Goal: Task Accomplishment & Management: Manage account settings

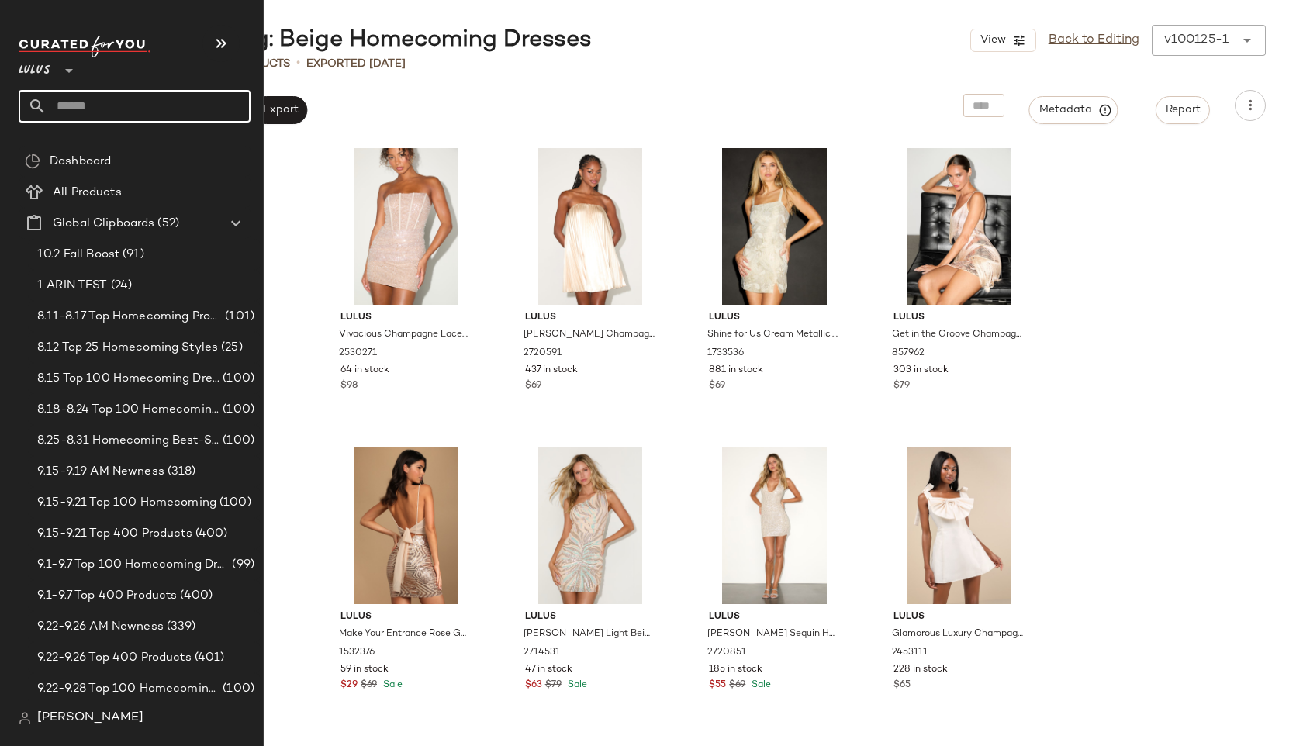
click at [50, 105] on input "text" at bounding box center [149, 106] width 204 height 33
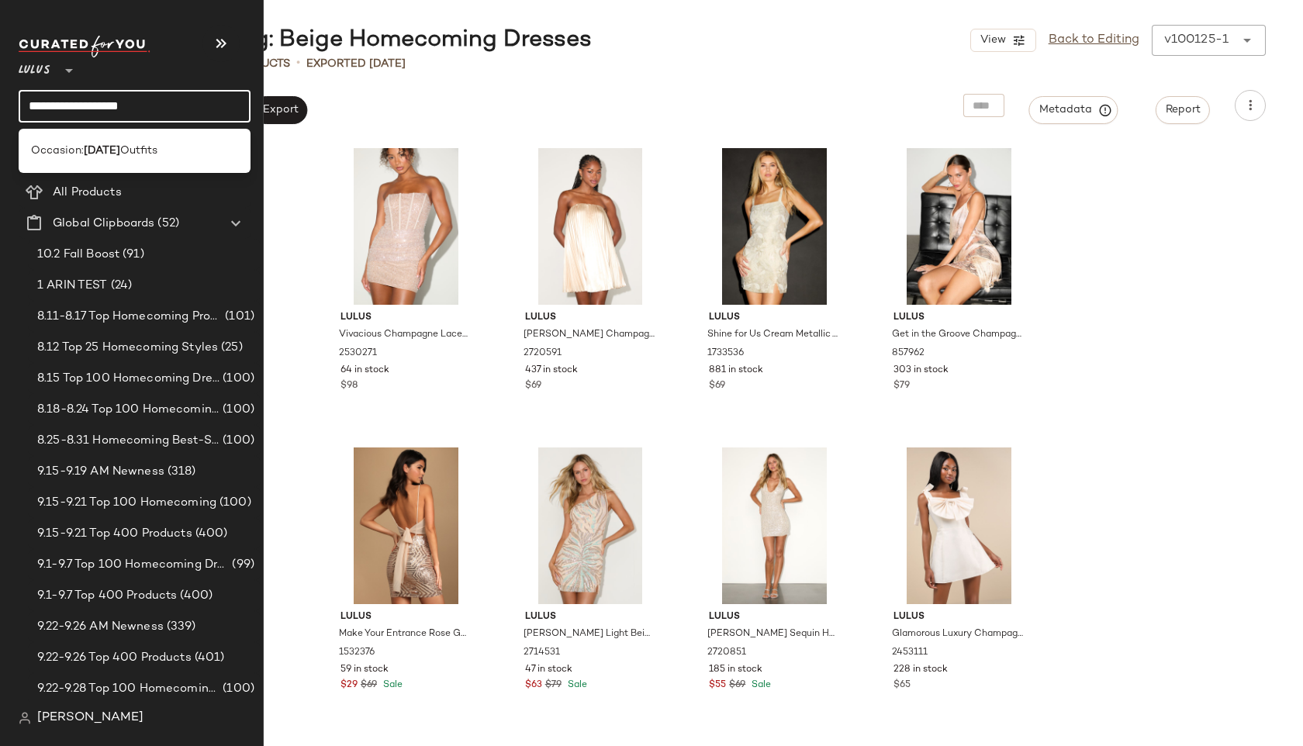
type input "**********"
click at [70, 150] on span "Occasion:" at bounding box center [57, 151] width 53 height 16
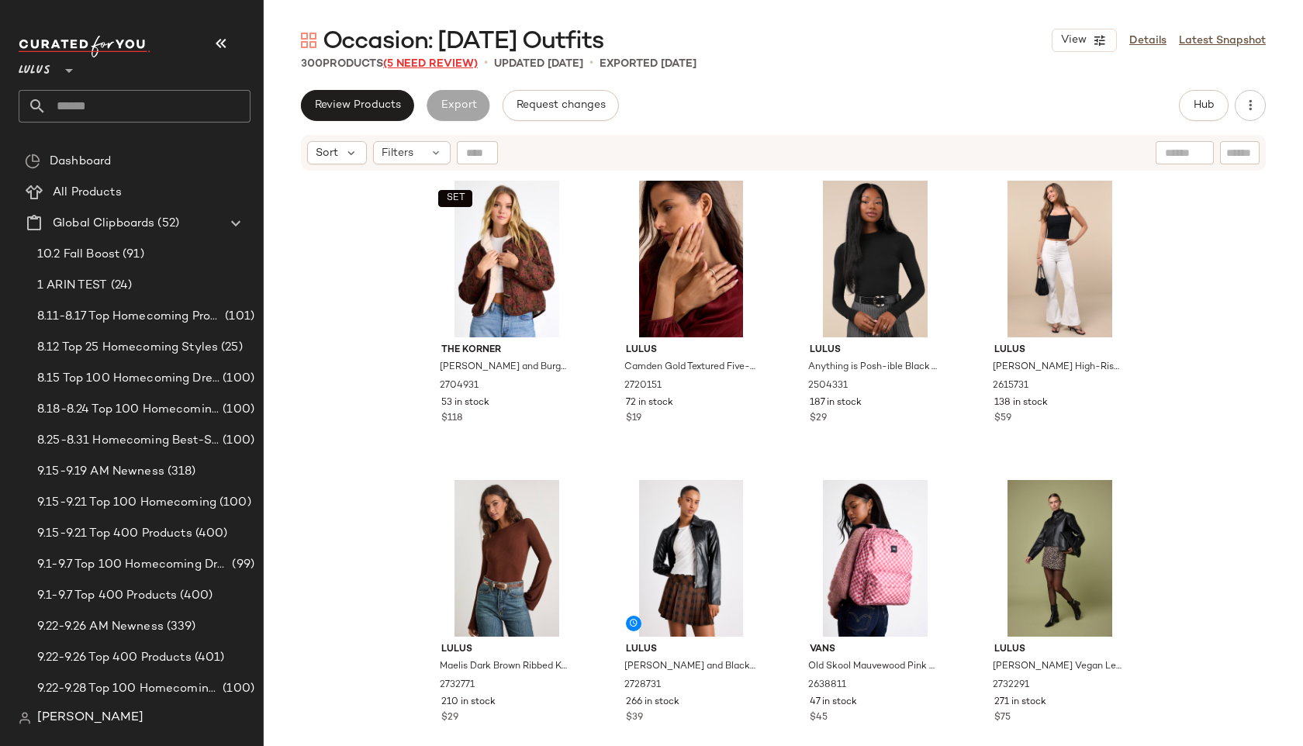
click at [413, 65] on span "(5 Need Review)" at bounding box center [430, 64] width 95 height 12
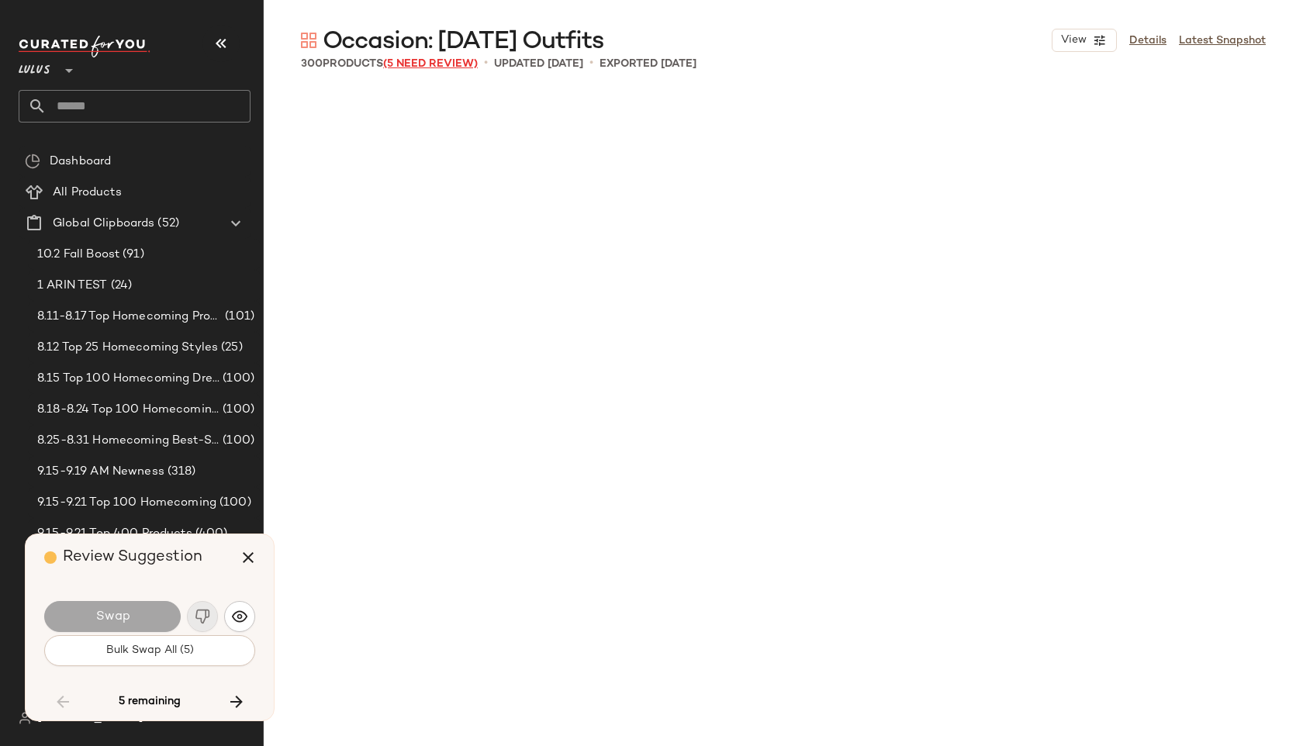
scroll to position [5091, 0]
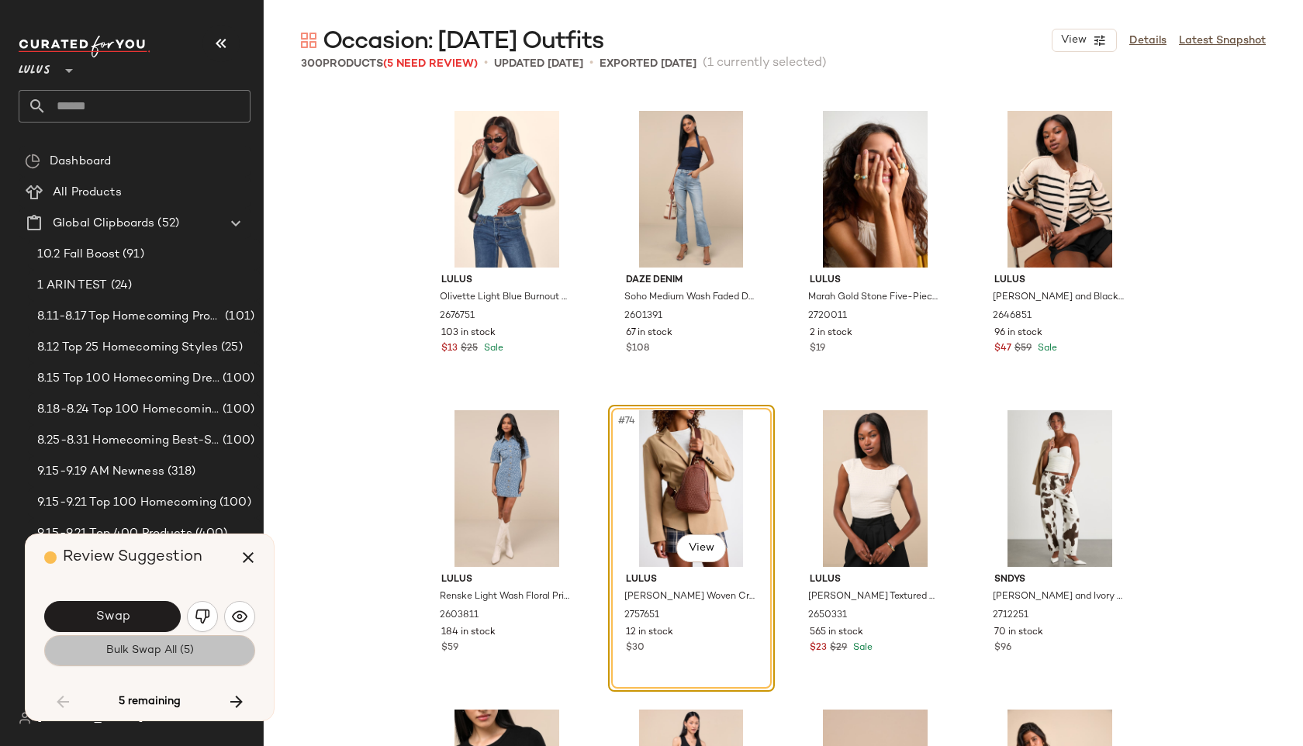
click at [199, 652] on button "Bulk Swap All (5)" at bounding box center [149, 650] width 211 height 31
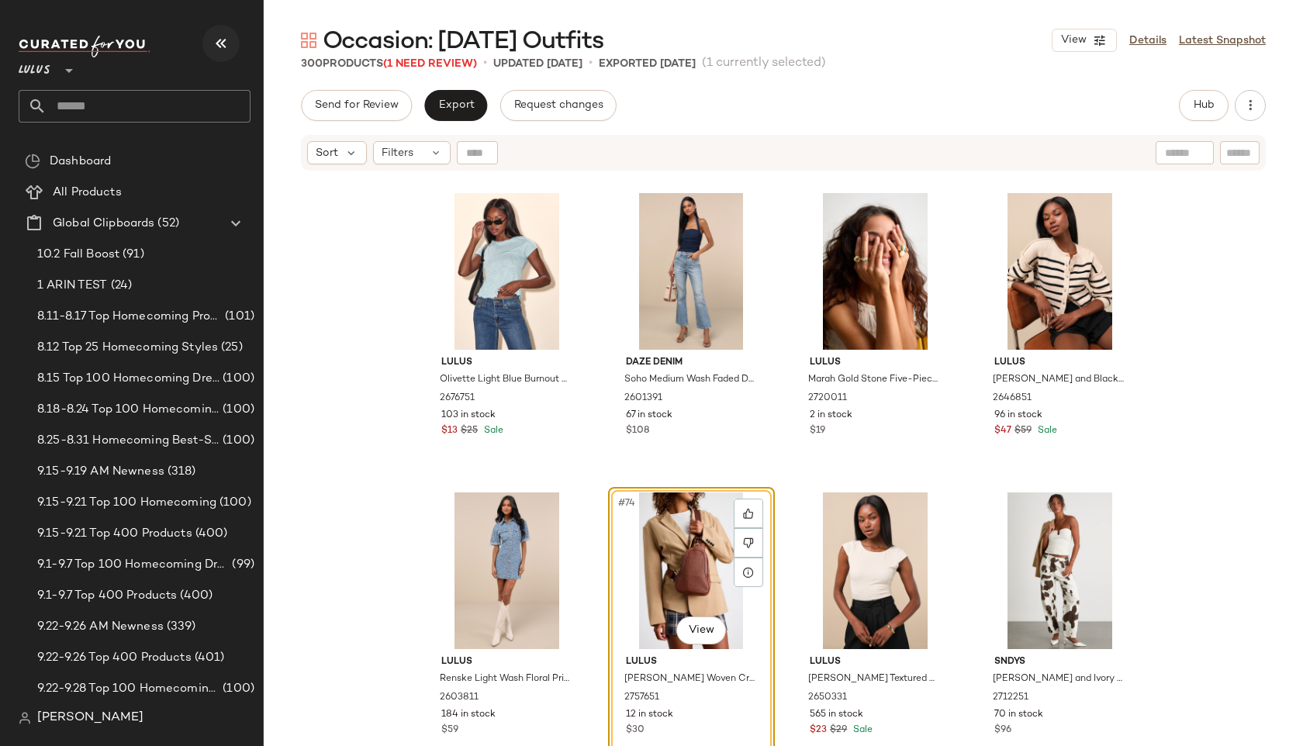
click at [218, 38] on icon "button" at bounding box center [221, 43] width 19 height 19
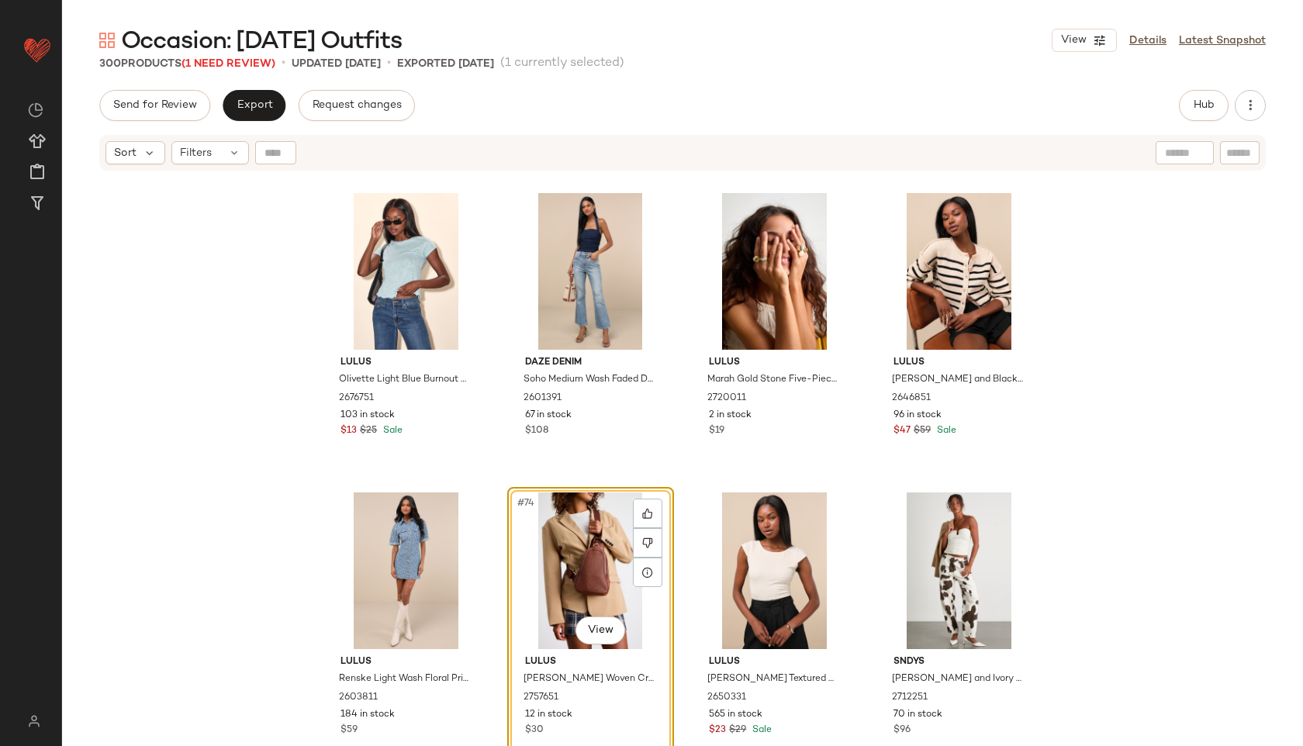
click at [247, 74] on div "Occasion: First Day of School Outfits View Details Latest Snapshot 300 Products…" at bounding box center [682, 385] width 1241 height 721
click at [244, 61] on span "(1 Need Review)" at bounding box center [229, 64] width 94 height 12
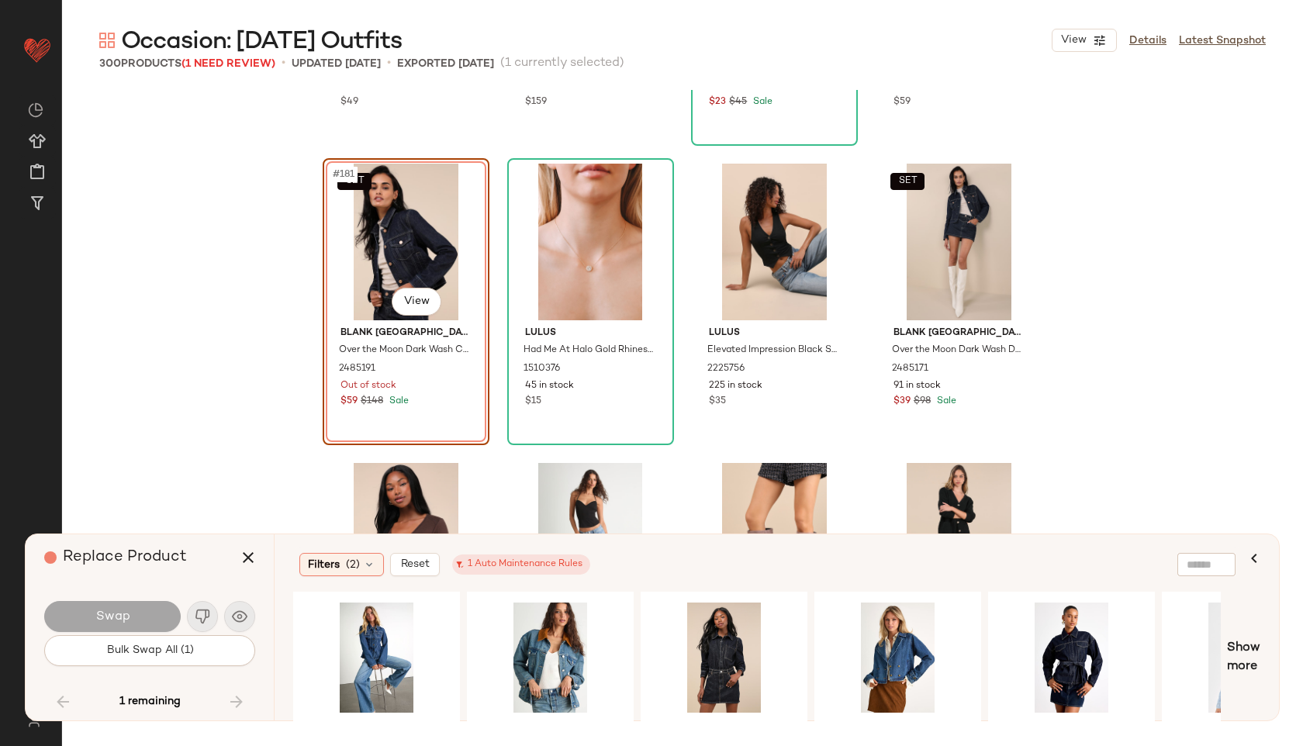
scroll to position [13423, 0]
click at [538, 620] on div "#1 View" at bounding box center [550, 658] width 156 height 110
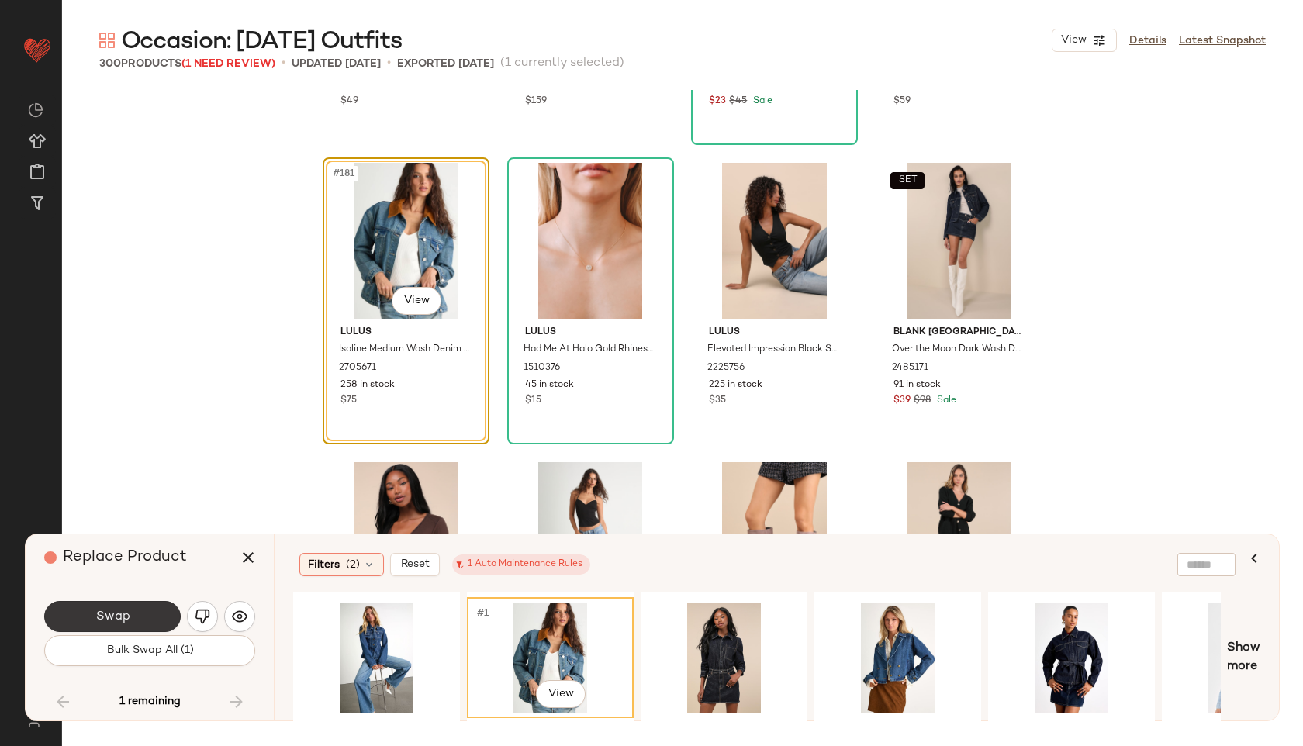
click at [158, 611] on button "Swap" at bounding box center [112, 616] width 137 height 31
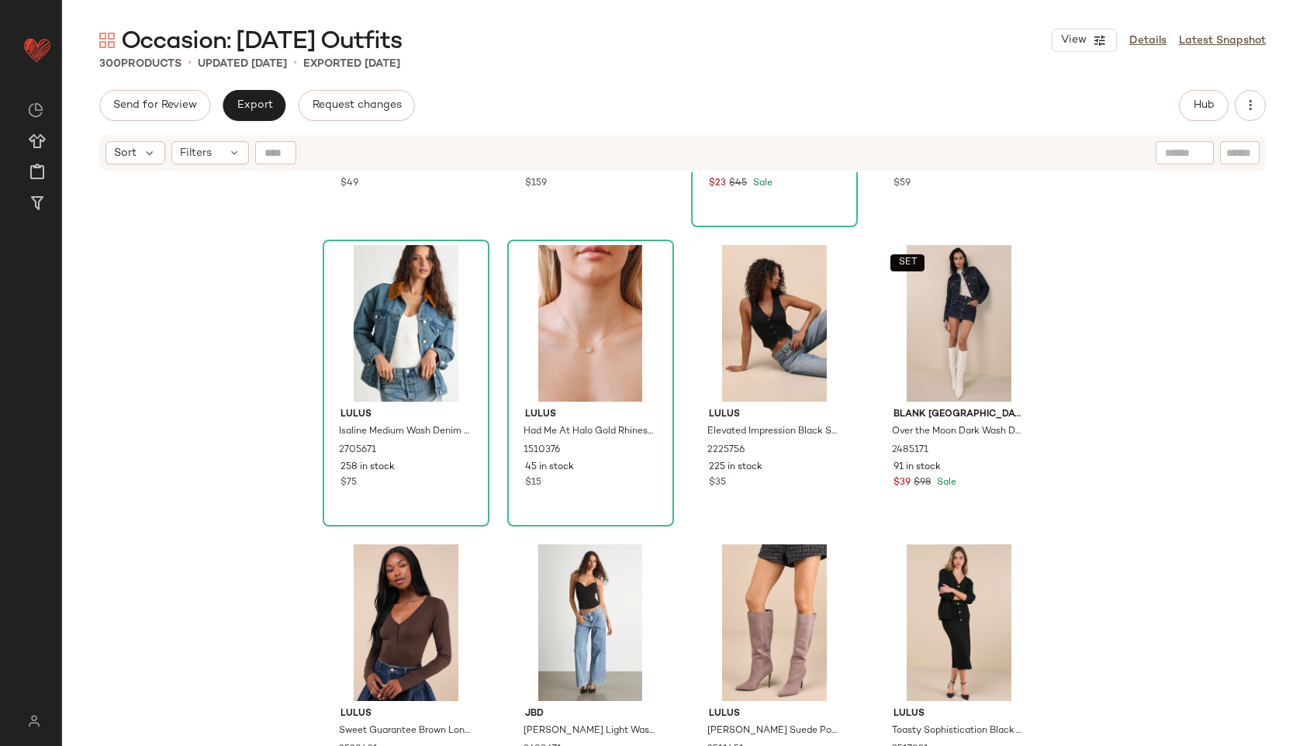
click at [137, 319] on div "Lulus Snuggly Sparkle Taupe and Silver Eyelash Knit Cardigan 2552991 78 in stoc…" at bounding box center [682, 478] width 1241 height 613
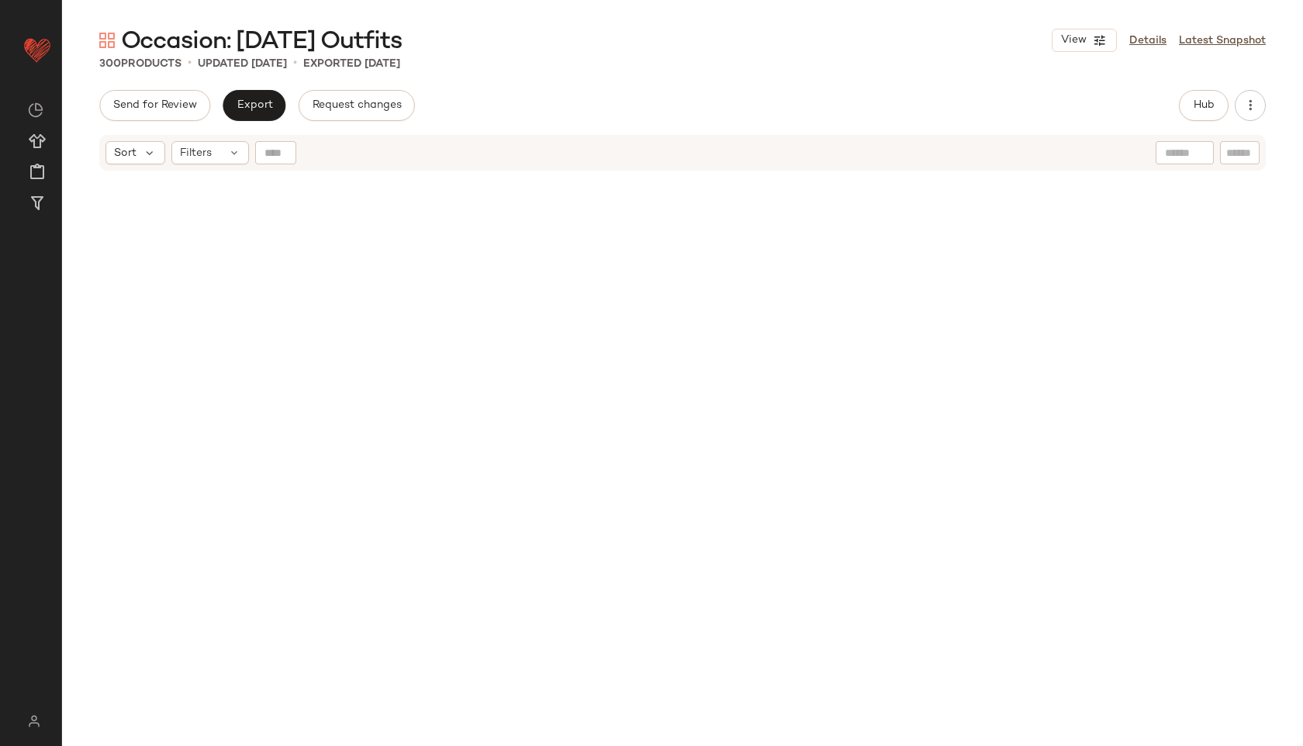
scroll to position [4513, 0]
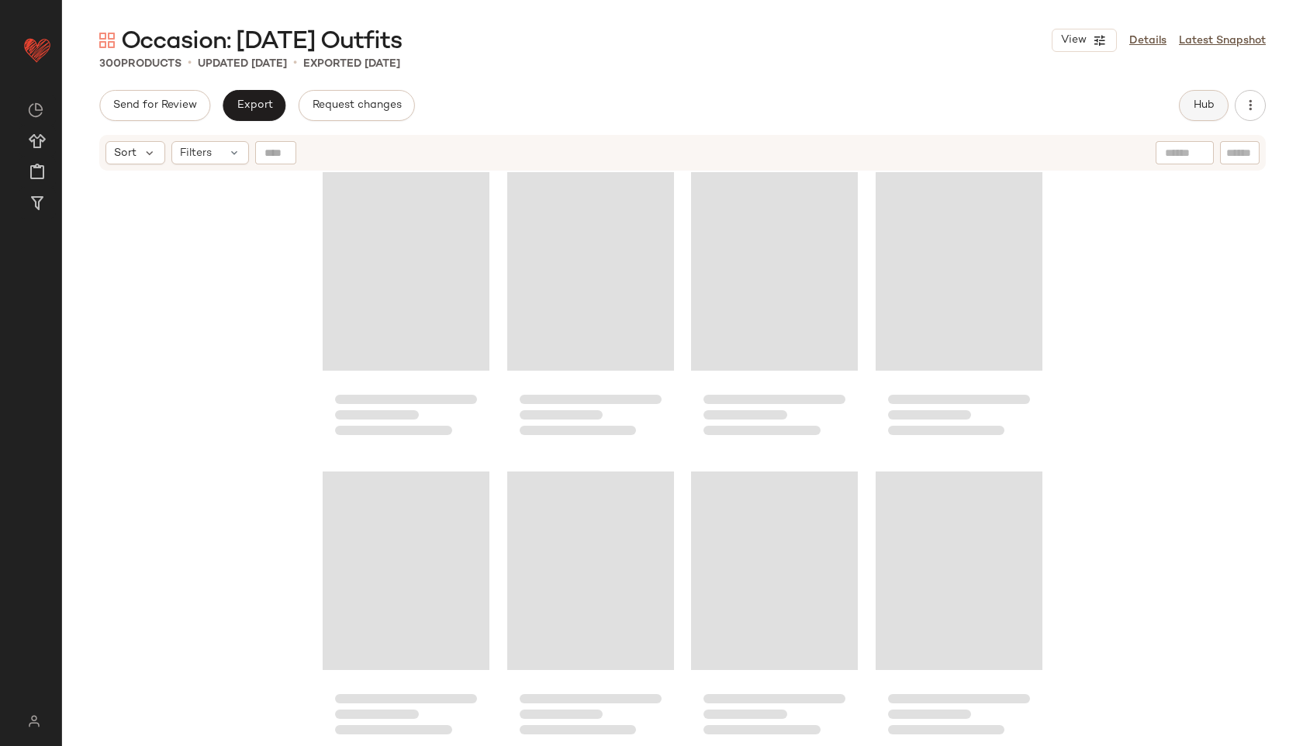
click at [1211, 109] on span "Hub" at bounding box center [1204, 105] width 22 height 12
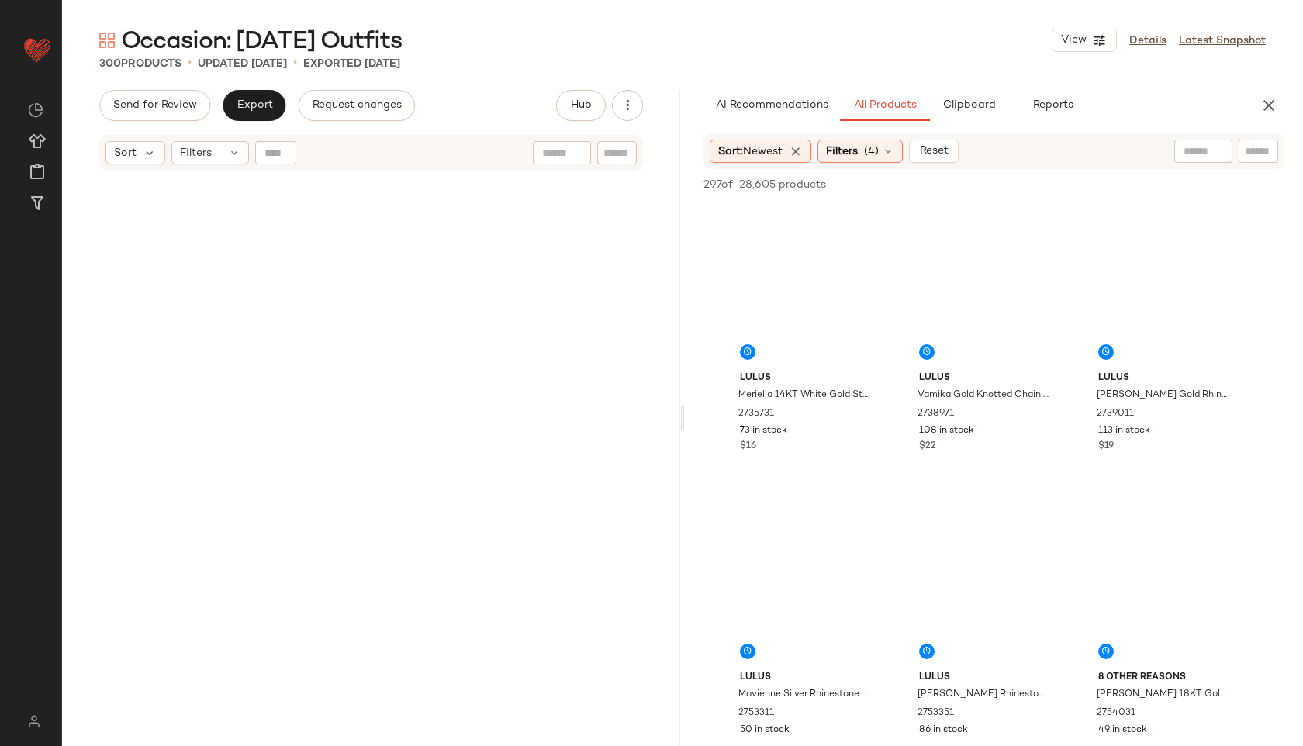
scroll to position [0, 0]
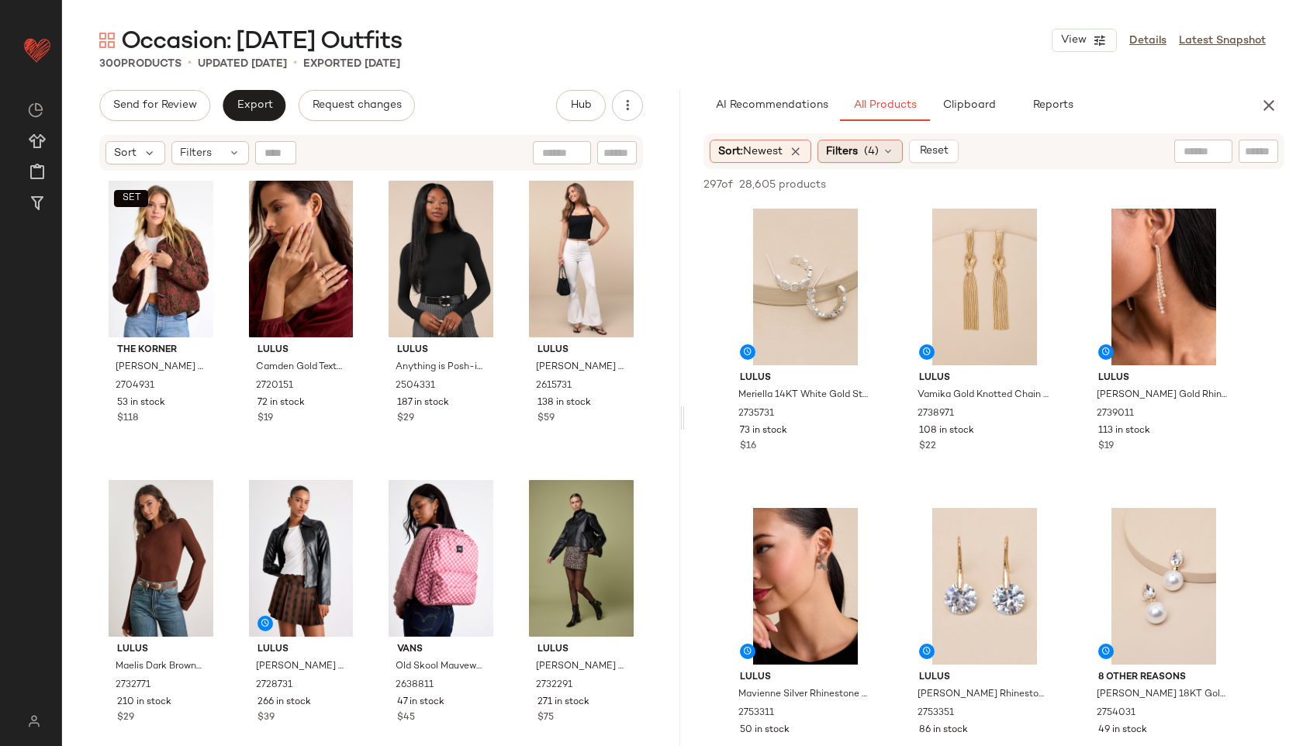
click at [872, 153] on span "(4)" at bounding box center [871, 152] width 15 height 16
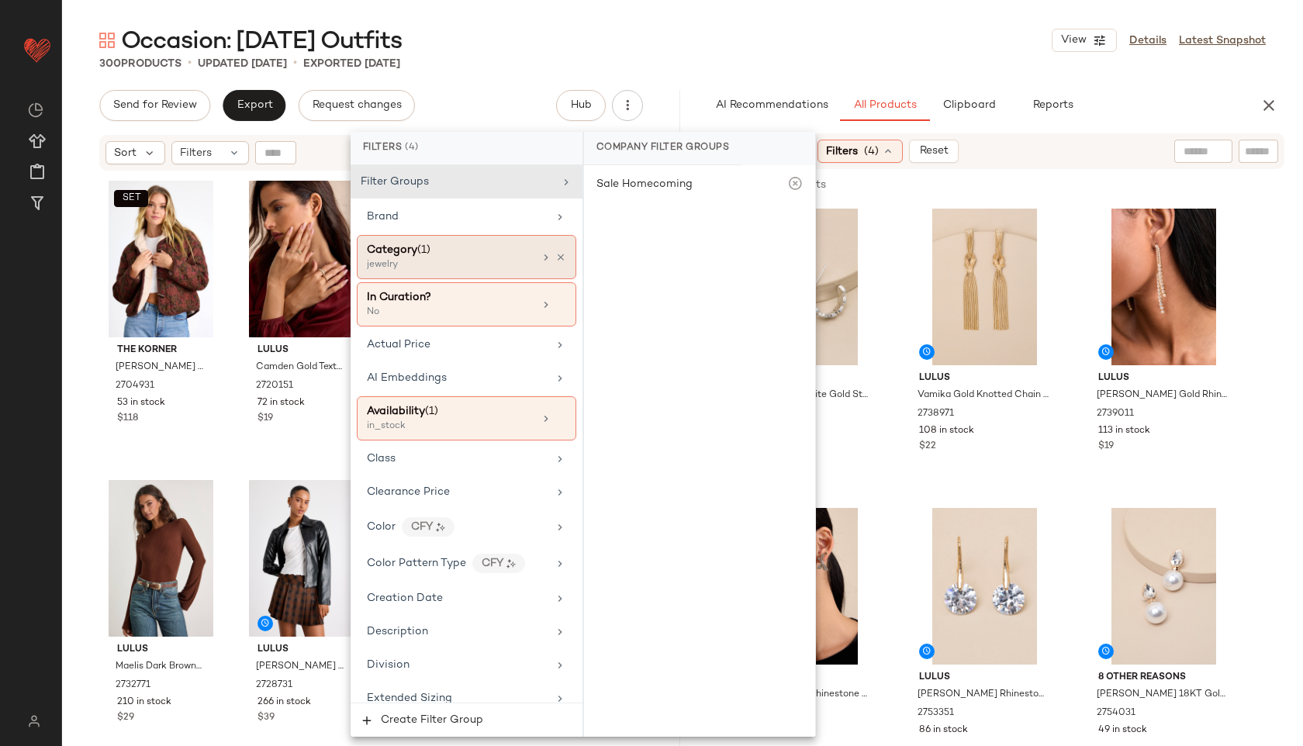
click at [479, 253] on div "Category (1)" at bounding box center [450, 250] width 167 height 16
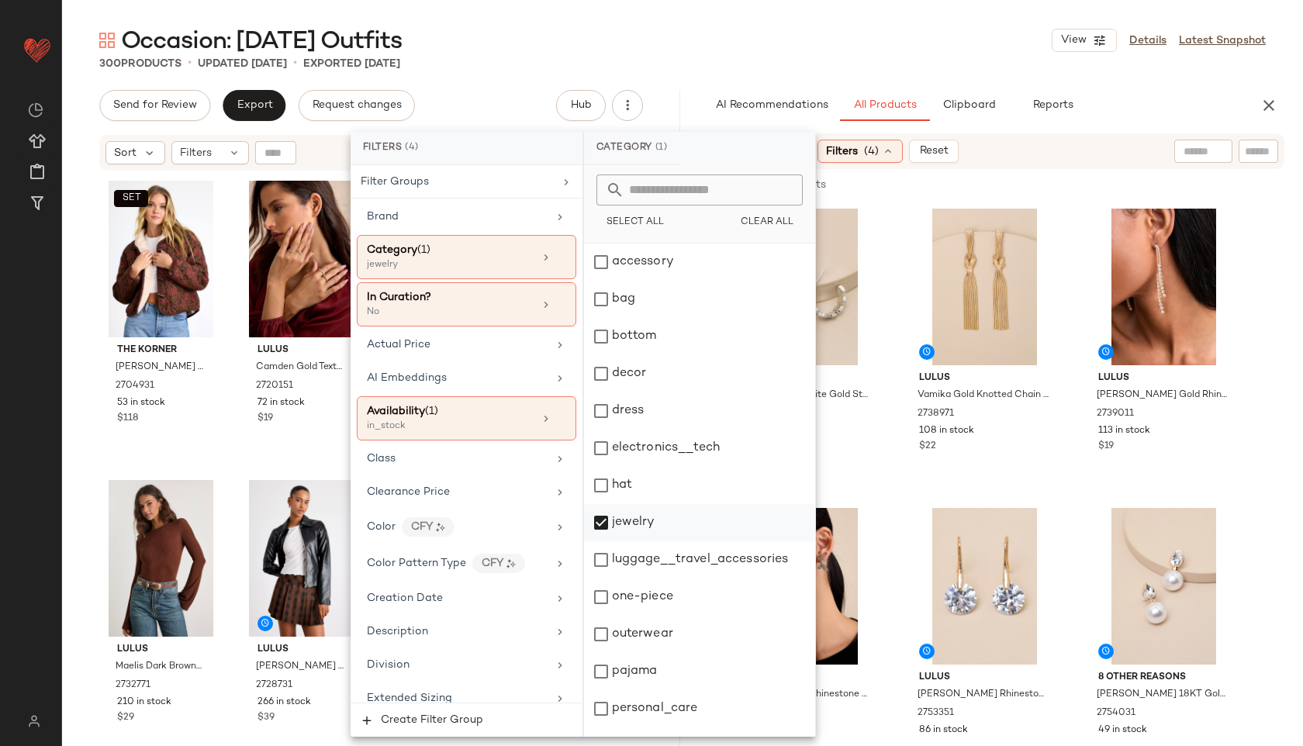
click at [636, 524] on div "jewelry" at bounding box center [699, 522] width 231 height 37
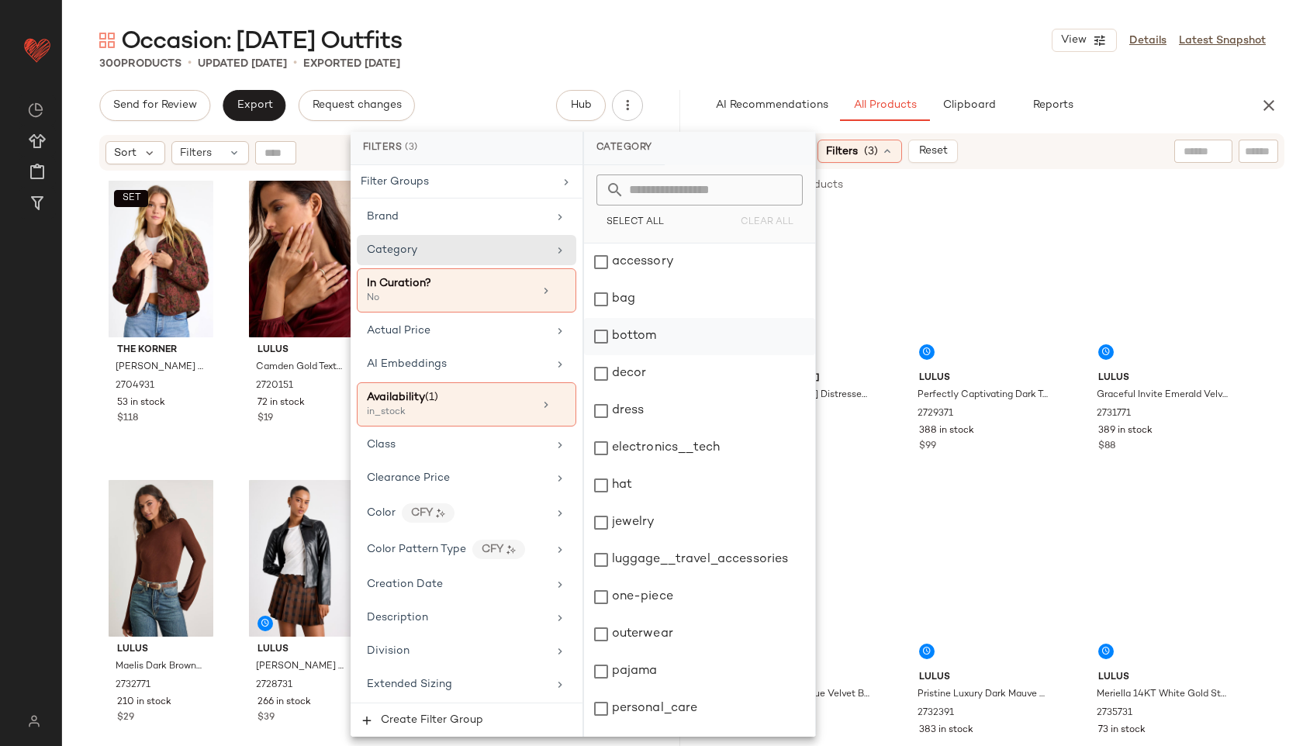
click at [654, 333] on div "bottom" at bounding box center [699, 336] width 231 height 37
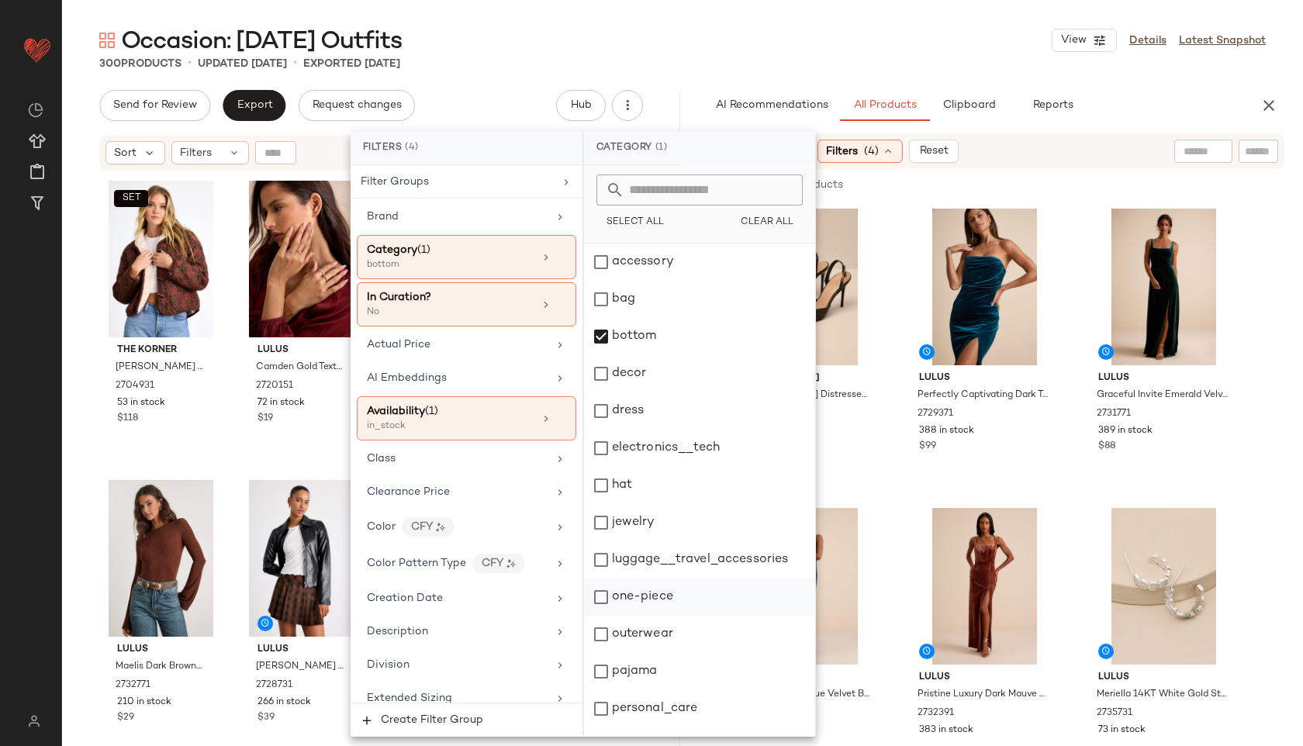
scroll to position [140, 0]
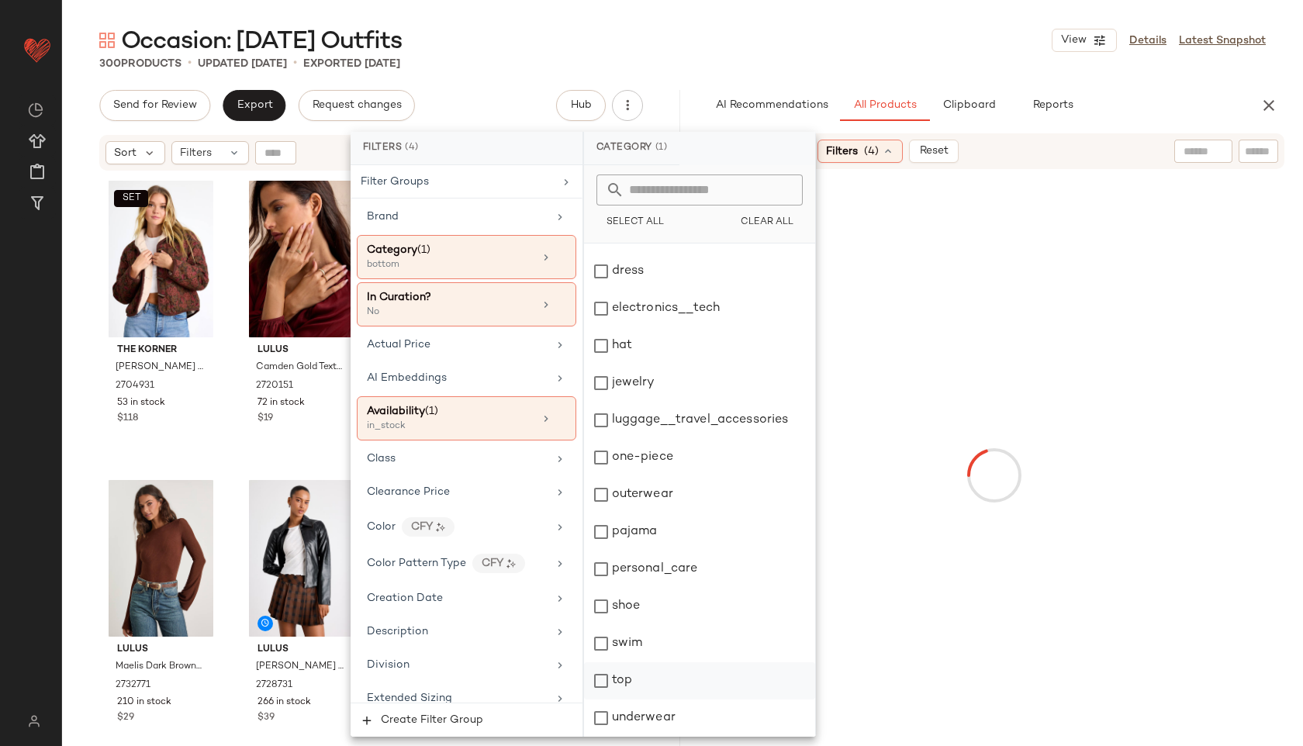
click at [635, 685] on div "top" at bounding box center [699, 681] width 231 height 37
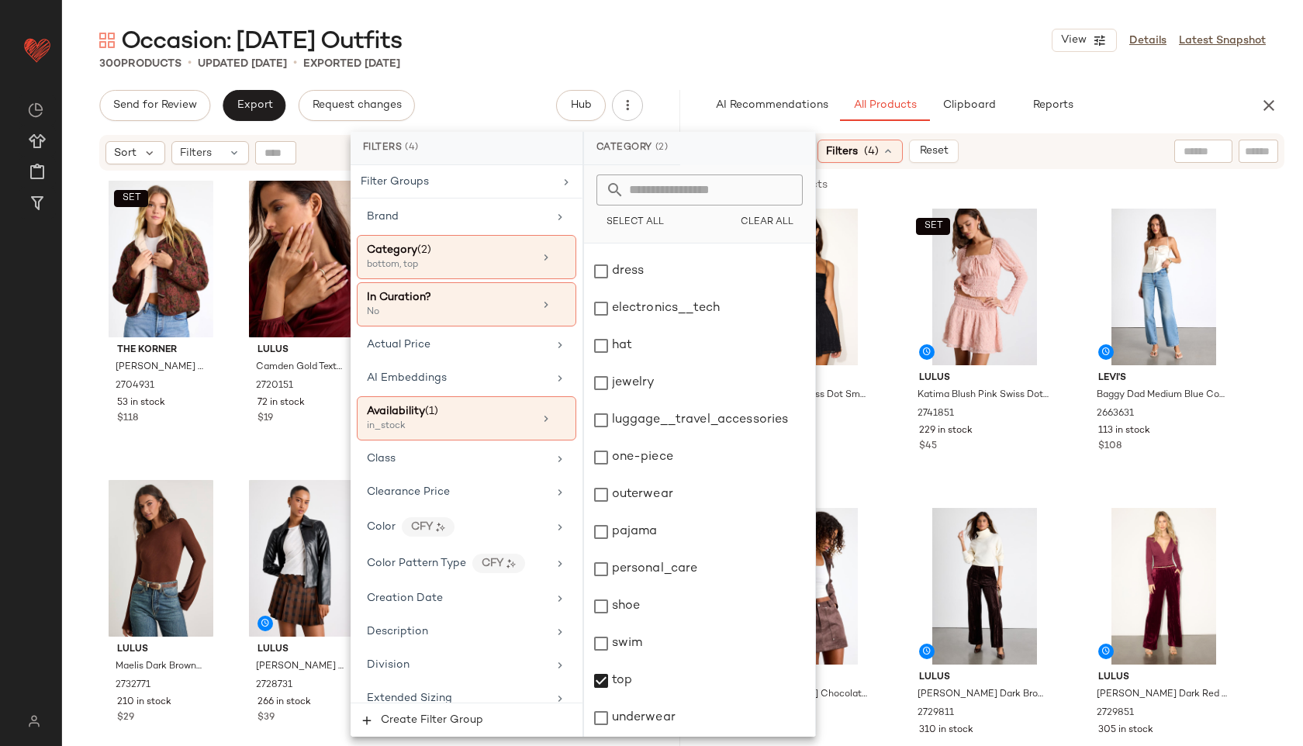
click at [725, 54] on div "Occasion: First Day of School Outfits View Details Latest Snapshot" at bounding box center [682, 40] width 1241 height 31
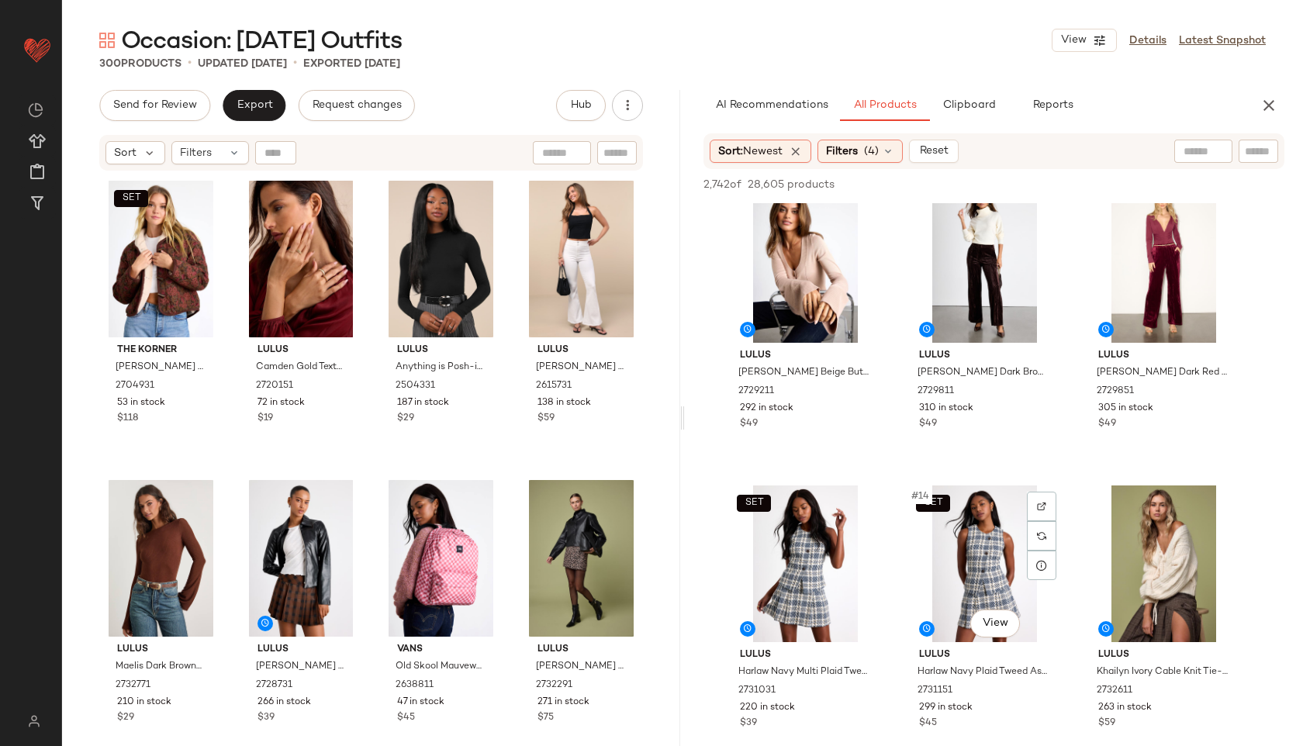
scroll to position [920, 0]
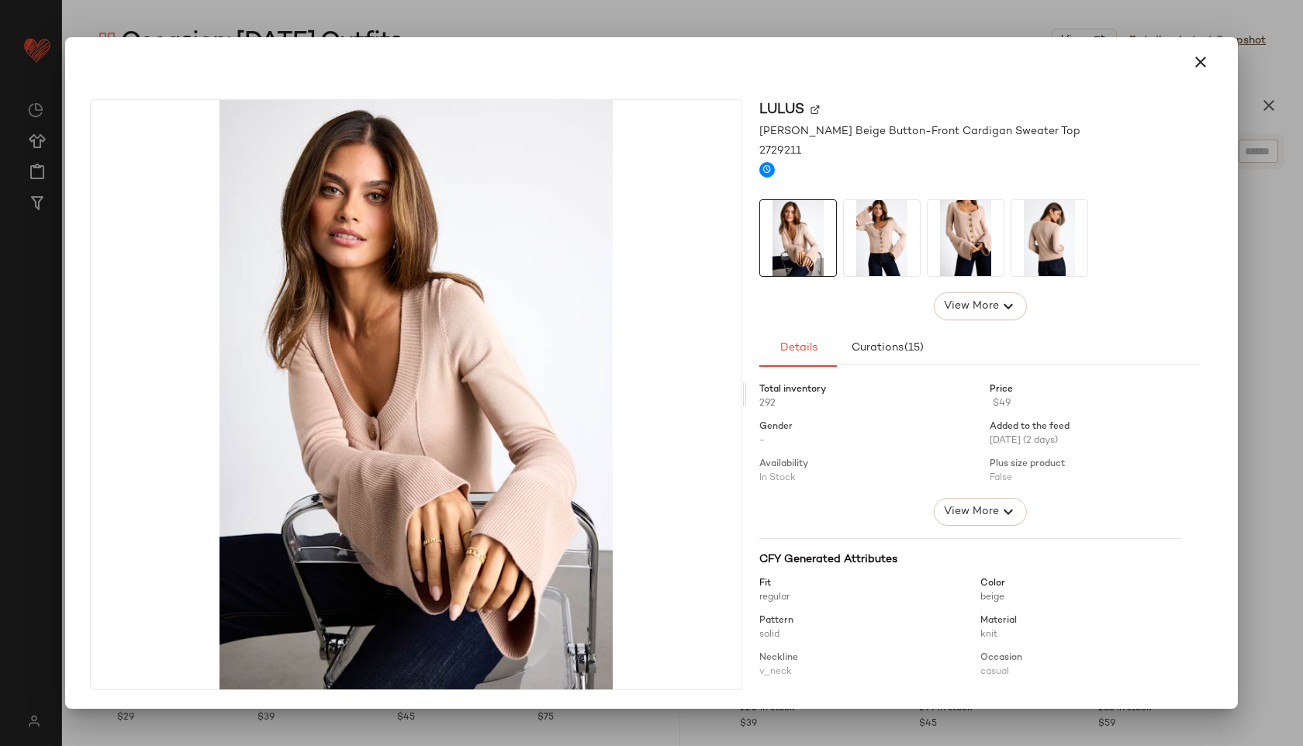
click at [882, 221] on img at bounding box center [882, 238] width 76 height 76
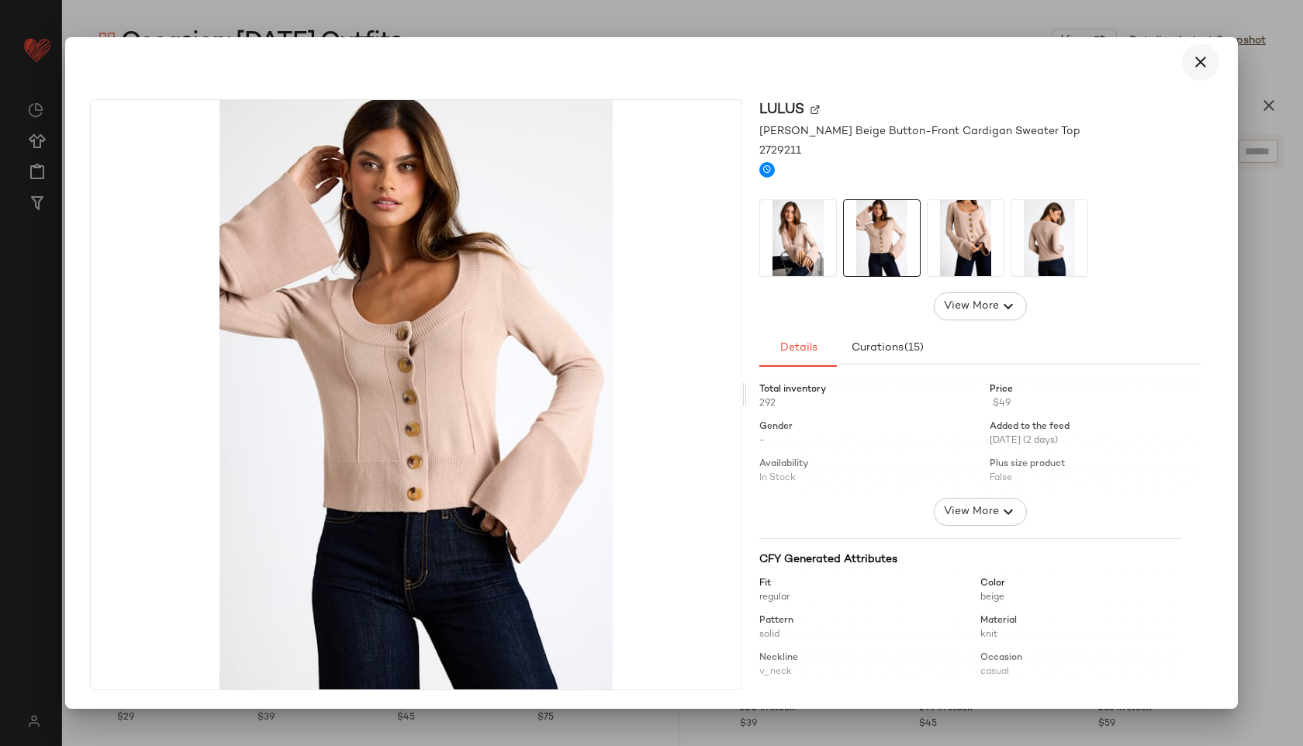
click at [1200, 55] on icon "button" at bounding box center [1201, 62] width 19 height 19
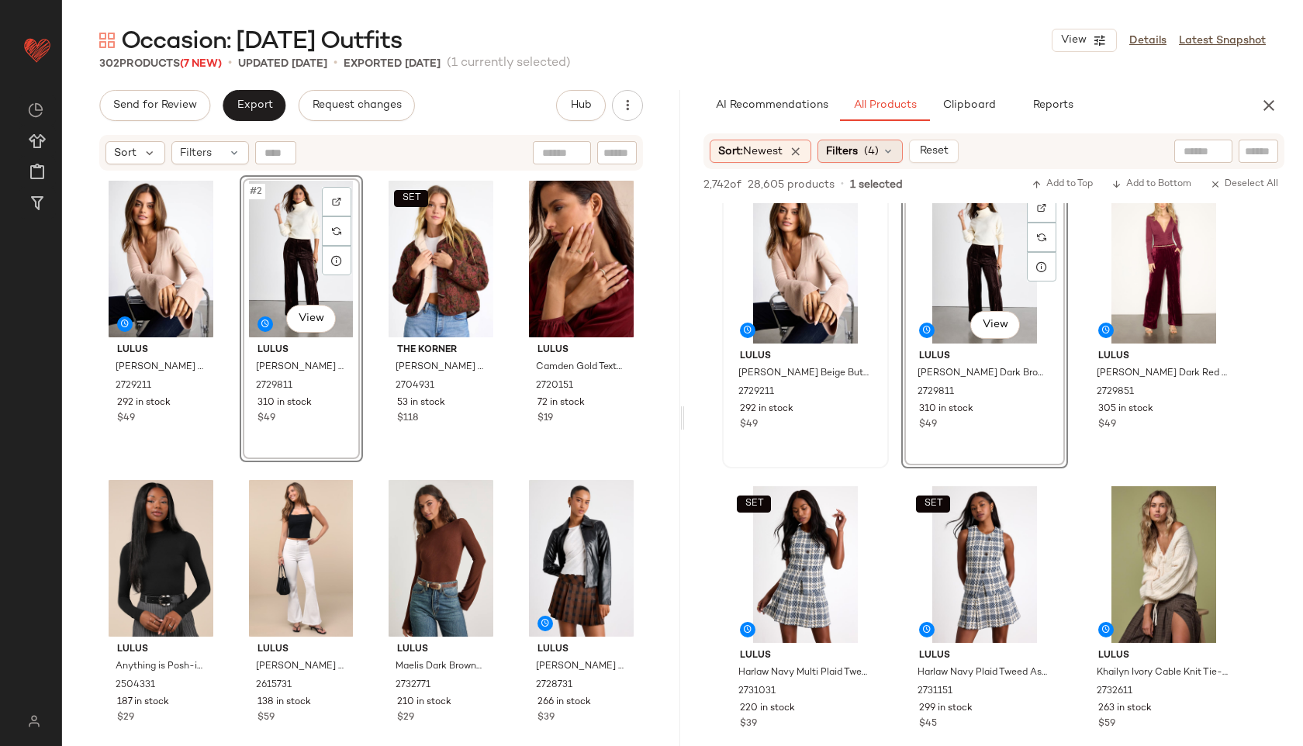
click at [885, 149] on div "Filters (4)" at bounding box center [860, 151] width 85 height 23
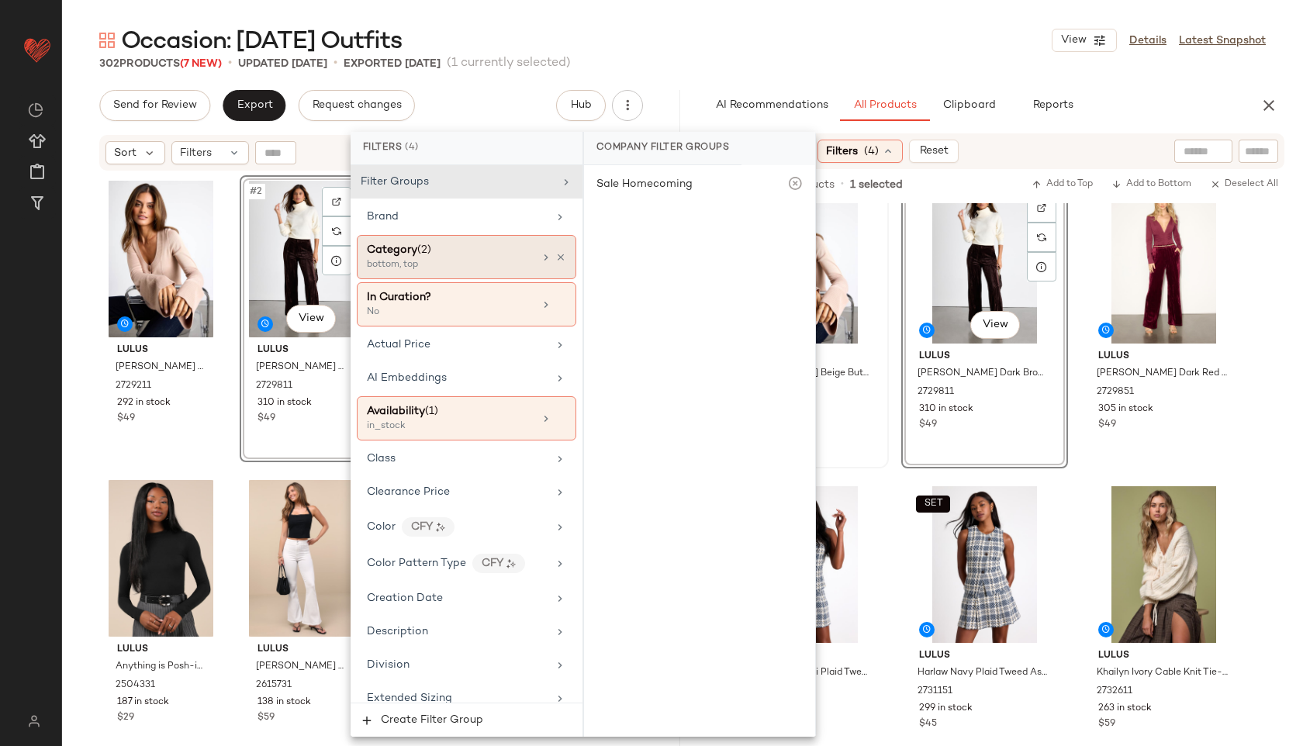
click at [472, 250] on div "Category (2)" at bounding box center [450, 250] width 167 height 16
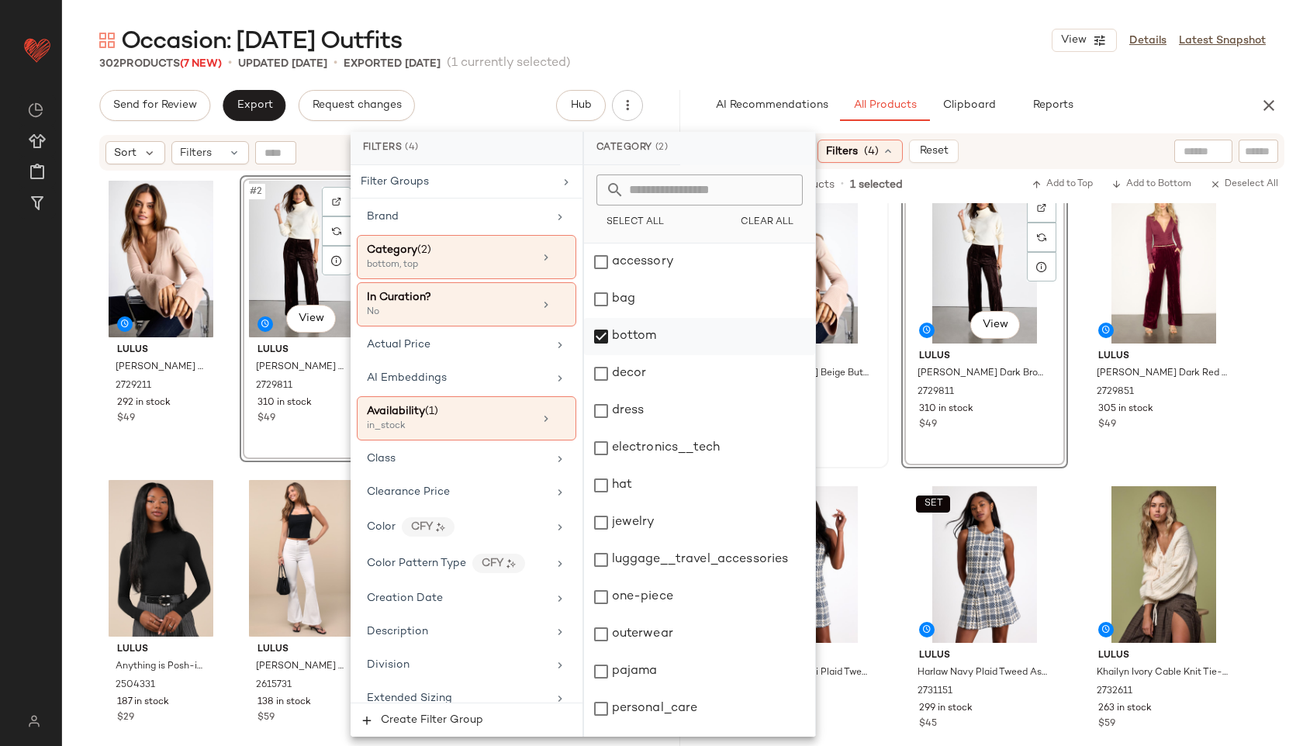
click at [628, 339] on div "bottom" at bounding box center [699, 336] width 231 height 37
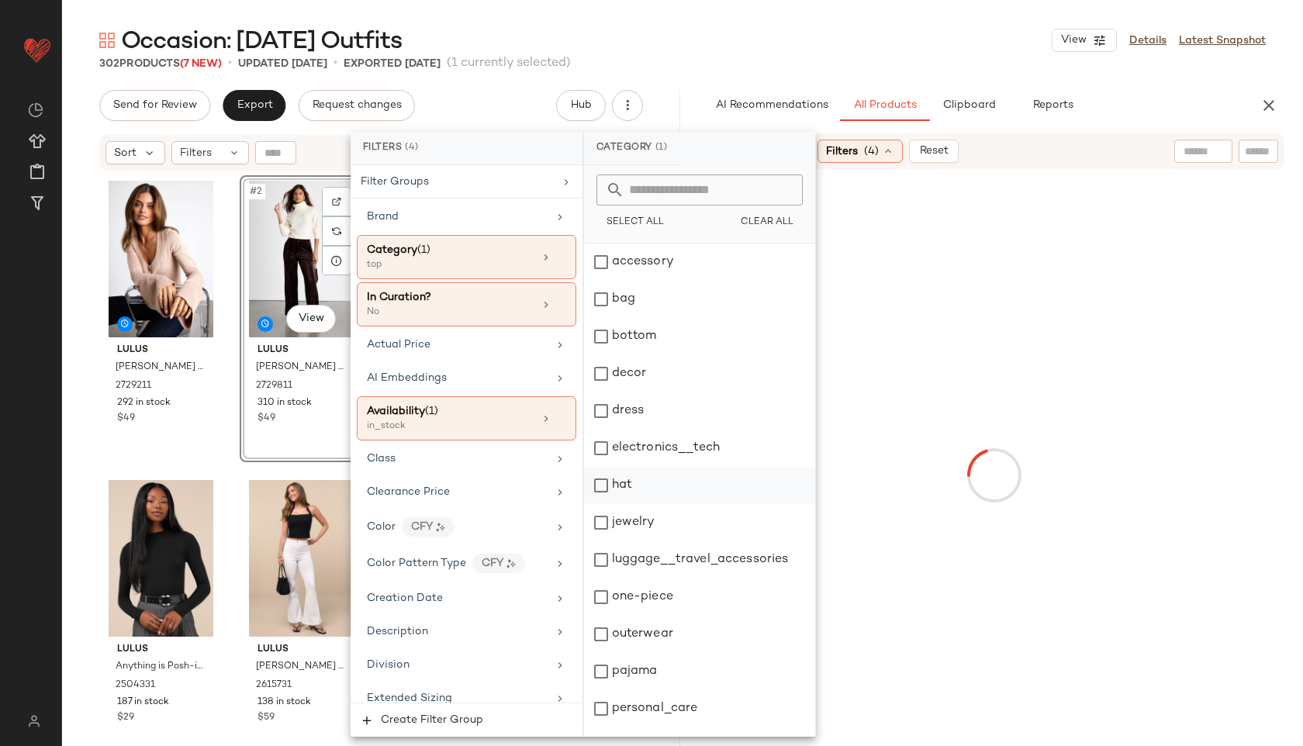
click at [638, 411] on div "dress" at bounding box center [699, 411] width 231 height 37
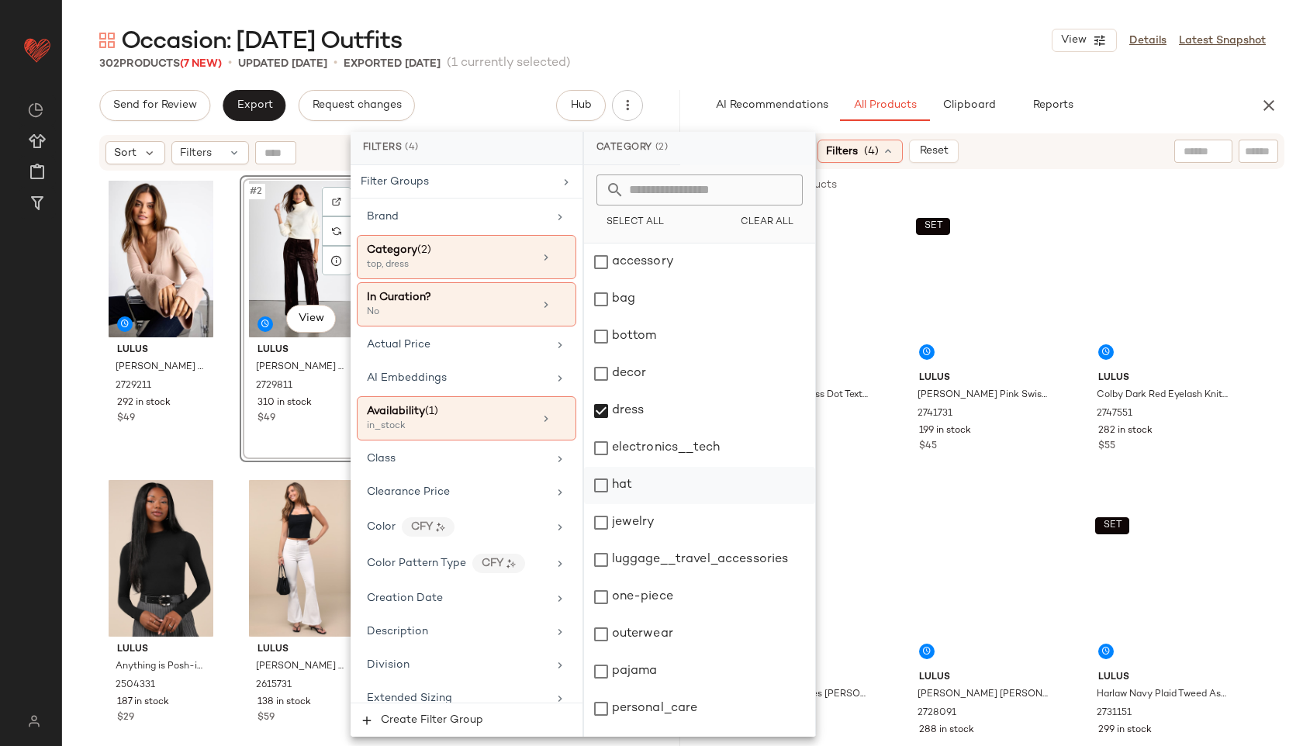
scroll to position [140, 0]
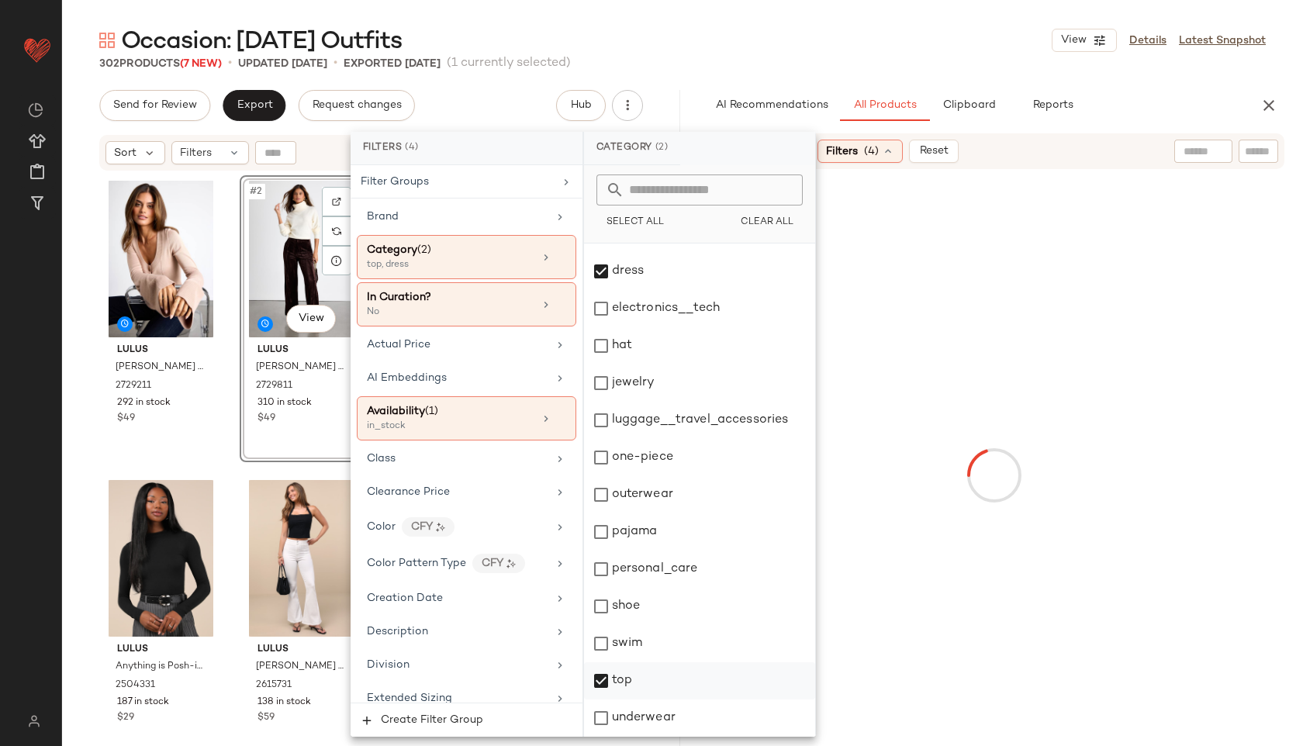
click at [621, 676] on div "top" at bounding box center [699, 681] width 231 height 37
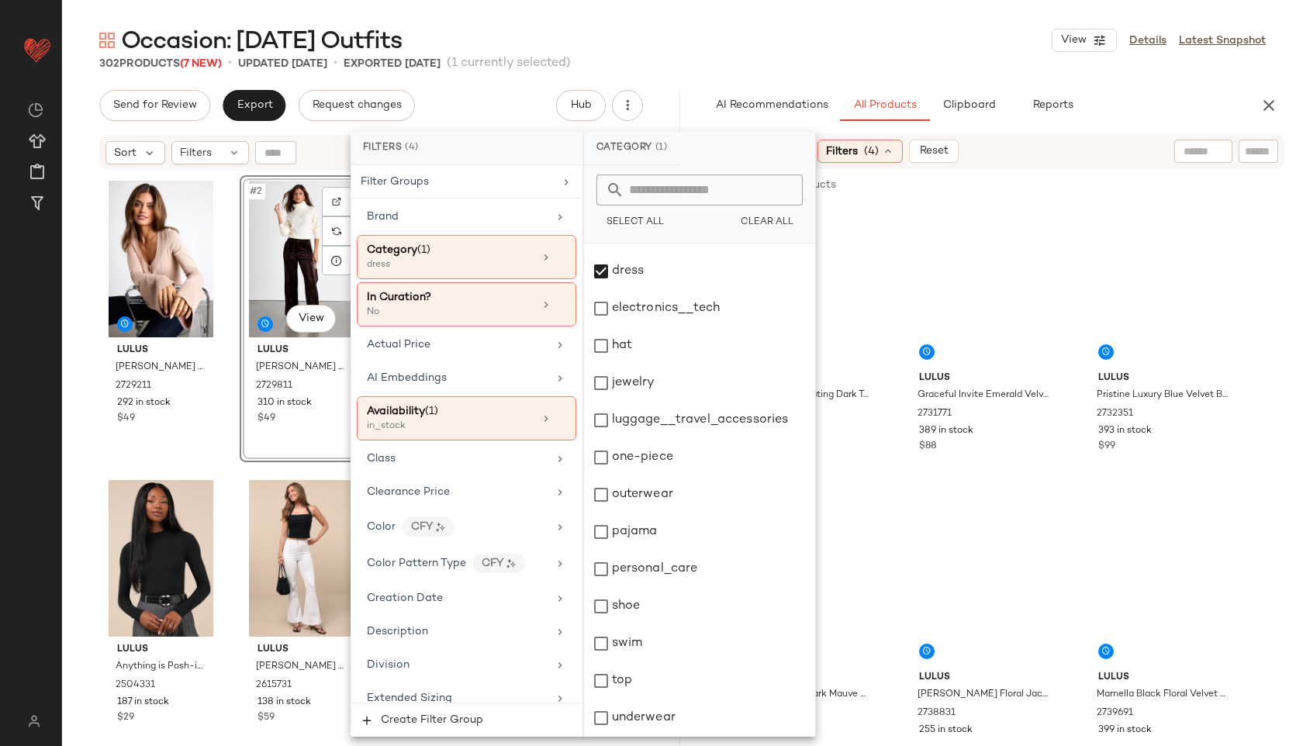
click at [797, 21] on main "Occasion: First Day of School Outfits View Details Latest Snapshot 302 Products…" at bounding box center [651, 373] width 1303 height 746
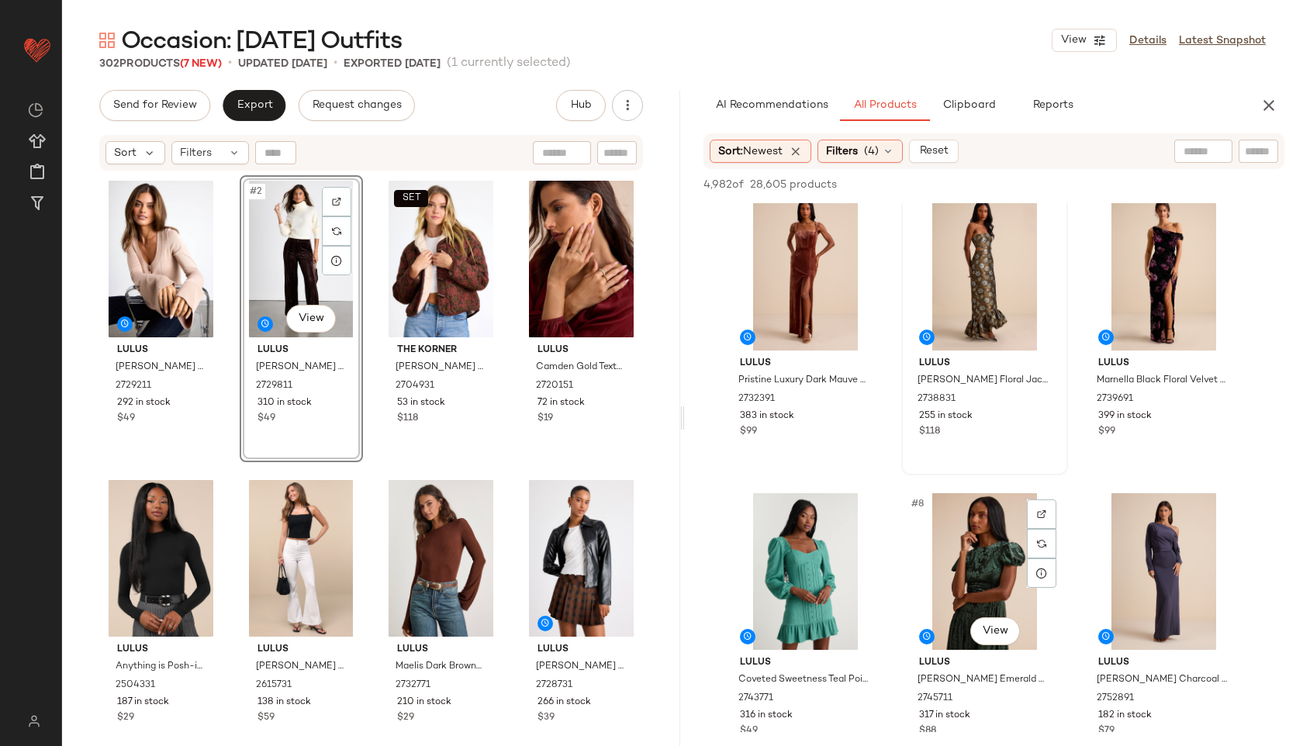
scroll to position [317, 0]
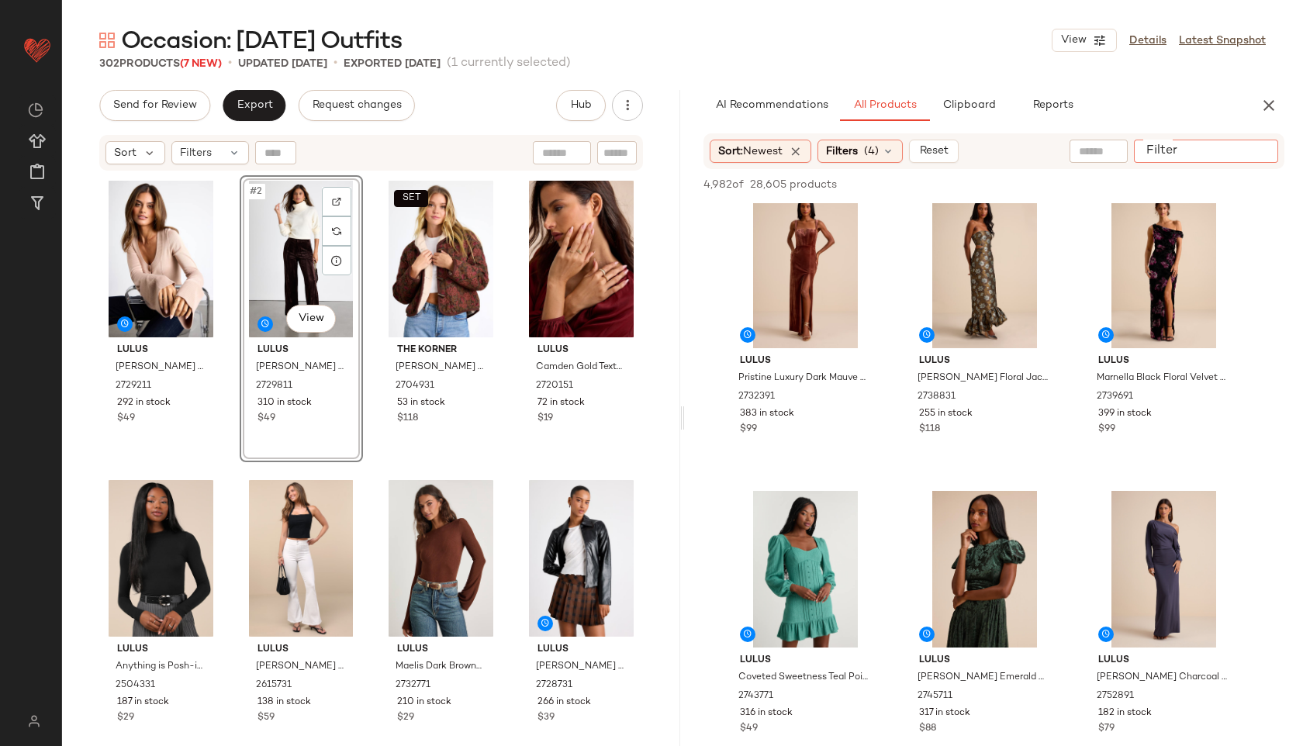
click at [1260, 149] on input "Filter" at bounding box center [1206, 152] width 132 height 16
type input "****"
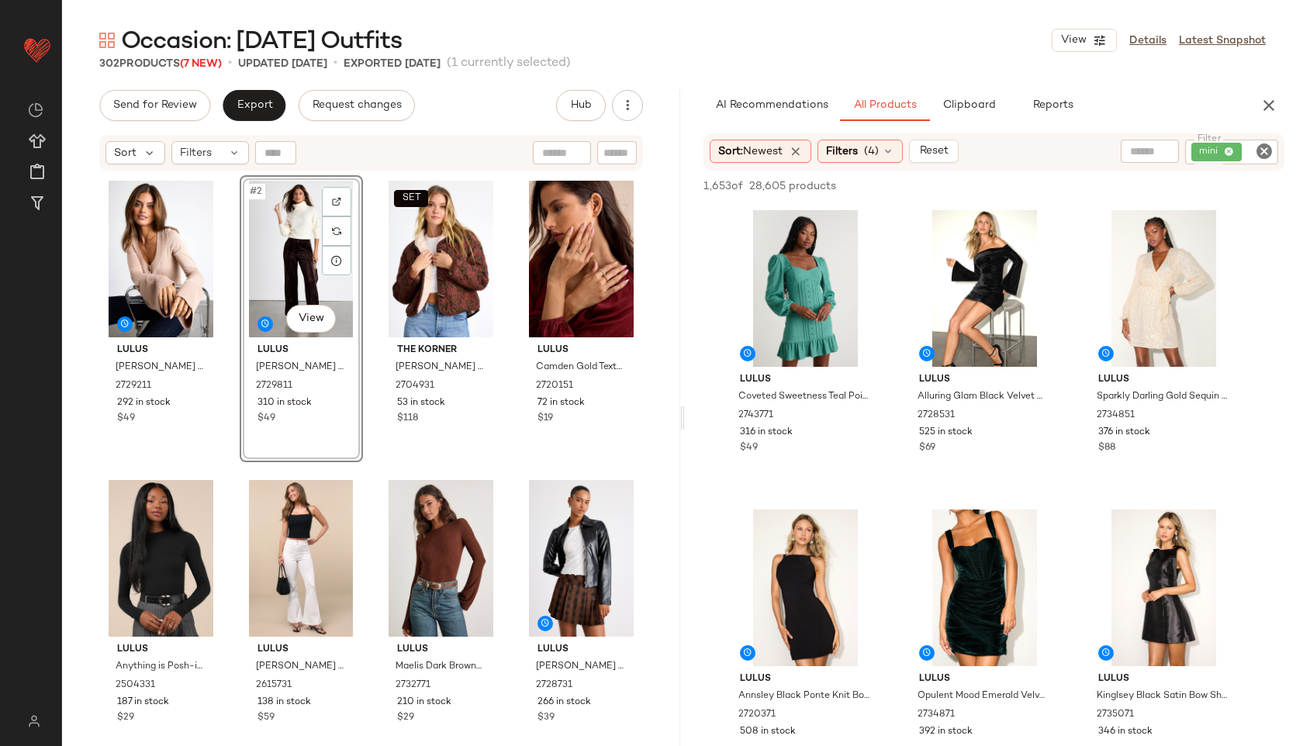
click at [1149, 151] on input "text" at bounding box center [1150, 152] width 40 height 16
type input "******"
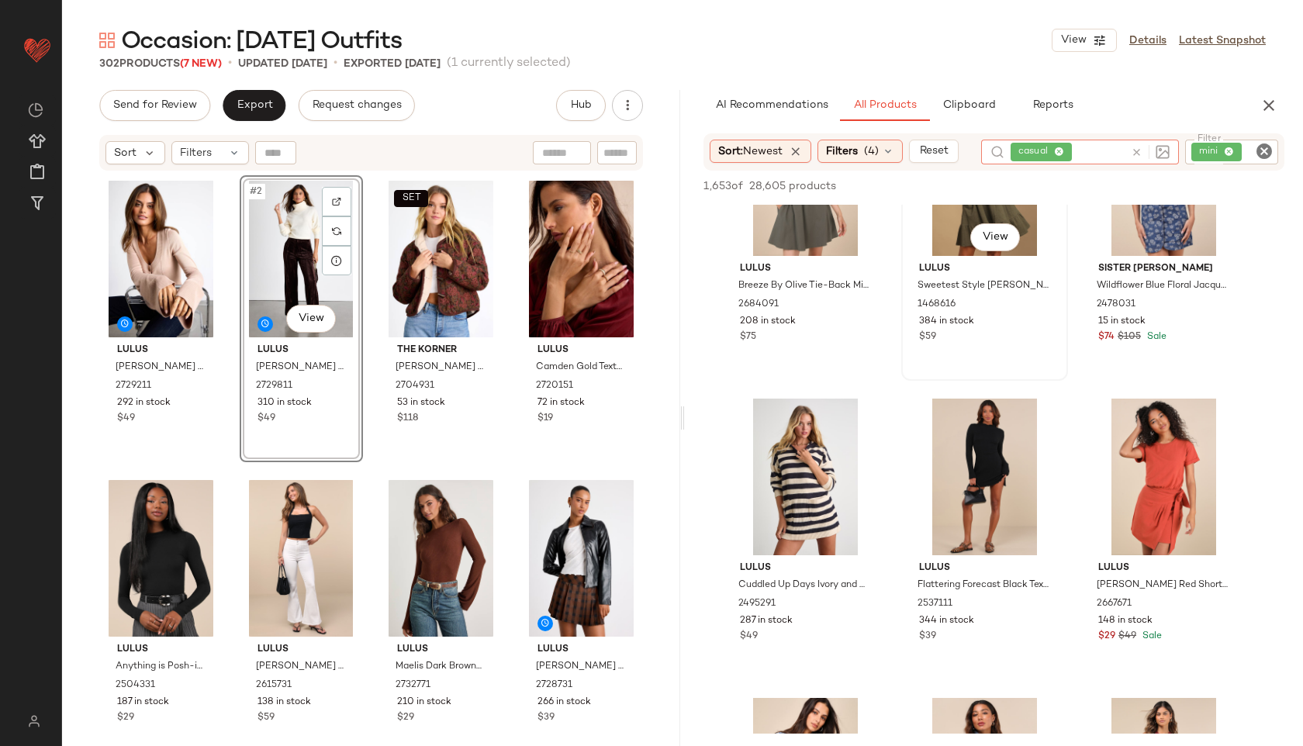
scroll to position [711, 0]
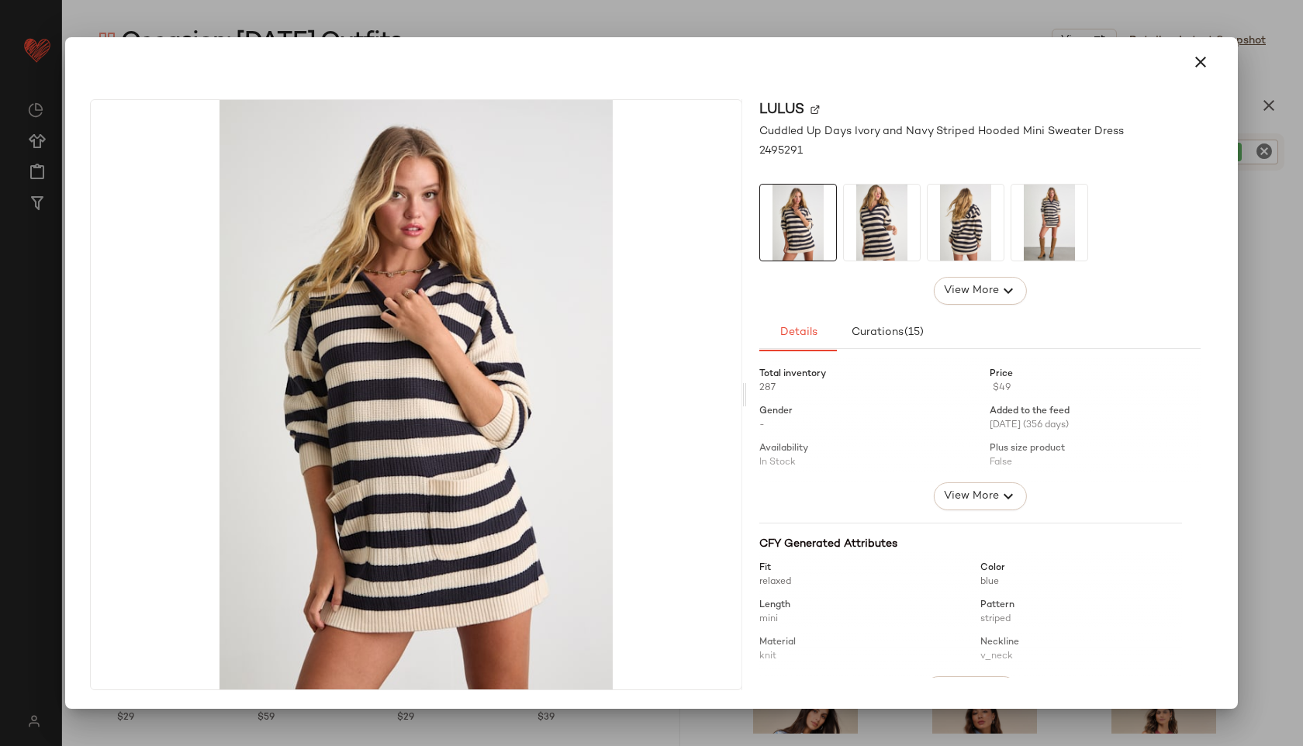
click at [868, 198] on img at bounding box center [882, 223] width 76 height 76
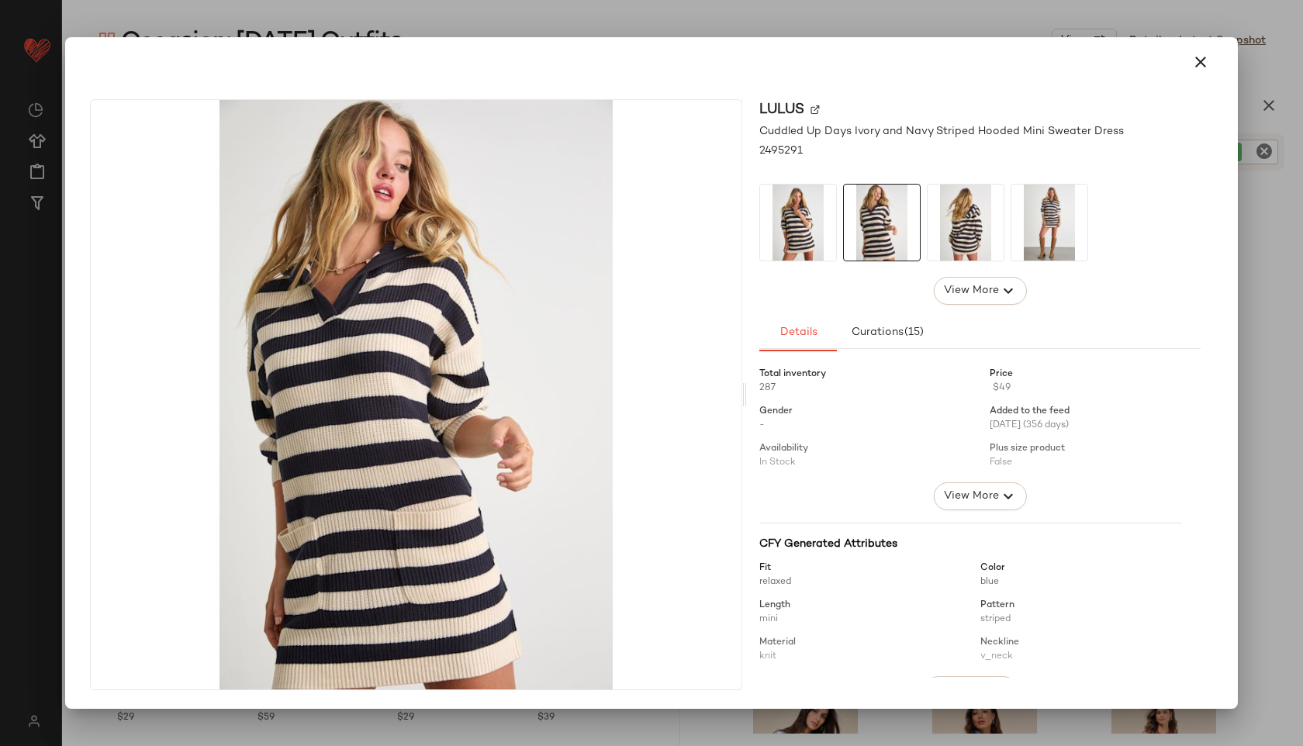
click at [960, 217] on img at bounding box center [966, 223] width 76 height 76
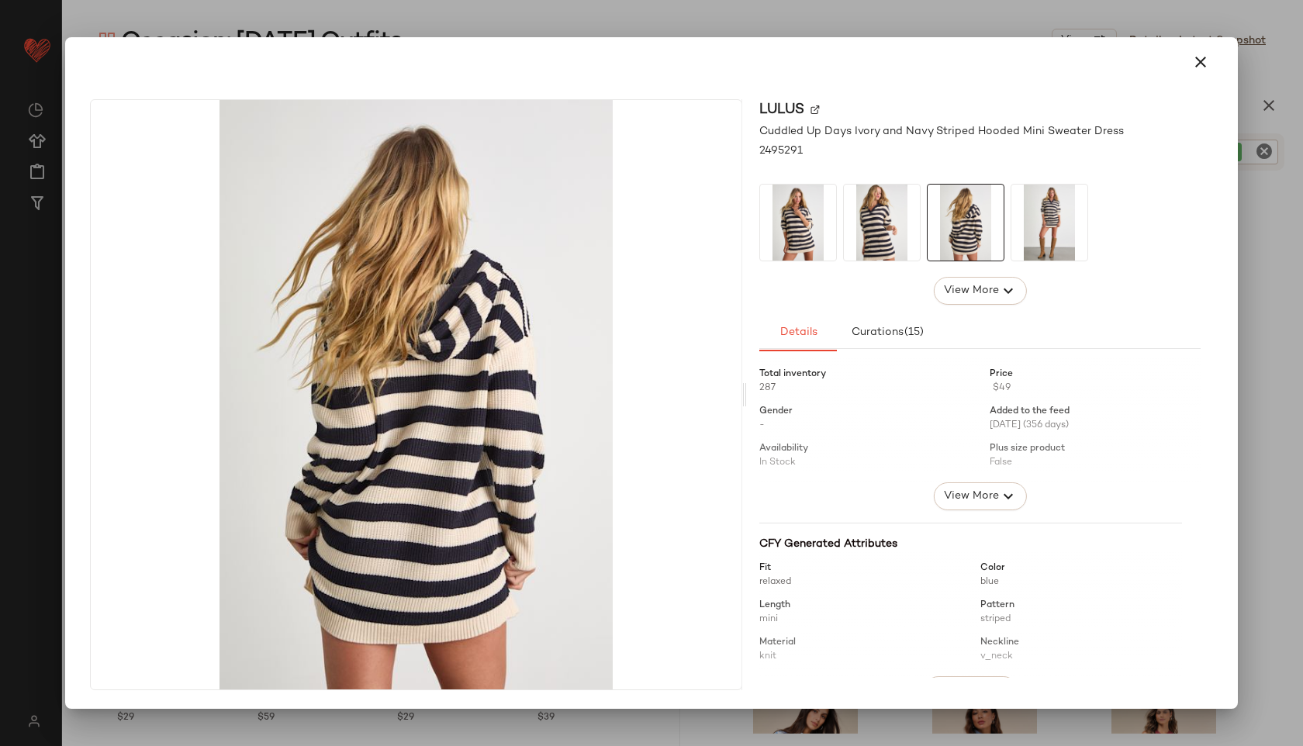
click at [1032, 223] on img at bounding box center [1050, 223] width 76 height 76
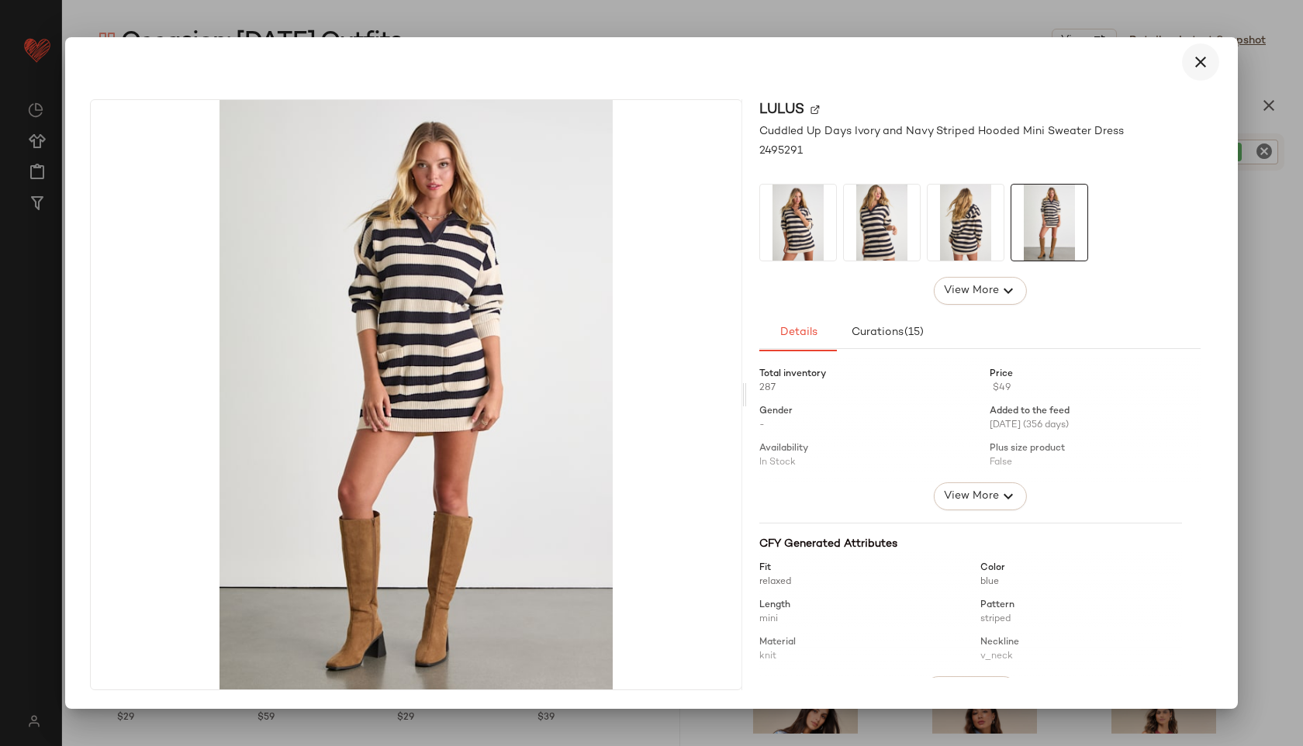
click at [1194, 64] on icon "button" at bounding box center [1201, 62] width 19 height 19
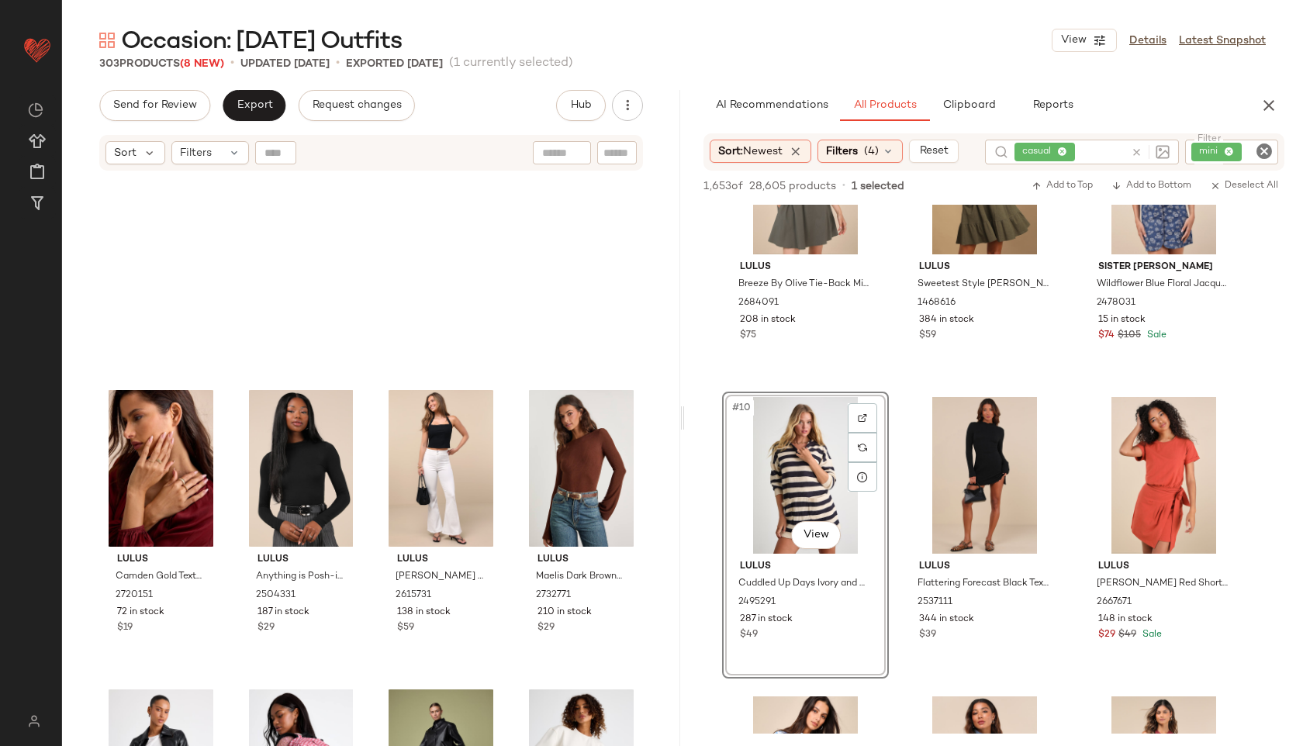
scroll to position [0, 0]
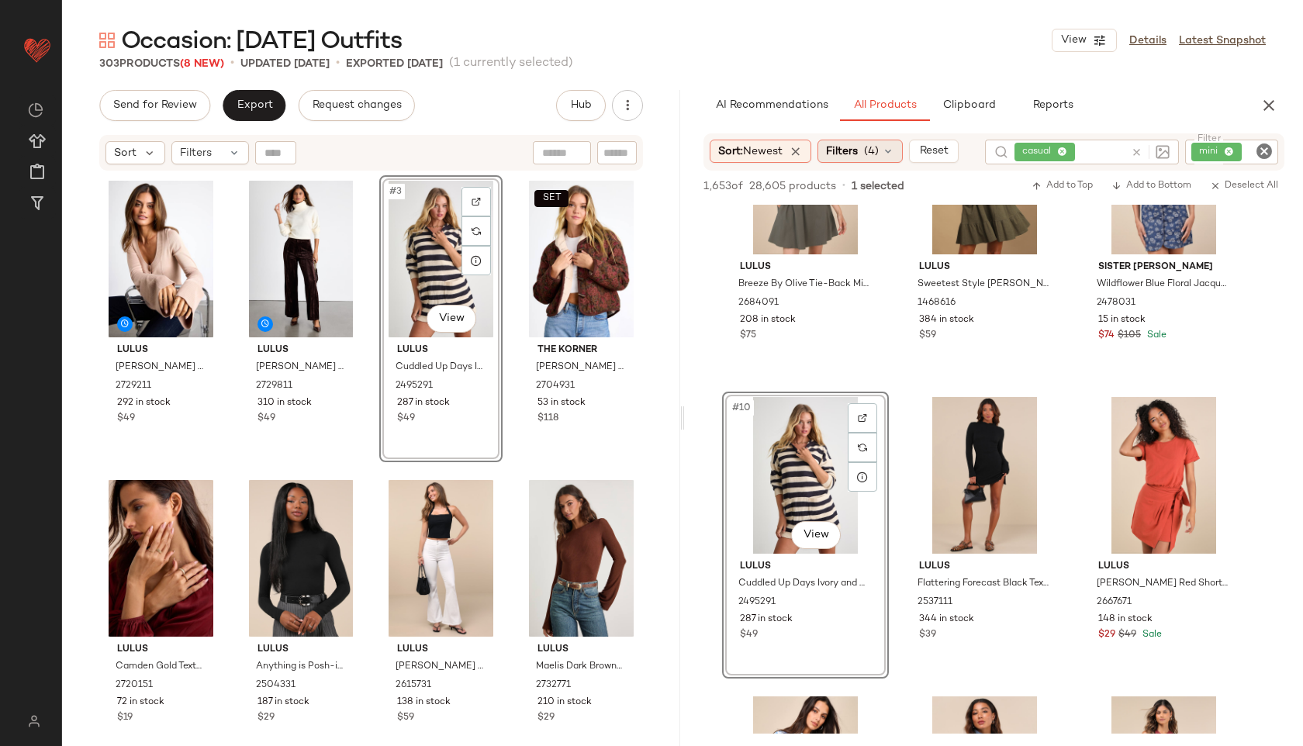
click at [887, 146] on icon at bounding box center [888, 151] width 12 height 12
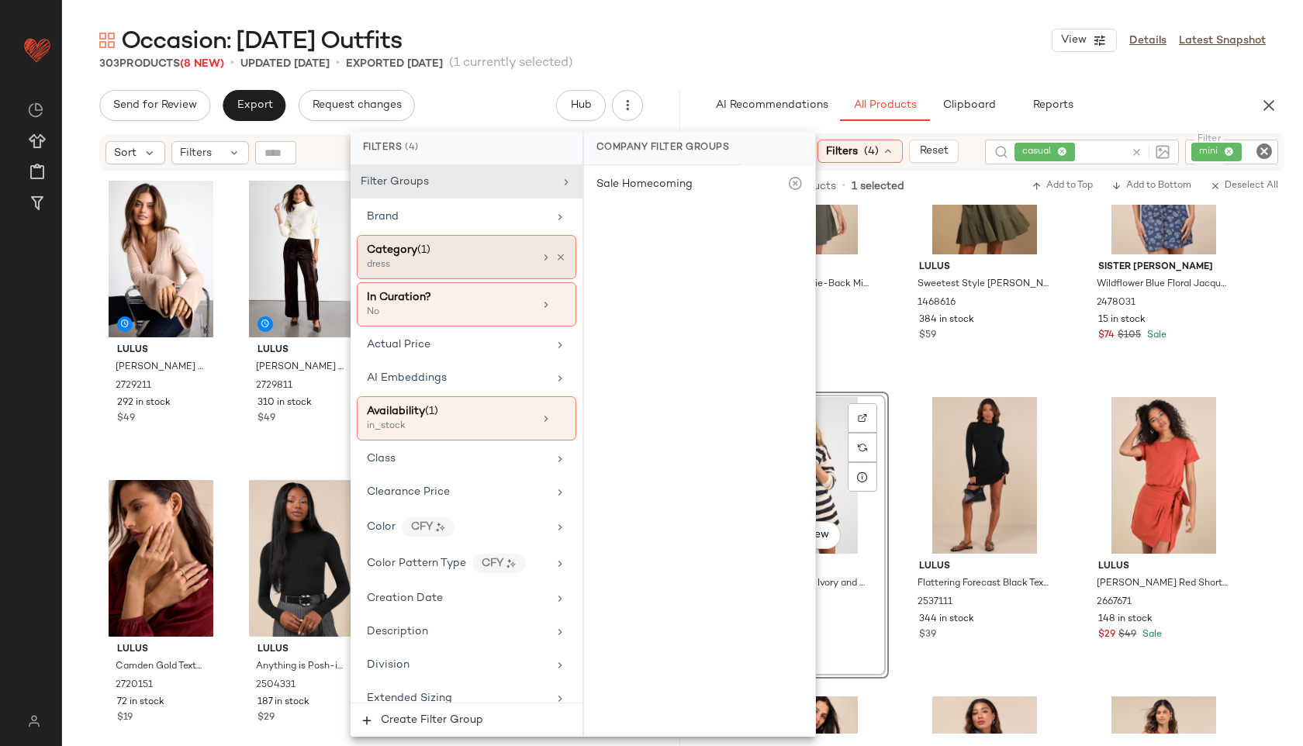
click at [493, 253] on div "Category (1)" at bounding box center [450, 250] width 167 height 16
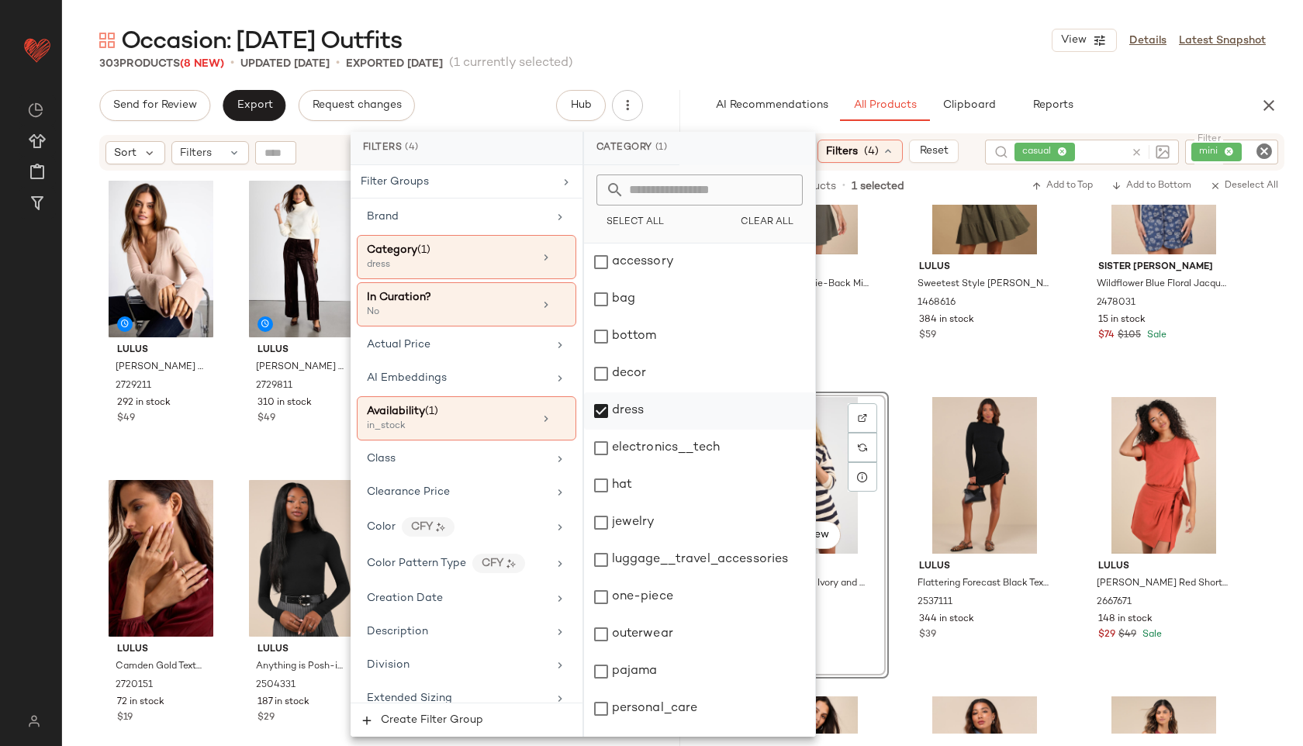
click at [637, 417] on div "dress" at bounding box center [699, 411] width 231 height 37
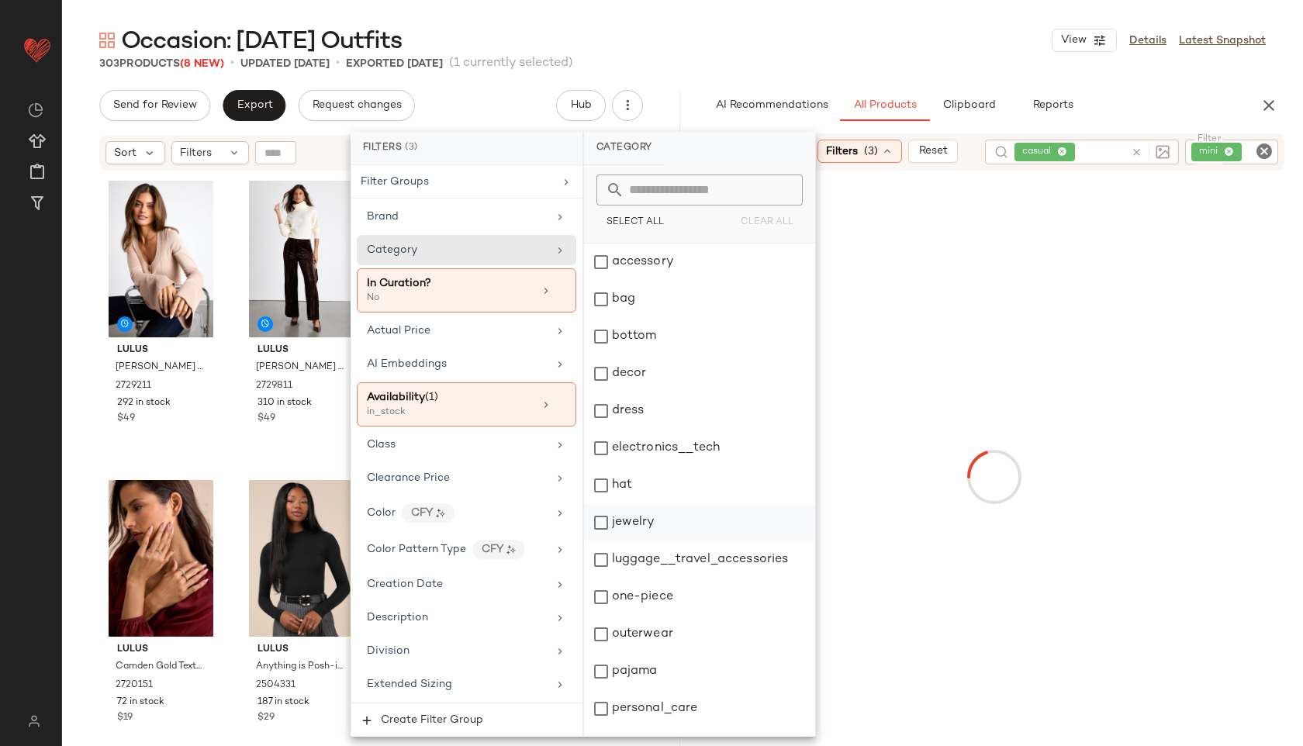
scroll to position [140, 0]
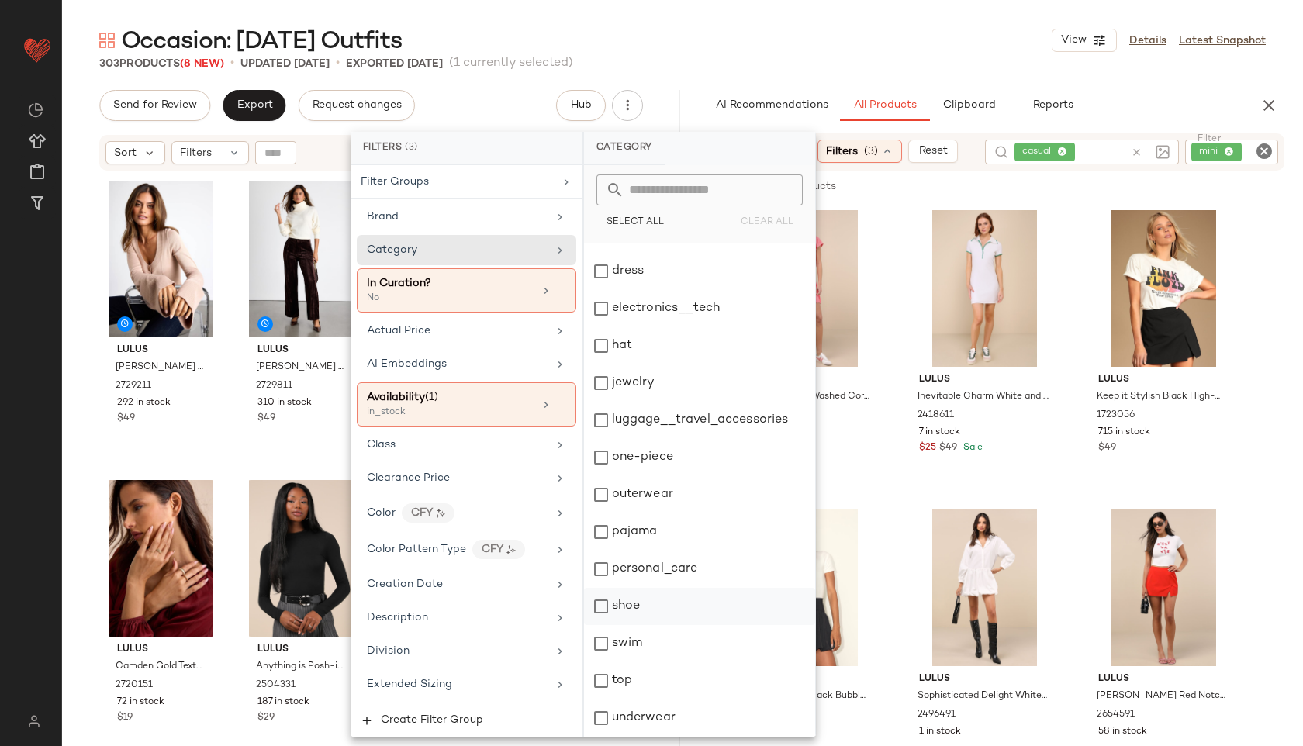
click at [644, 608] on div "shoe" at bounding box center [699, 606] width 231 height 37
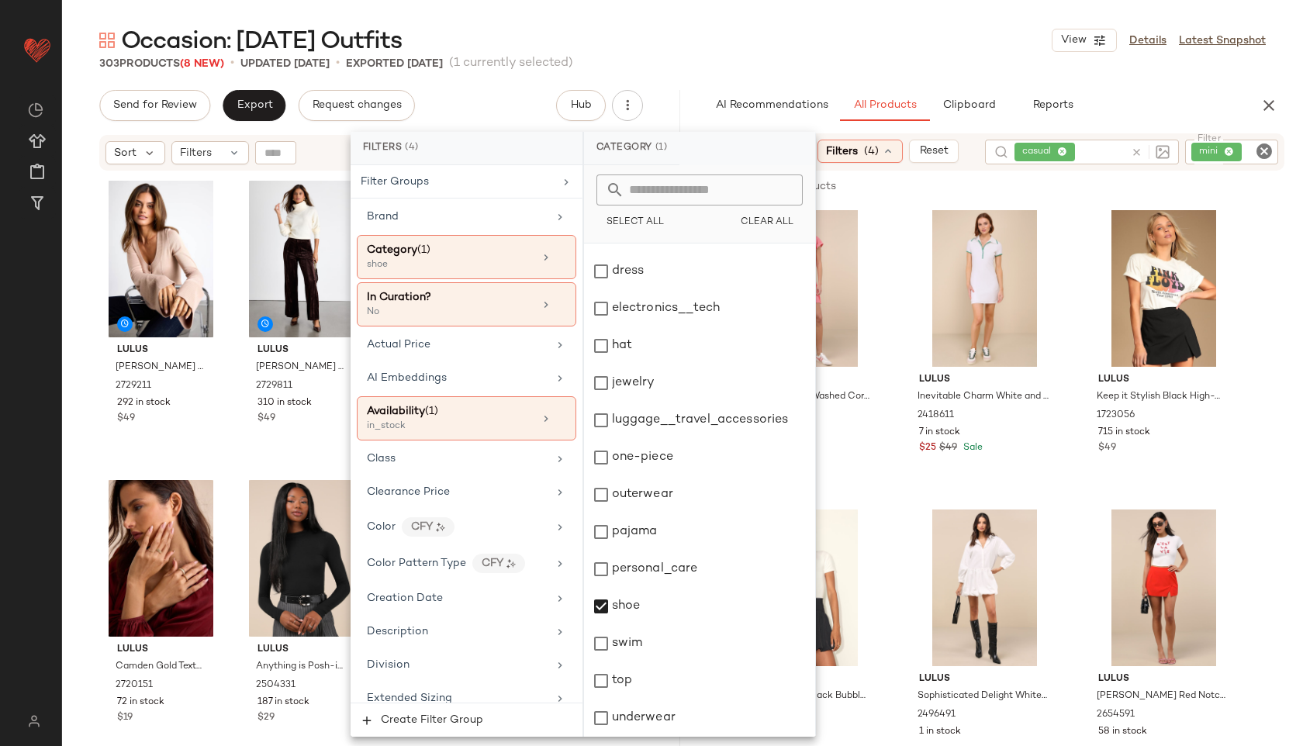
click at [826, 40] on div "Occasion: First Day of School Outfits View Details Latest Snapshot" at bounding box center [682, 40] width 1241 height 31
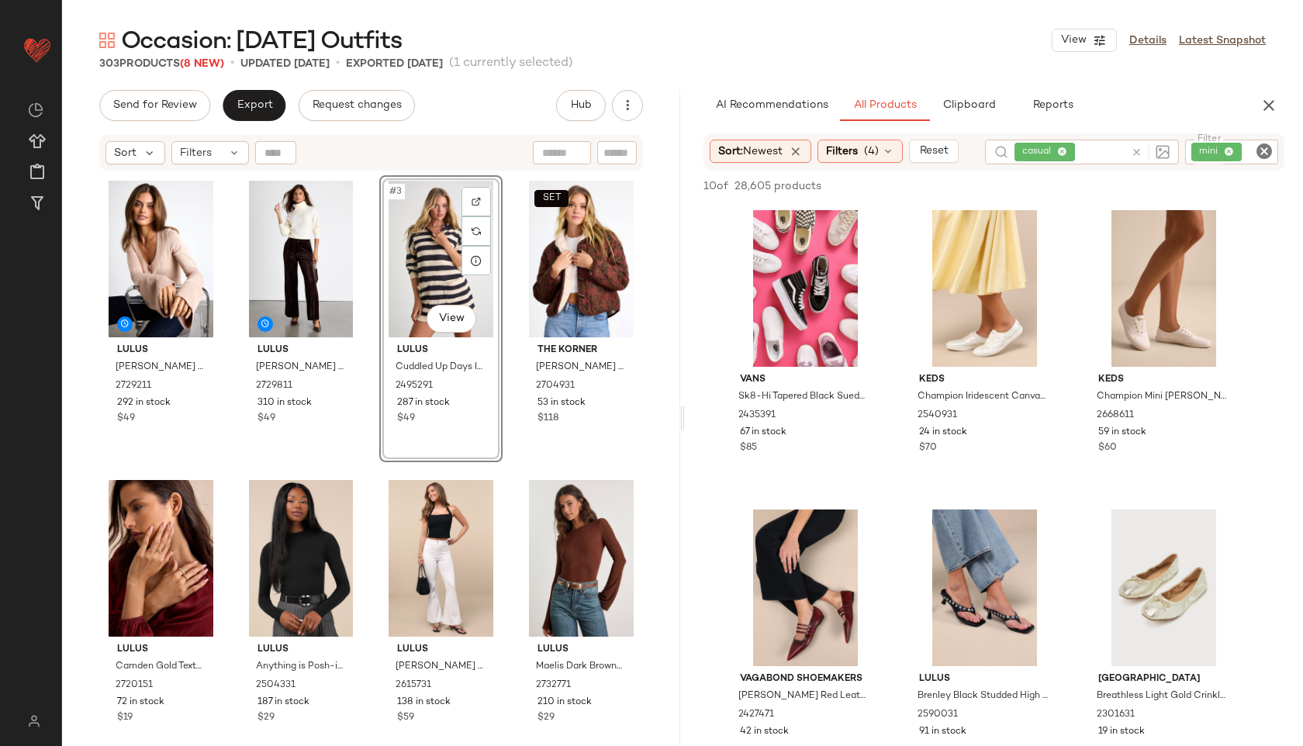
click at [1259, 151] on icon "Clear Filter" at bounding box center [1264, 151] width 19 height 19
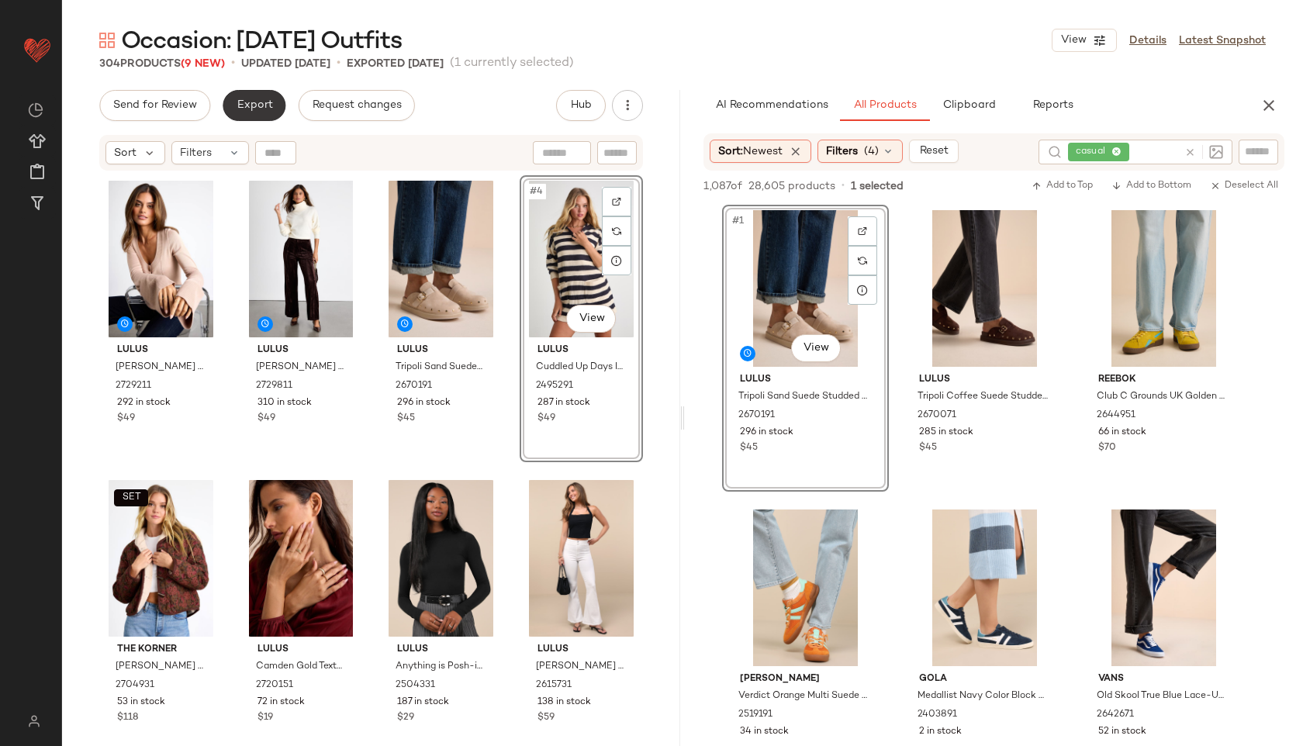
click at [263, 109] on span "Export" at bounding box center [254, 105] width 36 height 12
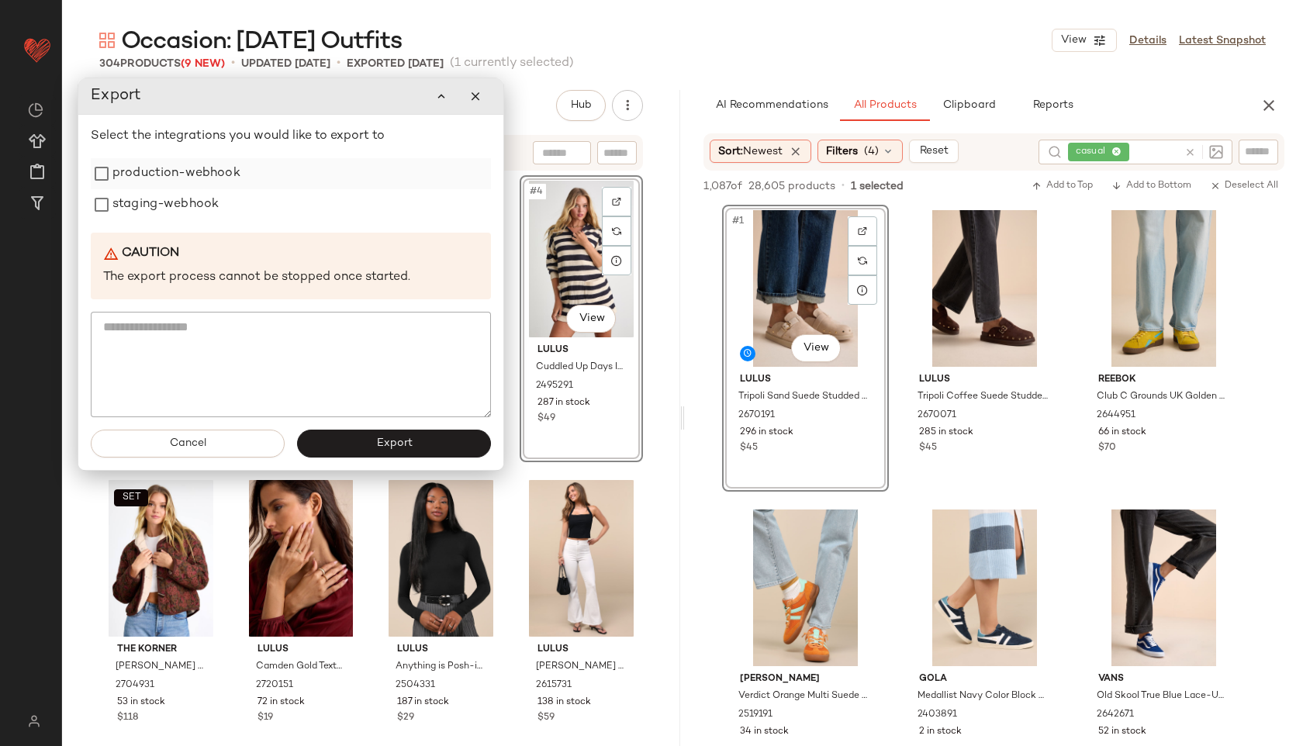
click at [187, 177] on label "production-webhook" at bounding box center [176, 173] width 128 height 31
click at [179, 202] on label "staging-webhook" at bounding box center [165, 204] width 106 height 31
click at [387, 427] on div "Cancel Export" at bounding box center [290, 443] width 425 height 53
click at [404, 441] on span "Export" at bounding box center [393, 444] width 36 height 12
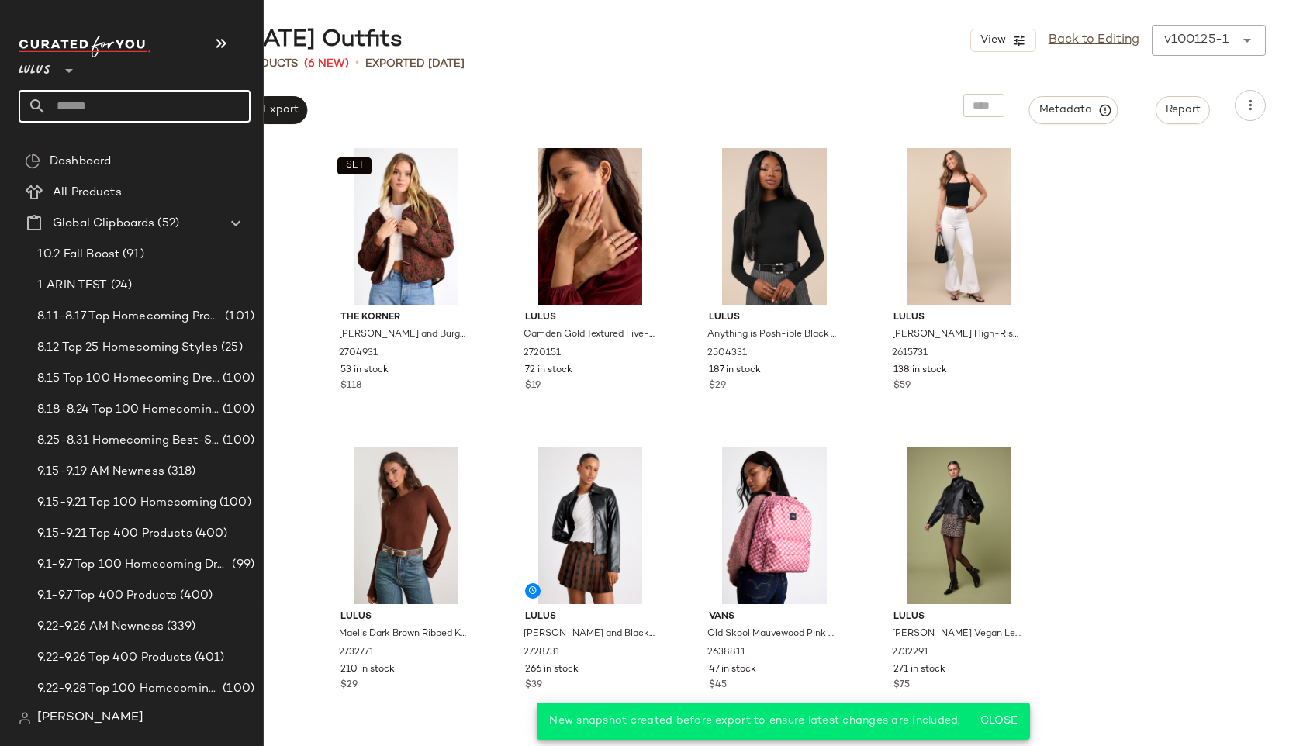
click at [98, 99] on input "text" at bounding box center [149, 106] width 204 height 33
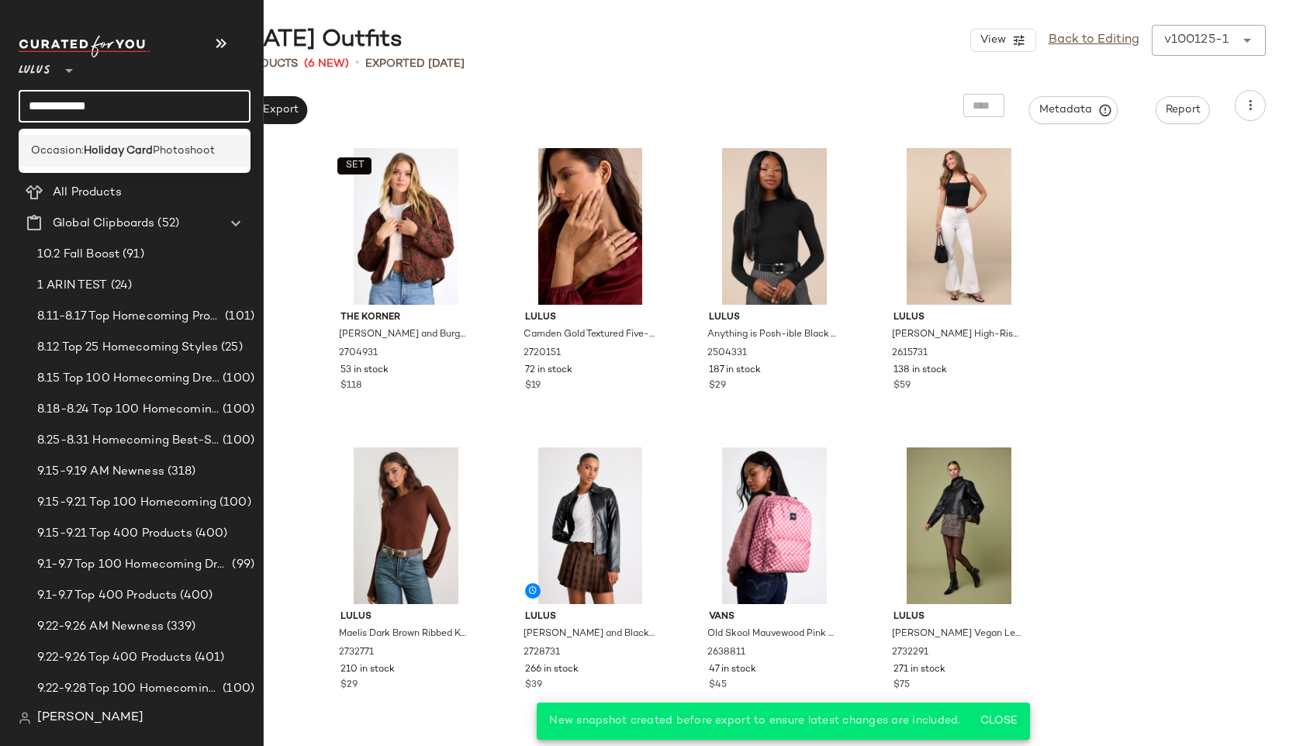
type input "**********"
click at [109, 137] on div "Occasion: Holiday Card Photoshoot" at bounding box center [135, 151] width 232 height 32
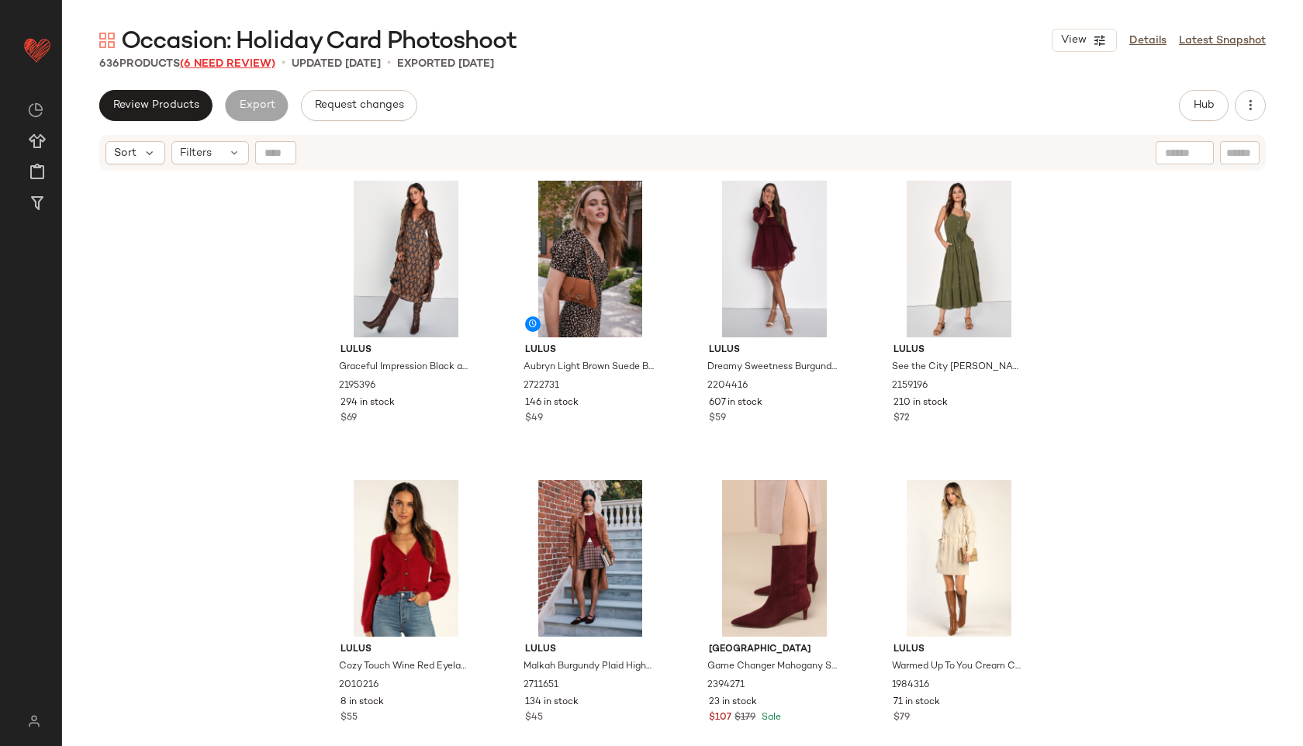
click at [247, 68] on span "(6 Need Review)" at bounding box center [227, 64] width 95 height 12
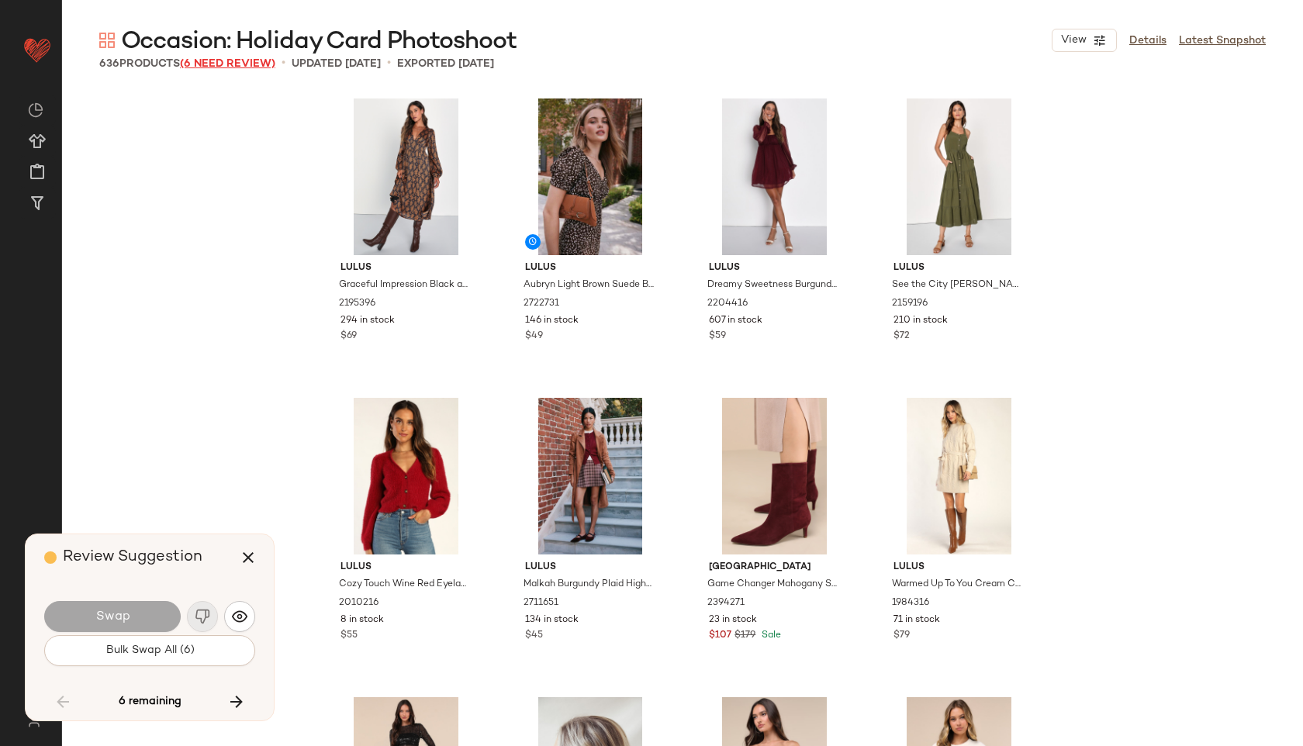
scroll to position [6887, 0]
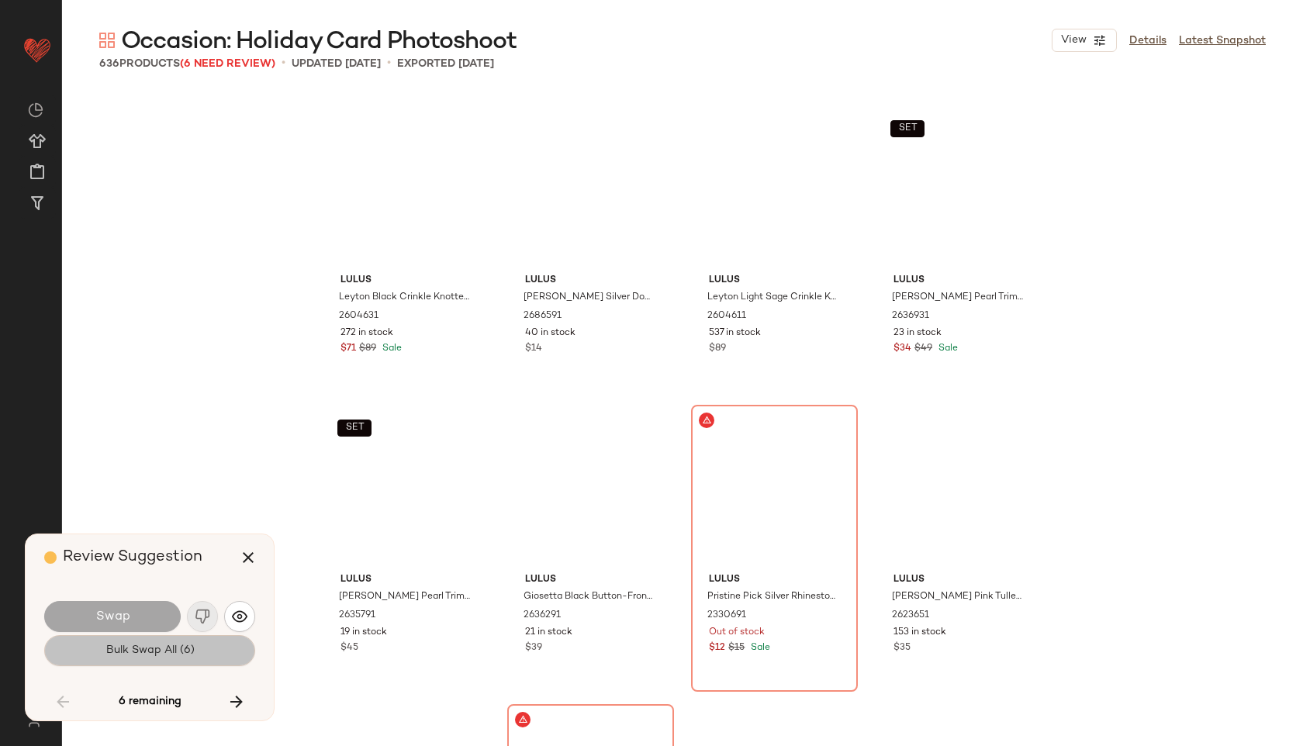
click at [192, 658] on button "Bulk Swap All (6)" at bounding box center [149, 650] width 211 height 31
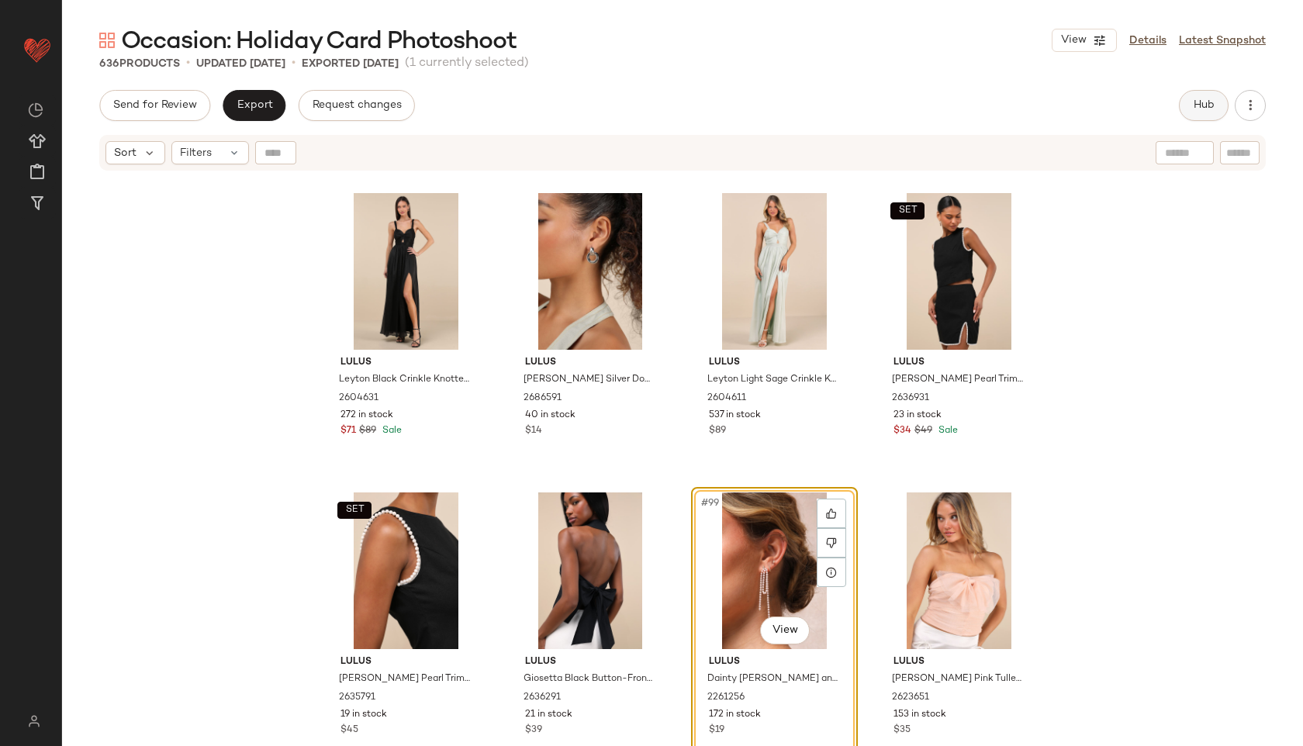
click at [1210, 99] on span "Hub" at bounding box center [1204, 105] width 22 height 12
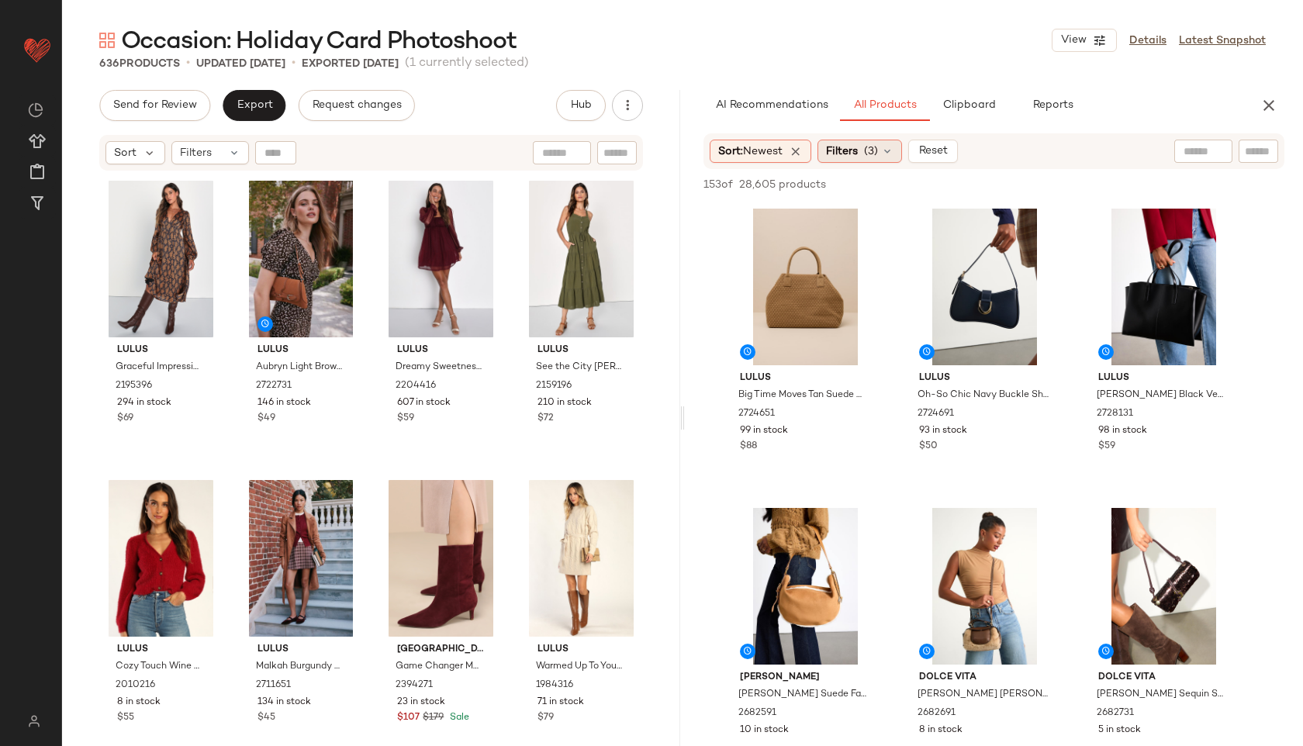
click at [863, 151] on div "Filters (3)" at bounding box center [860, 151] width 85 height 23
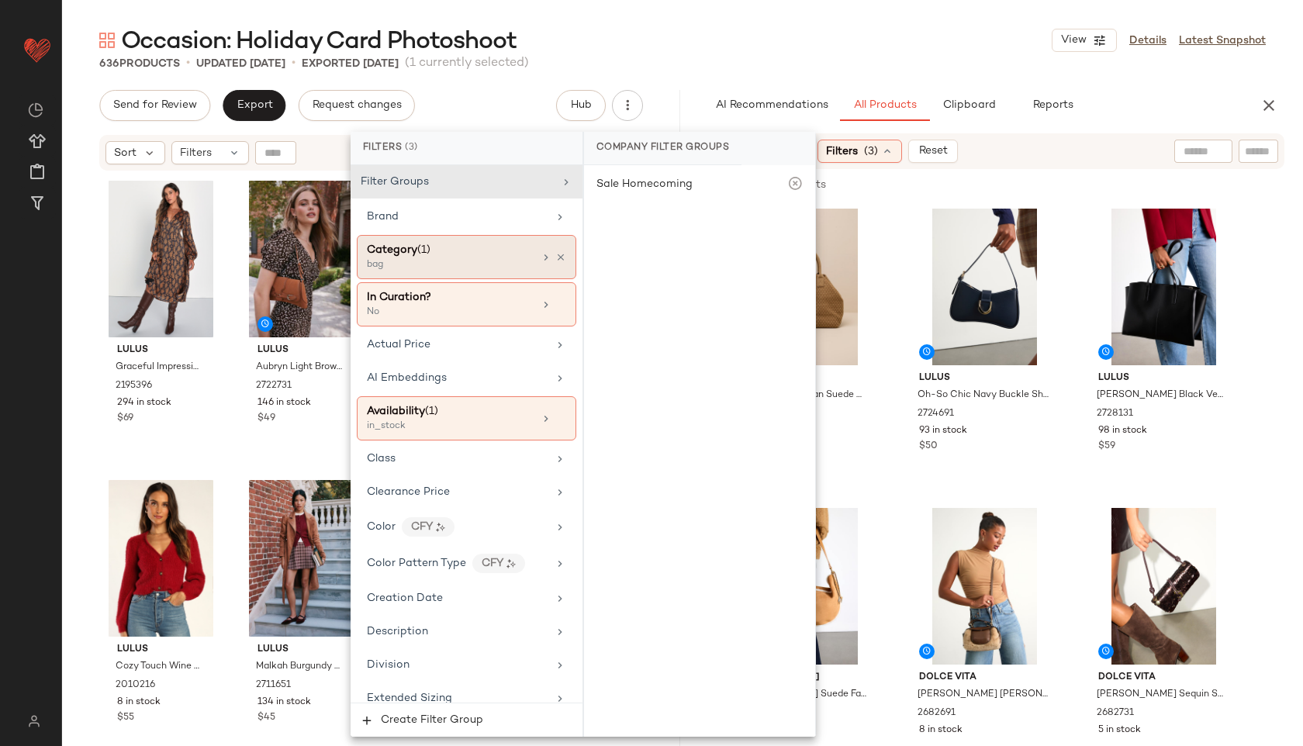
click at [469, 247] on div "Category (1)" at bounding box center [450, 250] width 167 height 16
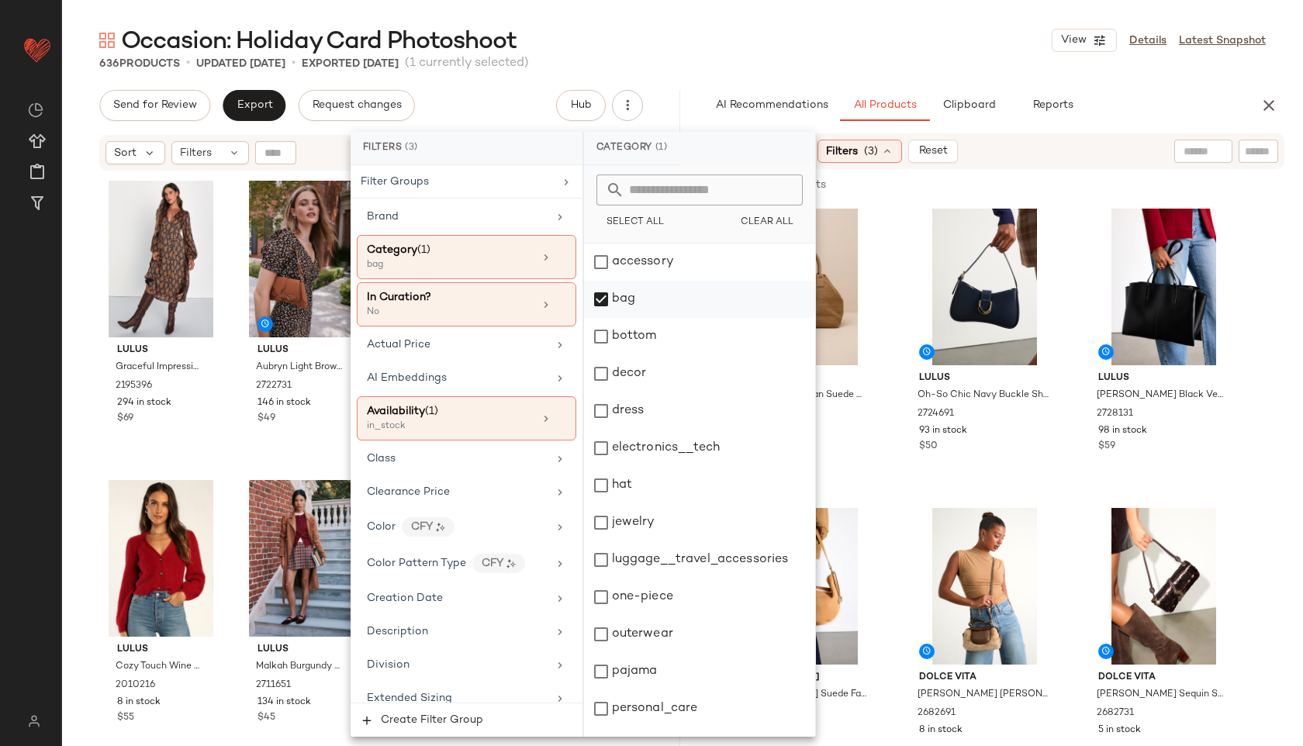
click at [627, 292] on div "bag" at bounding box center [699, 299] width 231 height 37
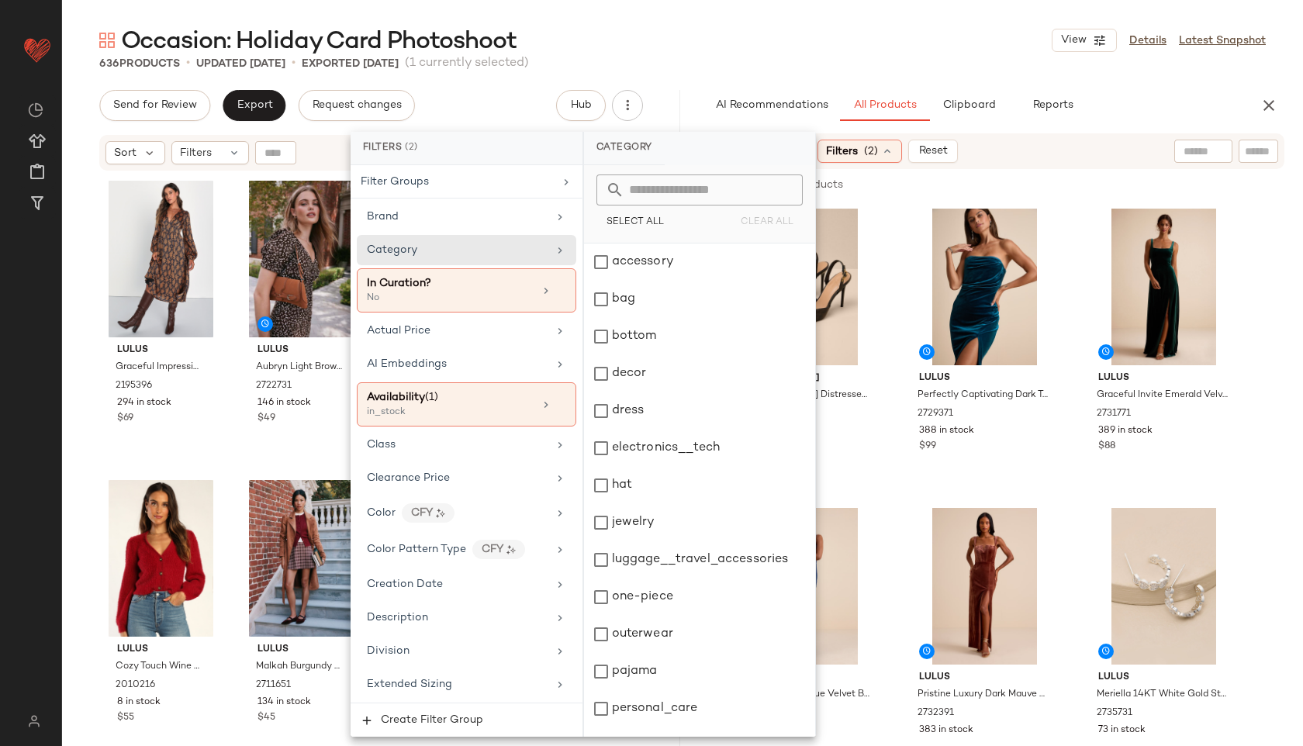
scroll to position [140, 0]
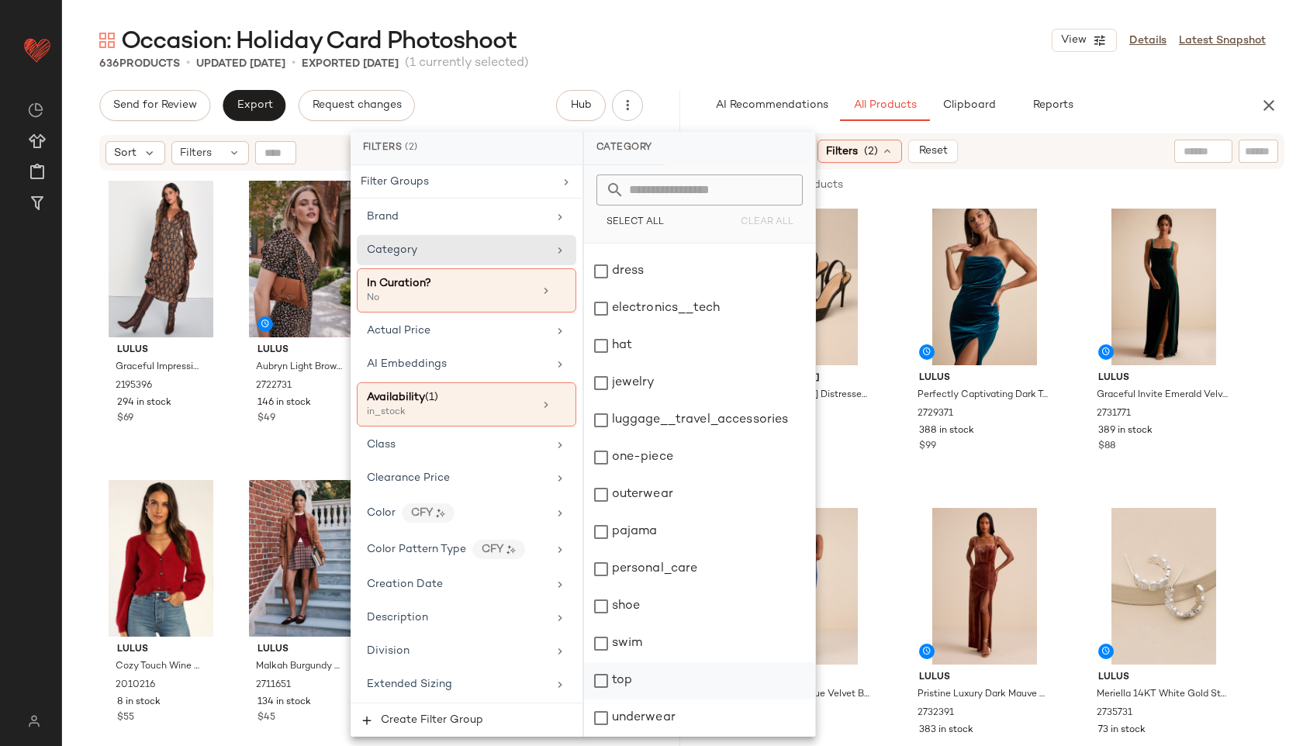
click at [635, 678] on div "top" at bounding box center [699, 681] width 231 height 37
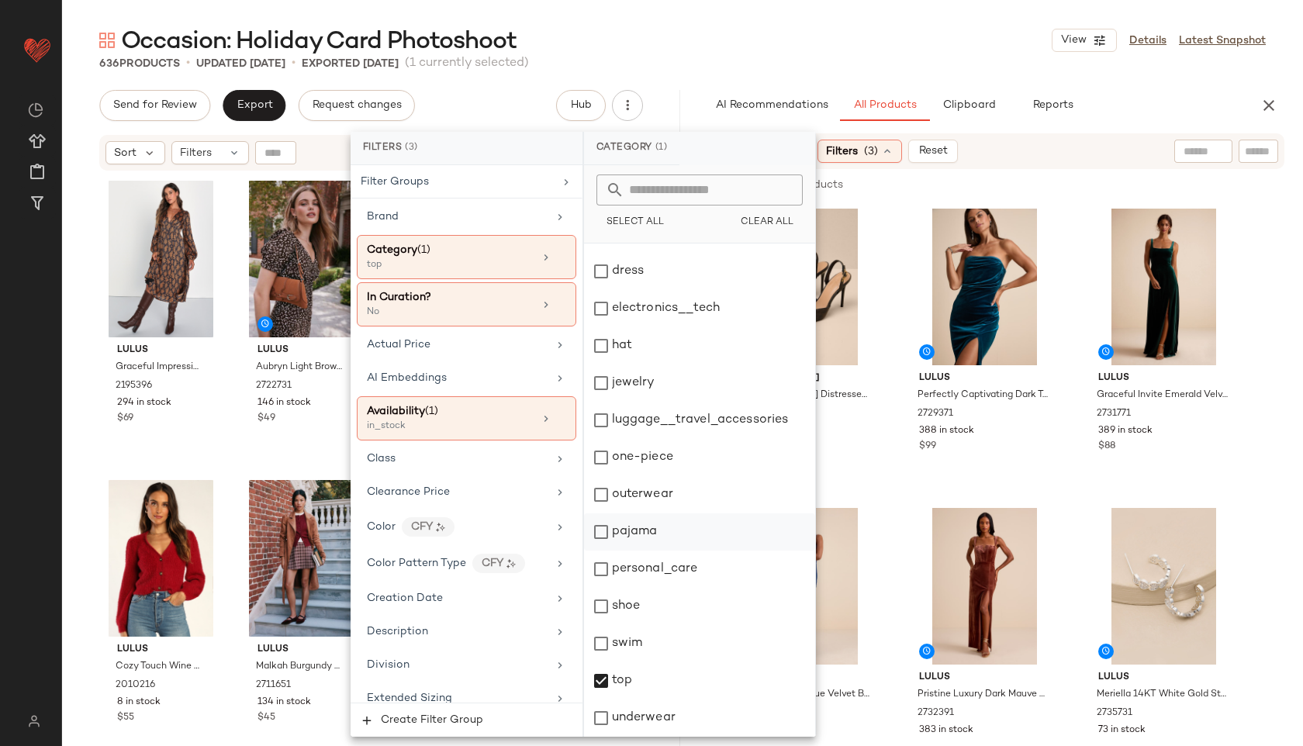
scroll to position [0, 0]
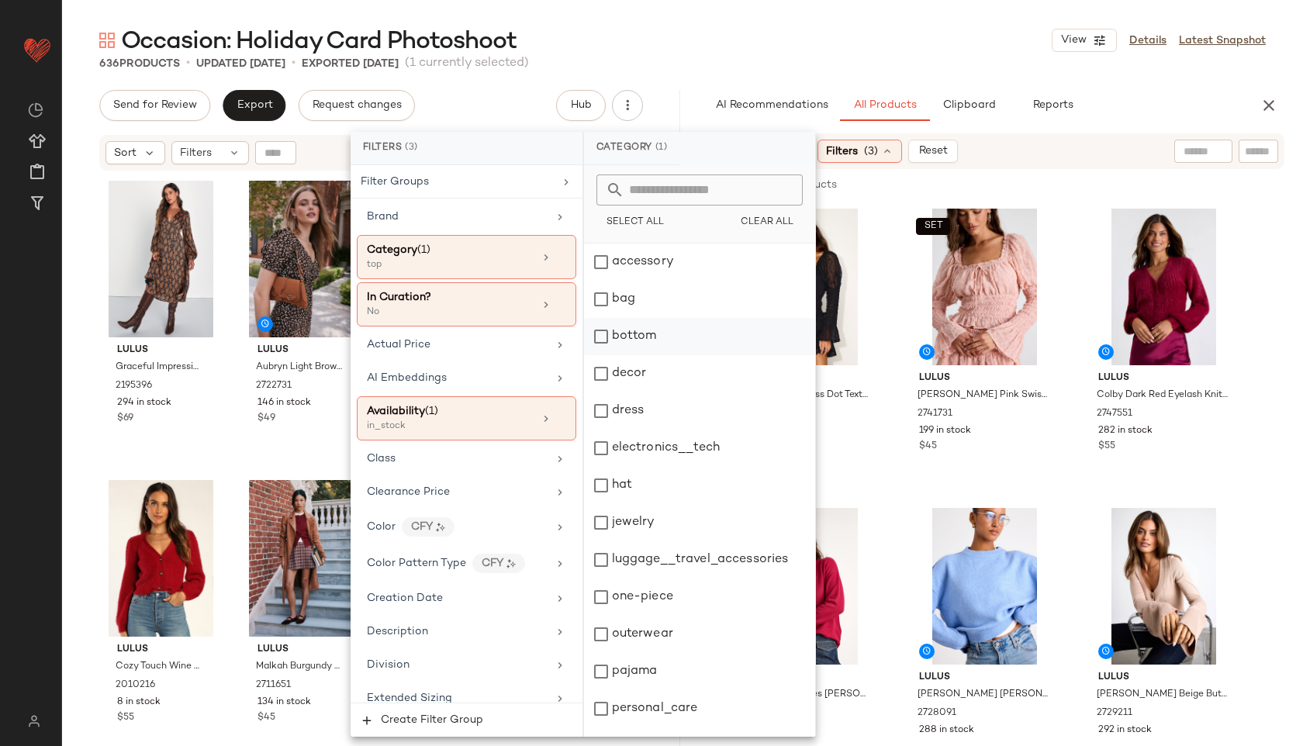
click at [650, 337] on div "bottom" at bounding box center [699, 336] width 231 height 37
click at [740, 30] on div "Occasion: Holiday Card Photoshoot View Details Latest Snapshot" at bounding box center [682, 40] width 1241 height 31
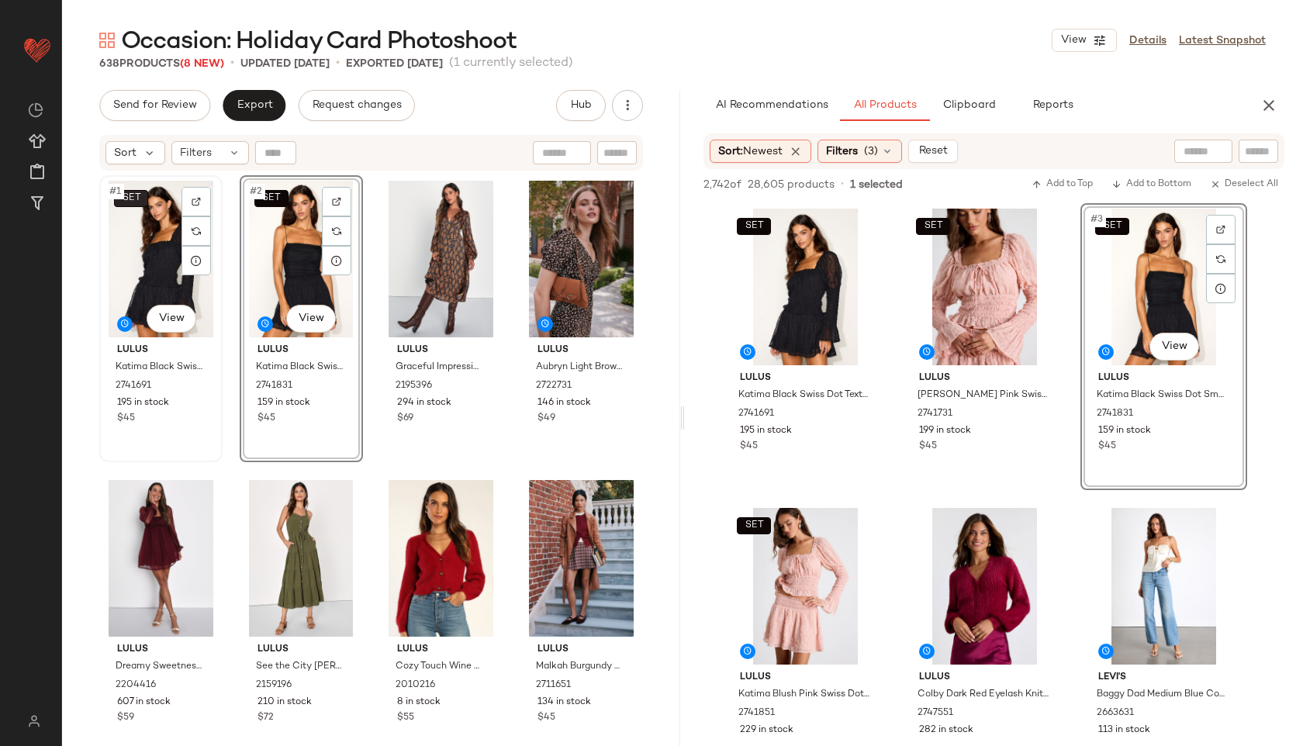
click at [132, 202] on span "SET" at bounding box center [130, 198] width 19 height 11
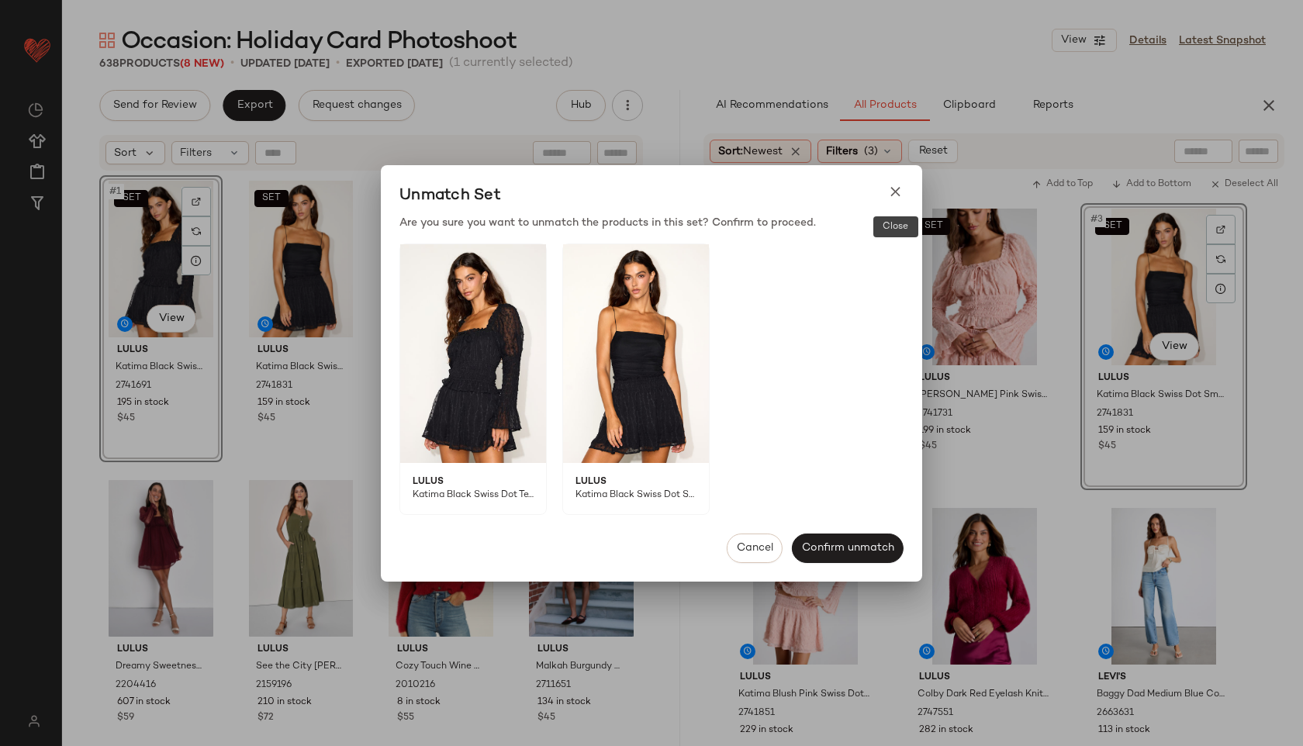
click at [897, 189] on icon at bounding box center [895, 192] width 16 height 16
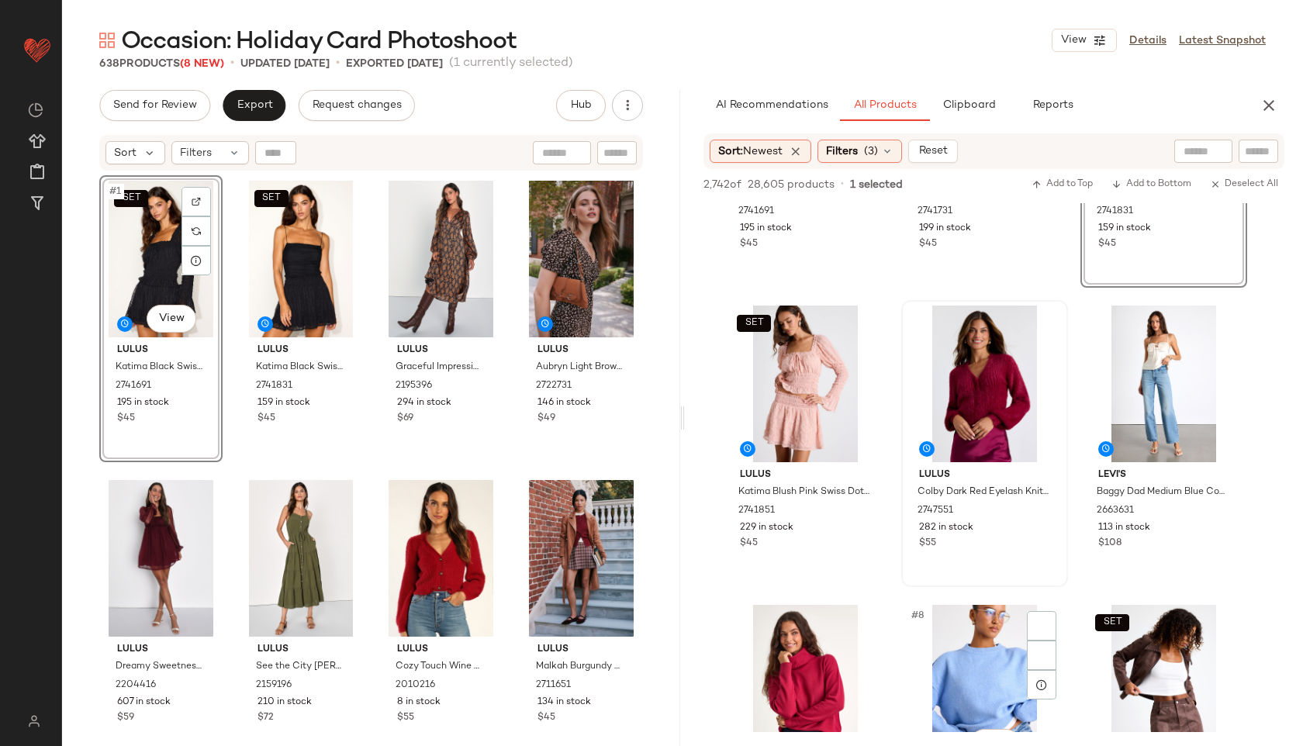
scroll to position [569, 0]
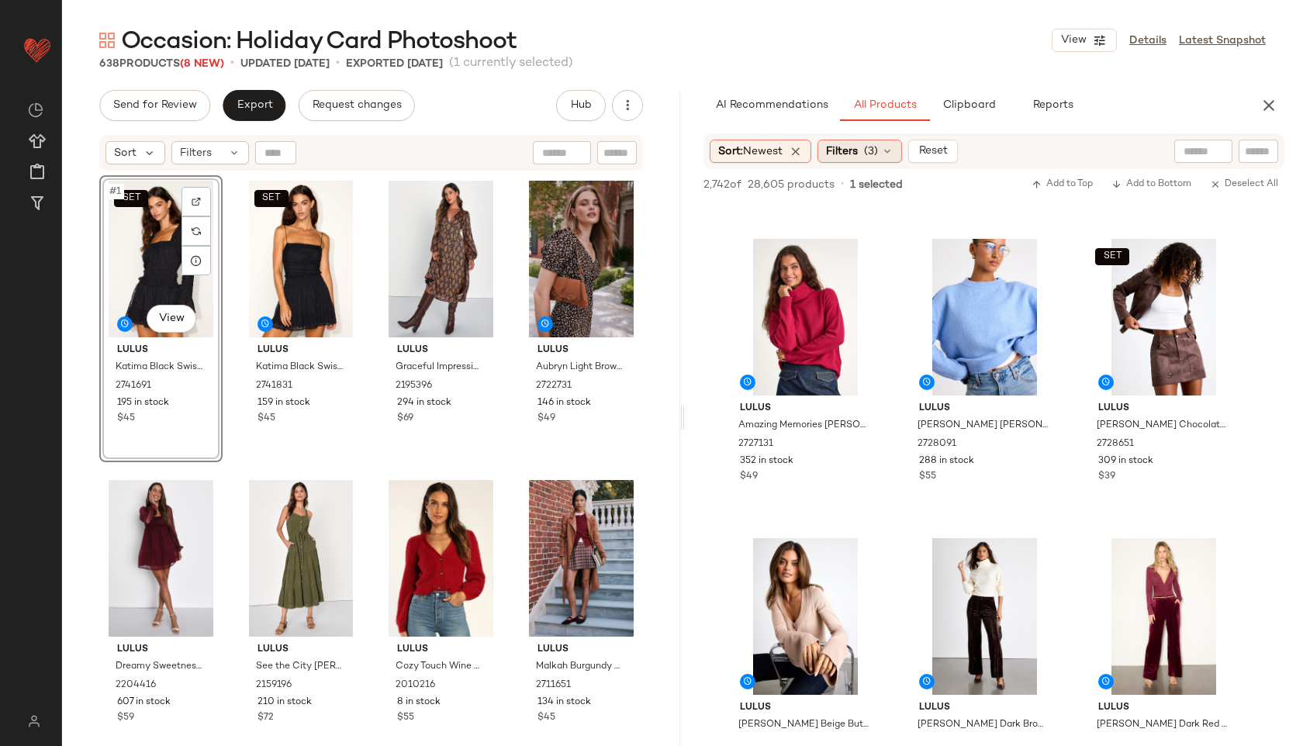
click at [867, 144] on div "Filters (3)" at bounding box center [860, 151] width 85 height 23
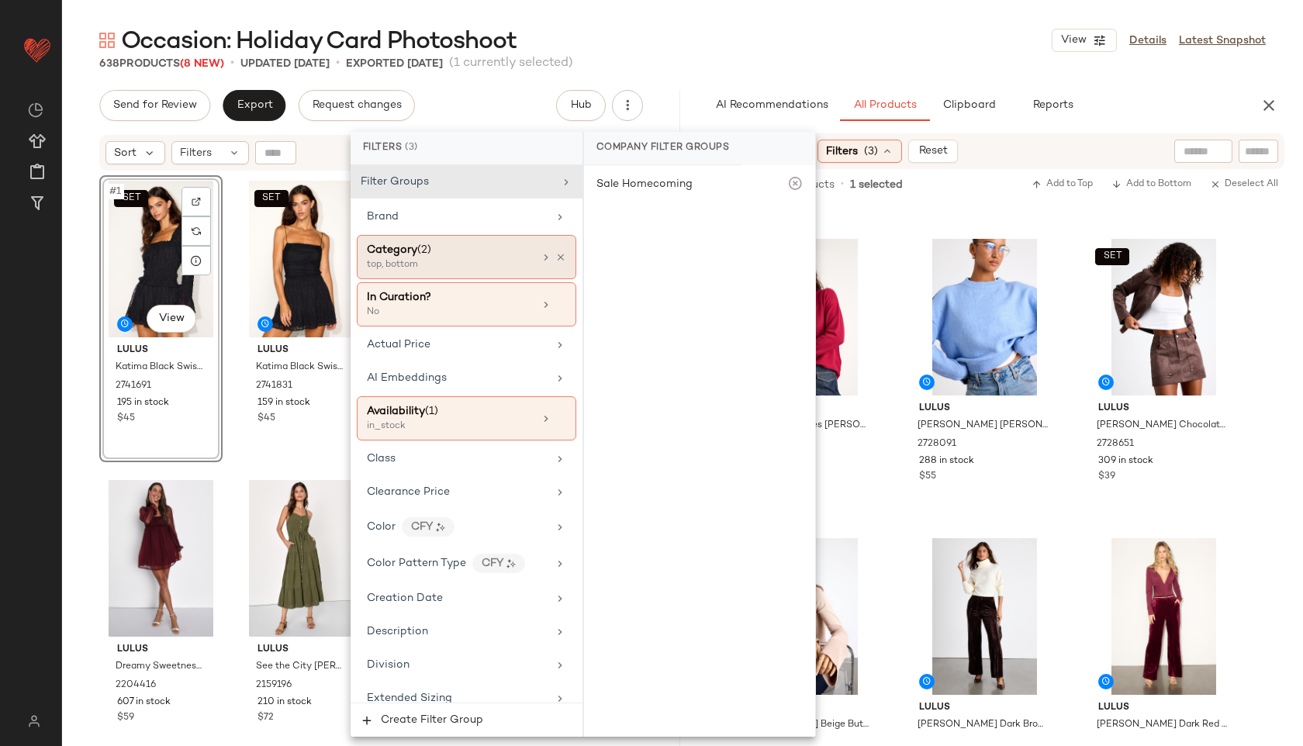
click at [448, 264] on div "top, bottom" at bounding box center [444, 265] width 155 height 14
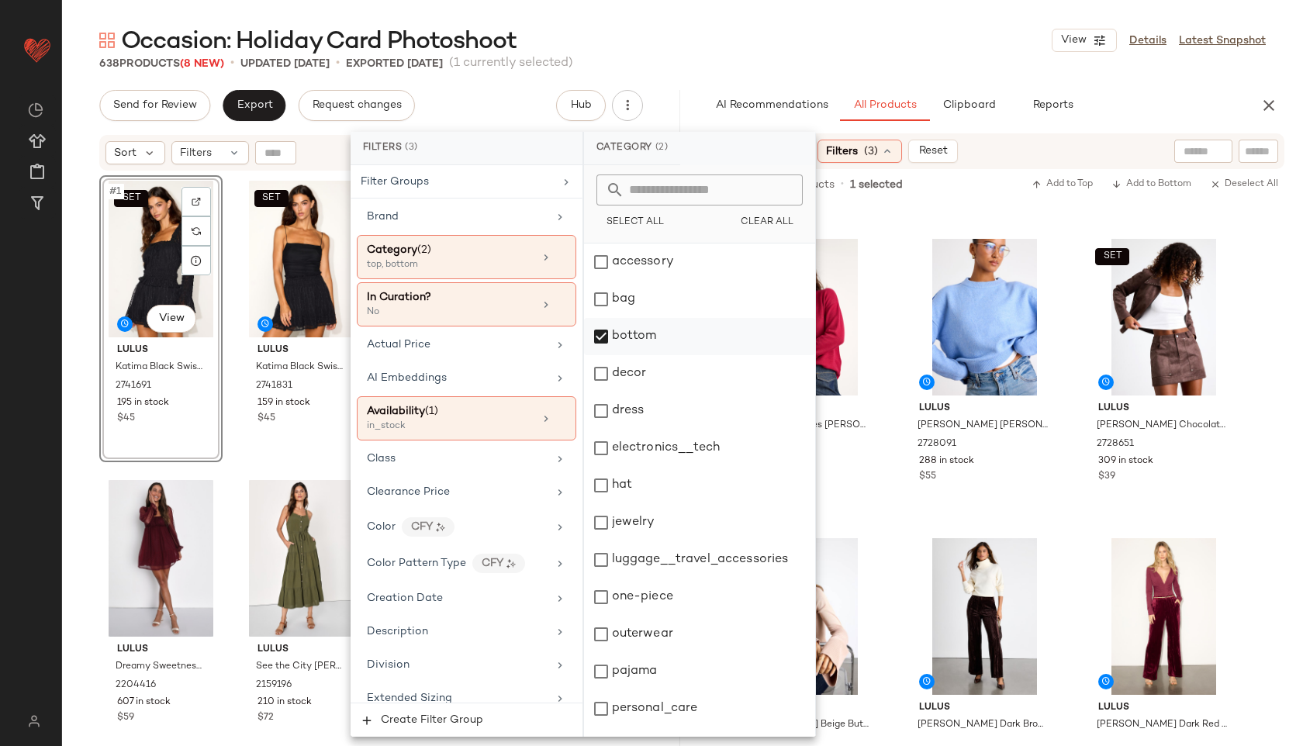
click at [638, 332] on div "bottom" at bounding box center [699, 336] width 231 height 37
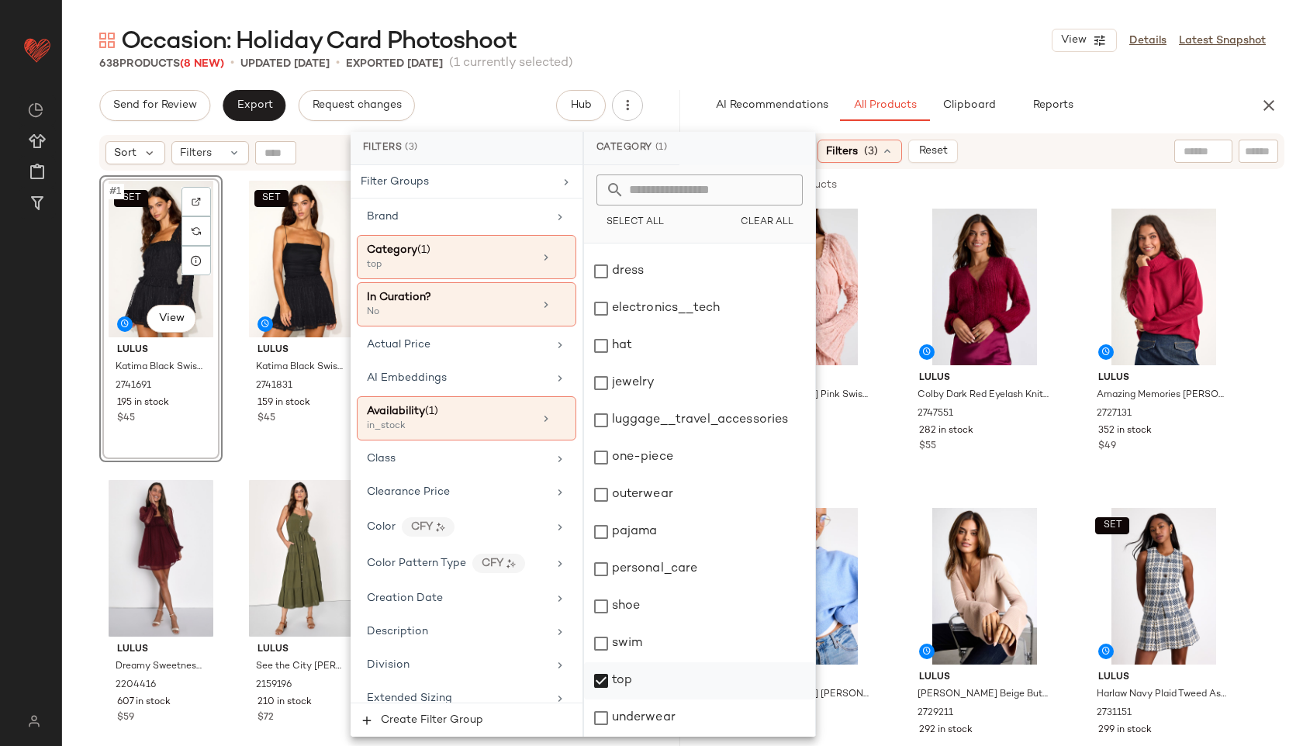
click at [632, 685] on div "top" at bounding box center [699, 681] width 231 height 37
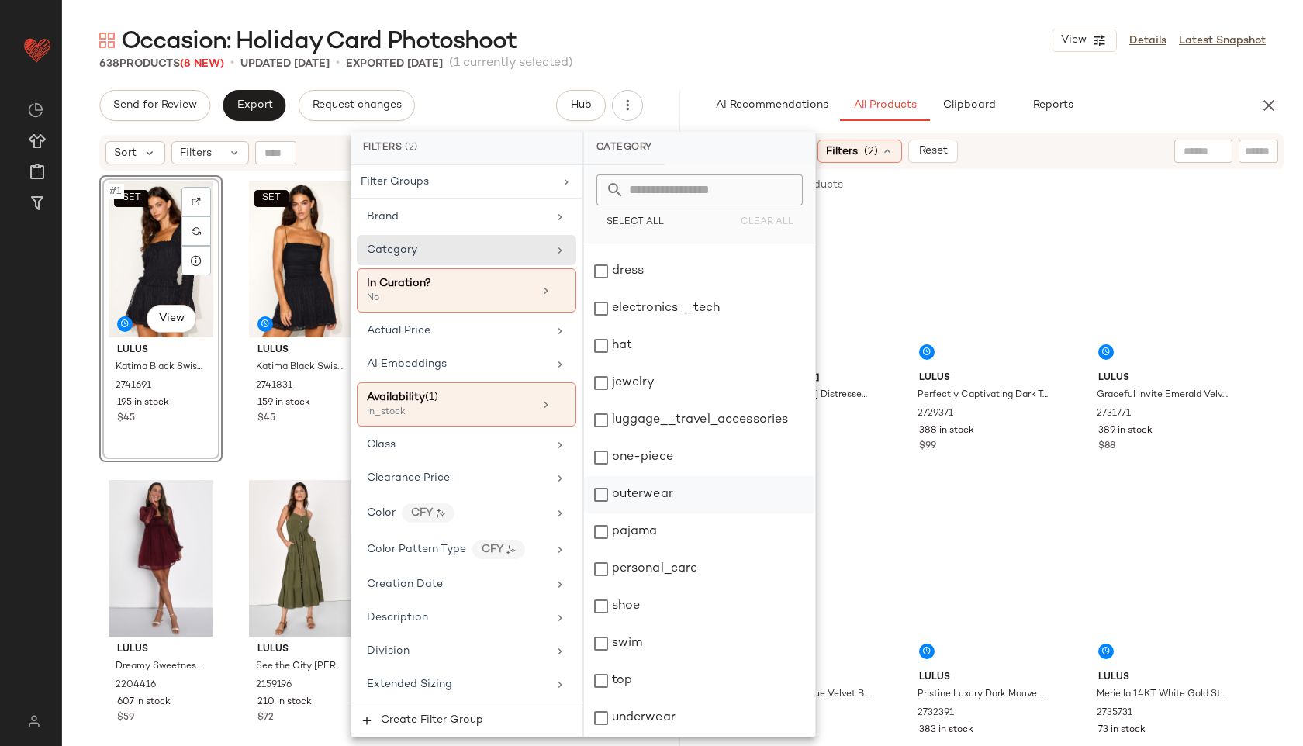
click at [653, 490] on div "outerwear" at bounding box center [699, 494] width 231 height 37
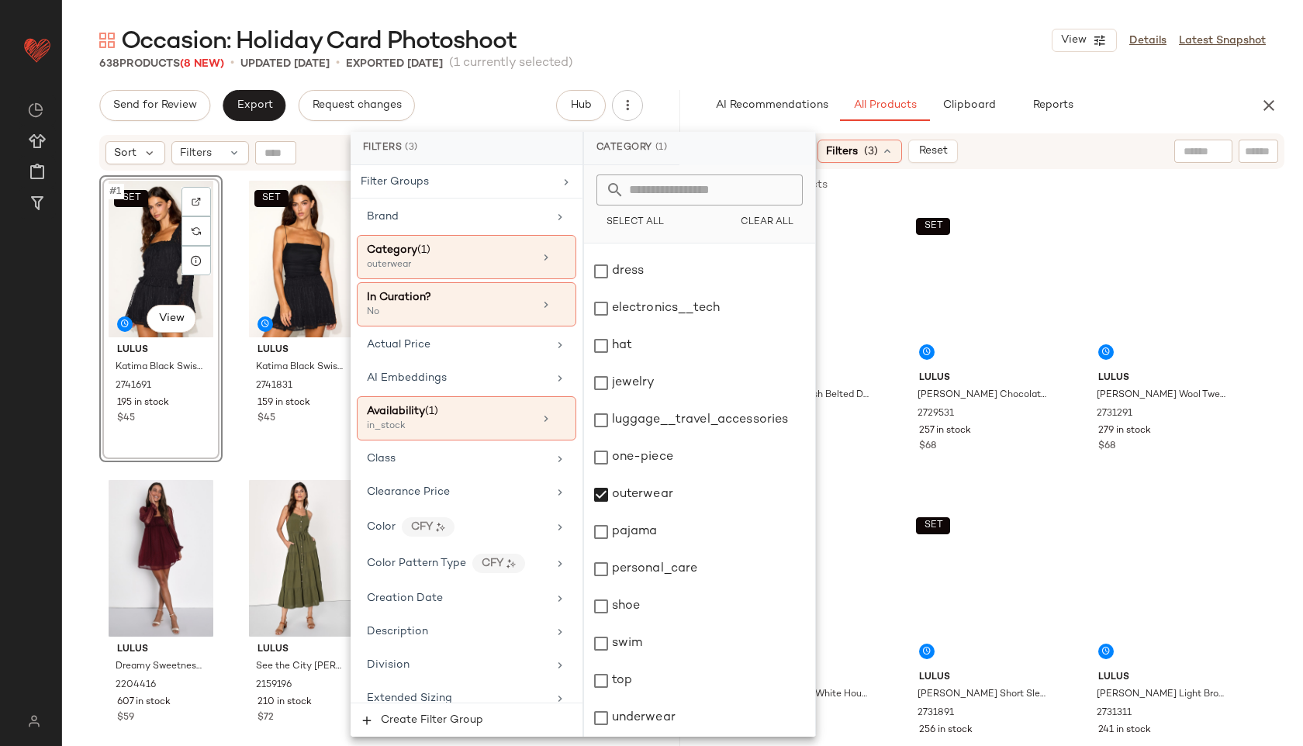
click at [753, 44] on div "Occasion: Holiday Card Photoshoot View Details Latest Snapshot" at bounding box center [682, 40] width 1241 height 31
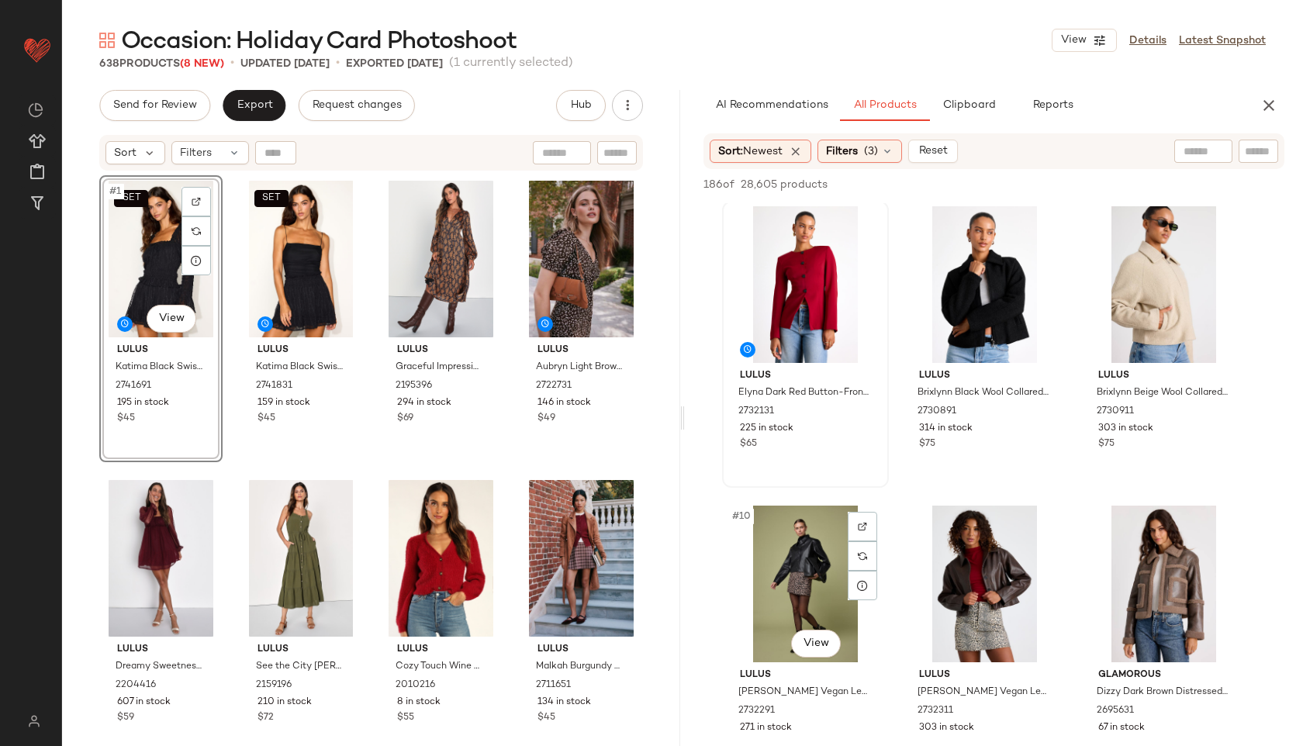
scroll to position [581, 0]
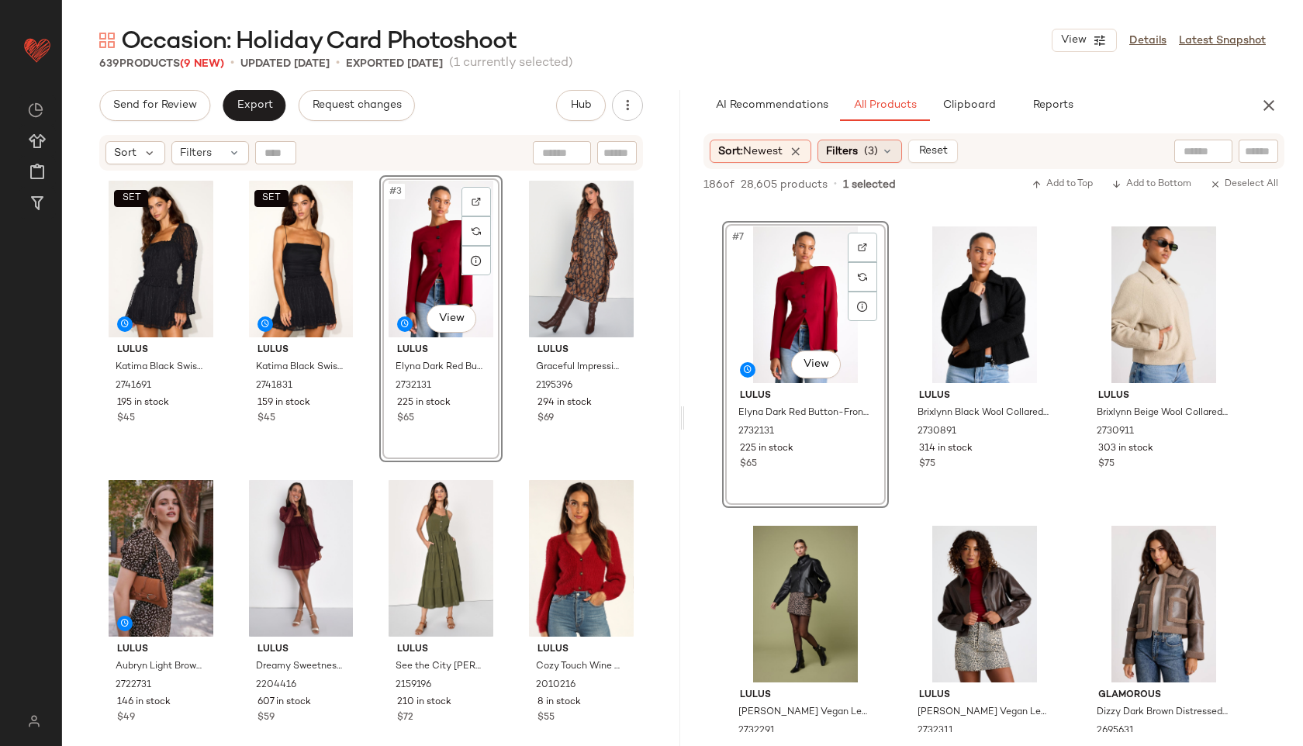
click at [890, 154] on icon at bounding box center [887, 151] width 12 height 12
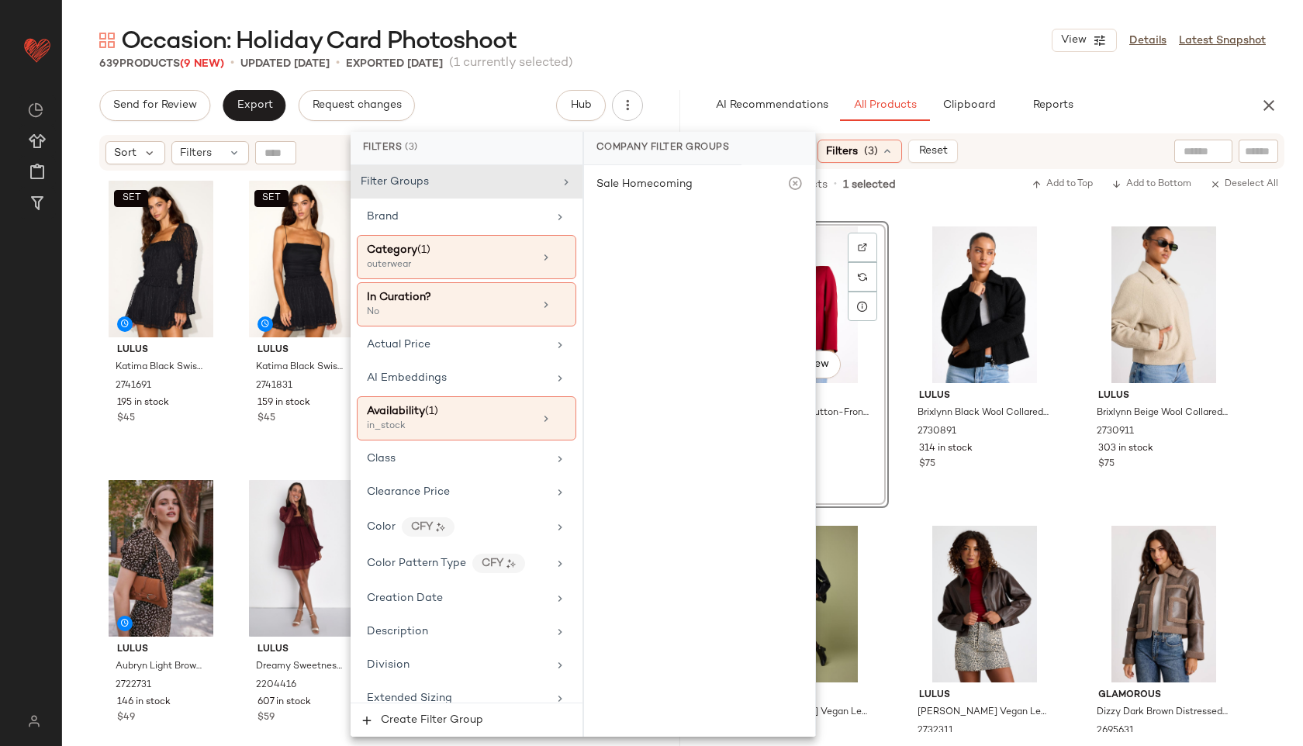
click at [739, 50] on div "Occasion: Holiday Card Photoshoot View Details Latest Snapshot" at bounding box center [682, 40] width 1241 height 31
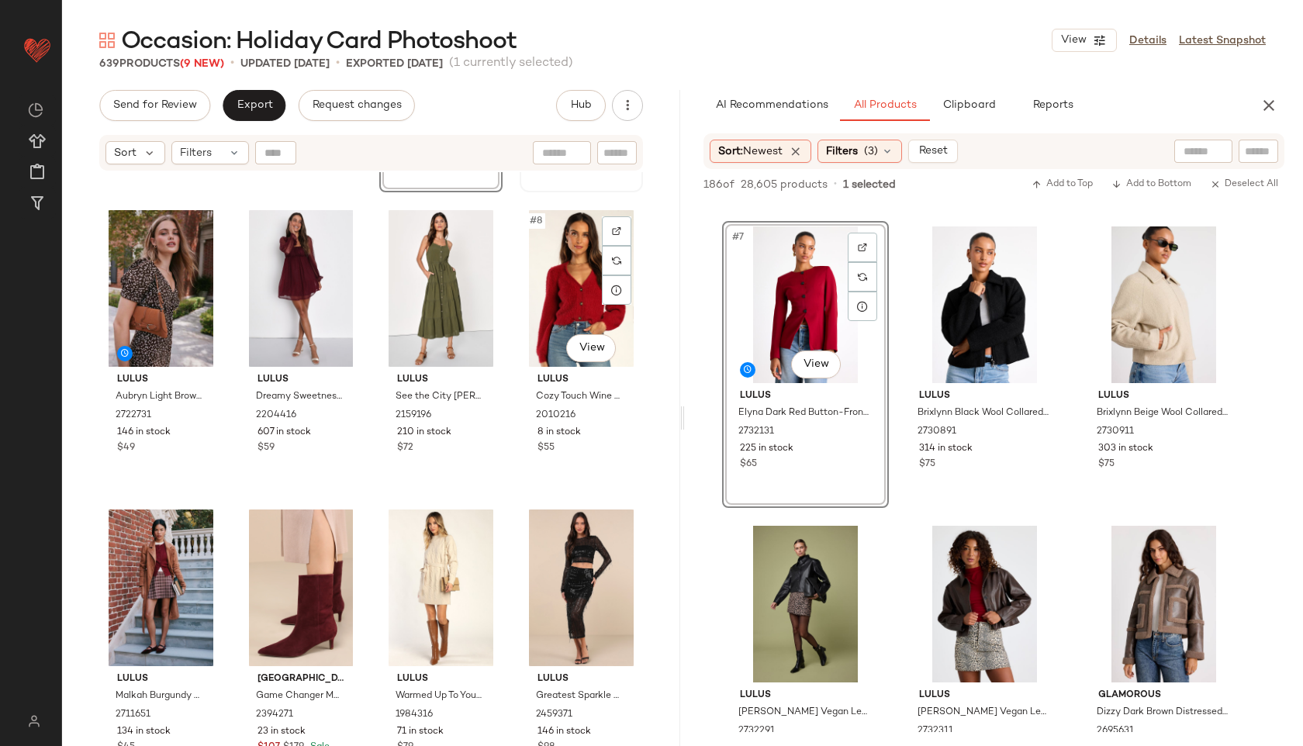
scroll to position [0, 0]
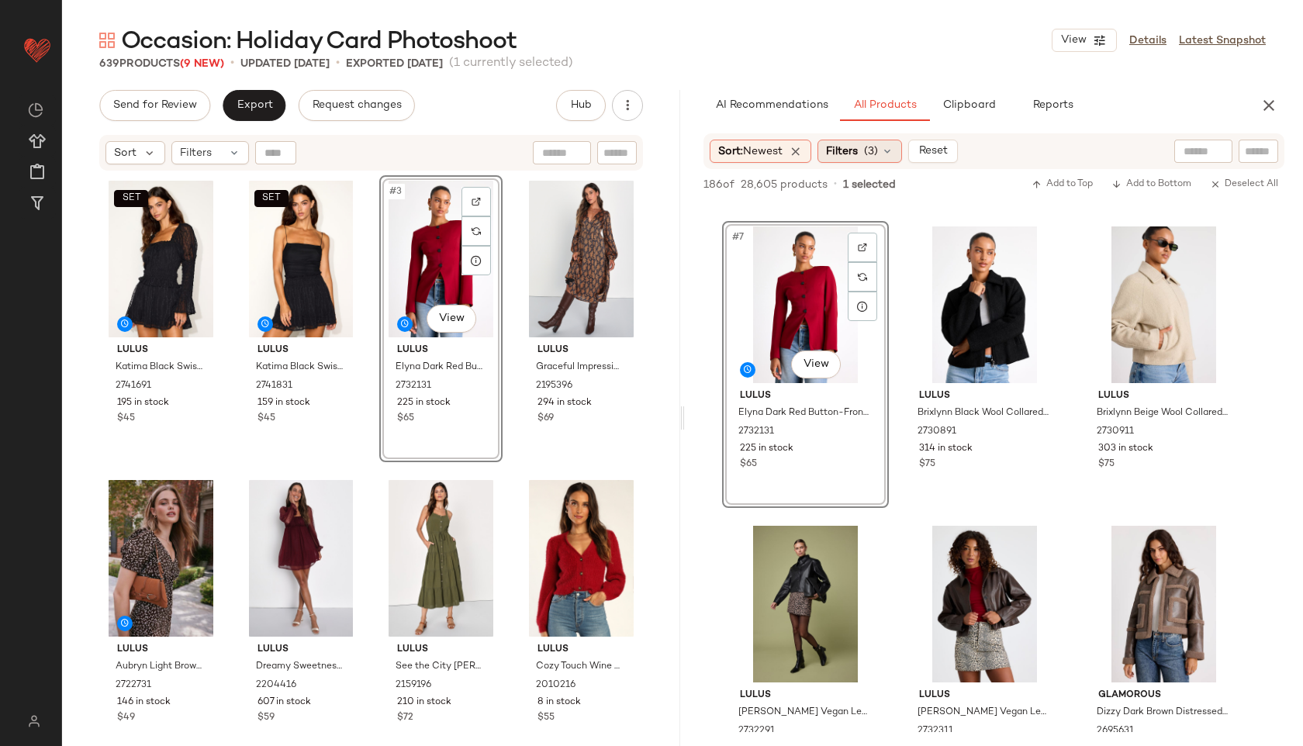
click at [894, 145] on icon at bounding box center [887, 151] width 12 height 12
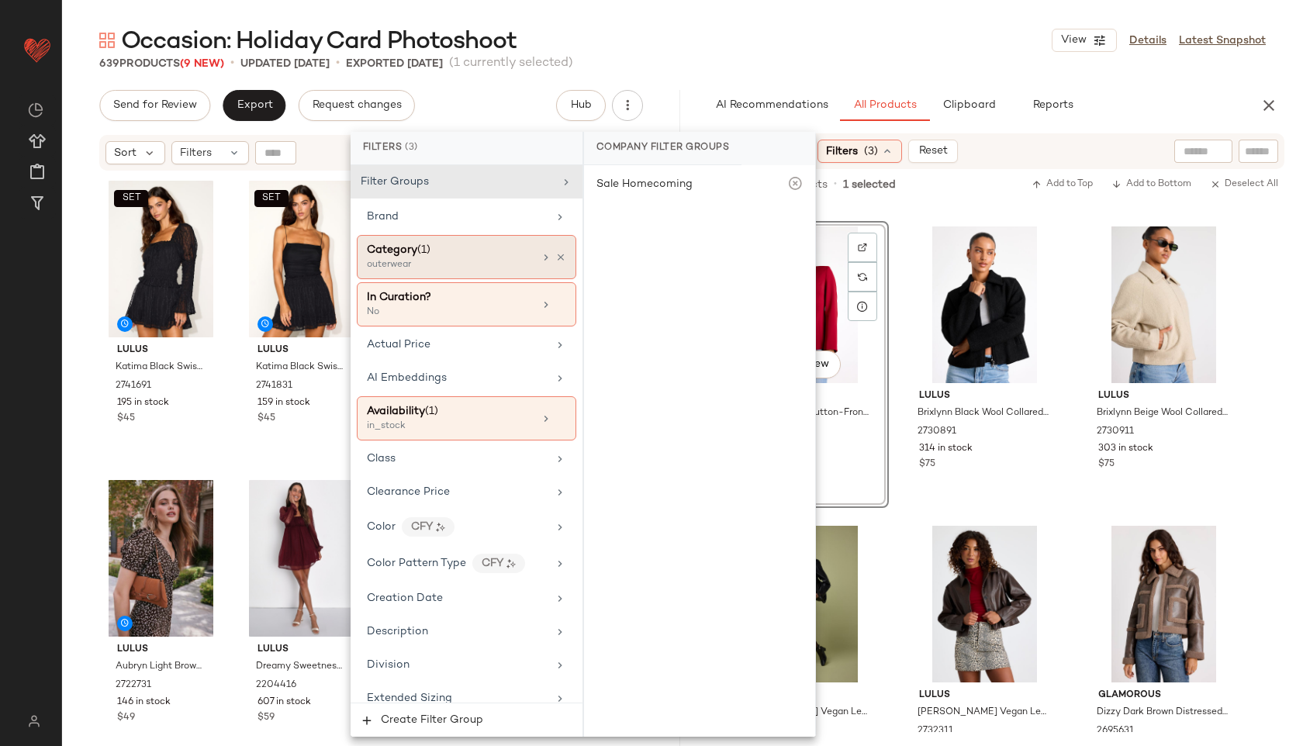
click at [481, 252] on div "Category (1)" at bounding box center [450, 250] width 167 height 16
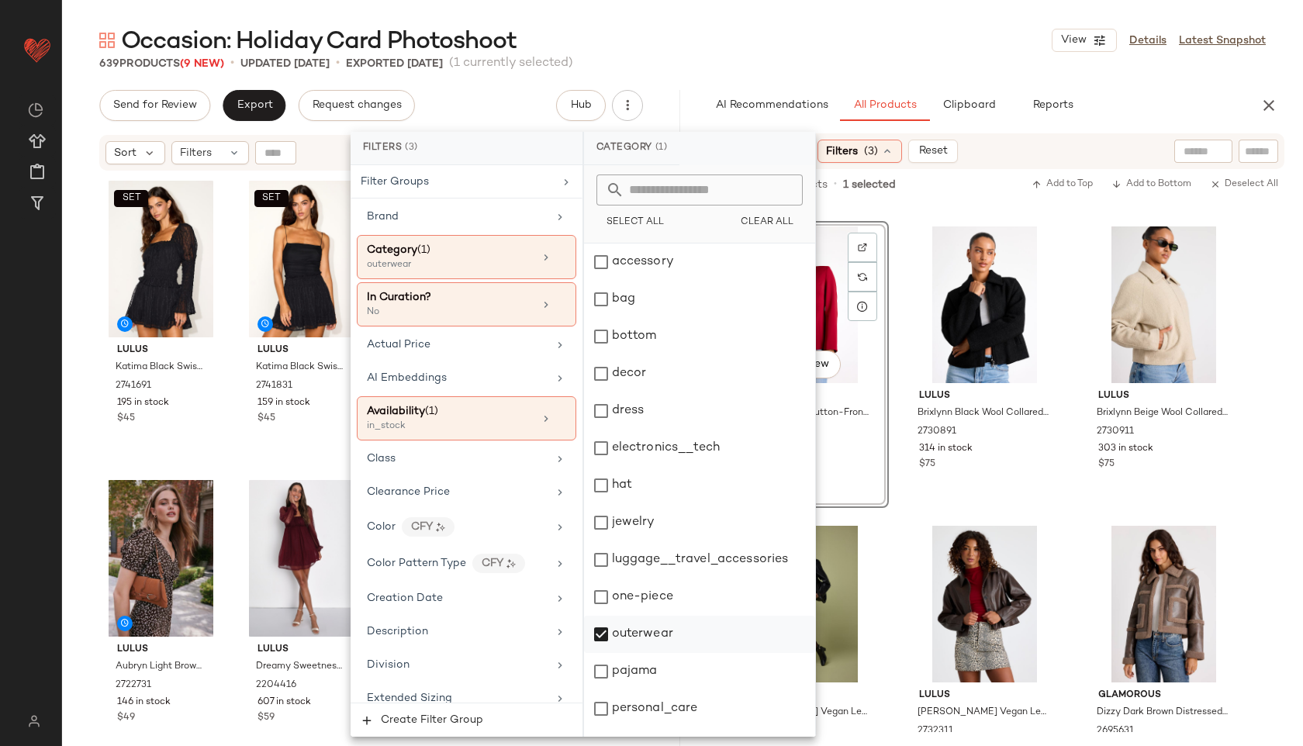
click at [662, 636] on div "outerwear" at bounding box center [699, 634] width 231 height 37
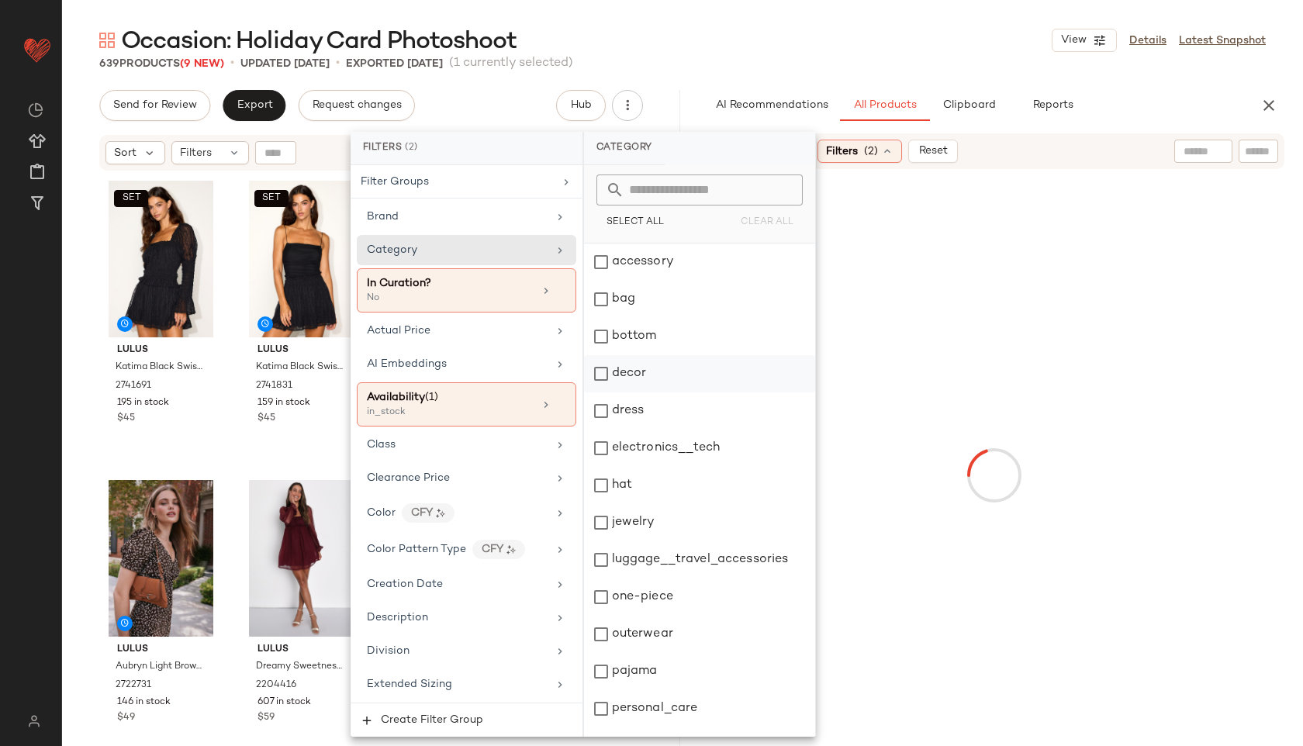
click at [669, 526] on div "jewelry" at bounding box center [699, 522] width 231 height 37
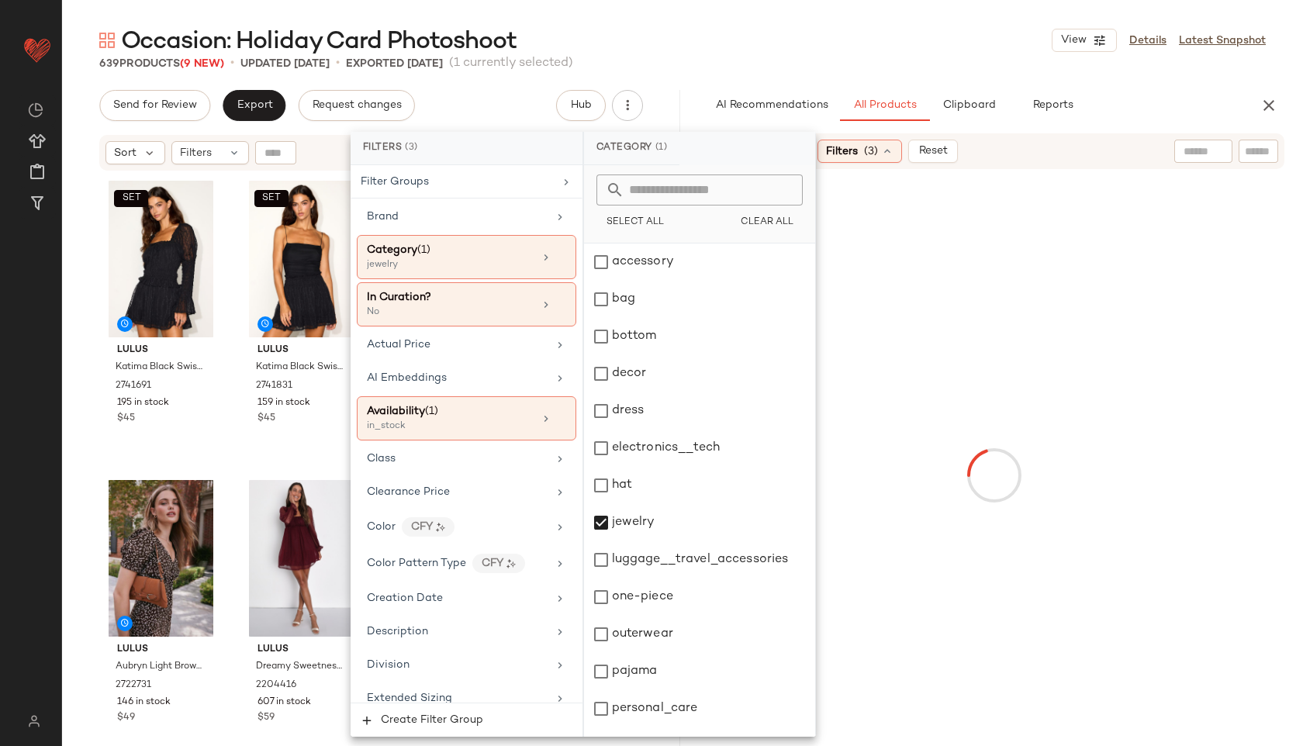
click at [825, 49] on div "Occasion: Holiday Card Photoshoot View Details Latest Snapshot" at bounding box center [682, 40] width 1241 height 31
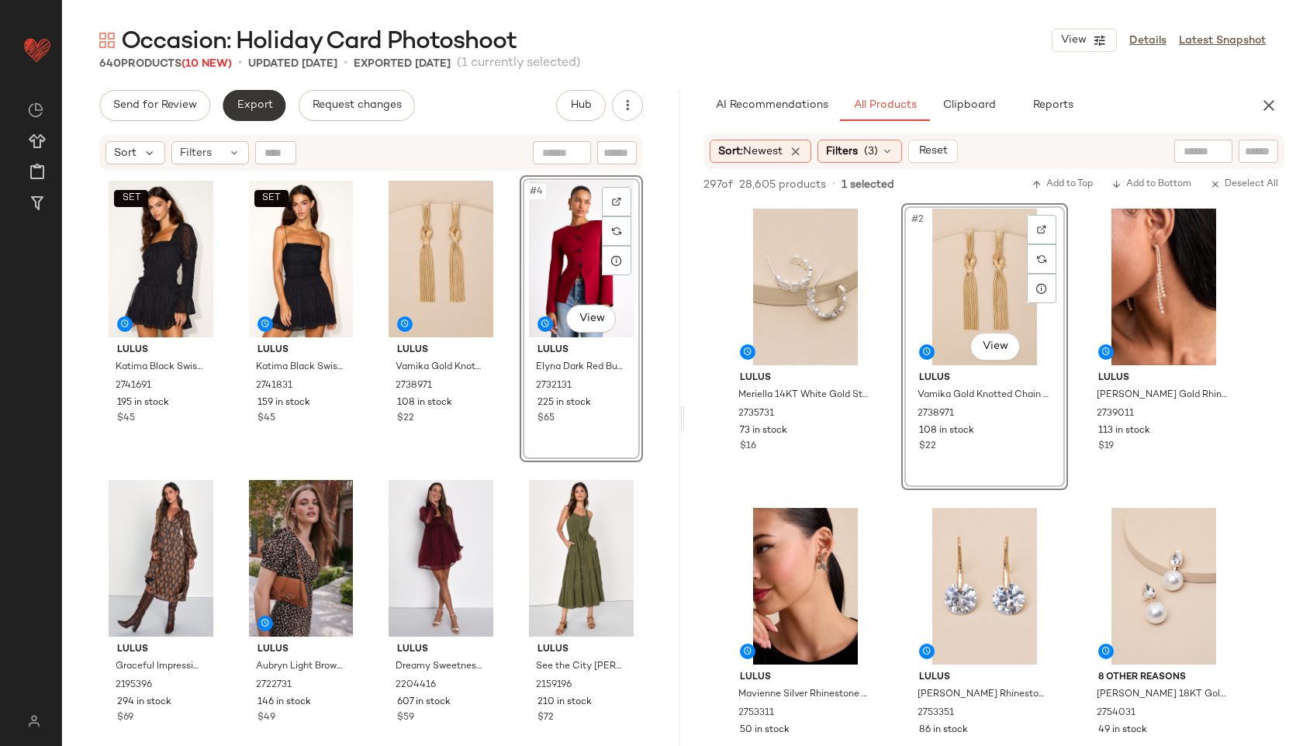
click at [252, 109] on span "Export" at bounding box center [254, 105] width 36 height 12
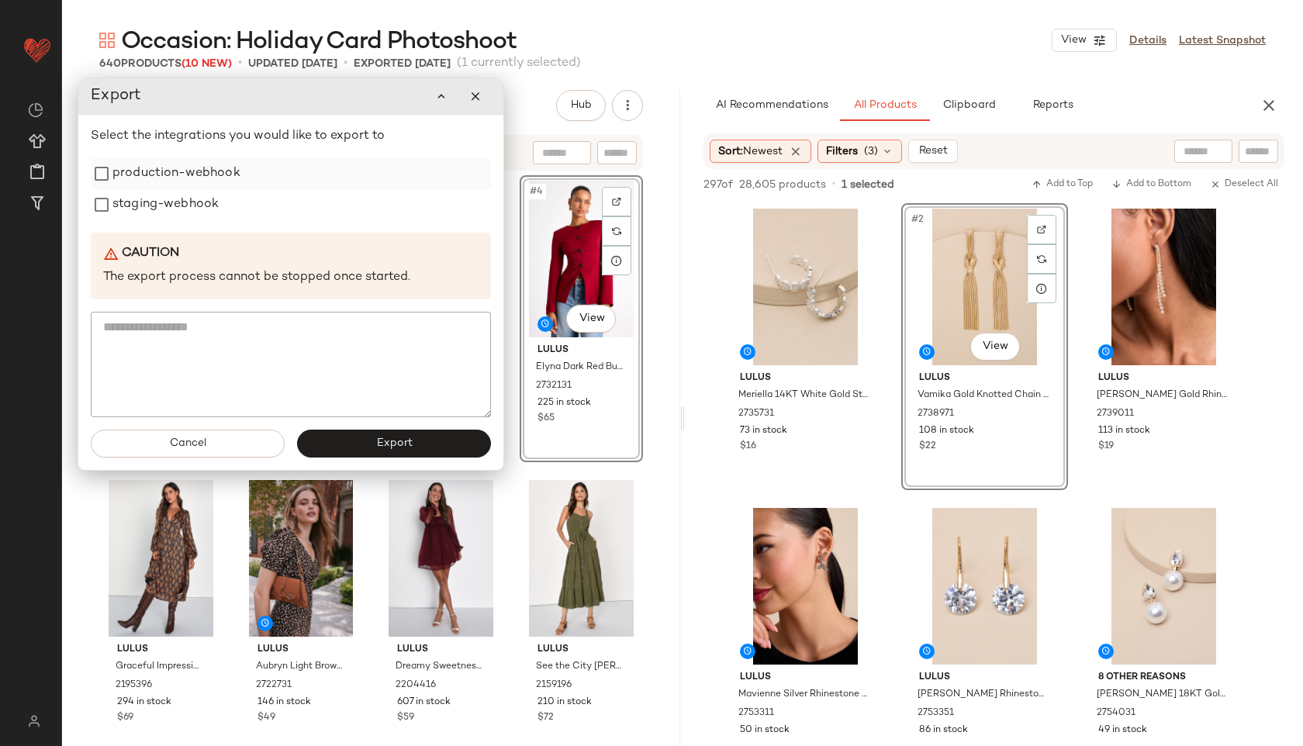
click at [227, 179] on label "production-webhook" at bounding box center [176, 173] width 128 height 31
click at [208, 207] on label "staging-webhook" at bounding box center [165, 204] width 106 height 31
click at [373, 439] on button "Export" at bounding box center [394, 444] width 194 height 28
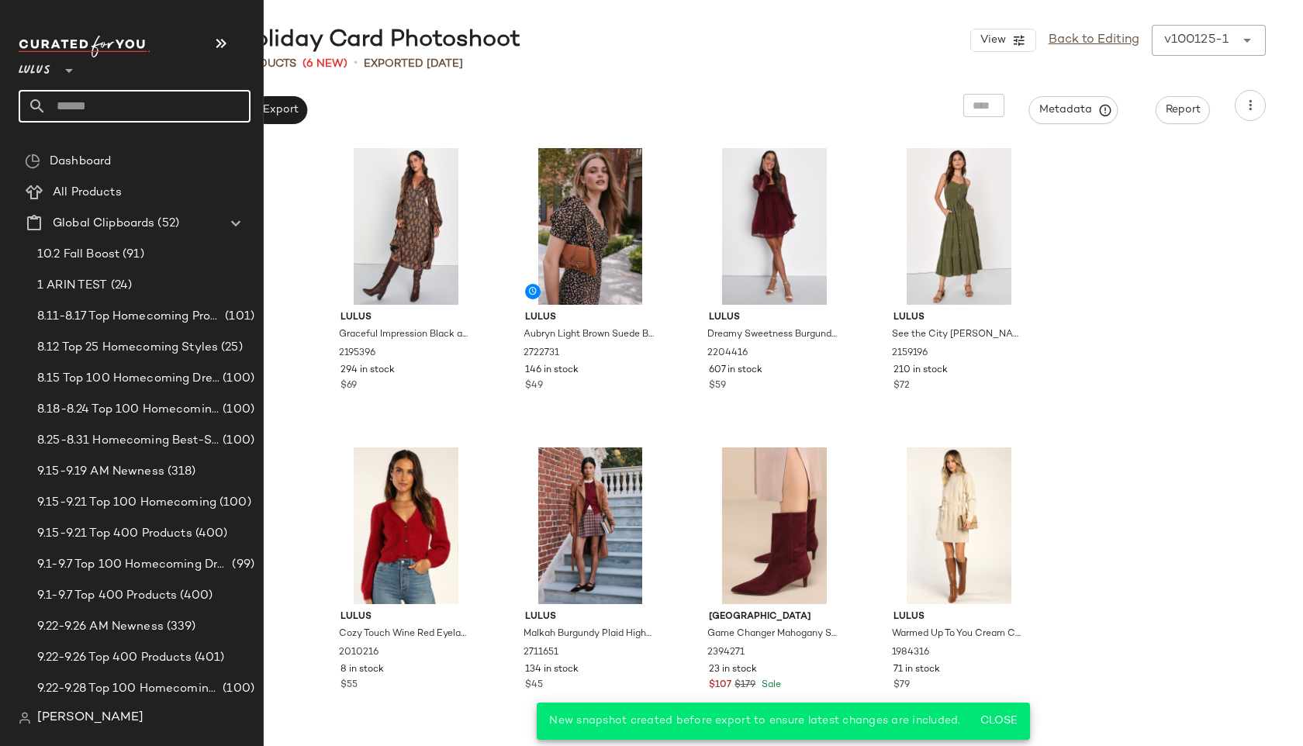
click at [78, 106] on input "text" at bounding box center [149, 106] width 204 height 33
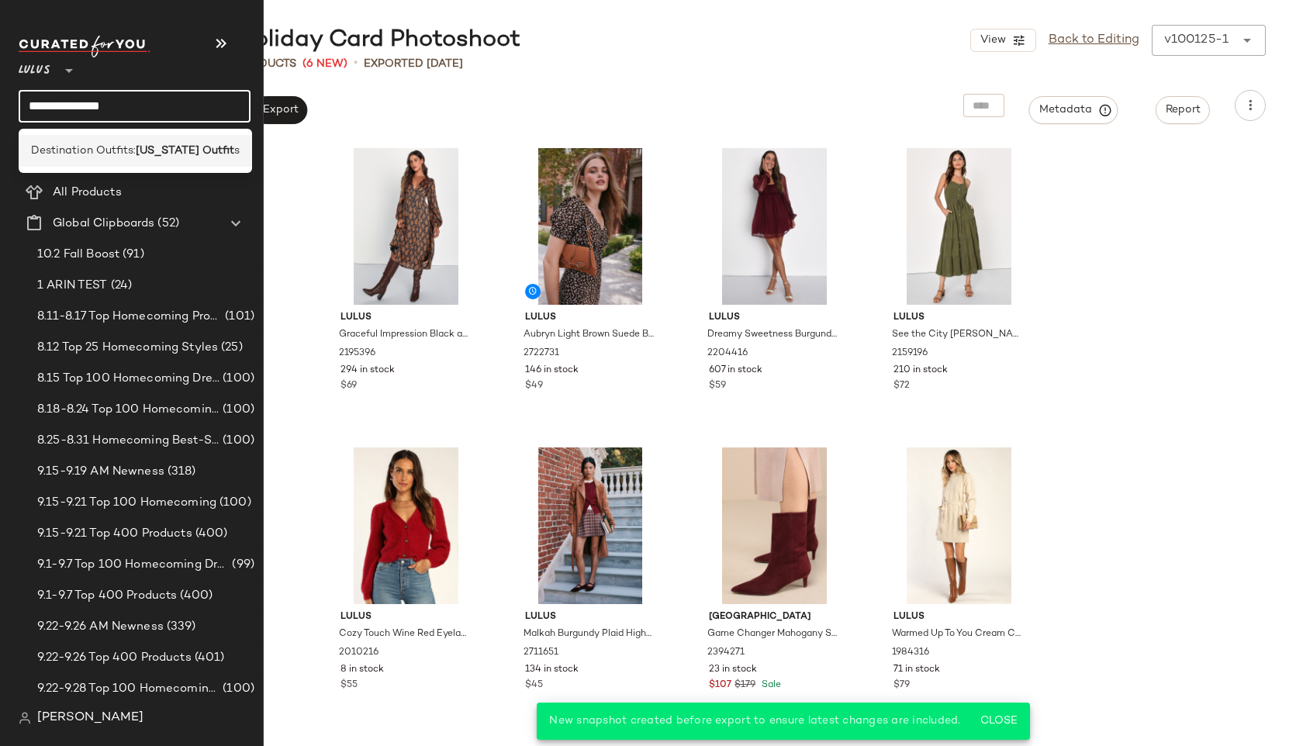
type input "**********"
click at [81, 151] on span "Destination Outfits:" at bounding box center [83, 151] width 105 height 16
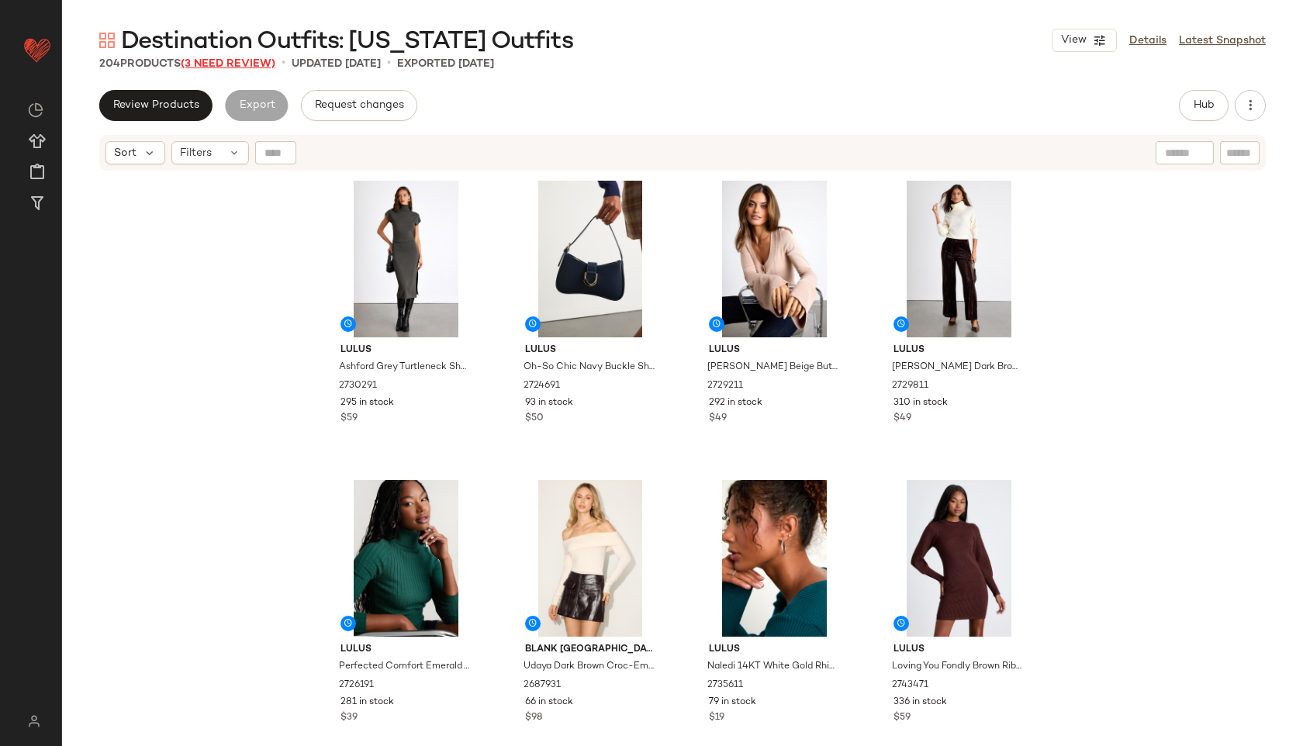
click at [228, 64] on span "(3 Need Review)" at bounding box center [228, 64] width 95 height 12
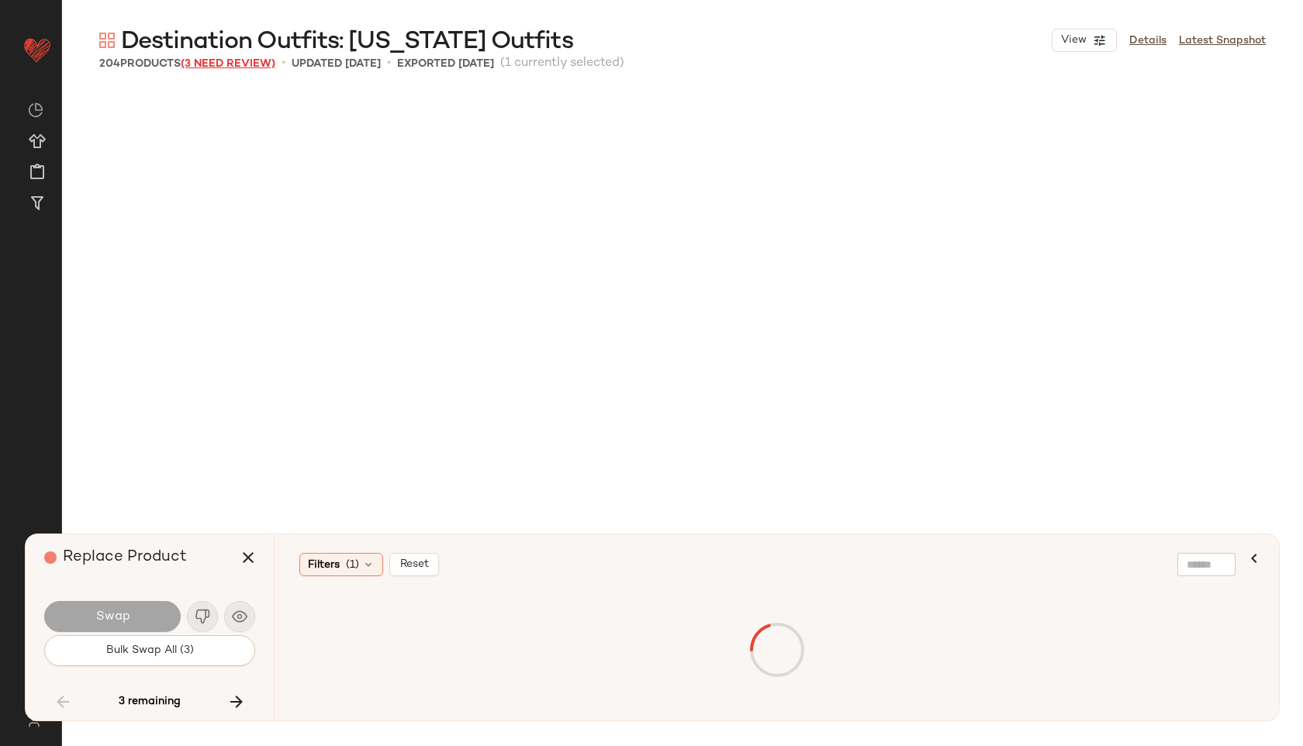
scroll to position [7486, 0]
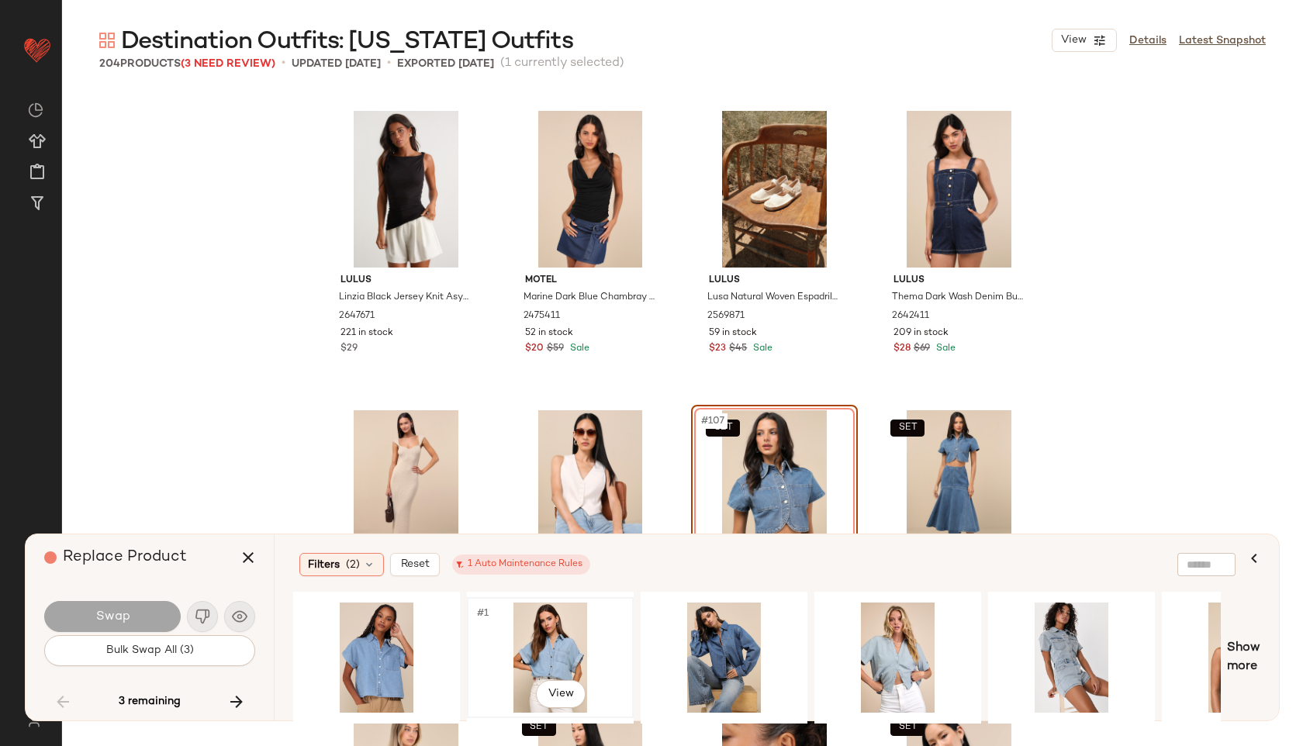
click at [550, 629] on div "#1 View" at bounding box center [550, 658] width 156 height 110
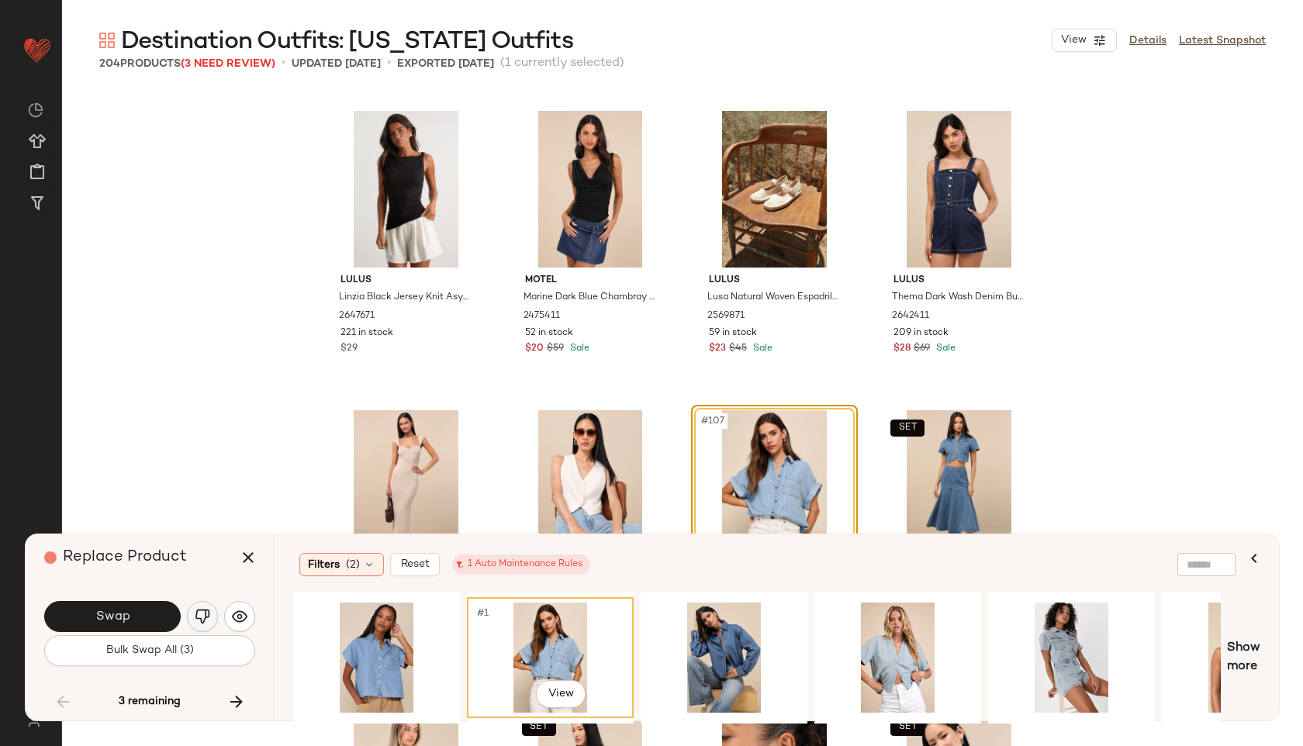
click at [200, 631] on button "button" at bounding box center [202, 616] width 31 height 31
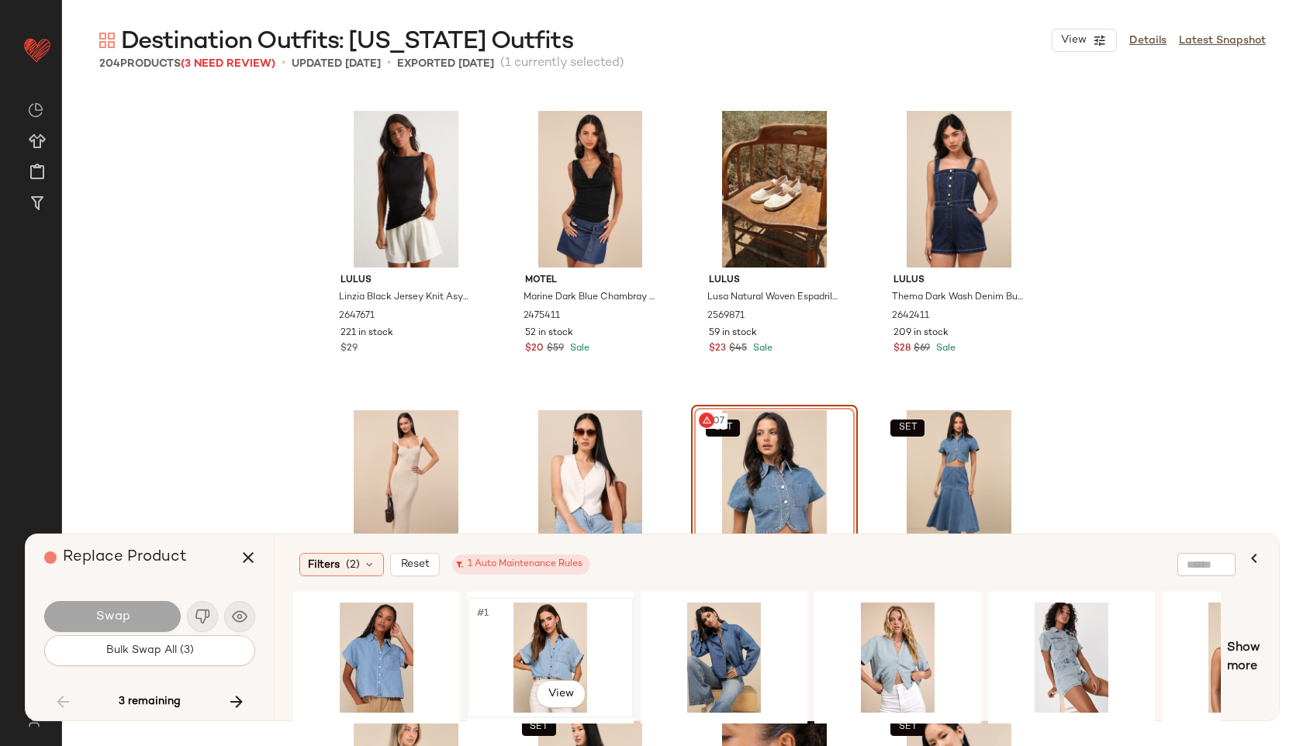
click at [531, 626] on div "#1 View" at bounding box center [550, 658] width 156 height 110
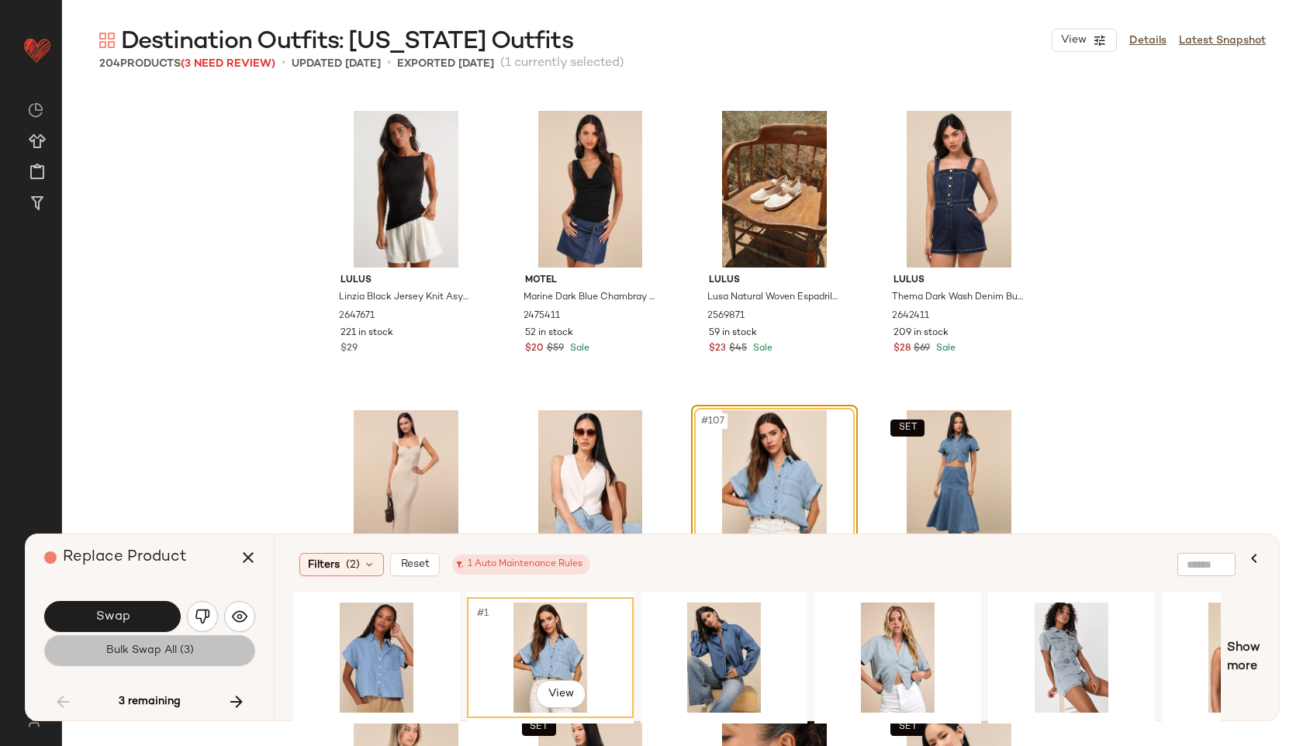
click at [139, 652] on span "Bulk Swap All (3)" at bounding box center [150, 651] width 88 height 12
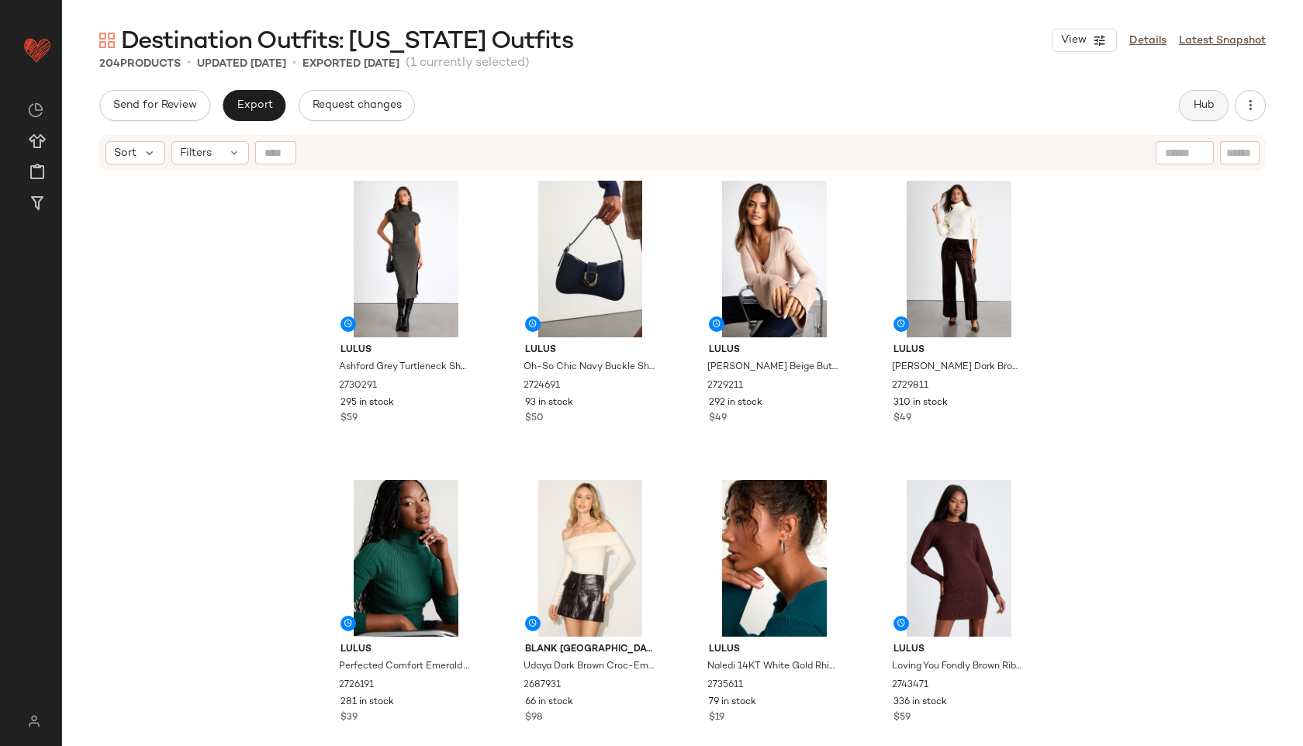
click at [1196, 104] on span "Hub" at bounding box center [1204, 105] width 22 height 12
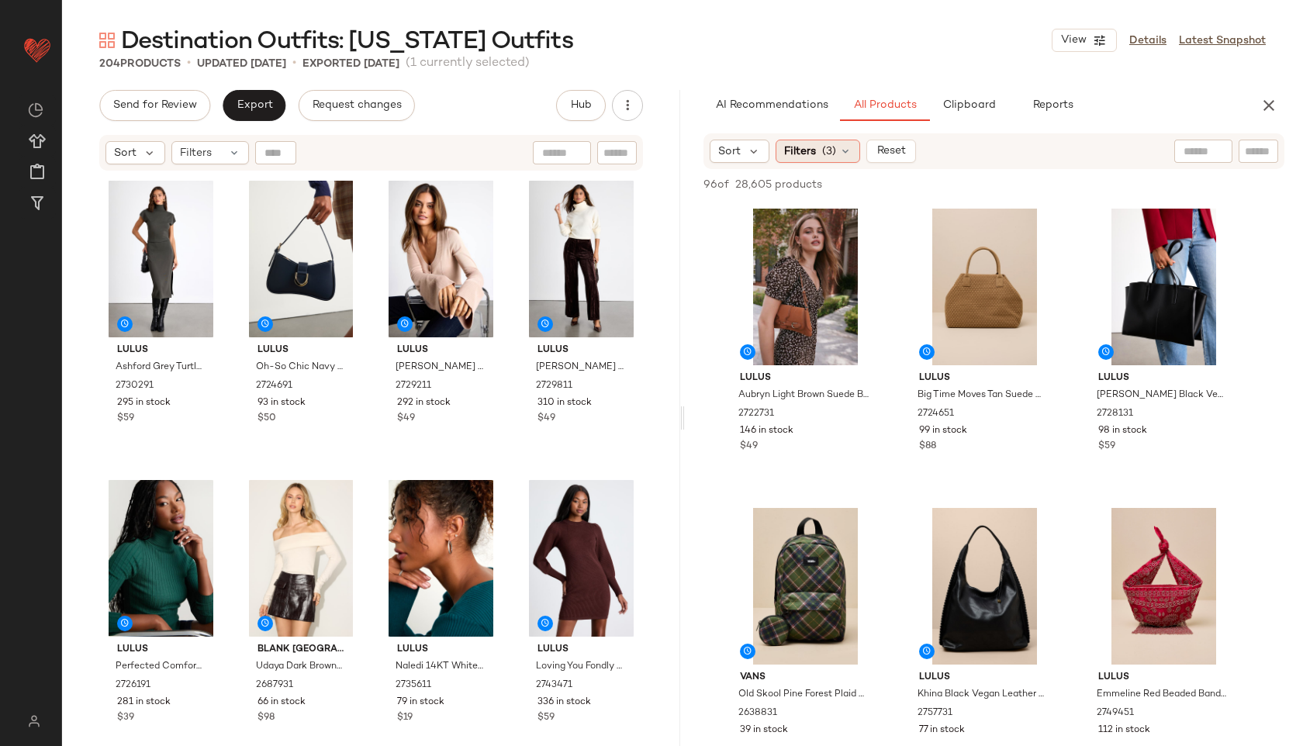
click at [822, 154] on span "(3)" at bounding box center [829, 152] width 14 height 16
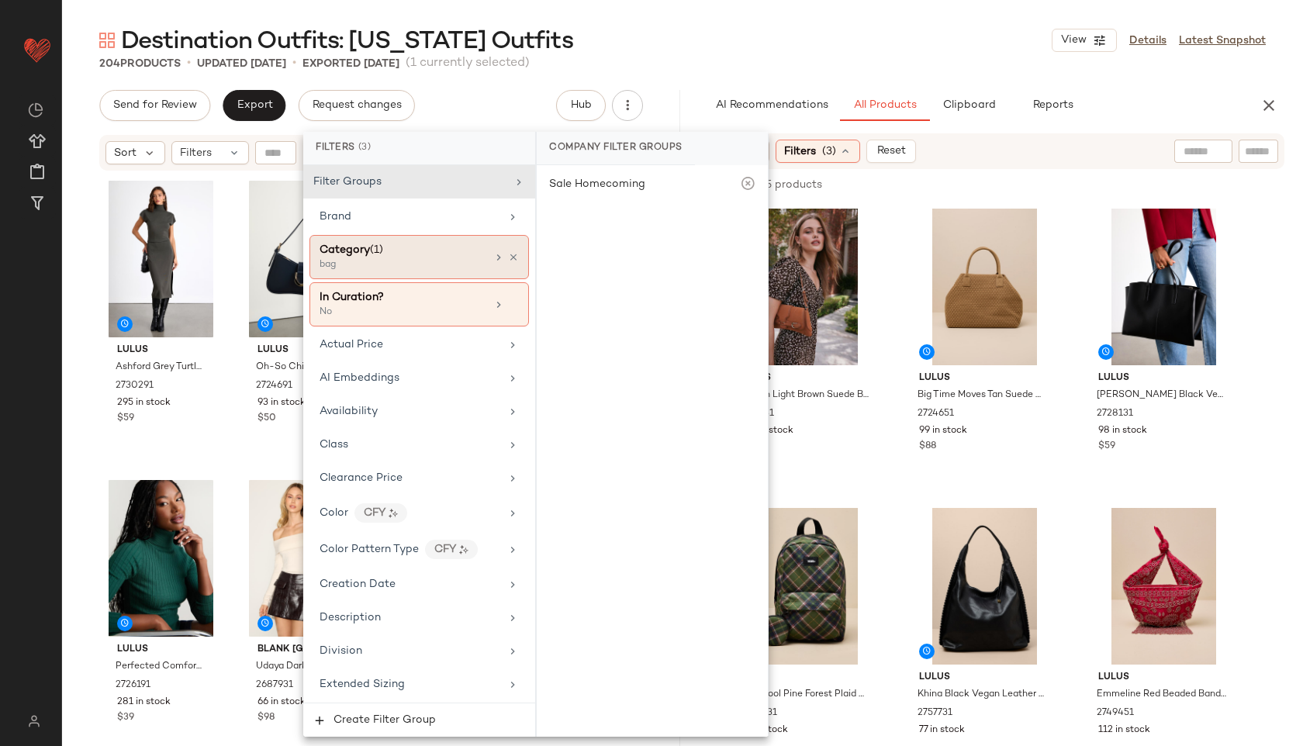
click at [424, 262] on div "bag" at bounding box center [397, 265] width 155 height 14
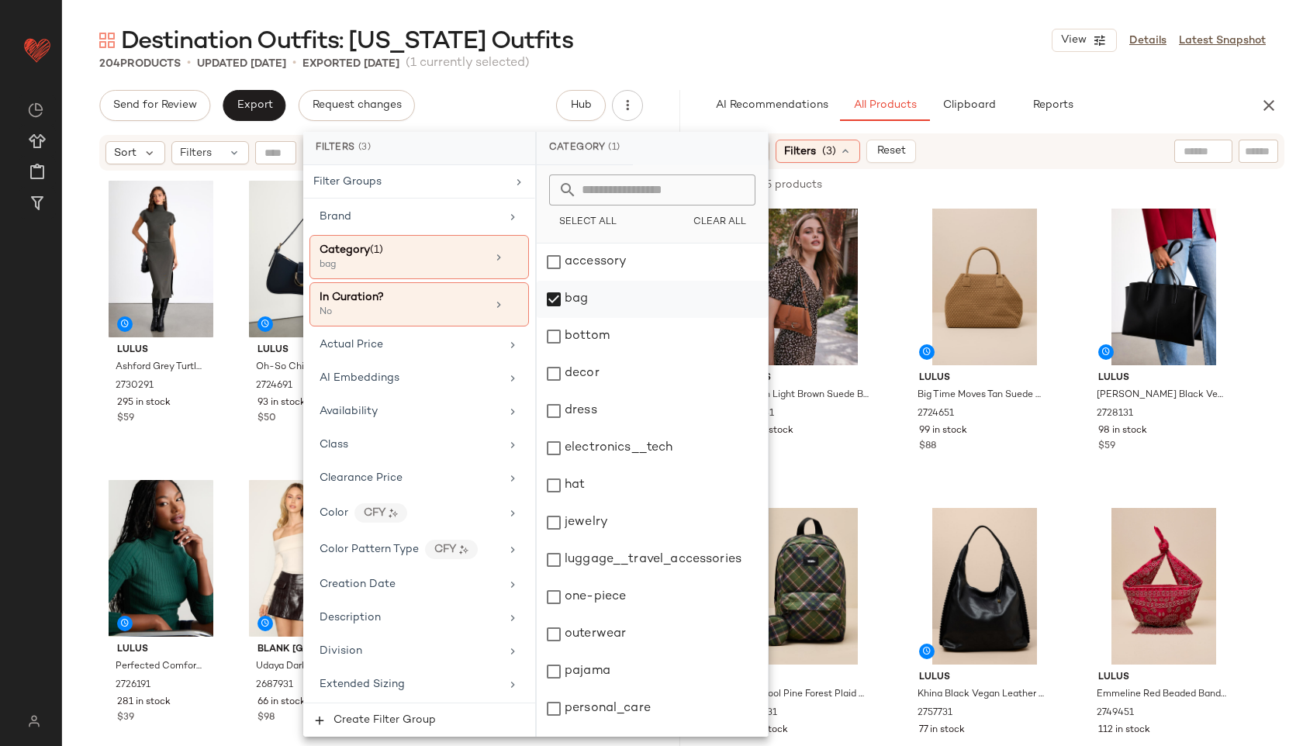
click at [580, 294] on div "bag" at bounding box center [652, 299] width 231 height 37
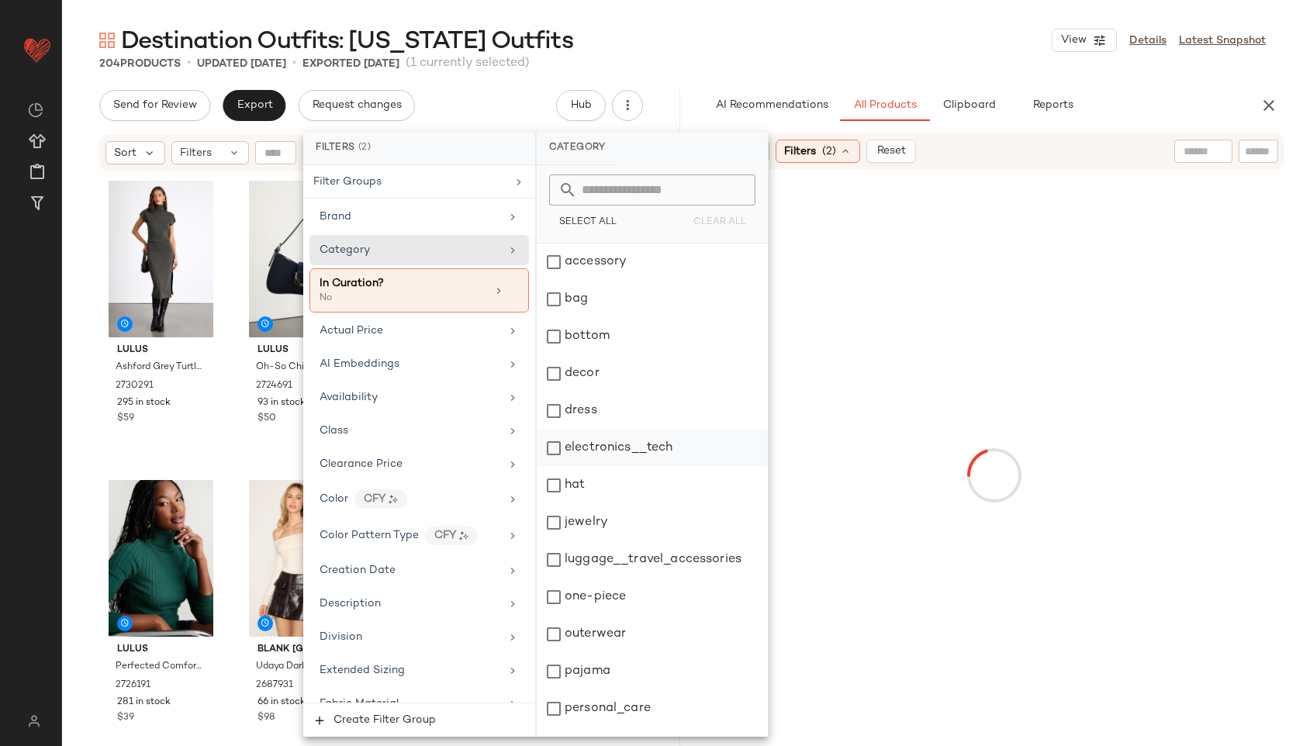
click at [595, 335] on div "bottom" at bounding box center [652, 336] width 231 height 37
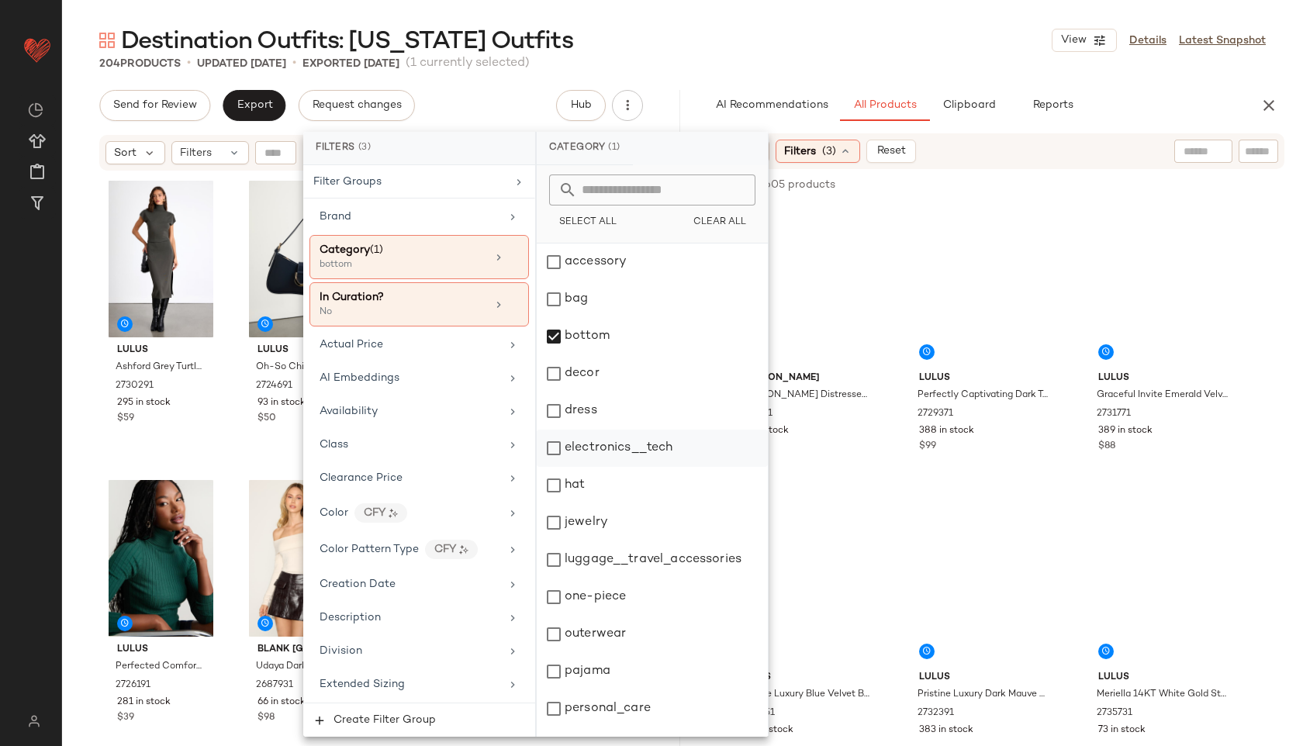
scroll to position [140, 0]
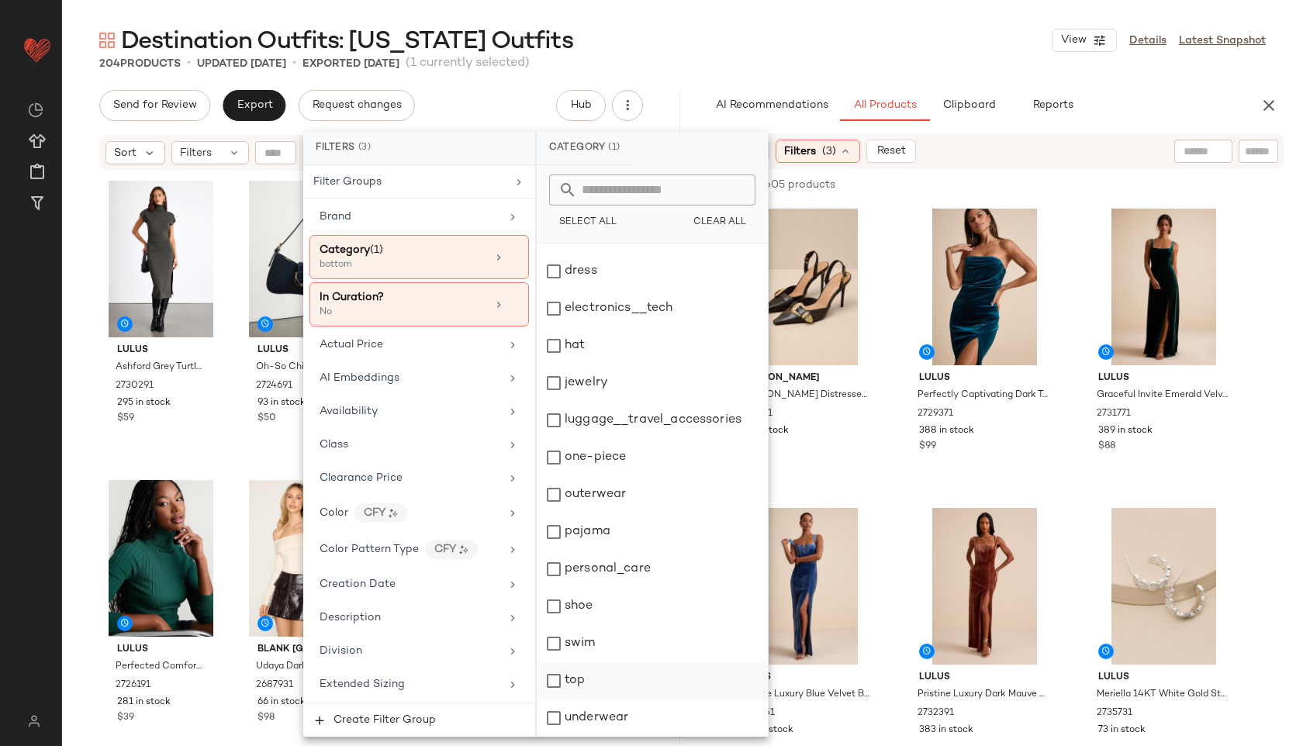
click at [583, 687] on div "top" at bounding box center [652, 681] width 231 height 37
click at [749, 65] on div "204 Products • updated Oct 1st • Exported Oct 1st (1 currently selected)" at bounding box center [682, 64] width 1241 height 16
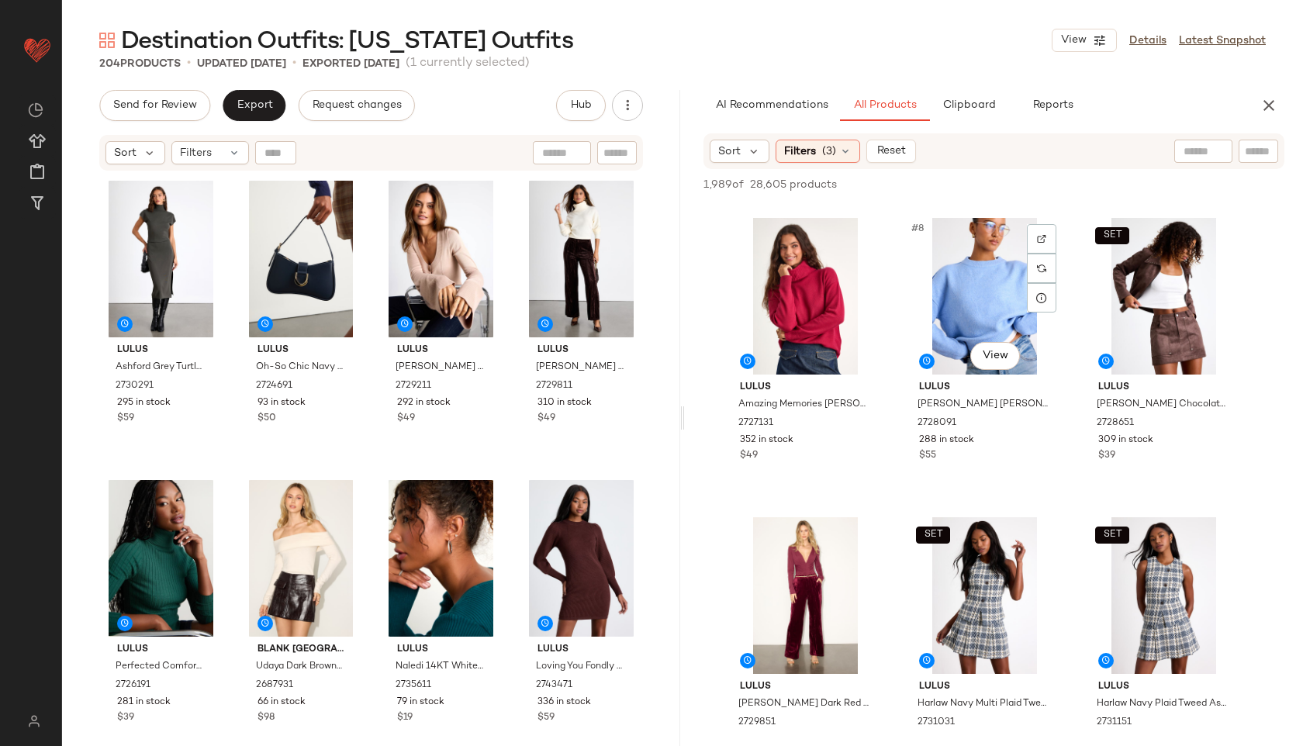
scroll to position [839, 0]
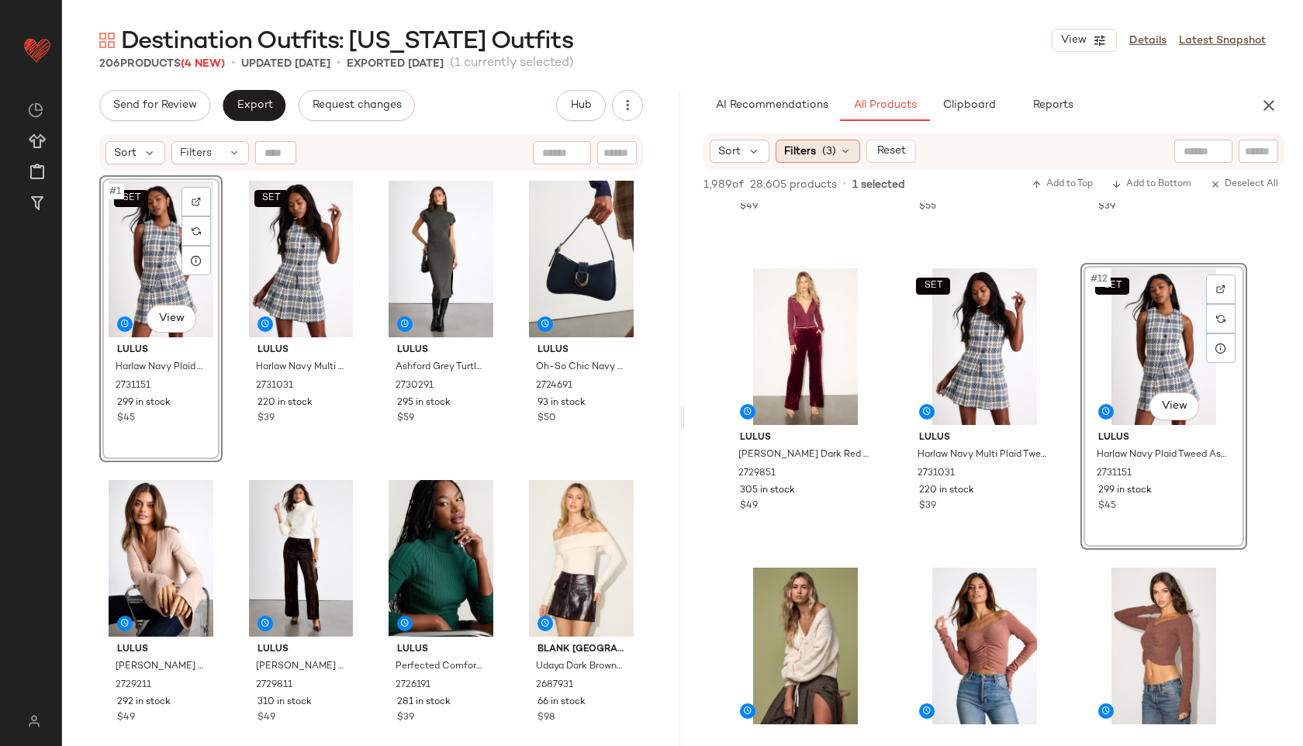
click at [837, 147] on div "Filters (3)" at bounding box center [818, 151] width 85 height 23
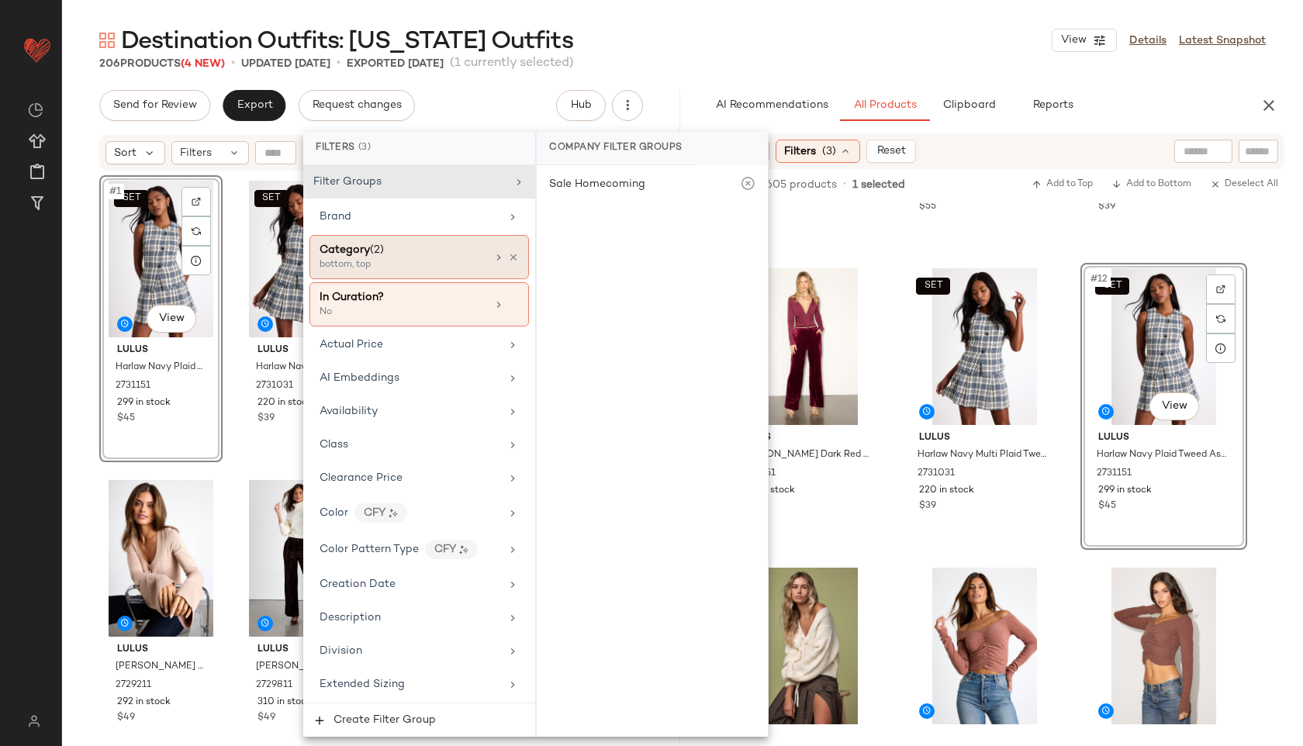
click at [402, 258] on div "Category (2)" at bounding box center [403, 250] width 167 height 16
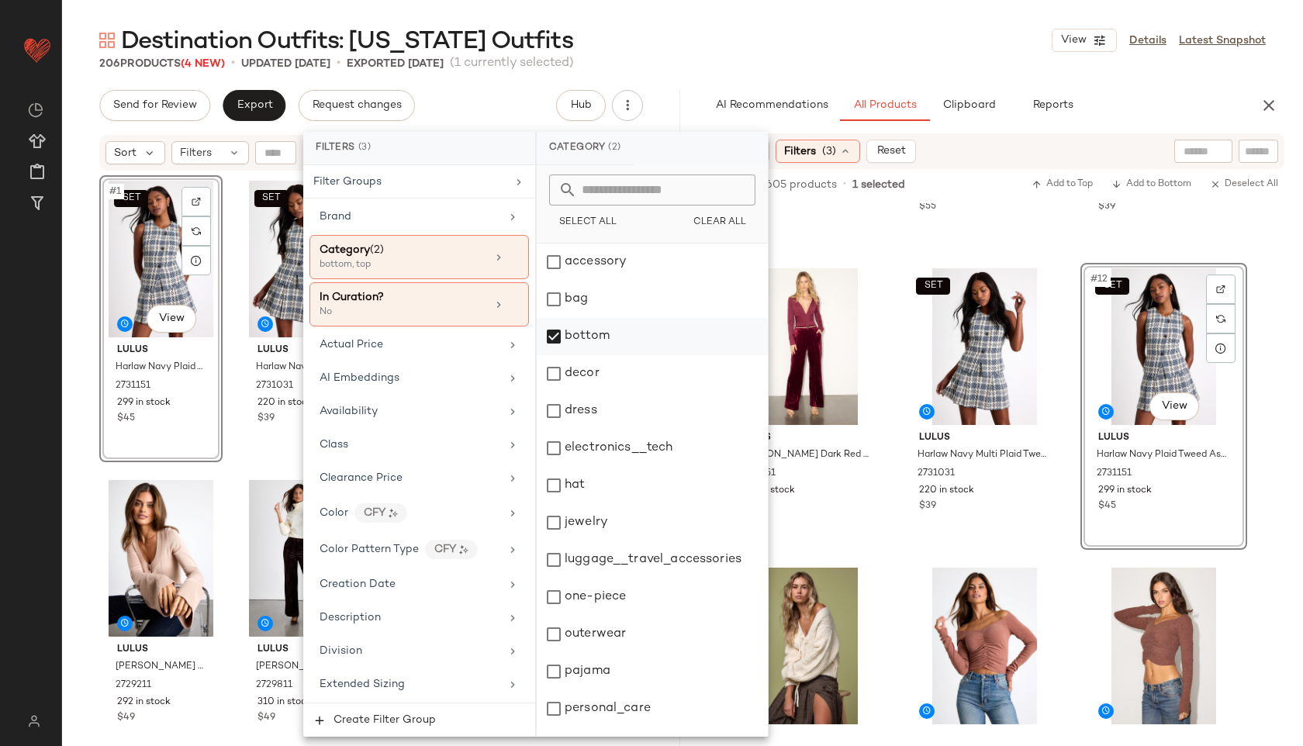
click at [584, 336] on div "bottom" at bounding box center [652, 336] width 231 height 37
click at [603, 638] on div "outerwear" at bounding box center [652, 634] width 231 height 37
click at [865, 68] on div "206 Products (4 New) • updated Oct 3rd • Exported Oct 1st (1 currently selected)" at bounding box center [682, 64] width 1241 height 16
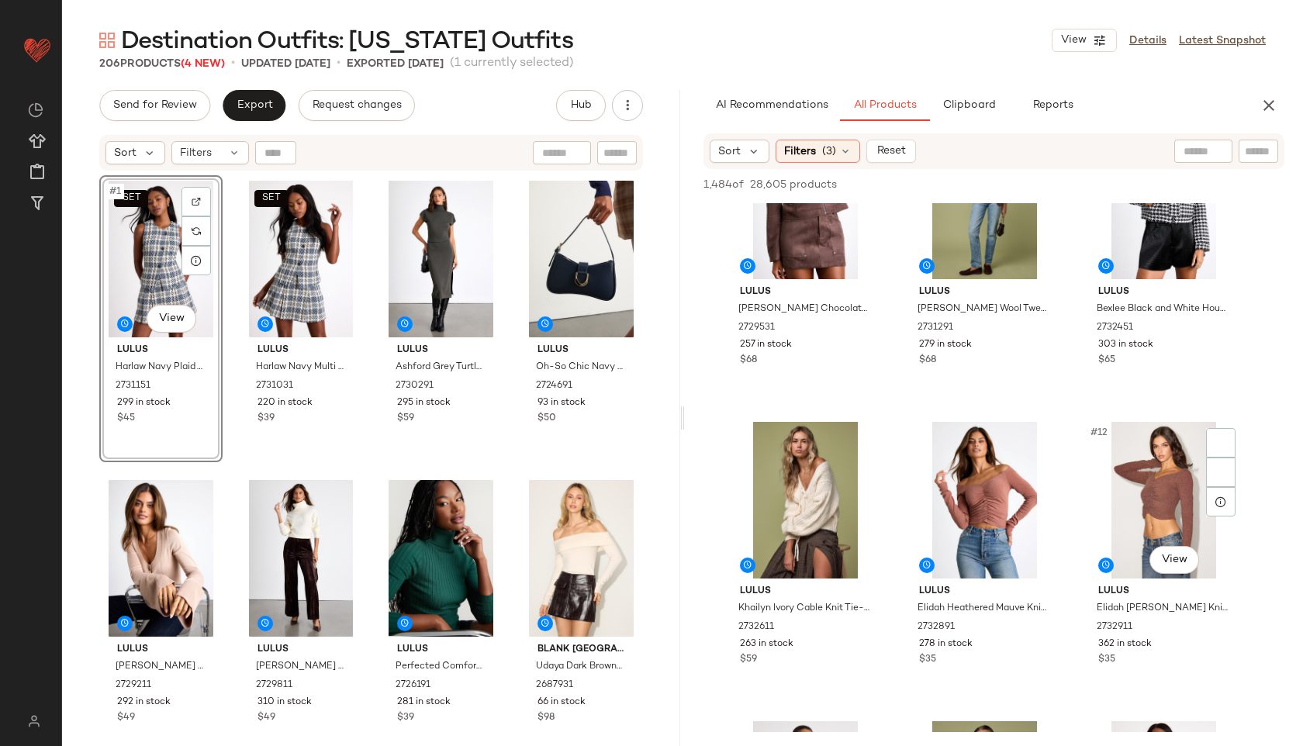
scroll to position [686, 0]
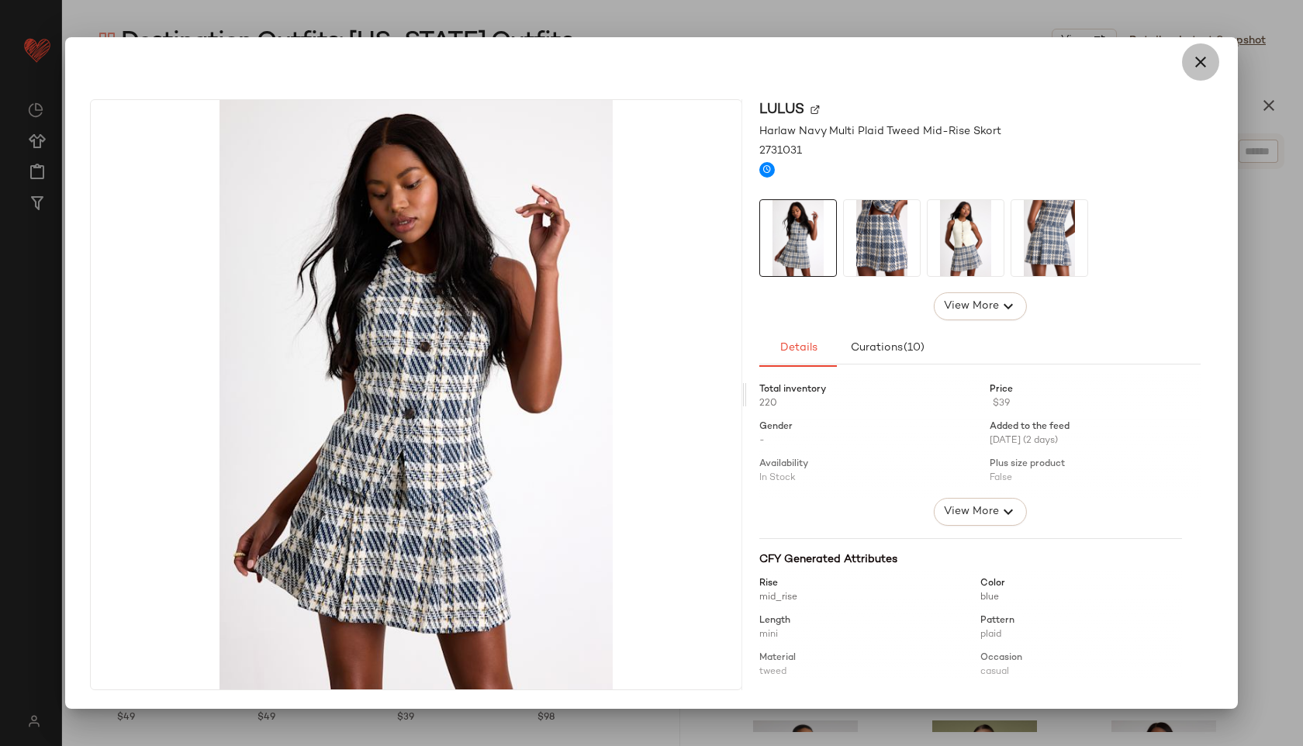
click at [1191, 57] on button "button" at bounding box center [1200, 61] width 37 height 37
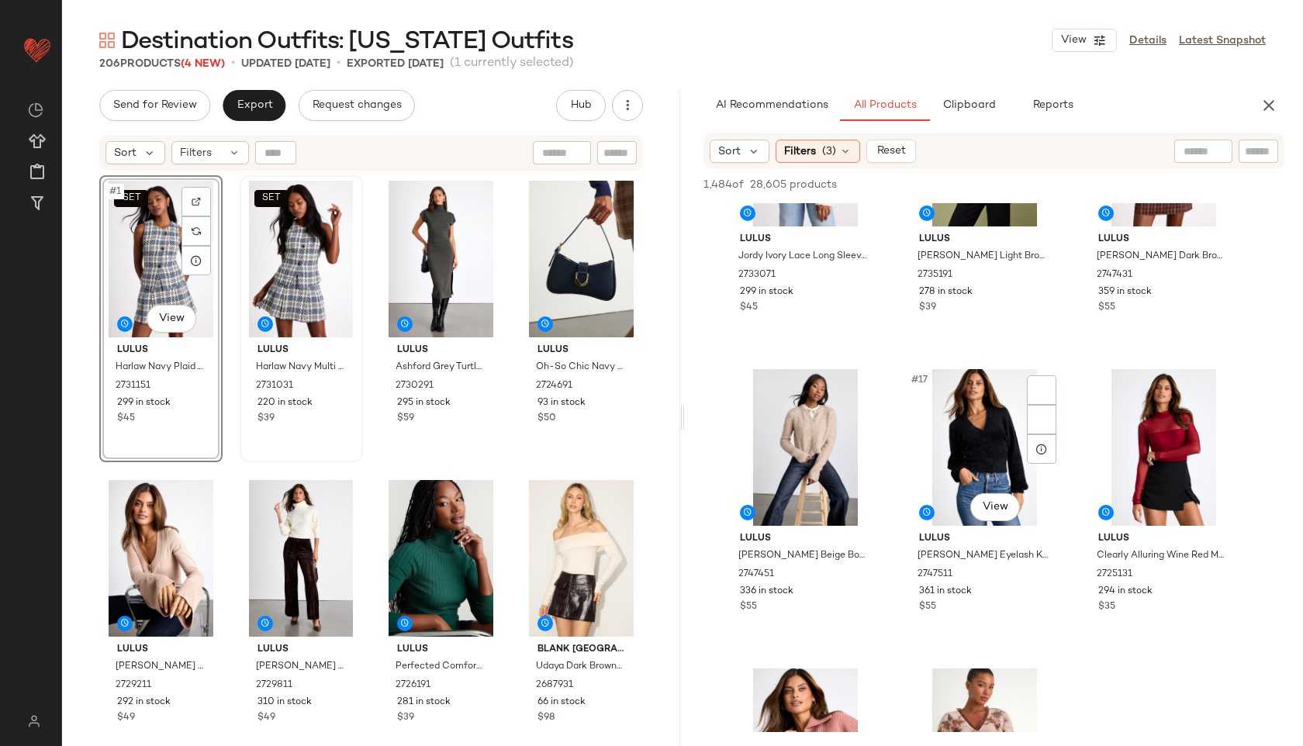
scroll to position [1358, 0]
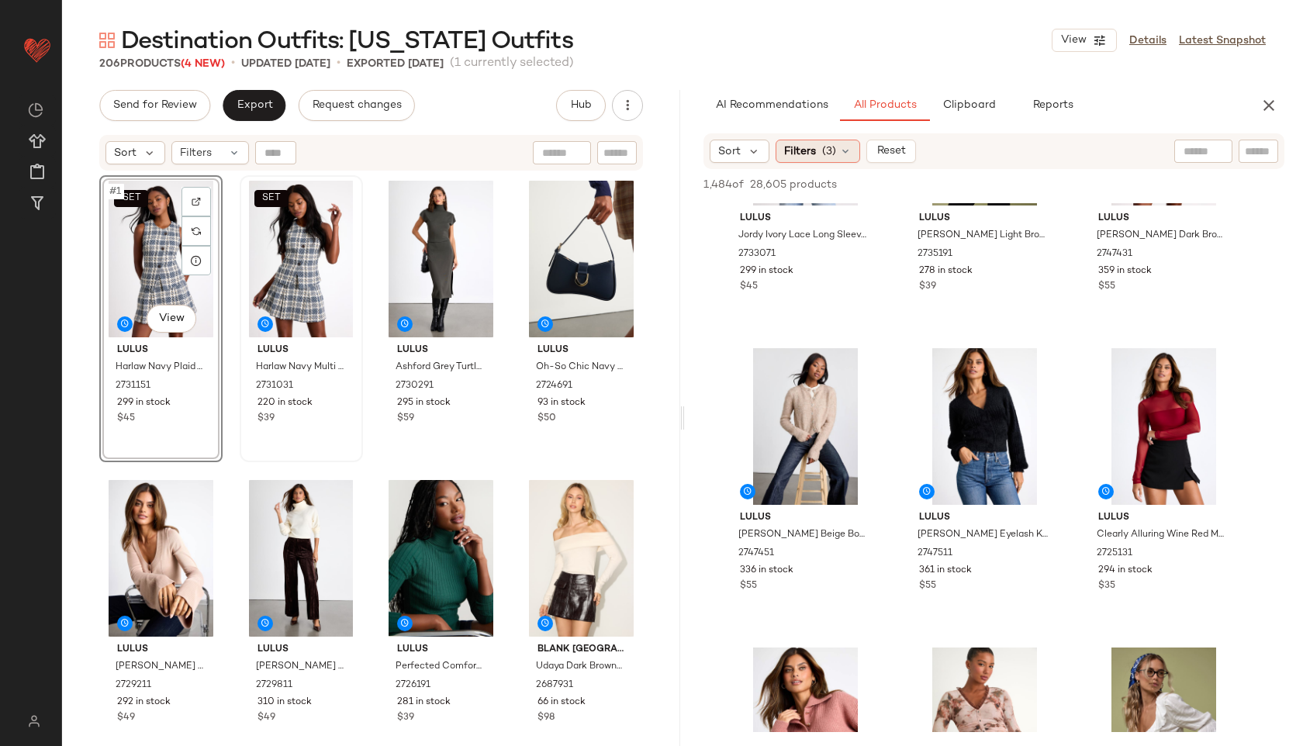
click at [798, 144] on span "Filters" at bounding box center [800, 152] width 32 height 16
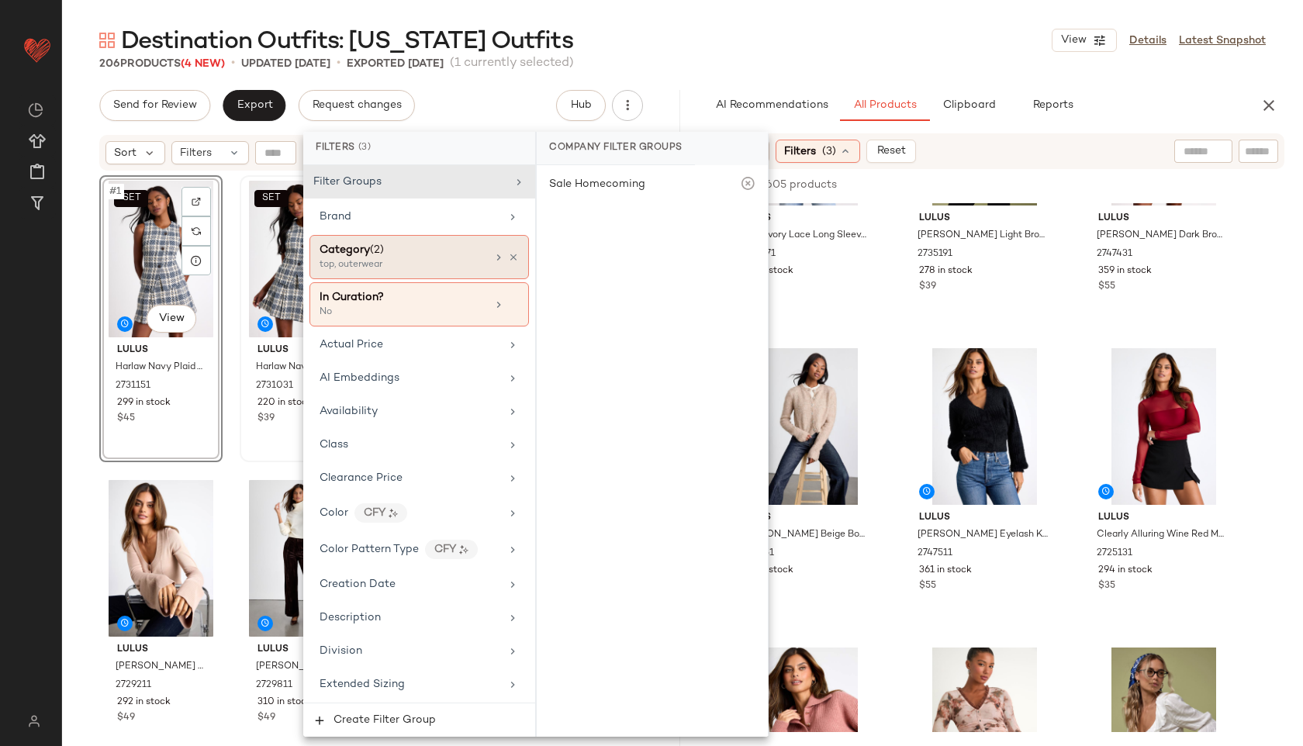
click at [462, 256] on div "Category (2)" at bounding box center [403, 250] width 167 height 16
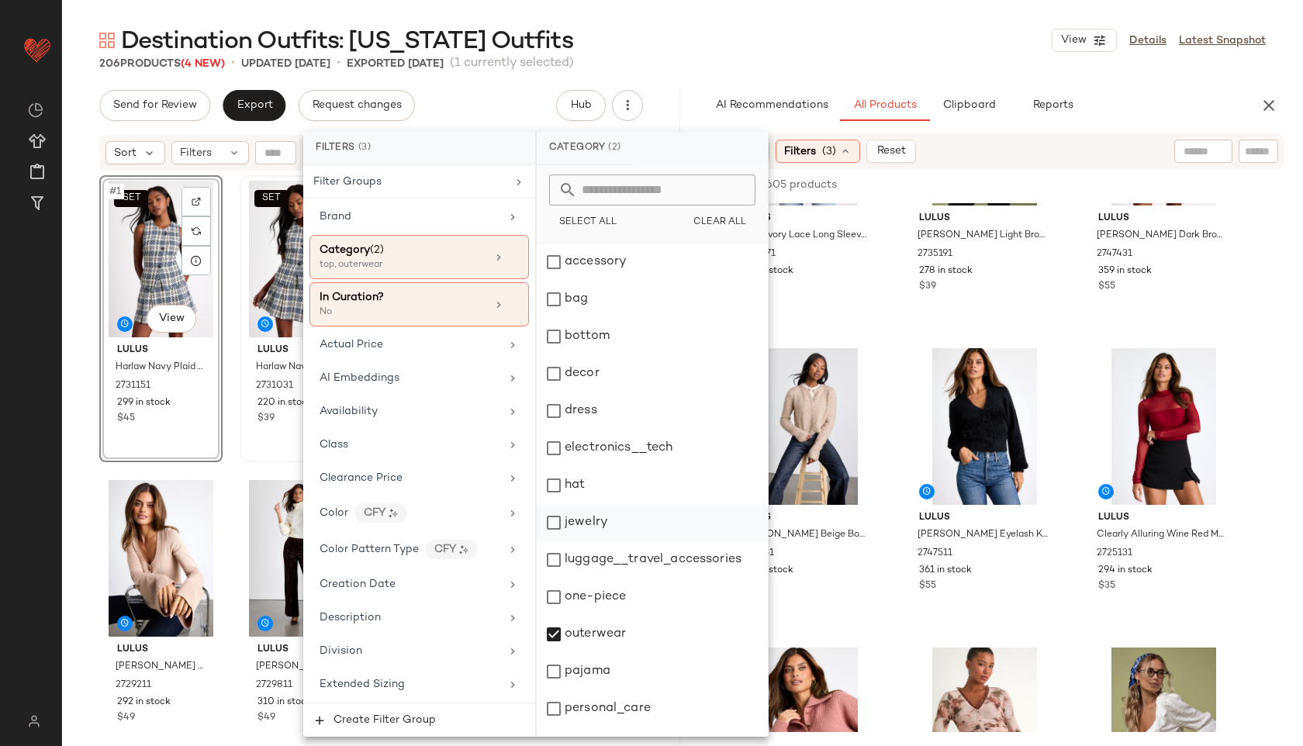
scroll to position [140, 0]
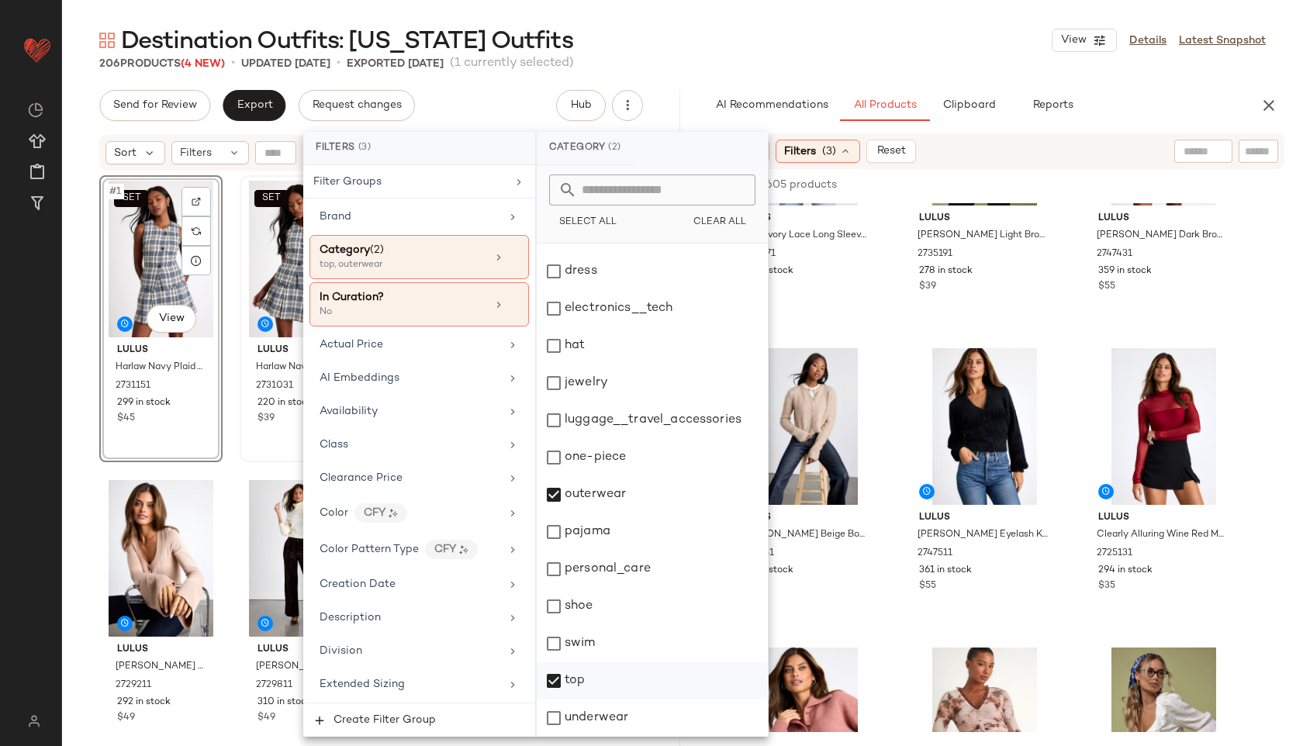
click at [592, 679] on div "top" at bounding box center [652, 681] width 231 height 37
click at [761, 70] on div "206 Products (4 New) • updated Oct 3rd • Exported Oct 1st (1 currently selected)" at bounding box center [682, 64] width 1241 height 16
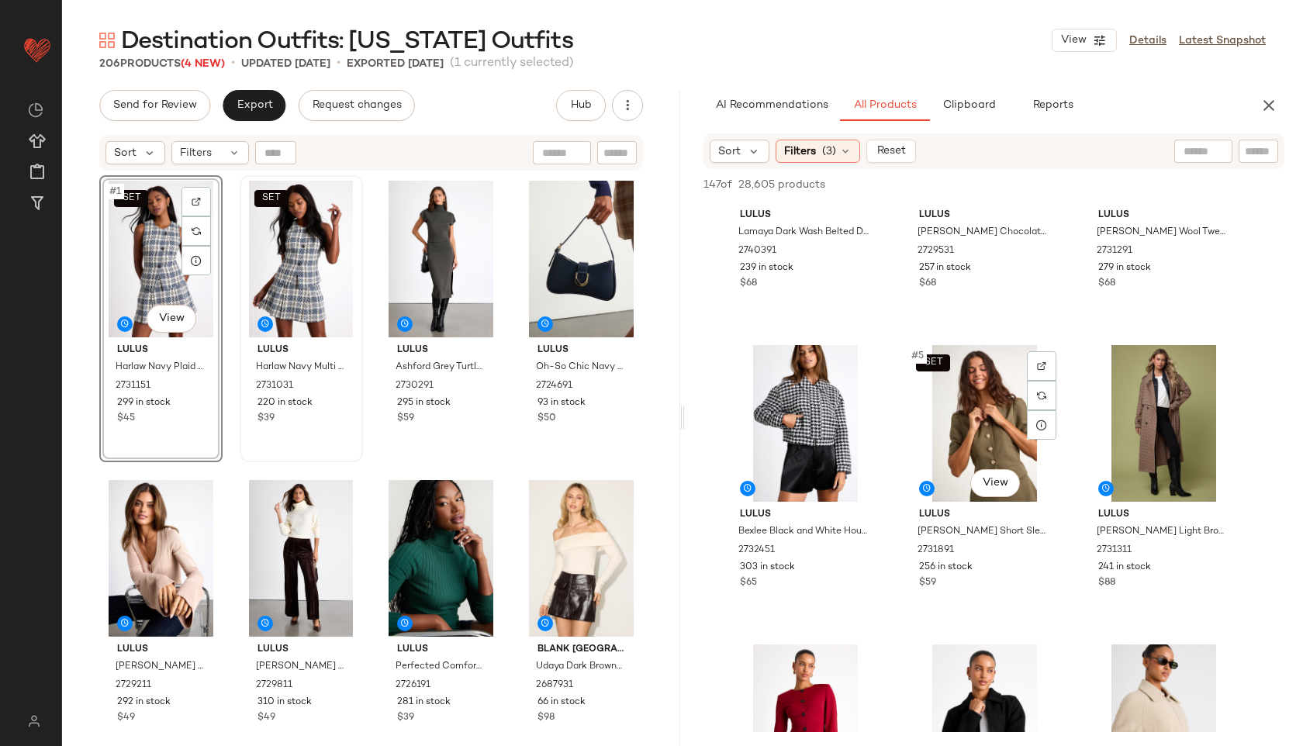
scroll to position [164, 0]
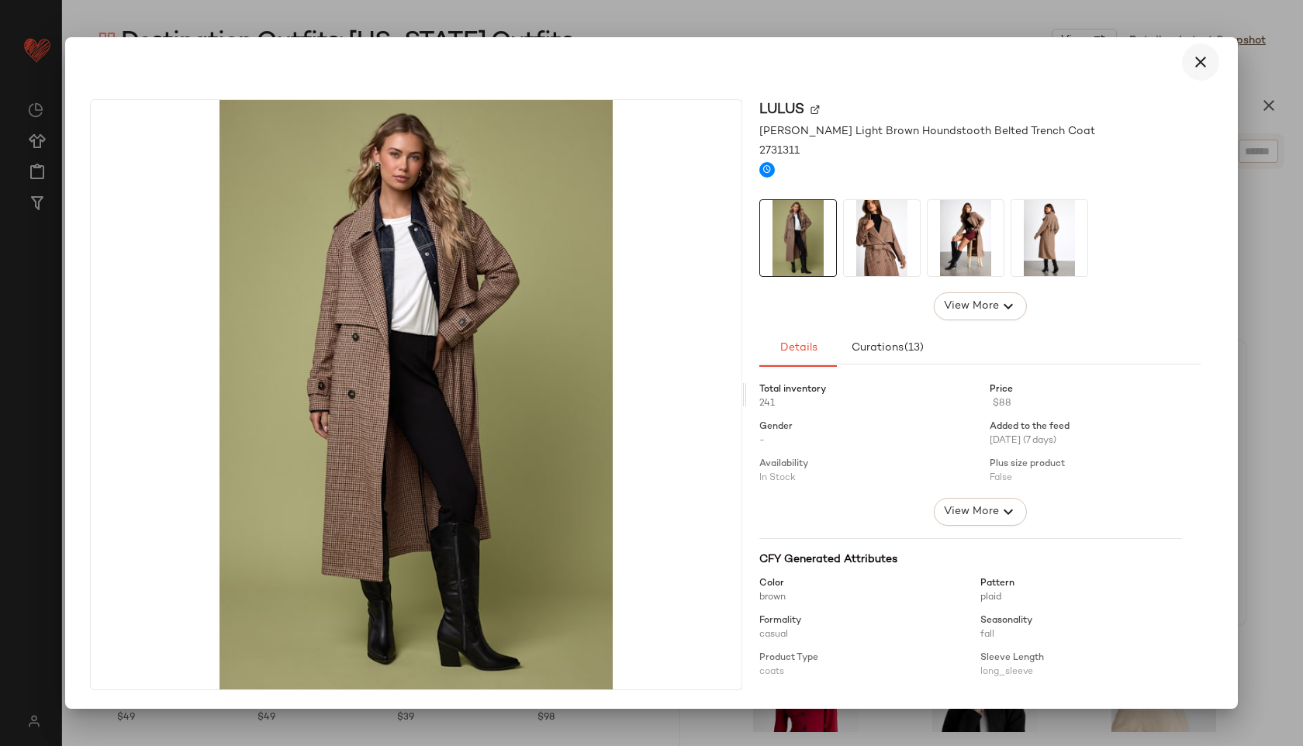
click at [1200, 52] on button "button" at bounding box center [1200, 61] width 37 height 37
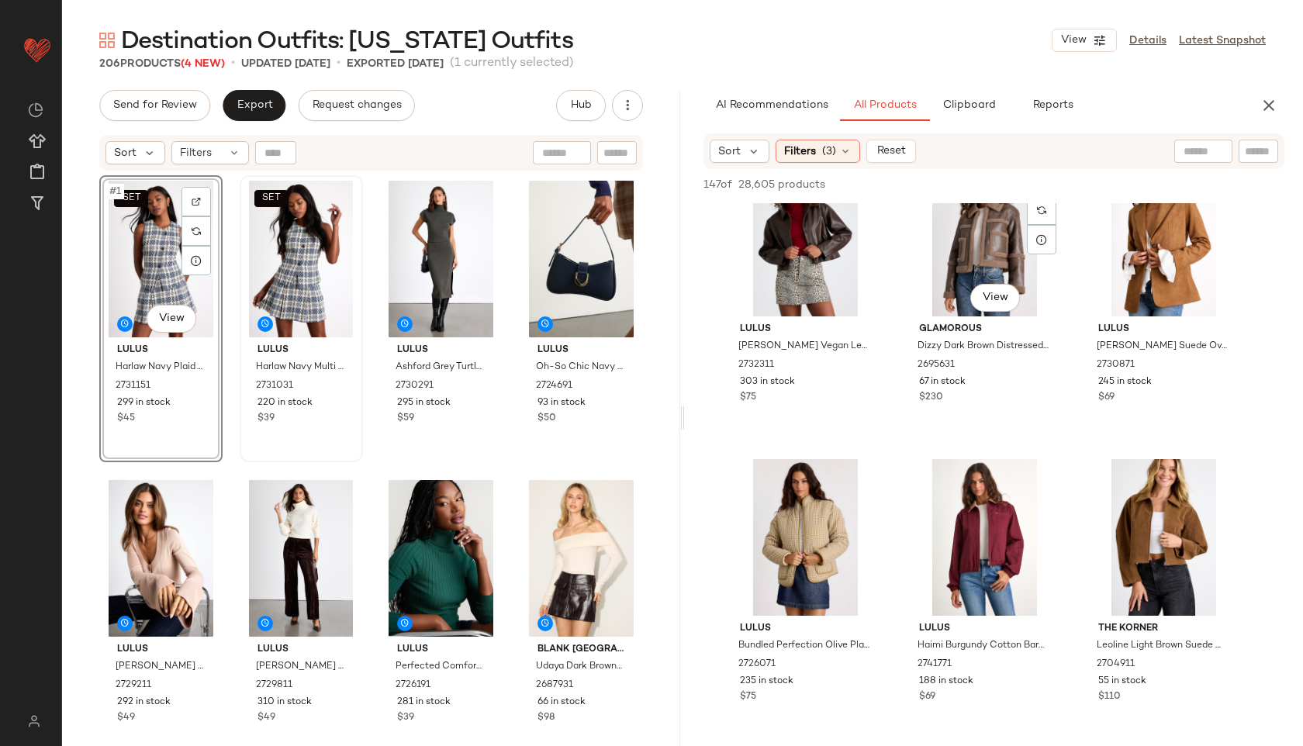
scroll to position [1030, 0]
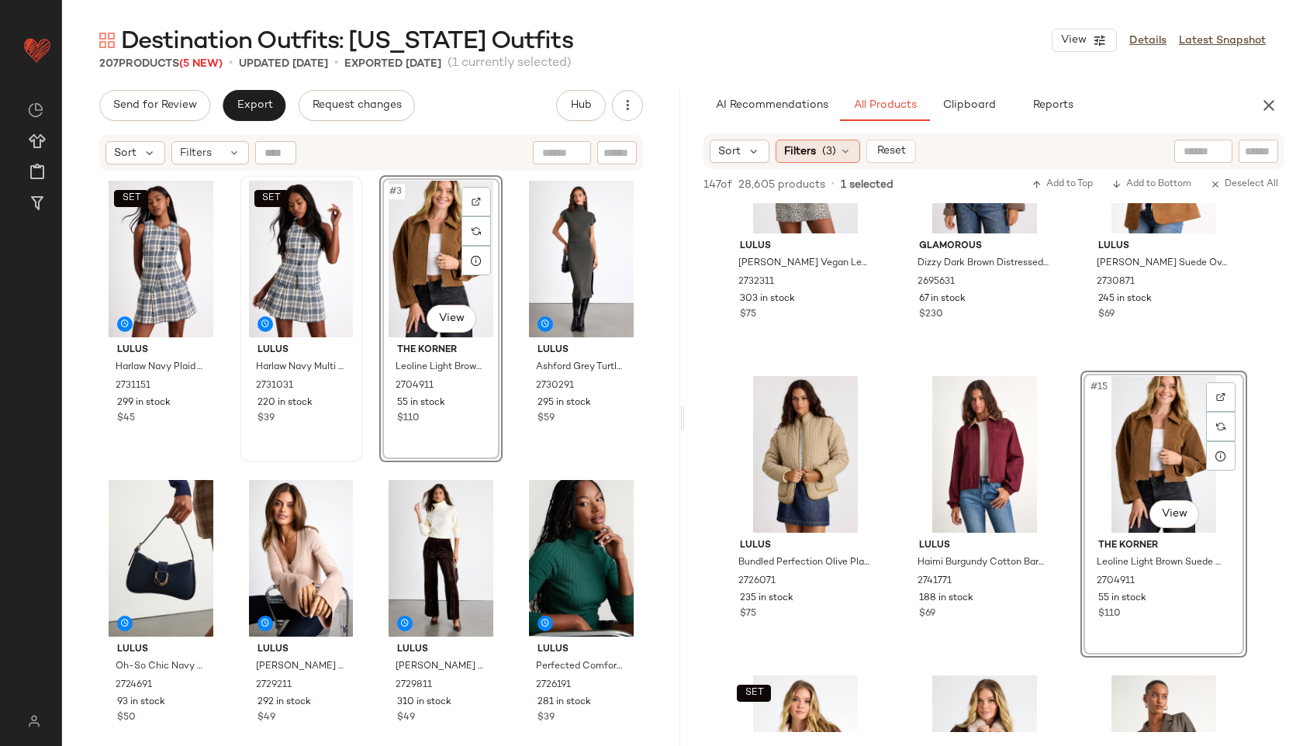
click at [822, 149] on span "(3)" at bounding box center [829, 152] width 14 height 16
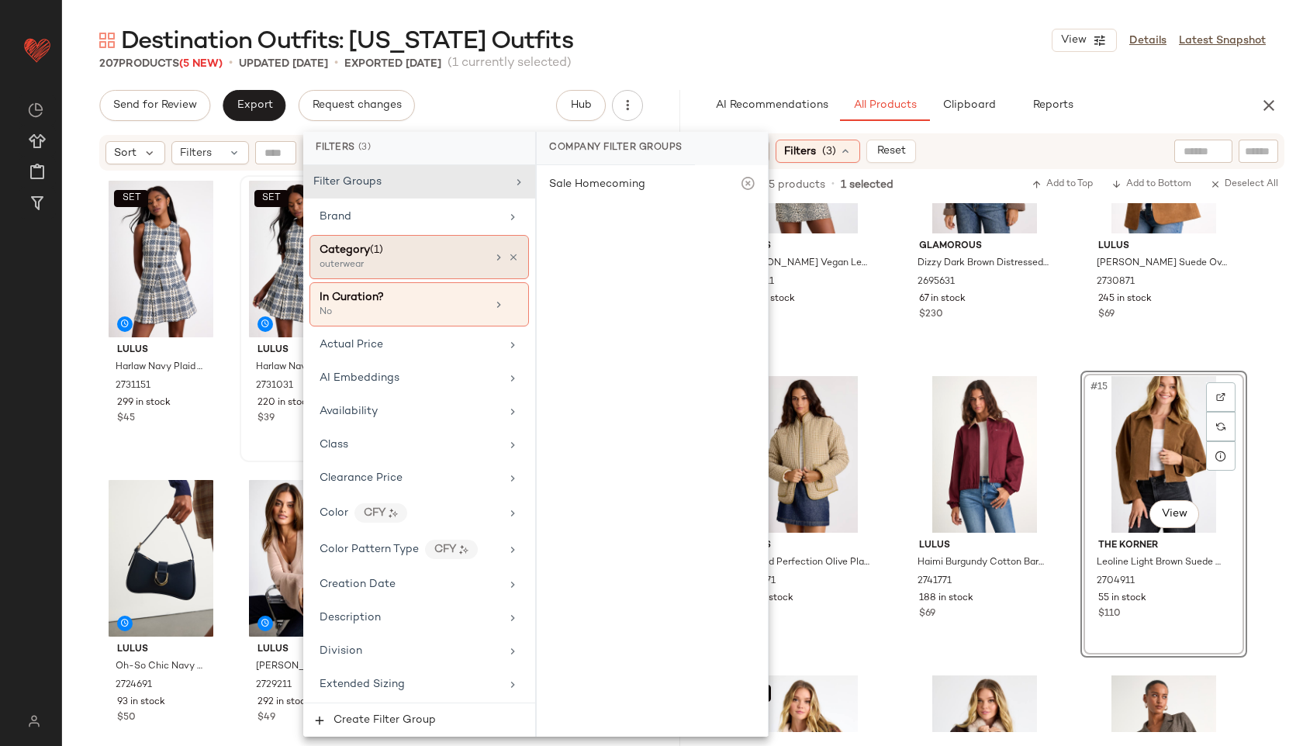
click at [389, 272] on div "Category (1) outerwear" at bounding box center [420, 257] width 220 height 44
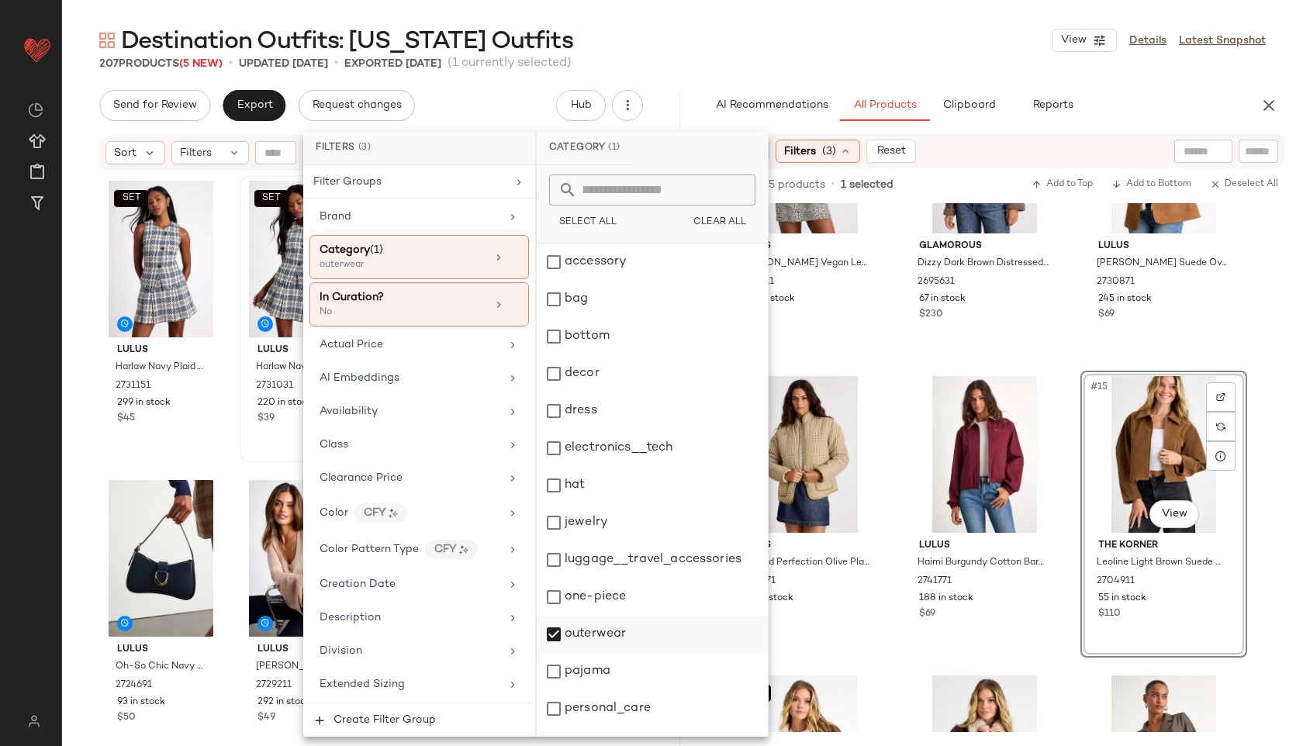
click at [589, 635] on div "outerwear" at bounding box center [652, 634] width 231 height 37
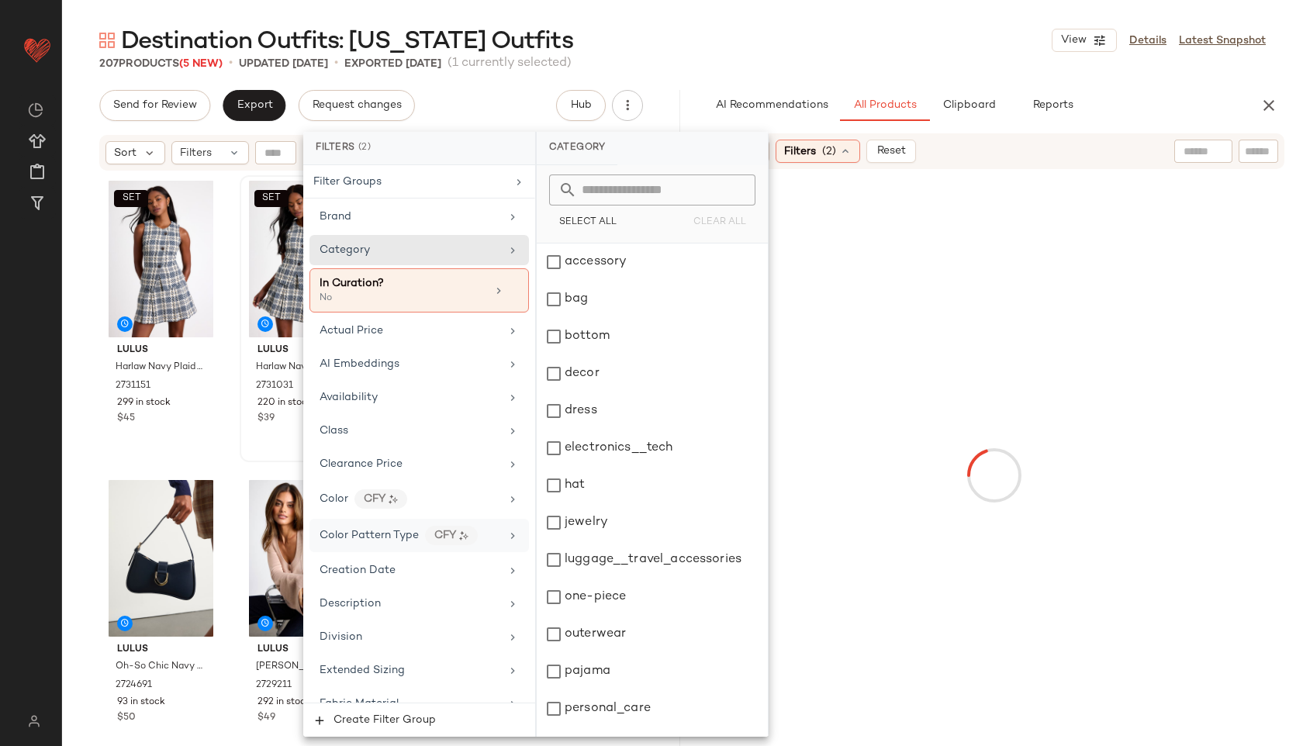
click at [726, 24] on main "Destination Outfits: New York Outfits View Details Latest Snapshot 207 Products…" at bounding box center [651, 373] width 1303 height 746
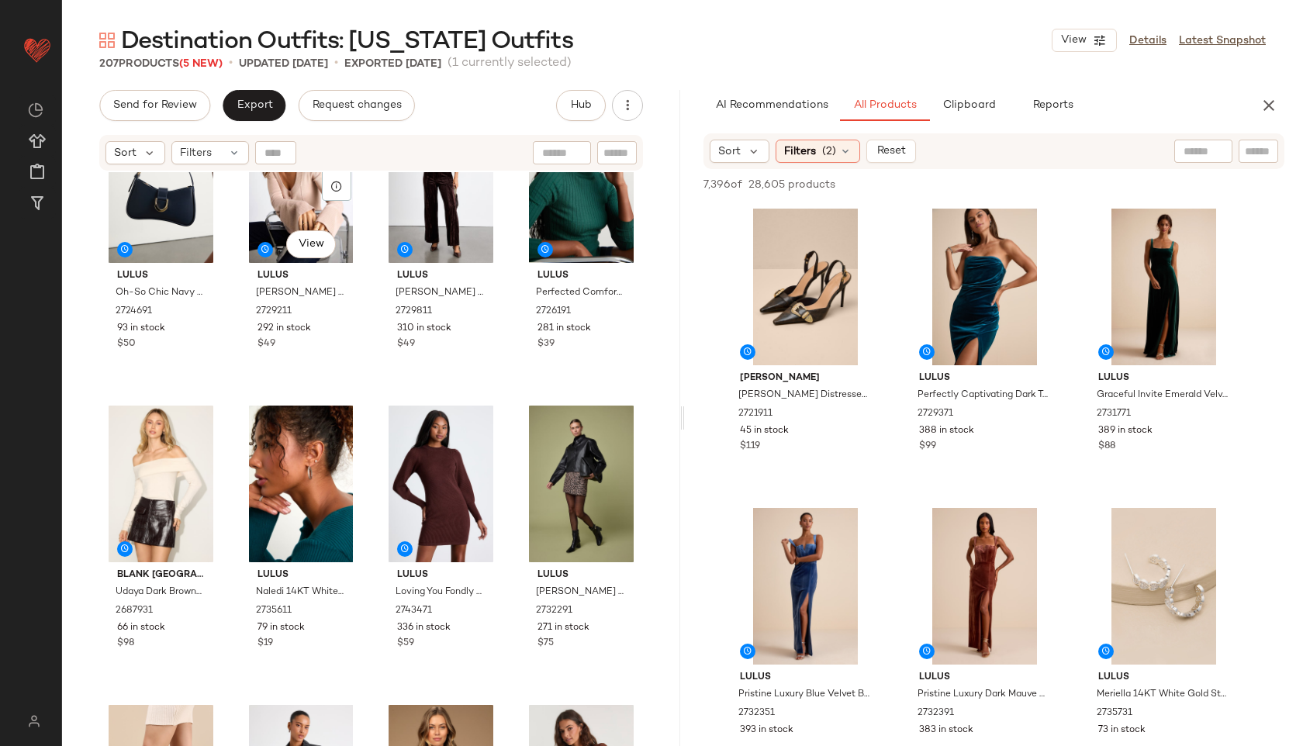
scroll to position [0, 0]
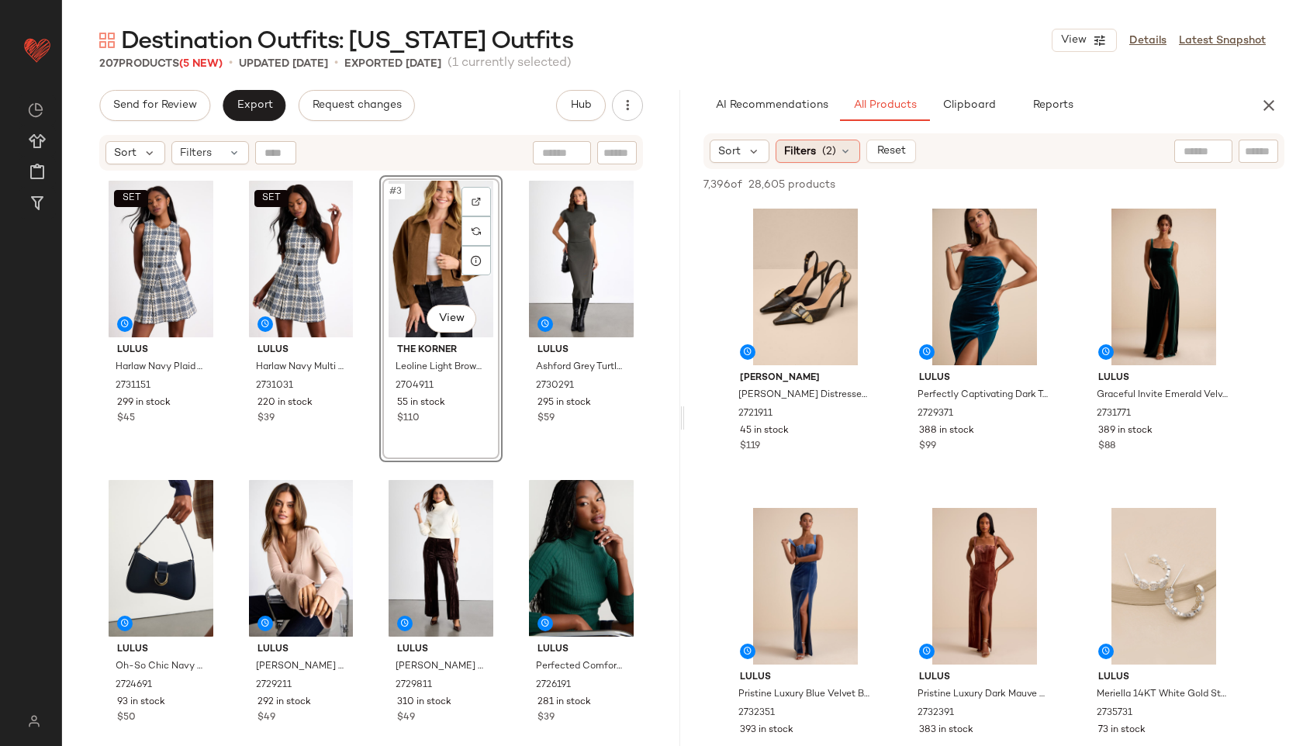
click at [829, 154] on span "(2)" at bounding box center [829, 152] width 14 height 16
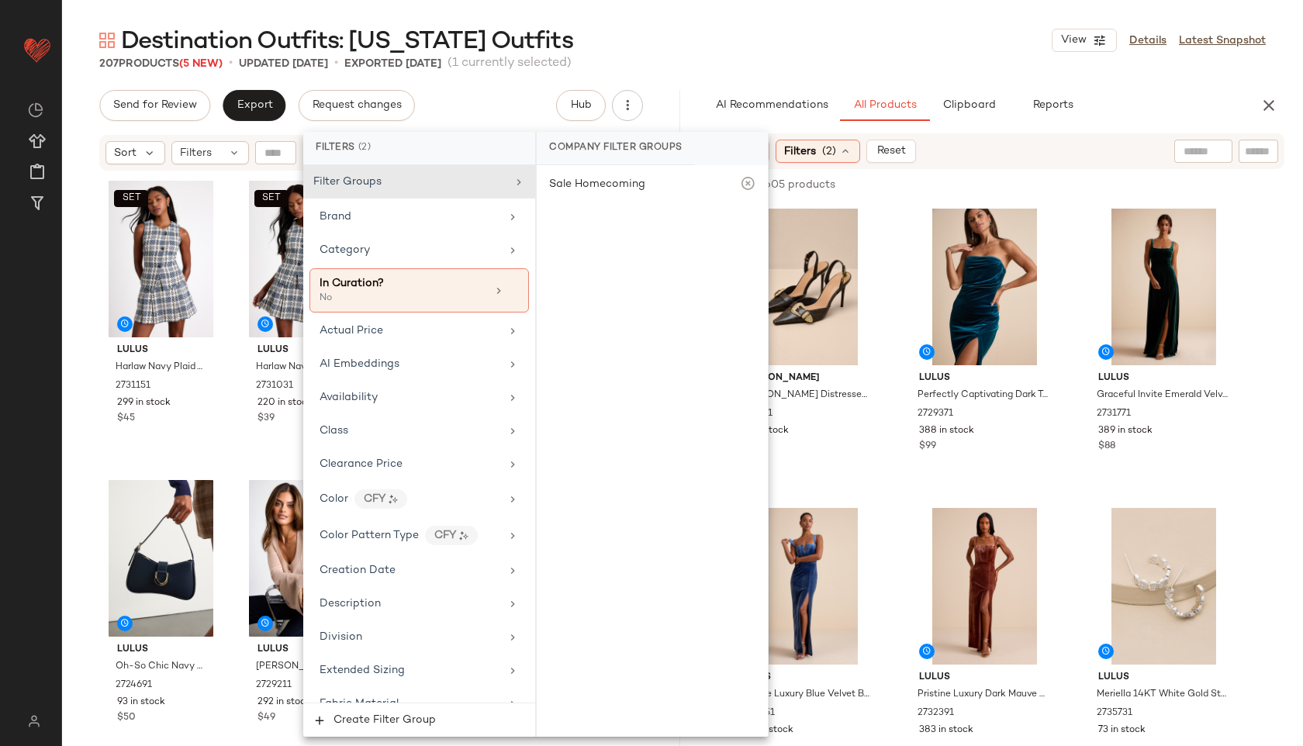
click at [738, 47] on div "Destination Outfits: New York Outfits View Details Latest Snapshot" at bounding box center [682, 40] width 1241 height 31
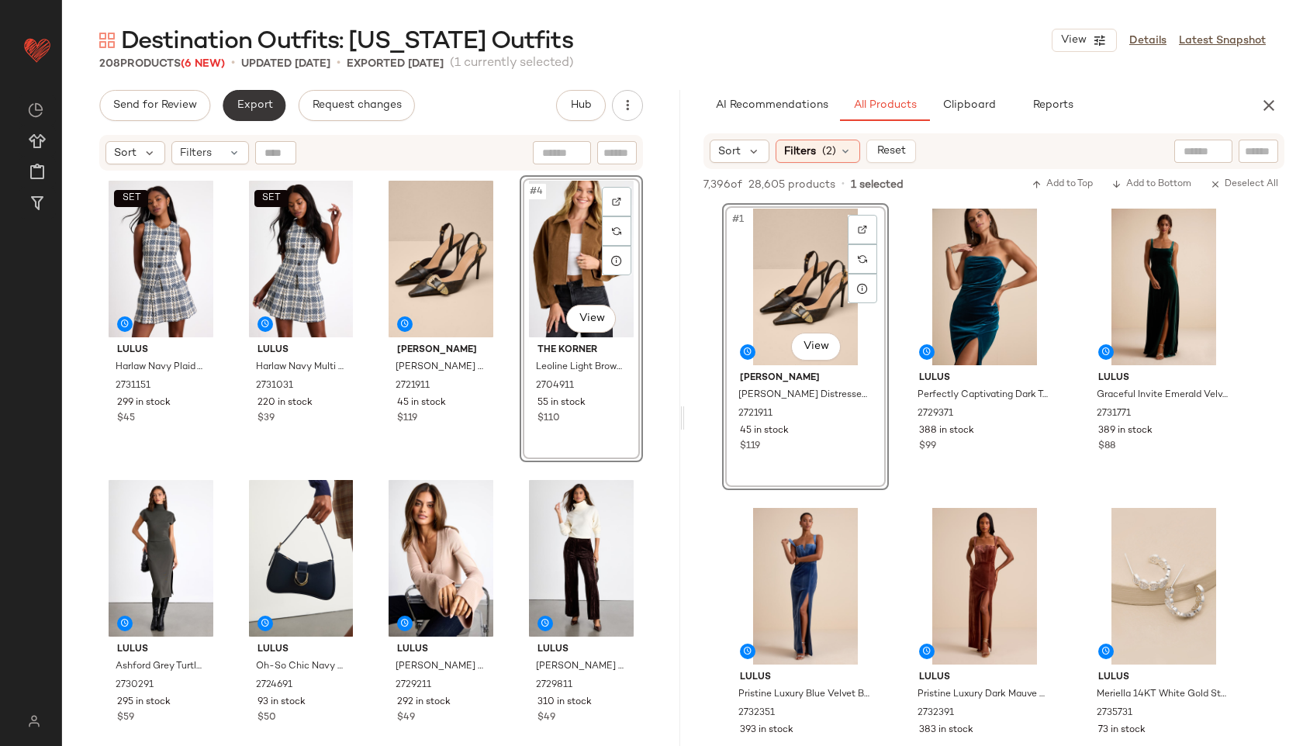
click at [261, 109] on span "Export" at bounding box center [254, 105] width 36 height 12
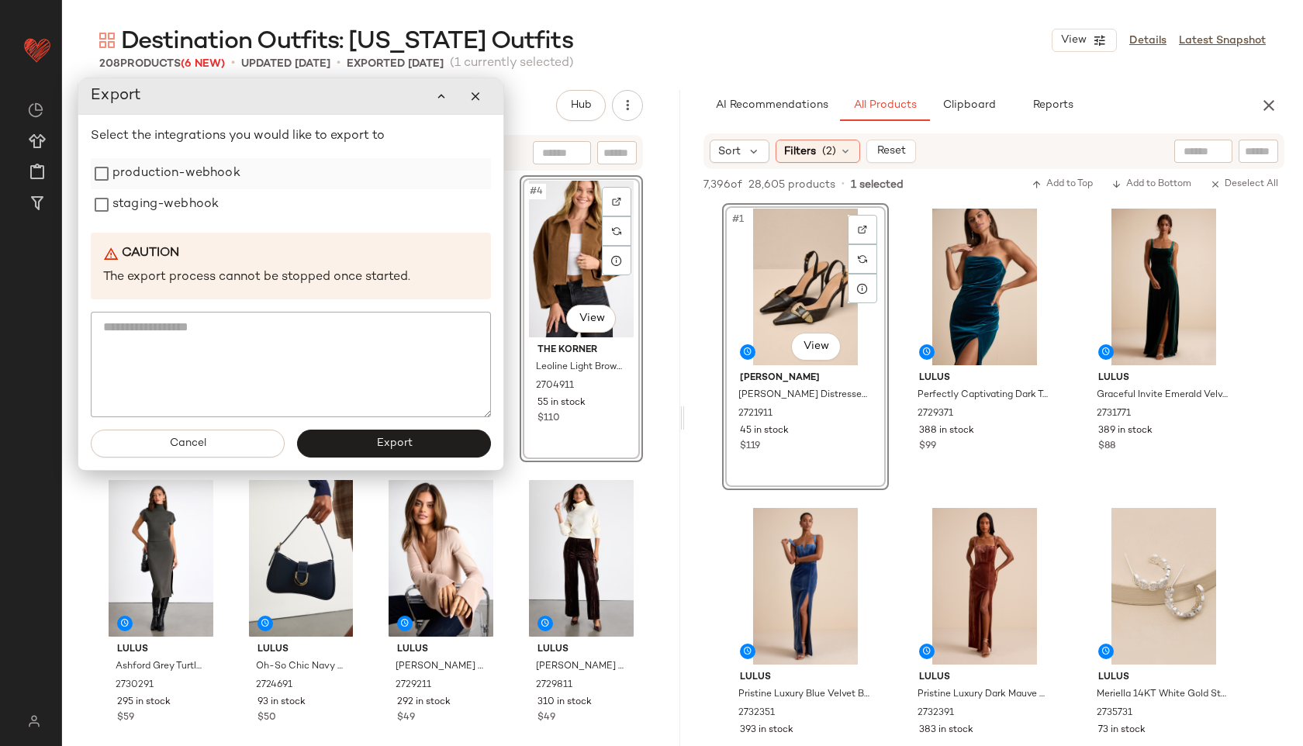
click at [199, 177] on label "production-webhook" at bounding box center [176, 173] width 128 height 31
click at [195, 205] on label "staging-webhook" at bounding box center [165, 204] width 106 height 31
click at [405, 440] on span "Export" at bounding box center [393, 444] width 36 height 12
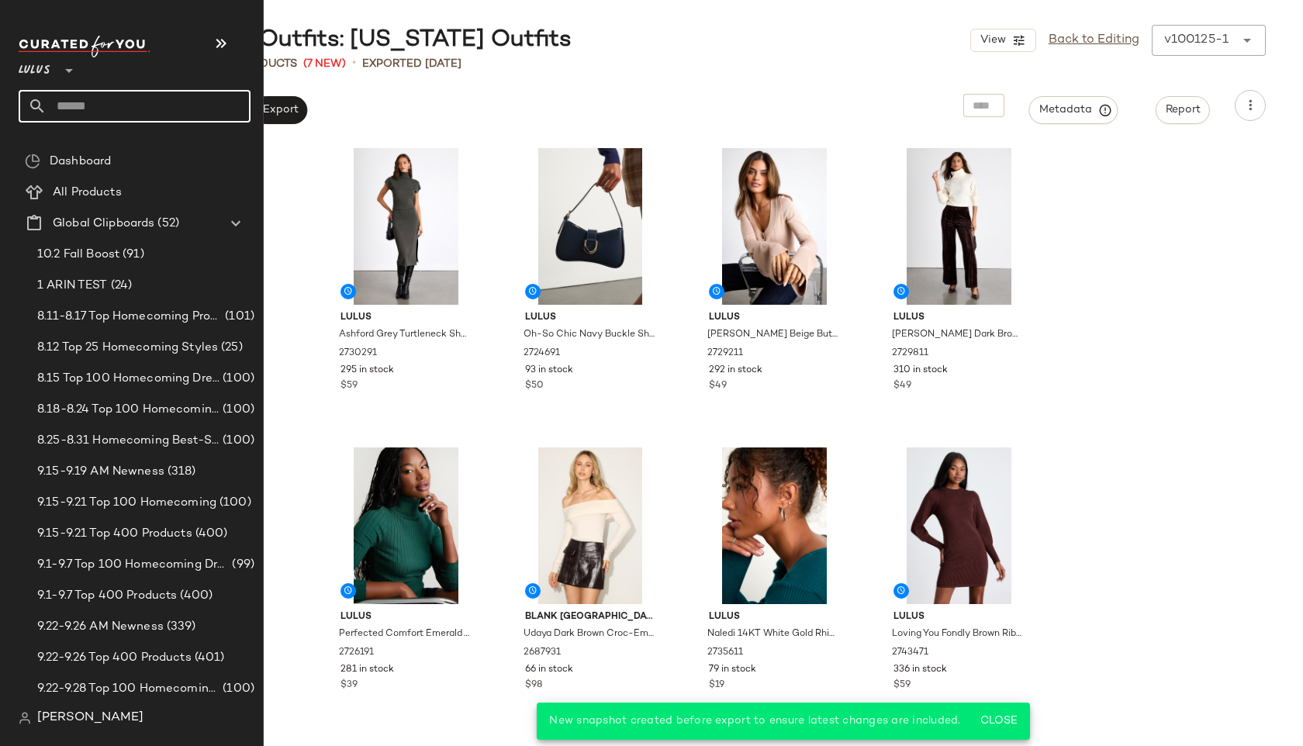
click at [89, 103] on input "text" at bounding box center [149, 106] width 204 height 33
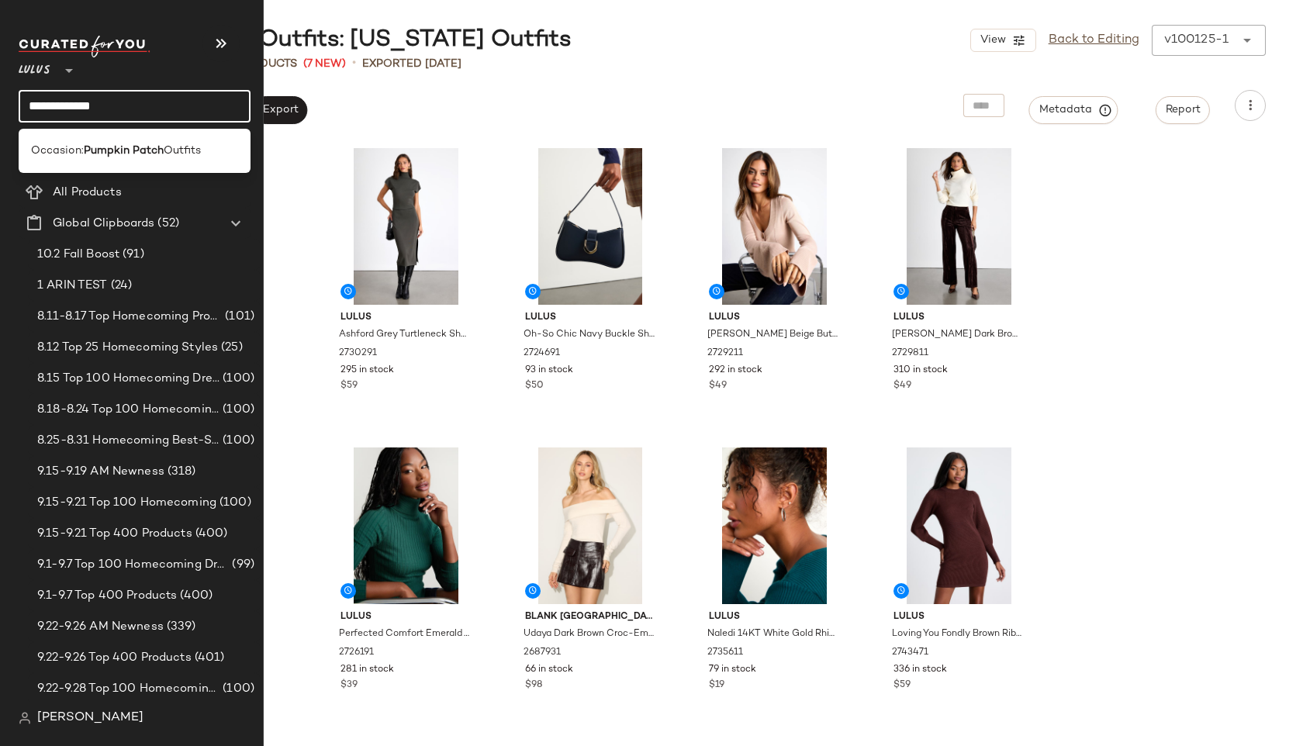
type input "**********"
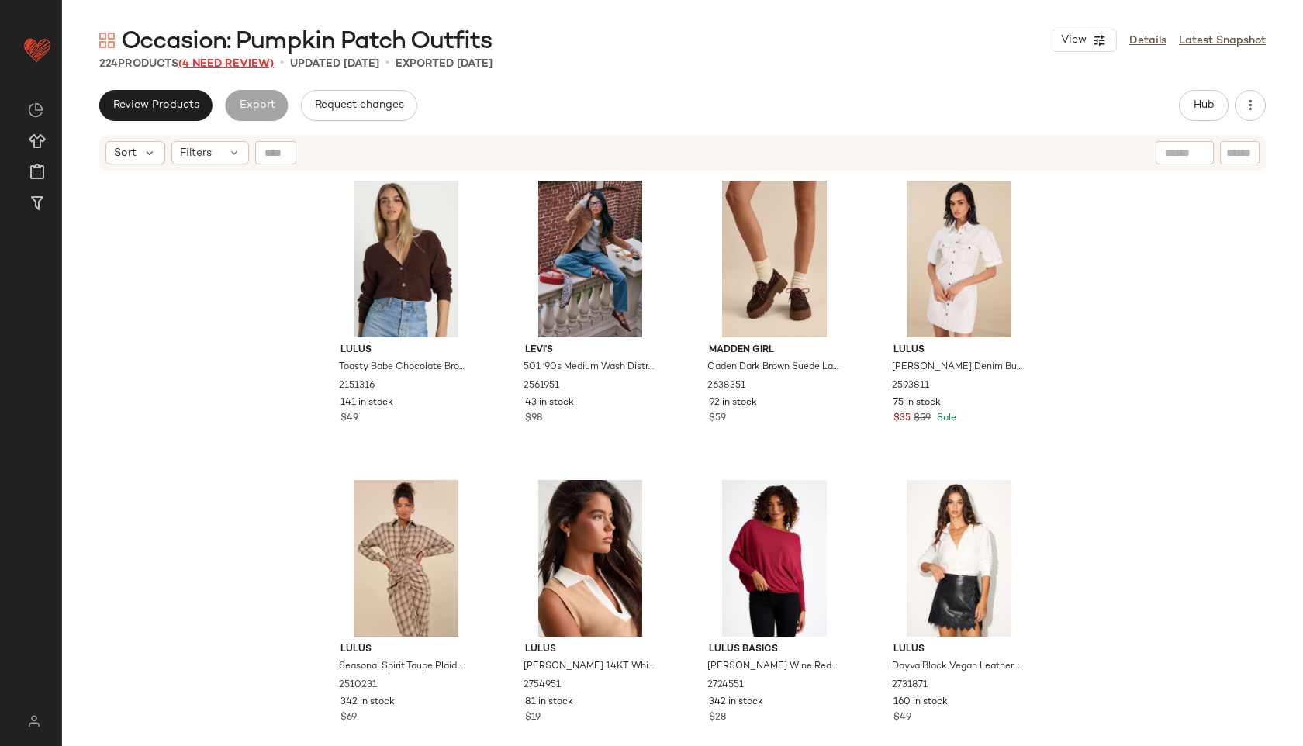
click at [256, 63] on span "(4 Need Review)" at bounding box center [225, 64] width 95 height 12
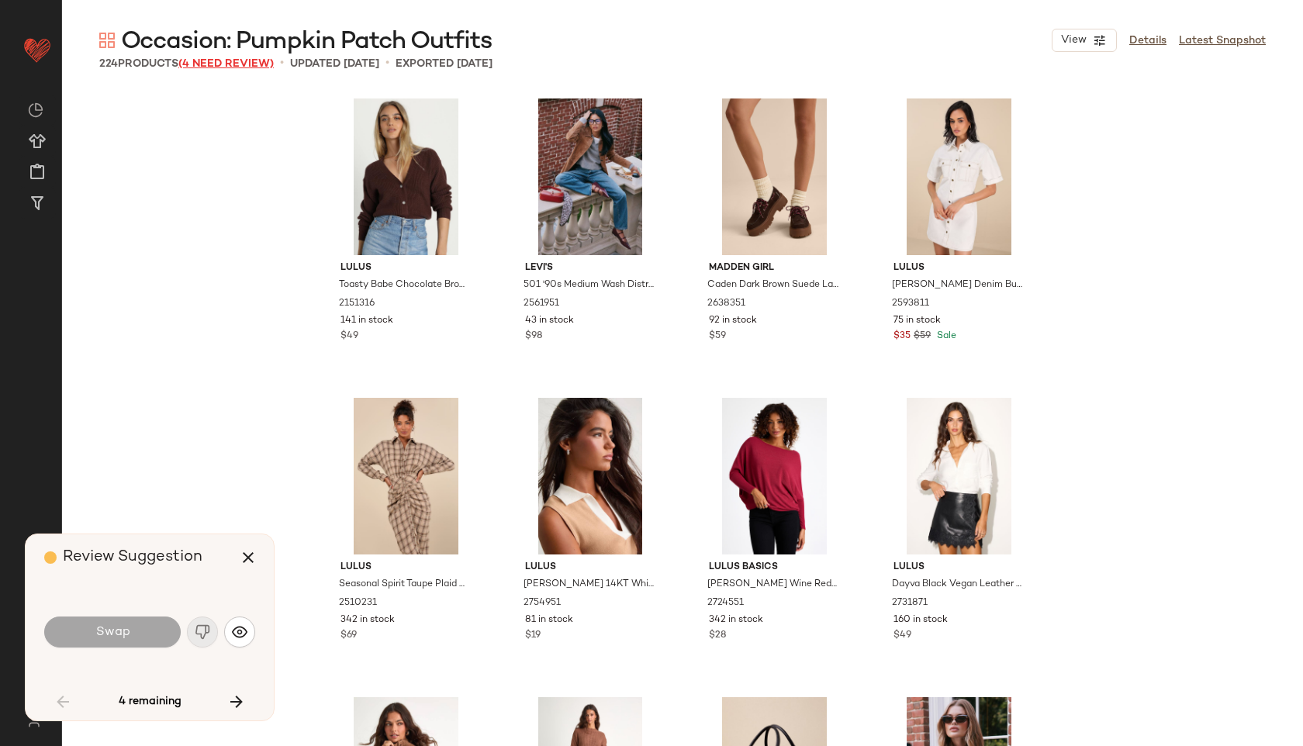
scroll to position [1210, 0]
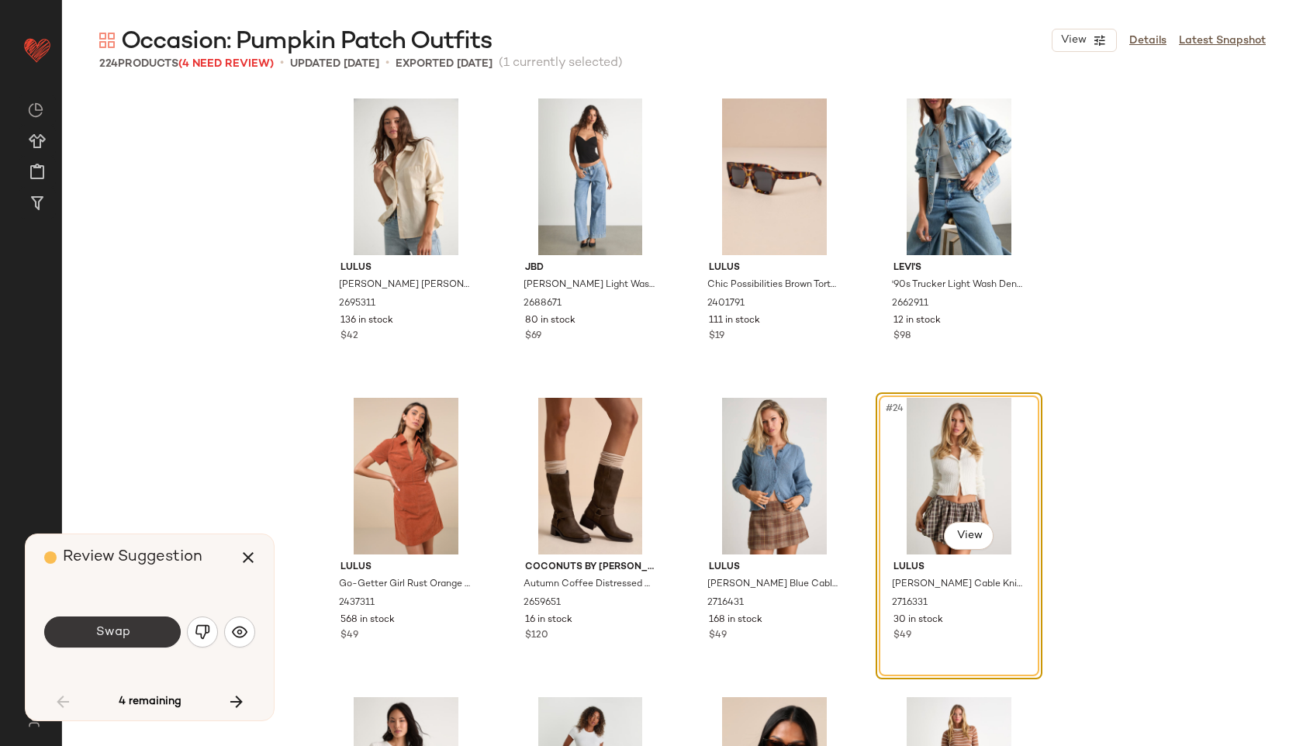
click at [148, 631] on button "Swap" at bounding box center [112, 632] width 137 height 31
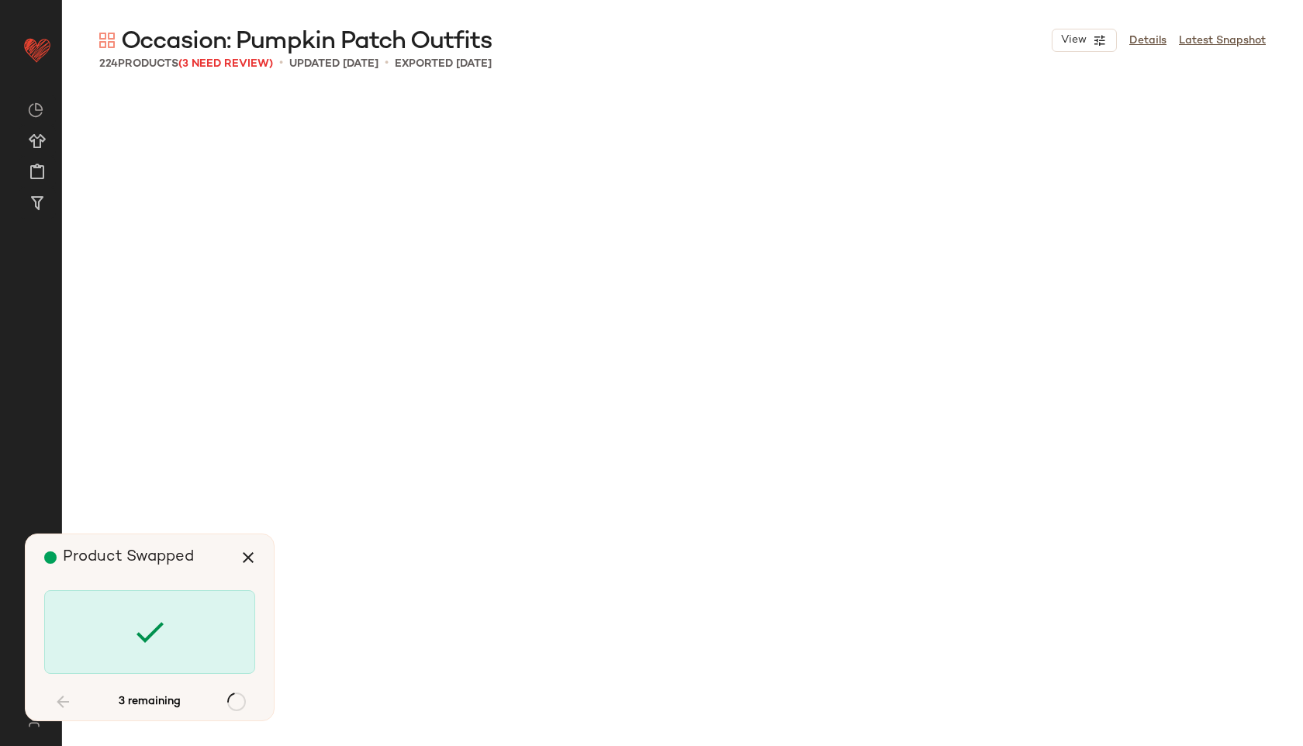
scroll to position [7486, 0]
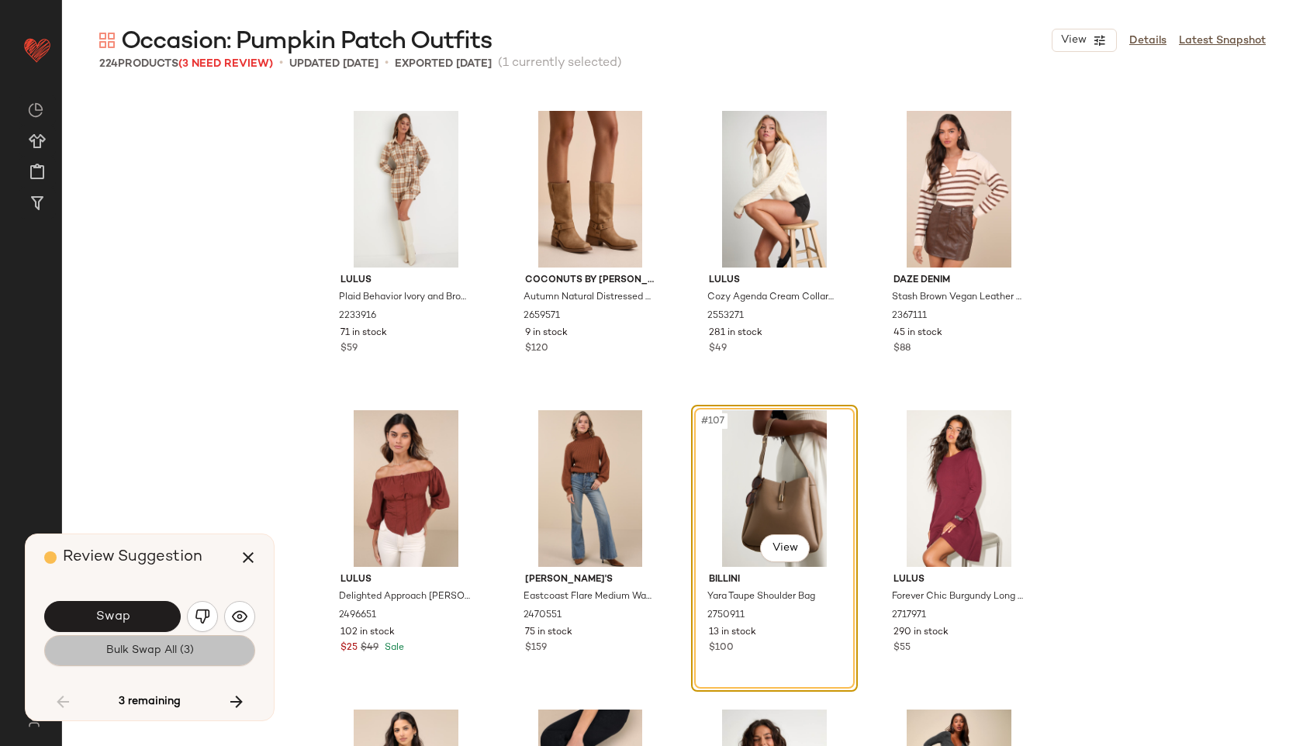
click at [157, 637] on button "Bulk Swap All (3)" at bounding box center [149, 650] width 211 height 31
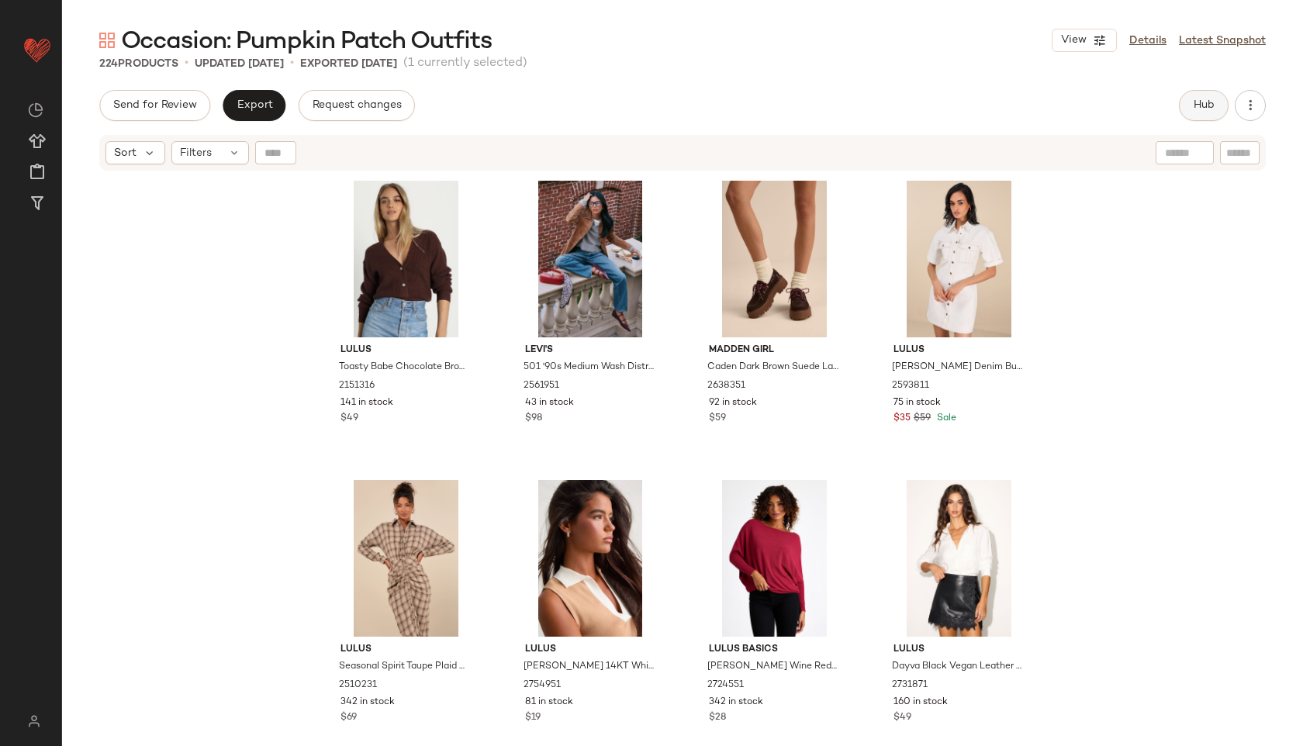
click at [1195, 118] on button "Hub" at bounding box center [1204, 105] width 50 height 31
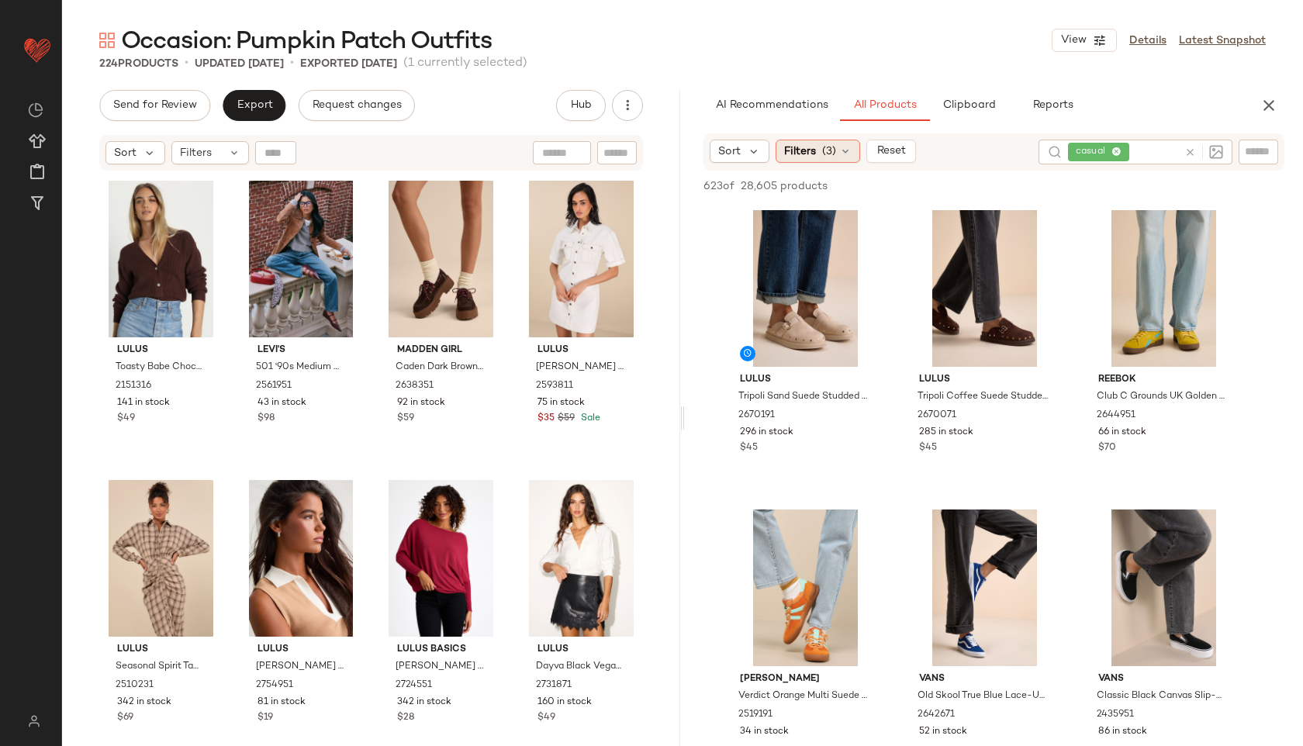
click at [851, 158] on div "Filters (3)" at bounding box center [818, 151] width 85 height 23
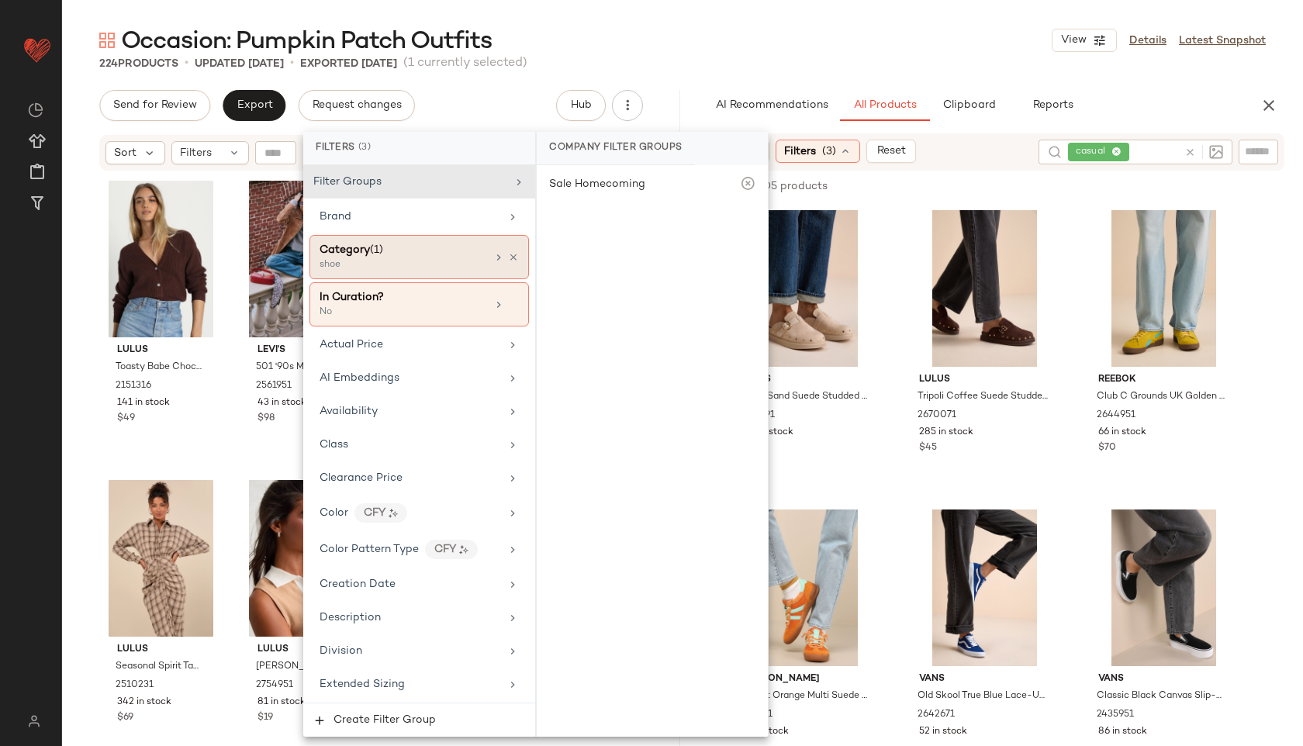
click at [470, 266] on div "shoe" at bounding box center [397, 265] width 155 height 14
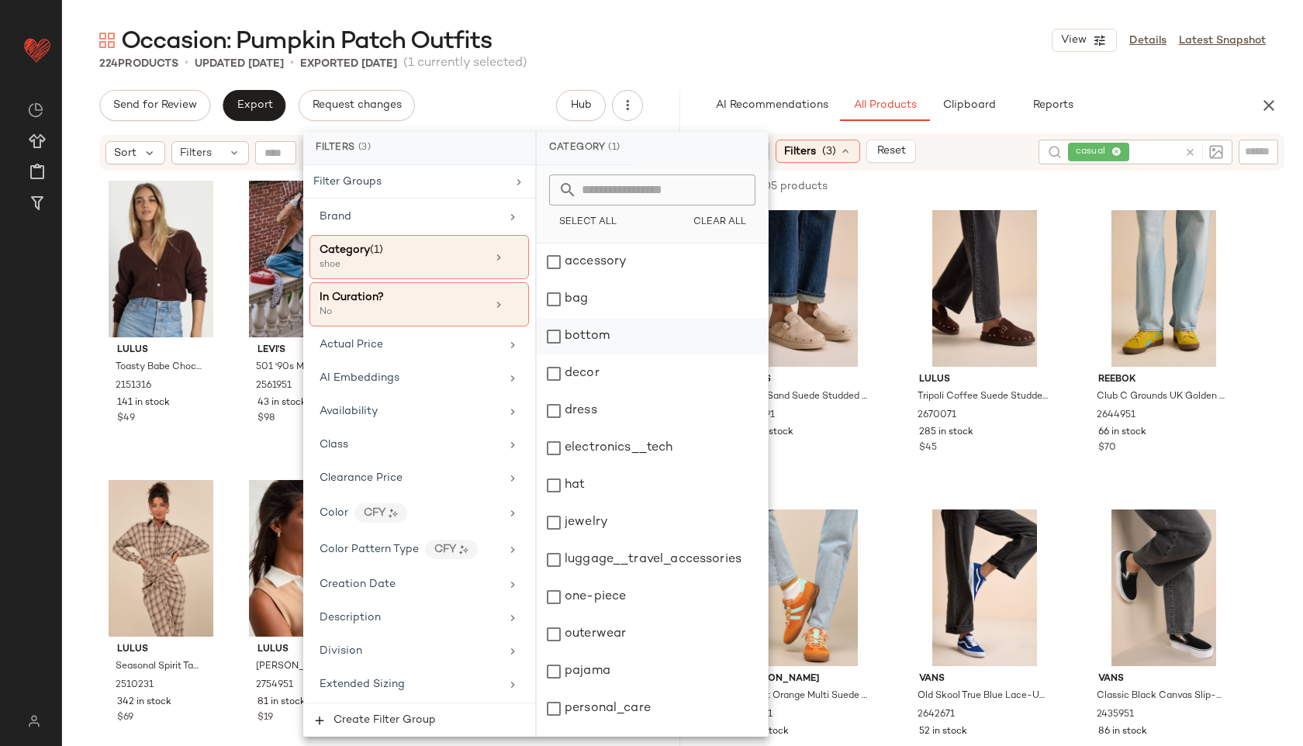
click at [594, 332] on div "bottom" at bounding box center [652, 336] width 231 height 37
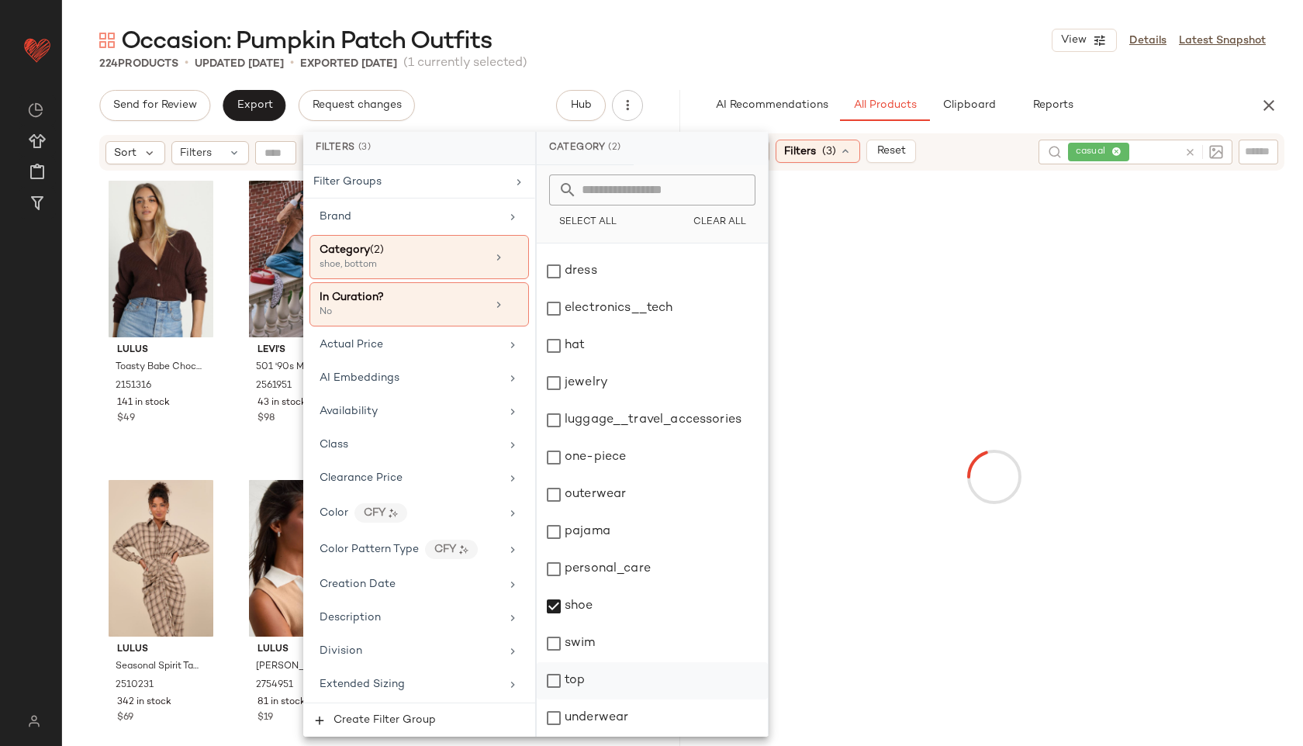
click at [588, 677] on div "top" at bounding box center [652, 681] width 231 height 37
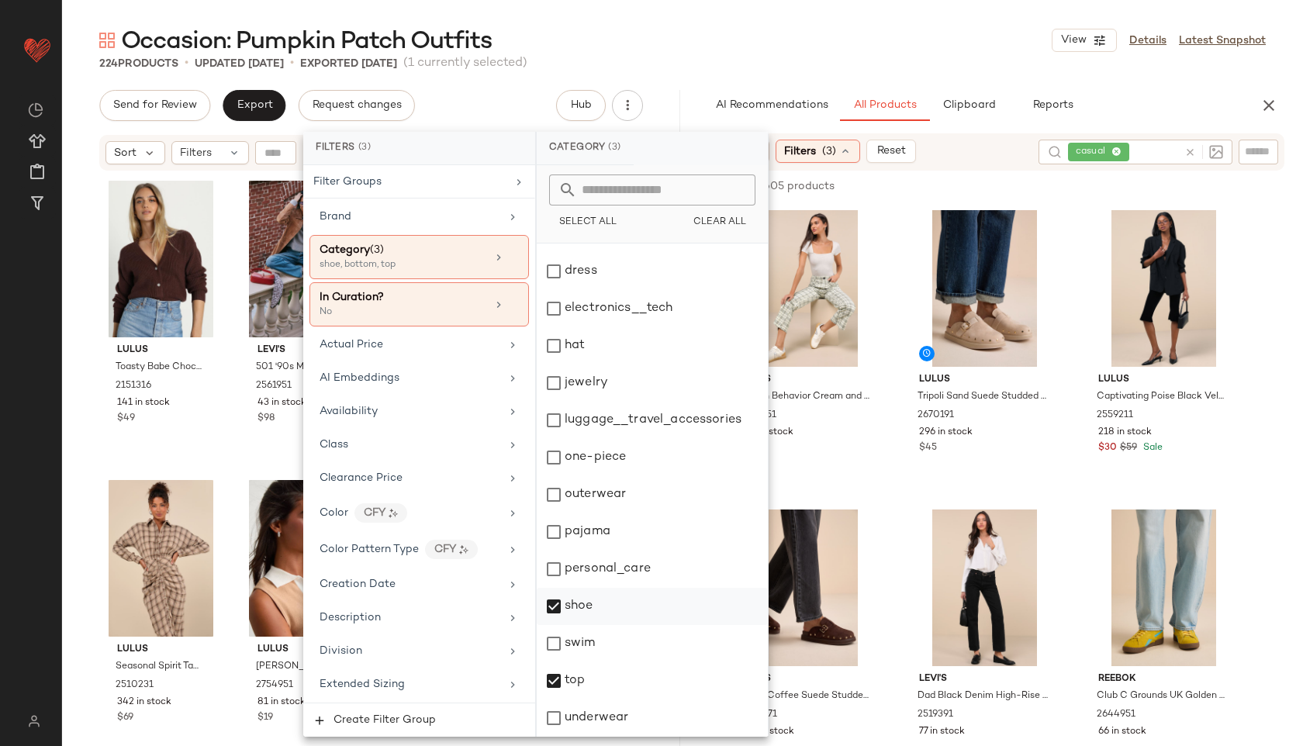
click at [594, 610] on div "shoe" at bounding box center [652, 606] width 231 height 37
click at [848, 79] on div "Occasion: Pumpkin Patch Outfits View Details Latest Snapshot 224 Products • upd…" at bounding box center [682, 385] width 1241 height 721
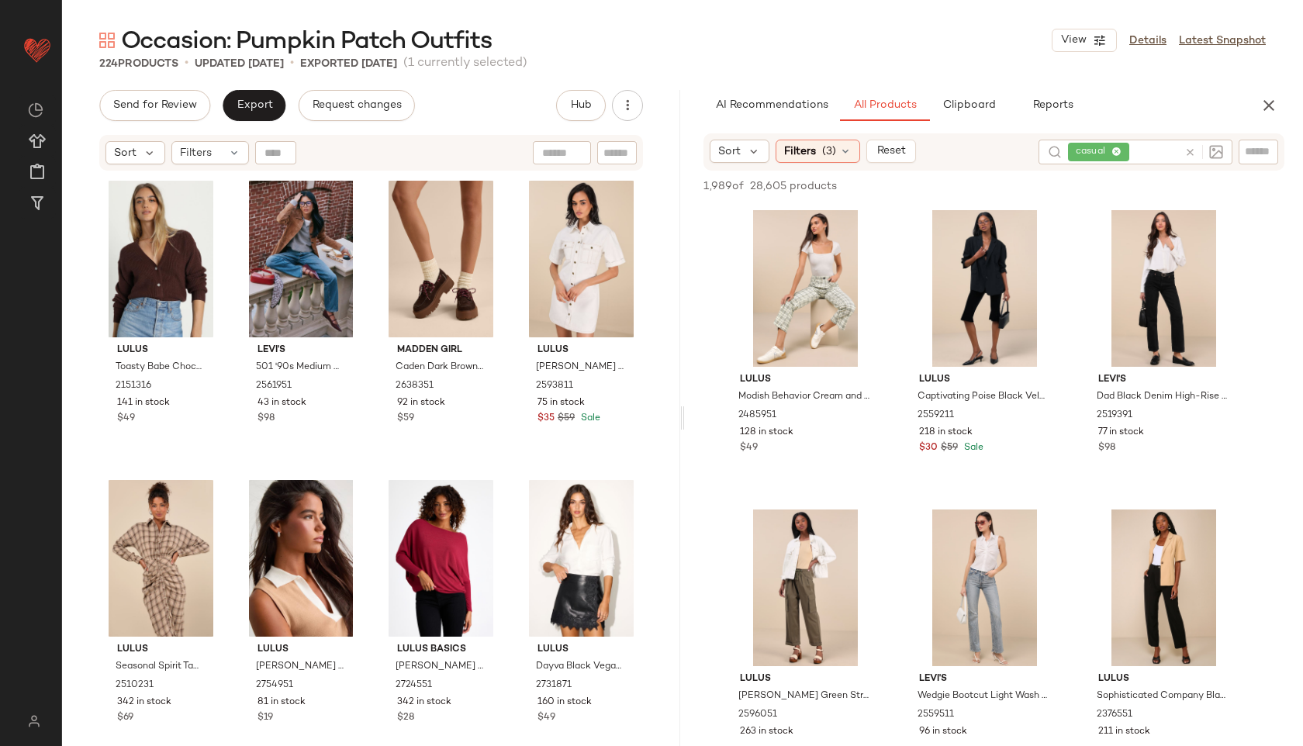
click at [834, 165] on div "Sort Filters (3) Reset casual" at bounding box center [994, 151] width 581 height 37
click at [822, 159] on div "Filters (3)" at bounding box center [818, 151] width 85 height 23
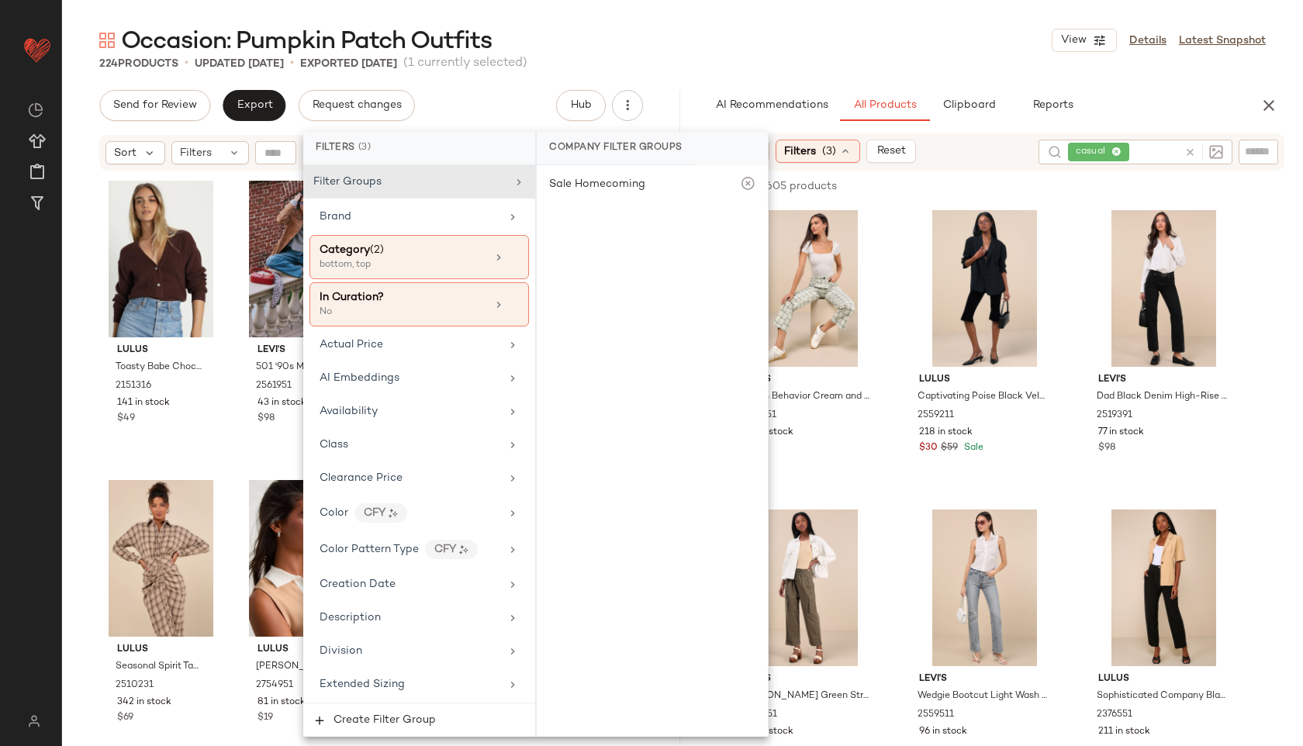
click at [813, 59] on div "224 Products • updated Oct 1st • Exported Oct 1st (1 currently selected)" at bounding box center [682, 64] width 1241 height 16
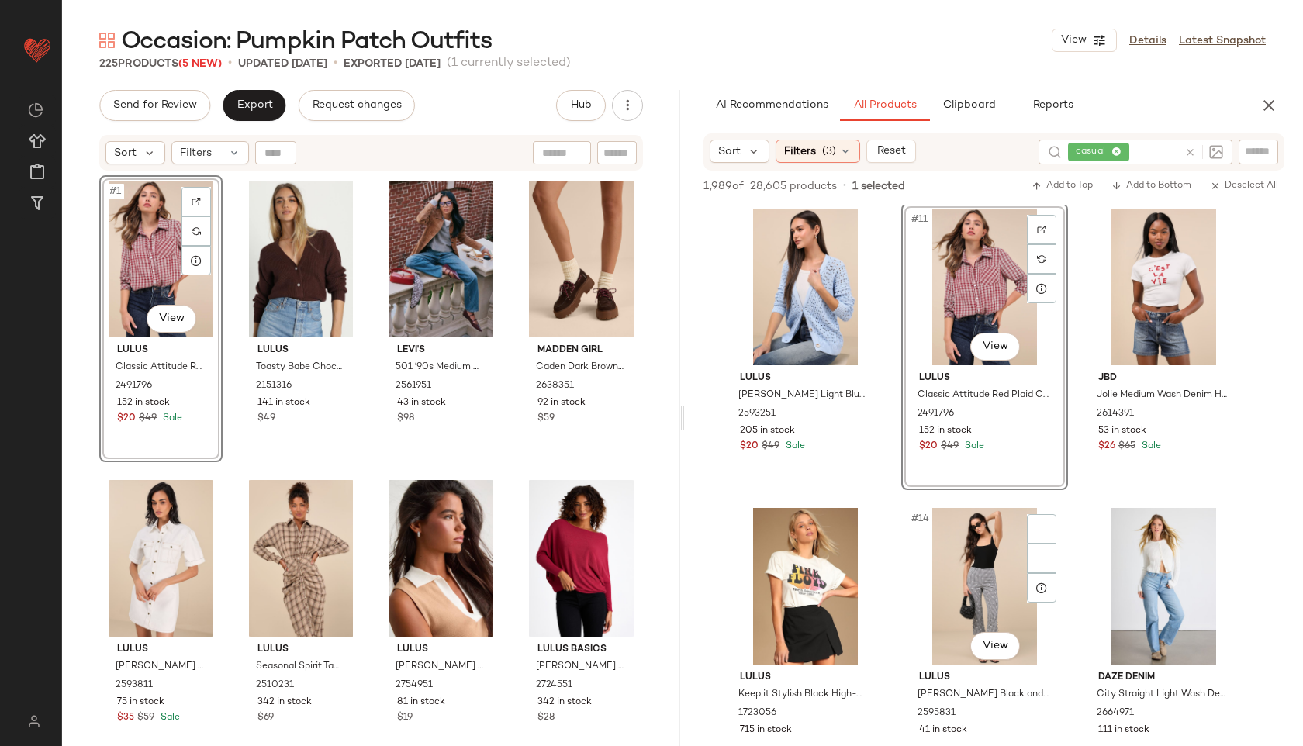
scroll to position [1051, 0]
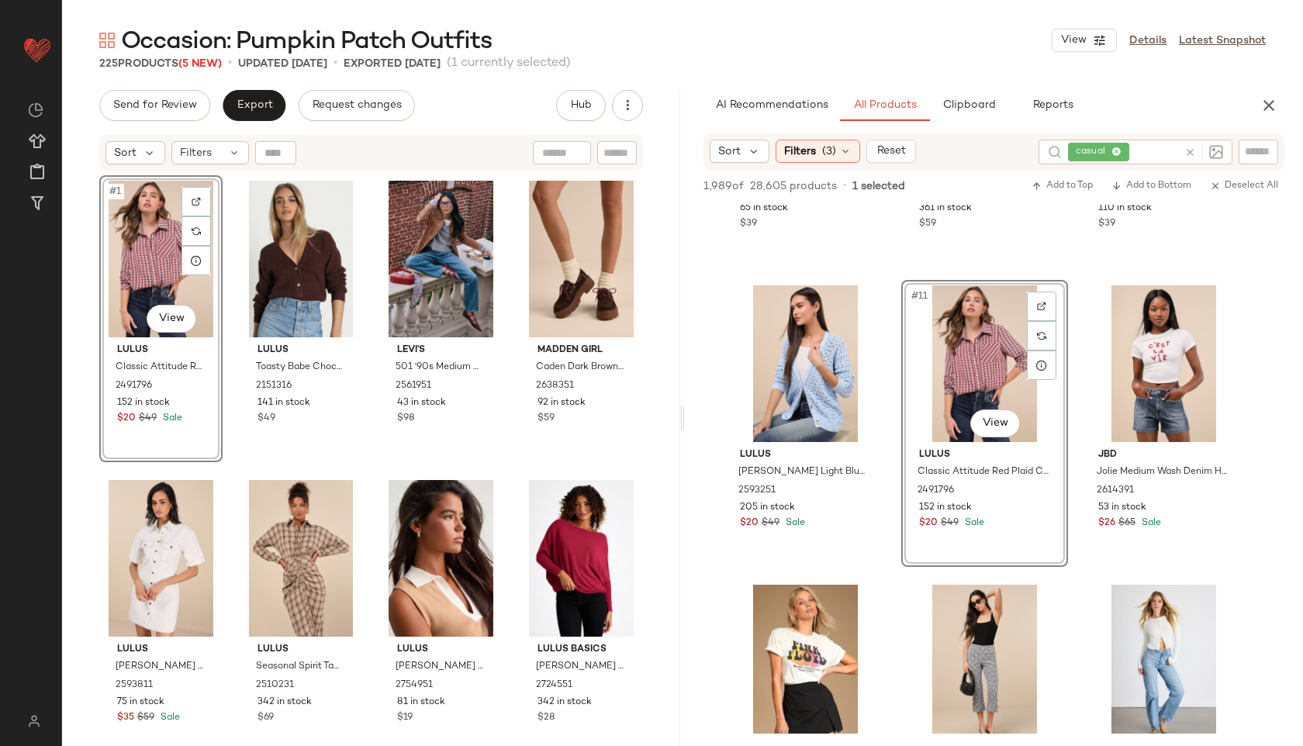
scroll to position [702, 0]
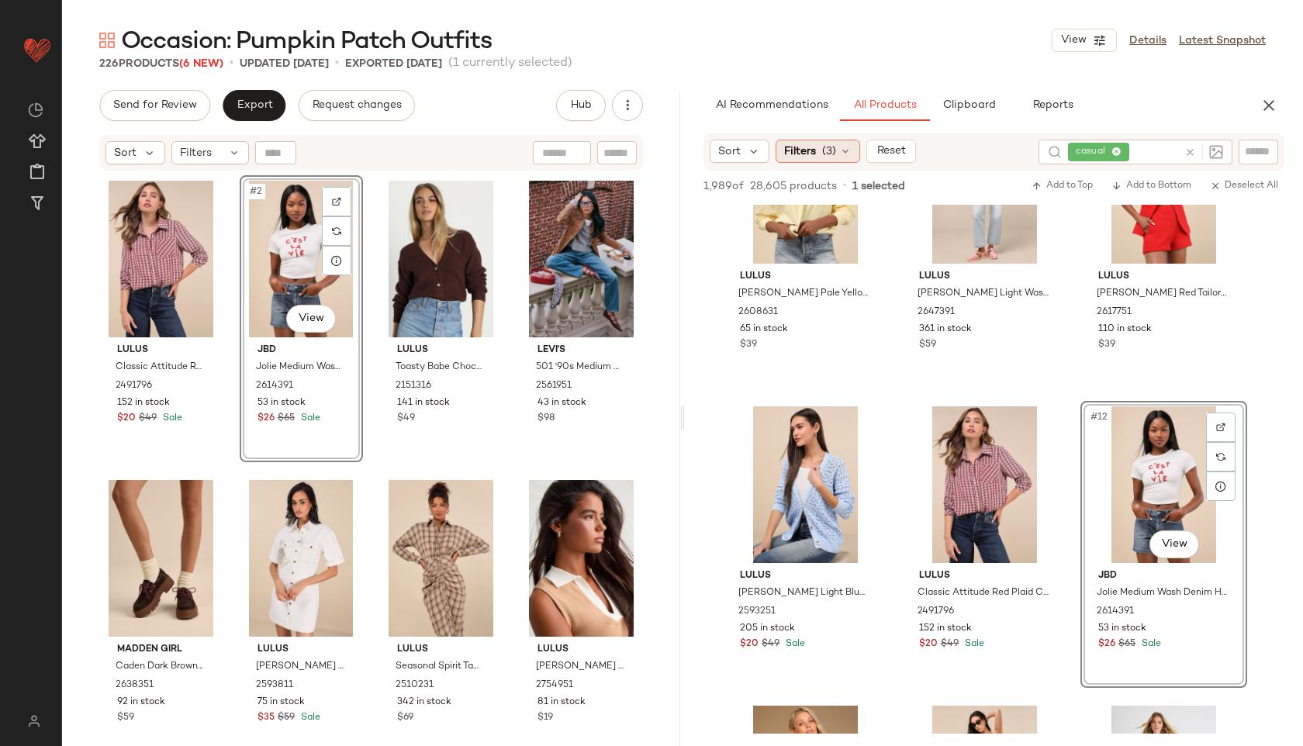
click at [844, 150] on icon at bounding box center [845, 151] width 12 height 12
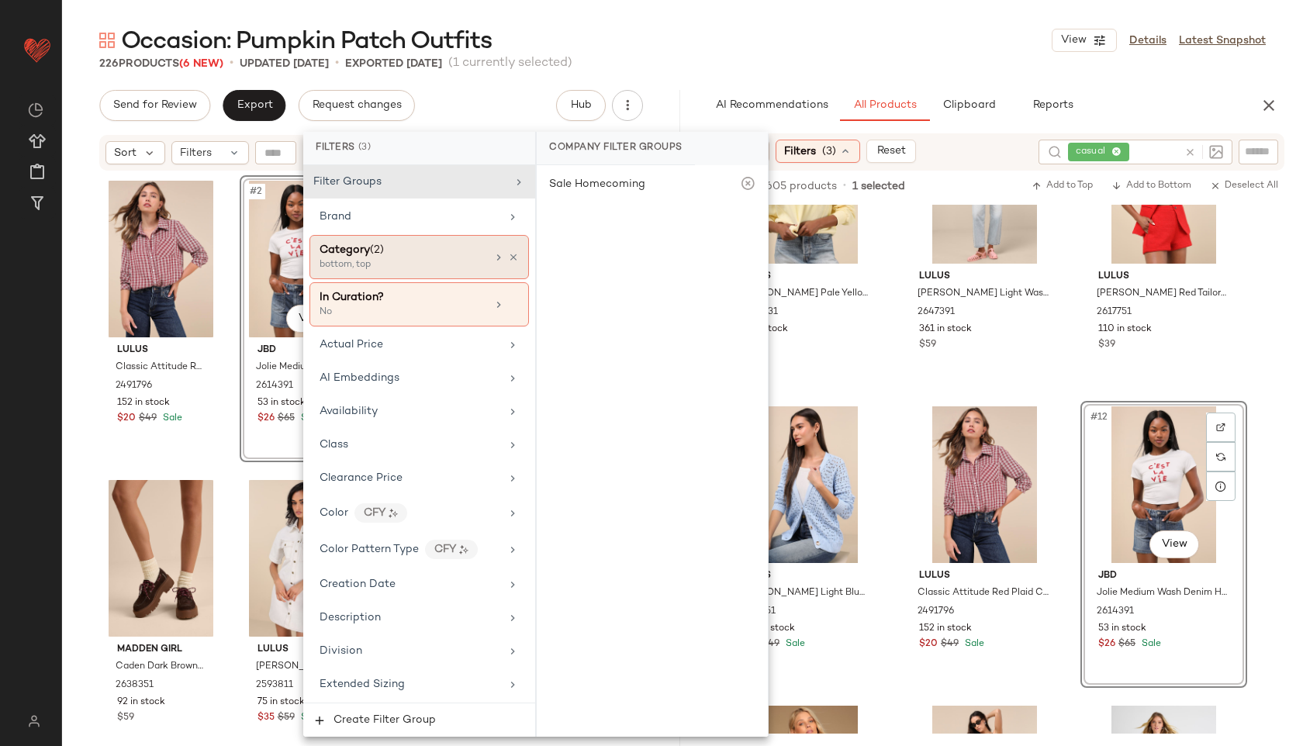
click at [434, 245] on div "Category (2)" at bounding box center [403, 250] width 167 height 16
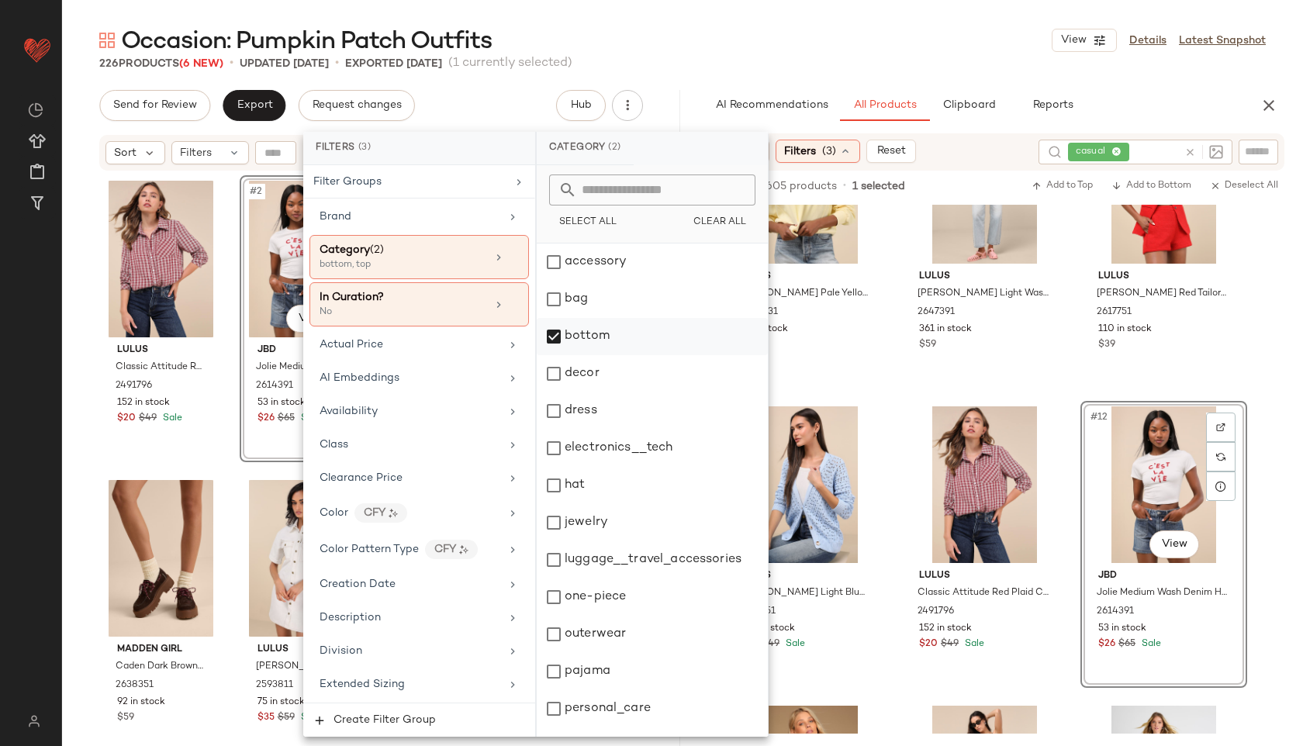
click at [584, 334] on div "bottom" at bounding box center [652, 336] width 231 height 37
click at [586, 395] on div "dress" at bounding box center [652, 411] width 231 height 37
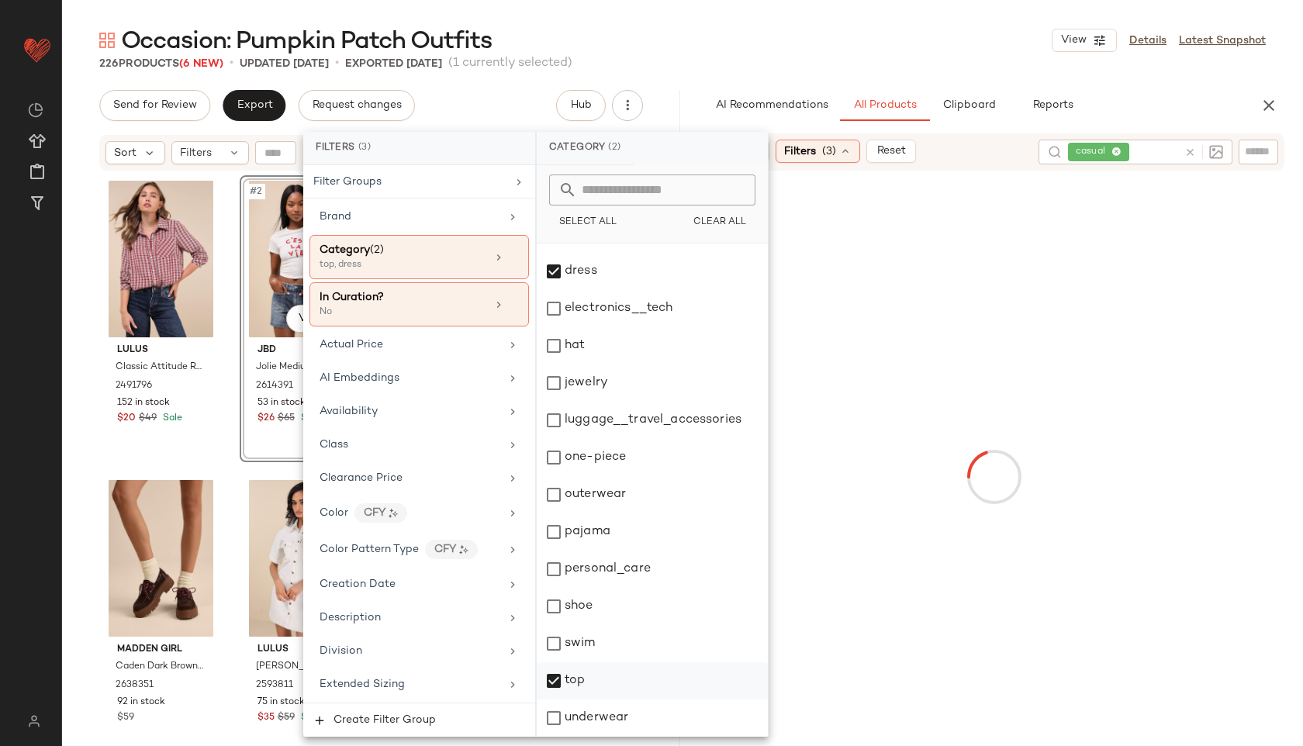
click at [589, 676] on div "top" at bounding box center [652, 681] width 231 height 37
click at [823, 56] on div "226 Products (6 New) • updated Oct 3rd • Exported Oct 1st (1 currently selected)" at bounding box center [682, 64] width 1241 height 16
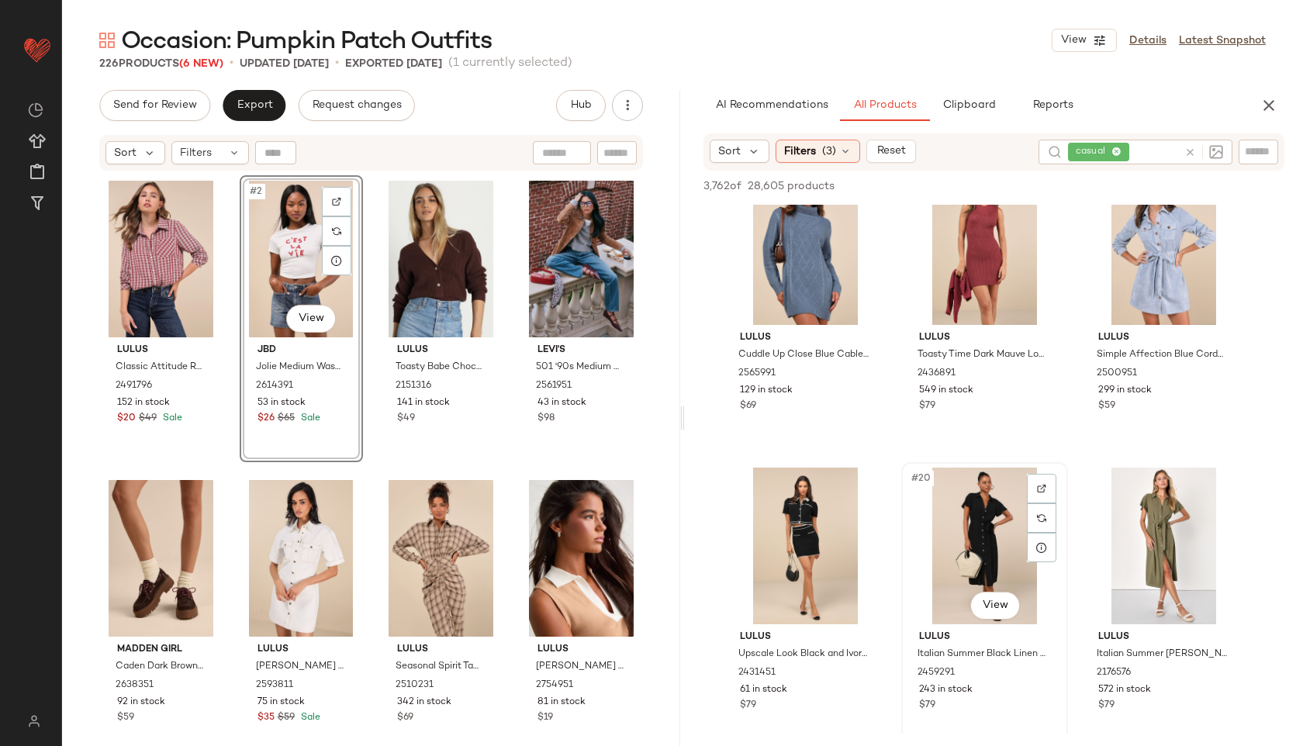
scroll to position [1666, 0]
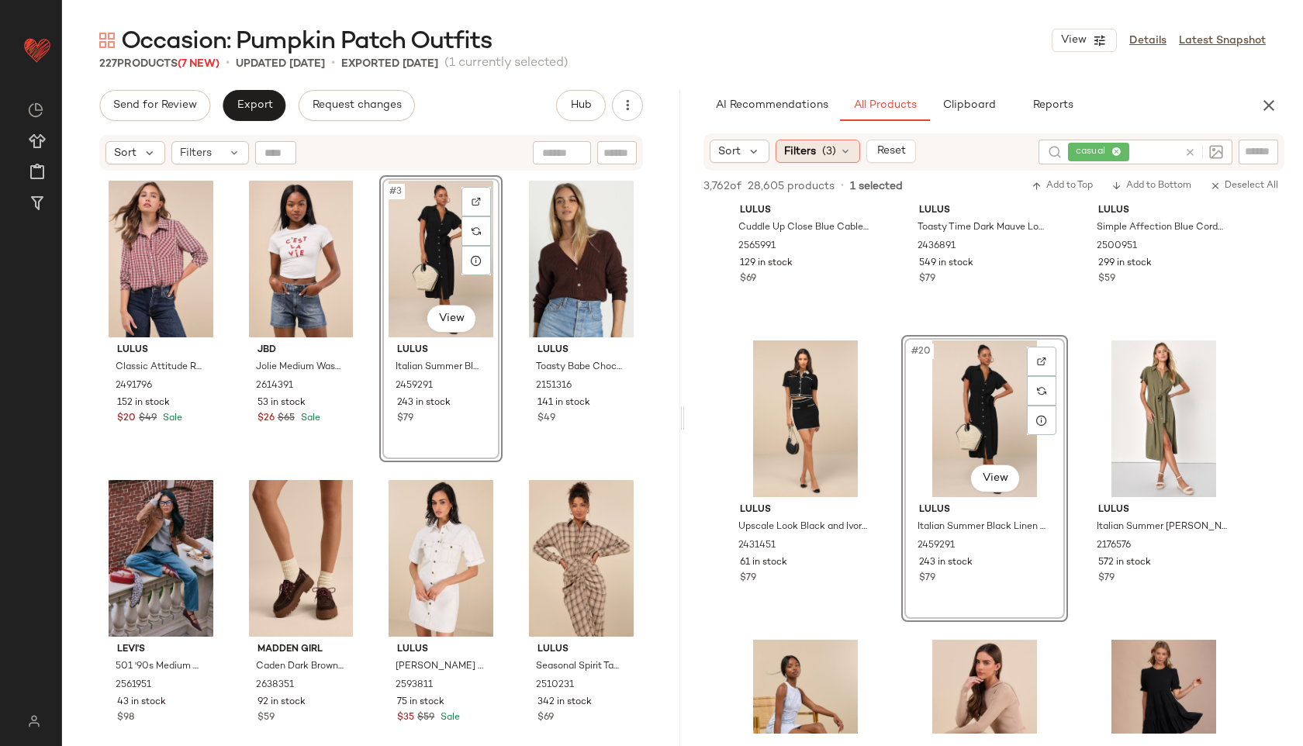
click at [842, 154] on icon at bounding box center [845, 151] width 12 height 12
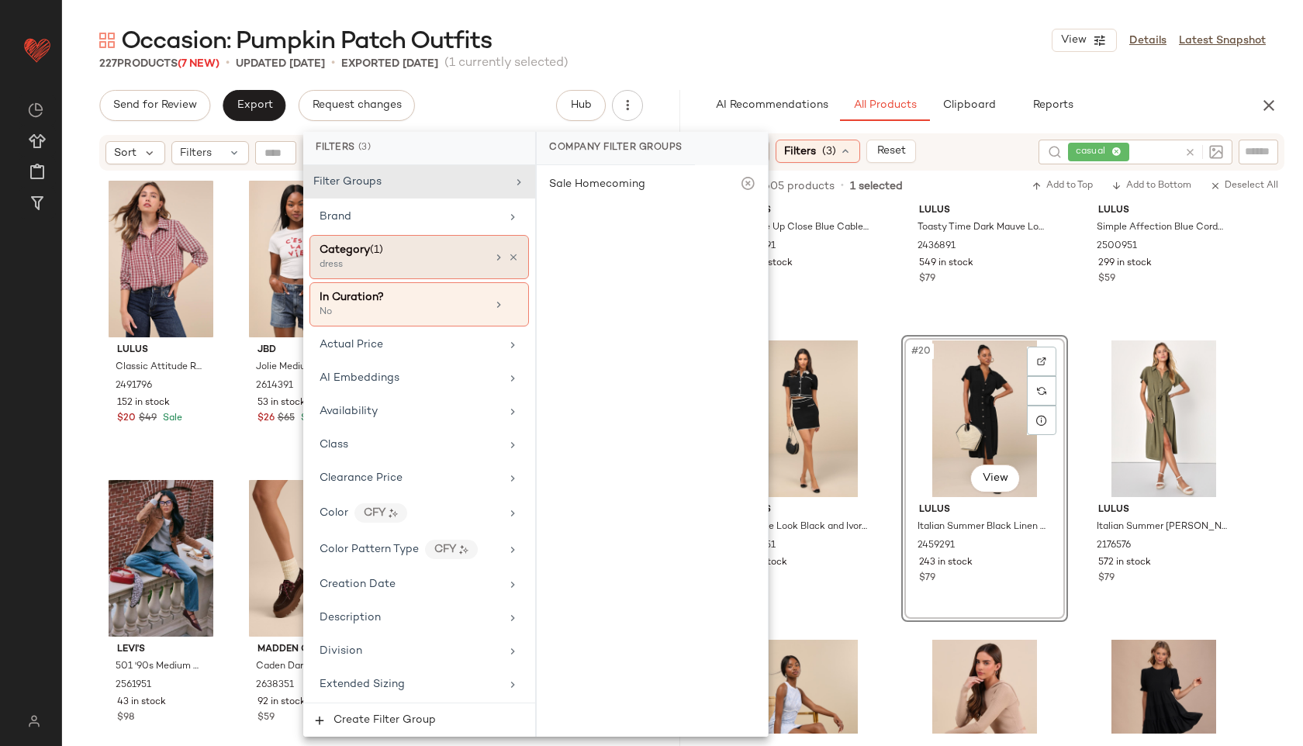
click at [442, 262] on div "dress" at bounding box center [397, 265] width 155 height 14
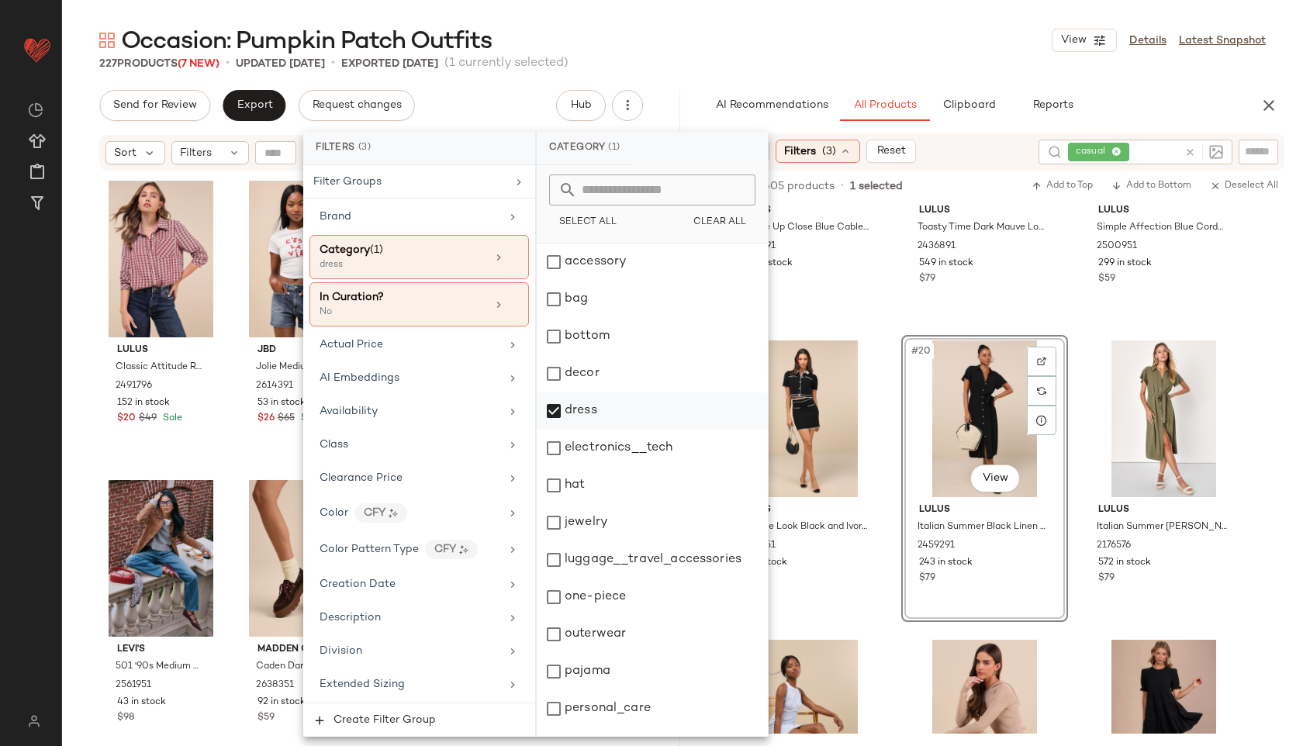
click at [595, 407] on div "dress" at bounding box center [652, 411] width 231 height 37
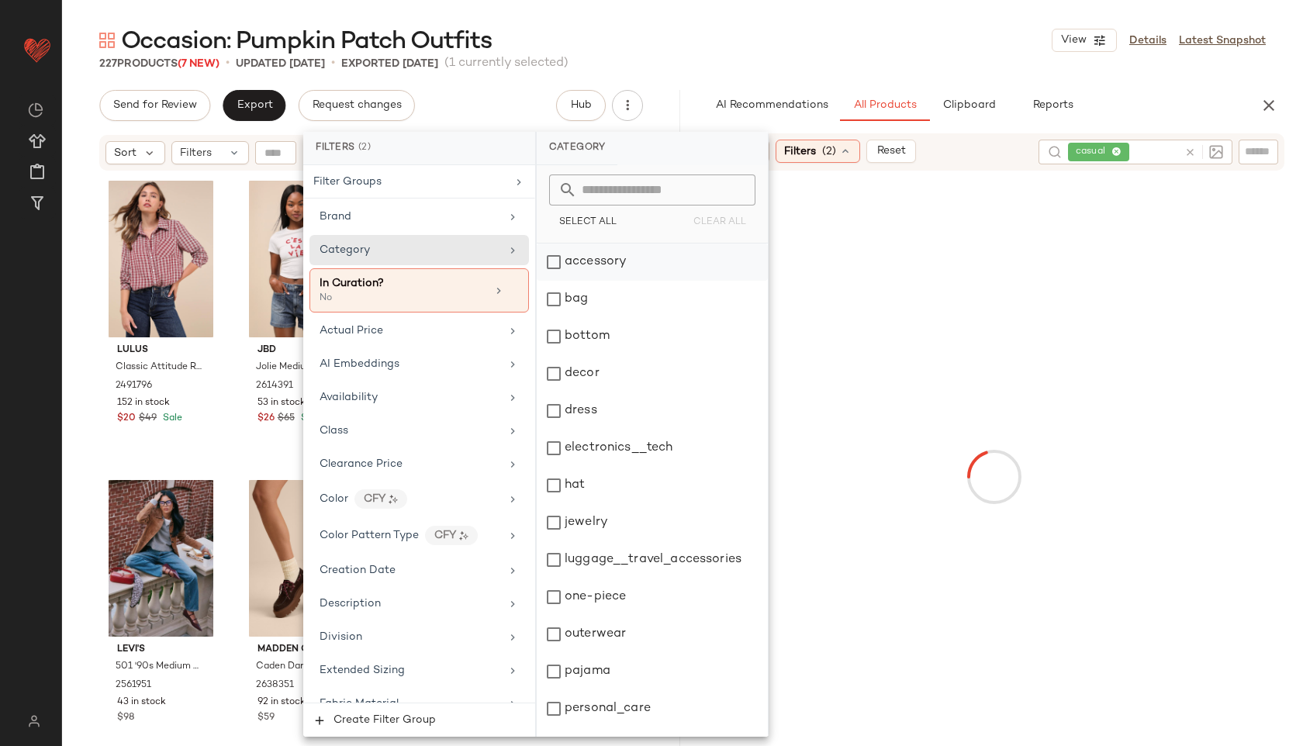
click at [621, 266] on div "accessory" at bounding box center [652, 262] width 231 height 37
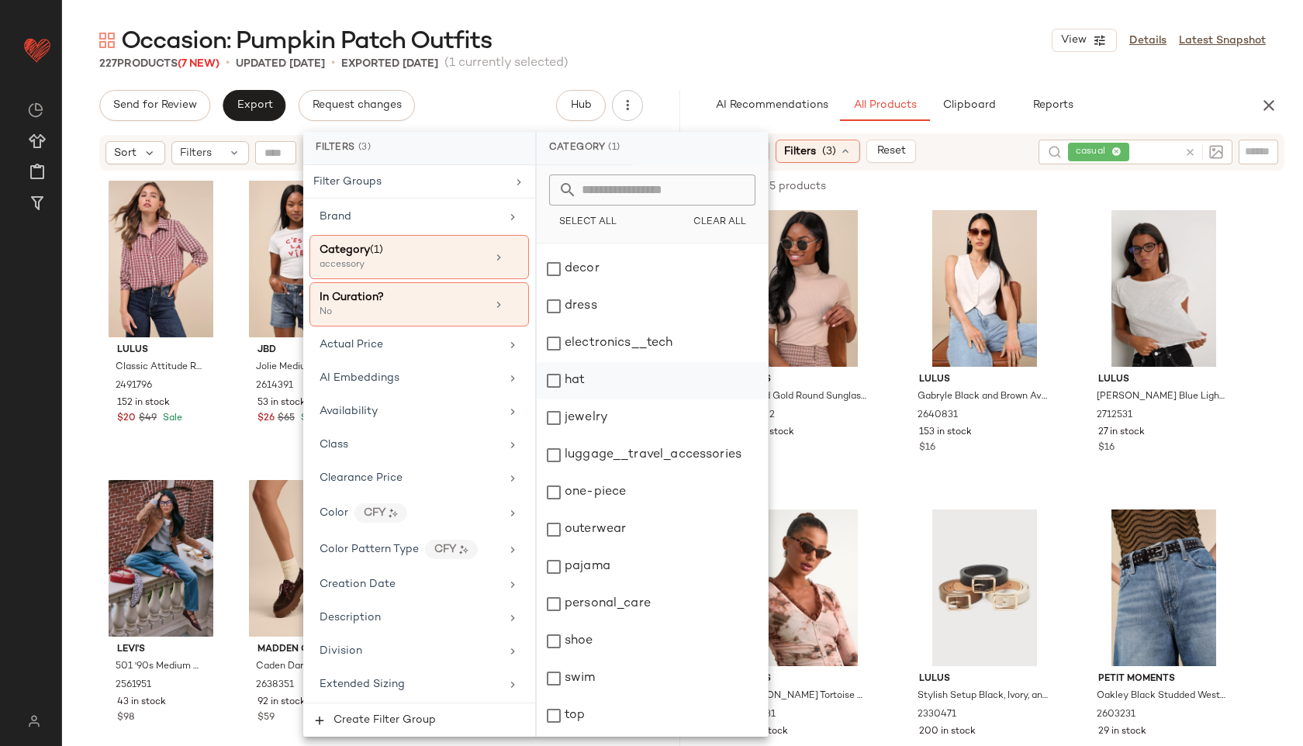
scroll to position [140, 0]
click at [686, 42] on div "Occasion: Pumpkin Patch Outfits View Details Latest Snapshot" at bounding box center [682, 40] width 1241 height 31
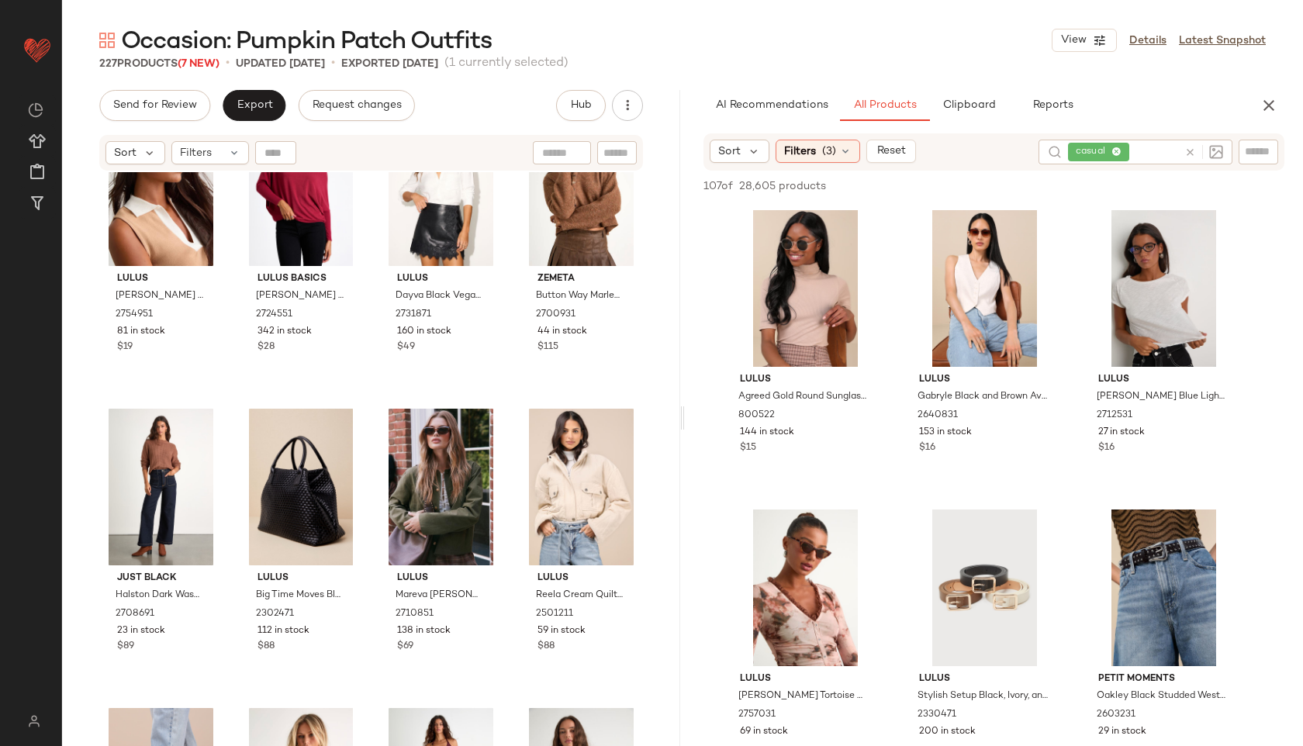
scroll to position [0, 0]
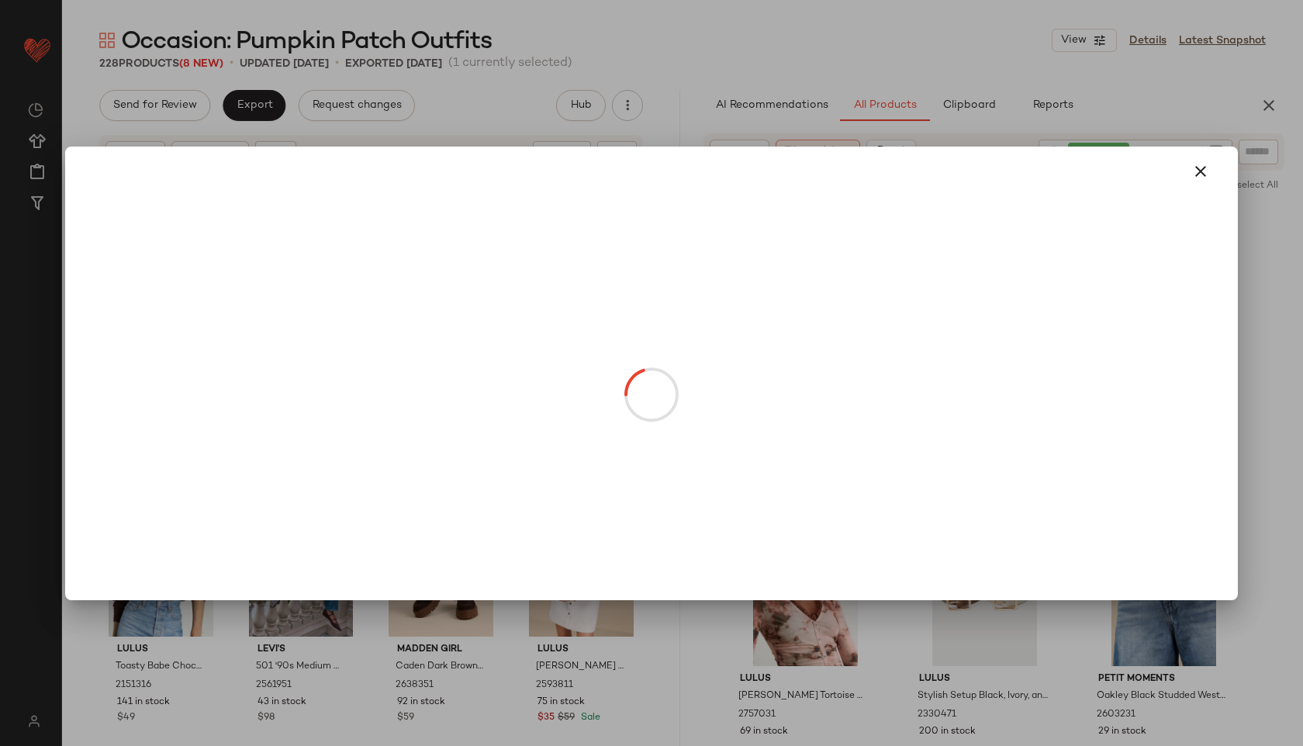
click at [285, 320] on body "Lulus ** Dashboard All Products Global Clipboards (52) Curations (815) Jordan C…" at bounding box center [651, 373] width 1303 height 746
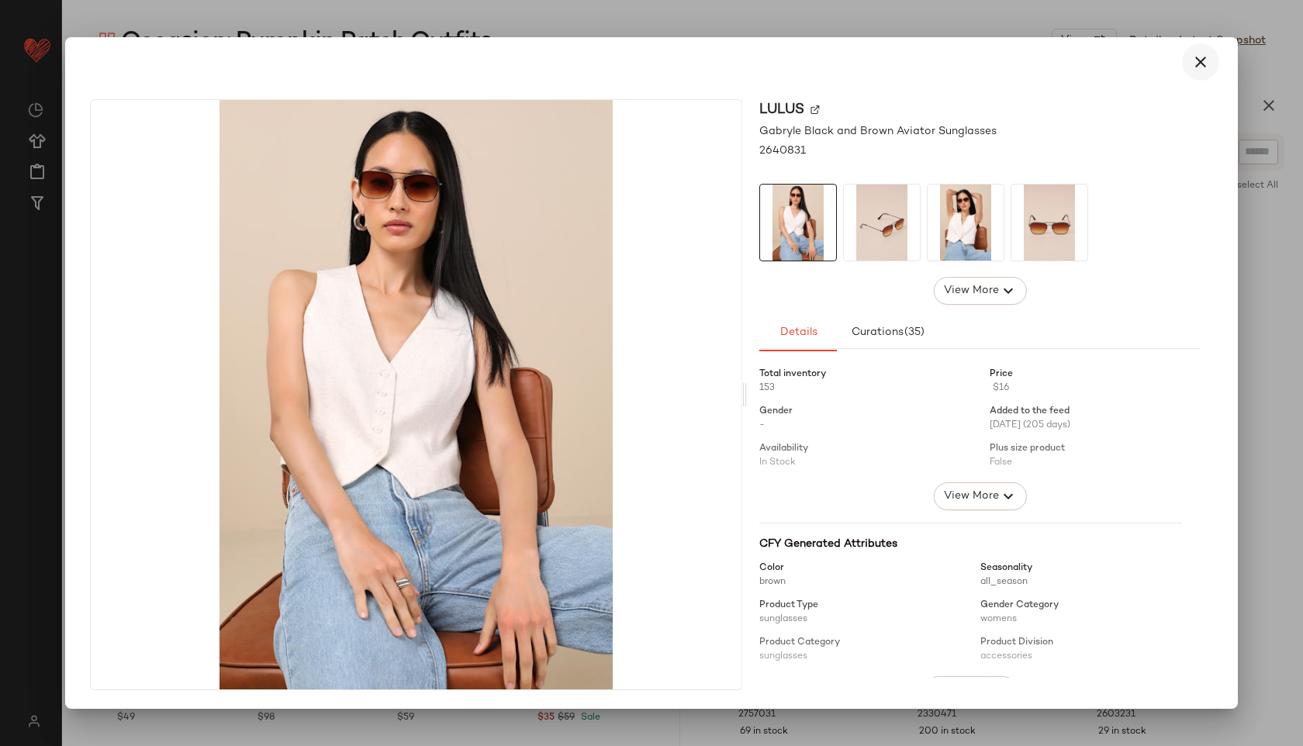
click at [1206, 63] on icon "button" at bounding box center [1201, 62] width 19 height 19
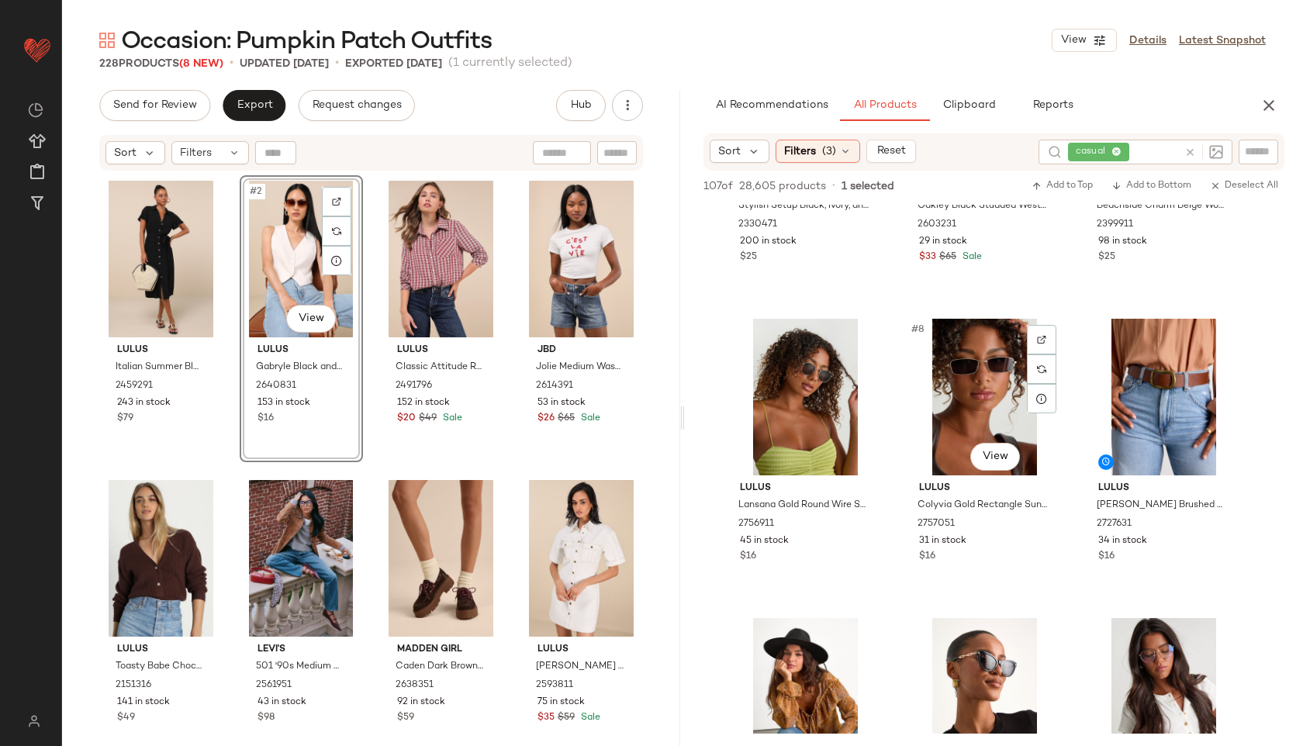
scroll to position [490, 0]
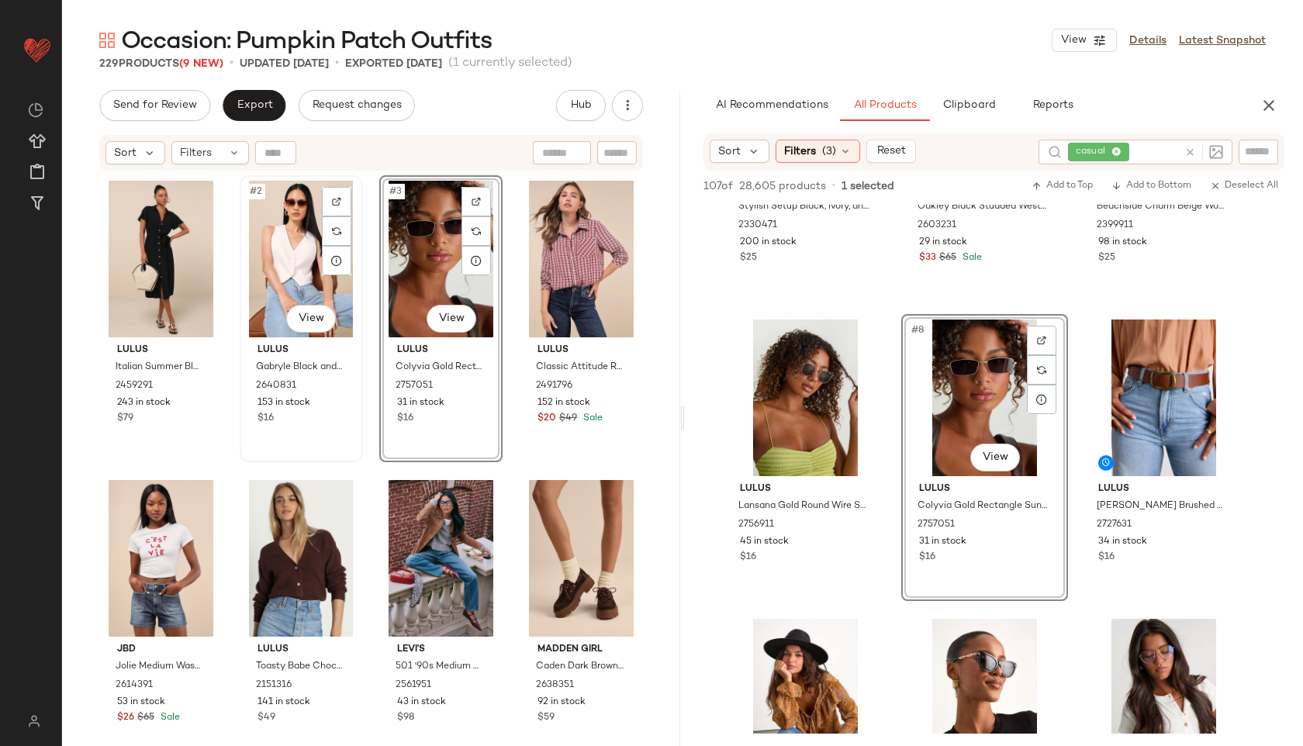
click at [316, 259] on div "#2 View" at bounding box center [301, 259] width 112 height 157
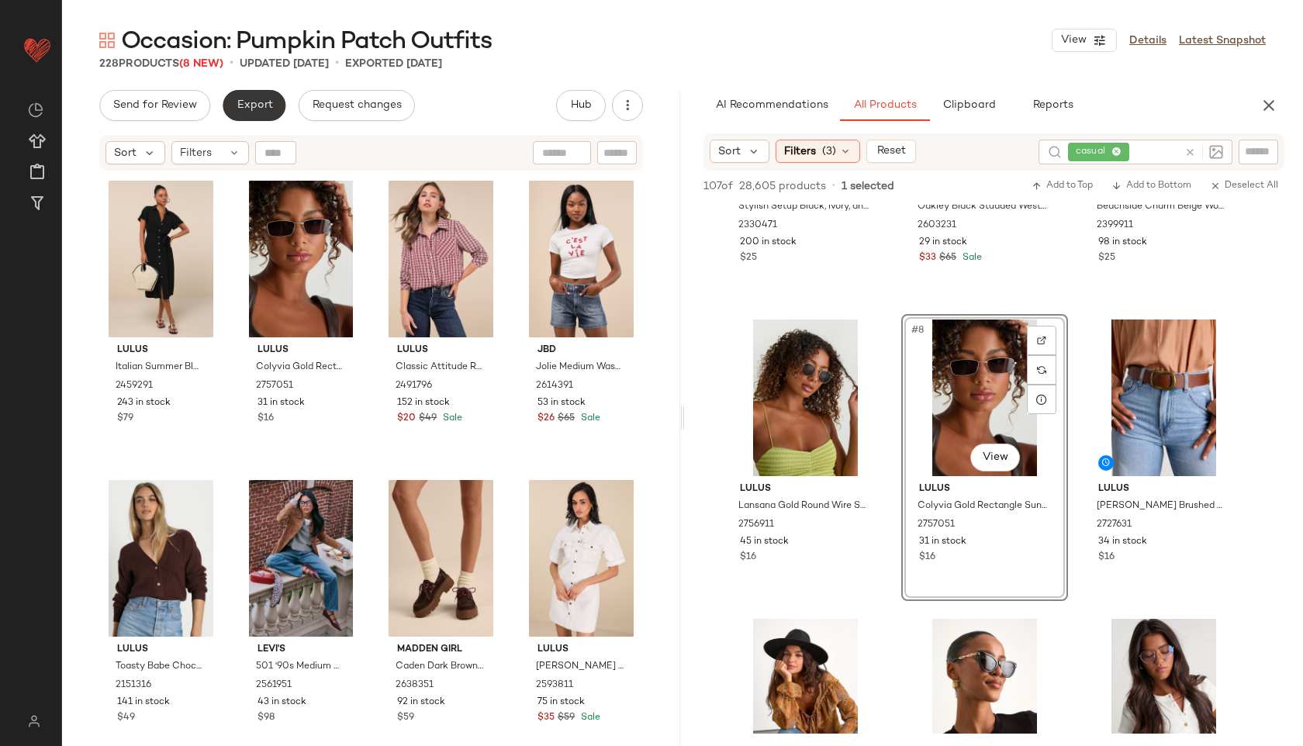
click at [255, 116] on button "Export" at bounding box center [254, 105] width 63 height 31
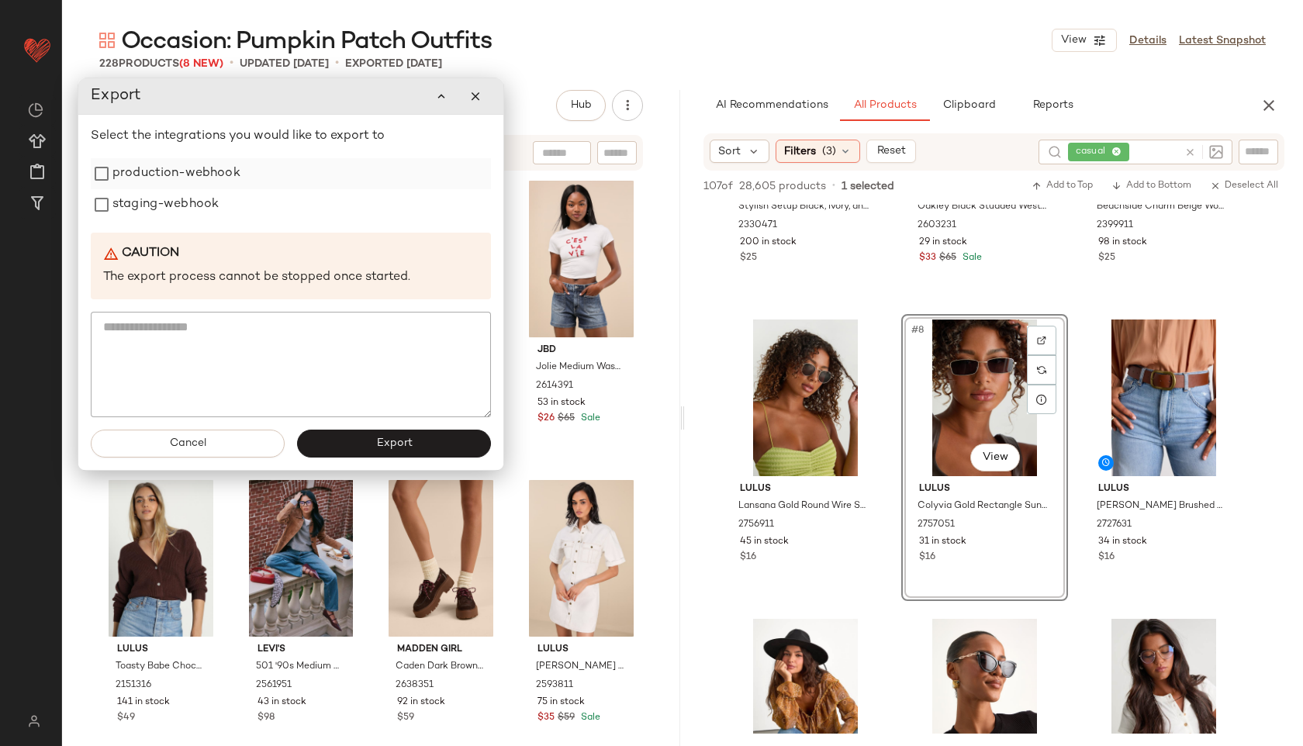
click at [204, 181] on label "production-webhook" at bounding box center [176, 173] width 128 height 31
click at [202, 215] on label "staging-webhook" at bounding box center [165, 204] width 106 height 31
click at [400, 445] on span "Export" at bounding box center [393, 444] width 36 height 12
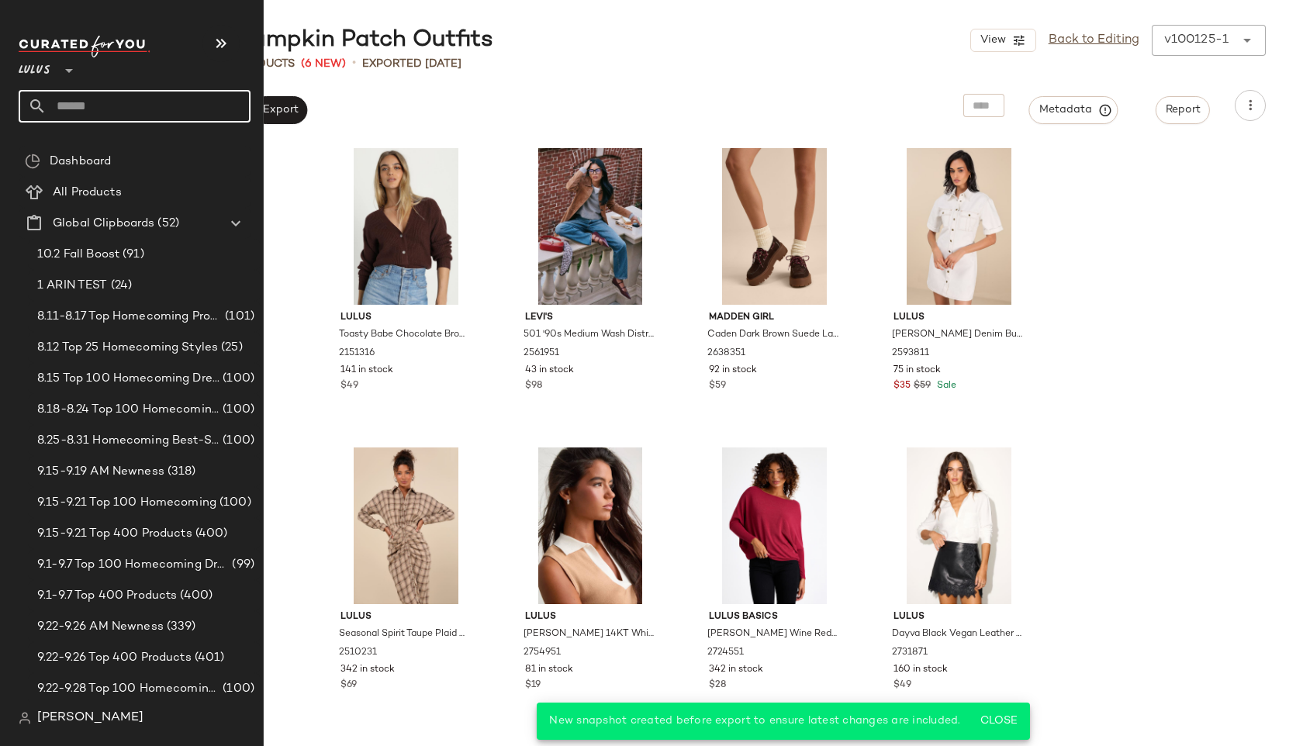
click at [90, 113] on input "text" at bounding box center [149, 106] width 204 height 33
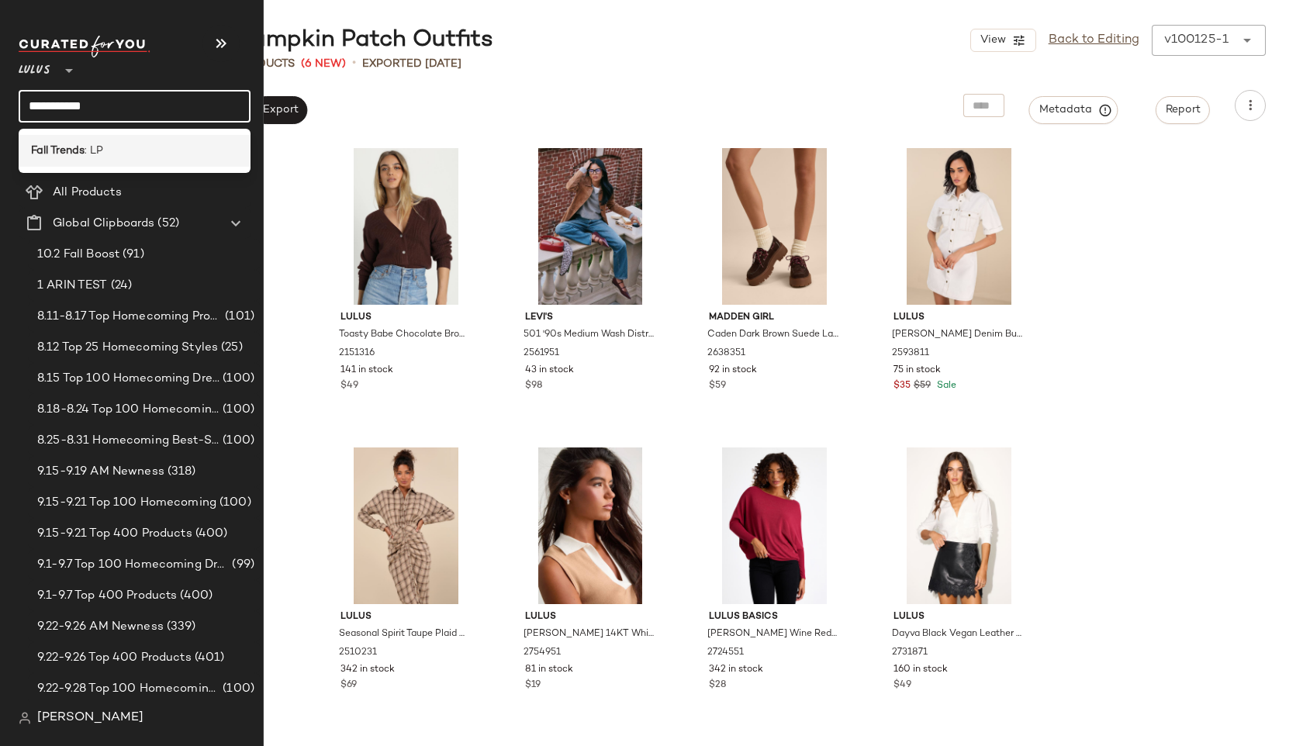
type input "**********"
click at [98, 139] on div "Fall Trends : LP" at bounding box center [135, 151] width 232 height 32
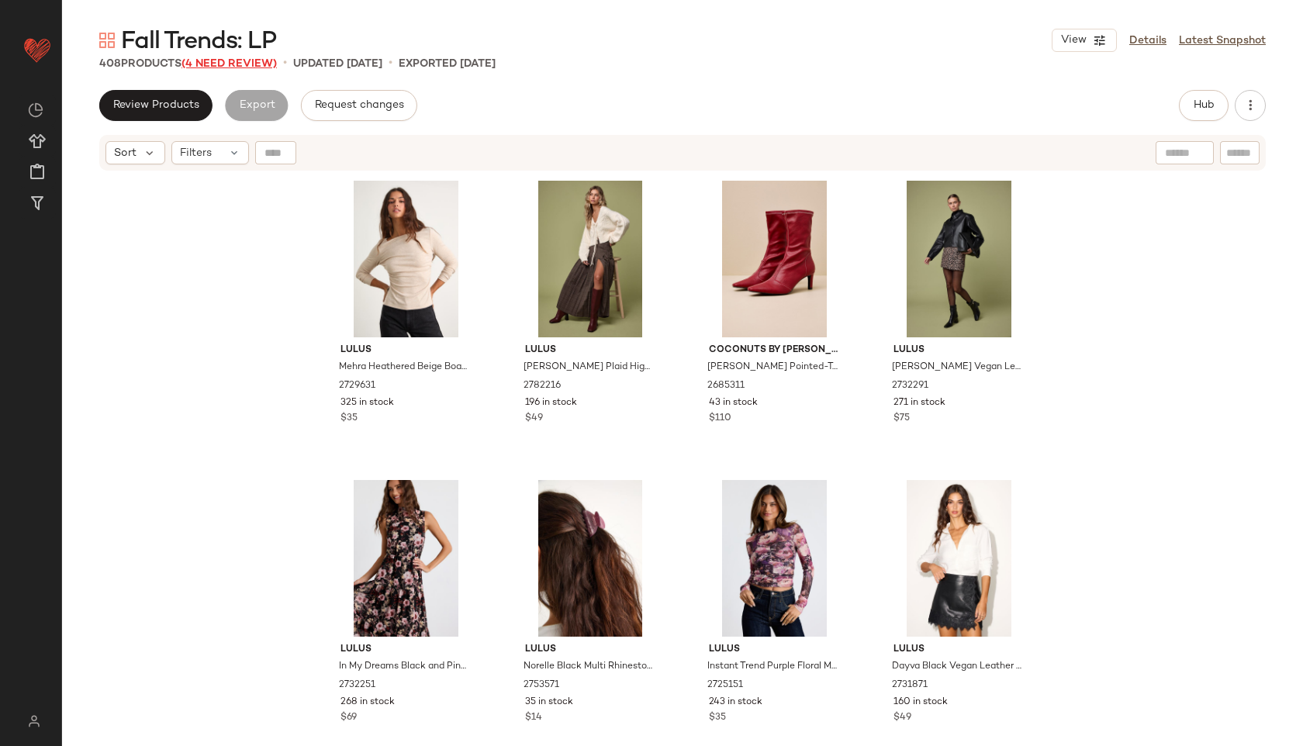
click at [238, 64] on span "(4 Need Review)" at bounding box center [229, 64] width 95 height 12
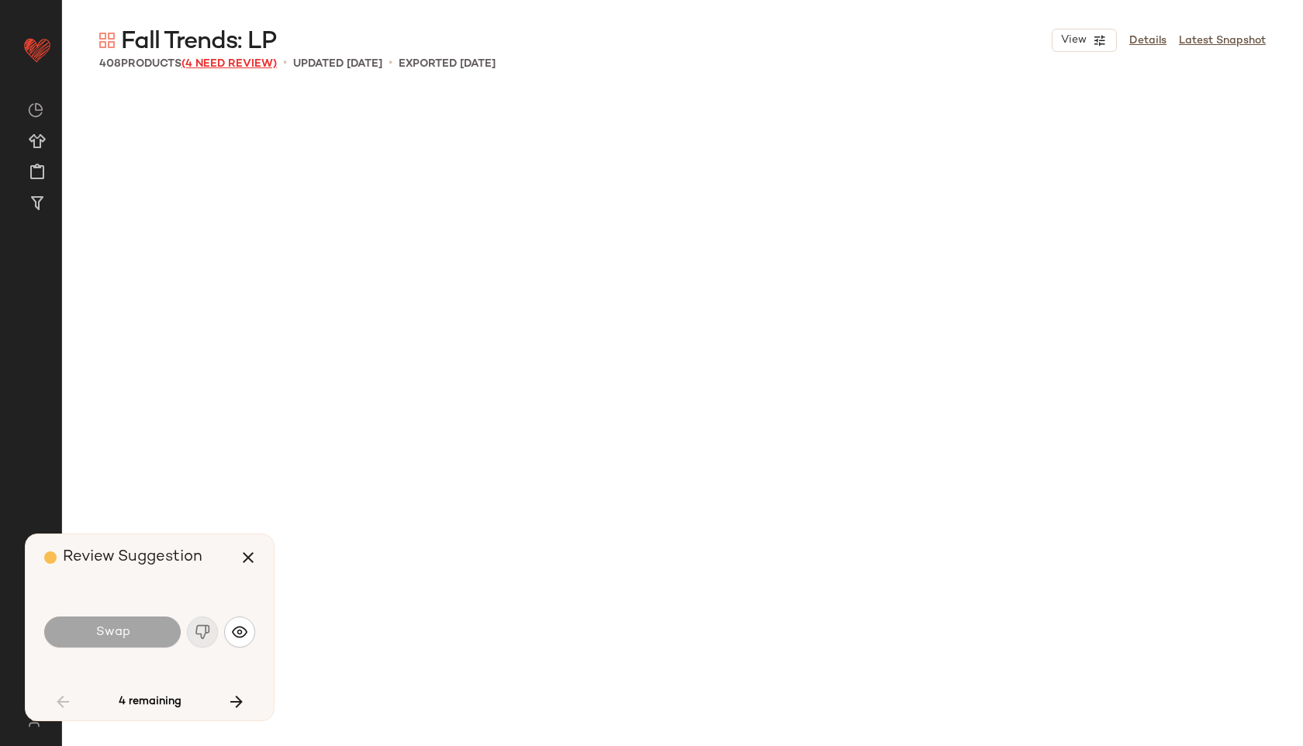
scroll to position [1497, 0]
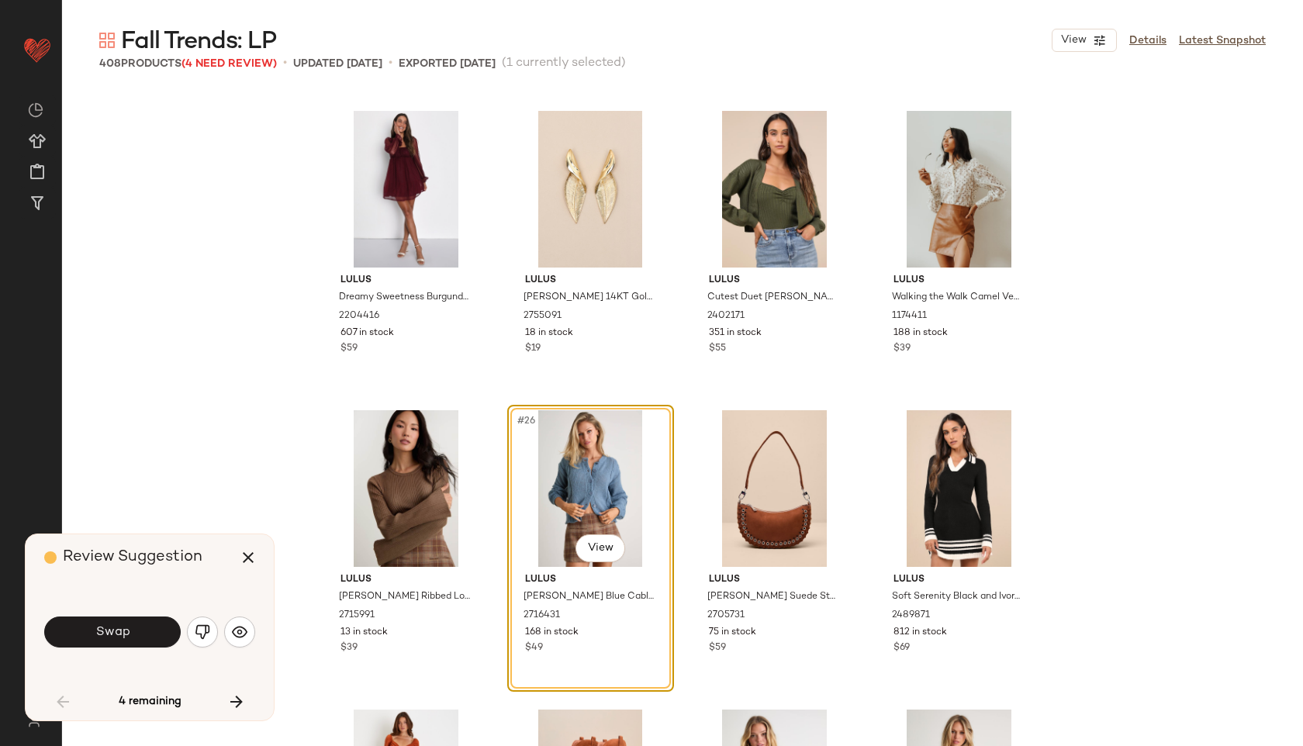
click at [133, 648] on div "Swap" at bounding box center [149, 632] width 211 height 37
click at [129, 632] on span "Swap" at bounding box center [112, 632] width 35 height 15
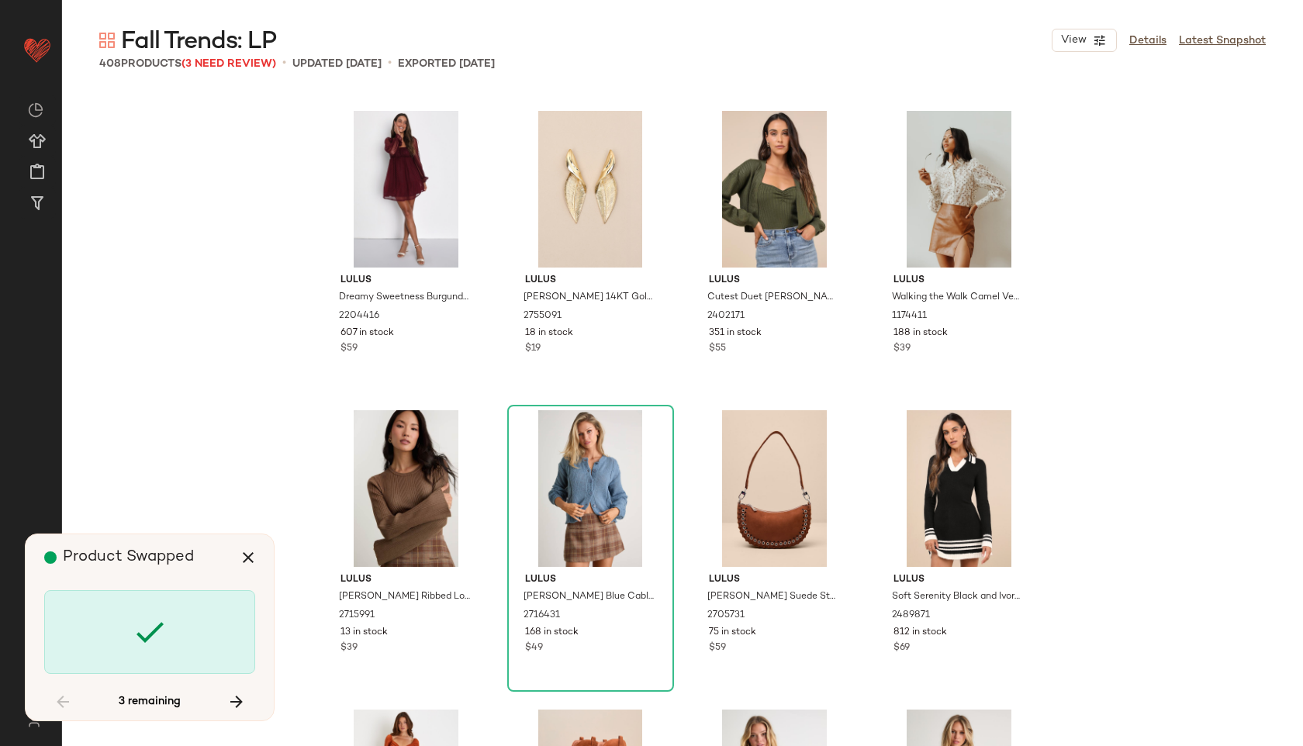
scroll to position [4492, 0]
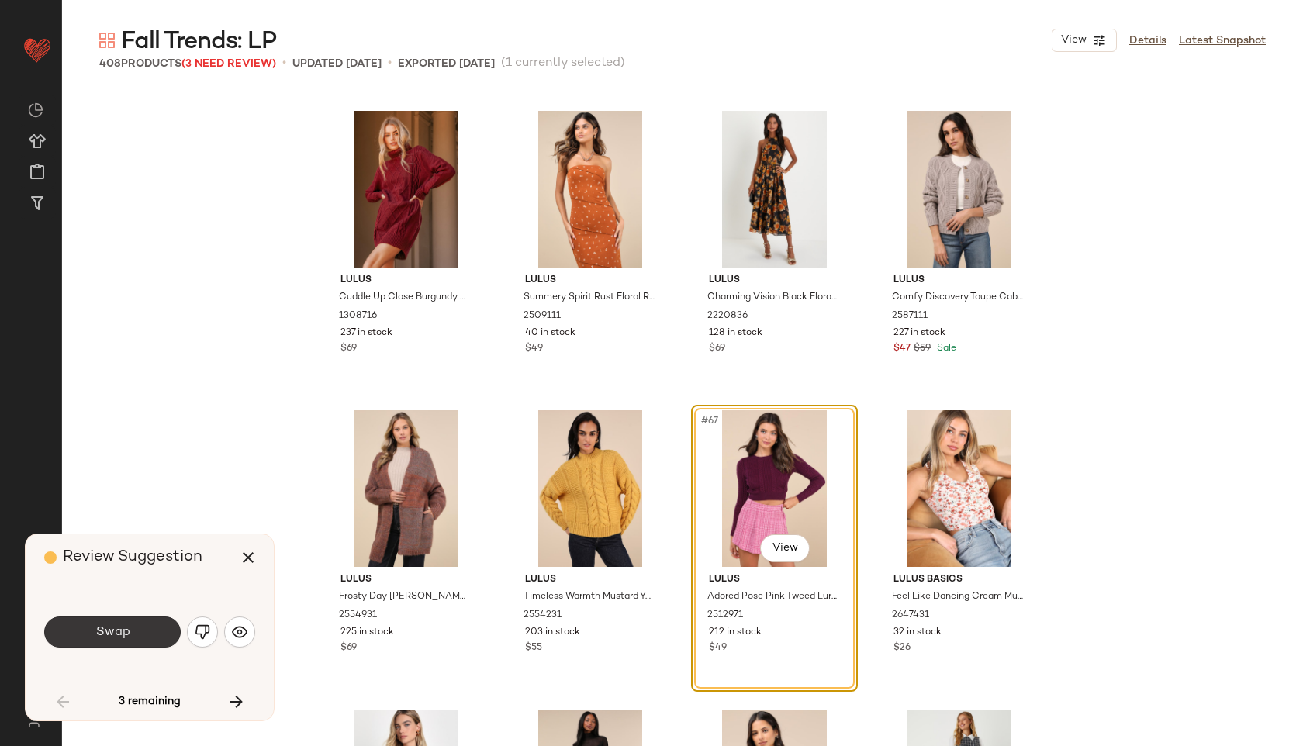
click at [140, 633] on button "Swap" at bounding box center [112, 632] width 137 height 31
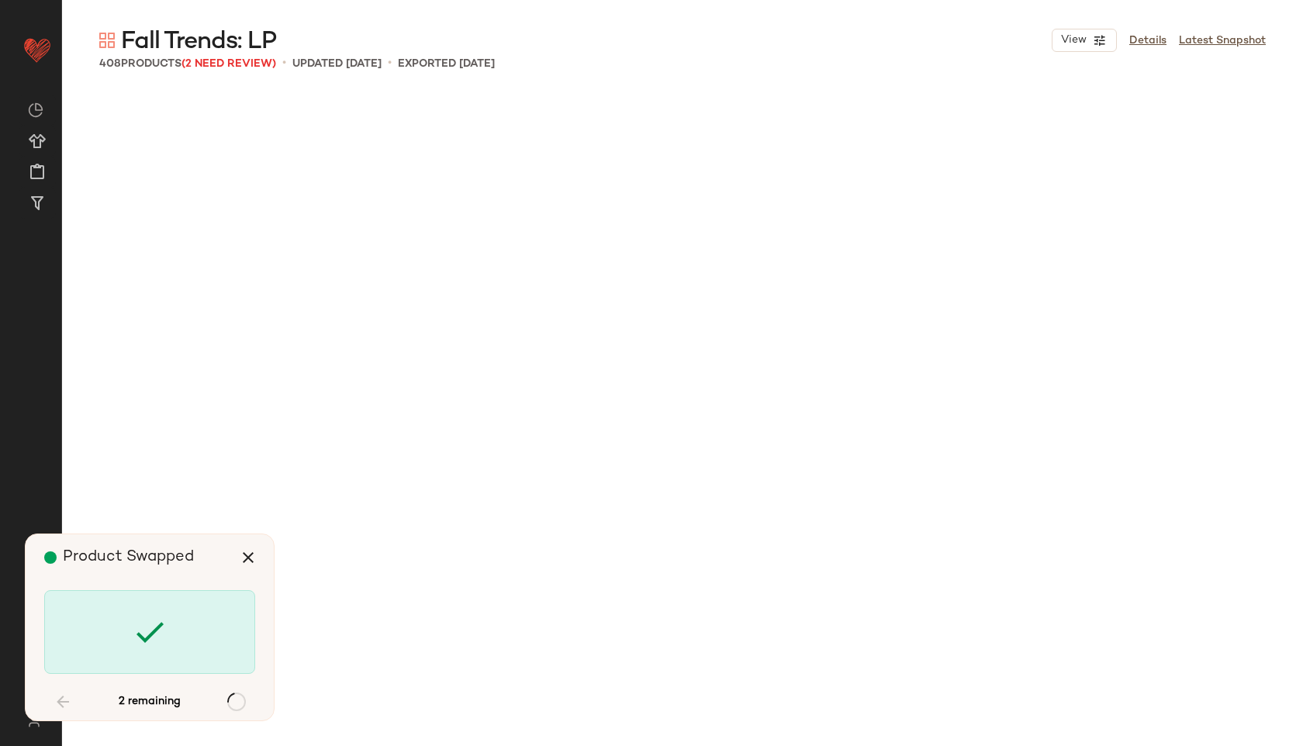
scroll to position [18865, 0]
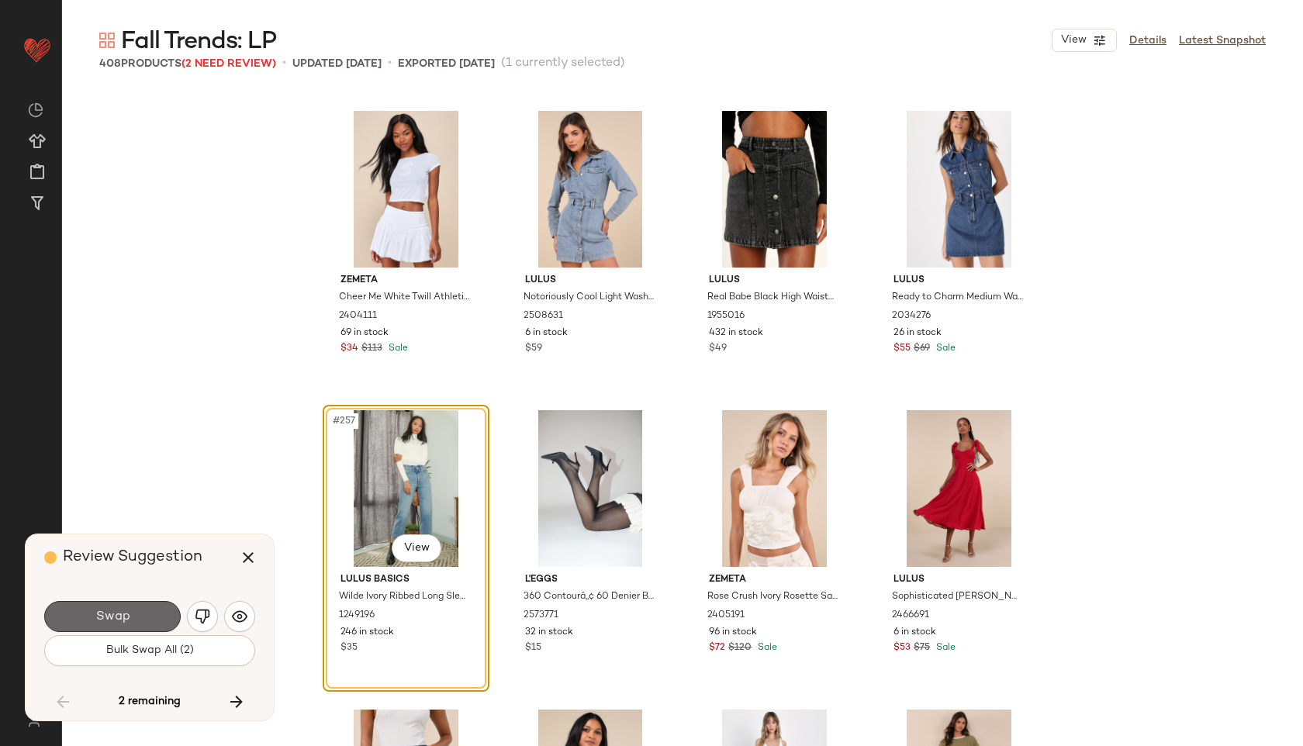
click at [136, 621] on button "Swap" at bounding box center [112, 616] width 137 height 31
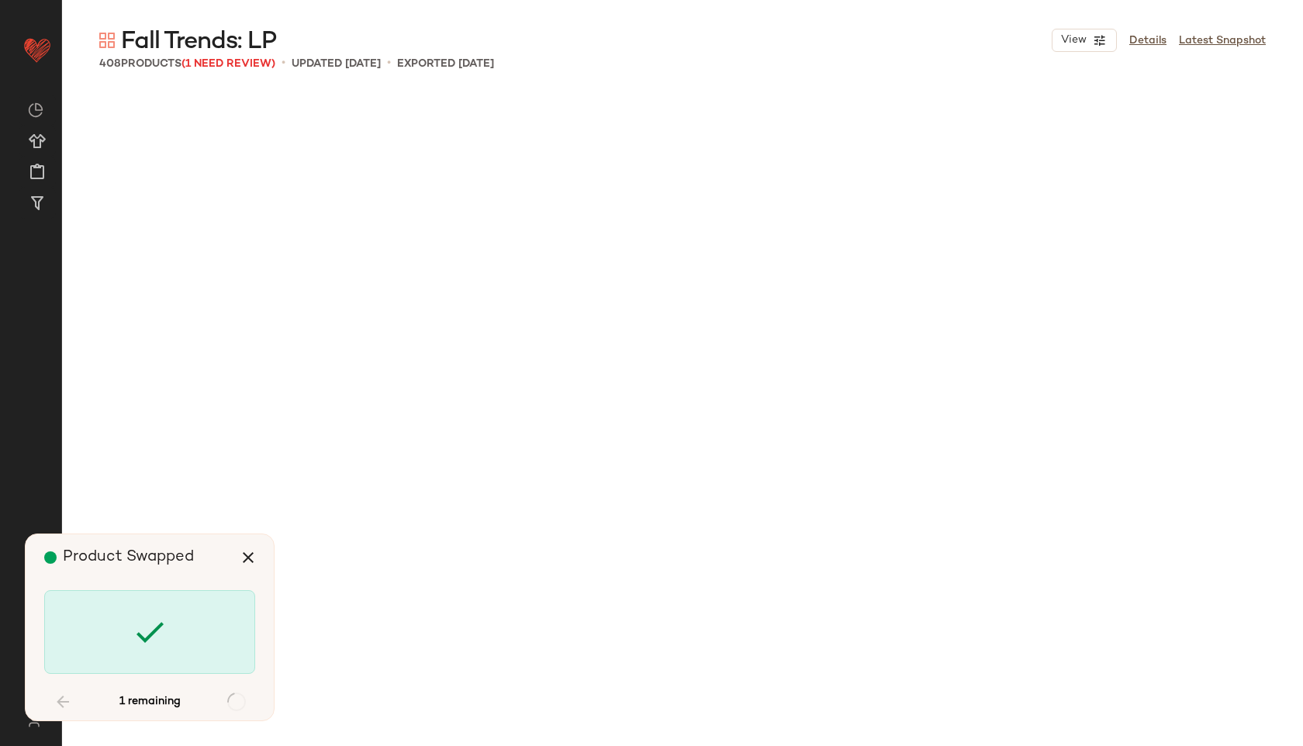
scroll to position [26951, 0]
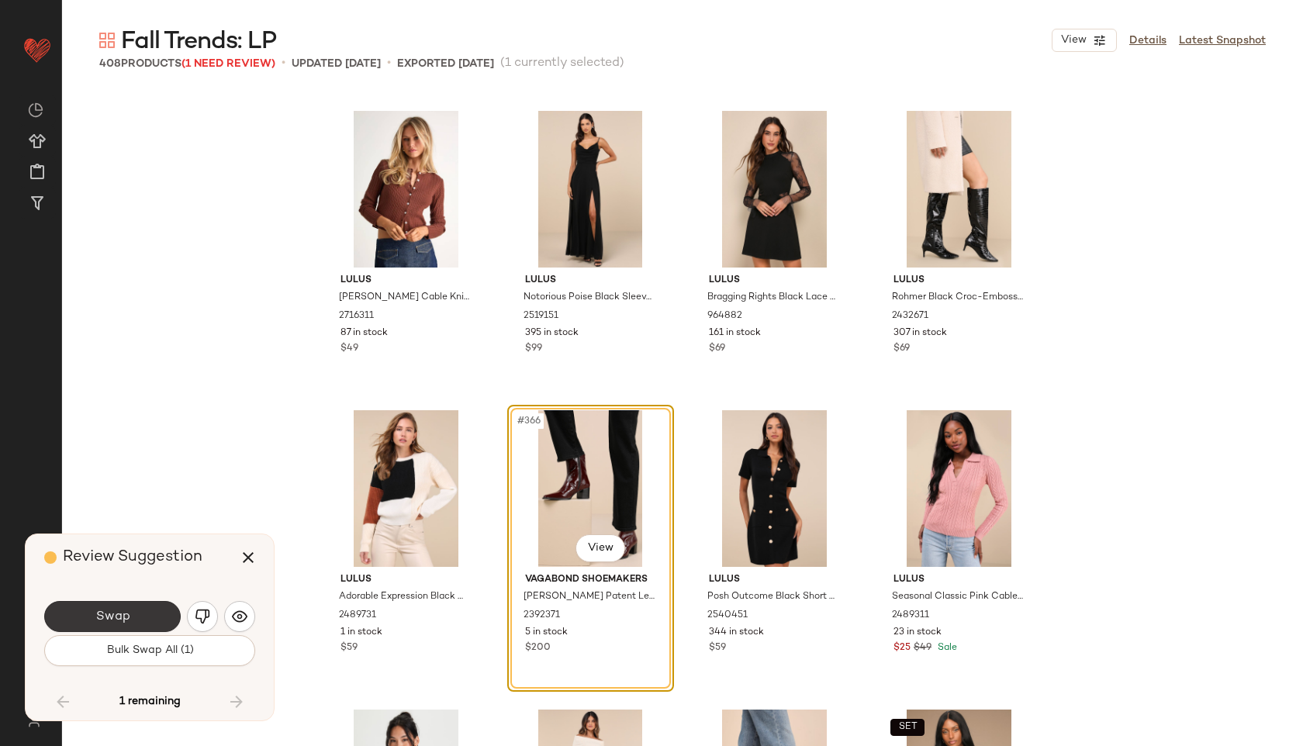
click at [137, 628] on button "Swap" at bounding box center [112, 616] width 137 height 31
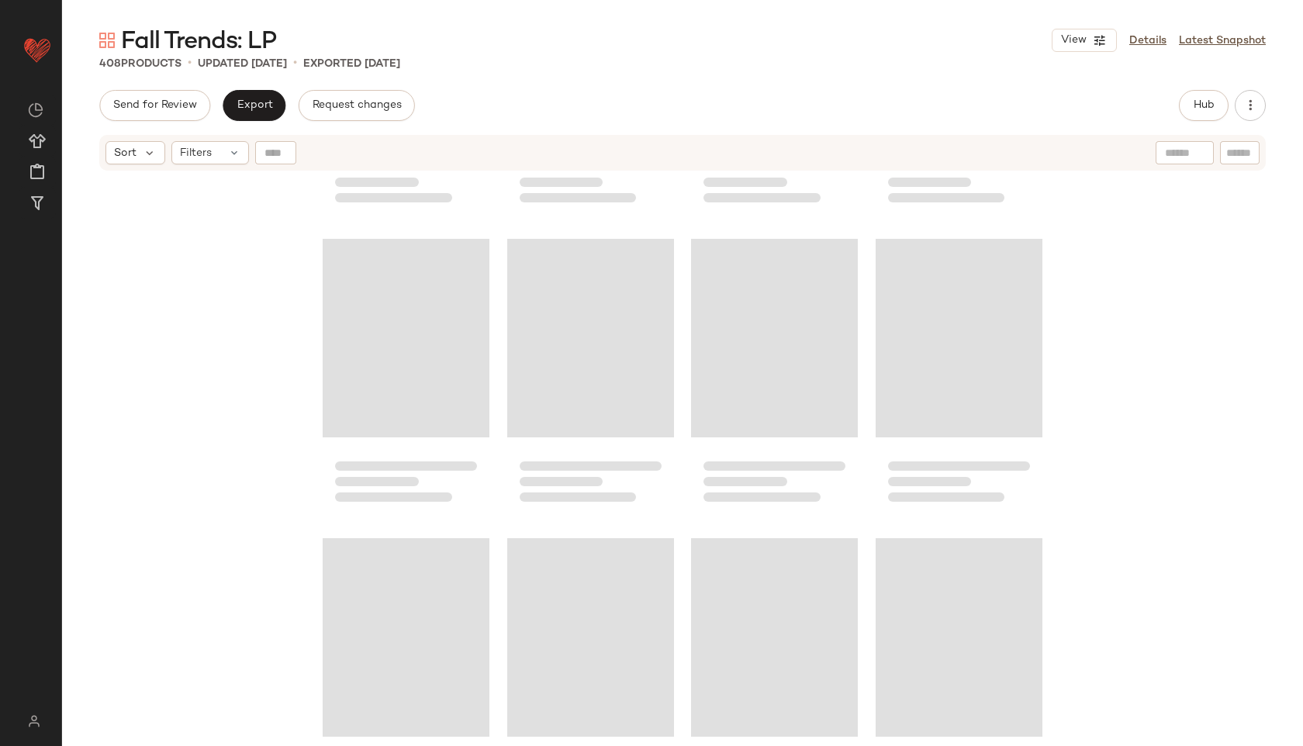
scroll to position [14997, 0]
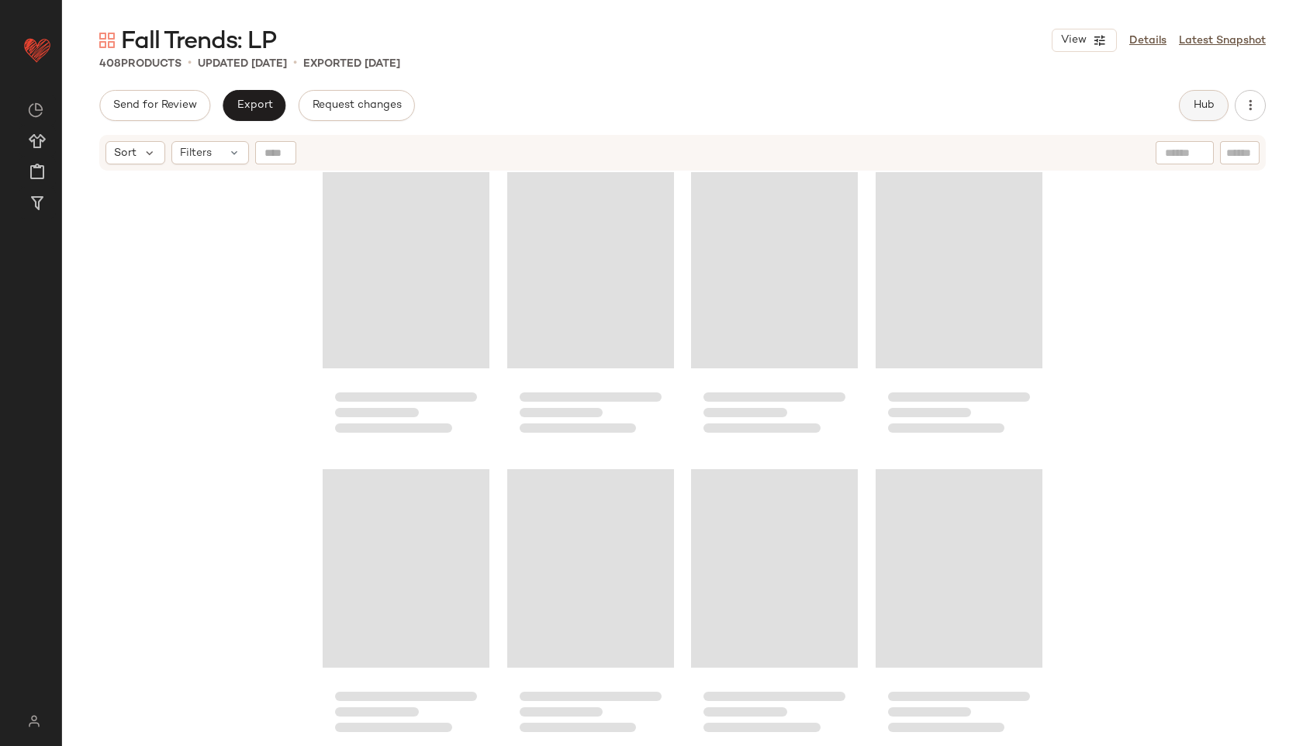
click at [1198, 105] on span "Hub" at bounding box center [1204, 105] width 22 height 12
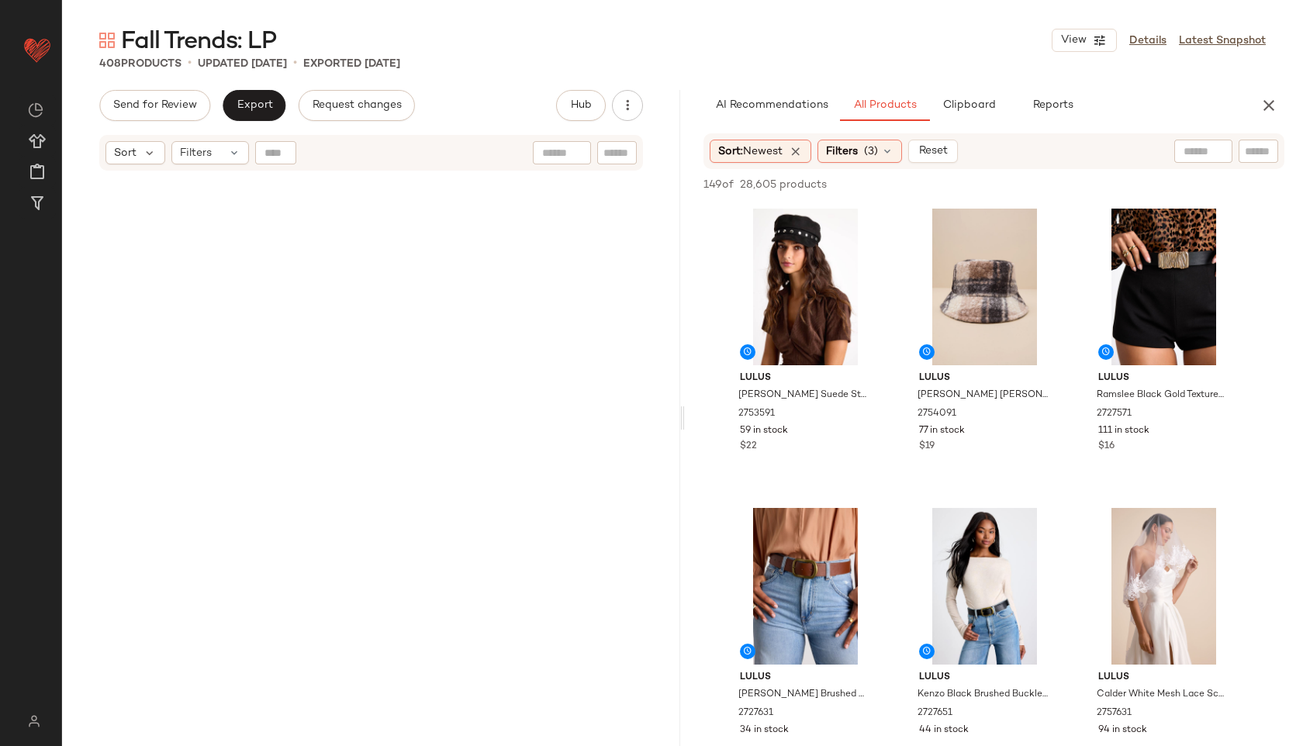
scroll to position [0, 0]
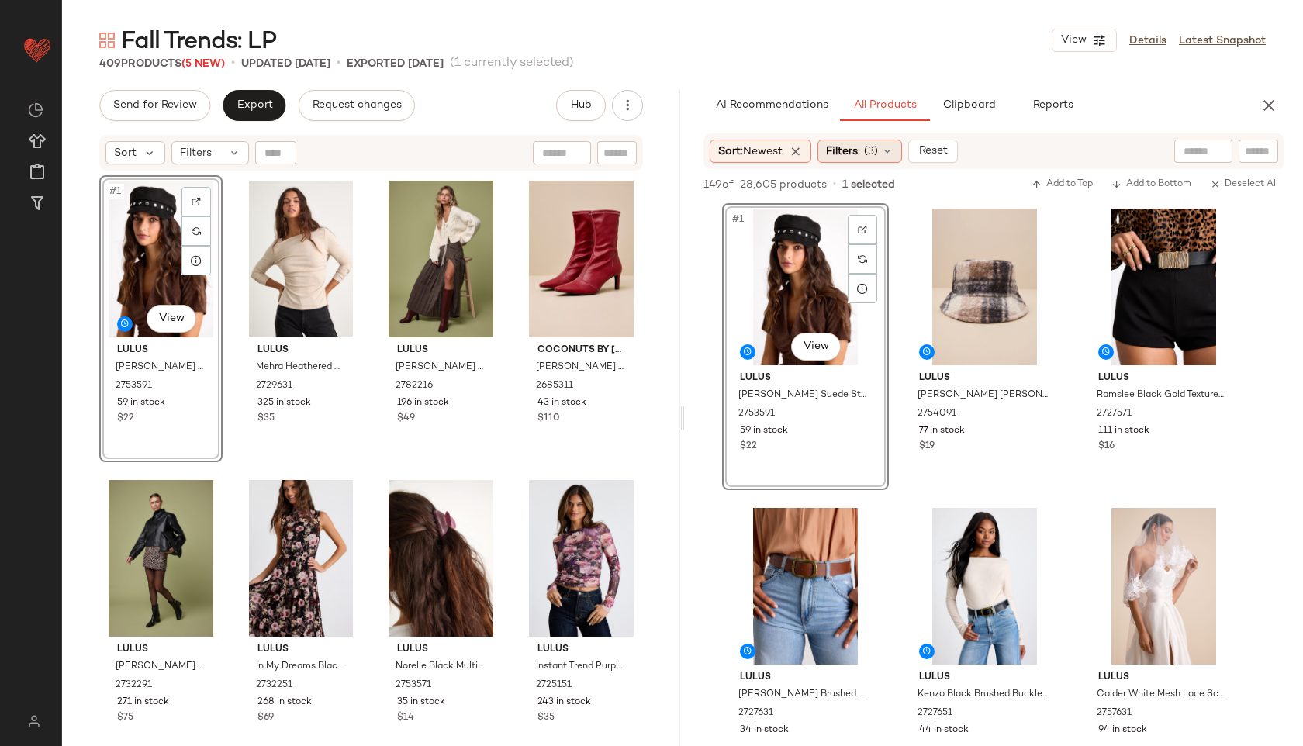
click at [863, 148] on div "Filters (3)" at bounding box center [860, 151] width 85 height 23
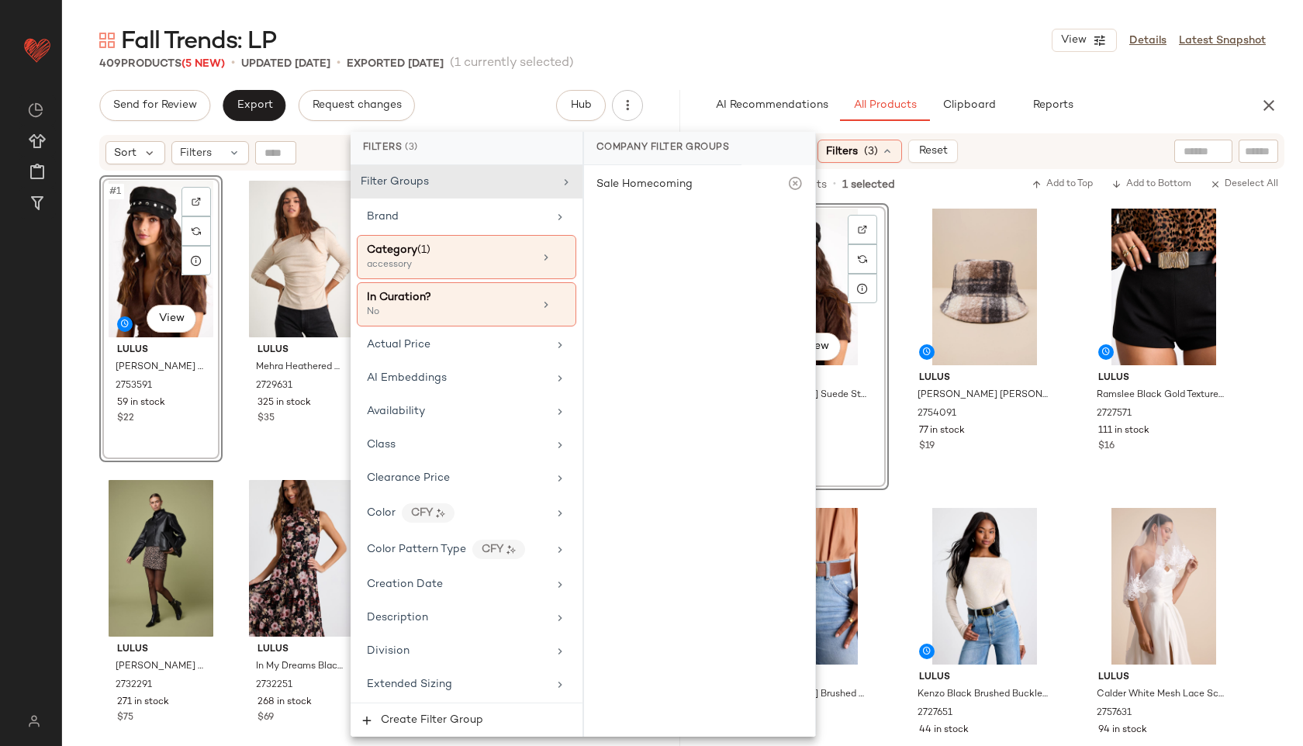
click at [851, 72] on div "Fall Trends: LP View Details Latest Snapshot 409 Products (5 New) • updated Oct…" at bounding box center [682, 385] width 1241 height 721
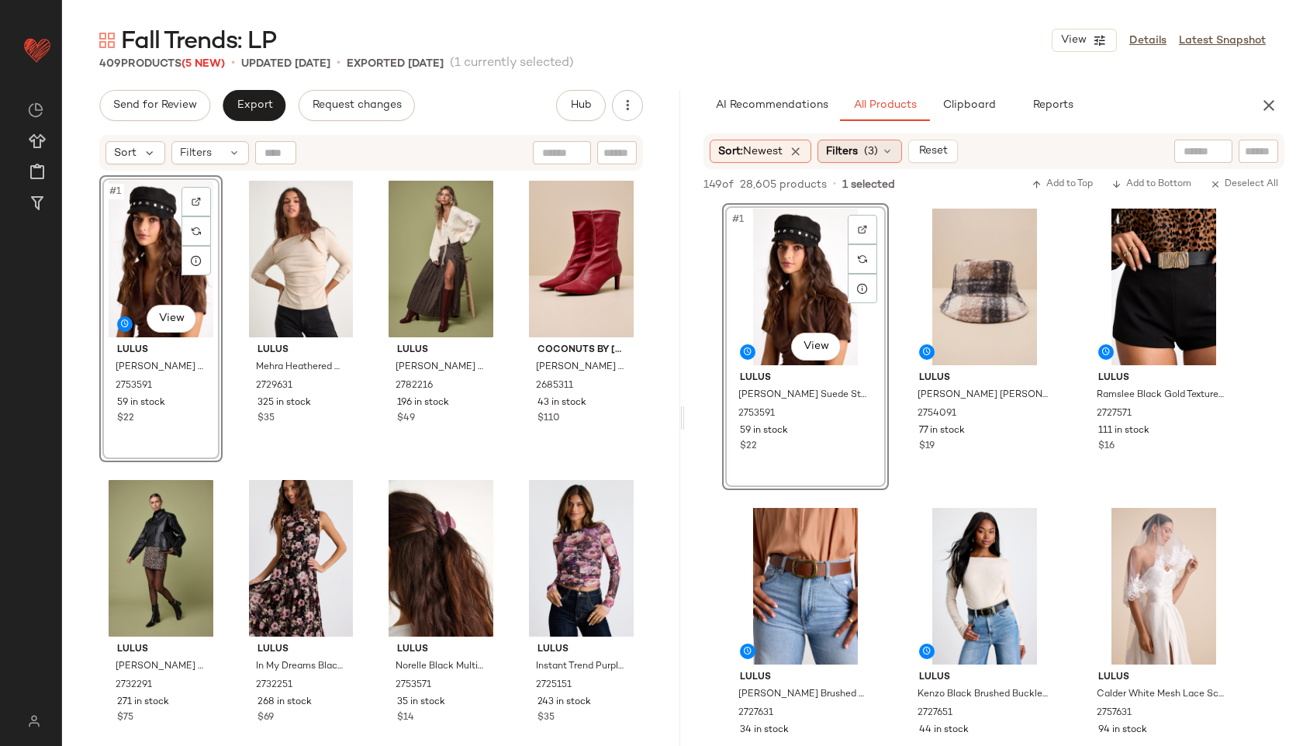
click at [858, 145] on span "Filters" at bounding box center [842, 152] width 32 height 16
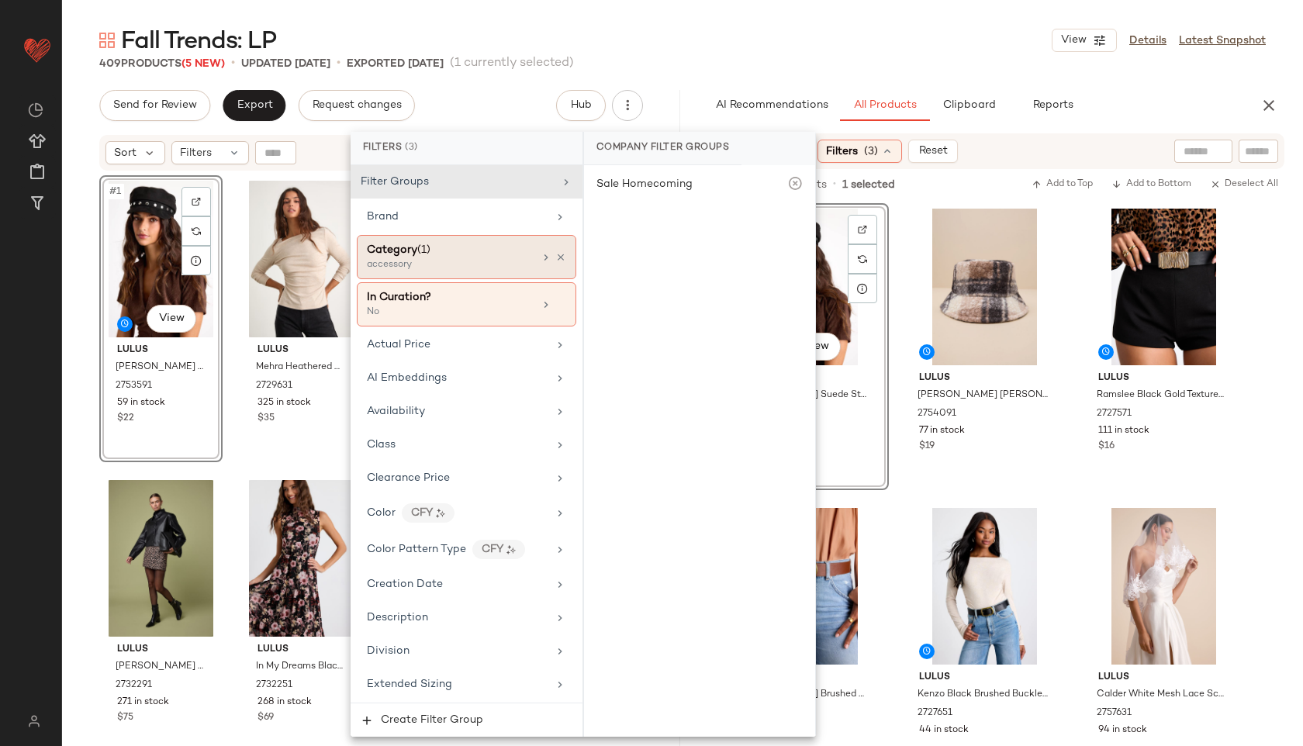
click at [500, 246] on div "Category (1)" at bounding box center [450, 250] width 167 height 16
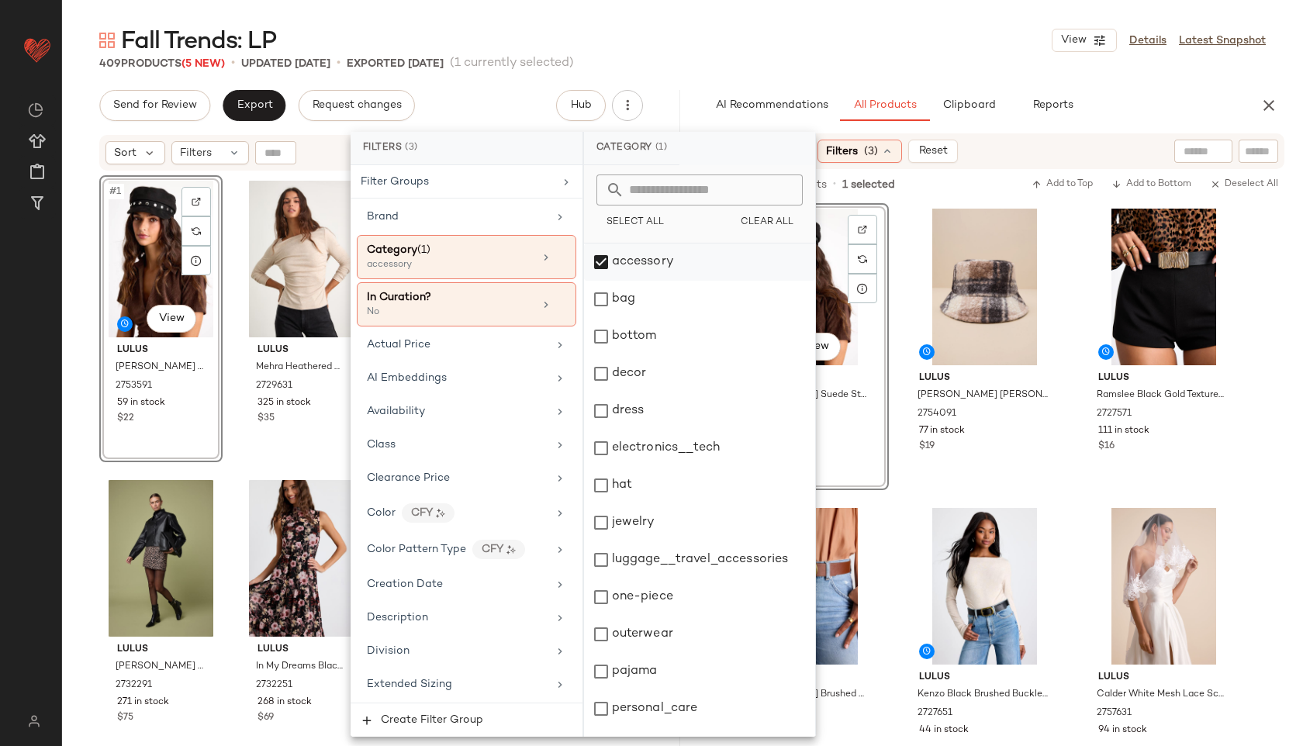
click at [598, 264] on div "accessory" at bounding box center [699, 262] width 231 height 37
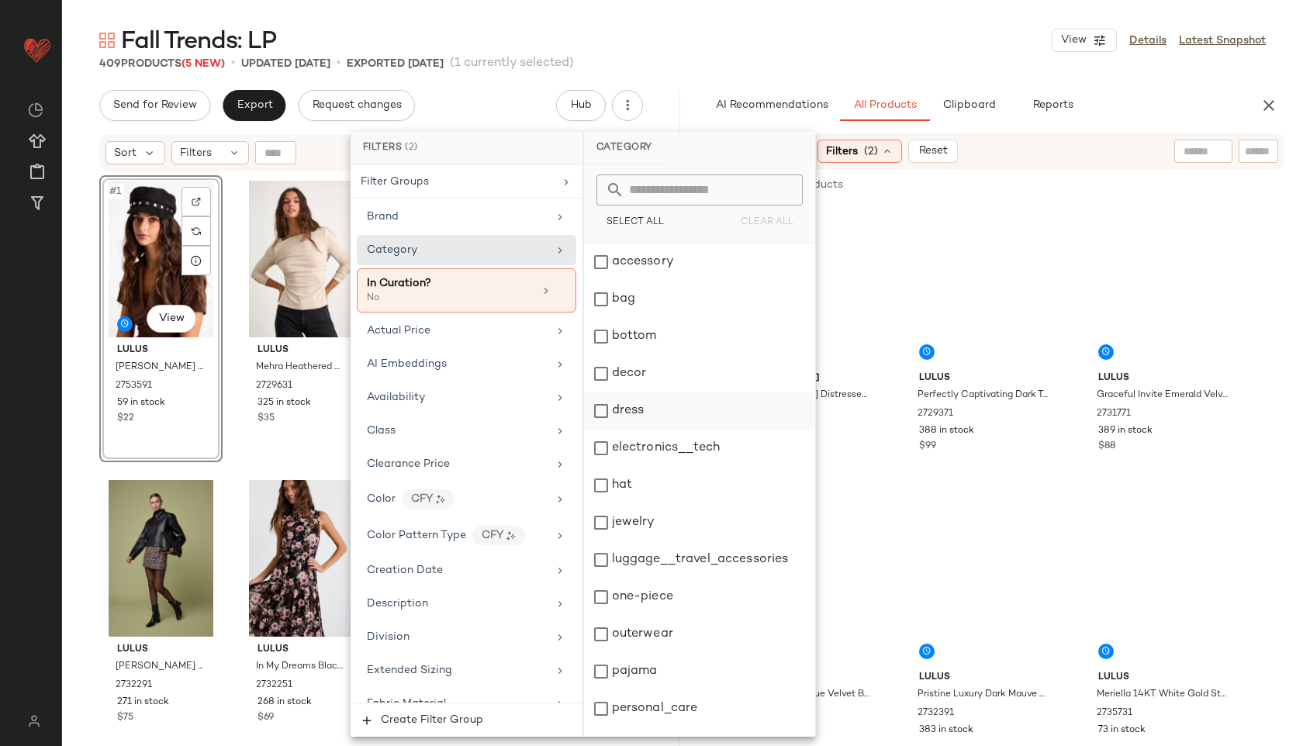
click at [649, 413] on div "dress" at bounding box center [699, 411] width 231 height 37
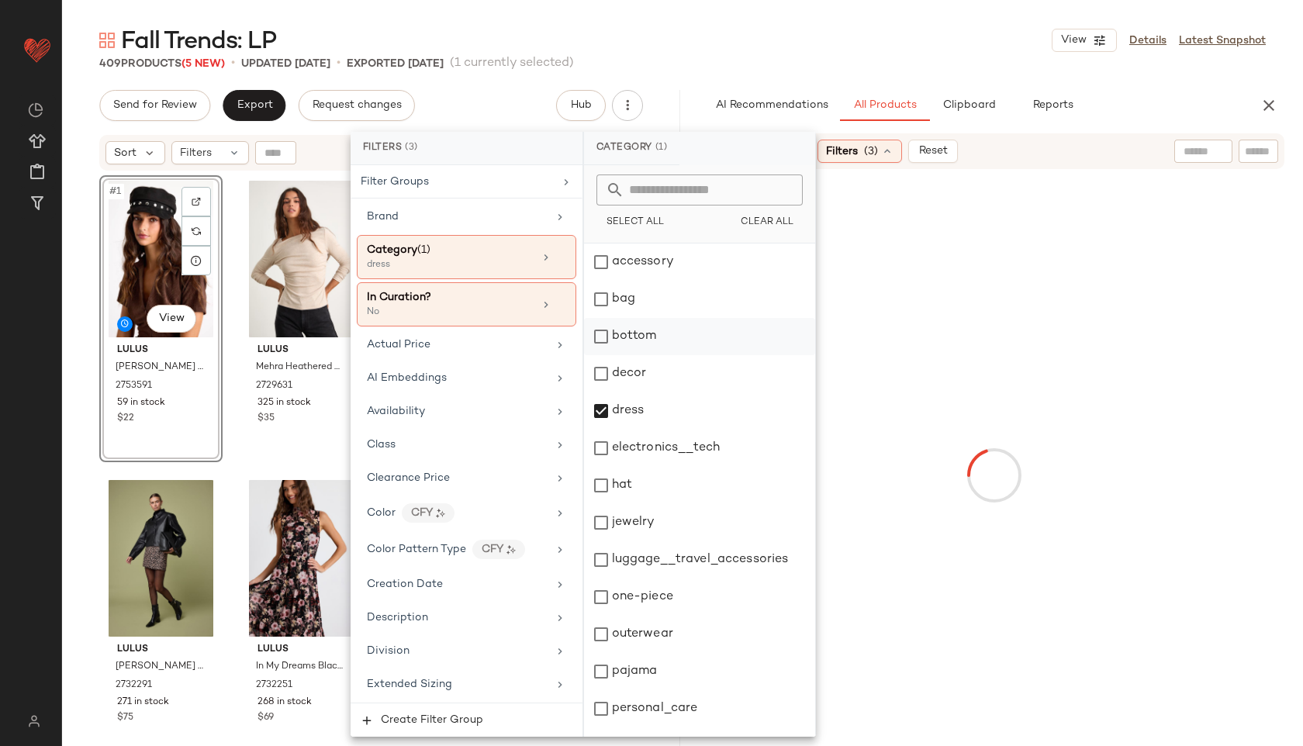
click at [666, 334] on div "bottom" at bounding box center [699, 336] width 231 height 37
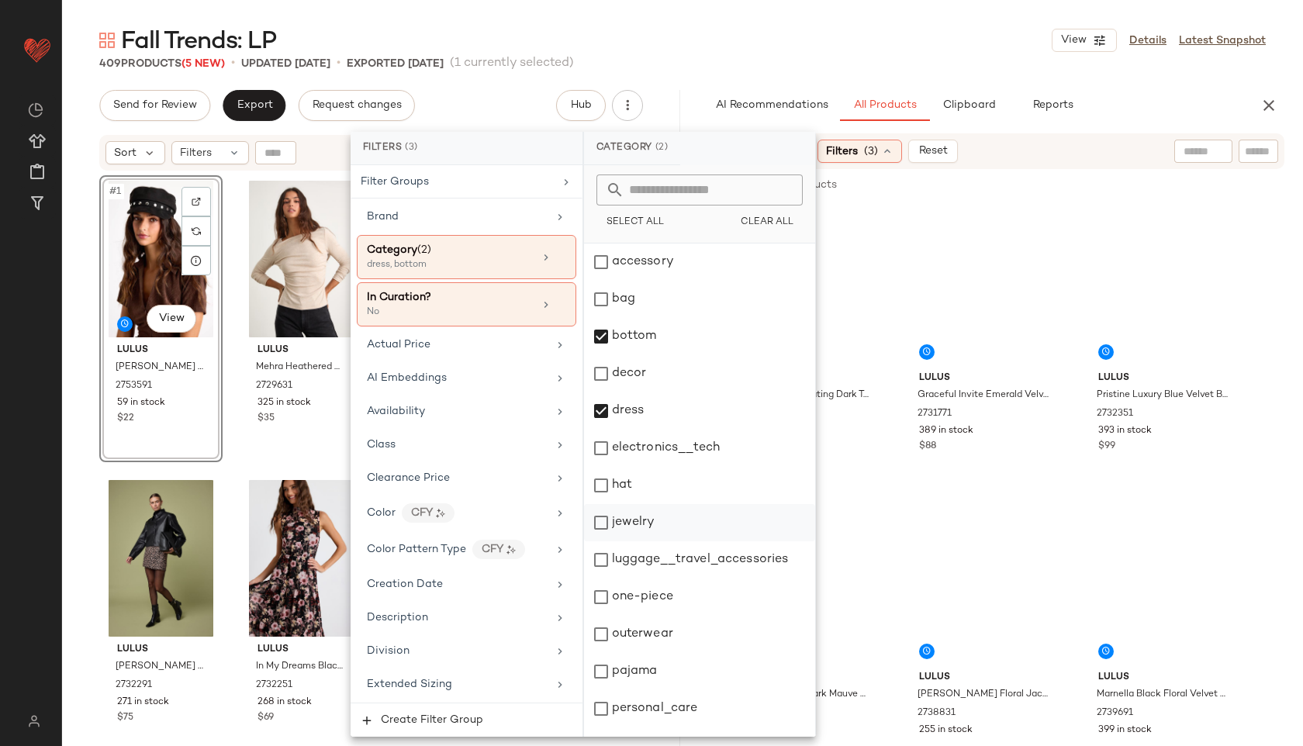
scroll to position [140, 0]
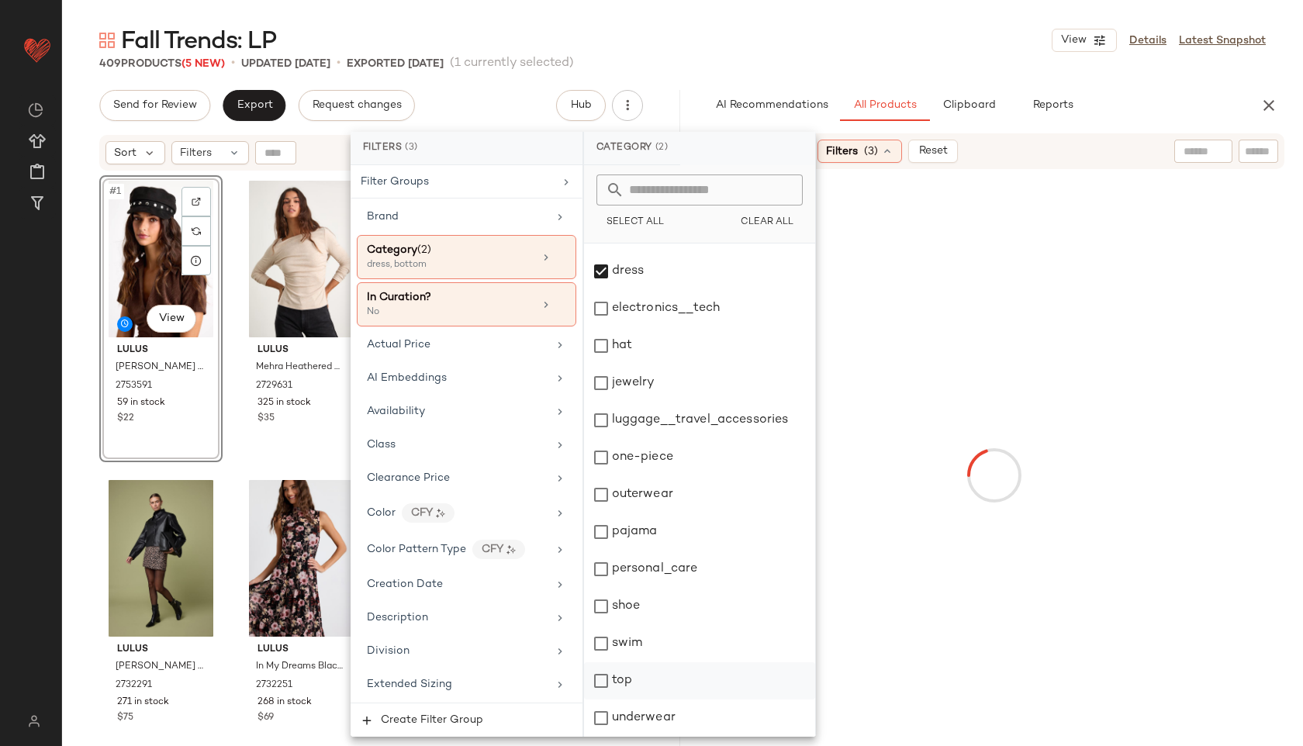
click at [623, 690] on div "top" at bounding box center [699, 681] width 231 height 37
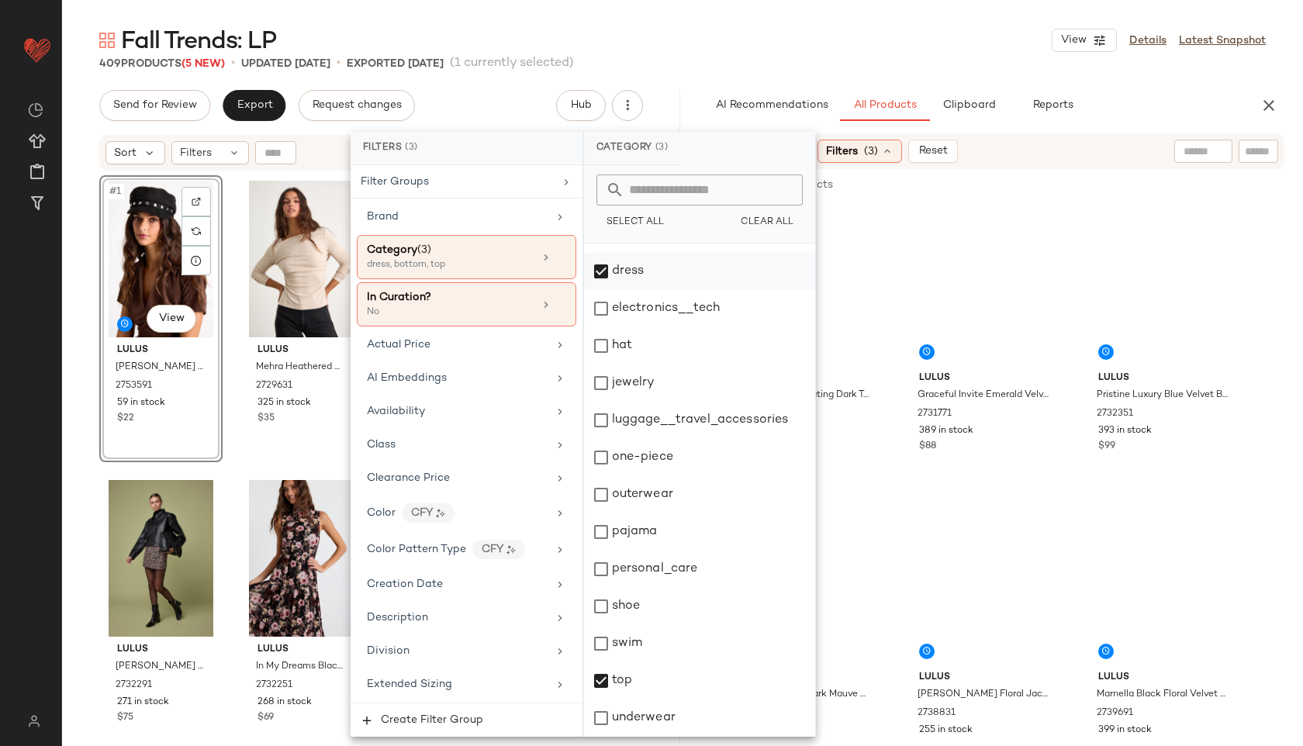
click at [625, 268] on div "dress" at bounding box center [699, 271] width 231 height 37
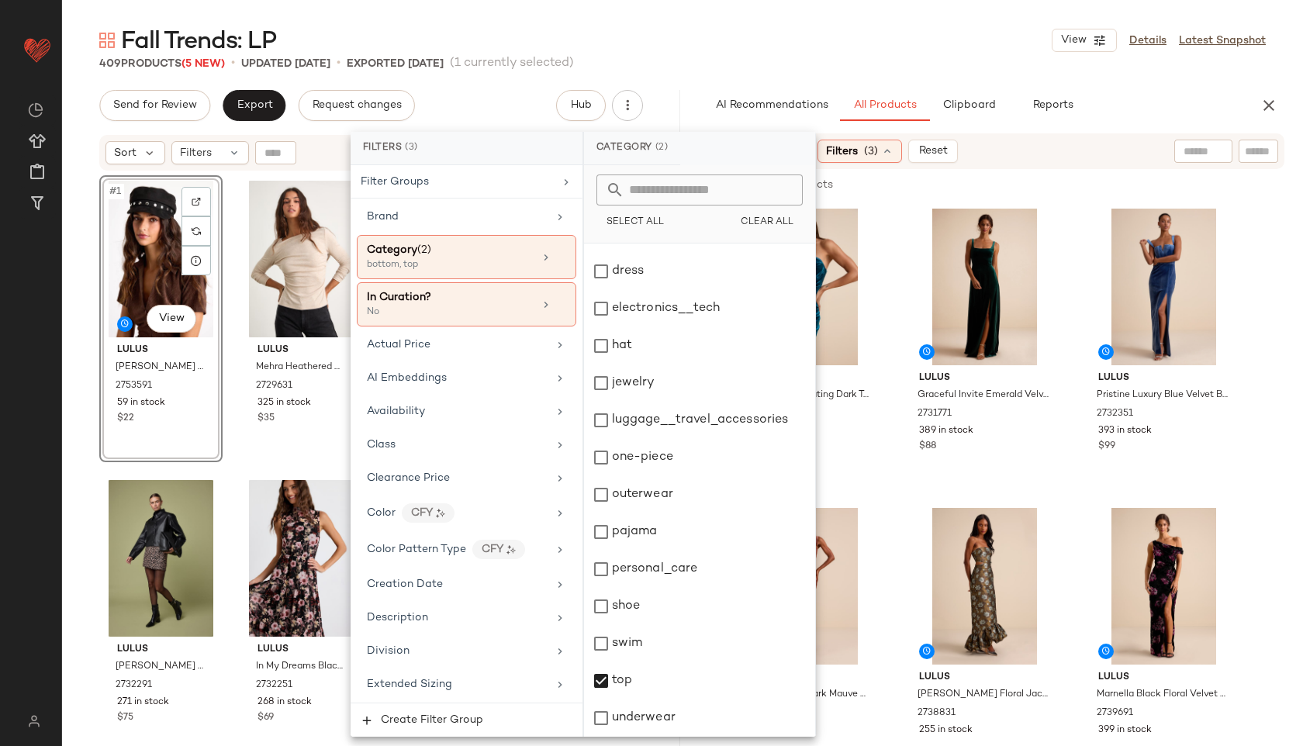
click at [769, 52] on div "Fall Trends: LP View Details Latest Snapshot" at bounding box center [682, 40] width 1241 height 31
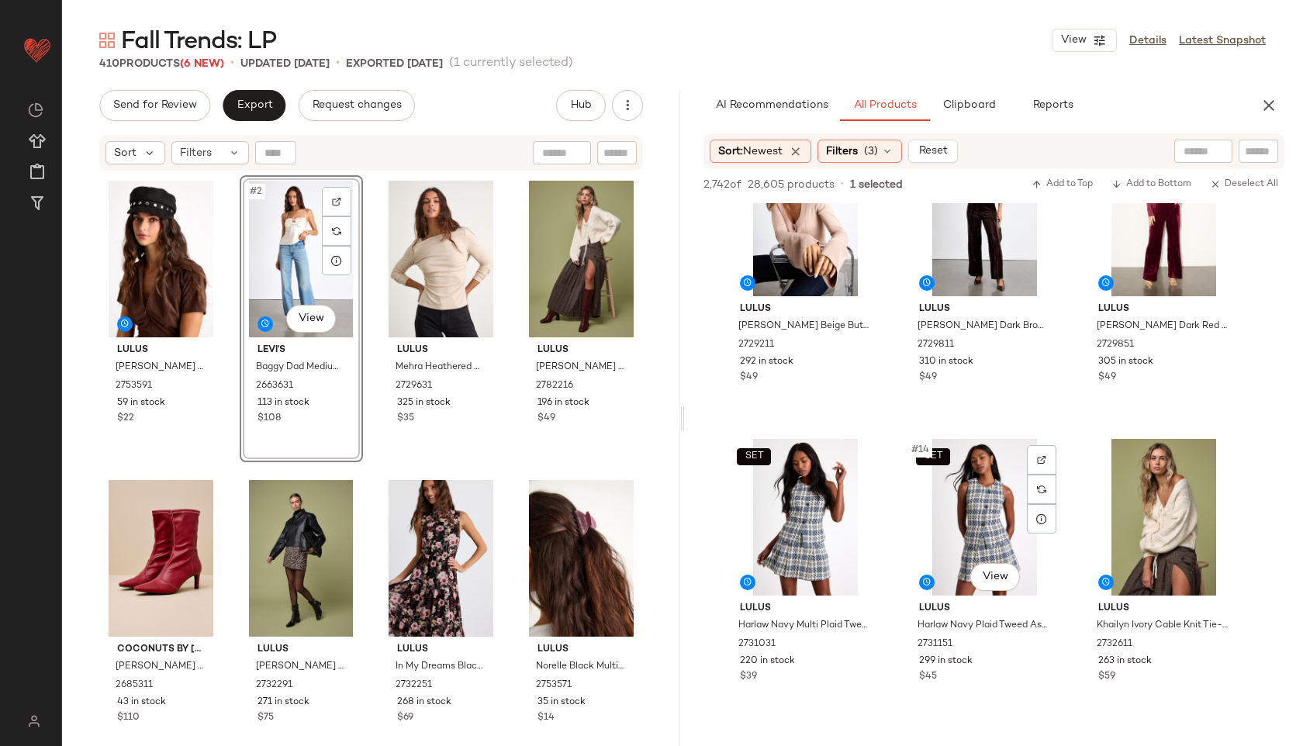
scroll to position [972, 0]
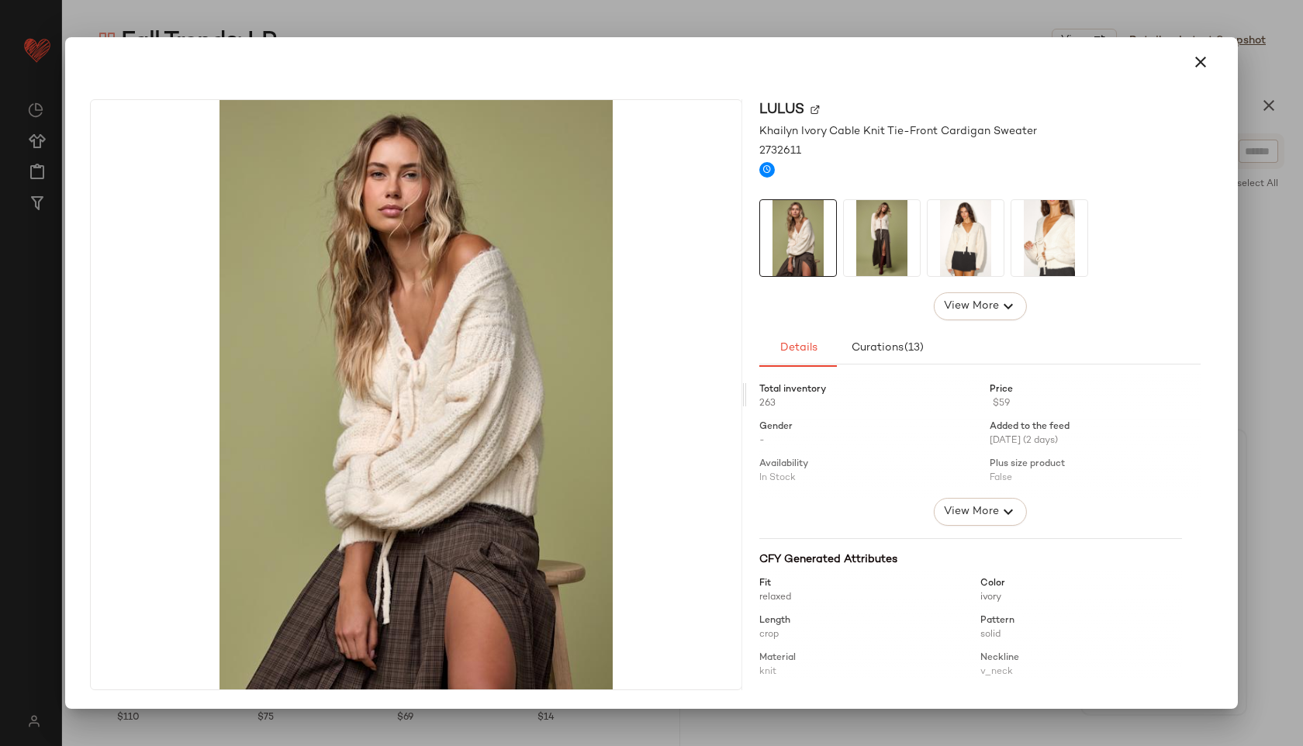
click at [893, 237] on img at bounding box center [882, 238] width 76 height 76
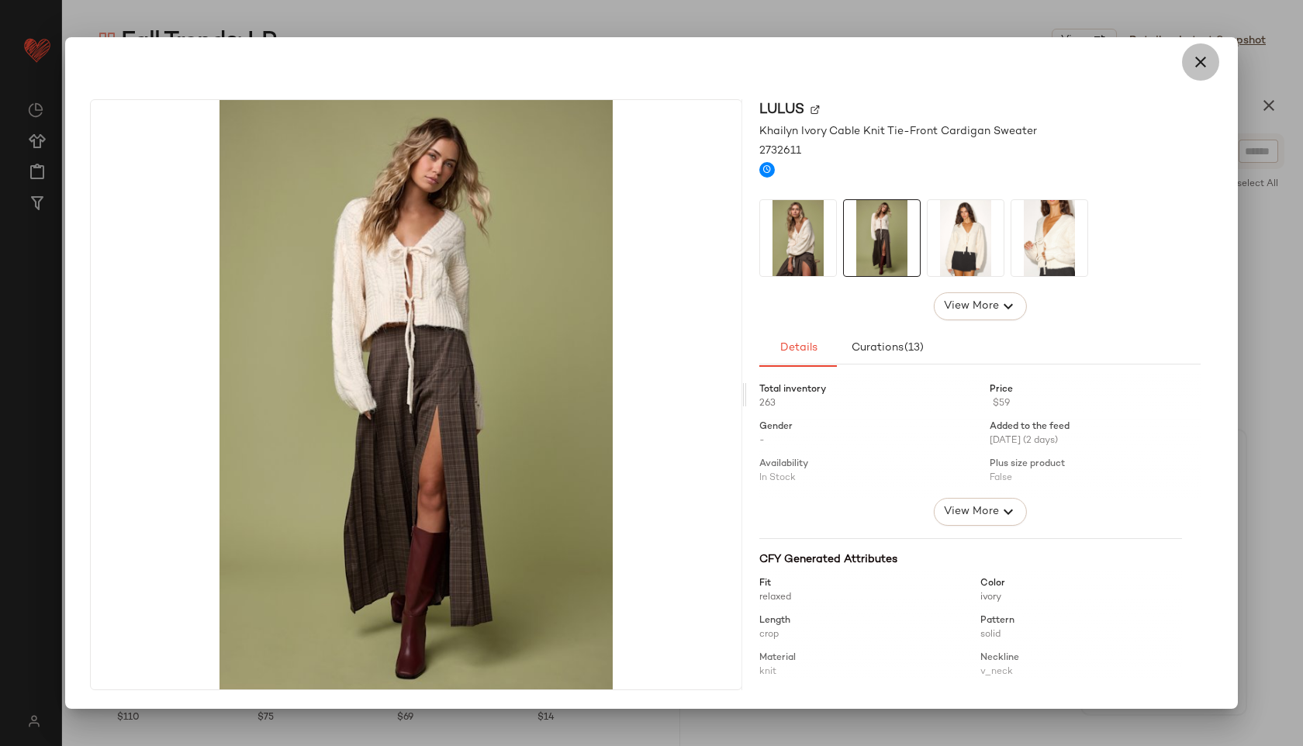
click at [1196, 64] on icon "button" at bounding box center [1201, 62] width 19 height 19
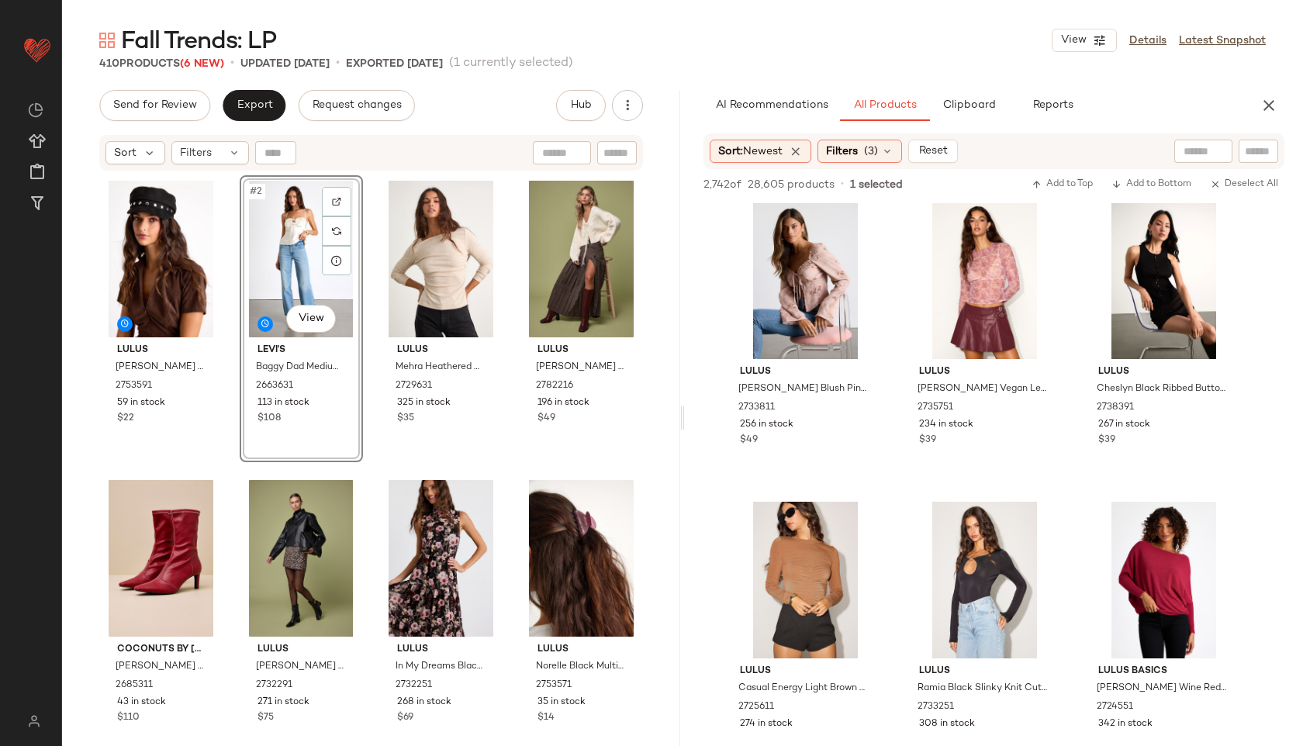
scroll to position [5101, 0]
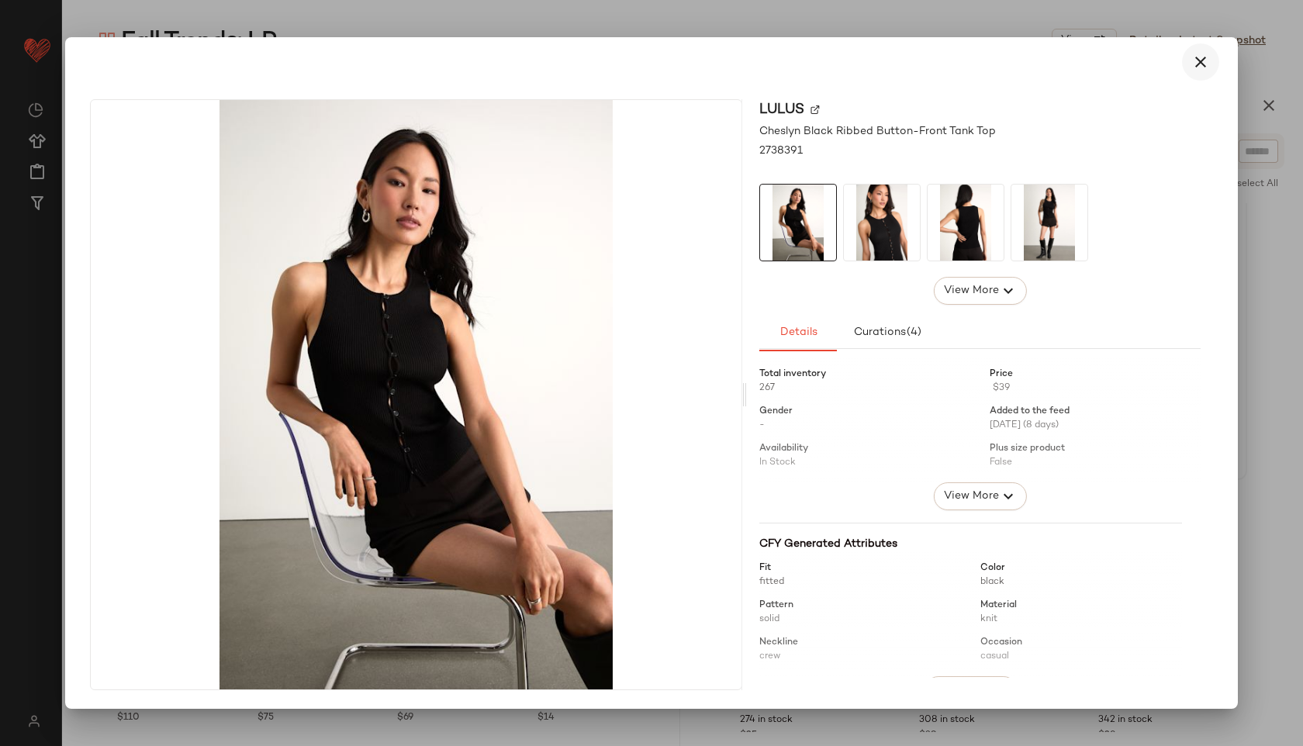
click at [1192, 74] on button "button" at bounding box center [1200, 61] width 37 height 37
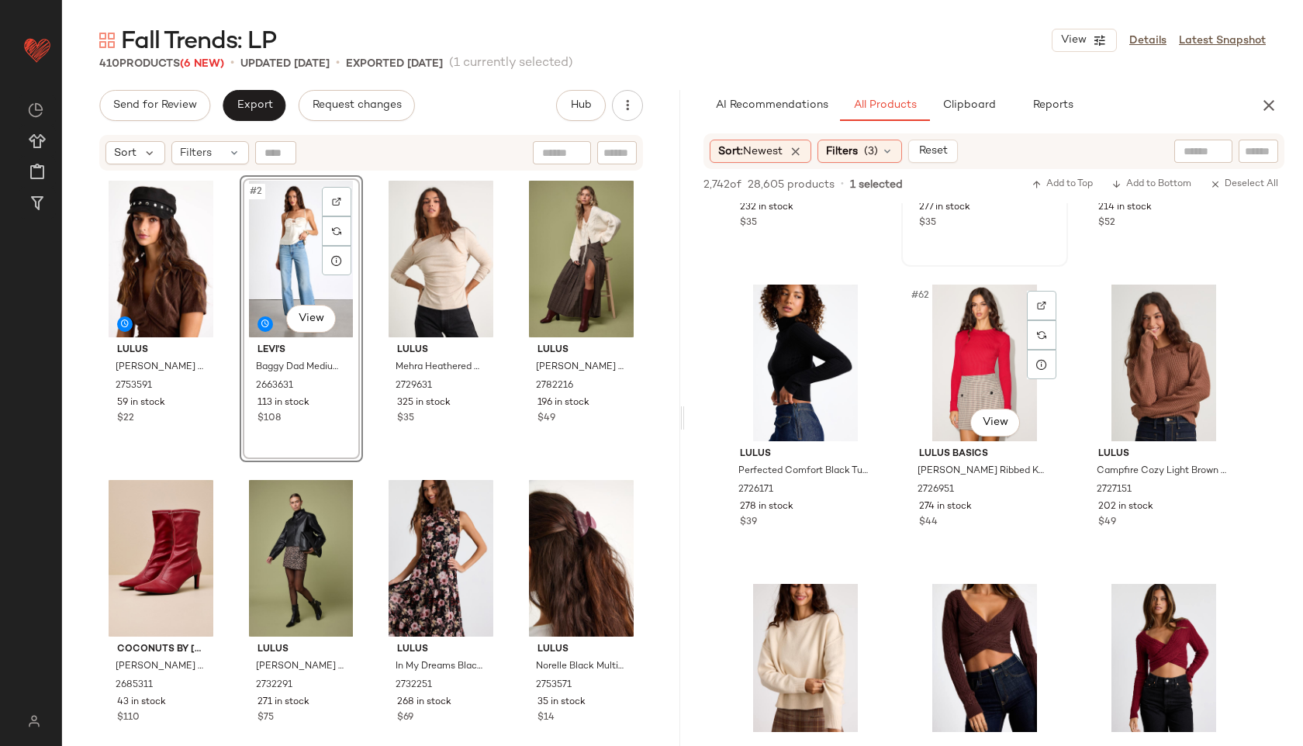
scroll to position [5918, 0]
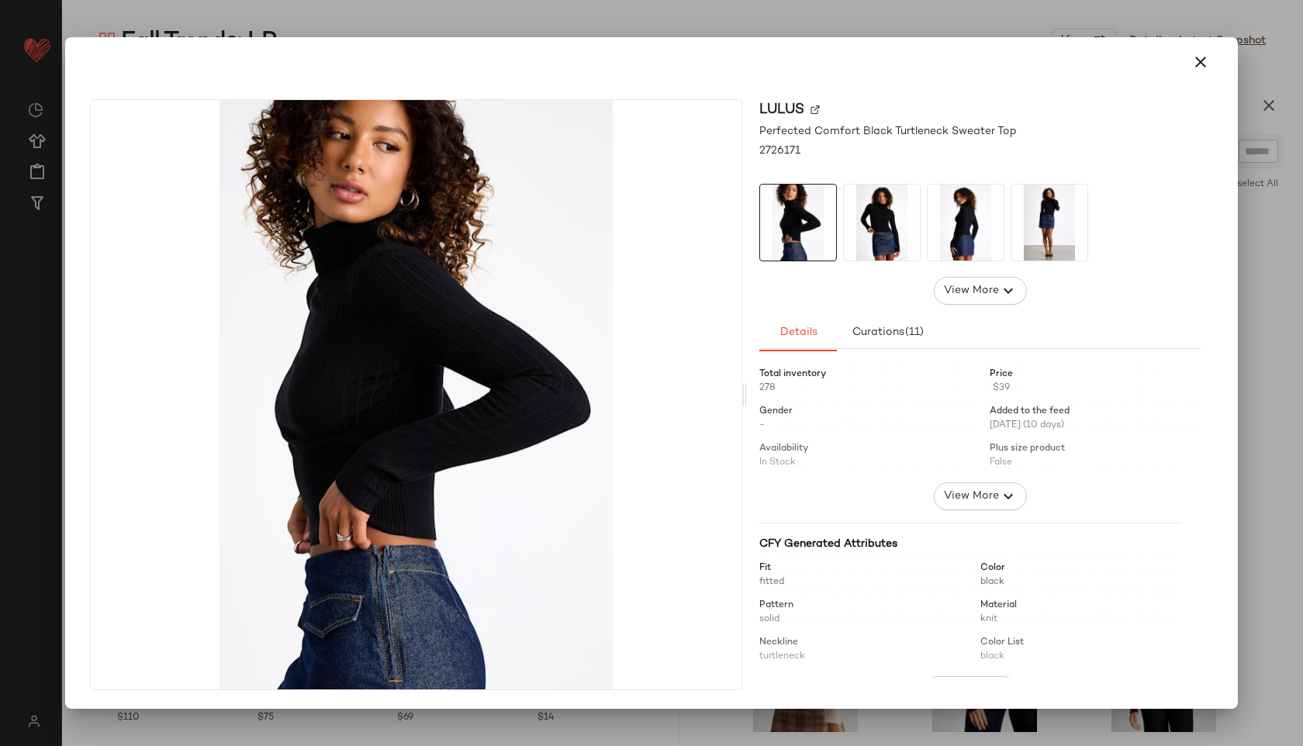
click at [882, 234] on img at bounding box center [882, 223] width 76 height 76
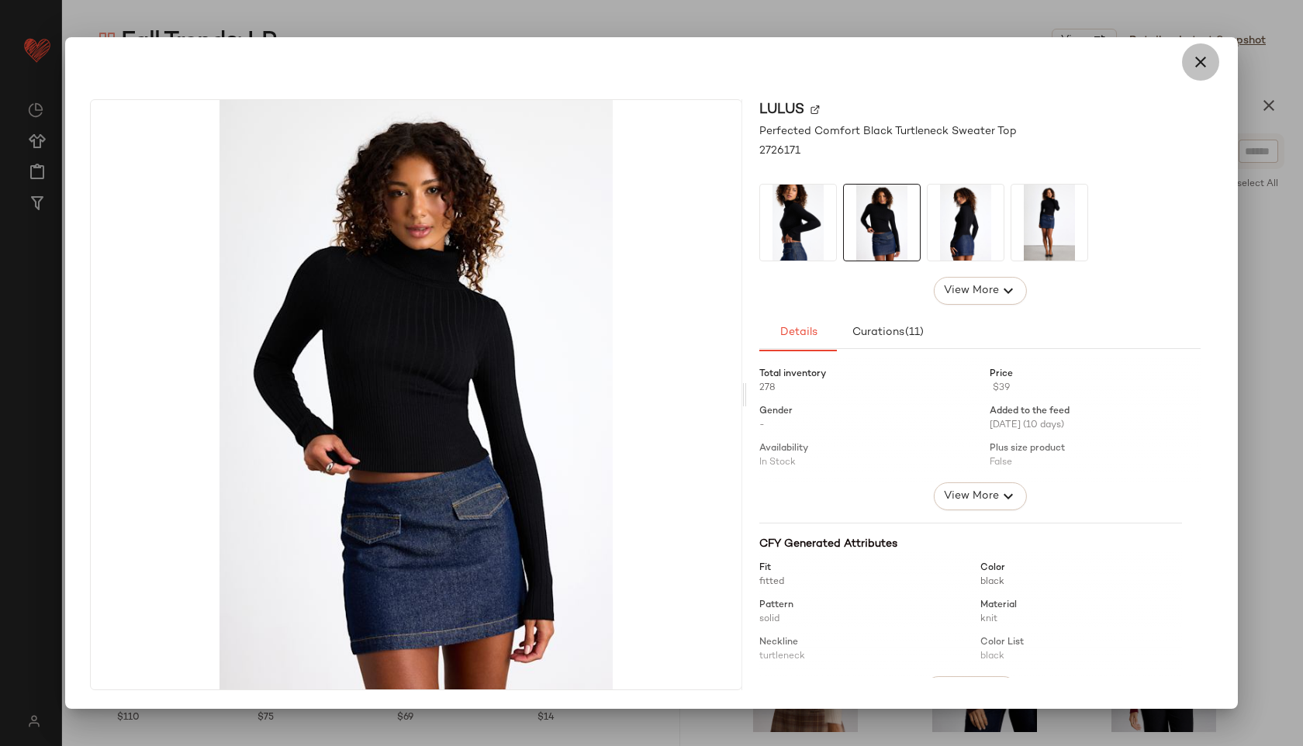
click at [1202, 77] on button "button" at bounding box center [1200, 61] width 37 height 37
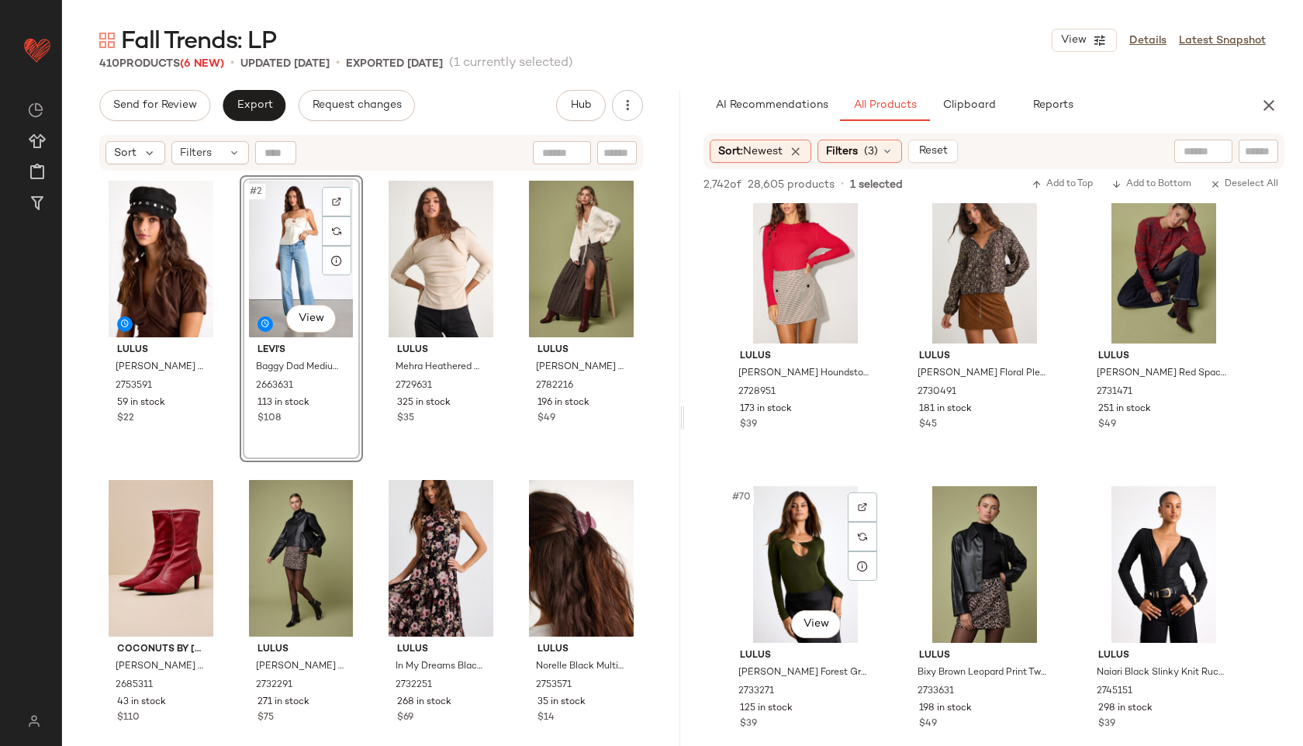
scroll to position [6606, 0]
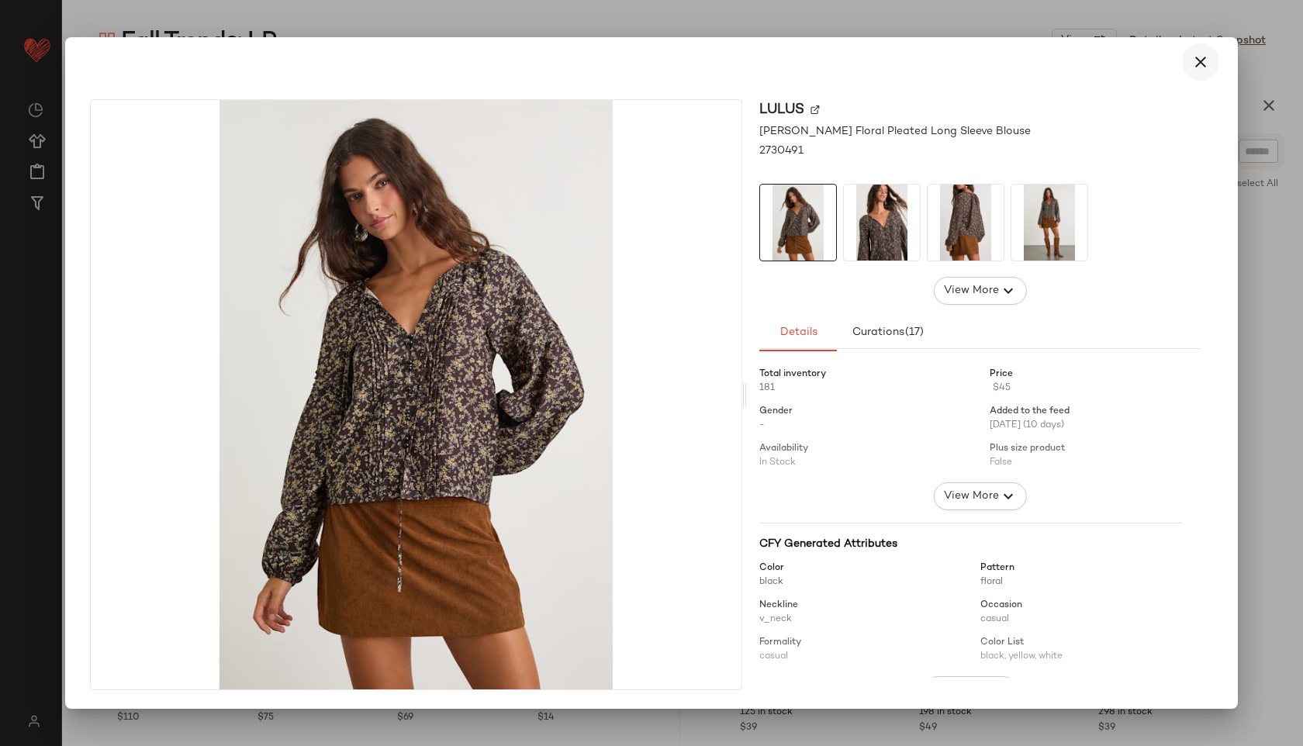
click at [1196, 63] on icon "button" at bounding box center [1201, 62] width 19 height 19
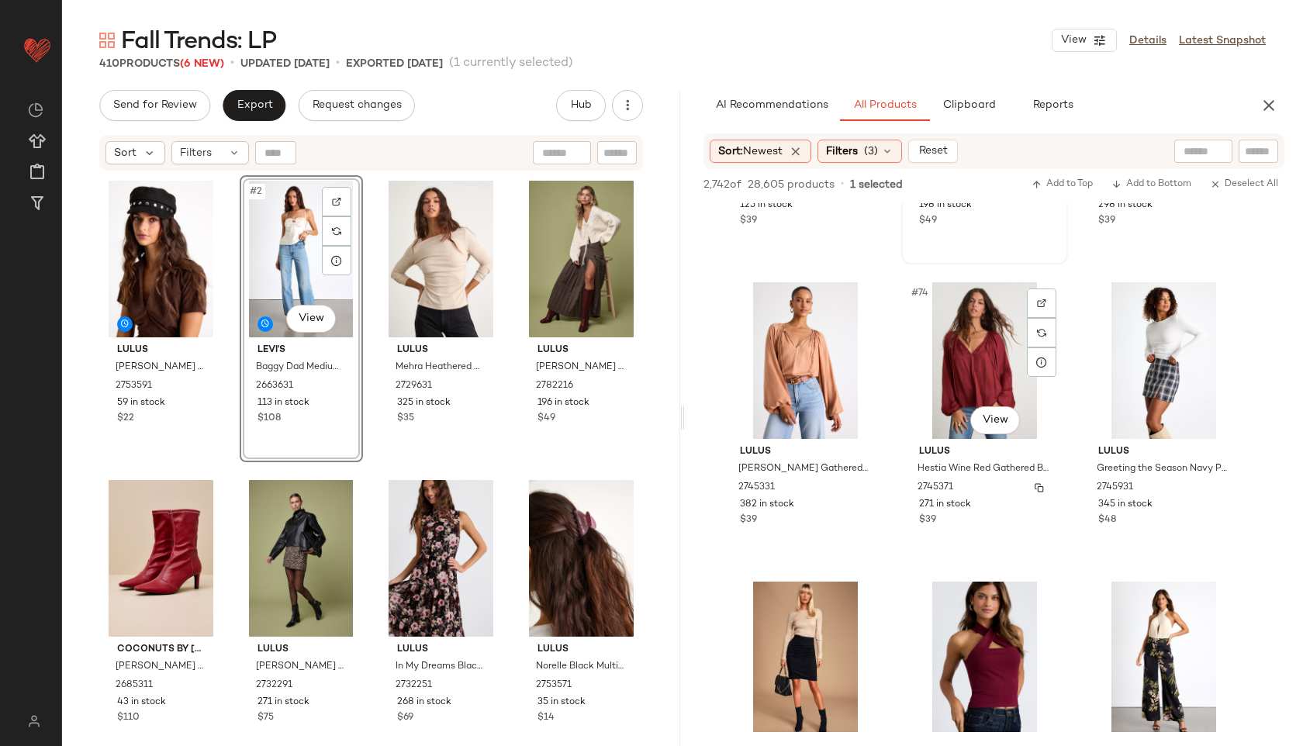
scroll to position [7115, 0]
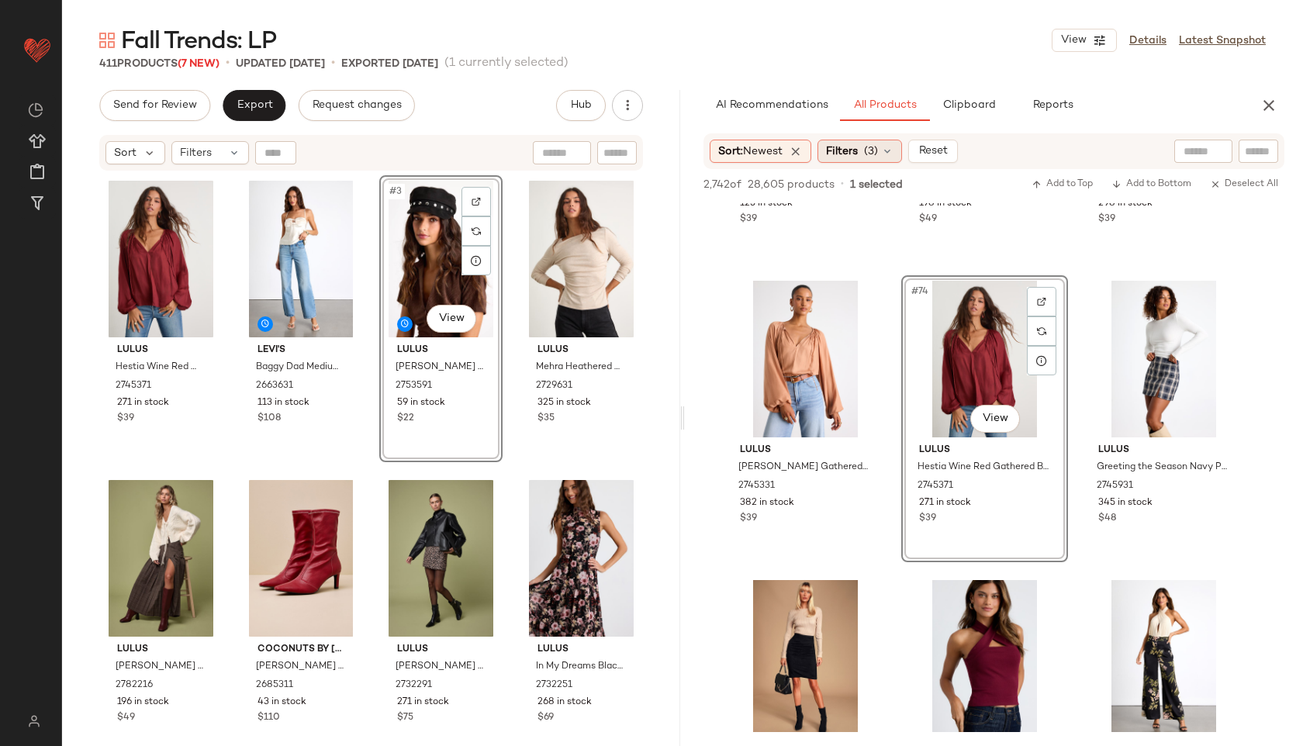
click at [858, 144] on span "Filters" at bounding box center [842, 152] width 32 height 16
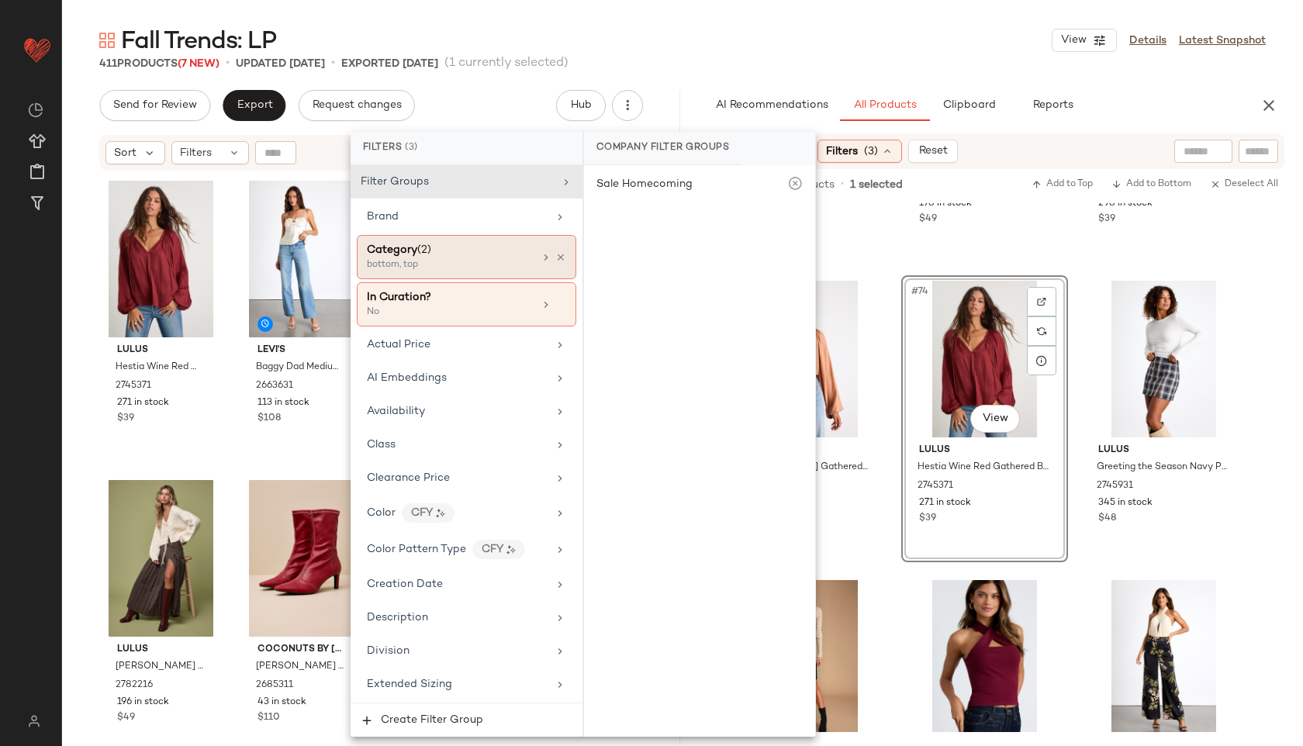
click at [503, 258] on div "bottom, top" at bounding box center [444, 265] width 155 height 14
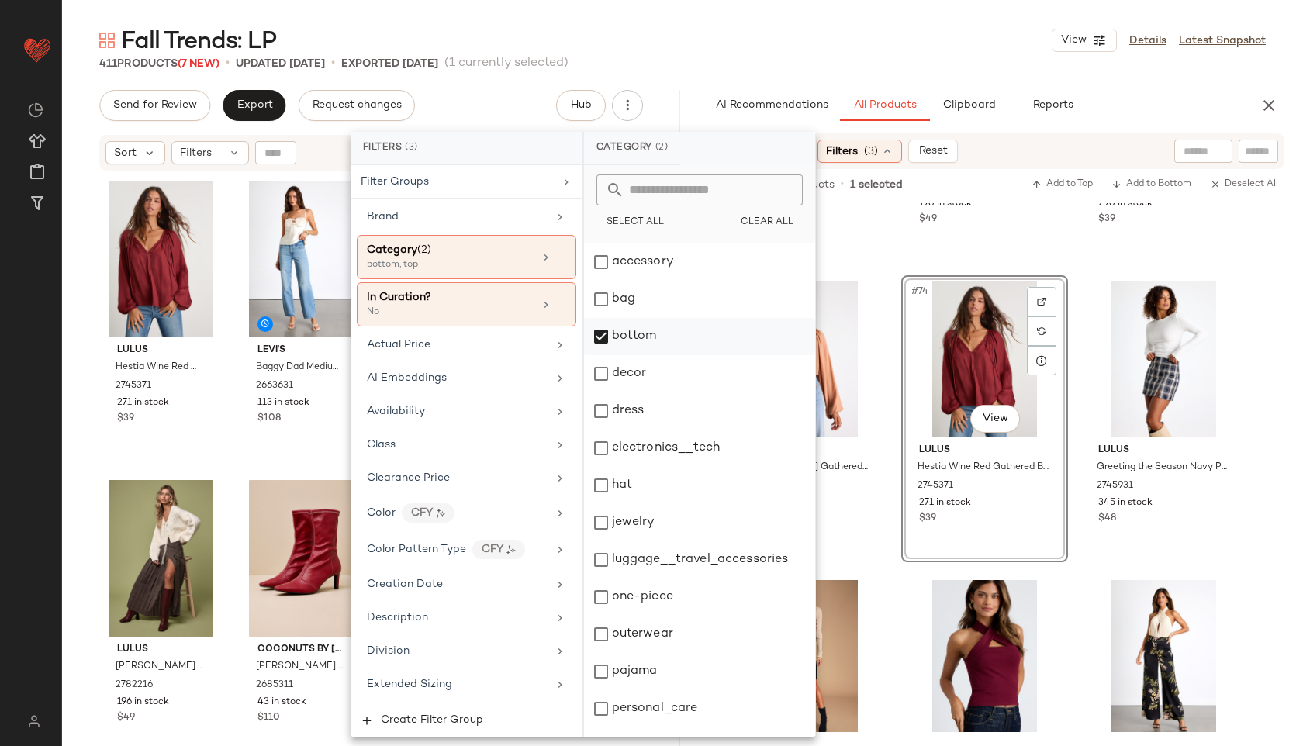
click at [637, 334] on div "bottom" at bounding box center [699, 336] width 231 height 37
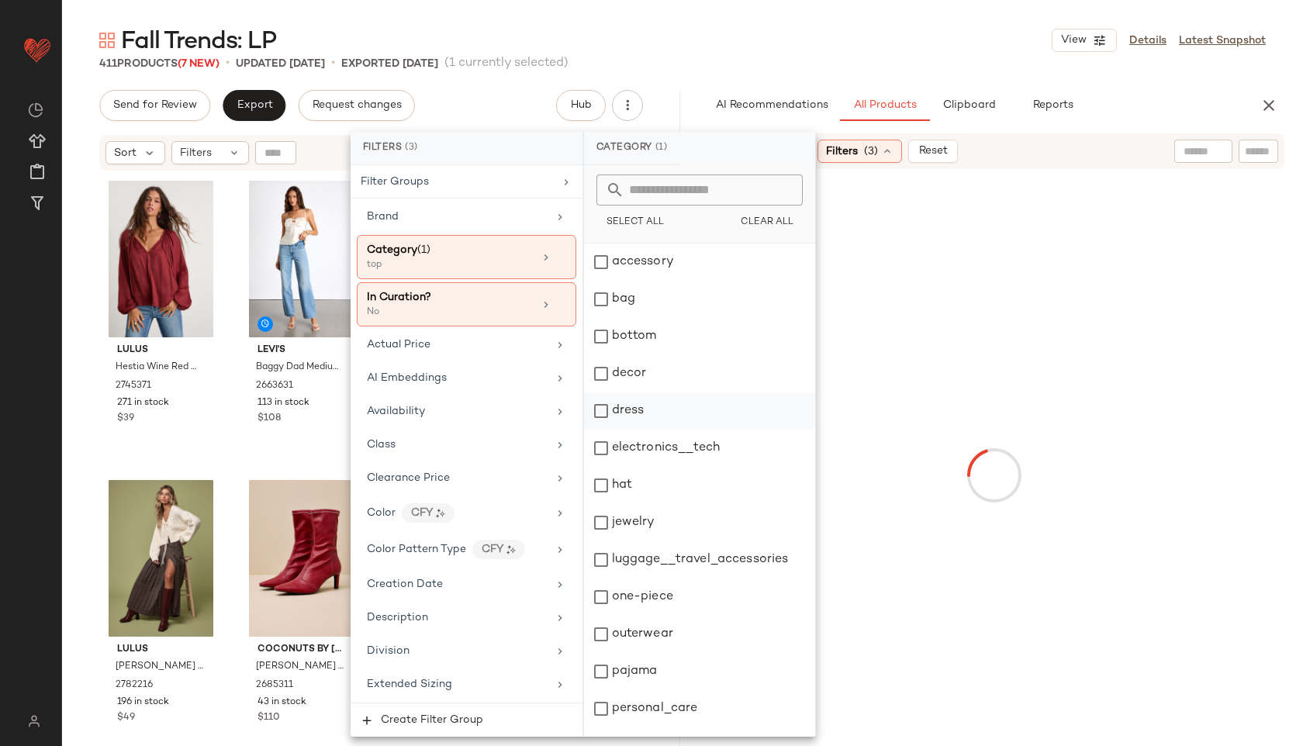
click at [645, 408] on div "dress" at bounding box center [699, 411] width 231 height 37
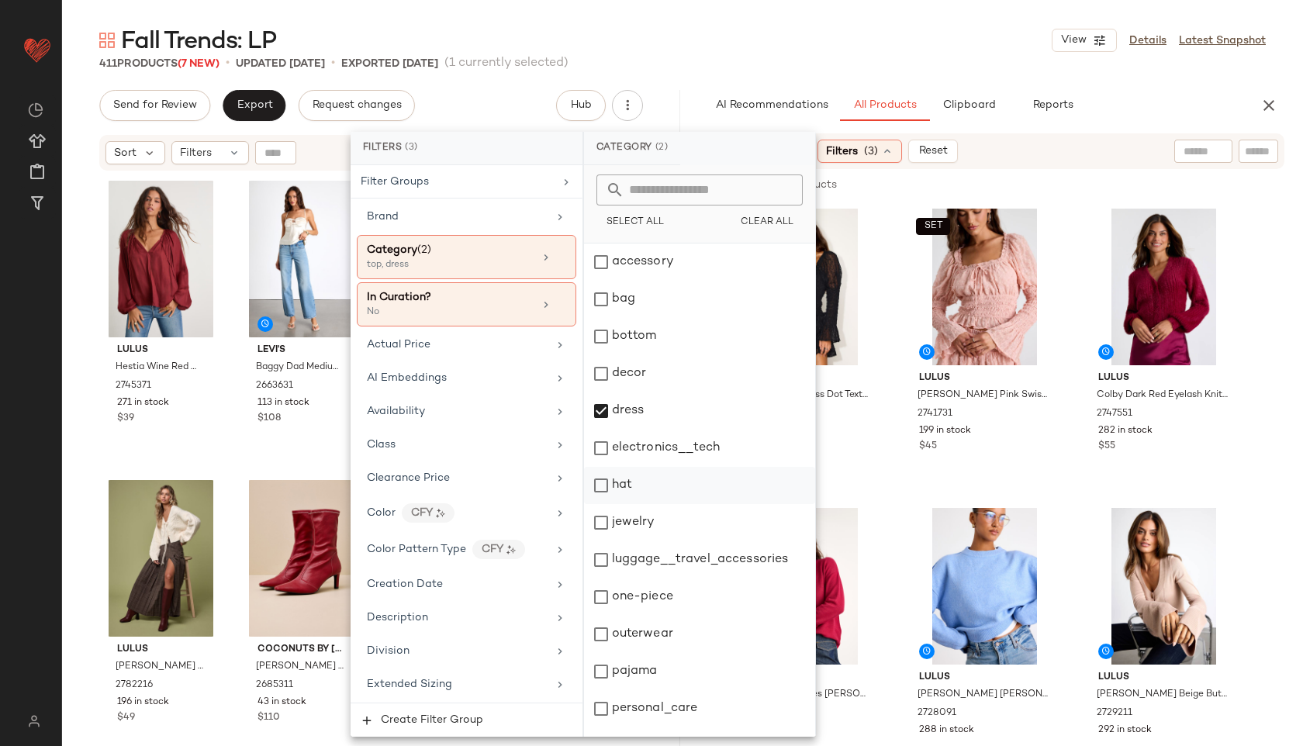
scroll to position [140, 0]
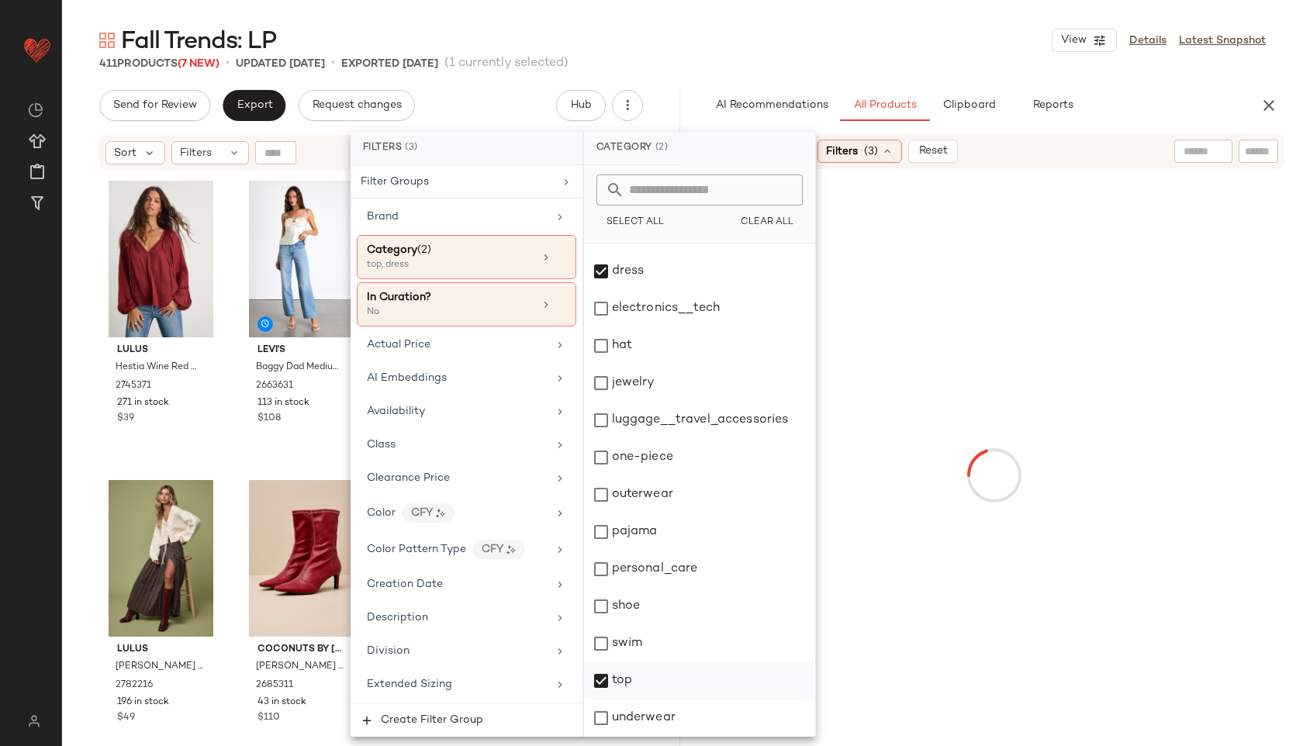
click at [630, 679] on div "top" at bounding box center [699, 681] width 231 height 37
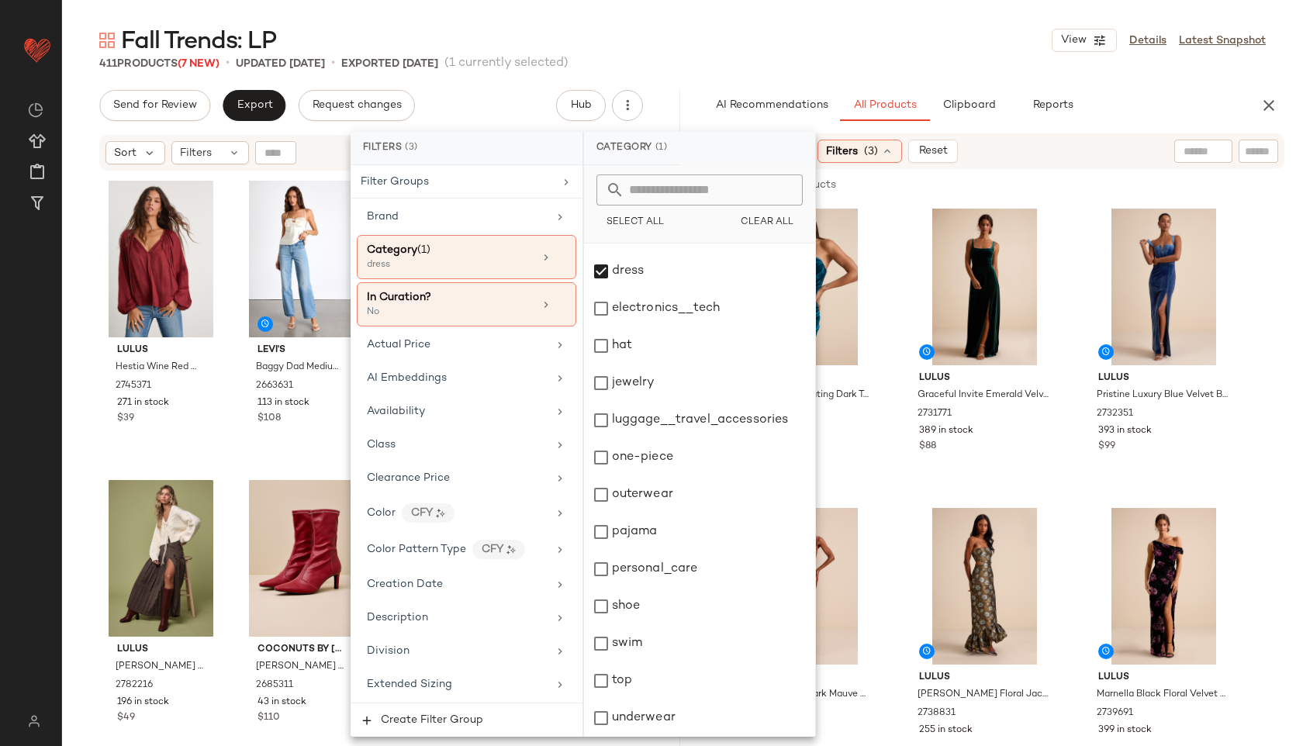
click at [877, 57] on div "411 Products (7 New) • updated Oct 3rd • Exported Oct 1st (1 currently selected)" at bounding box center [682, 64] width 1241 height 16
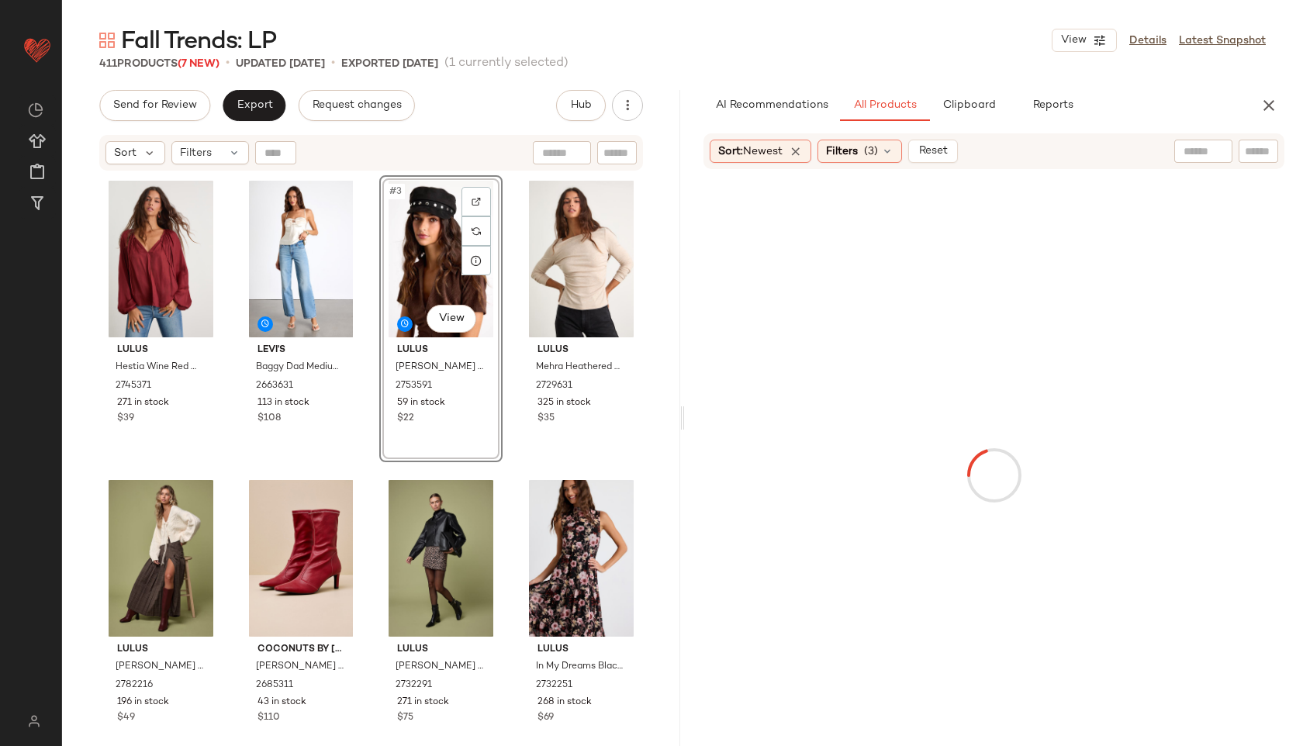
click at [1204, 155] on div at bounding box center [1204, 151] width 58 height 23
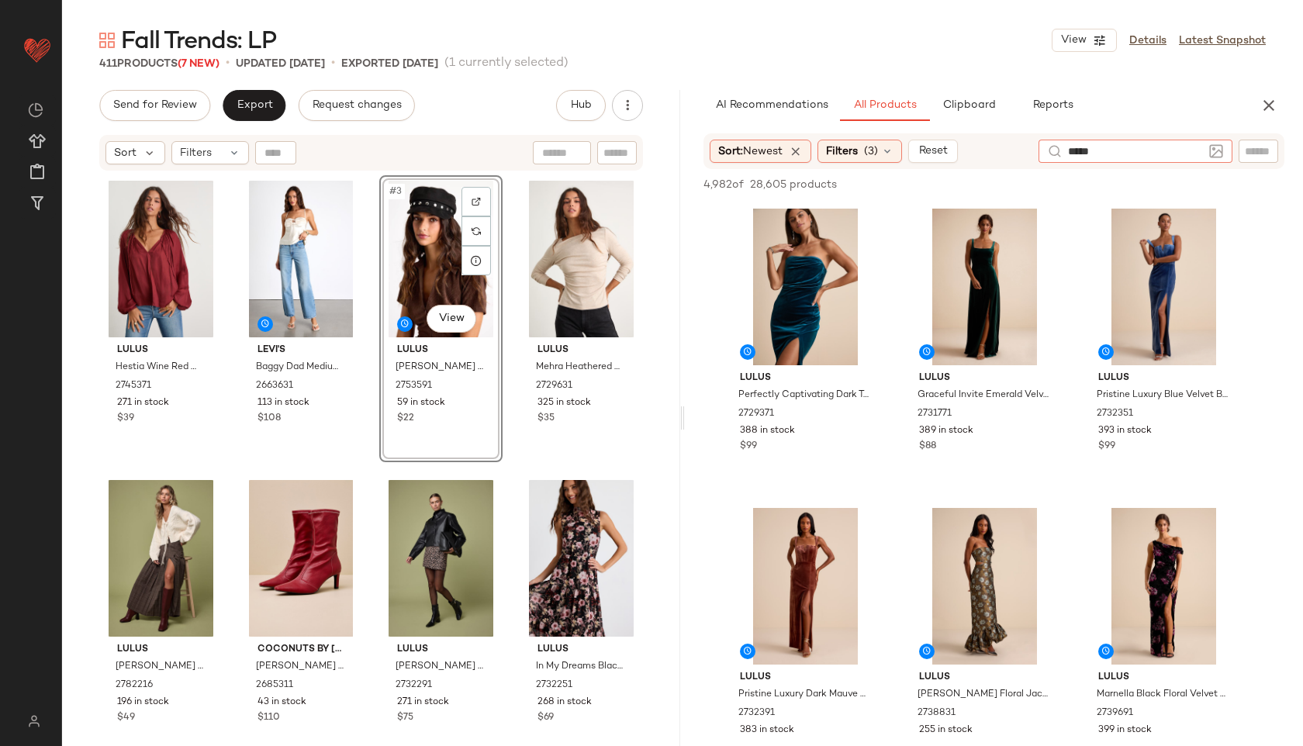
type input "******"
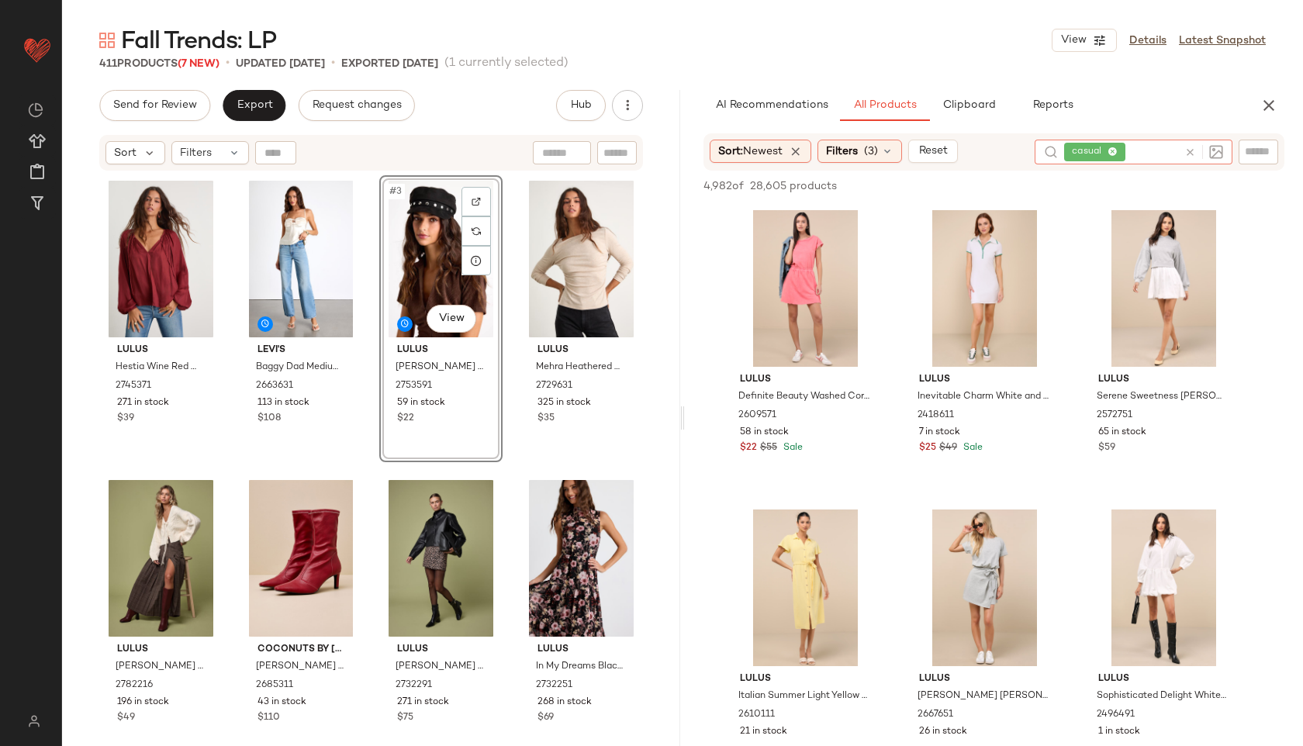
click at [1112, 151] on icon at bounding box center [1113, 152] width 10 height 10
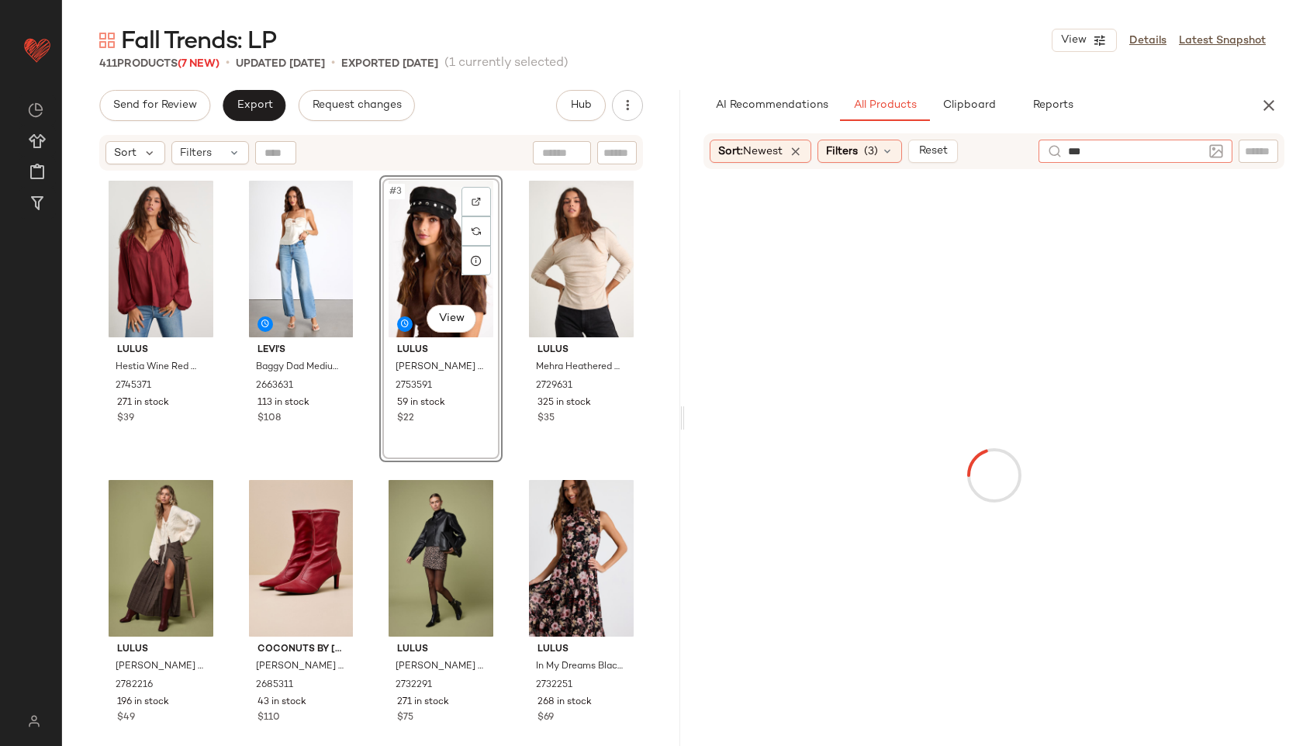
type input "****"
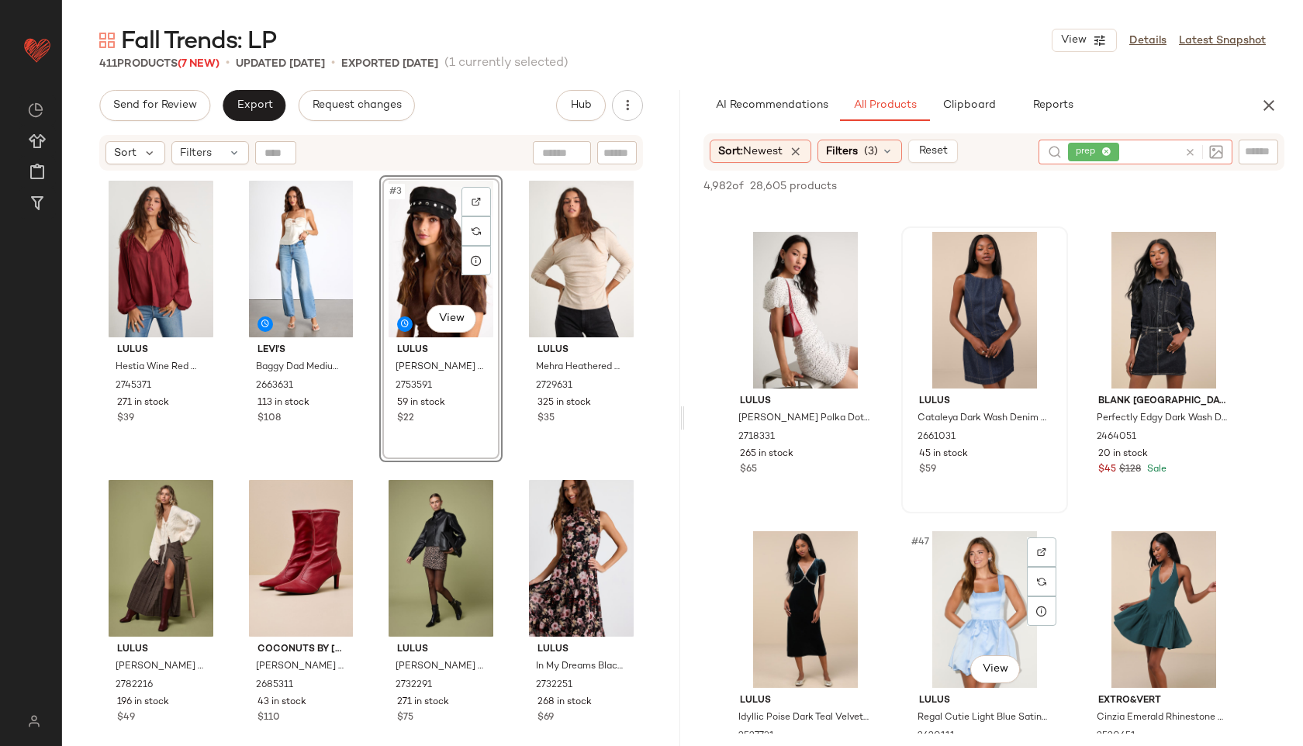
scroll to position [4165, 0]
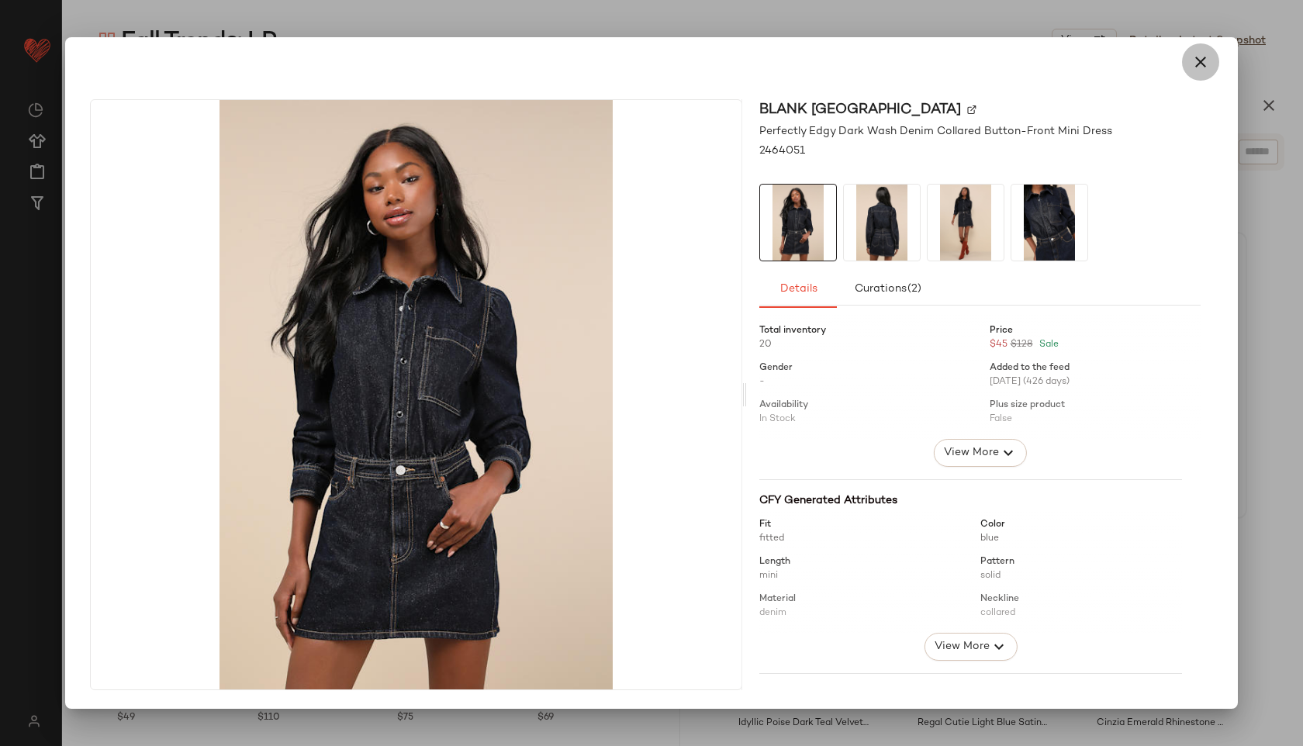
click at [1196, 67] on icon "button" at bounding box center [1201, 62] width 19 height 19
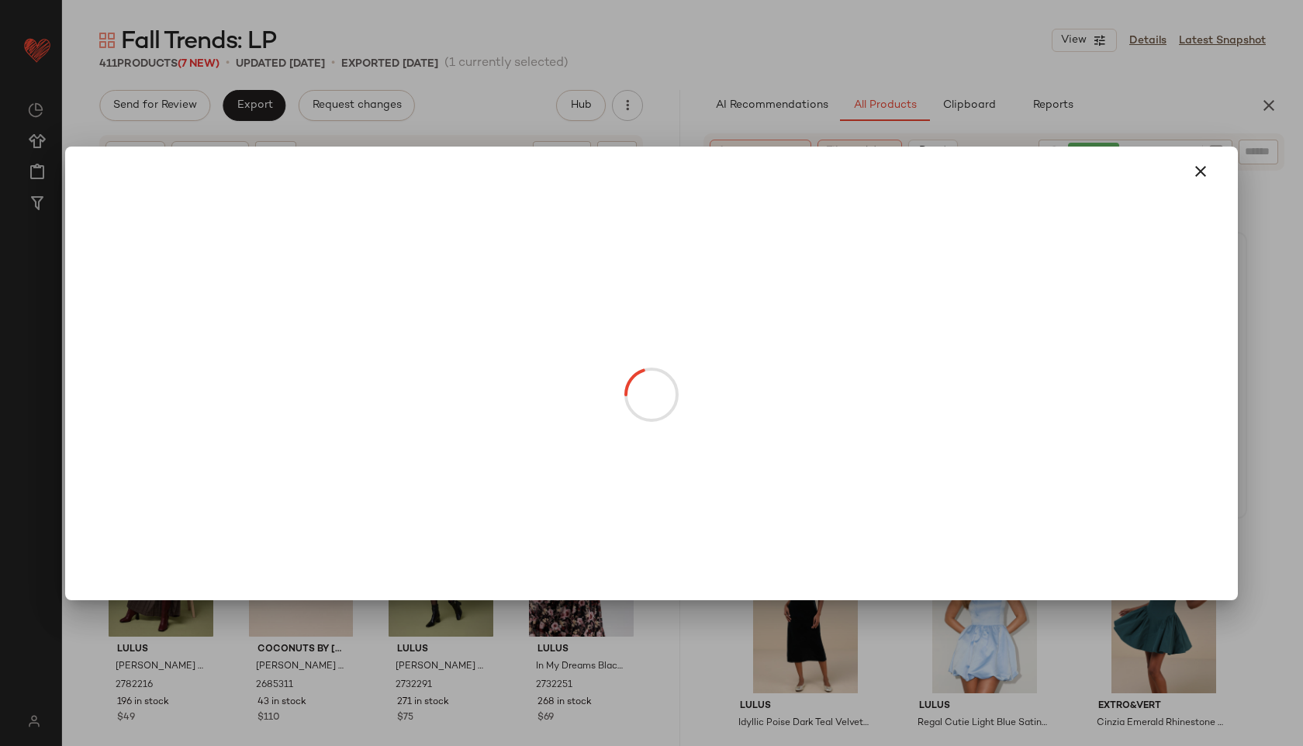
click at [448, 311] on body "Lulus ** Dashboard All Products Global Clipboards (52) Curations (815) Jordan C…" at bounding box center [651, 373] width 1303 height 746
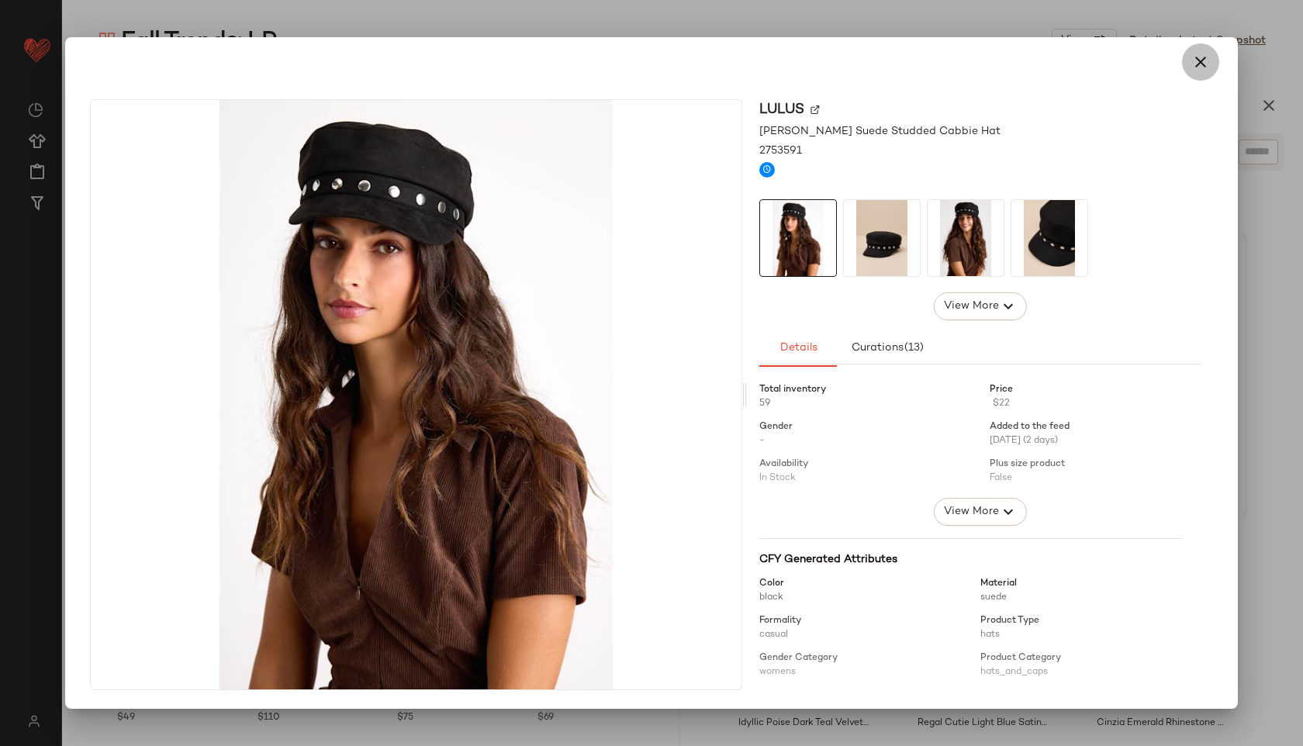
click at [1201, 53] on icon "button" at bounding box center [1201, 62] width 19 height 19
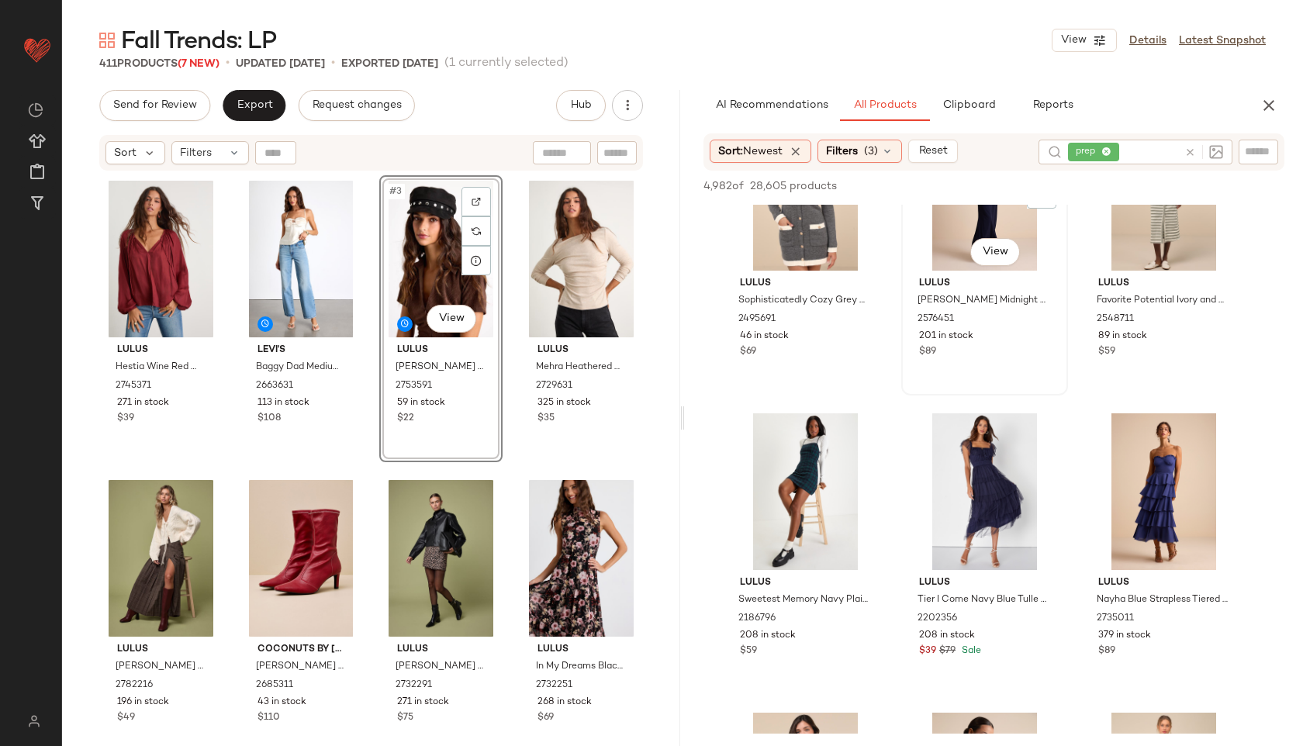
scroll to position [9987, 0]
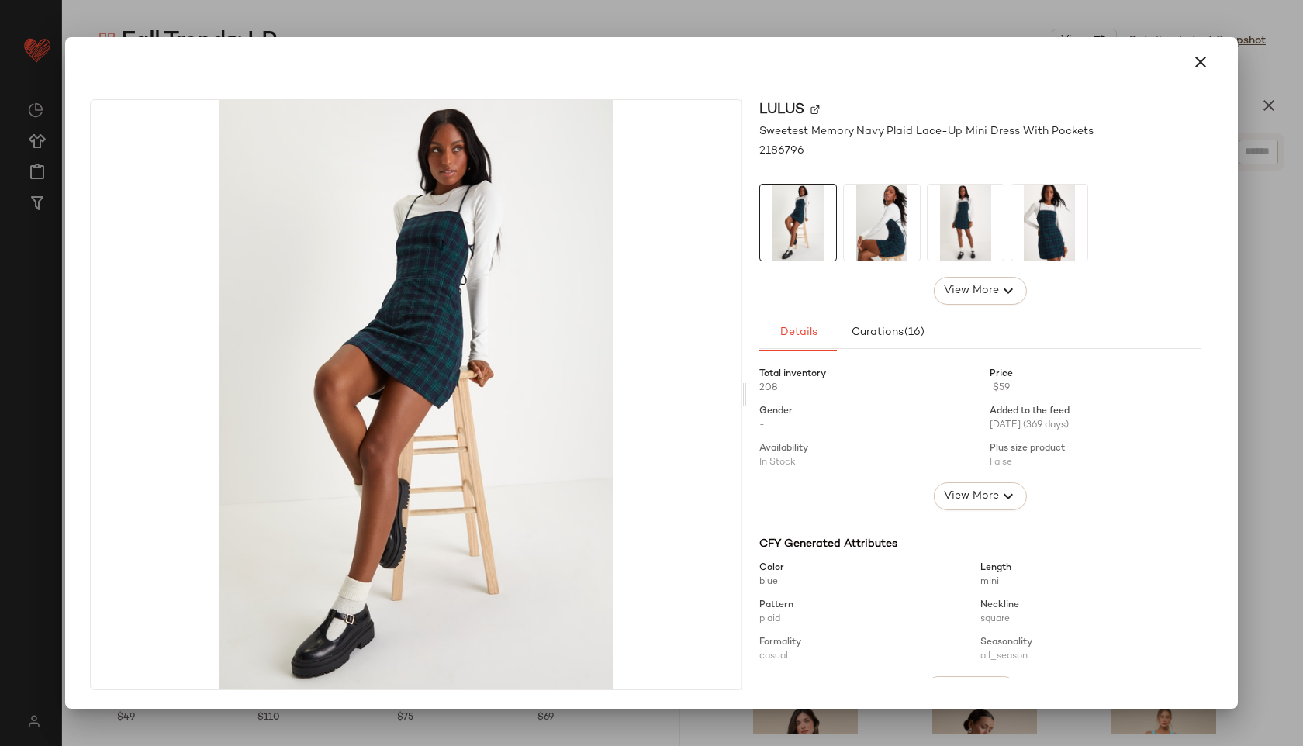
click at [891, 222] on img at bounding box center [882, 223] width 76 height 76
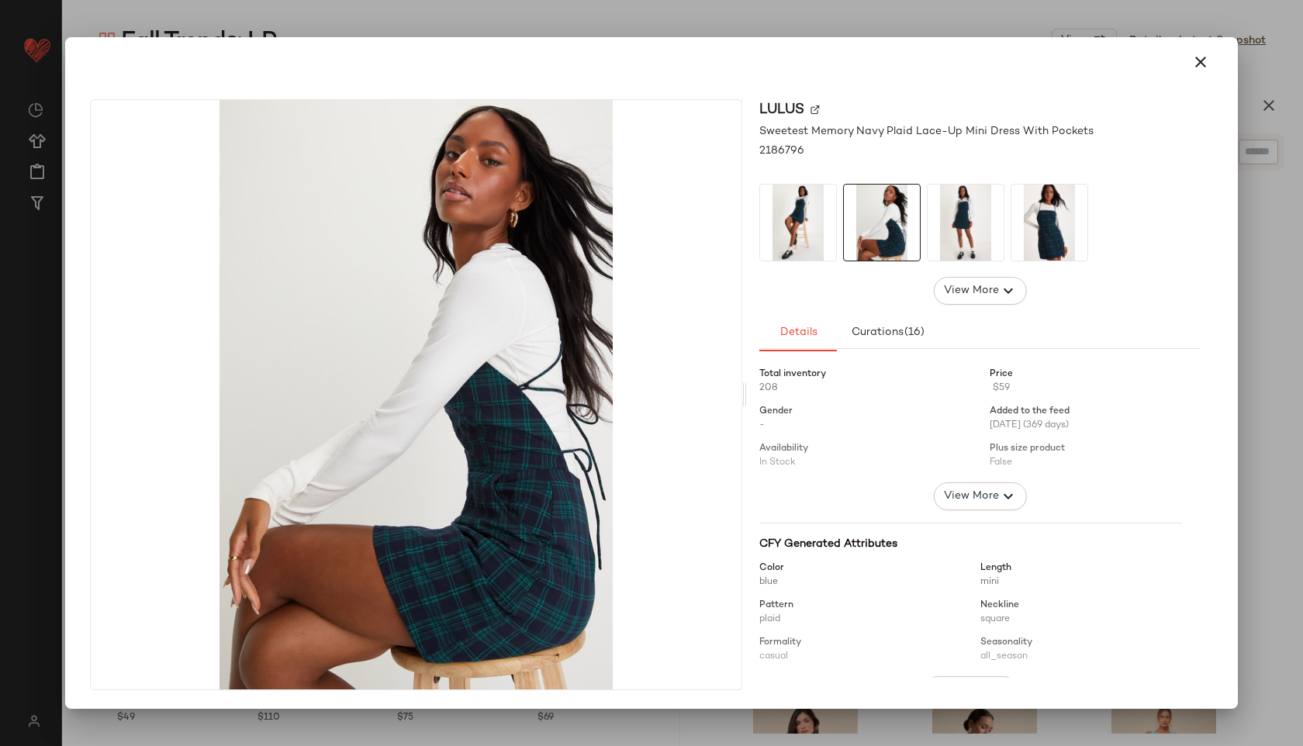
click at [950, 231] on img at bounding box center [966, 223] width 76 height 76
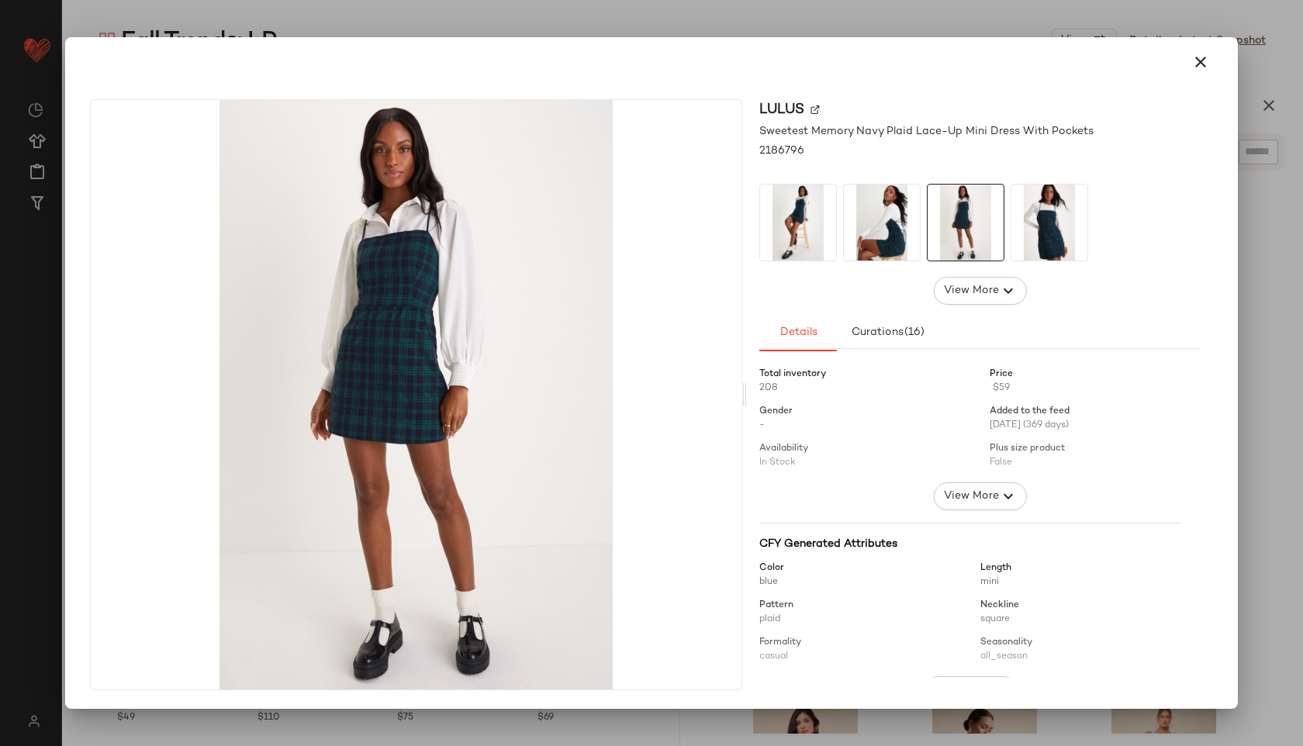
click at [1011, 229] on div at bounding box center [1050, 223] width 78 height 78
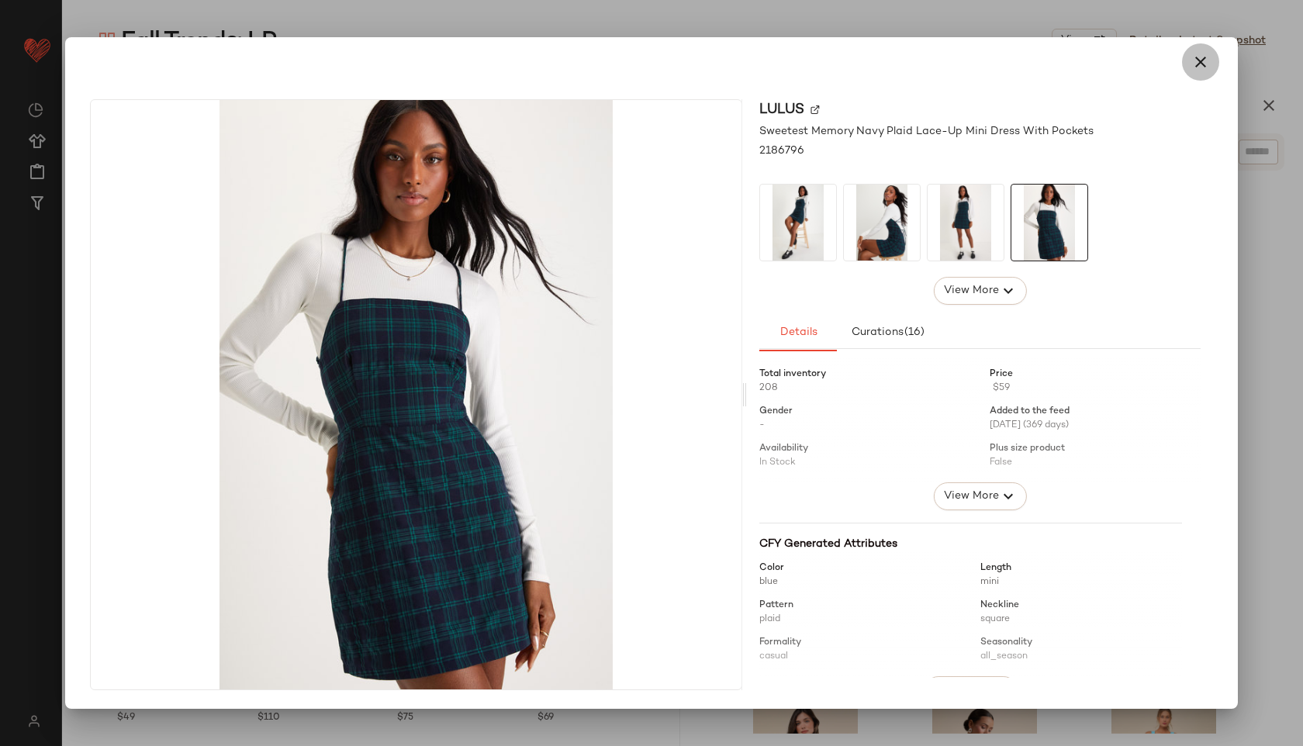
click at [1198, 59] on icon "button" at bounding box center [1201, 62] width 19 height 19
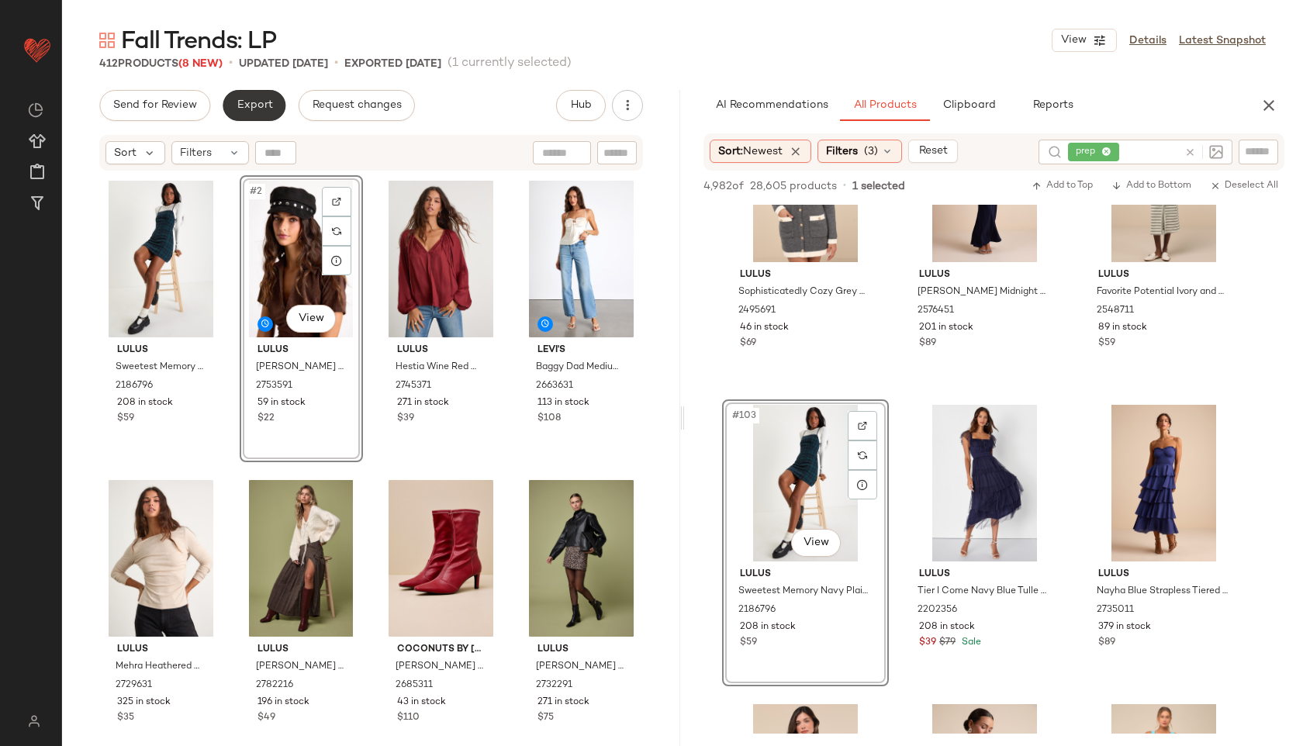
click at [240, 99] on span "Export" at bounding box center [254, 105] width 36 height 12
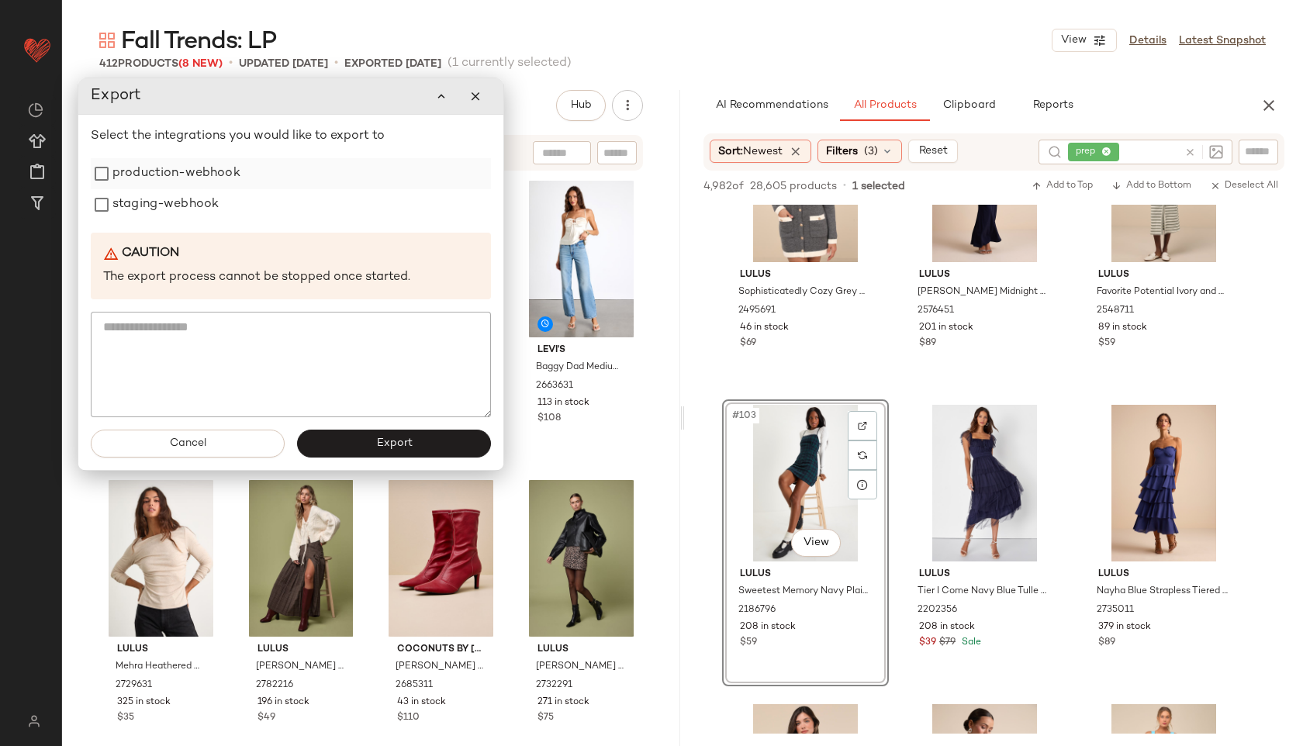
click at [220, 178] on label "production-webhook" at bounding box center [176, 173] width 128 height 31
click at [209, 215] on label "staging-webhook" at bounding box center [165, 204] width 106 height 31
click at [379, 438] on span "Export" at bounding box center [393, 444] width 36 height 12
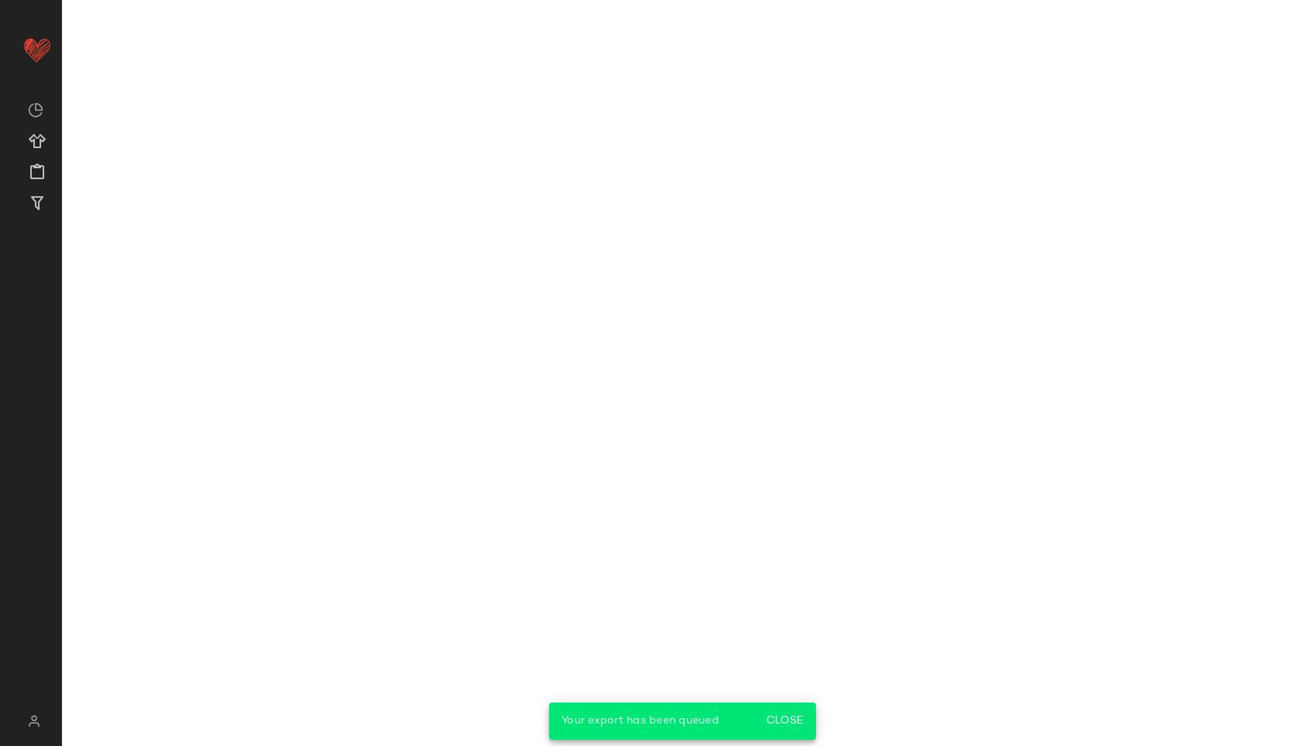
scroll to position [14778, 0]
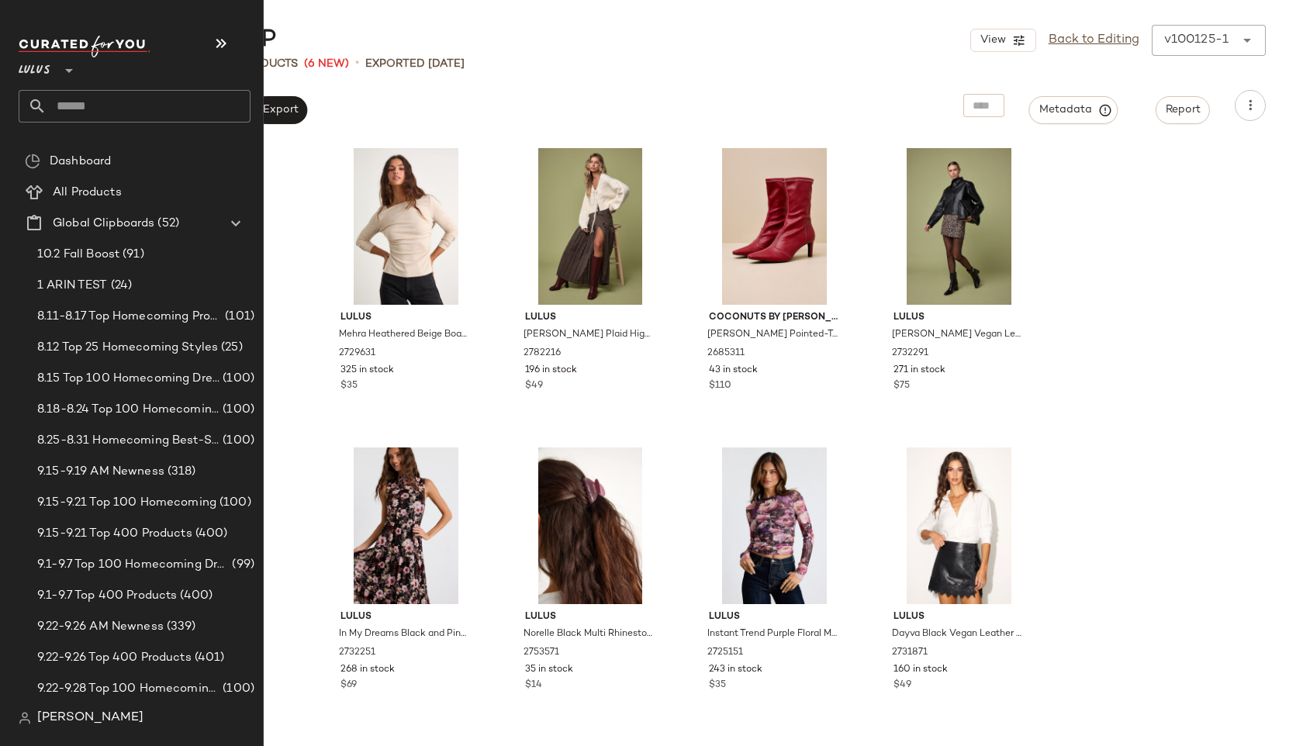
click at [68, 95] on input "text" at bounding box center [149, 106] width 204 height 33
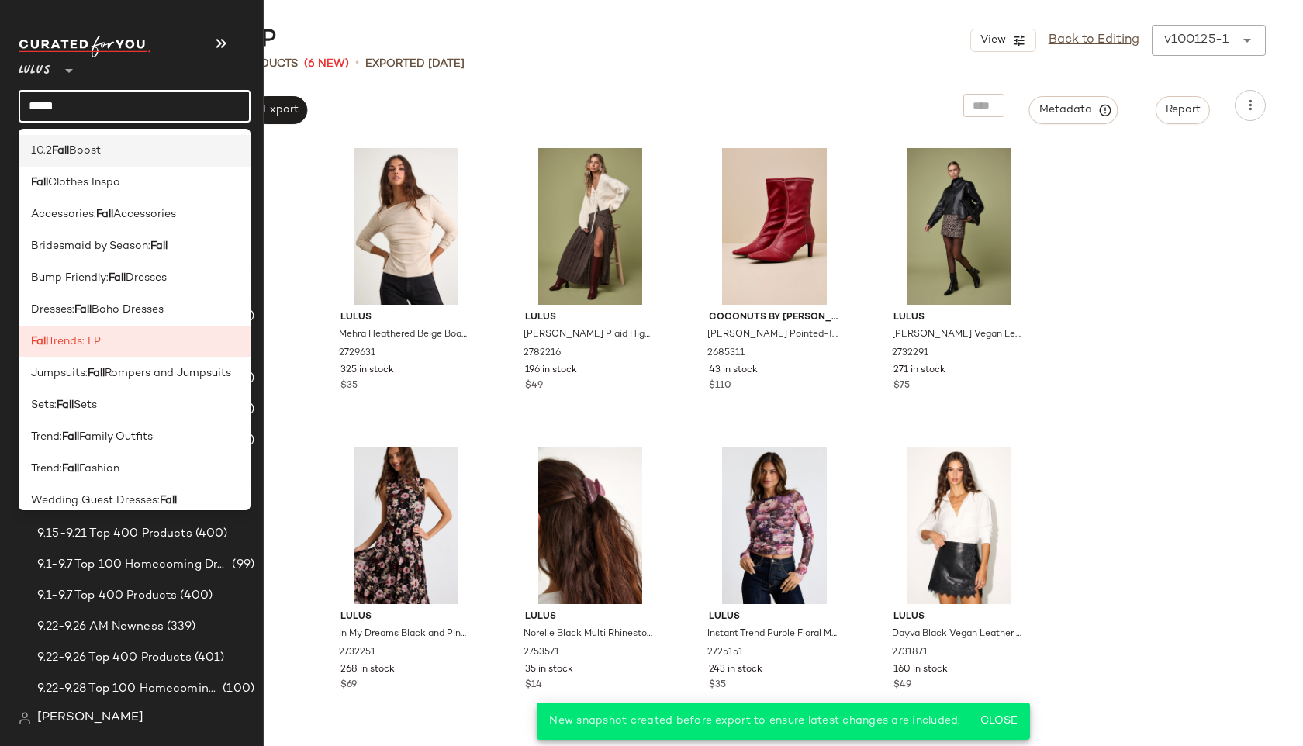
type input "**********"
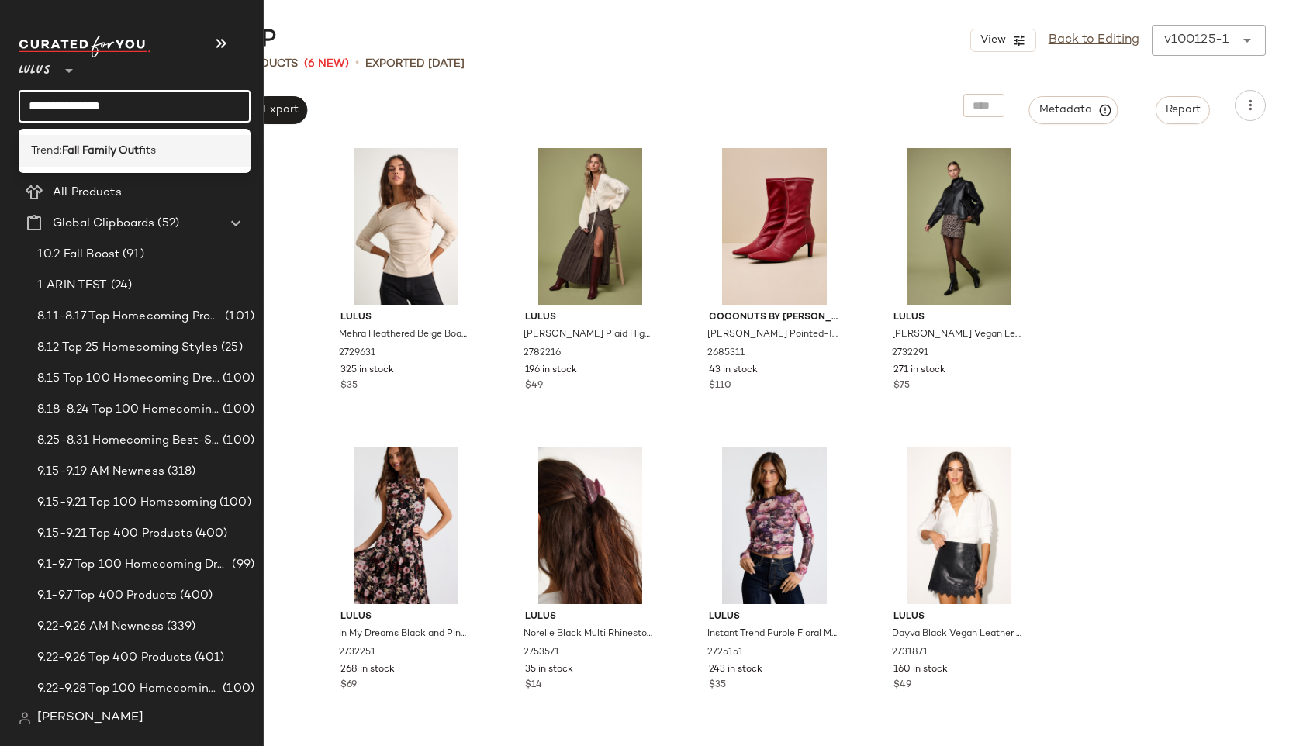
click at [124, 164] on div "Trend: Fall Family Out fits" at bounding box center [135, 151] width 232 height 32
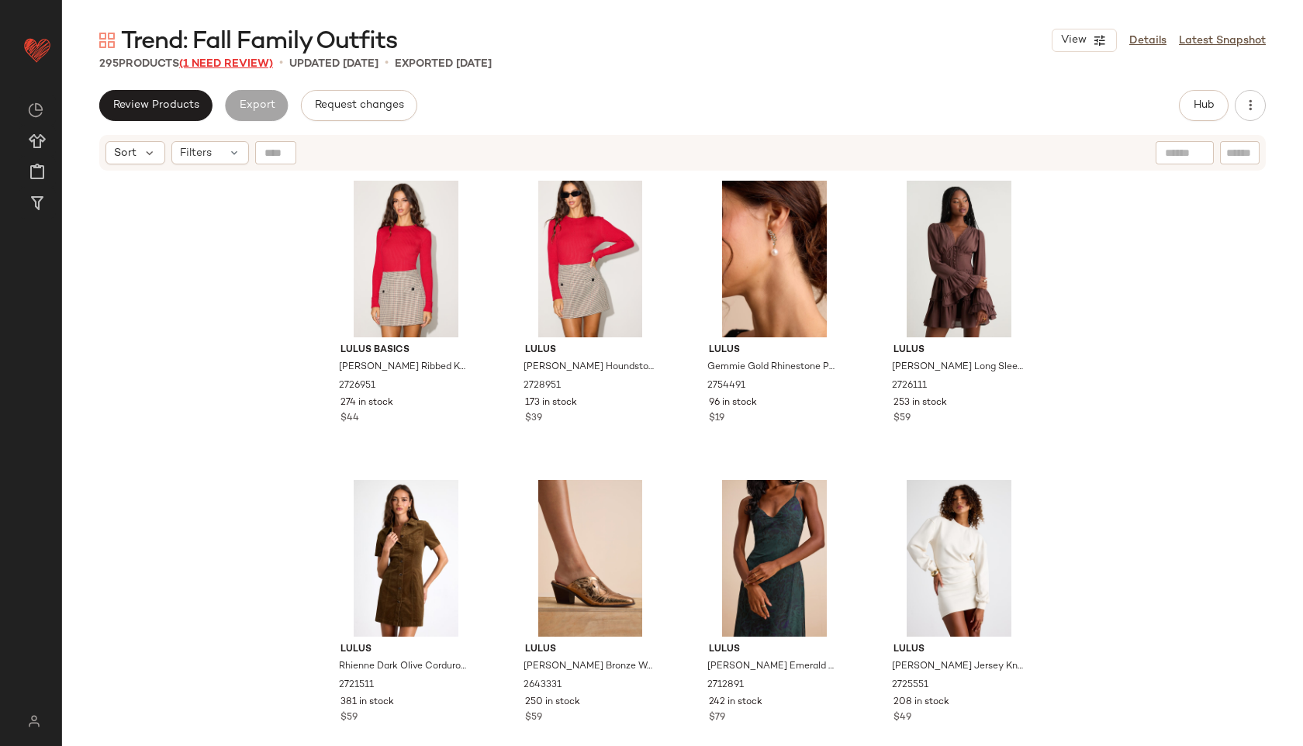
click at [260, 60] on span "(1 Need Review)" at bounding box center [226, 64] width 94 height 12
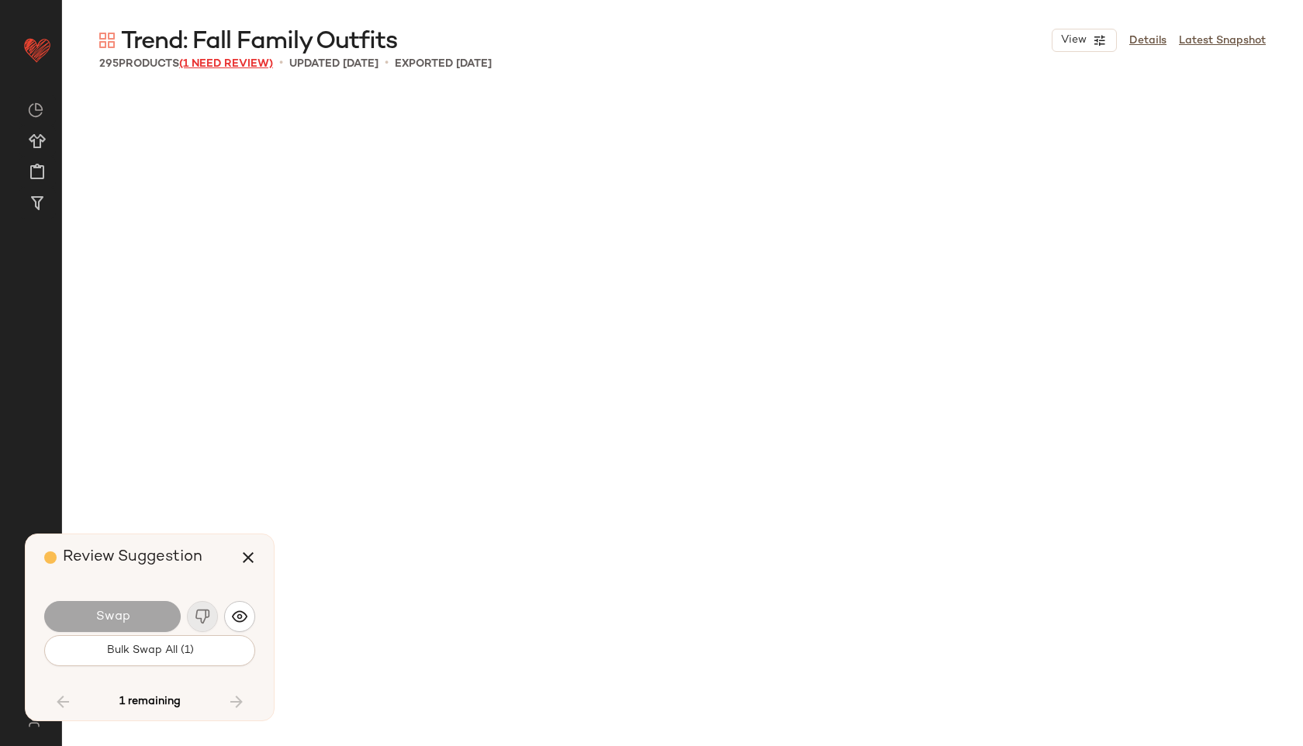
scroll to position [15571, 0]
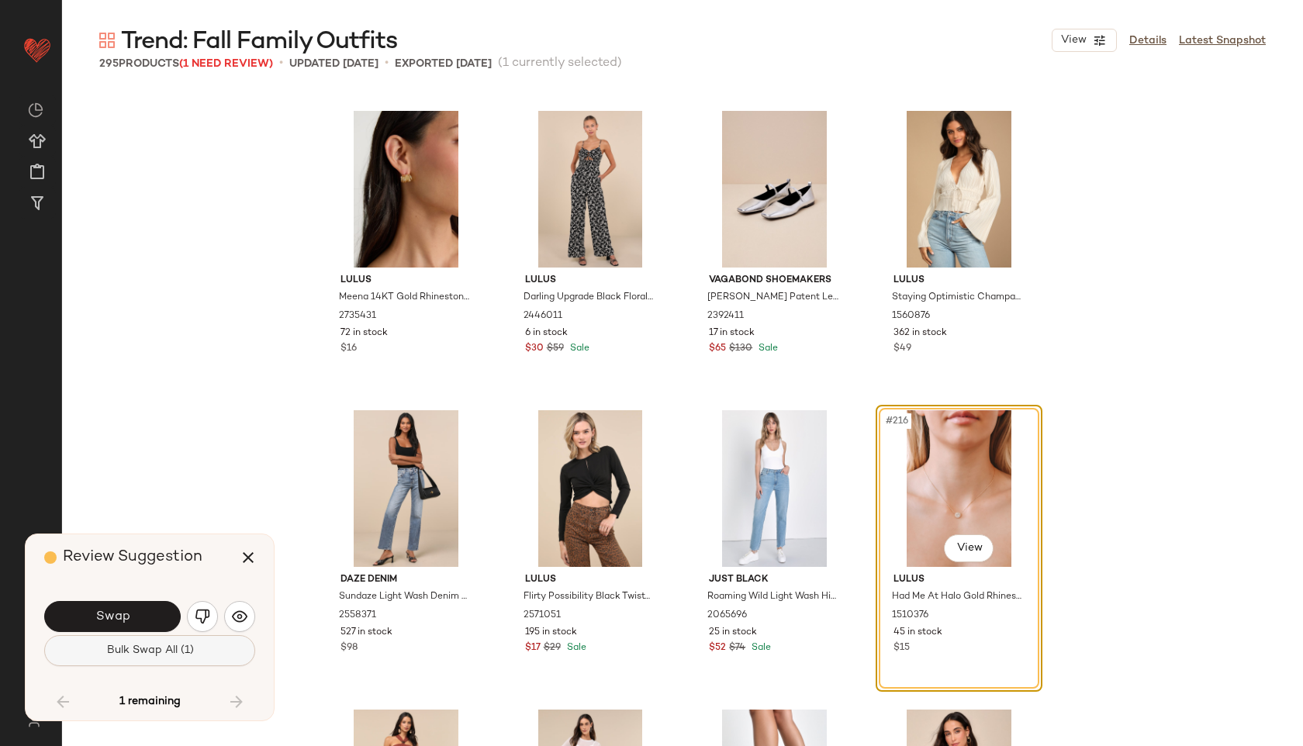
click at [167, 653] on span "Bulk Swap All (1)" at bounding box center [150, 651] width 88 height 12
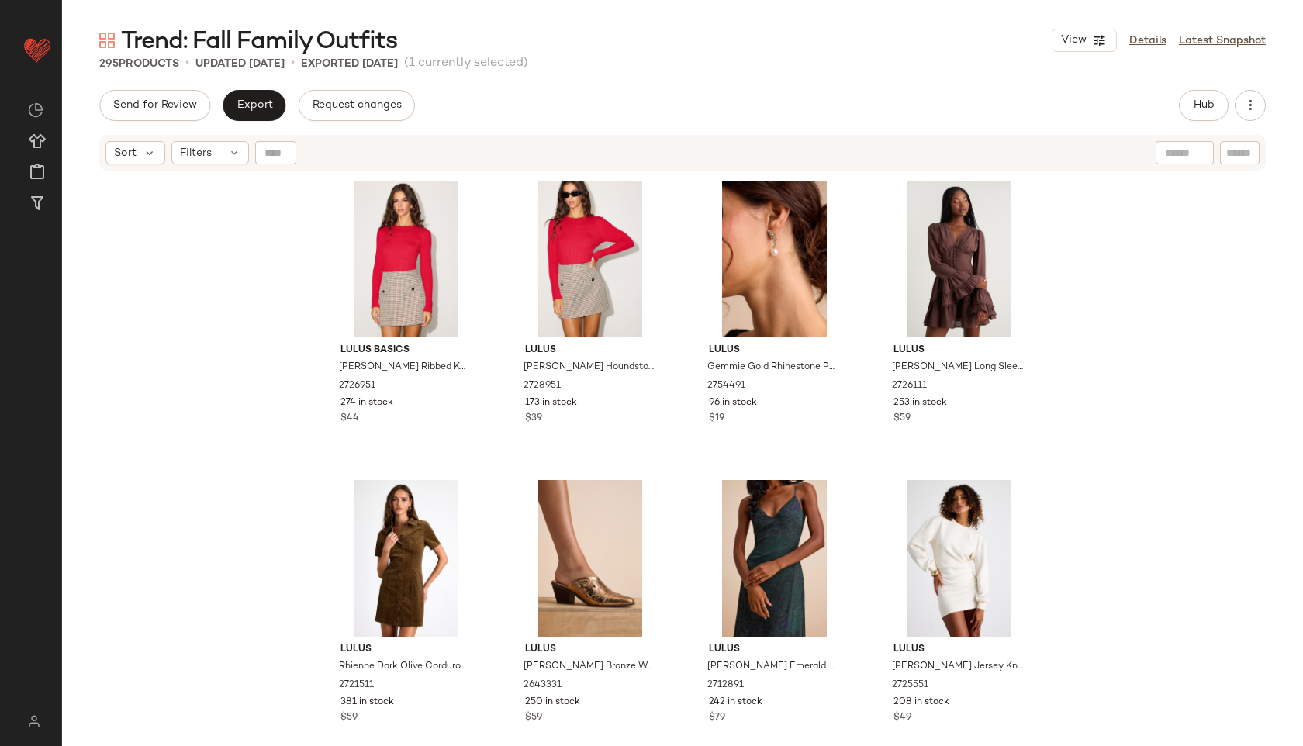
click at [1175, 112] on div "Send for Review Export Request changes Hub Send for Review External Review Inte…" at bounding box center [682, 105] width 1167 height 31
click at [1186, 109] on button "Hub" at bounding box center [1204, 105] width 50 height 31
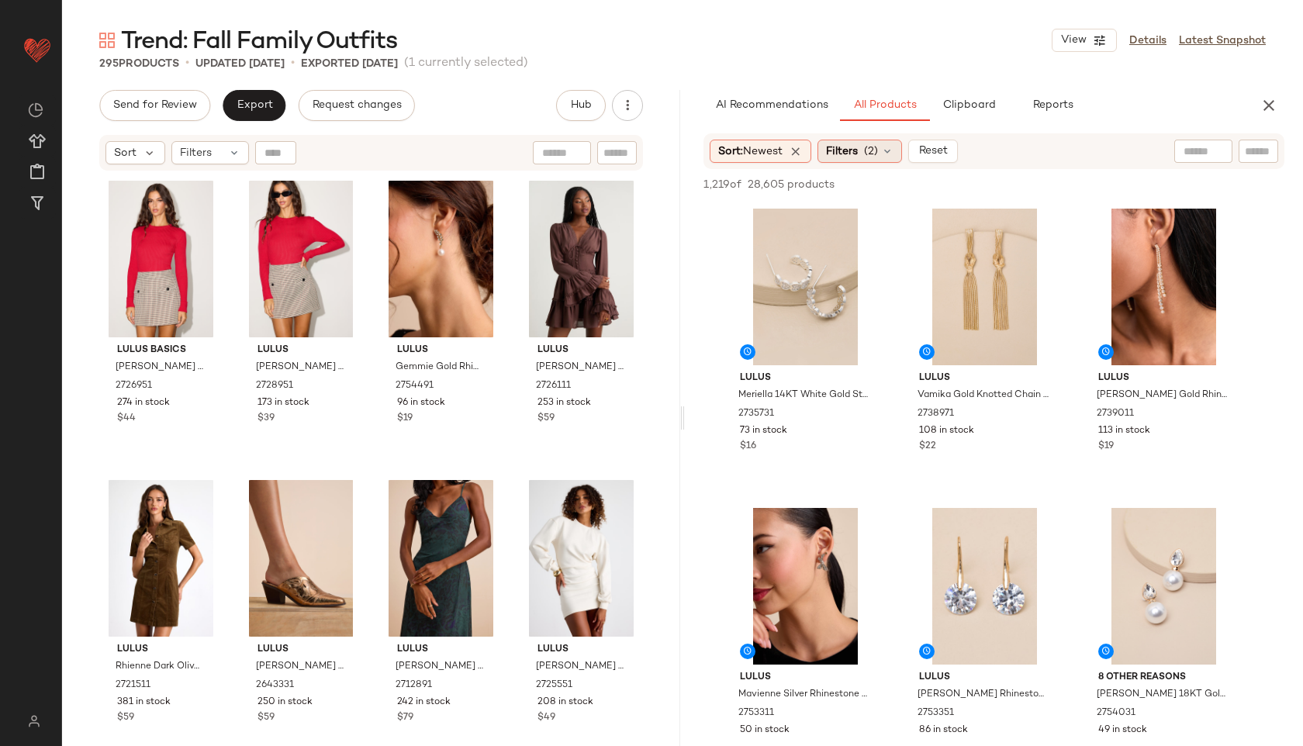
click at [878, 147] on span "(2)" at bounding box center [871, 152] width 14 height 16
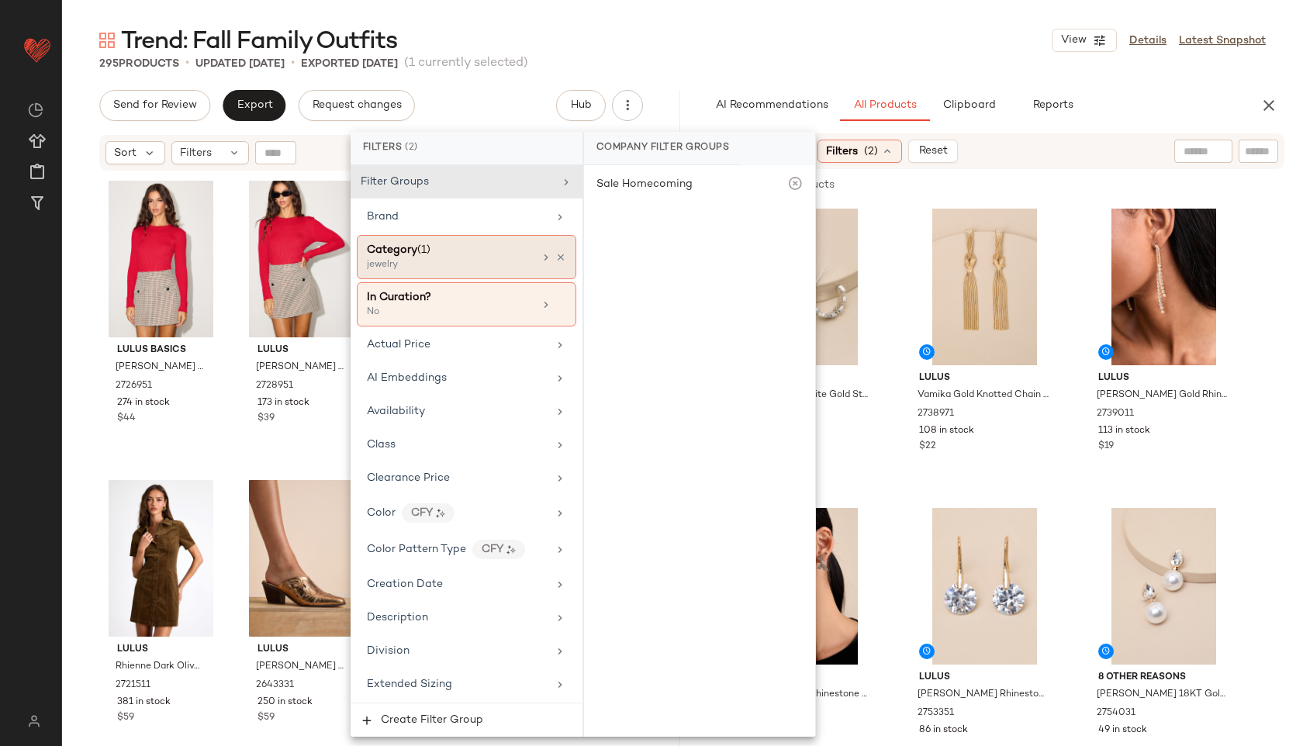
click at [441, 254] on div "Category (1)" at bounding box center [450, 250] width 167 height 16
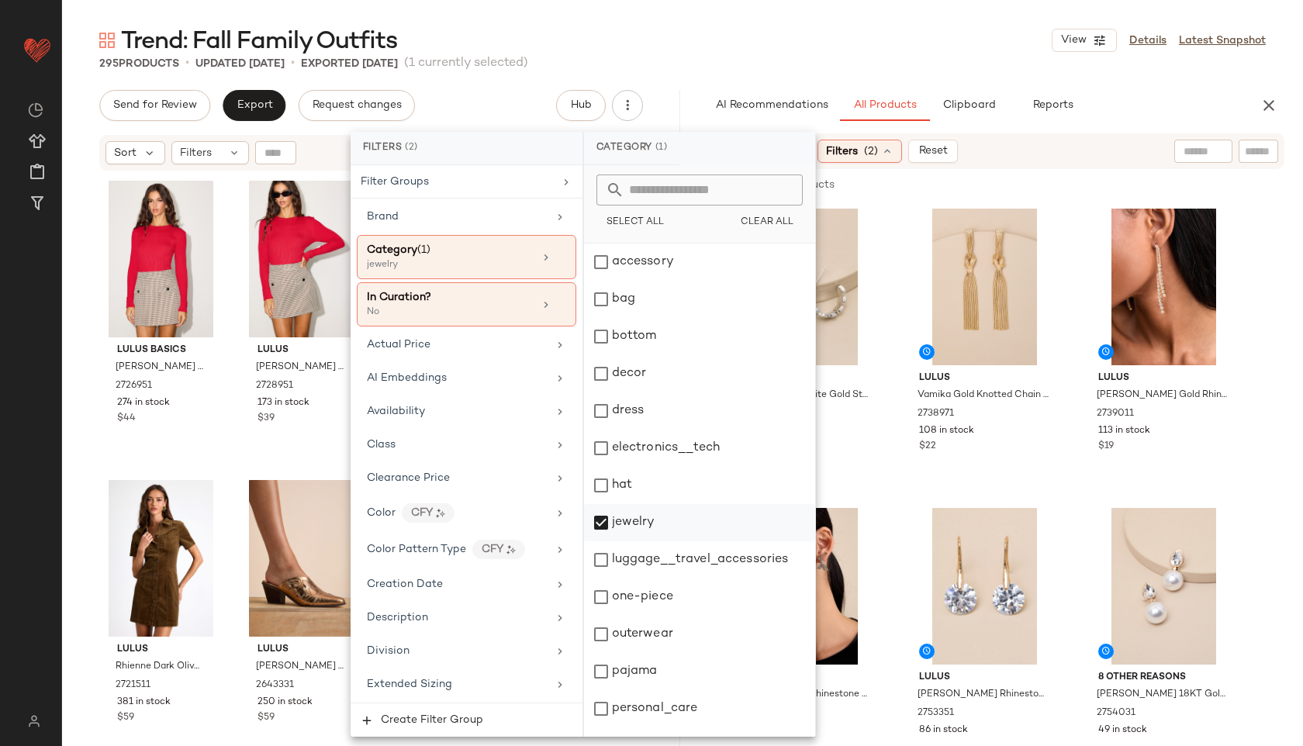
click at [632, 515] on div "jewelry" at bounding box center [699, 522] width 231 height 37
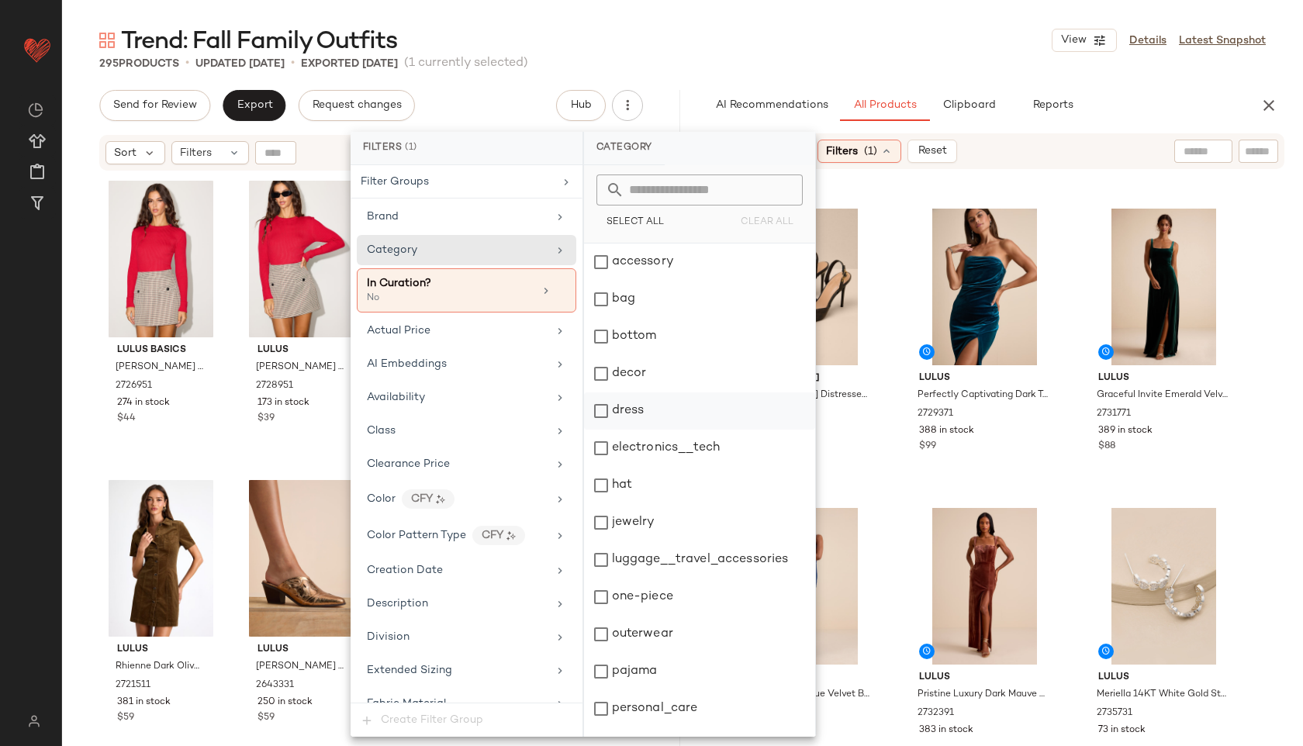
click at [638, 407] on div "dress" at bounding box center [699, 411] width 231 height 37
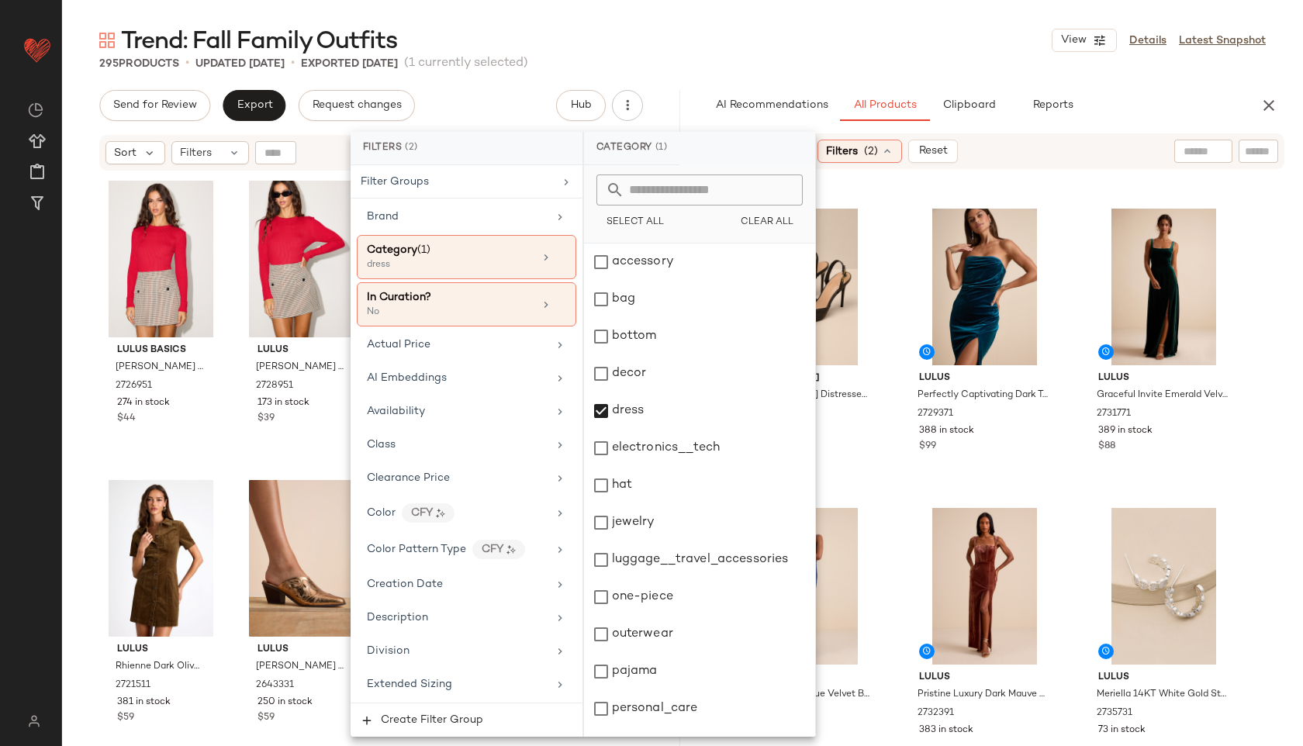
click at [826, 40] on div "Trend: Fall Family Outfits View Details Latest Snapshot" at bounding box center [682, 40] width 1241 height 31
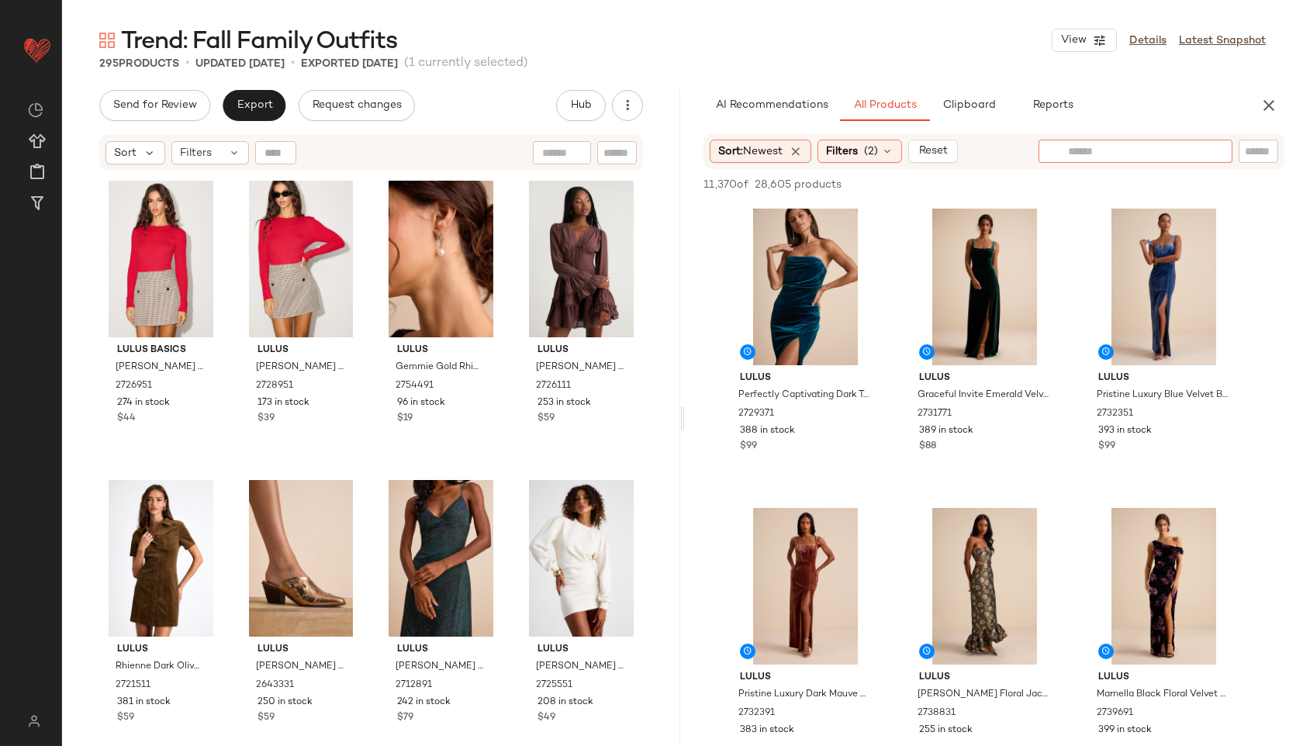
click at [1210, 157] on div at bounding box center [1136, 151] width 194 height 23
type input "******"
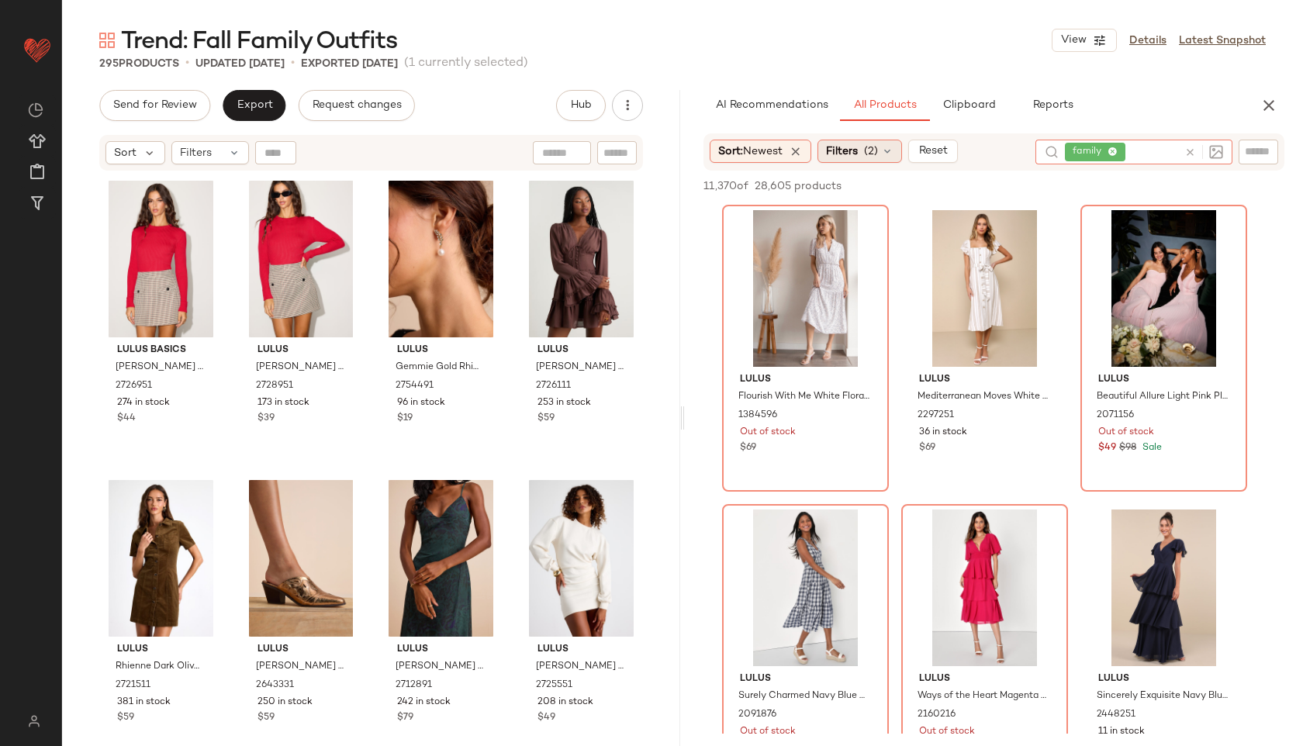
click at [880, 160] on div "Filters (2)" at bounding box center [860, 151] width 85 height 23
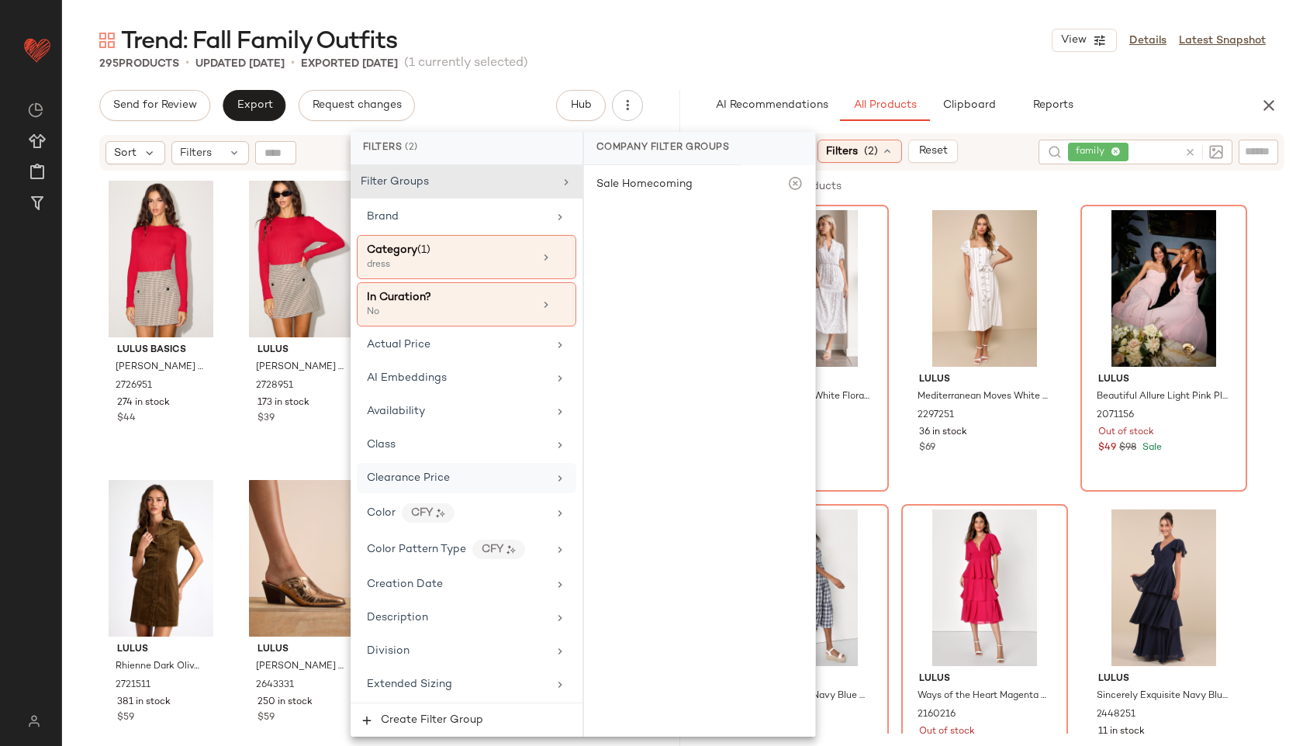
scroll to position [1054, 0]
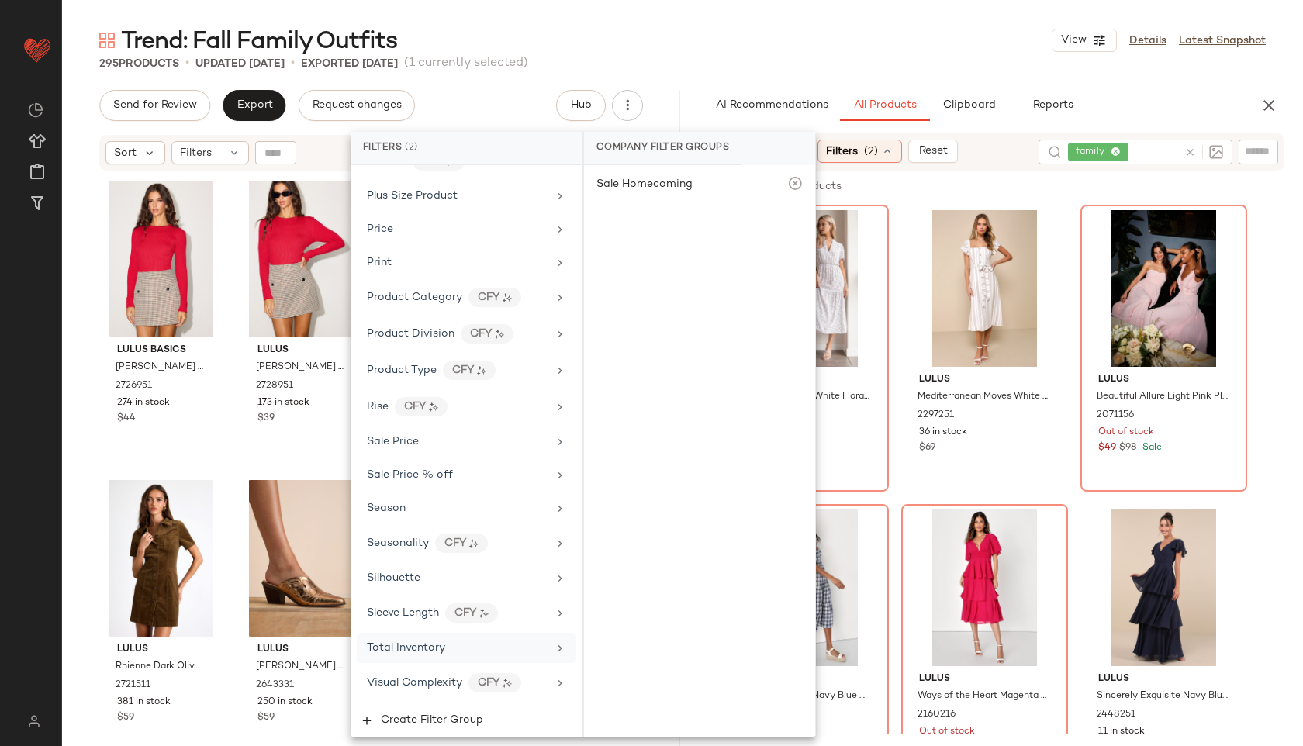
click at [408, 649] on span "Total Inventory" at bounding box center [406, 648] width 78 height 12
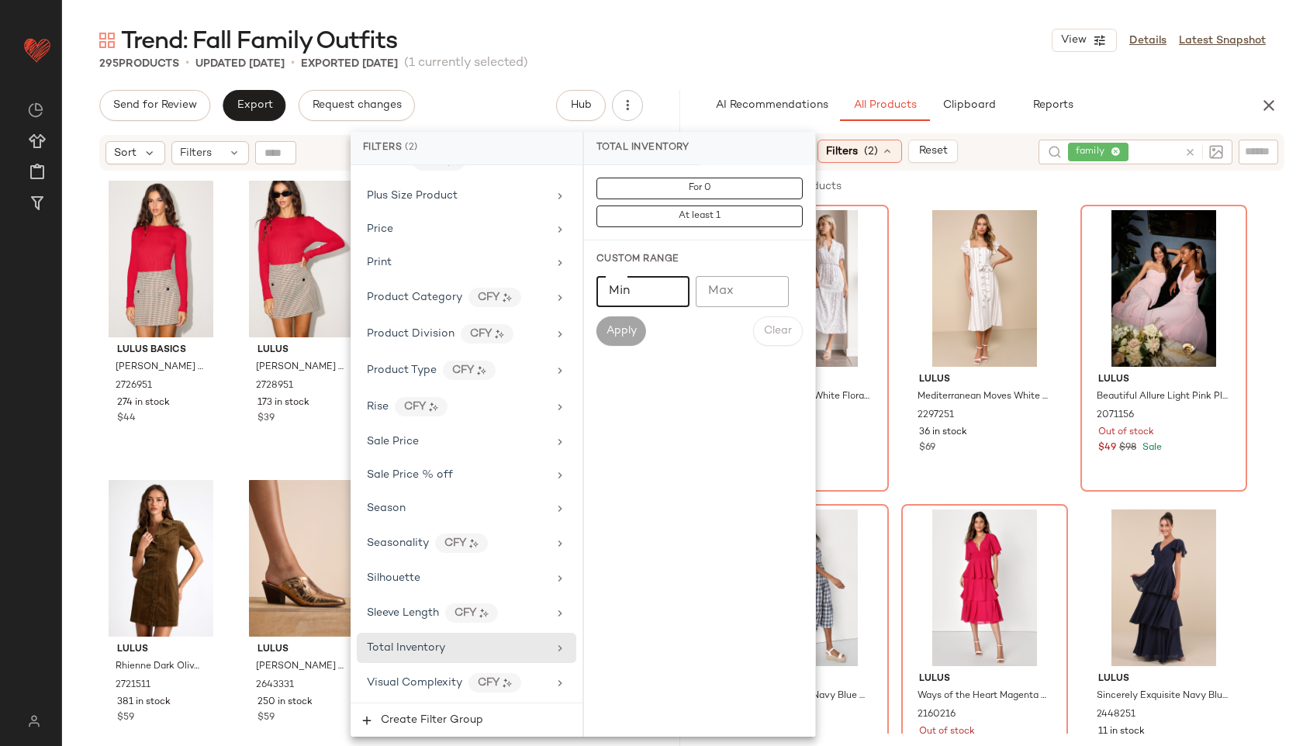
click at [629, 293] on input "Min" at bounding box center [643, 291] width 93 height 31
type input "**"
click at [619, 331] on span "Apply" at bounding box center [621, 331] width 31 height 12
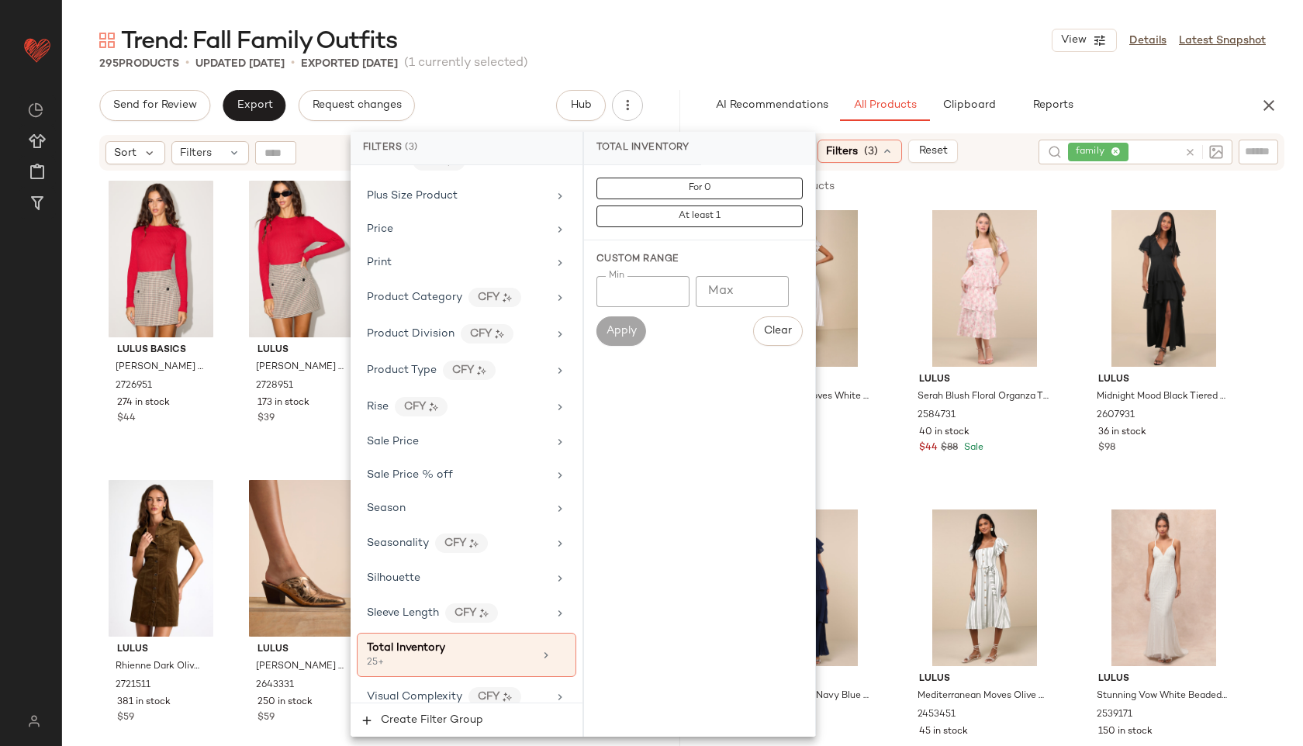
click at [832, 69] on div "295 Products • updated Oct 1st • Exported Oct 1st (1 currently selected)" at bounding box center [682, 64] width 1241 height 16
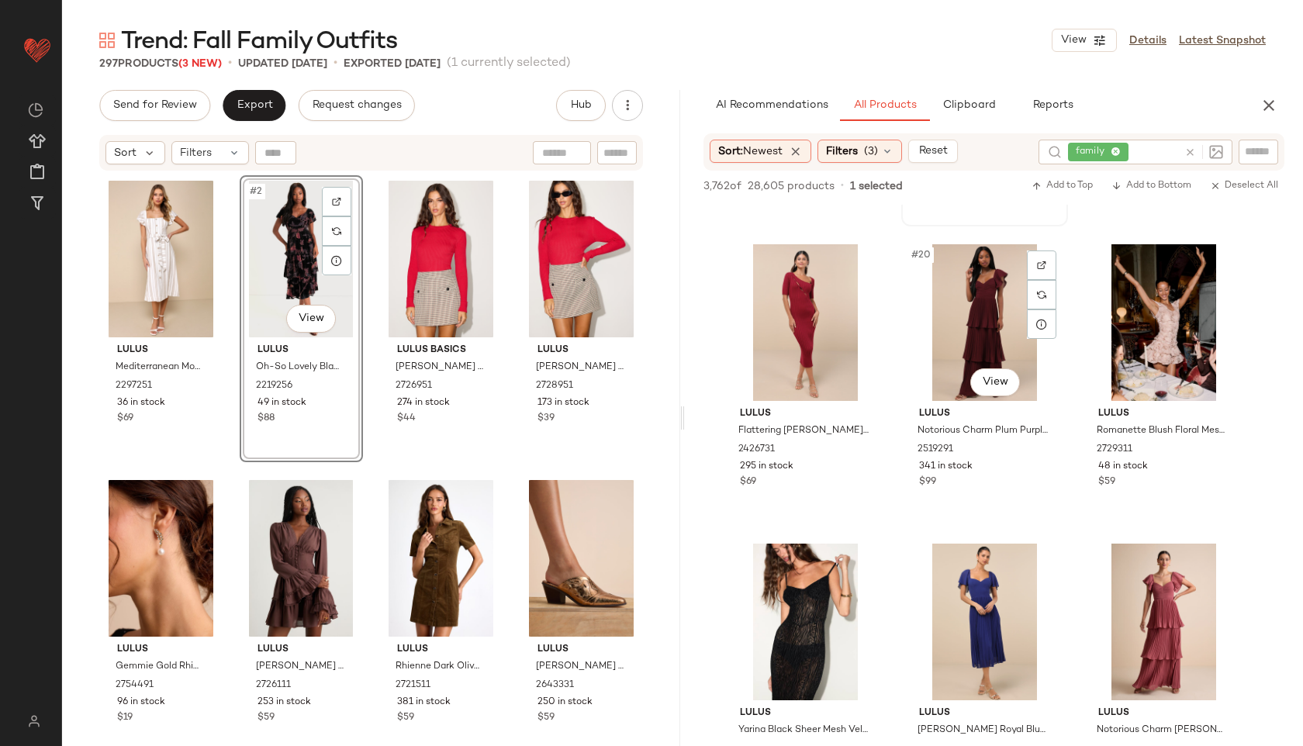
scroll to position [1773, 0]
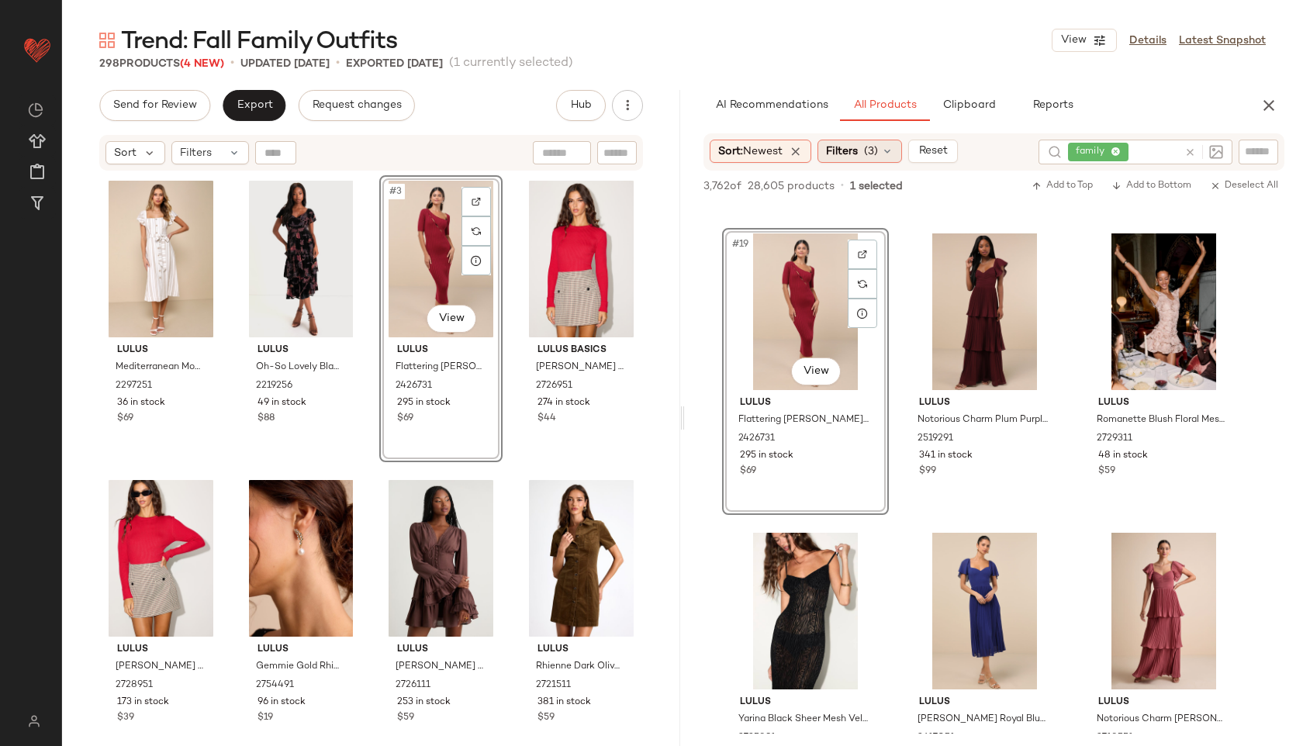
click at [879, 140] on div "Filters (3)" at bounding box center [860, 151] width 85 height 23
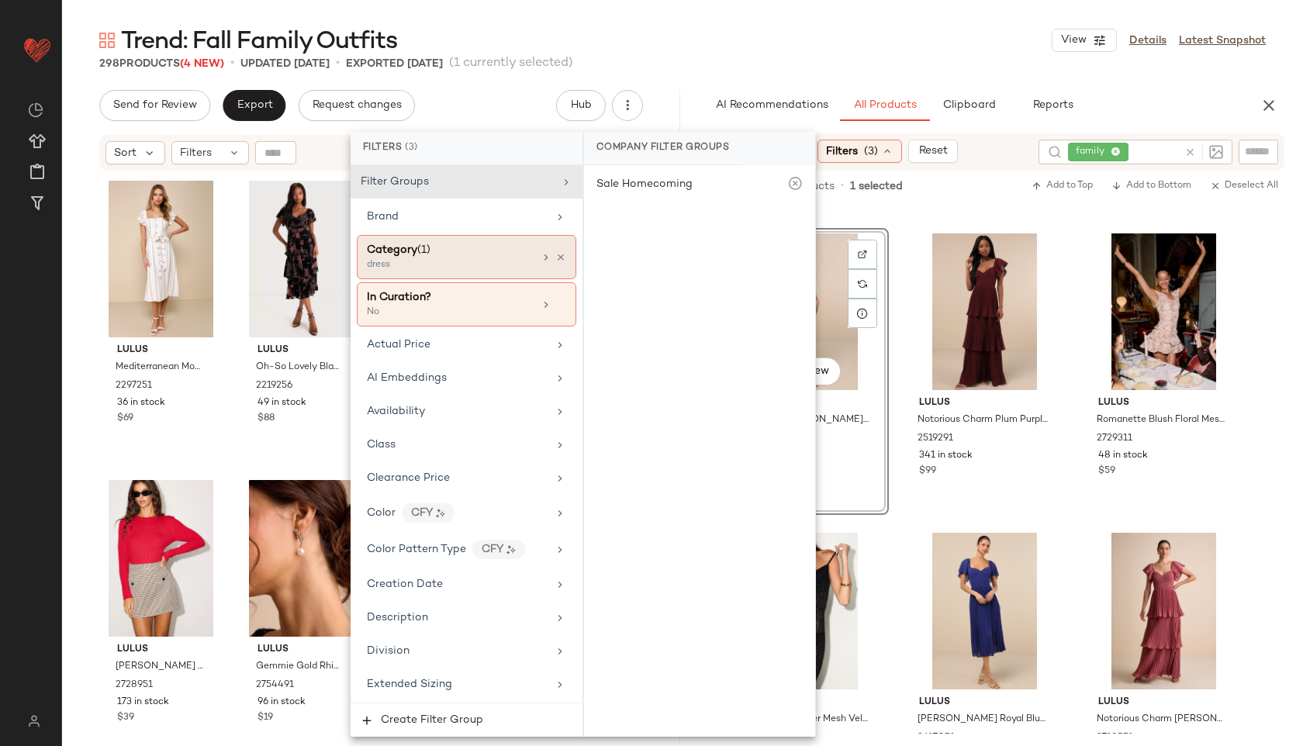
click at [507, 251] on div "Category (1)" at bounding box center [450, 250] width 167 height 16
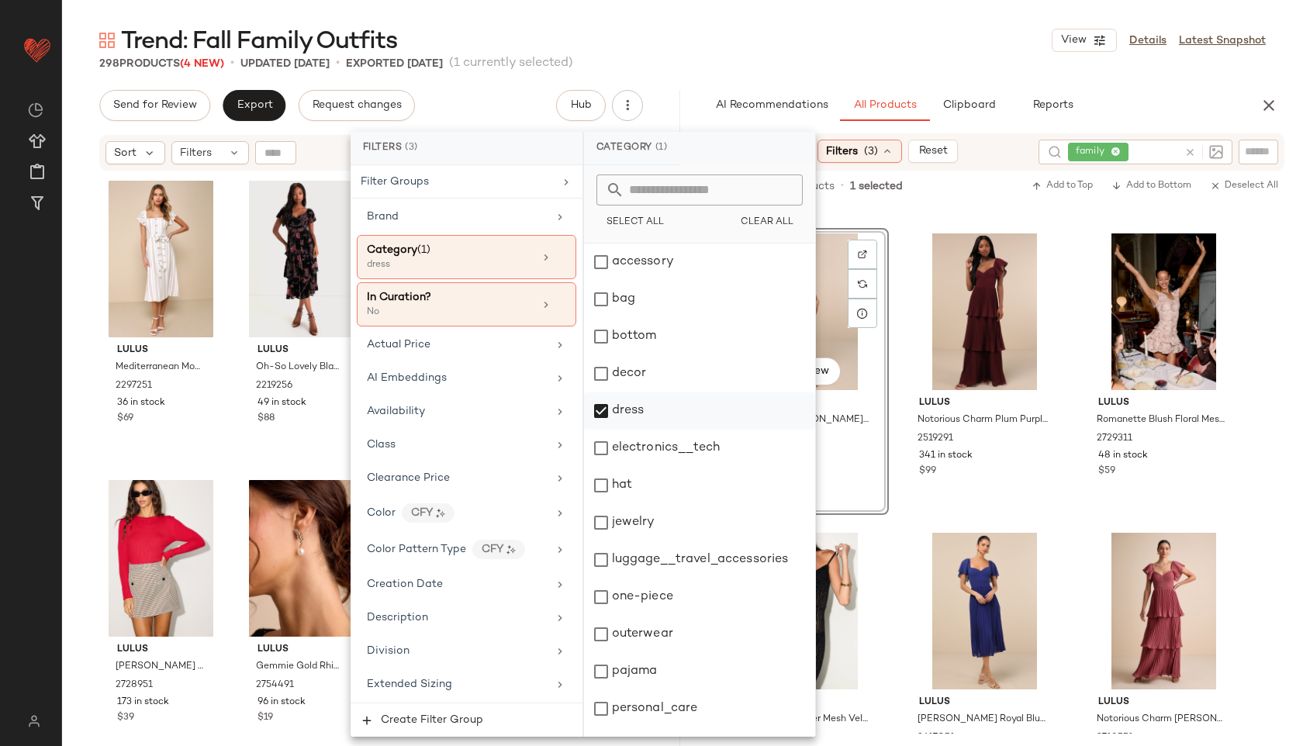
click at [623, 400] on div "dress" at bounding box center [699, 411] width 231 height 37
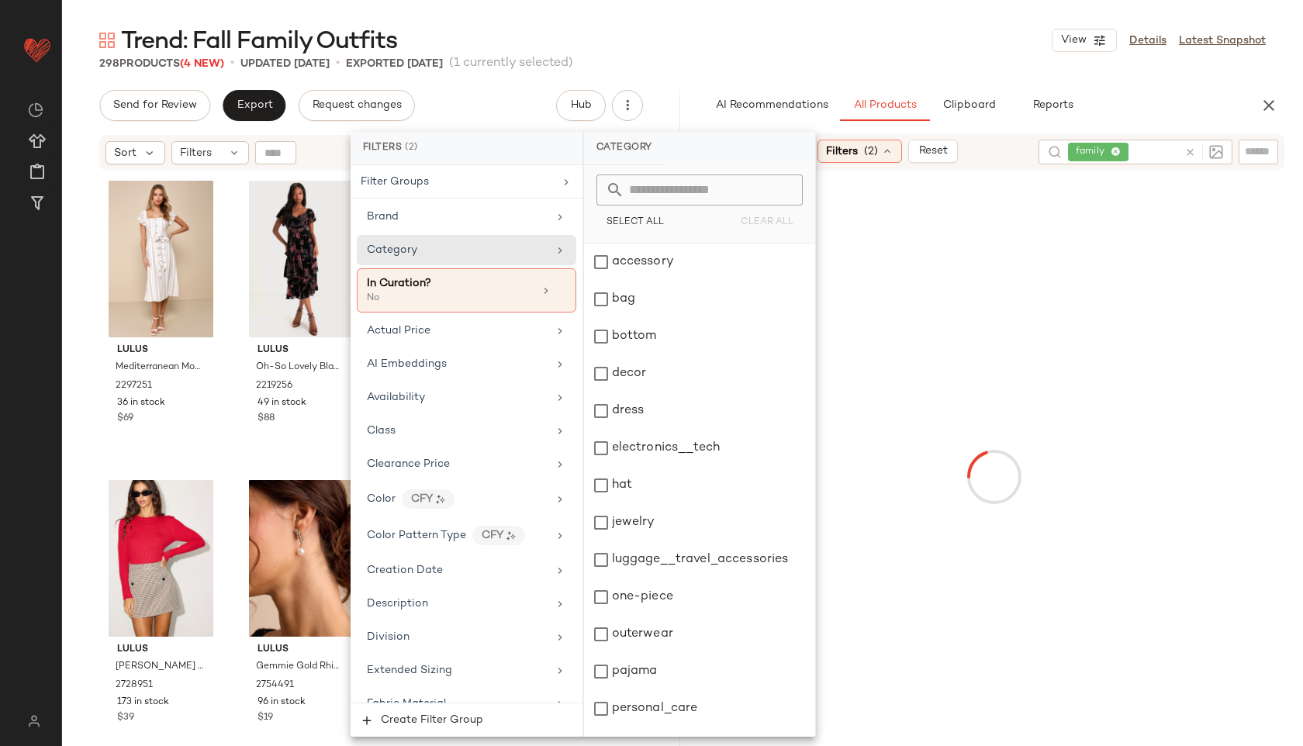
click at [704, 56] on div "298 Products (4 New) • updated Oct 3rd • Exported Oct 1st (1 currently selected)" at bounding box center [682, 64] width 1241 height 16
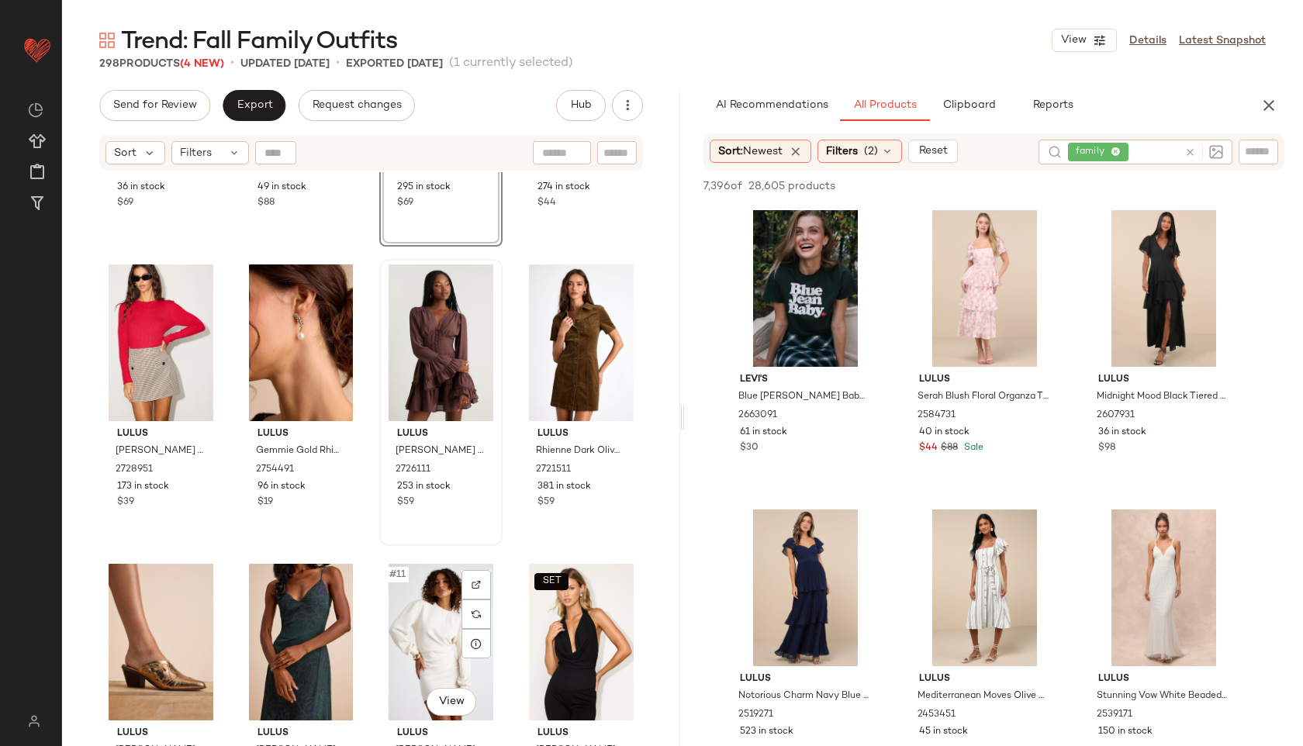
scroll to position [0, 0]
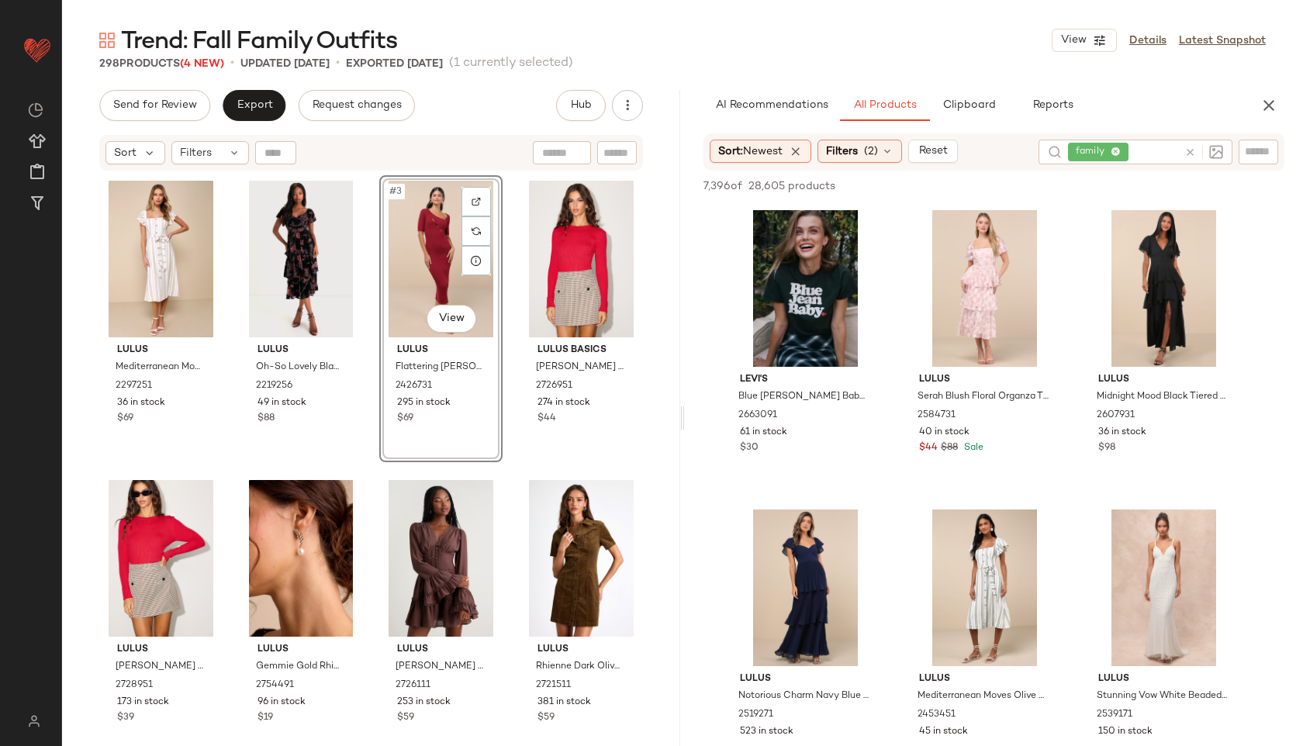
click at [881, 163] on div "Sort: Newest Filters (2) Reset family" at bounding box center [994, 151] width 581 height 37
click at [872, 154] on span "(2)" at bounding box center [871, 152] width 14 height 16
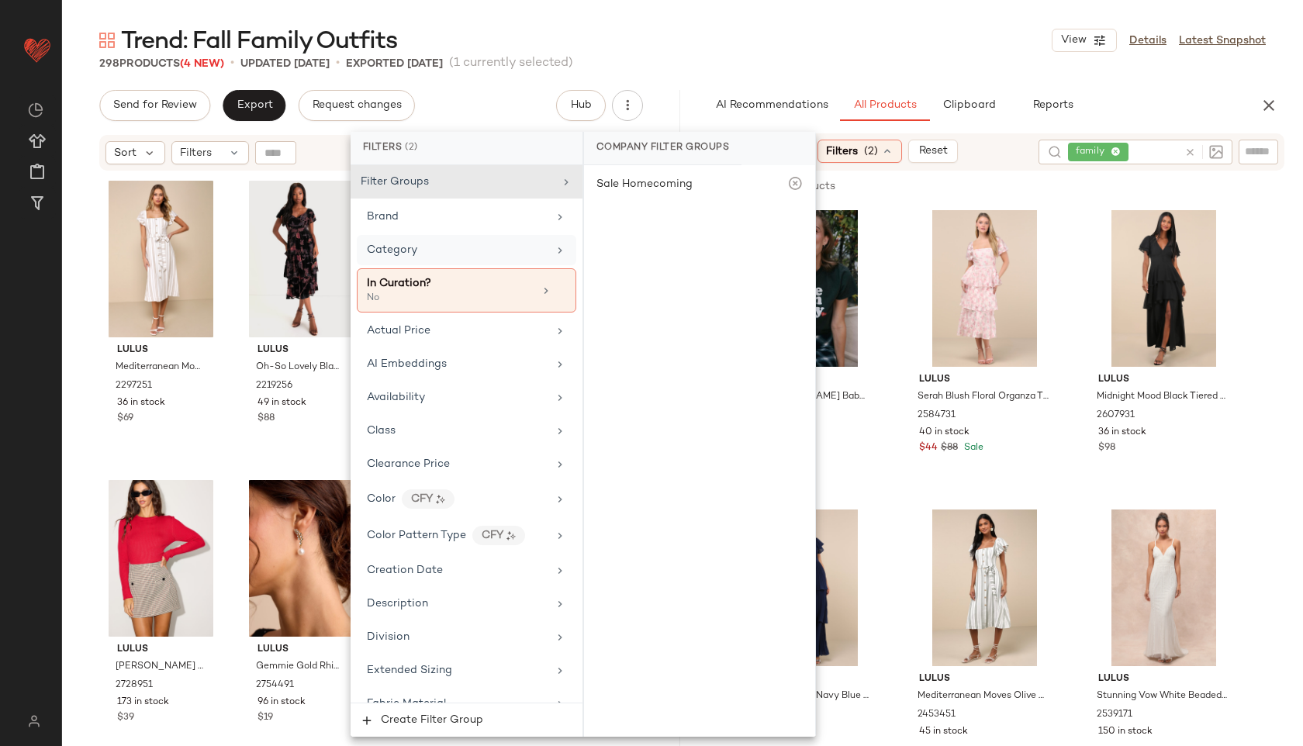
click at [455, 245] on div "Category" at bounding box center [457, 250] width 181 height 16
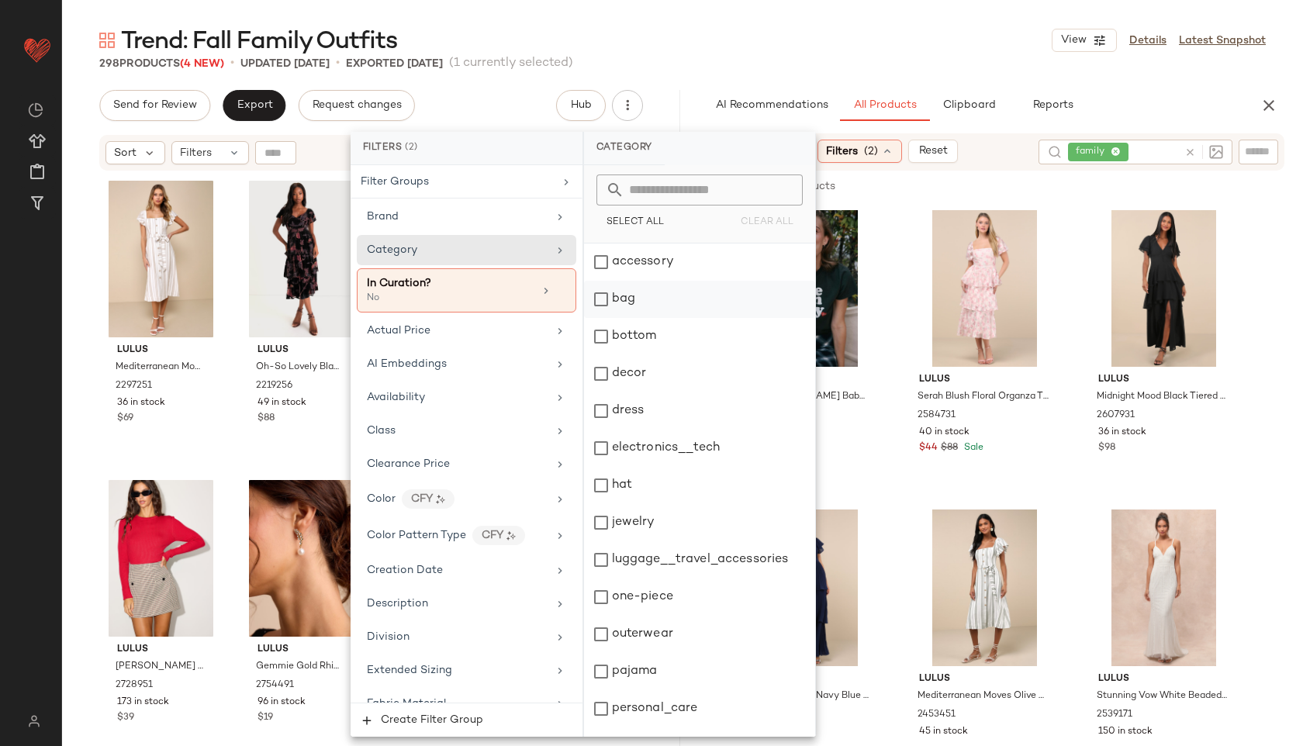
click at [611, 302] on div "bag" at bounding box center [699, 299] width 231 height 37
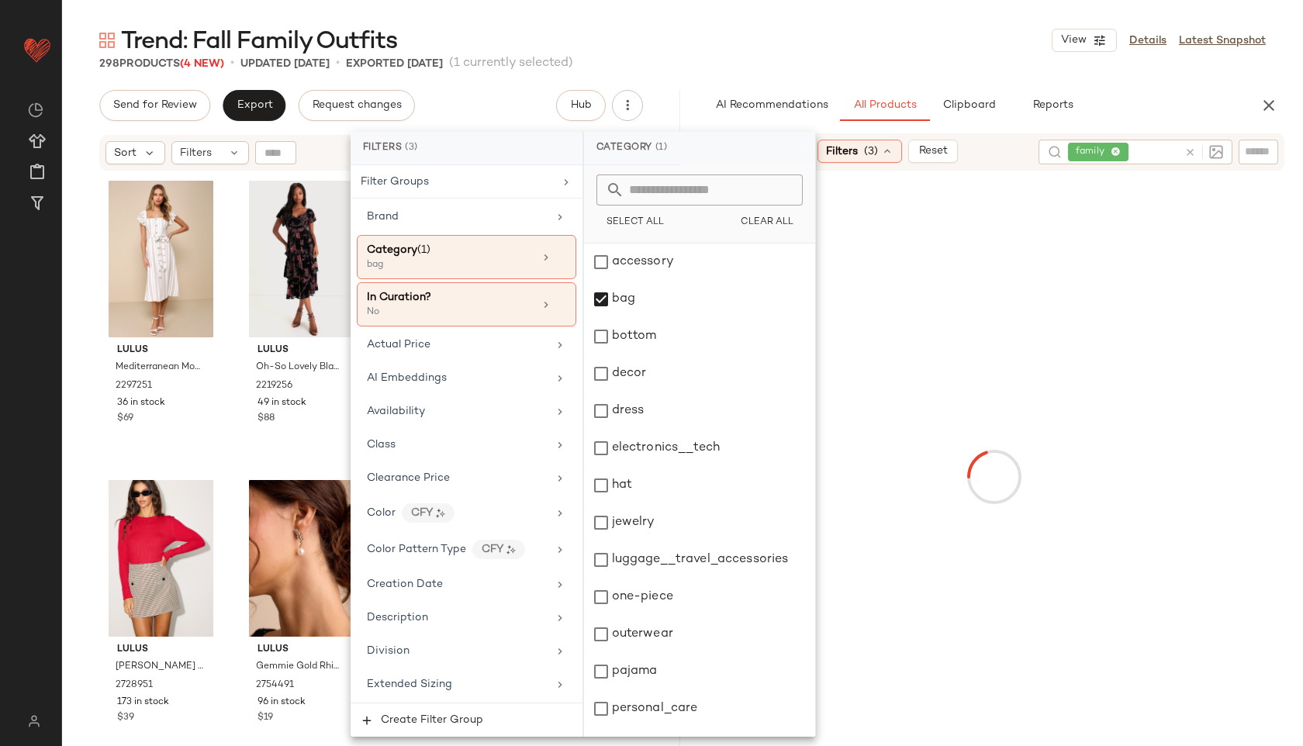
click at [1191, 151] on icon at bounding box center [1191, 153] width 12 height 12
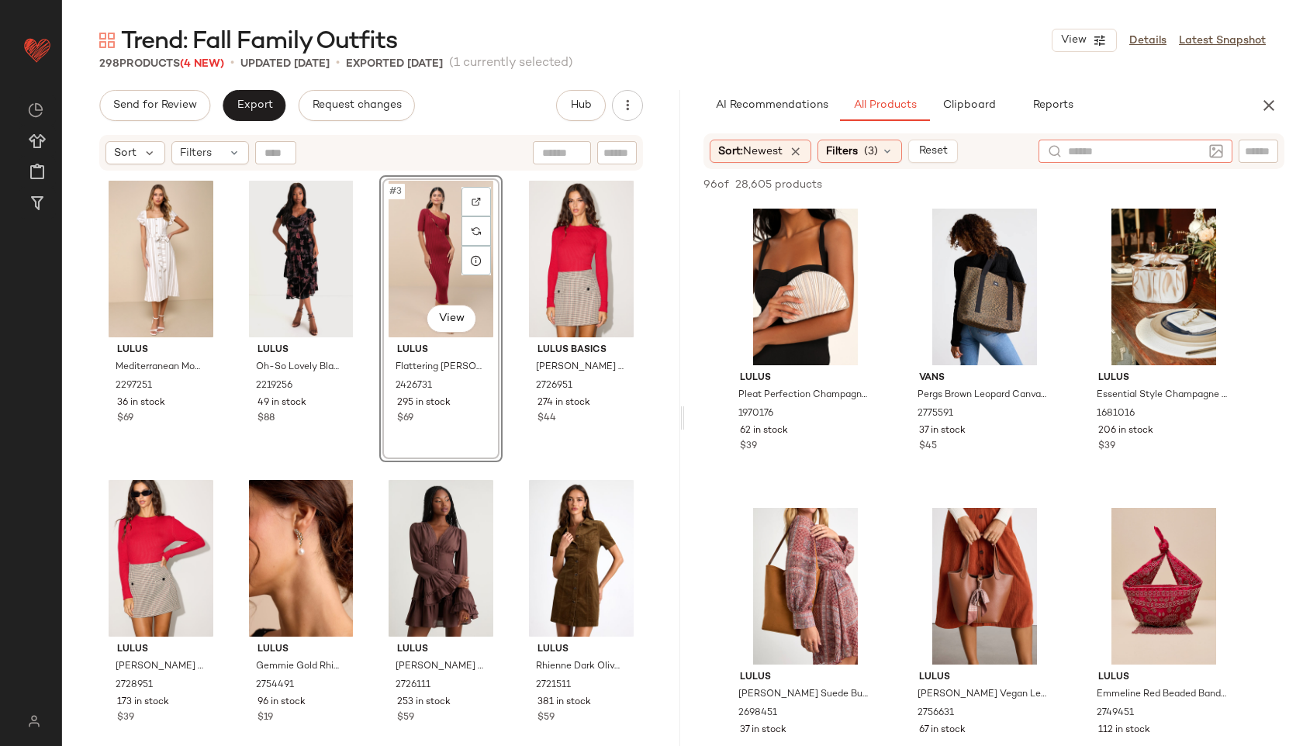
click at [933, 56] on div "298 Products (4 New) • updated Oct 3rd • Exported Oct 1st (1 currently selected)" at bounding box center [682, 64] width 1241 height 16
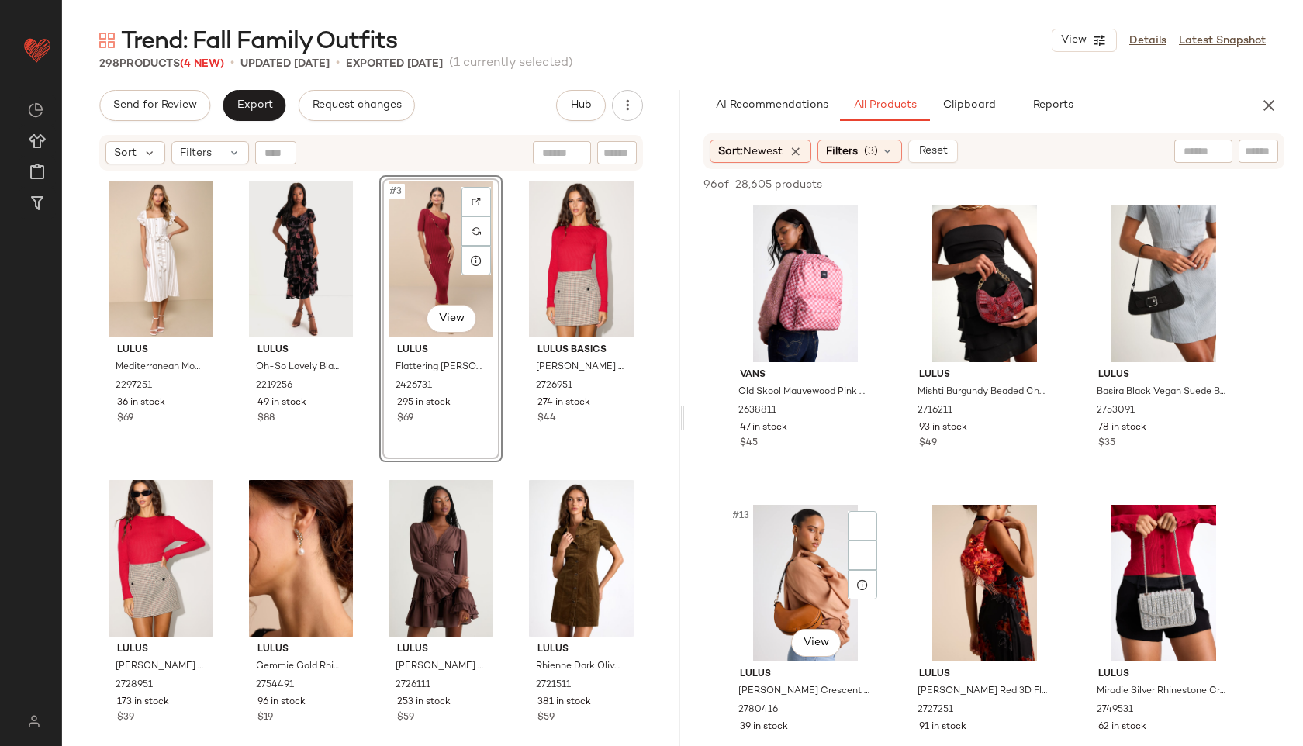
scroll to position [1186, 0]
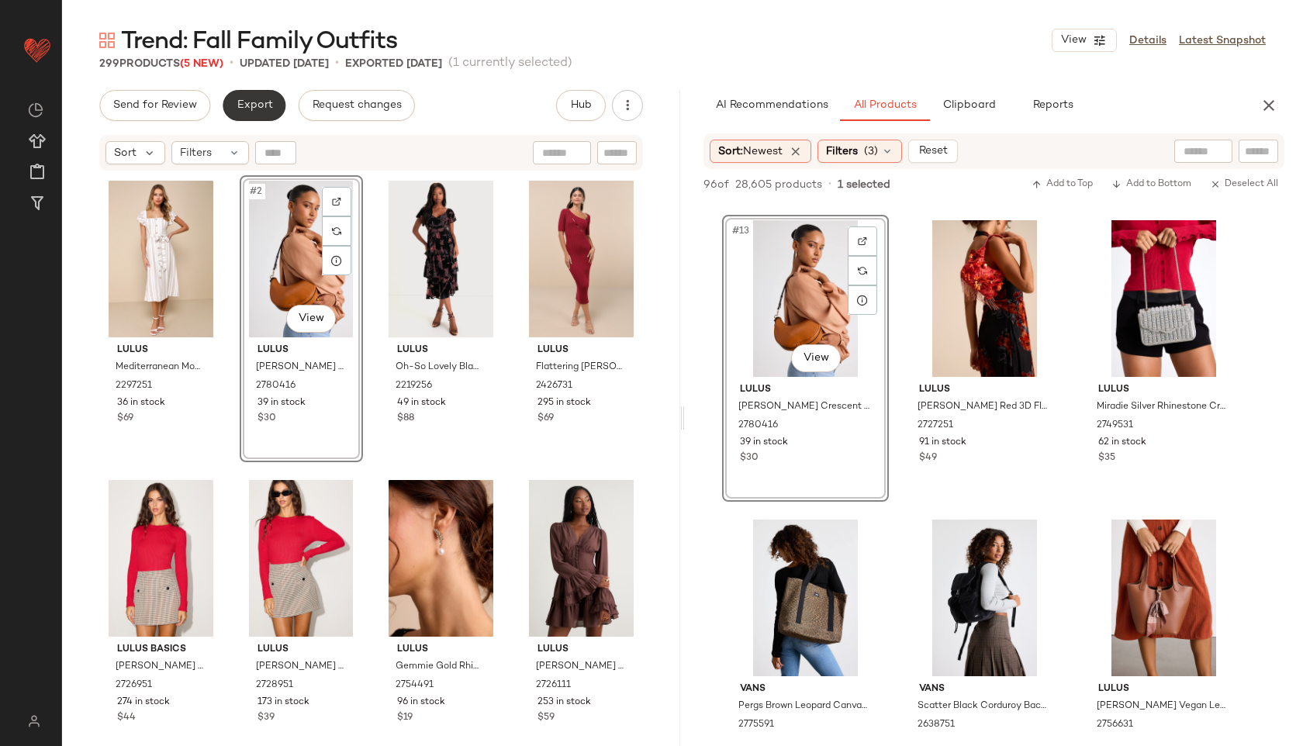
click at [247, 92] on button "Export" at bounding box center [254, 105] width 63 height 31
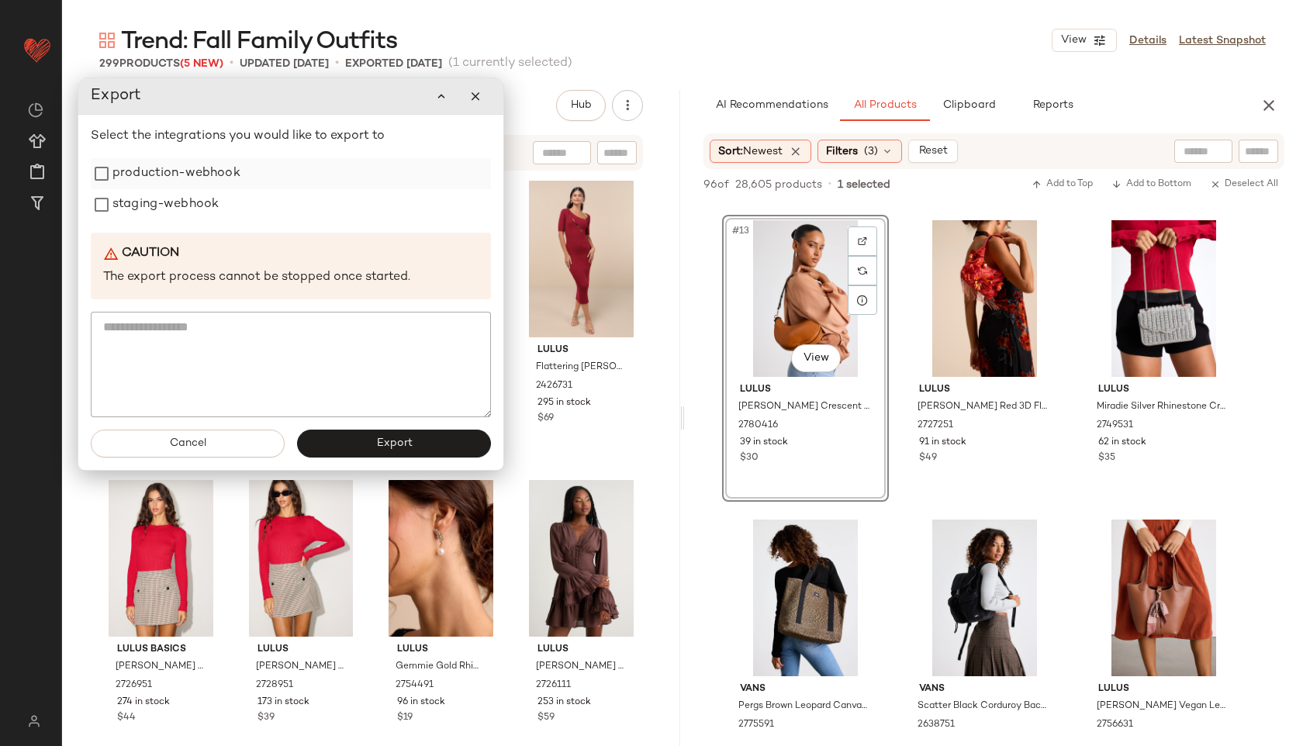
click at [200, 178] on label "production-webhook" at bounding box center [176, 173] width 128 height 31
click at [201, 206] on label "staging-webhook" at bounding box center [165, 204] width 106 height 31
click at [395, 438] on span "Export" at bounding box center [393, 444] width 36 height 12
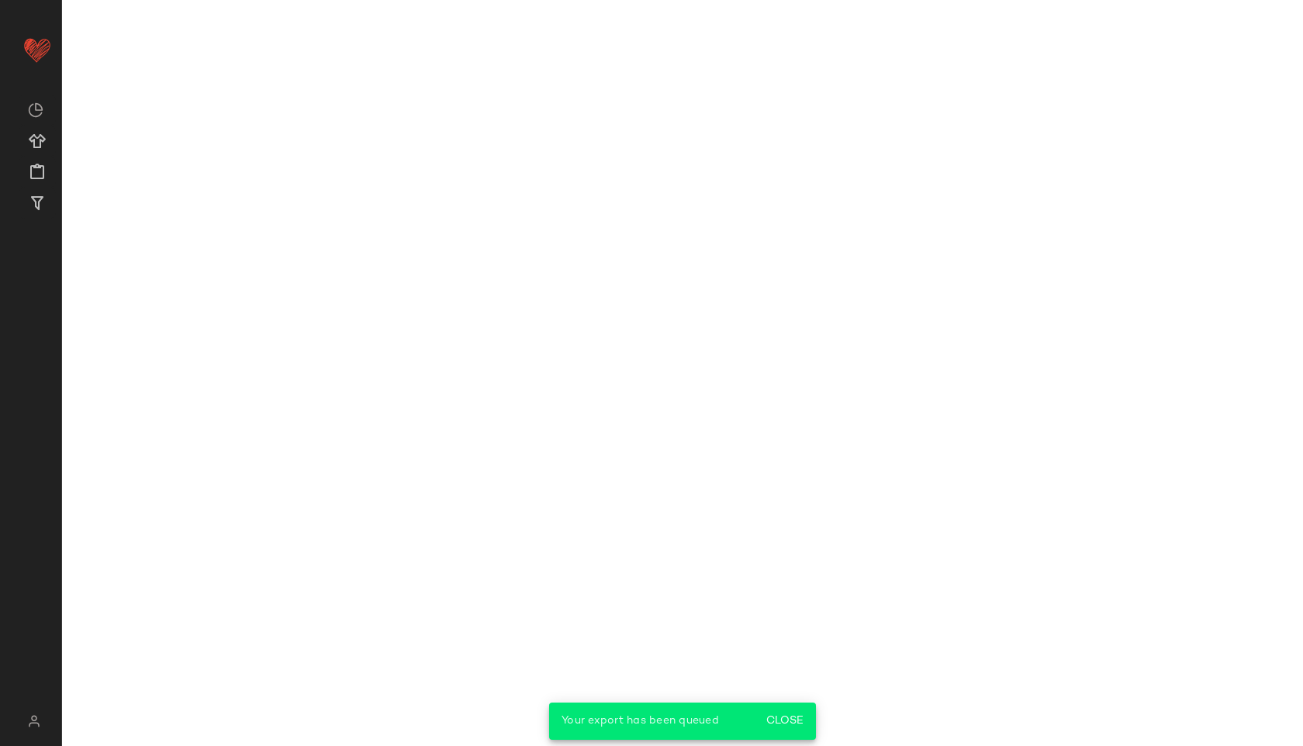
scroll to position [1785, 0]
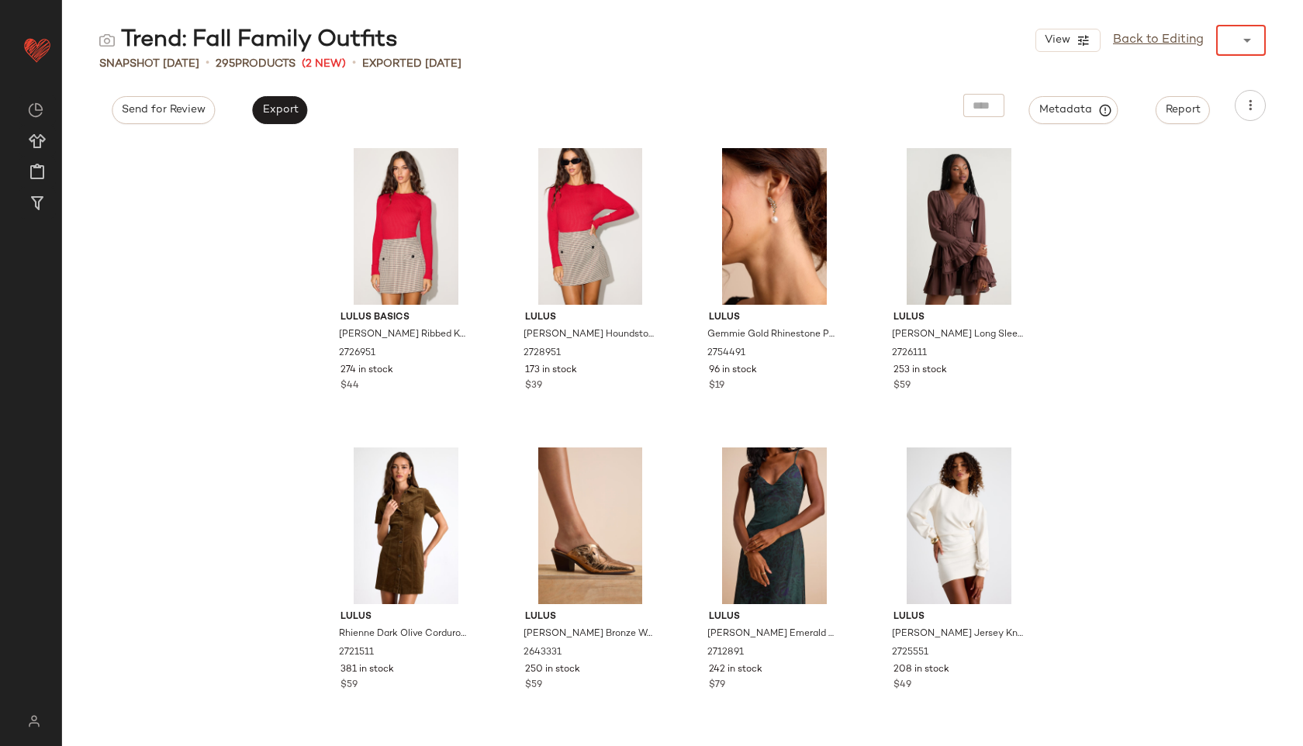
click at [1201, 40] on div "View Back to Editing ******" at bounding box center [1151, 40] width 230 height 31
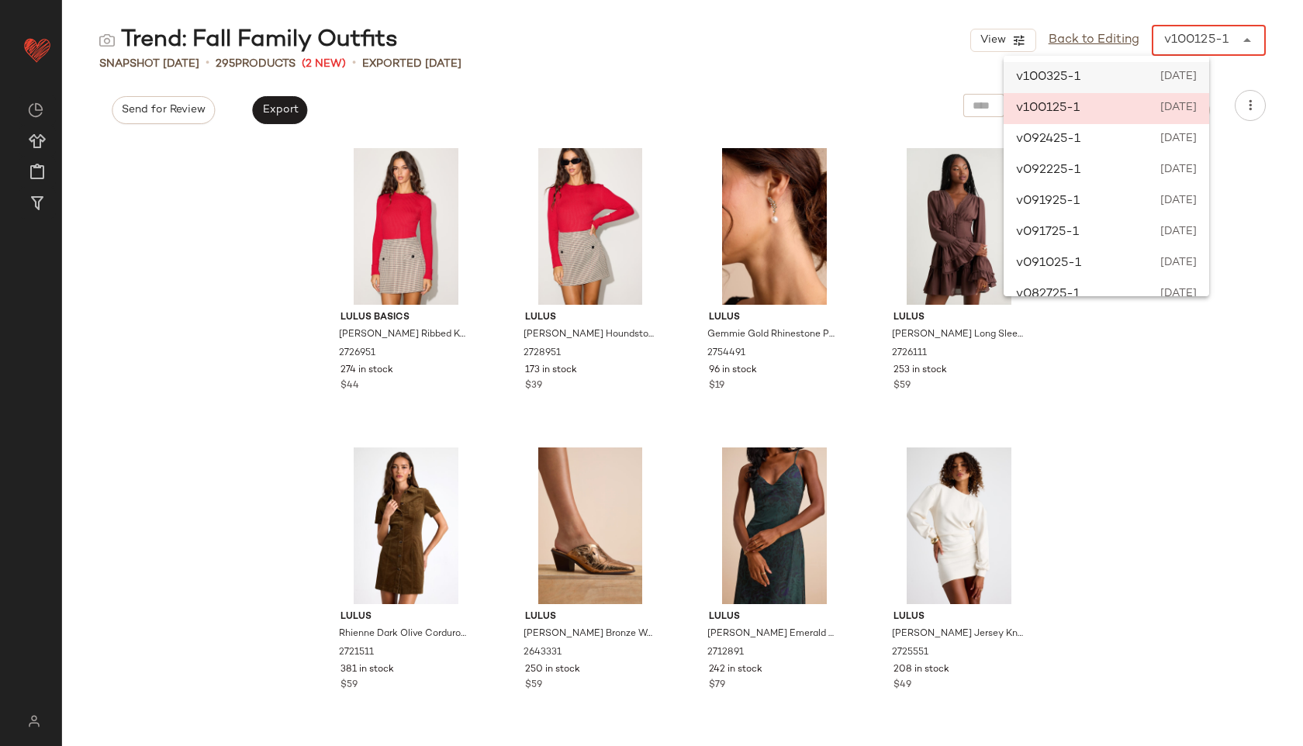
click at [1192, 74] on span "October 3rd 2025" at bounding box center [1177, 77] width 39 height 19
type input "******"
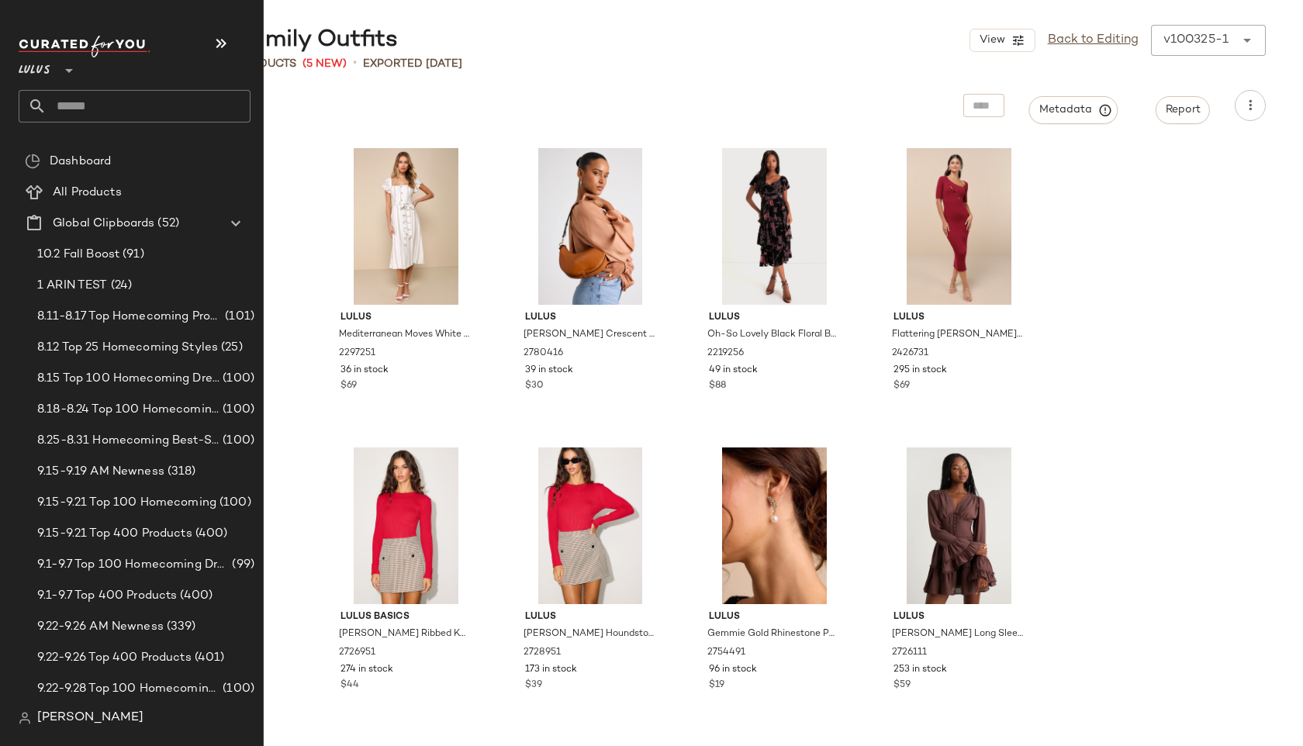
click at [92, 112] on input "text" at bounding box center [149, 106] width 204 height 33
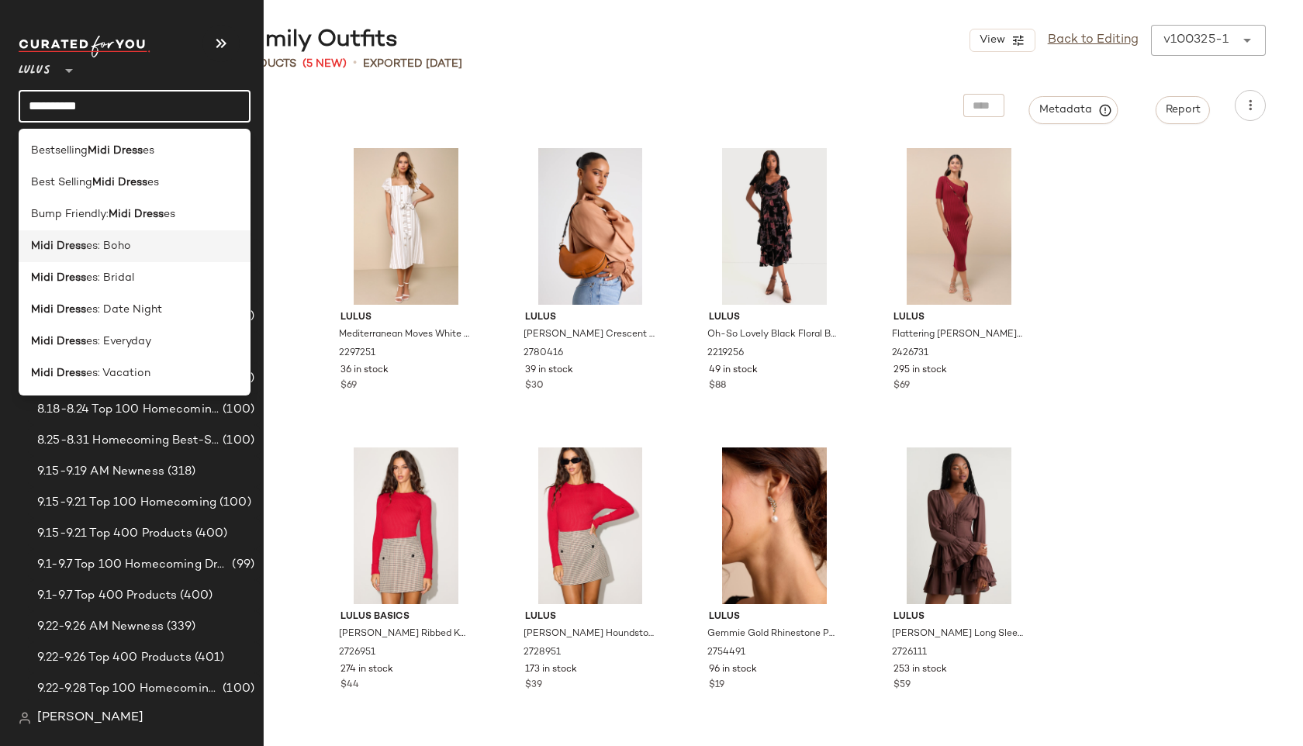
type input "**********"
click at [68, 239] on b "Midi Dress" at bounding box center [58, 246] width 55 height 16
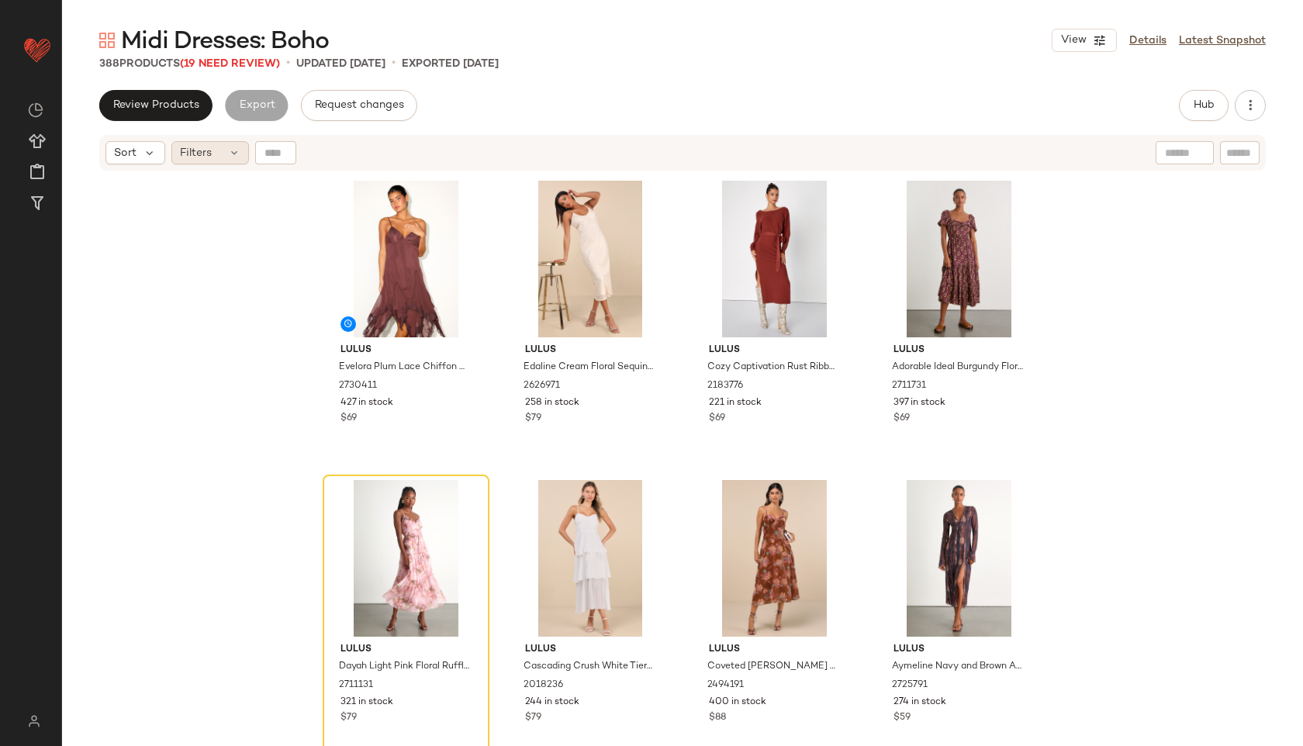
click at [218, 147] on div "Filters" at bounding box center [210, 152] width 78 height 23
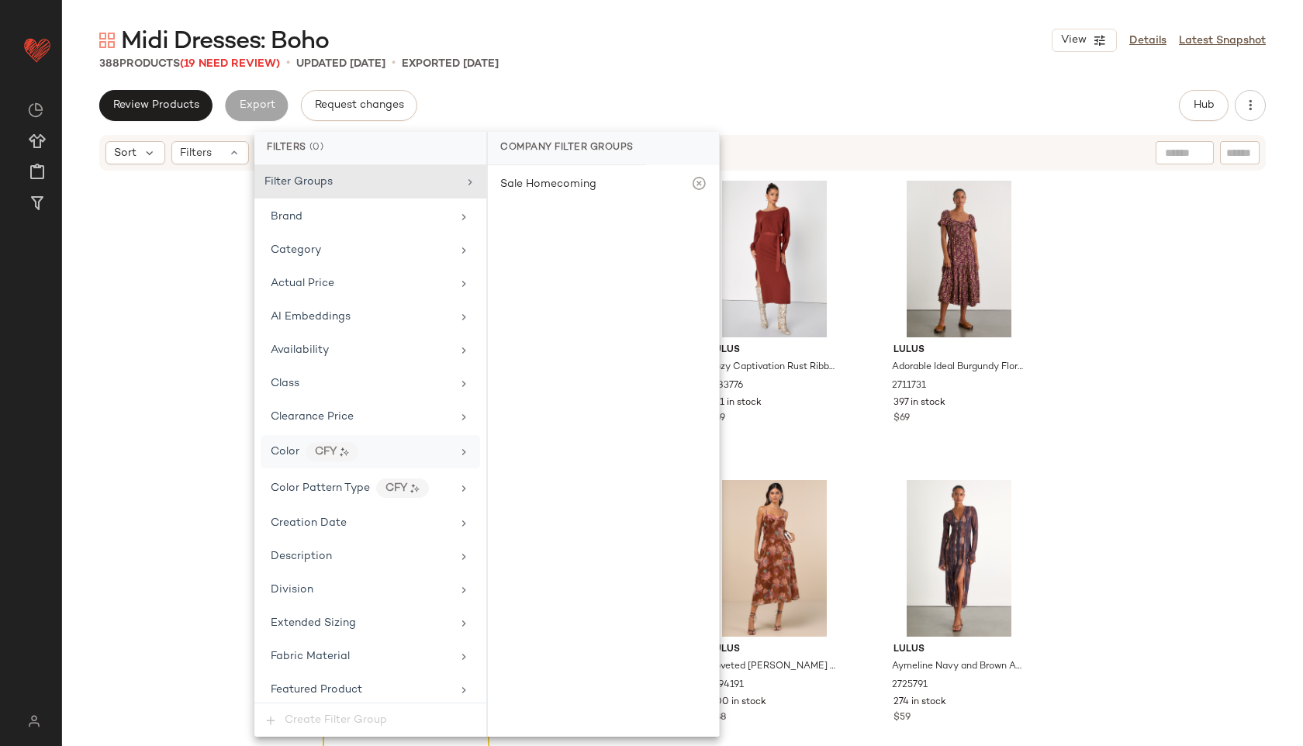
scroll to position [953, 0]
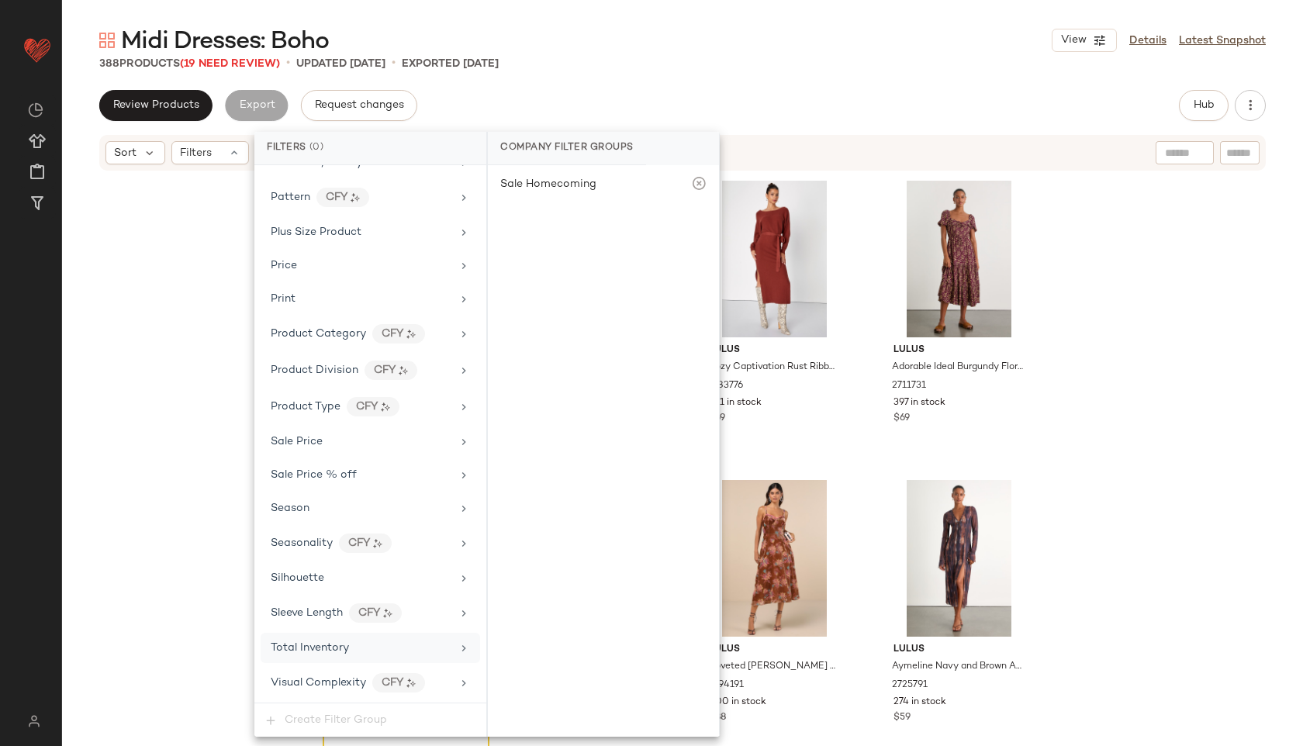
click at [348, 643] on div "Total Inventory" at bounding box center [361, 648] width 181 height 16
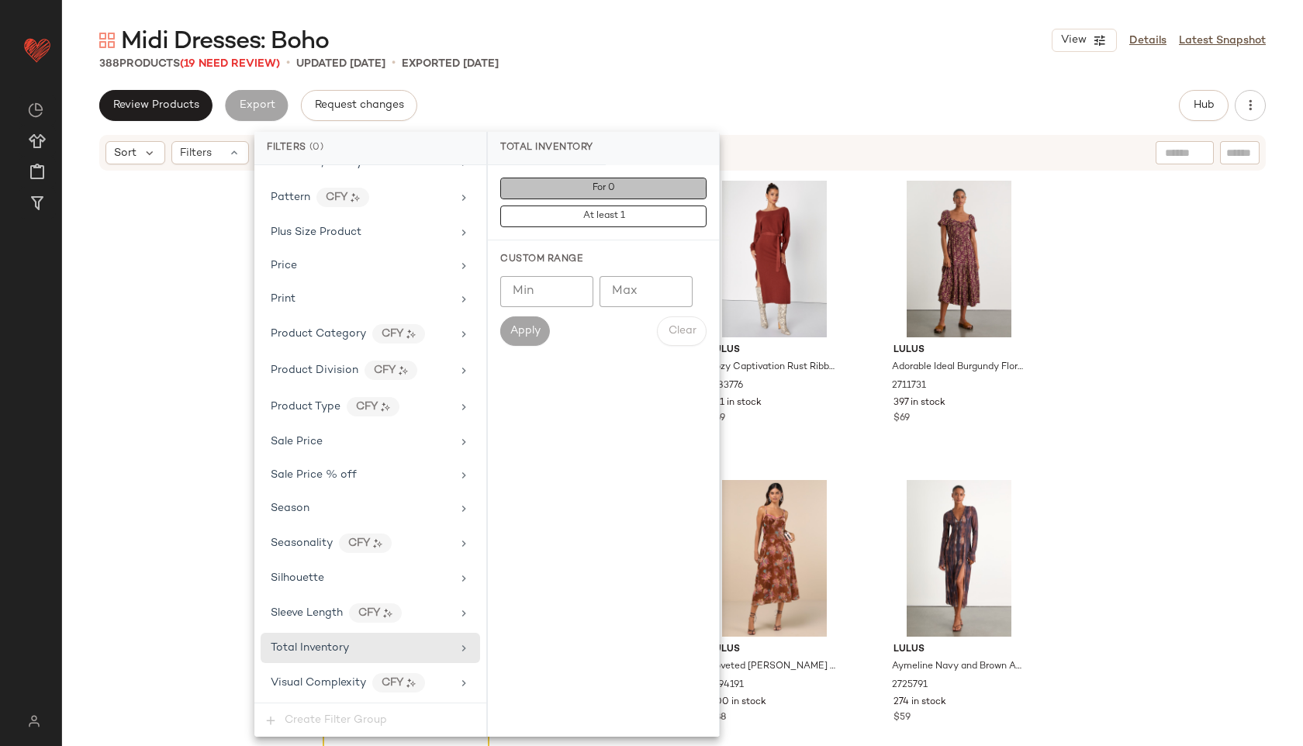
click at [614, 184] on span "For 0" at bounding box center [603, 188] width 23 height 11
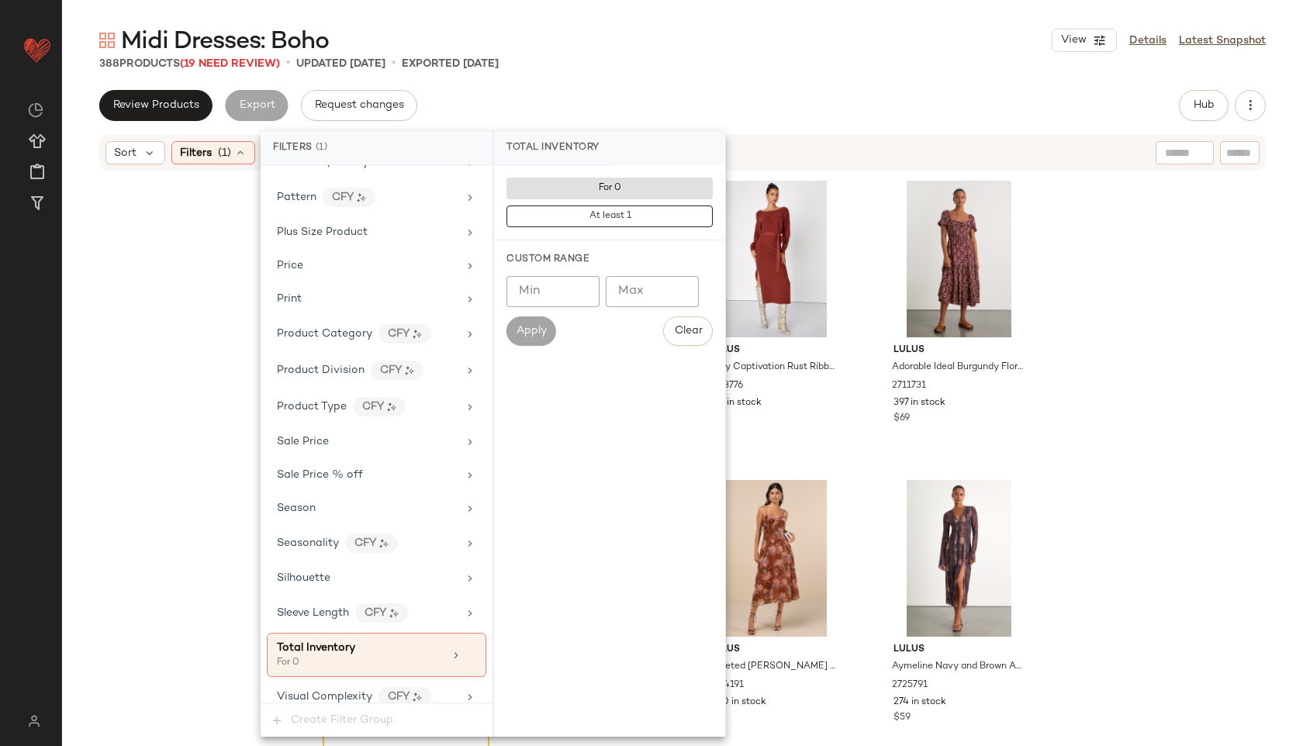
click at [692, 88] on div "Midi Dresses: Boho View Details Latest Snapshot 388 Products (19 Need Review) •…" at bounding box center [682, 385] width 1241 height 721
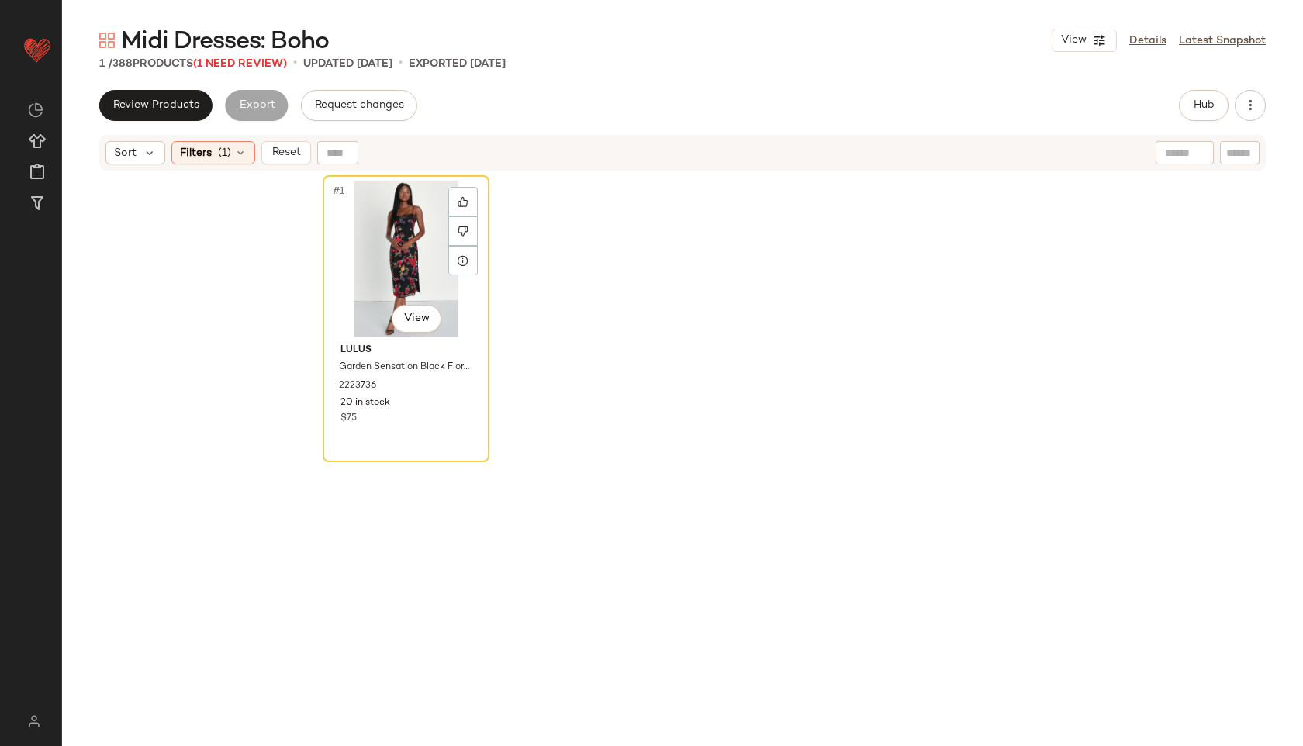
click at [380, 251] on div "#1 View" at bounding box center [406, 259] width 156 height 157
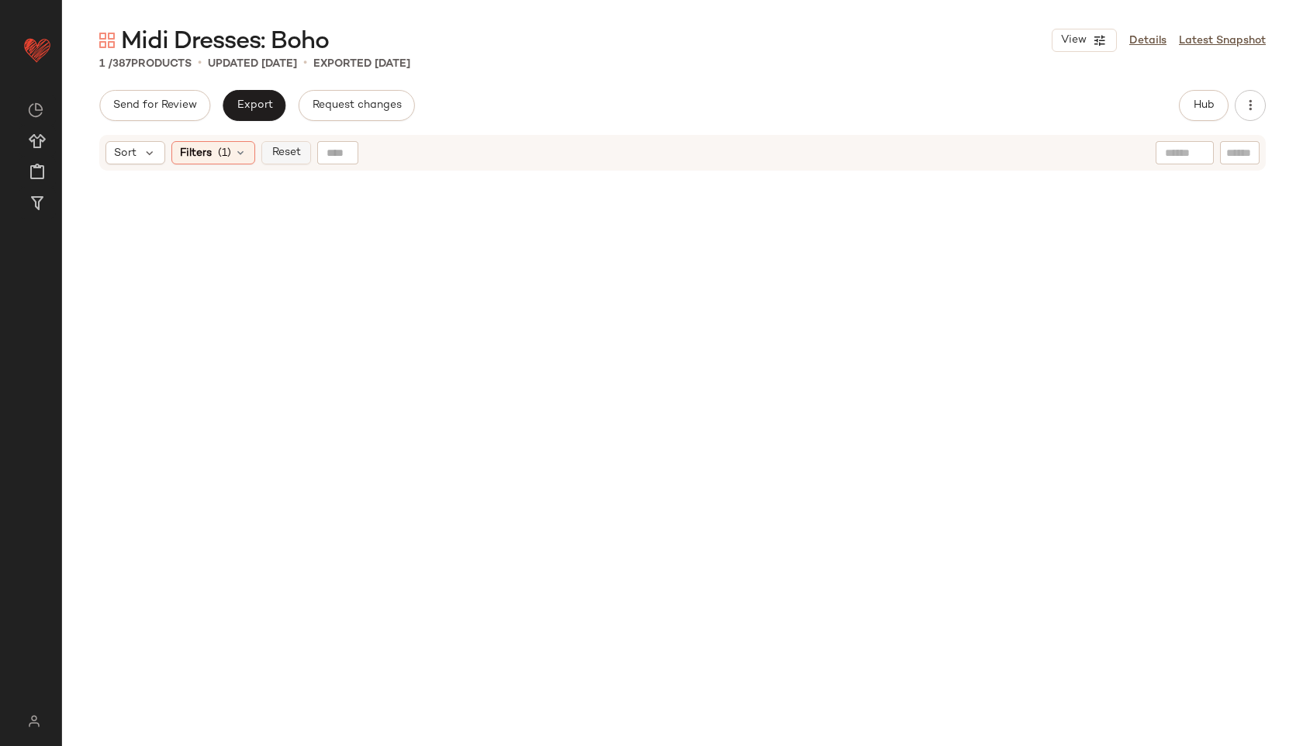
click at [292, 157] on span "Reset" at bounding box center [285, 153] width 29 height 12
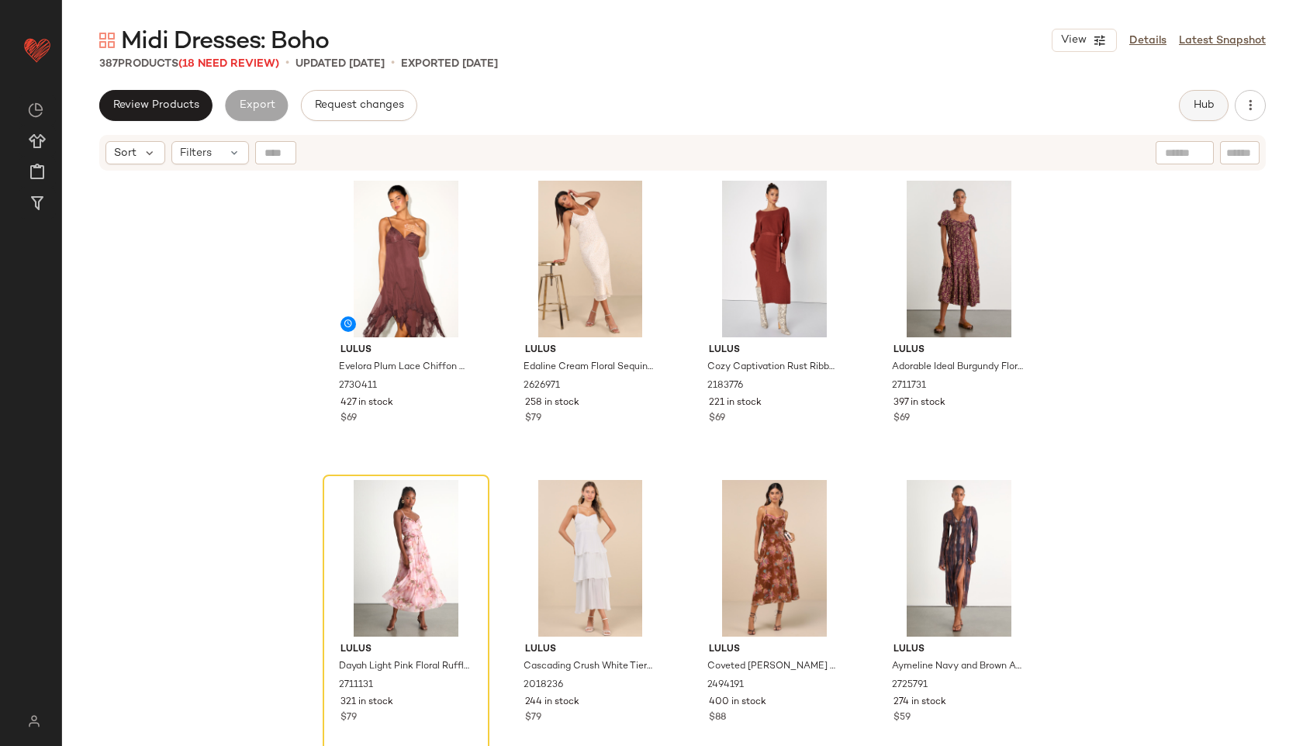
click at [1204, 110] on span "Hub" at bounding box center [1204, 105] width 22 height 12
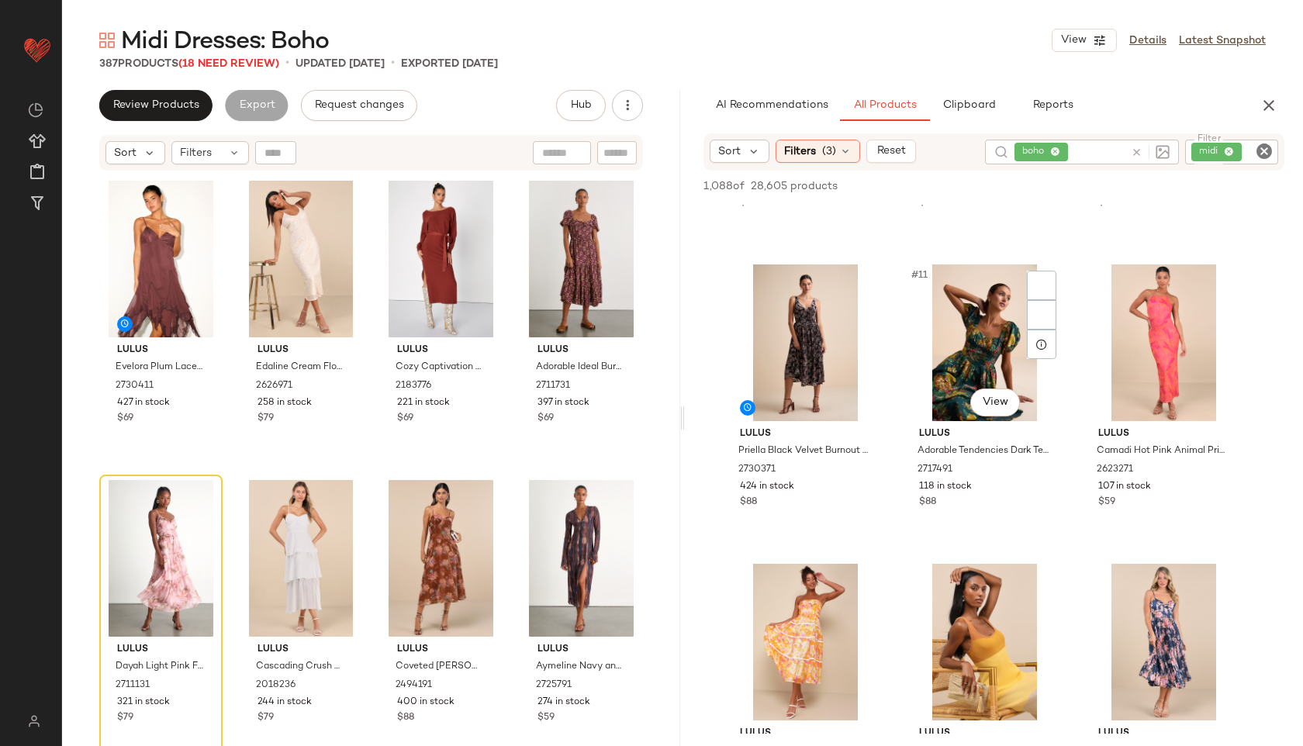
scroll to position [857, 0]
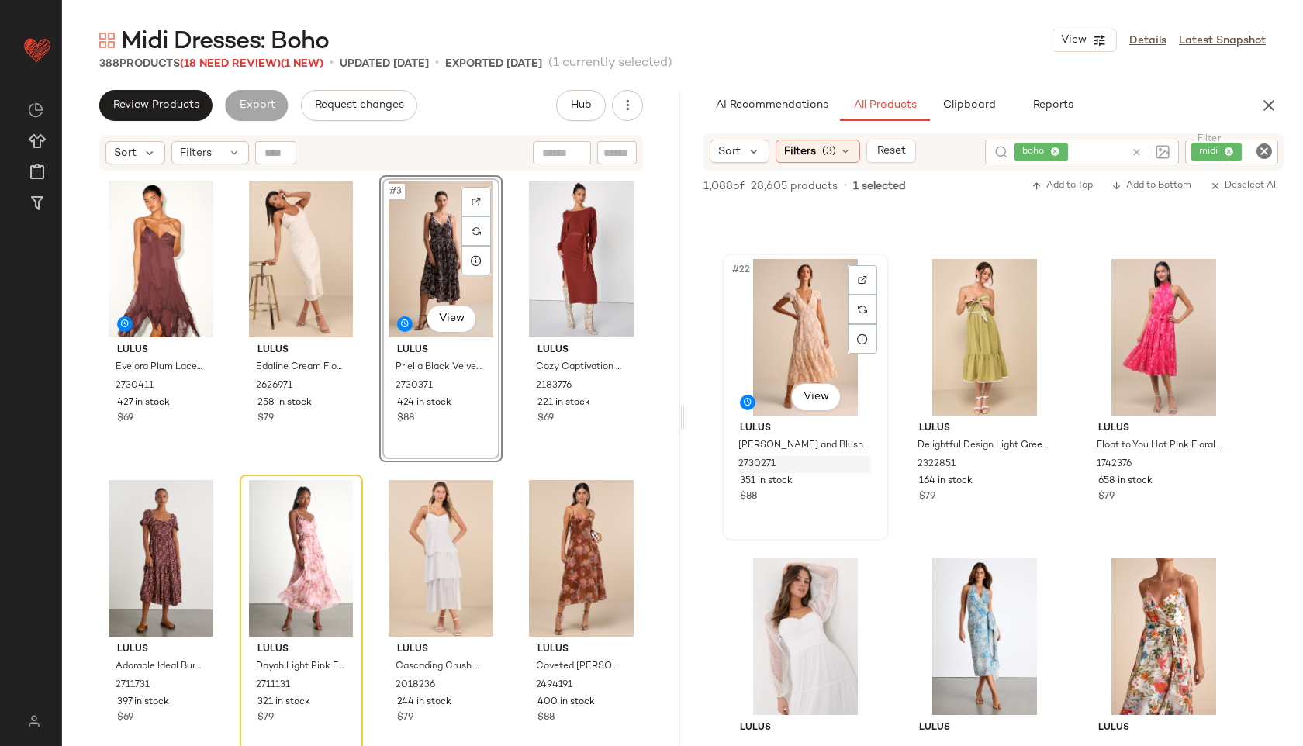
scroll to position [2039, 0]
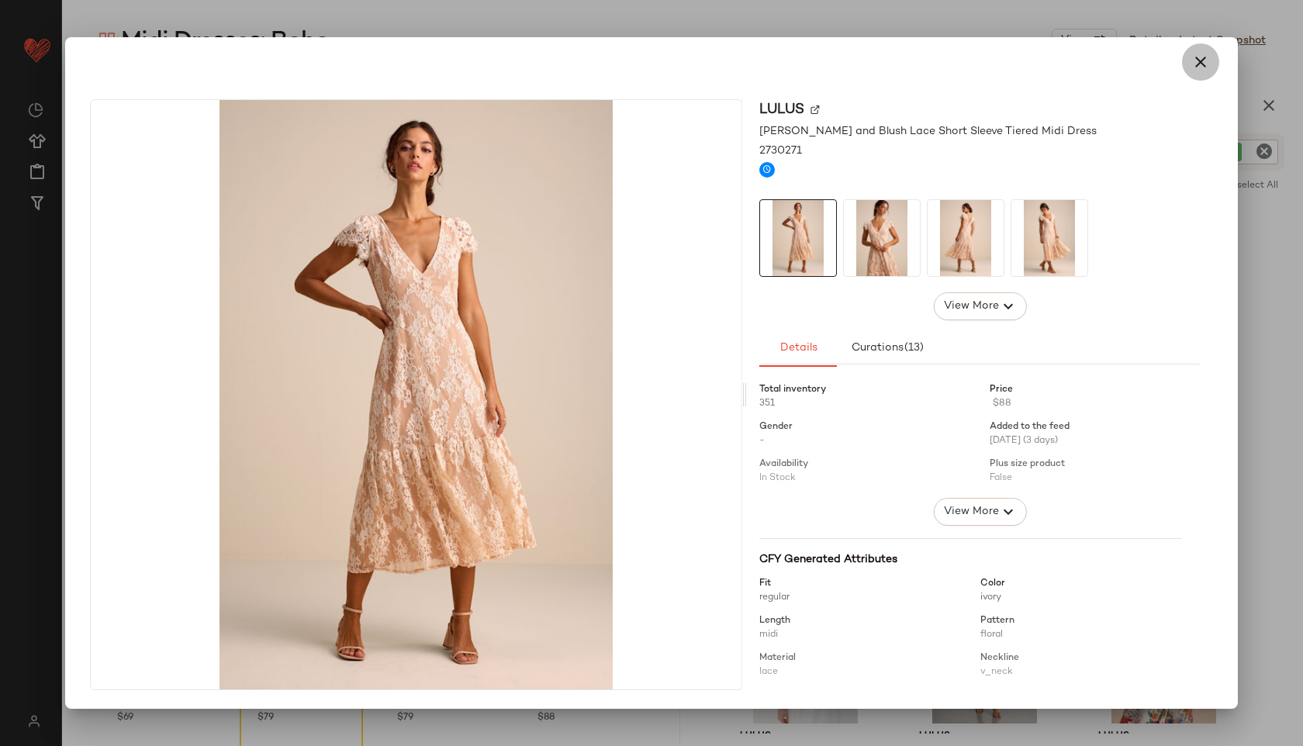
click at [1192, 71] on button "button" at bounding box center [1200, 61] width 37 height 37
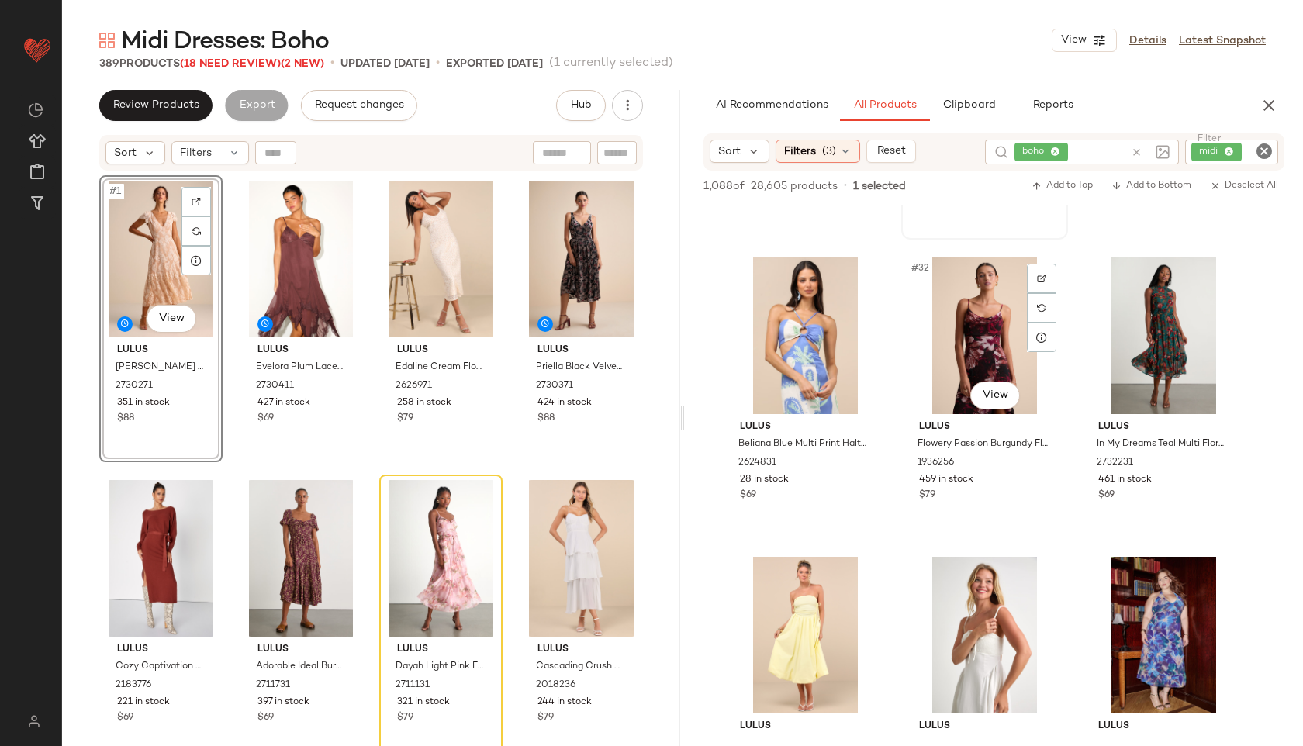
scroll to position [2948, 0]
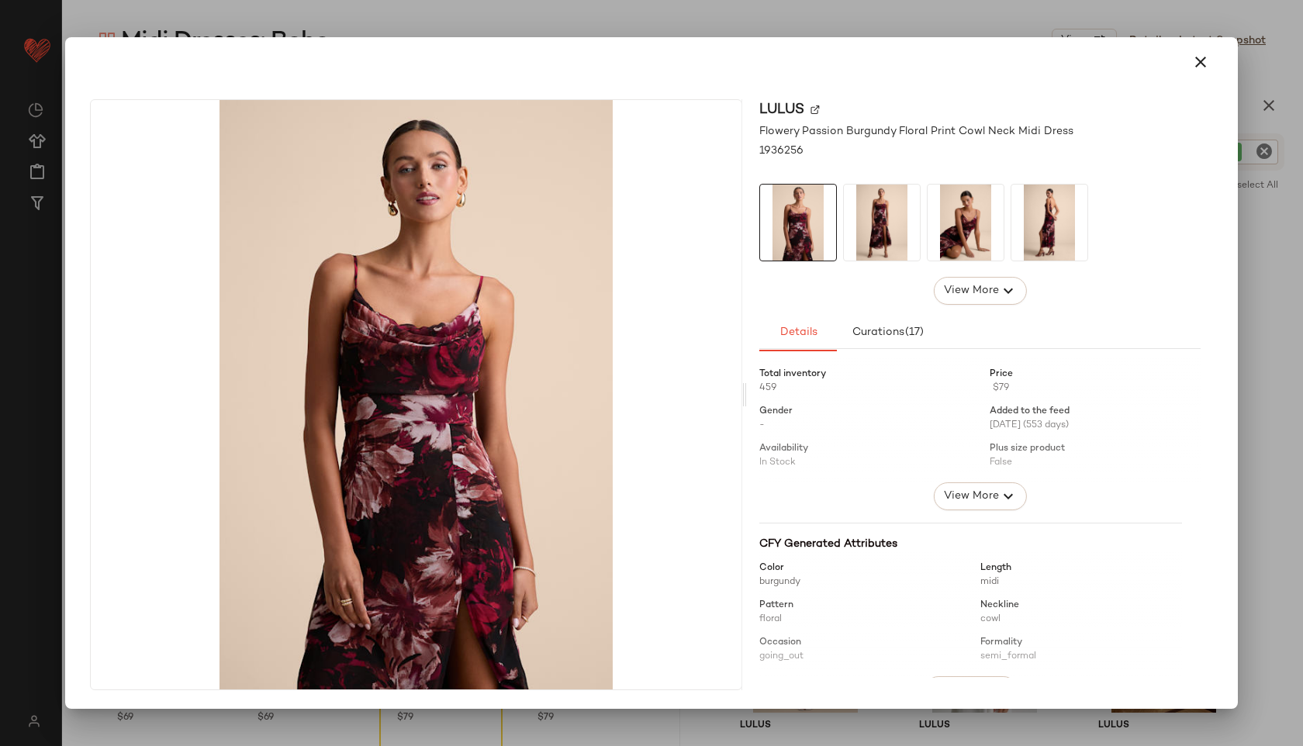
click at [1205, 81] on div at bounding box center [651, 62] width 1161 height 50
click at [1200, 65] on icon "button" at bounding box center [1201, 62] width 19 height 19
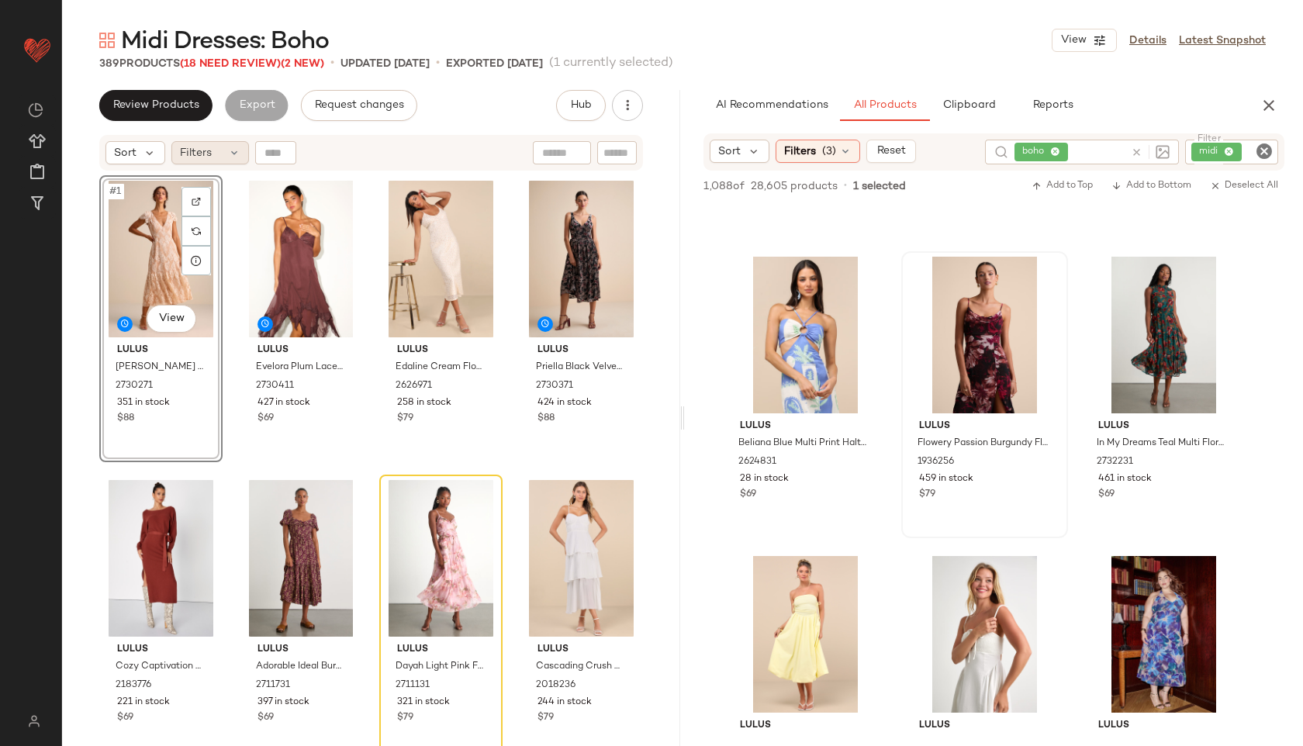
click at [197, 155] on span "Filters" at bounding box center [196, 153] width 32 height 16
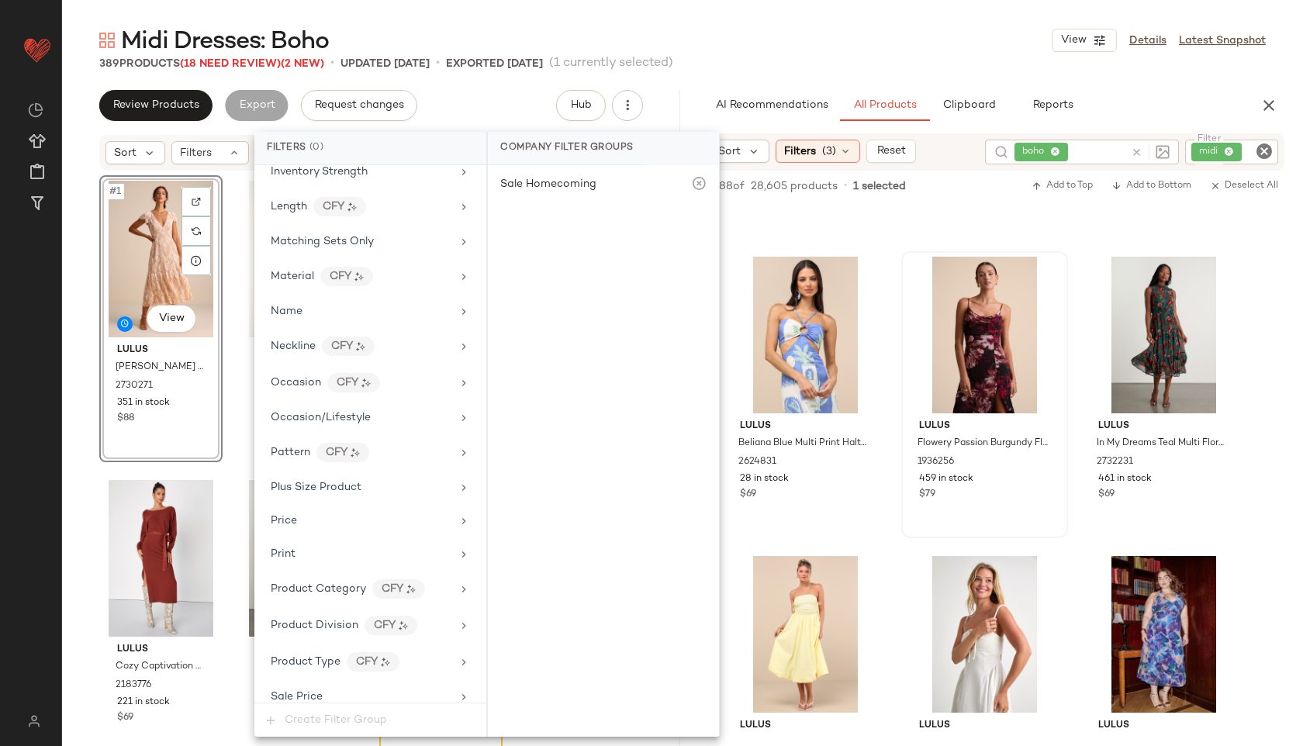
scroll to position [953, 0]
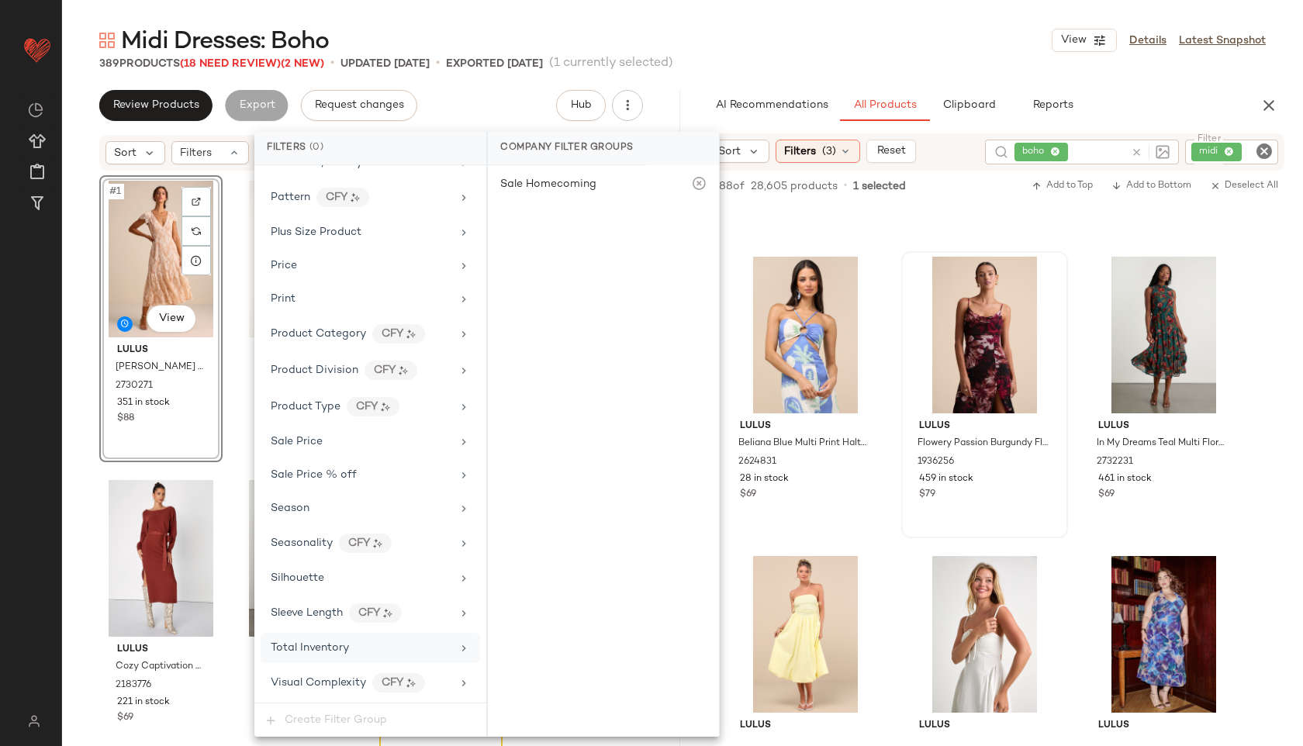
click at [359, 652] on div "Total Inventory" at bounding box center [361, 648] width 181 height 16
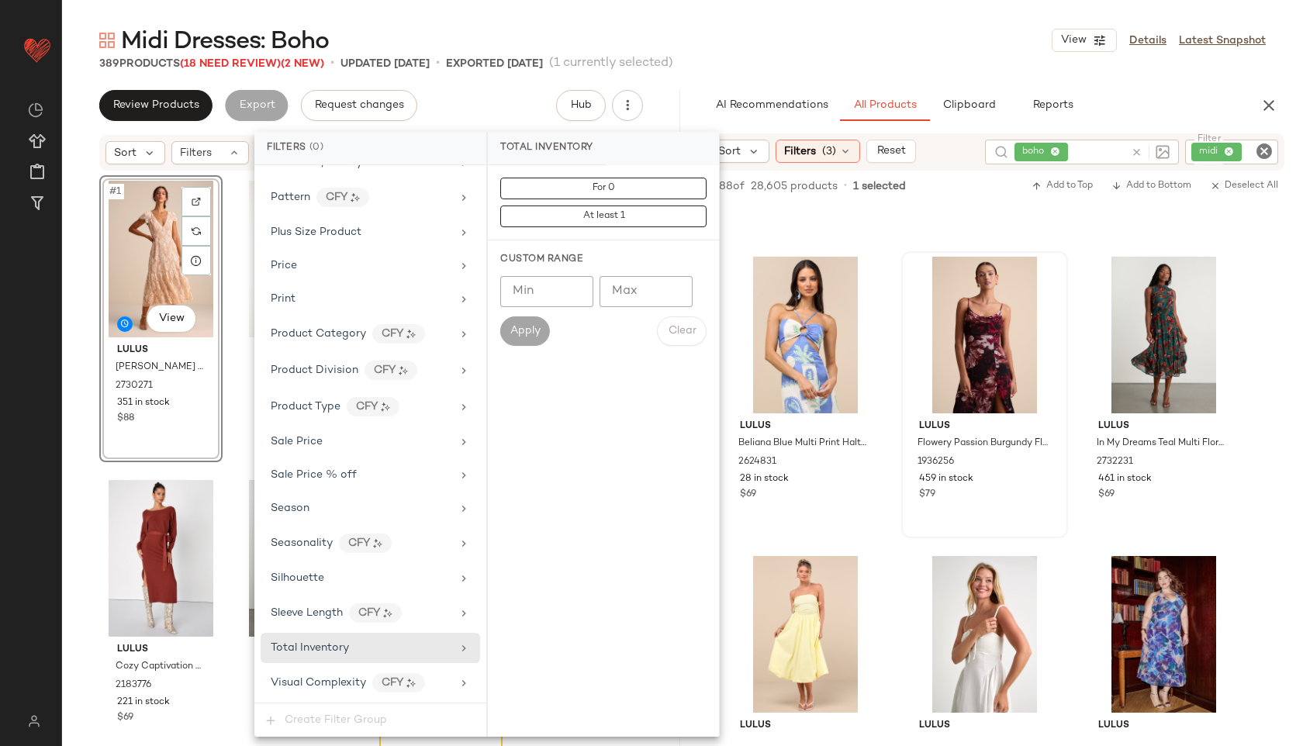
click at [652, 281] on input "Max" at bounding box center [646, 291] width 93 height 31
type input "**"
click at [519, 346] on div "Custom Range Min Min Max ** Max Apply Clear" at bounding box center [603, 299] width 231 height 118
click at [518, 320] on button "Apply" at bounding box center [525, 331] width 50 height 29
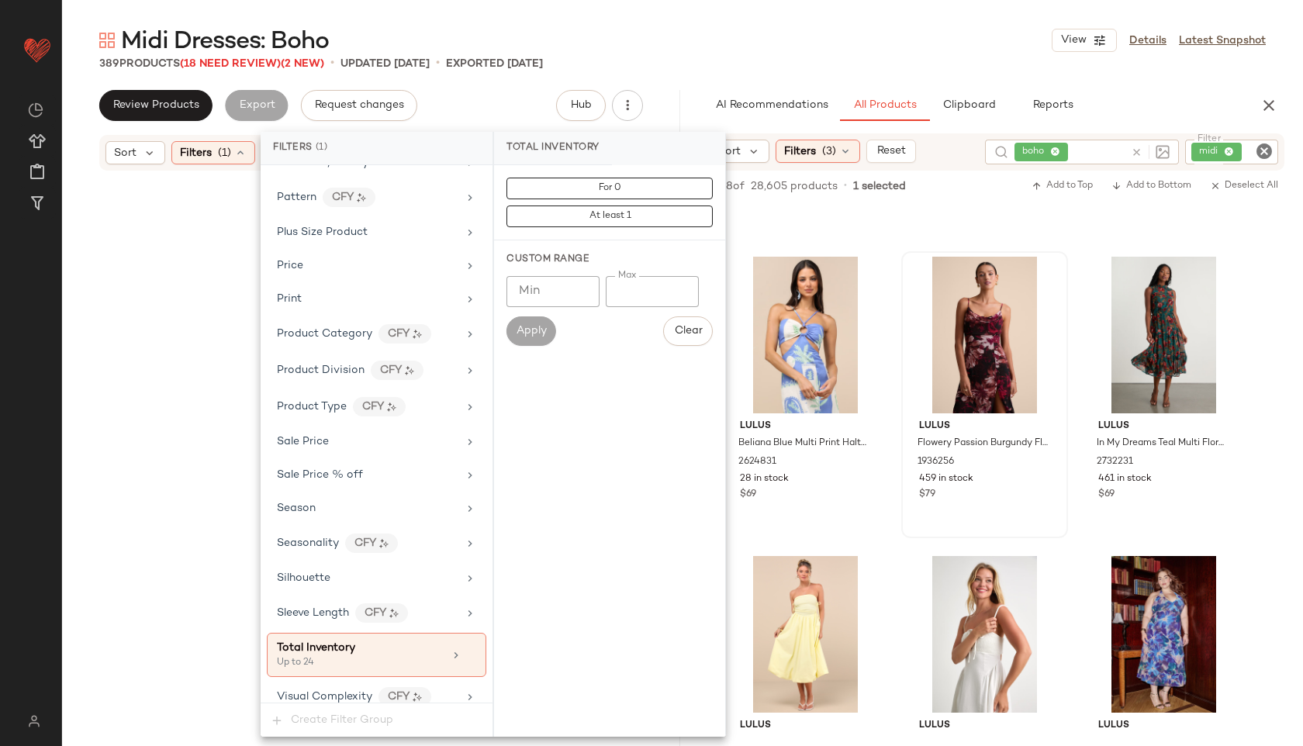
click at [770, 43] on div "Midi Dresses: Boho View Details Latest Snapshot" at bounding box center [682, 40] width 1241 height 31
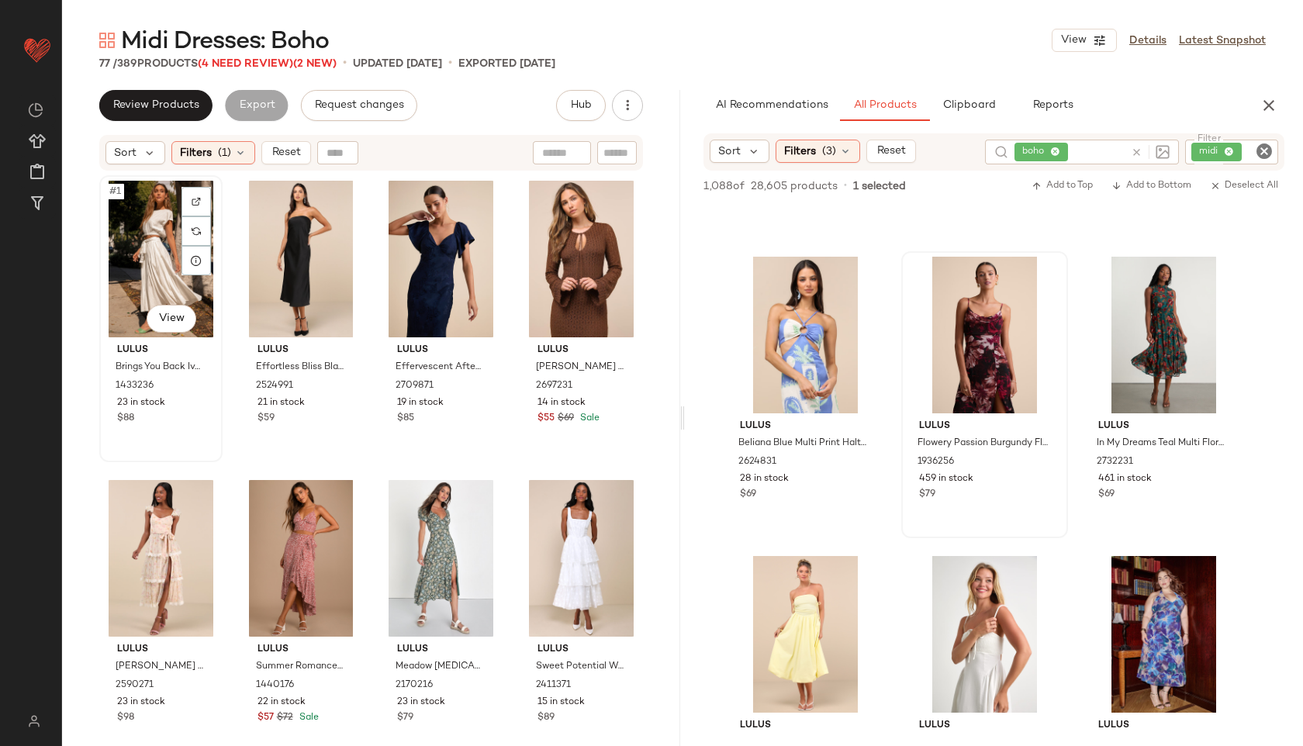
click at [137, 253] on div "#1 View" at bounding box center [161, 259] width 112 height 157
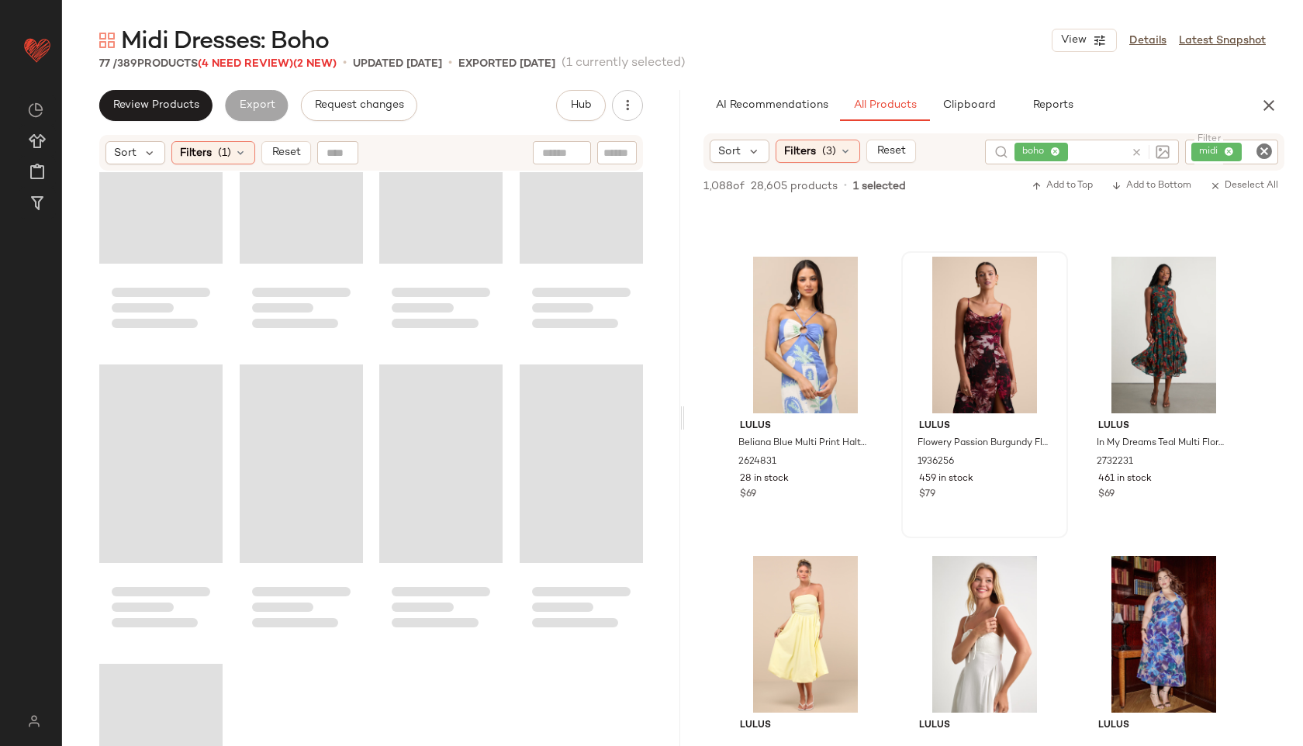
scroll to position [5379, 0]
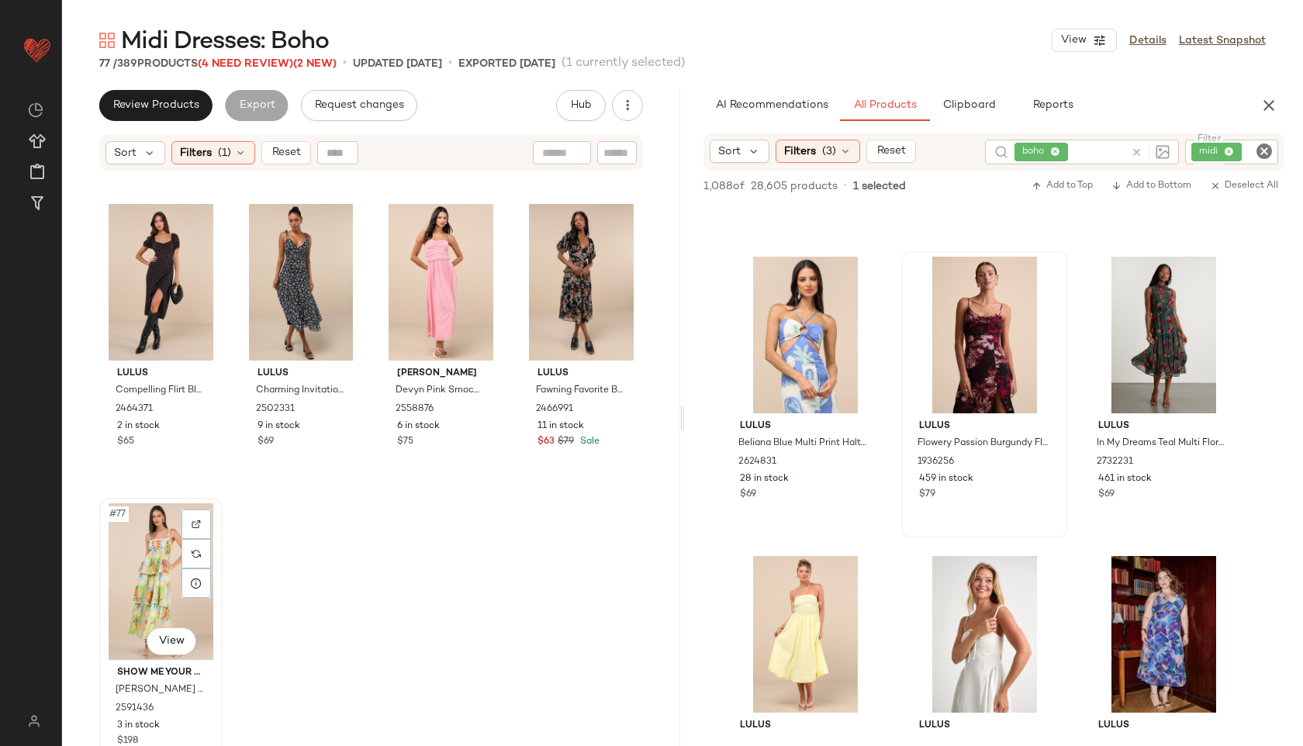
click at [149, 573] on div "#77 View" at bounding box center [161, 581] width 112 height 157
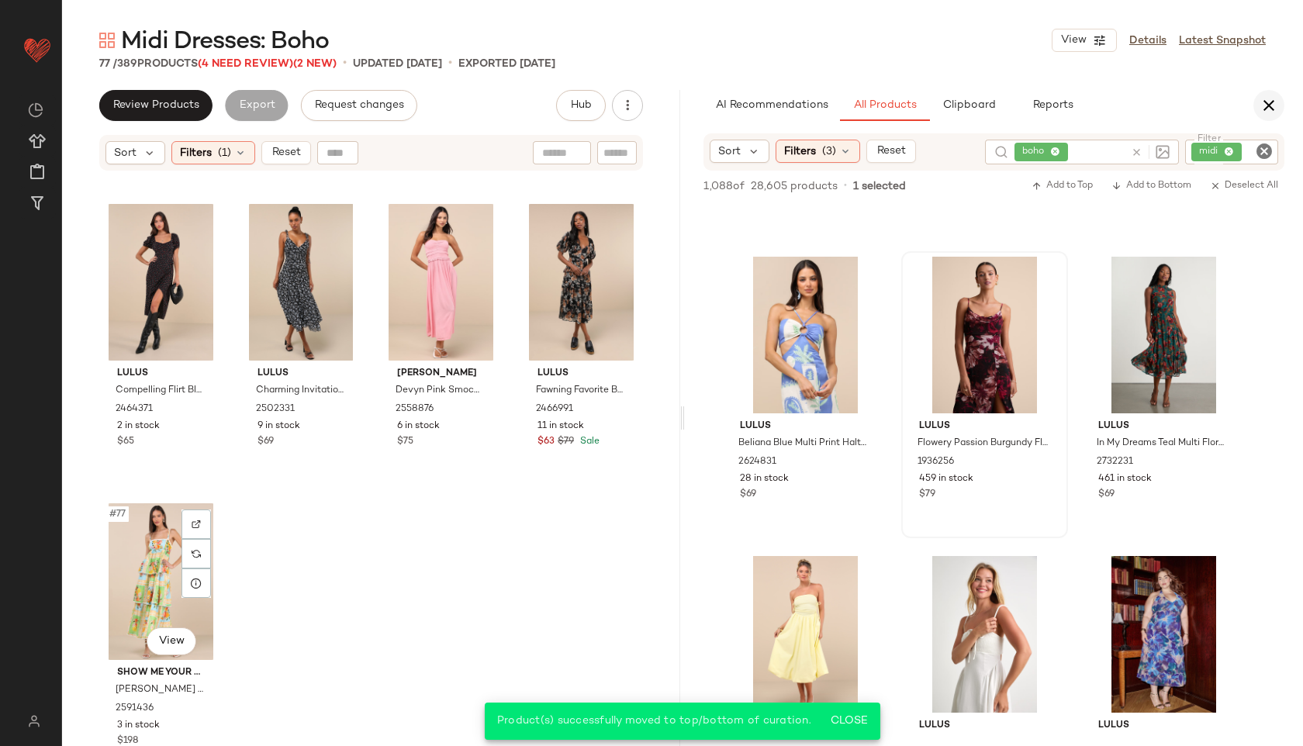
click at [1258, 112] on button "button" at bounding box center [1269, 105] width 31 height 31
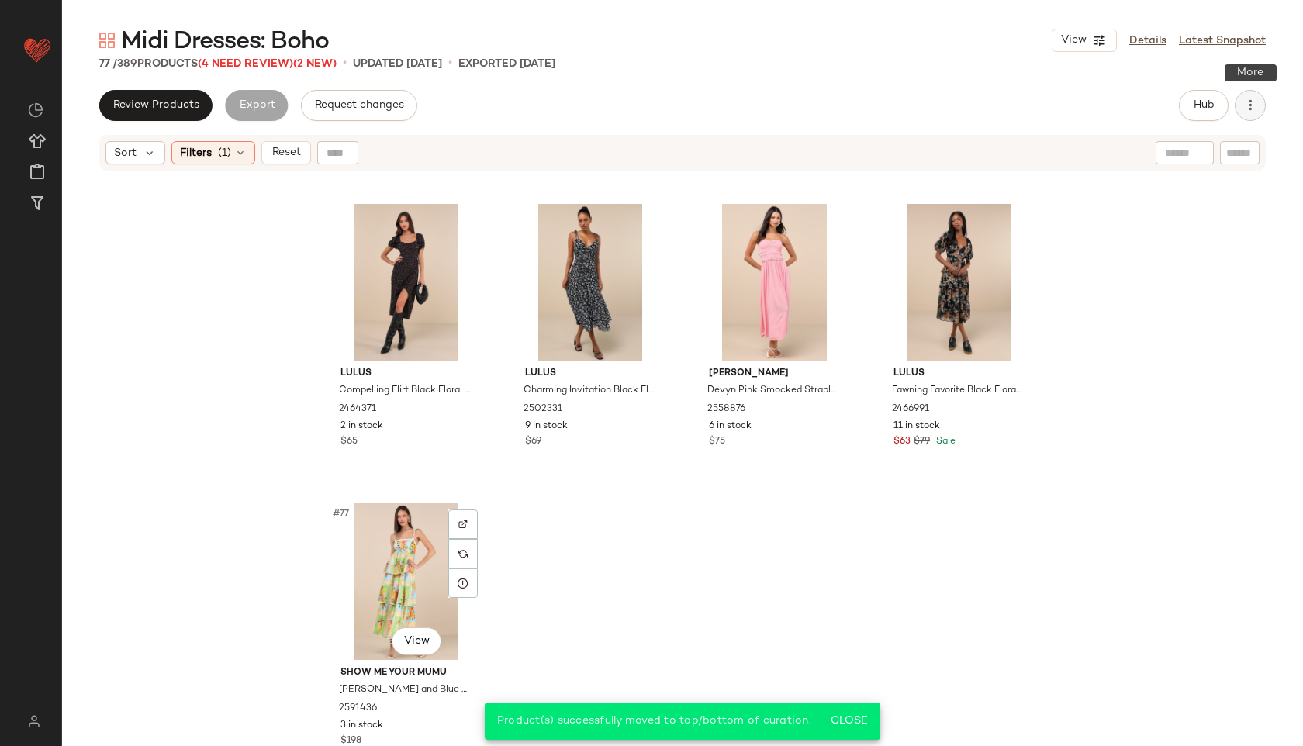
click at [1258, 113] on button "button" at bounding box center [1250, 105] width 31 height 31
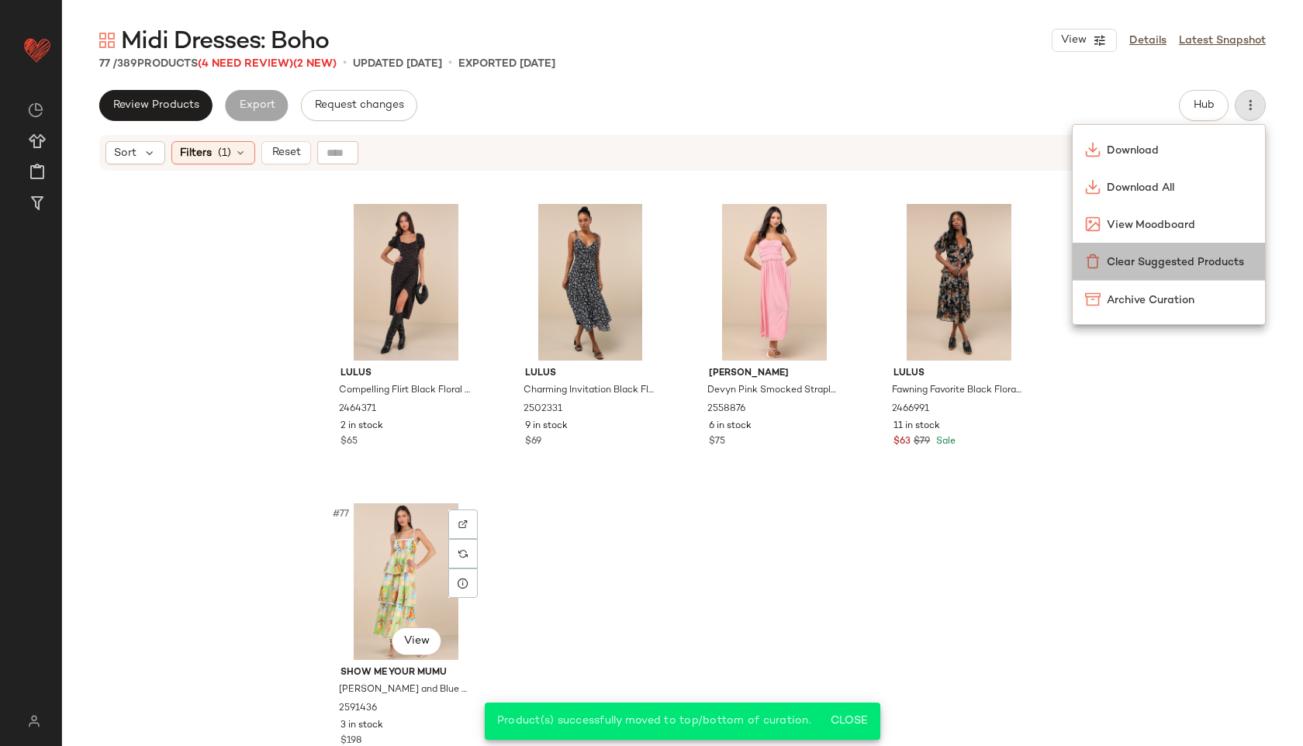
click at [1182, 245] on div "Clear Suggested Products" at bounding box center [1169, 261] width 192 height 37
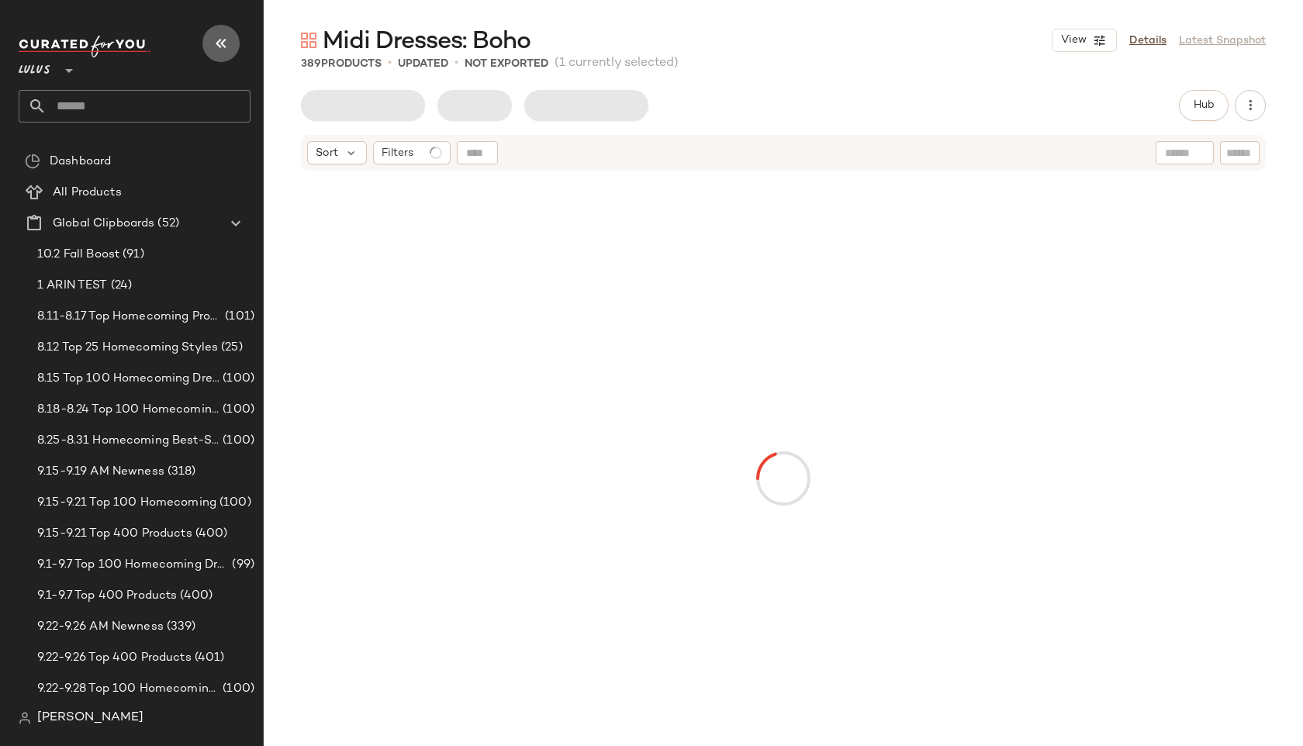
click at [224, 42] on icon "button" at bounding box center [221, 43] width 19 height 19
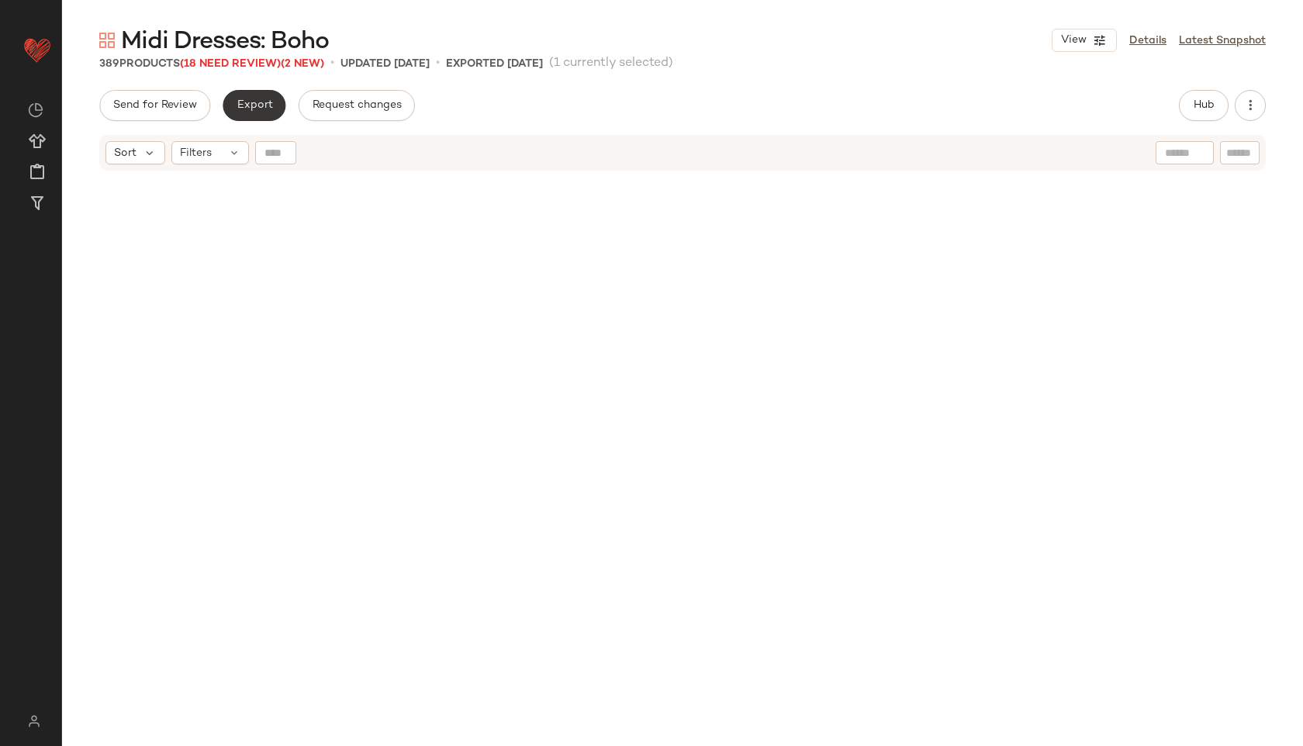
scroll to position [28736, 0]
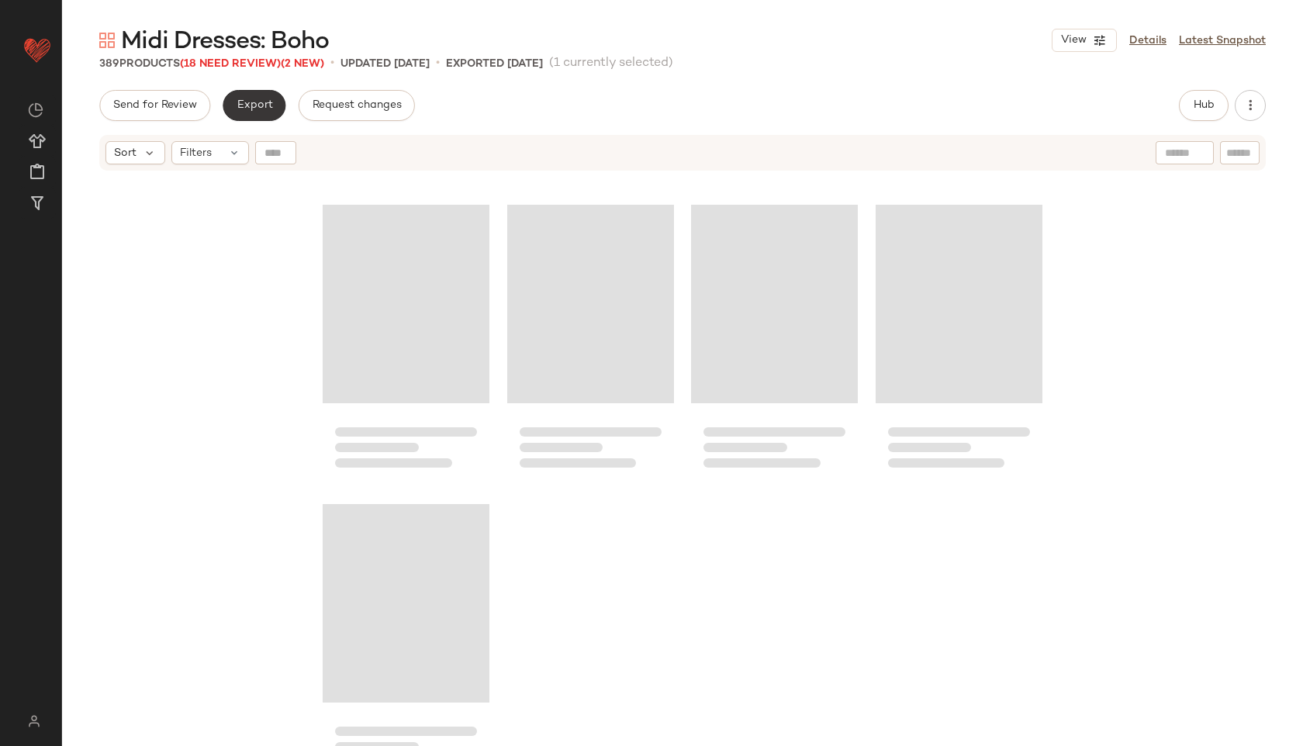
click at [262, 98] on button "Export" at bounding box center [254, 105] width 63 height 31
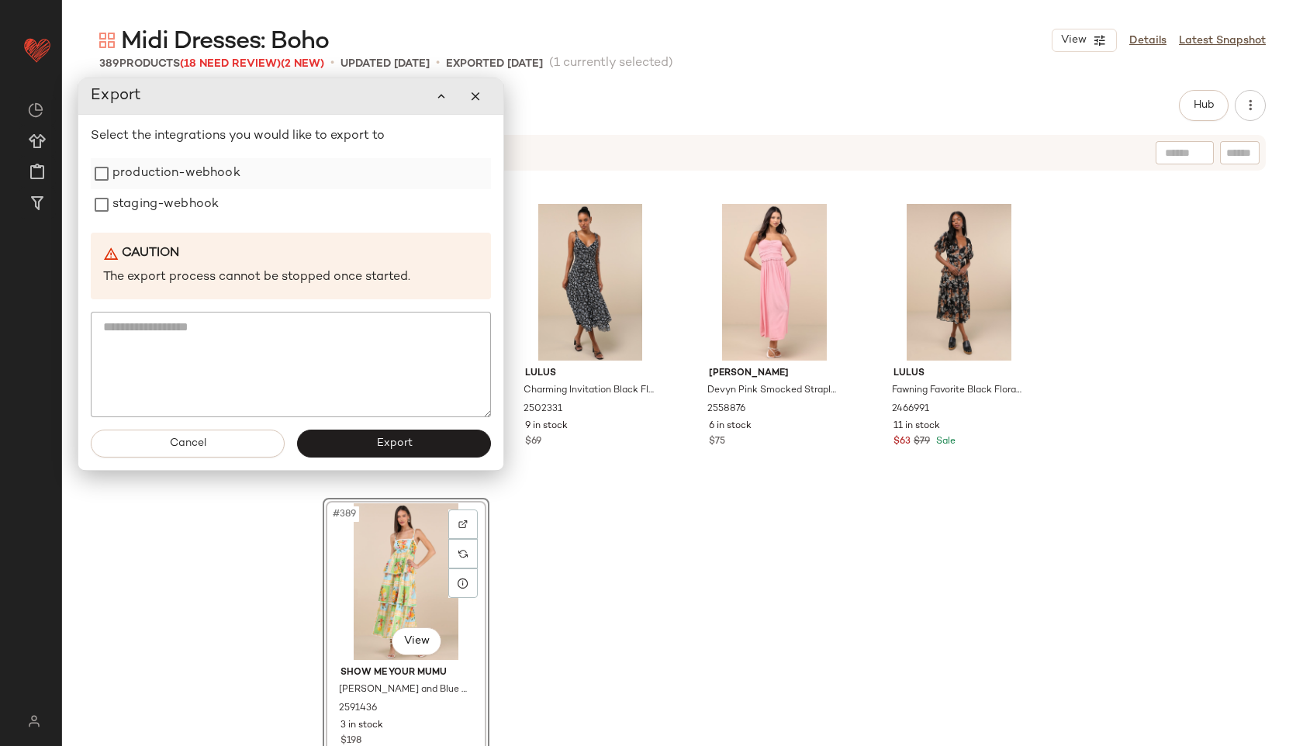
click at [197, 181] on label "production-webhook" at bounding box center [176, 173] width 128 height 31
click at [201, 212] on label "staging-webhook" at bounding box center [165, 204] width 106 height 31
click at [375, 438] on span "Export" at bounding box center [393, 444] width 36 height 12
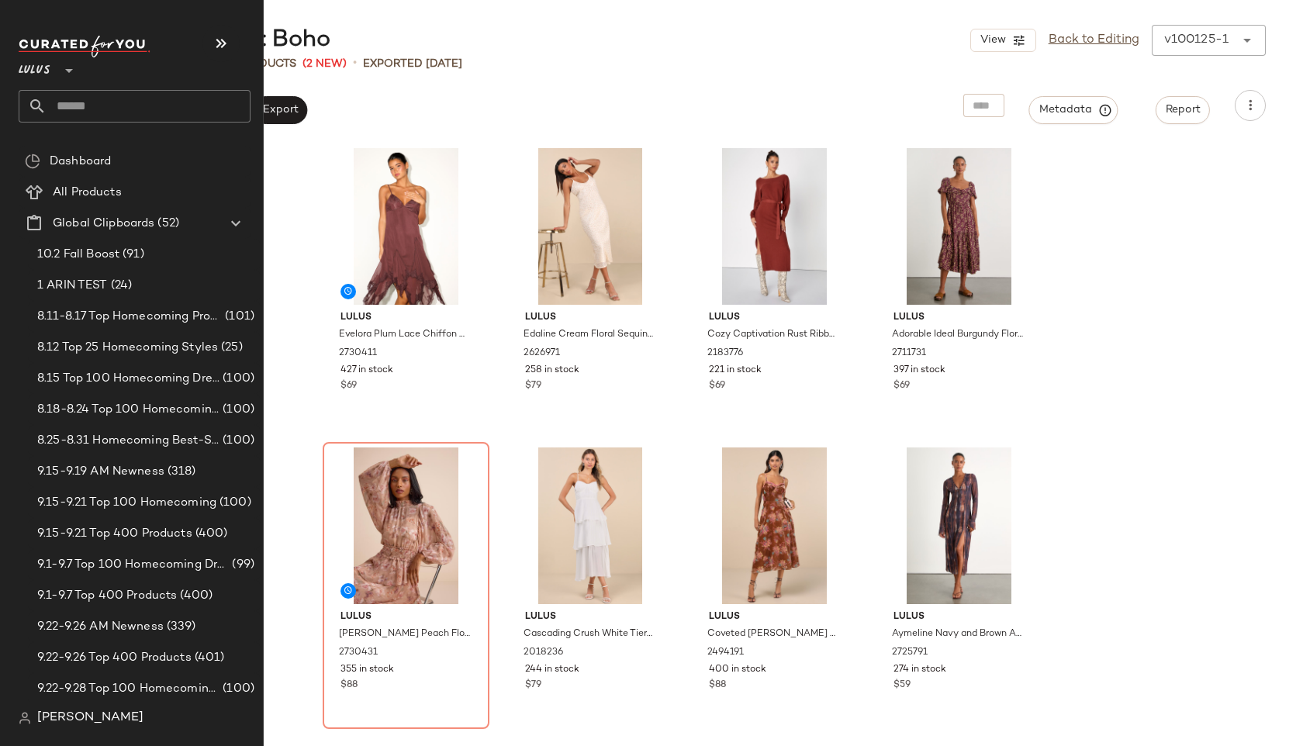
click at [85, 101] on input "text" at bounding box center [149, 106] width 204 height 33
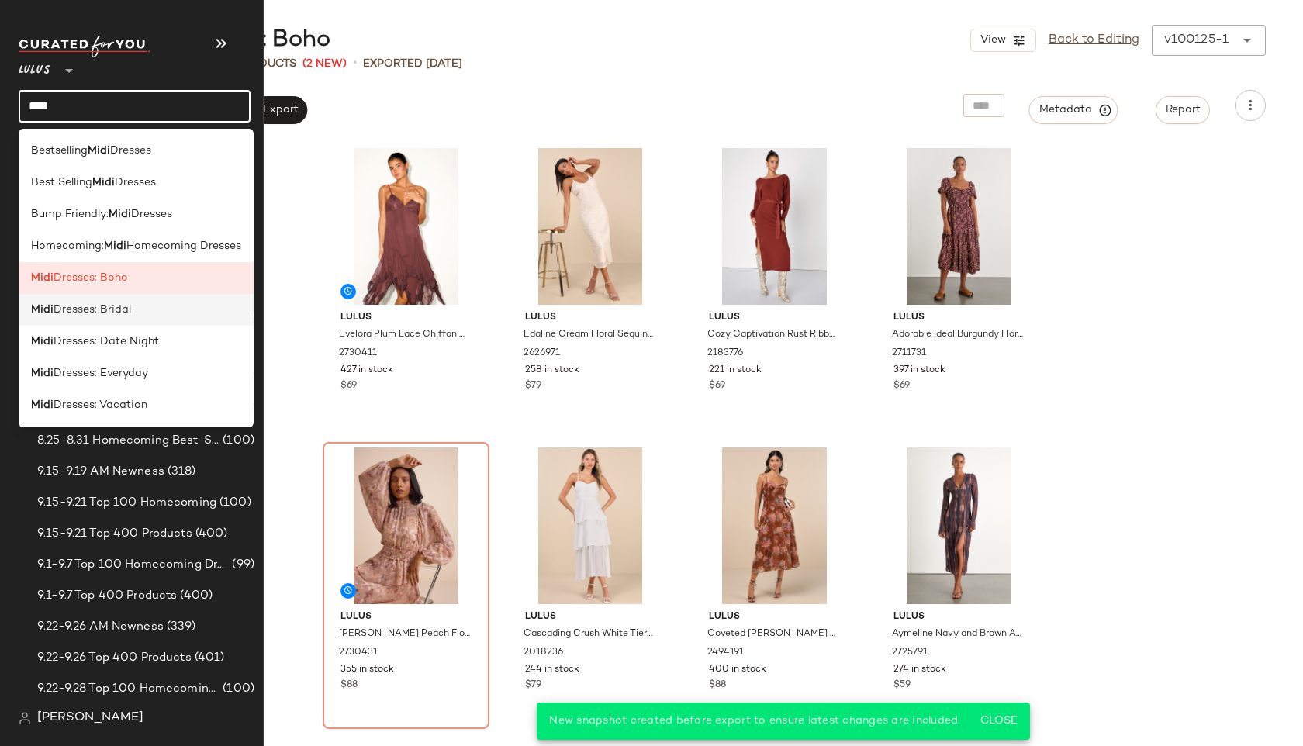
type input "****"
click at [78, 307] on span "Dresses: Bridal" at bounding box center [93, 310] width 78 height 16
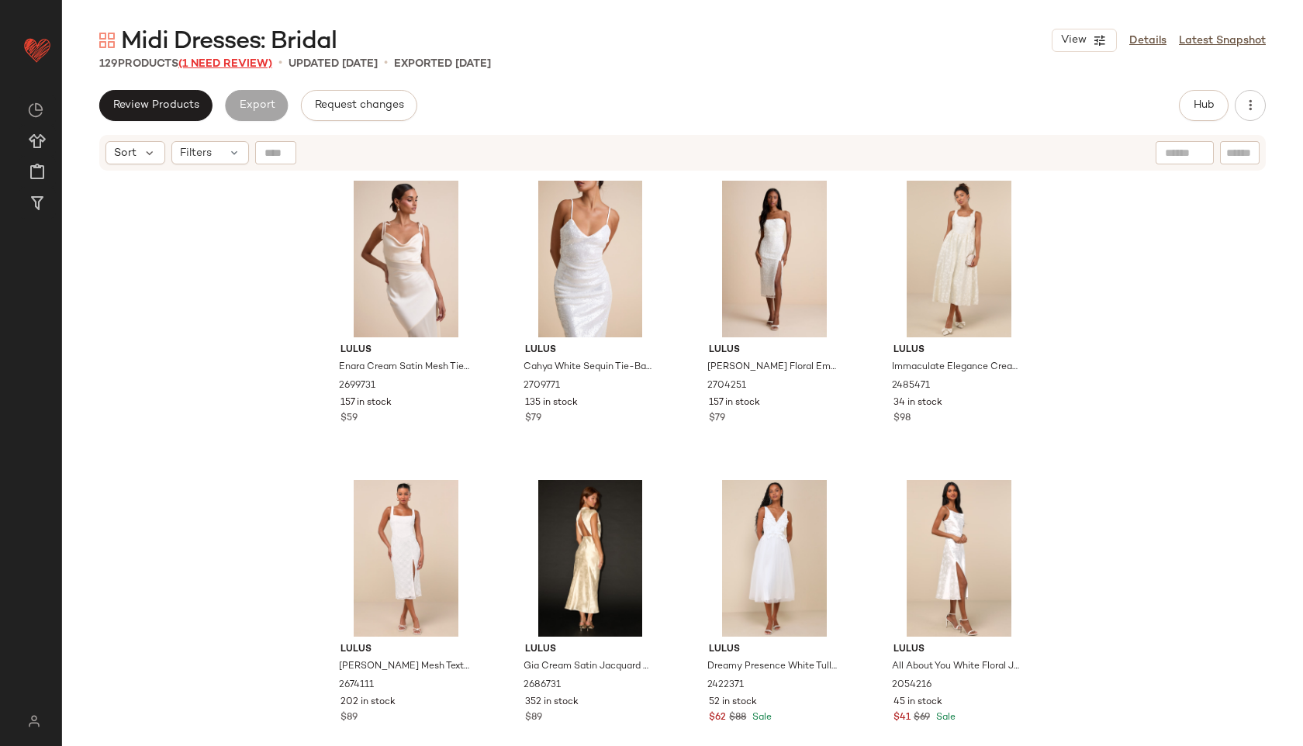
click at [237, 58] on span "(1 Need Review)" at bounding box center [225, 64] width 94 height 12
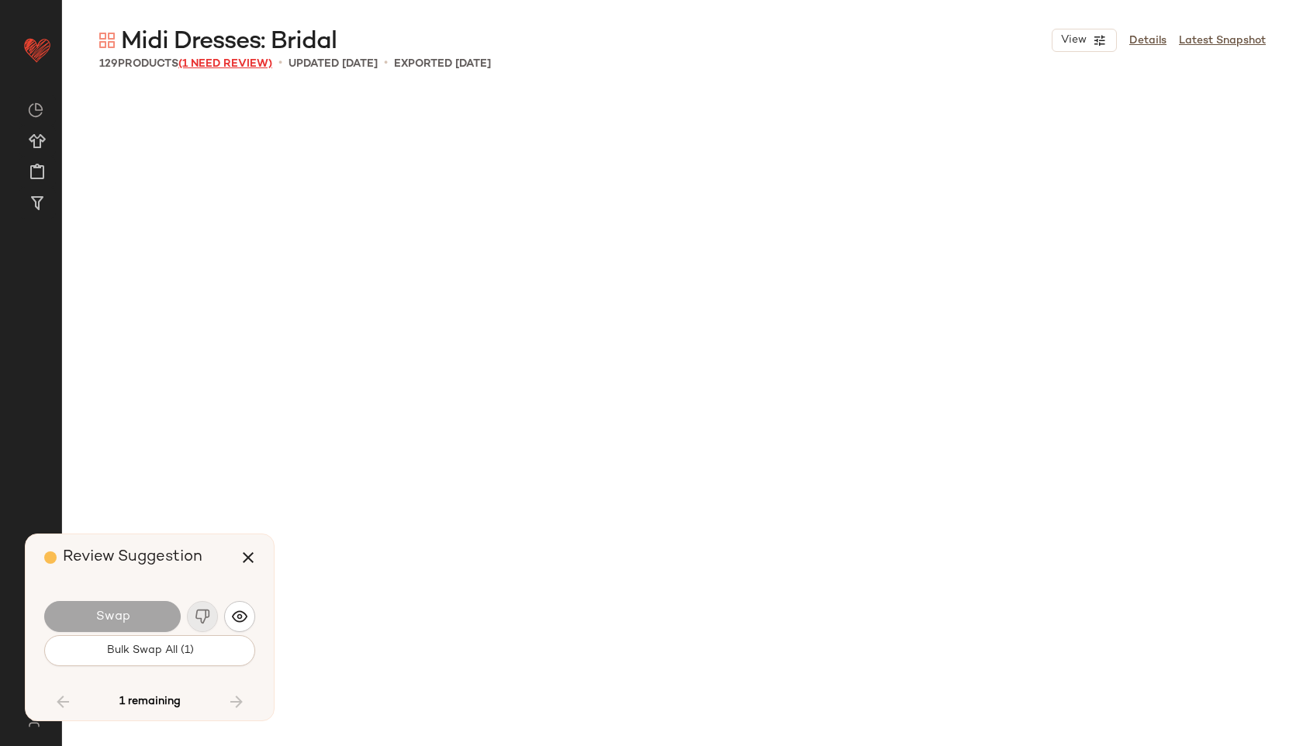
scroll to position [8684, 0]
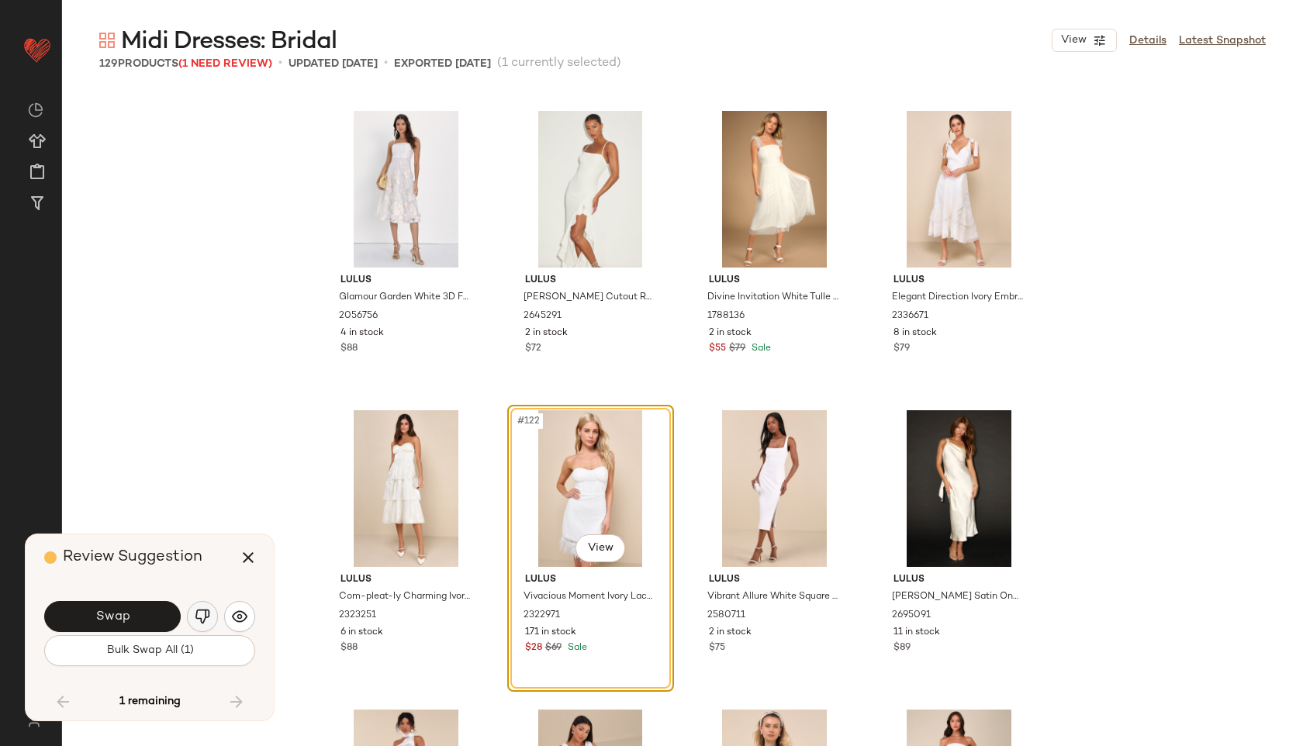
click at [205, 617] on img "button" at bounding box center [203, 617] width 16 height 16
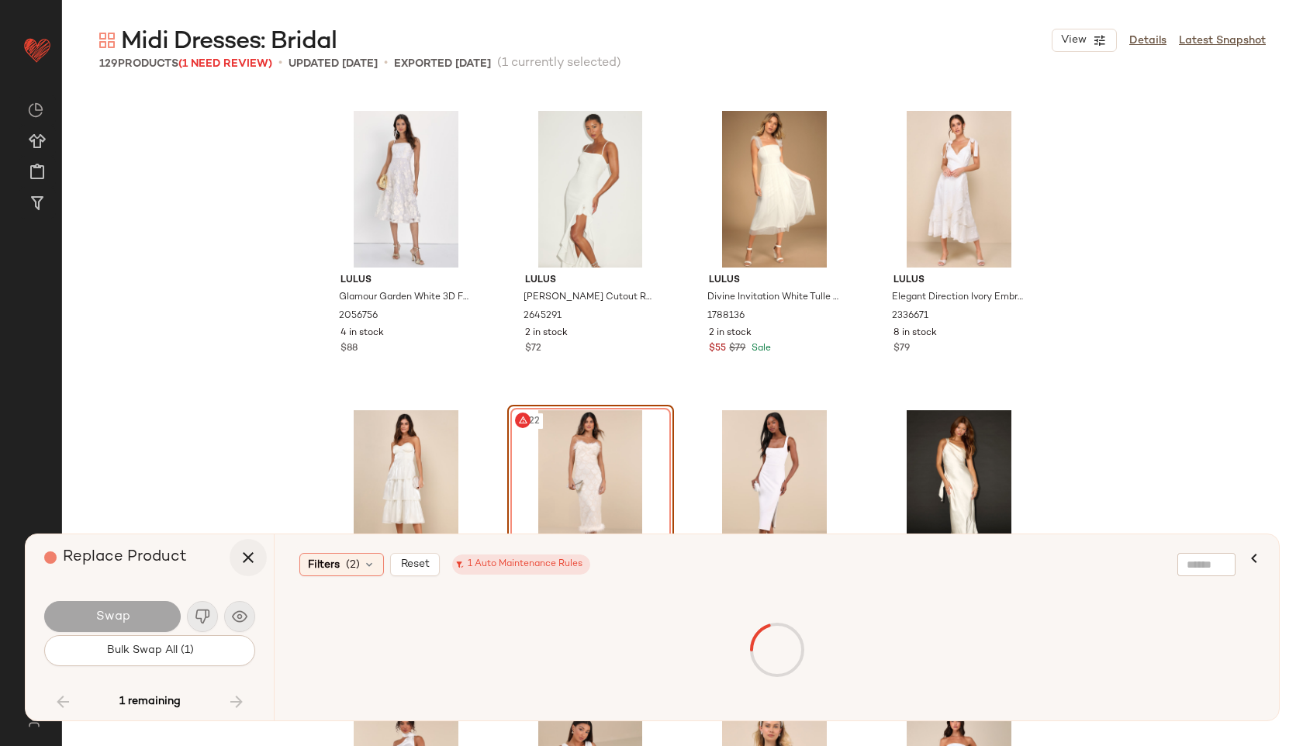
click at [259, 552] on button "button" at bounding box center [248, 557] width 37 height 37
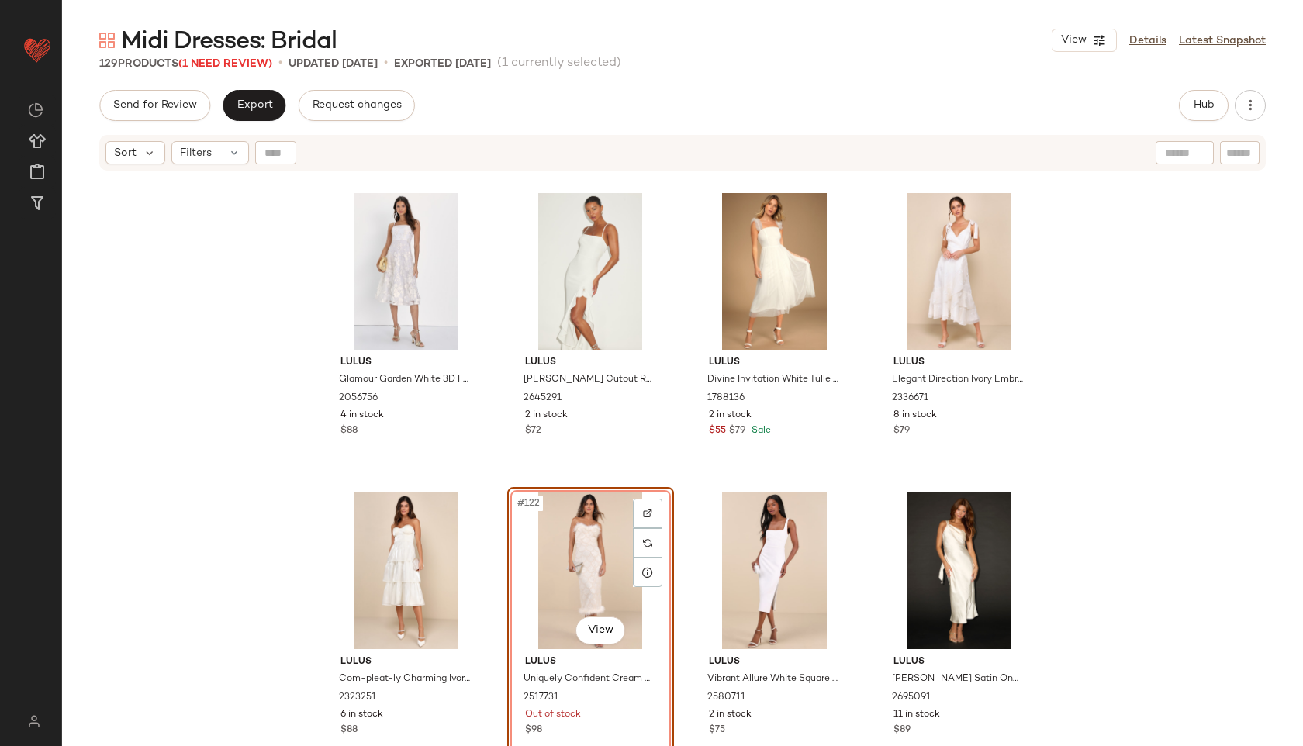
click at [557, 538] on div "#122 View" at bounding box center [591, 571] width 156 height 157
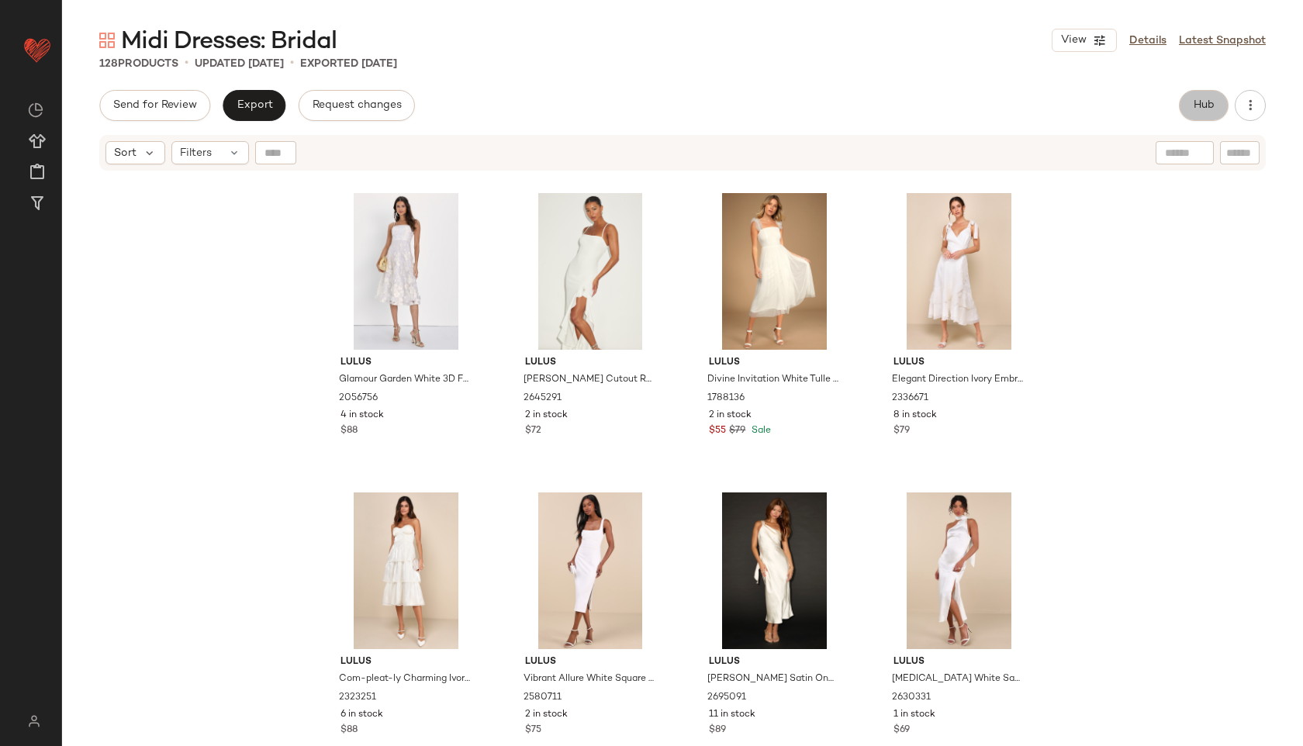
click at [1193, 106] on span "Hub" at bounding box center [1204, 105] width 22 height 12
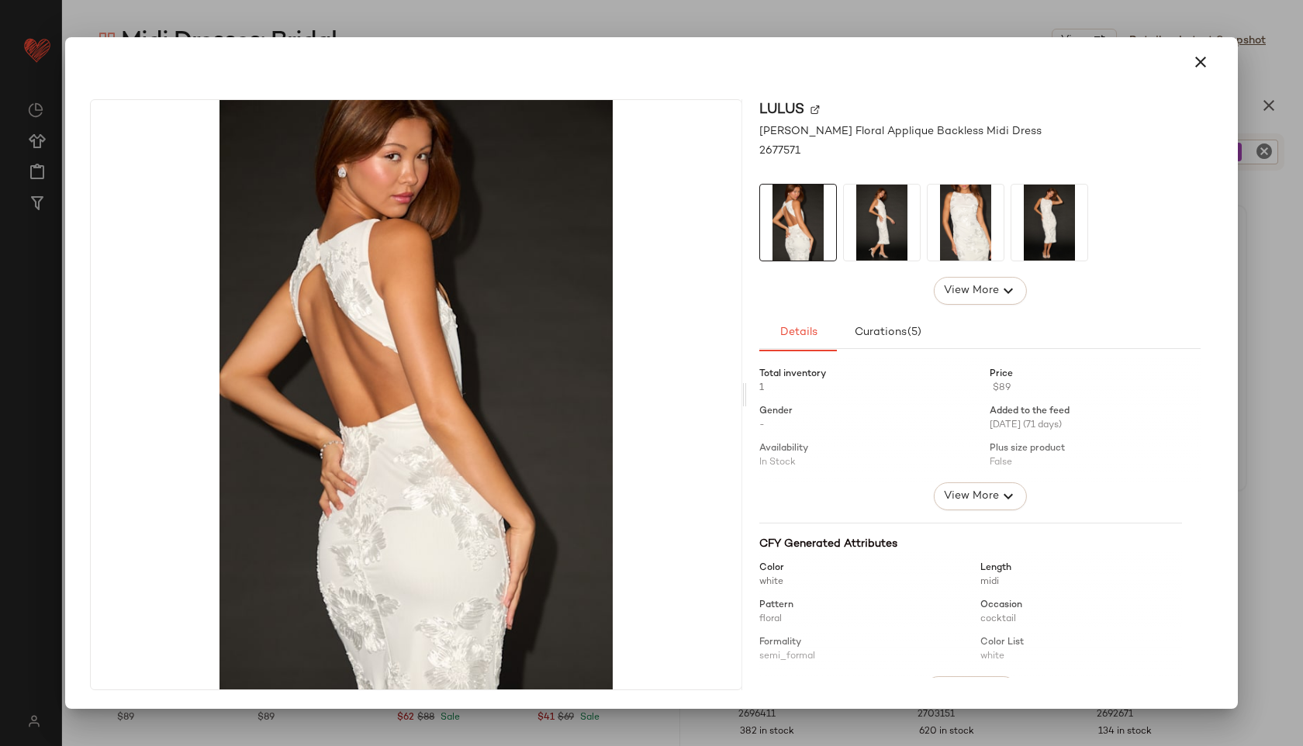
click at [1056, 246] on img at bounding box center [1050, 223] width 76 height 76
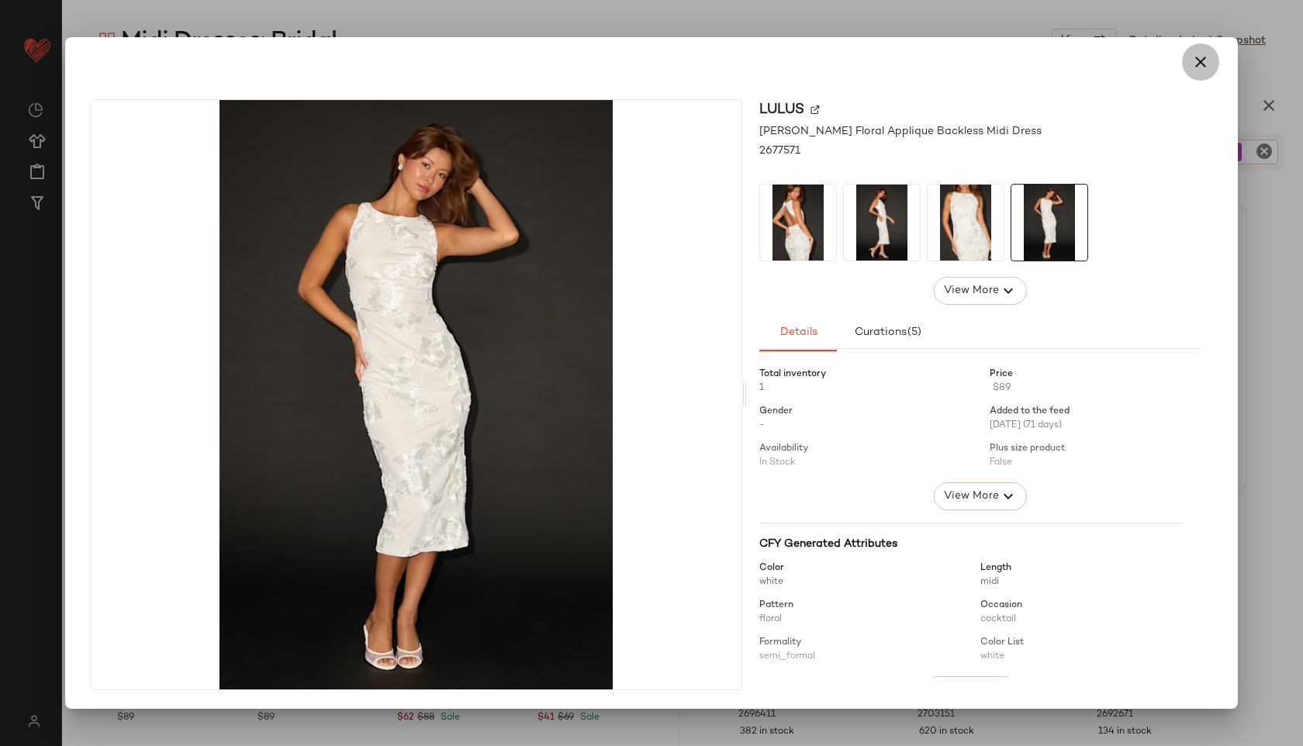
click at [1202, 64] on icon "button" at bounding box center [1201, 62] width 19 height 19
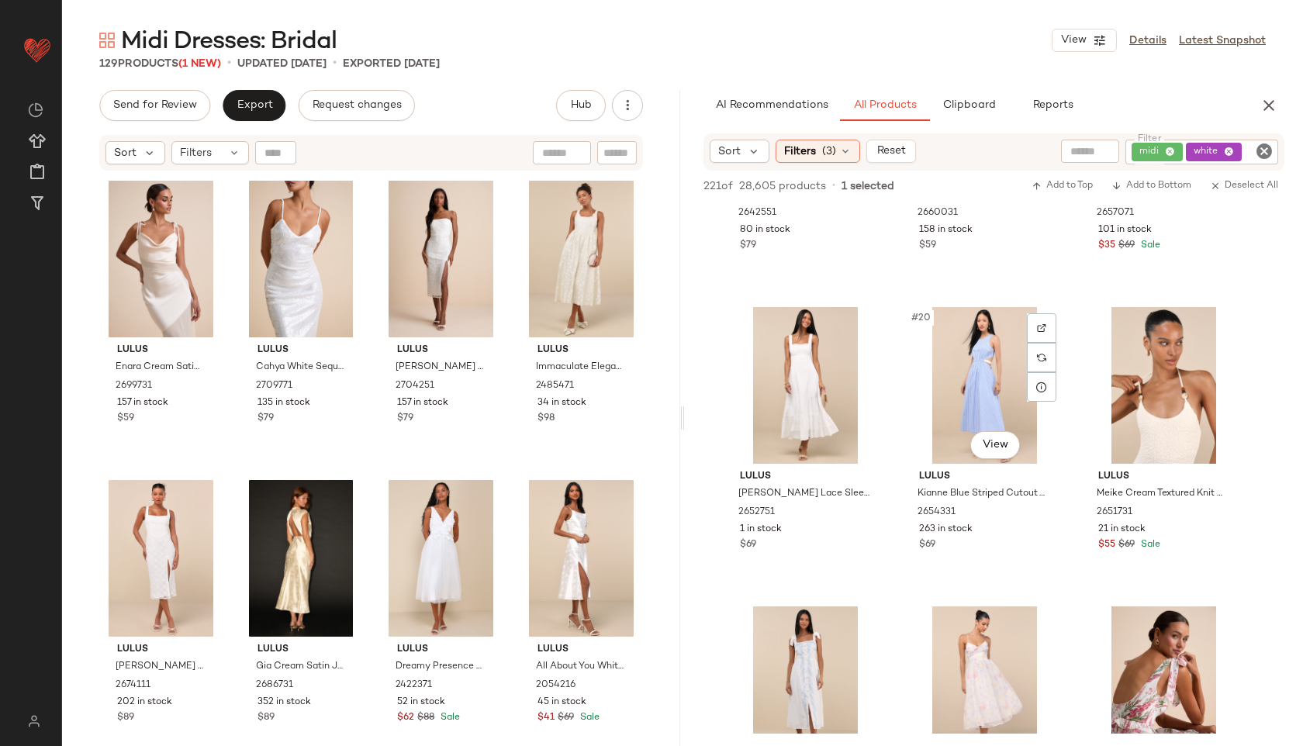
scroll to position [1714, 0]
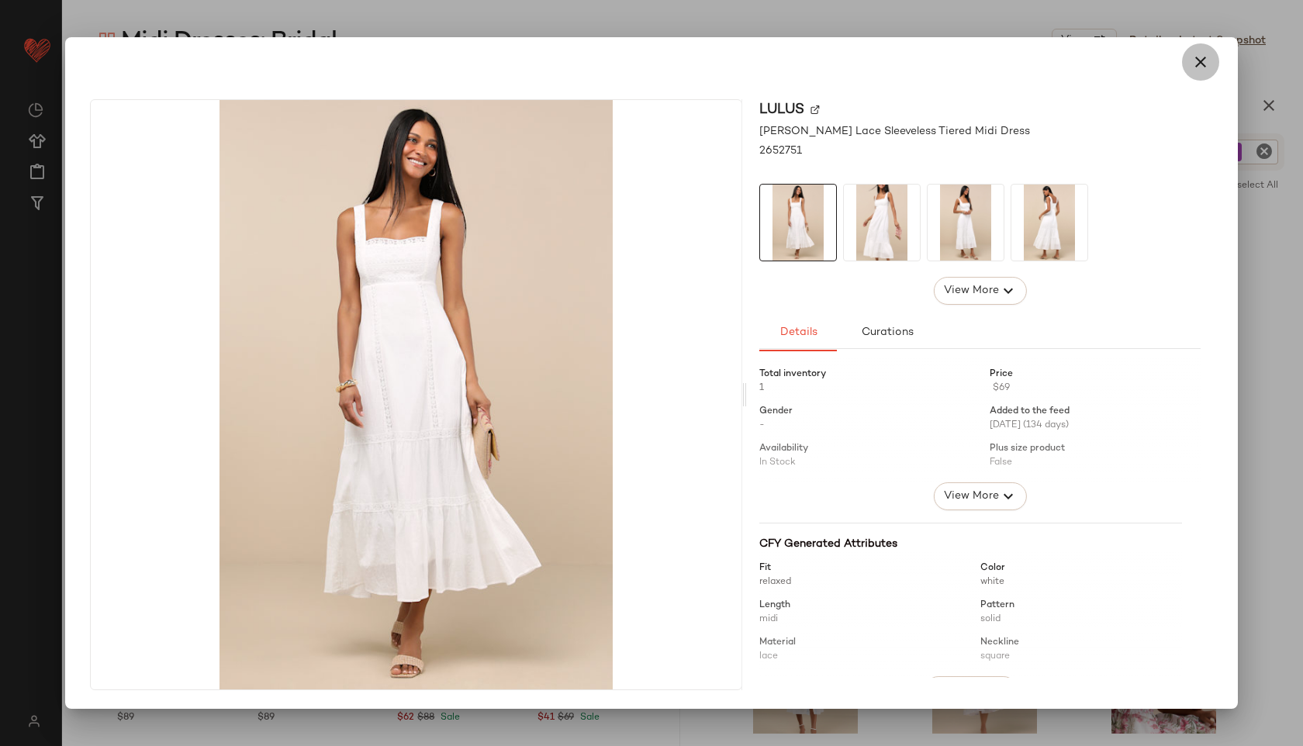
click at [1200, 58] on icon "button" at bounding box center [1201, 62] width 19 height 19
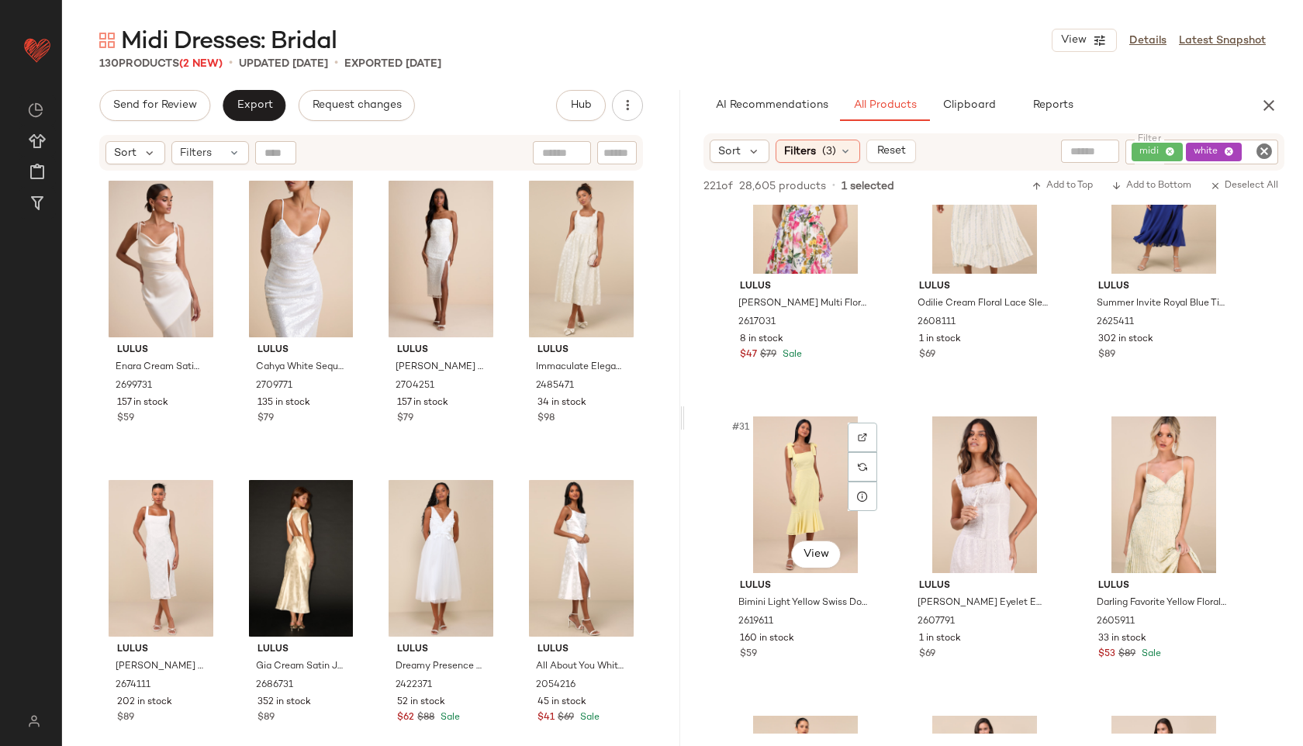
scroll to position [2783, 0]
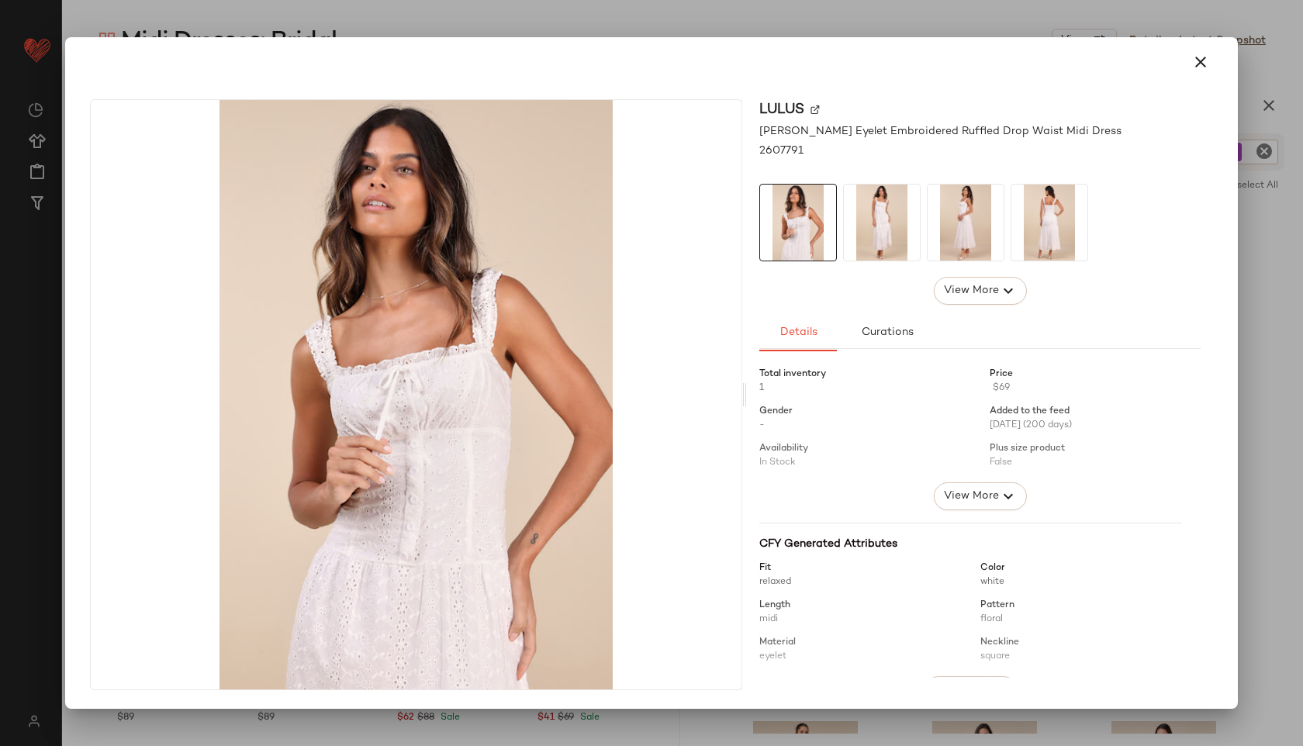
click at [967, 254] on img at bounding box center [966, 223] width 76 height 76
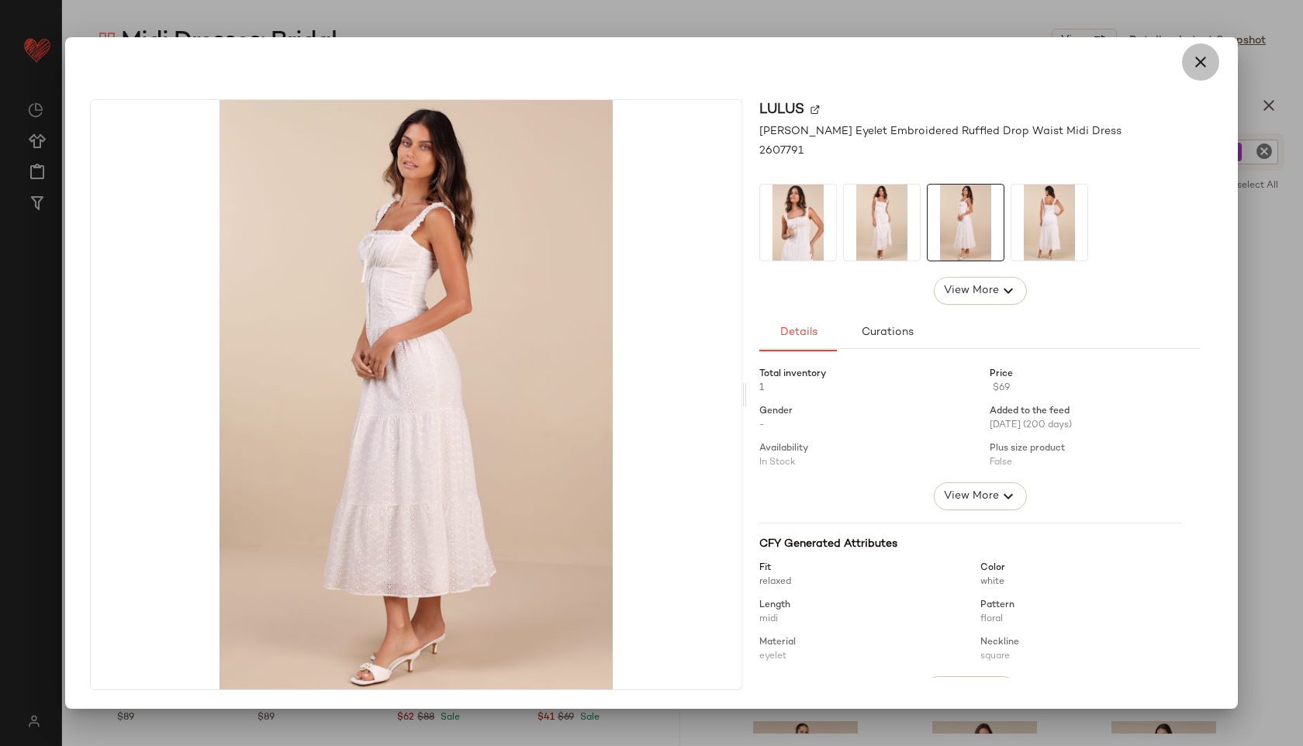
click at [1198, 58] on icon "button" at bounding box center [1201, 62] width 19 height 19
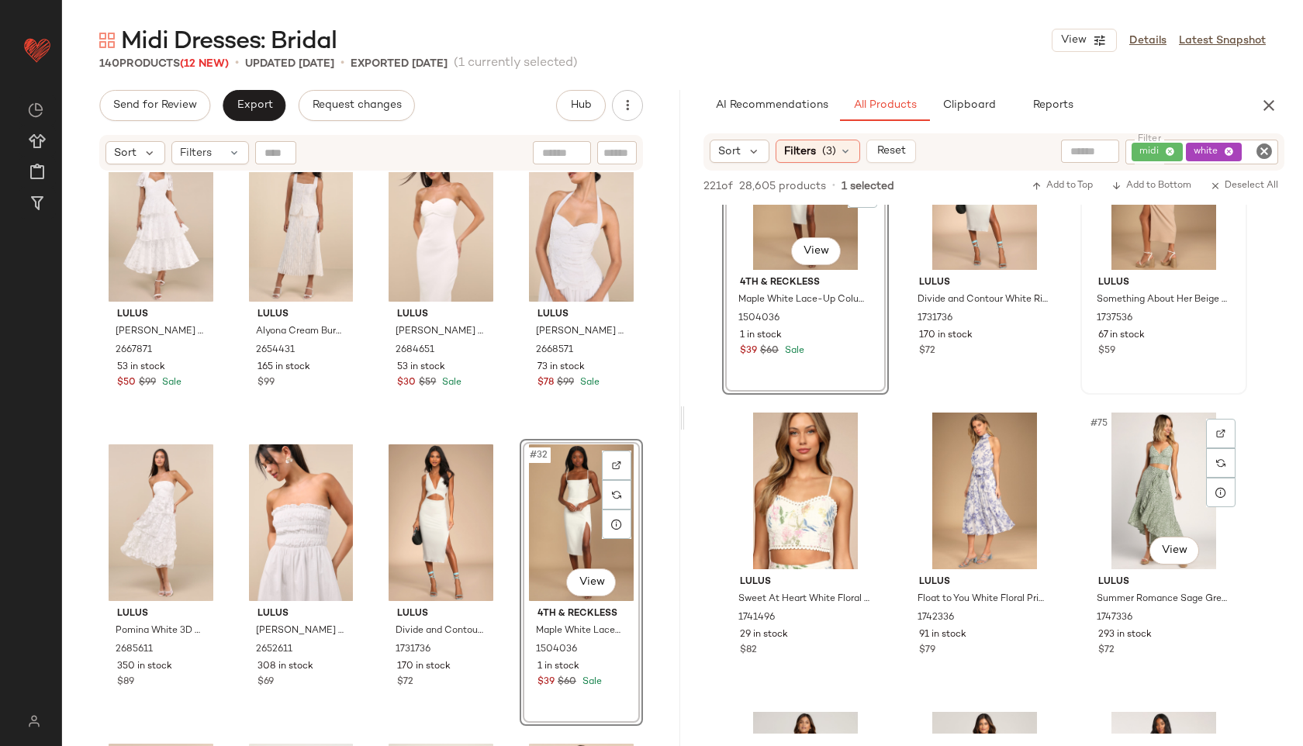
scroll to position [7387, 0]
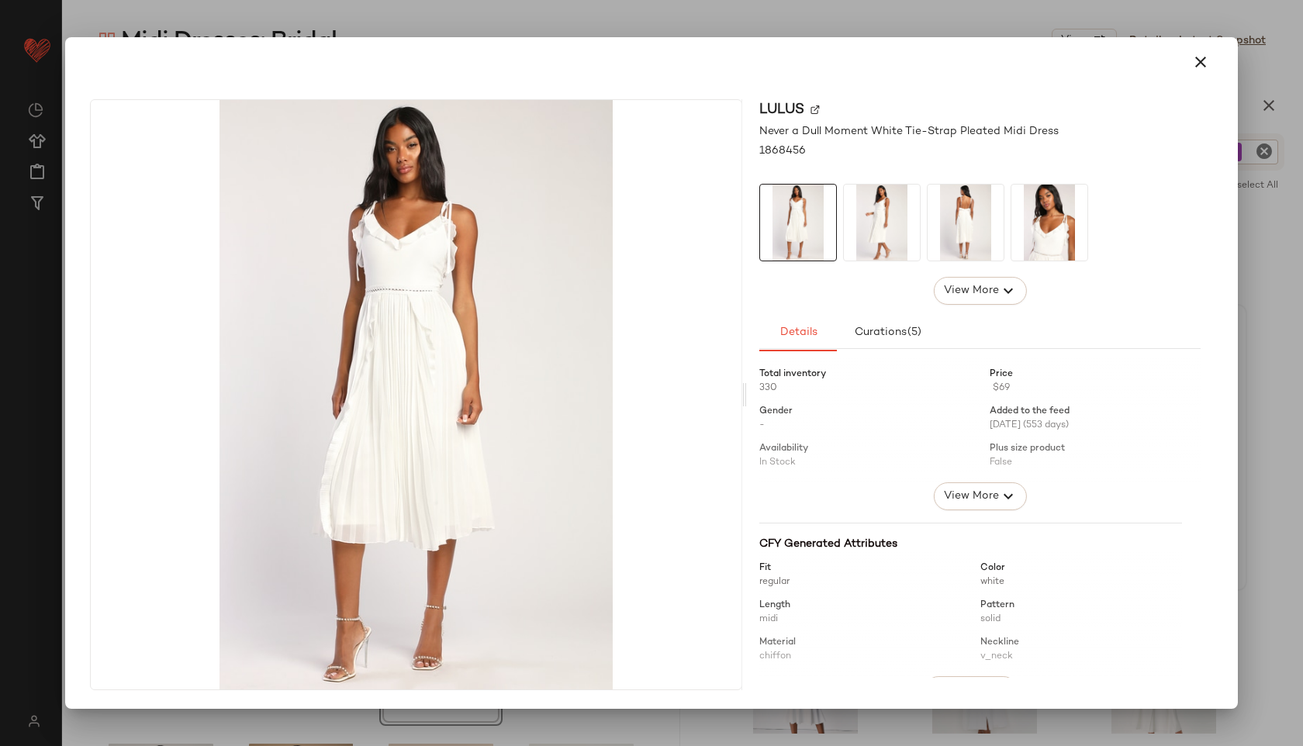
drag, startPoint x: 1157, startPoint y: 438, endPoint x: 541, endPoint y: 560, distance: 628.0
click at [1201, 61] on icon "button" at bounding box center [1201, 62] width 19 height 19
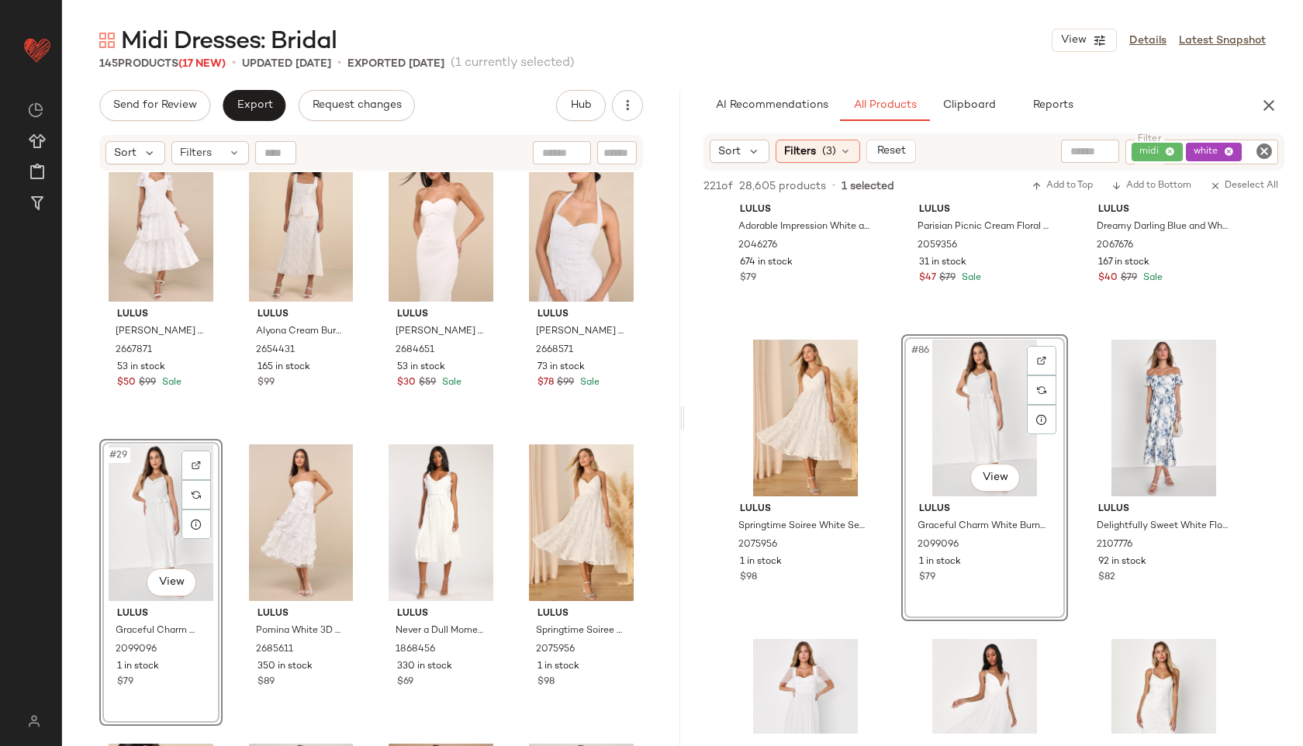
scroll to position [8492, 0]
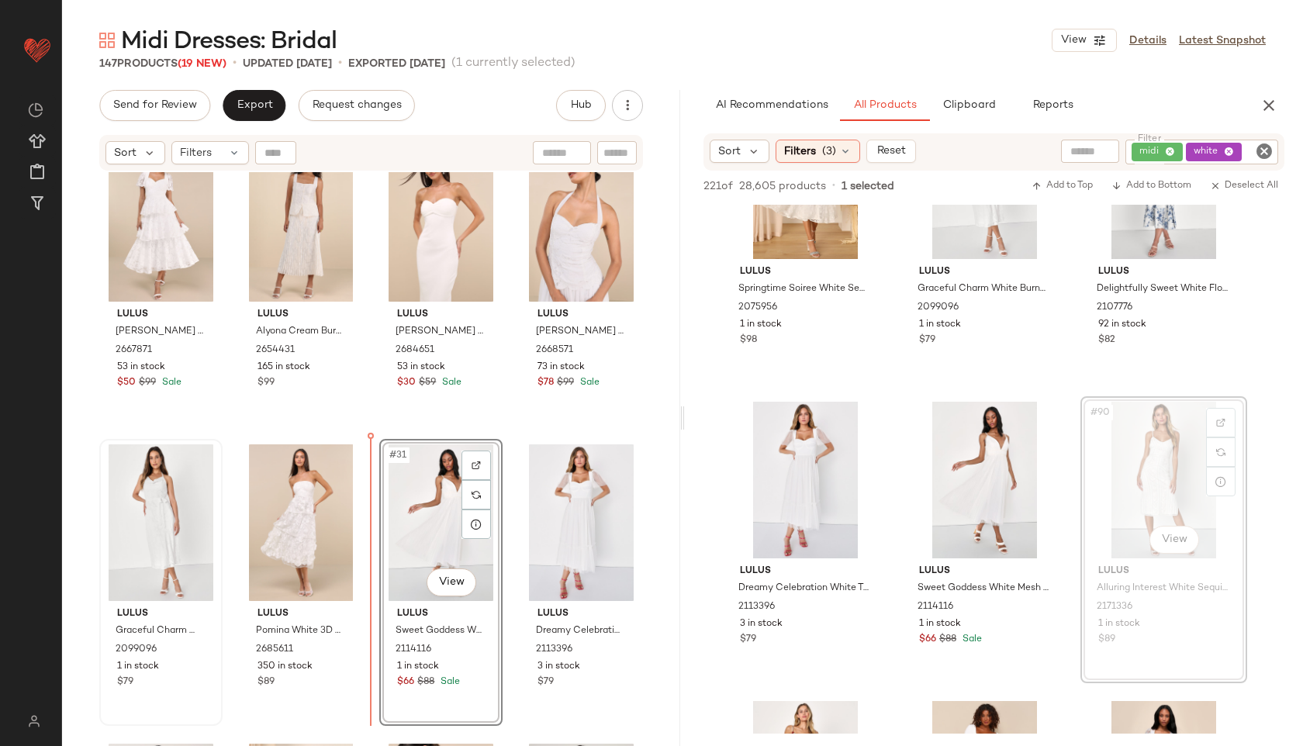
drag, startPoint x: 1175, startPoint y: 443, endPoint x: 125, endPoint y: 569, distance: 1057.1
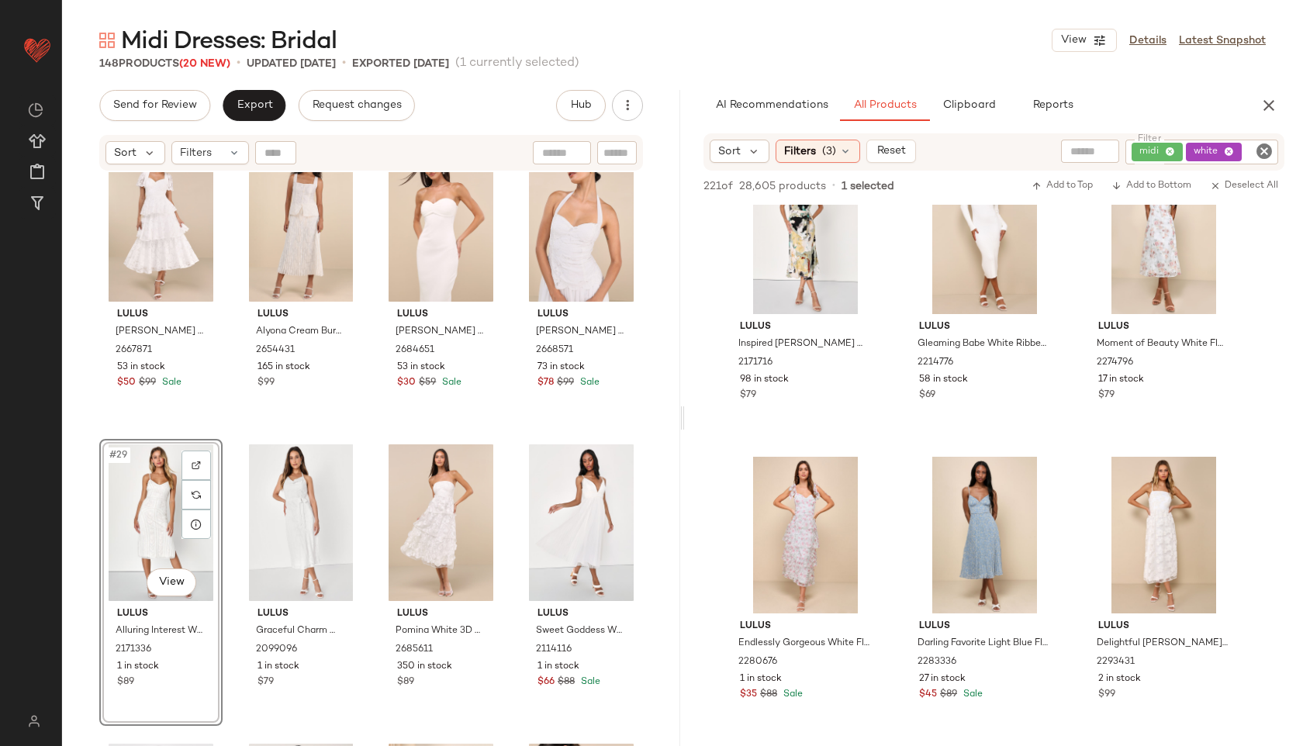
scroll to position [9038, 0]
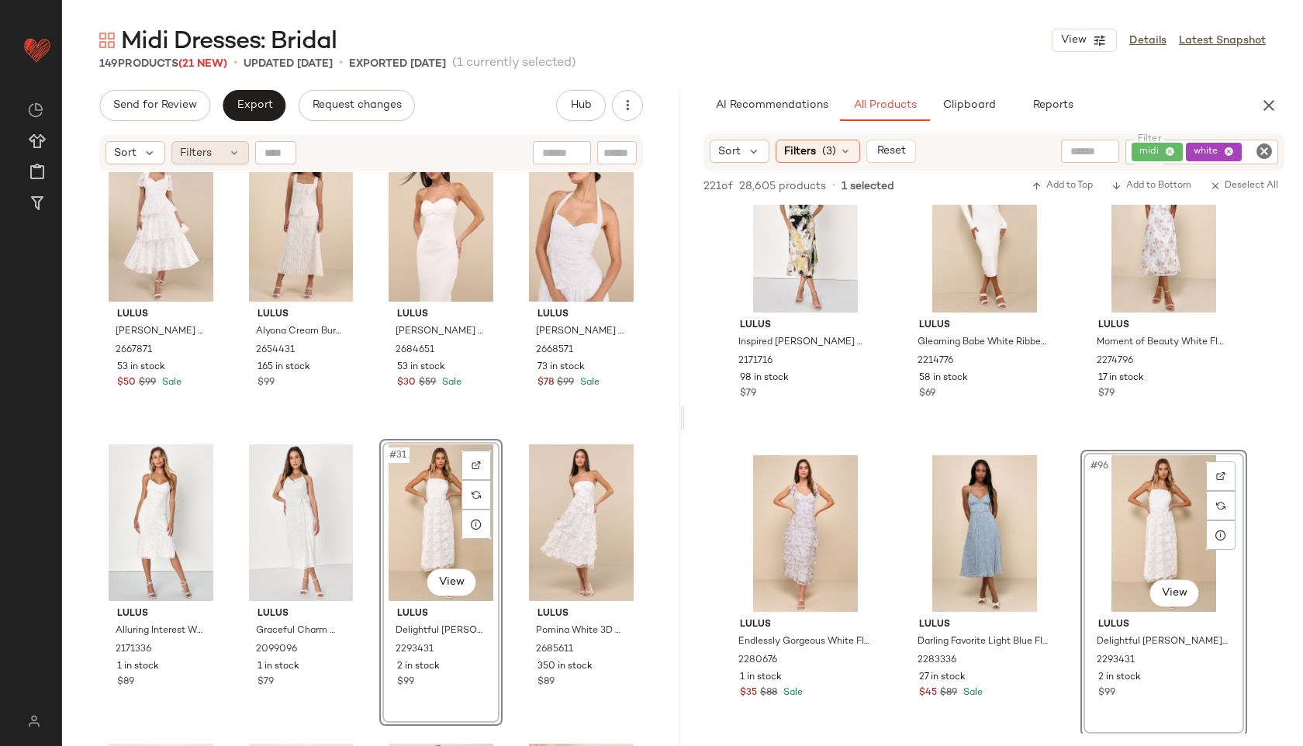
click at [209, 149] on span "Filters" at bounding box center [196, 153] width 32 height 16
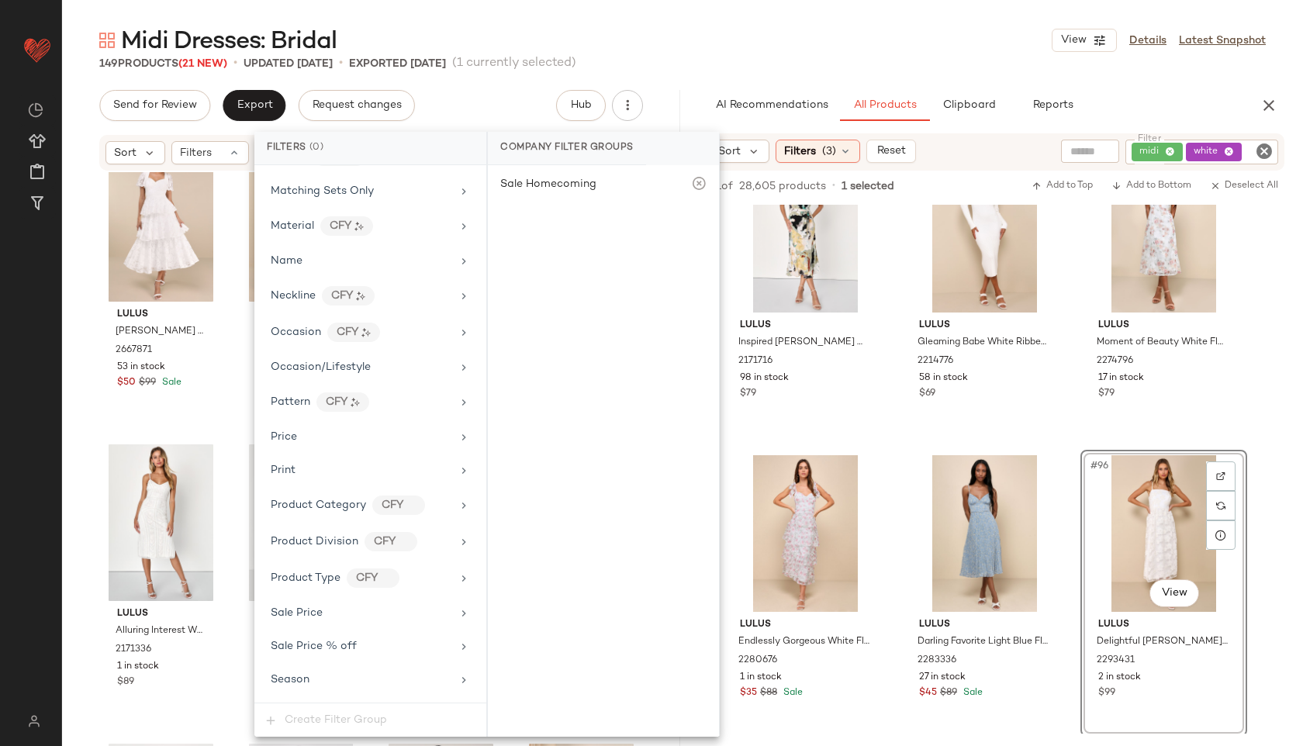
scroll to position [919, 0]
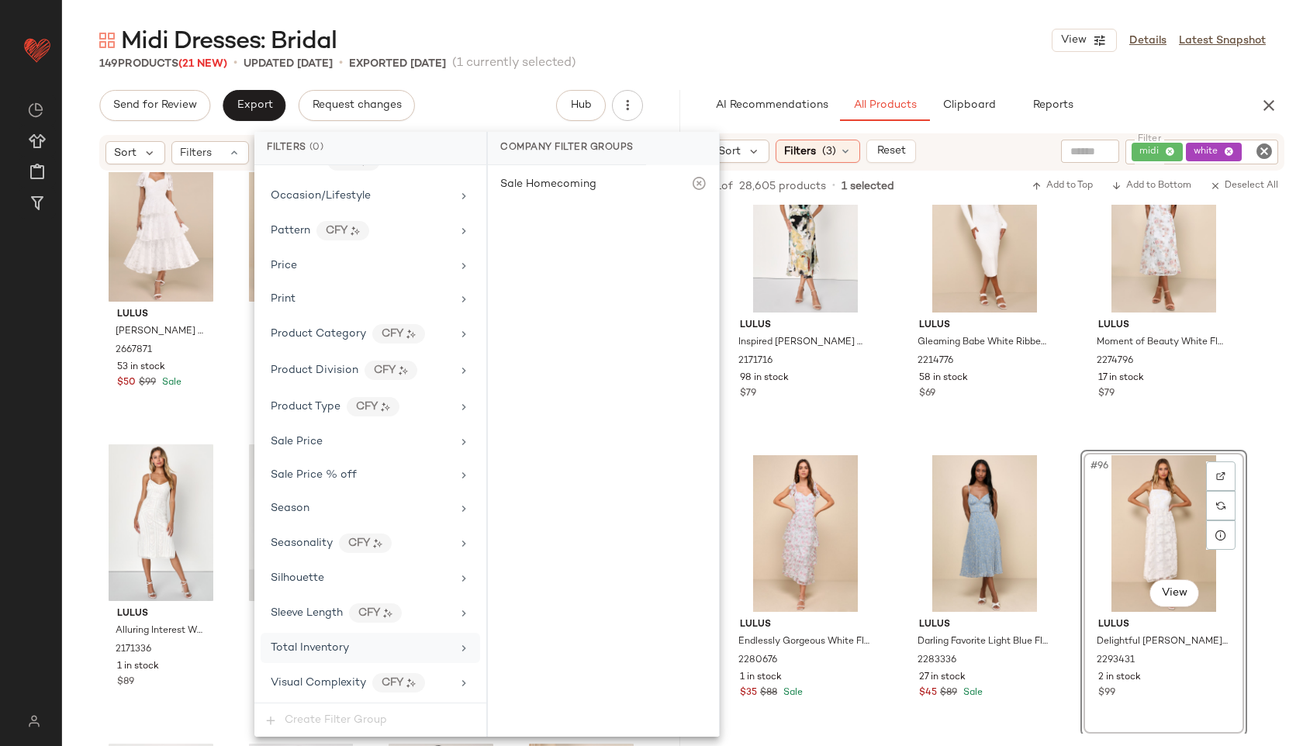
click at [368, 641] on div "Total Inventory" at bounding box center [361, 648] width 181 height 16
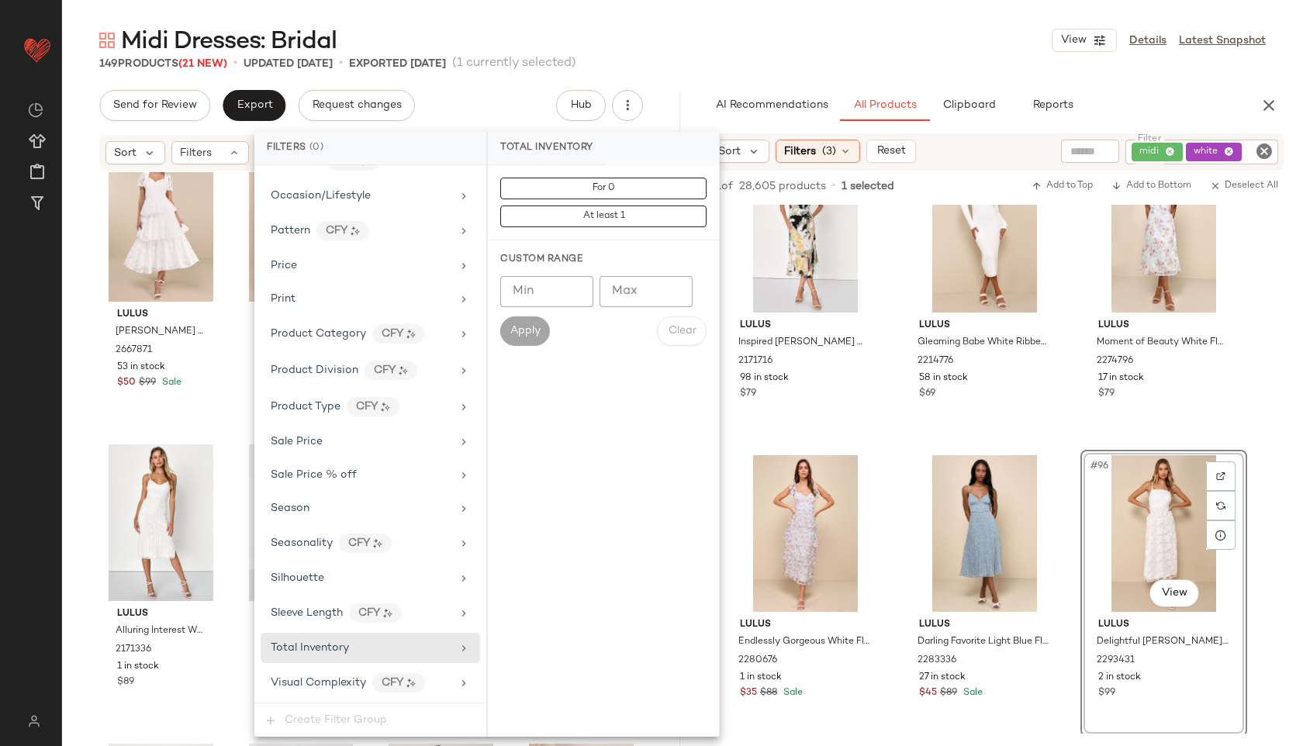
click at [641, 296] on input "Max" at bounding box center [646, 291] width 93 height 31
type input "**"
click at [526, 330] on span "Apply" at bounding box center [525, 331] width 31 height 12
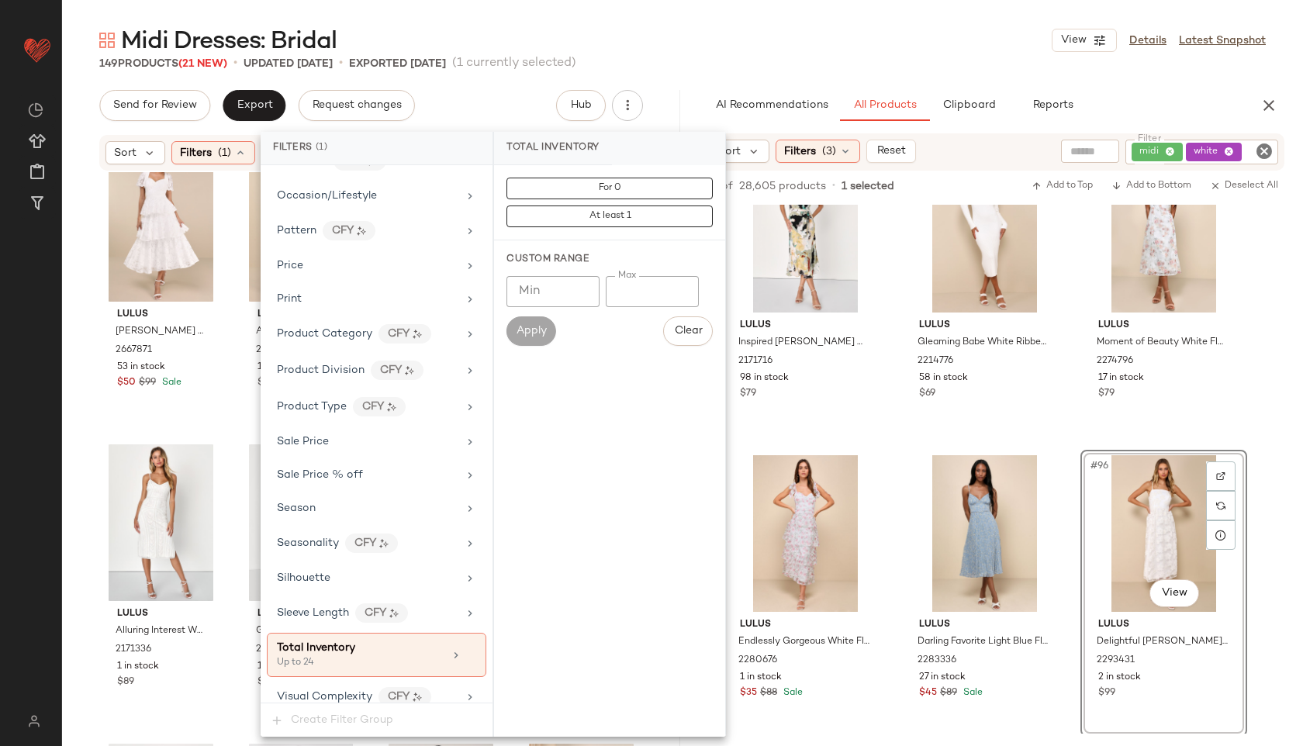
click at [748, 57] on div "149 Products (21 New) • updated Oct 3rd • Exported Oct 1st (1 currently selecte…" at bounding box center [682, 64] width 1241 height 16
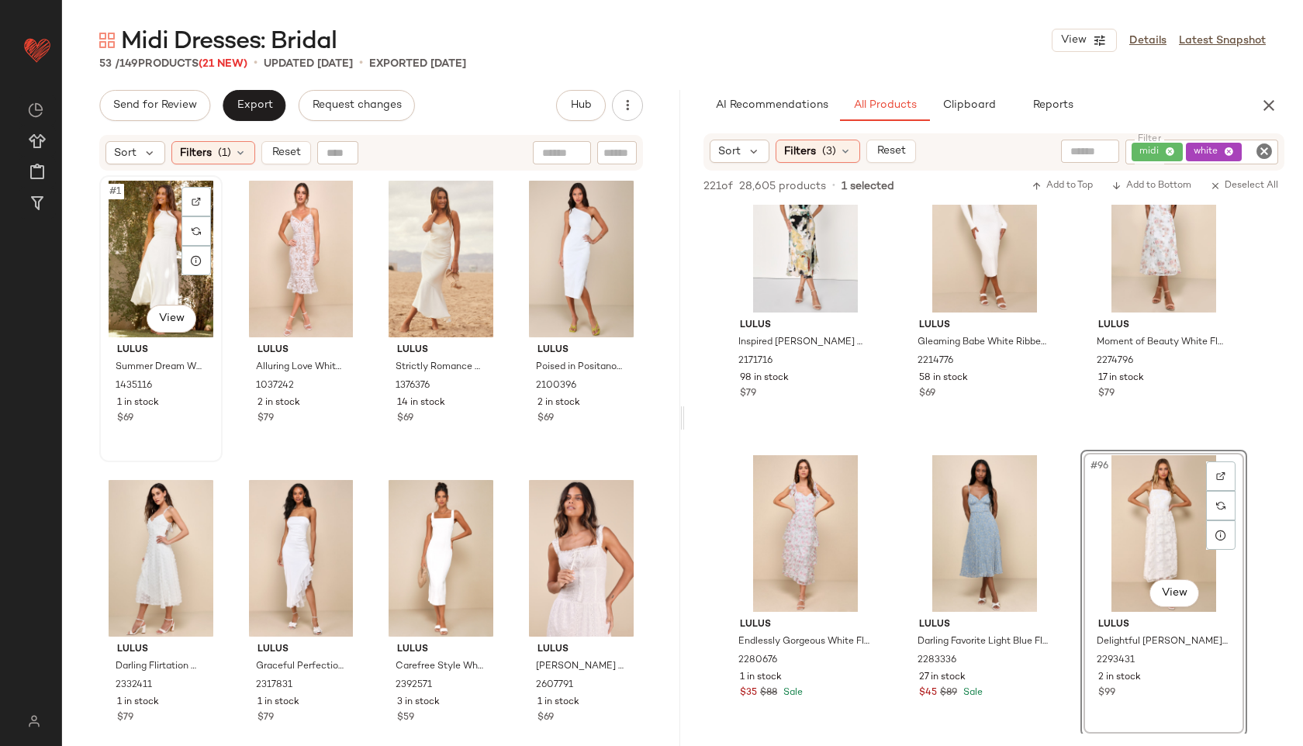
click at [147, 234] on div "#1 View" at bounding box center [161, 259] width 112 height 157
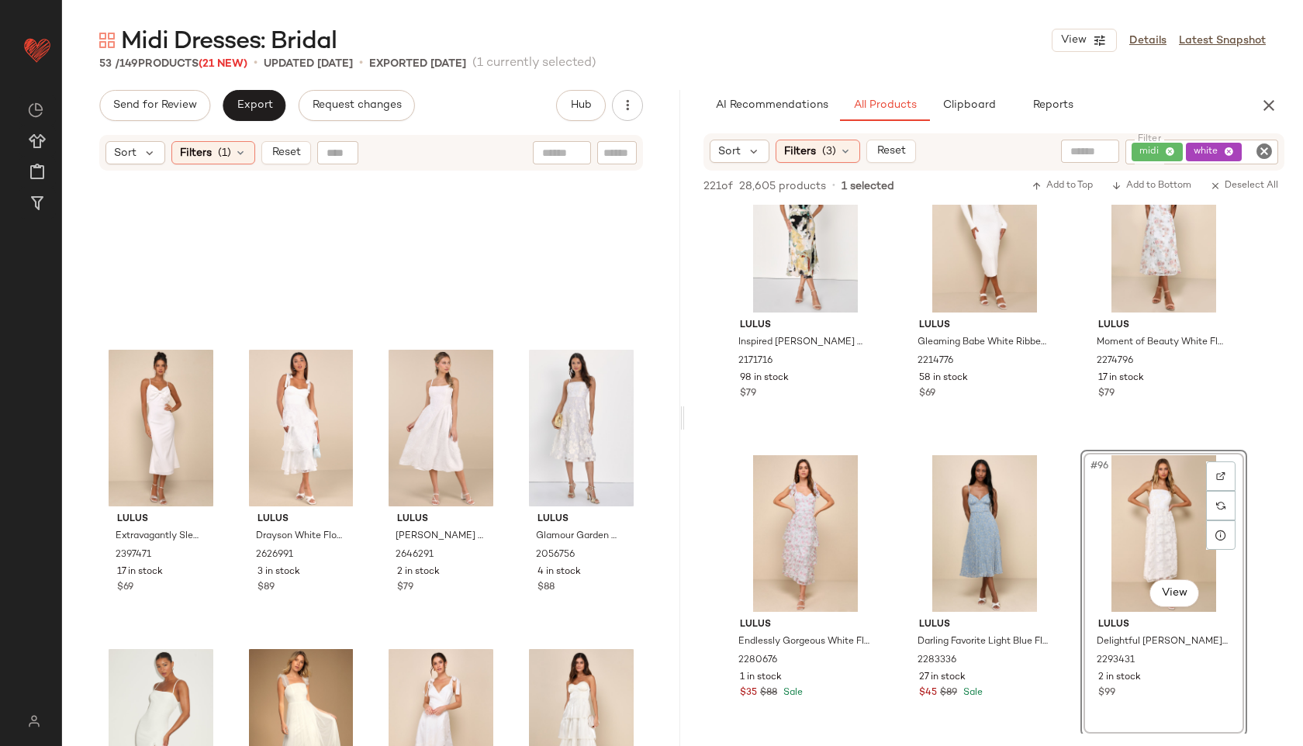
scroll to position [3583, 0]
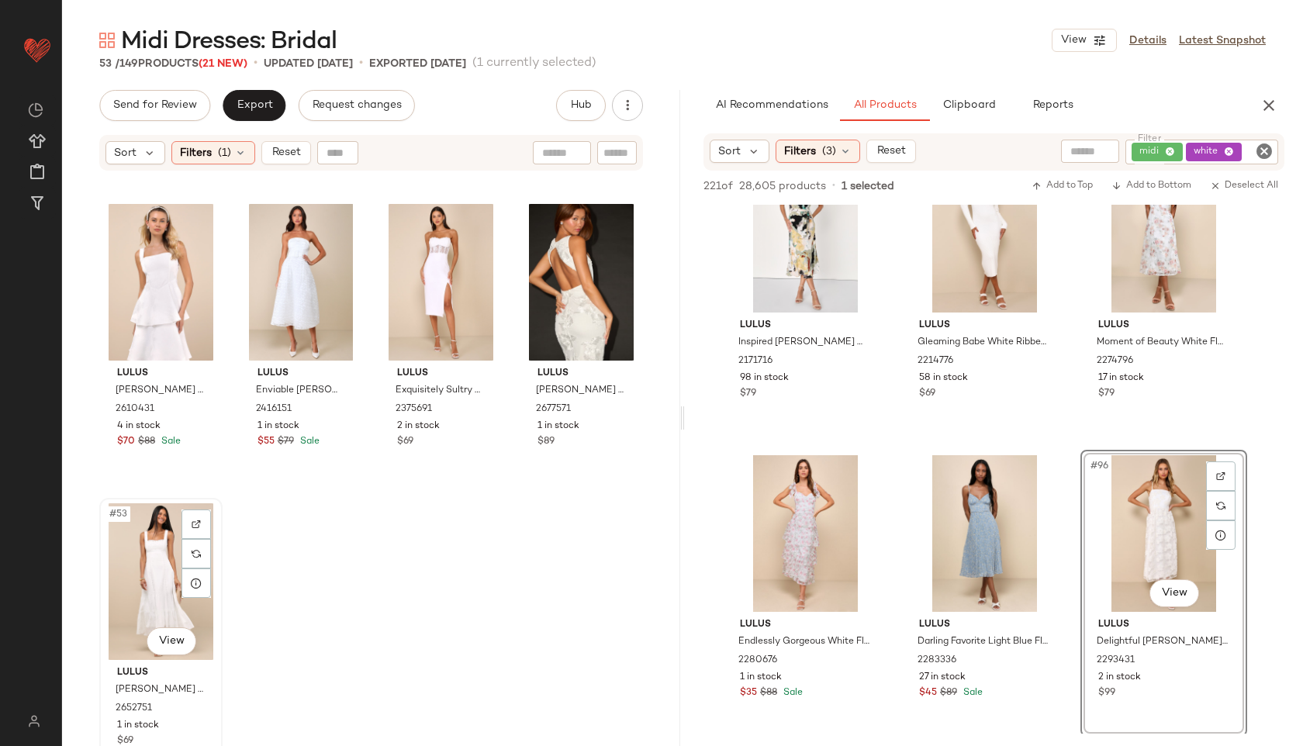
click at [136, 574] on div "#53 View" at bounding box center [161, 581] width 112 height 157
click at [274, 156] on span "Reset" at bounding box center [285, 153] width 29 height 12
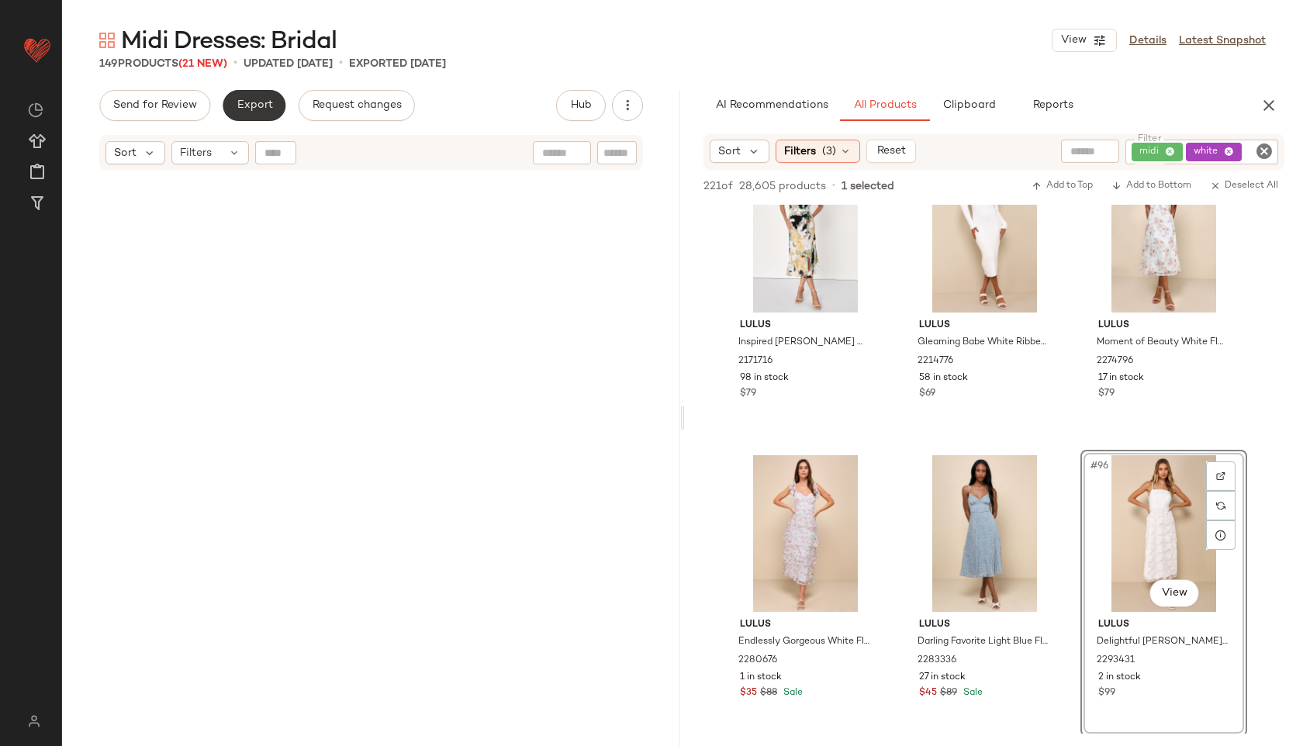
scroll to position [10769, 0]
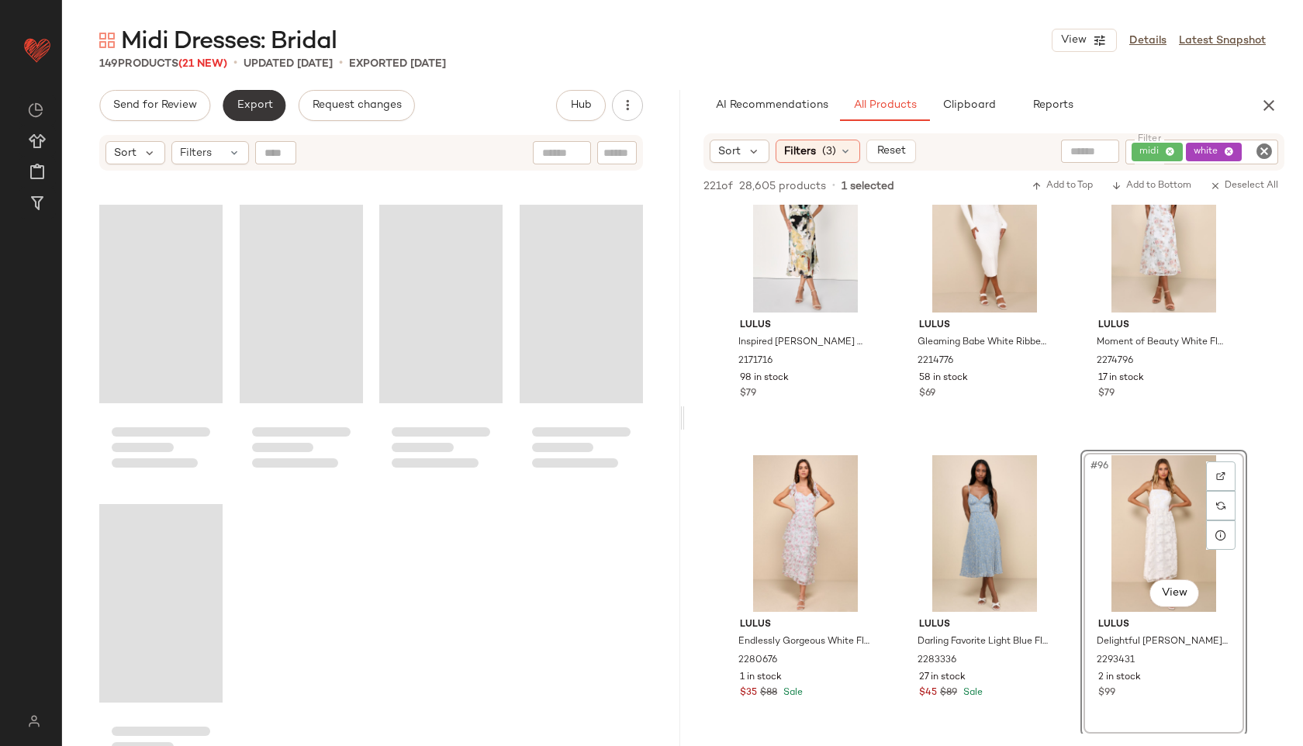
click at [268, 111] on span "Export" at bounding box center [254, 105] width 36 height 12
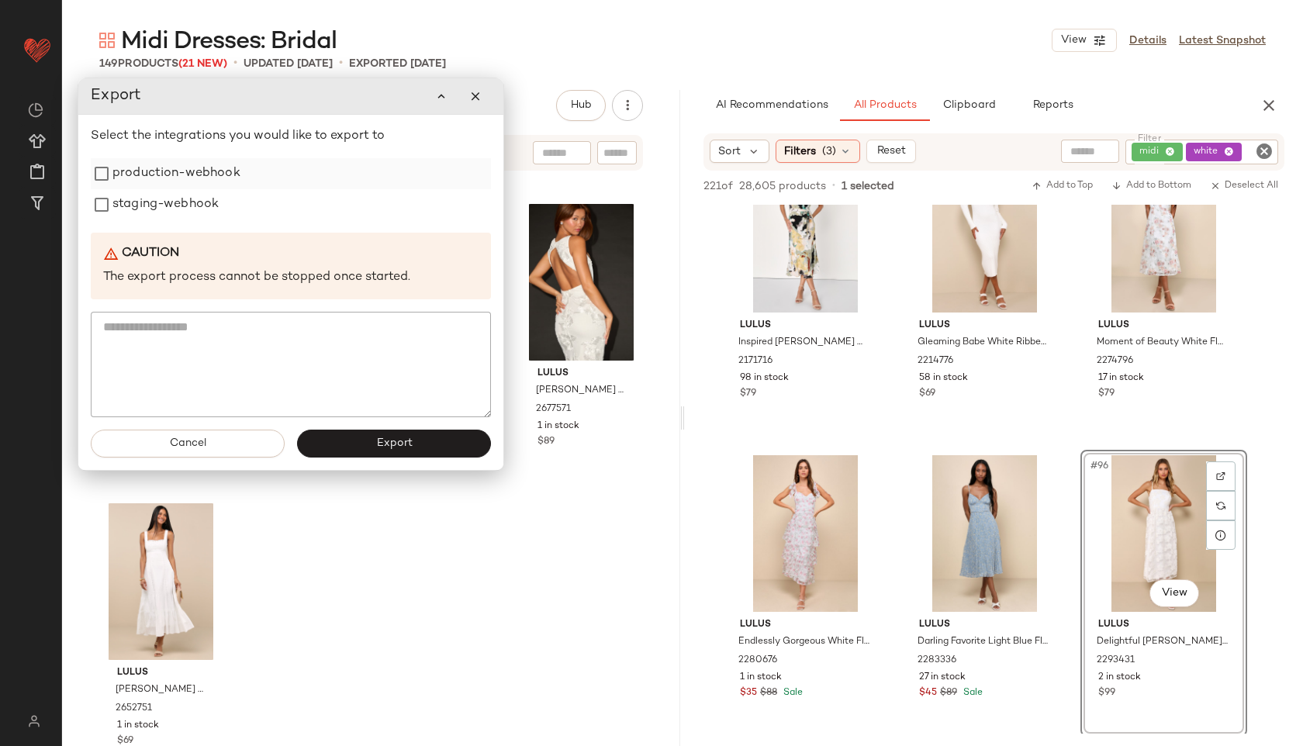
click at [195, 178] on label "production-webhook" at bounding box center [176, 173] width 128 height 31
click at [194, 203] on label "staging-webhook" at bounding box center [165, 204] width 106 height 31
click at [426, 432] on button "Export" at bounding box center [394, 444] width 194 height 28
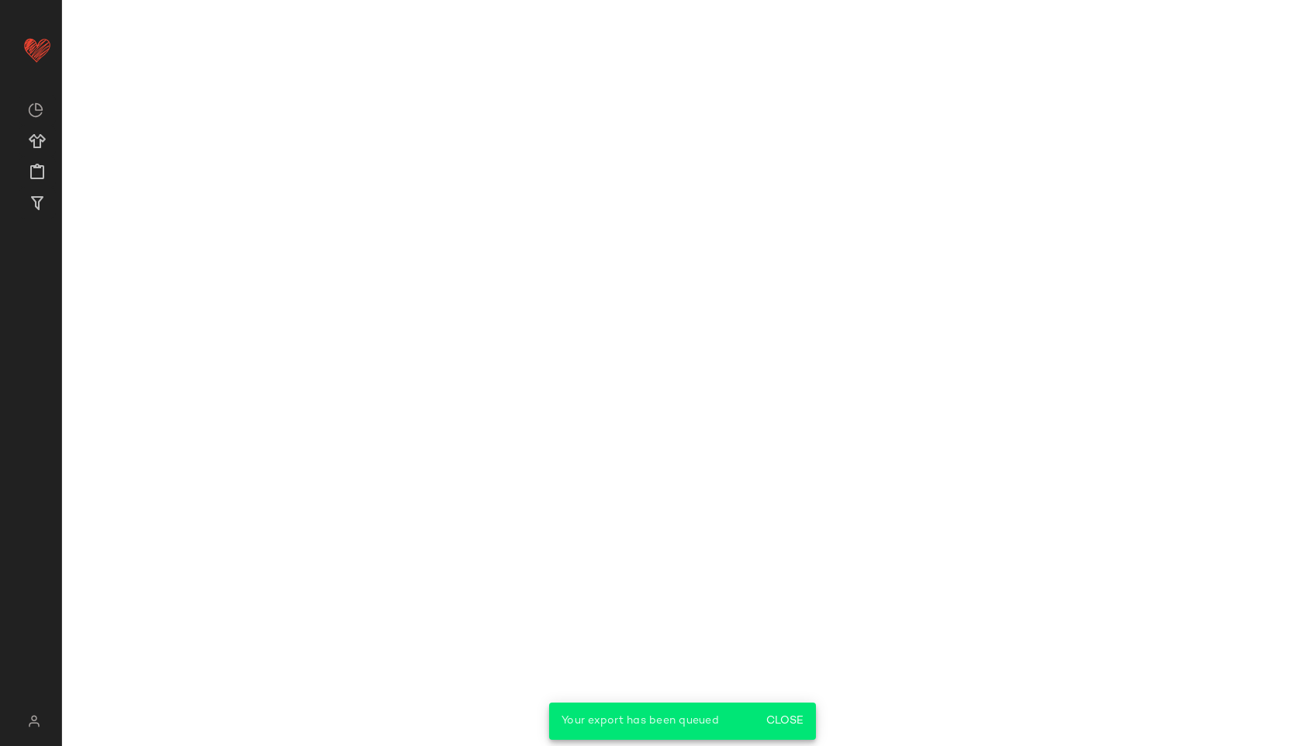
scroll to position [13530, 0]
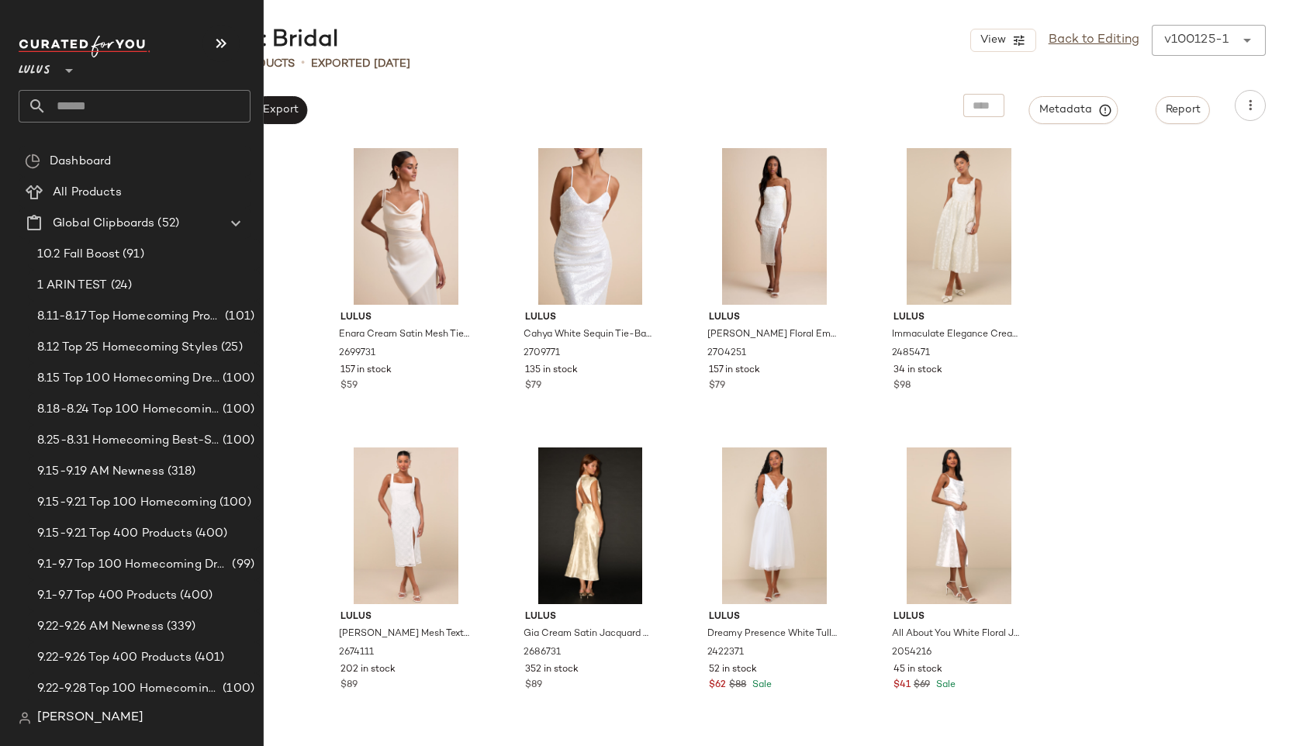
click at [59, 96] on input "text" at bounding box center [149, 106] width 204 height 33
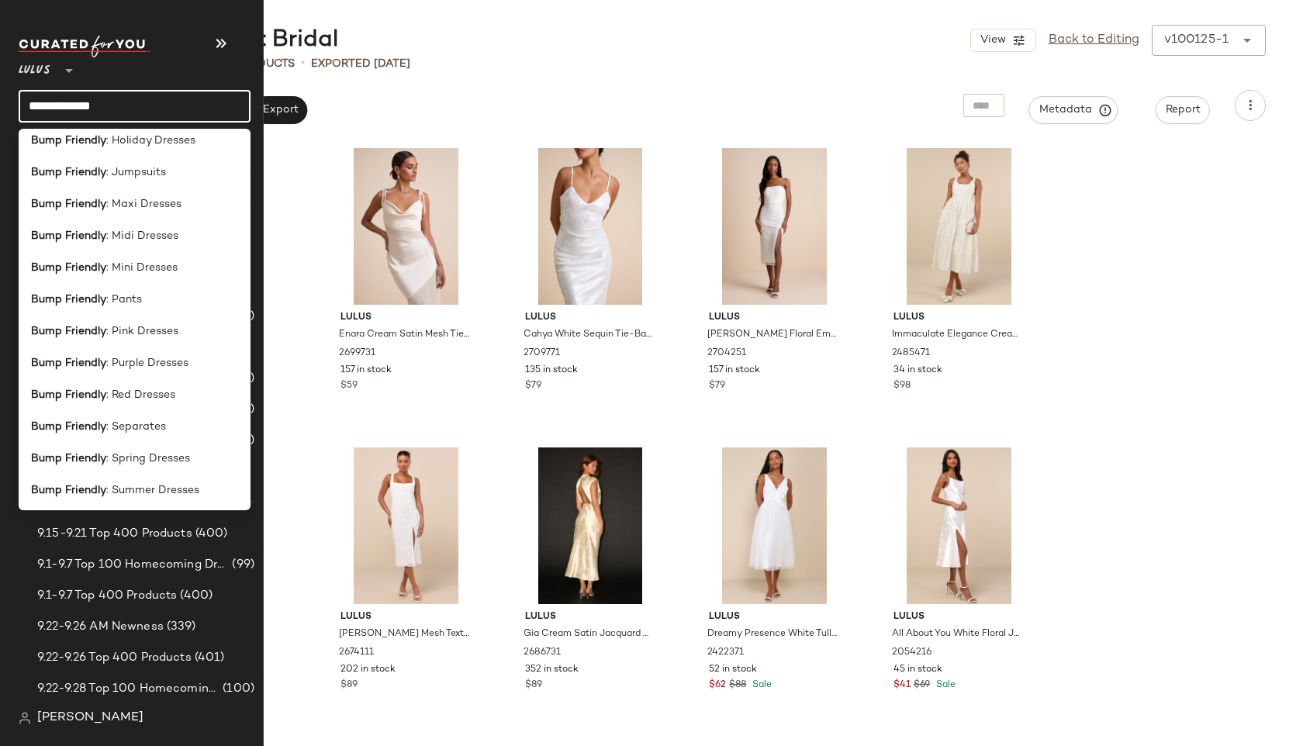
scroll to position [394, 0]
type input "**********"
click at [154, 356] on div "Bump Friendly : Tops" at bounding box center [134, 361] width 207 height 16
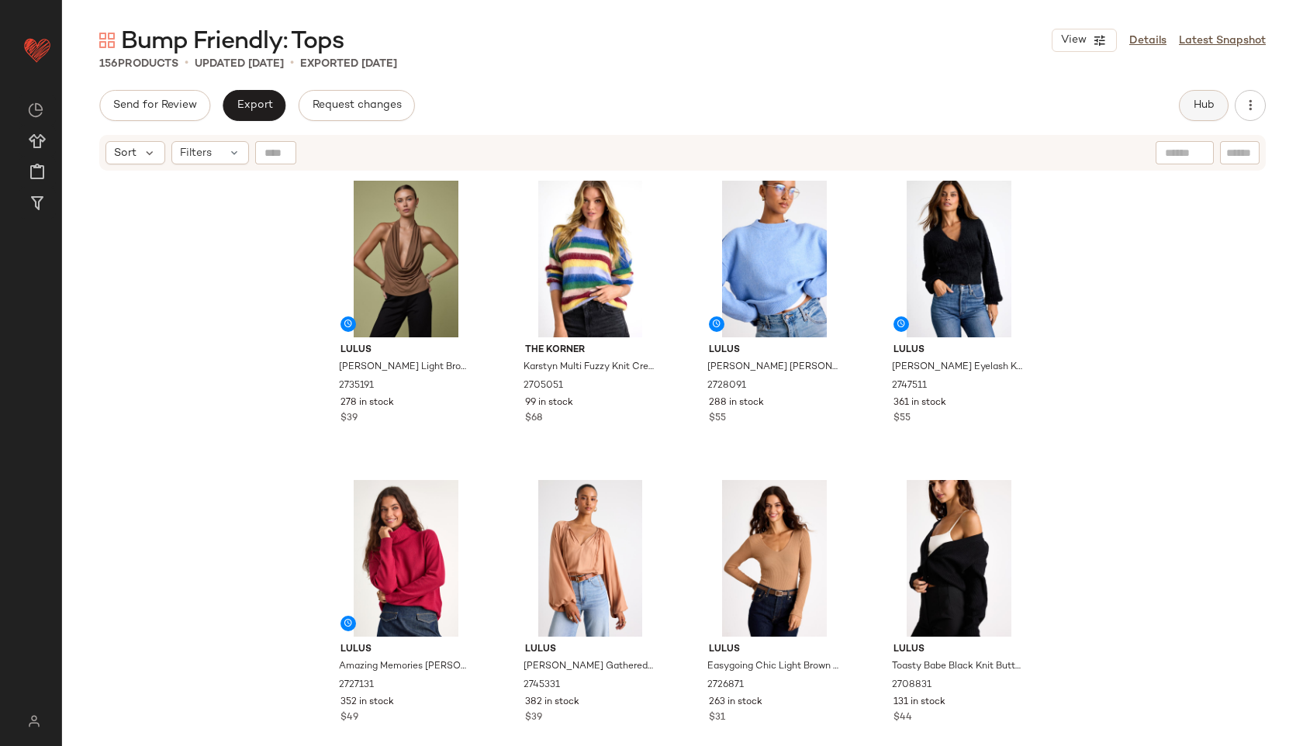
click at [1196, 96] on button "Hub" at bounding box center [1204, 105] width 50 height 31
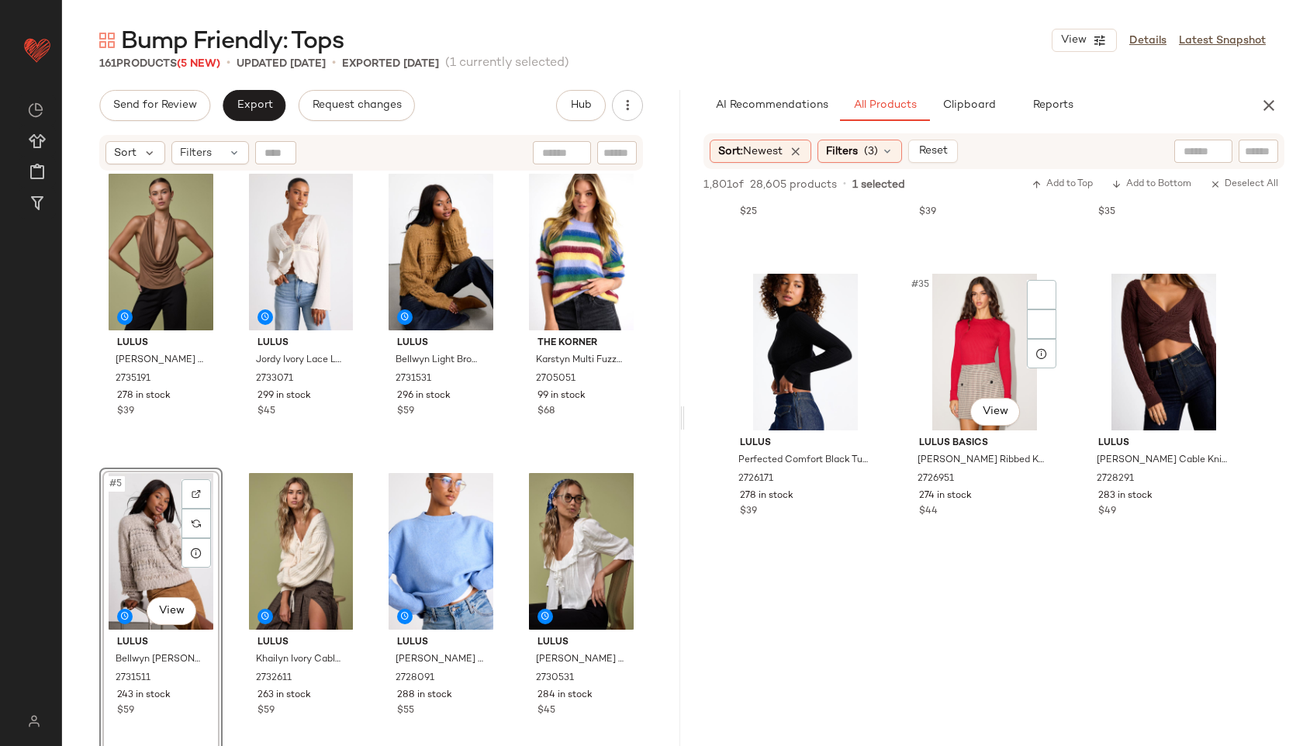
scroll to position [3232, 0]
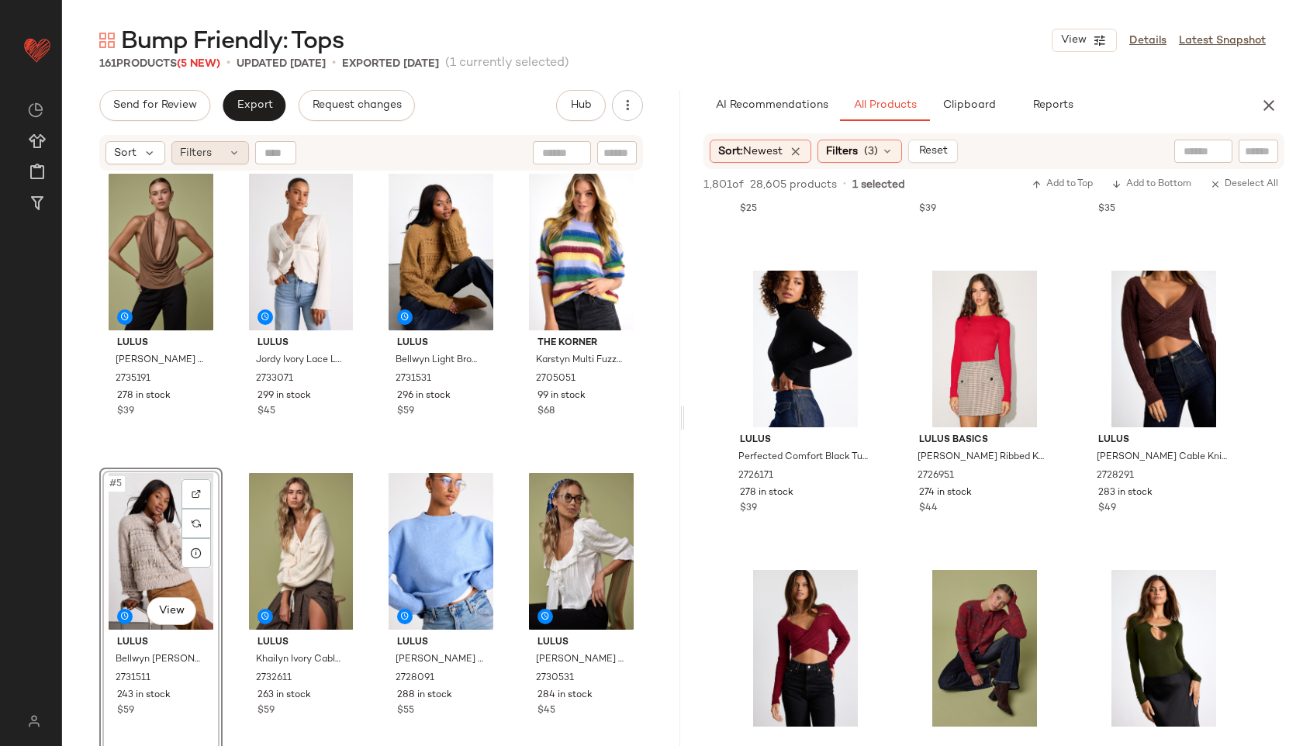
click at [199, 155] on span "Filters" at bounding box center [196, 153] width 32 height 16
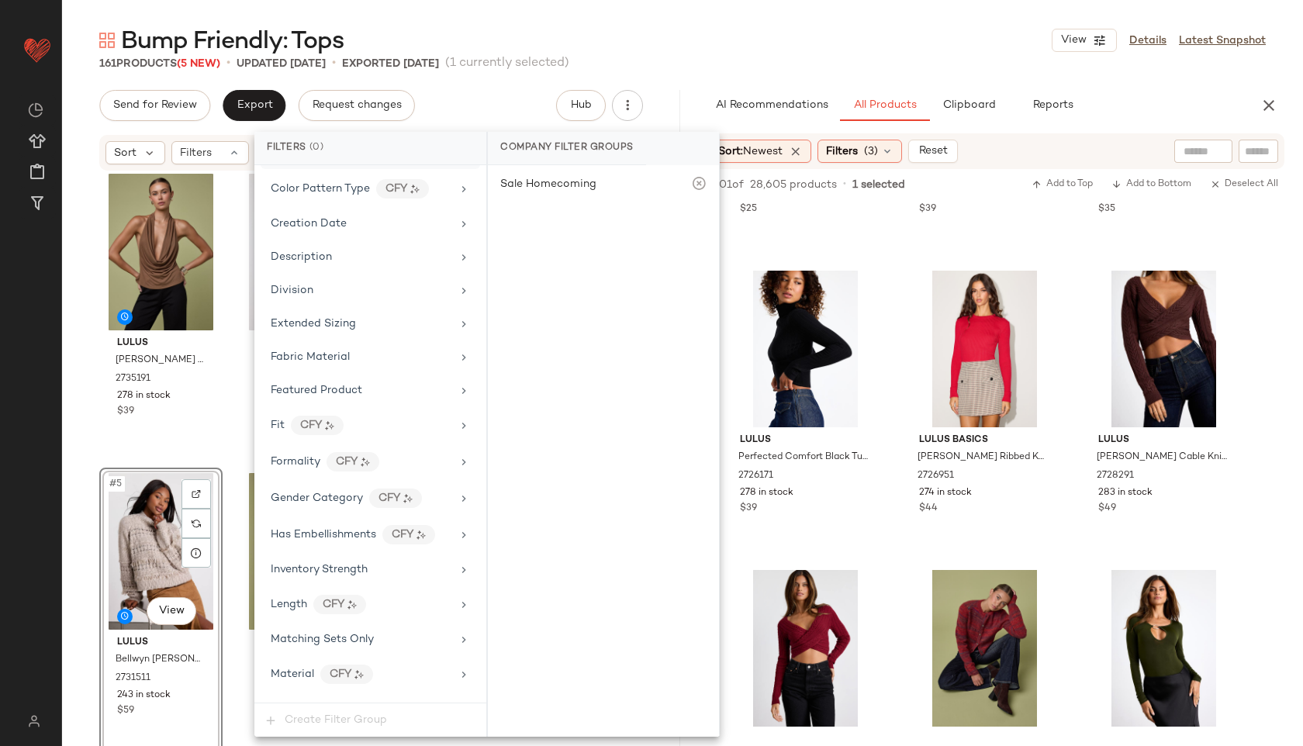
scroll to position [886, 0]
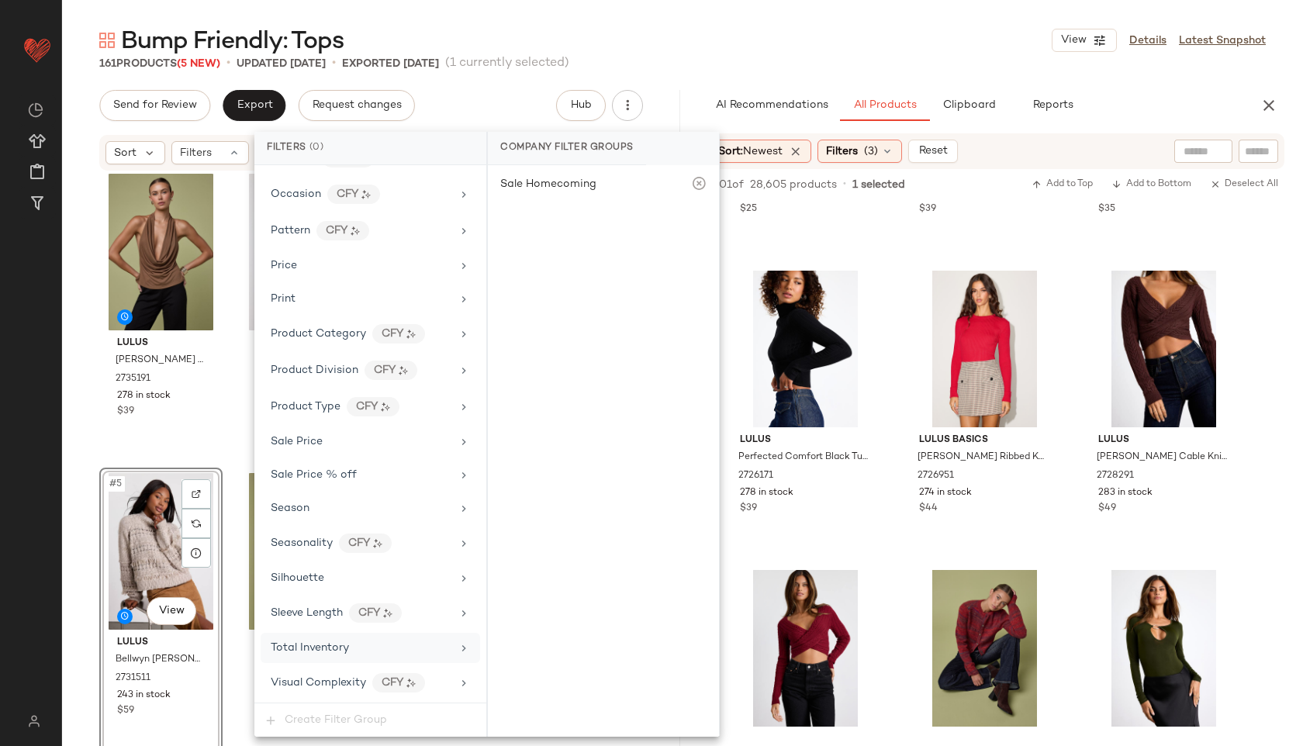
click at [398, 643] on div "Total Inventory" at bounding box center [361, 648] width 181 height 16
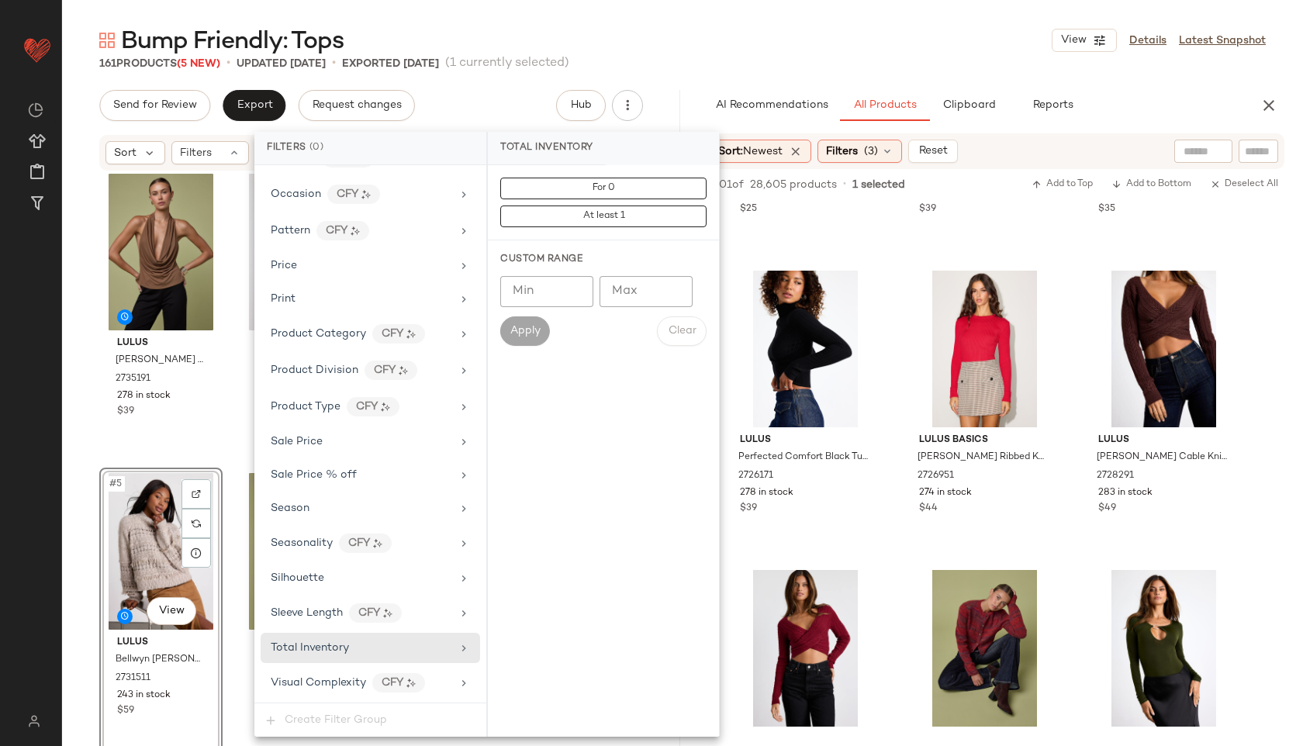
click at [611, 290] on input "Max" at bounding box center [646, 291] width 93 height 31
type input "**"
click at [523, 332] on span "Apply" at bounding box center [525, 331] width 31 height 12
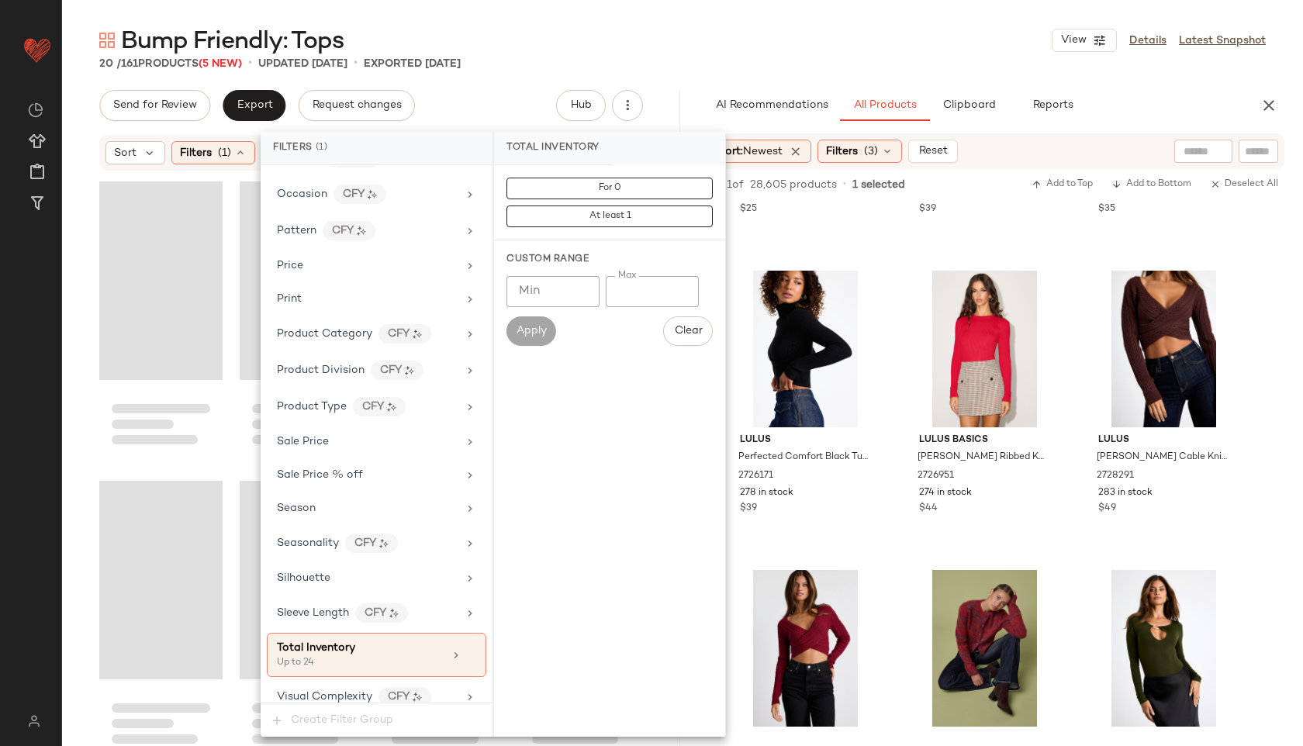
click at [676, 39] on div "Bump Friendly: Tops View Details Latest Snapshot" at bounding box center [682, 40] width 1241 height 31
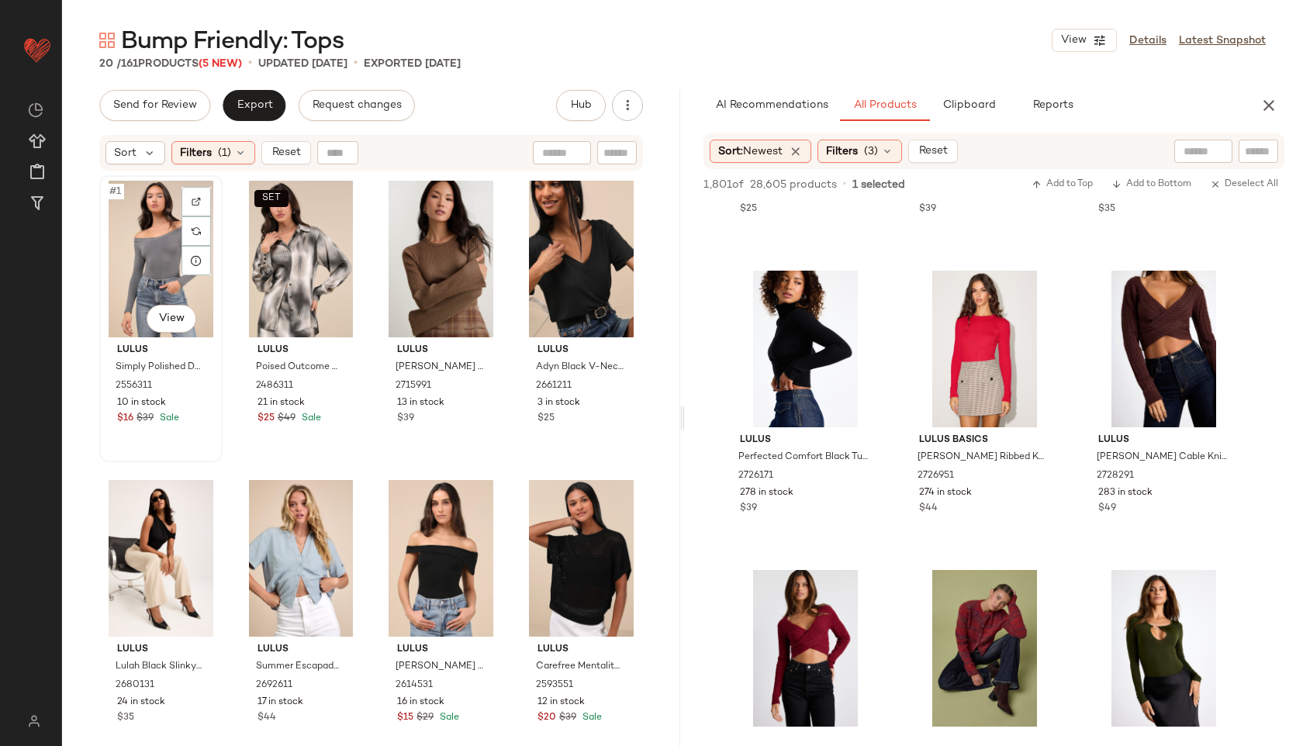
click at [112, 267] on div "#1 View" at bounding box center [161, 259] width 112 height 157
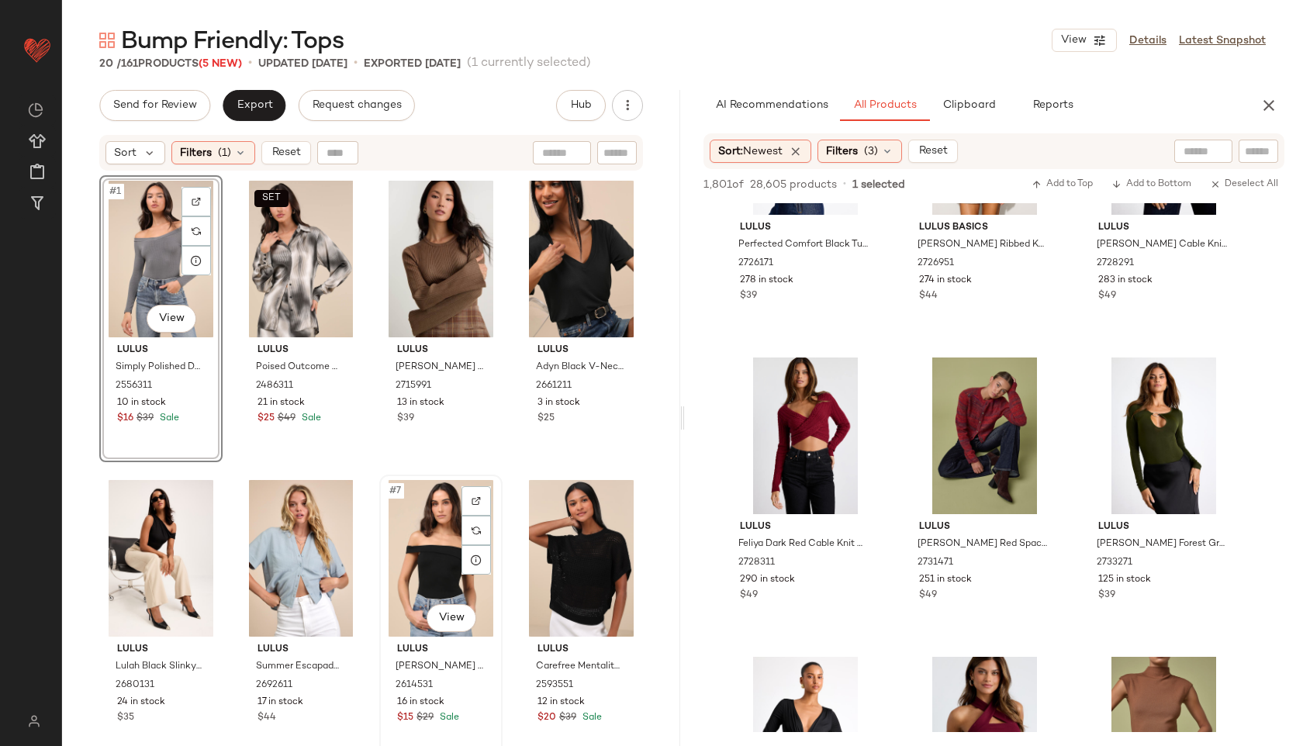
scroll to position [887, 0]
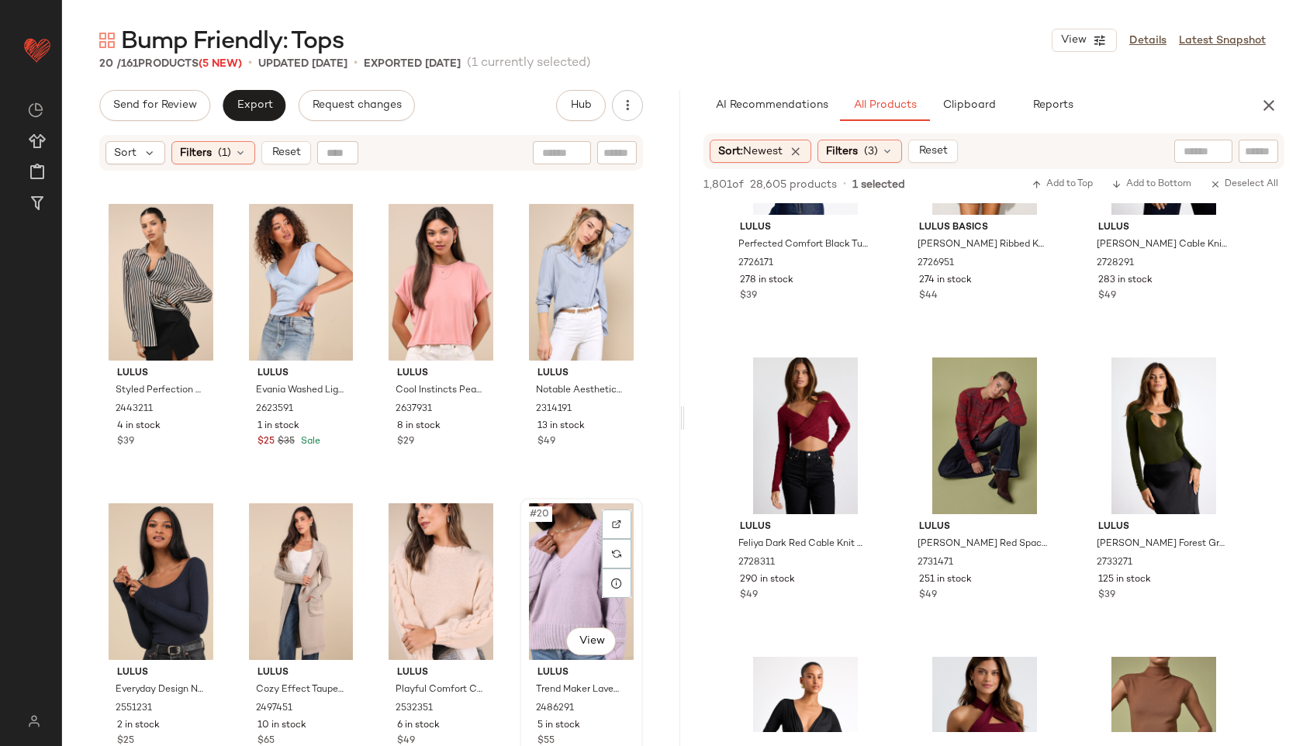
click at [566, 575] on div "#20 View" at bounding box center [581, 581] width 112 height 157
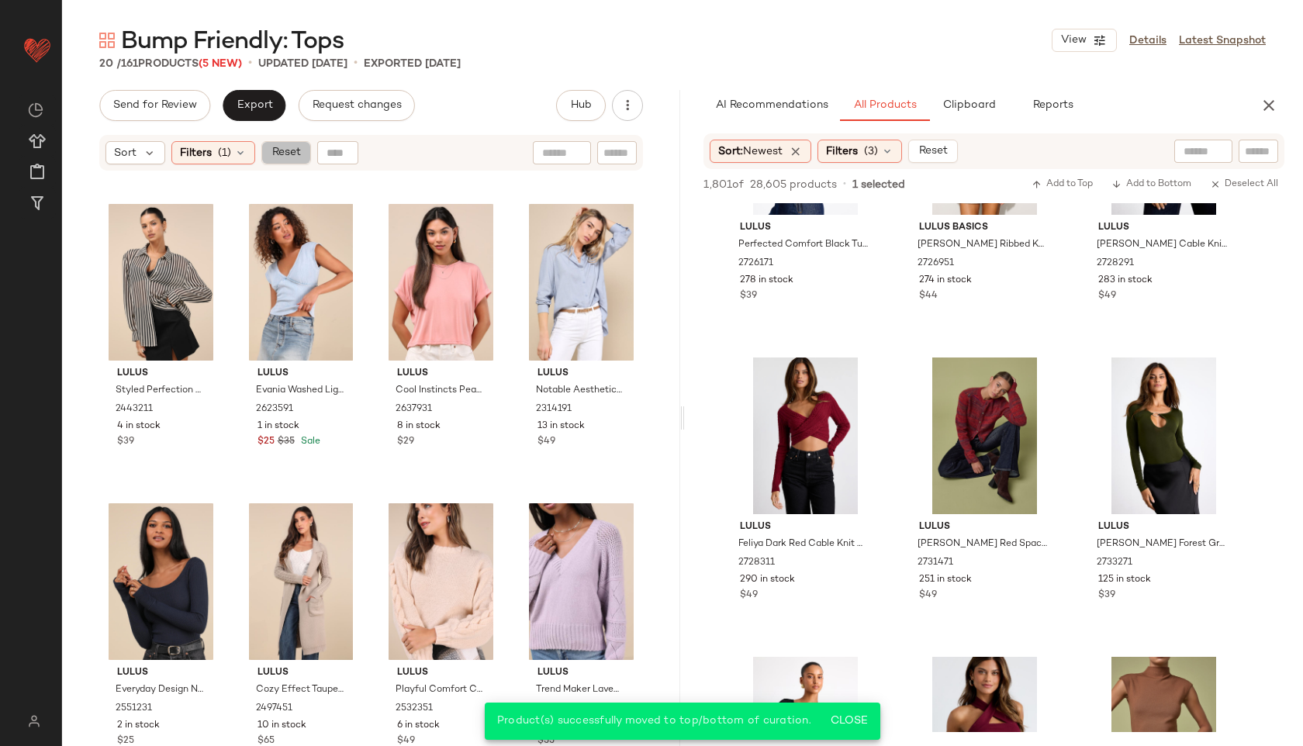
click at [278, 161] on button "Reset" at bounding box center [286, 152] width 50 height 23
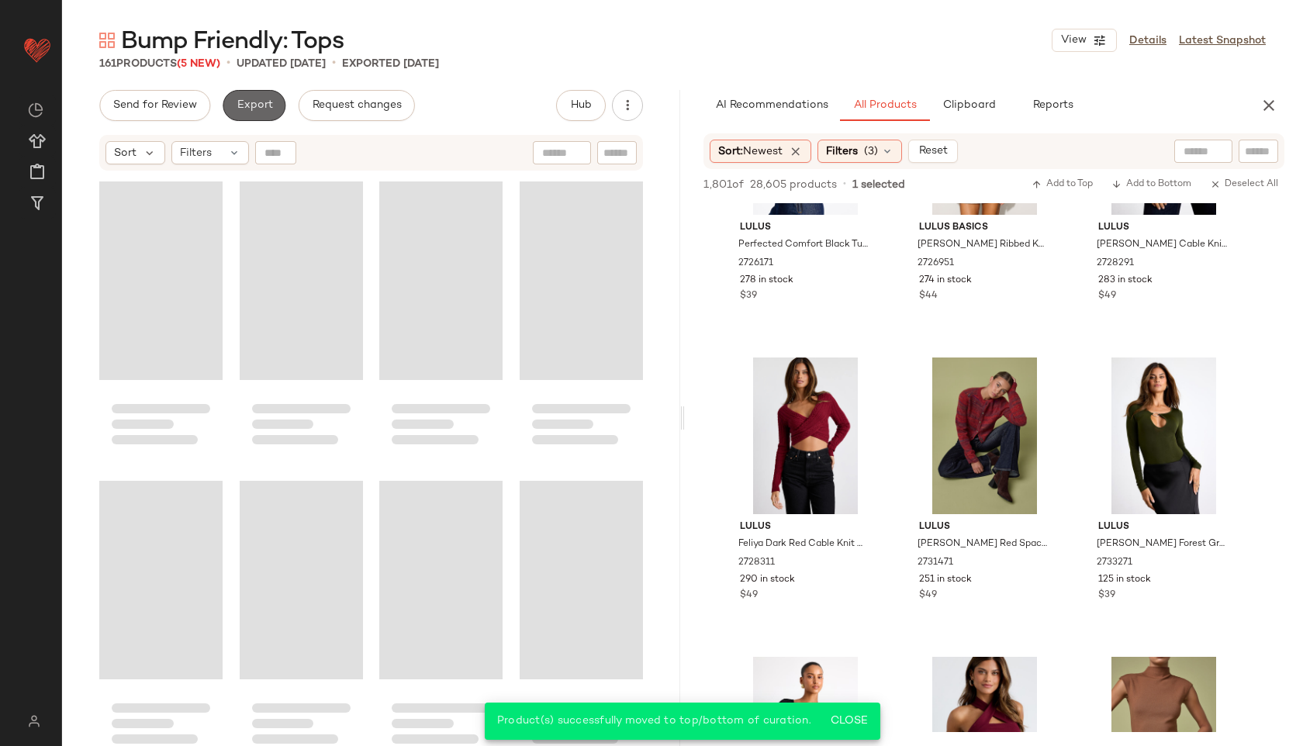
click at [251, 94] on button "Export" at bounding box center [254, 105] width 63 height 31
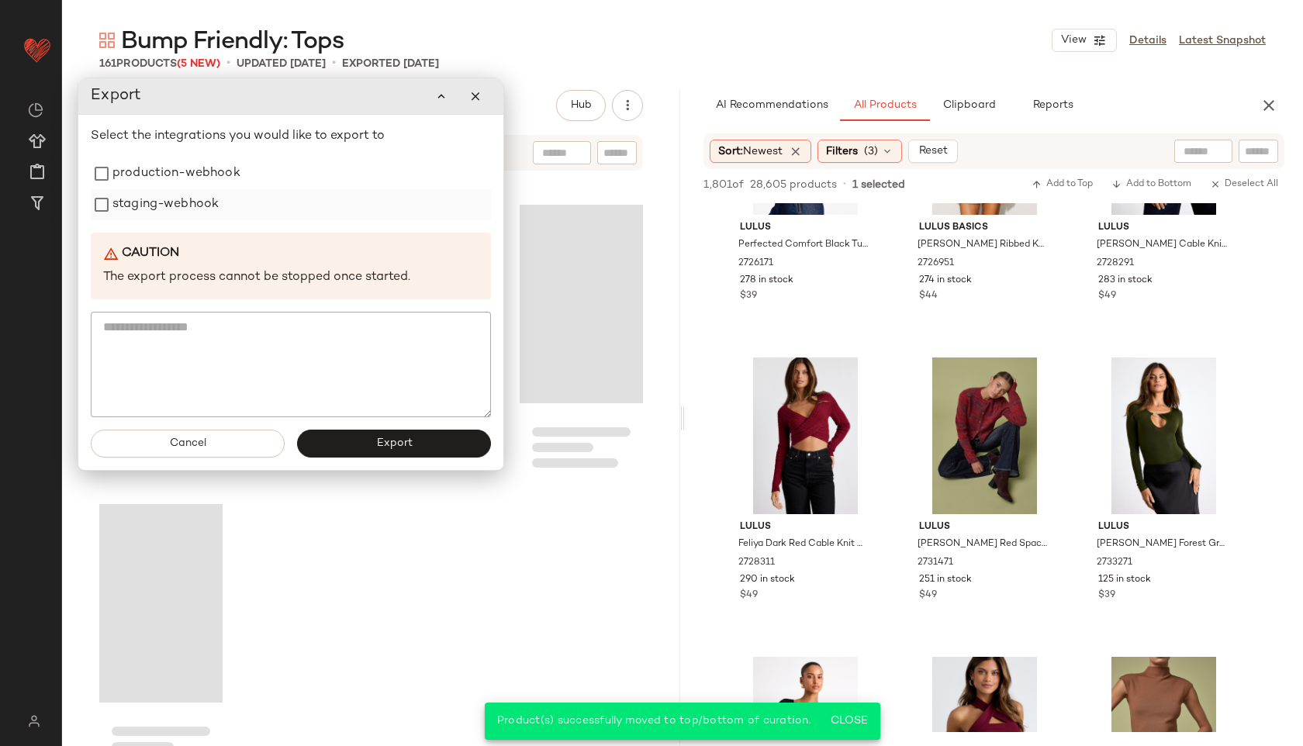
click at [203, 189] on label "staging-webhook" at bounding box center [165, 204] width 106 height 31
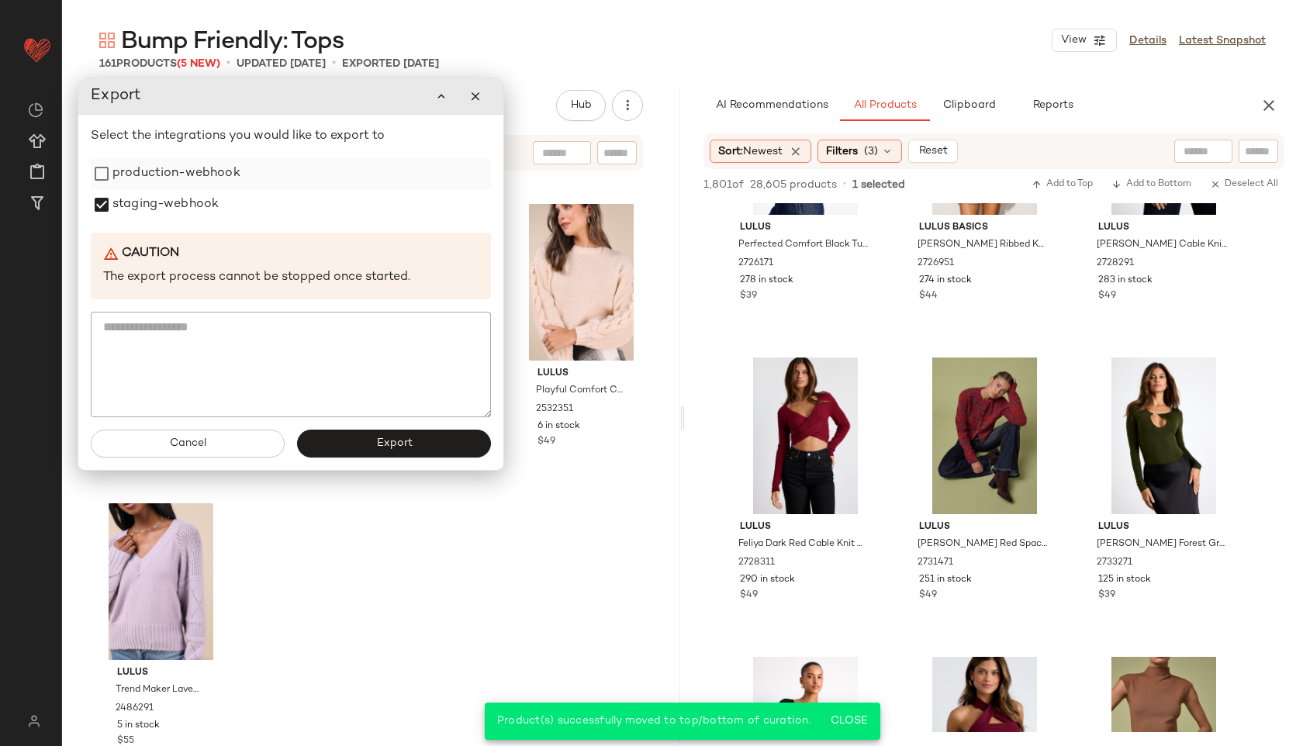
click at [204, 179] on label "production-webhook" at bounding box center [176, 173] width 128 height 31
click at [413, 454] on button "Export" at bounding box center [394, 444] width 194 height 28
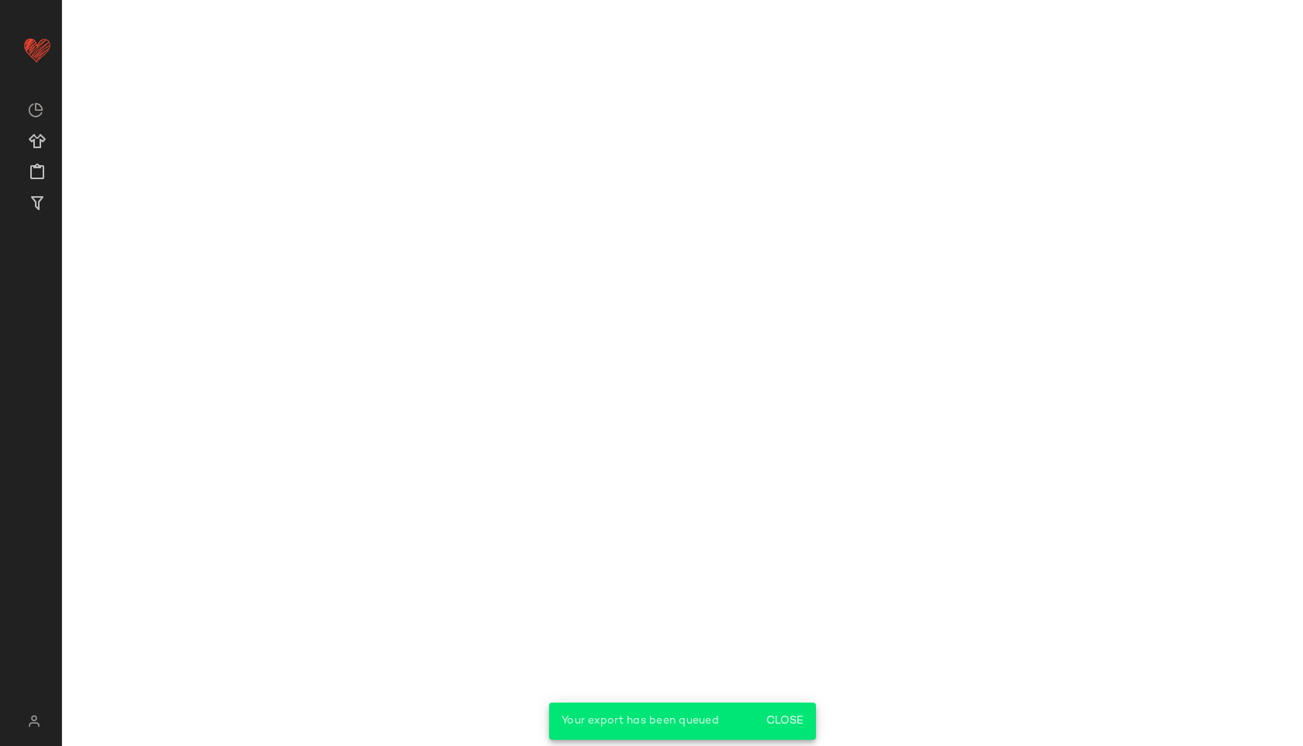
scroll to position [4942, 0]
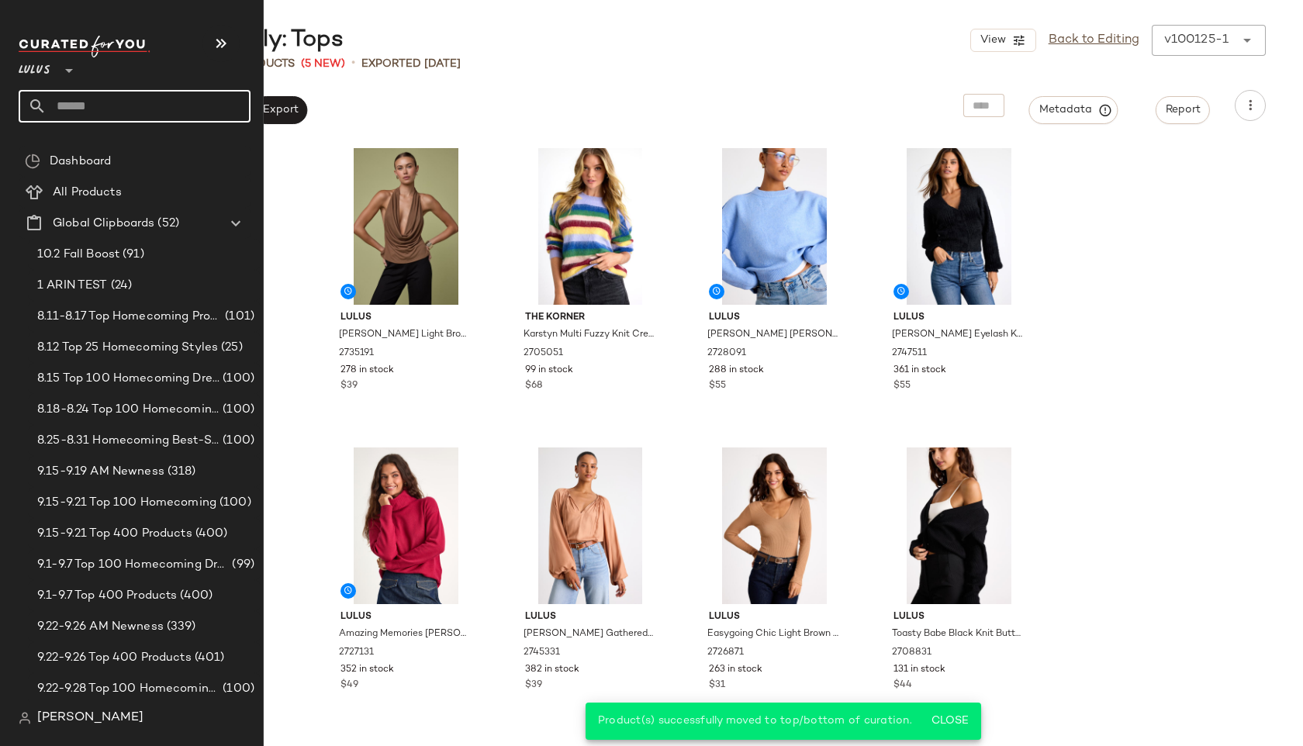
click at [82, 114] on input "text" at bounding box center [149, 106] width 204 height 33
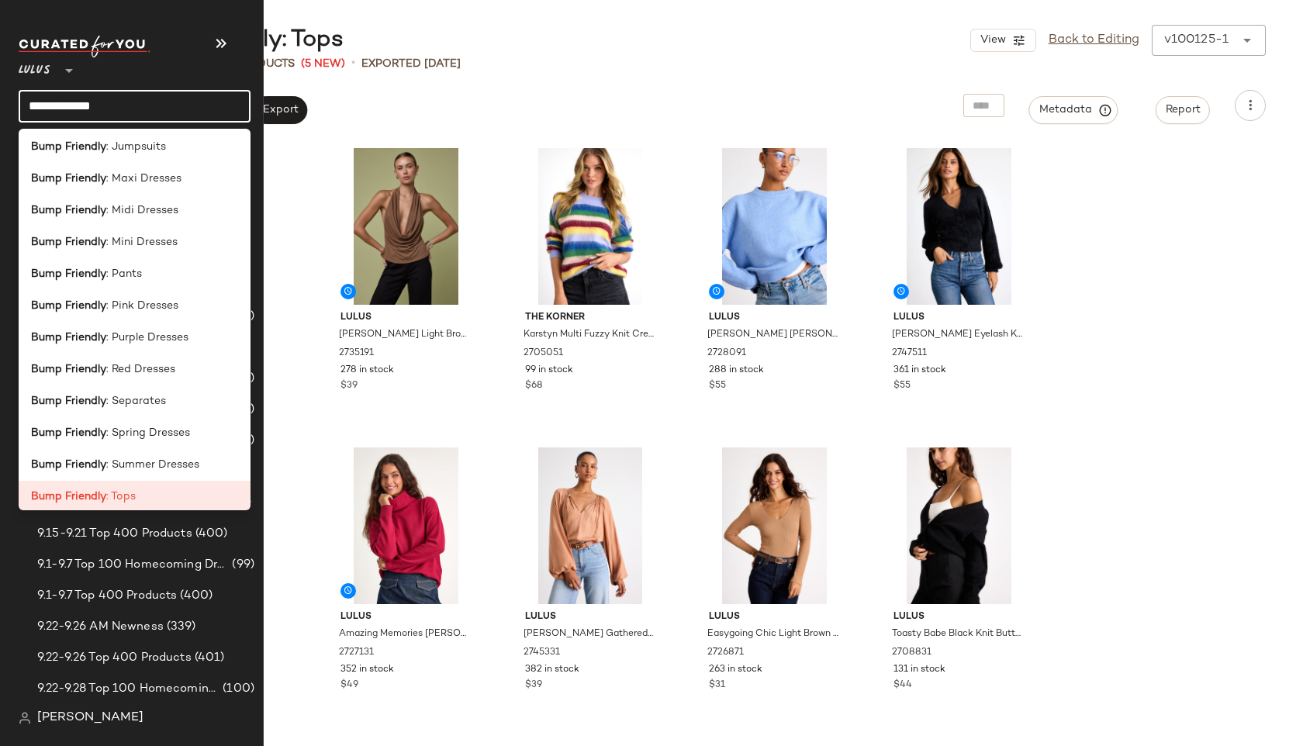
scroll to position [256, 0]
type input "**********"
click at [92, 279] on b "Bump Friendly" at bounding box center [68, 276] width 75 height 16
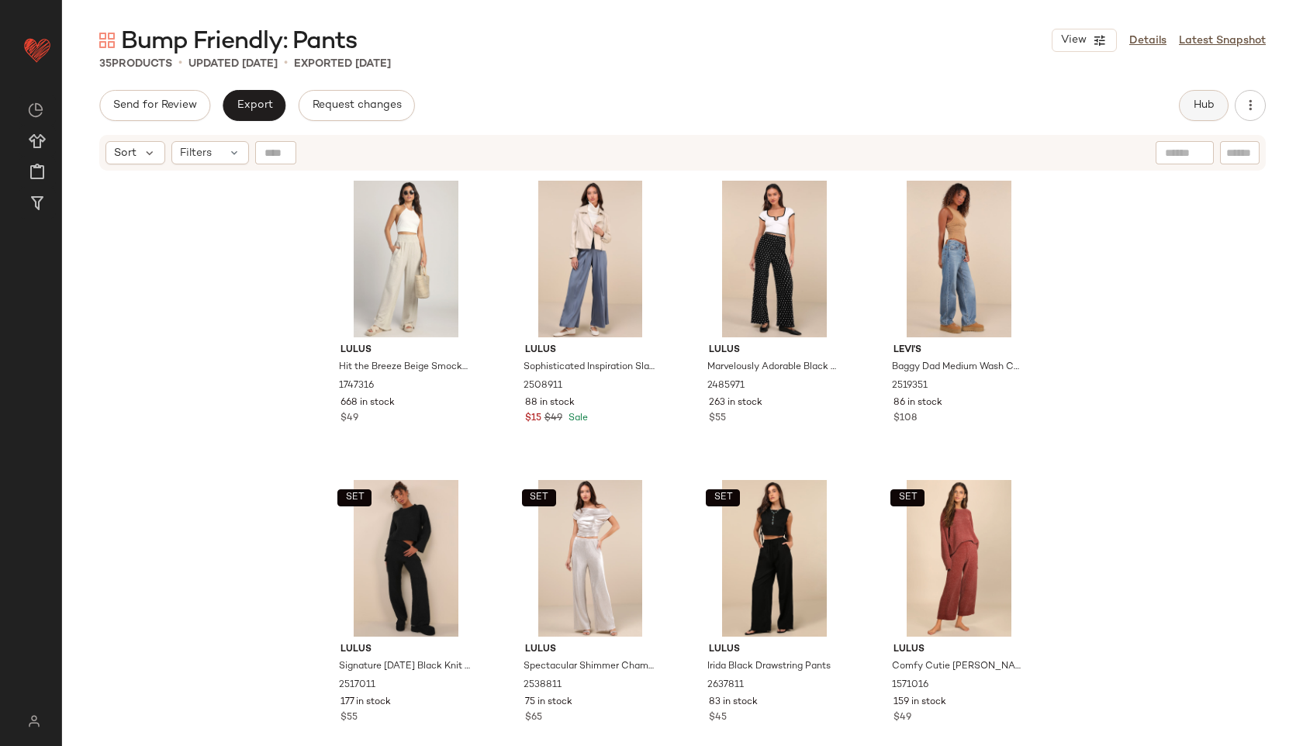
click at [1189, 109] on button "Hub" at bounding box center [1204, 105] width 50 height 31
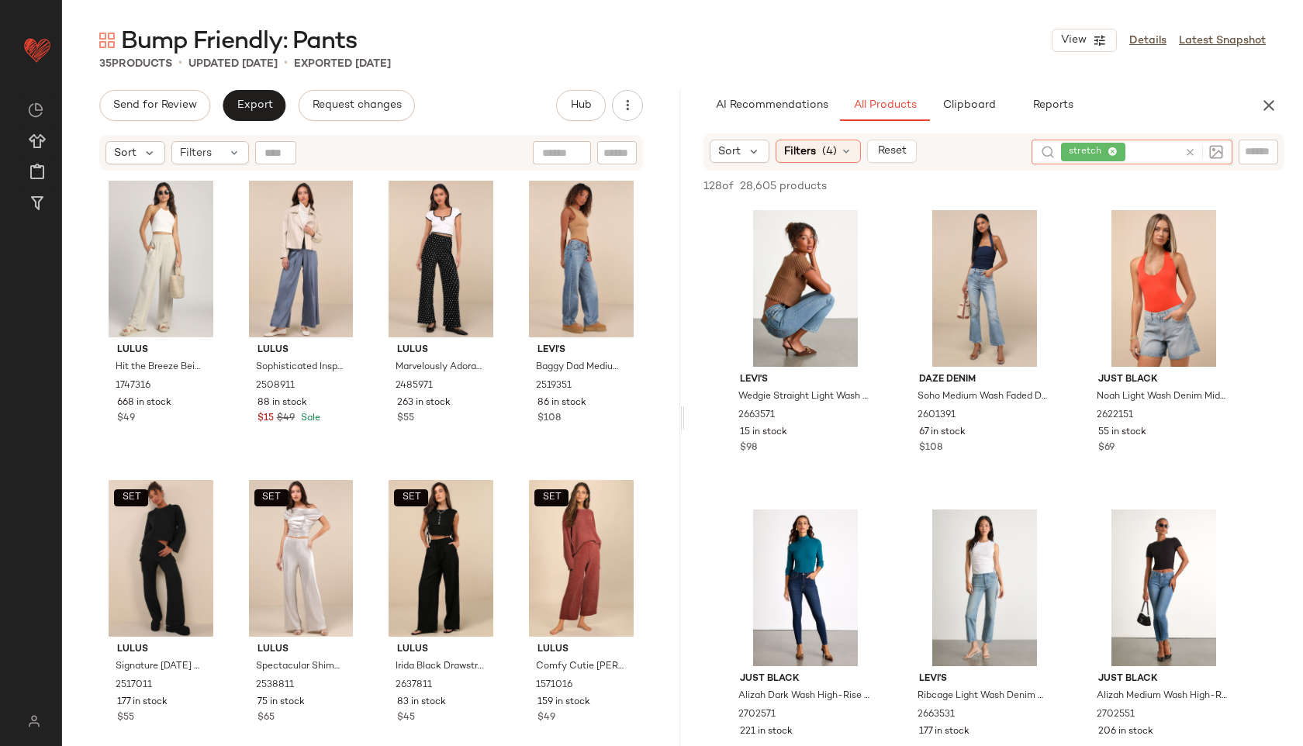
click at [1190, 155] on icon at bounding box center [1191, 153] width 12 height 12
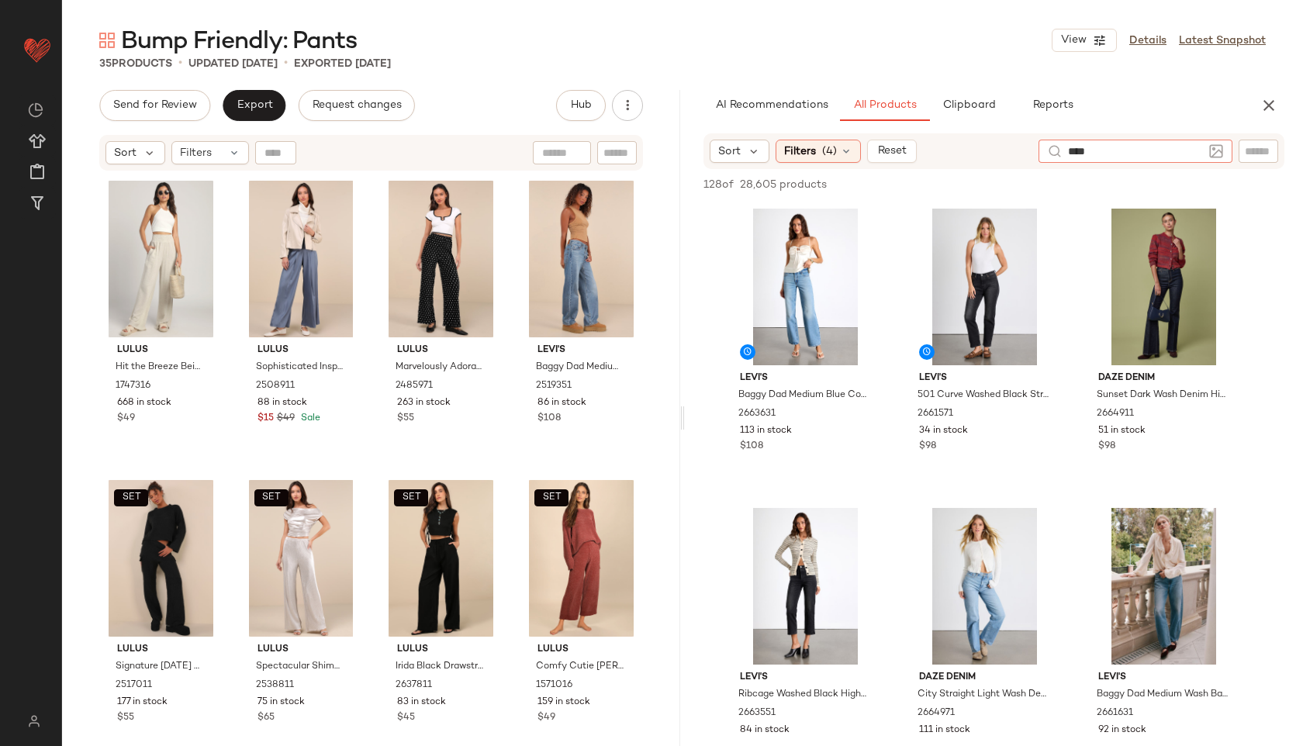
type input "*****"
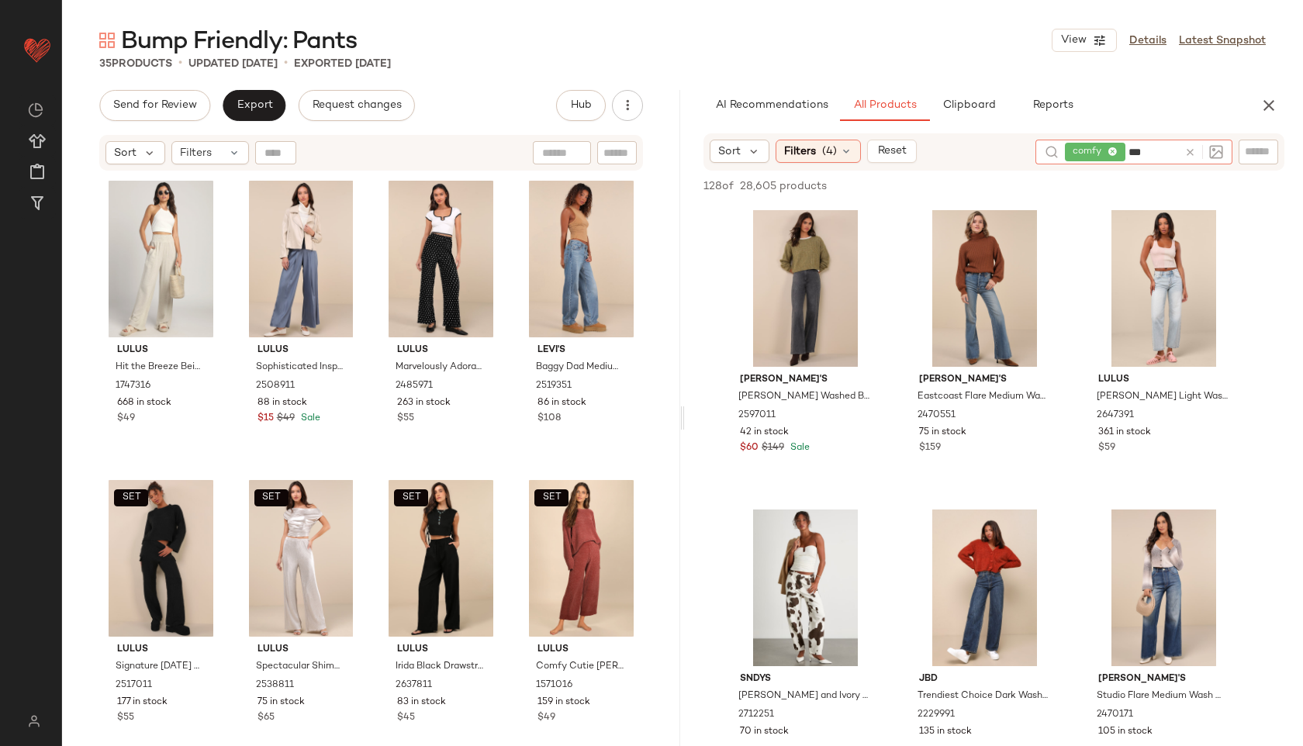
type input "****"
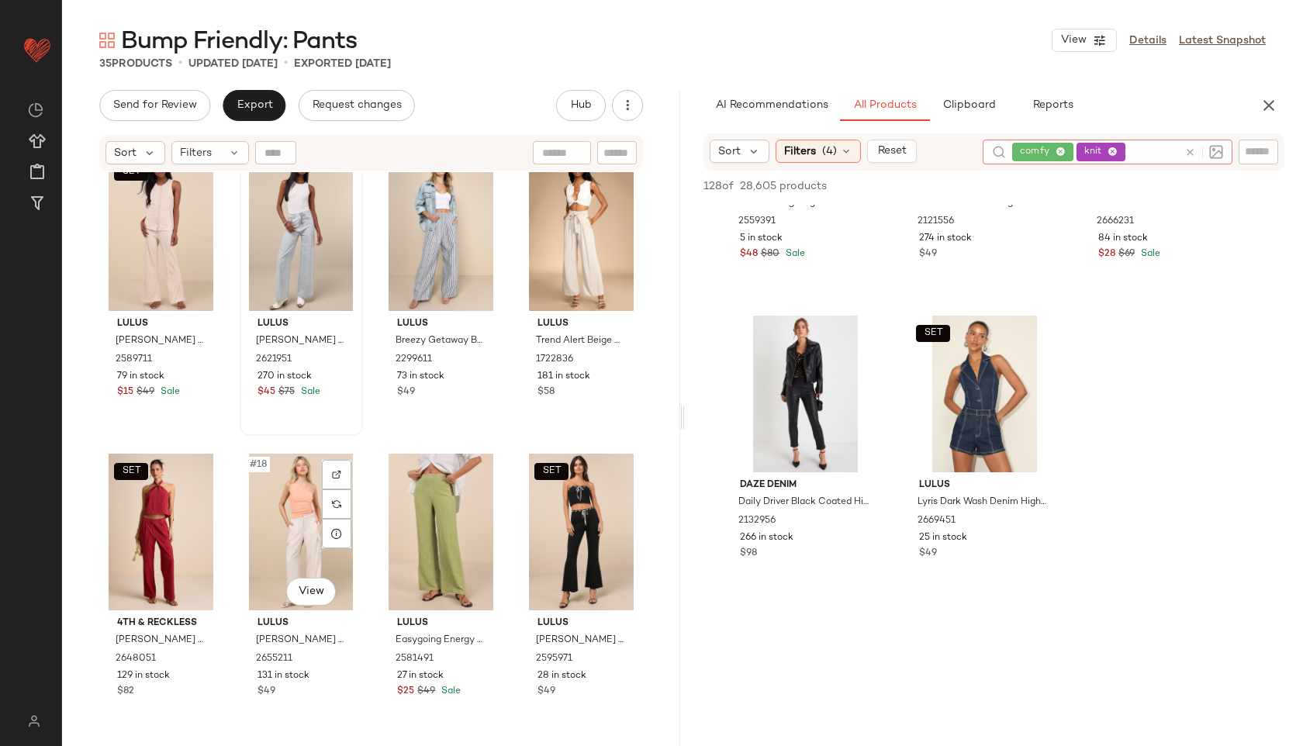
scroll to position [1059, 0]
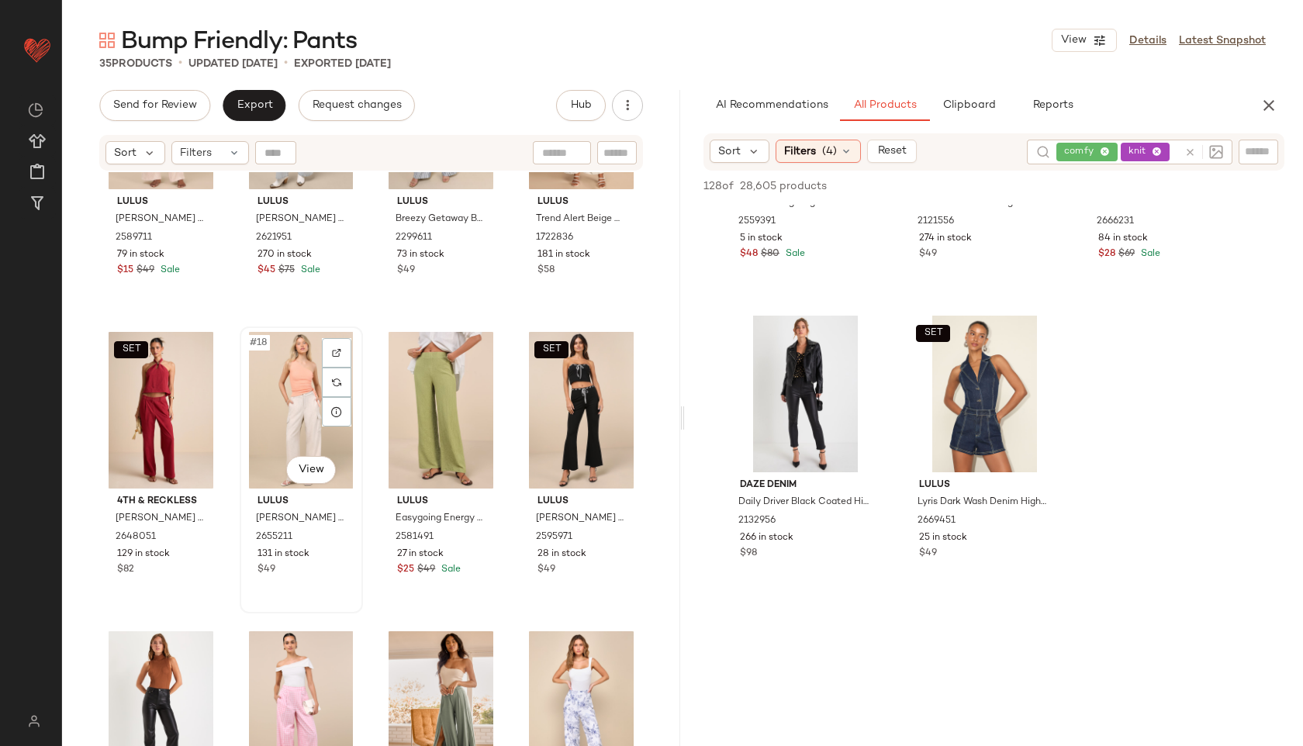
click at [283, 420] on div "#18 View" at bounding box center [301, 410] width 112 height 157
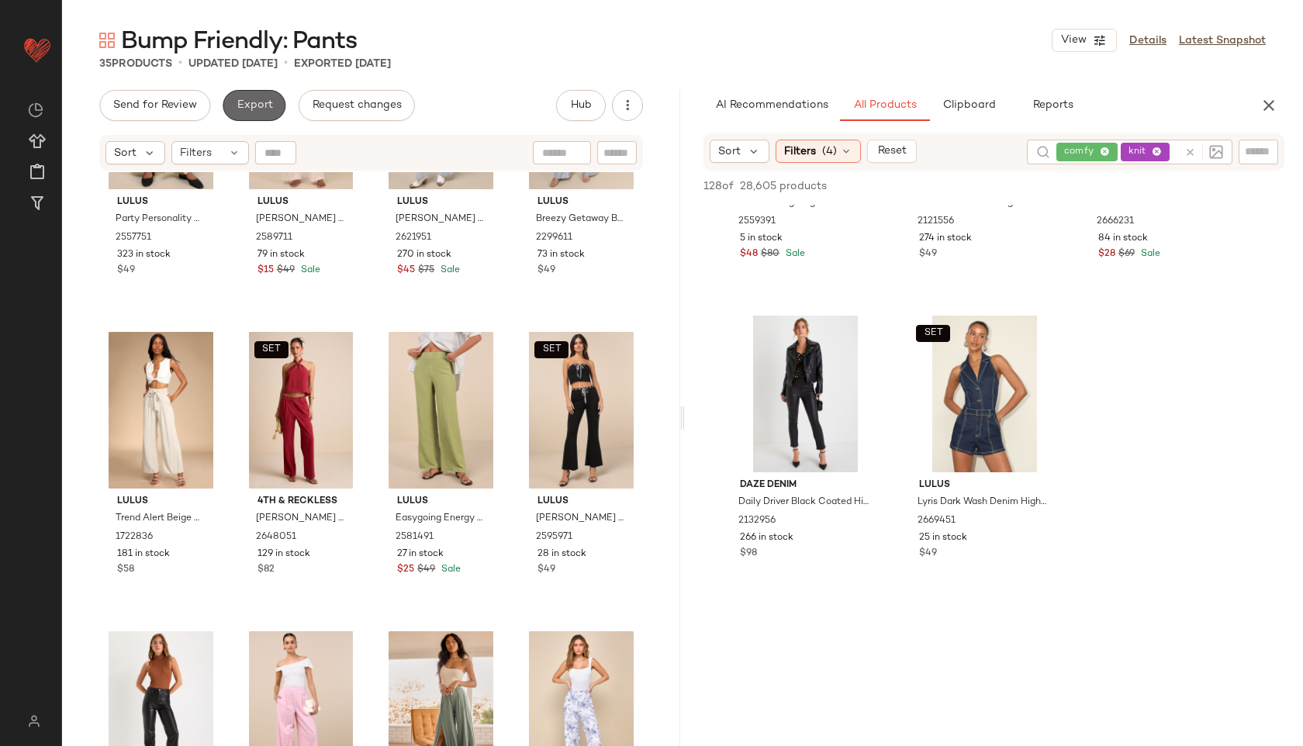
click at [262, 99] on span "Export" at bounding box center [254, 105] width 36 height 12
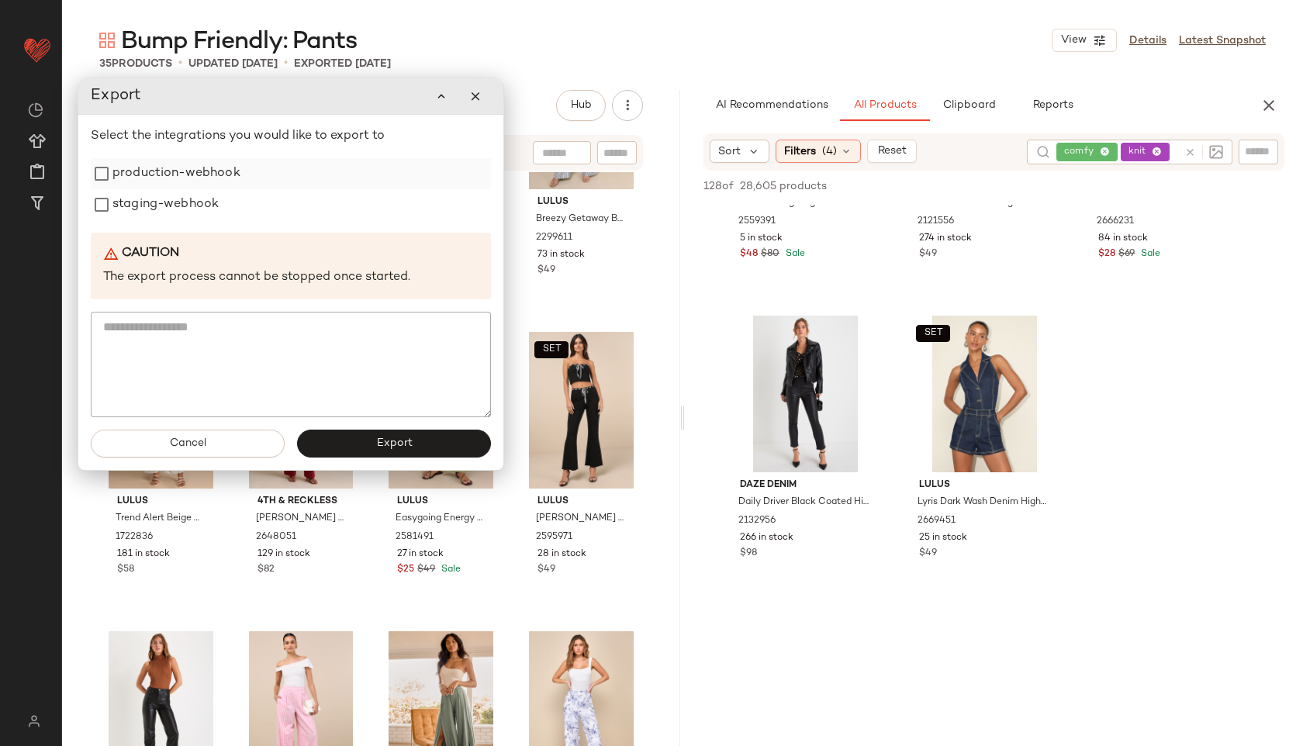
click at [246, 185] on div "production-webhook" at bounding box center [291, 173] width 400 height 31
click at [240, 222] on div "Select the integrations you would like to export to production-webhook staging-…" at bounding box center [291, 272] width 400 height 290
click at [202, 178] on label "production-webhook" at bounding box center [176, 173] width 128 height 31
click at [199, 194] on label "staging-webhook" at bounding box center [165, 204] width 106 height 31
click at [349, 460] on div "Cancel Export" at bounding box center [290, 443] width 425 height 53
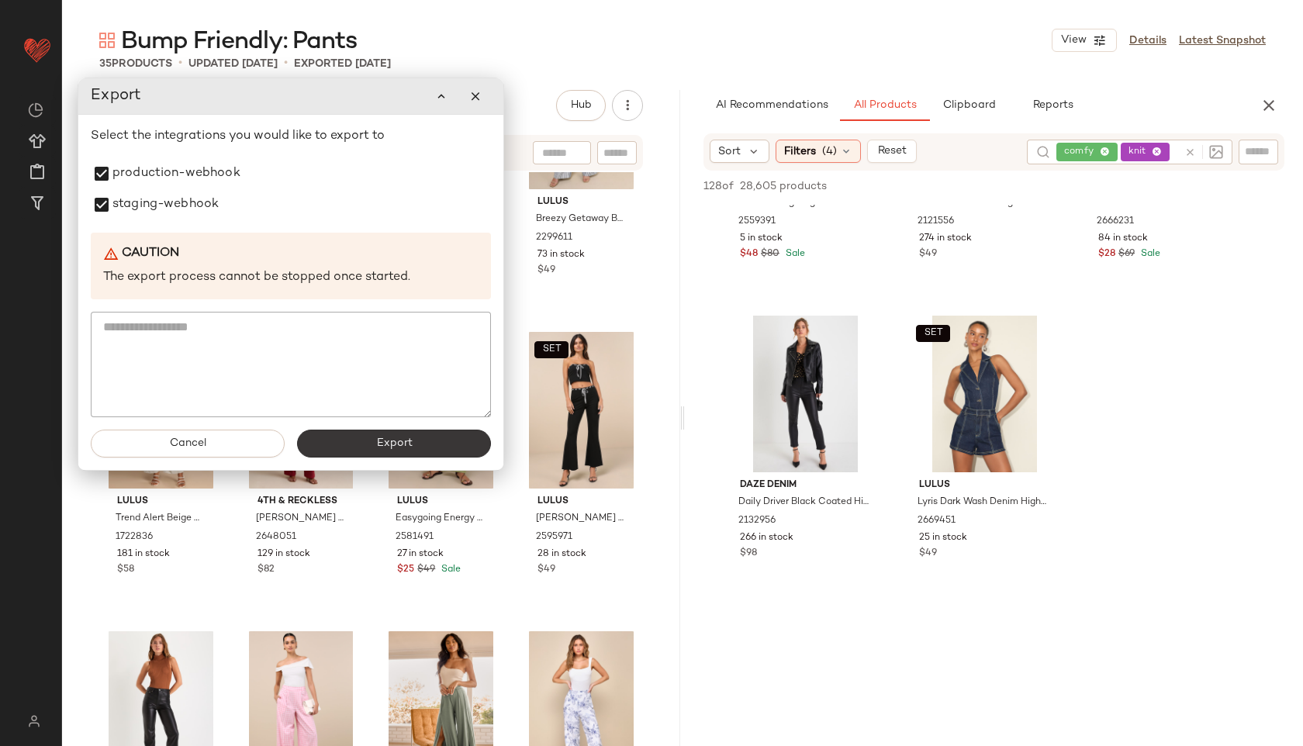
click at [357, 441] on button "Export" at bounding box center [394, 444] width 194 height 28
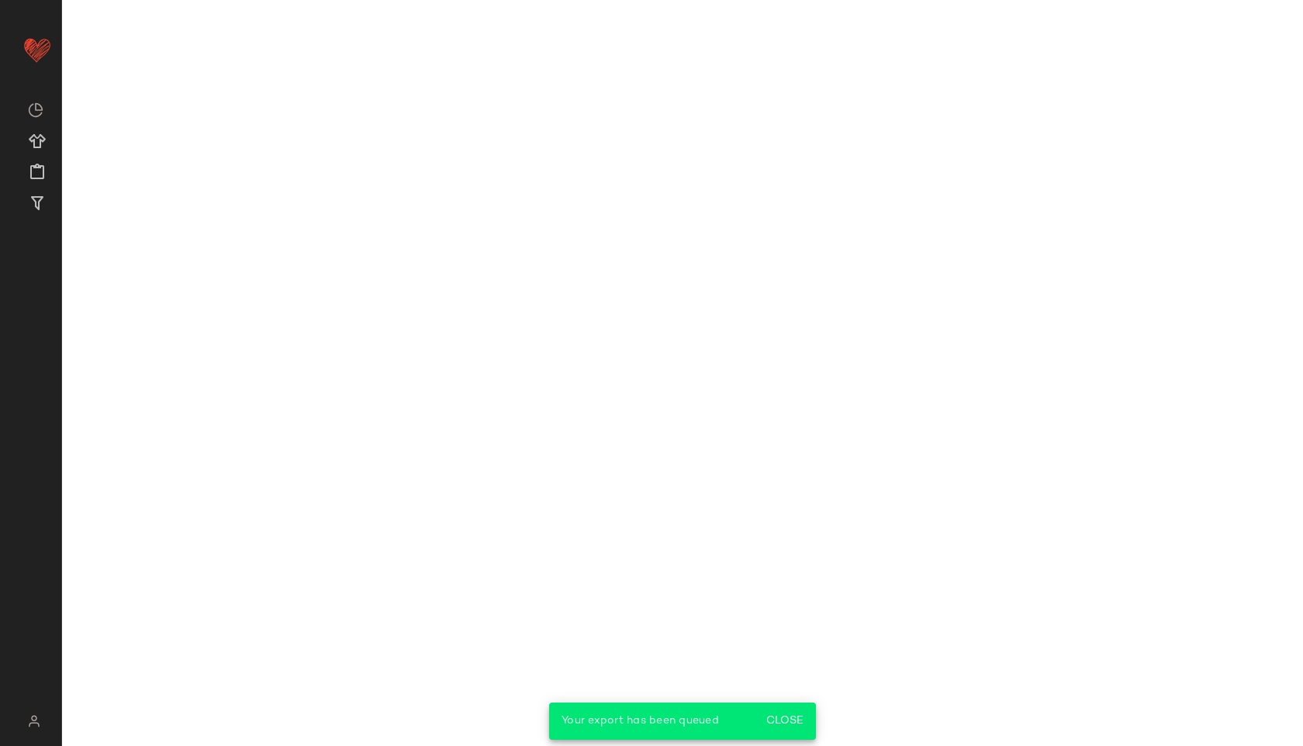
scroll to position [18161, 0]
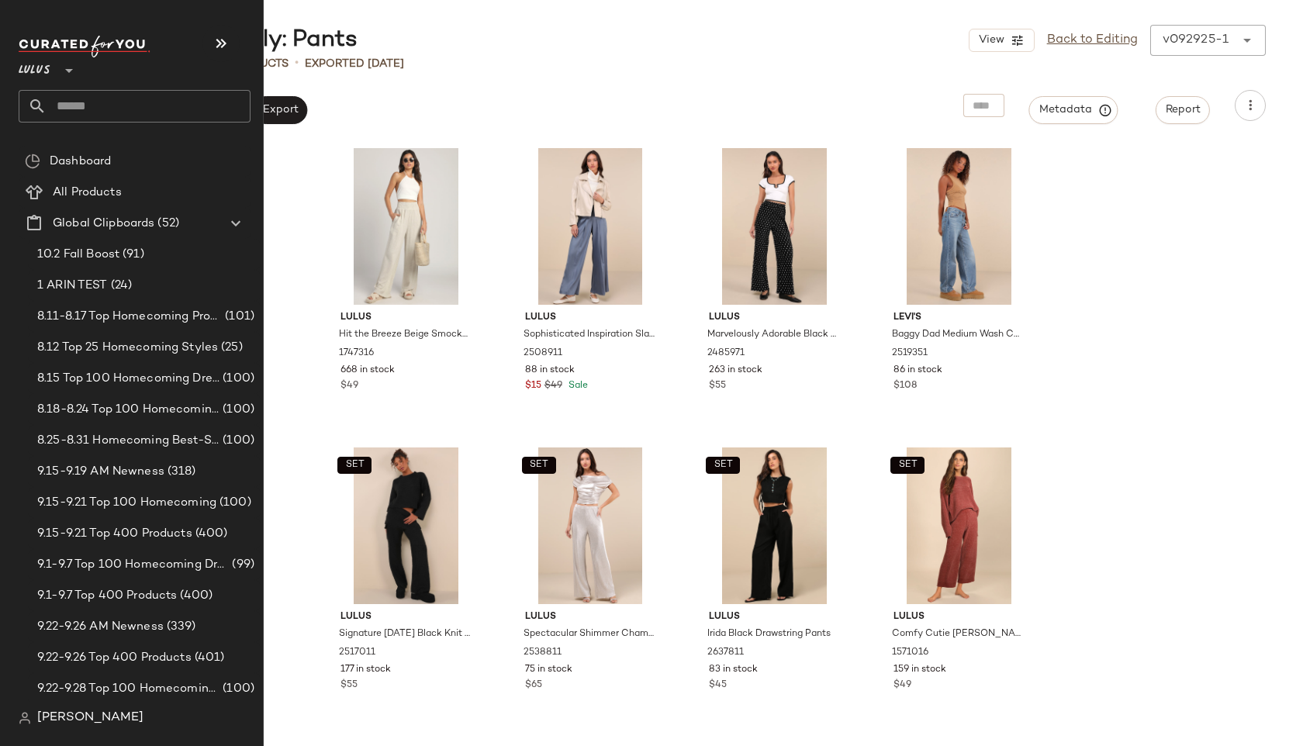
click at [54, 109] on input "text" at bounding box center [149, 106] width 204 height 33
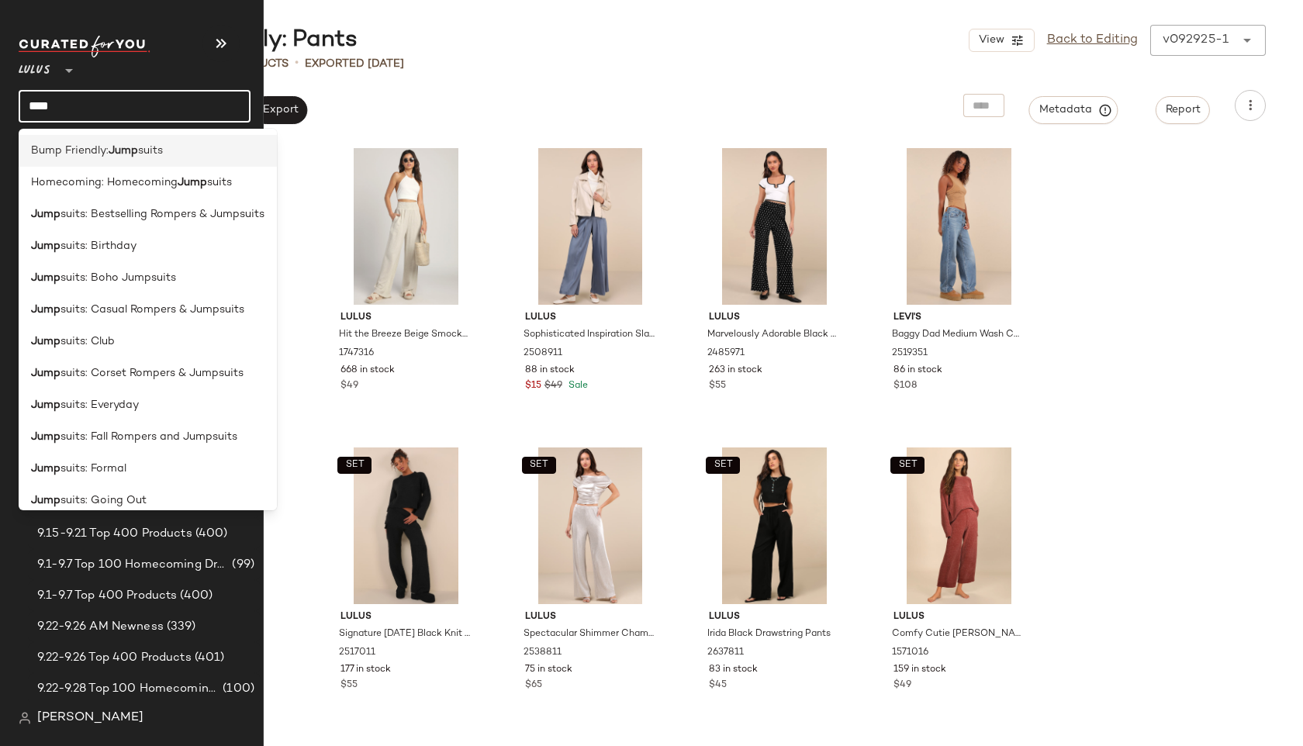
type input "****"
click at [57, 157] on span "Bump Friendly:" at bounding box center [70, 151] width 78 height 16
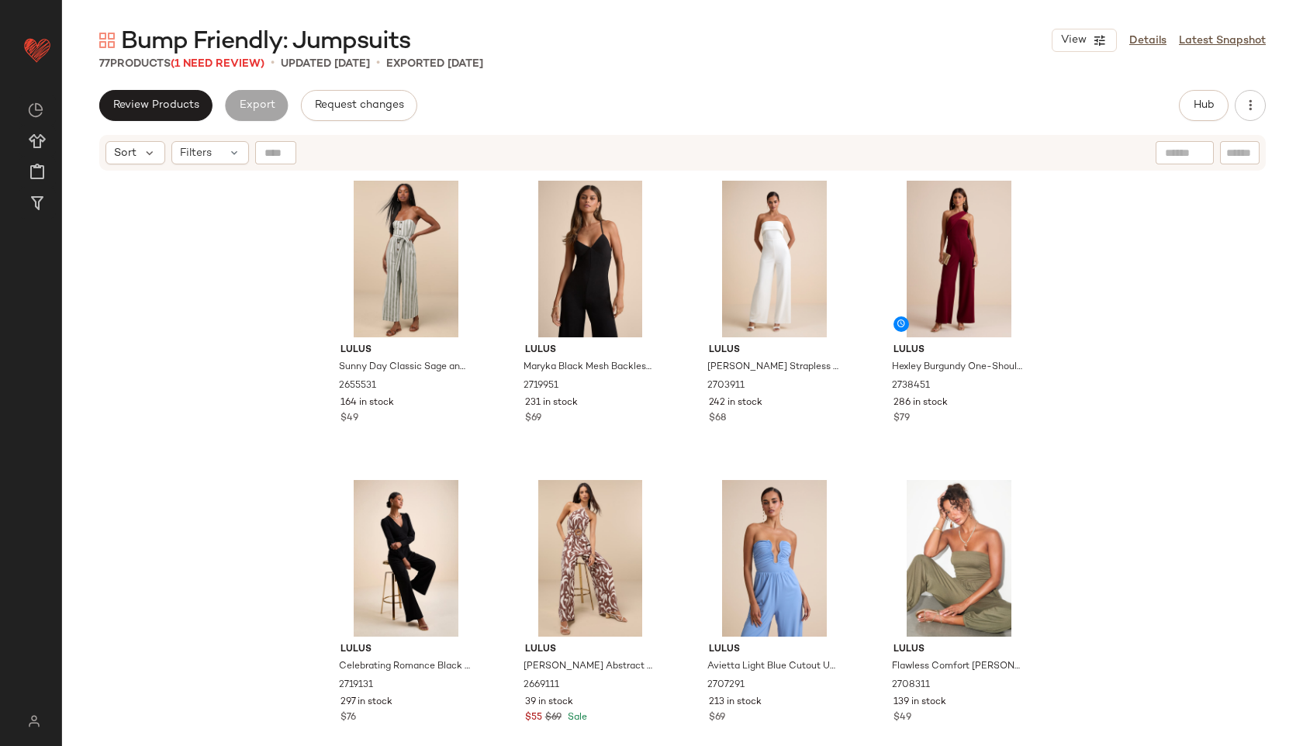
click at [252, 73] on div "Bump Friendly: Jumpsuits View Details Latest Snapshot 77 Products (1 Need Revie…" at bounding box center [682, 385] width 1241 height 721
click at [236, 60] on span "(1 Need Review)" at bounding box center [218, 64] width 94 height 12
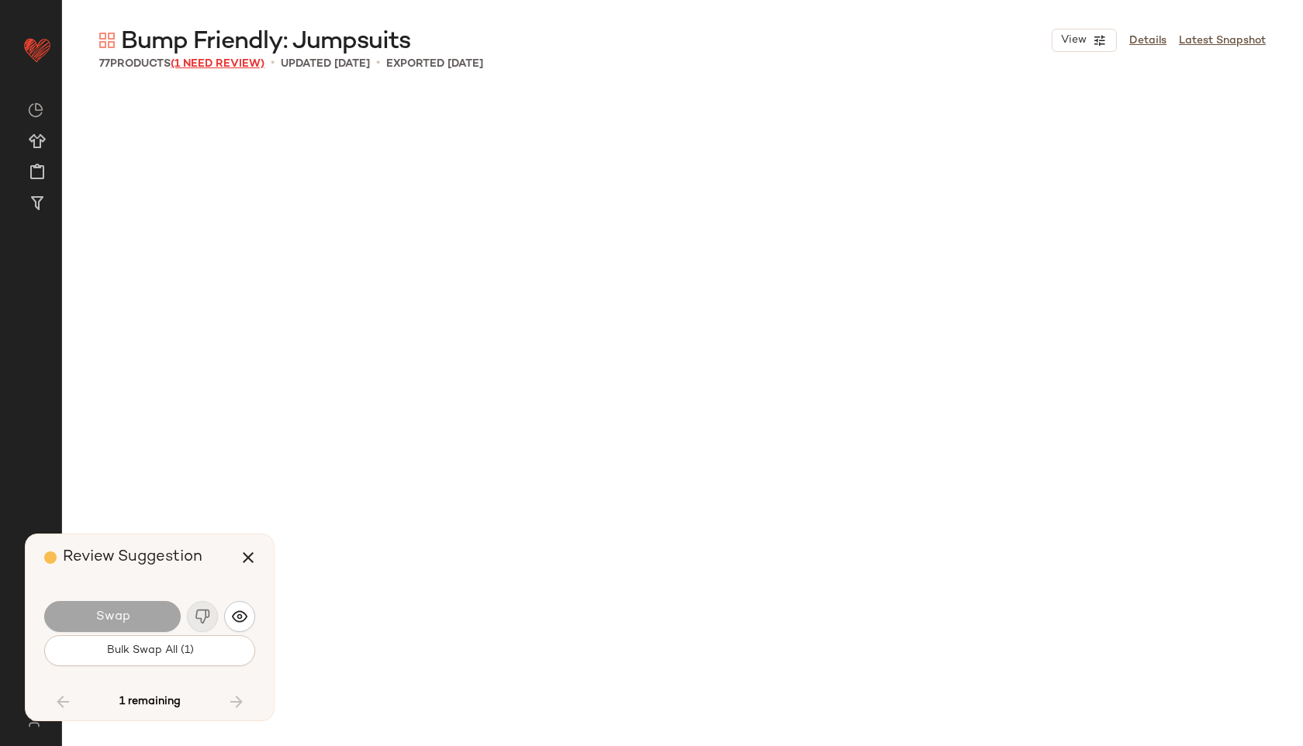
scroll to position [5091, 0]
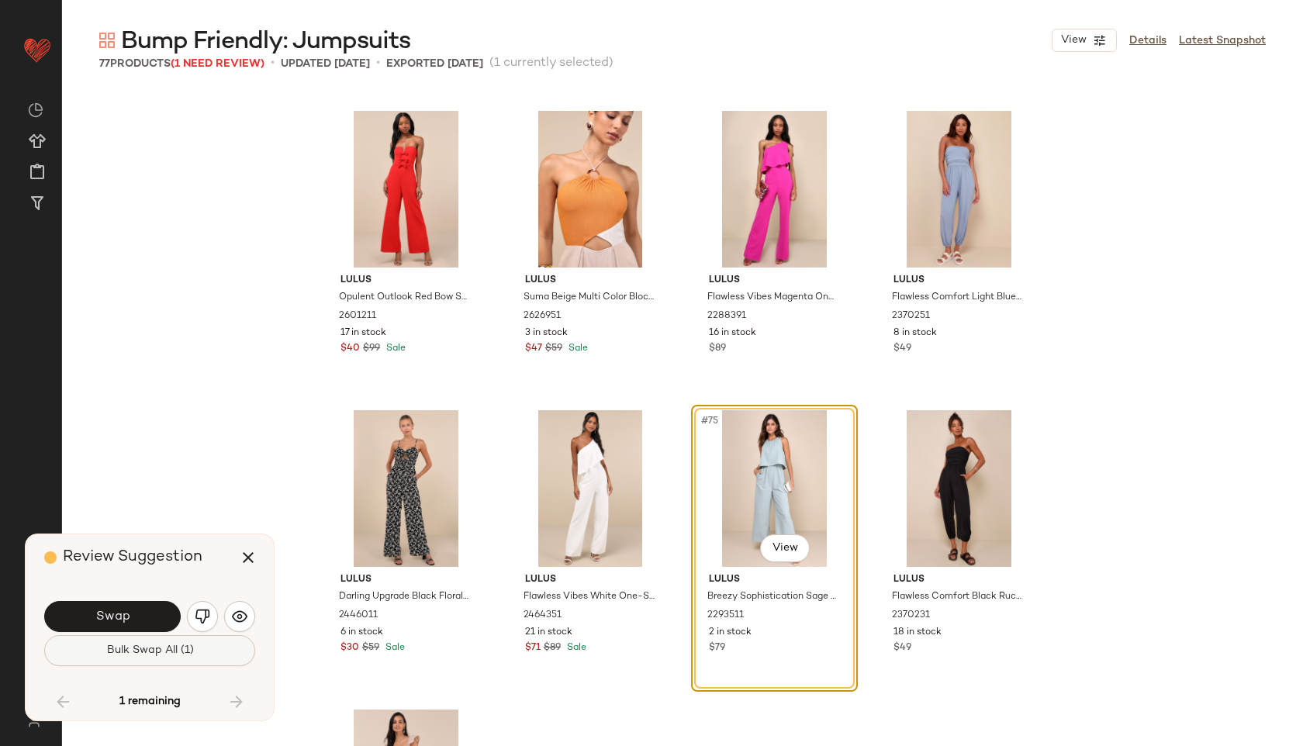
click at [196, 659] on button "Bulk Swap All (1)" at bounding box center [149, 650] width 211 height 31
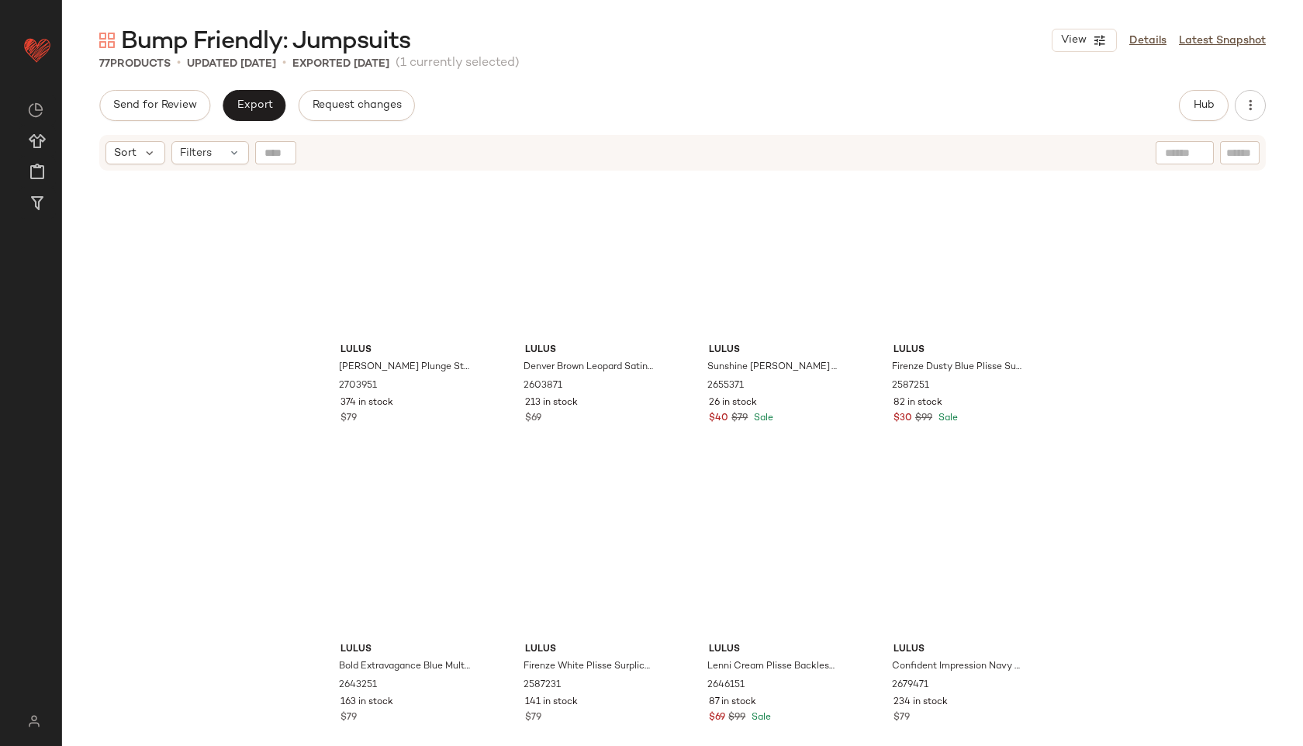
scroll to position [1142, 0]
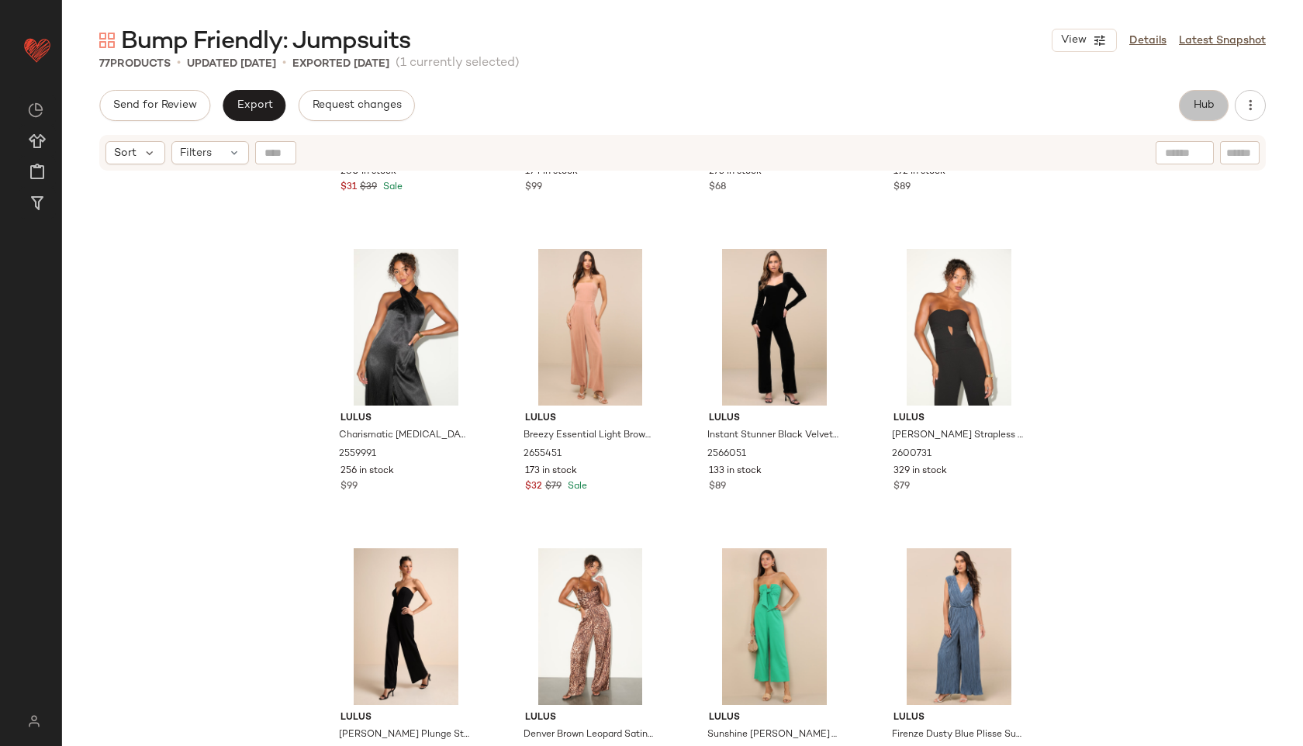
click at [1211, 115] on button "Hub" at bounding box center [1204, 105] width 50 height 31
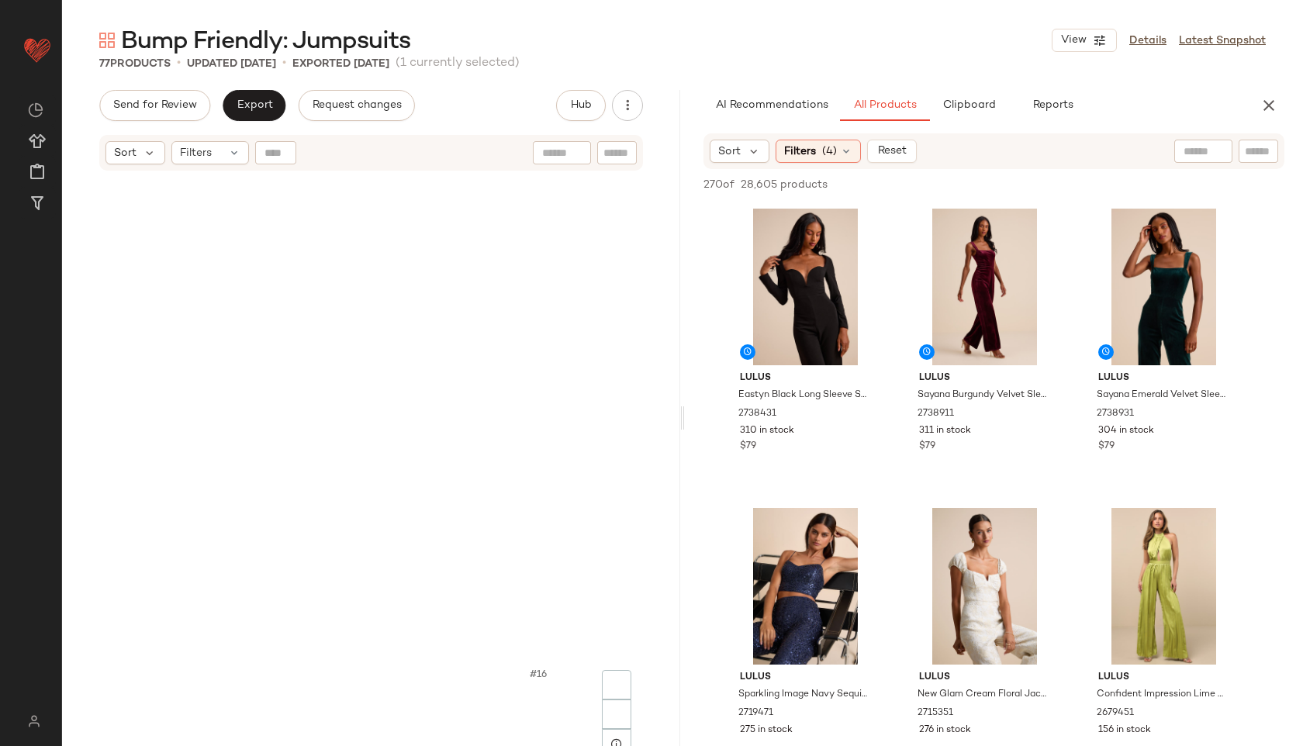
scroll to position [0, 0]
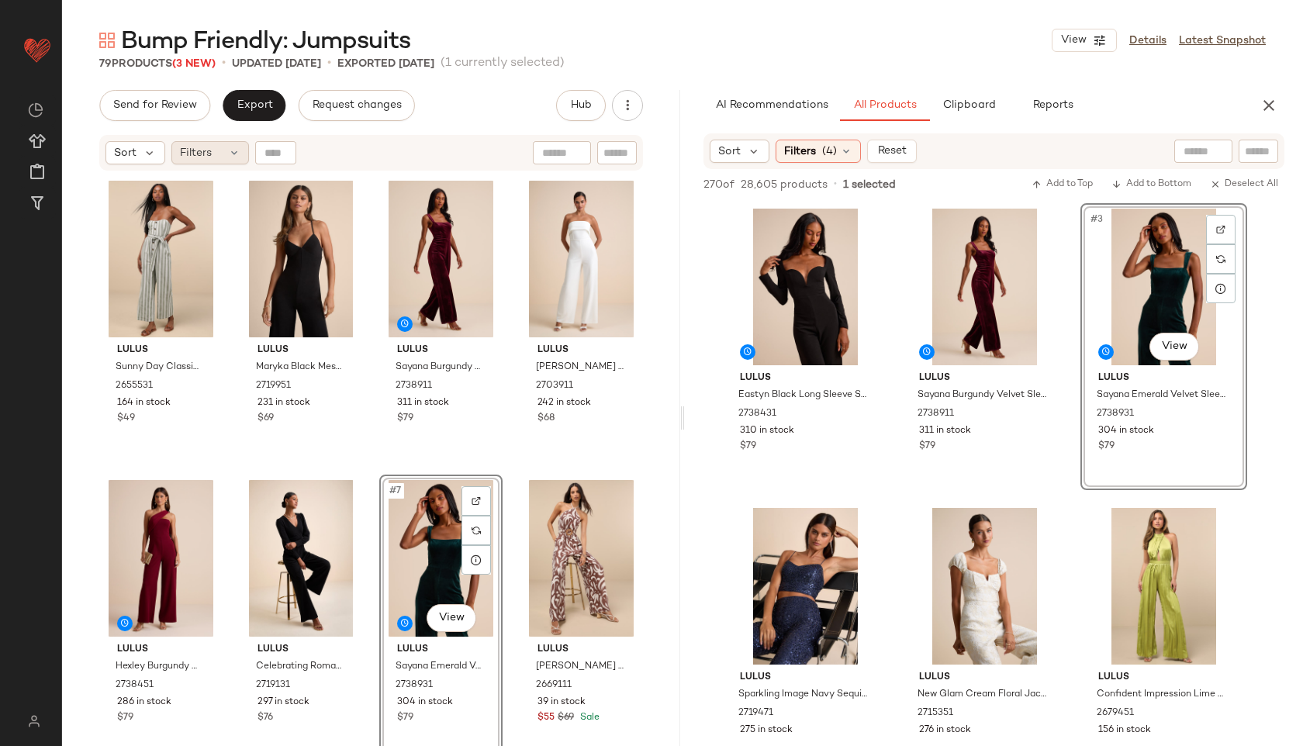
click at [194, 150] on span "Filters" at bounding box center [196, 153] width 32 height 16
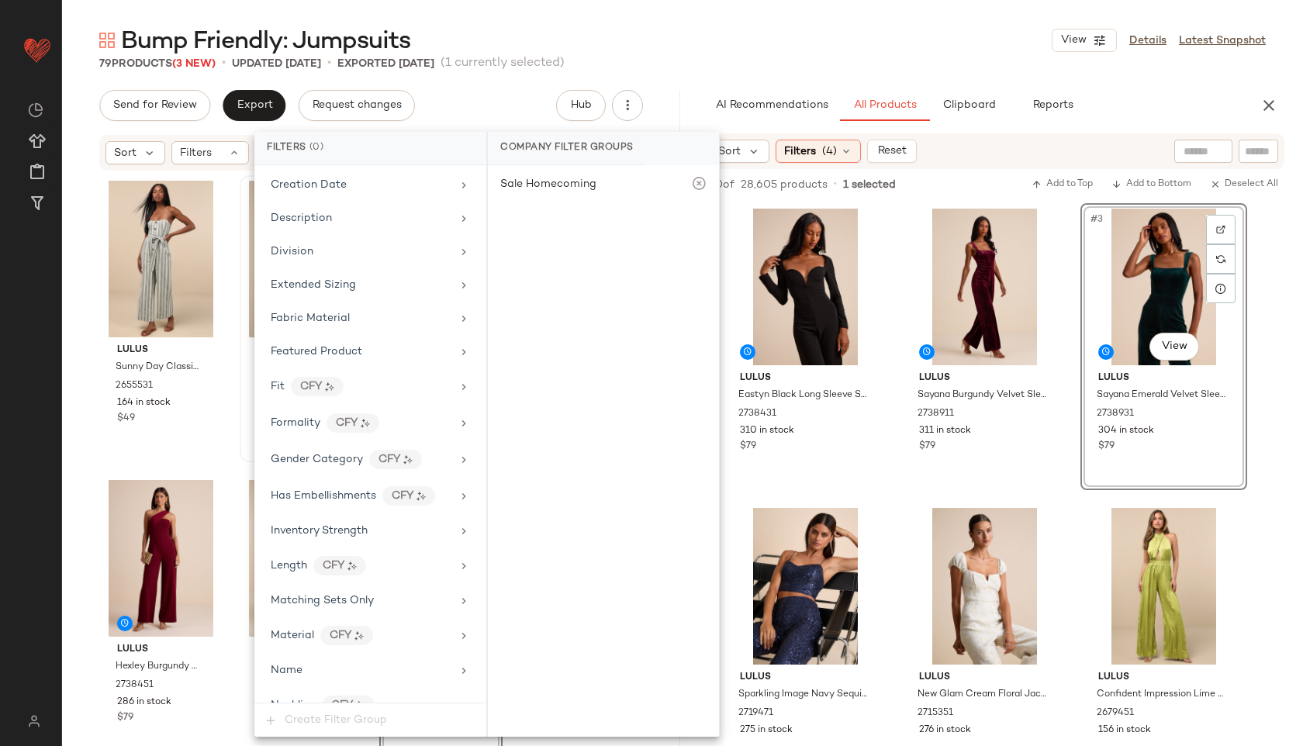
scroll to position [919, 0]
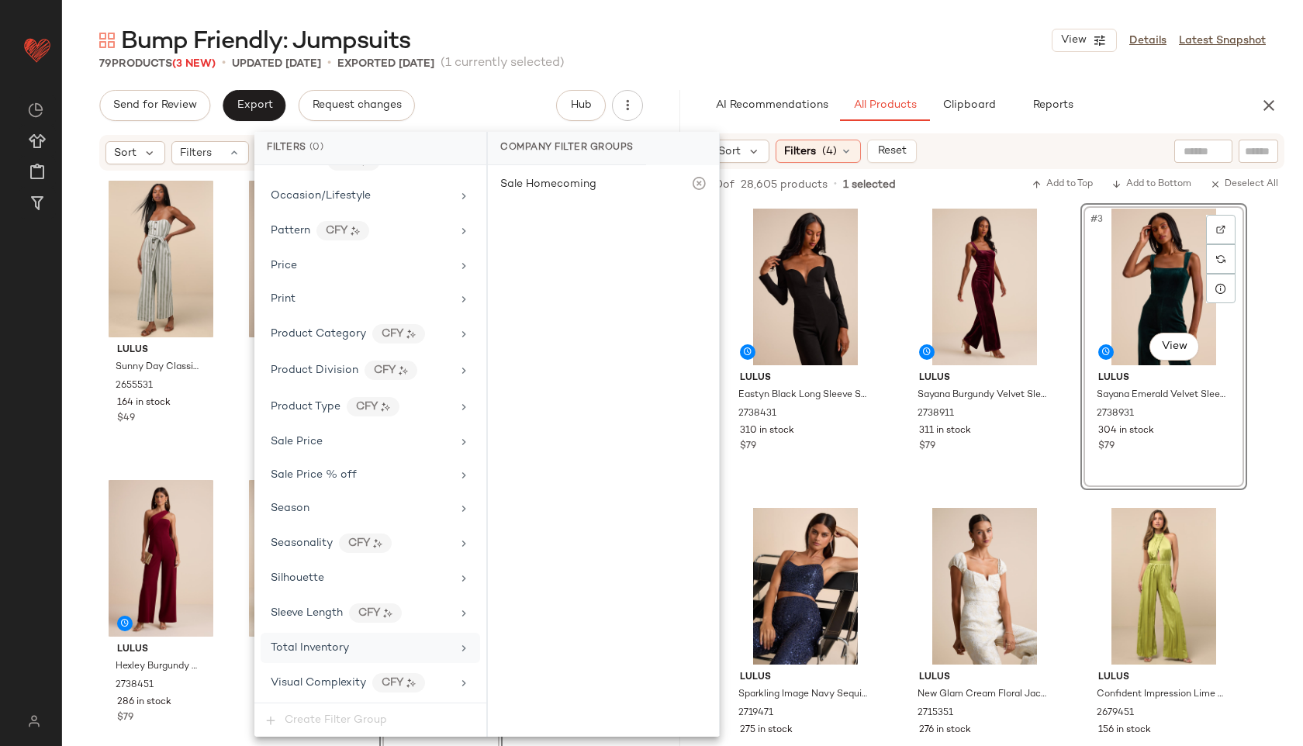
click at [353, 646] on div "Total Inventory" at bounding box center [361, 648] width 181 height 16
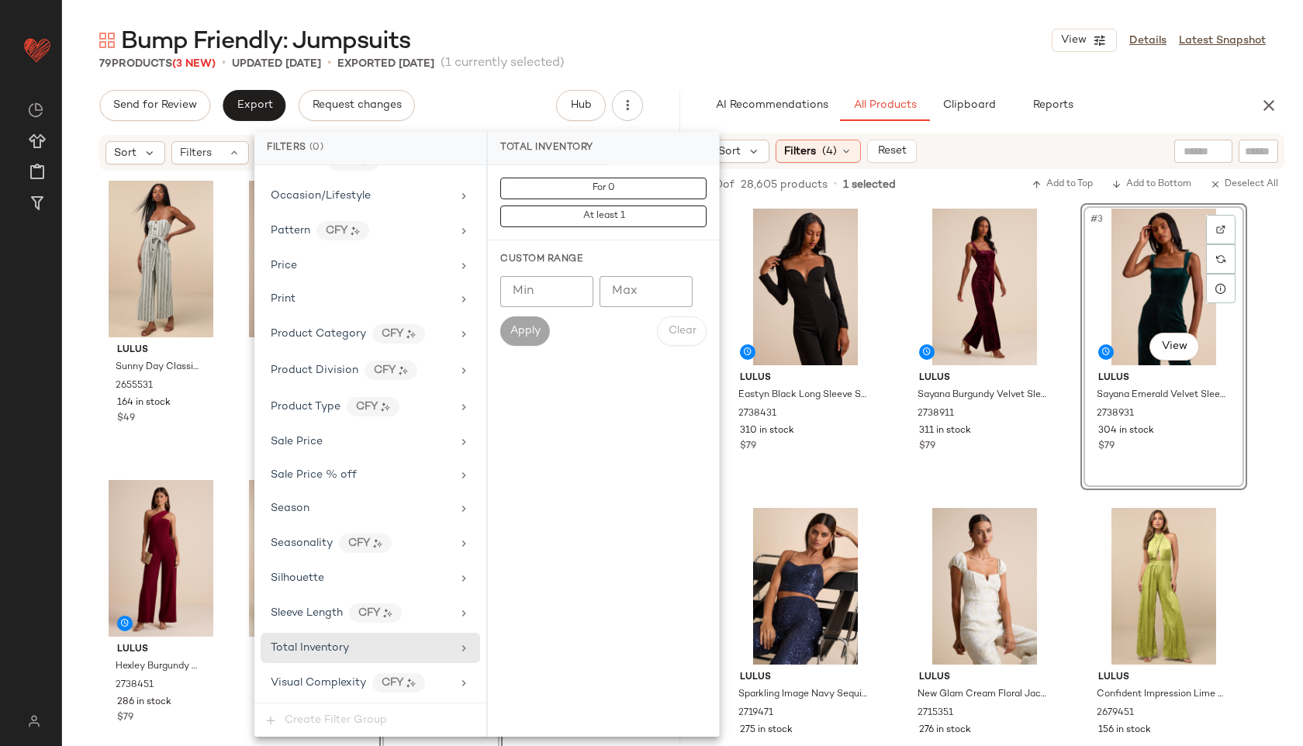
click at [615, 289] on input "Max" at bounding box center [646, 291] width 93 height 31
type input "**"
click at [524, 330] on span "Apply" at bounding box center [525, 331] width 31 height 12
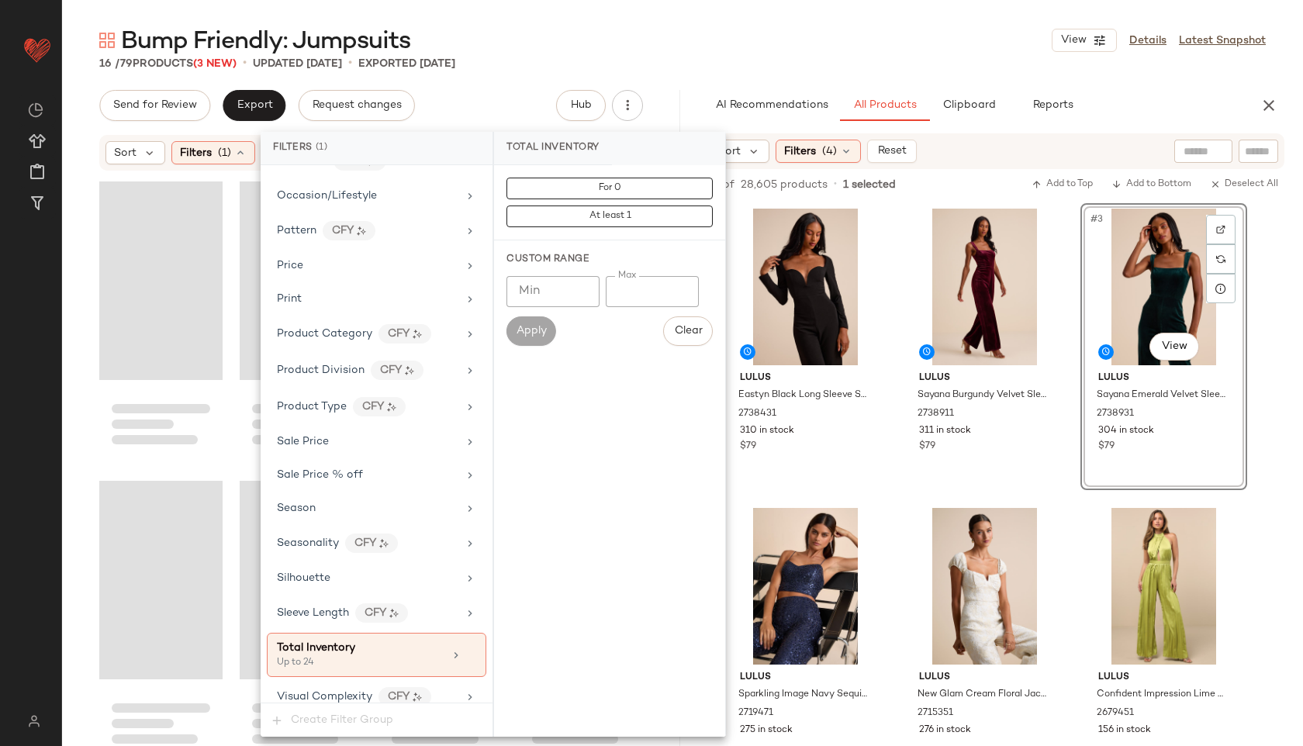
click at [586, 28] on div "Bump Friendly: Jumpsuits View Details Latest Snapshot" at bounding box center [682, 40] width 1241 height 31
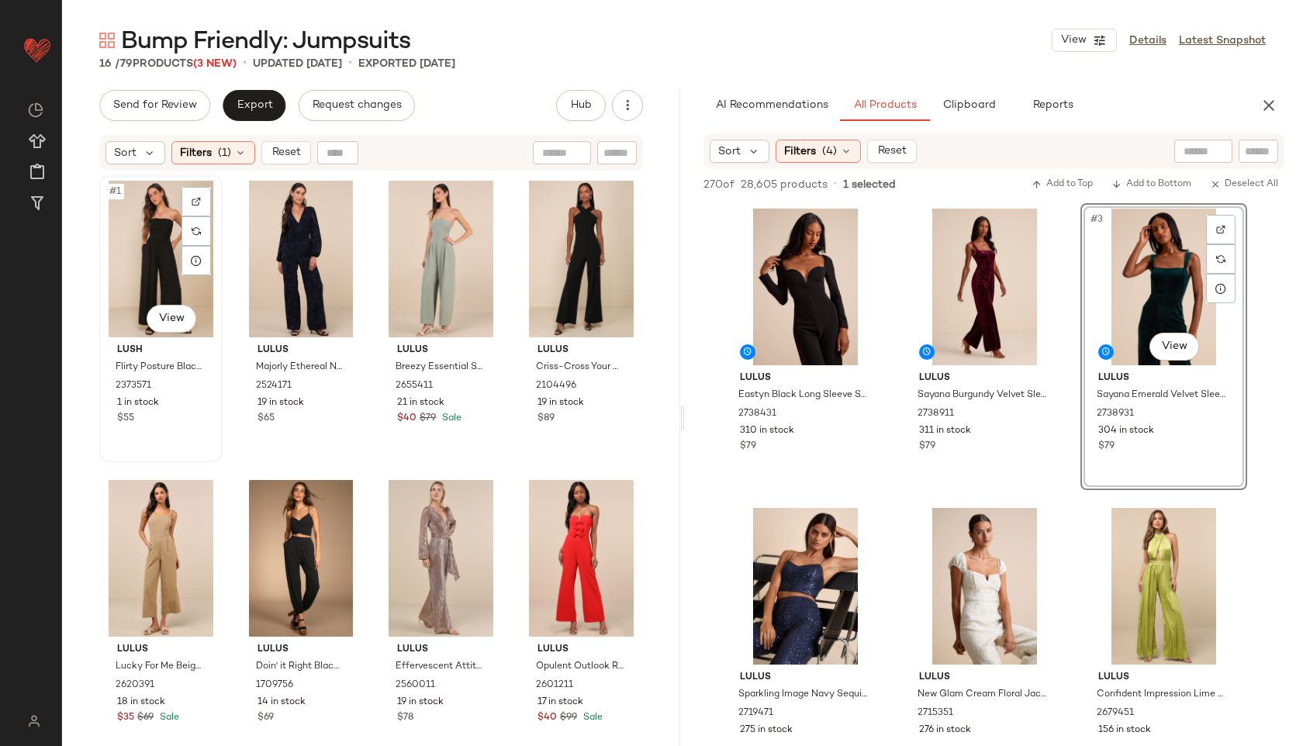
click at [157, 262] on div "#1 View" at bounding box center [161, 259] width 112 height 157
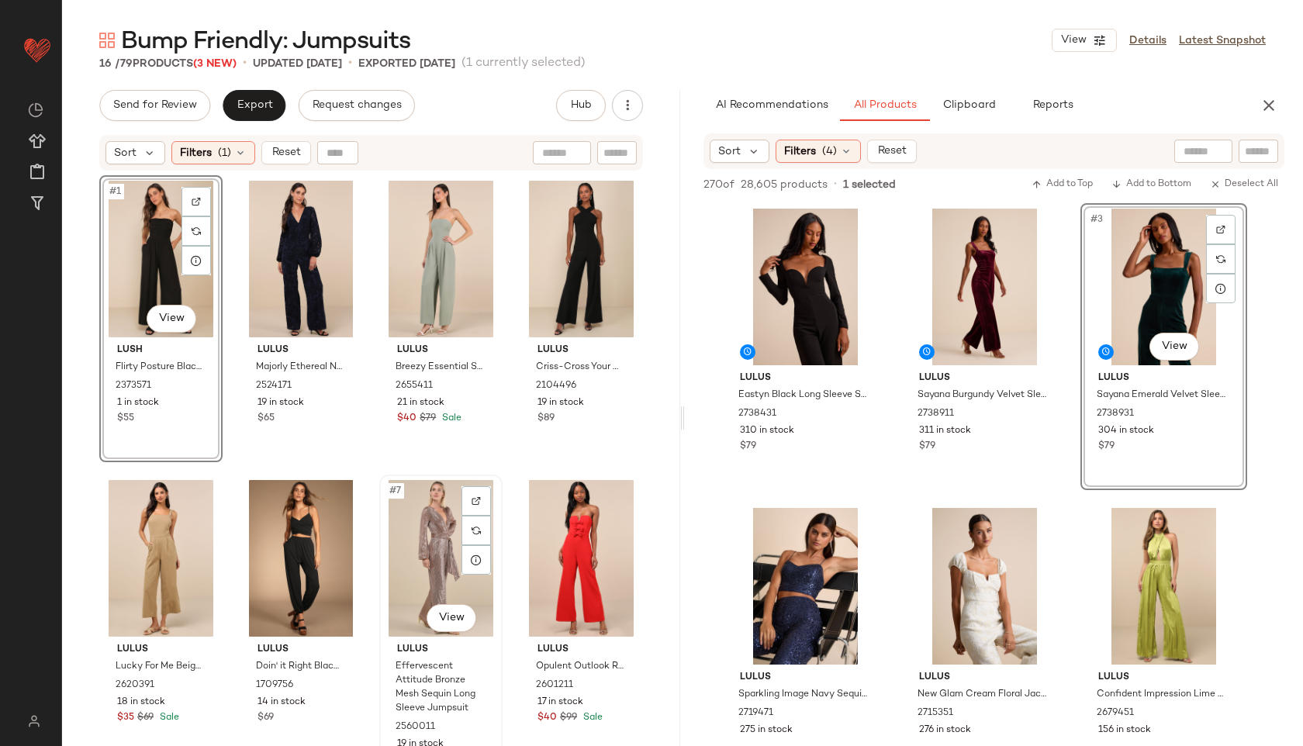
scroll to position [588, 0]
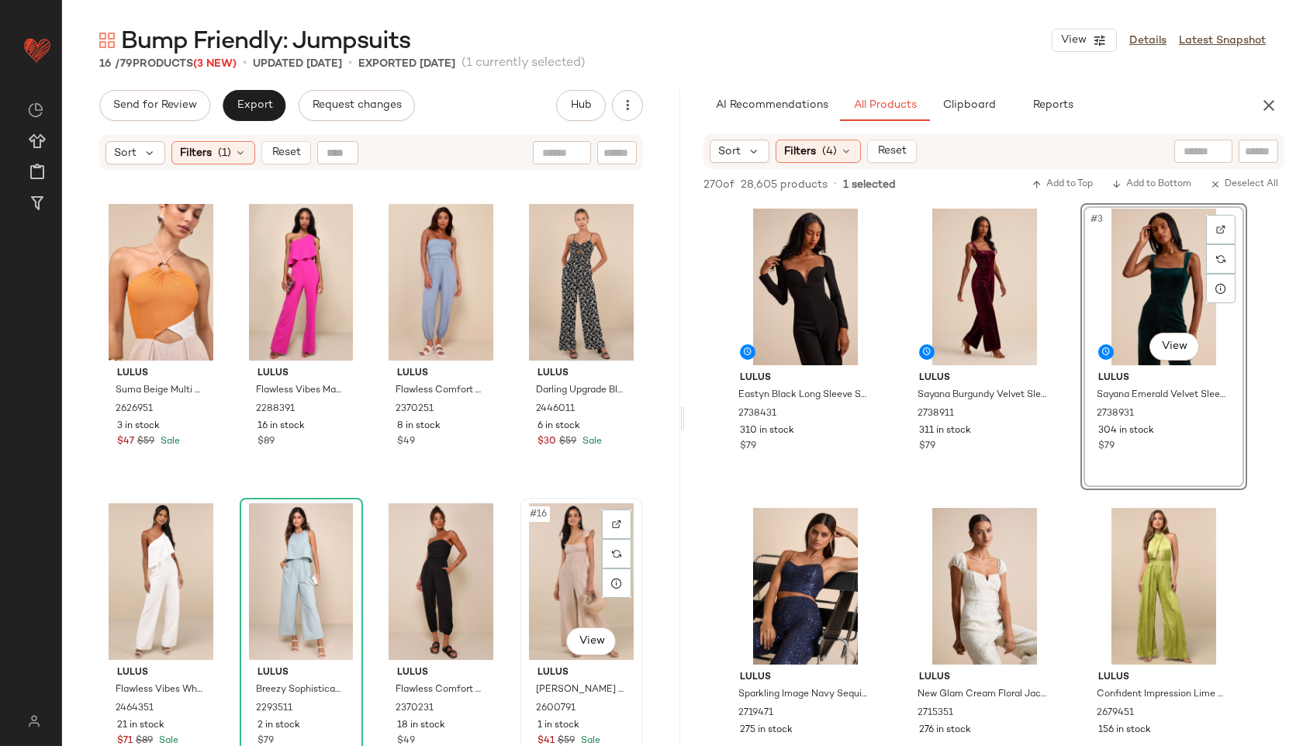
click at [559, 559] on div "#16 View" at bounding box center [581, 581] width 112 height 157
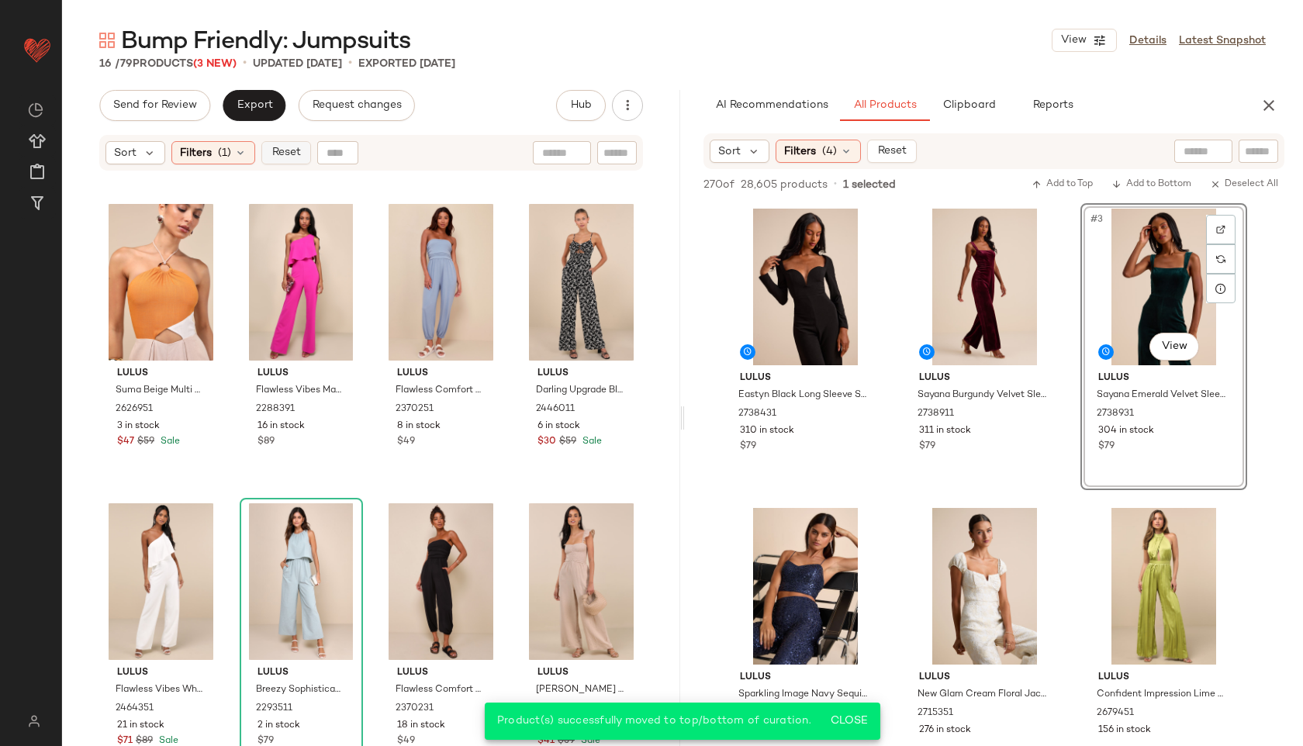
click at [282, 152] on span "Reset" at bounding box center [285, 153] width 29 height 12
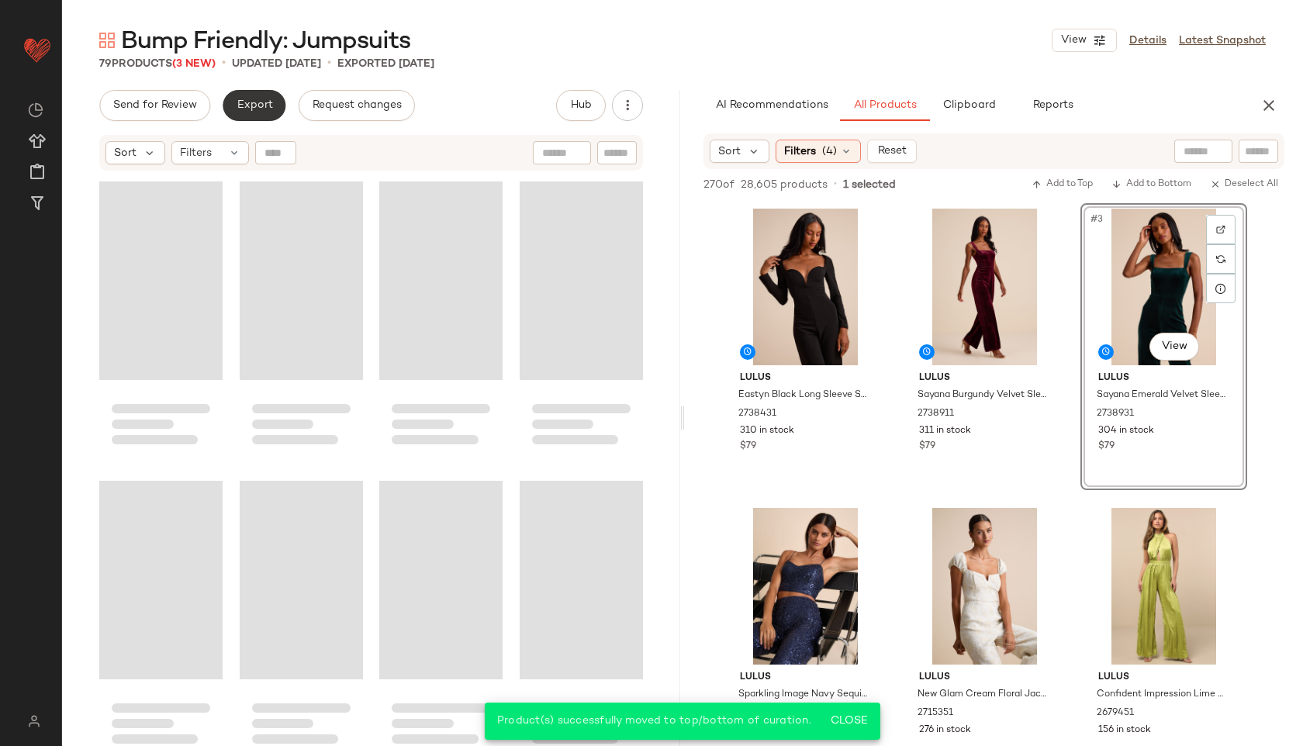
click at [254, 104] on span "Export" at bounding box center [254, 105] width 36 height 12
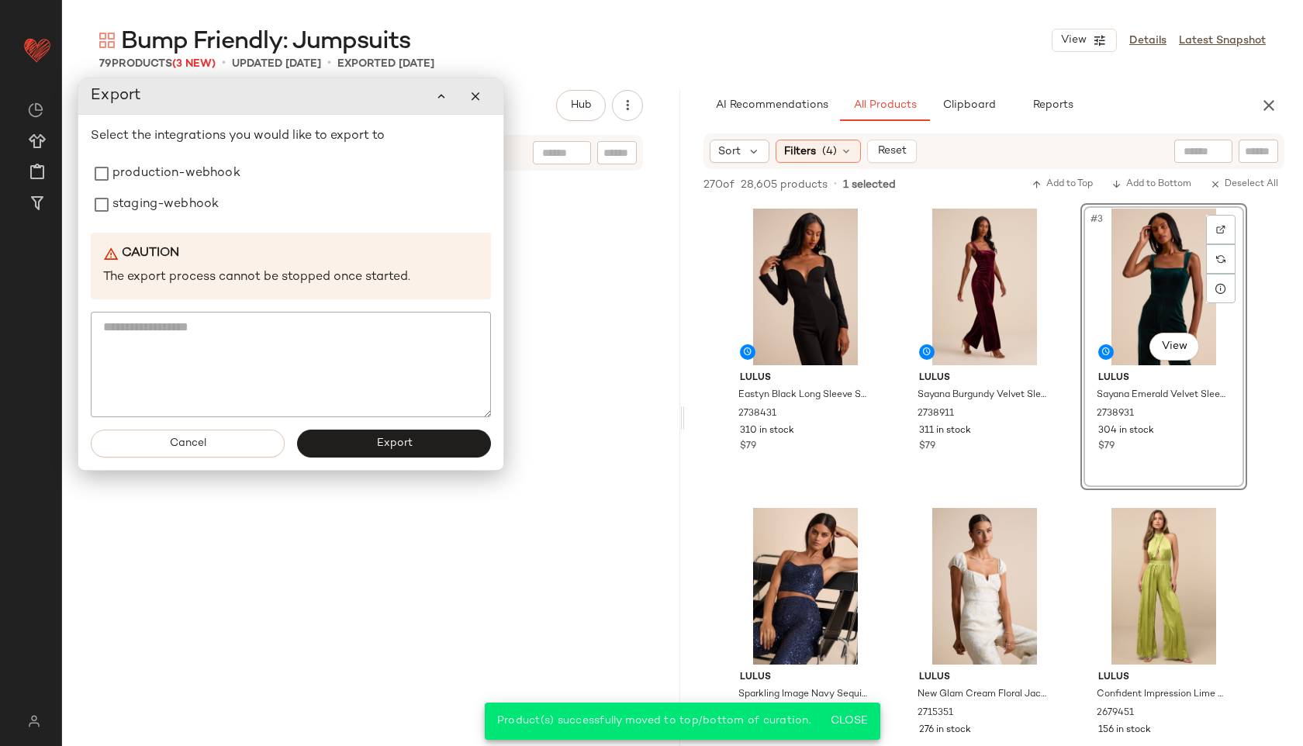
scroll to position [5379, 0]
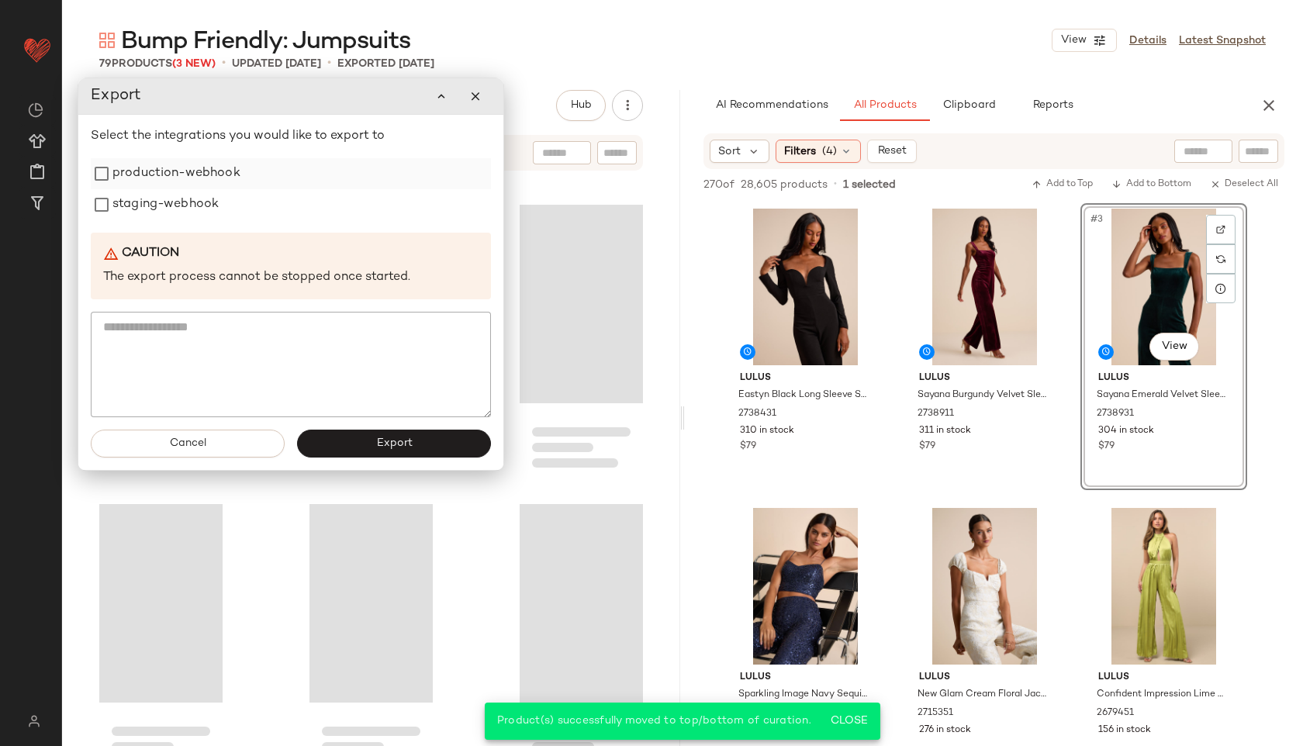
click at [200, 176] on label "production-webhook" at bounding box center [176, 173] width 128 height 31
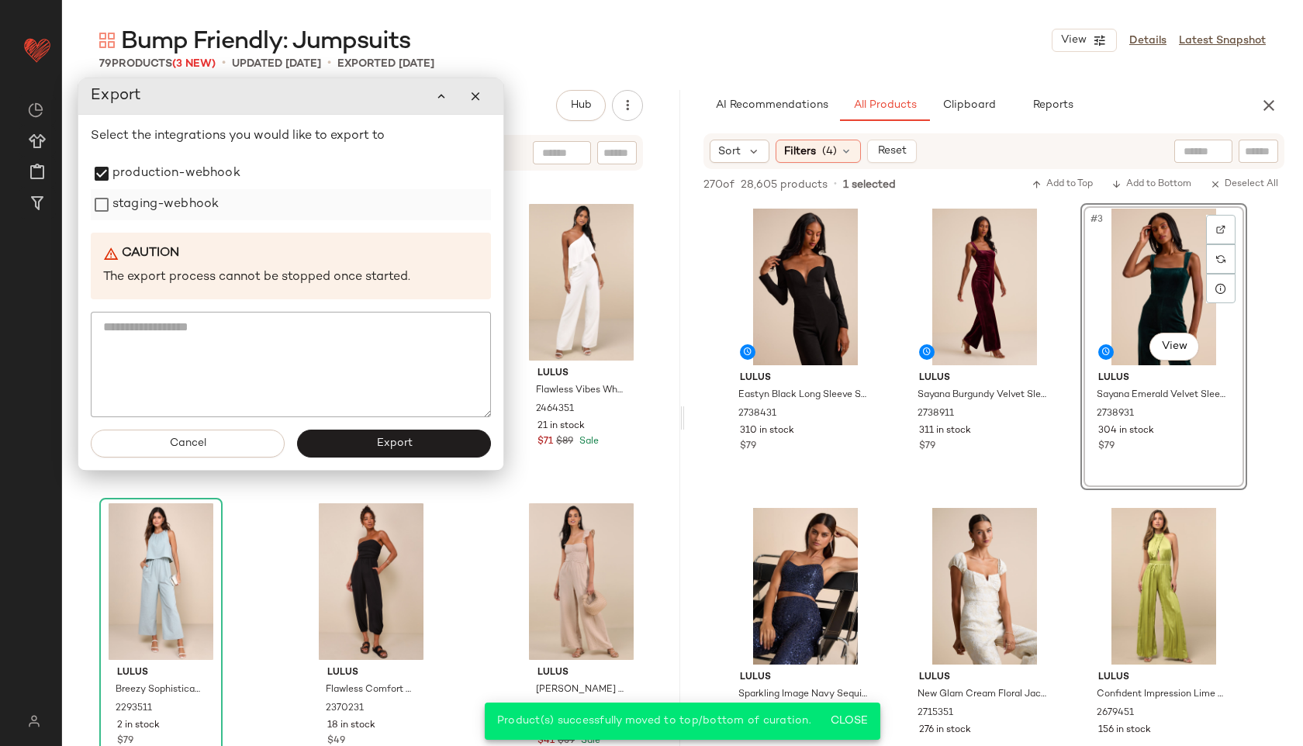
click at [192, 220] on label "staging-webhook" at bounding box center [165, 204] width 106 height 31
click at [379, 442] on span "Export" at bounding box center [393, 444] width 36 height 12
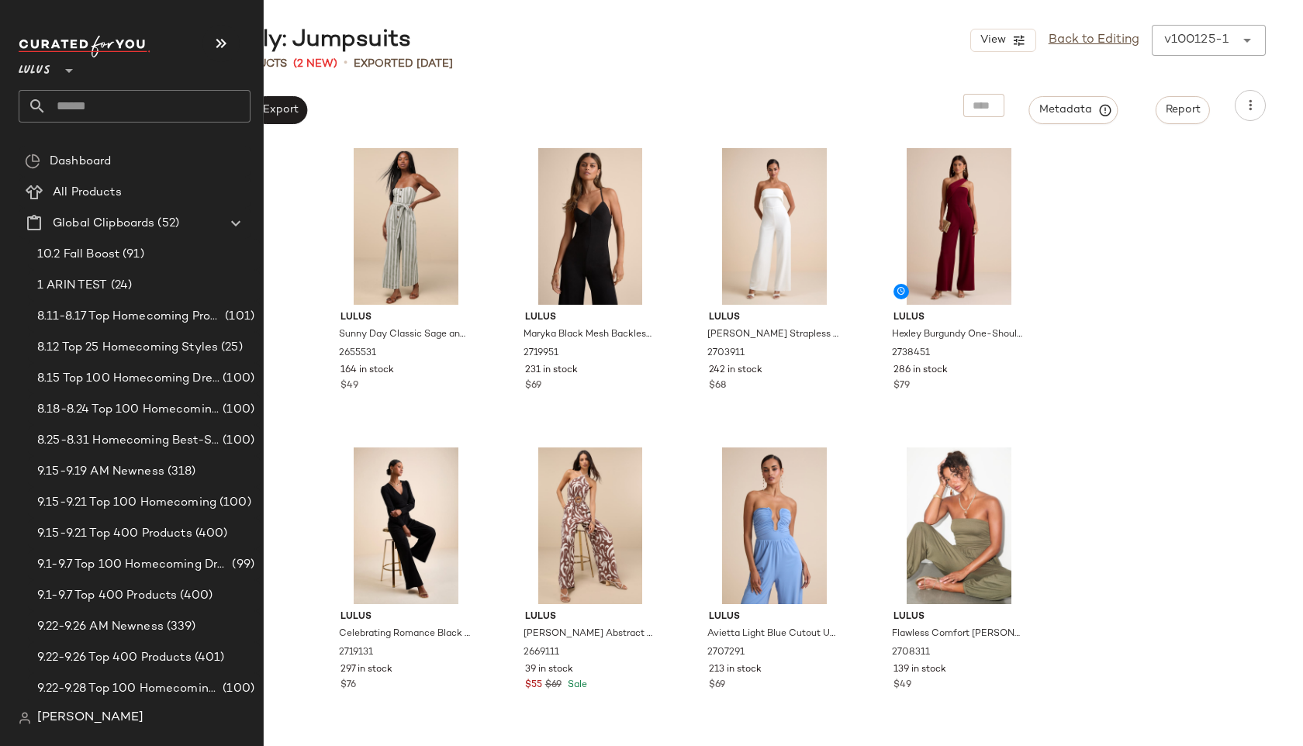
click at [78, 115] on input "text" at bounding box center [149, 106] width 204 height 33
click at [64, 102] on input "text" at bounding box center [149, 106] width 204 height 33
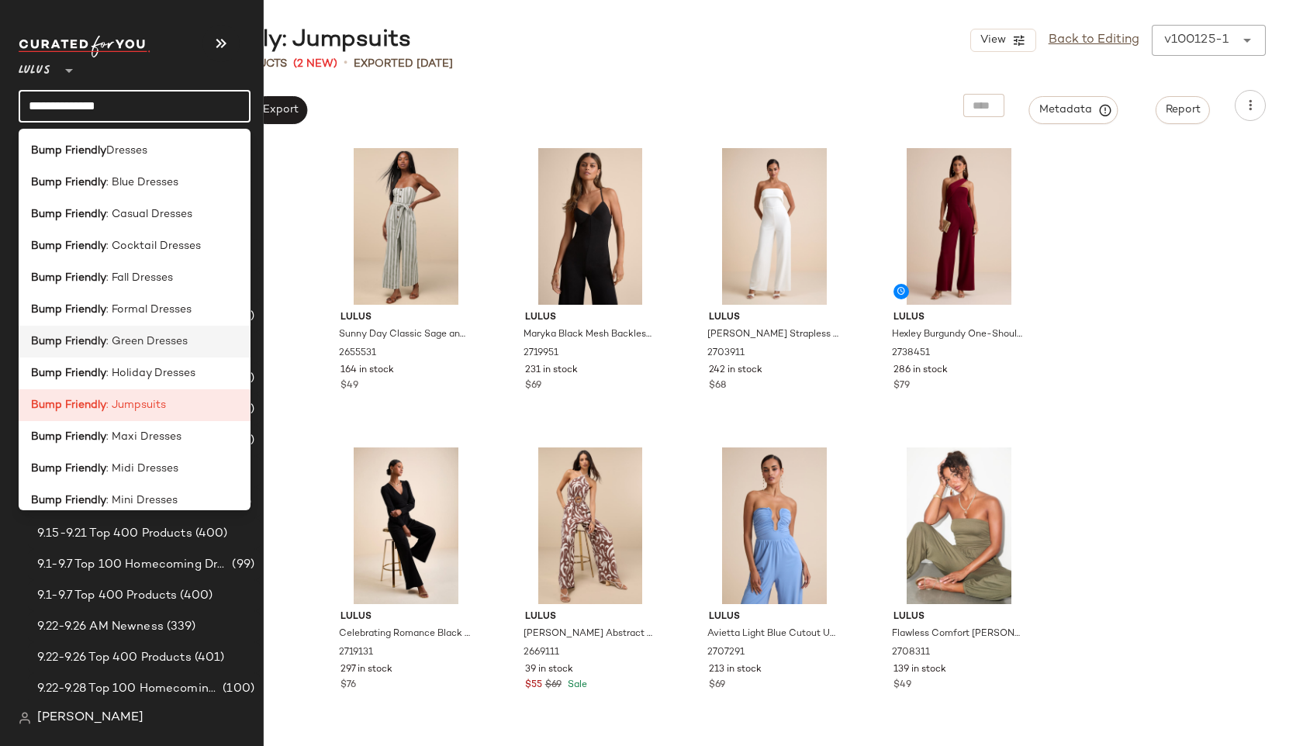
scroll to position [54, 0]
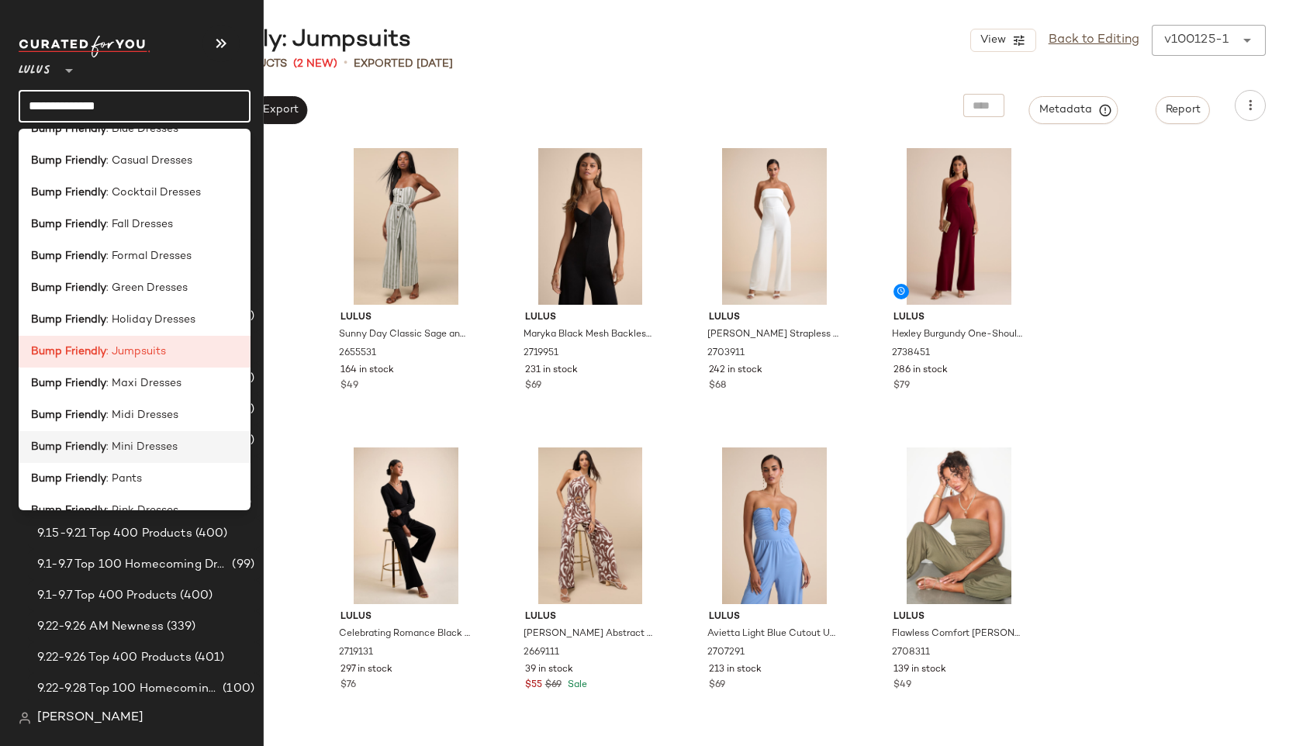
type input "**********"
click at [145, 441] on span ": Mini Dresses" at bounding box center [141, 447] width 71 height 16
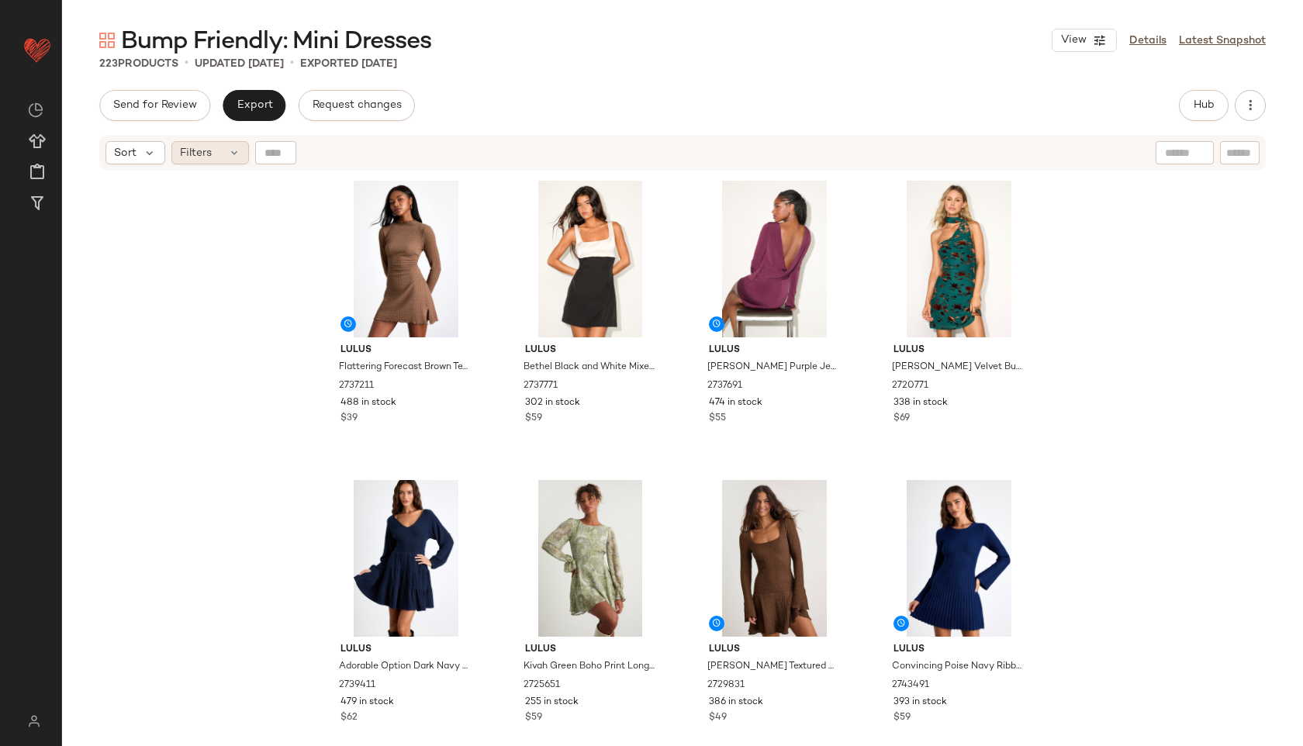
click at [203, 146] on span "Filters" at bounding box center [196, 153] width 32 height 16
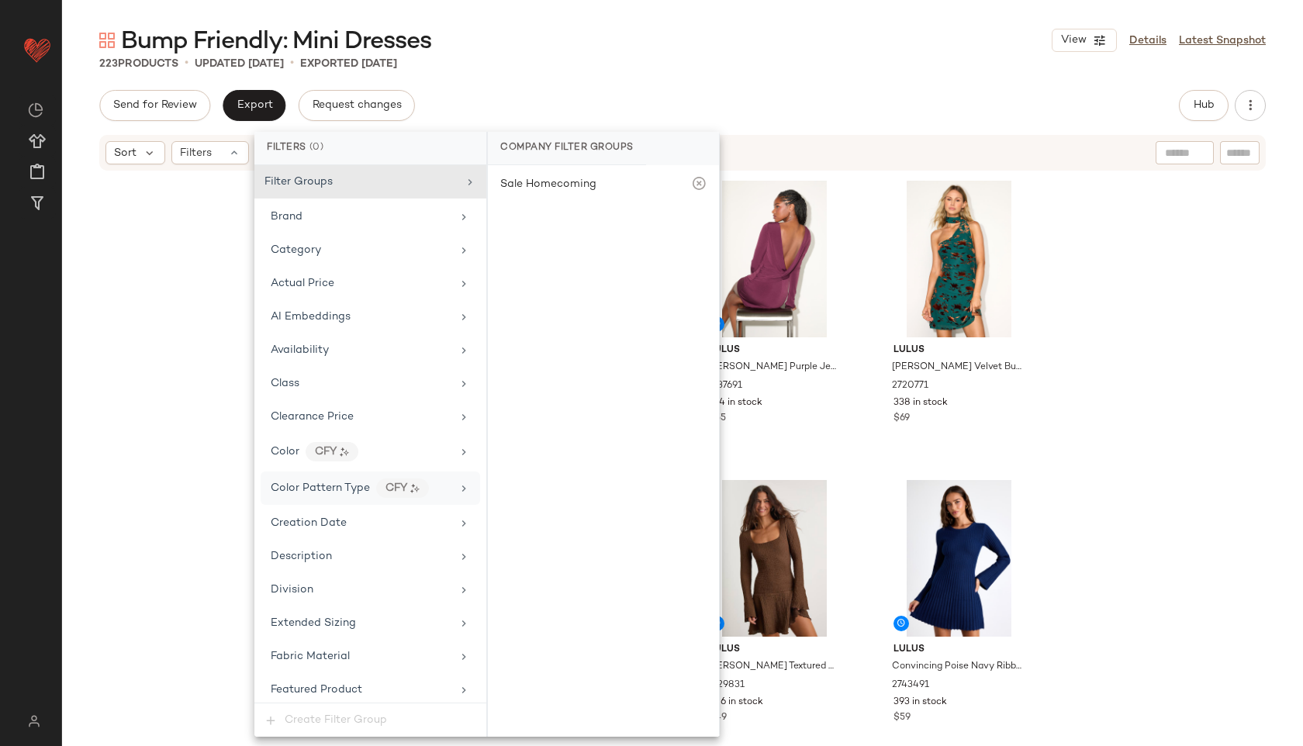
scroll to position [919, 0]
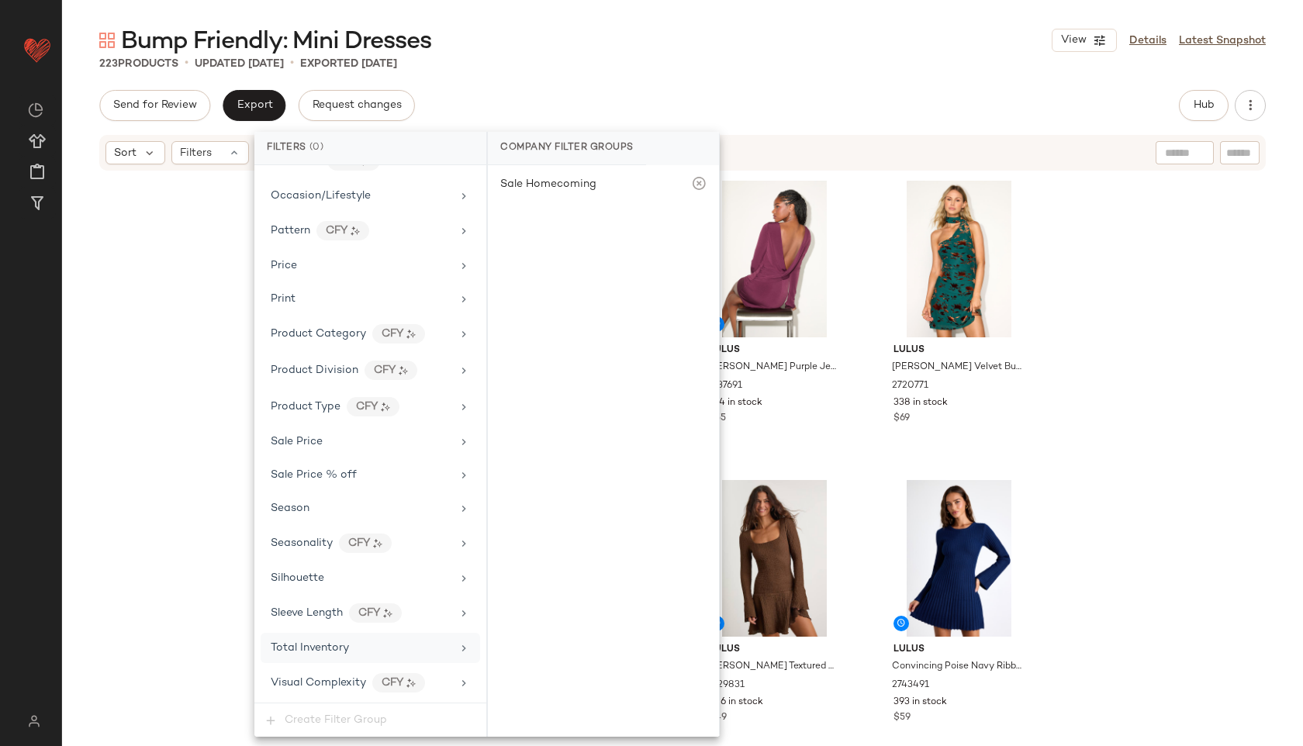
click at [395, 636] on div "Total Inventory" at bounding box center [371, 648] width 220 height 30
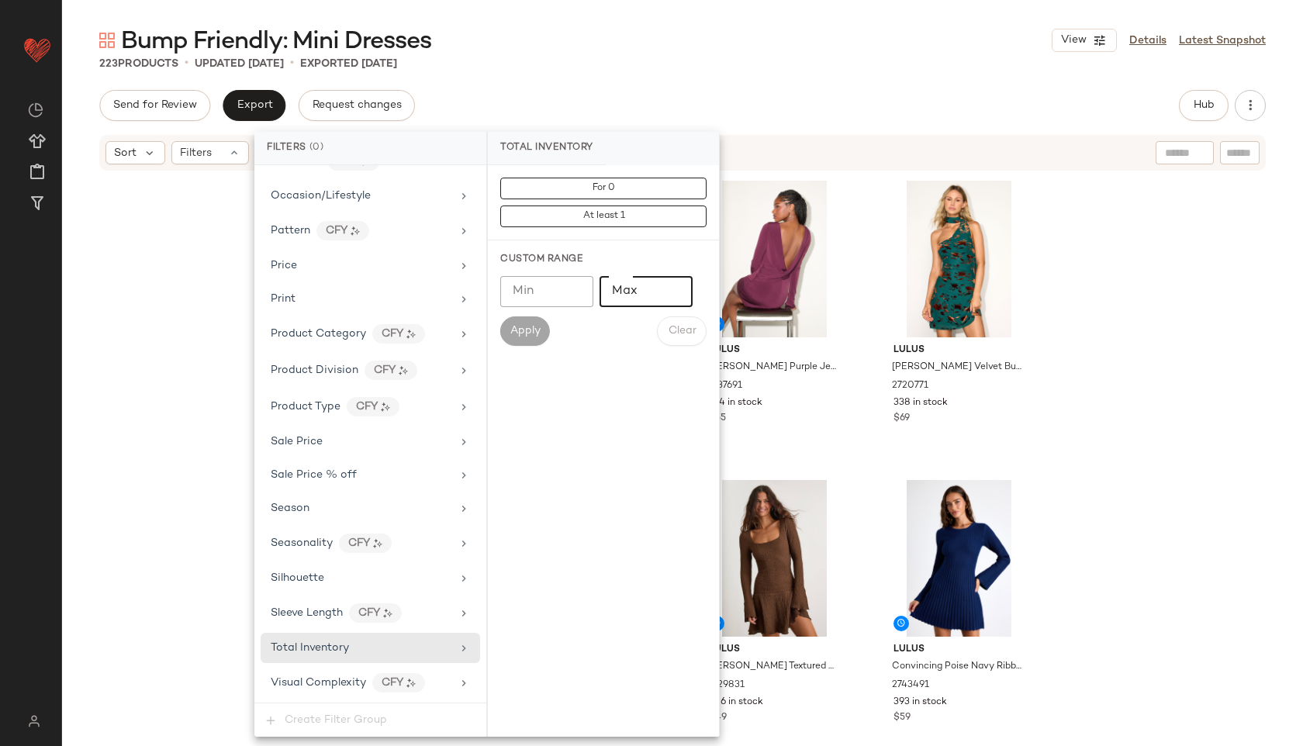
click at [651, 292] on input "Max" at bounding box center [646, 291] width 93 height 31
type input "**"
click at [515, 320] on button "Apply" at bounding box center [525, 331] width 50 height 29
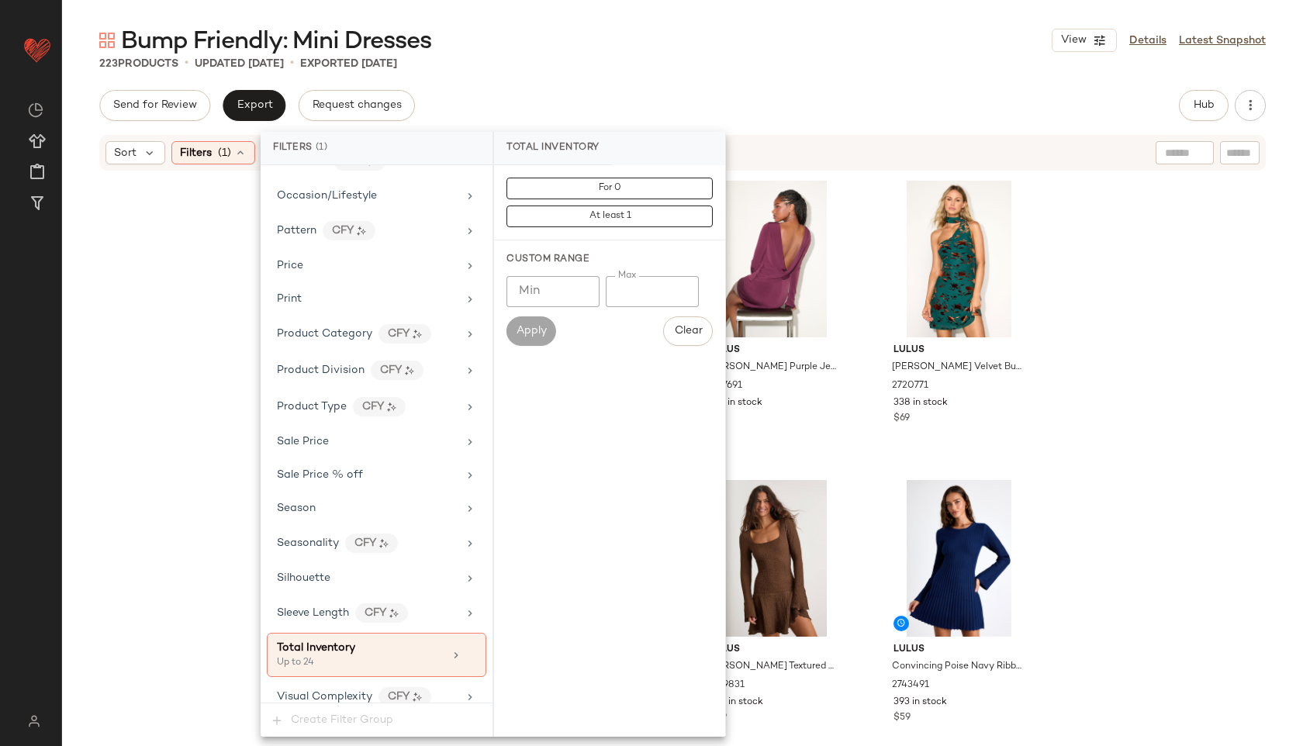
click at [621, 67] on div "223 Products • updated Oct 1st • Exported Oct 1st" at bounding box center [682, 64] width 1241 height 16
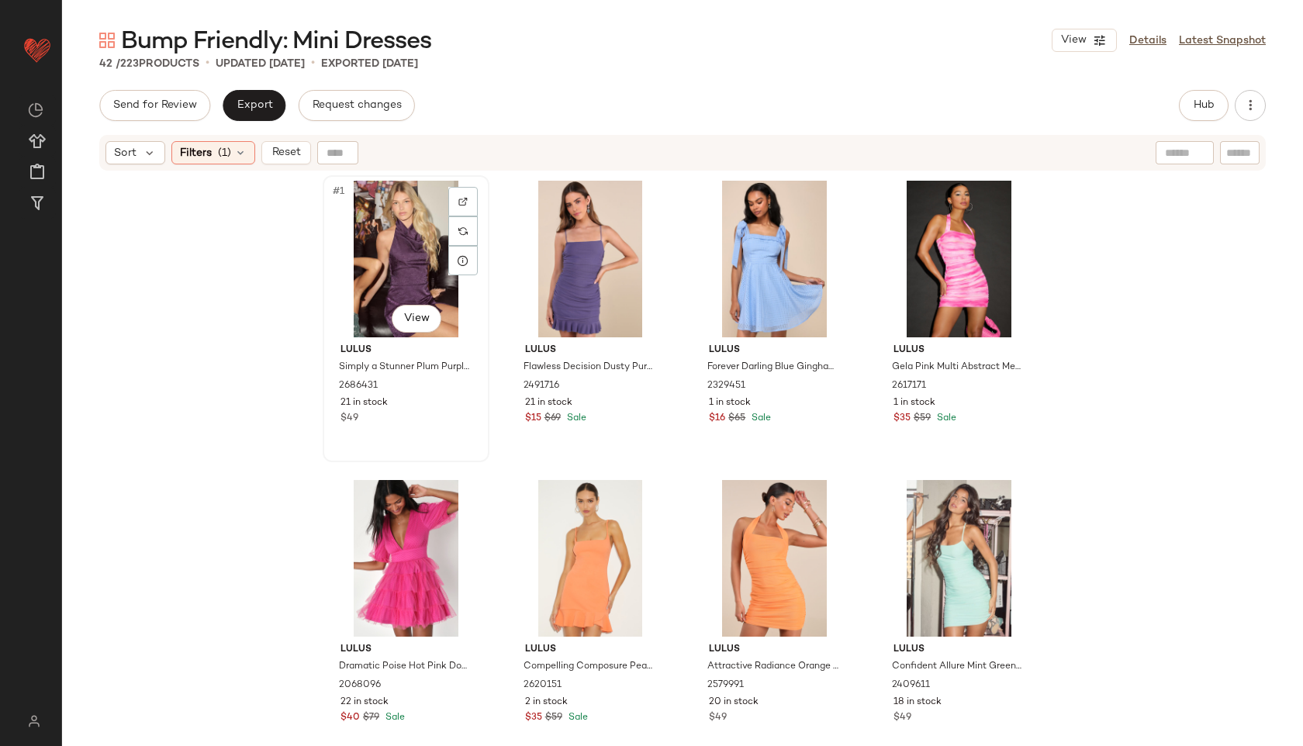
click at [370, 272] on div "#1 View" at bounding box center [406, 259] width 156 height 157
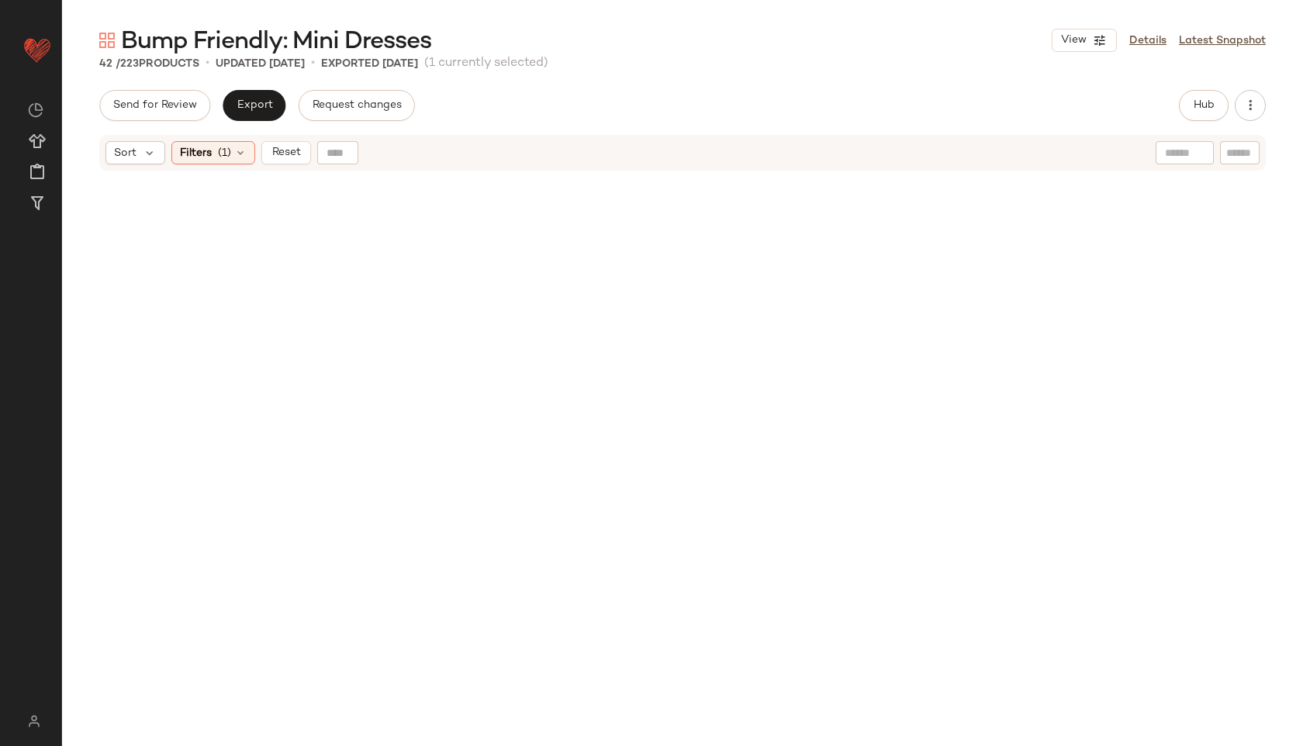
scroll to position [2684, 0]
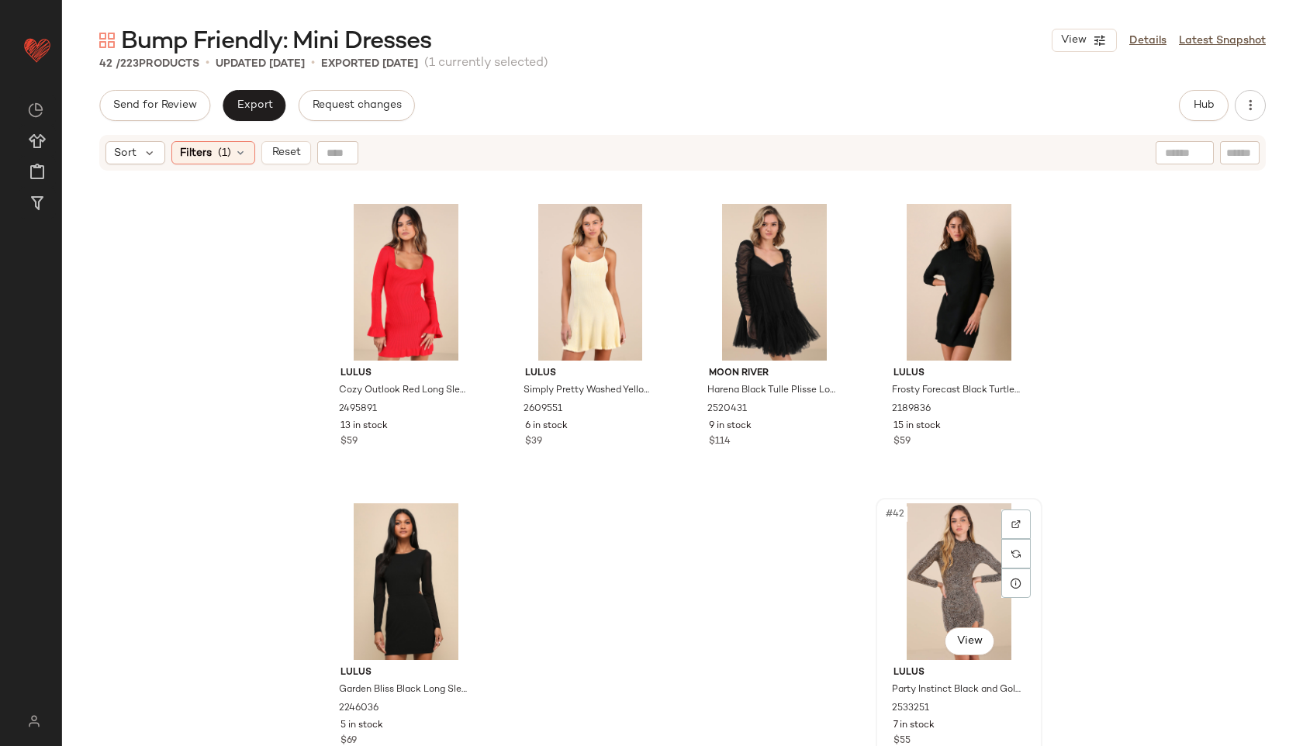
click at [942, 565] on div "#42 View" at bounding box center [959, 581] width 156 height 157
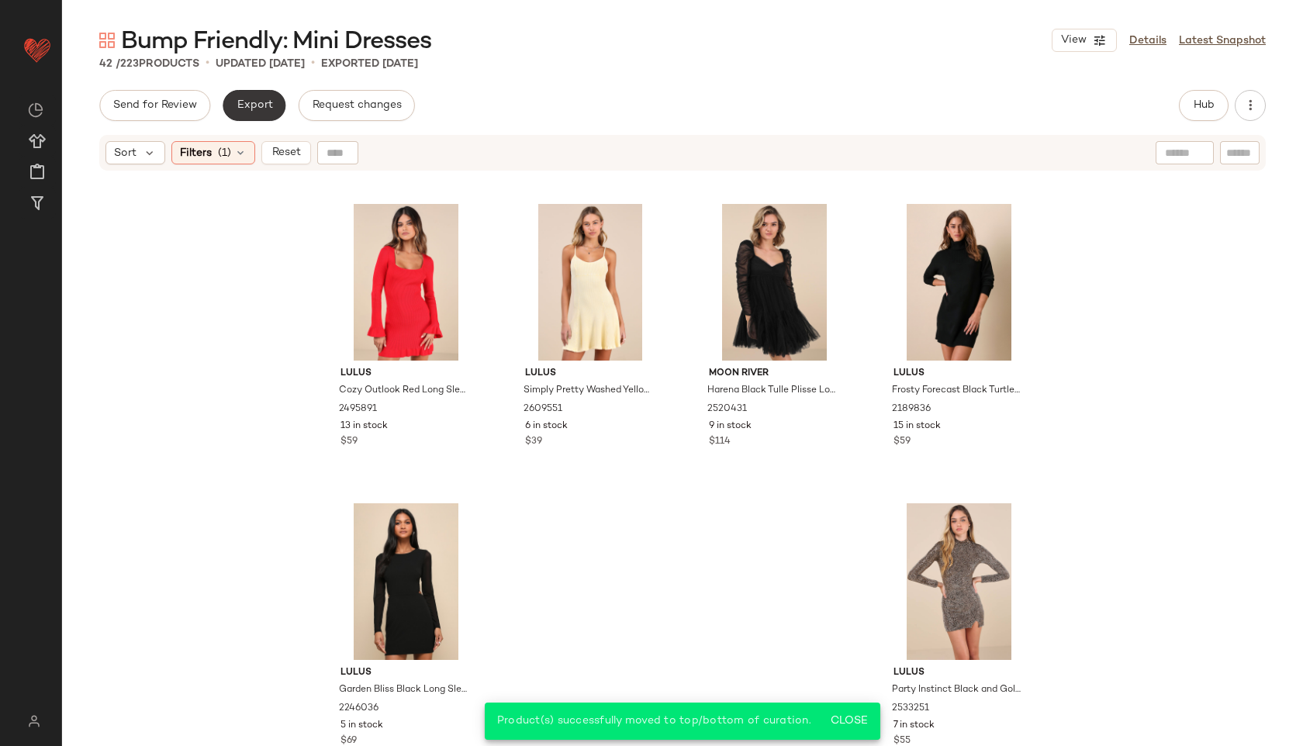
click at [239, 102] on span "Export" at bounding box center [254, 105] width 36 height 12
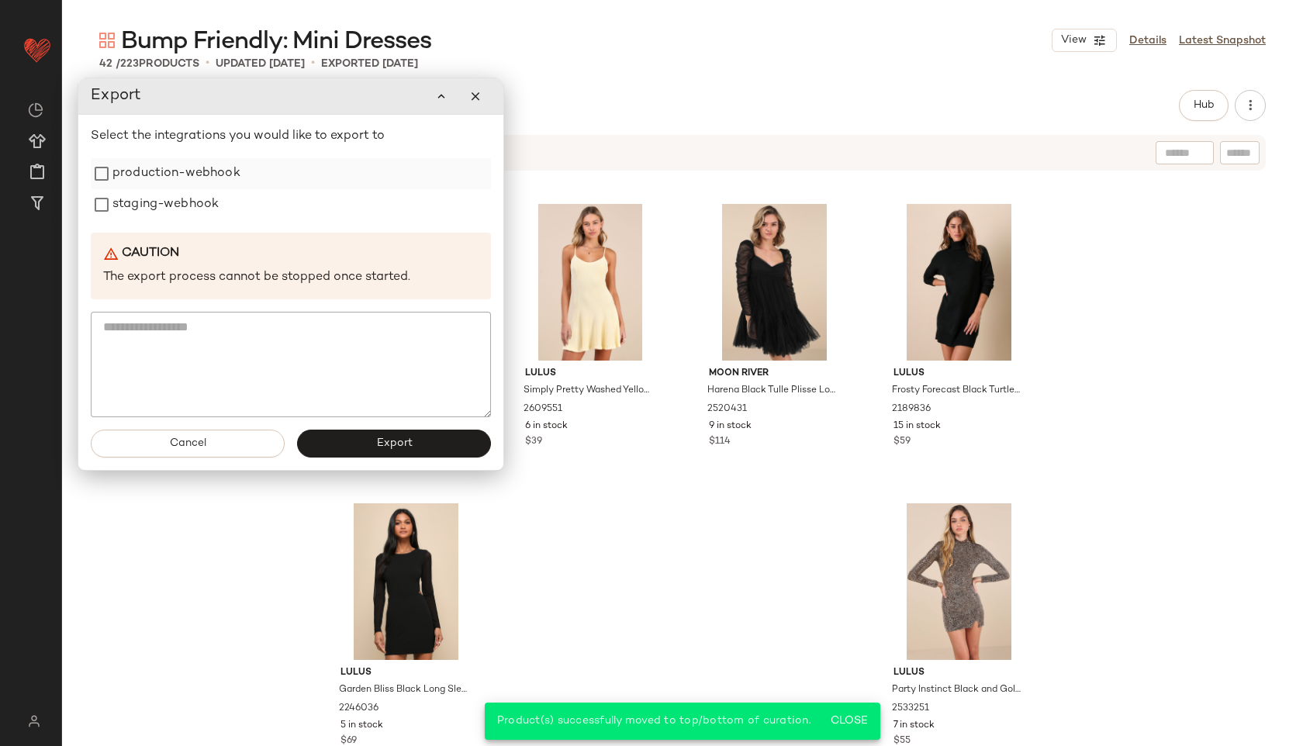
click at [220, 182] on label "production-webhook" at bounding box center [176, 173] width 128 height 31
click at [212, 196] on label "staging-webhook" at bounding box center [165, 204] width 106 height 31
click at [375, 441] on span "Export" at bounding box center [393, 444] width 36 height 12
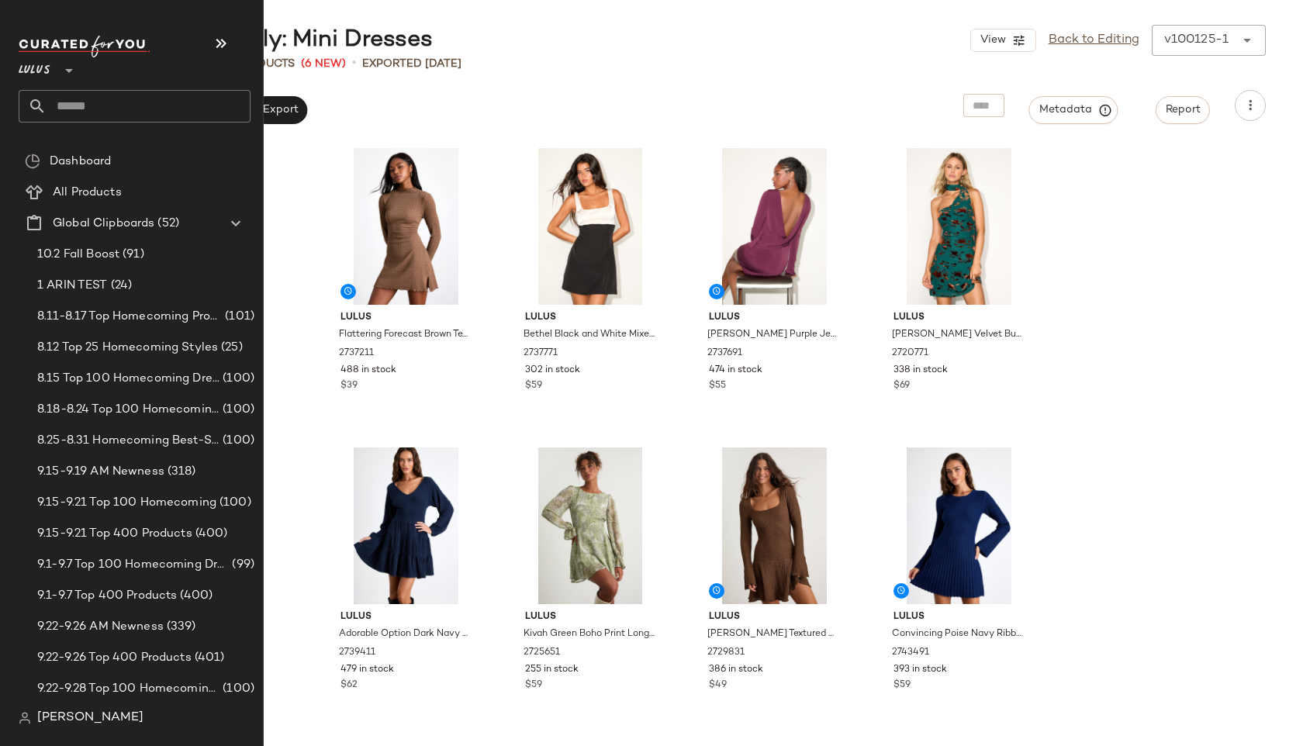
click at [74, 102] on input "text" at bounding box center [149, 106] width 204 height 33
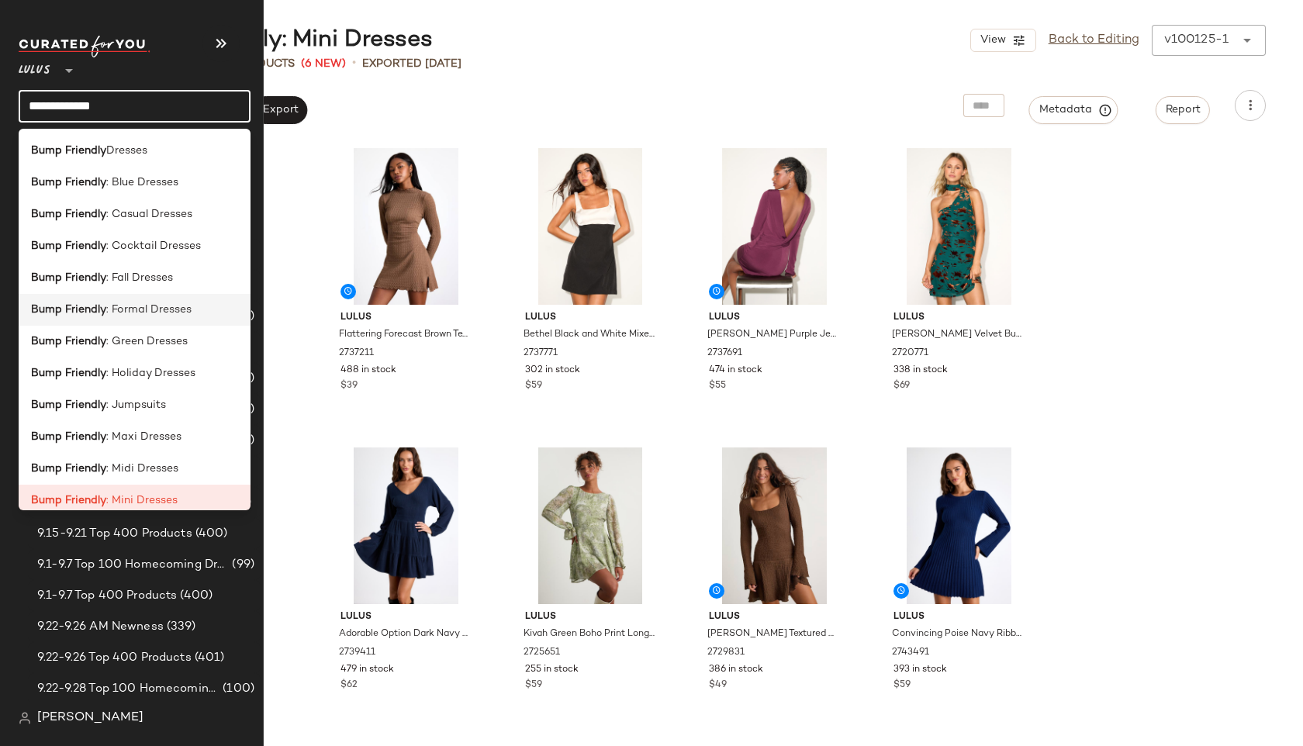
scroll to position [394, 0]
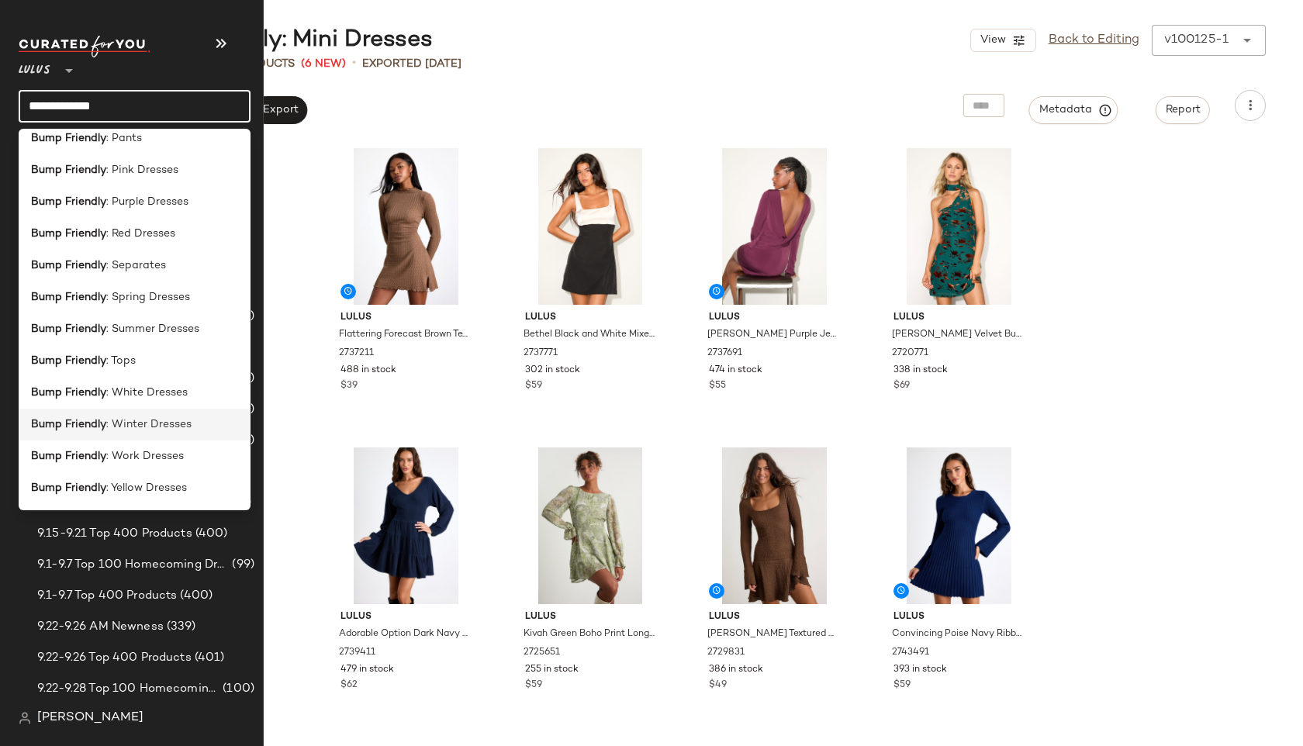
type input "**********"
click at [150, 427] on span ": Winter Dresses" at bounding box center [148, 425] width 85 height 16
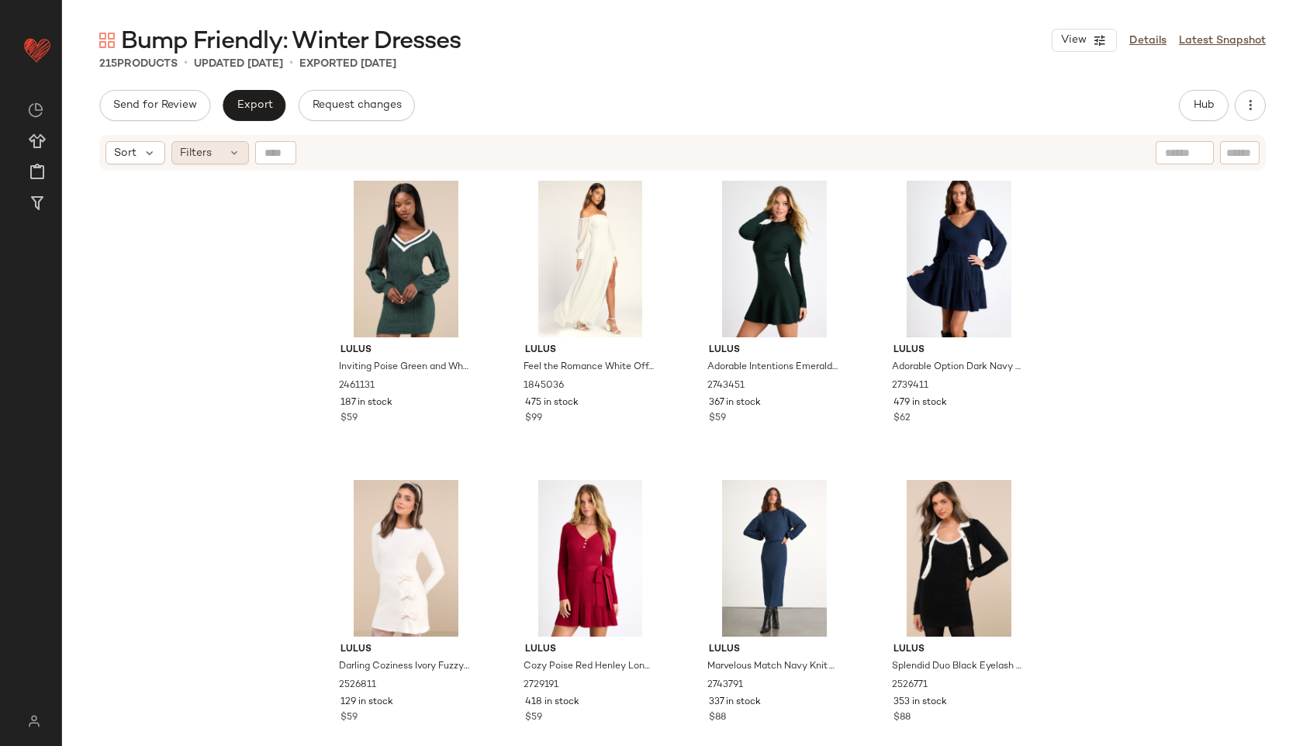
click at [213, 157] on div "Filters" at bounding box center [210, 152] width 78 height 23
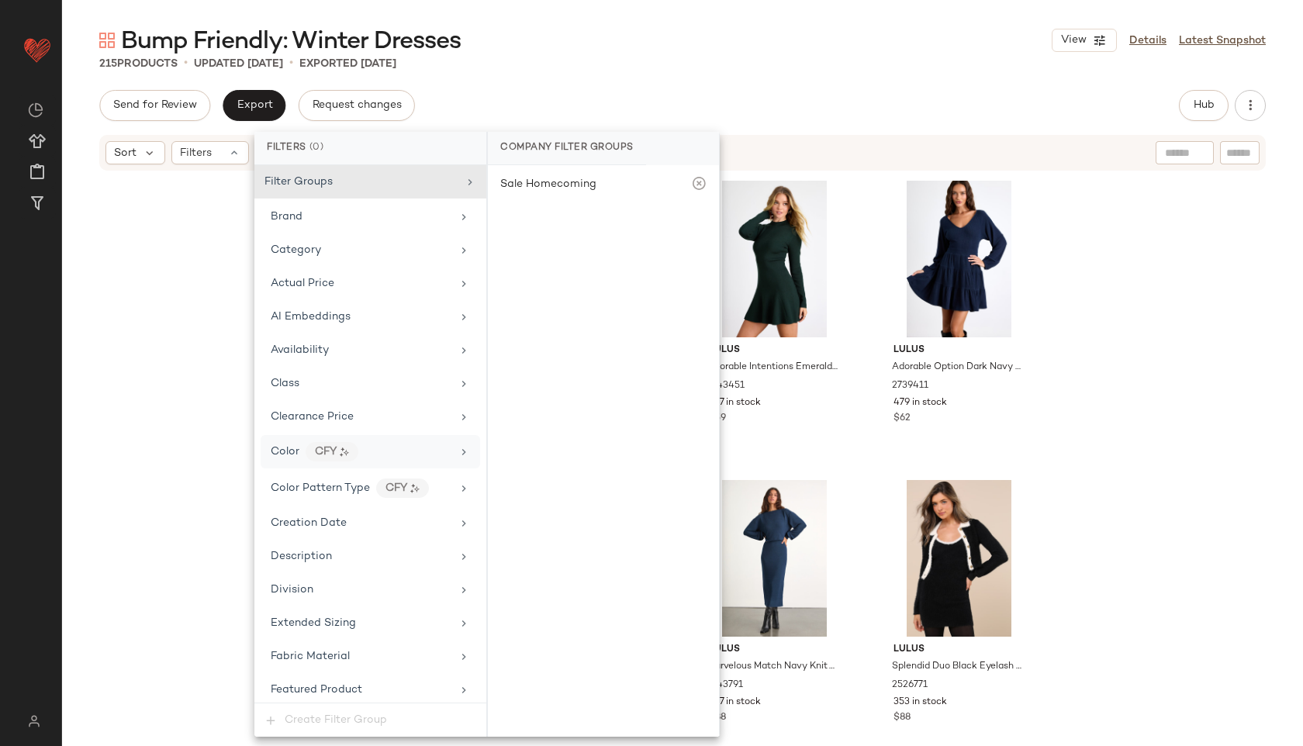
scroll to position [953, 0]
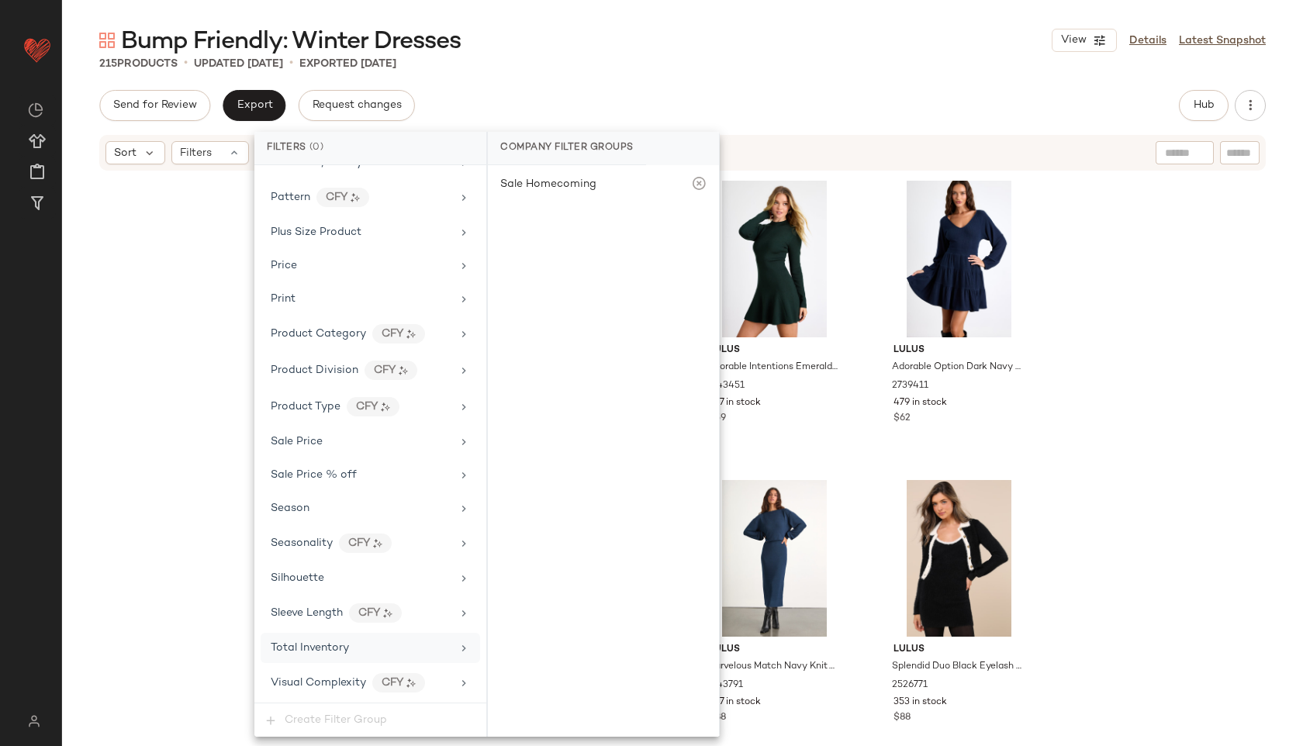
click at [385, 641] on div "Total Inventory" at bounding box center [361, 648] width 181 height 16
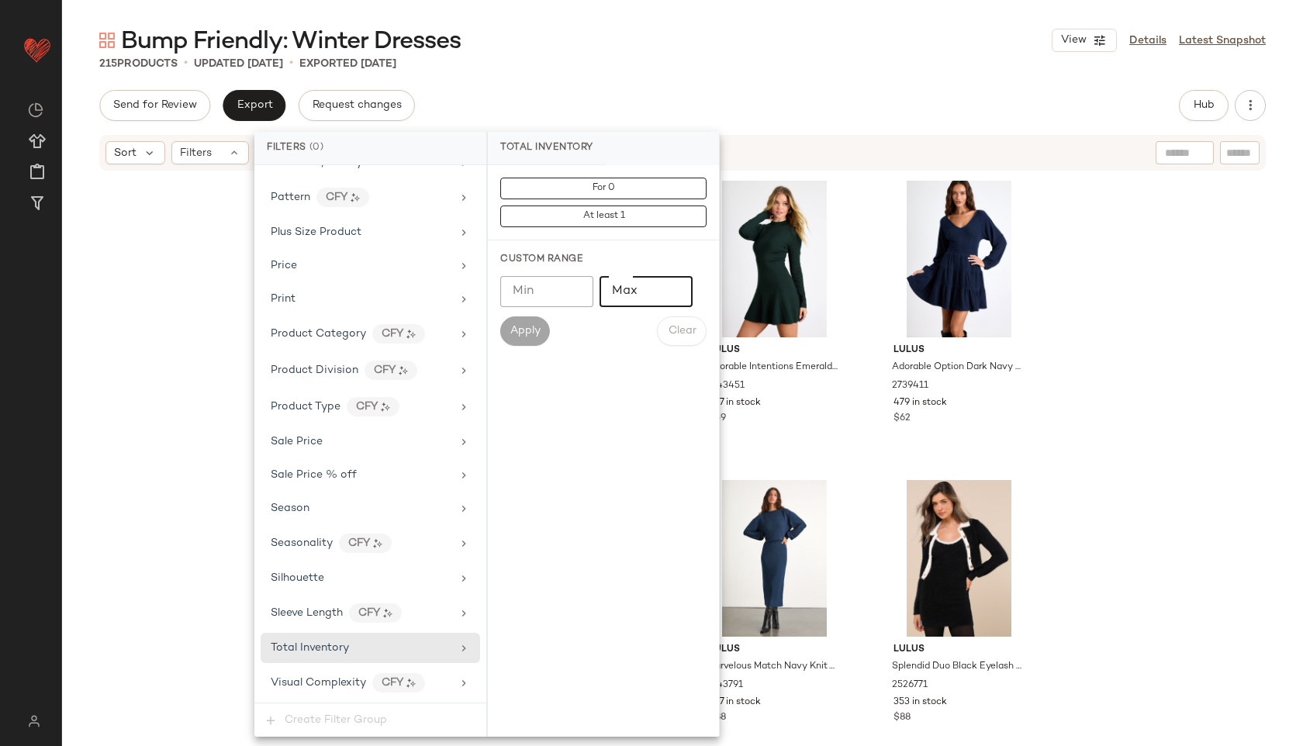
click at [623, 305] on input "Max" at bounding box center [646, 291] width 93 height 31
type input "**"
click at [535, 329] on span "Apply" at bounding box center [525, 331] width 31 height 12
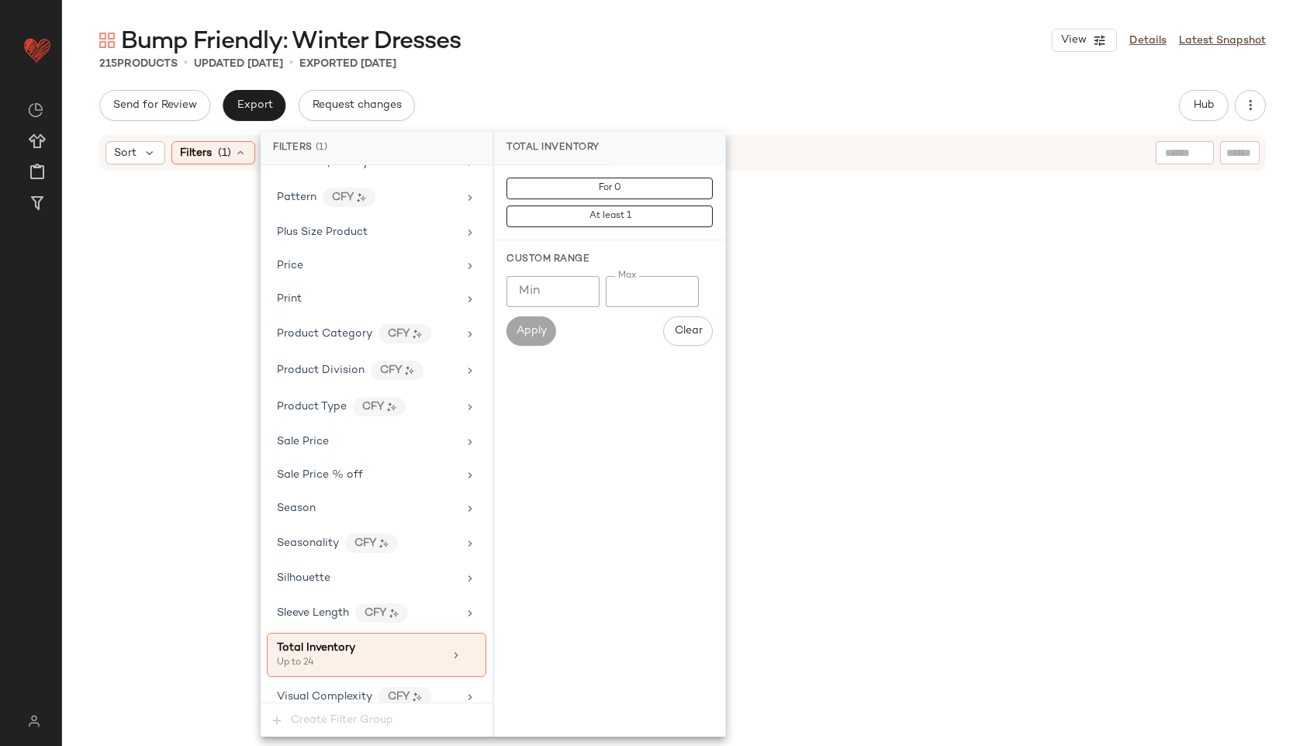
click at [753, 28] on div "Bump Friendly: Winter Dresses View Details Latest Snapshot" at bounding box center [682, 40] width 1241 height 31
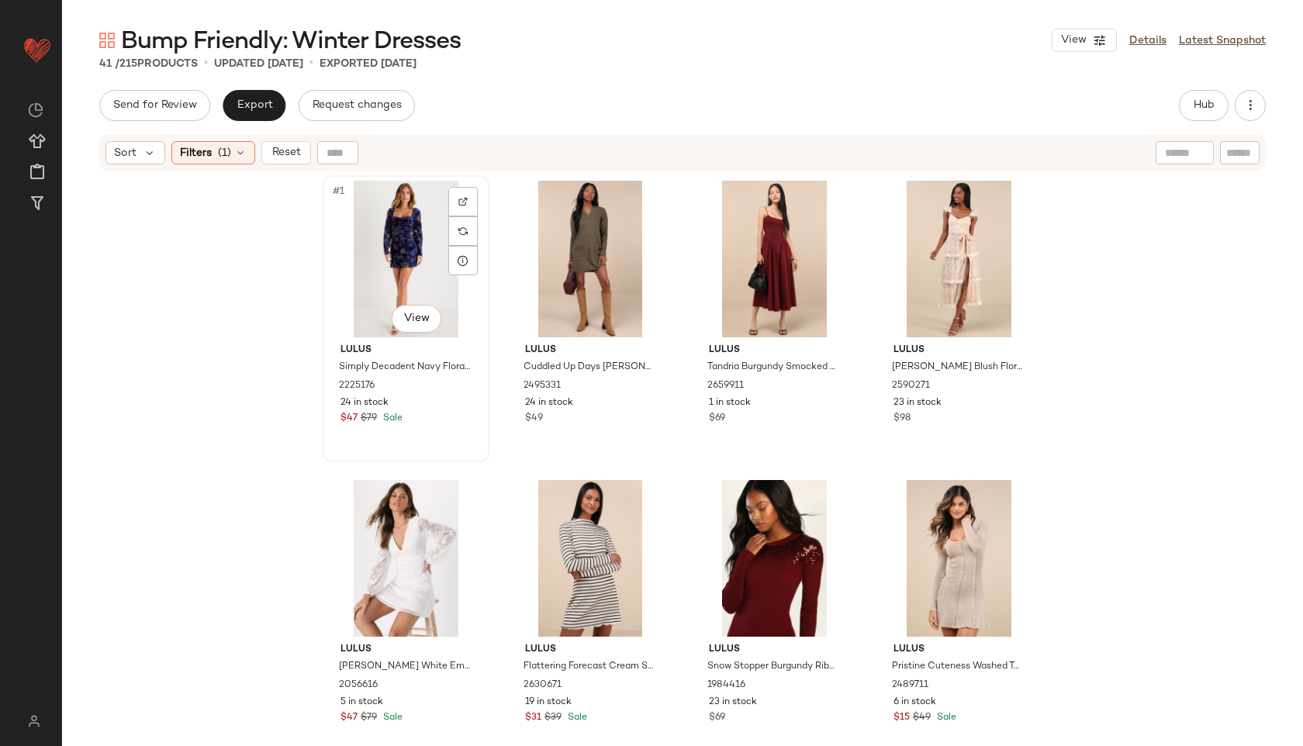
click at [385, 240] on div "#1 View" at bounding box center [406, 259] width 156 height 157
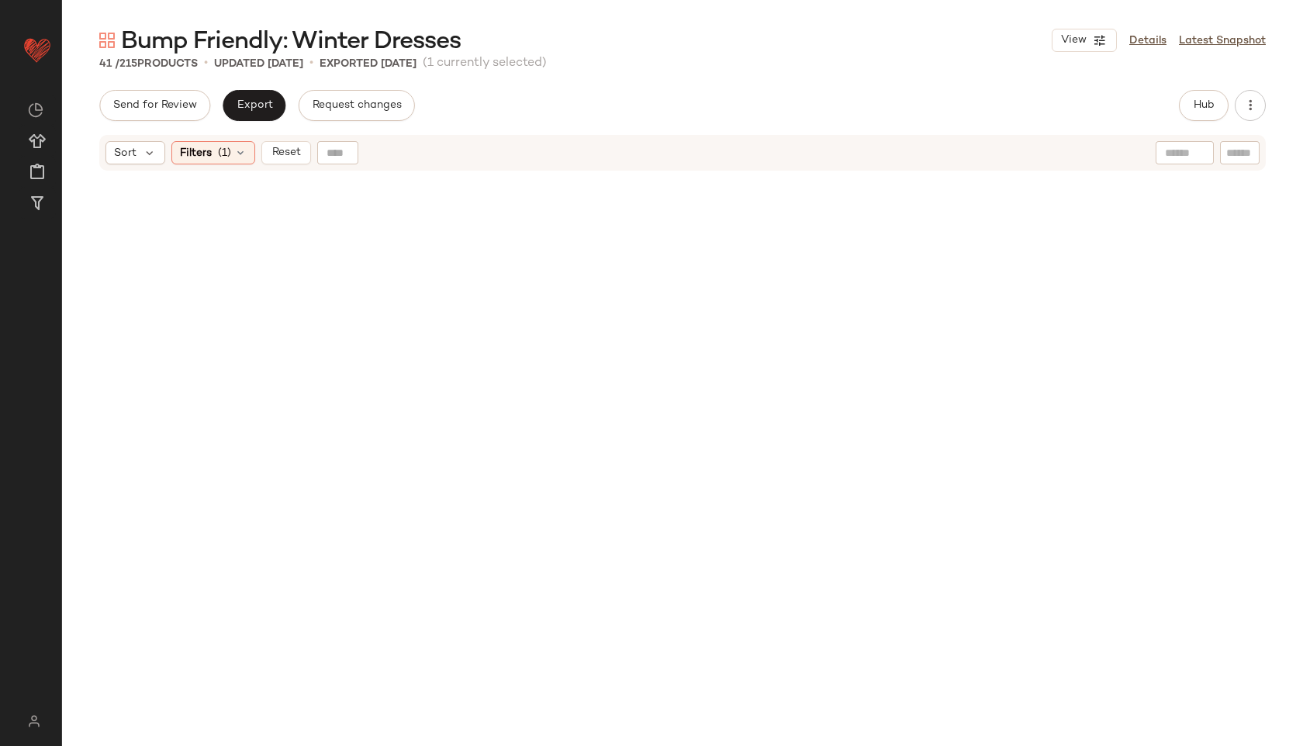
scroll to position [2684, 0]
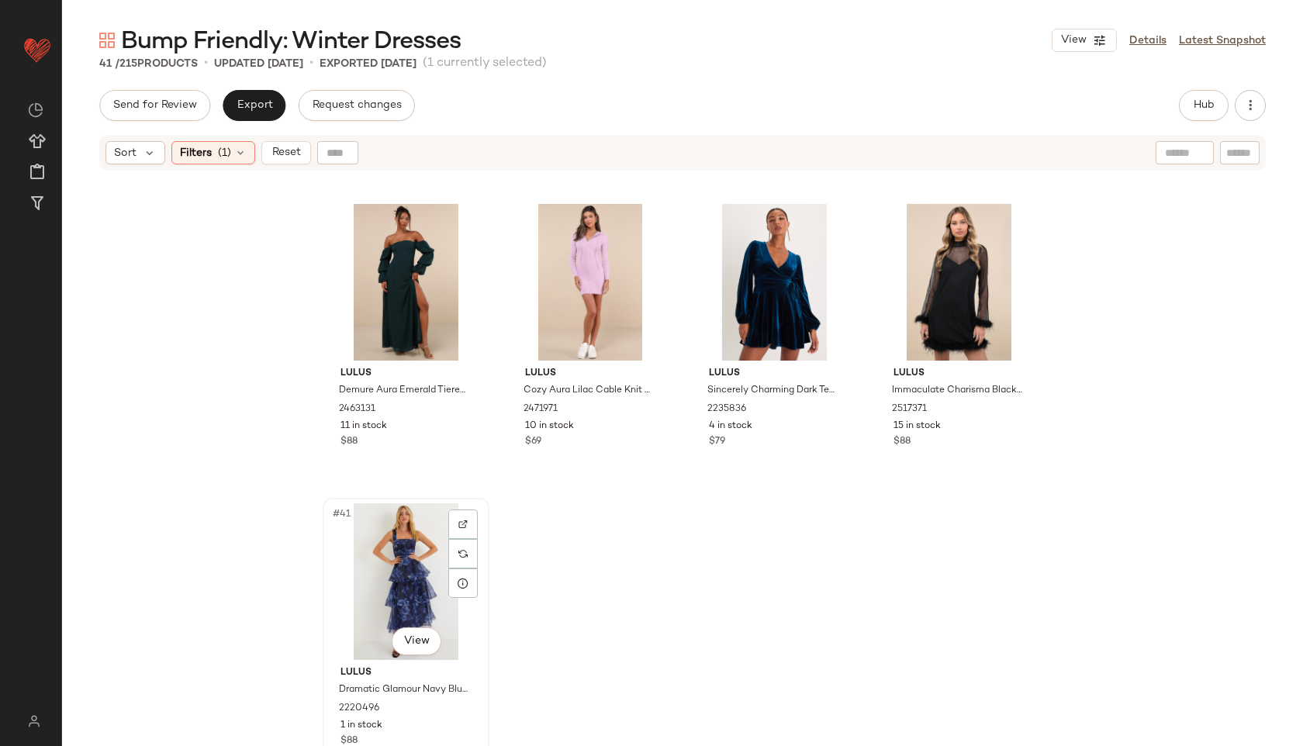
click at [408, 573] on div "#41 View" at bounding box center [406, 581] width 156 height 157
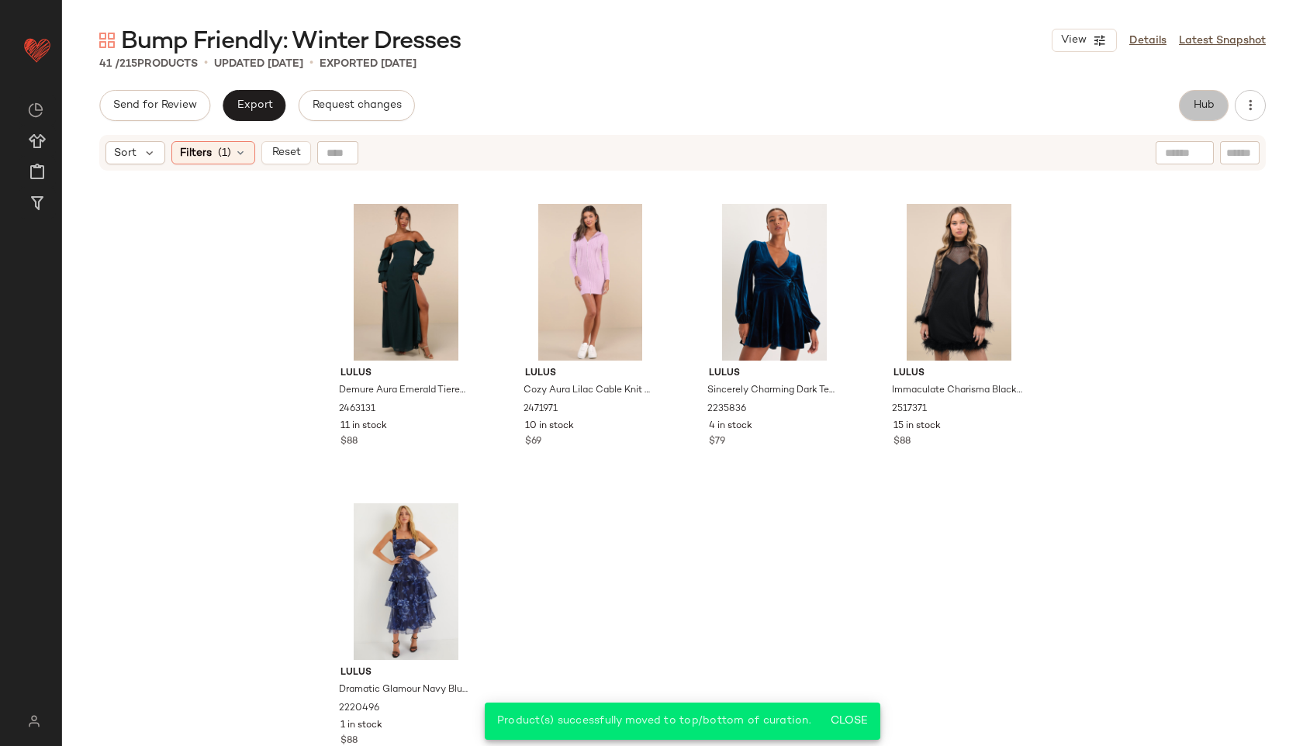
click at [1193, 100] on span "Hub" at bounding box center [1204, 105] width 22 height 12
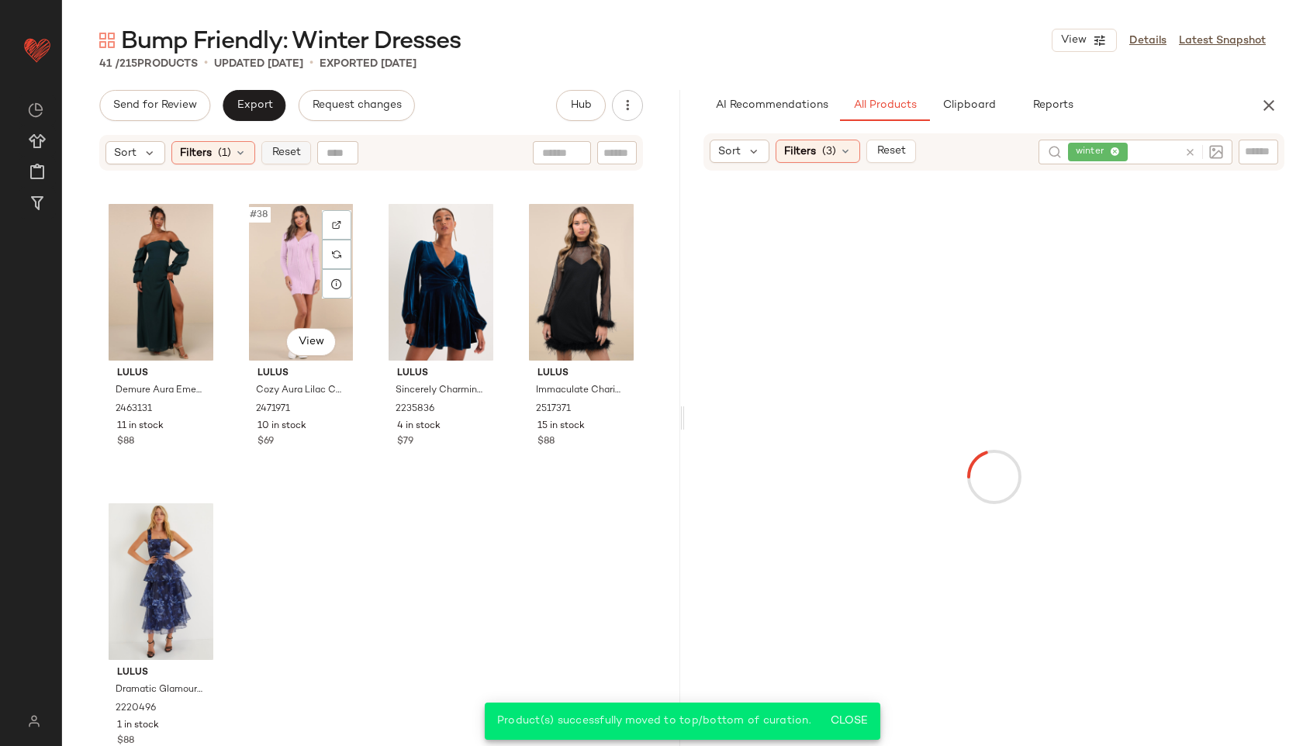
click at [282, 147] on span "Reset" at bounding box center [285, 153] width 29 height 12
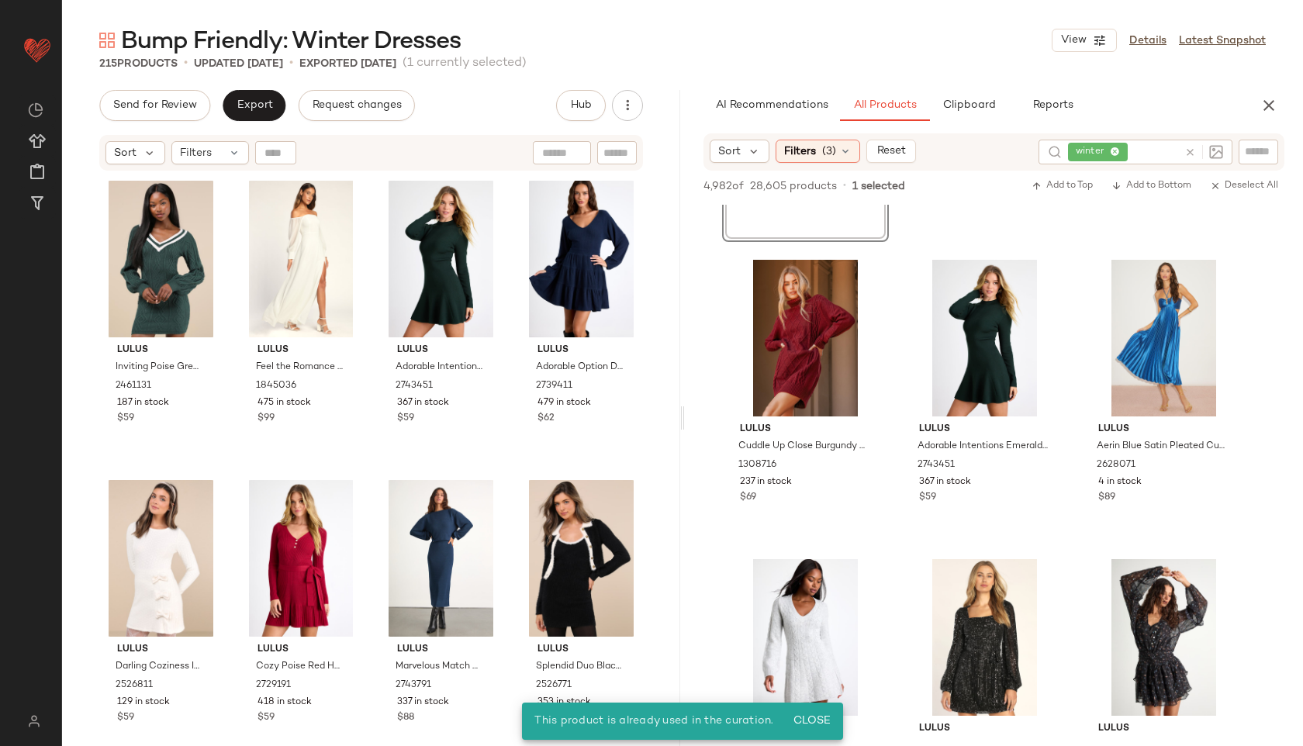
scroll to position [1448, 0]
click at [997, 344] on div "#17 View" at bounding box center [985, 337] width 156 height 157
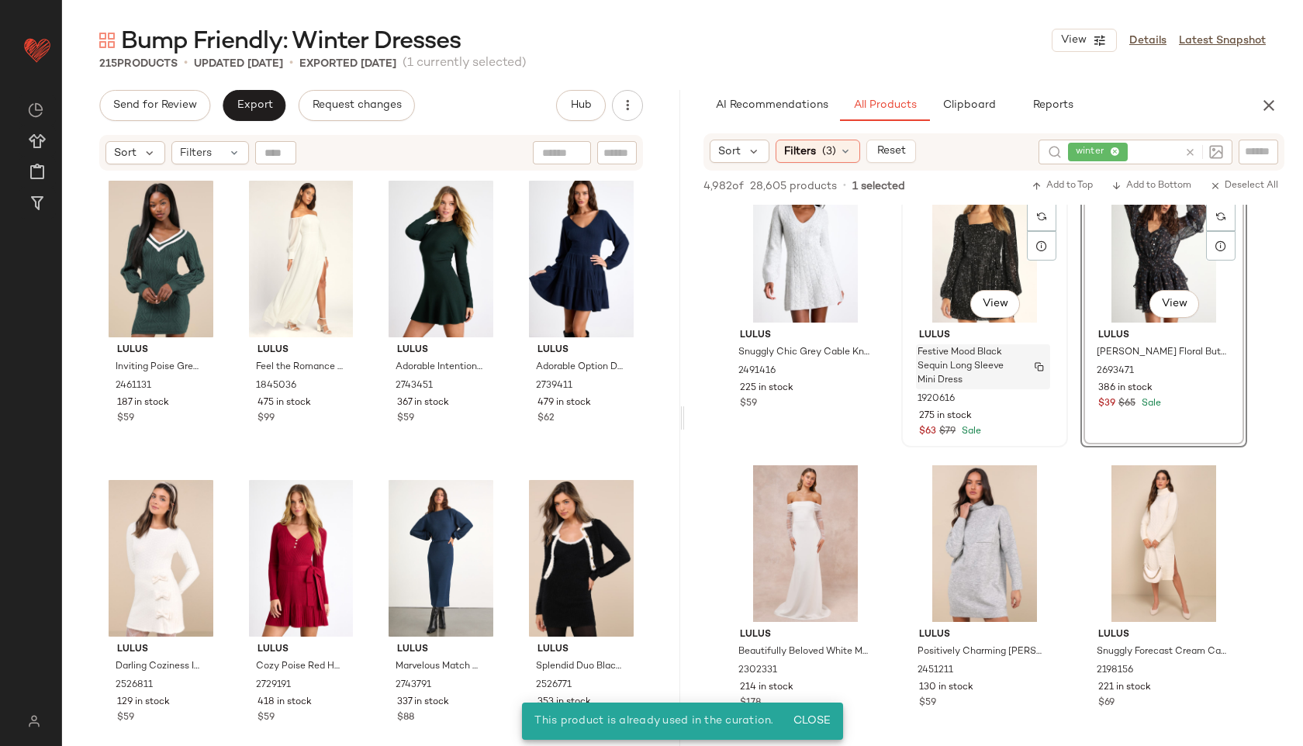
scroll to position [1923, 0]
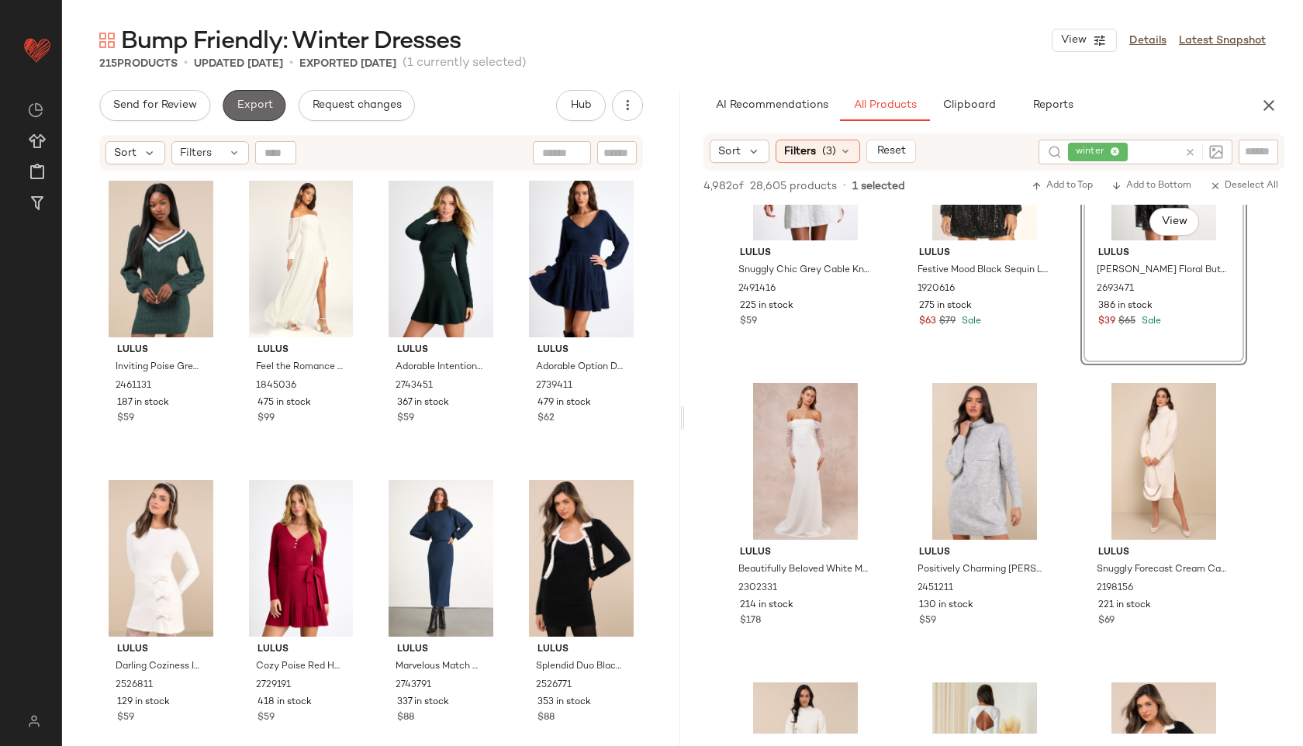
click at [266, 101] on span "Export" at bounding box center [254, 105] width 36 height 12
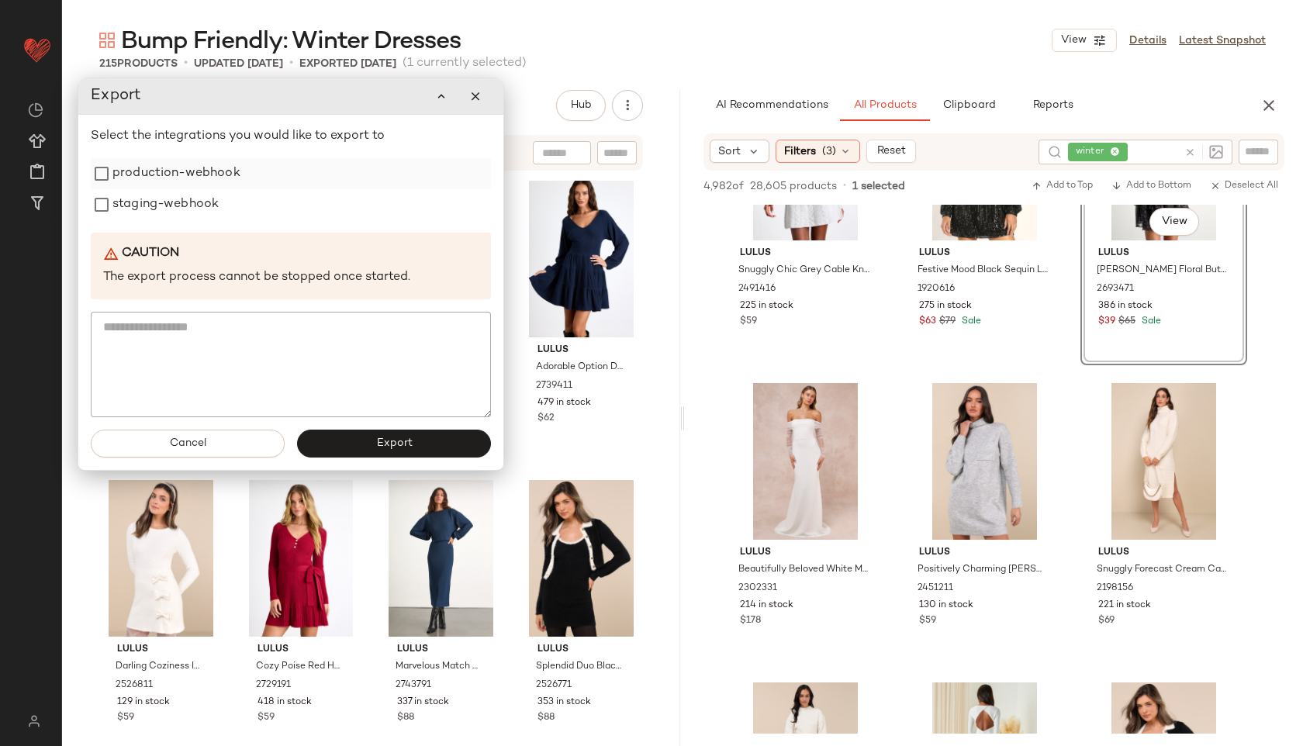
click at [238, 172] on label "production-webhook" at bounding box center [176, 173] width 128 height 31
click at [222, 199] on div "staging-webhook" at bounding box center [291, 204] width 400 height 31
click at [174, 201] on label "staging-webhook" at bounding box center [165, 204] width 106 height 31
click at [348, 441] on button "Export" at bounding box center [394, 444] width 194 height 28
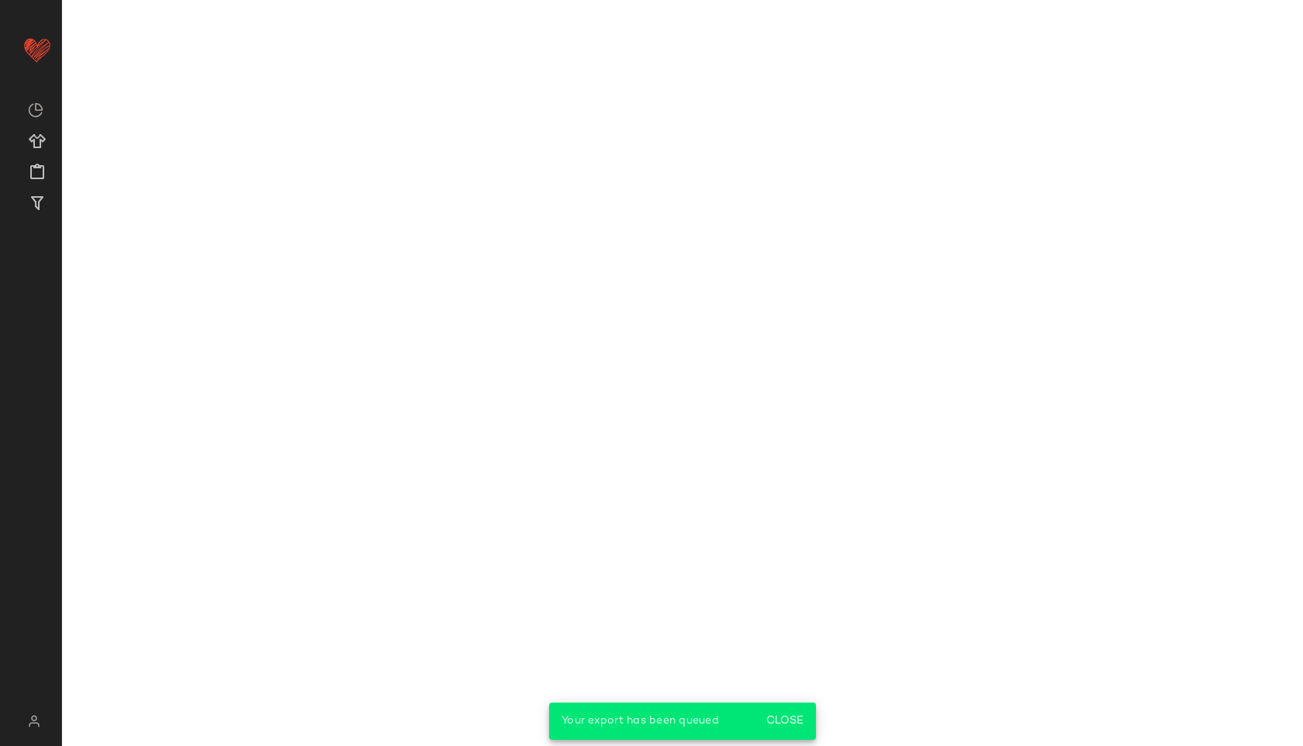
scroll to position [2822, 0]
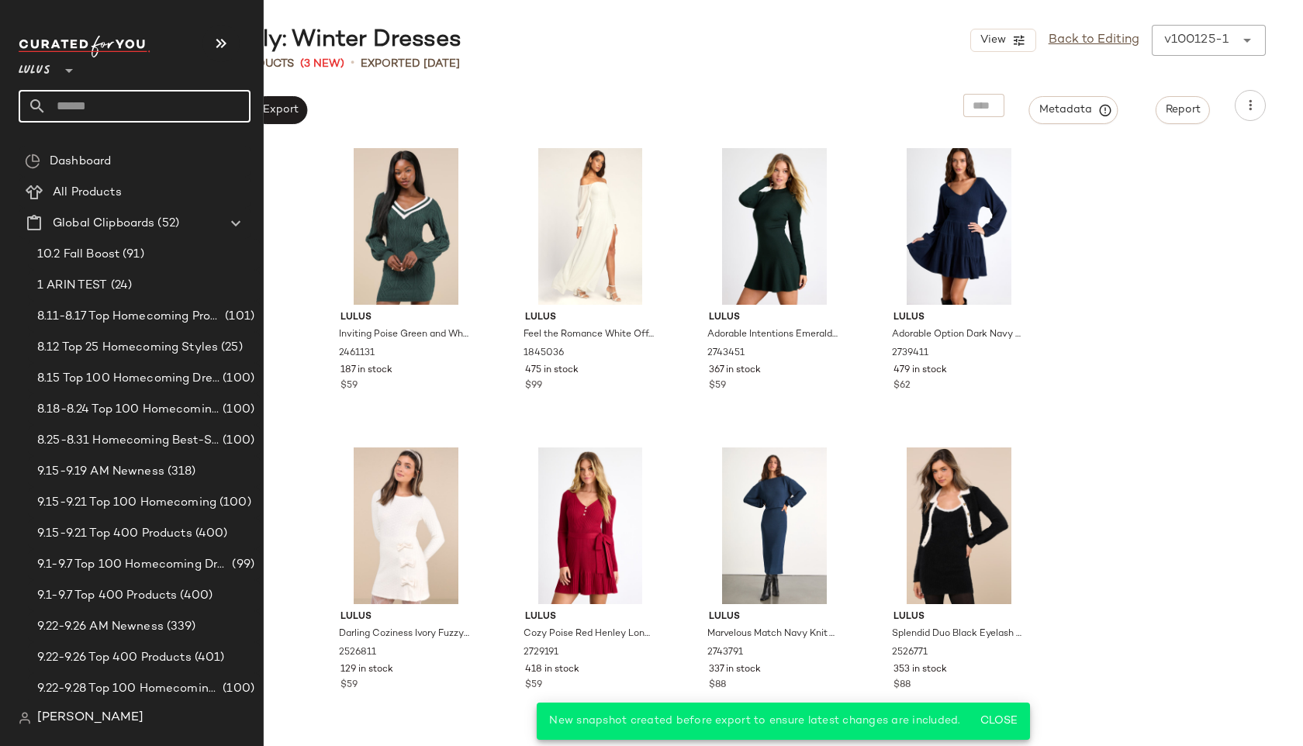
click at [102, 116] on input "text" at bounding box center [149, 106] width 204 height 33
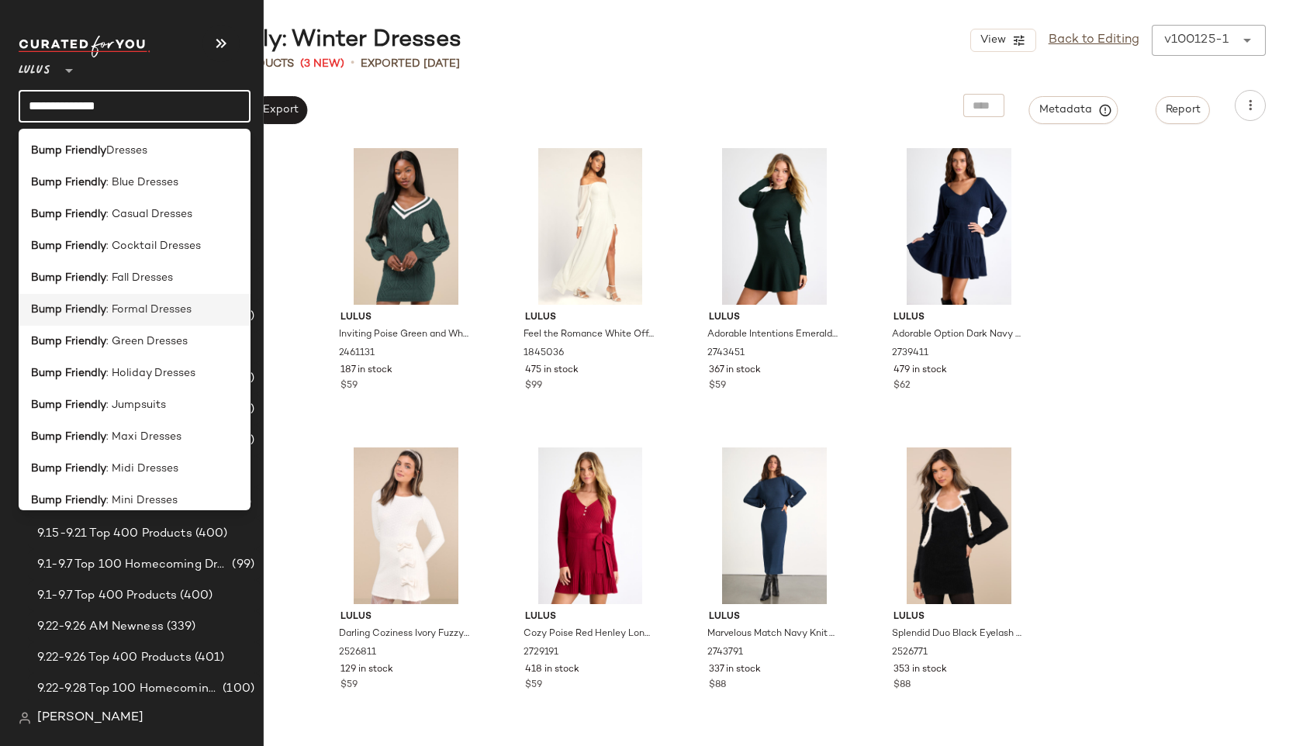
scroll to position [4, 0]
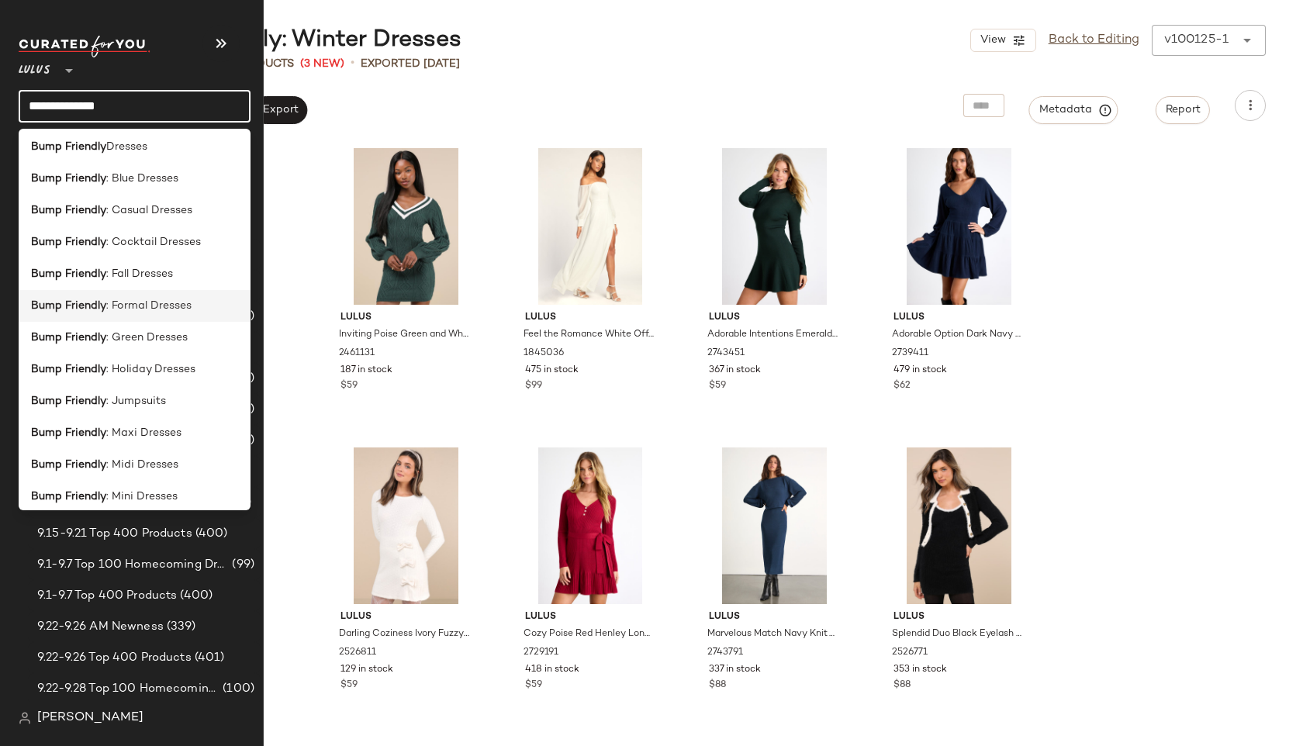
type input "**********"
click at [112, 310] on span ": Formal Dresses" at bounding box center [148, 306] width 85 height 16
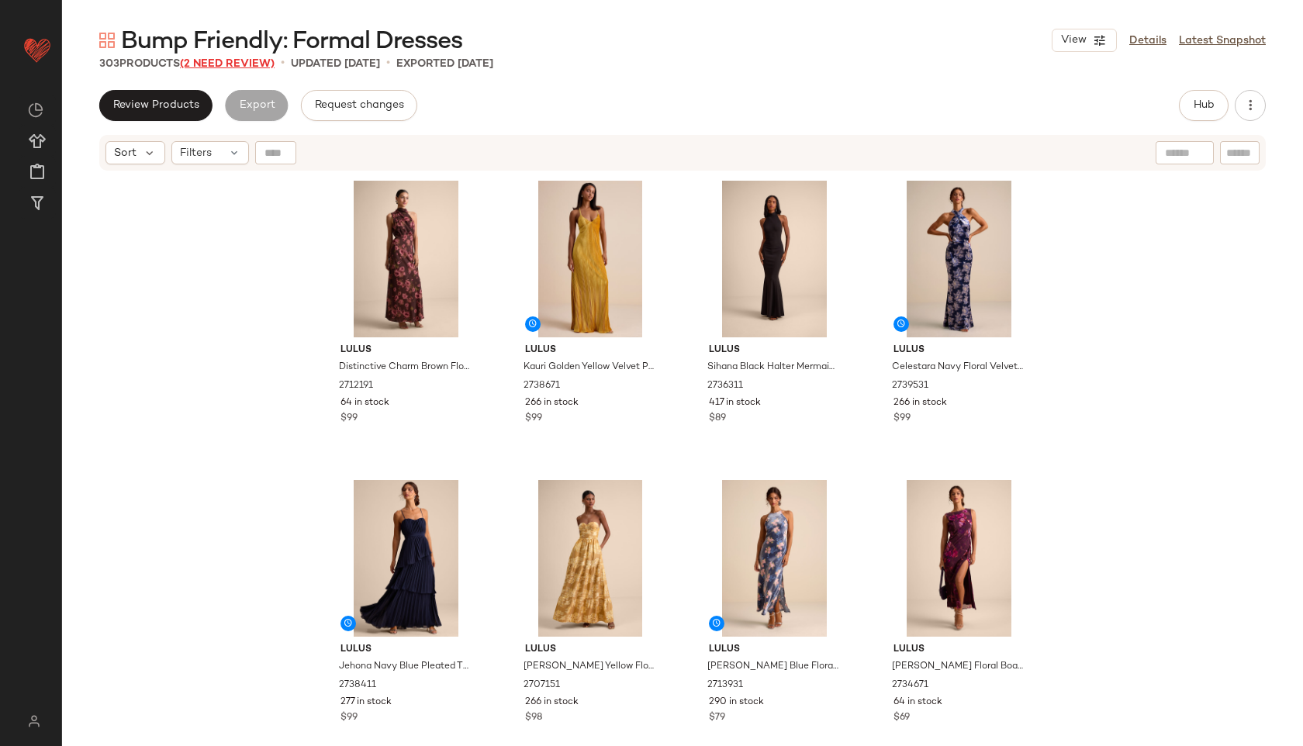
click at [254, 63] on span "(2 Need Review)" at bounding box center [227, 64] width 95 height 12
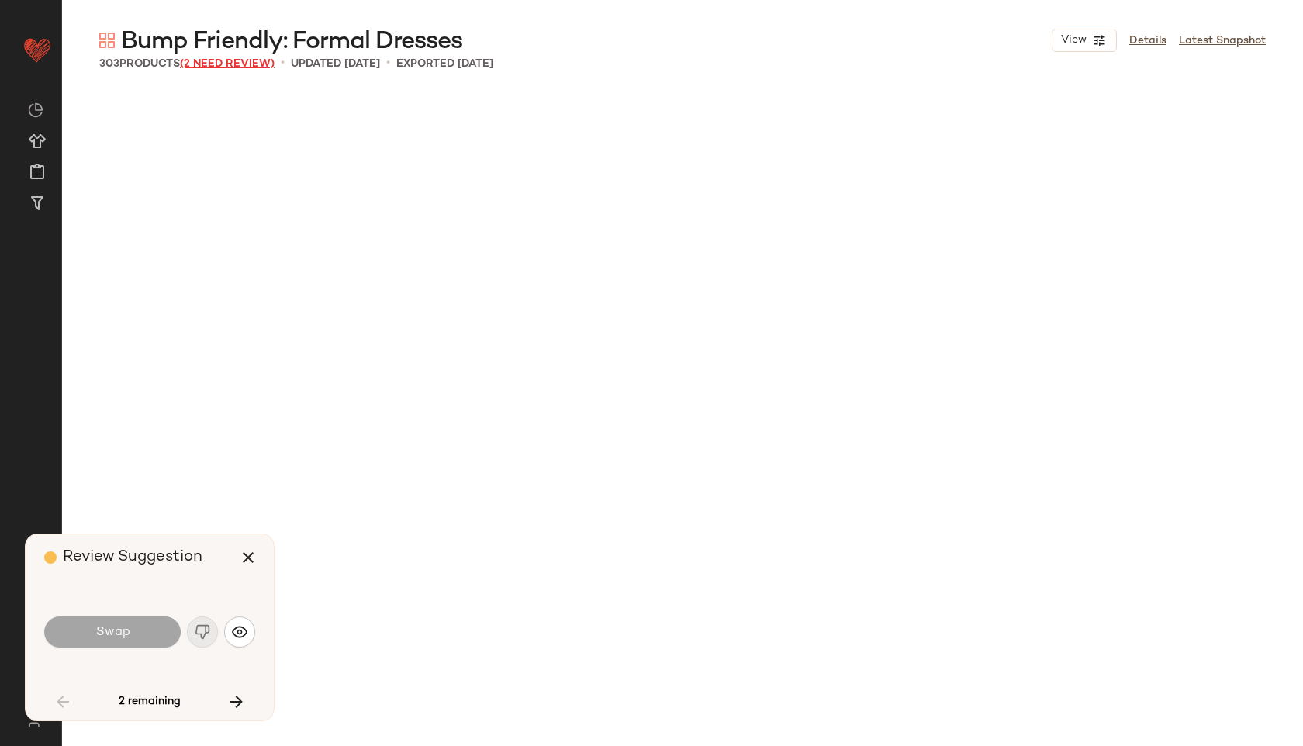
scroll to position [1210, 0]
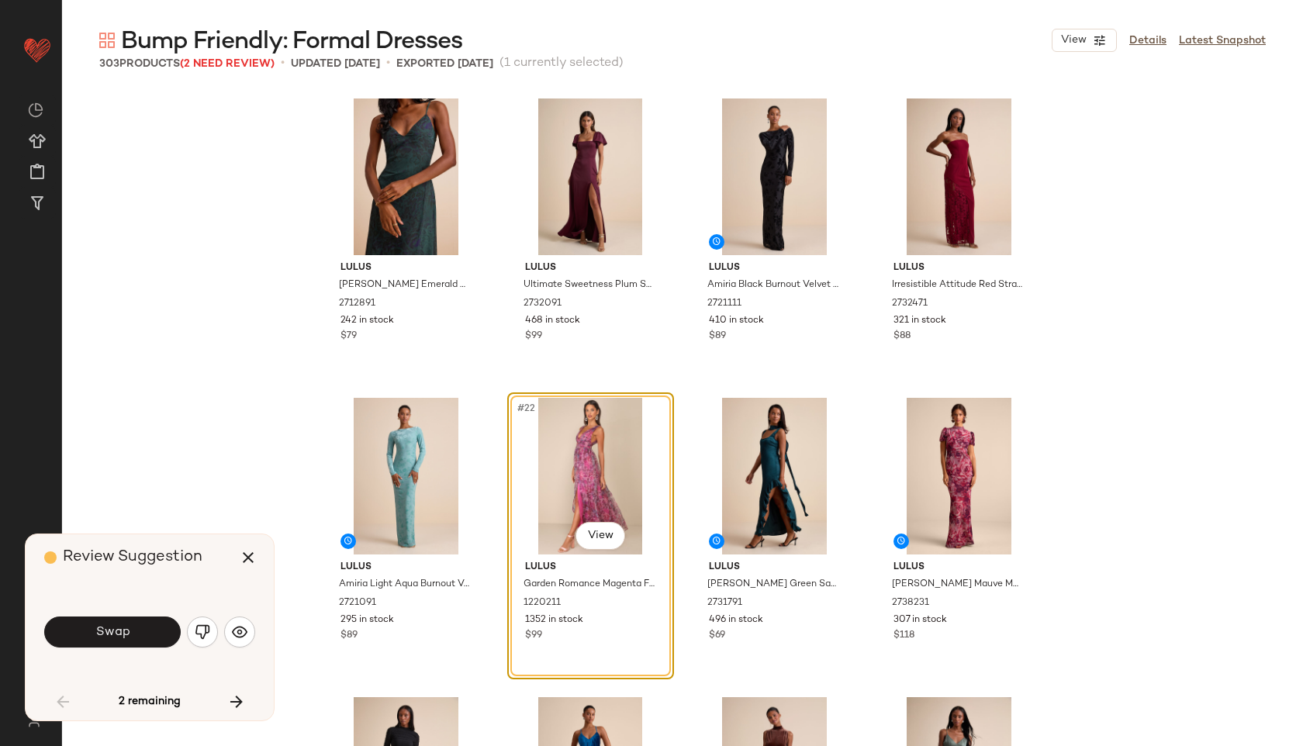
click at [129, 656] on div "Swap" at bounding box center [149, 632] width 211 height 84
click at [104, 621] on button "Swap" at bounding box center [112, 632] width 137 height 31
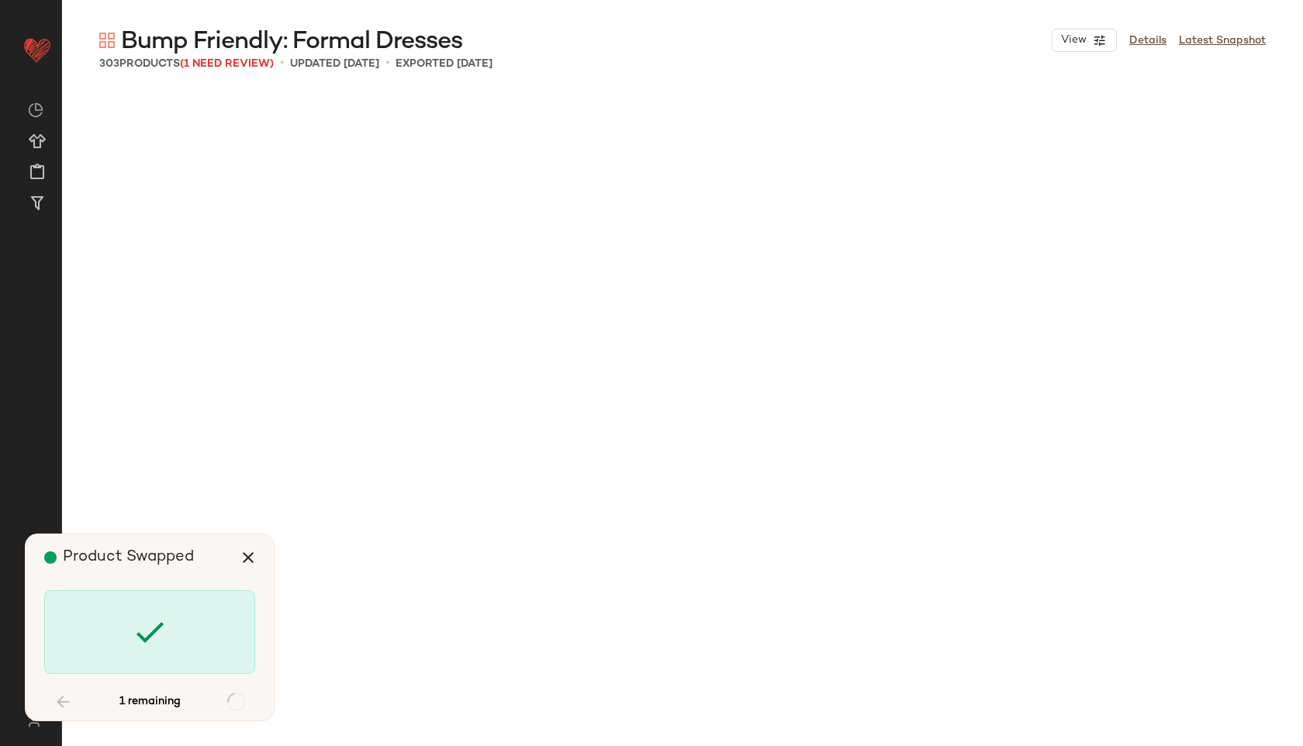
scroll to position [21261, 0]
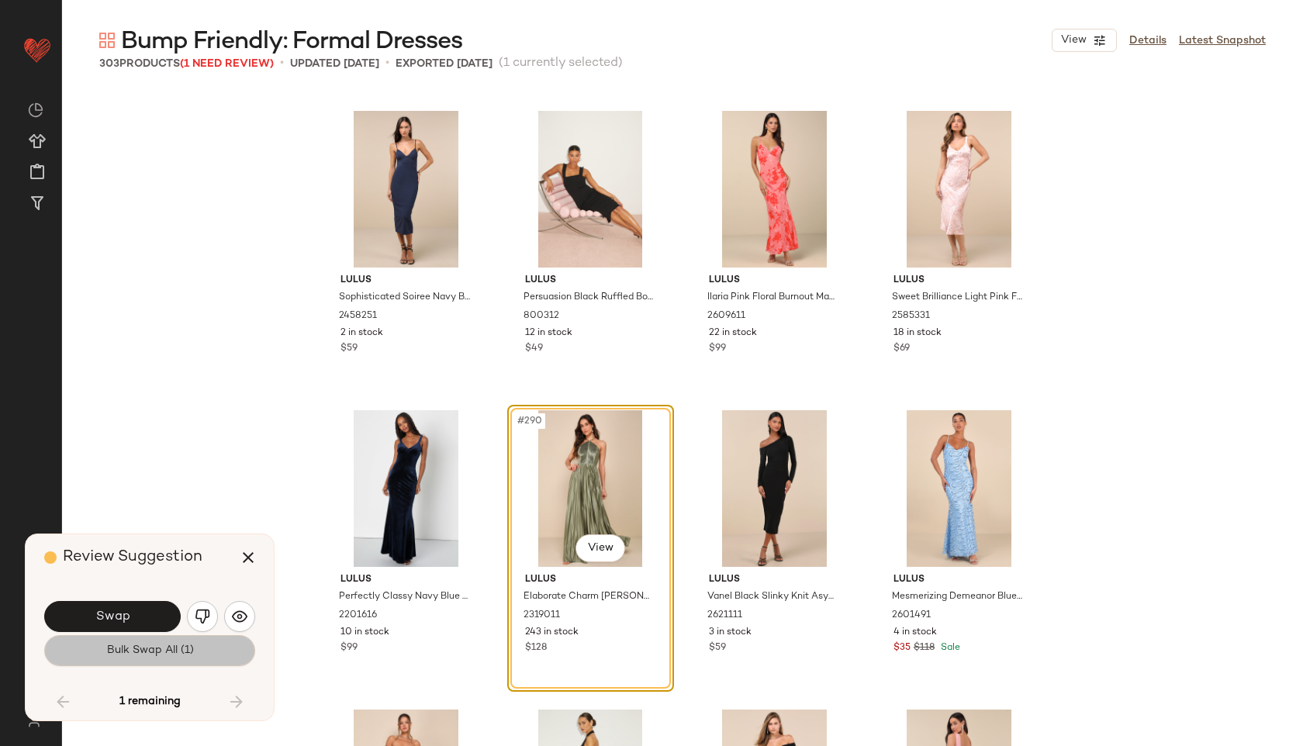
click at [124, 651] on span "Bulk Swap All (1)" at bounding box center [150, 651] width 88 height 12
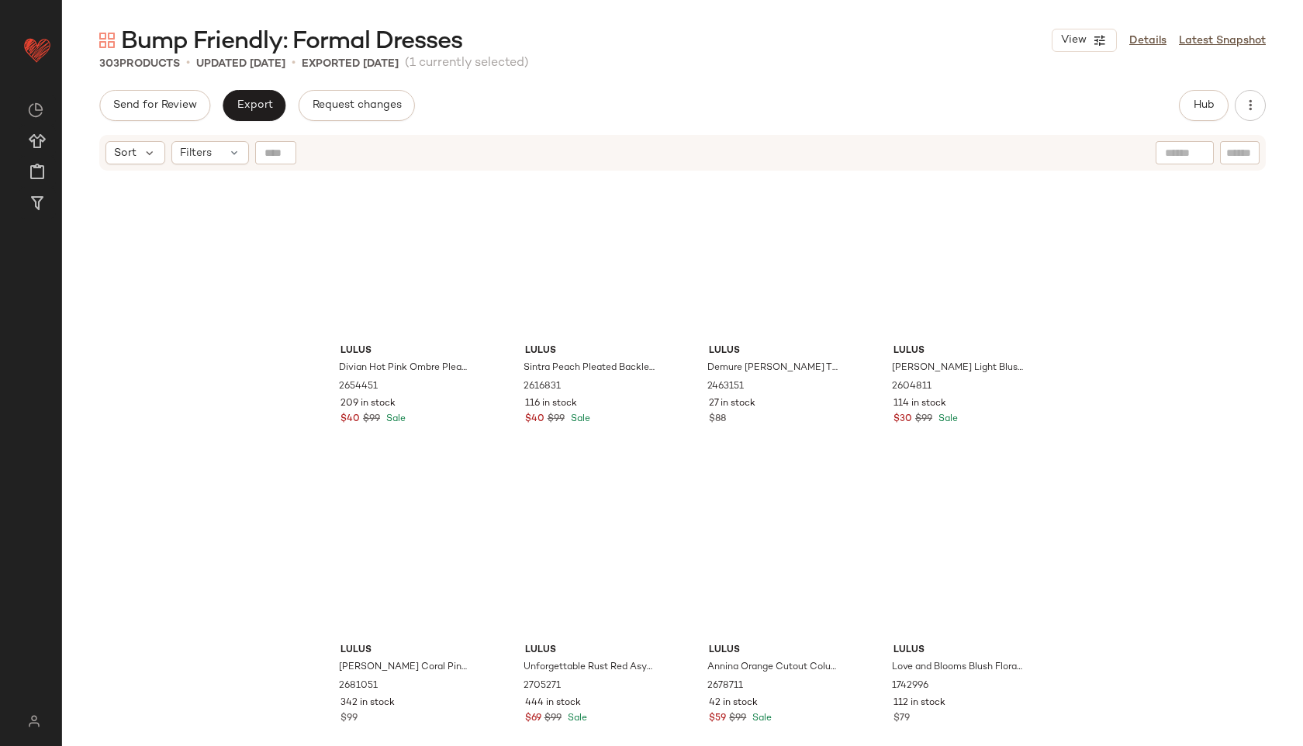
scroll to position [3650, 0]
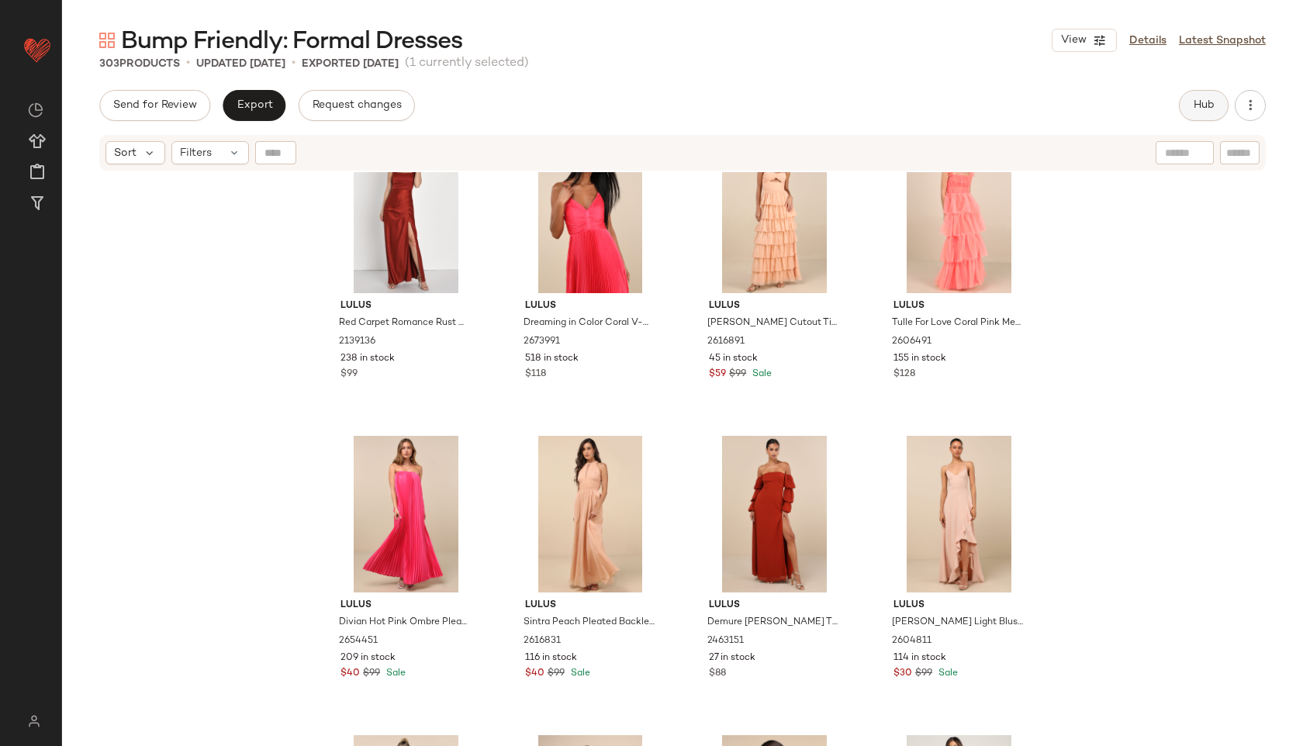
click at [1217, 106] on button "Hub" at bounding box center [1204, 105] width 50 height 31
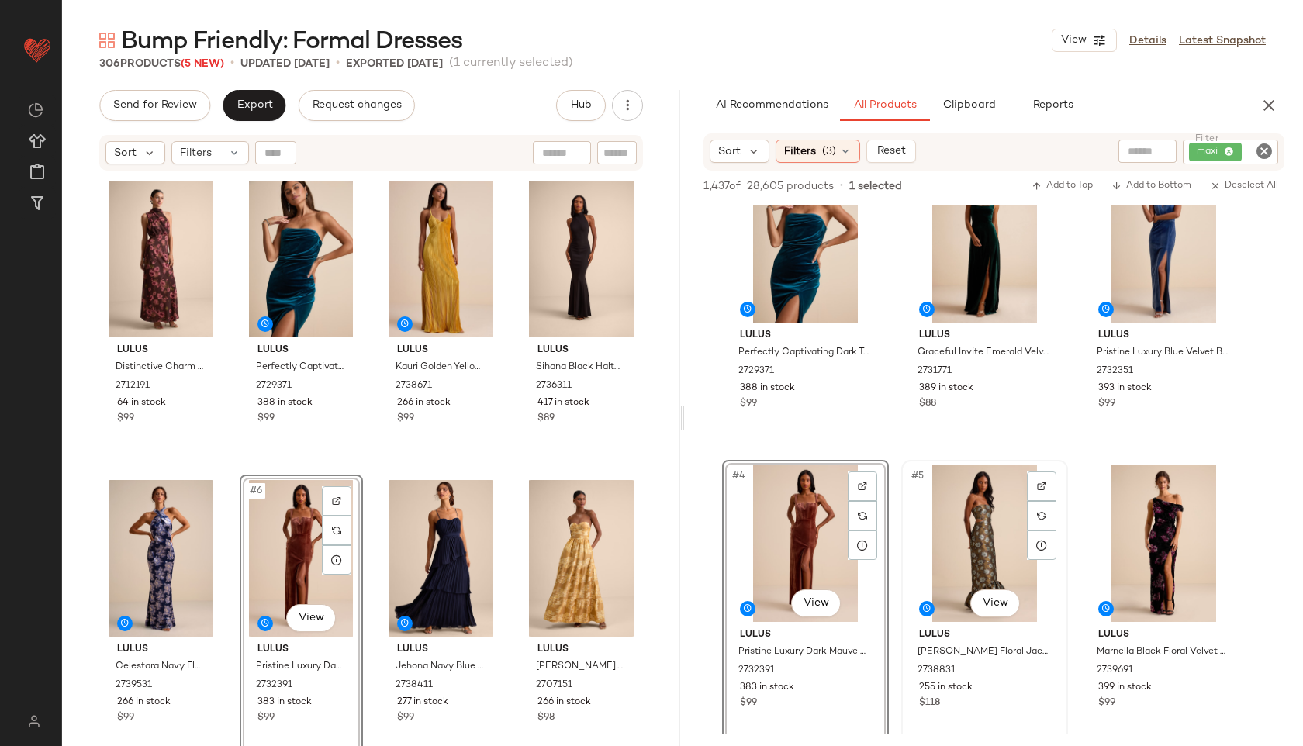
scroll to position [60, 0]
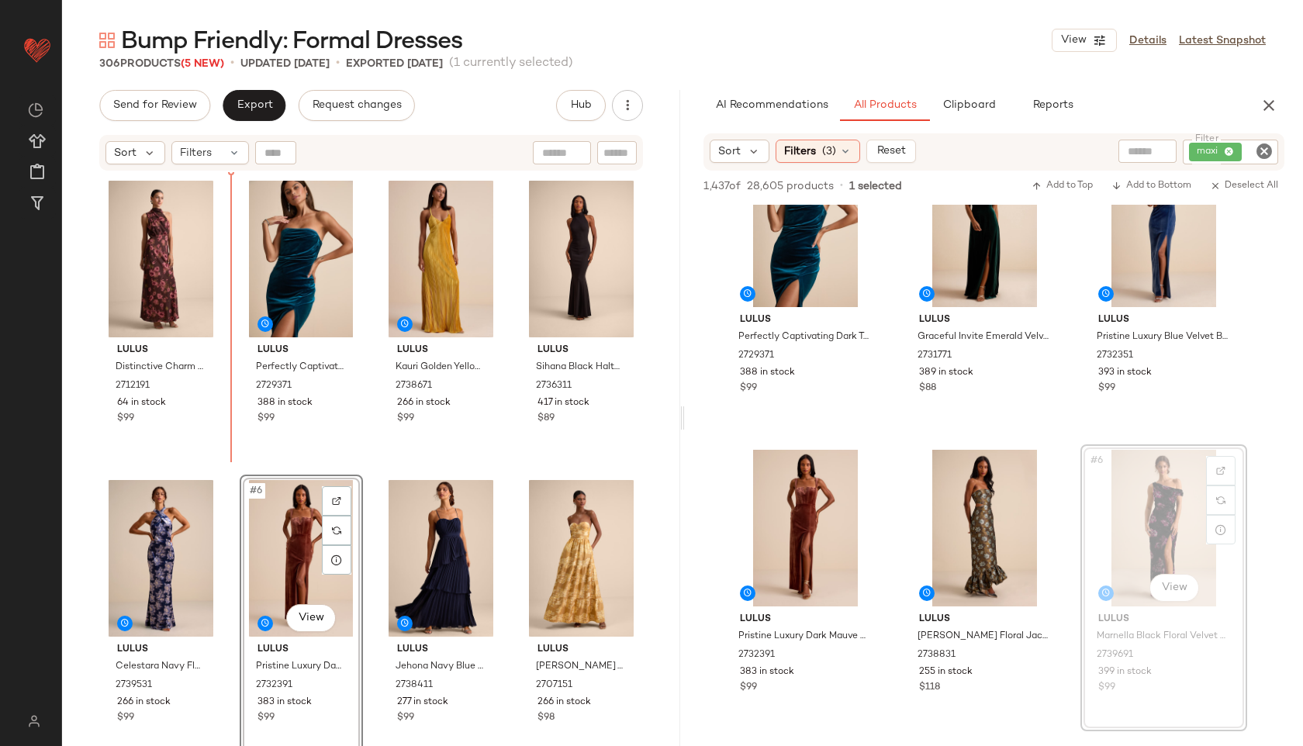
drag, startPoint x: 1193, startPoint y: 489, endPoint x: 1182, endPoint y: 484, distance: 12.5
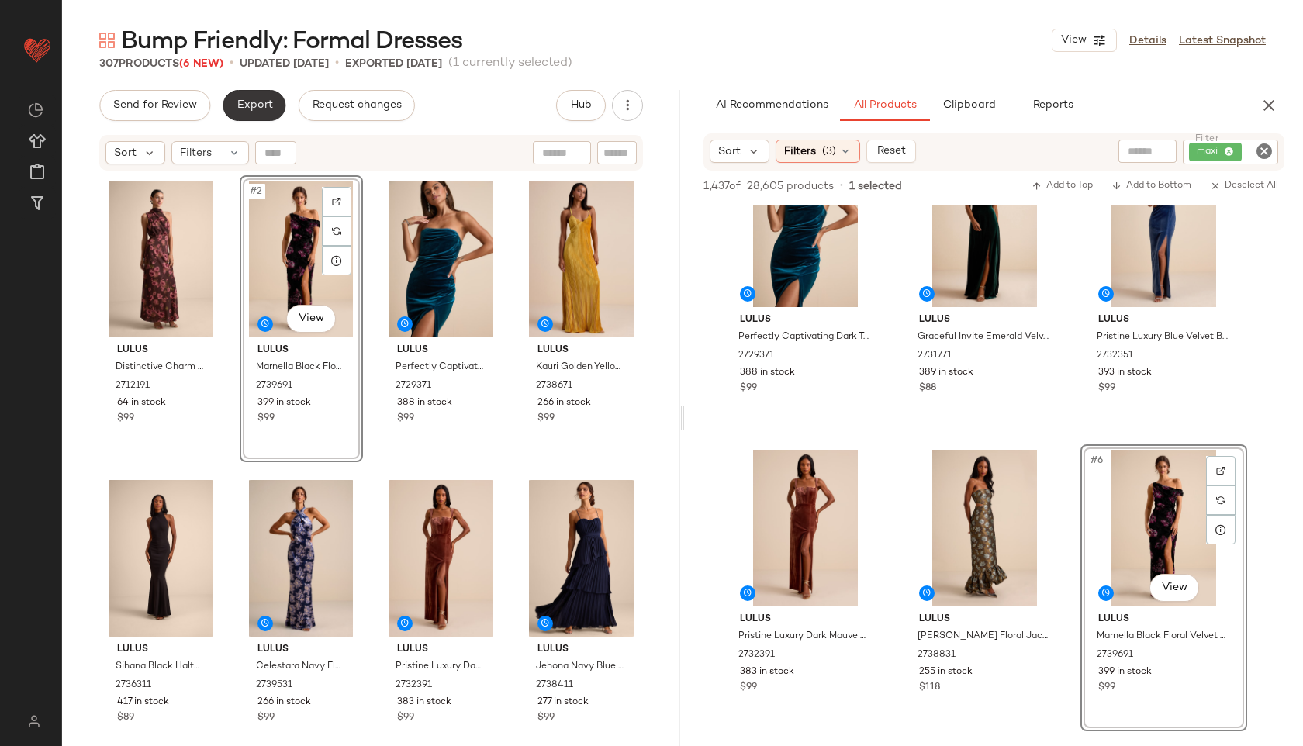
click at [245, 108] on span "Export" at bounding box center [254, 105] width 36 height 12
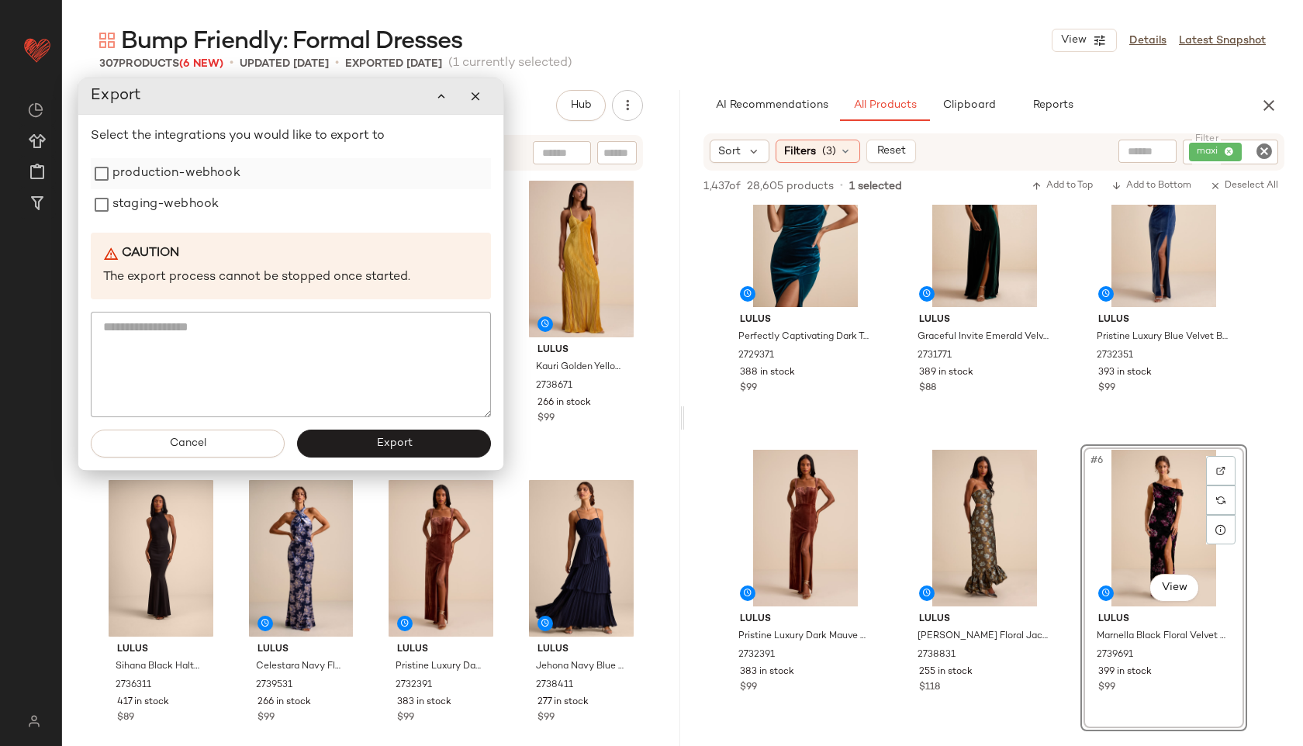
click at [208, 182] on label "production-webhook" at bounding box center [176, 173] width 128 height 31
click at [211, 204] on label "staging-webhook" at bounding box center [165, 204] width 106 height 31
click at [410, 445] on span "Export" at bounding box center [393, 444] width 36 height 12
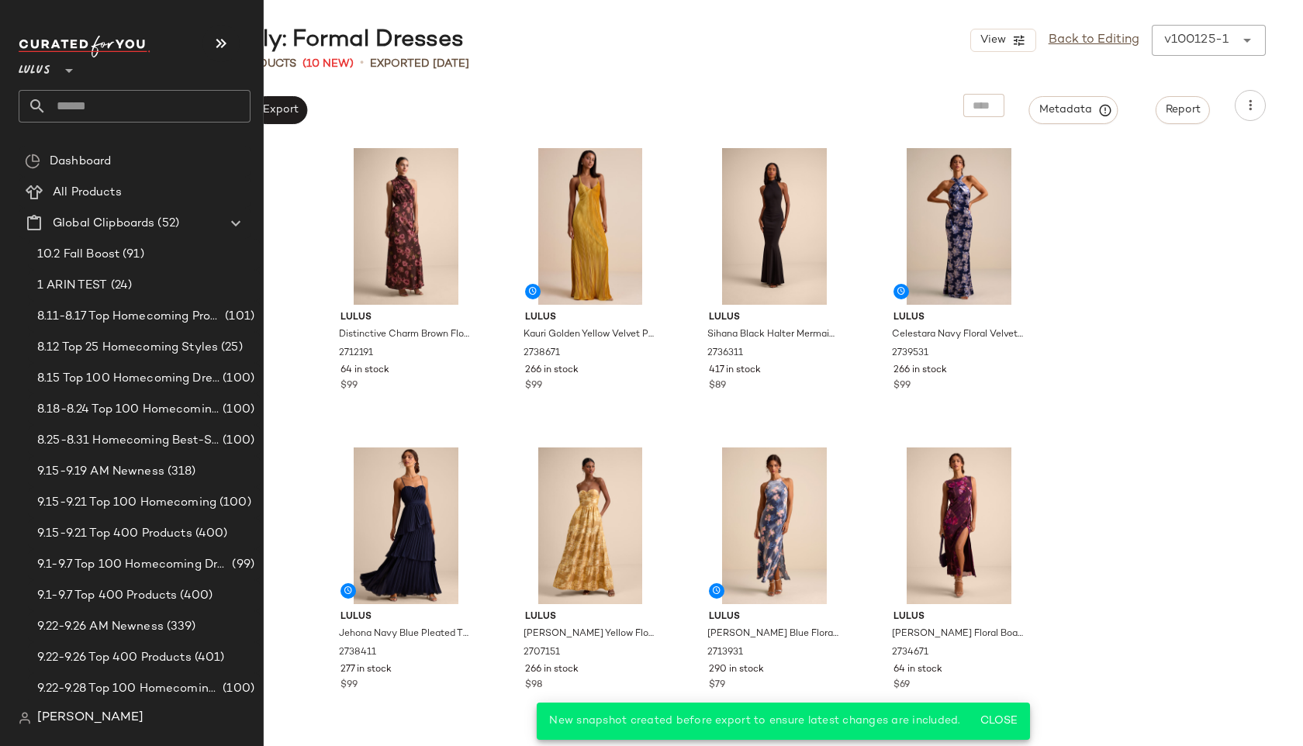
click at [51, 102] on input "text" at bounding box center [149, 106] width 204 height 33
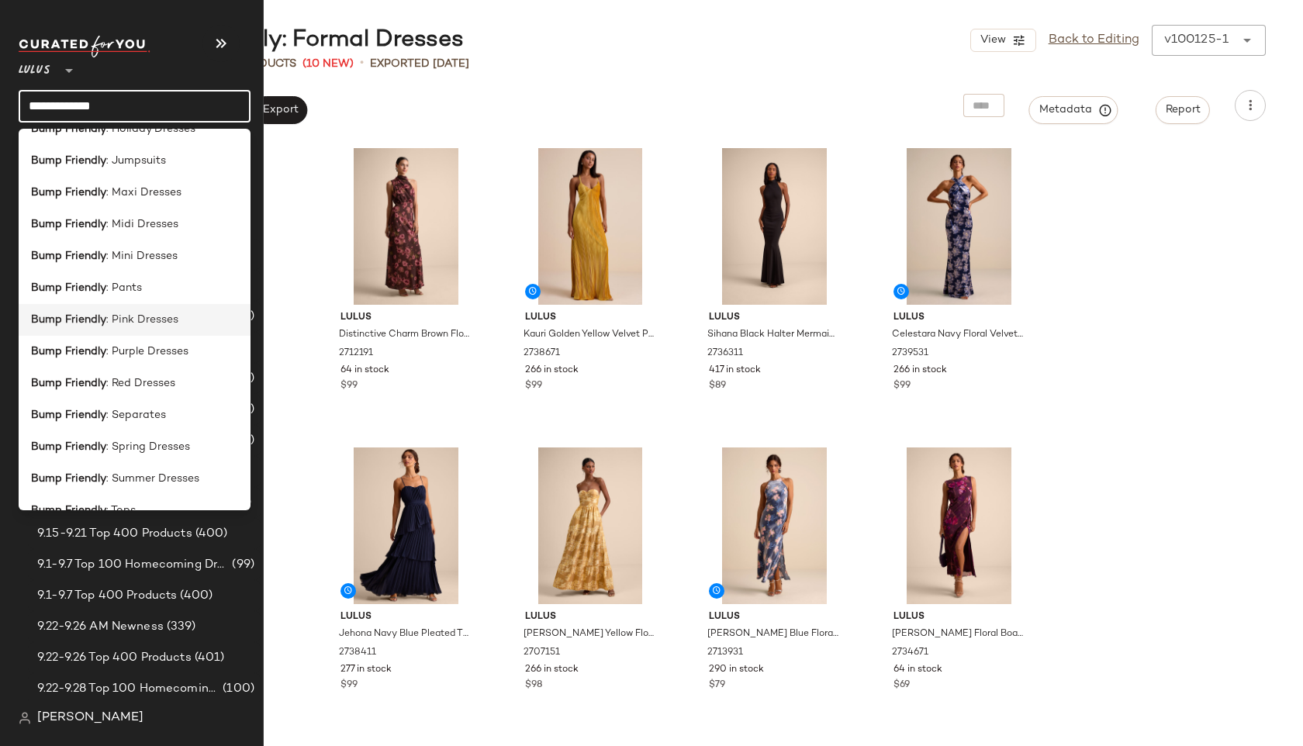
scroll to position [250, 0]
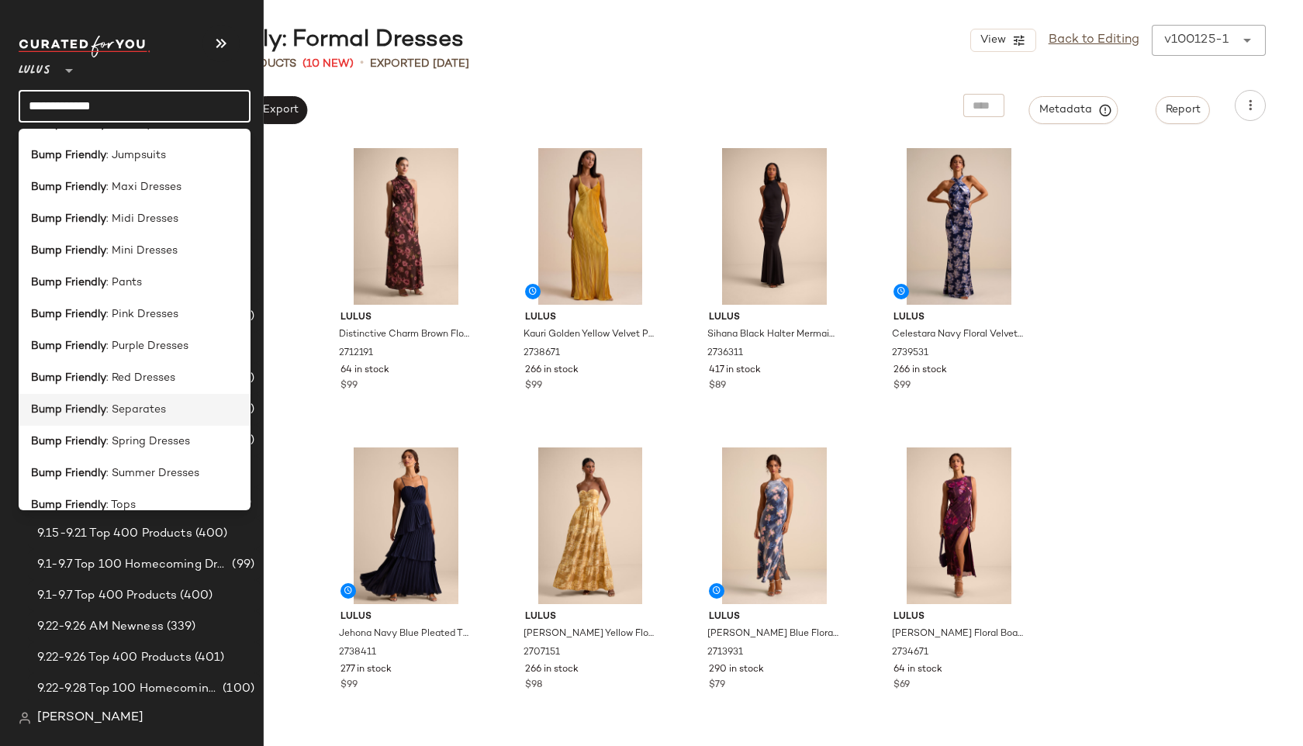
type input "**********"
click at [119, 422] on div "Bump Friendly : Separates" at bounding box center [135, 410] width 232 height 32
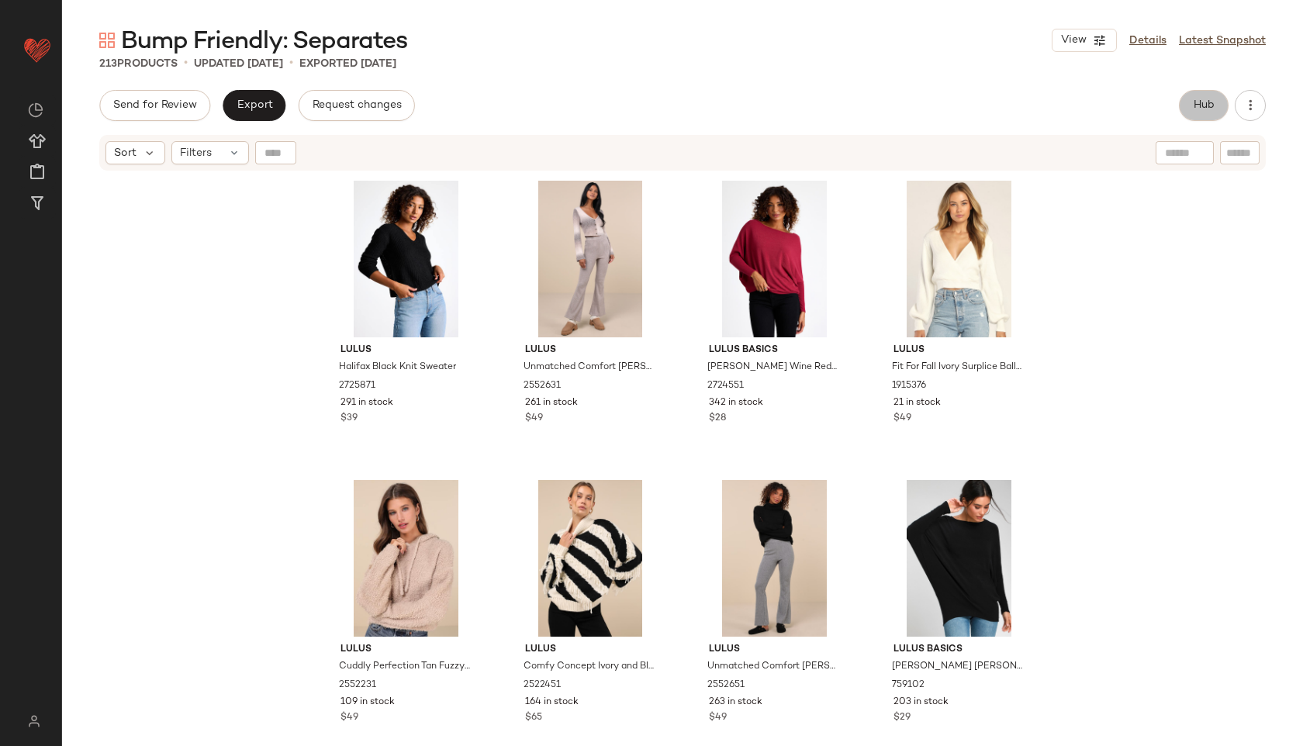
click at [1208, 90] on button "Hub" at bounding box center [1204, 105] width 50 height 31
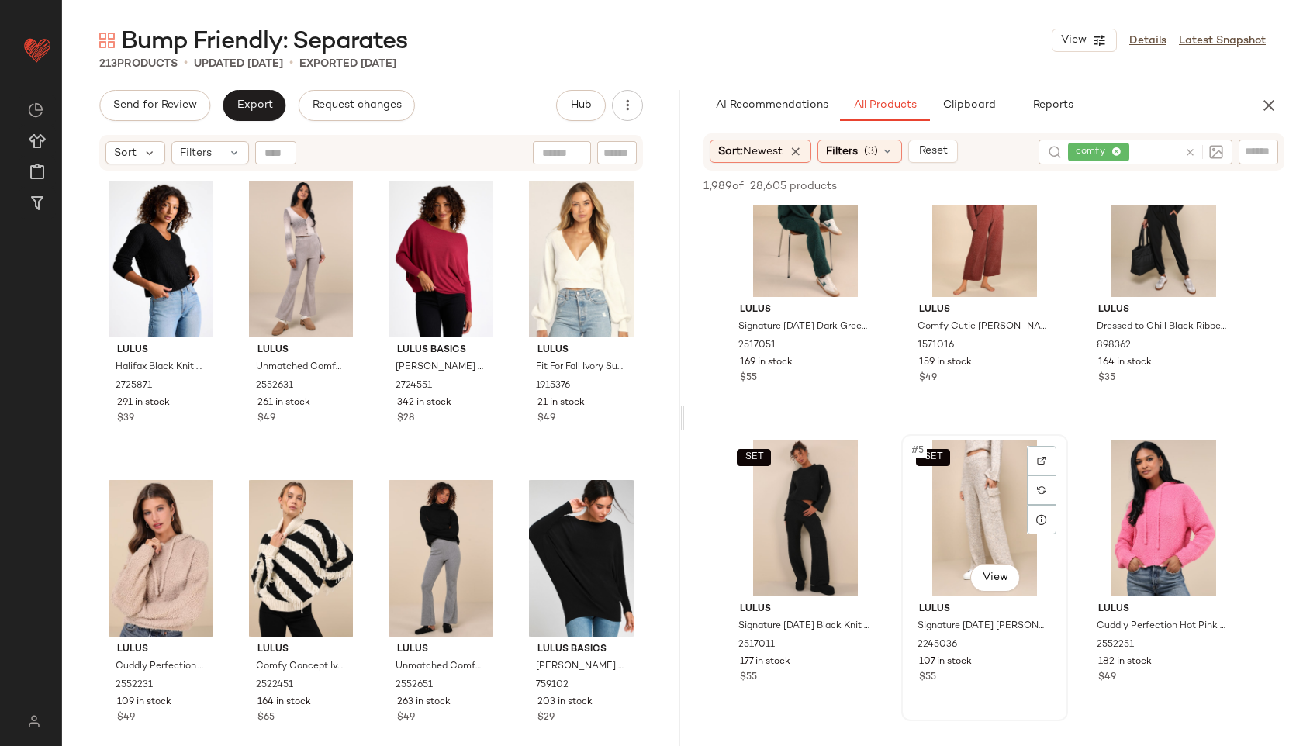
scroll to position [92, 0]
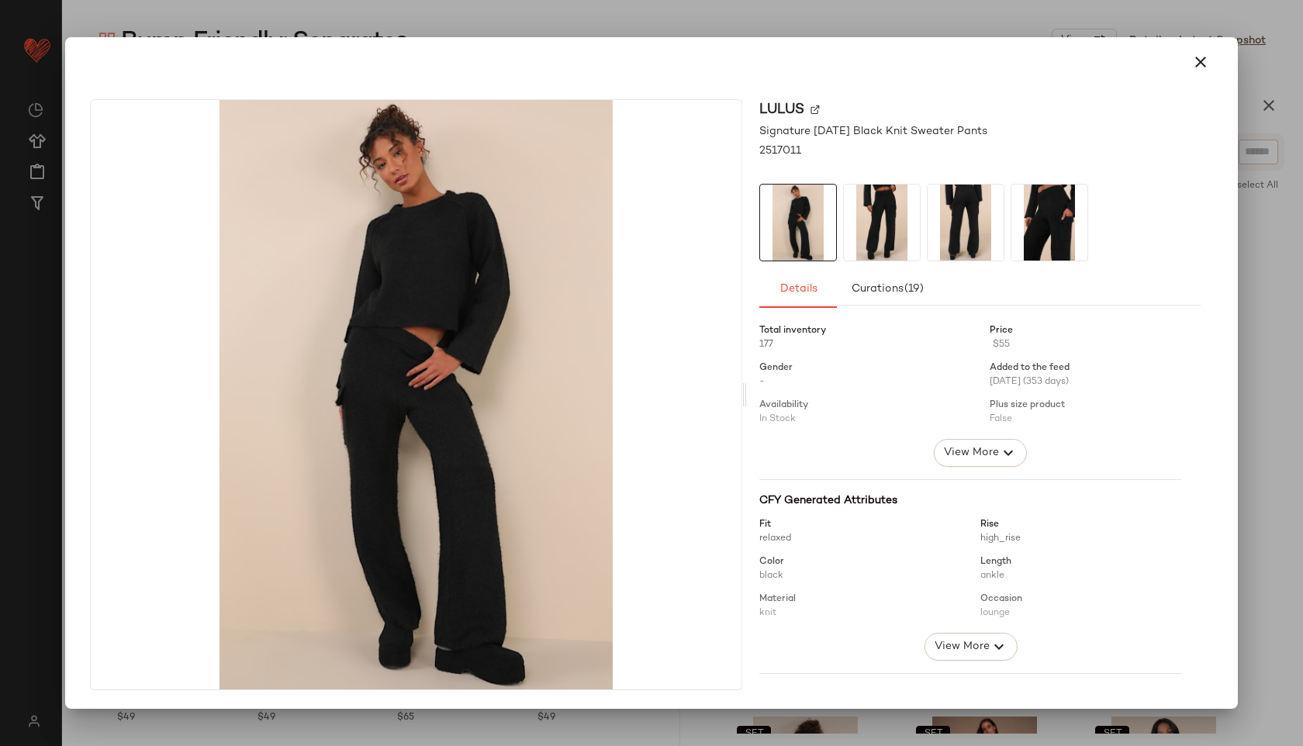
drag, startPoint x: 790, startPoint y: 559, endPoint x: 413, endPoint y: 419, distance: 402.1
click at [1204, 66] on icon "button" at bounding box center [1201, 62] width 19 height 19
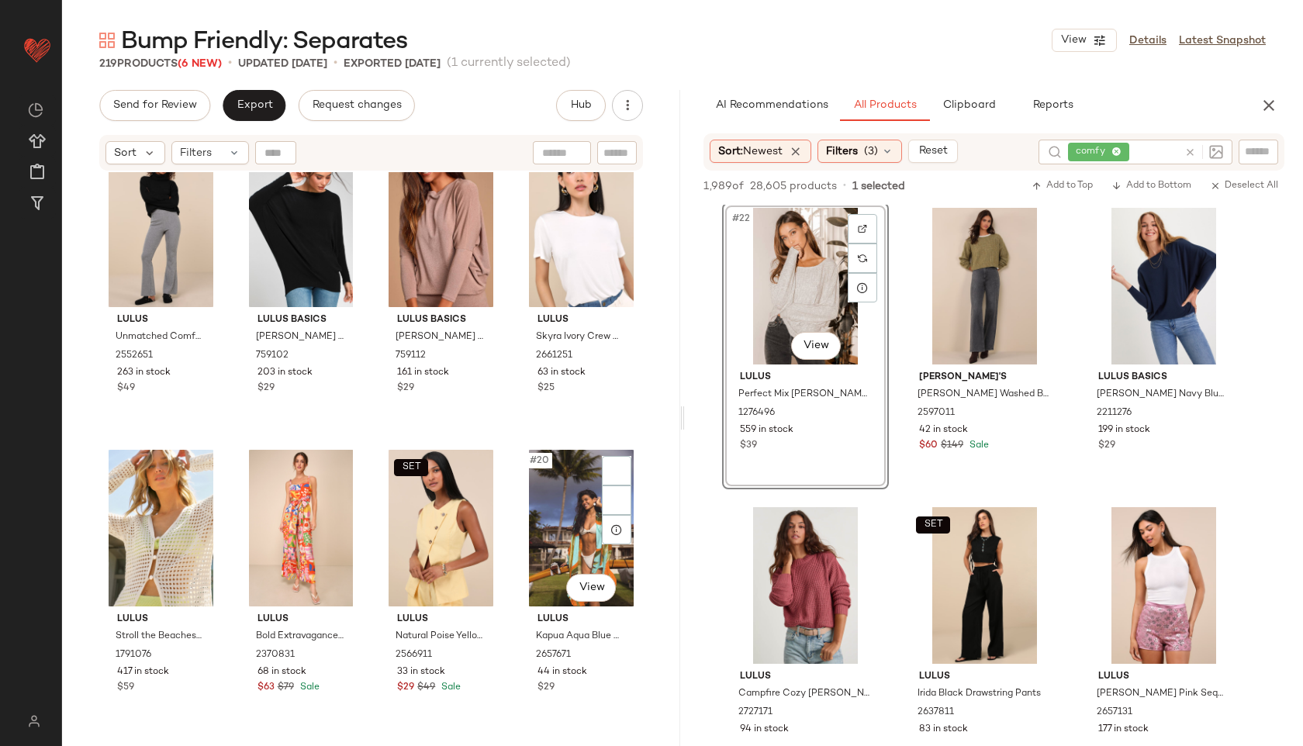
scroll to position [1241, 0]
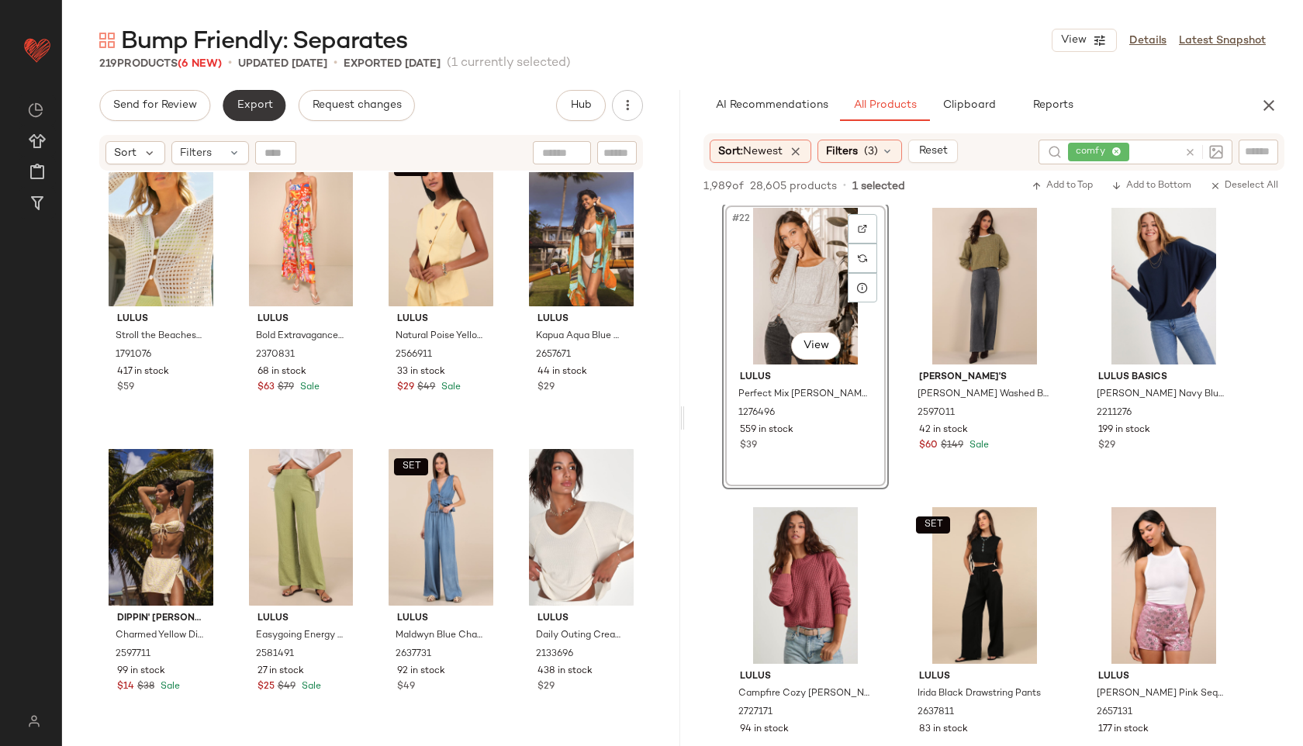
click at [253, 100] on span "Export" at bounding box center [254, 105] width 36 height 12
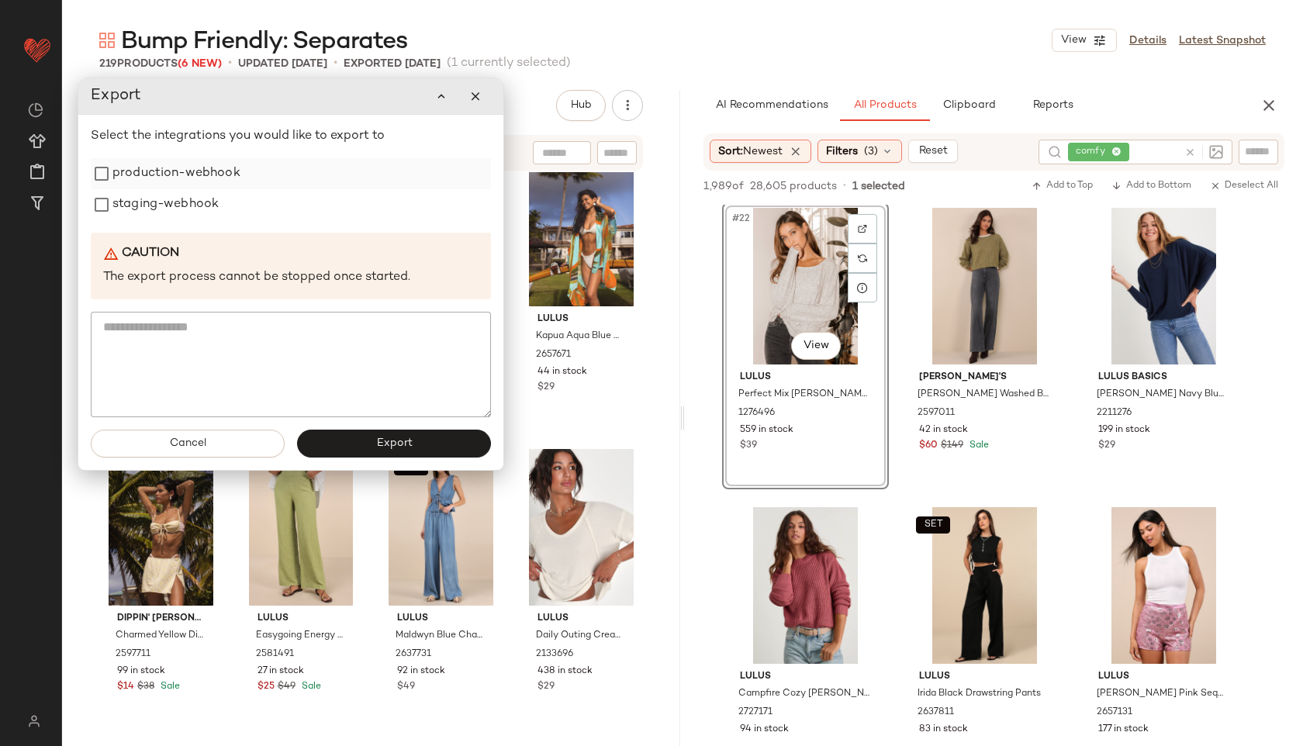
click at [187, 180] on label "production-webhook" at bounding box center [176, 173] width 128 height 31
click at [189, 192] on label "staging-webhook" at bounding box center [165, 204] width 106 height 31
click at [390, 438] on span "Export" at bounding box center [393, 444] width 36 height 12
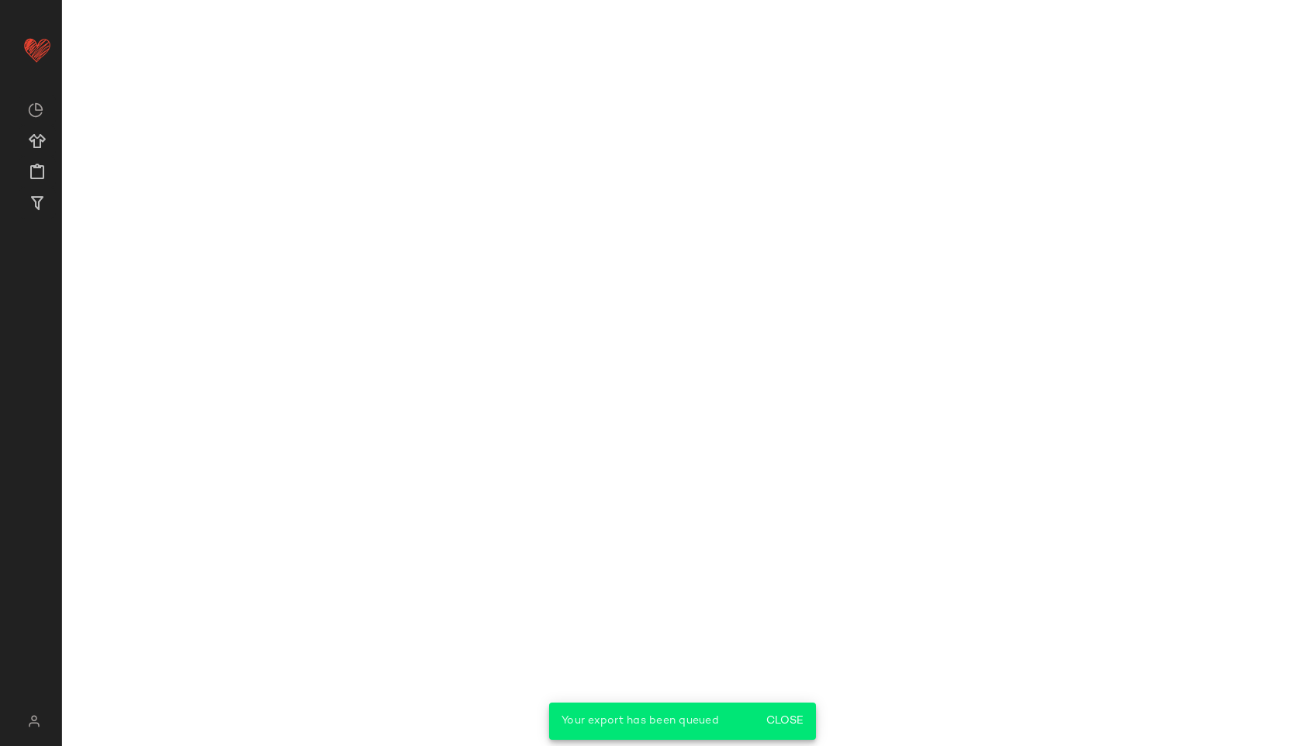
scroll to position [2997, 0]
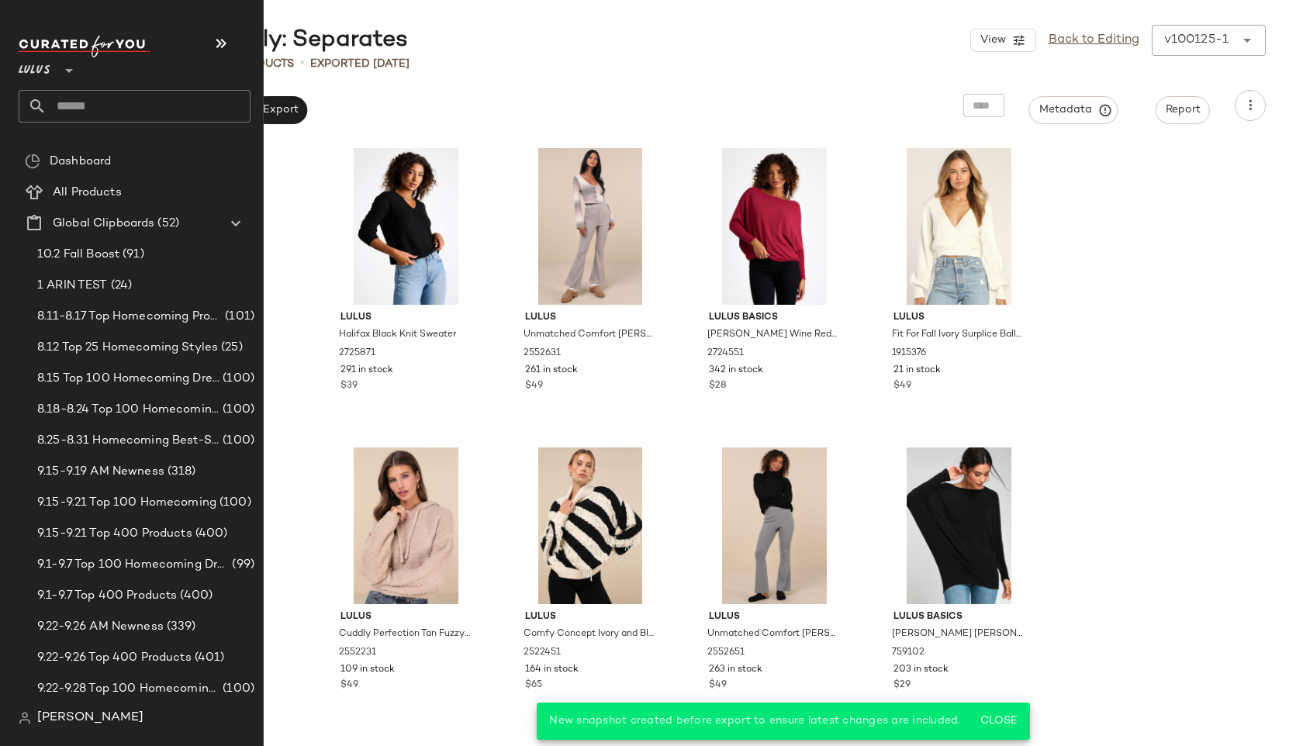
click at [92, 107] on input "text" at bounding box center [149, 106] width 204 height 33
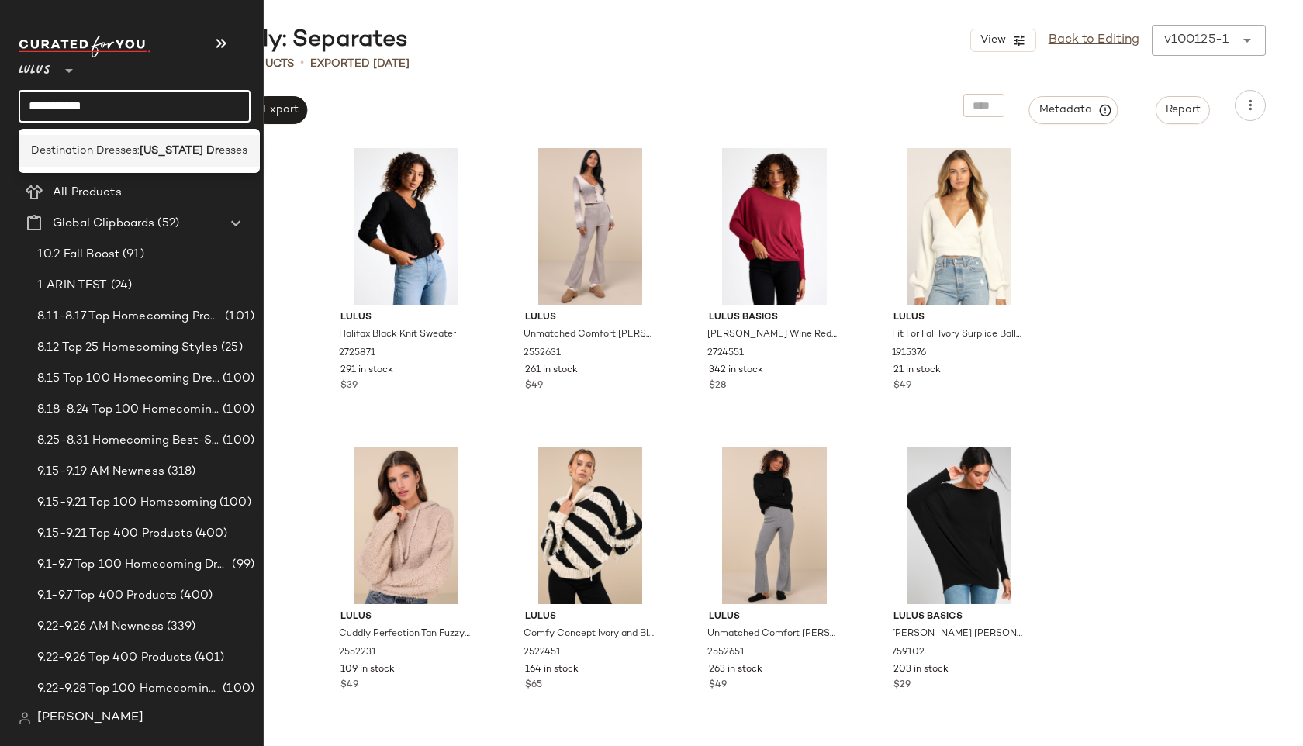
type input "**********"
click at [128, 157] on span "Destination Dresses:" at bounding box center [85, 151] width 109 height 16
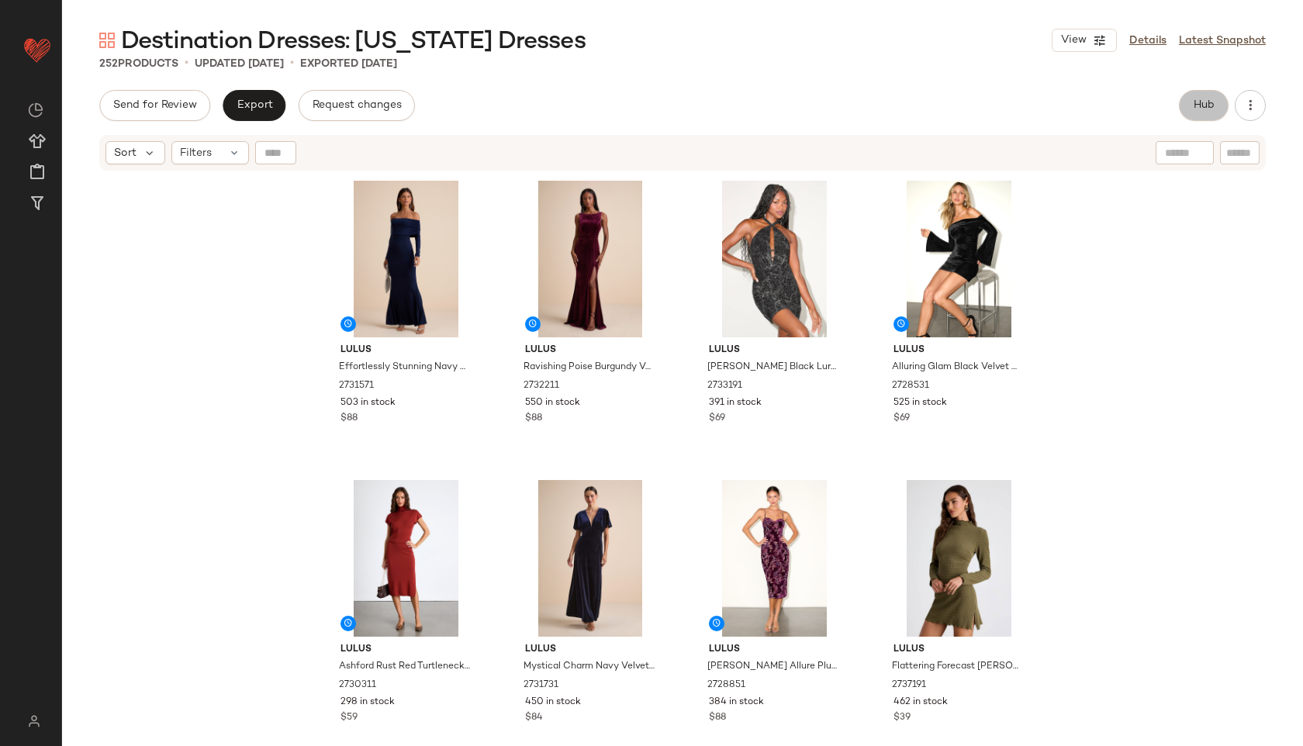
click at [1206, 108] on span "Hub" at bounding box center [1204, 105] width 22 height 12
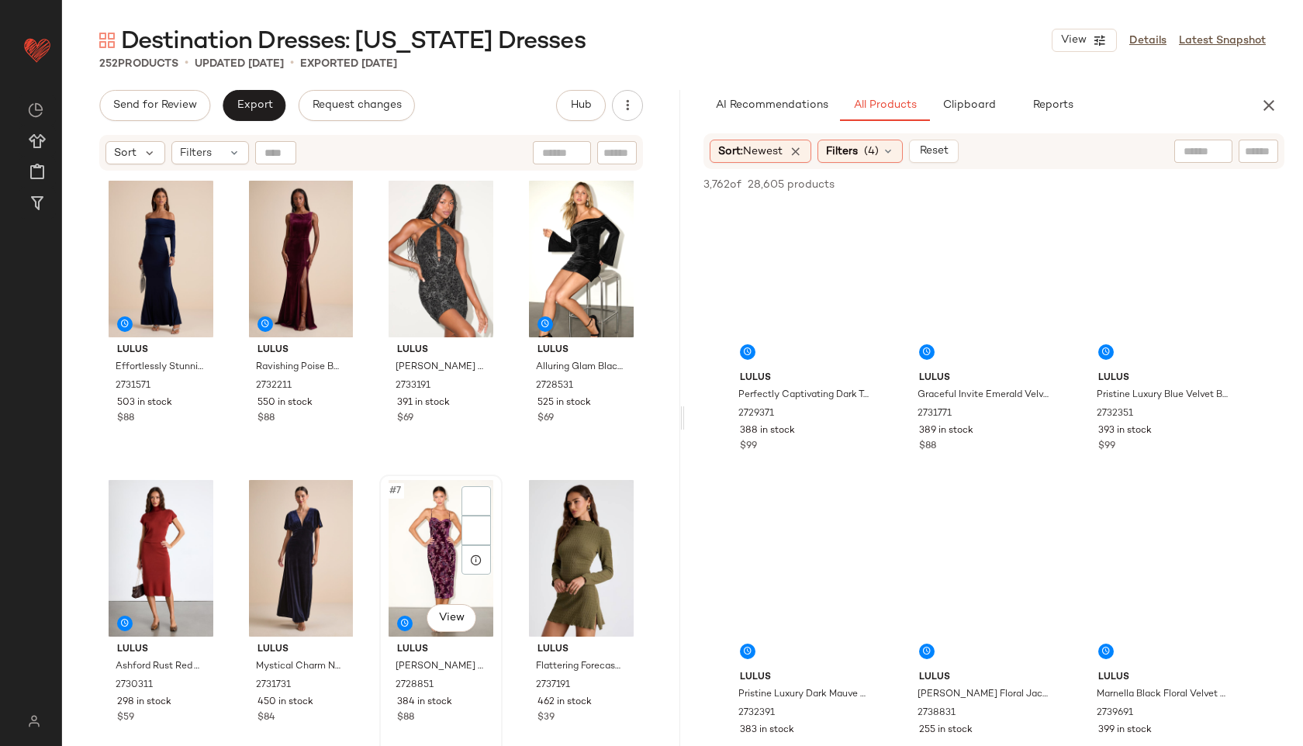
scroll to position [110, 0]
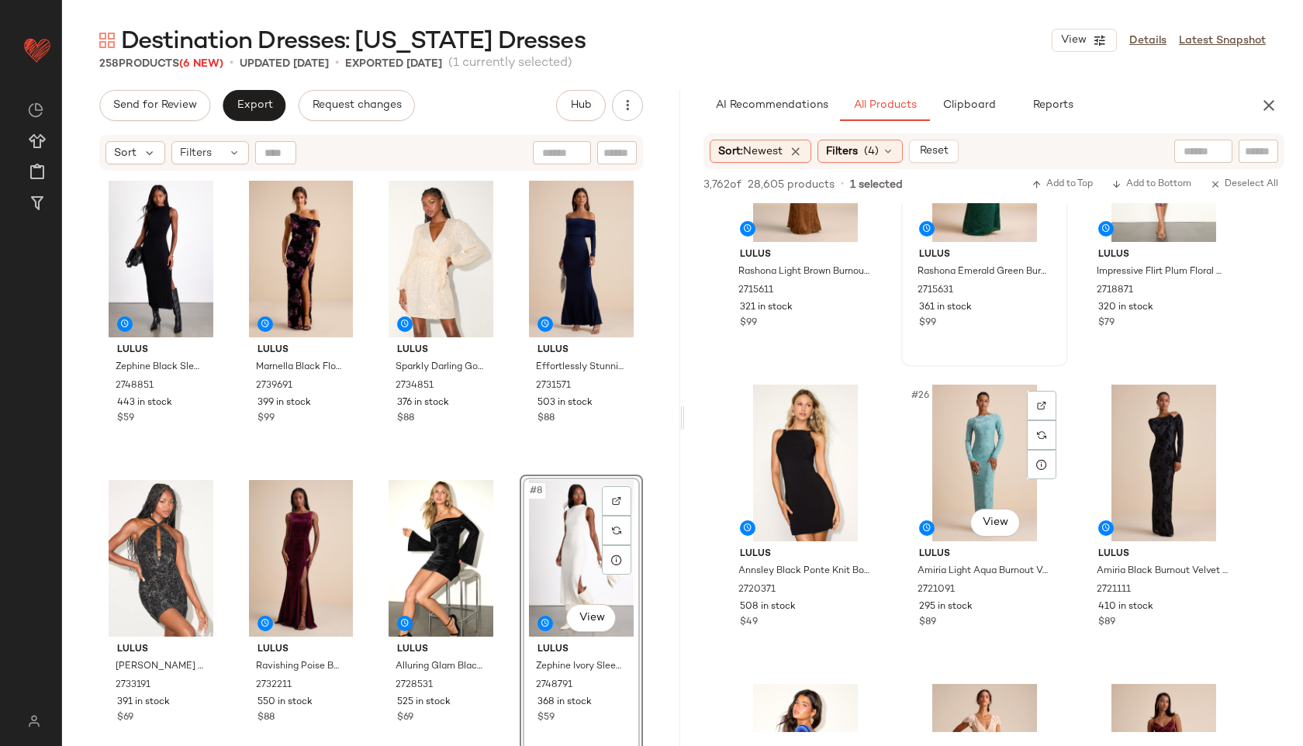
scroll to position [2234, 0]
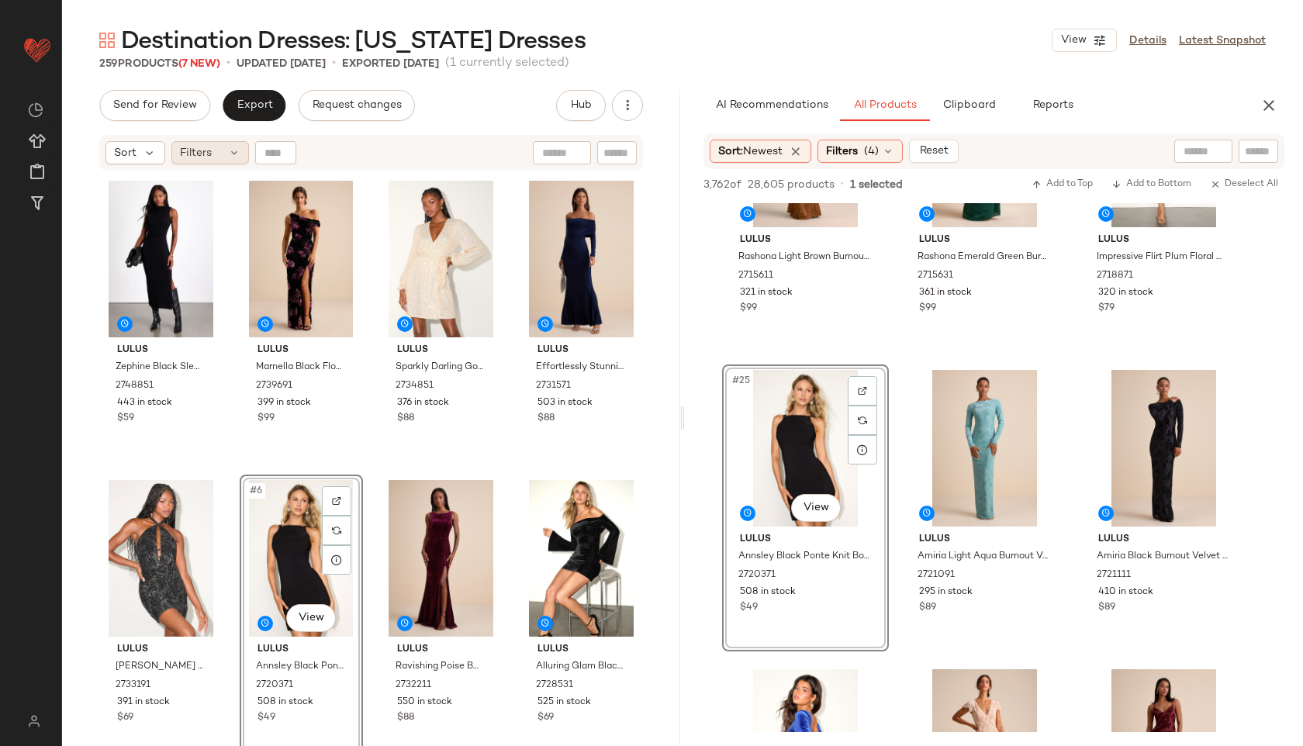
click at [222, 151] on div "Filters" at bounding box center [210, 152] width 78 height 23
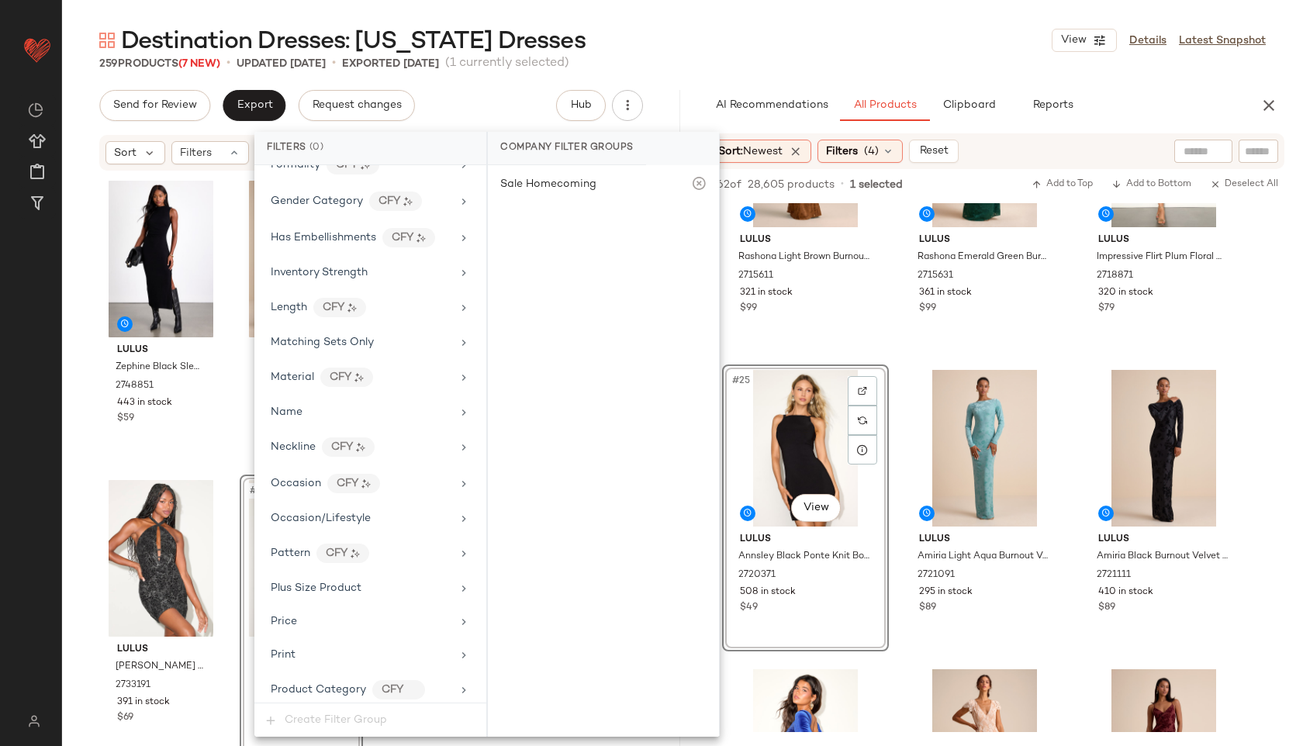
scroll to position [953, 0]
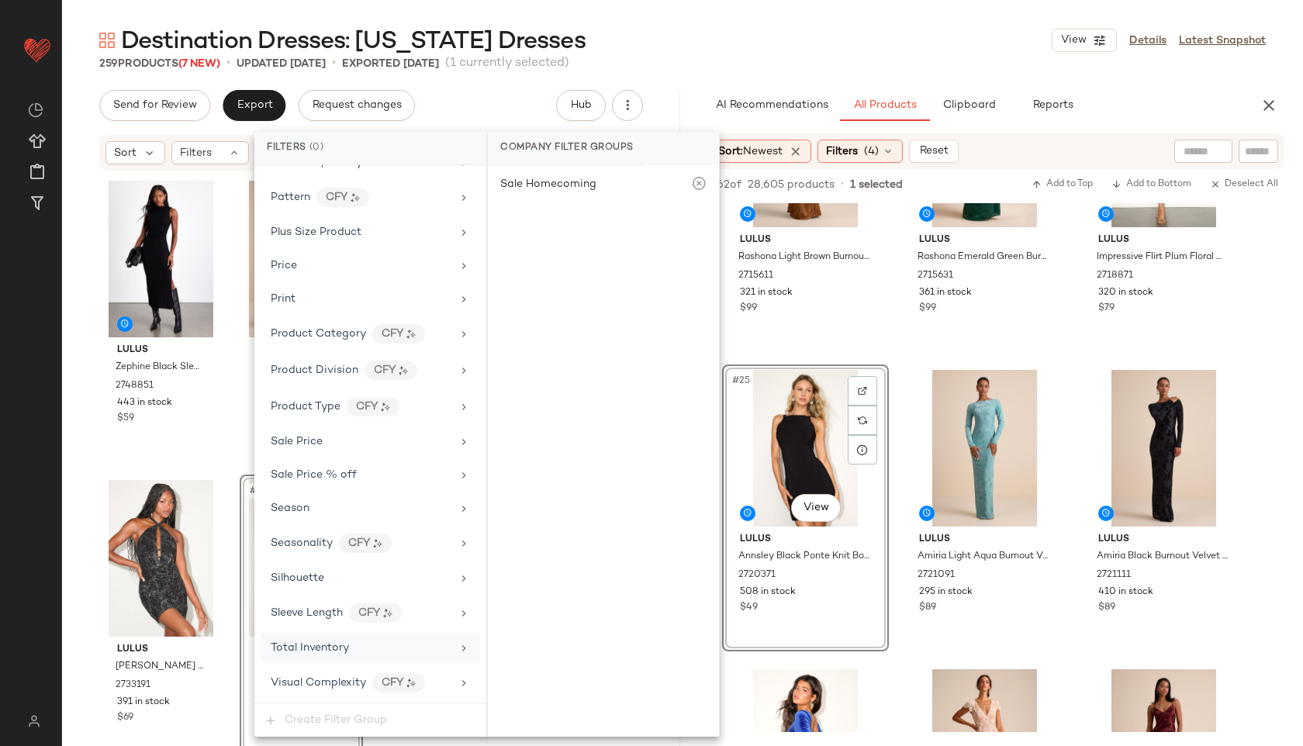
click at [331, 638] on div "Total Inventory" at bounding box center [371, 648] width 220 height 30
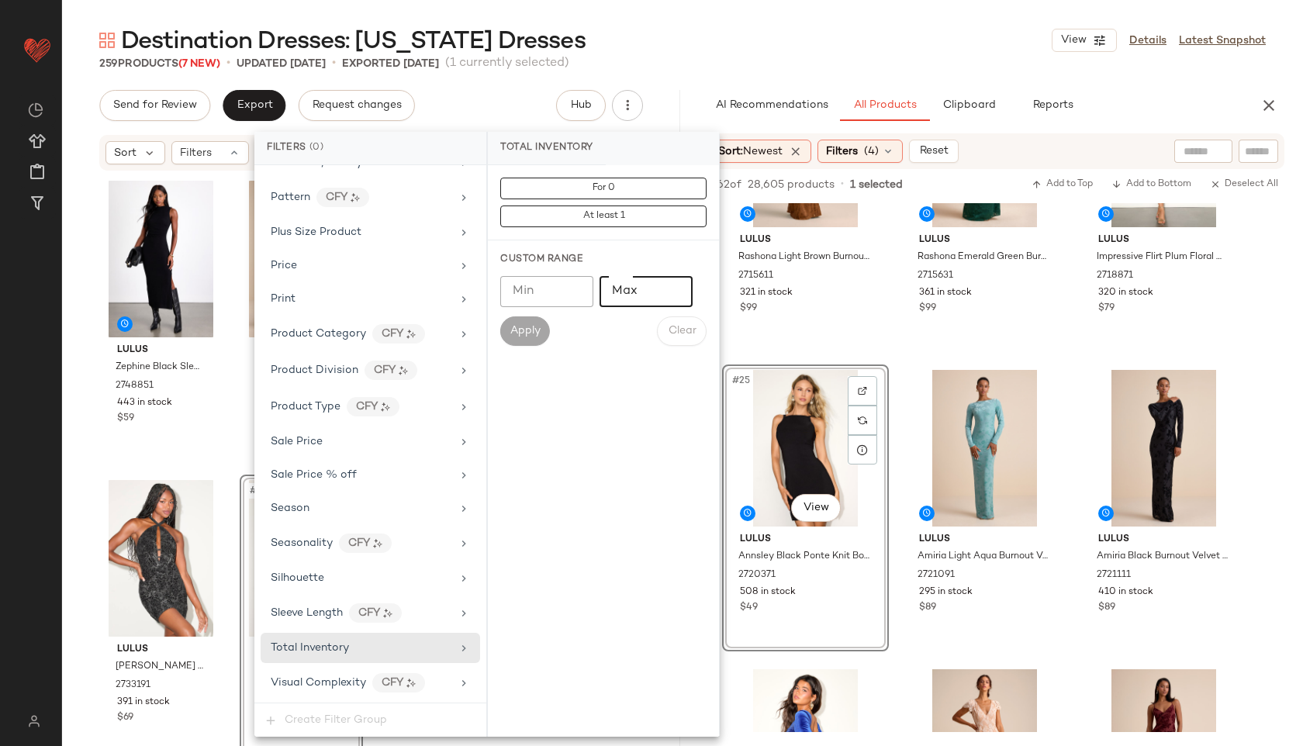
click at [625, 294] on input "Max" at bounding box center [646, 291] width 93 height 31
type input "**"
click at [525, 331] on span "Apply" at bounding box center [525, 331] width 31 height 12
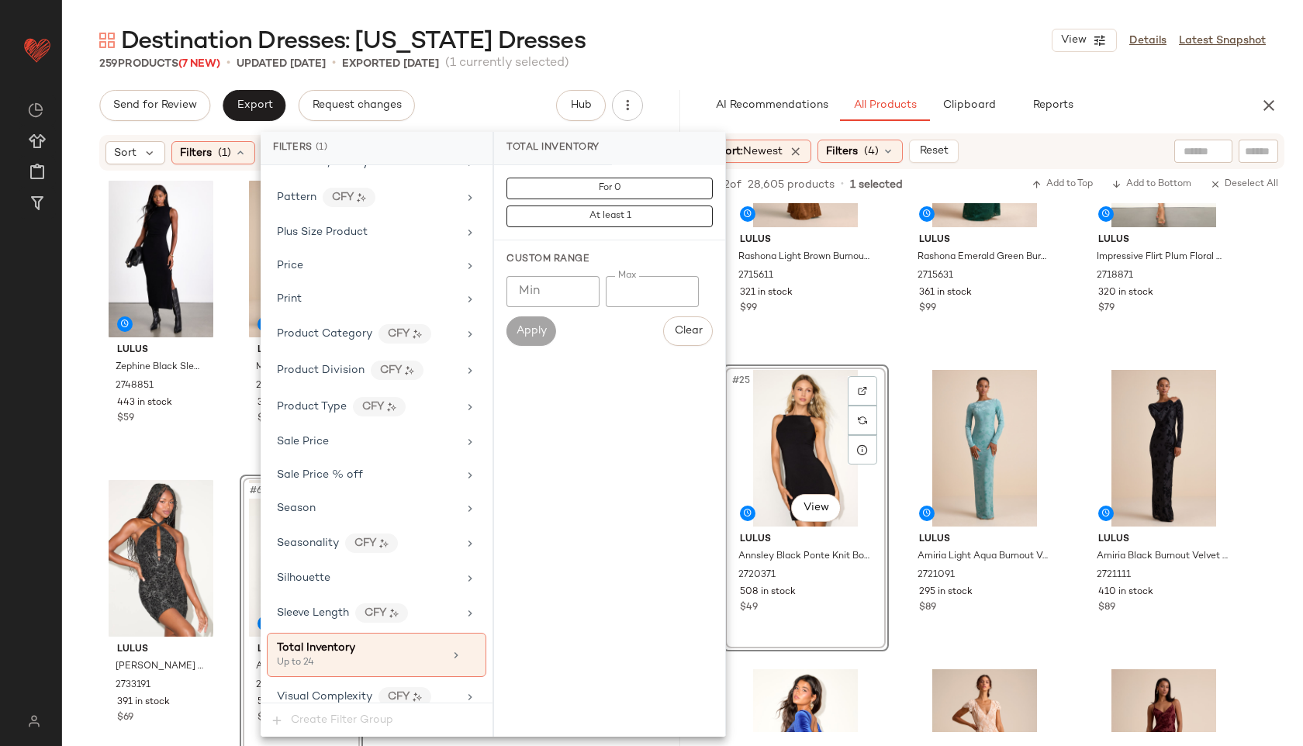
click at [701, 9] on main "Destination Dresses: [US_STATE] Dresses View Details Latest Snapshot 259 Produc…" at bounding box center [651, 373] width 1303 height 746
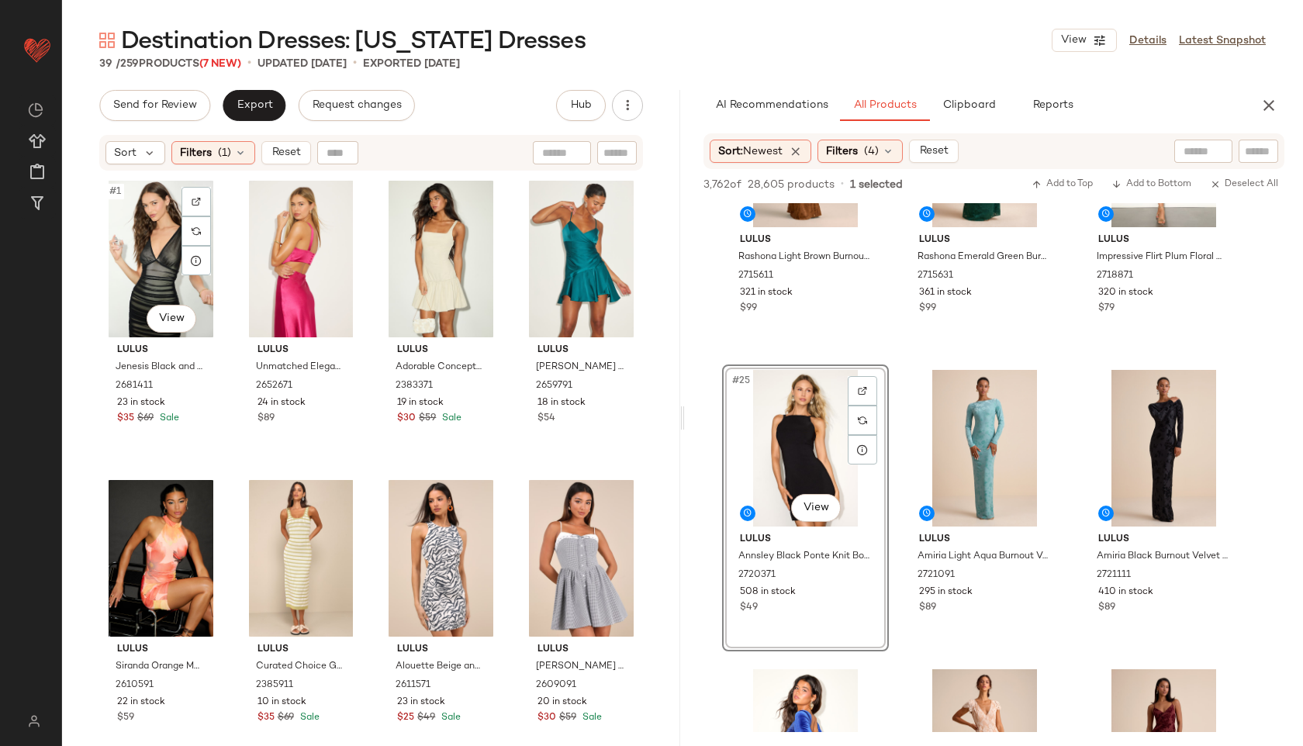
click at [135, 257] on div "#1 View" at bounding box center [161, 259] width 112 height 157
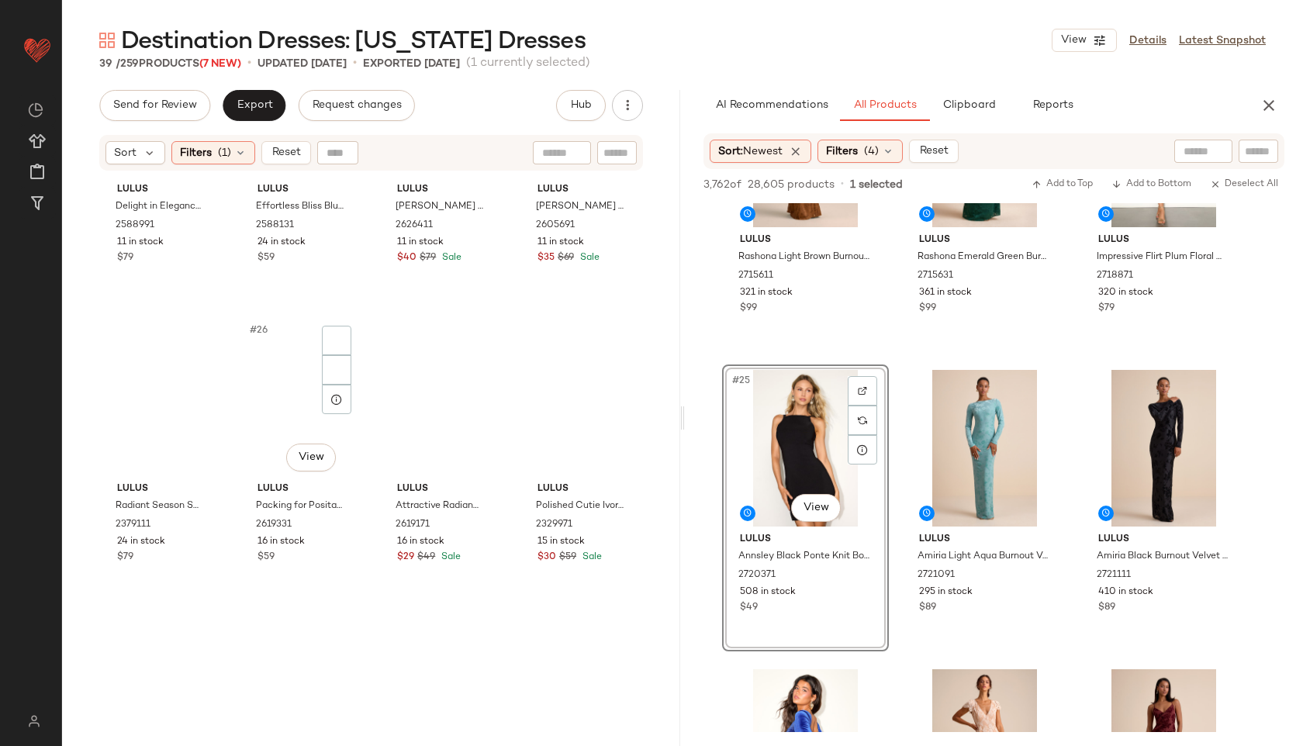
scroll to position [2385, 0]
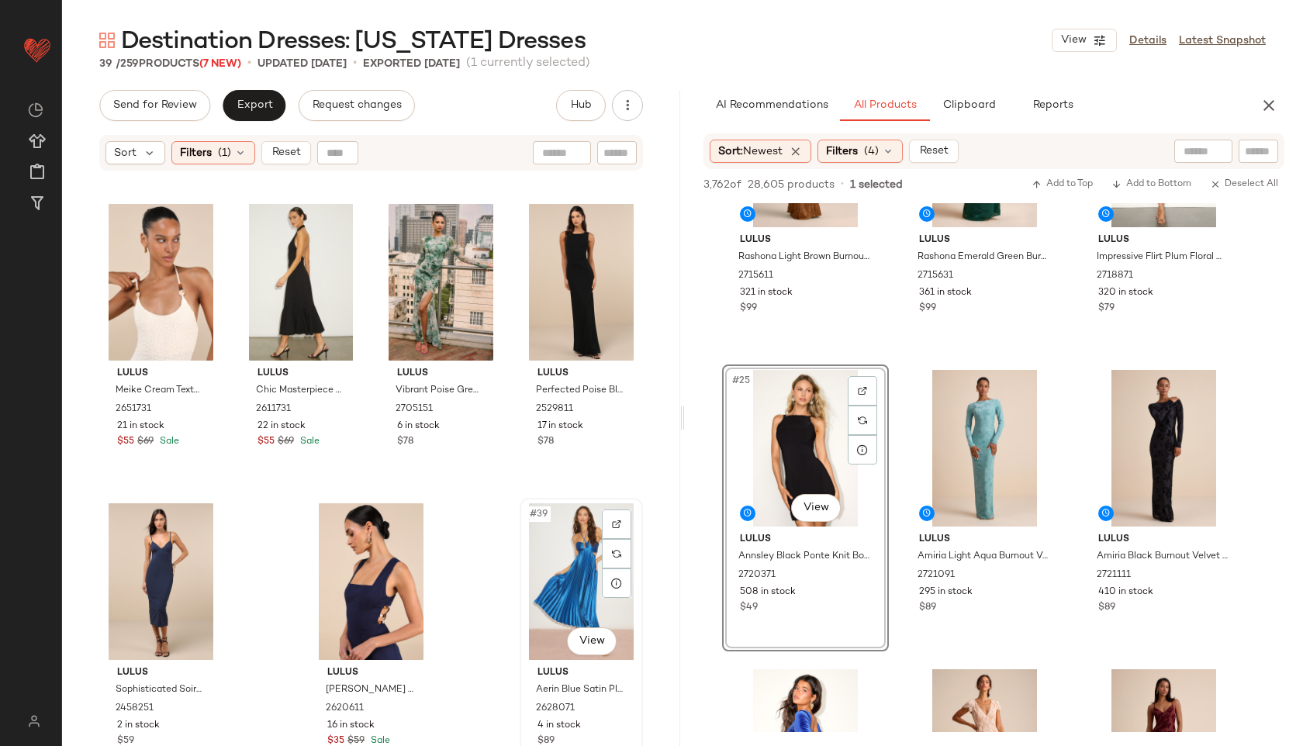
click at [559, 567] on div "#39 View" at bounding box center [581, 581] width 112 height 157
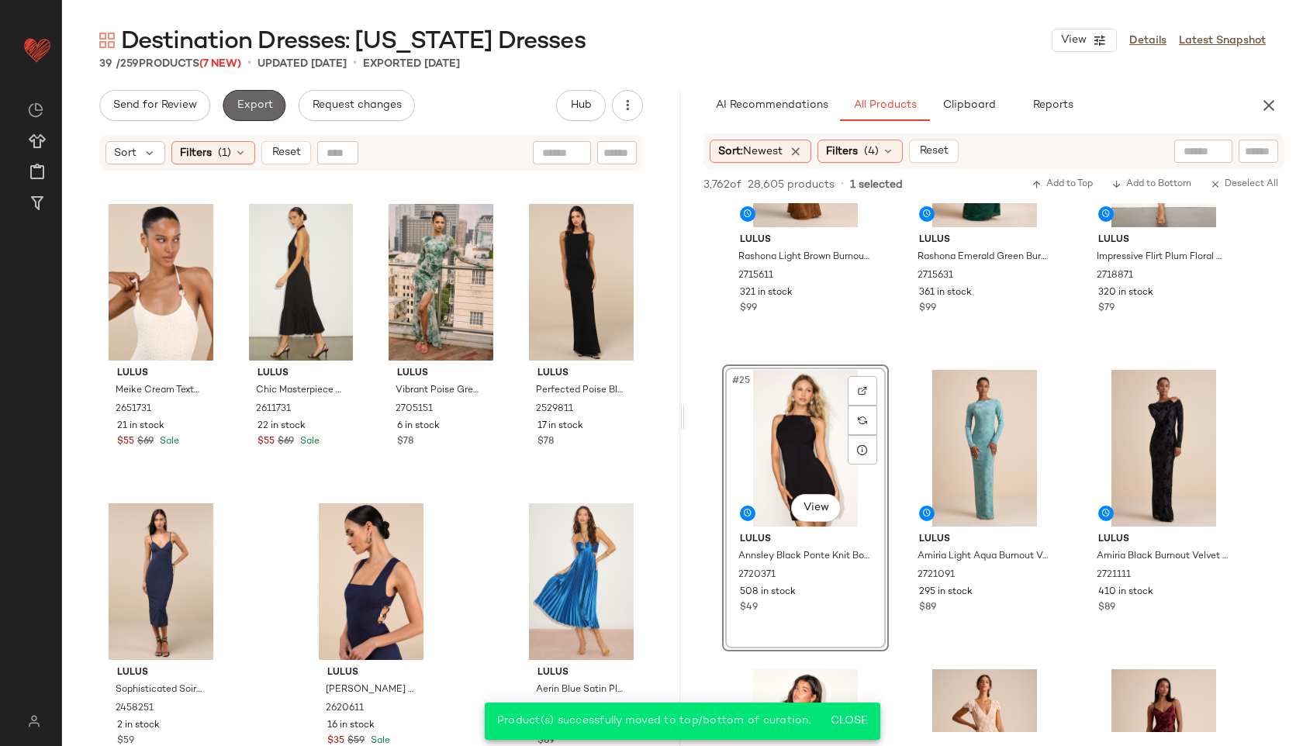
click at [266, 99] on span "Export" at bounding box center [254, 105] width 36 height 12
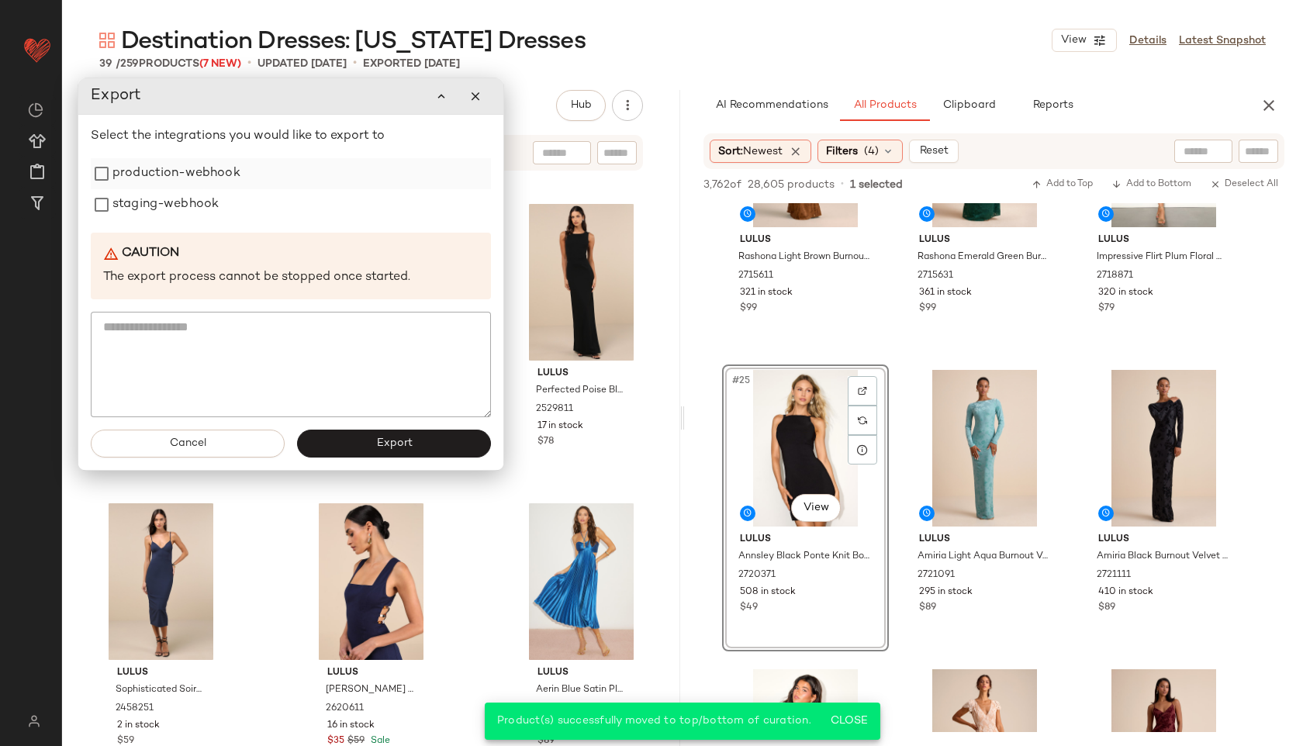
click at [189, 171] on label "production-webhook" at bounding box center [176, 173] width 128 height 31
click at [189, 206] on label "staging-webhook" at bounding box center [165, 204] width 106 height 31
click at [372, 441] on button "Export" at bounding box center [394, 444] width 194 height 28
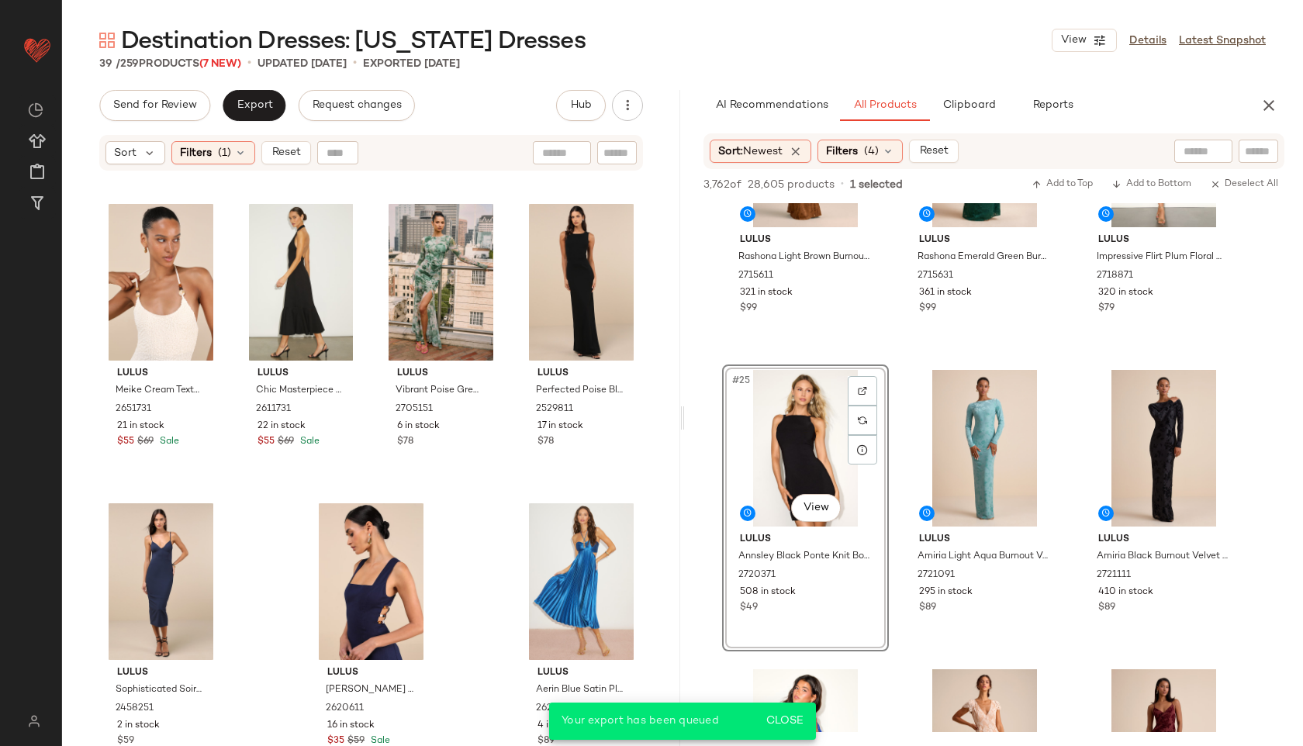
scroll to position [3133, 0]
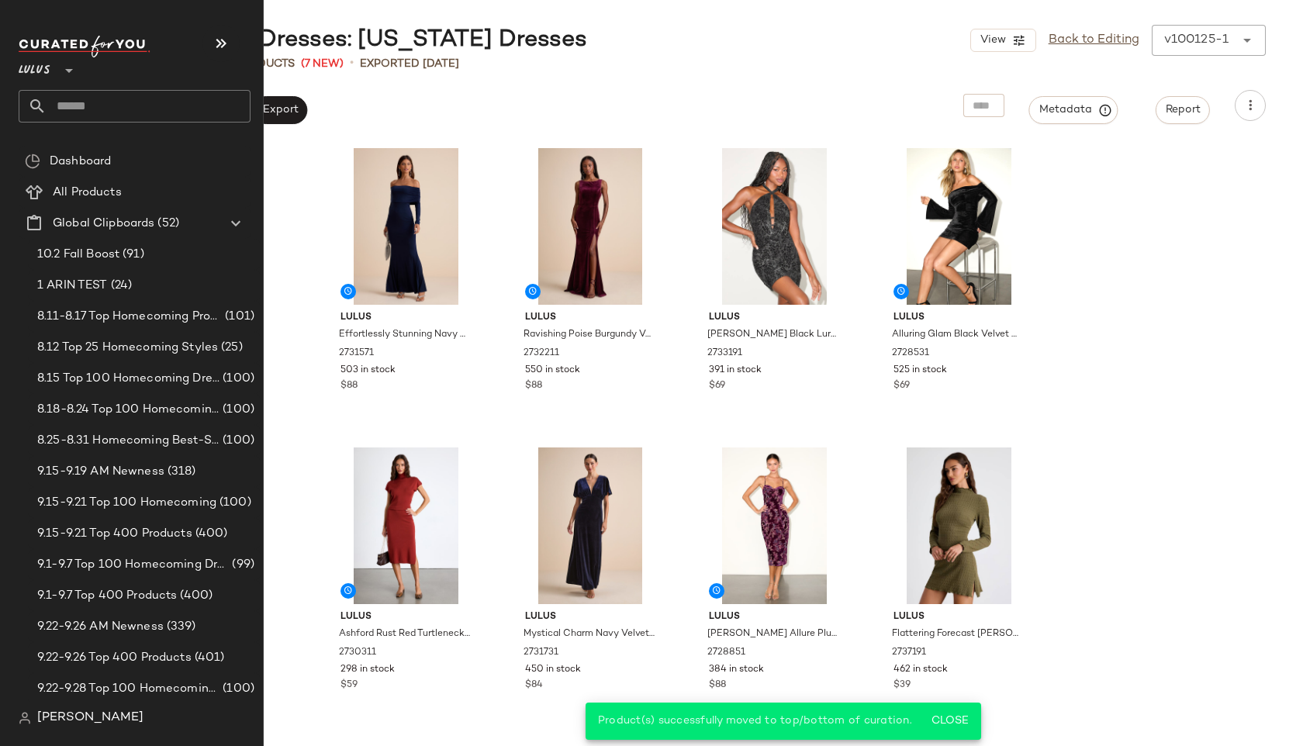
click at [60, 104] on input "text" at bounding box center [149, 106] width 204 height 33
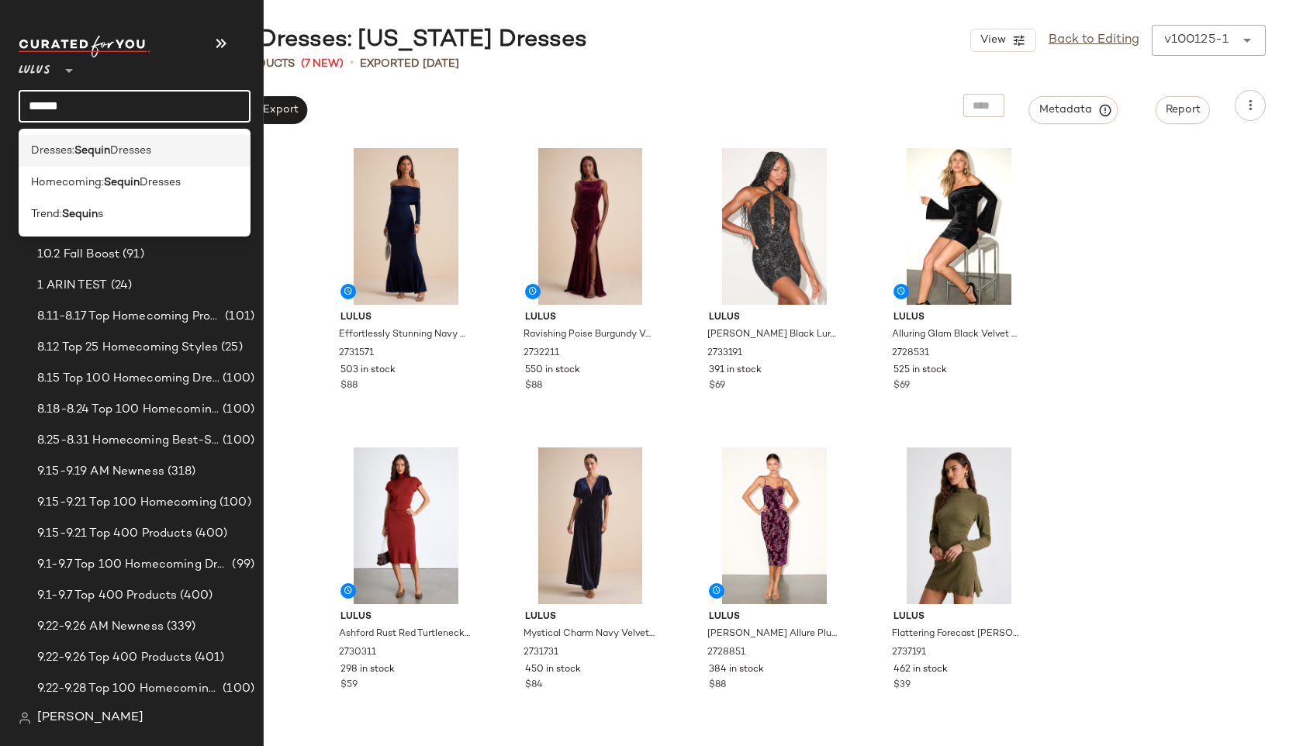
type input "******"
click at [87, 147] on b "Sequin" at bounding box center [92, 151] width 36 height 16
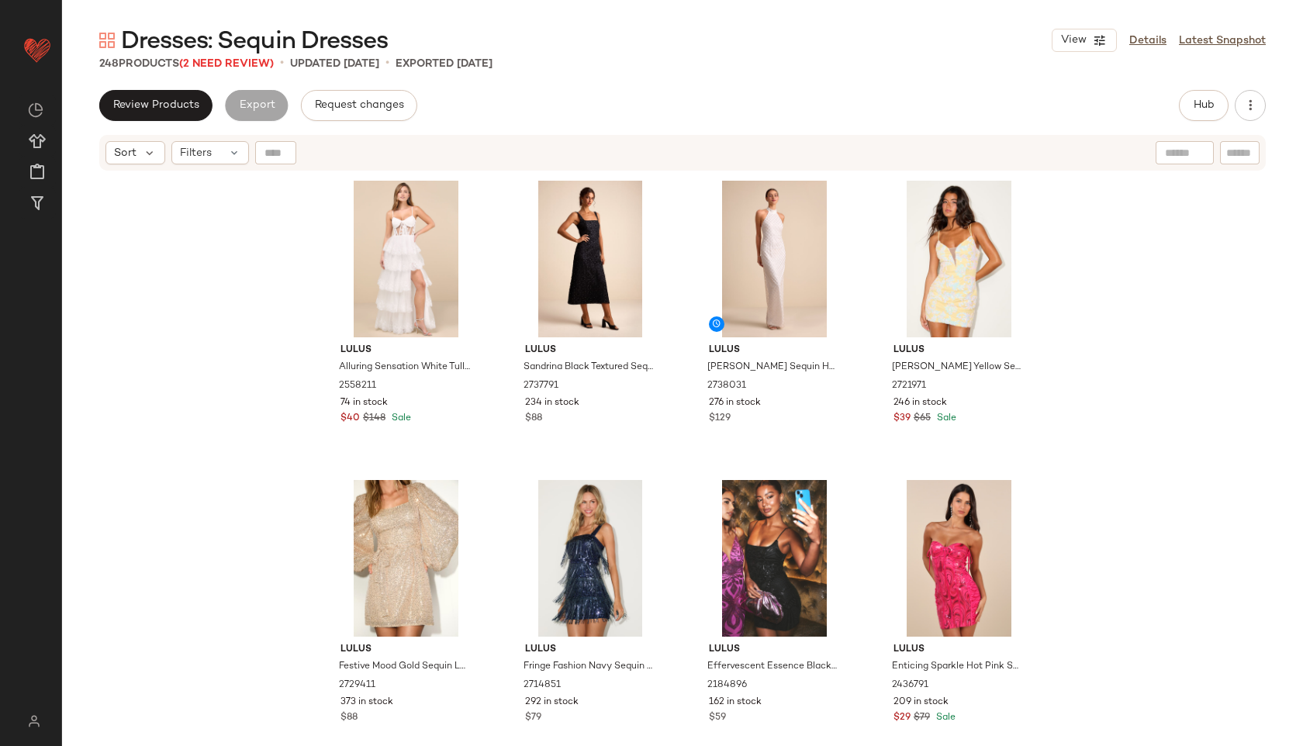
click at [246, 55] on span "Dresses: Sequin Dresses" at bounding box center [254, 41] width 267 height 31
click at [247, 61] on span "(2 Need Review)" at bounding box center [226, 64] width 95 height 12
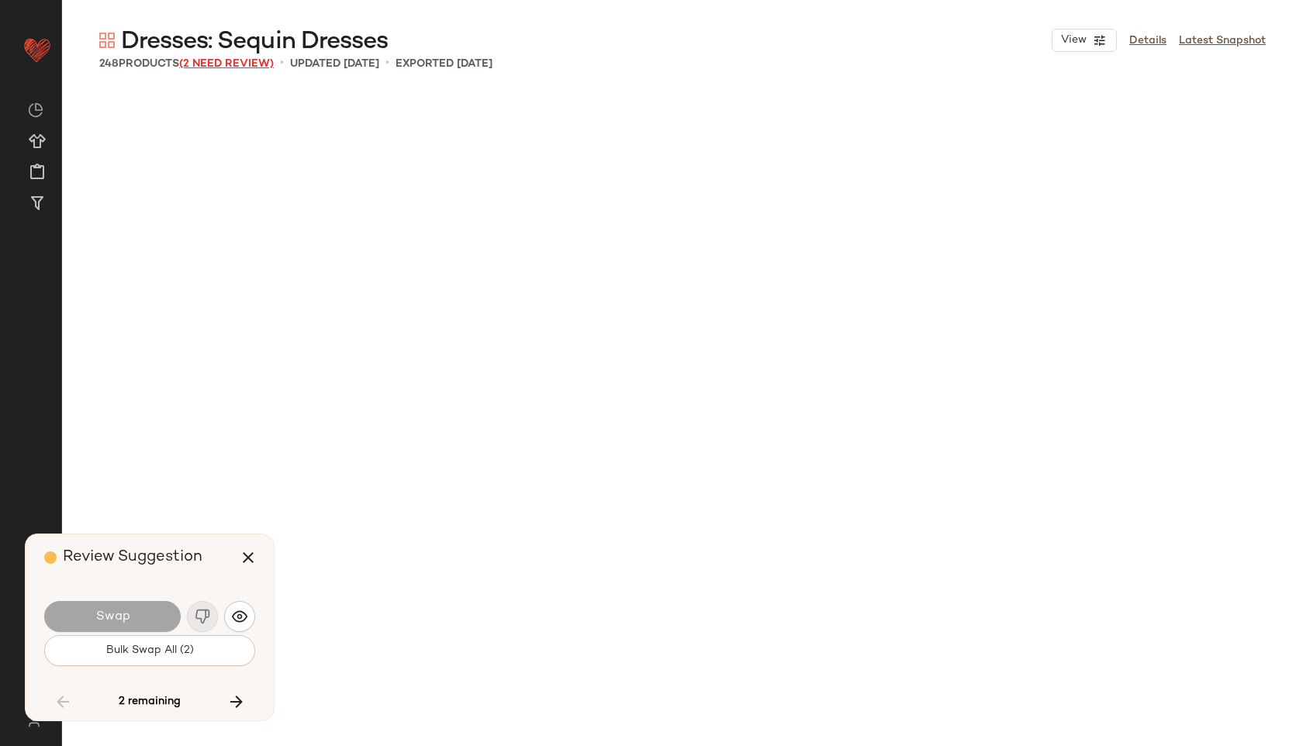
scroll to position [15272, 0]
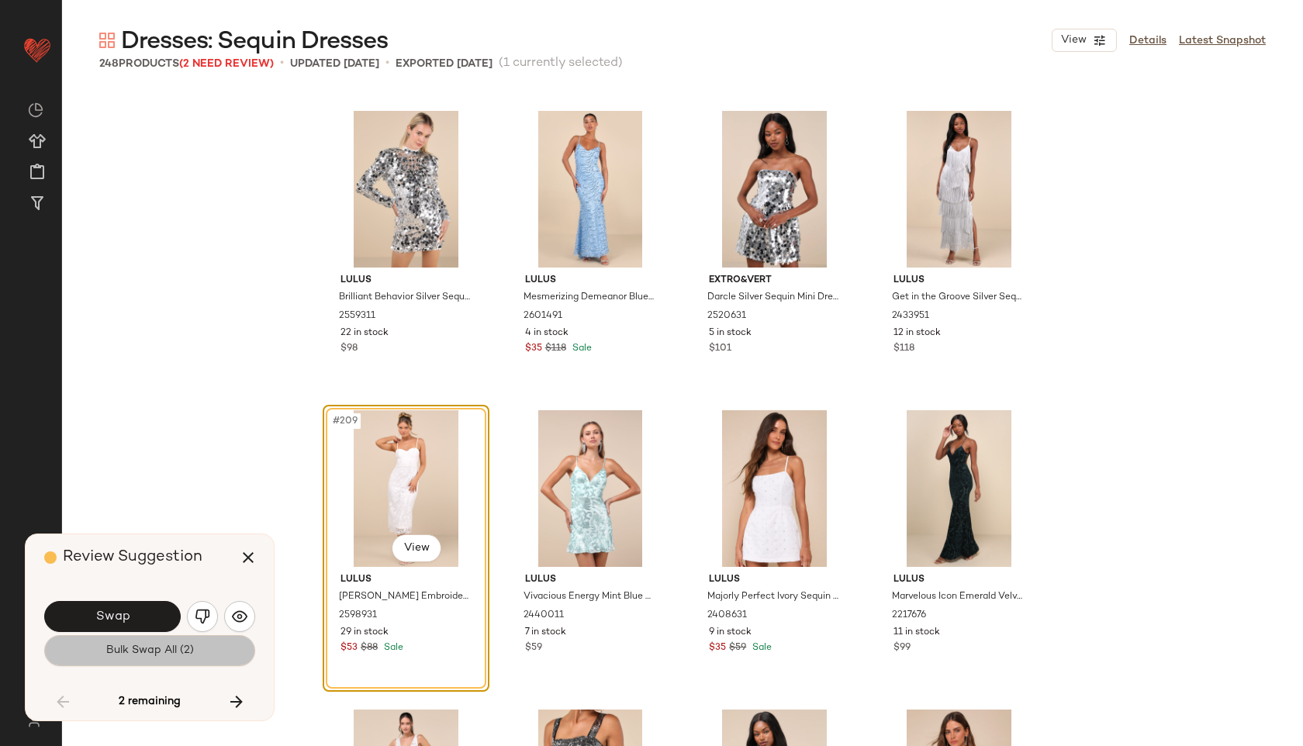
click at [175, 663] on button "Bulk Swap All (2)" at bounding box center [149, 650] width 211 height 31
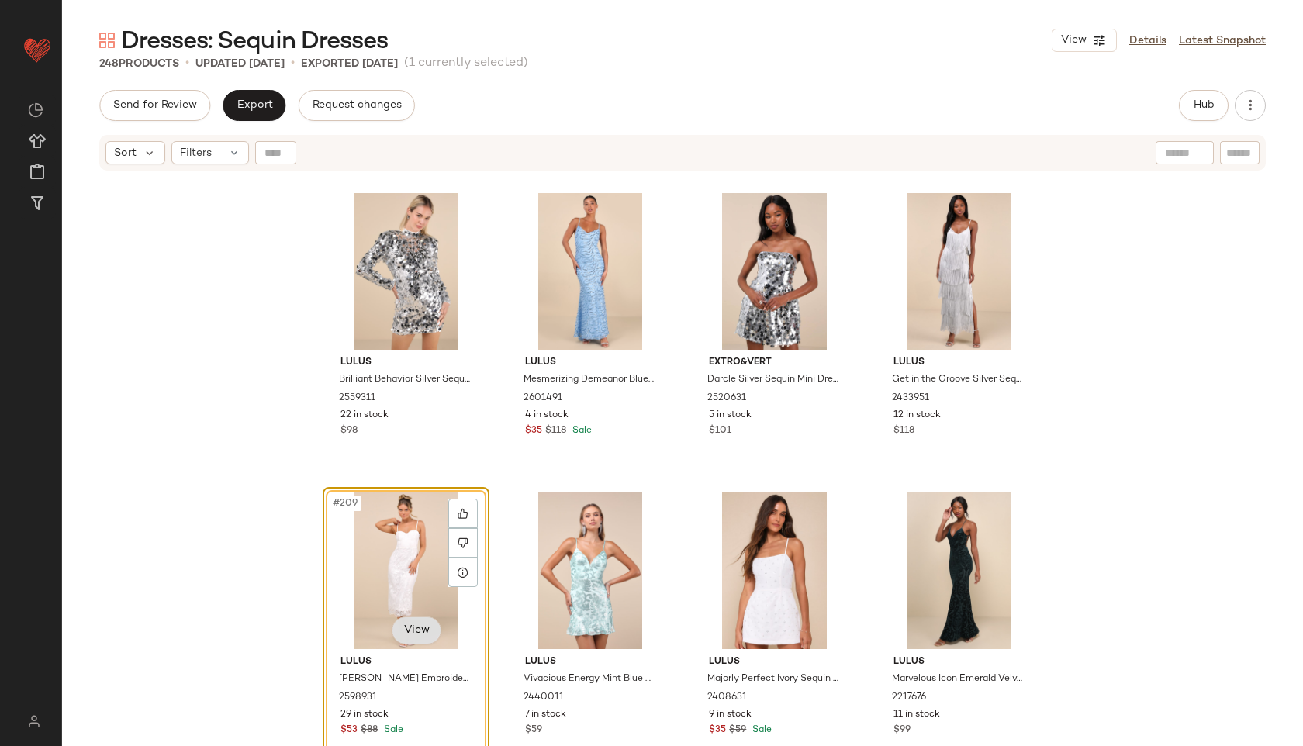
click at [422, 630] on body "Lulus ** Dashboard All Products Global Clipboards (52) Curations (815) [PERSON_…" at bounding box center [651, 373] width 1303 height 746
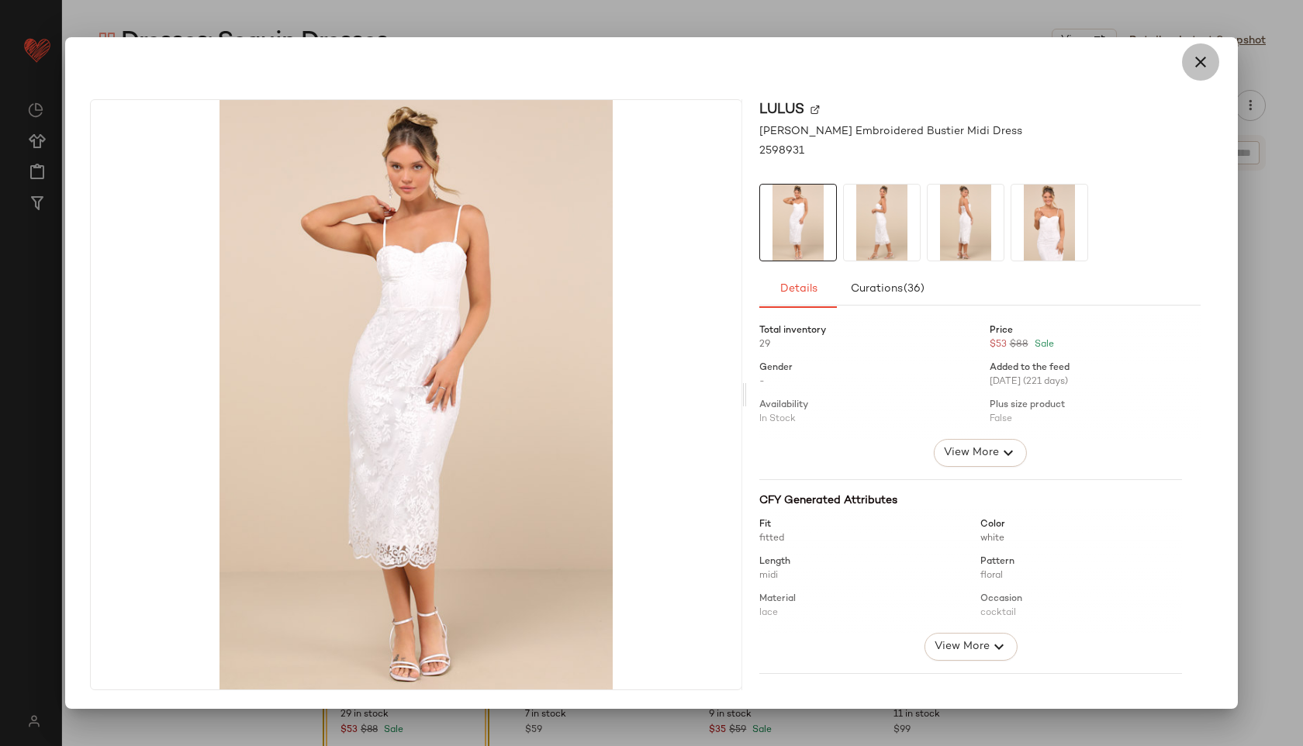
click at [1197, 57] on icon "button" at bounding box center [1201, 62] width 19 height 19
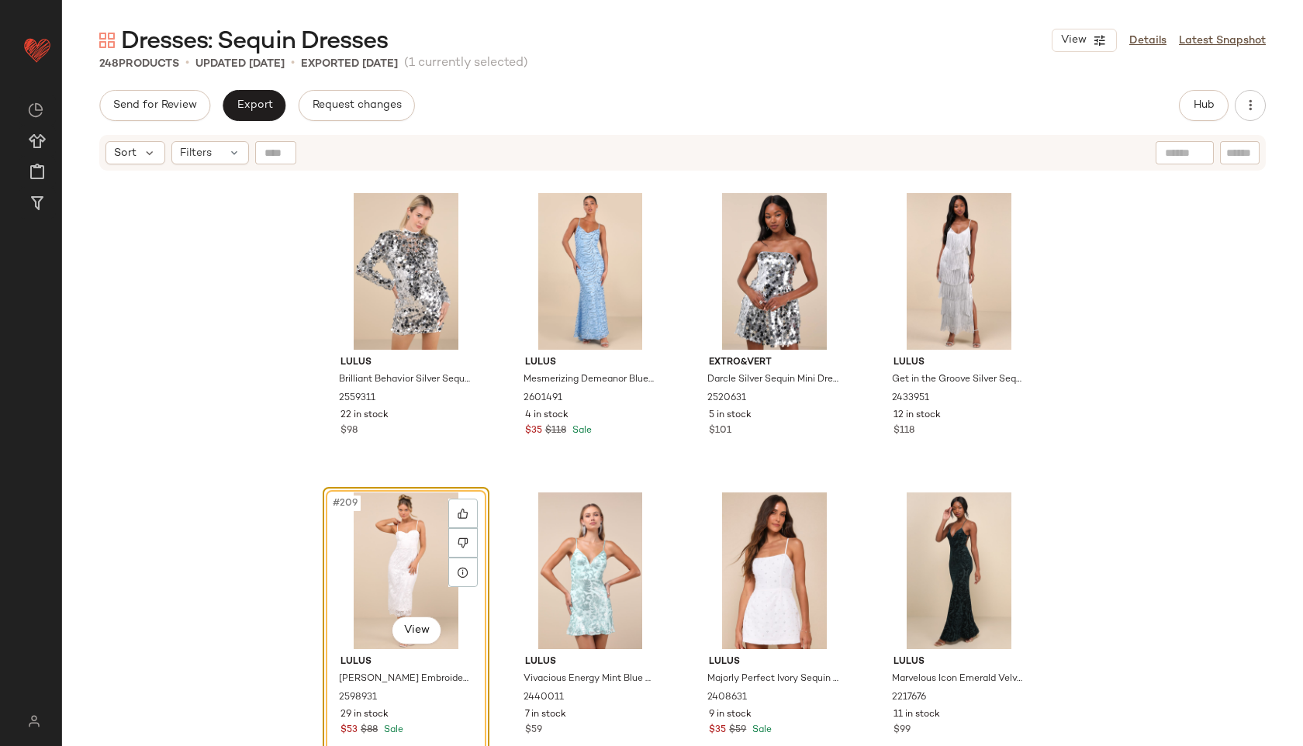
click at [372, 568] on div "#209 View" at bounding box center [406, 571] width 156 height 157
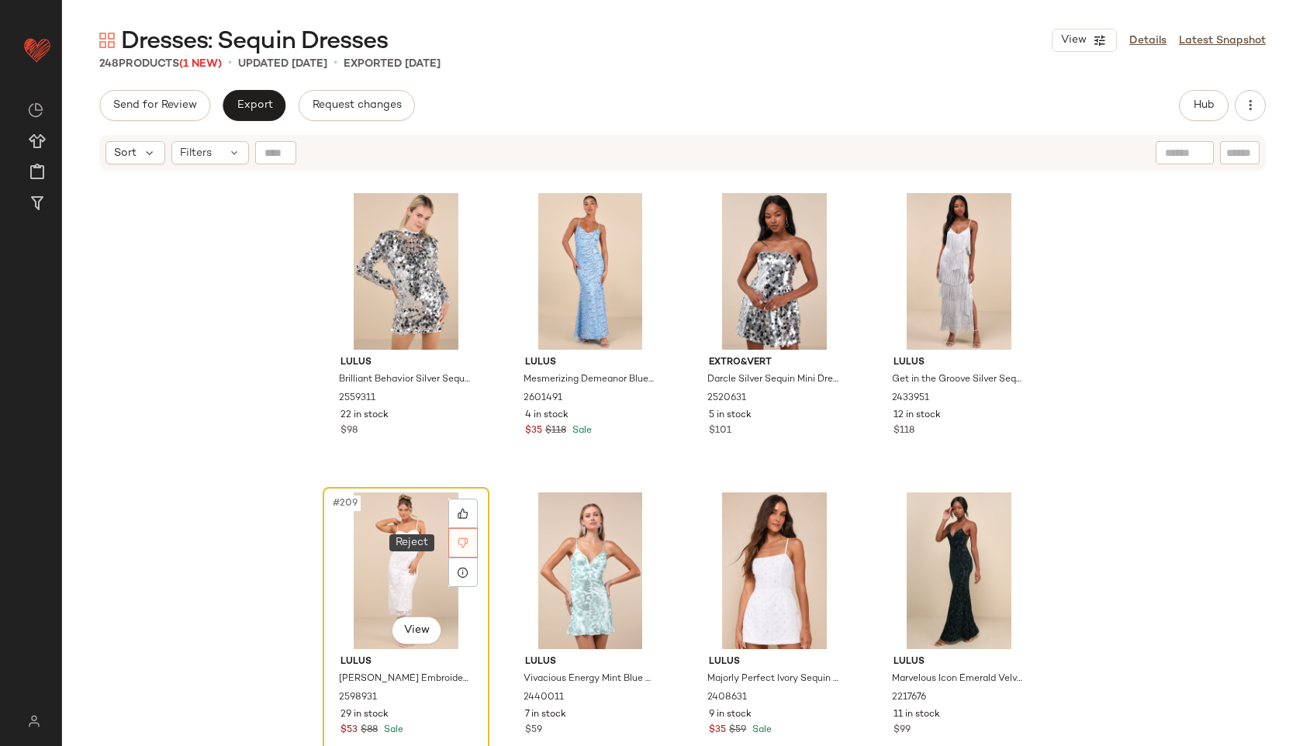
click at [458, 541] on icon at bounding box center [463, 543] width 11 height 11
click at [357, 531] on div "#209 View" at bounding box center [406, 571] width 156 height 157
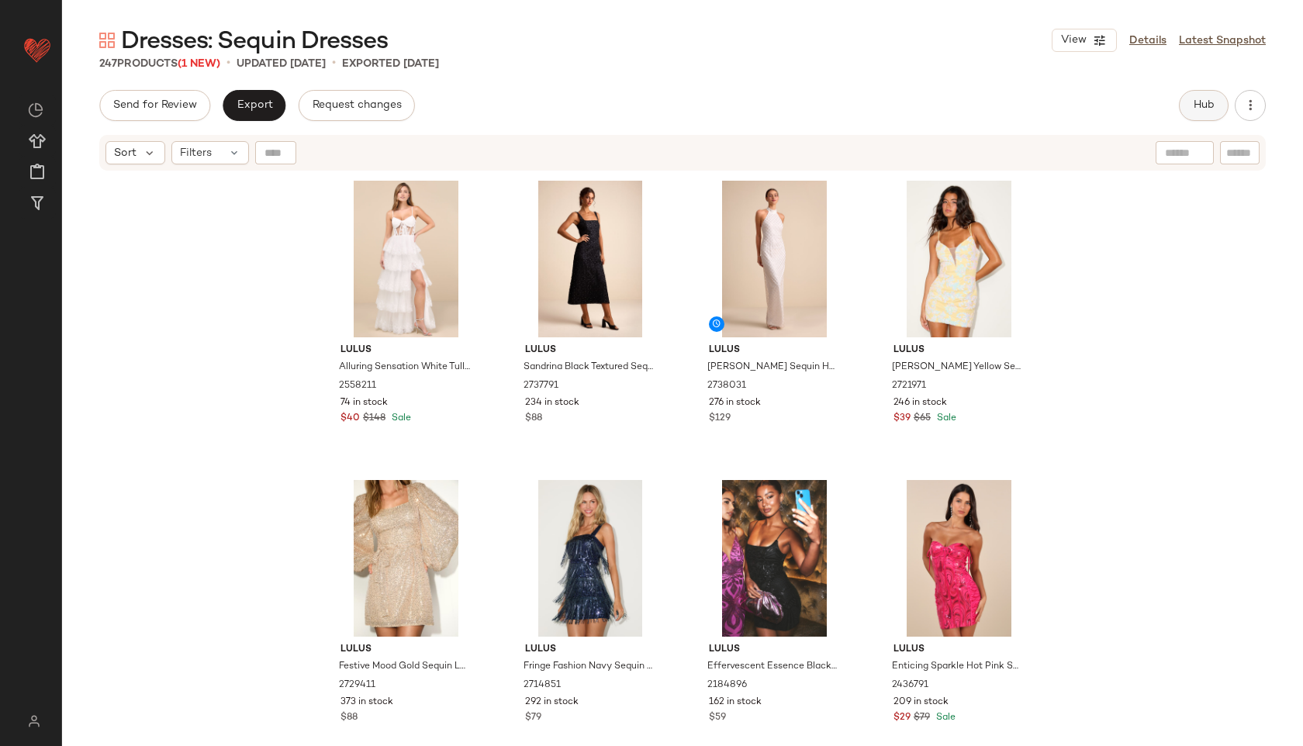
click at [1198, 94] on button "Hub" at bounding box center [1204, 105] width 50 height 31
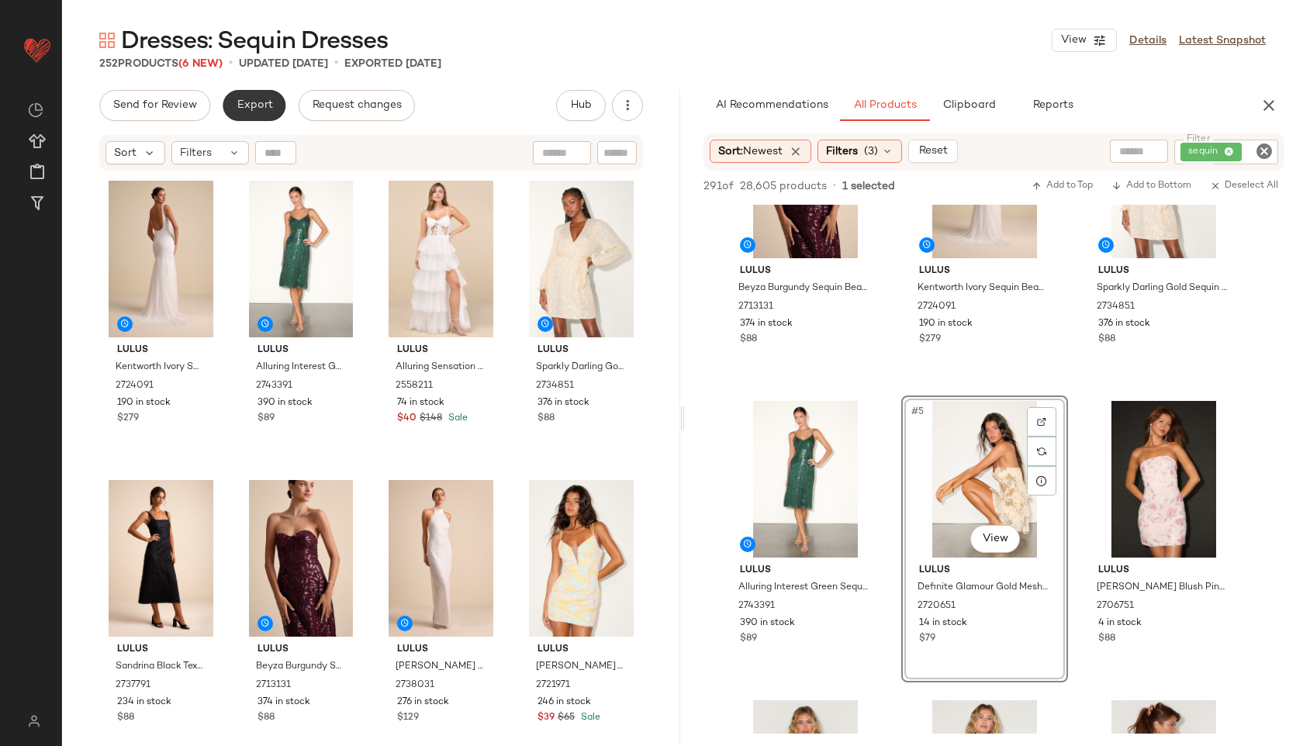
click at [253, 116] on button "Export" at bounding box center [254, 105] width 63 height 31
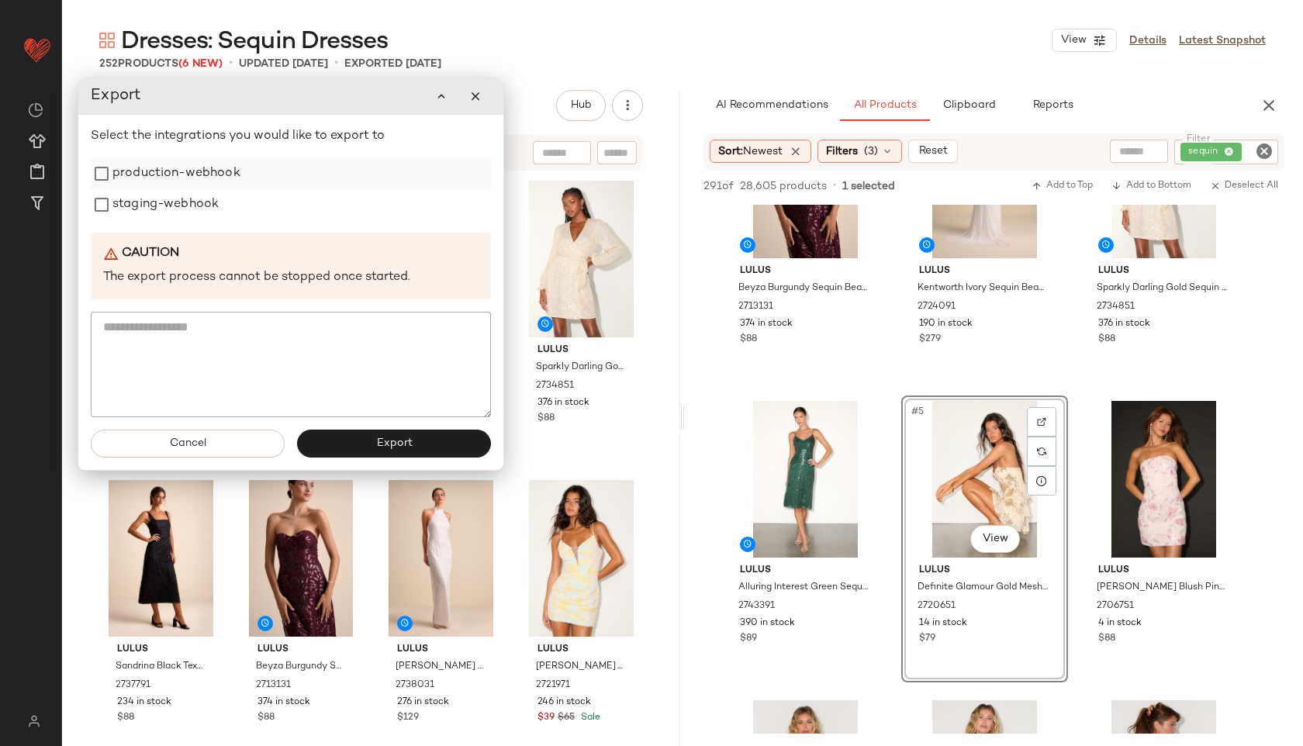
click at [206, 178] on label "production-webhook" at bounding box center [176, 173] width 128 height 31
click at [206, 205] on label "staging-webhook" at bounding box center [165, 204] width 106 height 31
click at [350, 446] on button "Export" at bounding box center [394, 444] width 194 height 28
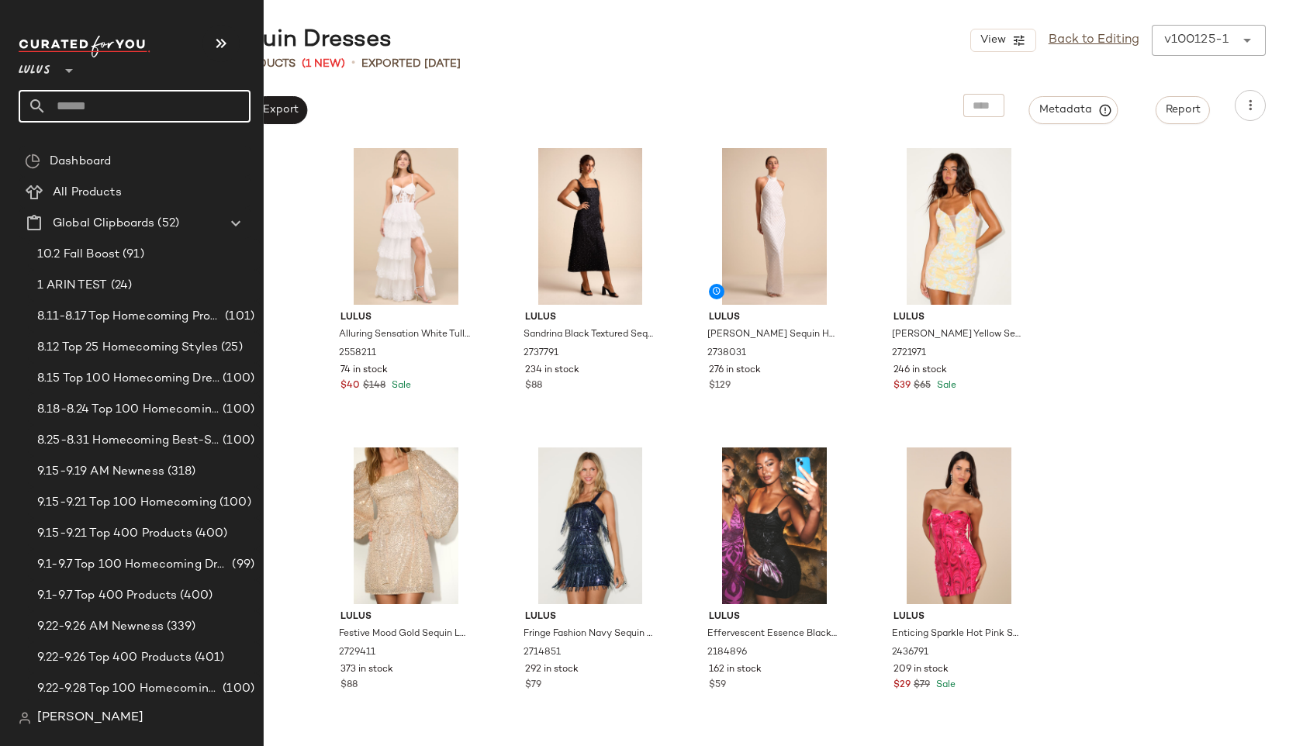
click at [66, 112] on input "text" at bounding box center [149, 106] width 204 height 33
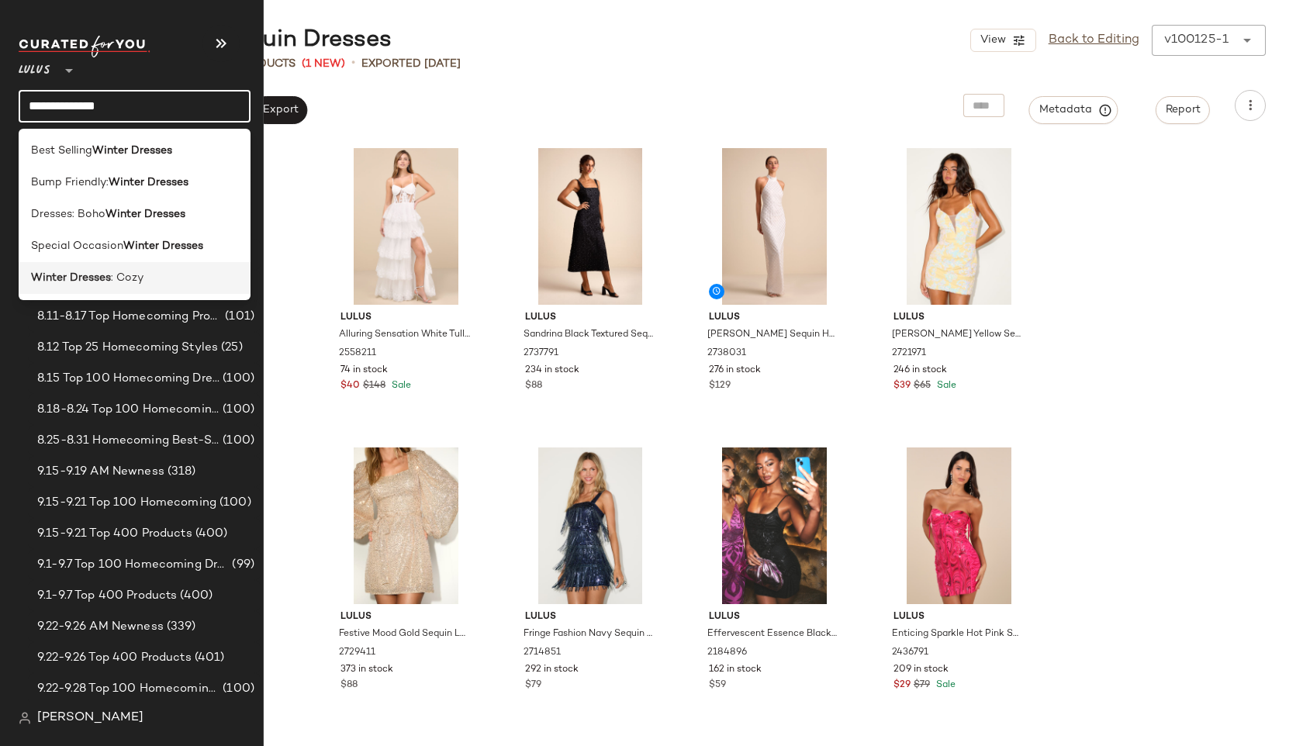
type input "**********"
click at [57, 272] on b "Winter Dresses" at bounding box center [71, 278] width 80 height 16
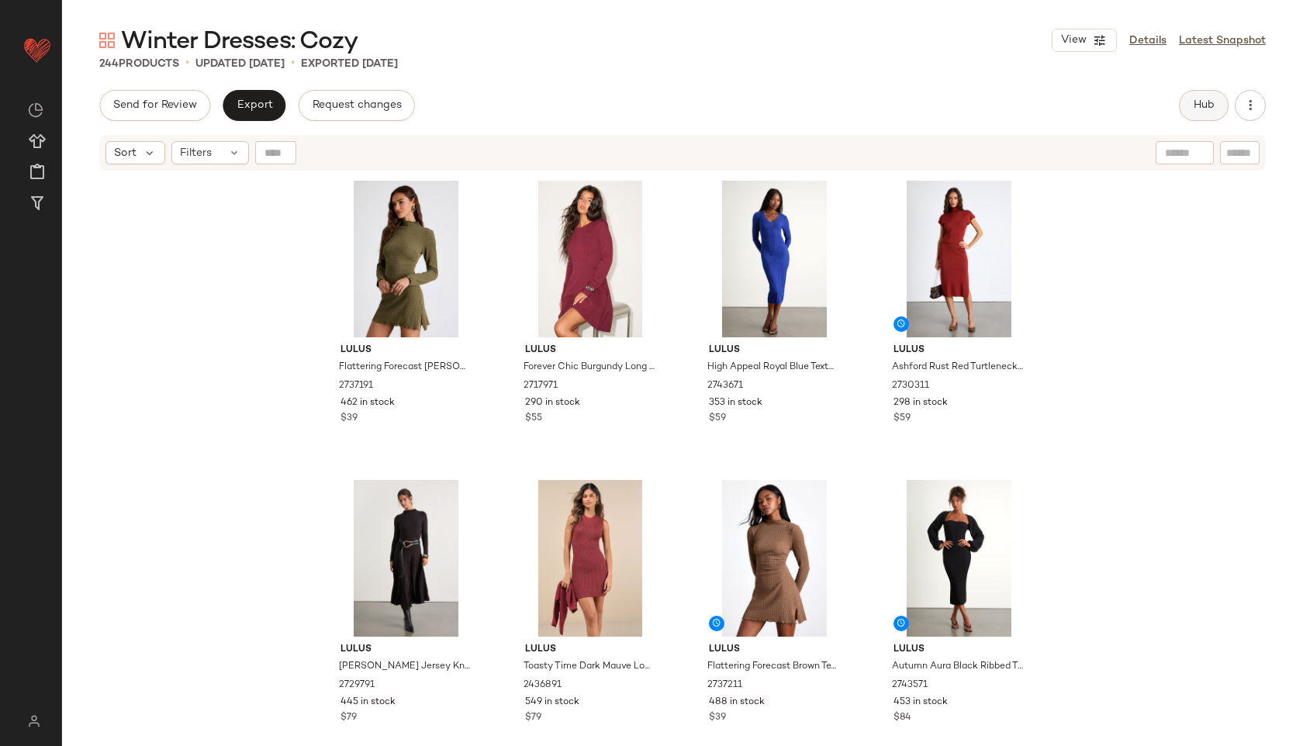
click at [1206, 102] on span "Hub" at bounding box center [1204, 105] width 22 height 12
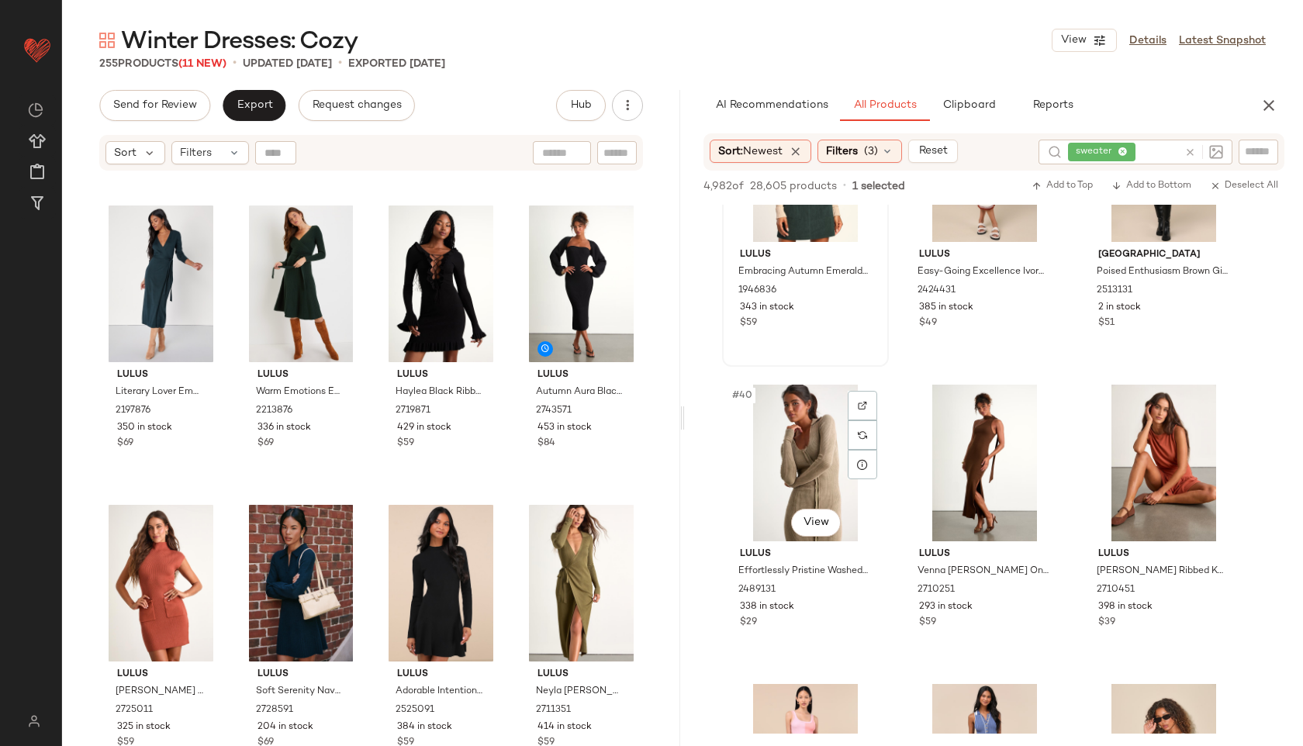
scroll to position [3720, 0]
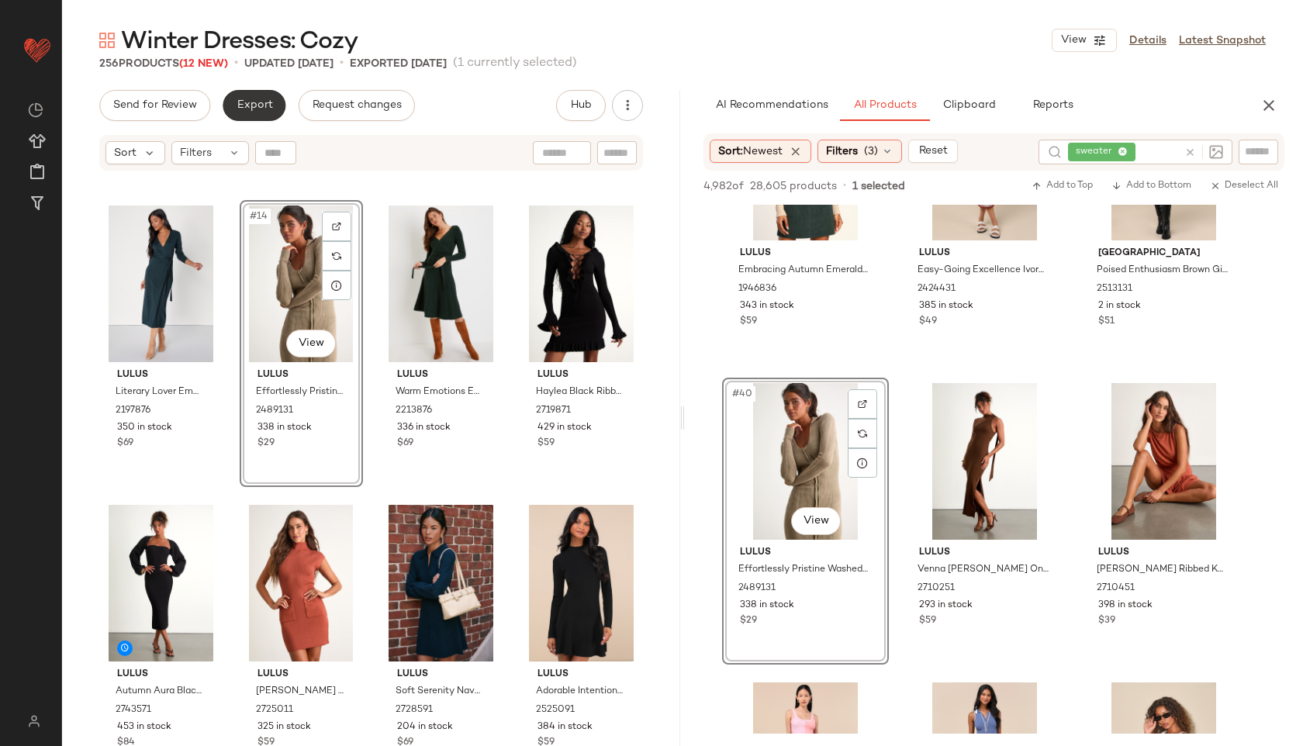
click at [252, 104] on span "Export" at bounding box center [254, 105] width 36 height 12
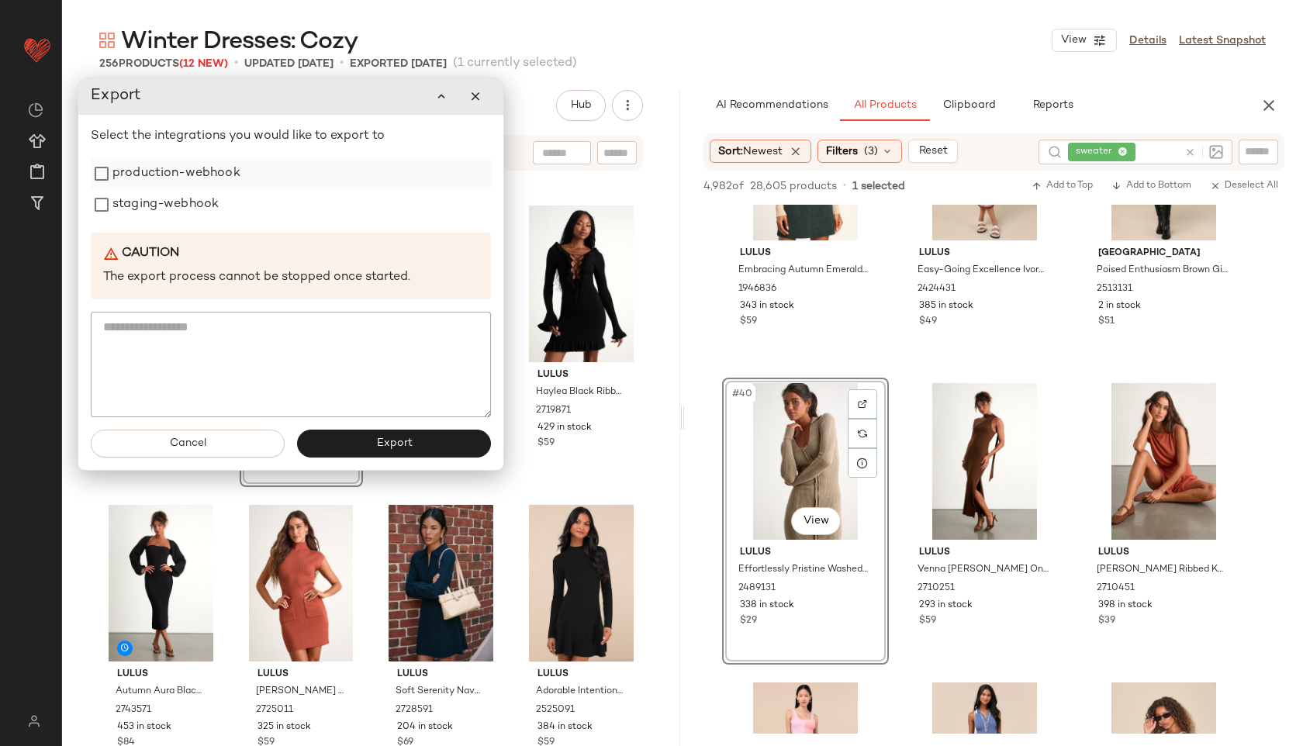
click at [189, 168] on label "production-webhook" at bounding box center [176, 173] width 128 height 31
click at [189, 190] on label "staging-webhook" at bounding box center [165, 204] width 106 height 31
click at [373, 447] on button "Export" at bounding box center [394, 444] width 194 height 28
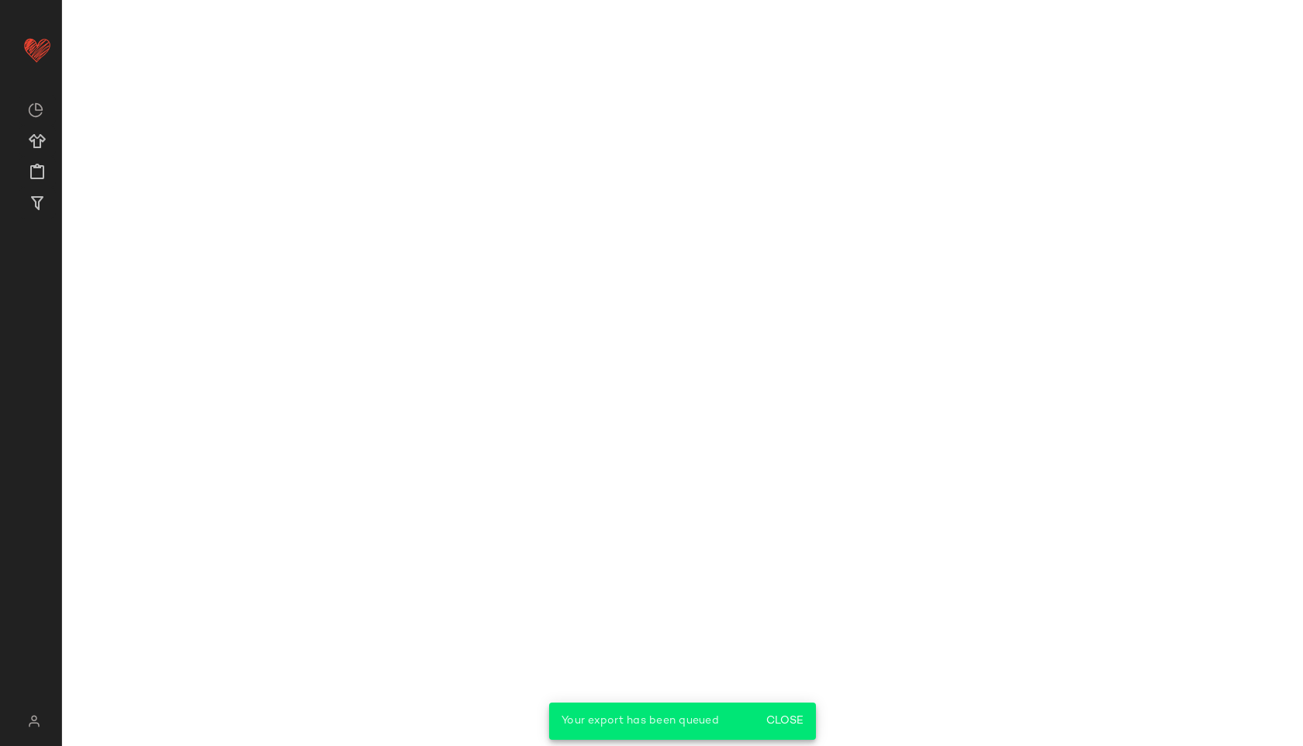
scroll to position [5517, 0]
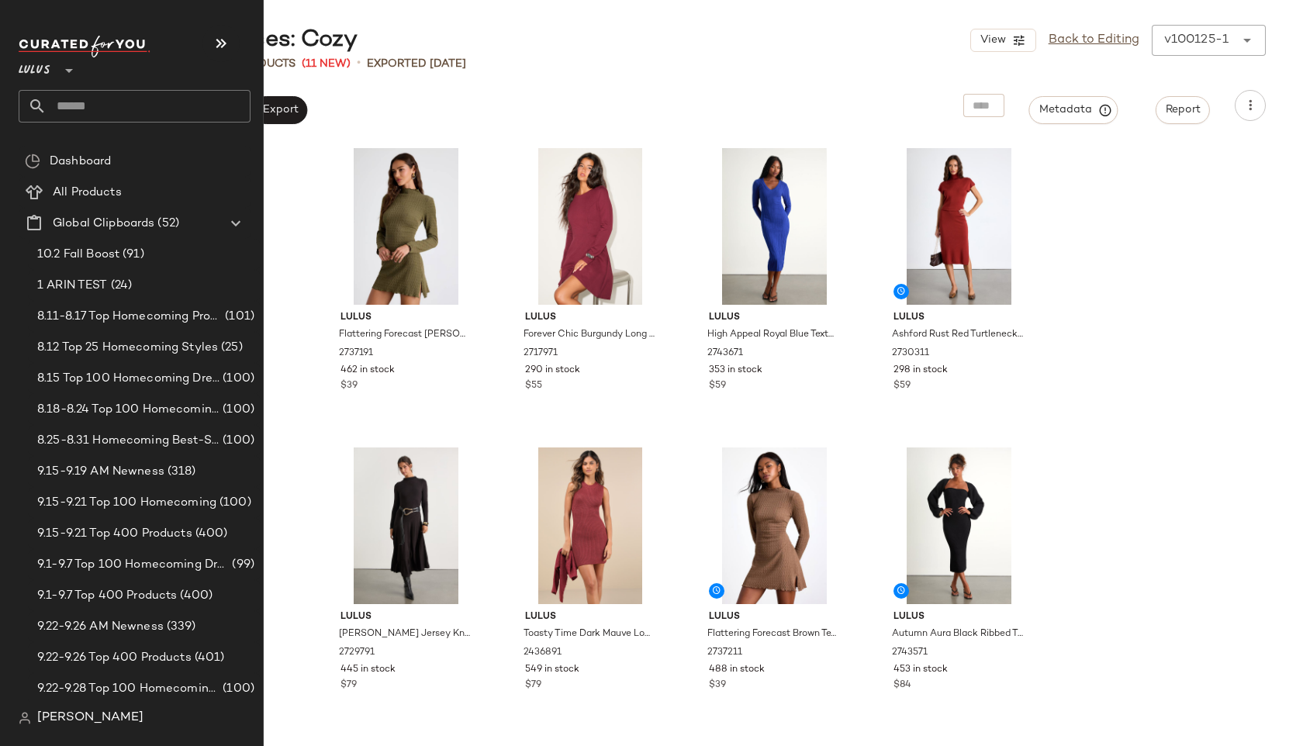
click at [81, 103] on input "text" at bounding box center [149, 106] width 204 height 33
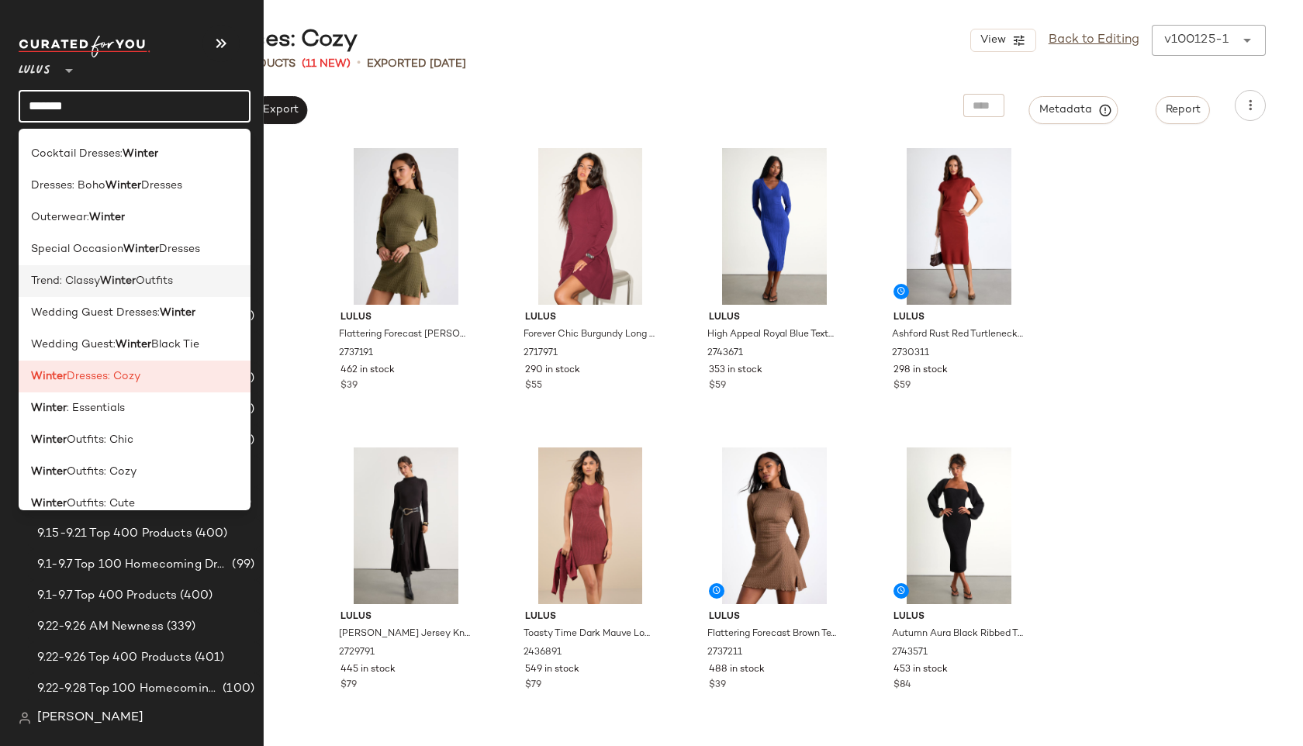
scroll to position [133, 0]
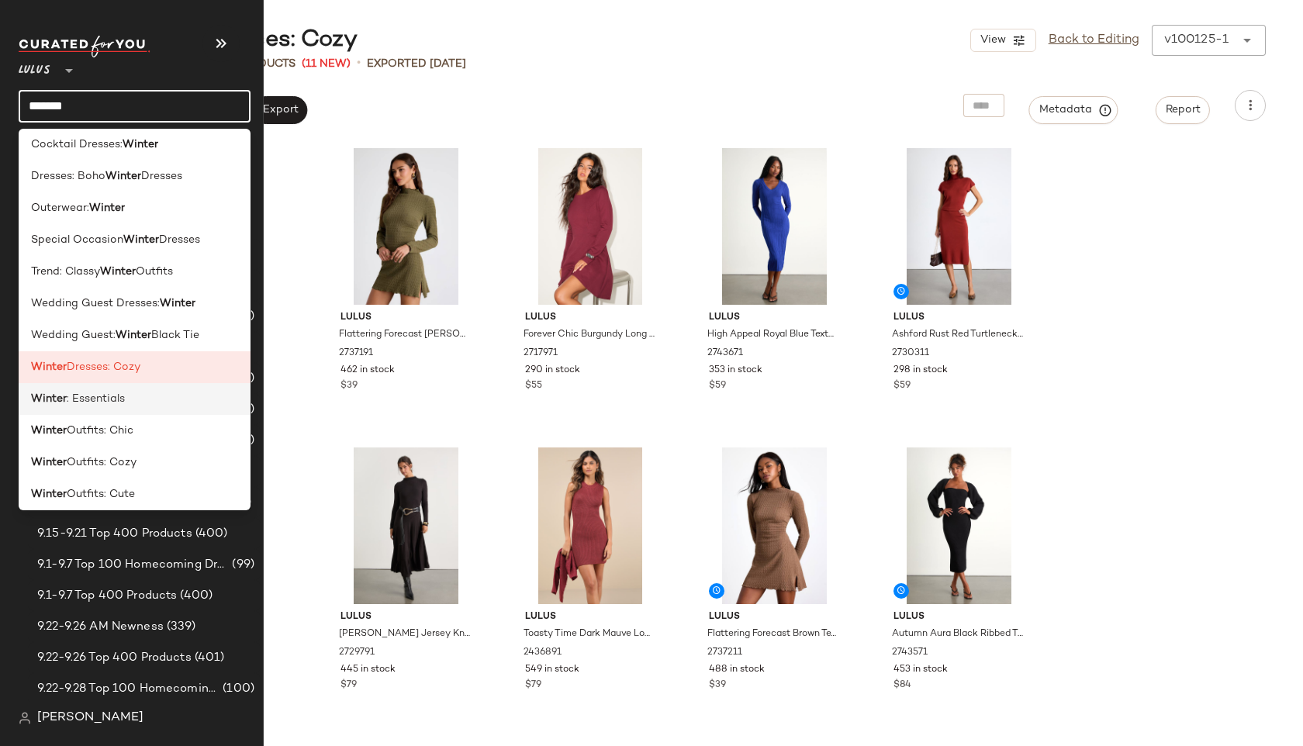
type input "******"
click at [128, 403] on div "Winter : Essentials" at bounding box center [134, 399] width 207 height 16
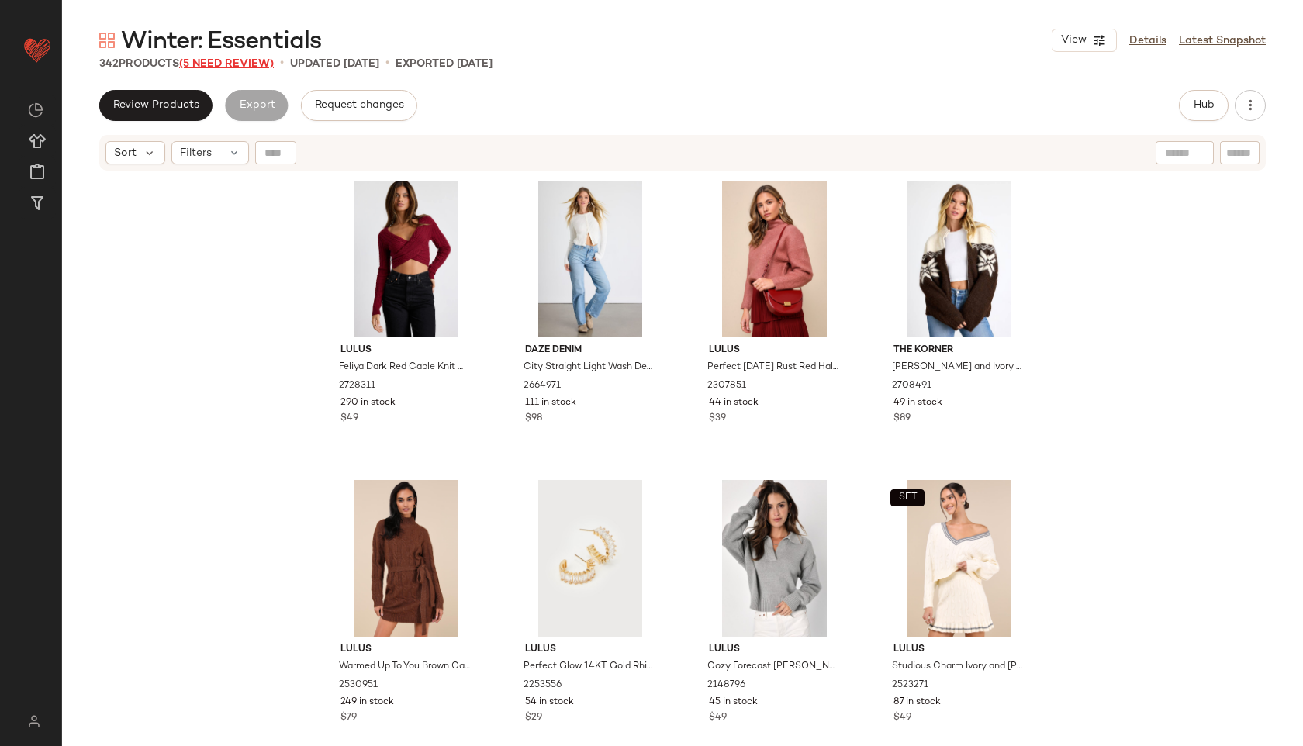
click at [215, 61] on span "(5 Need Review)" at bounding box center [226, 64] width 95 height 12
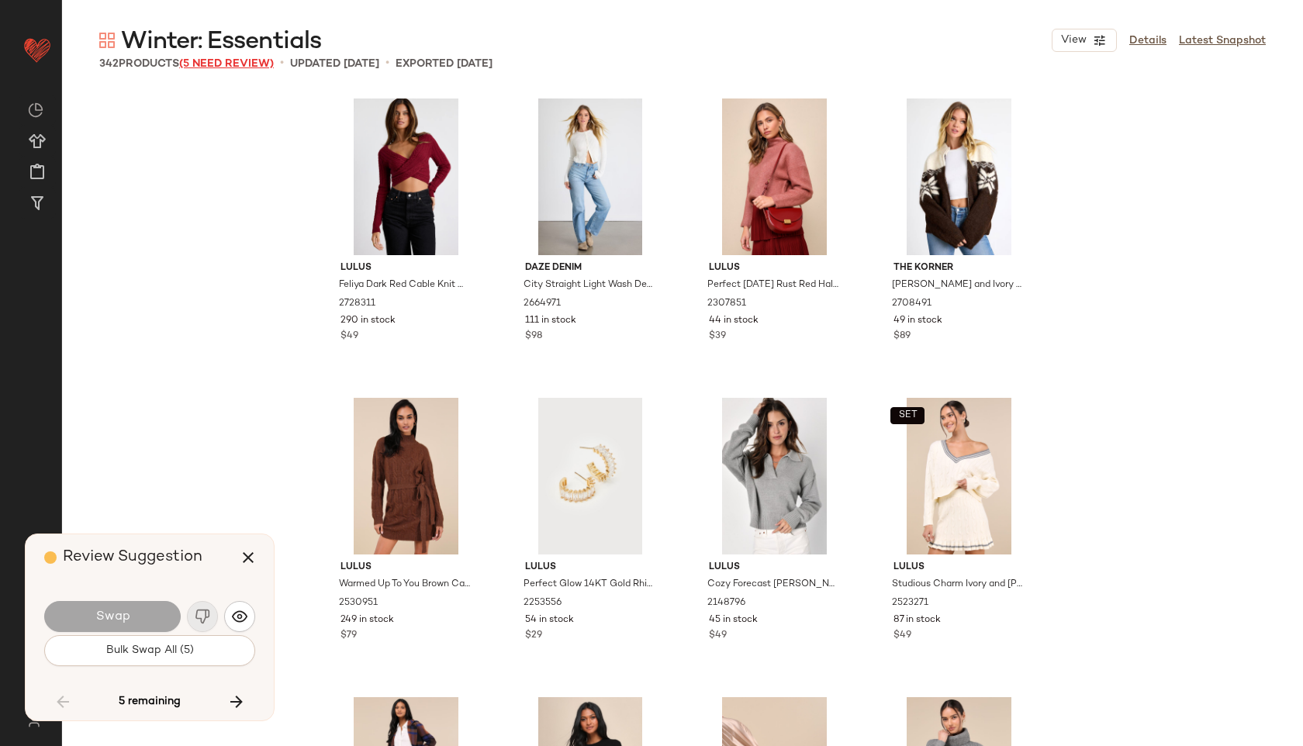
scroll to position [9283, 0]
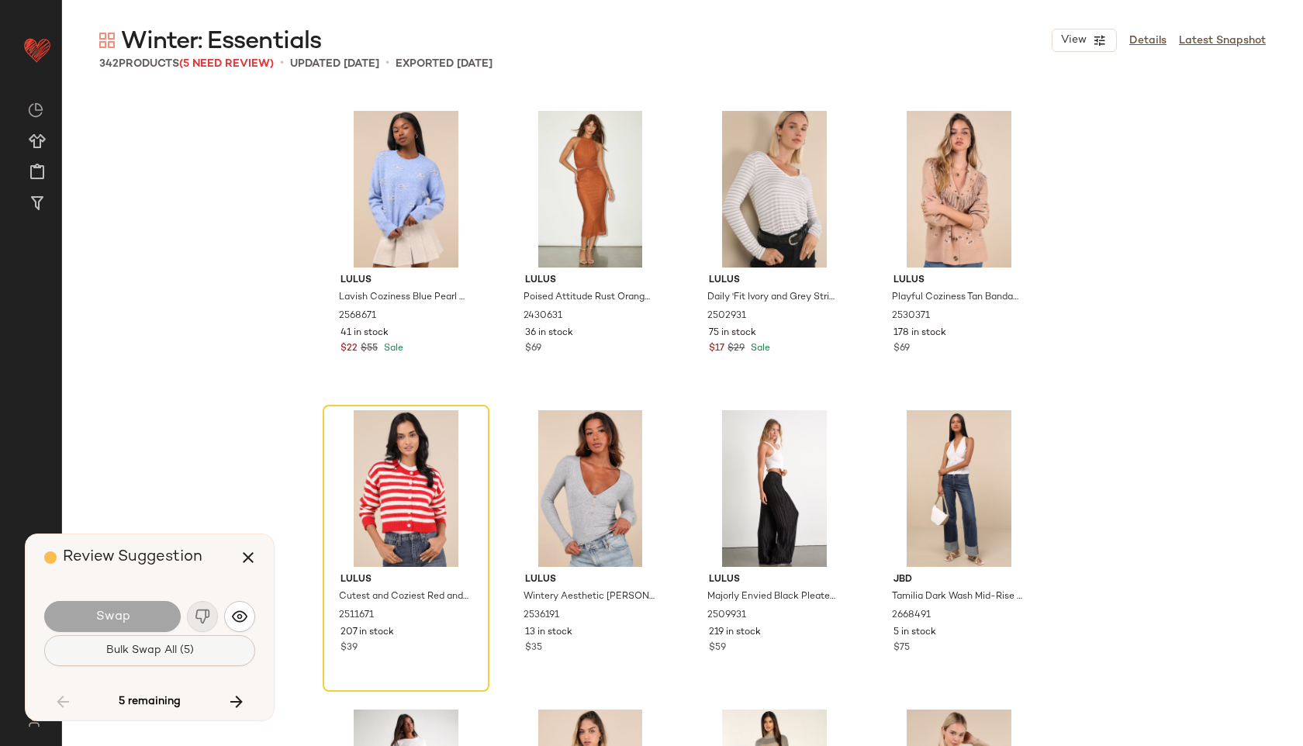
click at [164, 654] on span "Bulk Swap All (5)" at bounding box center [150, 651] width 88 height 12
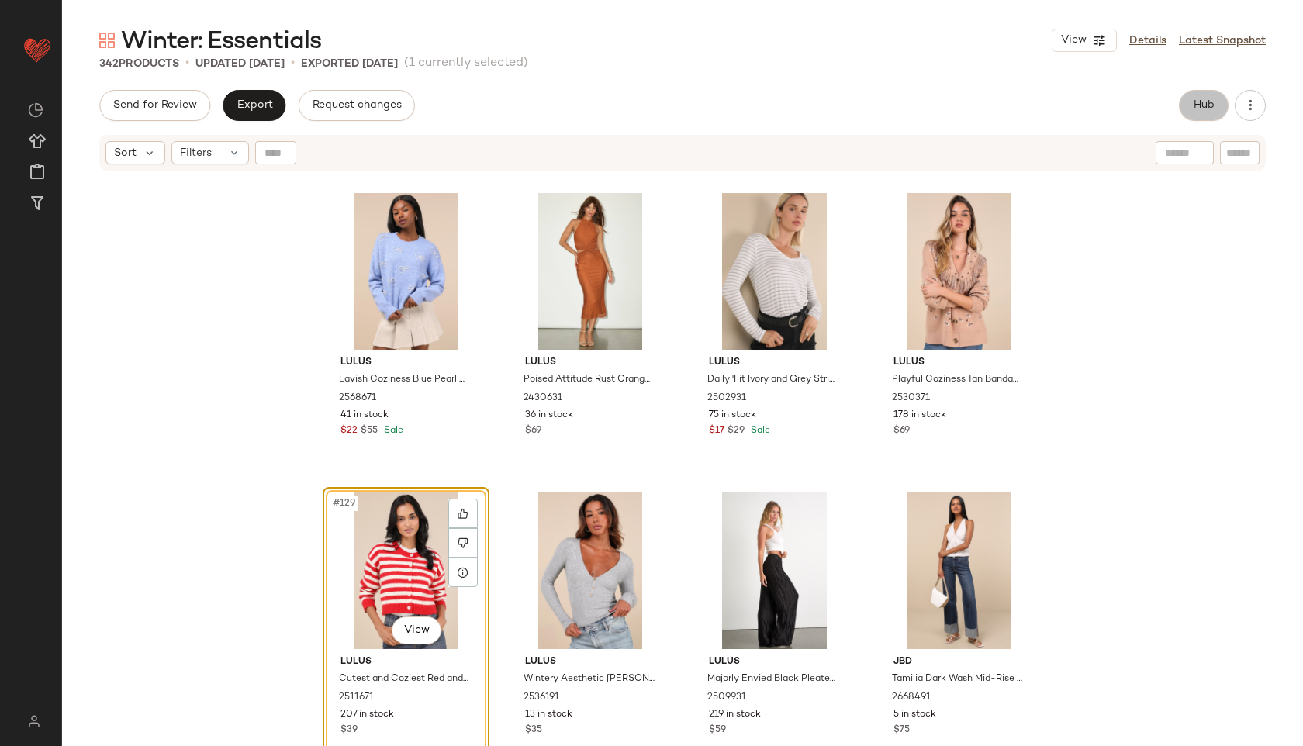
click at [1196, 109] on span "Hub" at bounding box center [1204, 105] width 22 height 12
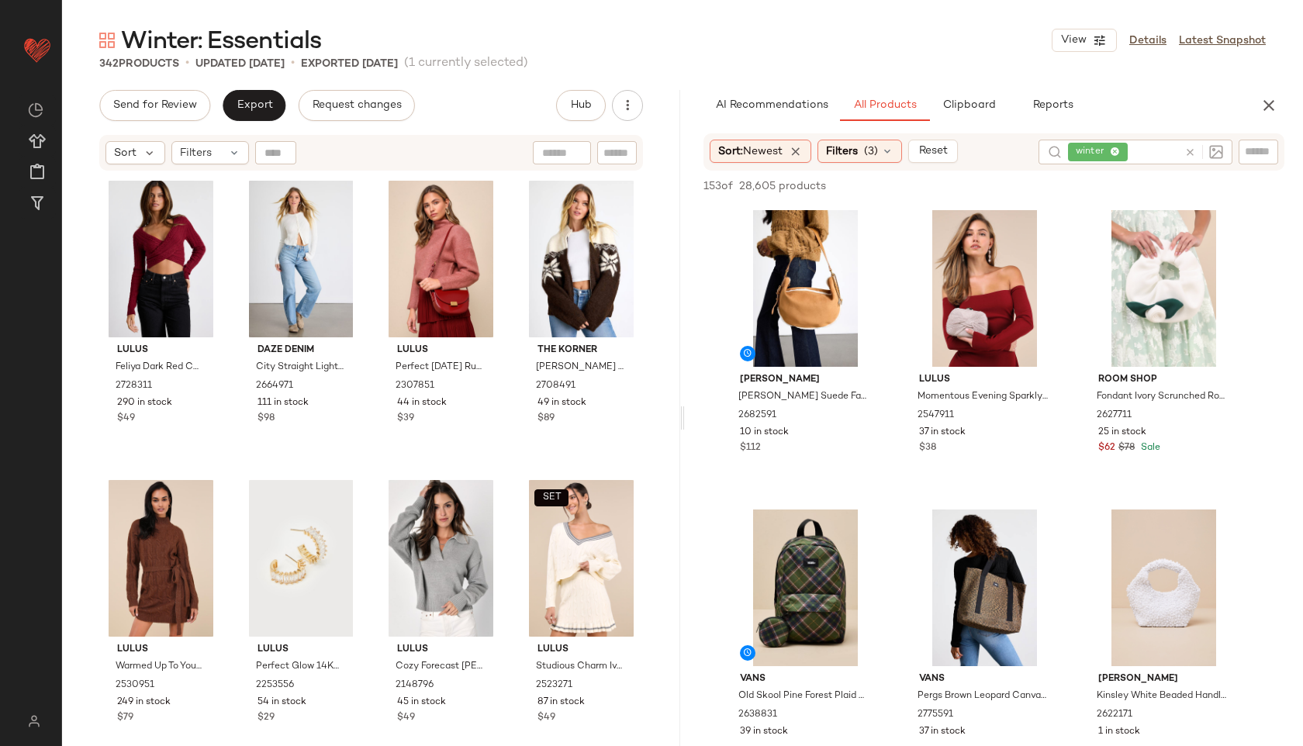
click at [1111, 146] on div "winter" at bounding box center [1098, 152] width 44 height 14
click at [1116, 151] on icon at bounding box center [1113, 152] width 10 height 10
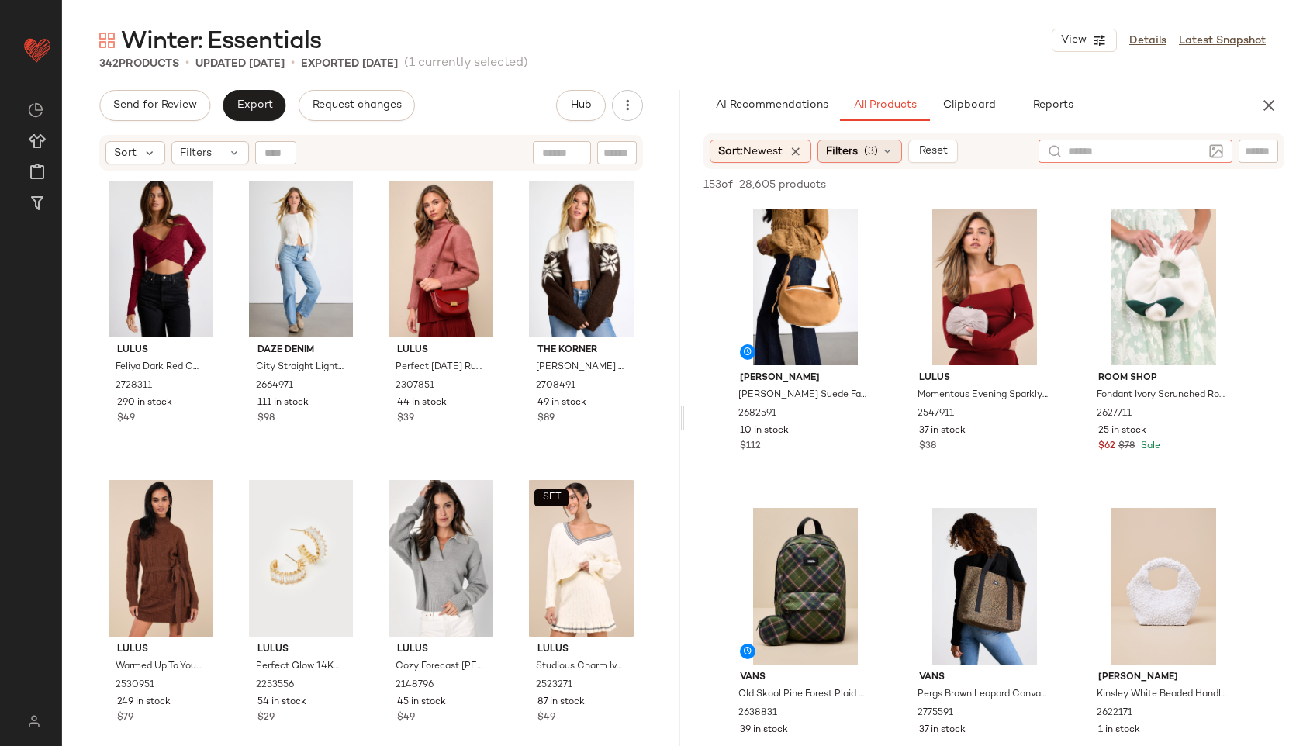
click at [884, 150] on div "Filters (3)" at bounding box center [860, 151] width 85 height 23
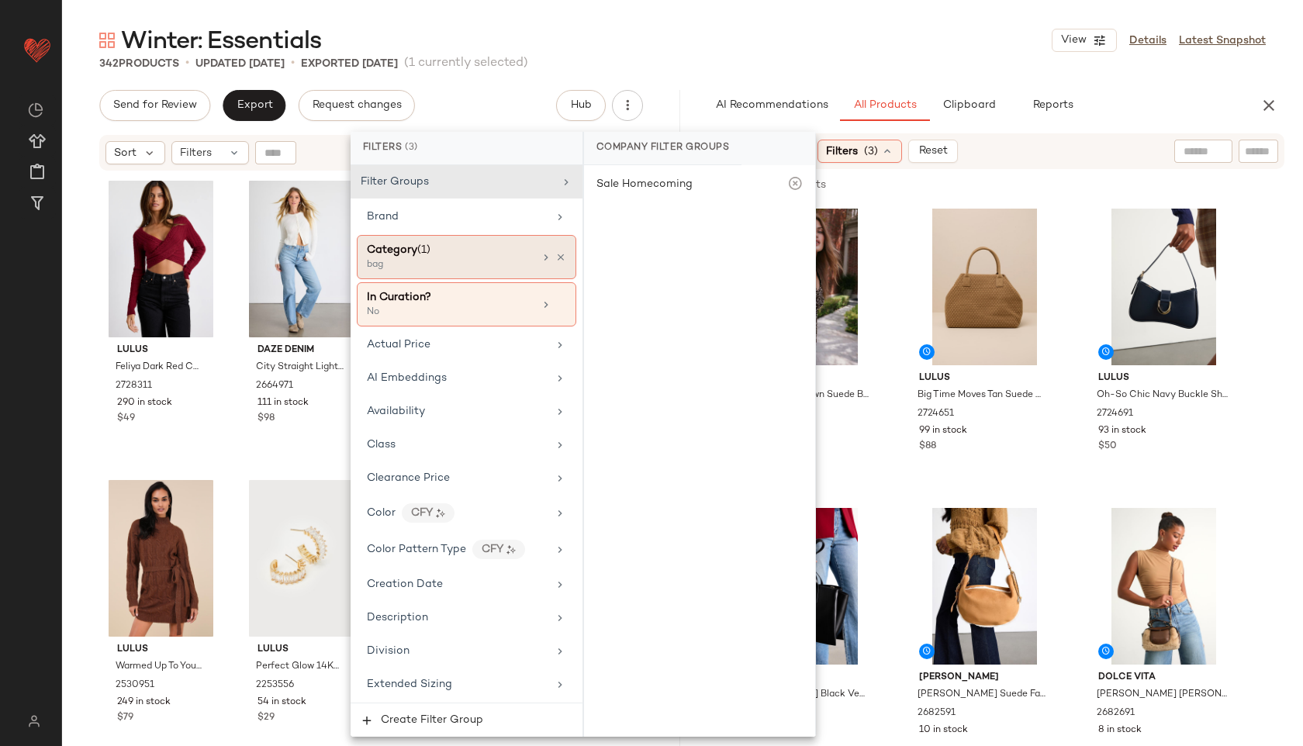
click at [447, 240] on div "Category (1) bag" at bounding box center [467, 257] width 220 height 44
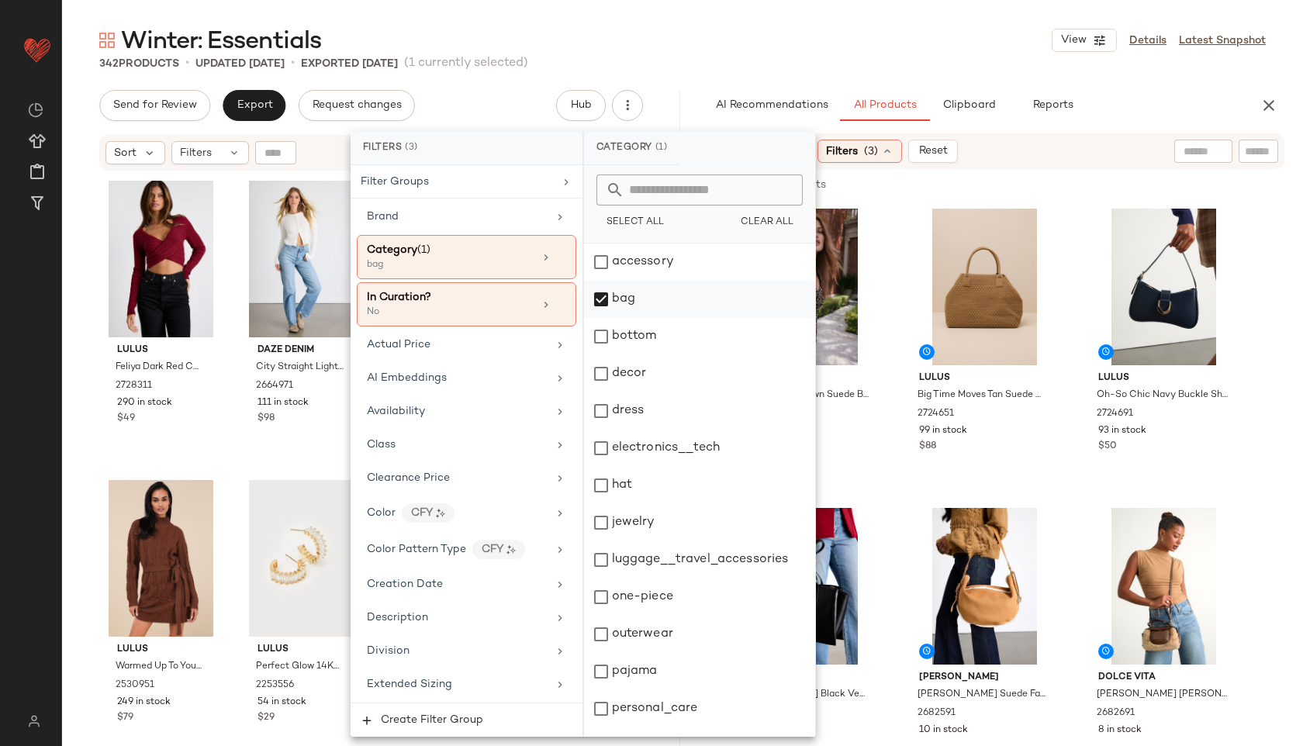
click at [631, 301] on div "bag" at bounding box center [699, 299] width 231 height 37
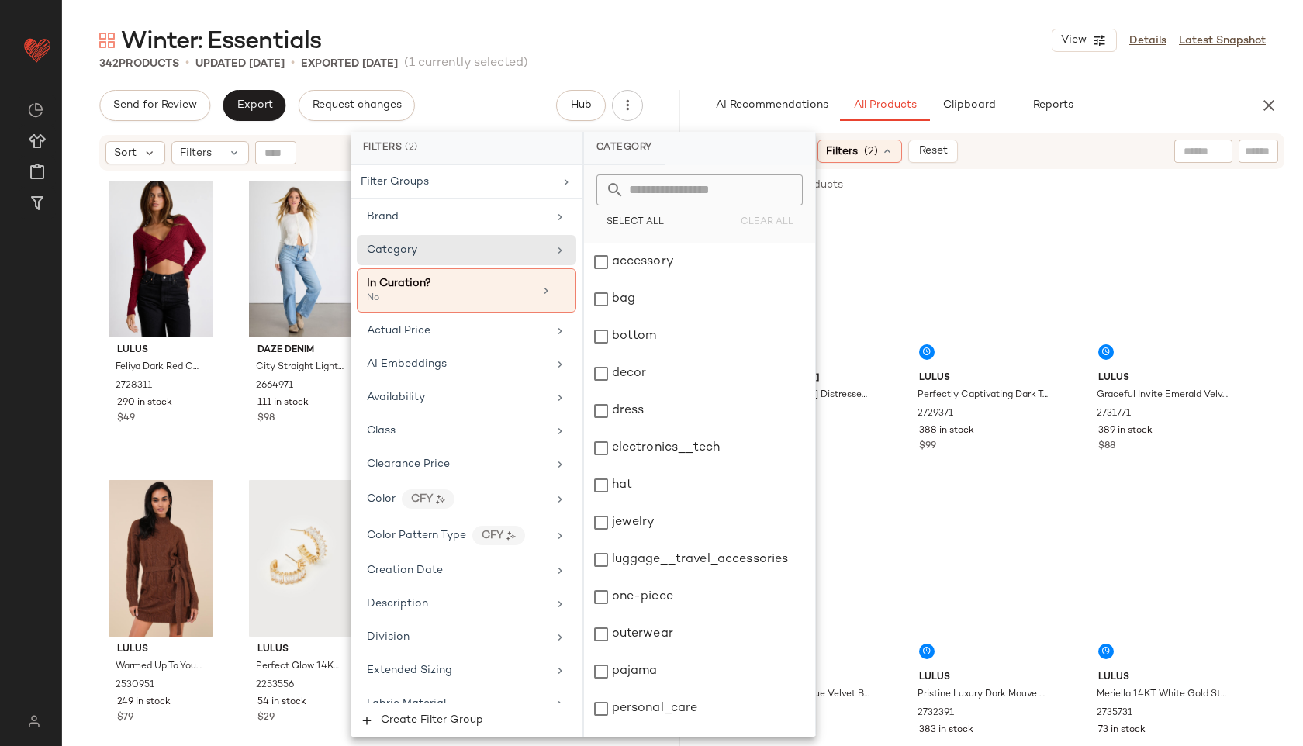
scroll to position [140, 0]
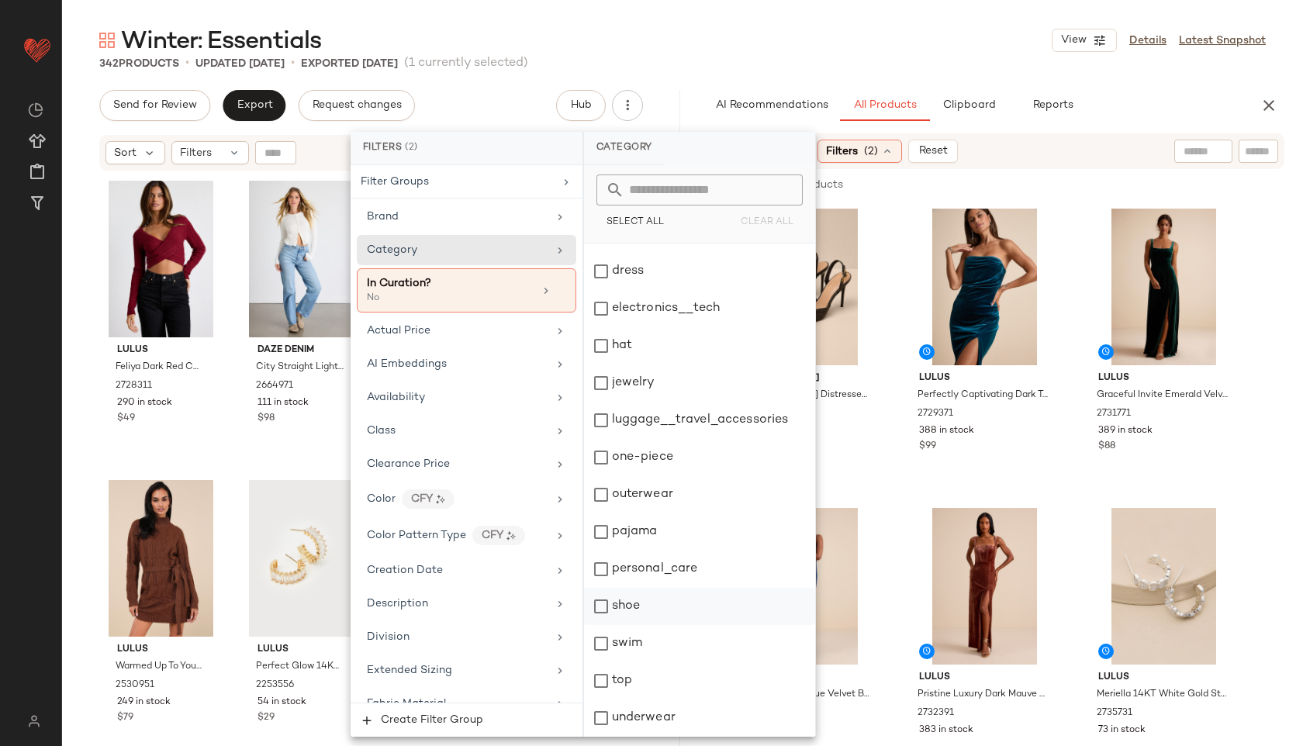
click at [628, 602] on div "shoe" at bounding box center [699, 606] width 231 height 37
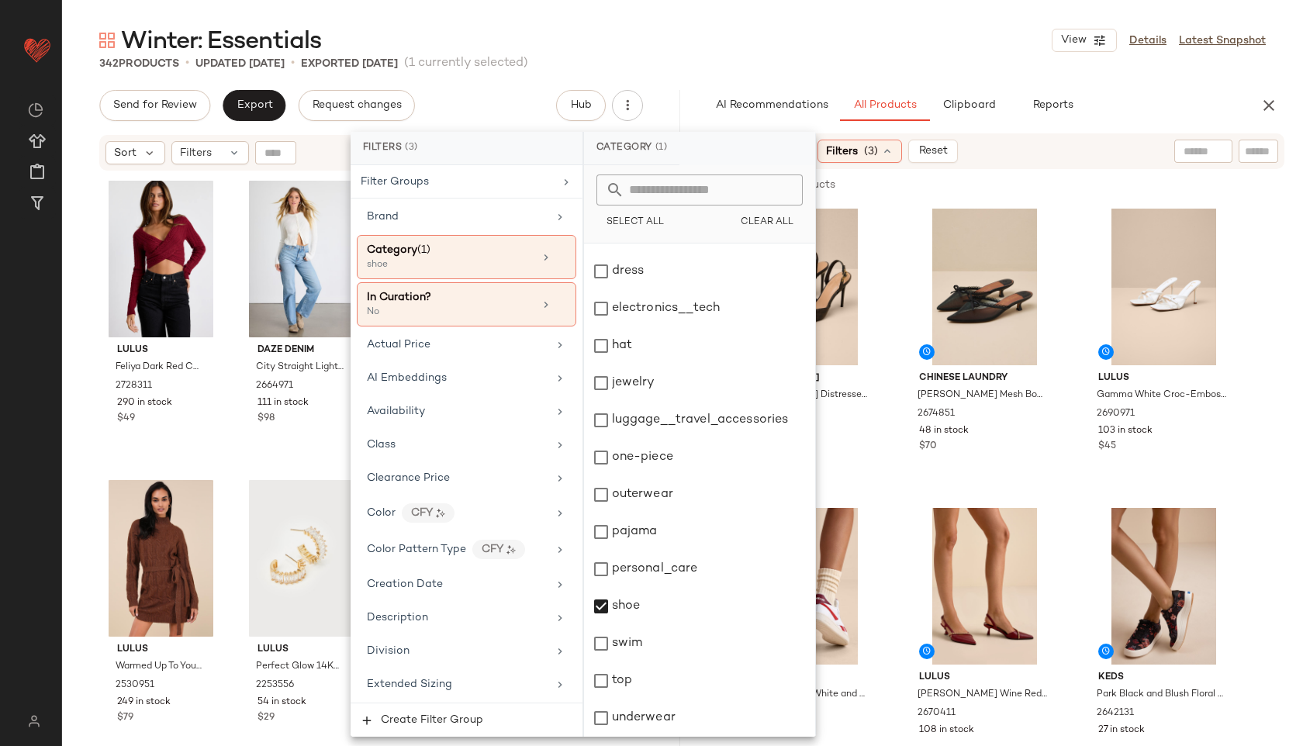
click at [845, 86] on div "Winter: Essentials View Details Latest Snapshot 342 Products • updated [DATE] •…" at bounding box center [682, 385] width 1241 height 721
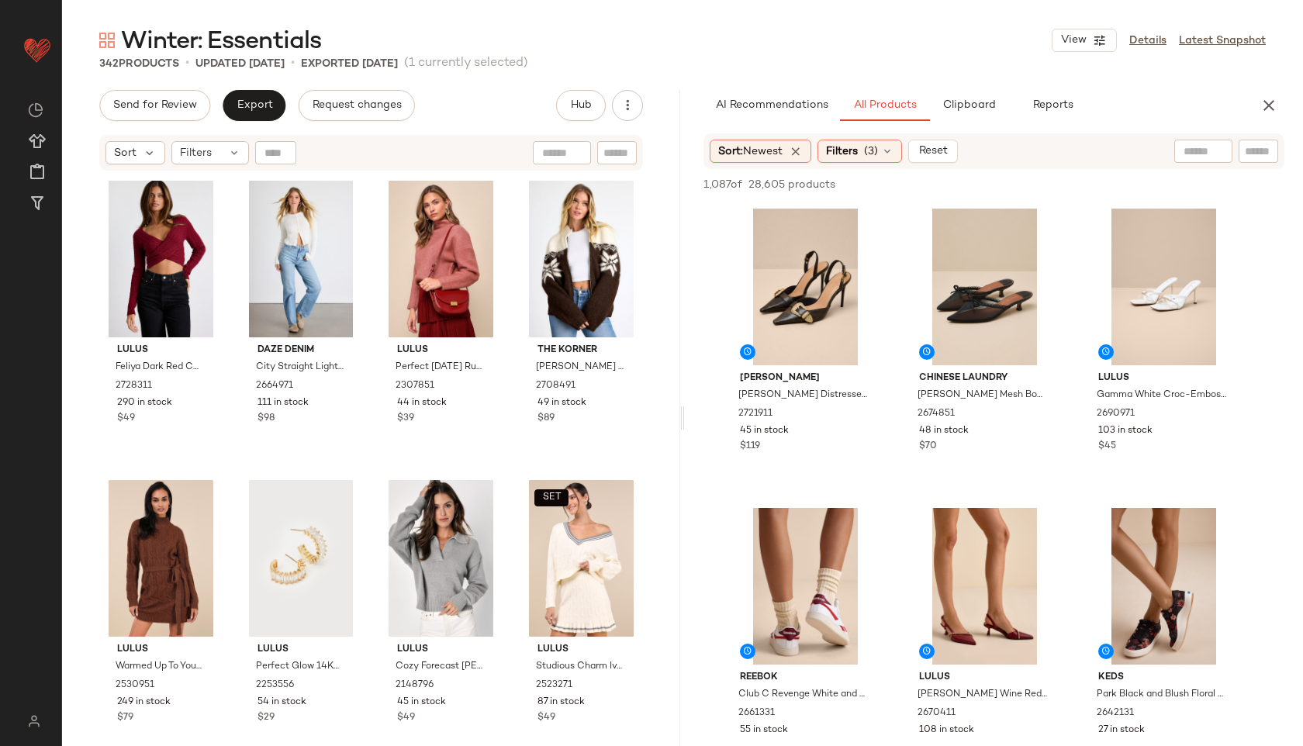
click at [1209, 152] on div at bounding box center [1204, 151] width 58 height 23
type input "*****"
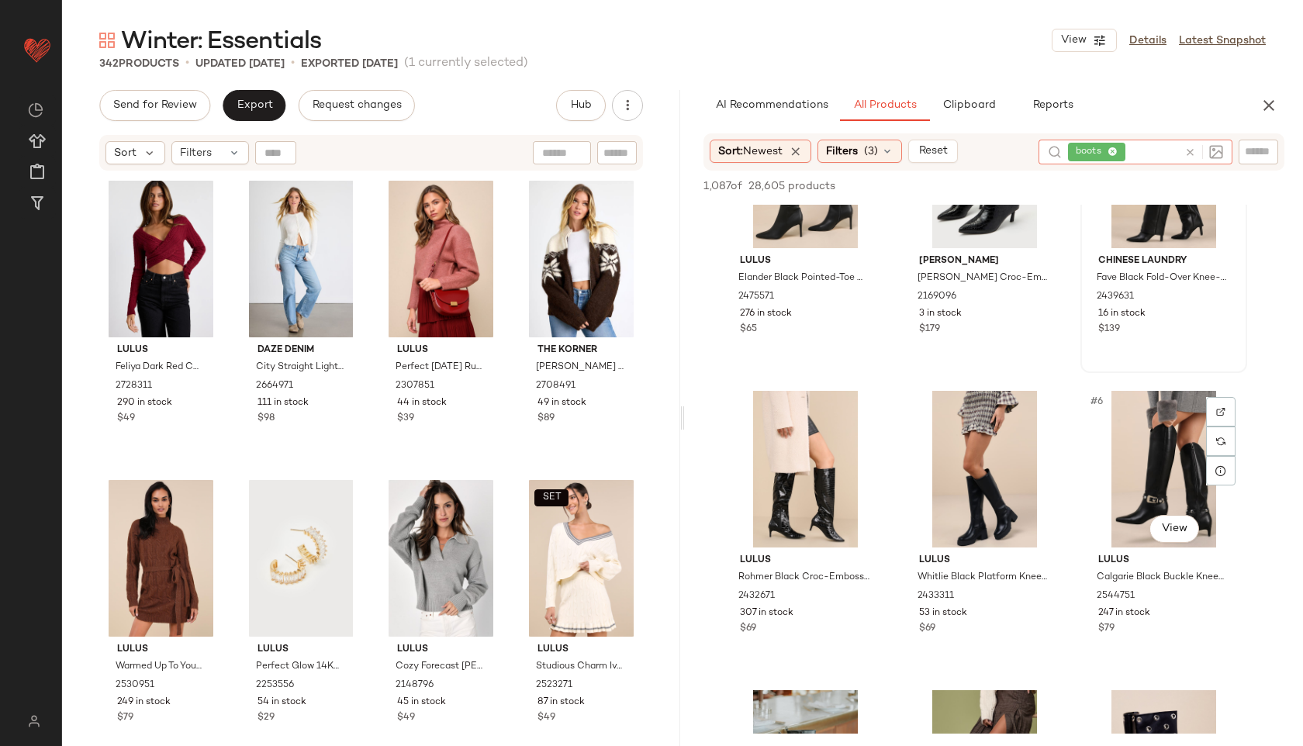
scroll to position [118, 0]
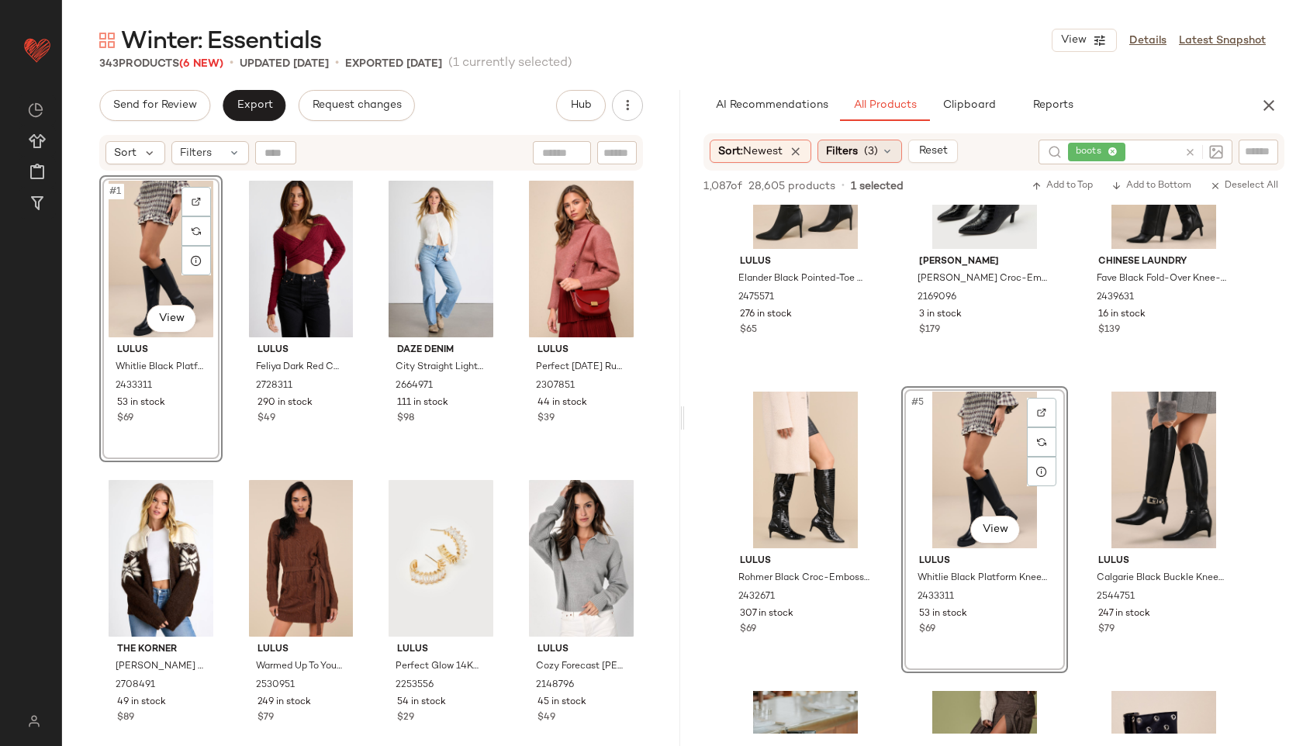
click at [858, 150] on span "Filters" at bounding box center [842, 152] width 32 height 16
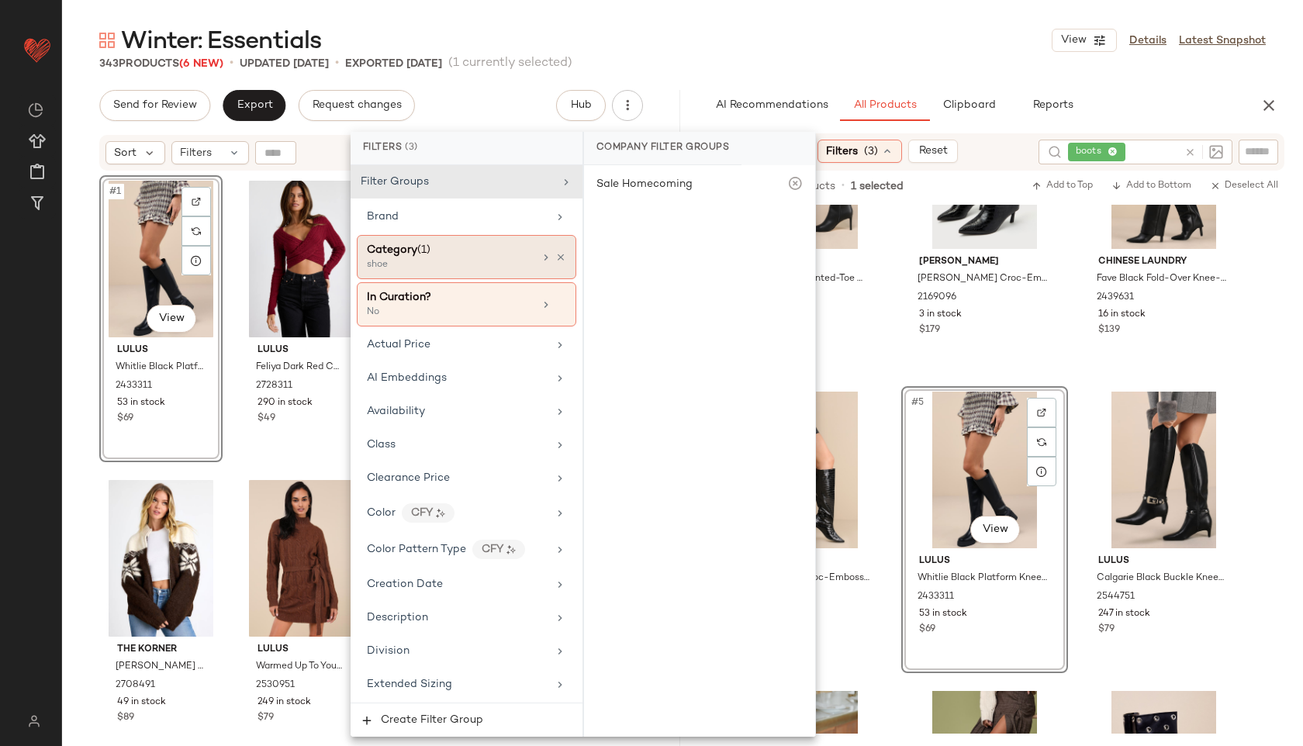
click at [453, 261] on div "shoe" at bounding box center [444, 265] width 155 height 14
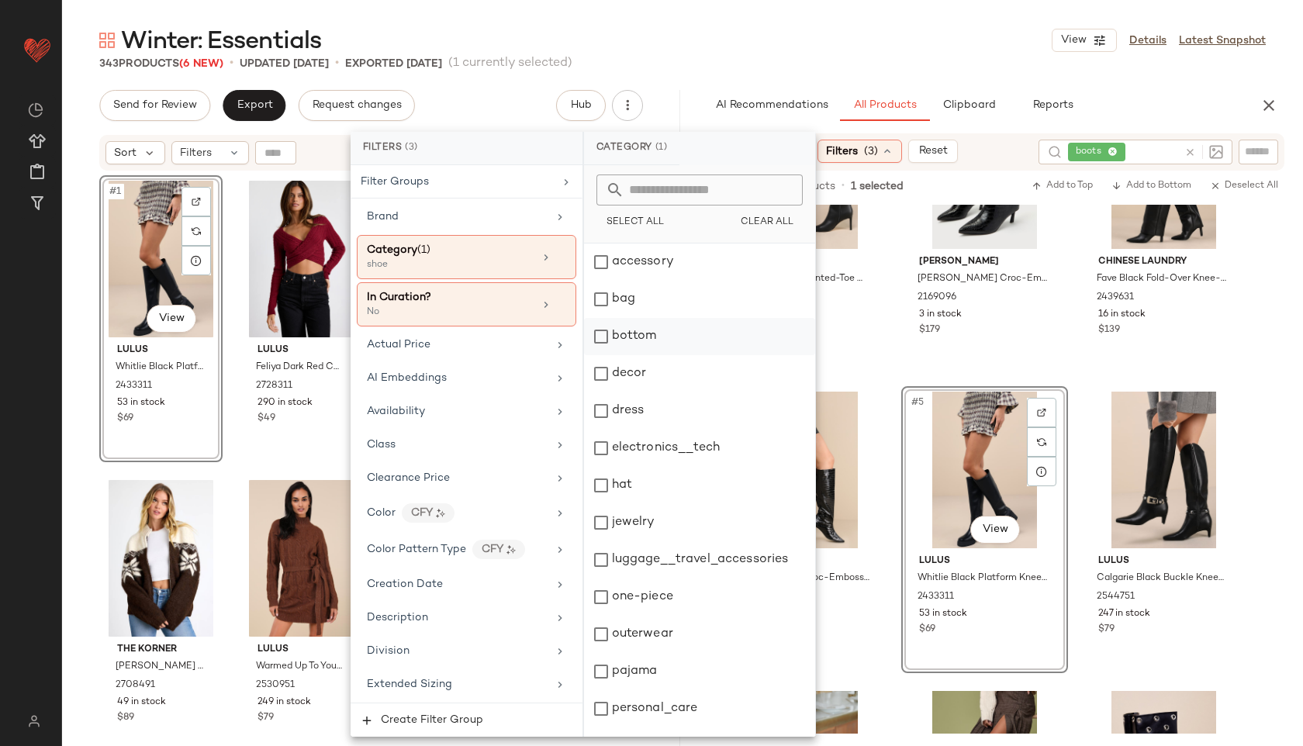
click at [646, 337] on div "bottom" at bounding box center [699, 336] width 231 height 37
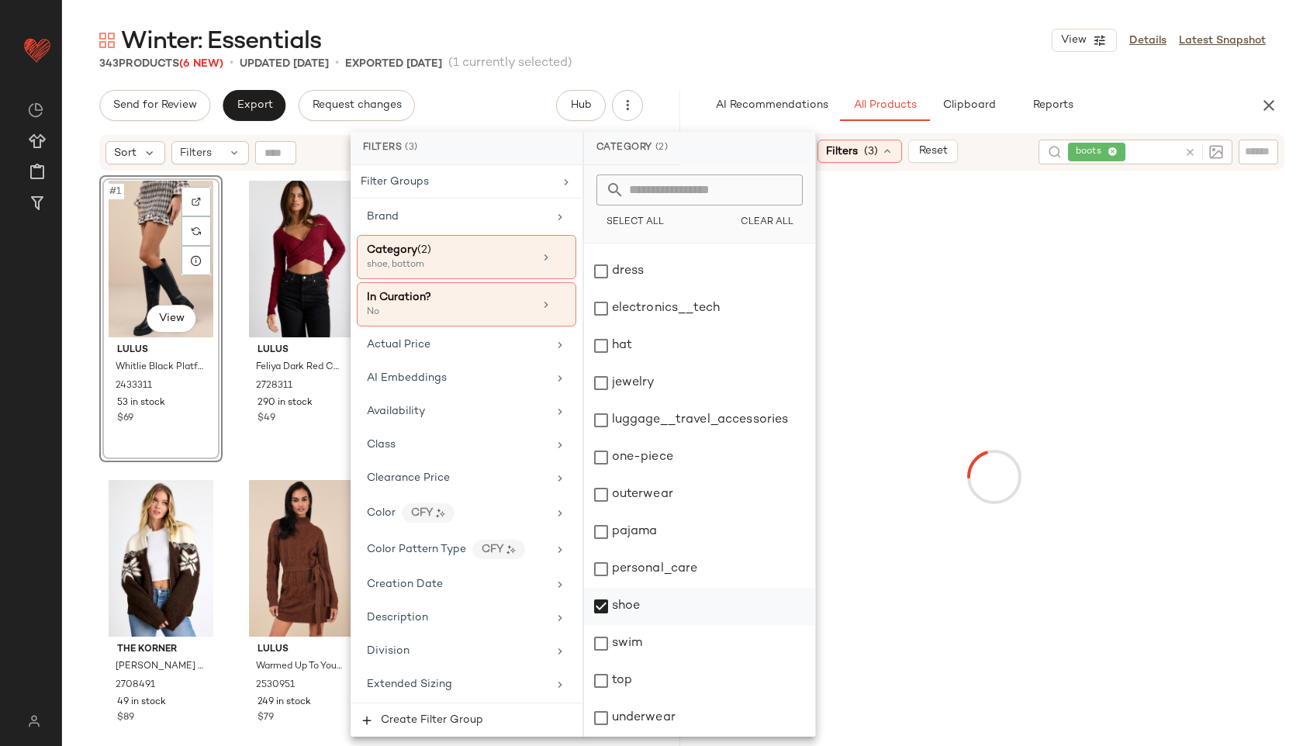
click at [635, 599] on div "shoe" at bounding box center [699, 606] width 231 height 37
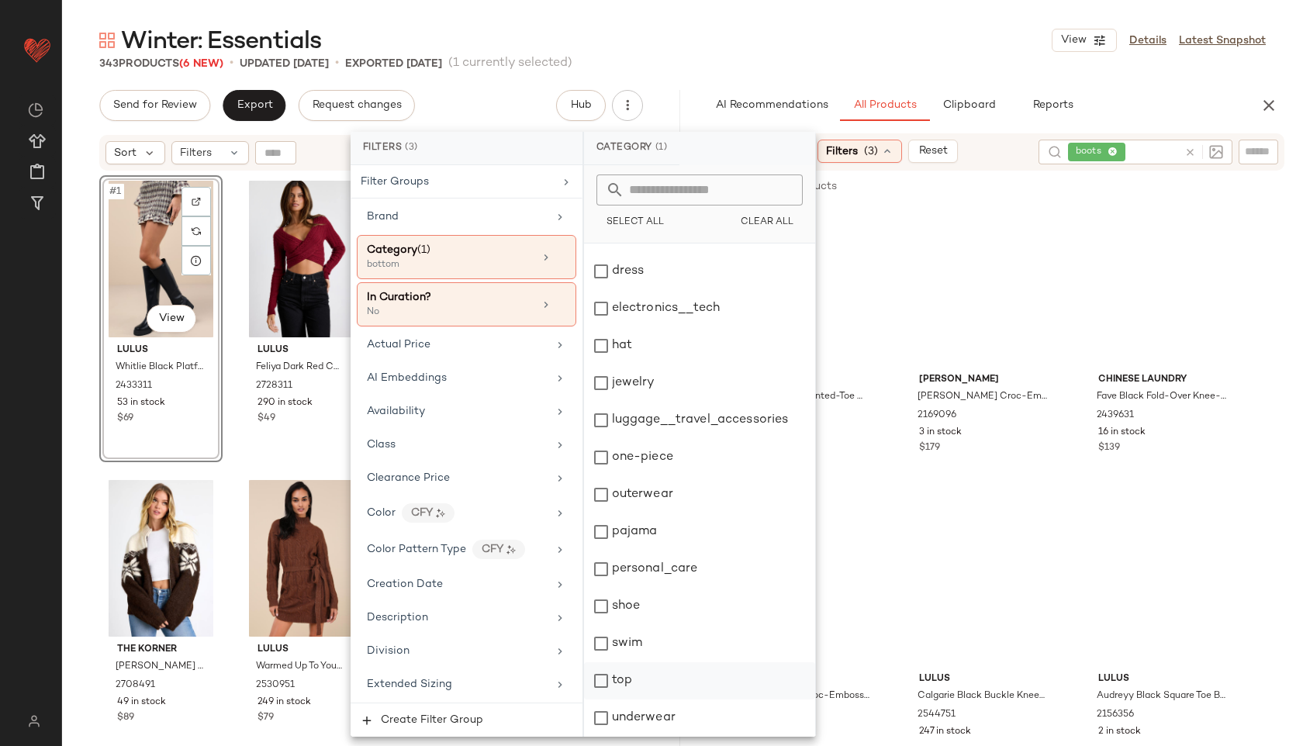
click at [621, 680] on div "top" at bounding box center [699, 681] width 231 height 37
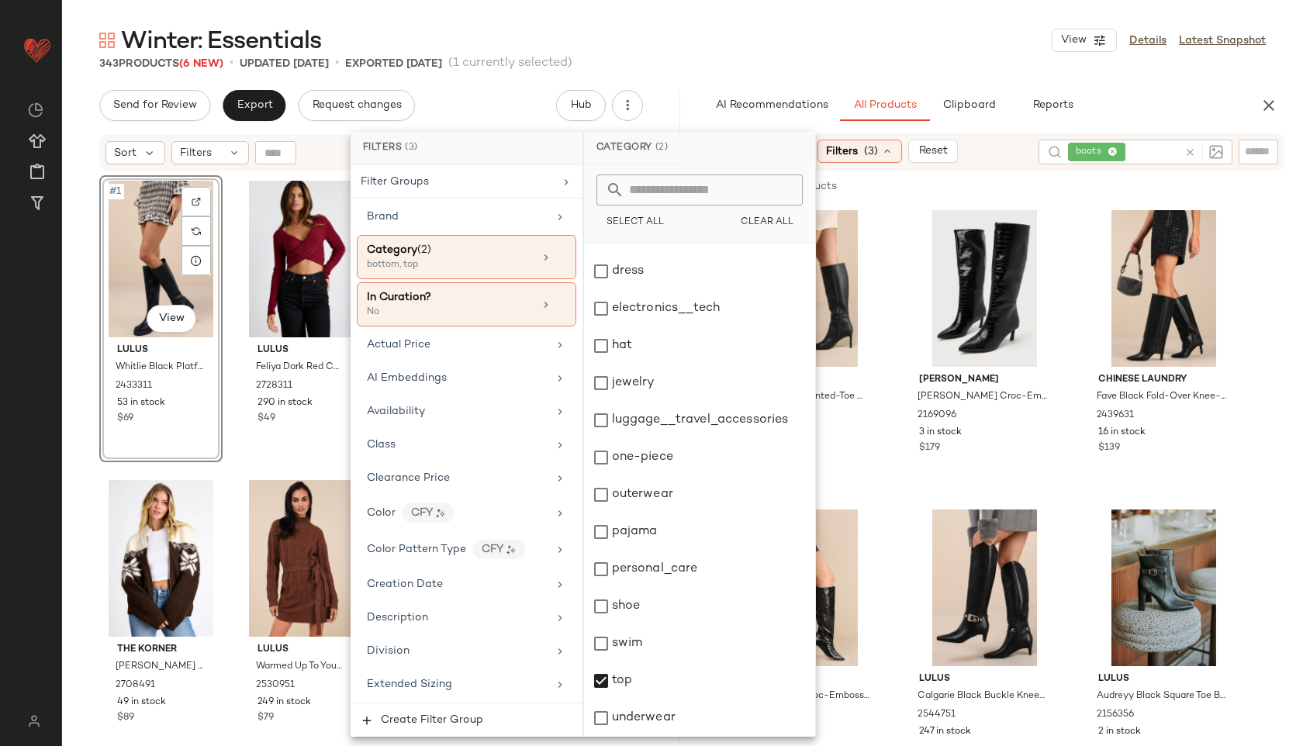
click at [767, 36] on div "Winter: Essentials View Details Latest Snapshot" at bounding box center [682, 40] width 1241 height 31
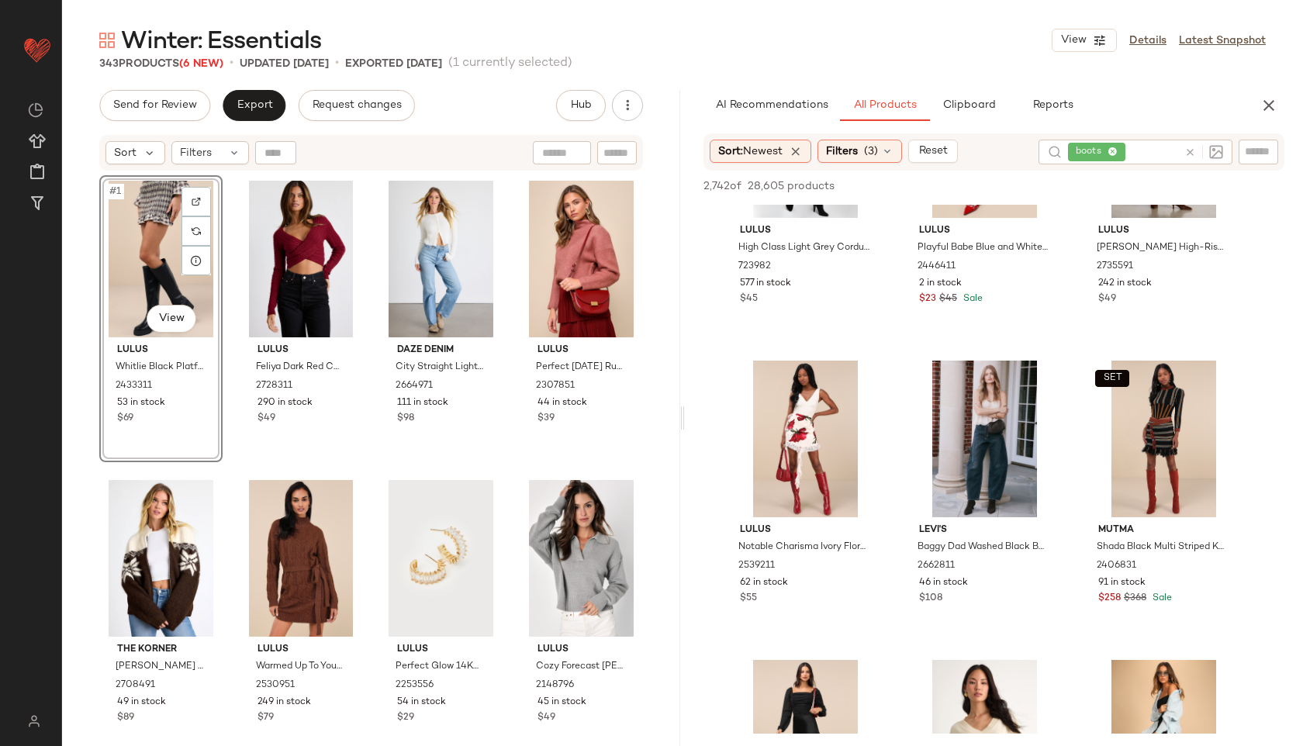
scroll to position [0, 0]
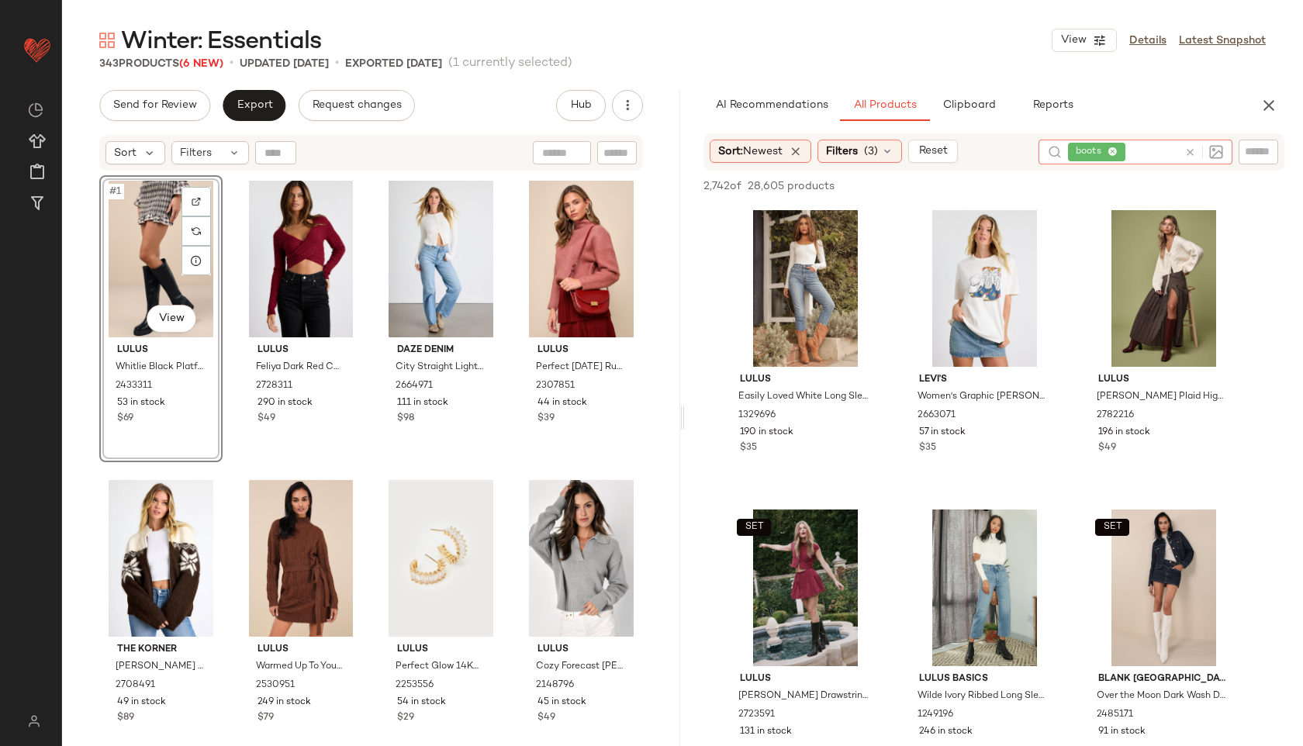
click at [1192, 154] on icon at bounding box center [1191, 153] width 12 height 12
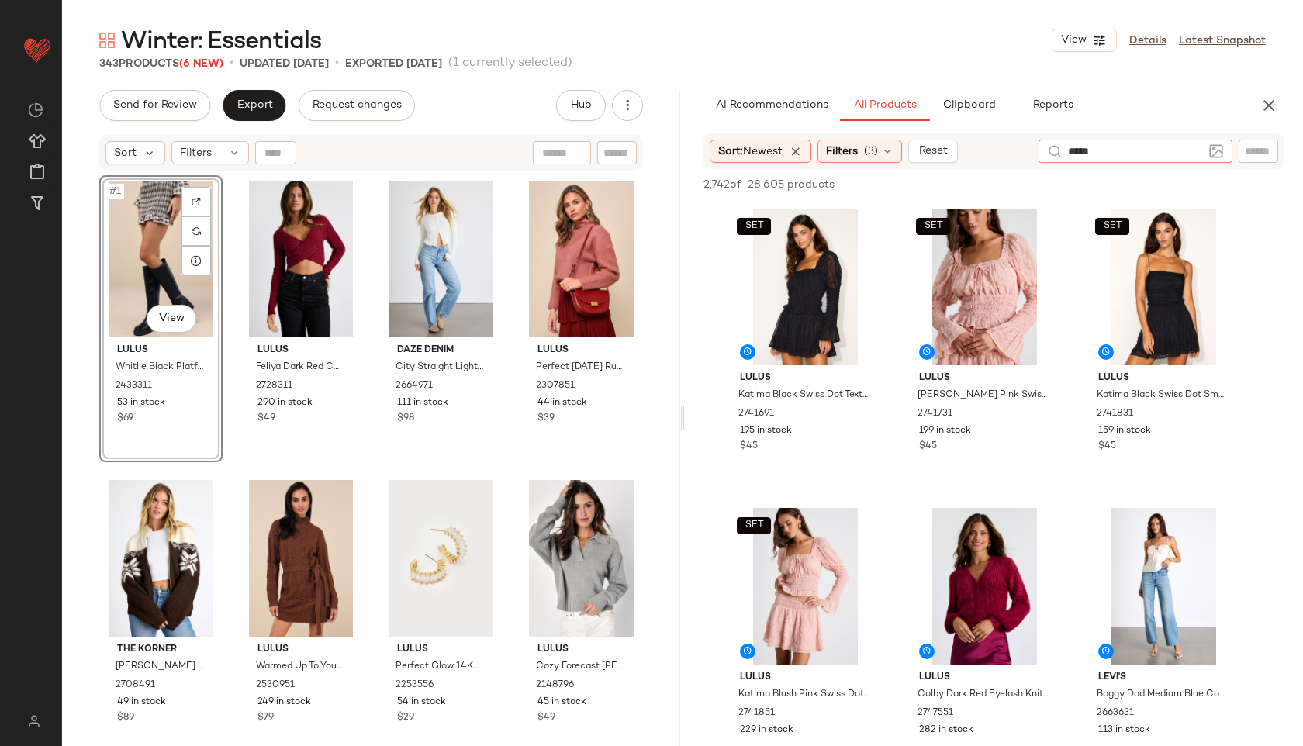
type input "******"
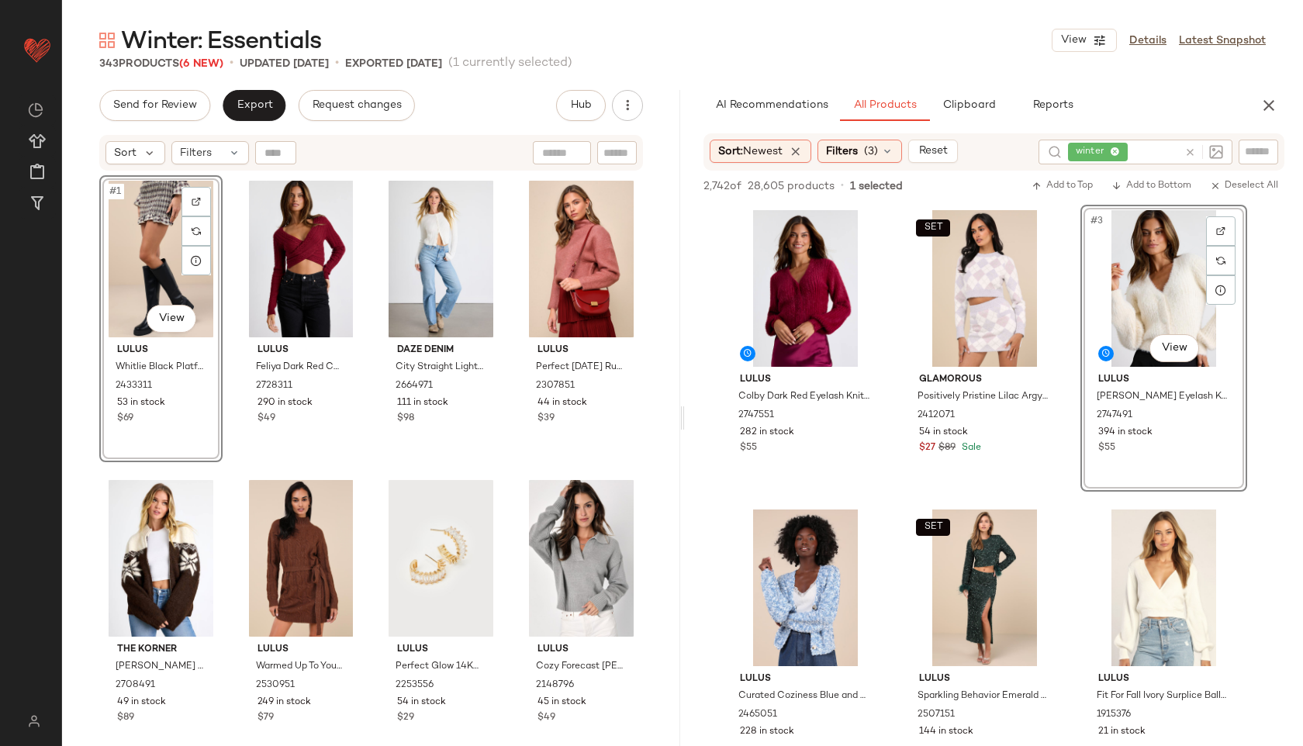
drag, startPoint x: 1142, startPoint y: 290, endPoint x: 97, endPoint y: 1, distance: 1084.3
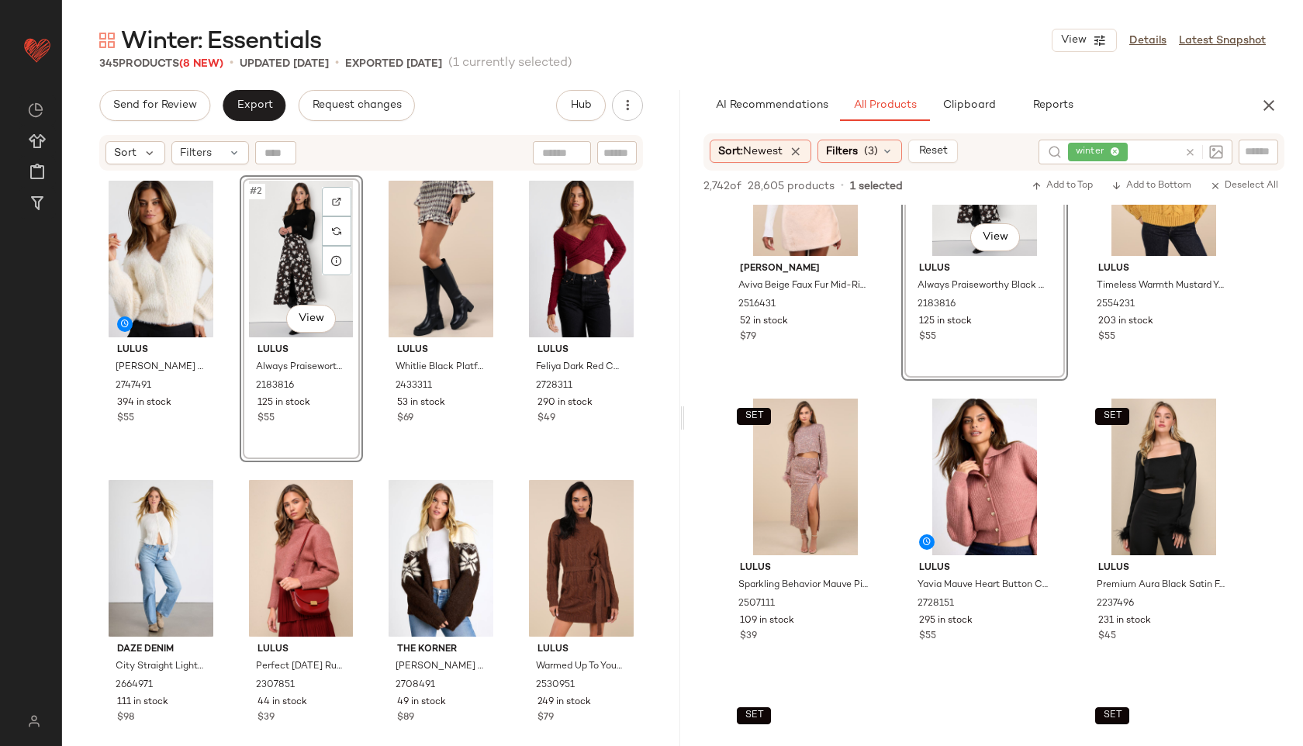
scroll to position [1015, 0]
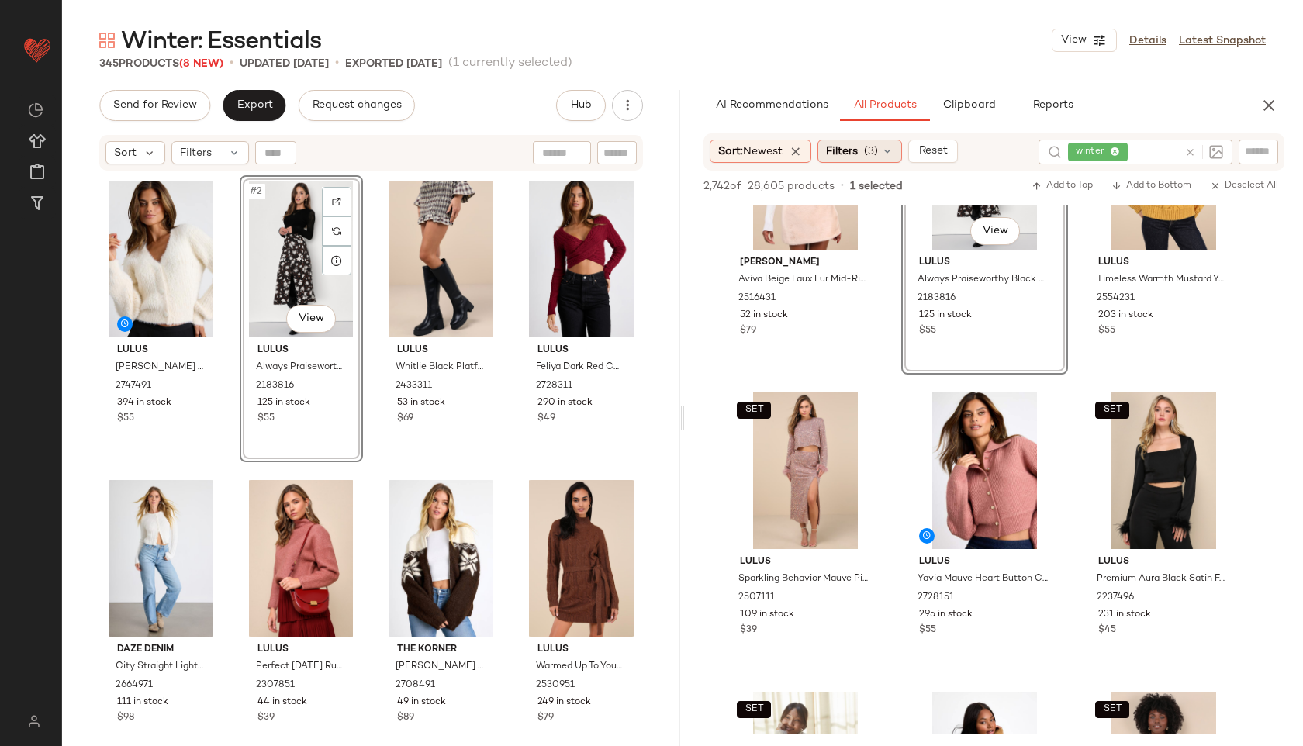
click at [874, 149] on span "(3)" at bounding box center [871, 152] width 14 height 16
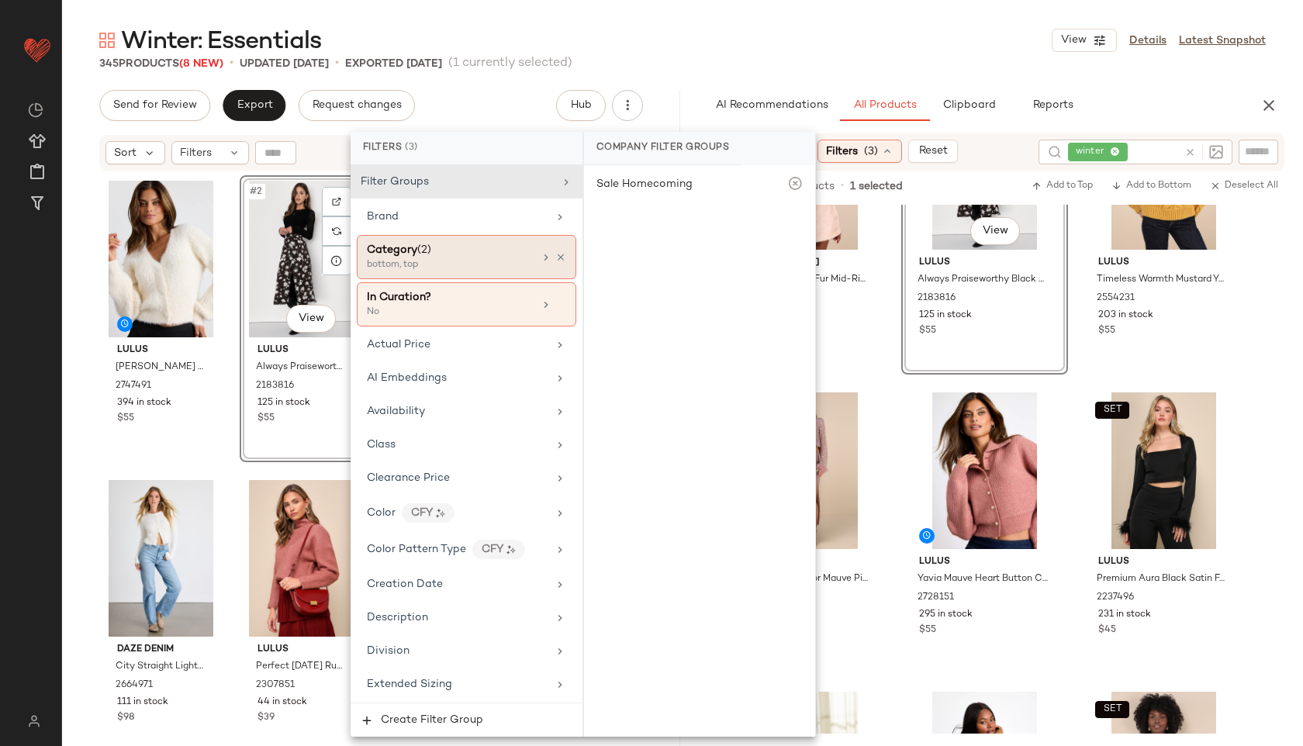
click at [511, 236] on div "Category (2) bottom, top" at bounding box center [467, 257] width 220 height 44
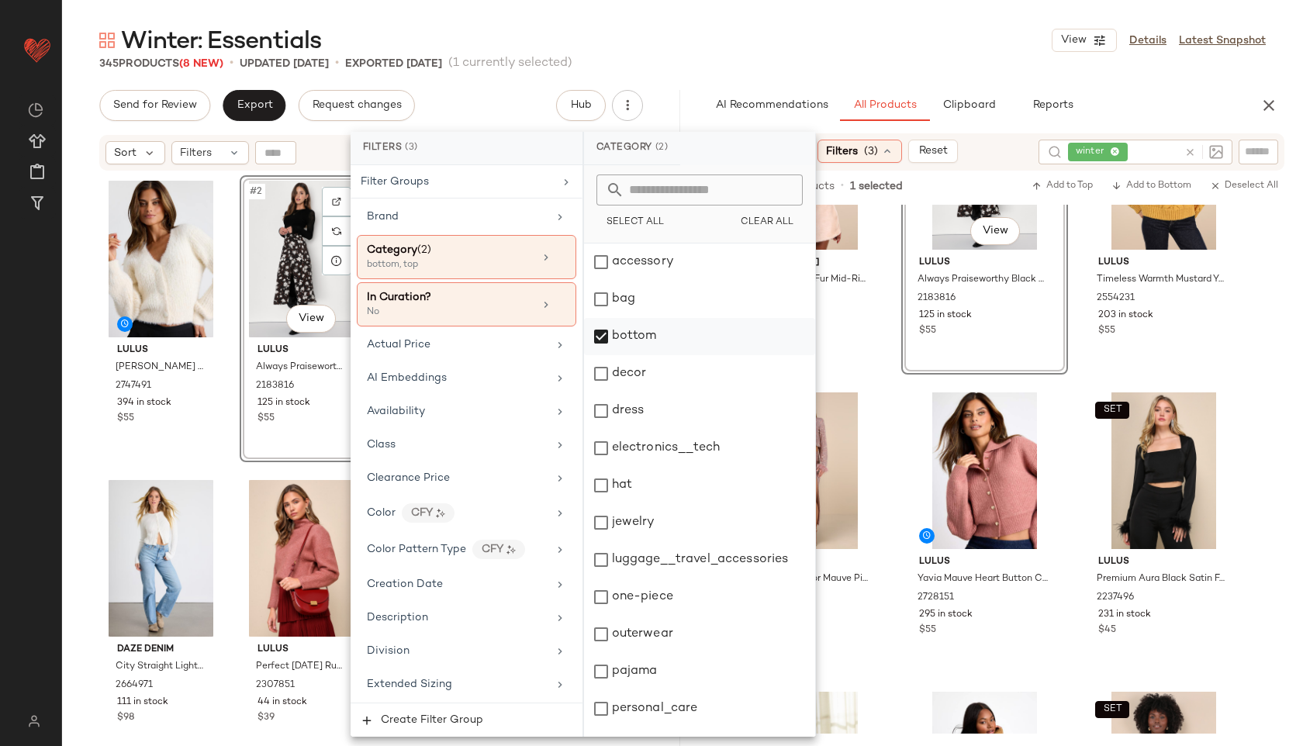
click at [646, 334] on div "bottom" at bounding box center [699, 336] width 231 height 37
click at [654, 403] on div "dress" at bounding box center [699, 411] width 231 height 37
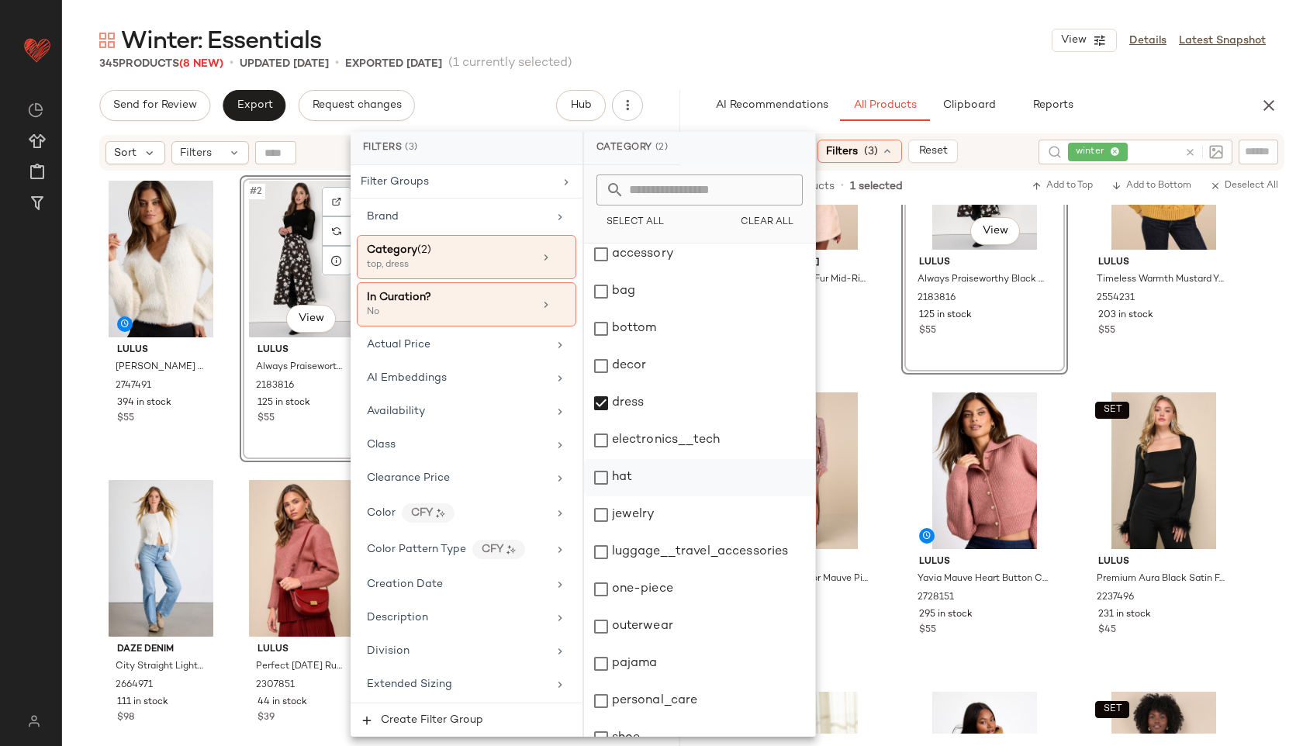
scroll to position [140, 0]
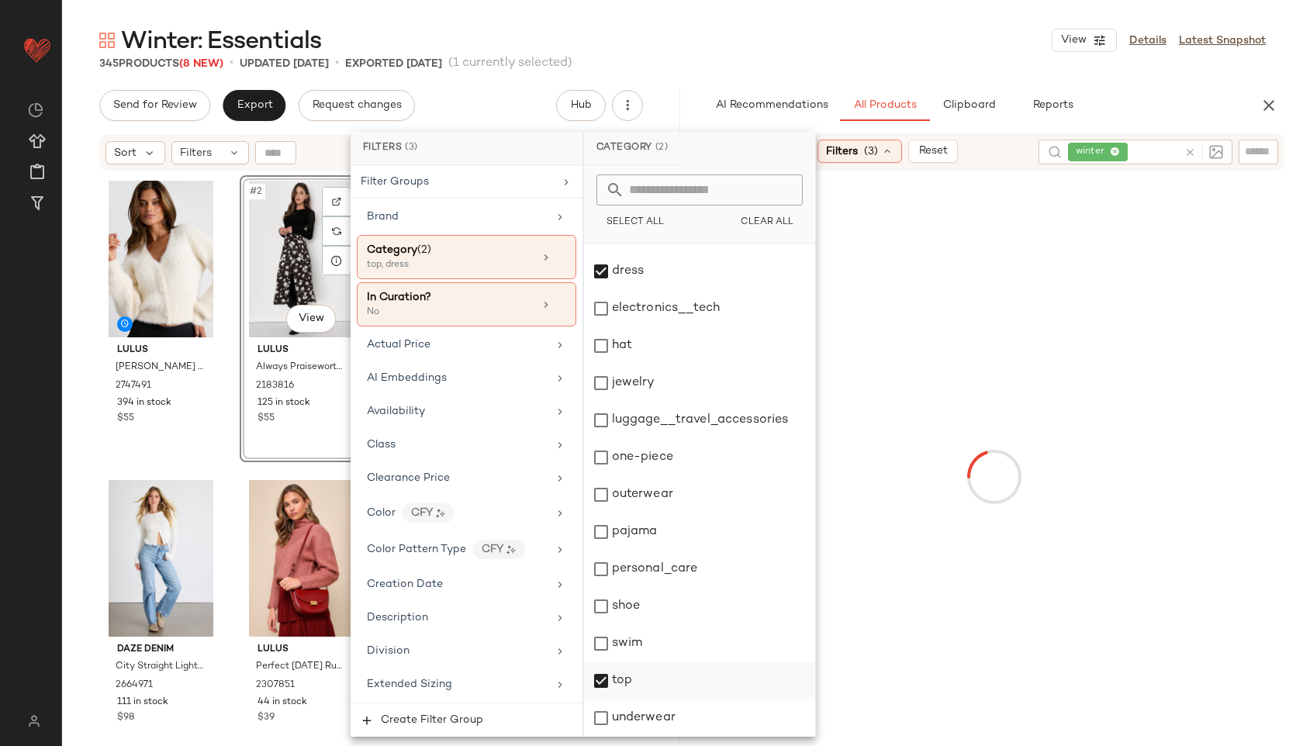
click at [631, 679] on div "top" at bounding box center [699, 681] width 231 height 37
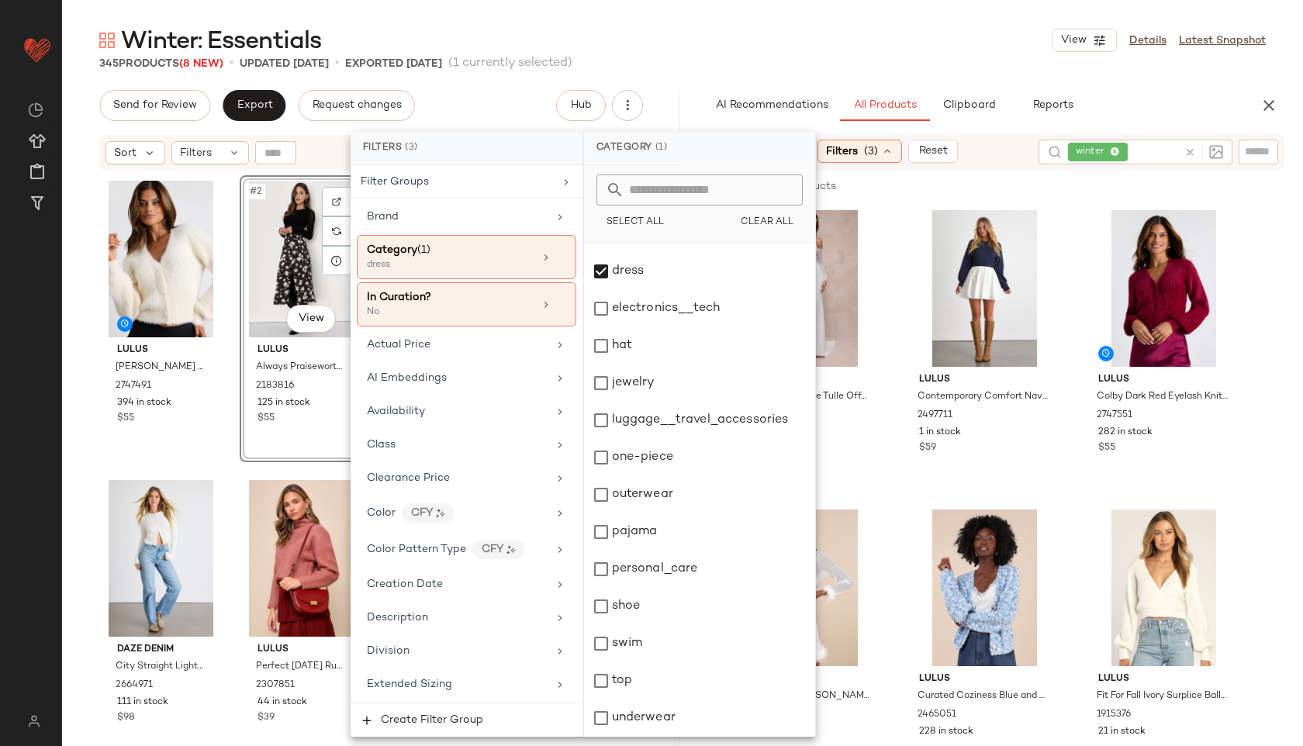
click at [901, 29] on div "Winter: Essentials View Details Latest Snapshot" at bounding box center [682, 40] width 1241 height 31
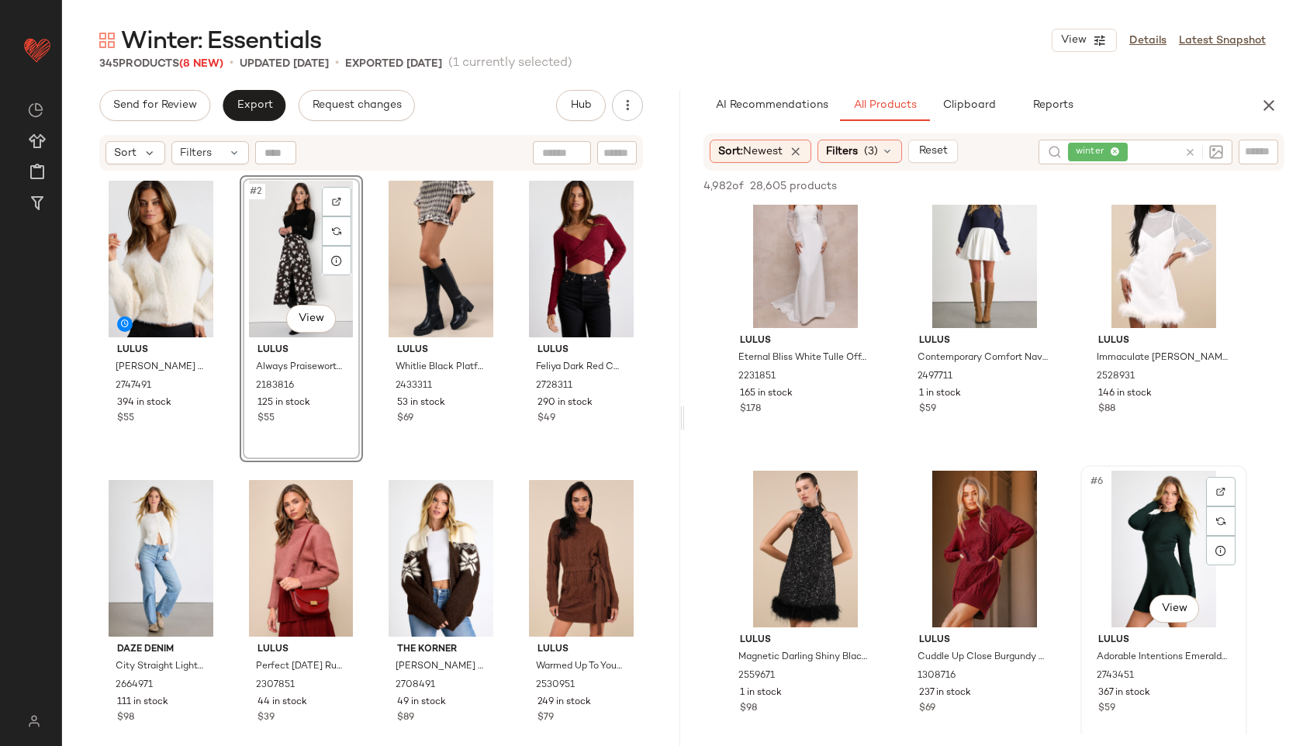
scroll to position [43, 0]
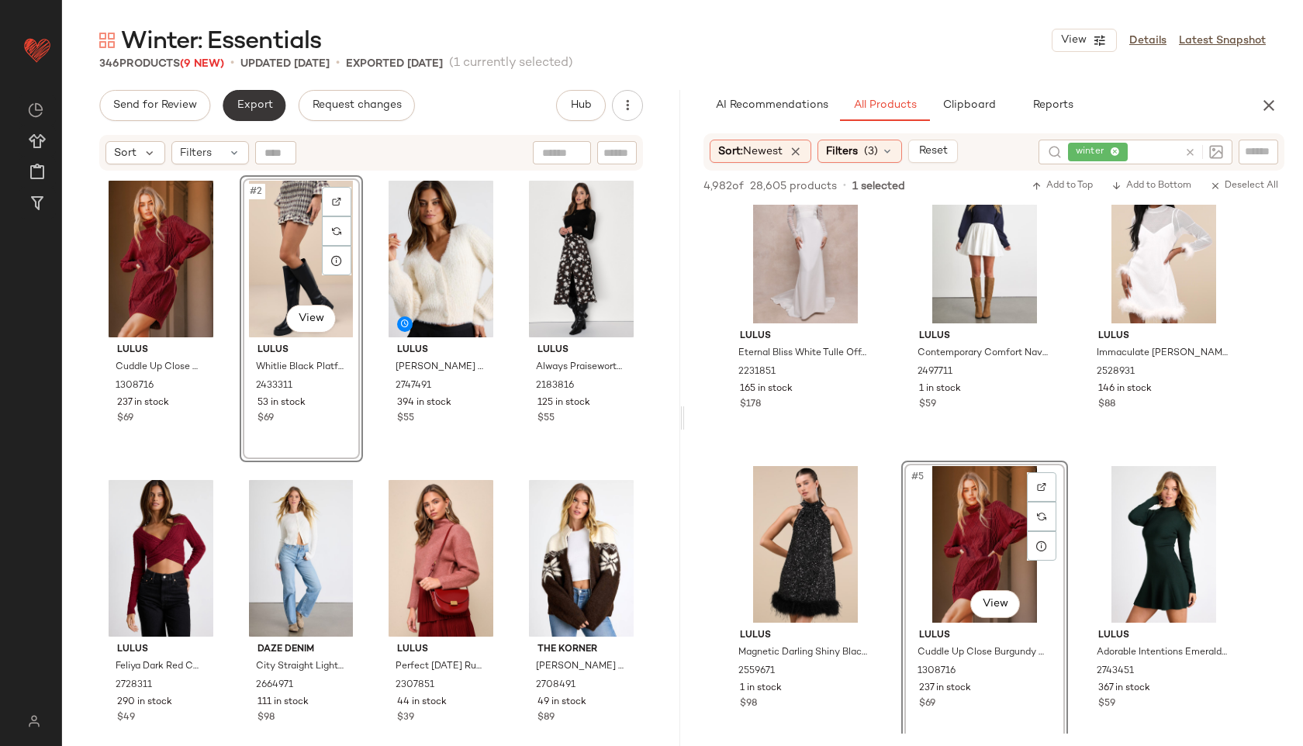
click at [251, 104] on span "Export" at bounding box center [254, 105] width 36 height 12
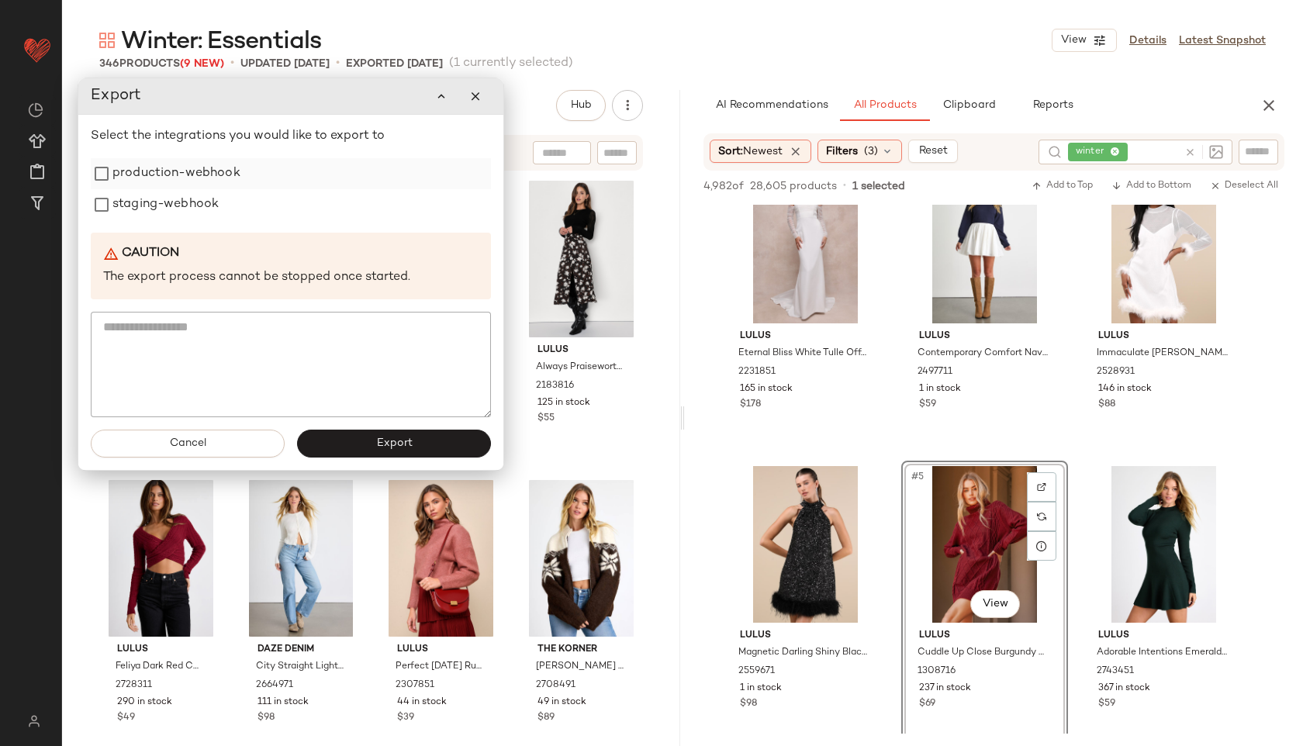
click at [220, 175] on label "production-webhook" at bounding box center [176, 173] width 128 height 31
click at [196, 201] on label "staging-webhook" at bounding box center [165, 204] width 106 height 31
click at [402, 441] on span "Export" at bounding box center [393, 444] width 36 height 12
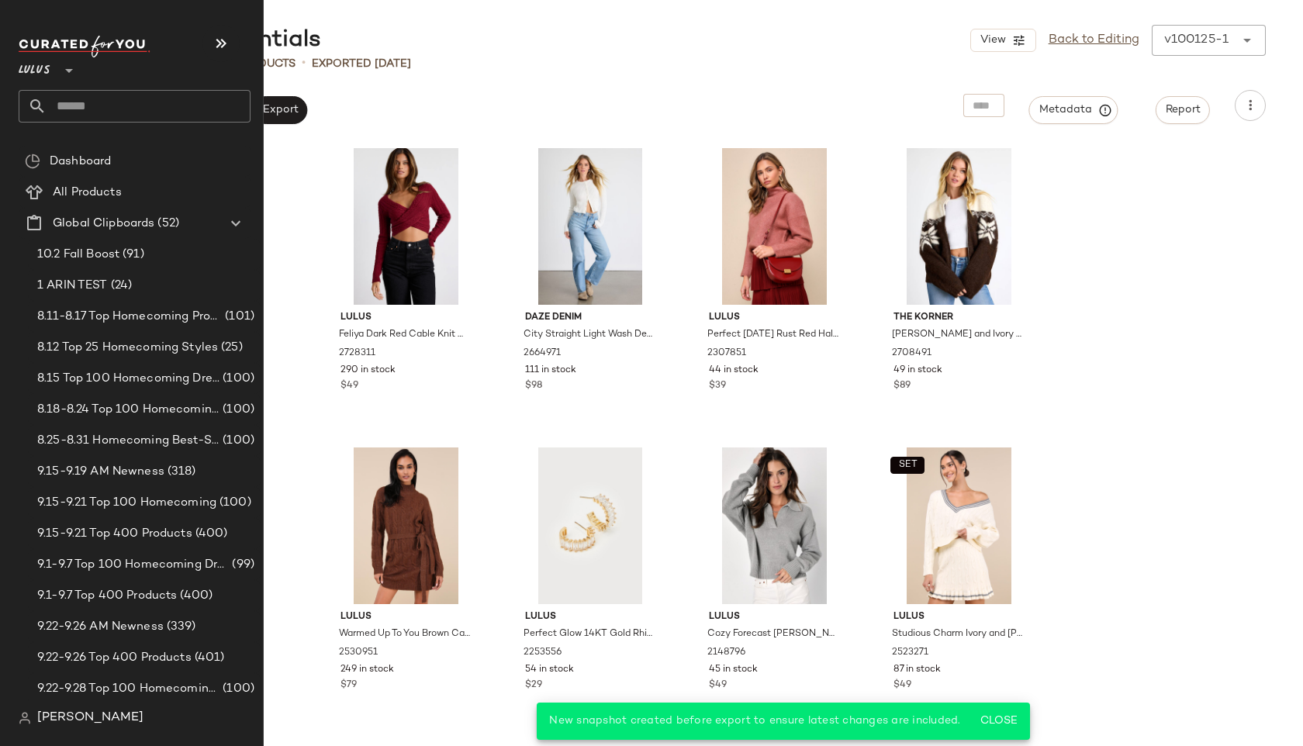
click at [79, 107] on input "text" at bounding box center [149, 106] width 204 height 33
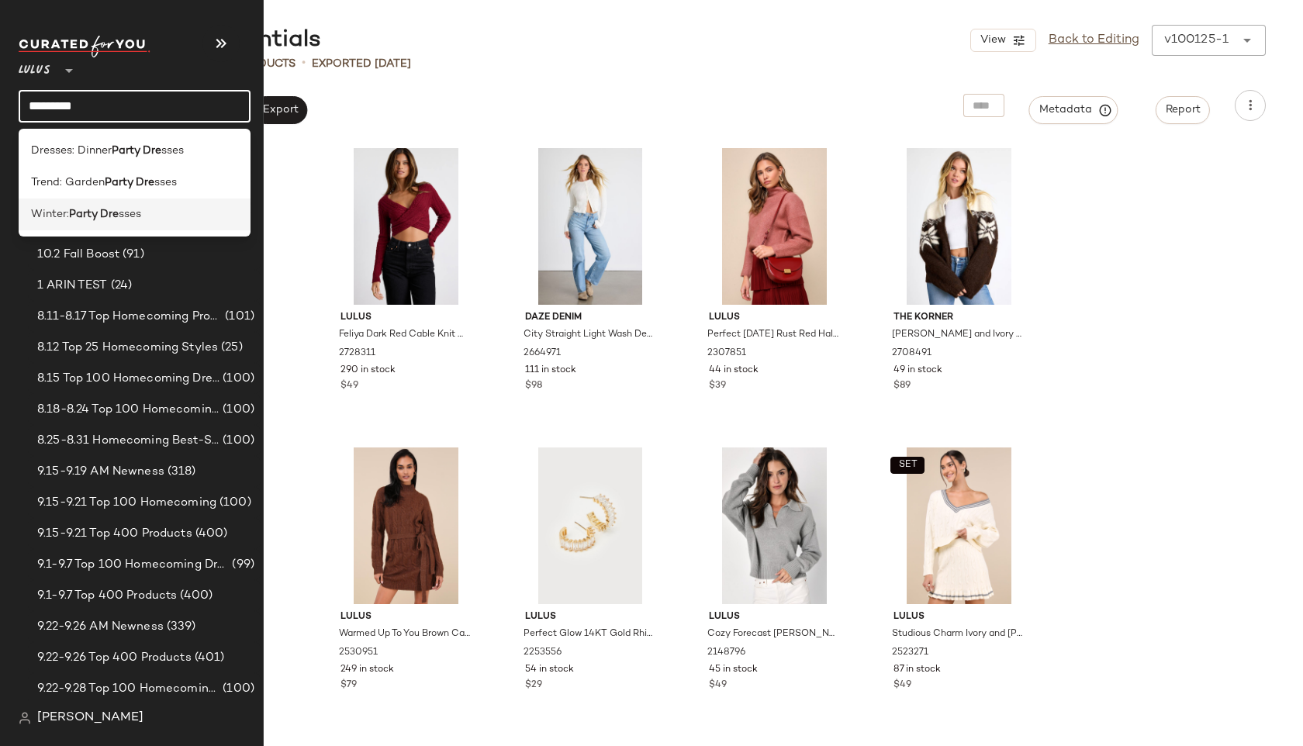
type input "*********"
click at [47, 213] on span "Winter:" at bounding box center [50, 214] width 38 height 16
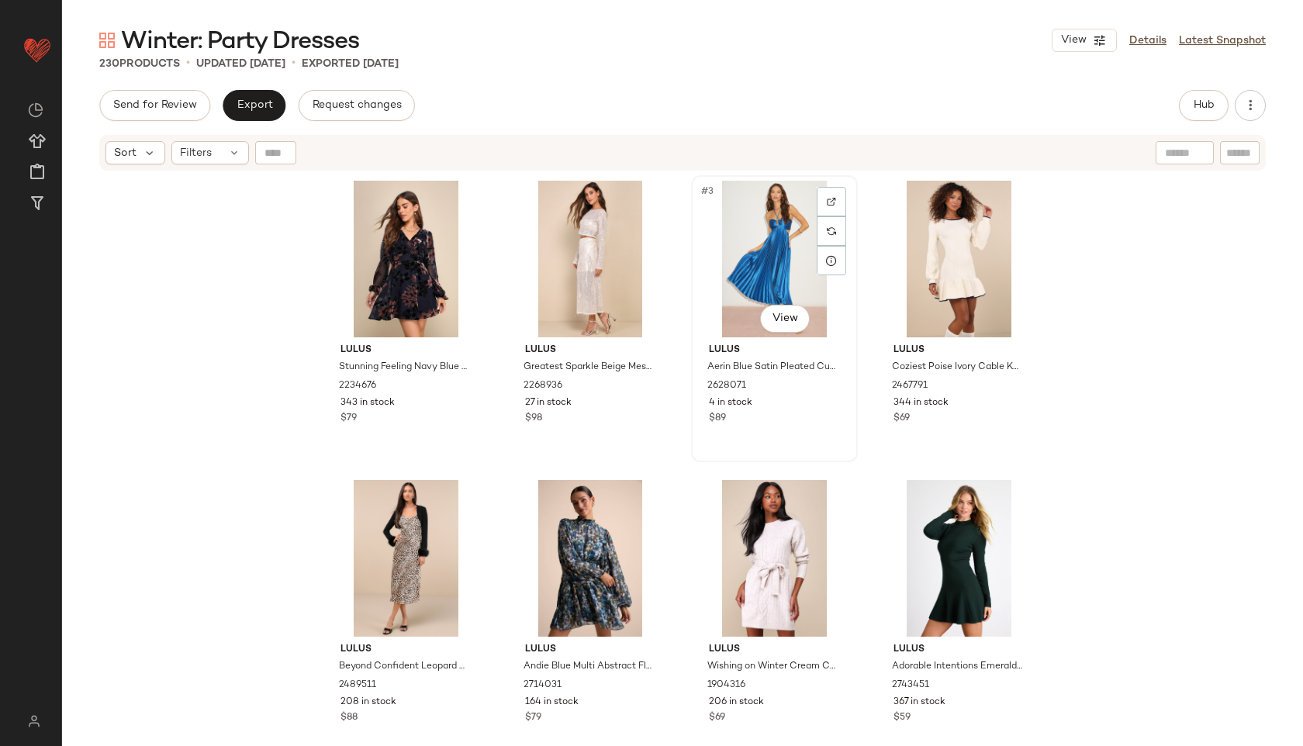
click at [786, 256] on div "#3 View" at bounding box center [775, 259] width 156 height 157
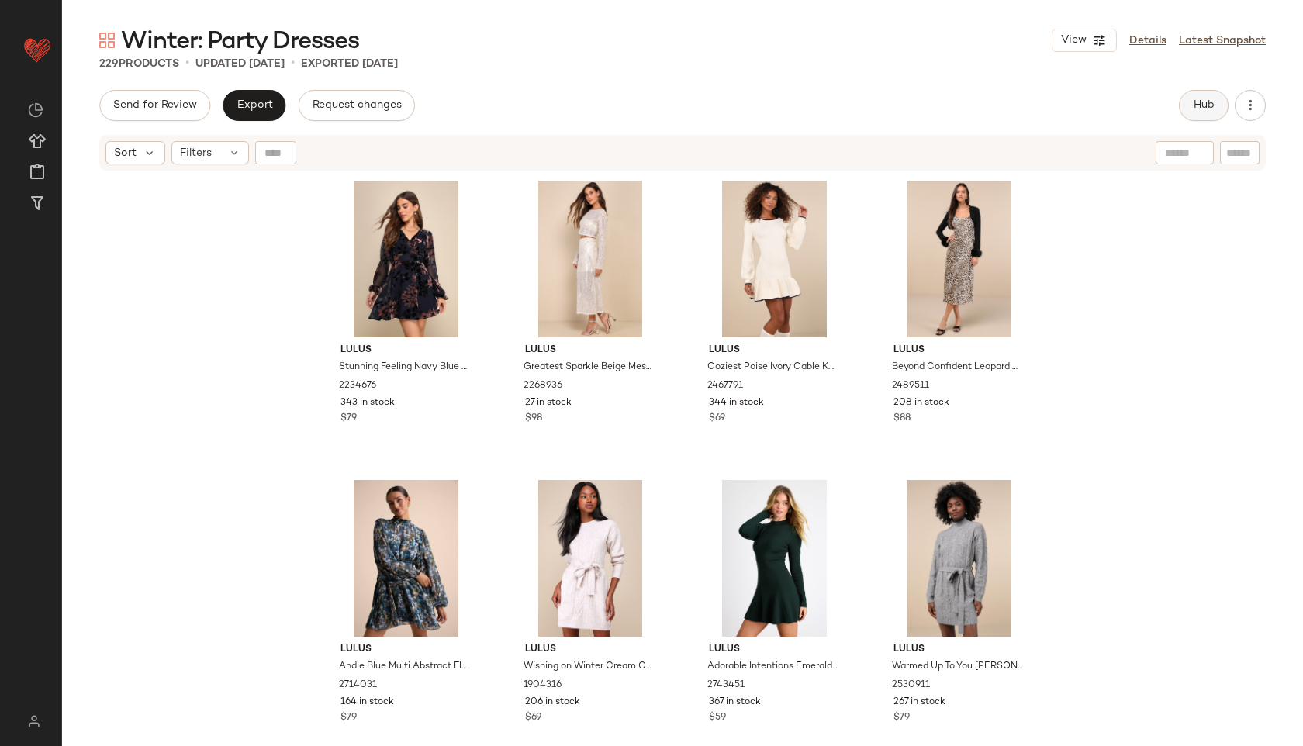
click at [1216, 103] on button "Hub" at bounding box center [1204, 105] width 50 height 31
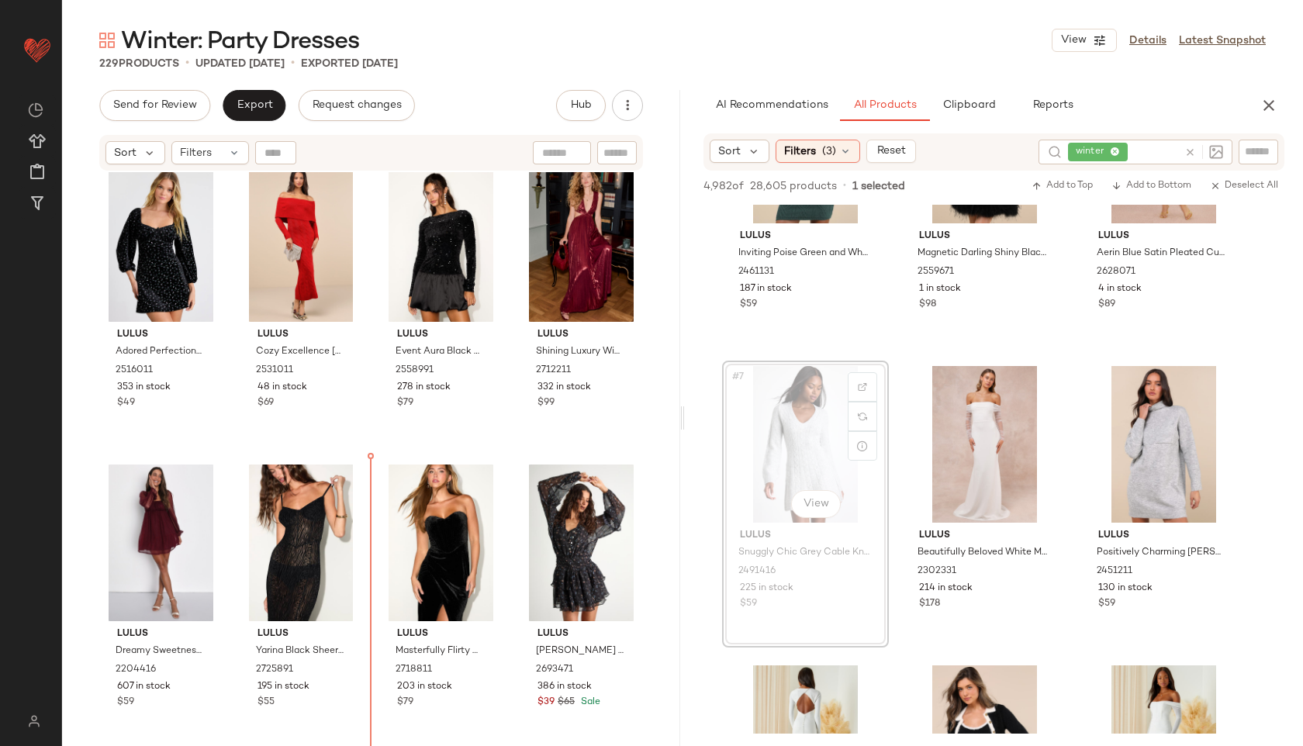
scroll to position [1226, 0]
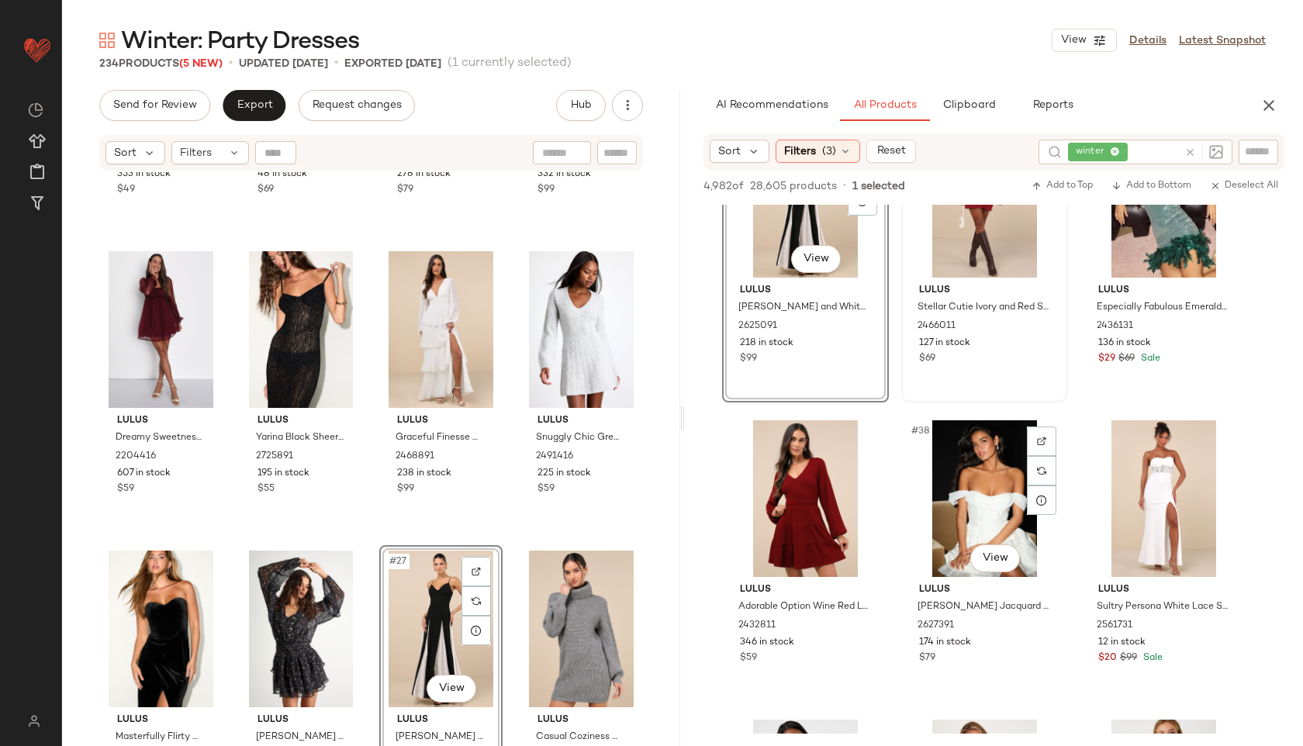
scroll to position [3524, 0]
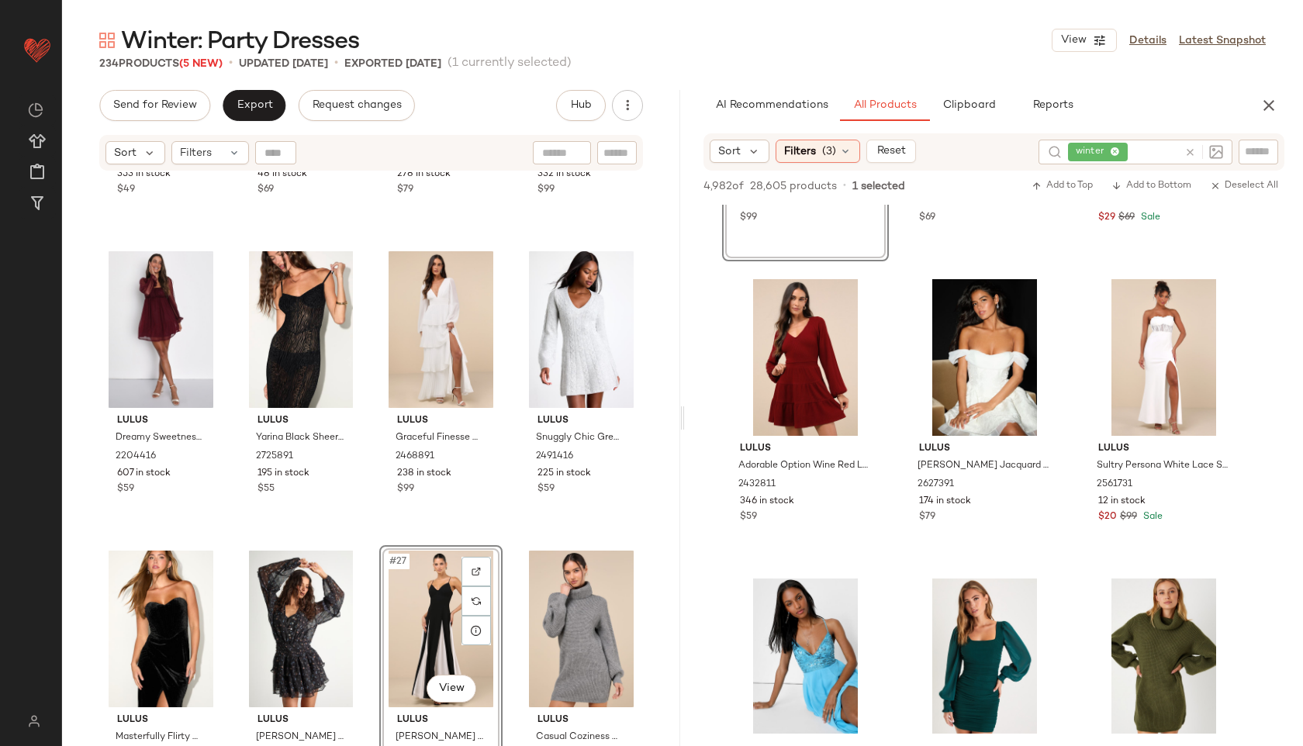
drag, startPoint x: 820, startPoint y: 430, endPoint x: 447, endPoint y: 0, distance: 569.2
click at [244, 106] on span "Export" at bounding box center [254, 105] width 36 height 12
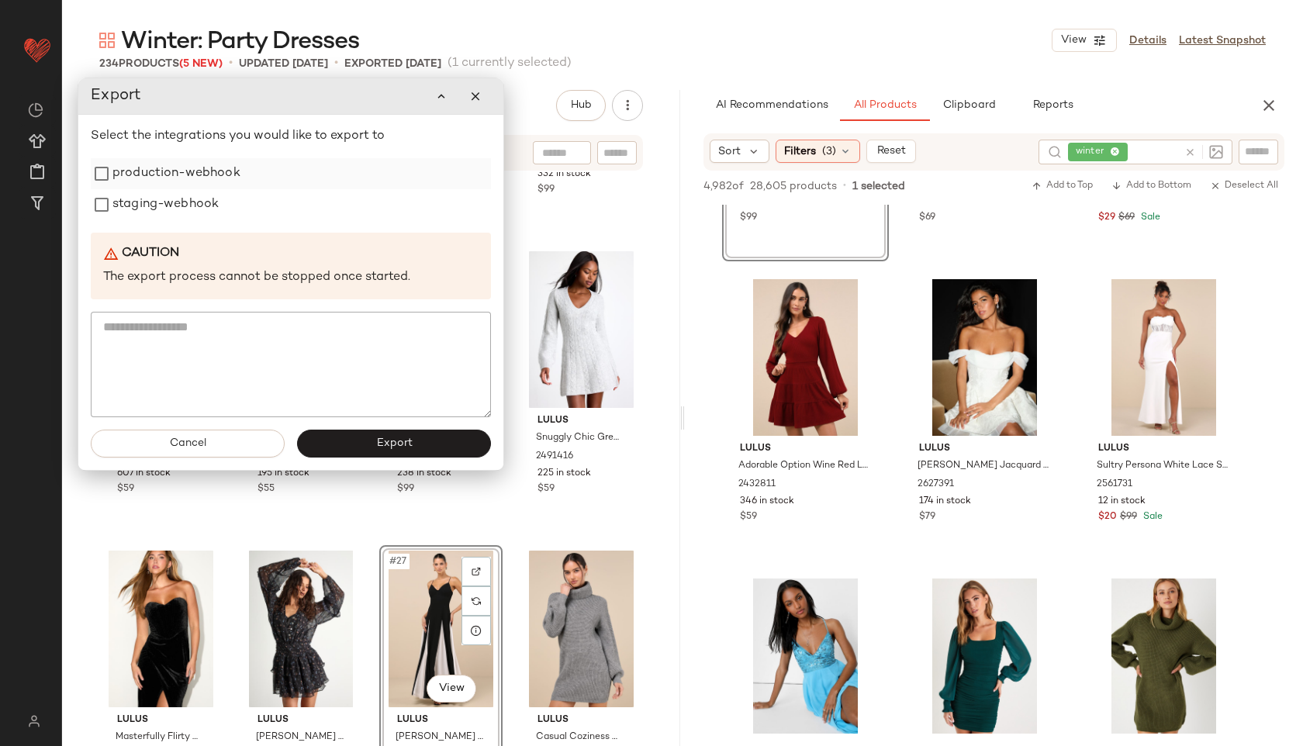
click at [207, 178] on label "production-webhook" at bounding box center [176, 173] width 128 height 31
click at [194, 203] on label "staging-webhook" at bounding box center [165, 204] width 106 height 31
click at [417, 433] on button "Export" at bounding box center [394, 444] width 194 height 28
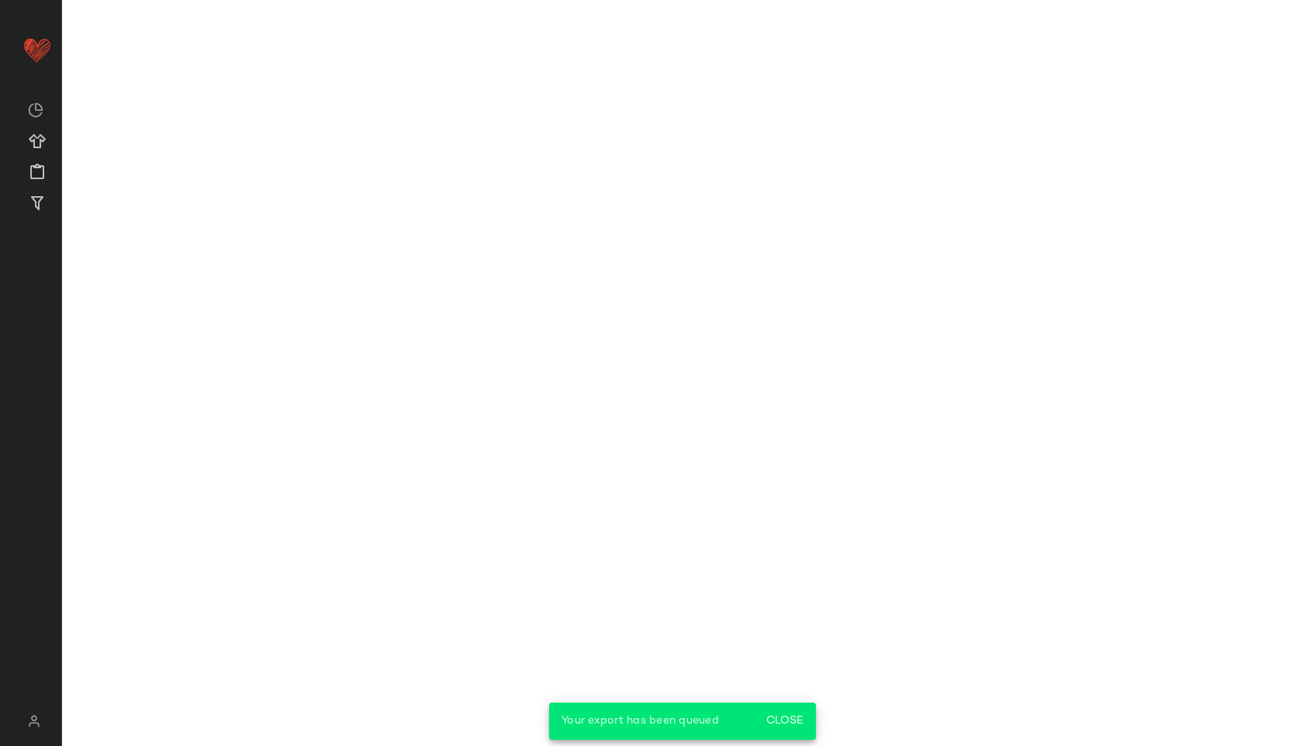
scroll to position [5022, 0]
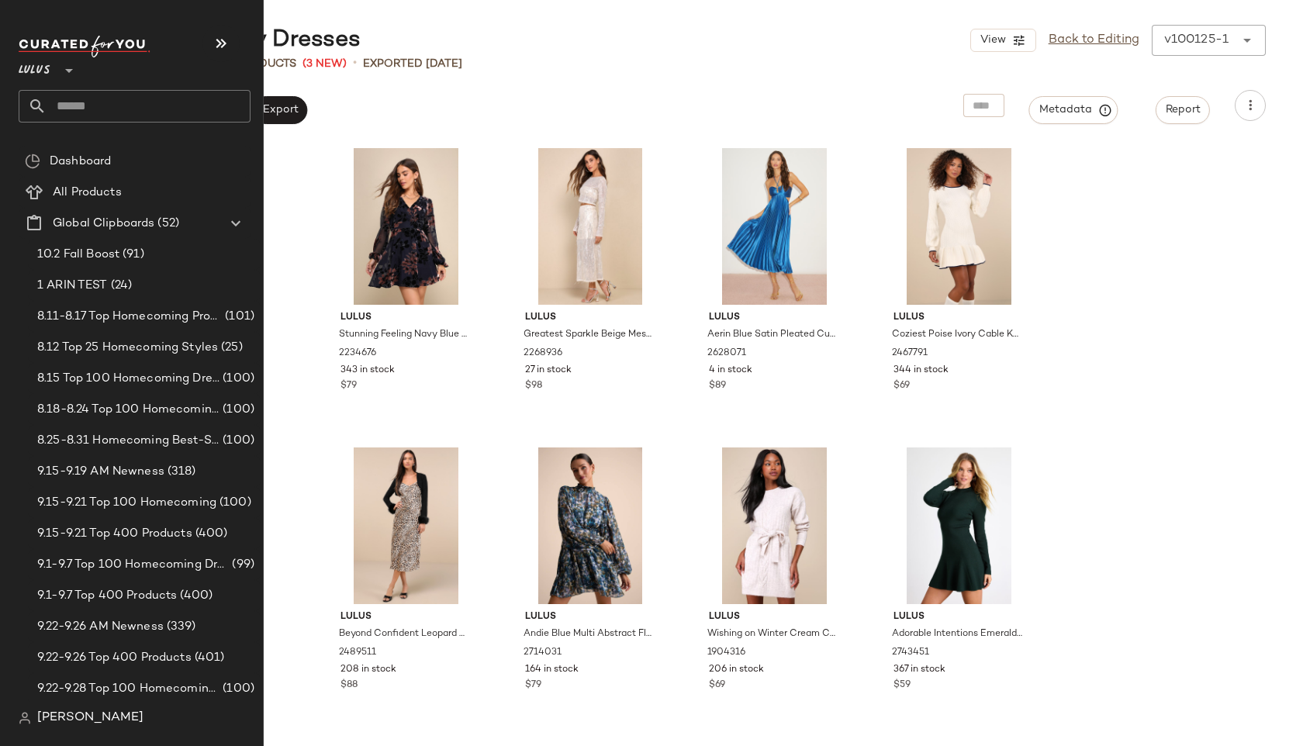
click at [79, 99] on input "text" at bounding box center [149, 106] width 204 height 33
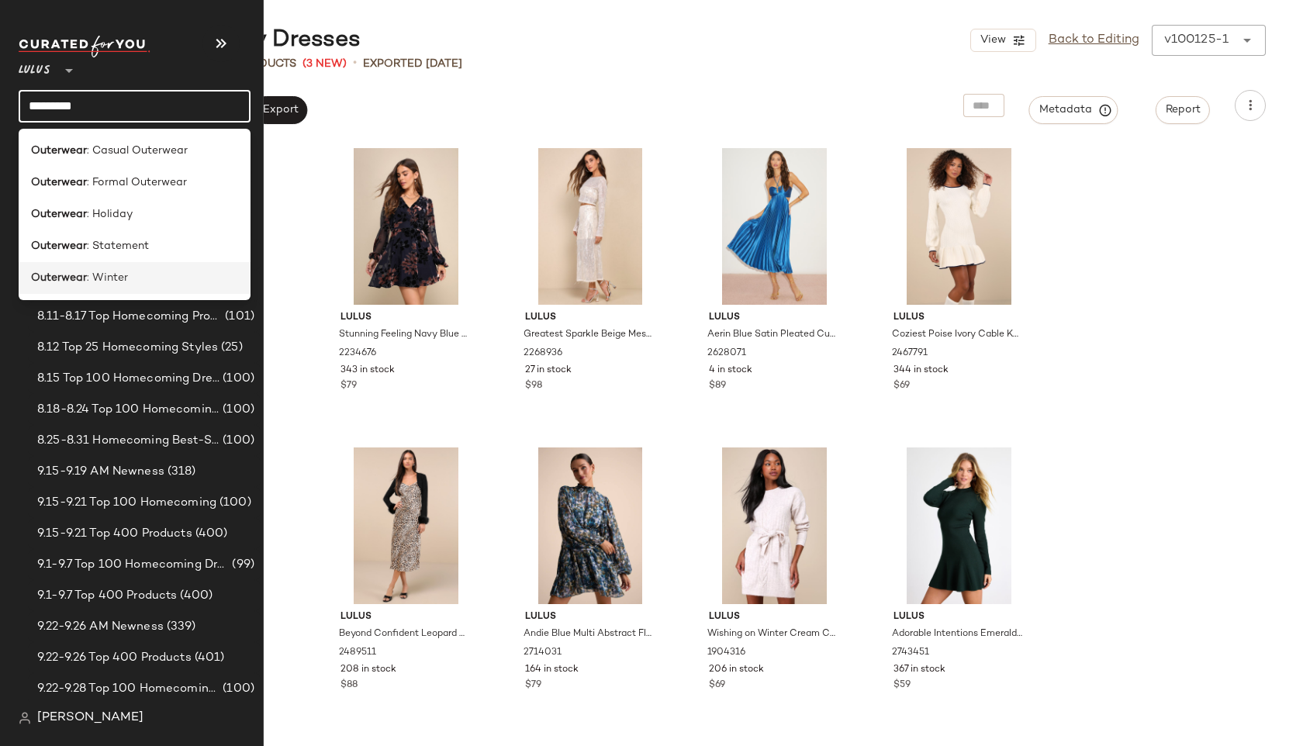
type input "*********"
click at [85, 276] on b "Outerwear" at bounding box center [59, 278] width 56 height 16
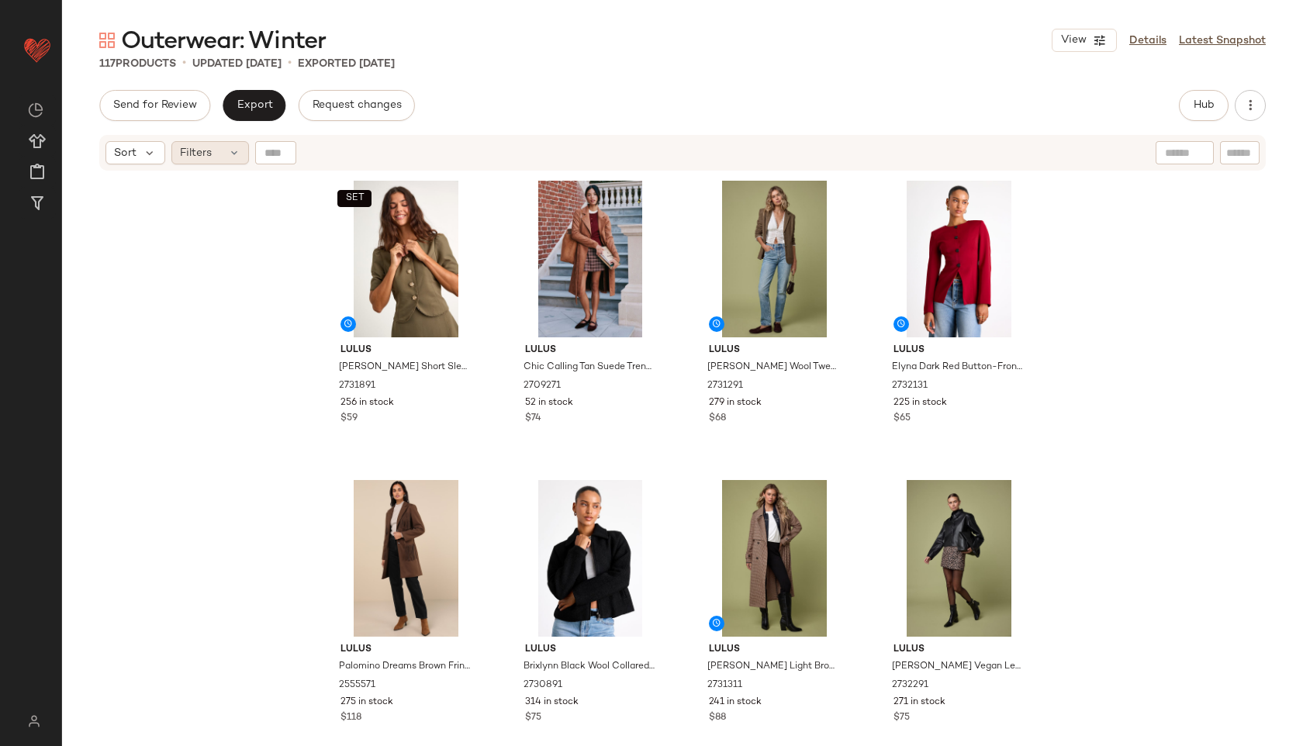
click at [230, 144] on div "Filters" at bounding box center [210, 152] width 78 height 23
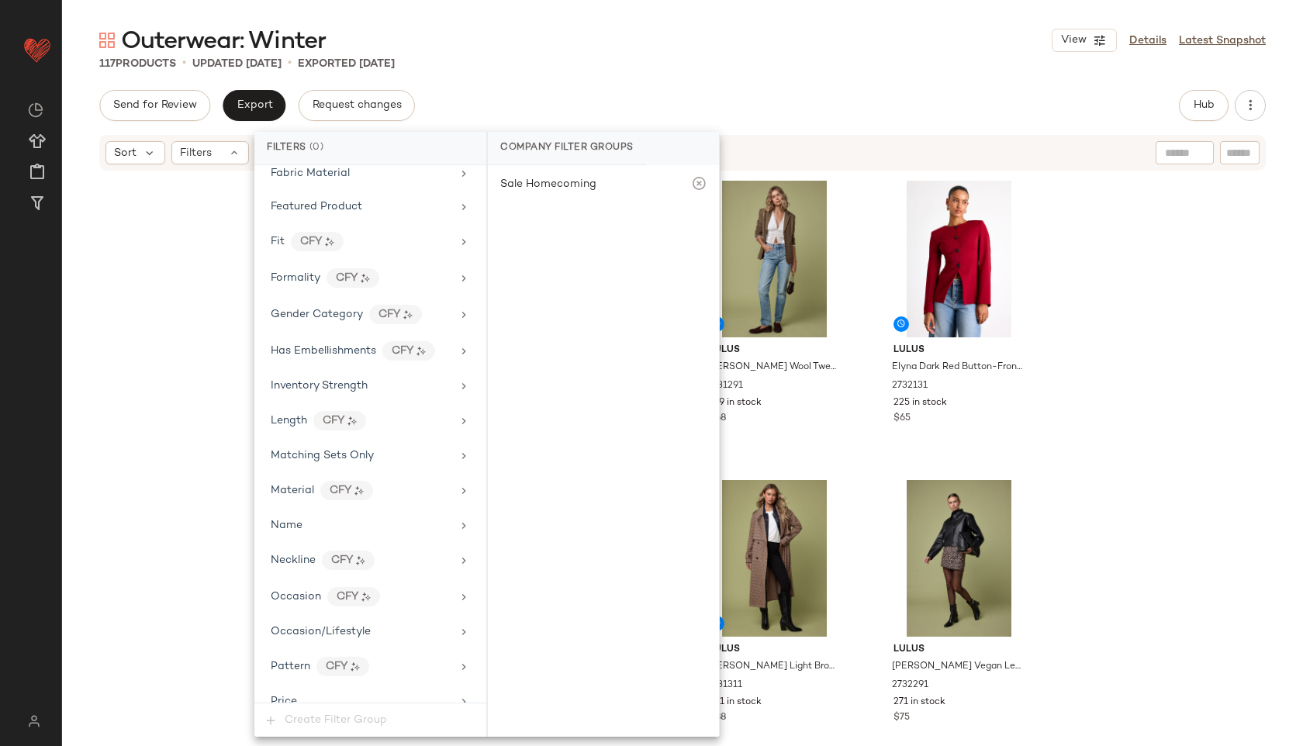
scroll to position [919, 0]
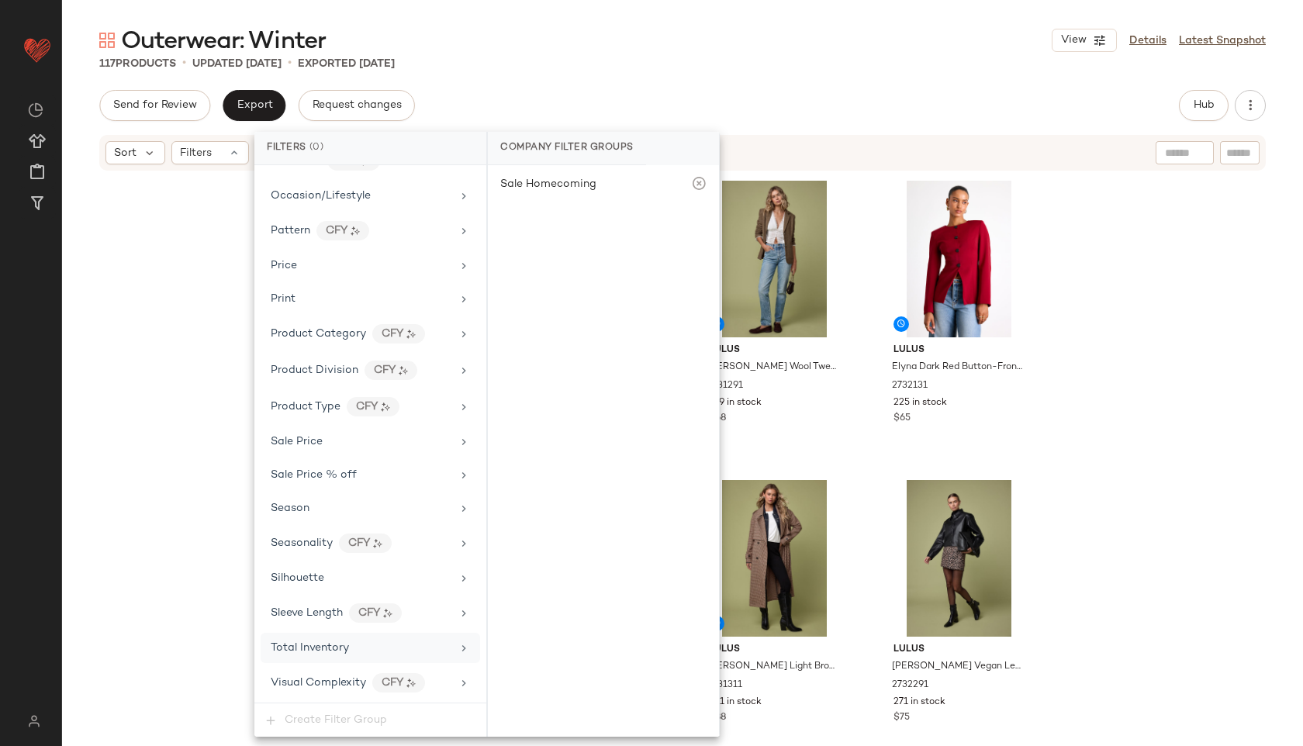
click at [346, 646] on span "Total Inventory" at bounding box center [310, 648] width 78 height 12
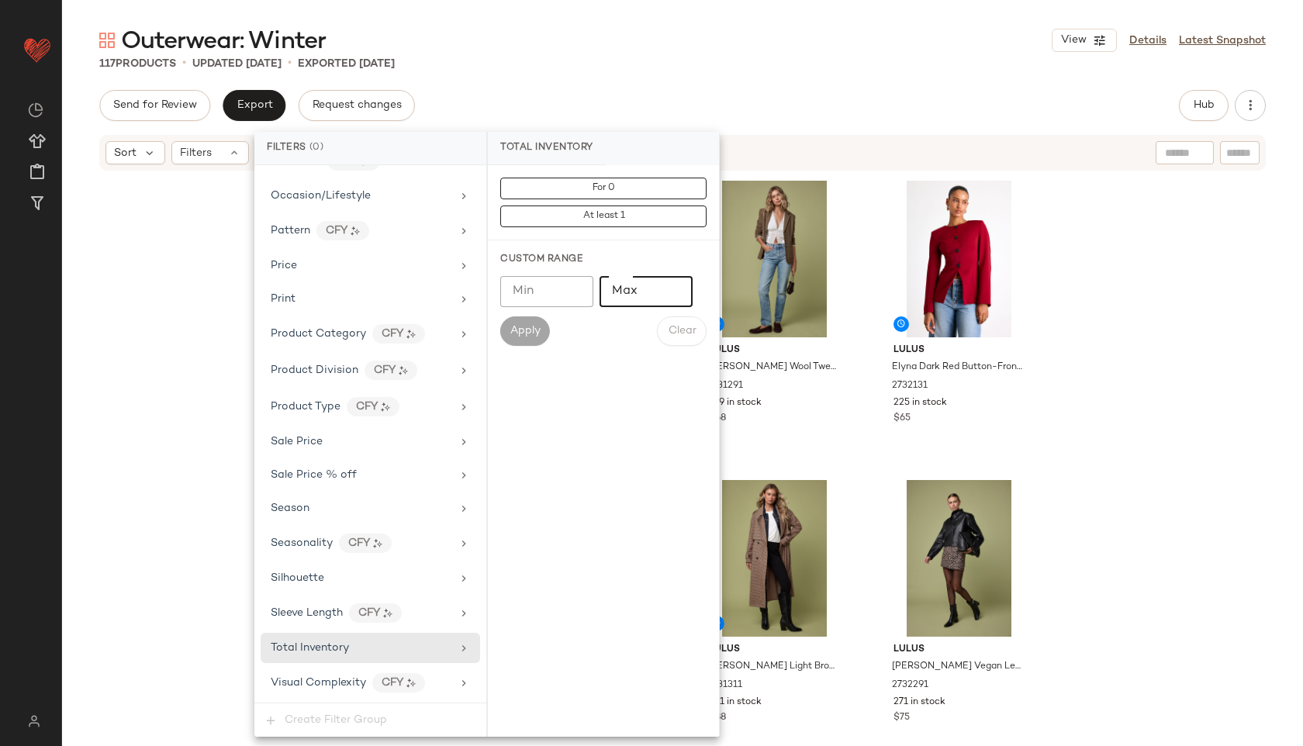
click at [635, 296] on input "Max" at bounding box center [646, 291] width 93 height 31
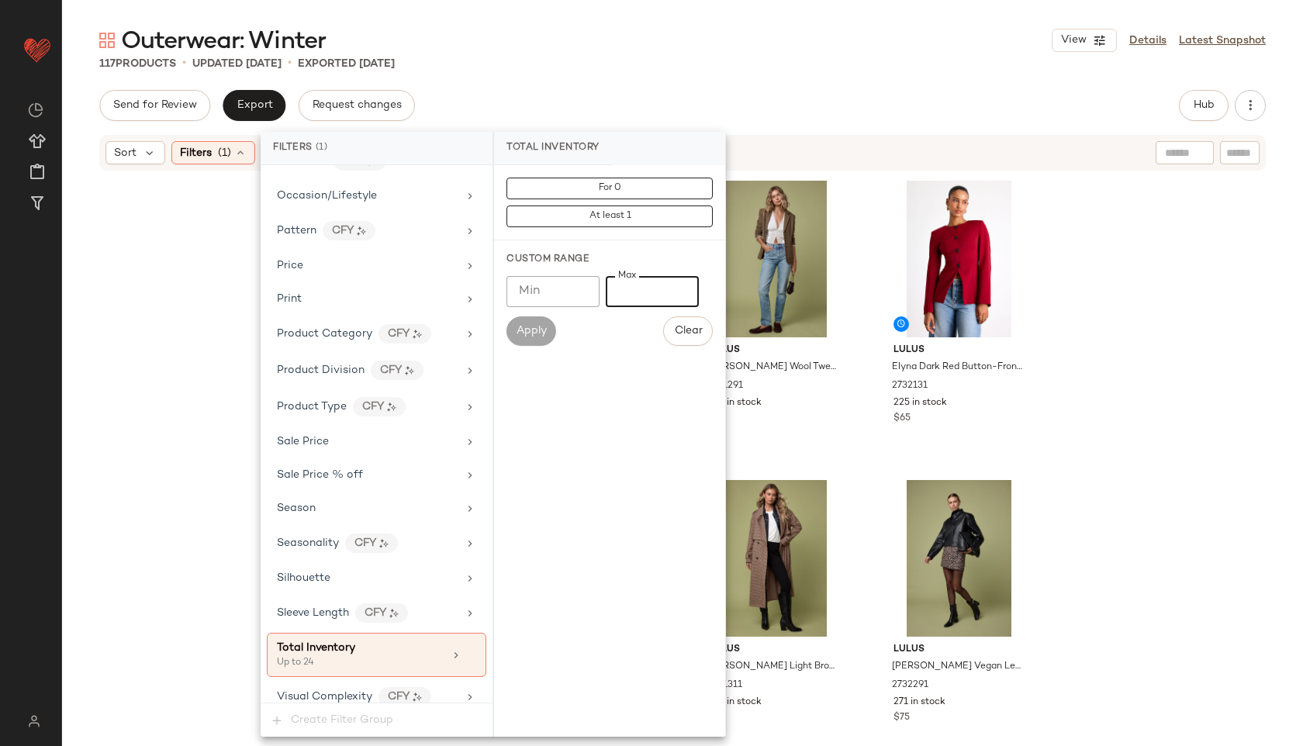
type input "**"
click at [716, 52] on div "Outerwear: Winter View Details Latest Snapshot" at bounding box center [682, 40] width 1241 height 31
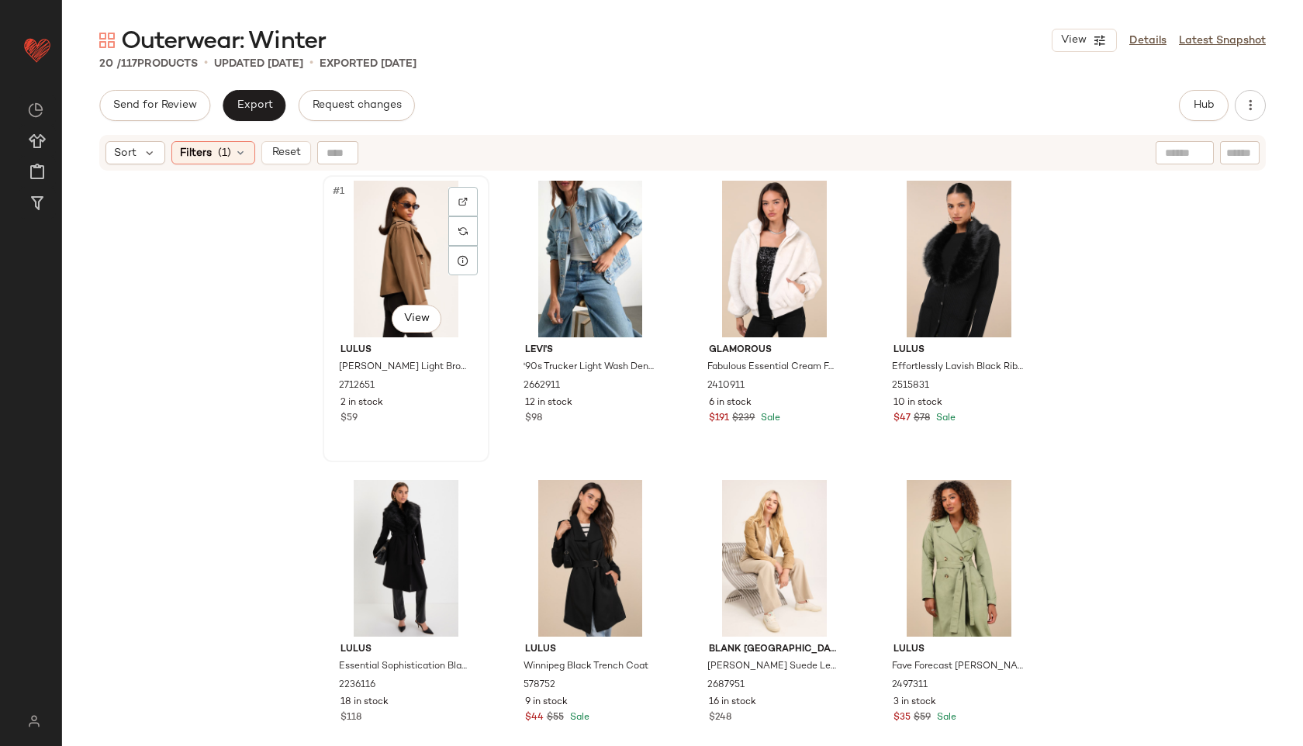
click at [379, 265] on div "#1 View" at bounding box center [406, 259] width 156 height 157
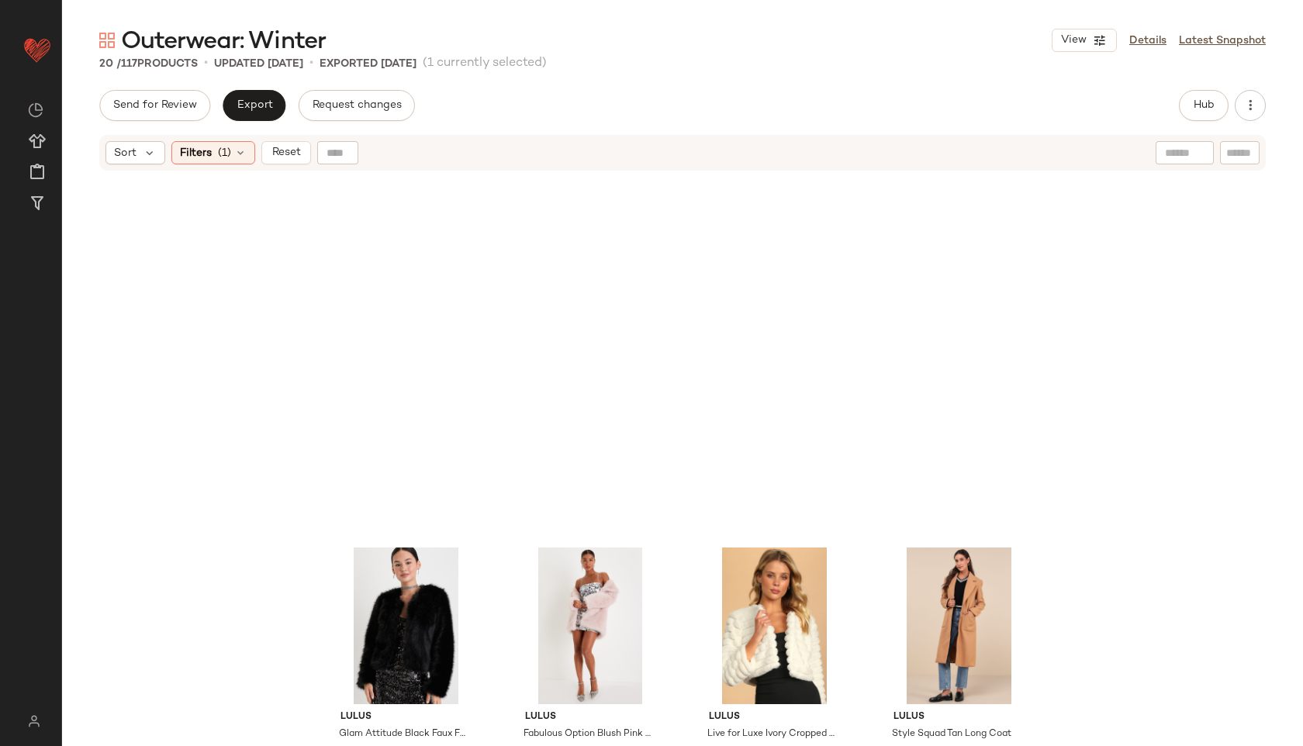
scroll to position [887, 0]
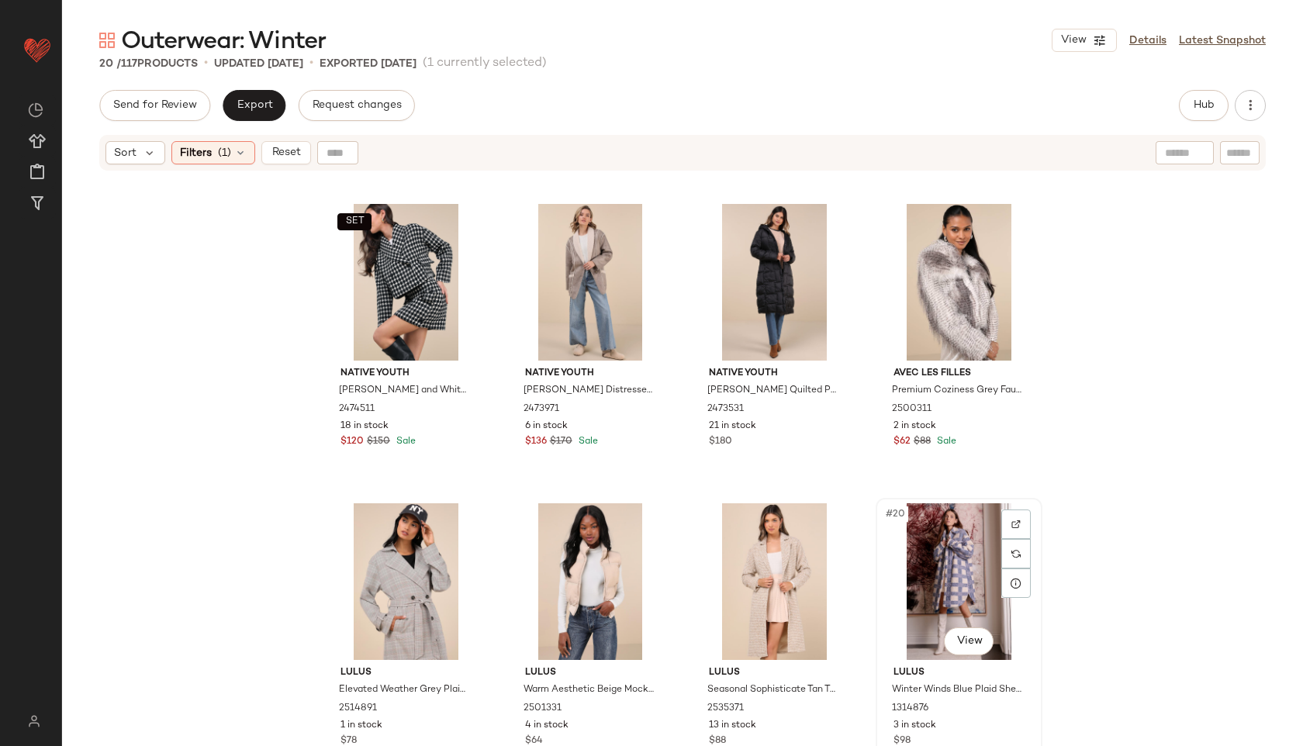
click at [957, 553] on div "#20 View" at bounding box center [959, 581] width 156 height 157
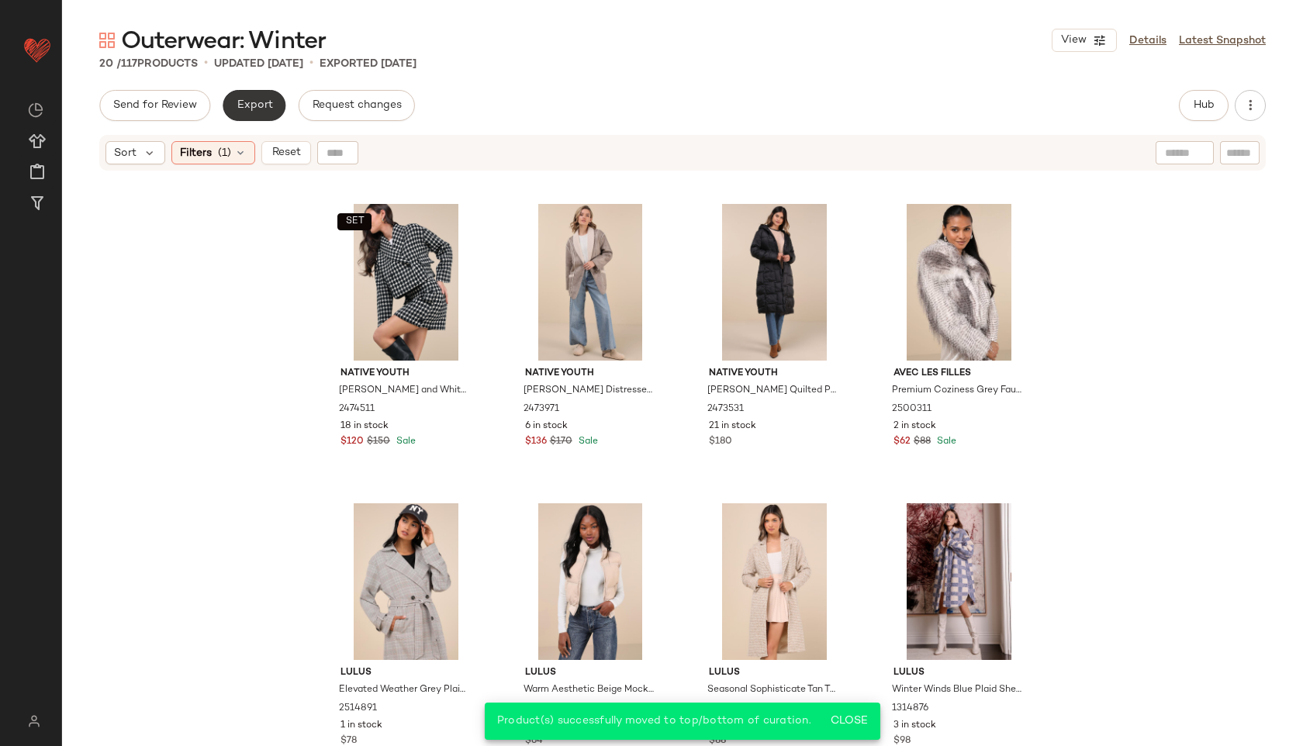
click at [246, 91] on button "Export" at bounding box center [254, 105] width 63 height 31
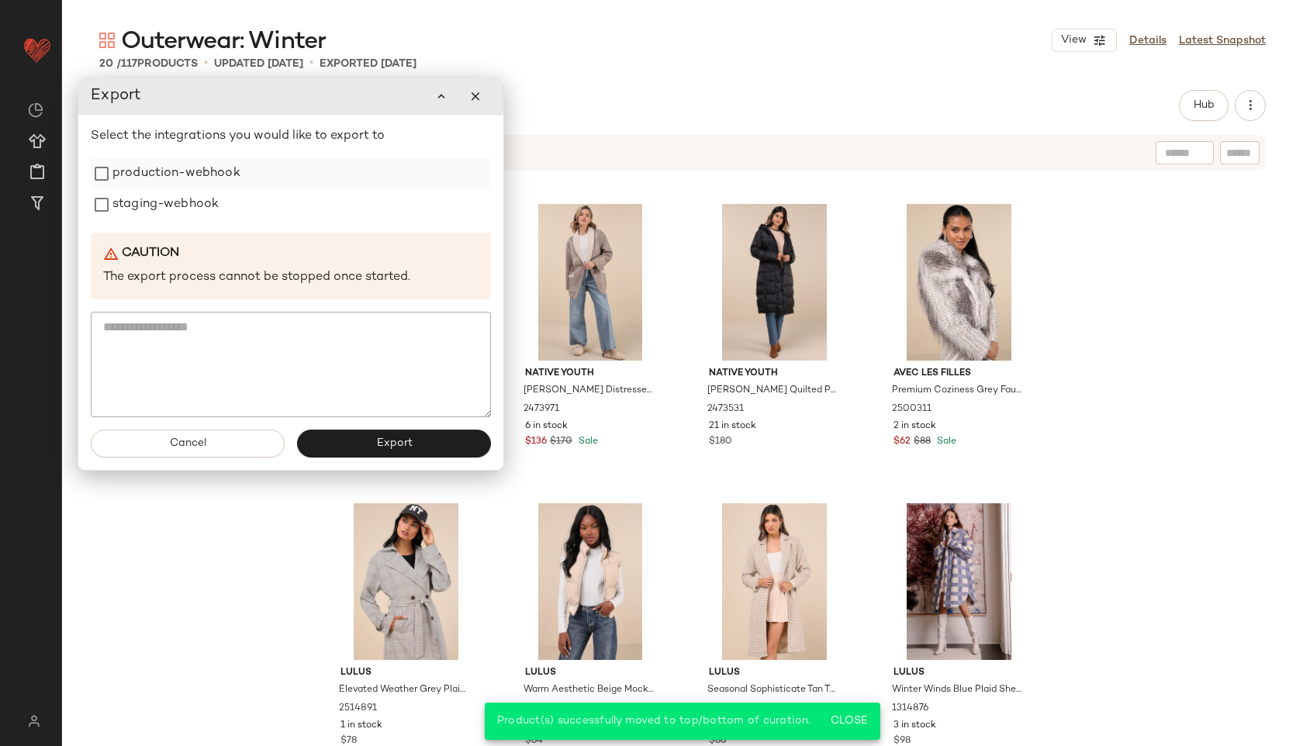
click at [205, 175] on label "production-webhook" at bounding box center [176, 173] width 128 height 31
click at [195, 211] on label "staging-webhook" at bounding box center [165, 204] width 106 height 31
click at [410, 445] on span "Export" at bounding box center [393, 444] width 36 height 12
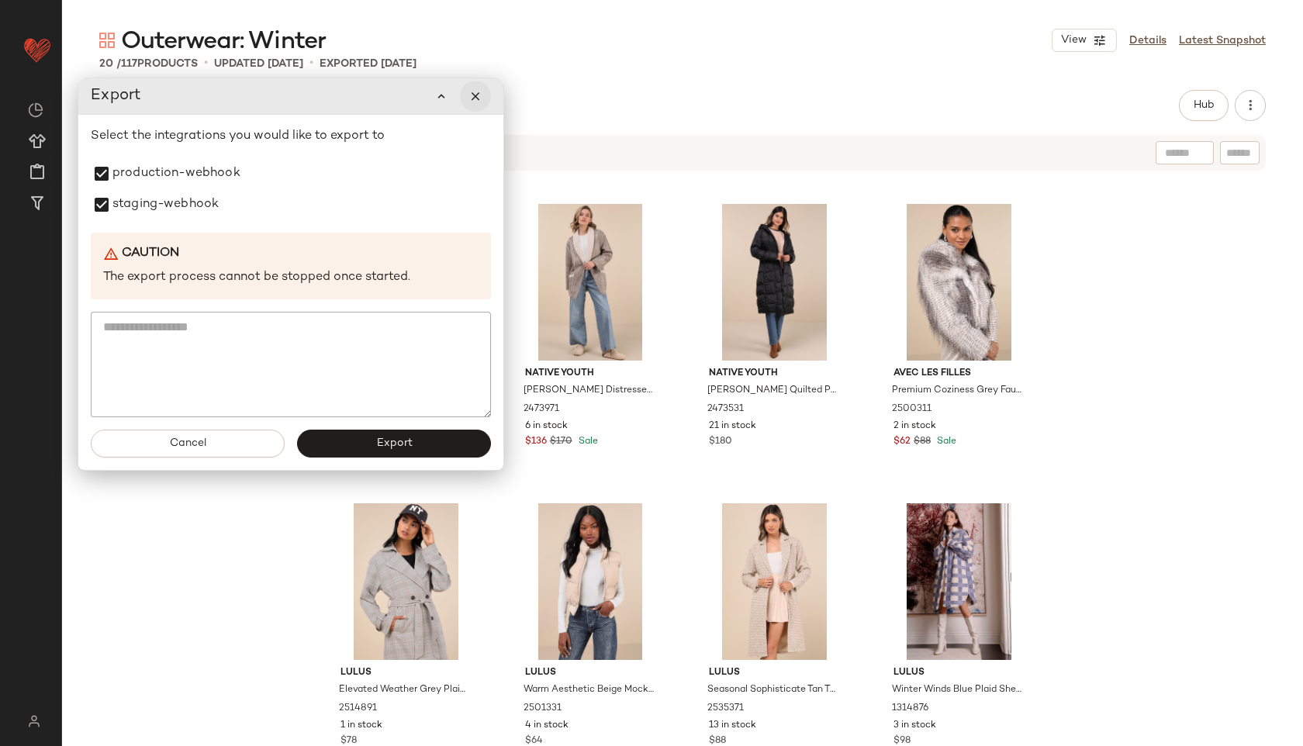
click at [474, 103] on button "button" at bounding box center [475, 96] width 31 height 31
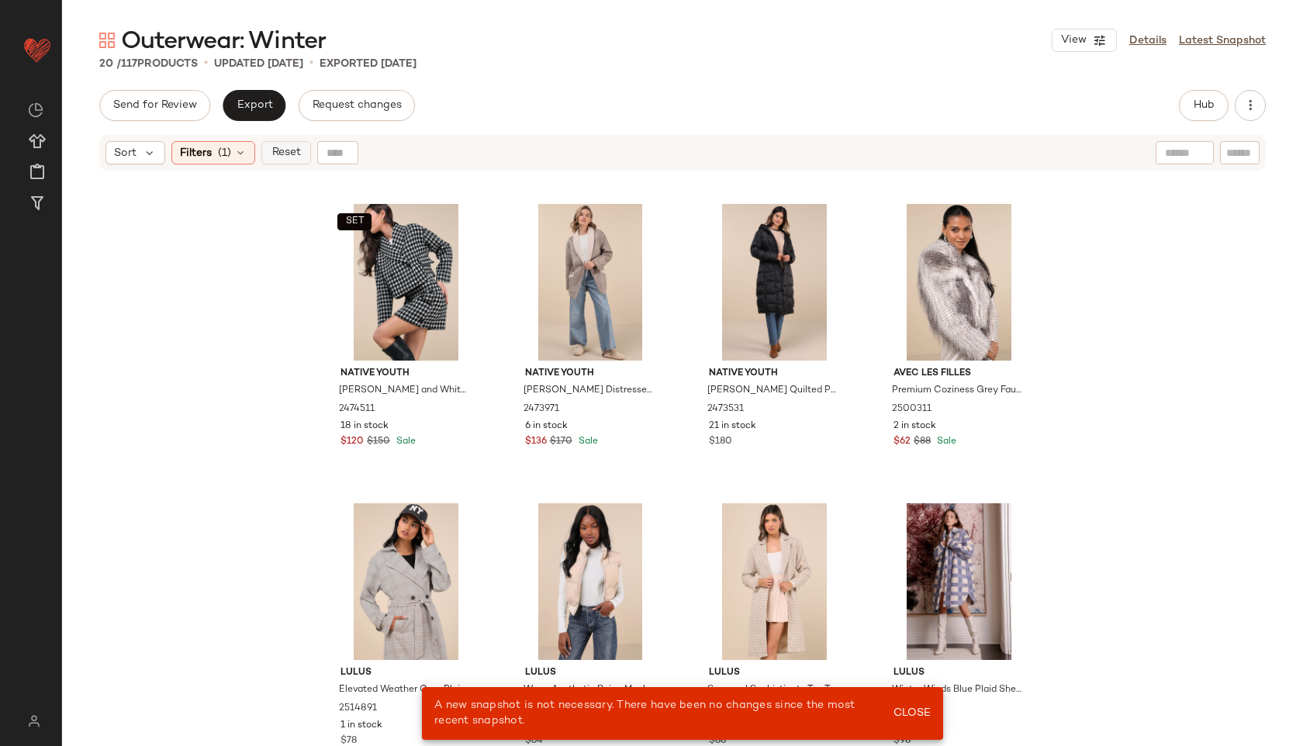
click at [289, 157] on span "Reset" at bounding box center [285, 153] width 29 height 12
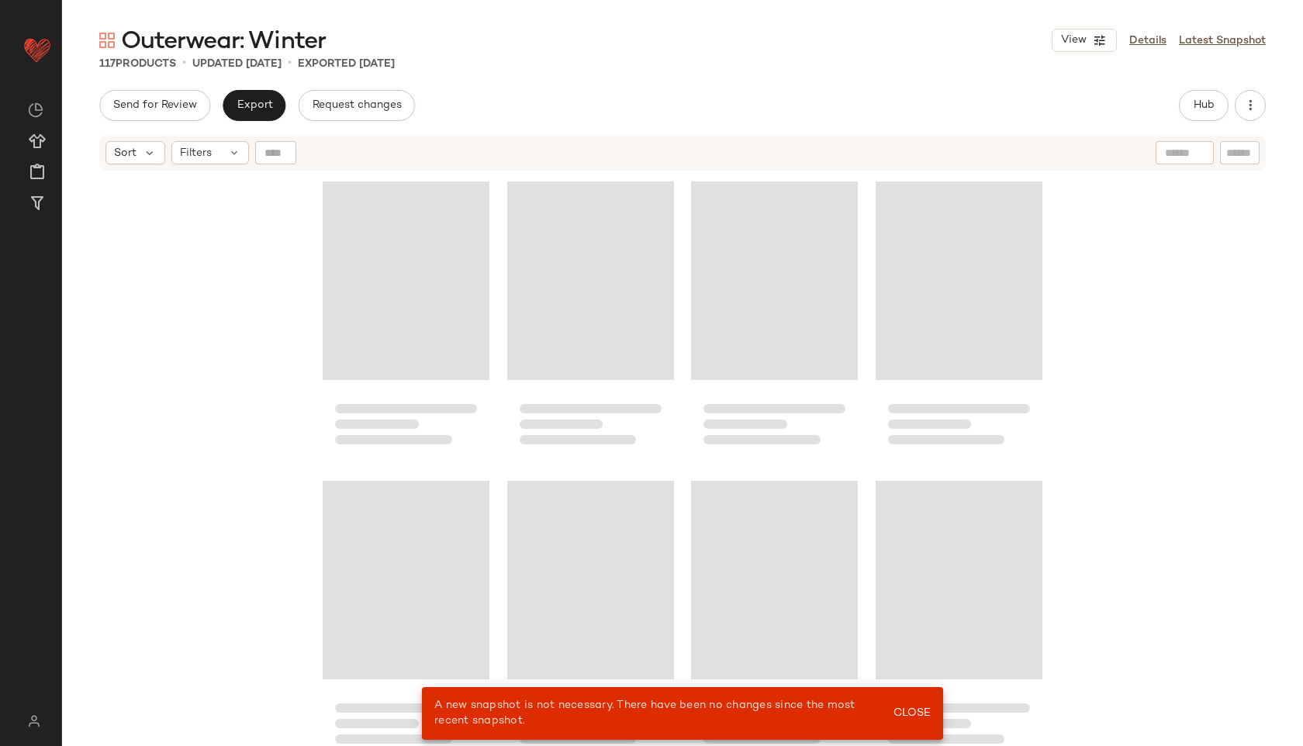
scroll to position [8374, 0]
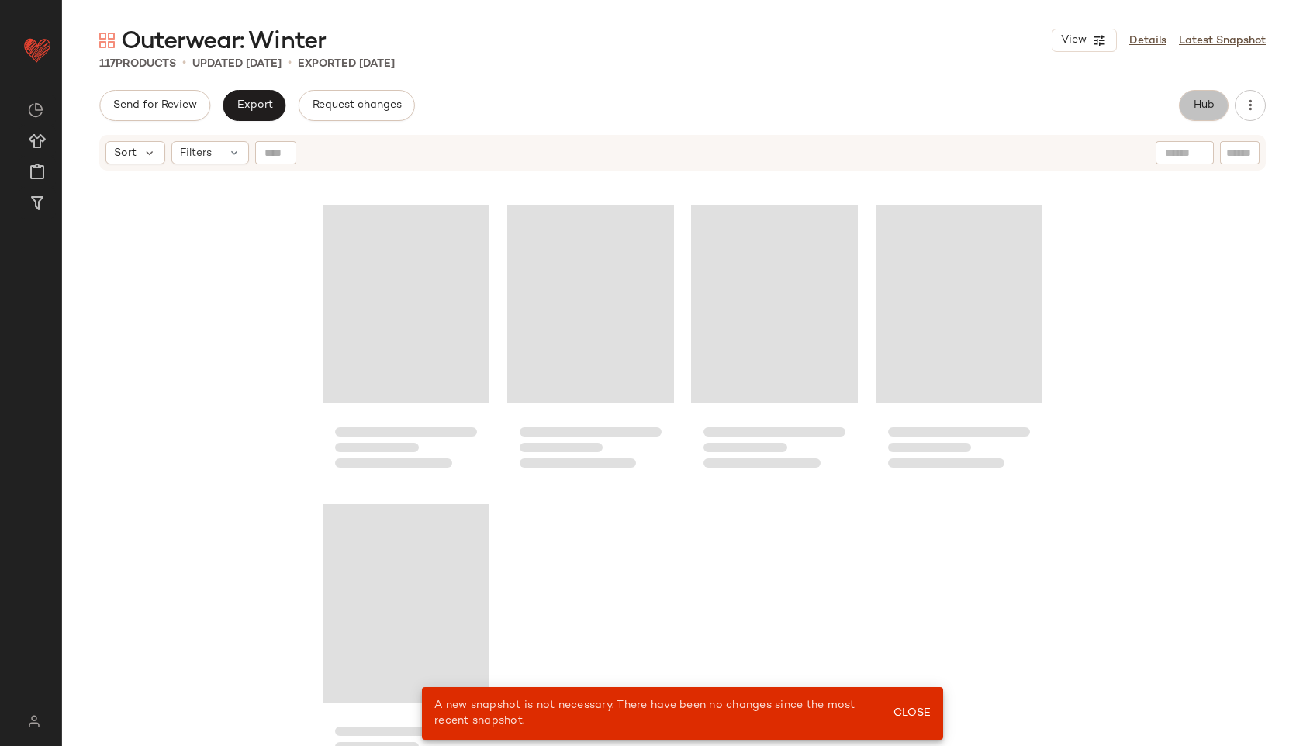
click at [1209, 109] on span "Hub" at bounding box center [1204, 105] width 22 height 12
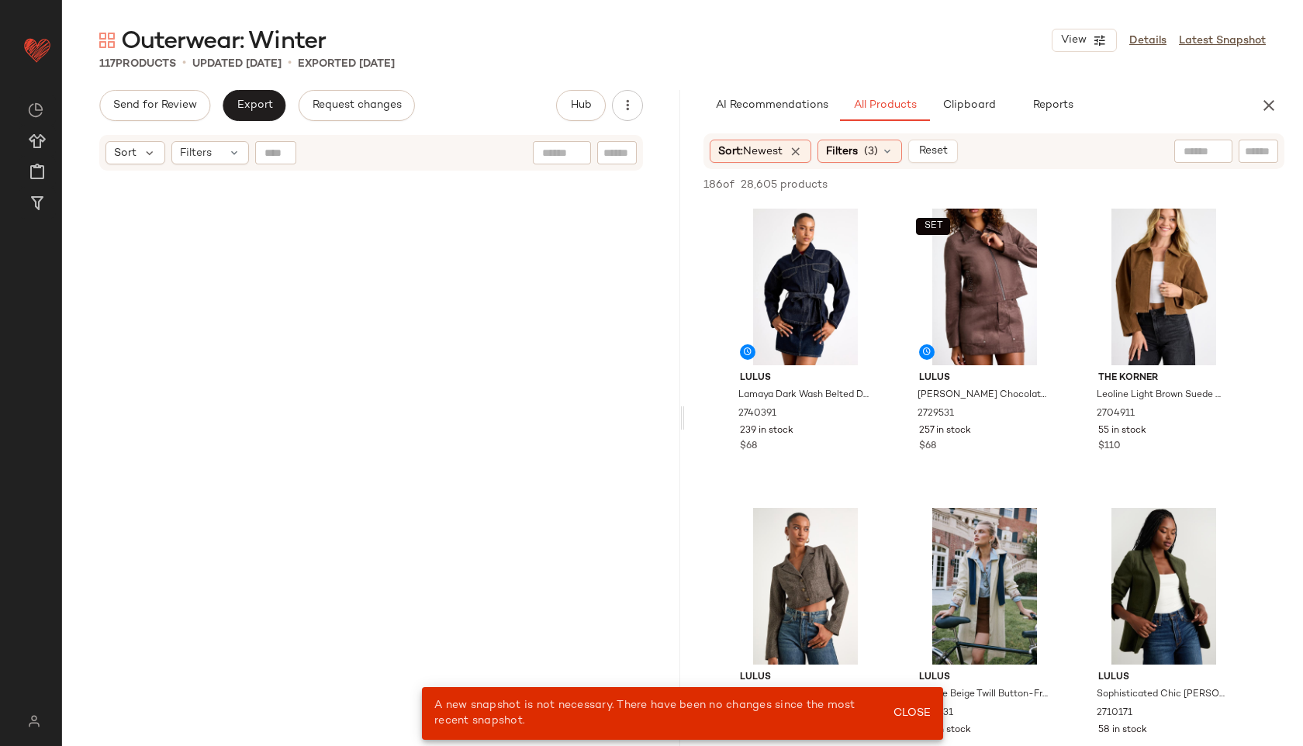
scroll to position [0, 0]
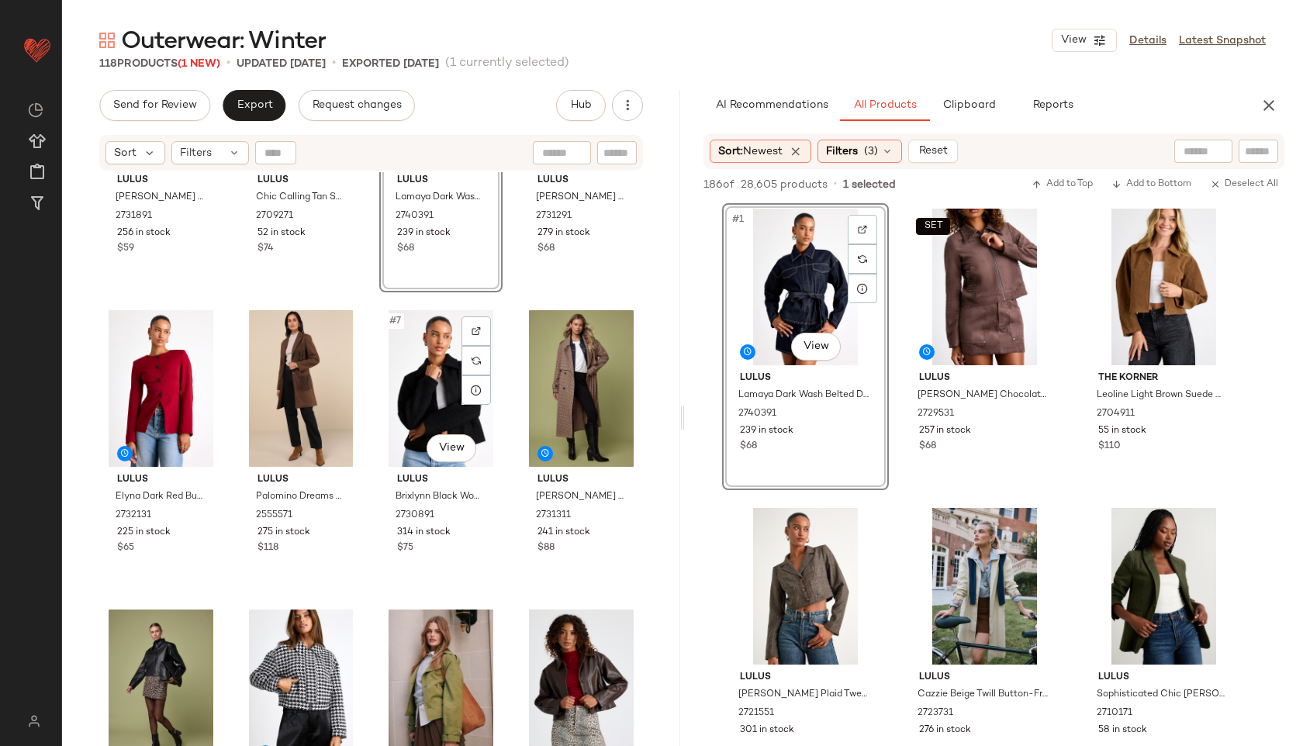
scroll to position [198, 0]
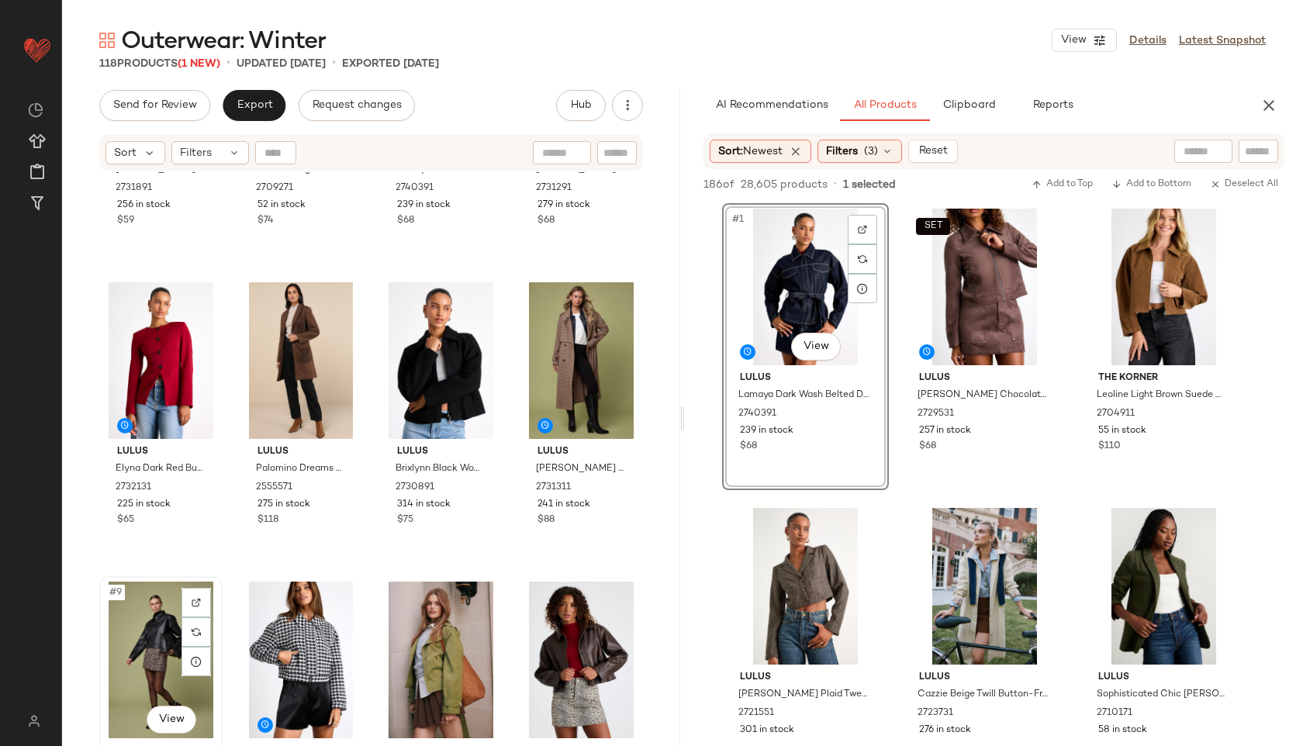
click at [168, 635] on div "#9 View" at bounding box center [161, 660] width 112 height 157
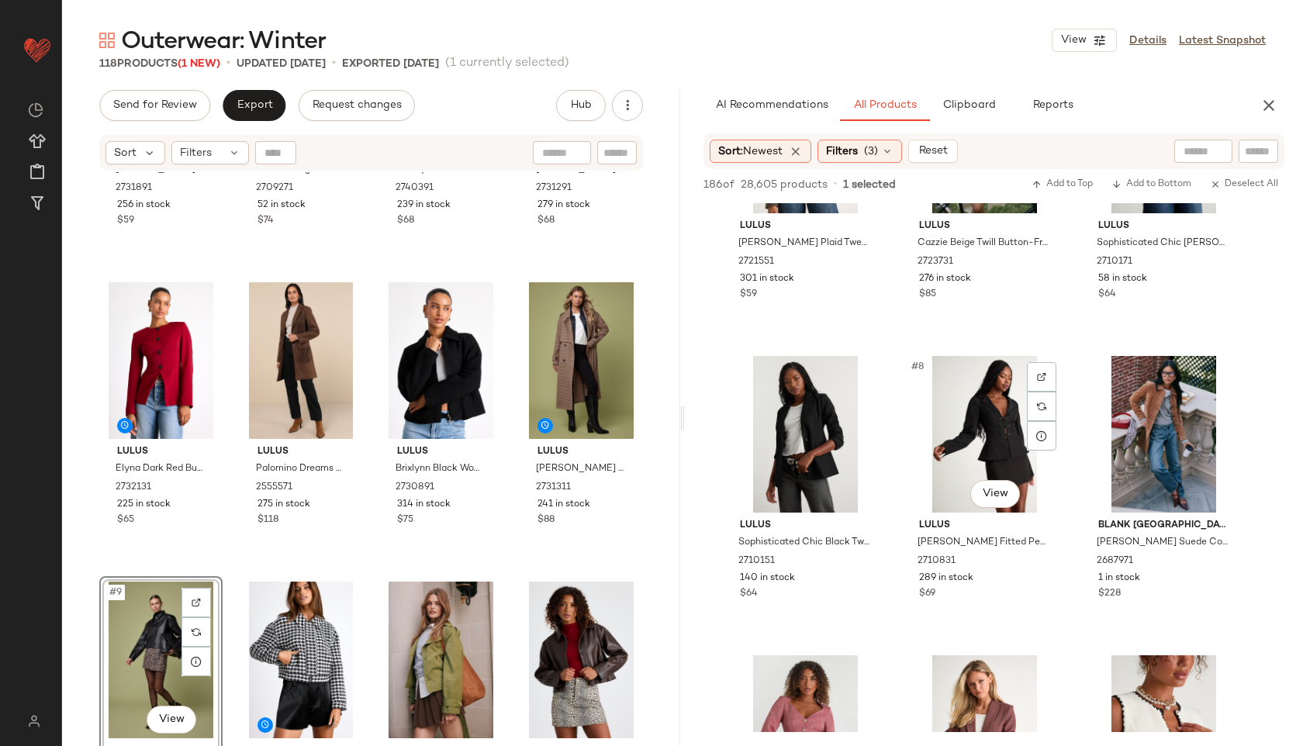
scroll to position [460, 0]
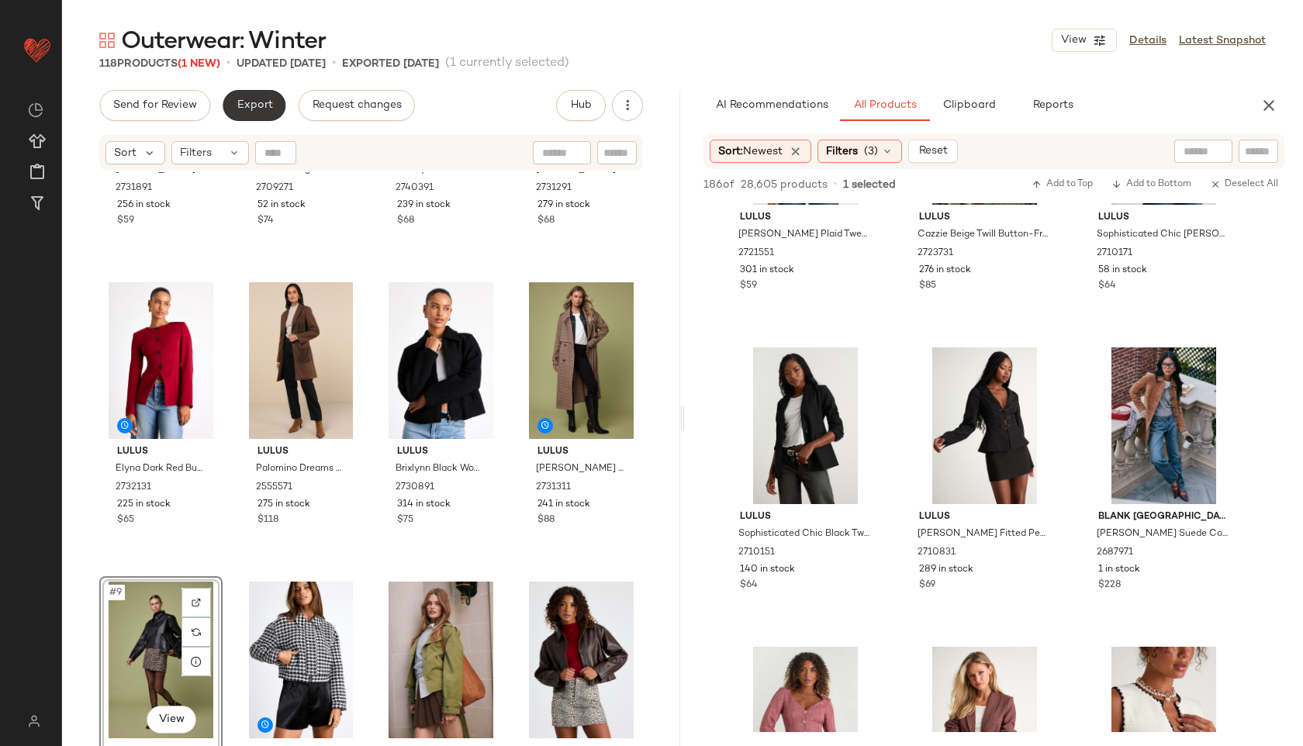
click at [256, 106] on span "Export" at bounding box center [254, 105] width 36 height 12
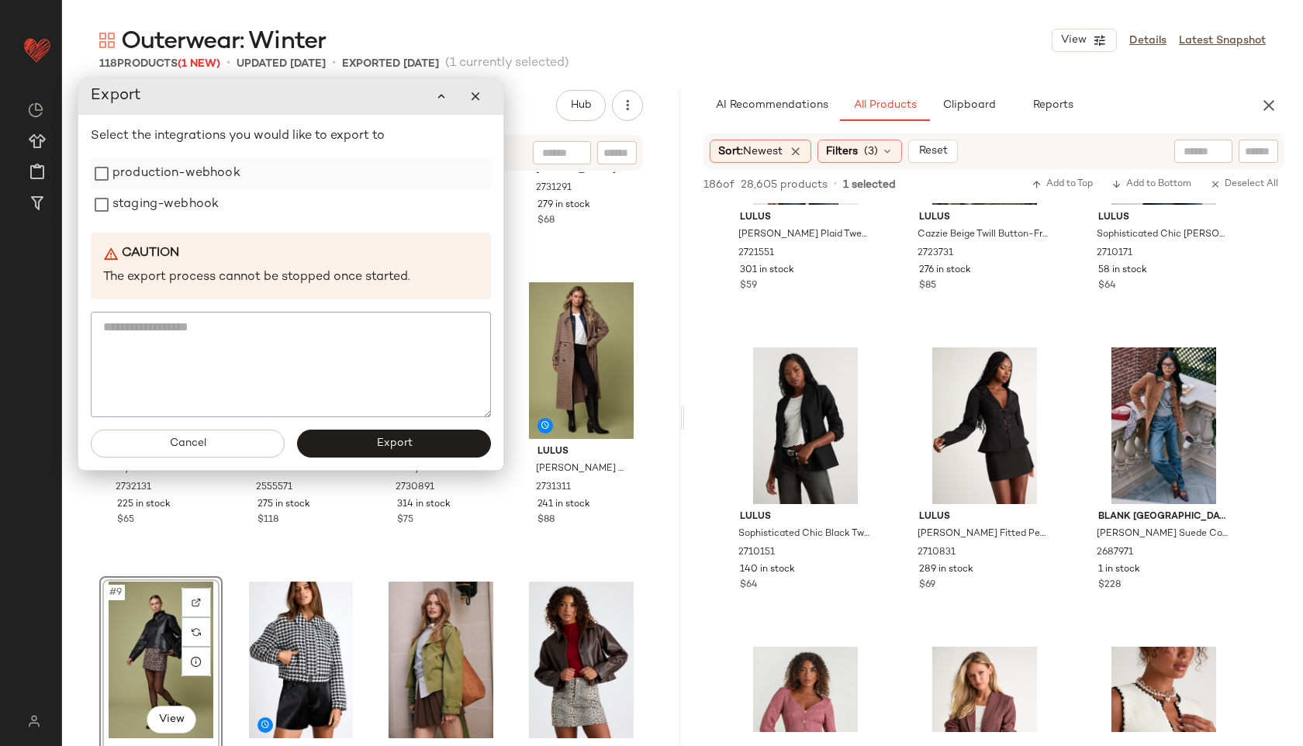
click at [163, 168] on label "production-webhook" at bounding box center [176, 173] width 128 height 31
click at [171, 195] on label "staging-webhook" at bounding box center [165, 204] width 106 height 31
click at [373, 458] on div "Cancel Export" at bounding box center [290, 443] width 425 height 53
click at [396, 443] on span "Export" at bounding box center [393, 444] width 36 height 12
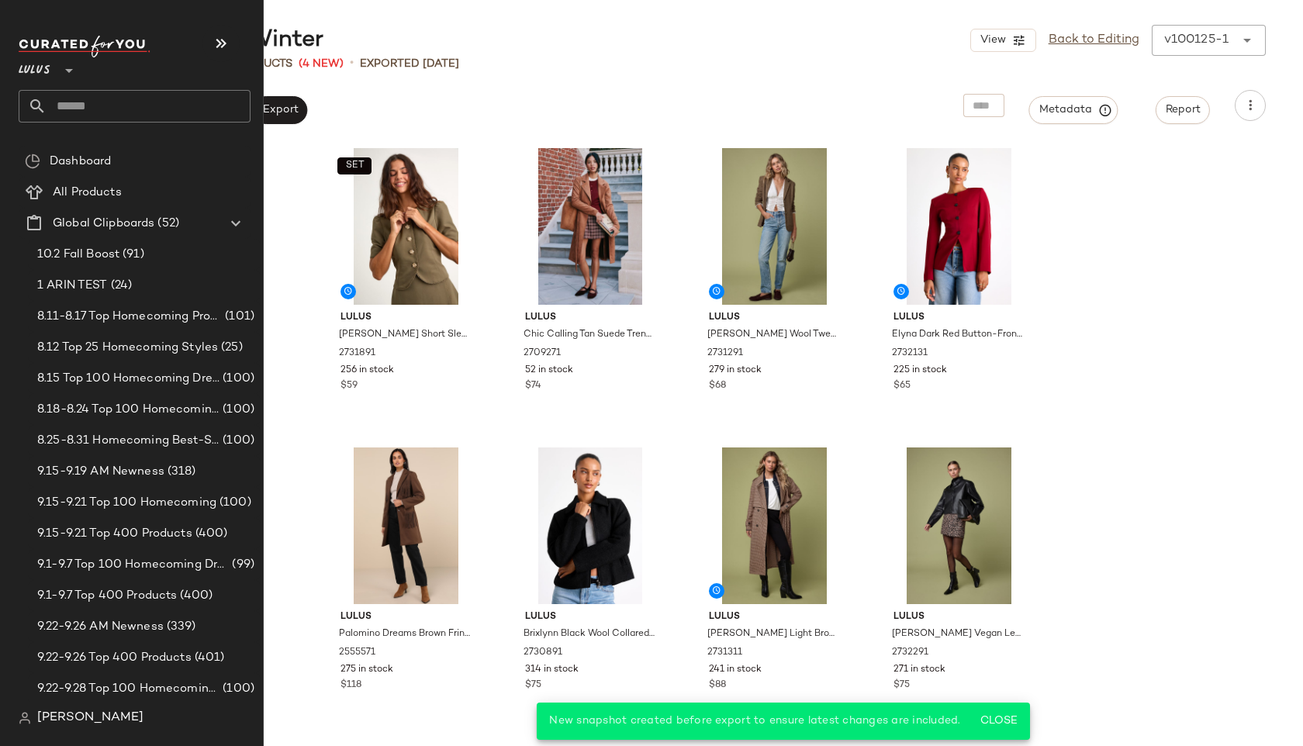
click at [130, 114] on input "text" at bounding box center [149, 106] width 204 height 33
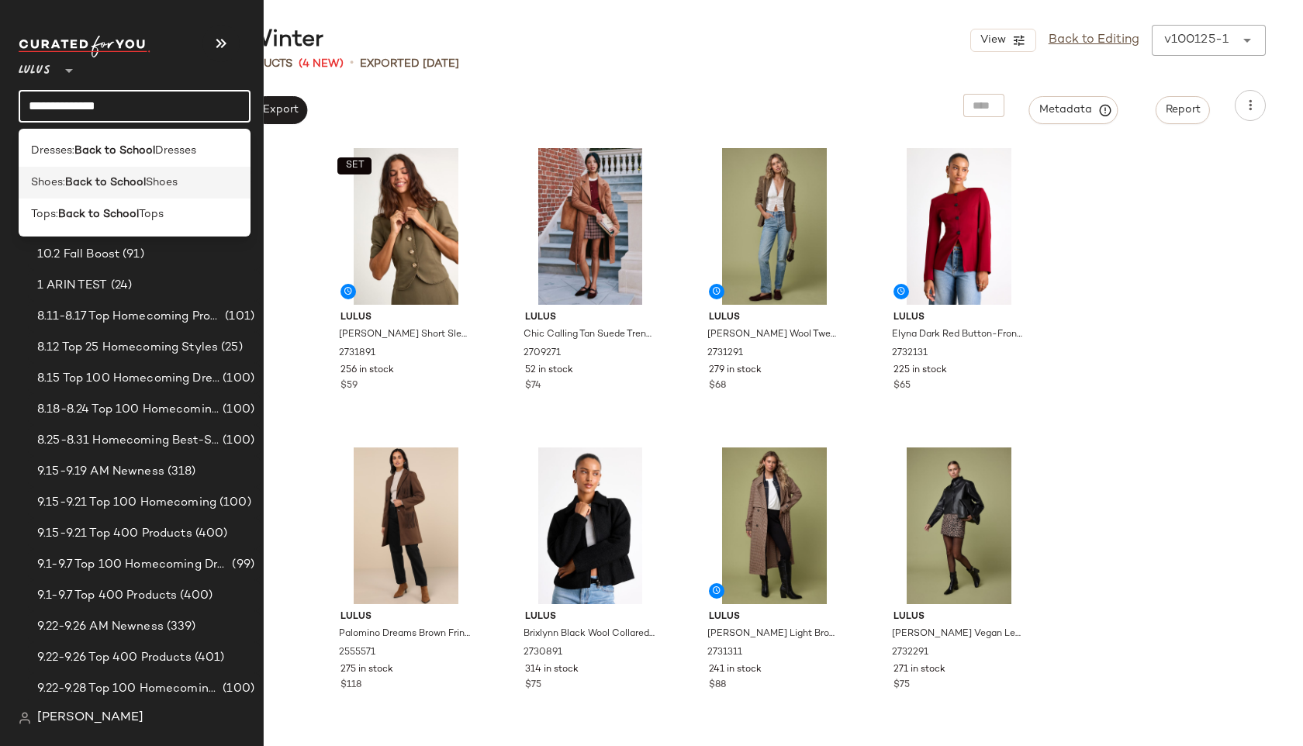
type input "**********"
click at [112, 193] on div "Shoes: Back to School Shoes" at bounding box center [135, 183] width 232 height 32
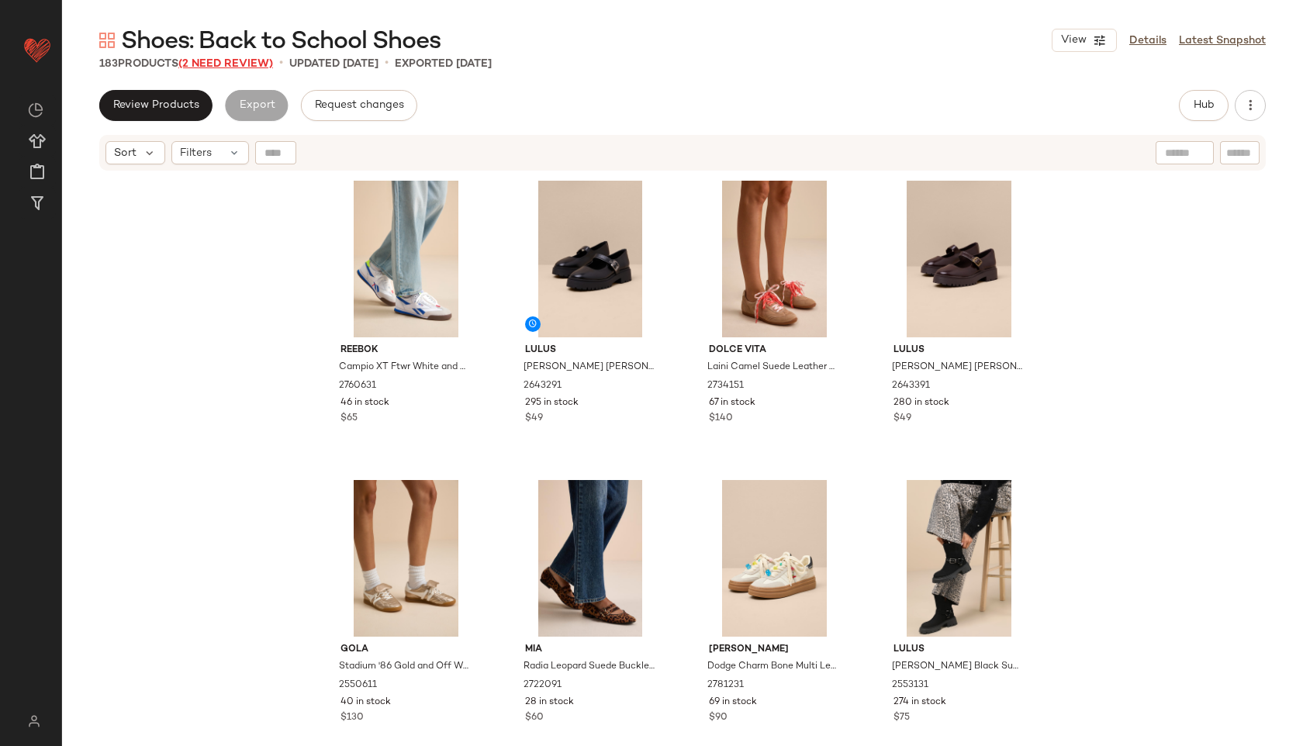
click at [242, 60] on span "(2 Need Review)" at bounding box center [225, 64] width 95 height 12
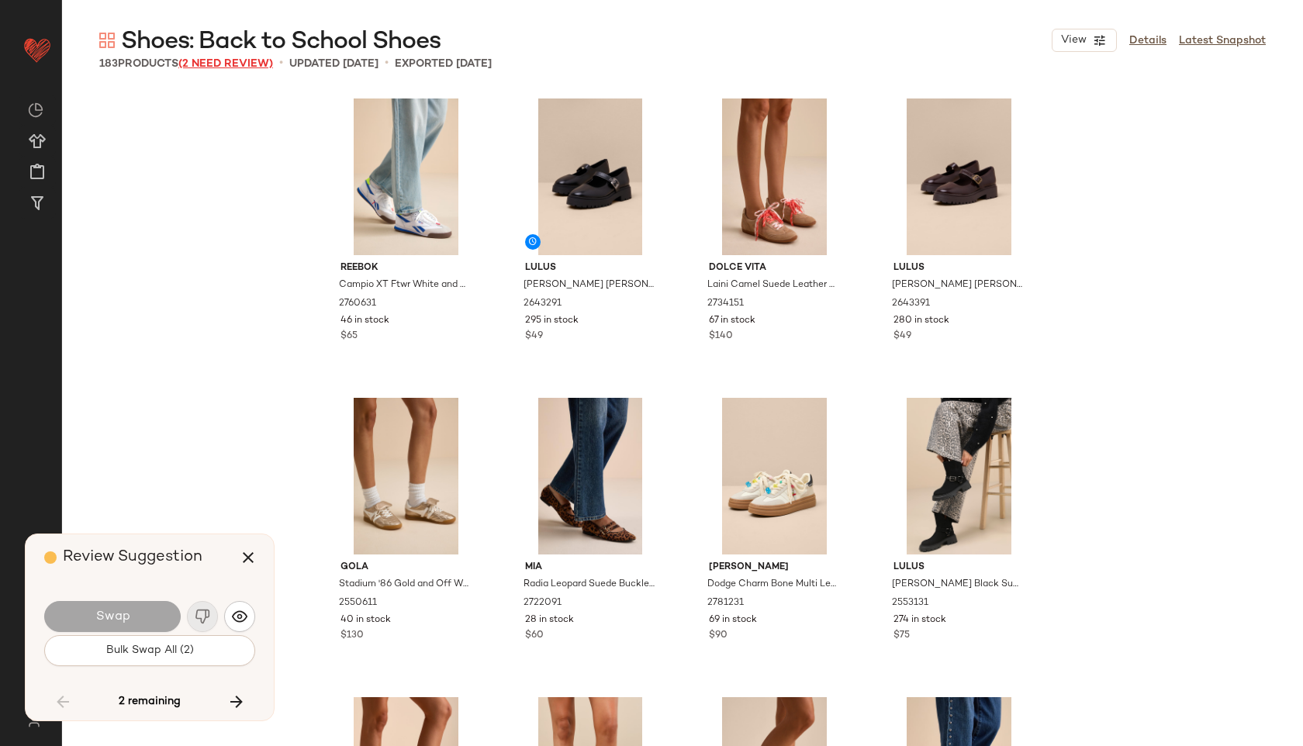
scroll to position [8385, 0]
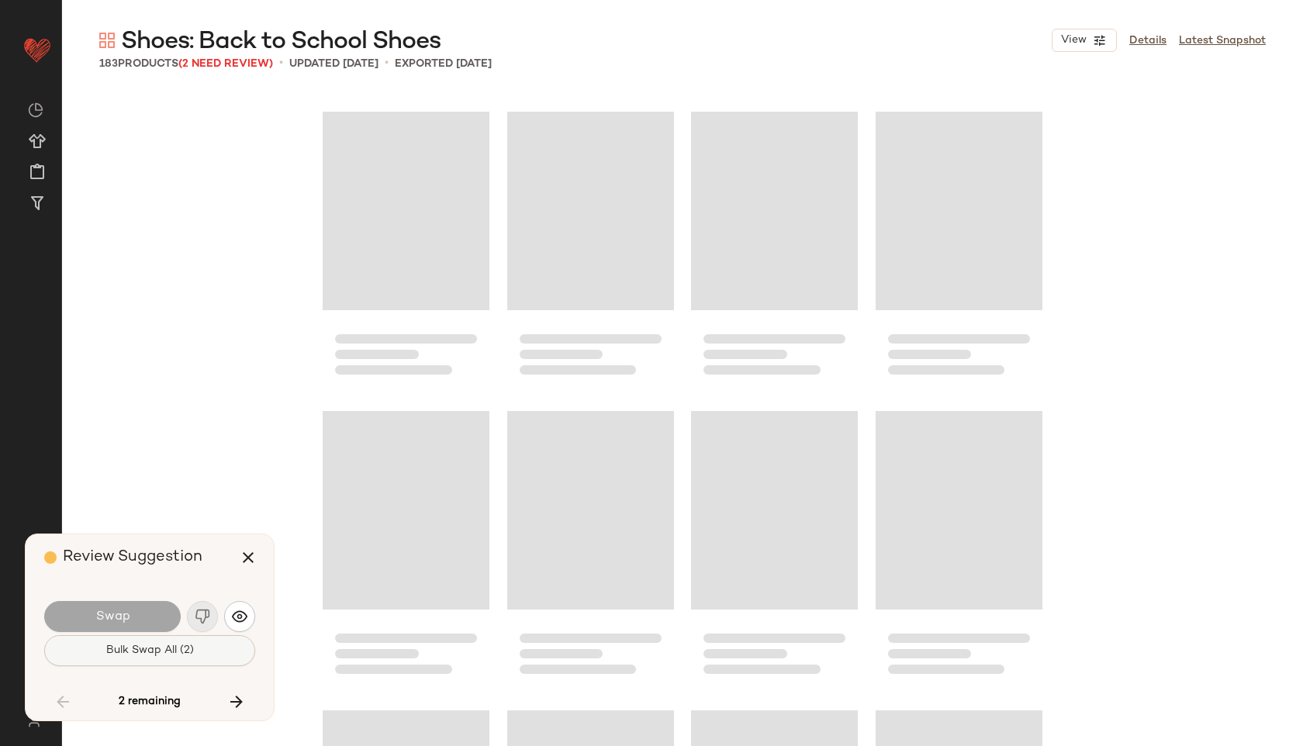
click at [143, 656] on span "Bulk Swap All (2)" at bounding box center [150, 651] width 88 height 12
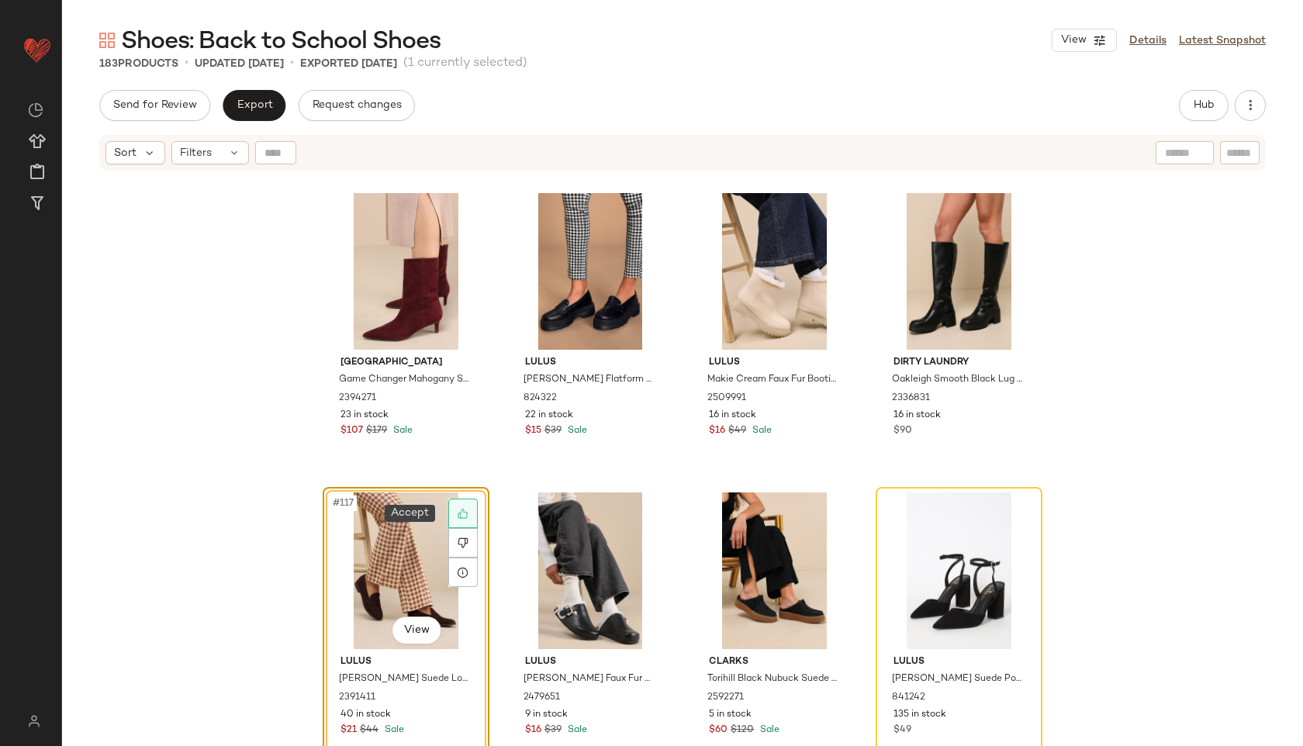
click at [462, 510] on icon at bounding box center [463, 513] width 11 height 11
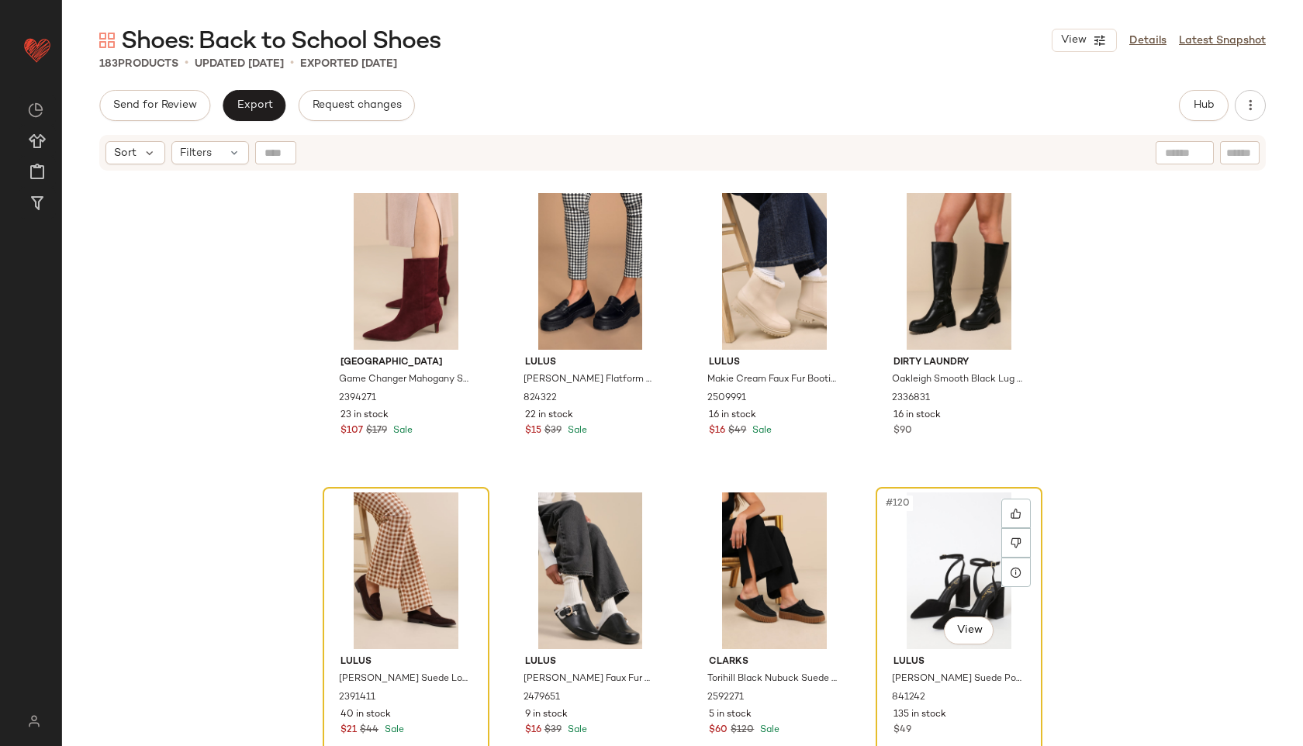
click at [945, 579] on div "#120 View" at bounding box center [959, 571] width 156 height 157
click at [1011, 546] on icon at bounding box center [1016, 543] width 11 height 11
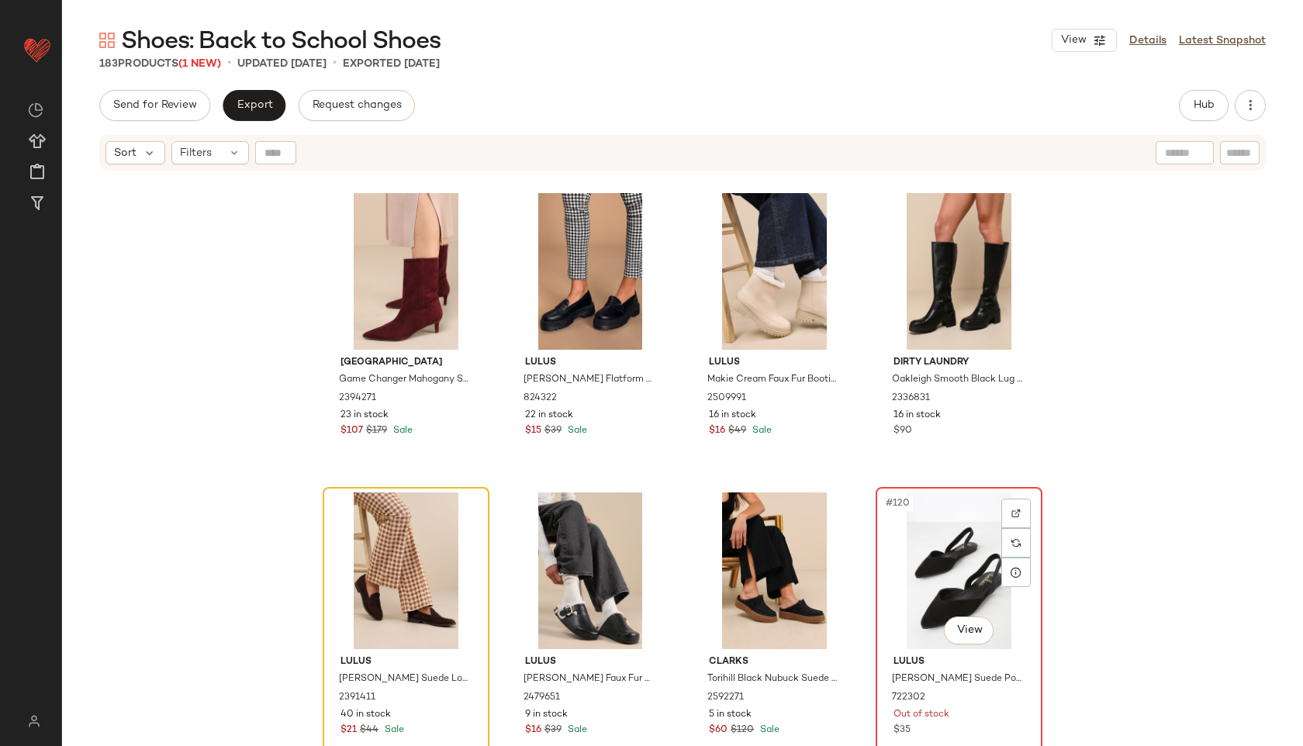
click at [937, 581] on div "#120 View" at bounding box center [959, 571] width 156 height 157
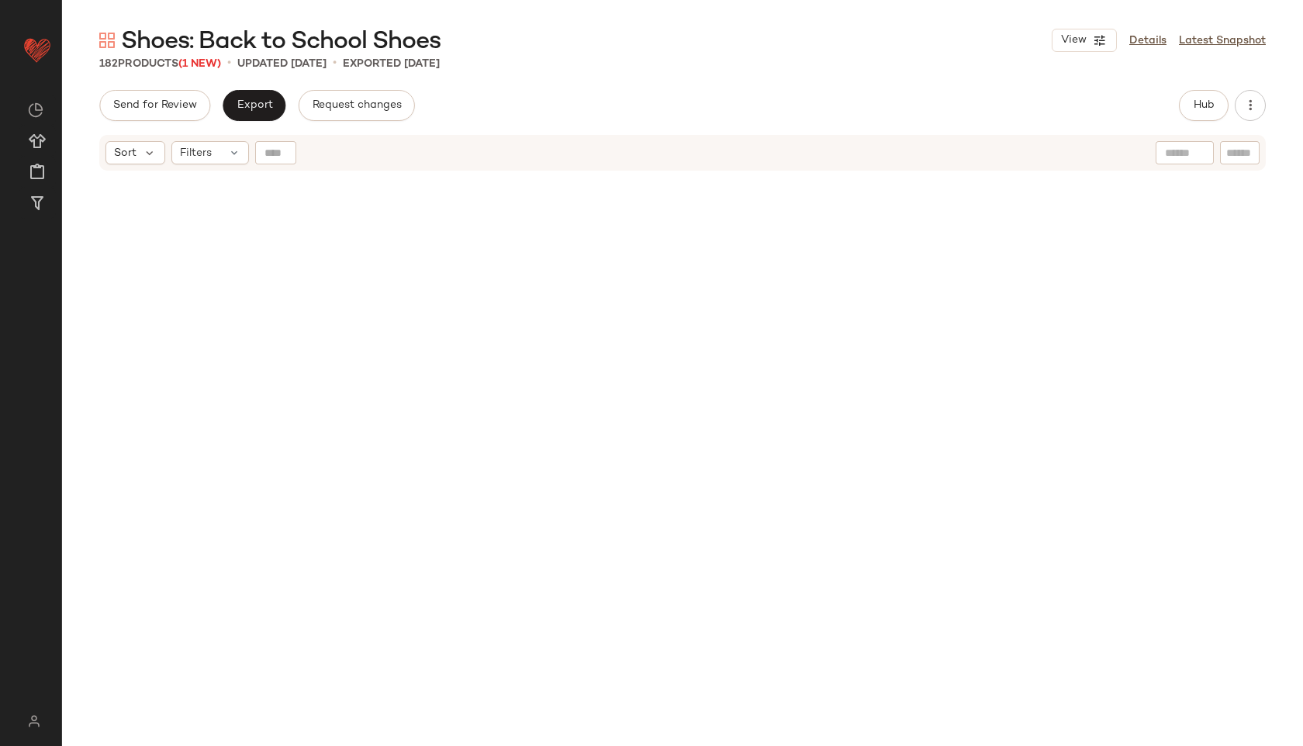
scroll to position [6399, 0]
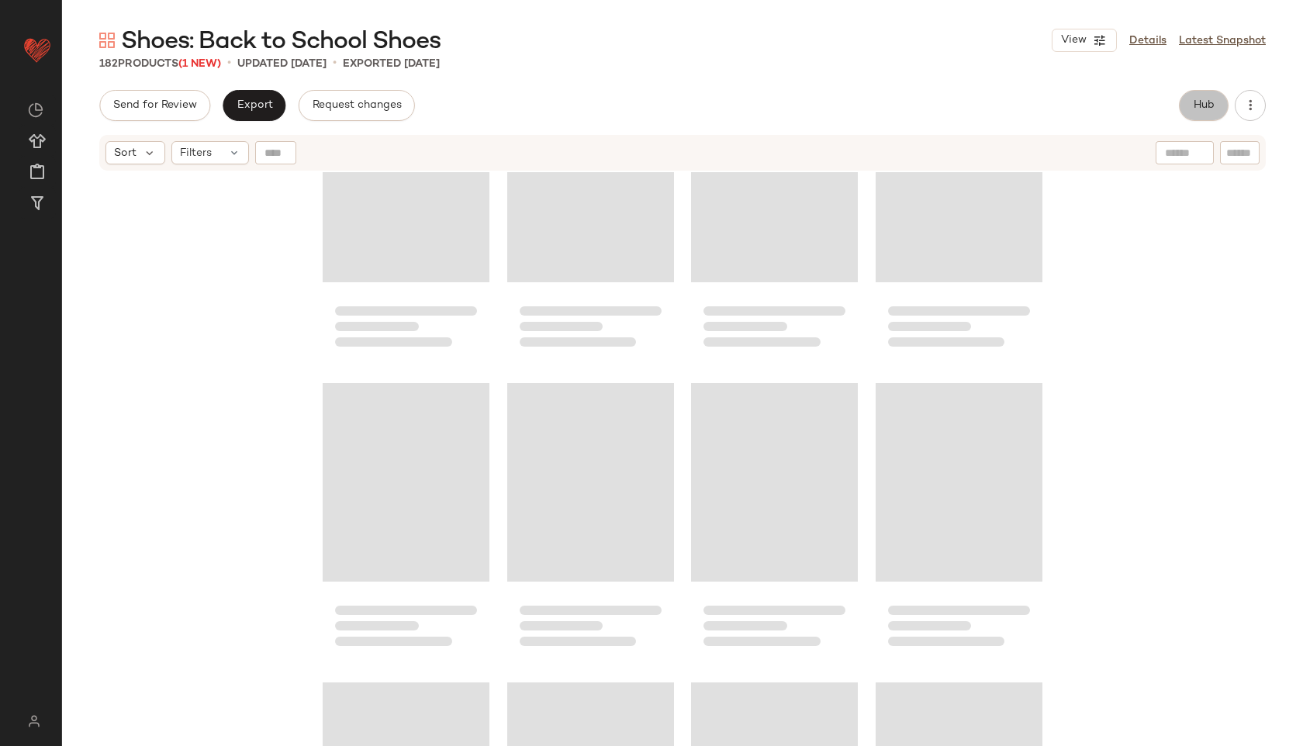
click at [1201, 95] on button "Hub" at bounding box center [1204, 105] width 50 height 31
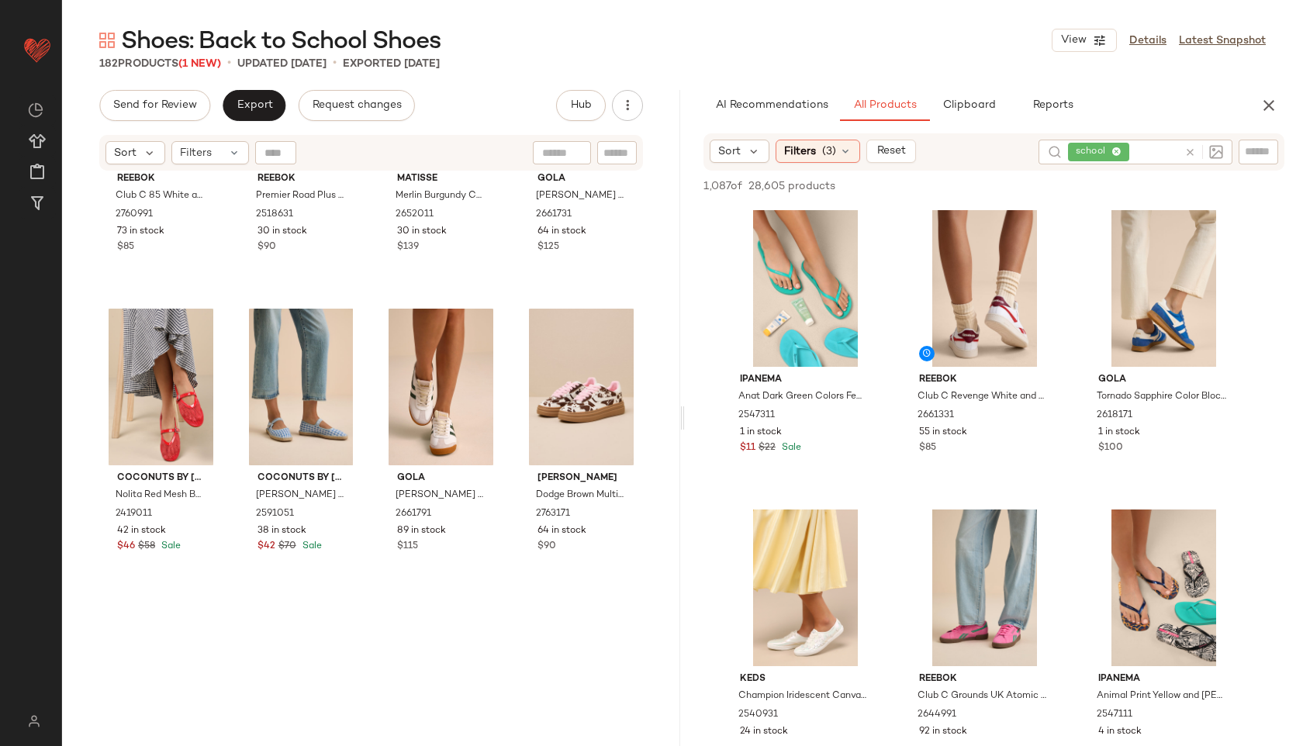
scroll to position [0, 0]
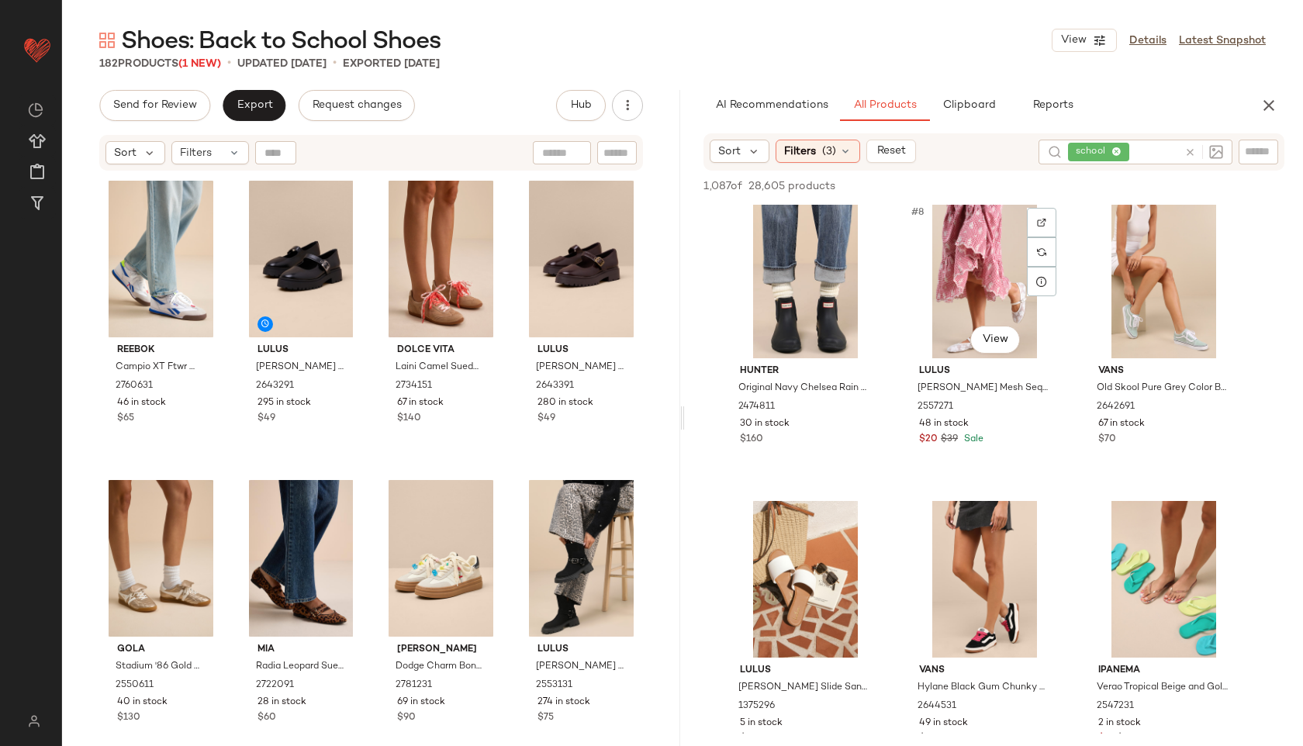
scroll to position [610, 0]
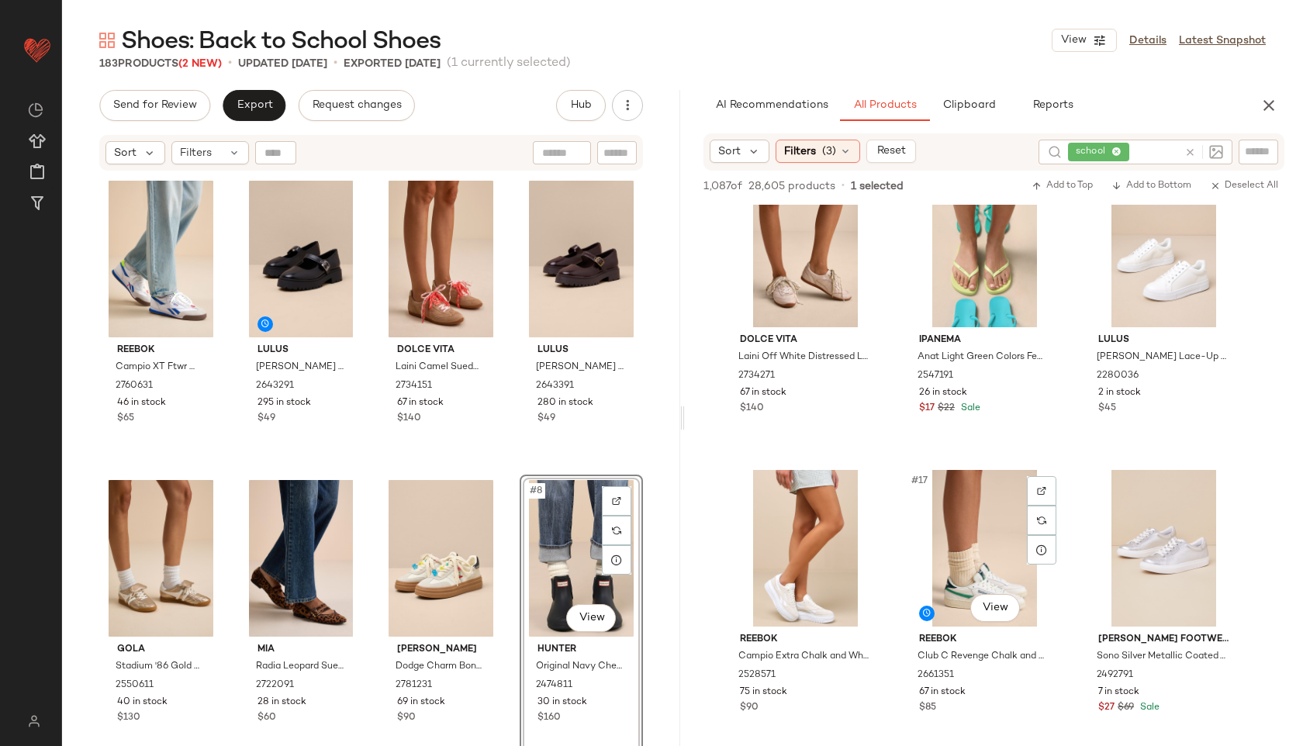
scroll to position [1237, 0]
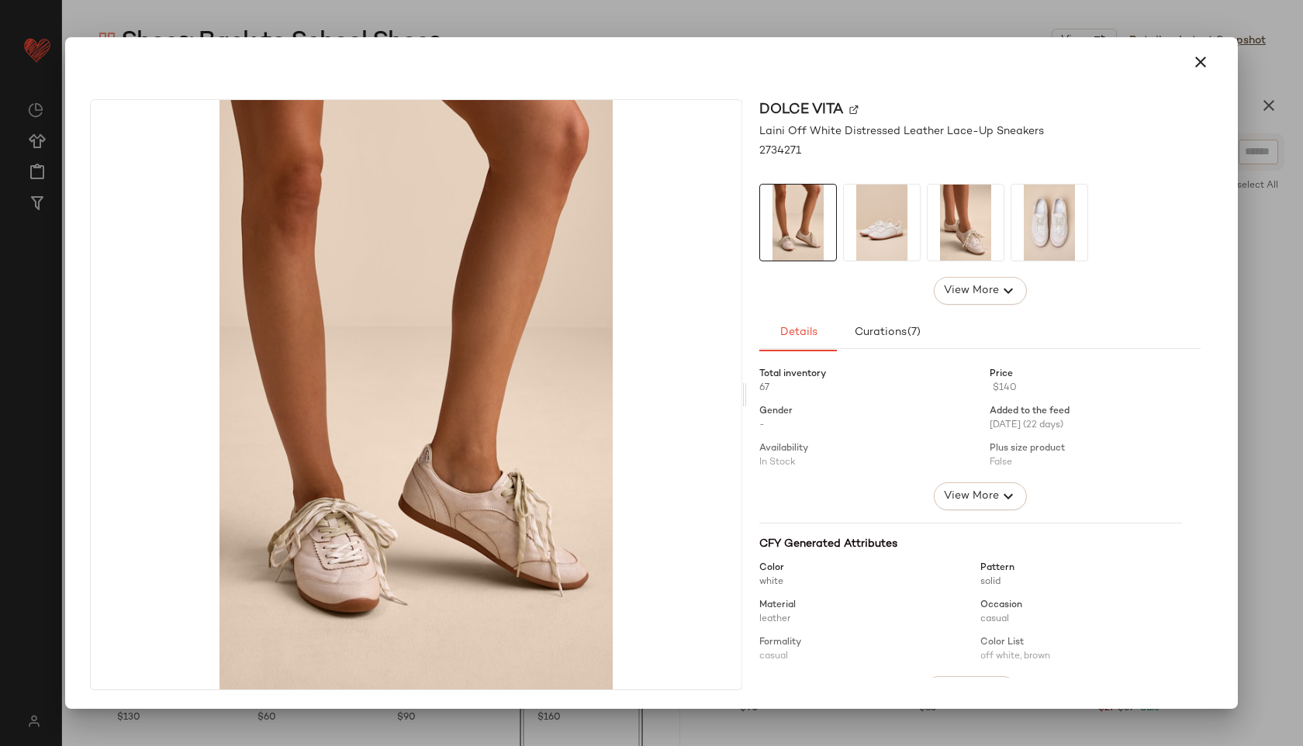
drag, startPoint x: 821, startPoint y: 291, endPoint x: 552, endPoint y: 294, distance: 269.2
click at [1197, 64] on icon "button" at bounding box center [1201, 62] width 19 height 19
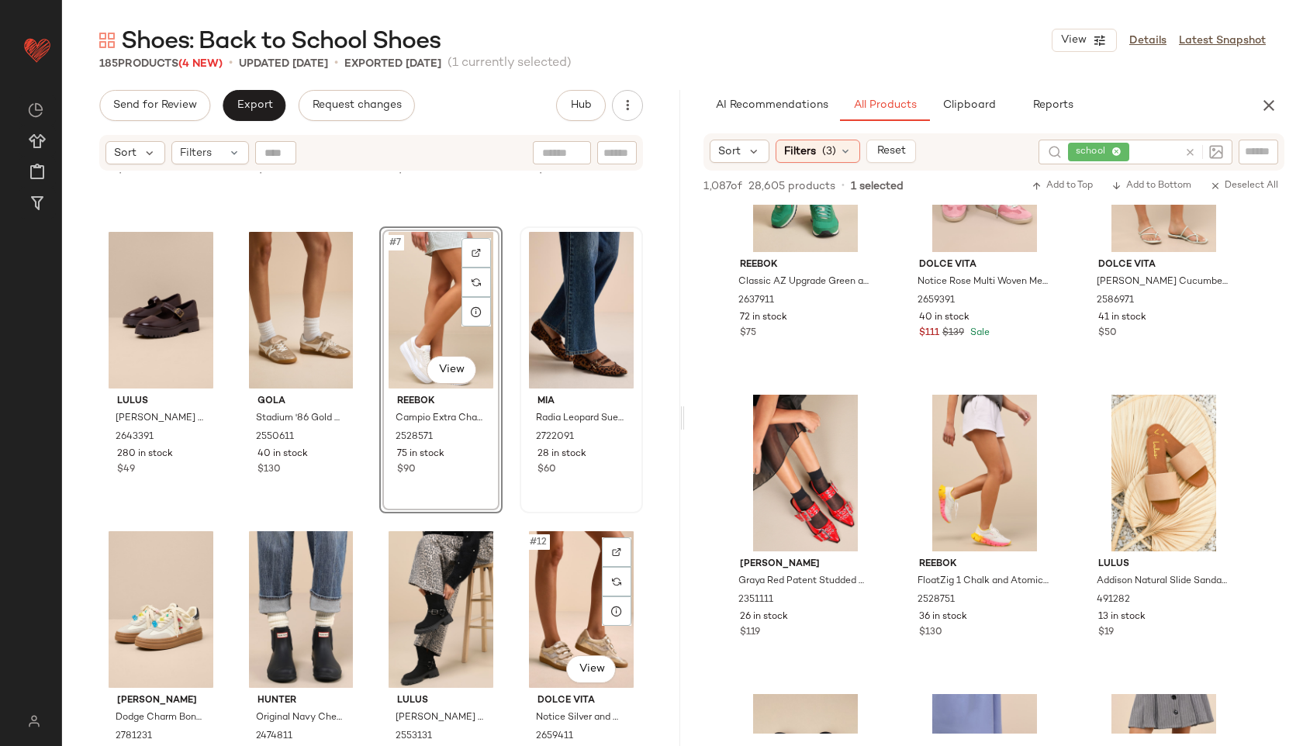
scroll to position [0, 0]
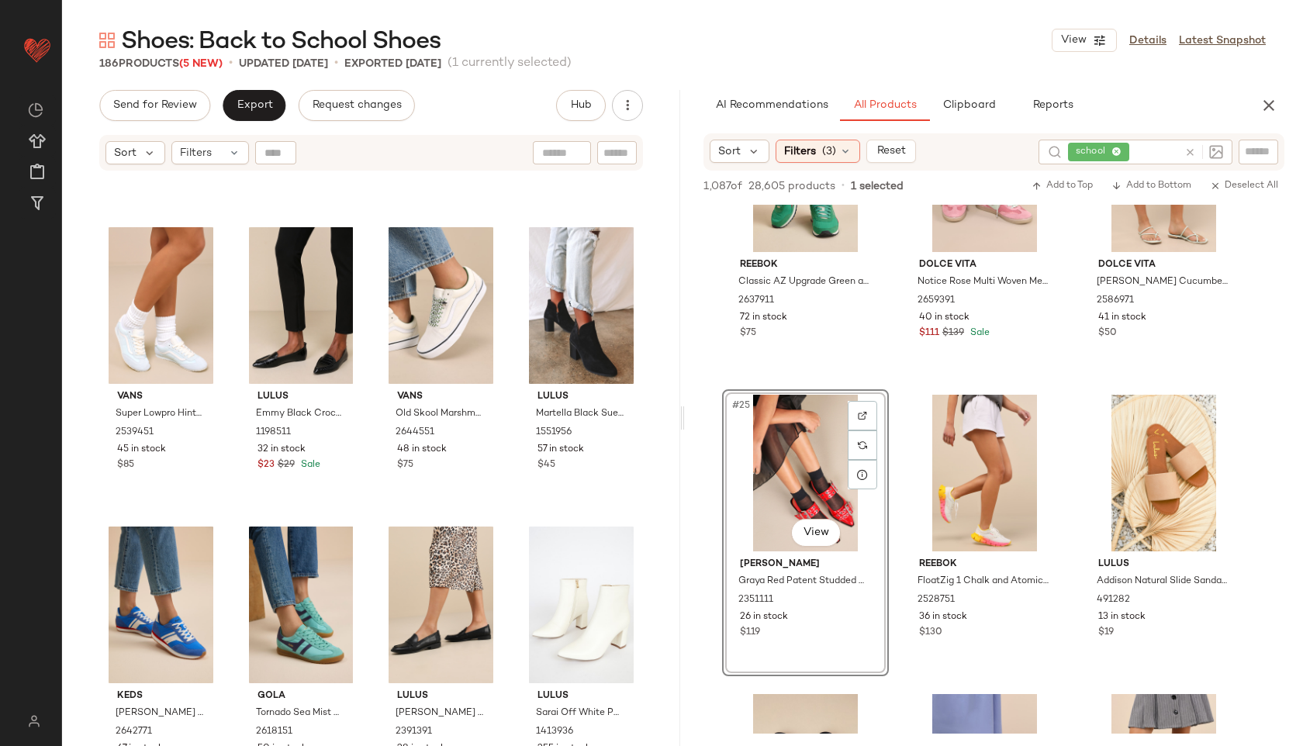
scroll to position [2662, 0]
click at [253, 118] on button "Export" at bounding box center [254, 105] width 63 height 31
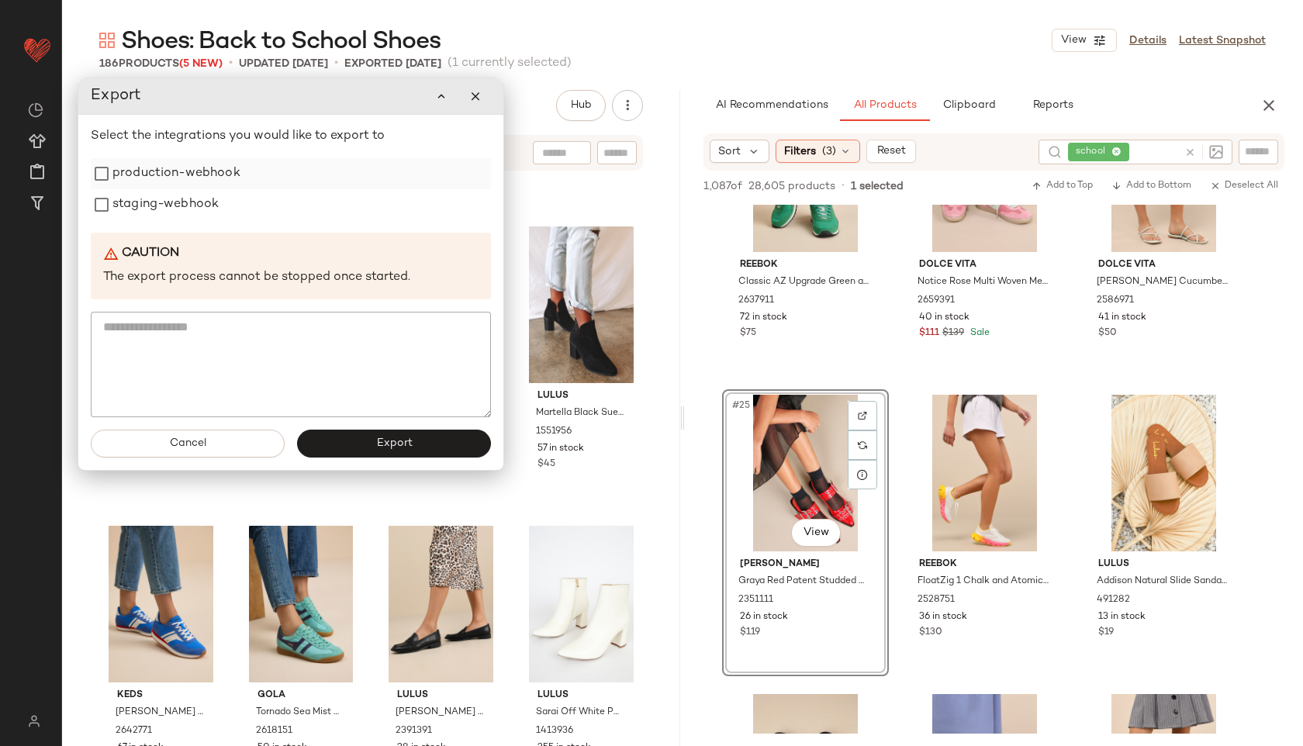
click at [185, 183] on label "production-webhook" at bounding box center [176, 173] width 128 height 31
click at [188, 209] on label "staging-webhook" at bounding box center [165, 204] width 106 height 31
click at [392, 438] on span "Export" at bounding box center [393, 444] width 36 height 12
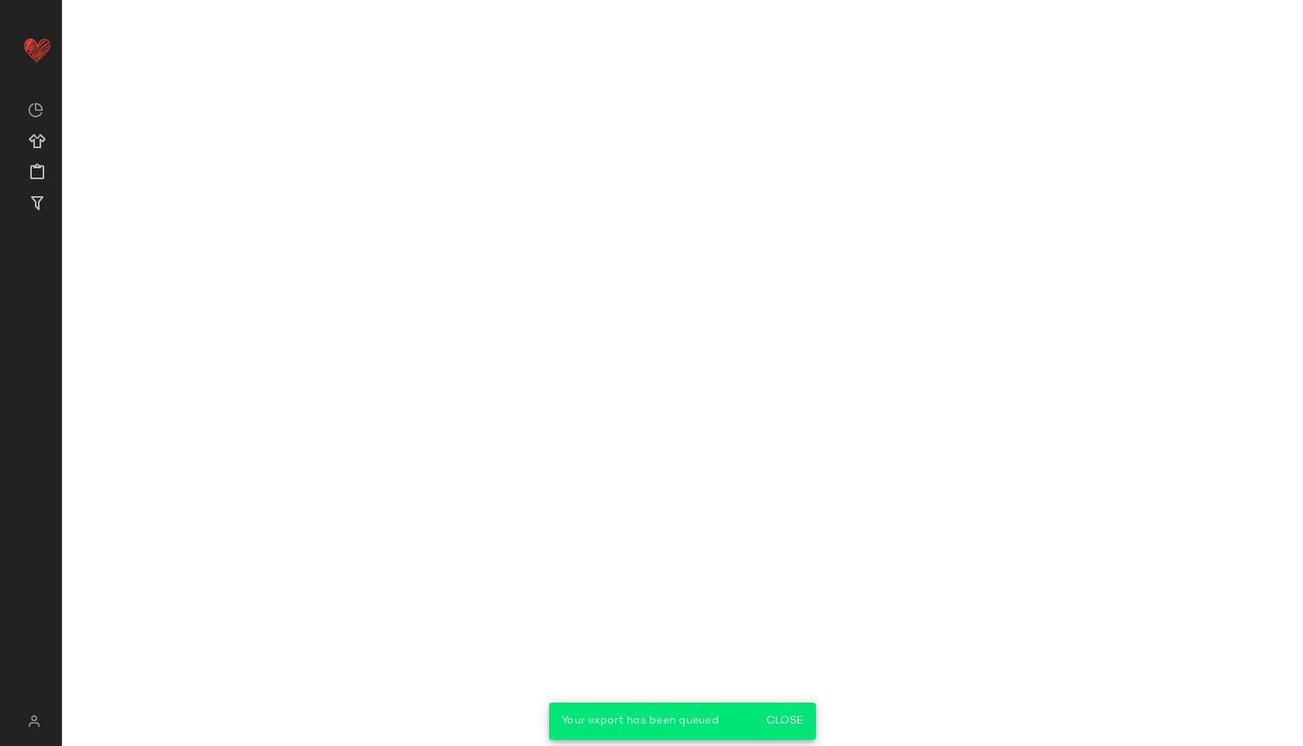
scroll to position [3109, 0]
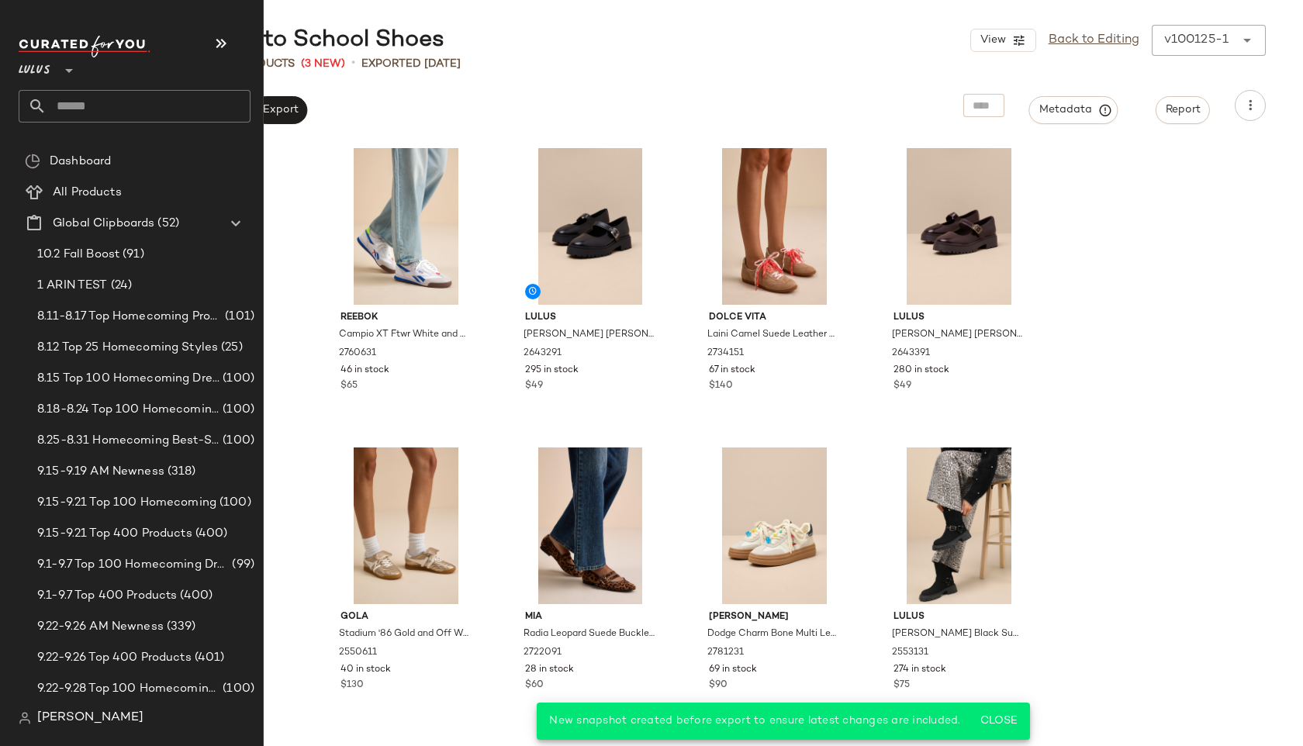
click at [60, 105] on input "text" at bounding box center [149, 106] width 204 height 33
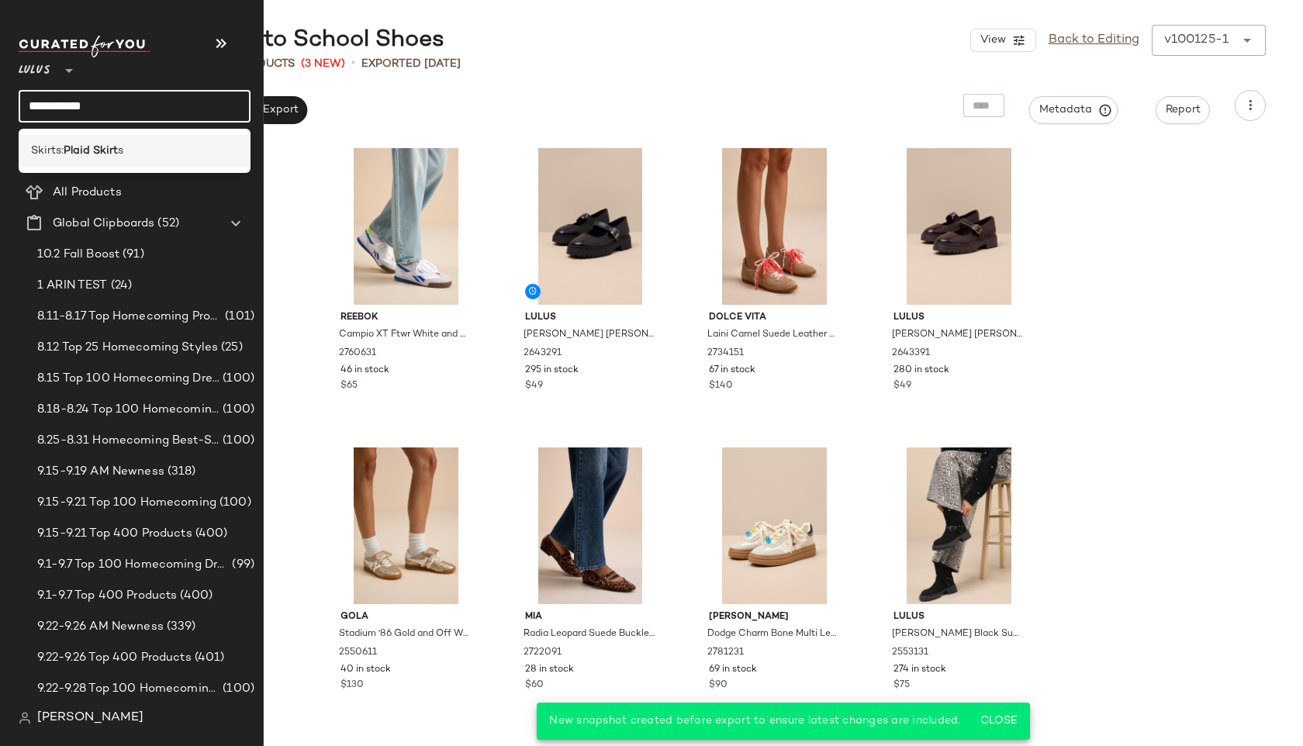
type input "**********"
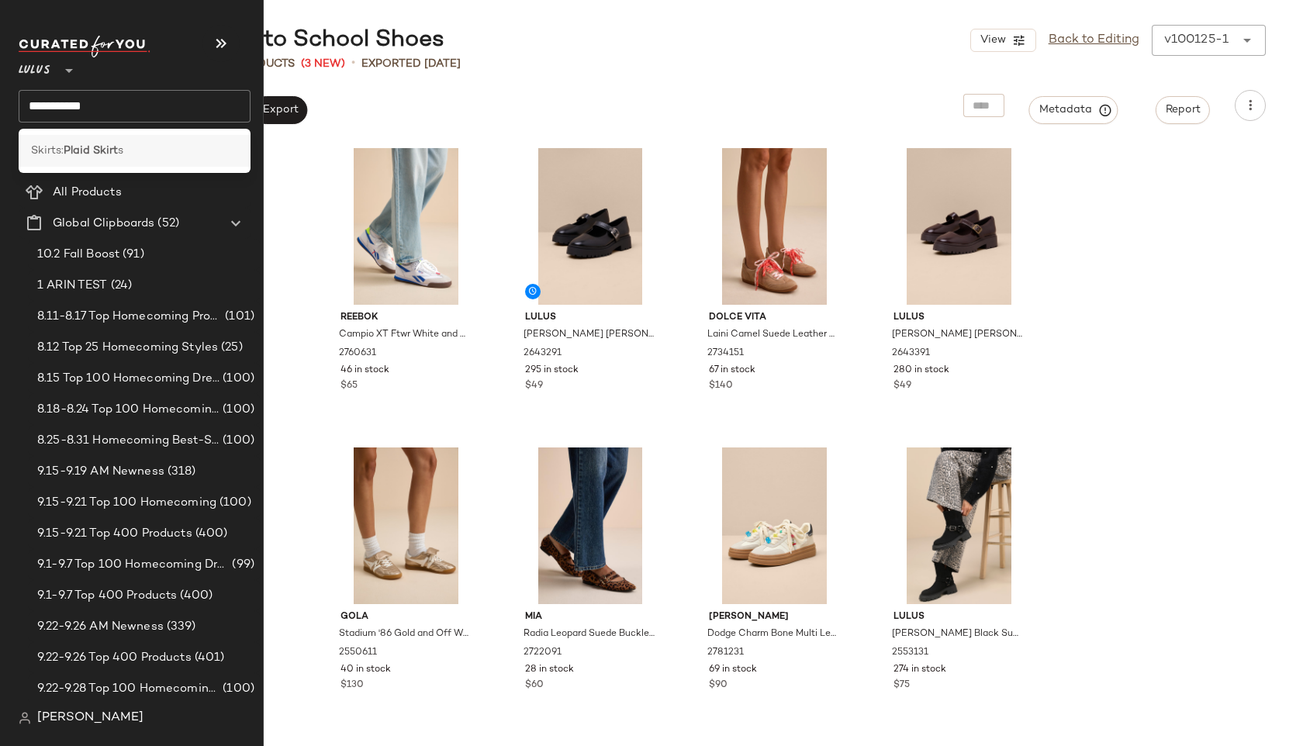
click at [69, 147] on b "Plaid Skirt" at bounding box center [91, 151] width 54 height 16
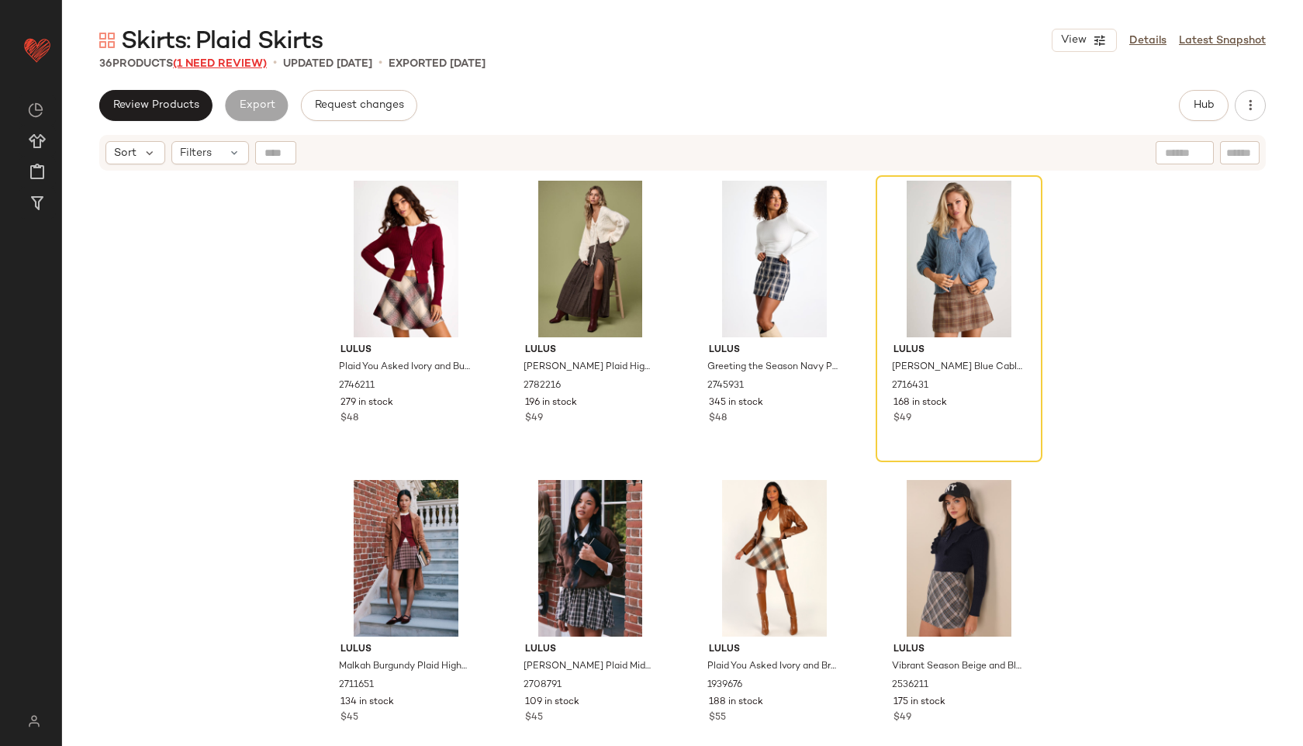
click at [247, 58] on span "(1 Need Review)" at bounding box center [220, 64] width 94 height 12
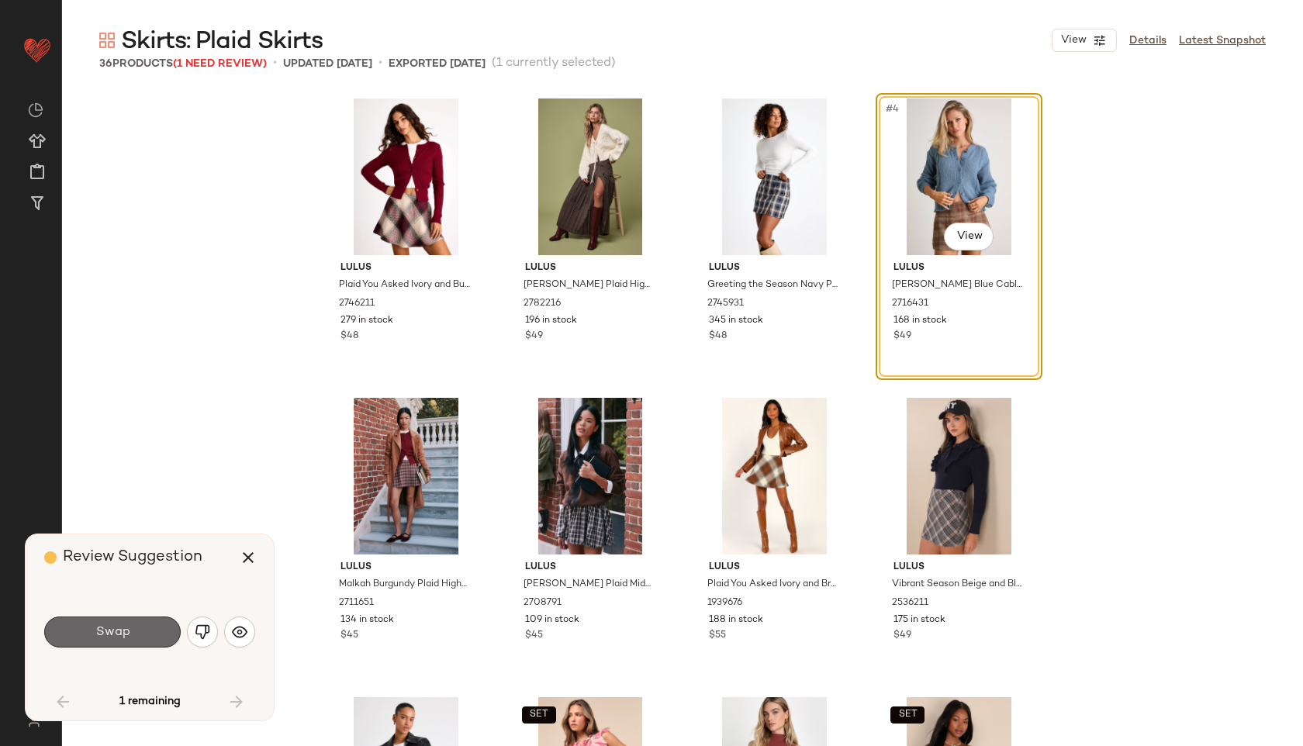
click at [94, 647] on button "Swap" at bounding box center [112, 632] width 137 height 31
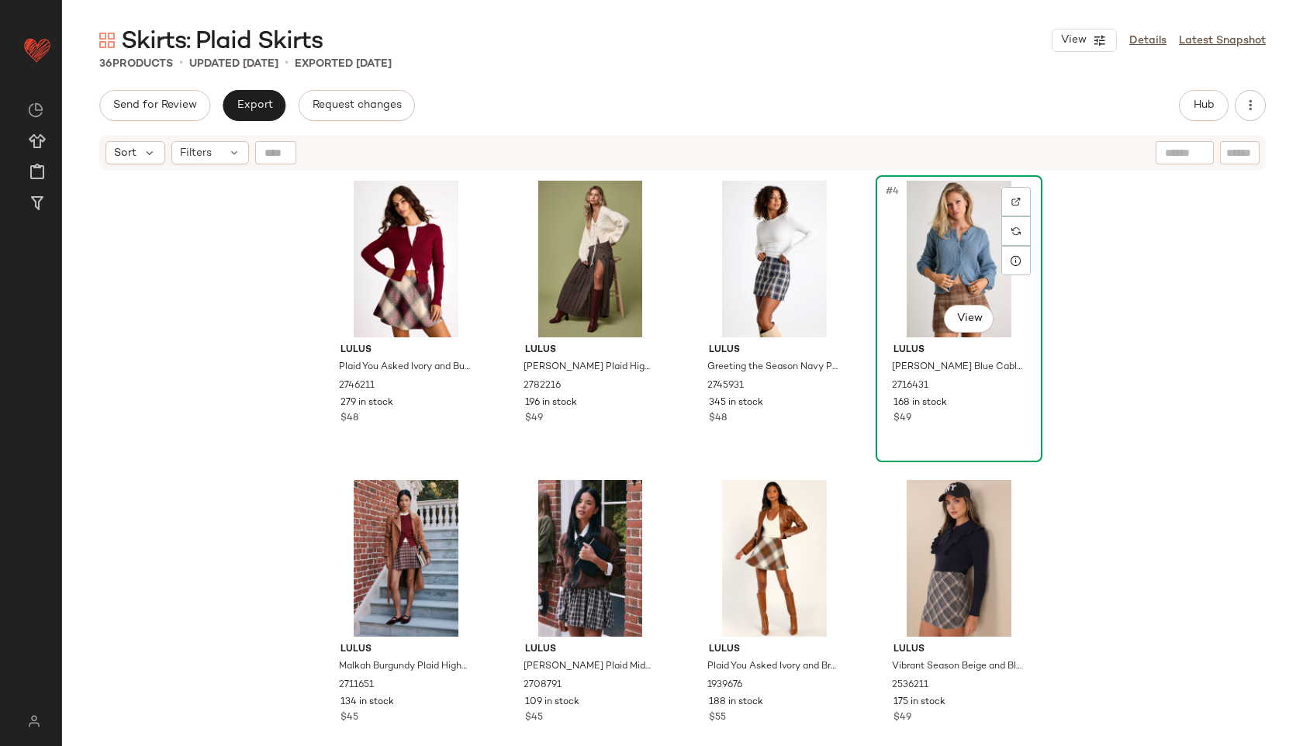
click at [943, 239] on div "#4 View" at bounding box center [959, 259] width 156 height 157
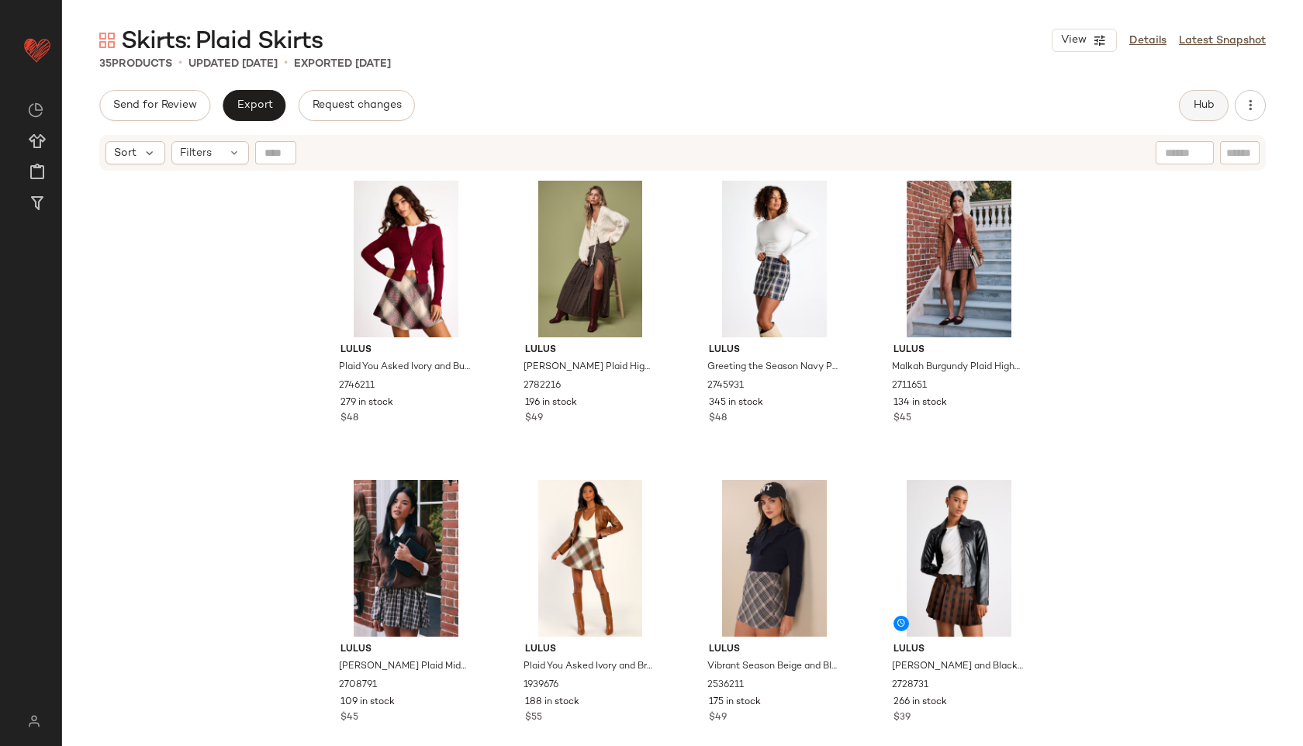
click at [1200, 112] on button "Hub" at bounding box center [1204, 105] width 50 height 31
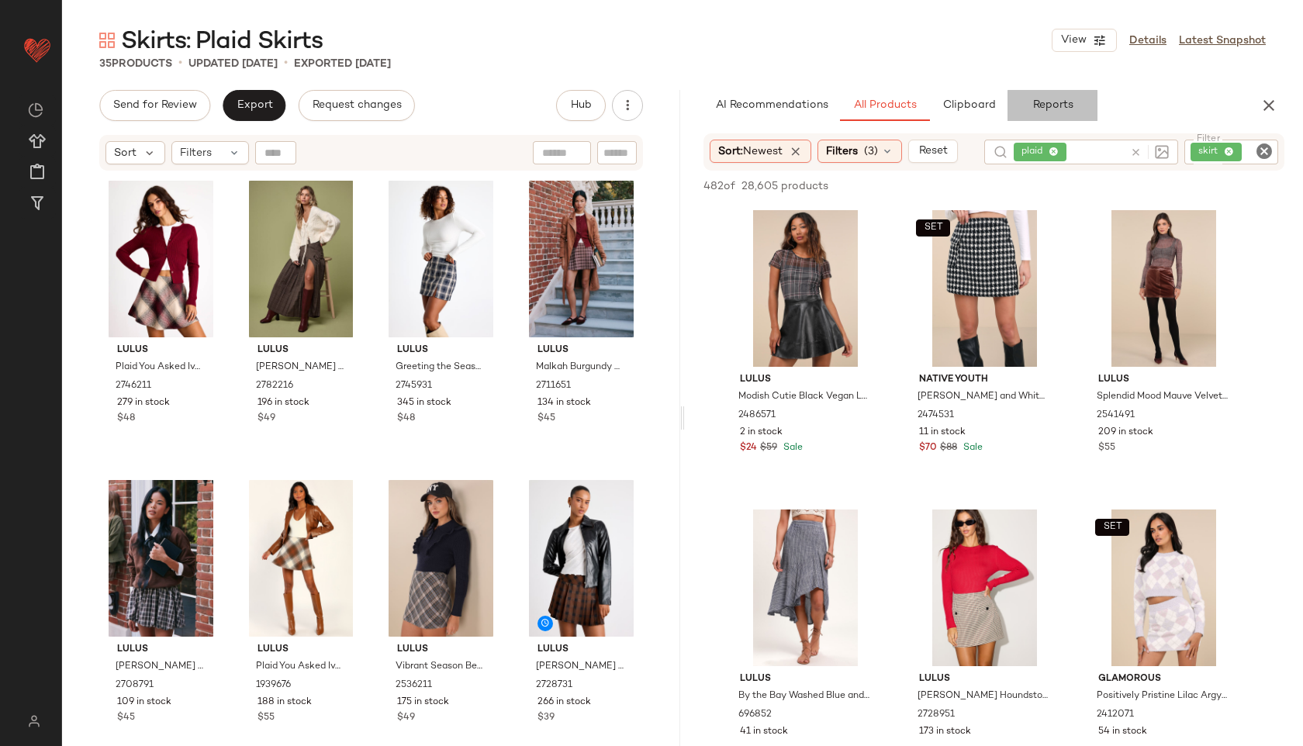
click at [1042, 106] on span "Reports" at bounding box center [1052, 105] width 41 height 12
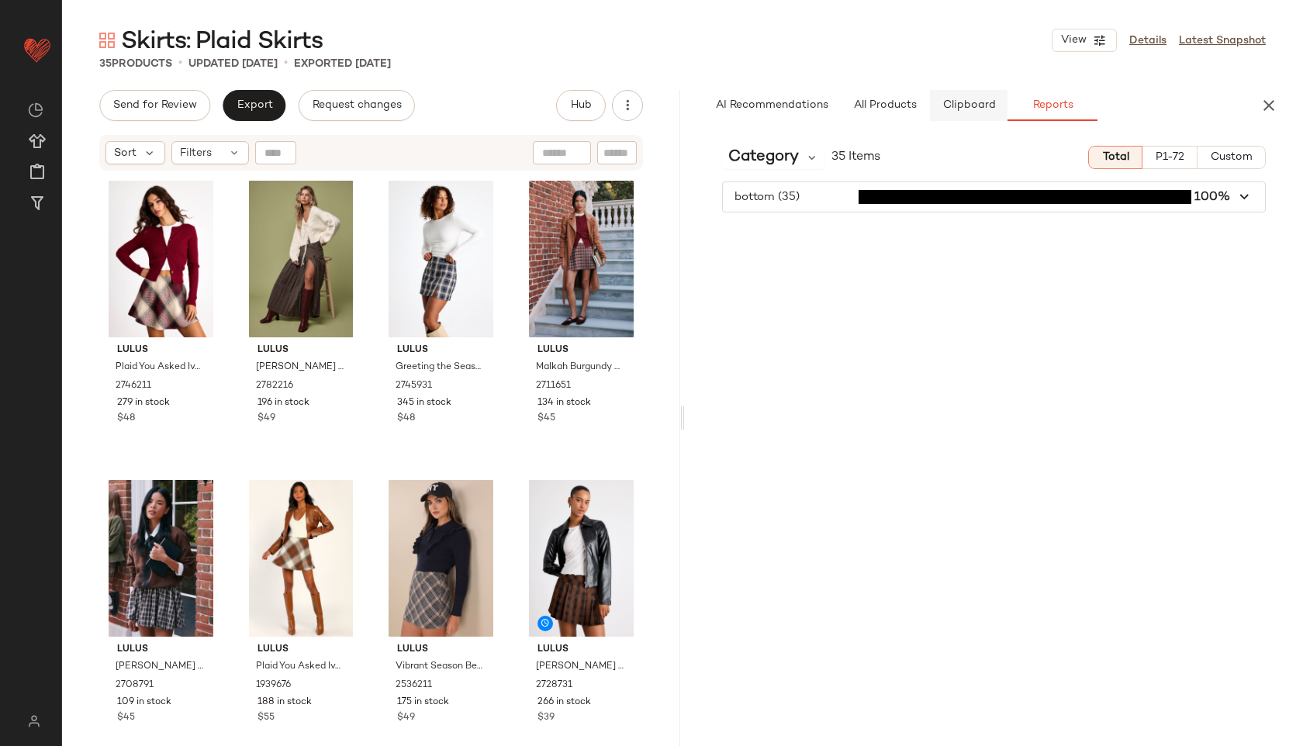
click at [970, 106] on span "Clipboard" at bounding box center [969, 105] width 54 height 12
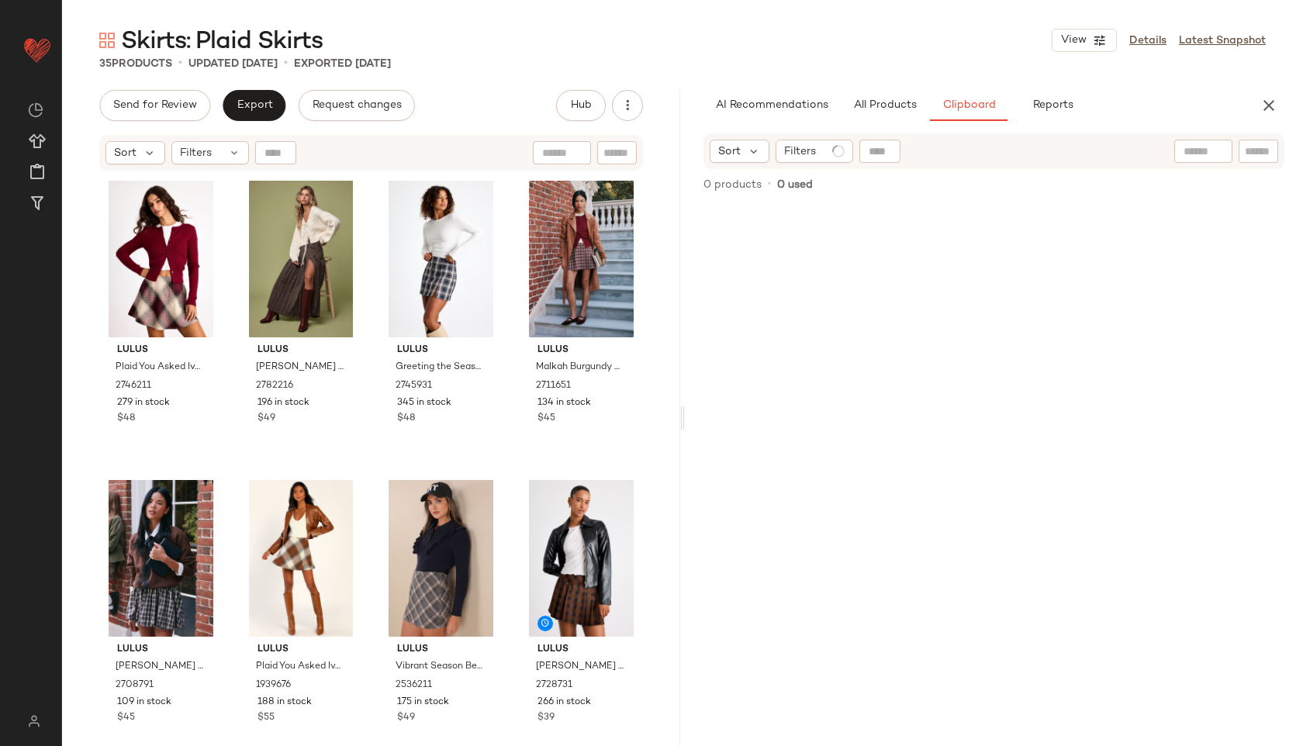
click at [881, 87] on div "Skirts: Plaid Skirts View Details Latest Snapshot 35 Products • updated [DATE] …" at bounding box center [682, 385] width 1241 height 721
click at [882, 99] on span "All Products" at bounding box center [885, 105] width 64 height 12
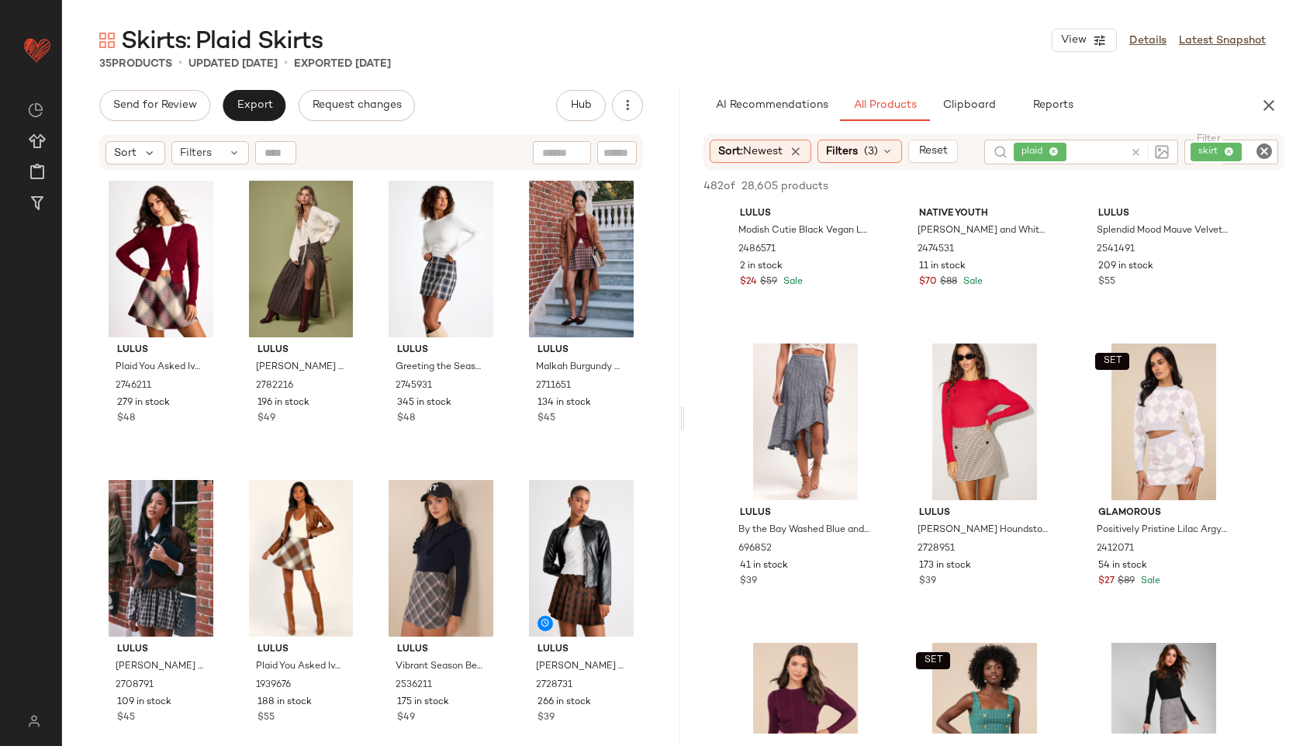
scroll to position [172, 0]
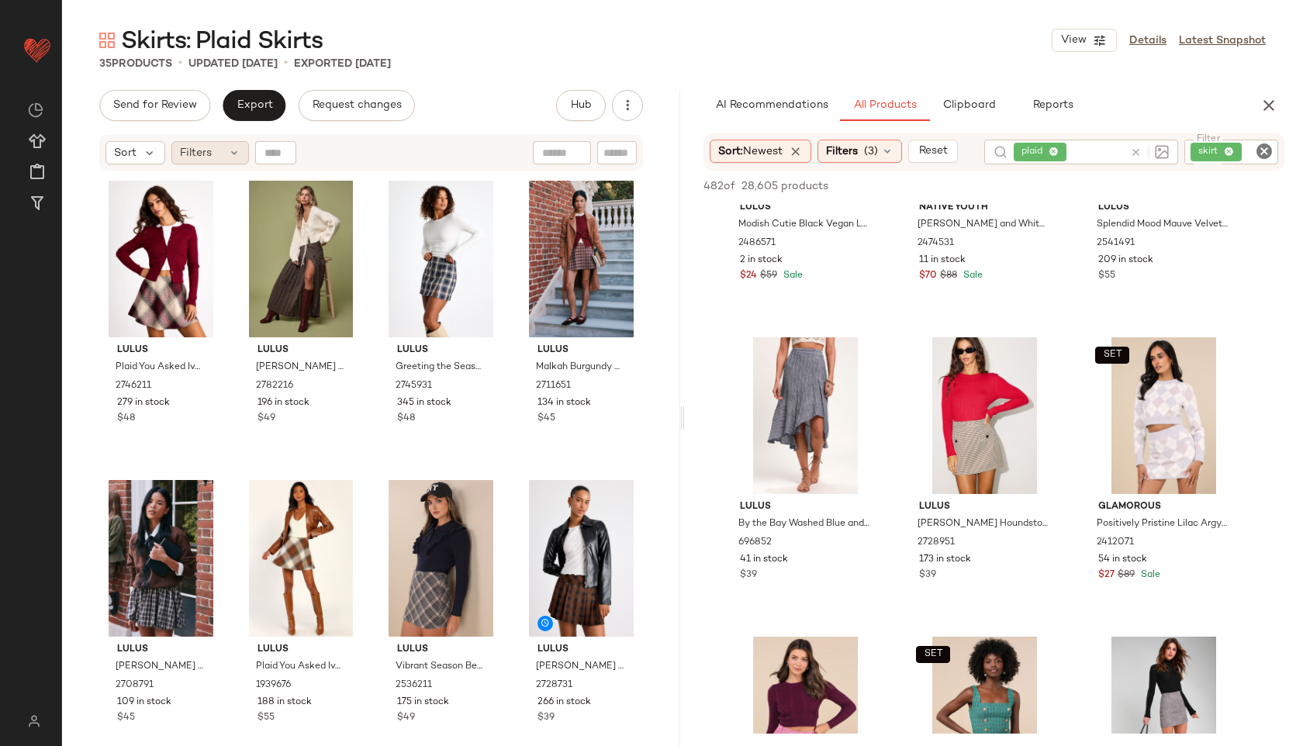
click at [234, 163] on div "Filters" at bounding box center [210, 152] width 78 height 23
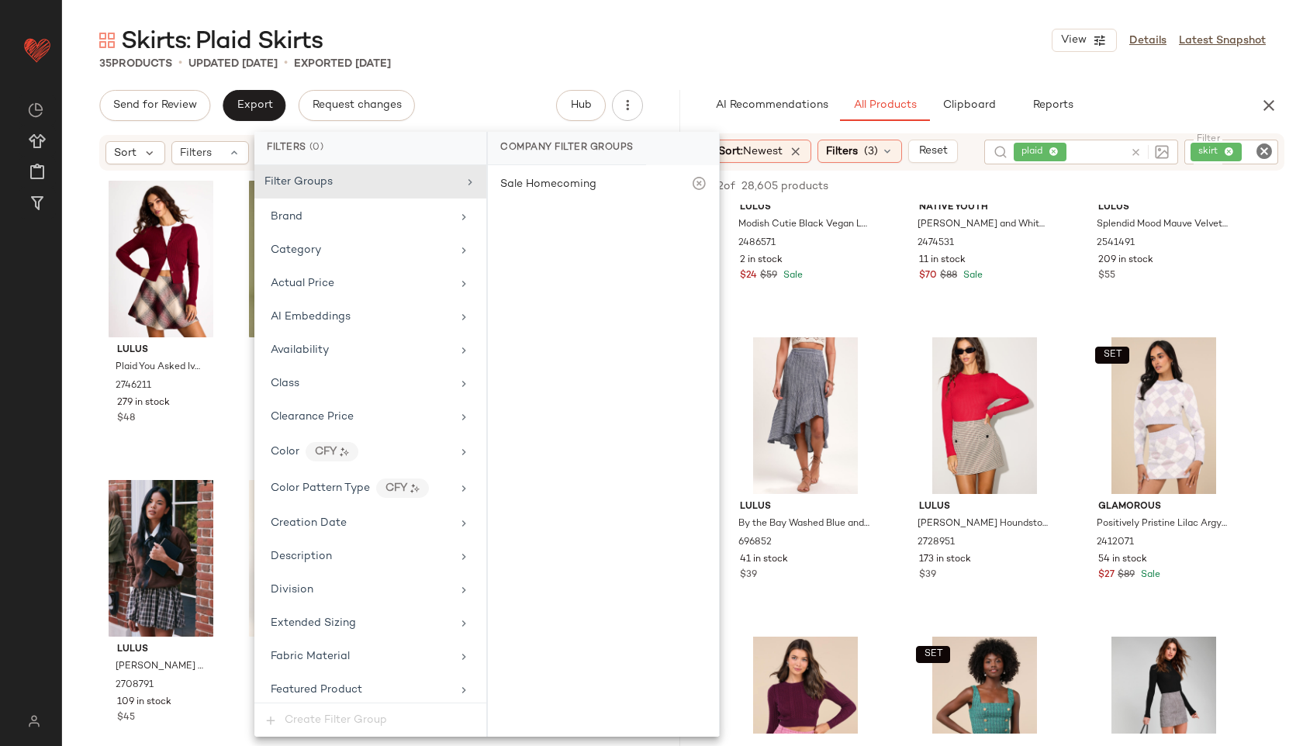
scroll to position [922, 0]
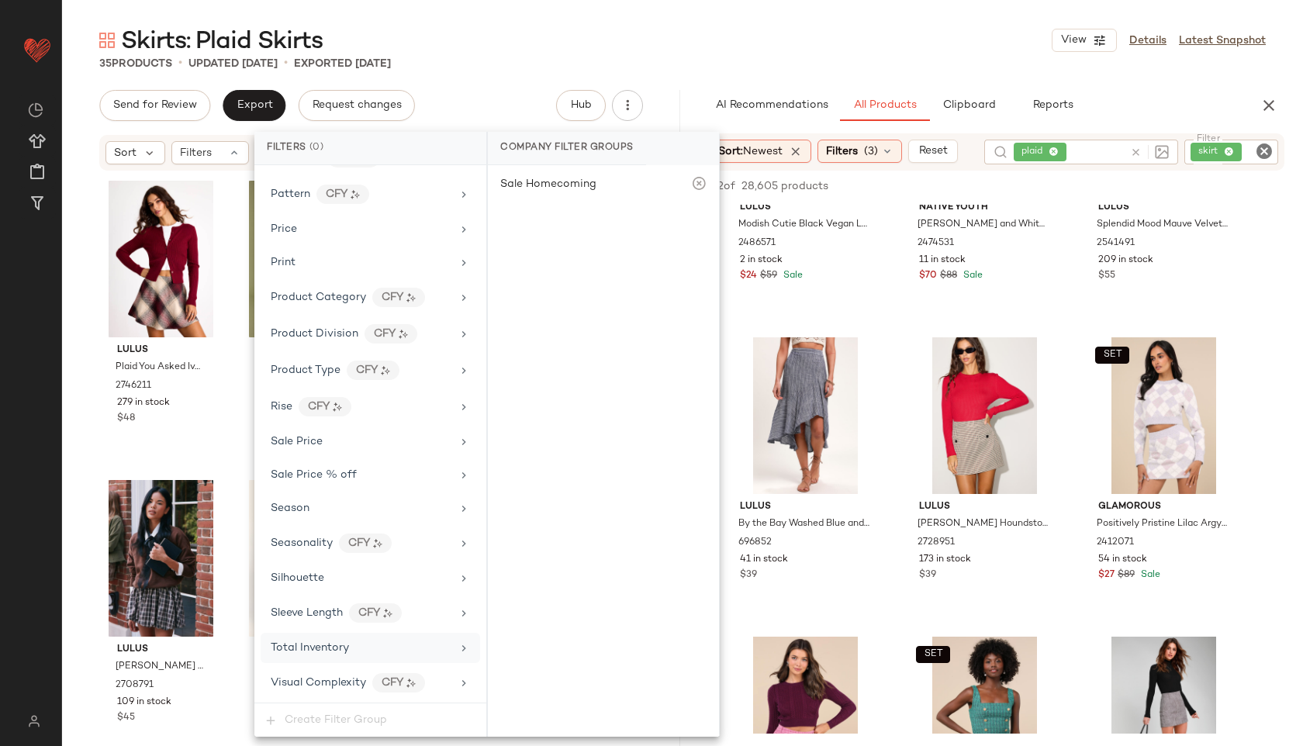
click at [320, 644] on span "Total Inventory" at bounding box center [310, 648] width 78 height 12
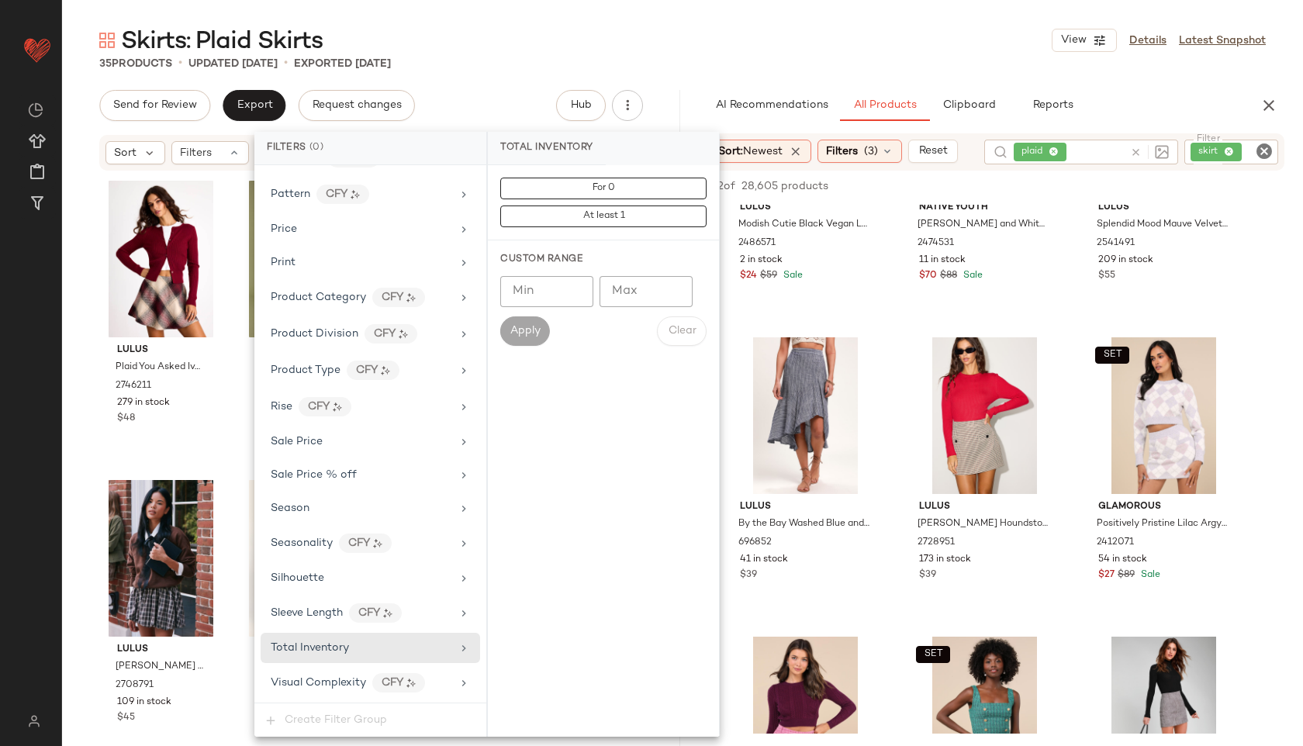
click at [652, 294] on input "Max" at bounding box center [646, 291] width 93 height 31
type input "**"
click at [518, 327] on span "Apply" at bounding box center [525, 331] width 31 height 12
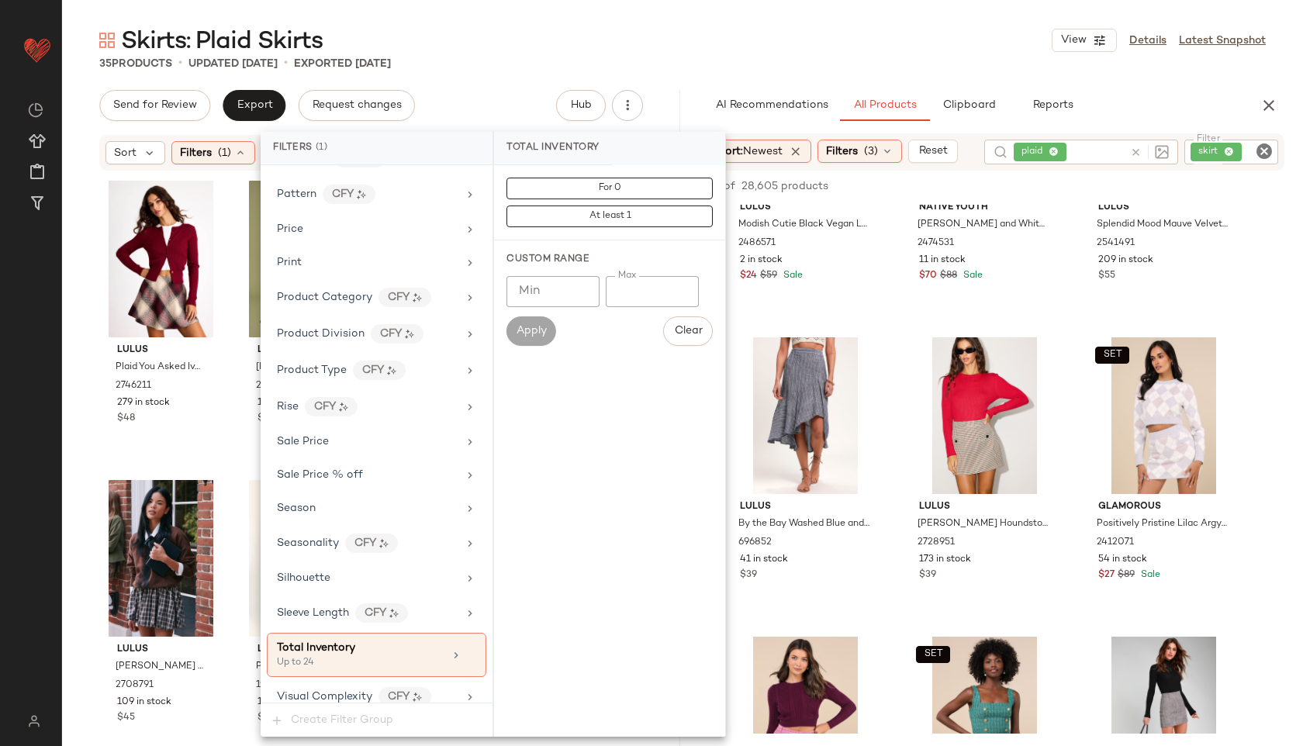
click at [566, 16] on main "Skirts: Plaid Skirts View Details Latest Snapshot 35 Products • updated [DATE] …" at bounding box center [651, 373] width 1303 height 746
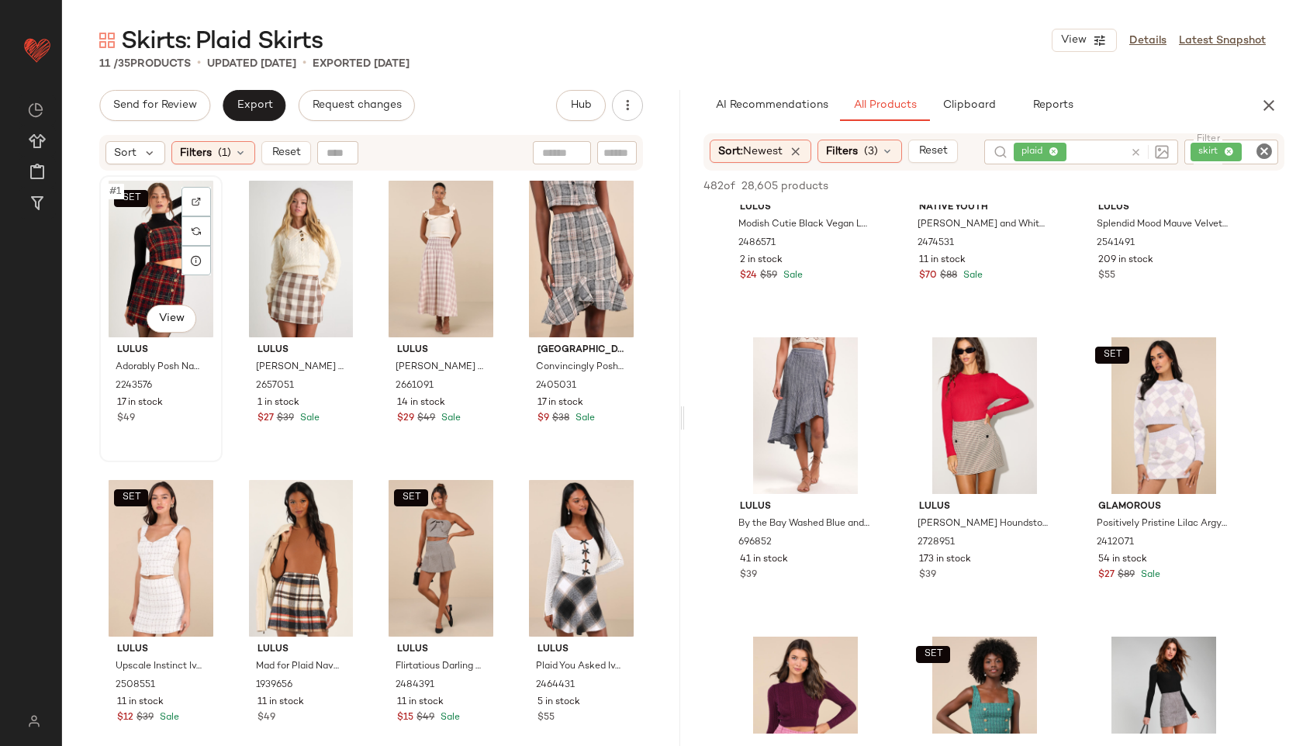
click at [141, 237] on div "SET #1 View" at bounding box center [161, 259] width 112 height 157
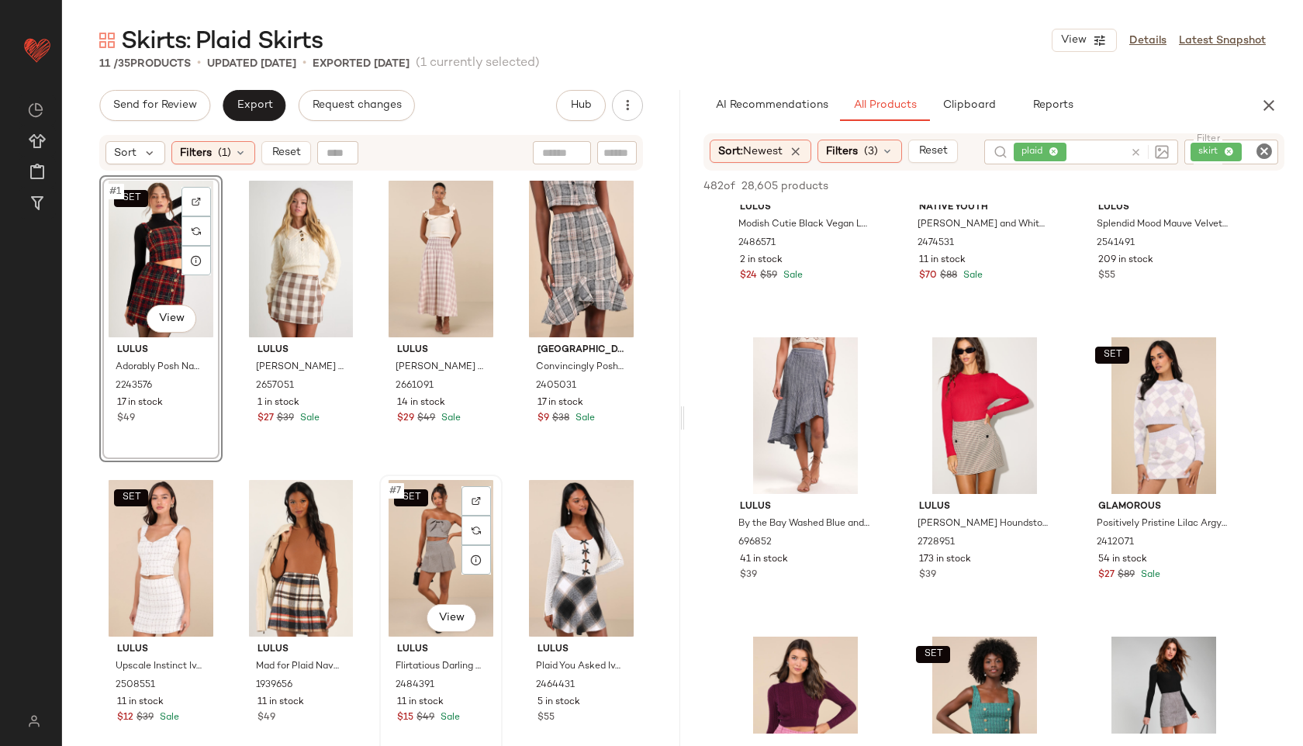
scroll to position [276, 0]
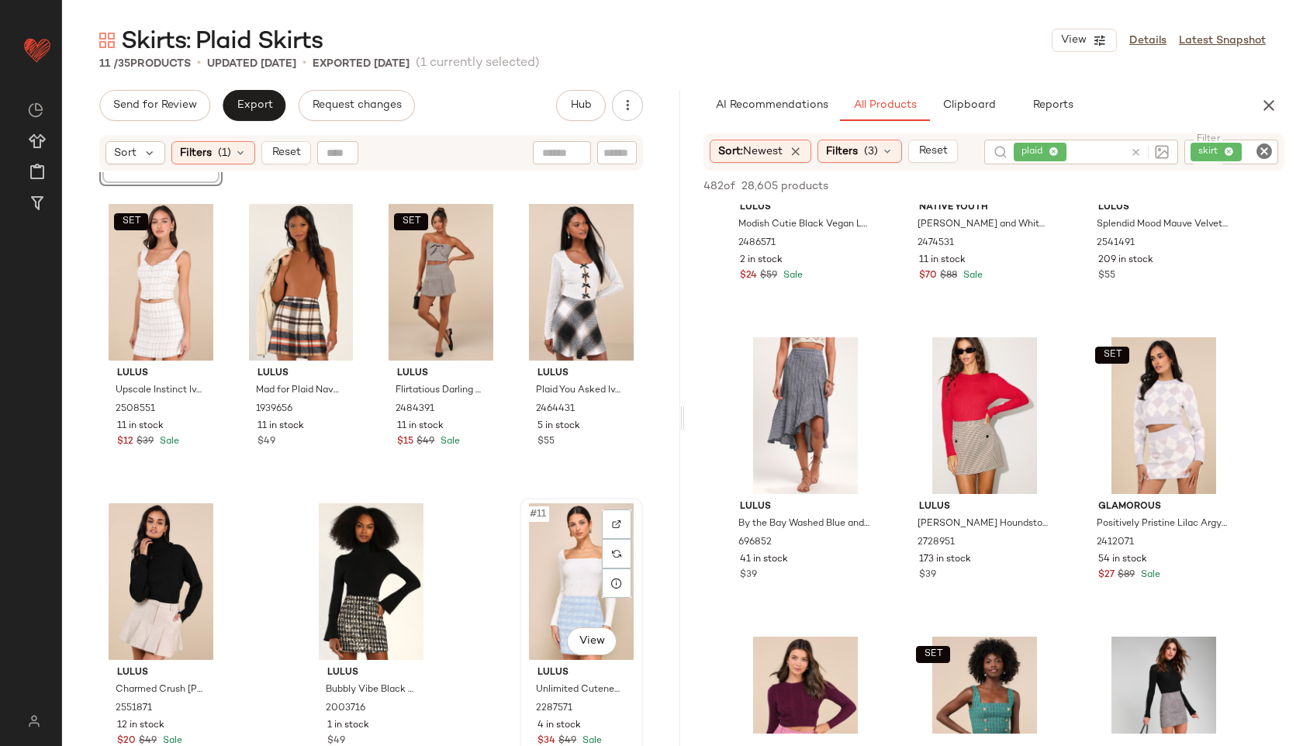
click at [552, 616] on div "#11 View" at bounding box center [581, 581] width 112 height 157
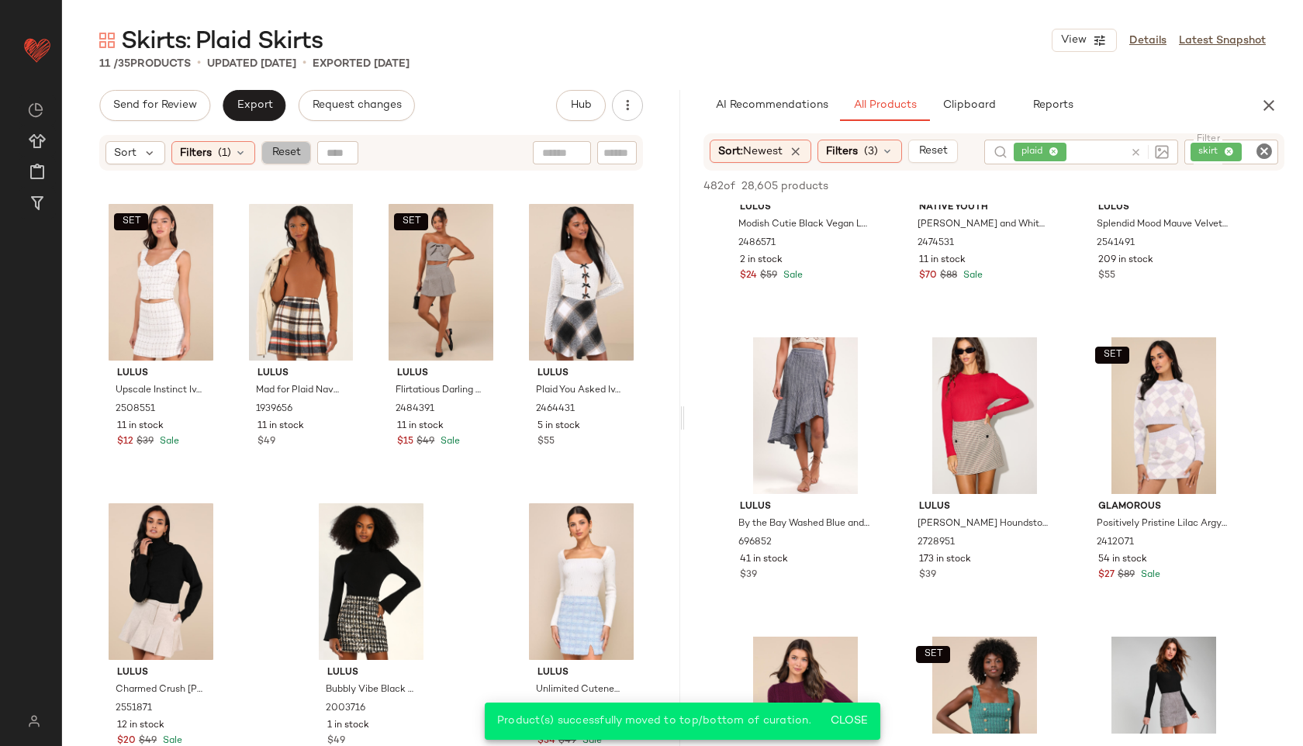
click at [287, 158] on span "Reset" at bounding box center [285, 153] width 29 height 12
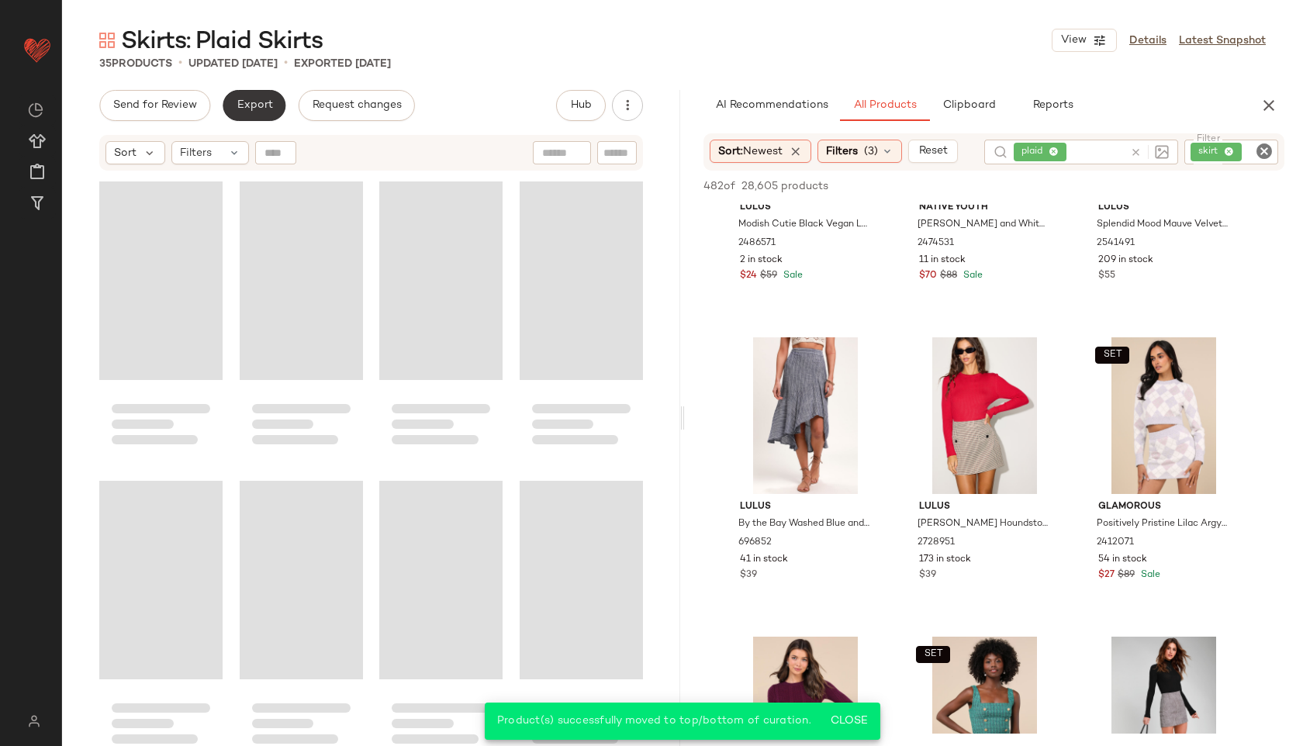
click at [251, 112] on button "Export" at bounding box center [254, 105] width 63 height 31
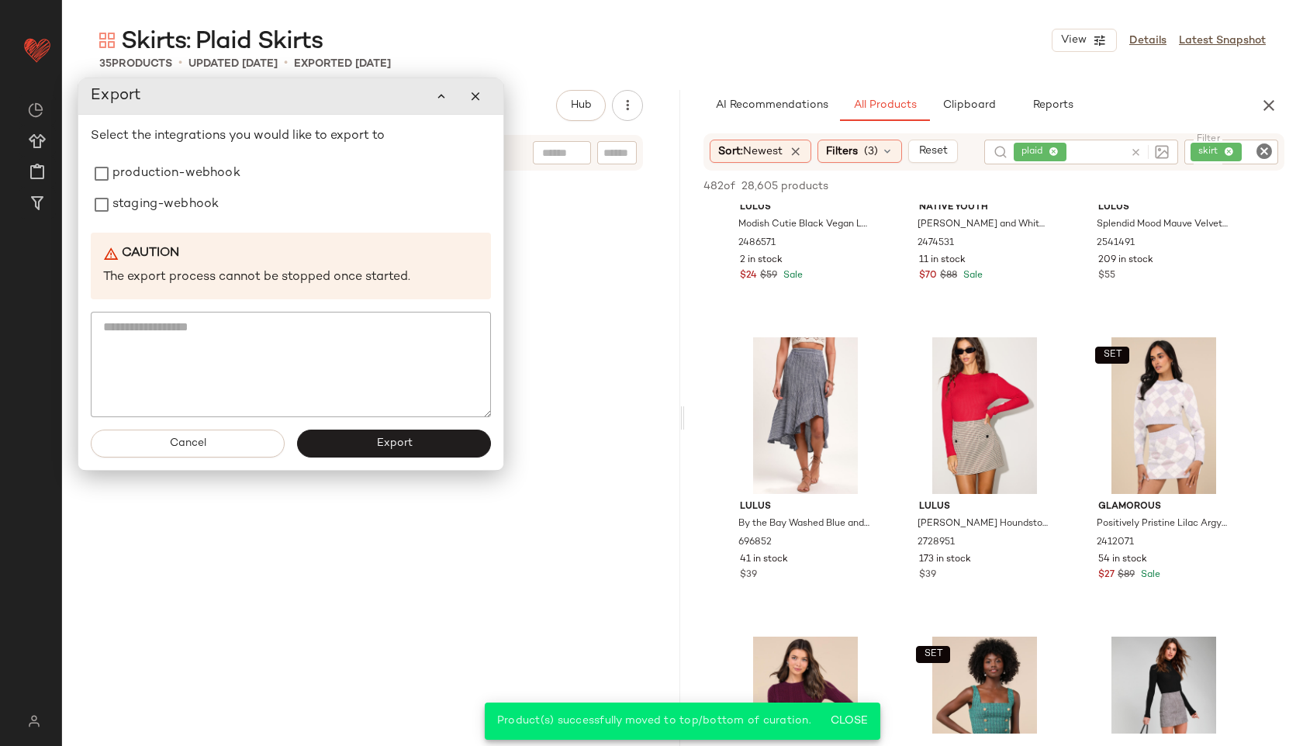
scroll to position [2085, 0]
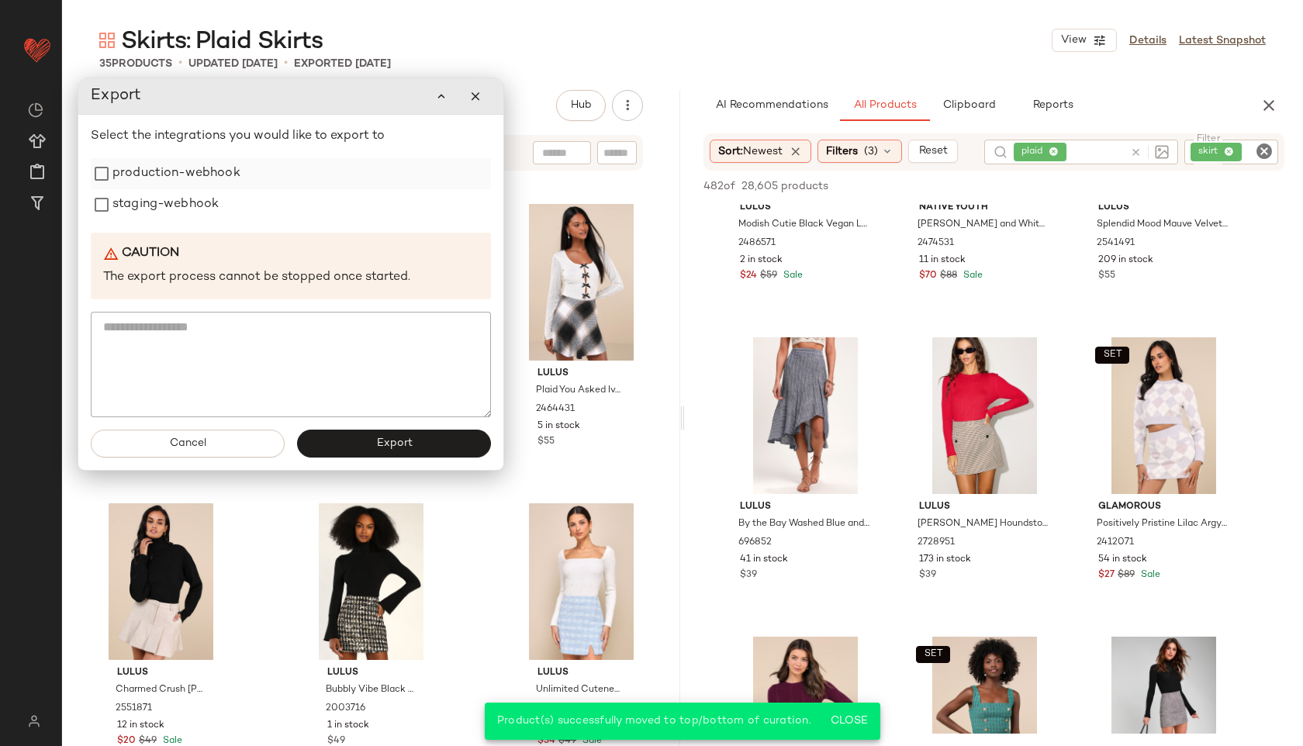
click at [138, 172] on label "production-webhook" at bounding box center [176, 173] width 128 height 31
click at [139, 201] on label "staging-webhook" at bounding box center [165, 204] width 106 height 31
click at [409, 448] on span "Export" at bounding box center [393, 444] width 36 height 12
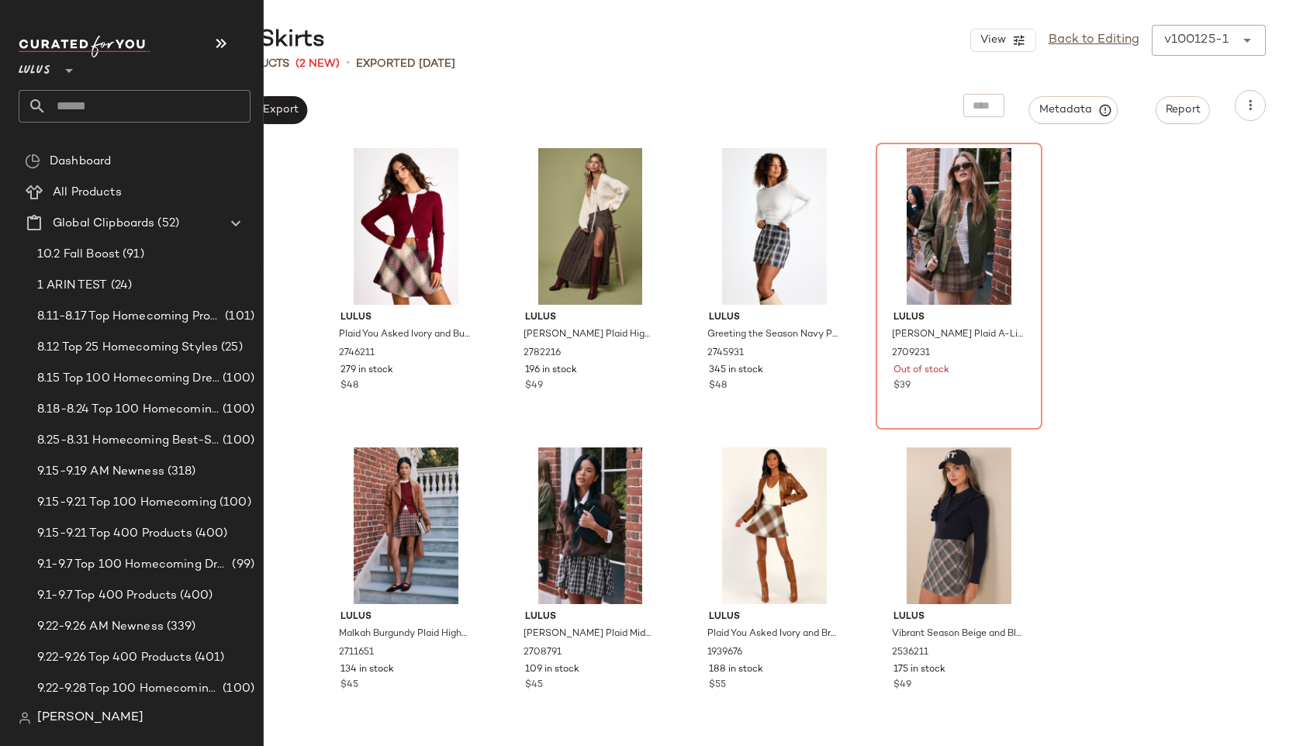
click at [34, 107] on div at bounding box center [135, 106] width 232 height 33
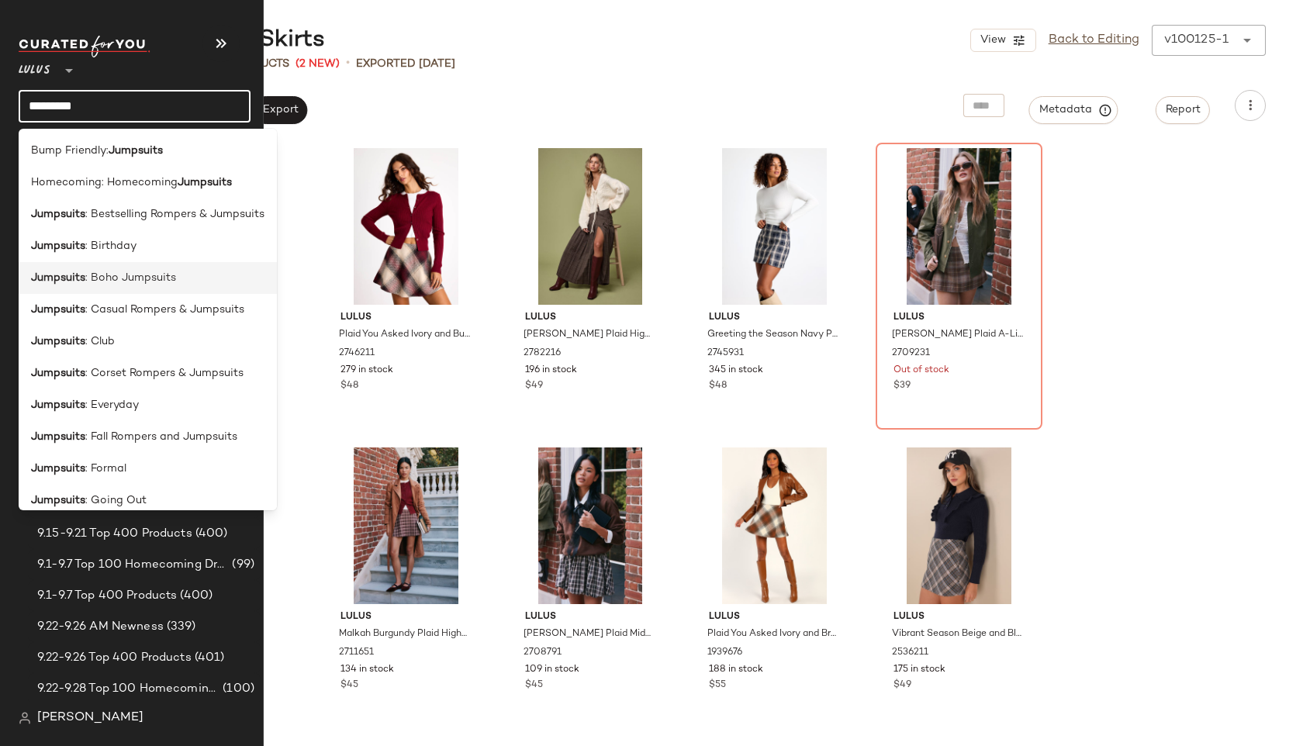
scroll to position [235, 0]
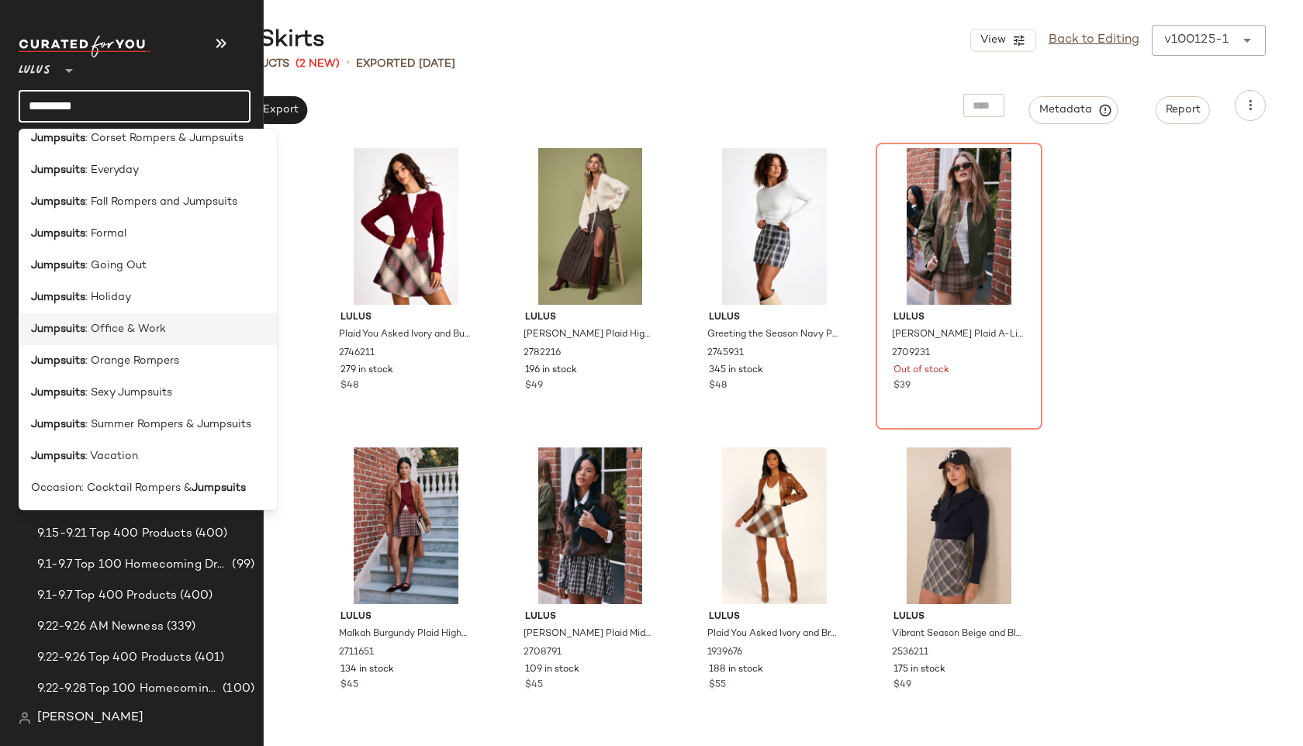
type input "*********"
click at [80, 320] on div "Jumpsuits : Office & Work" at bounding box center [148, 329] width 258 height 32
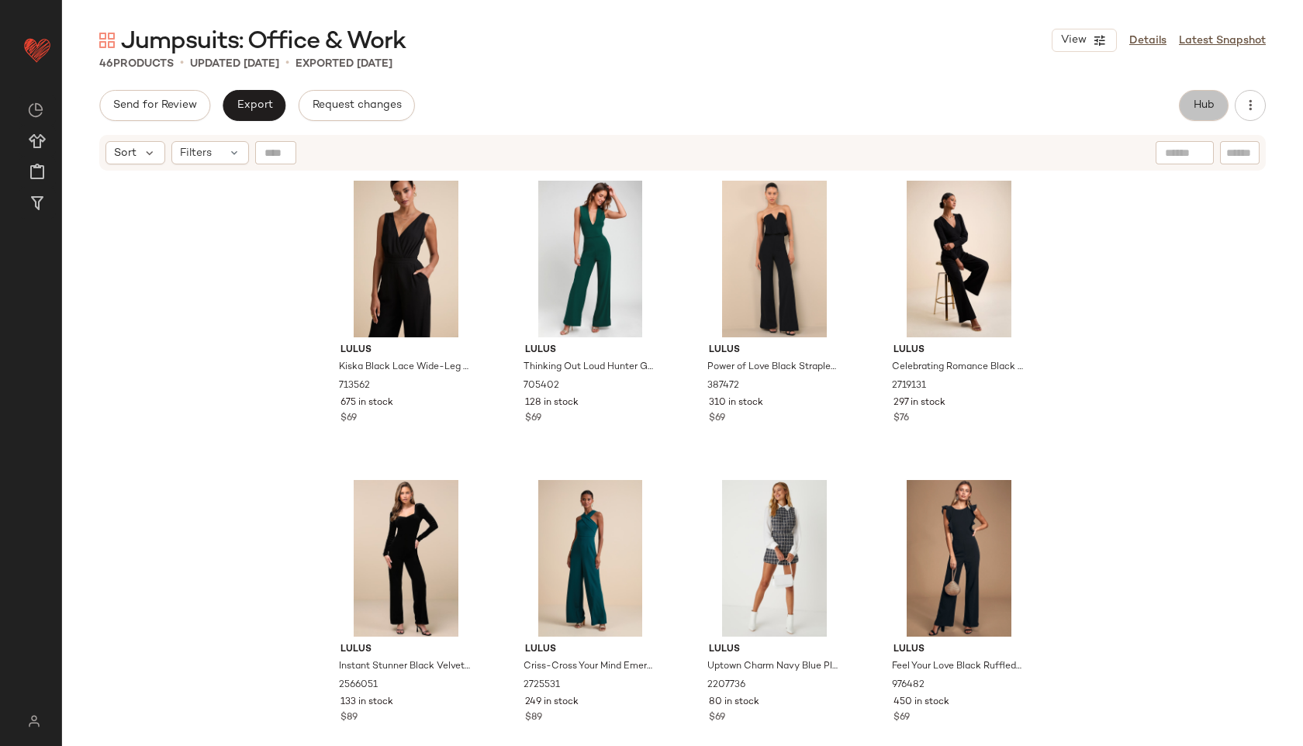
click at [1196, 92] on button "Hub" at bounding box center [1204, 105] width 50 height 31
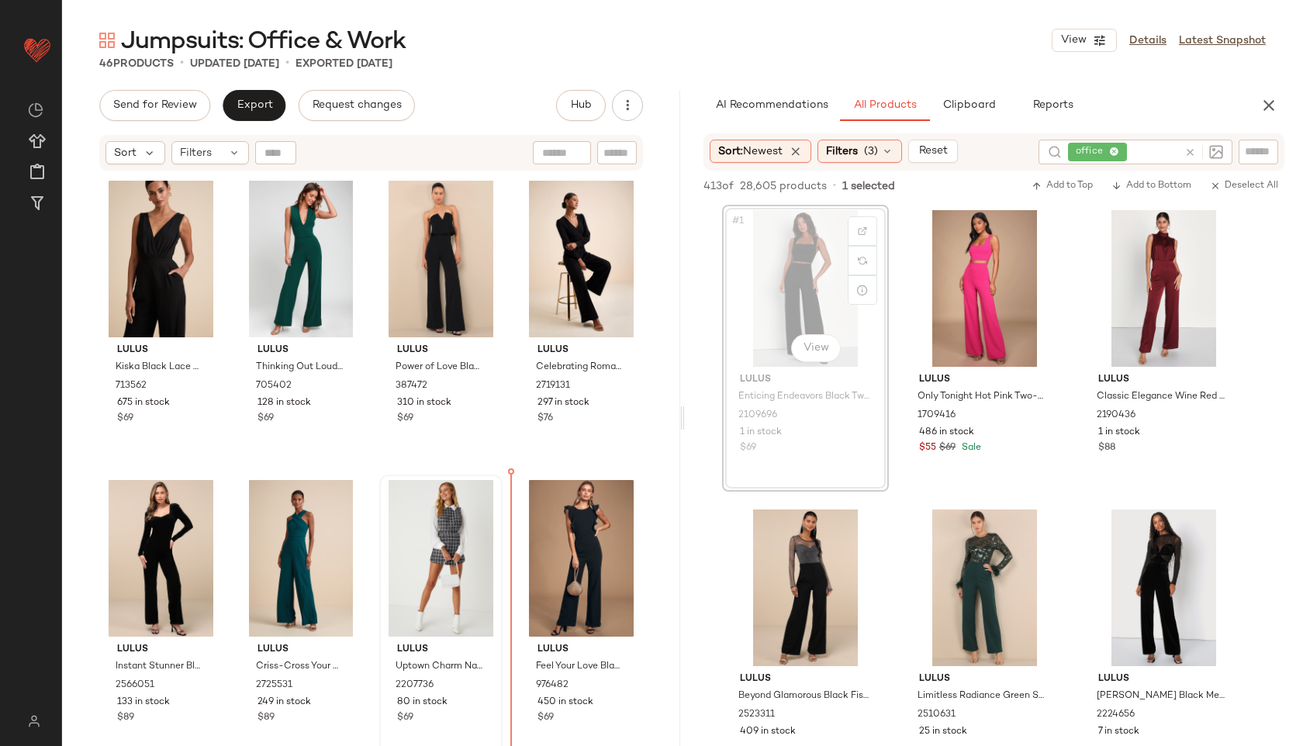
drag, startPoint x: 781, startPoint y: 308, endPoint x: 393, endPoint y: 616, distance: 495.3
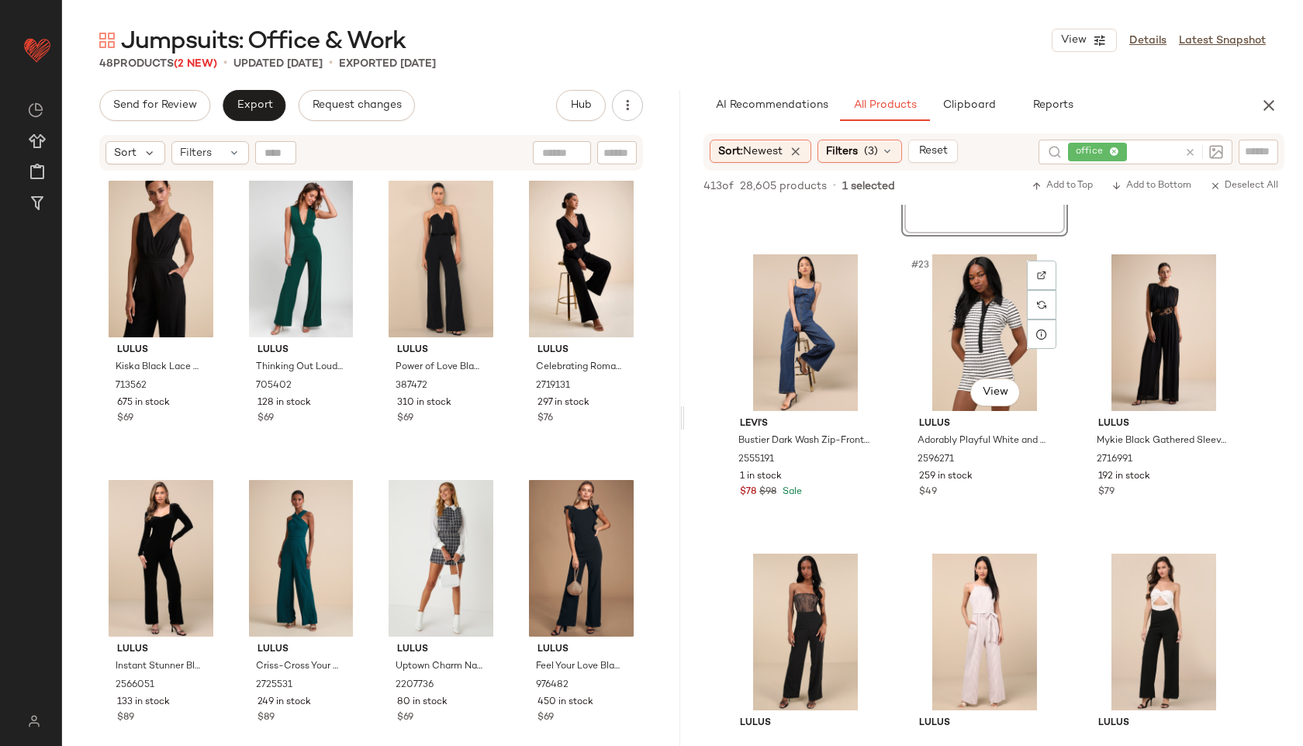
scroll to position [2050, 0]
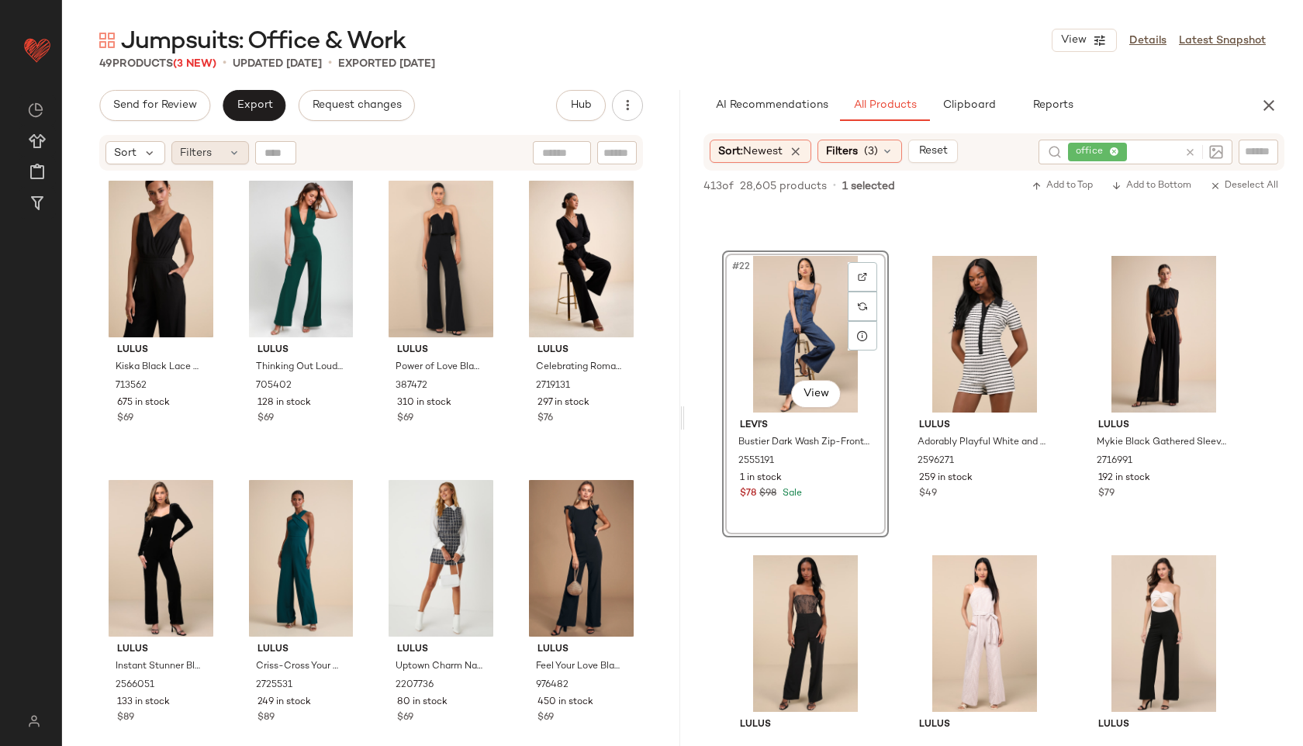
click at [196, 157] on span "Filters" at bounding box center [196, 153] width 32 height 16
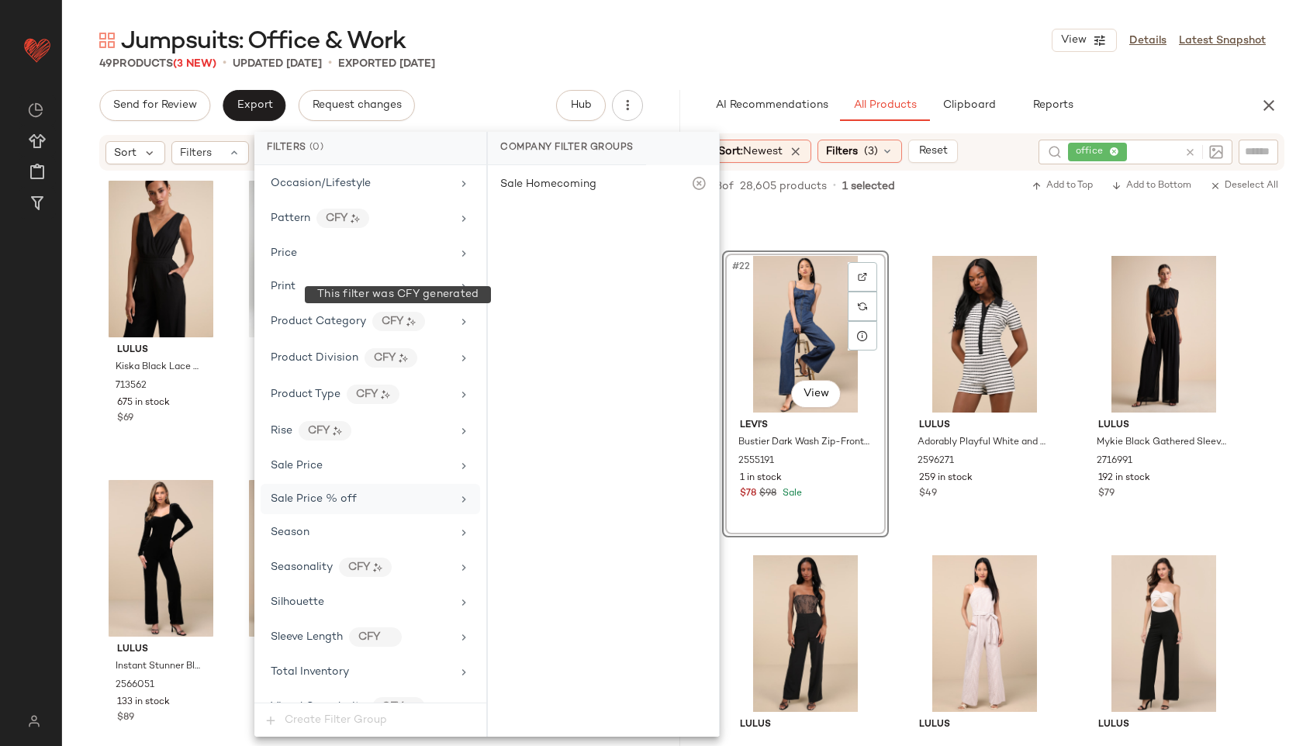
scroll to position [956, 0]
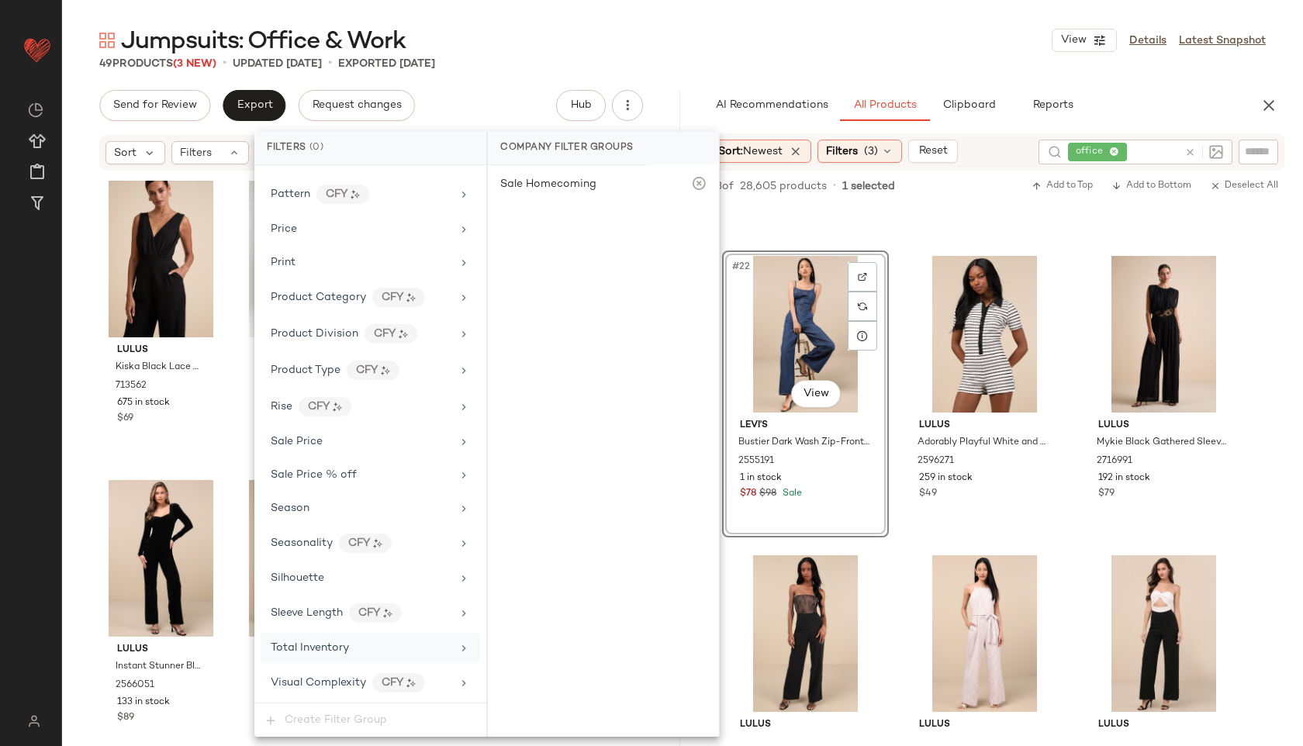
click at [373, 660] on div "Total Inventory" at bounding box center [371, 648] width 220 height 30
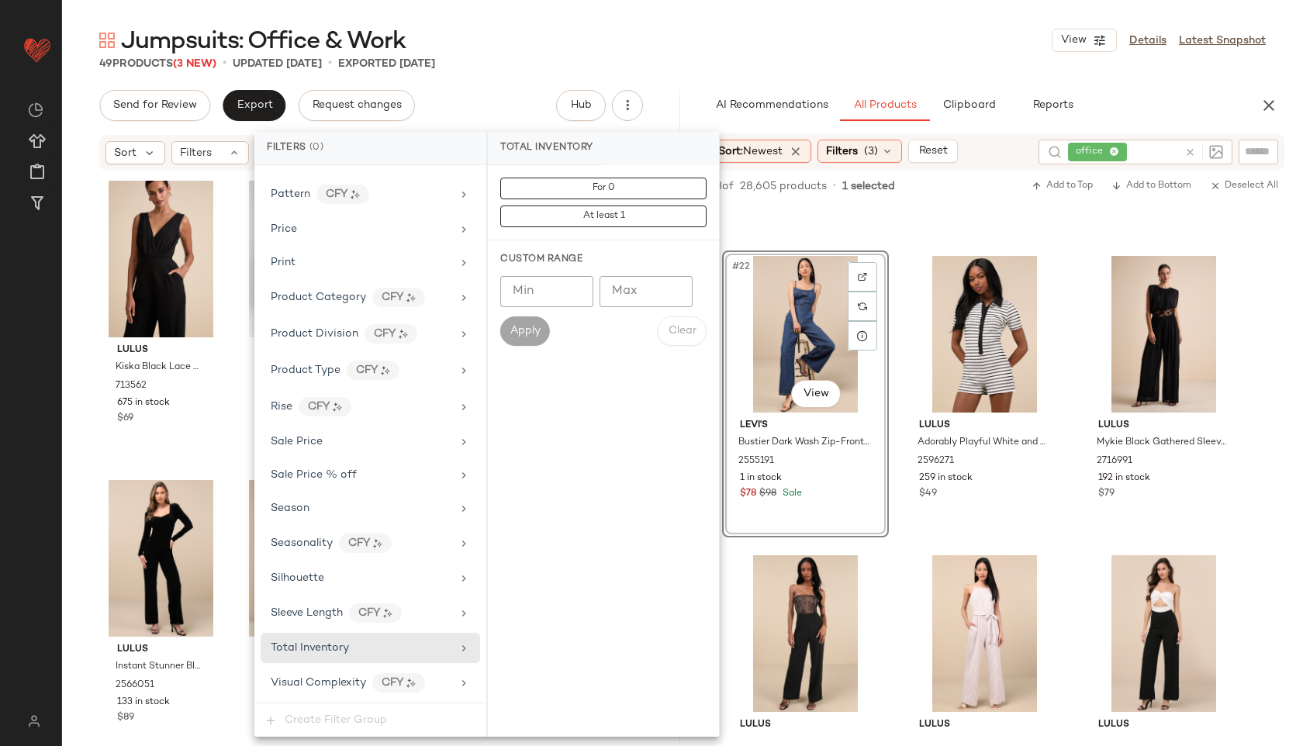
click at [650, 291] on input "Max" at bounding box center [646, 291] width 93 height 31
type input "**"
click at [506, 330] on button "Apply" at bounding box center [525, 331] width 50 height 29
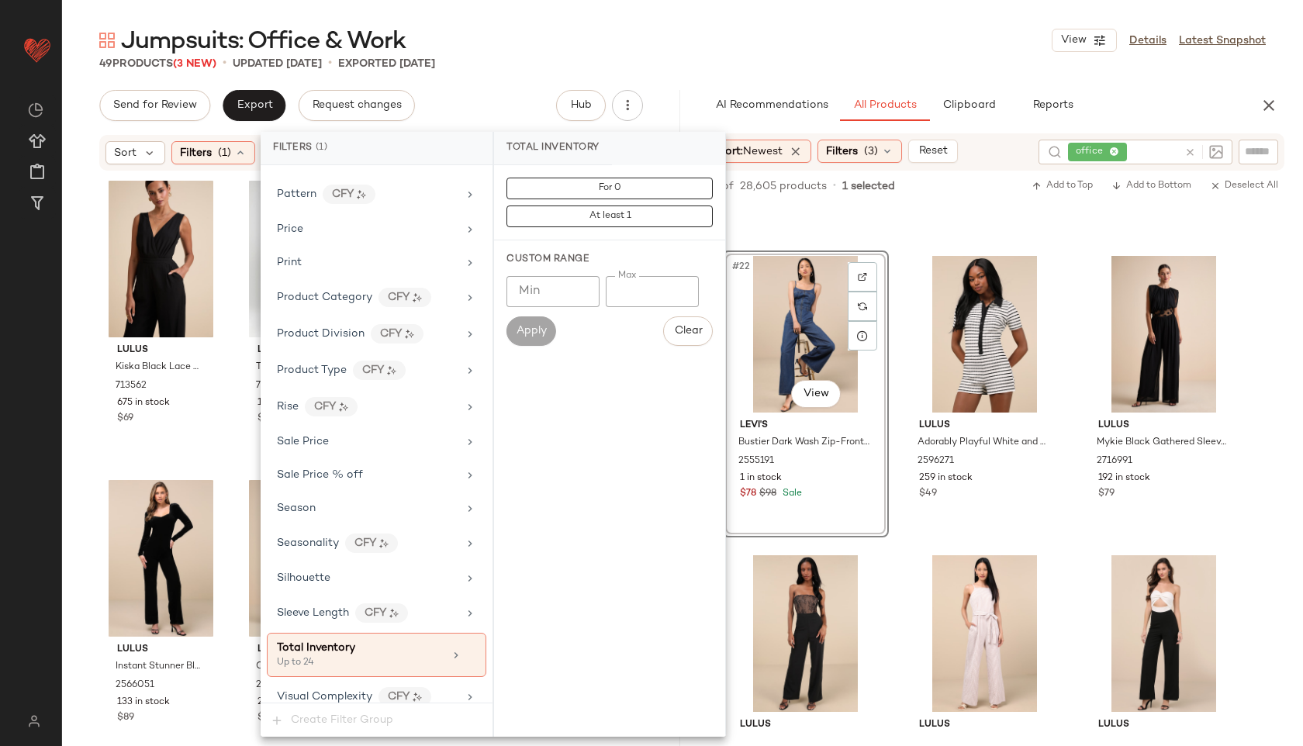
click at [734, 37] on div "Jumpsuits: Office & Work View Details Latest Snapshot" at bounding box center [682, 40] width 1241 height 31
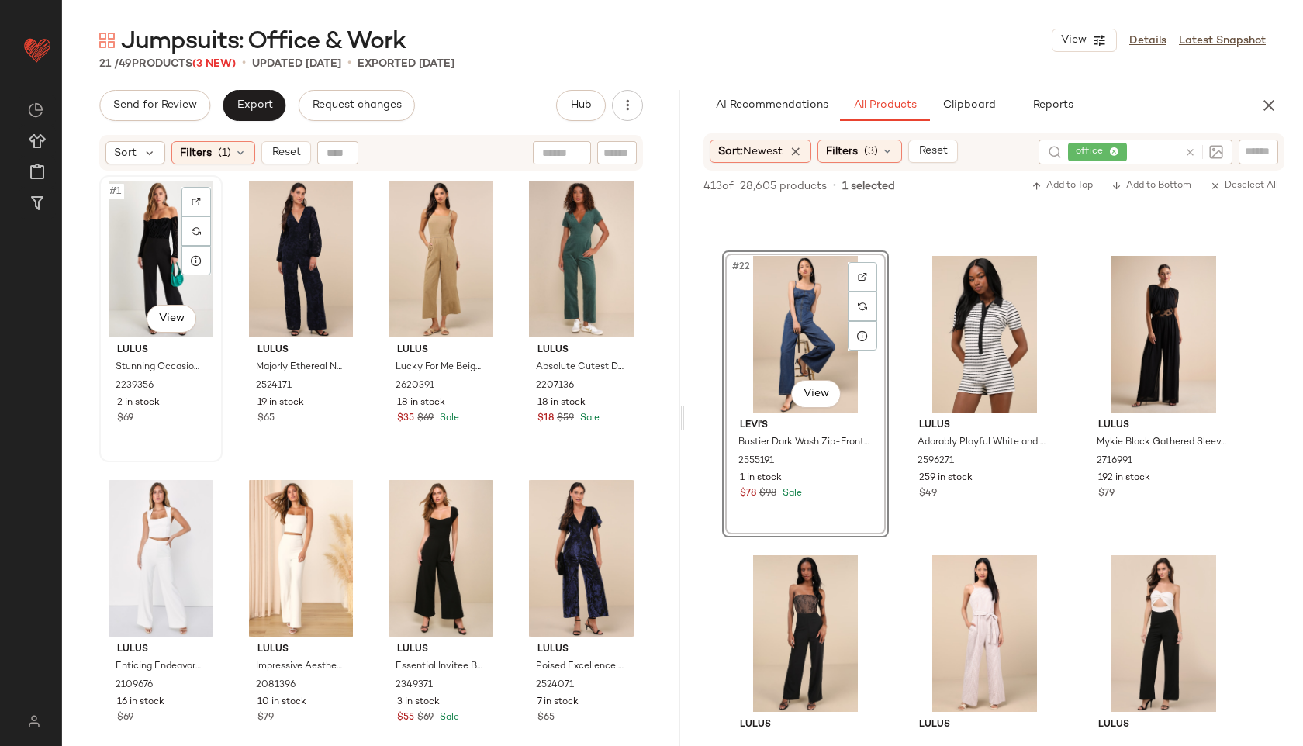
click at [130, 219] on div "#1 View" at bounding box center [161, 259] width 112 height 157
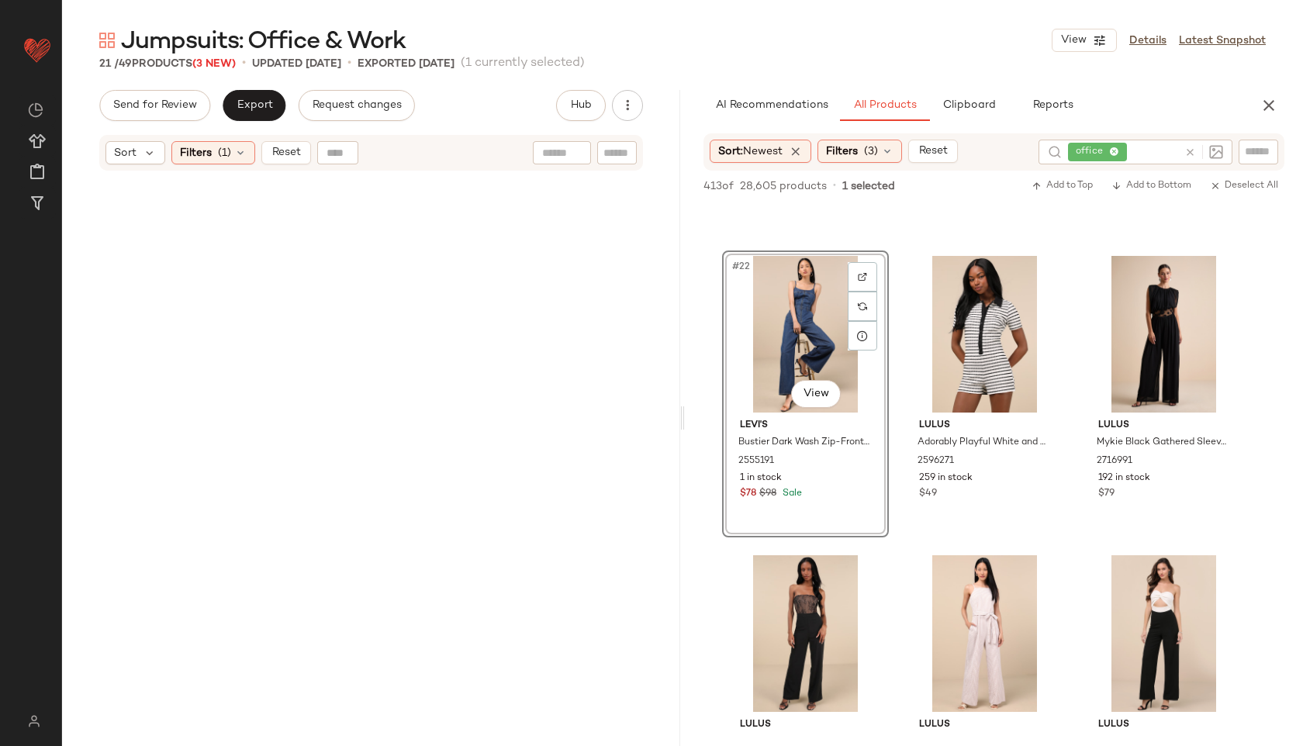
scroll to position [1187, 0]
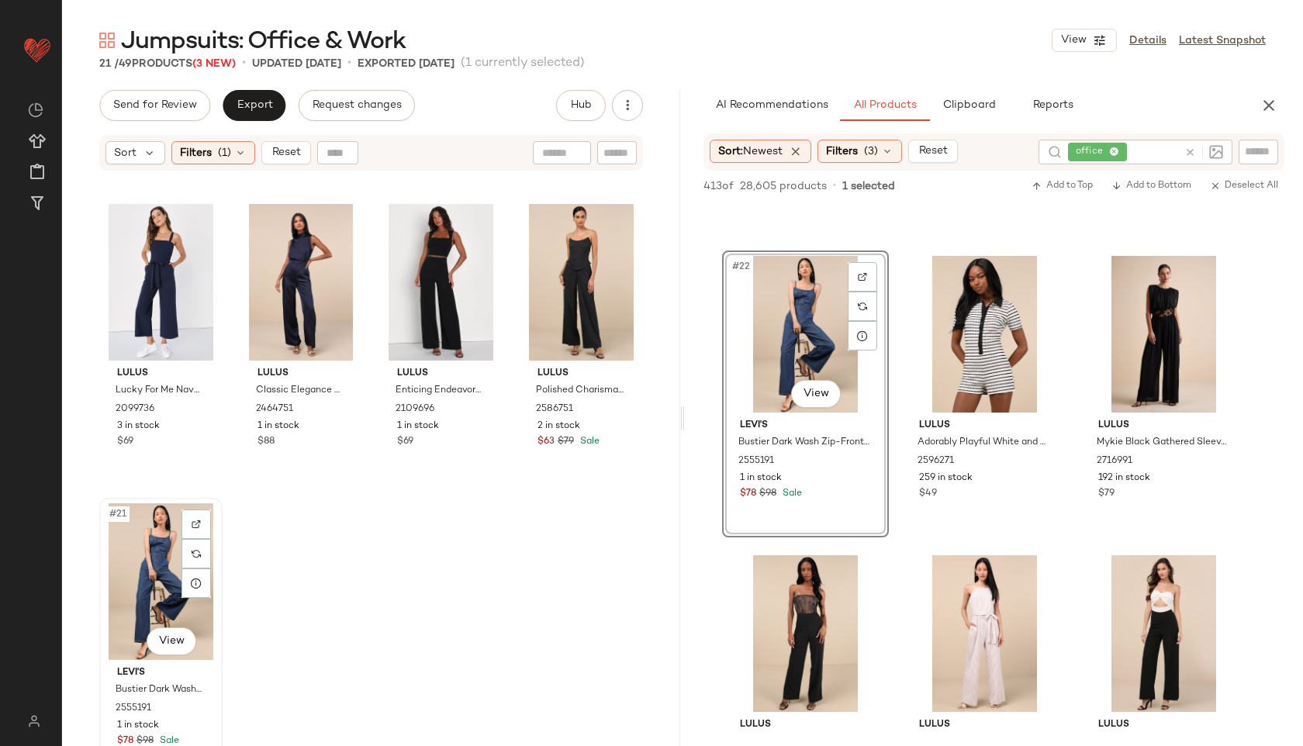
click at [149, 564] on div "#21 View" at bounding box center [161, 581] width 112 height 157
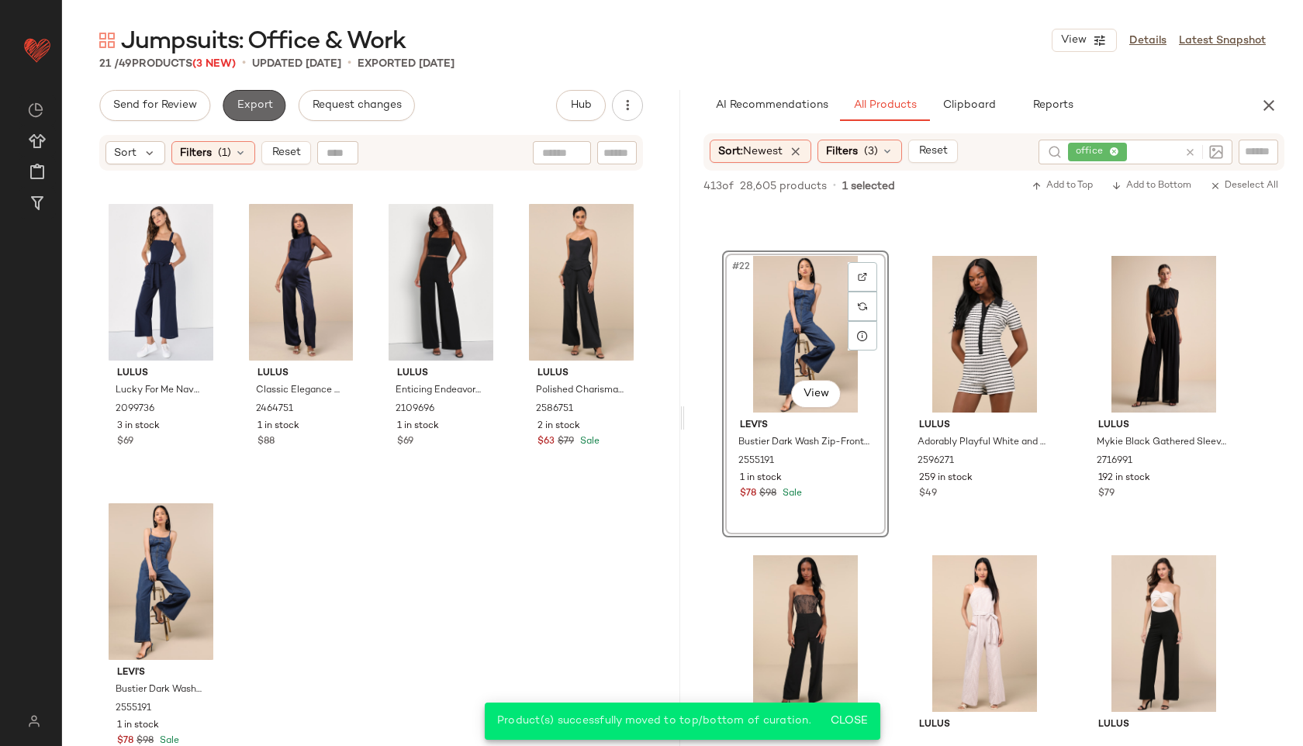
click at [244, 100] on span "Export" at bounding box center [254, 105] width 36 height 12
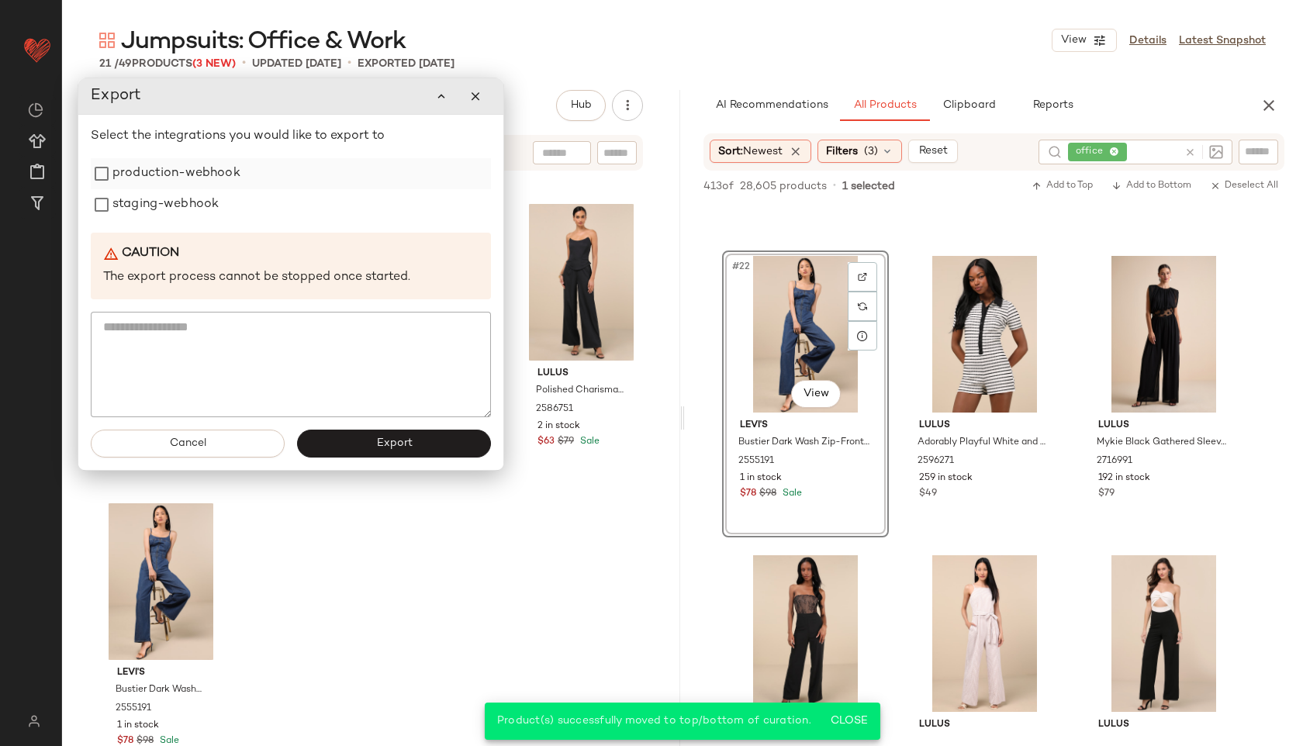
click at [223, 171] on label "production-webhook" at bounding box center [176, 173] width 128 height 31
click at [186, 202] on label "staging-webhook" at bounding box center [165, 204] width 106 height 31
click at [407, 441] on span "Export" at bounding box center [393, 444] width 36 height 12
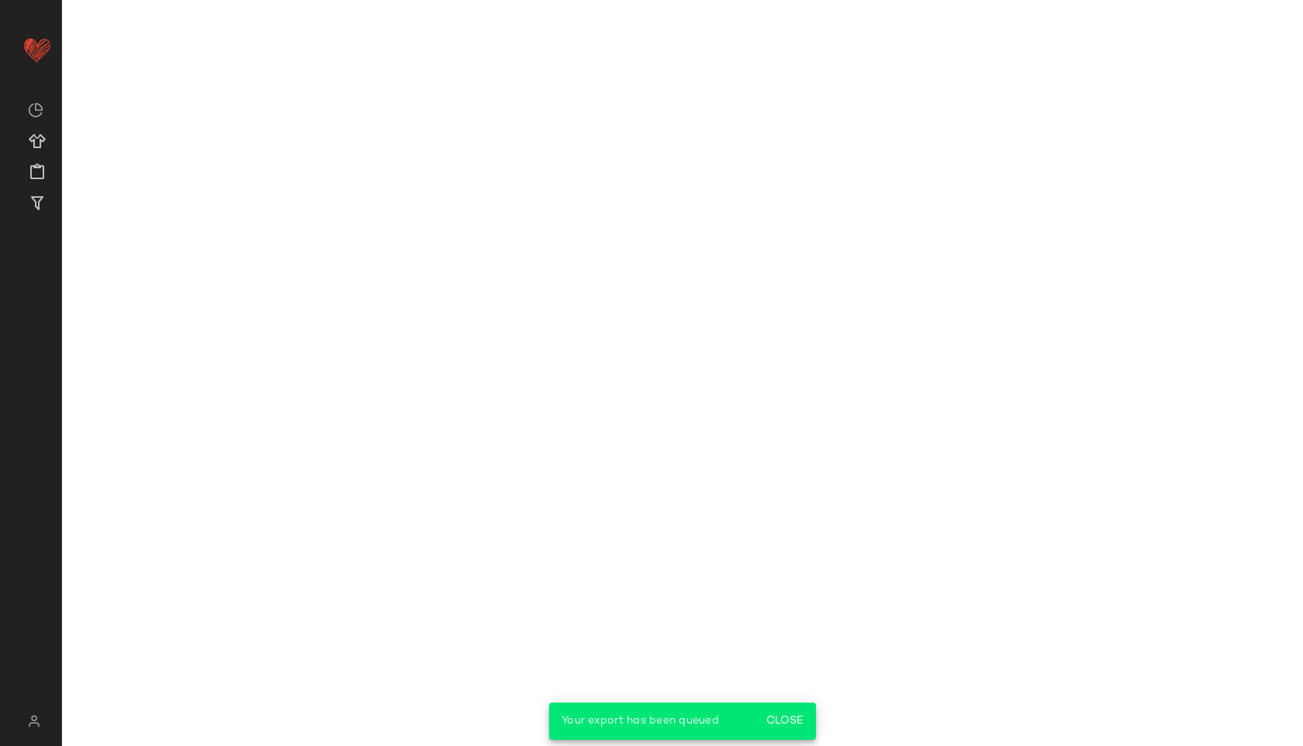
scroll to position [2949, 0]
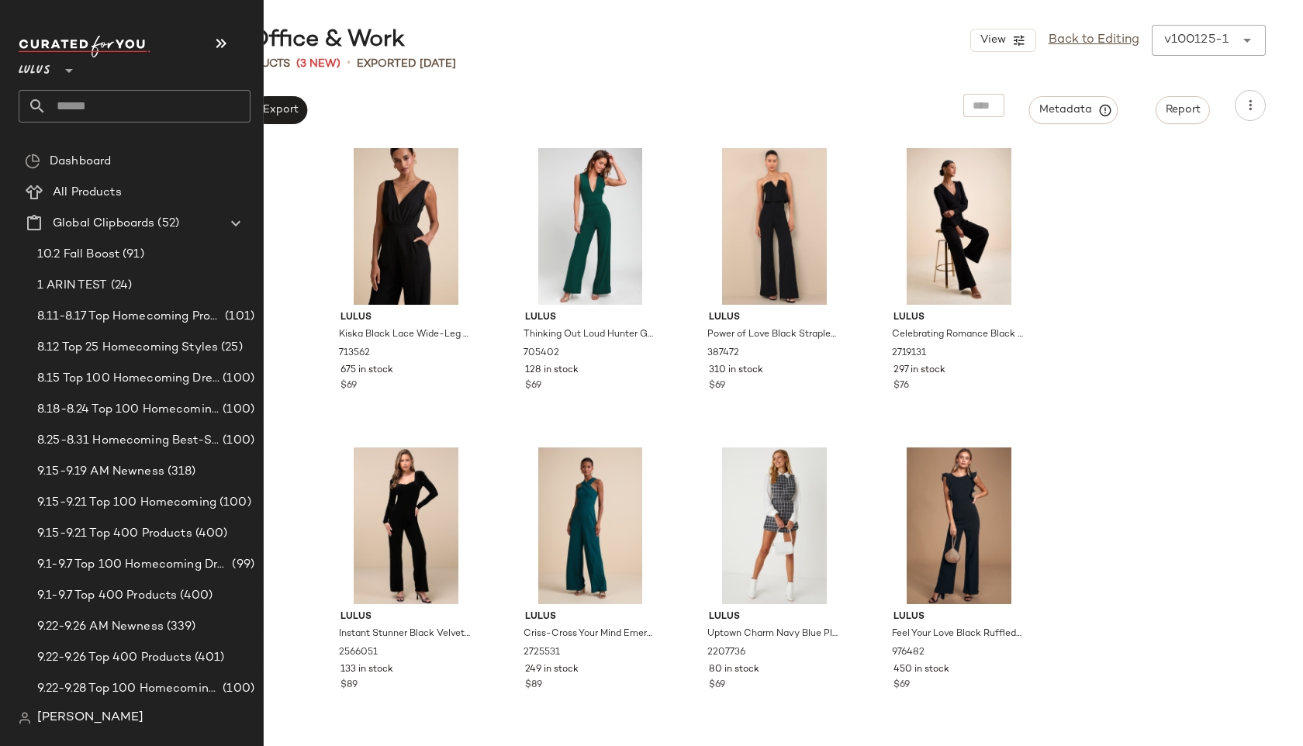
click at [81, 90] on input "text" at bounding box center [149, 106] width 204 height 33
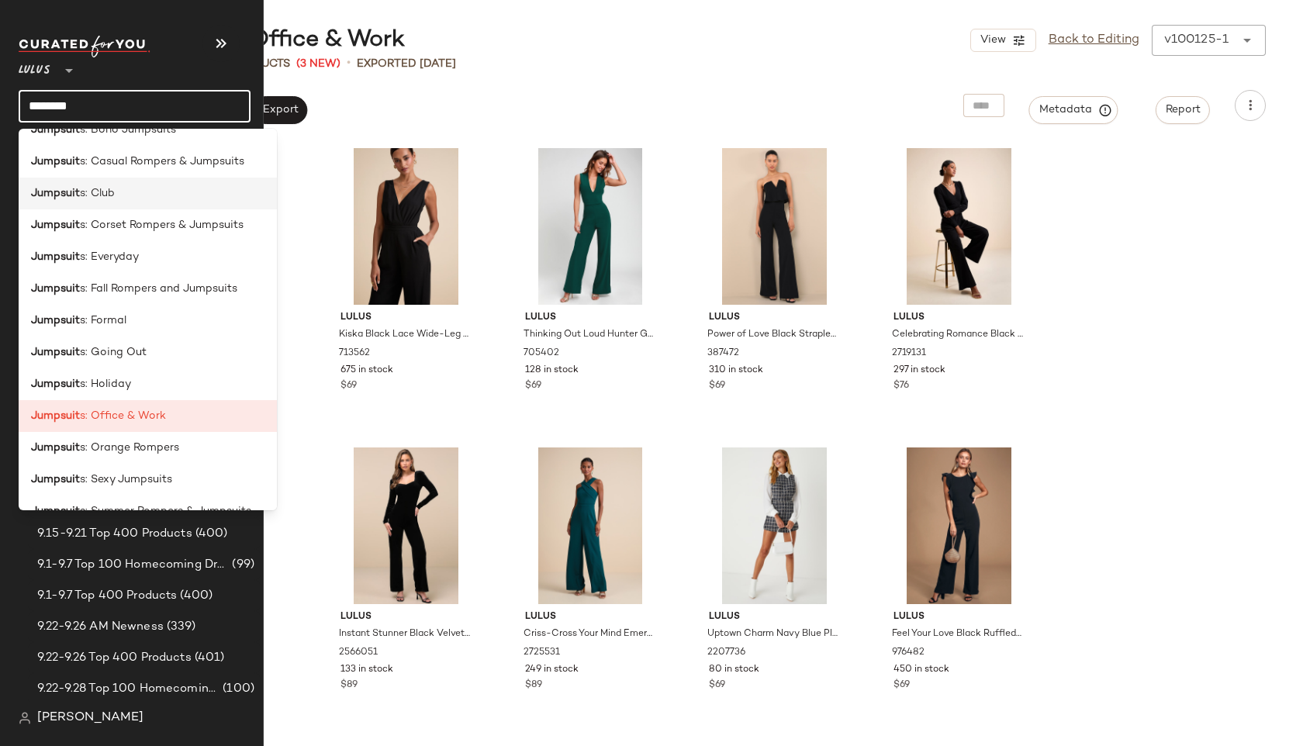
scroll to position [149, 0]
type input "********"
click at [125, 382] on span "s: Holiday" at bounding box center [105, 383] width 51 height 16
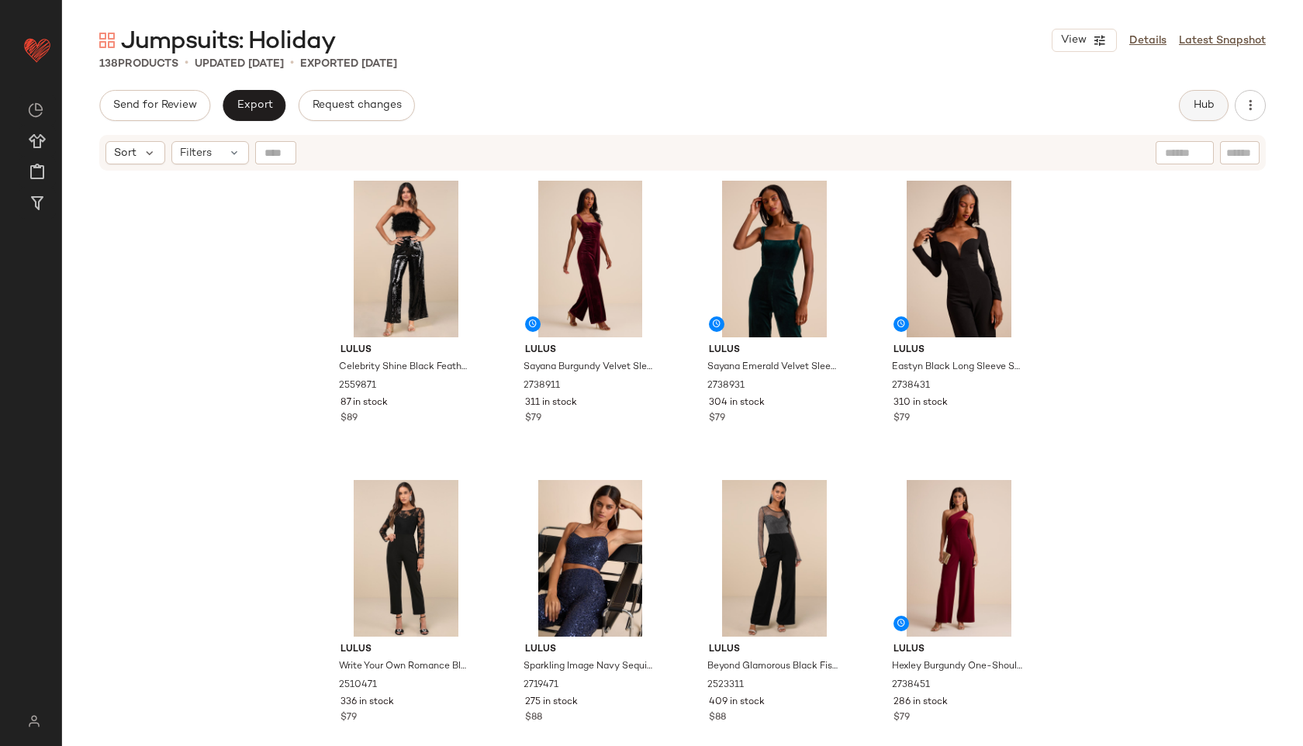
click at [1211, 96] on button "Hub" at bounding box center [1204, 105] width 50 height 31
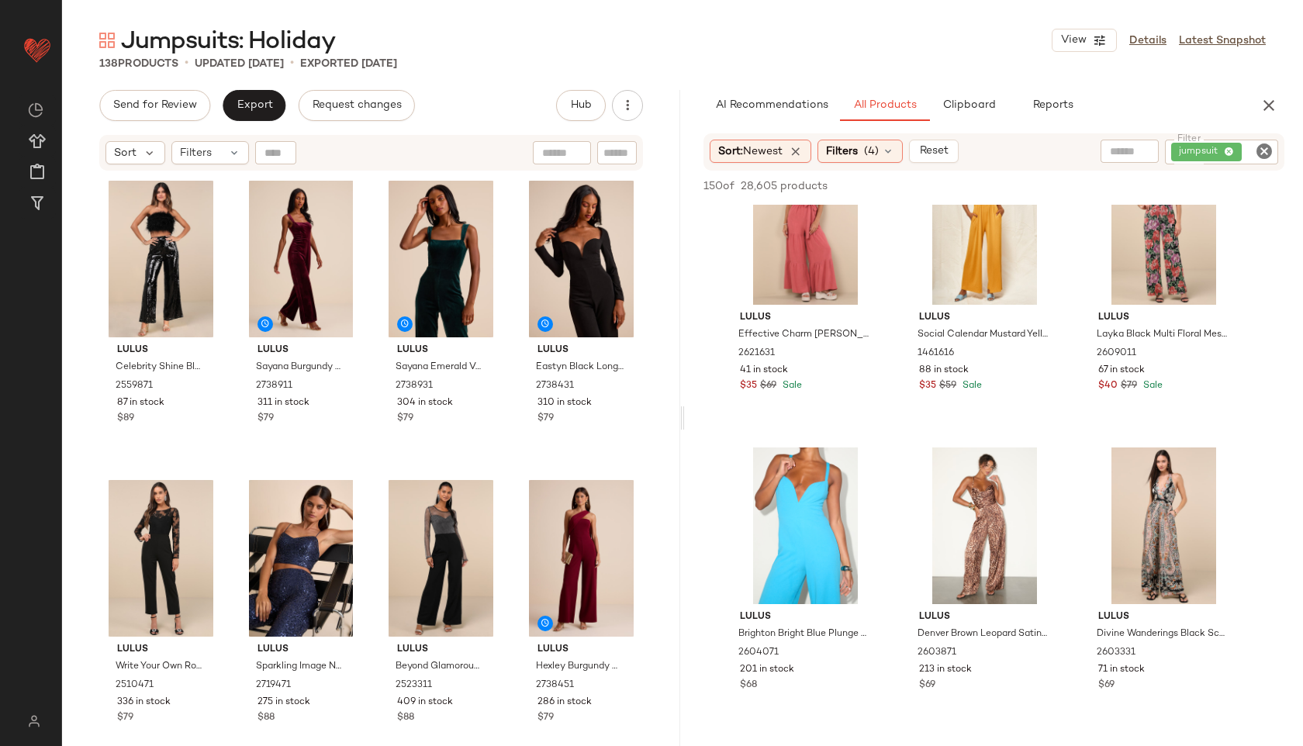
scroll to position [1255, 0]
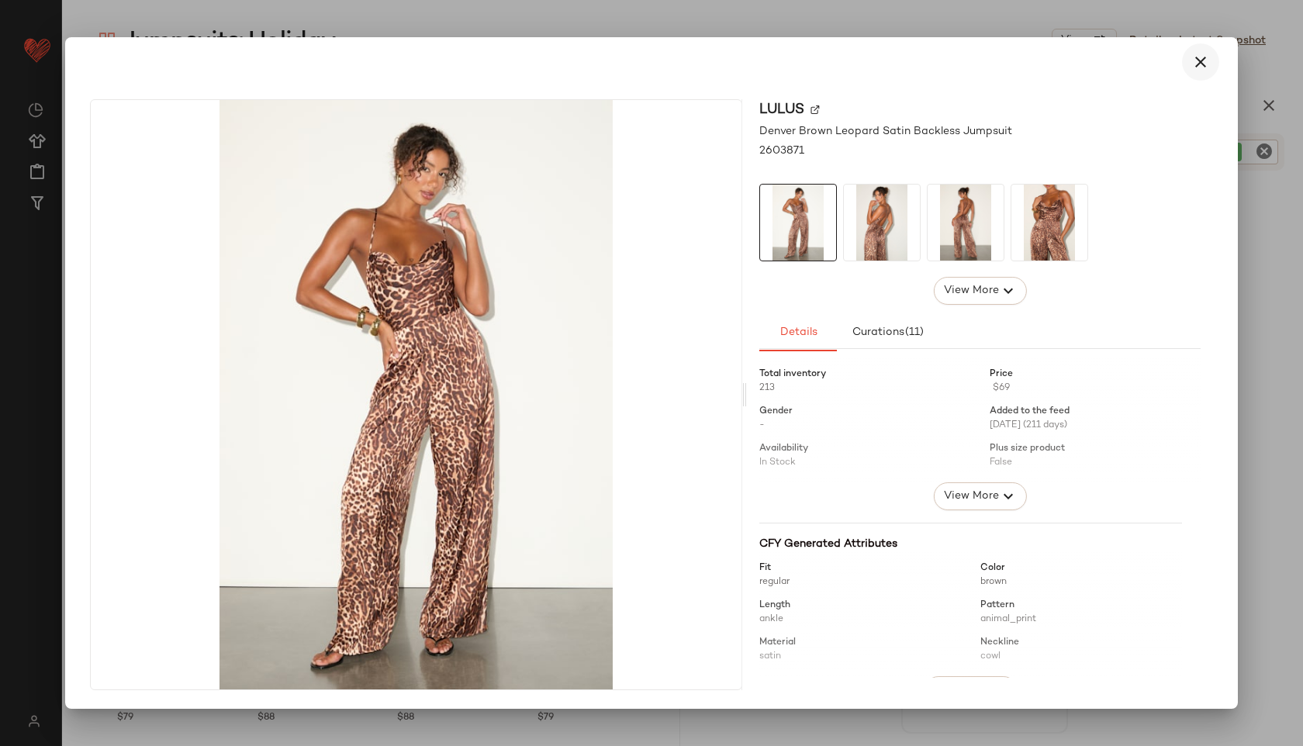
click at [1202, 62] on icon "button" at bounding box center [1201, 62] width 19 height 19
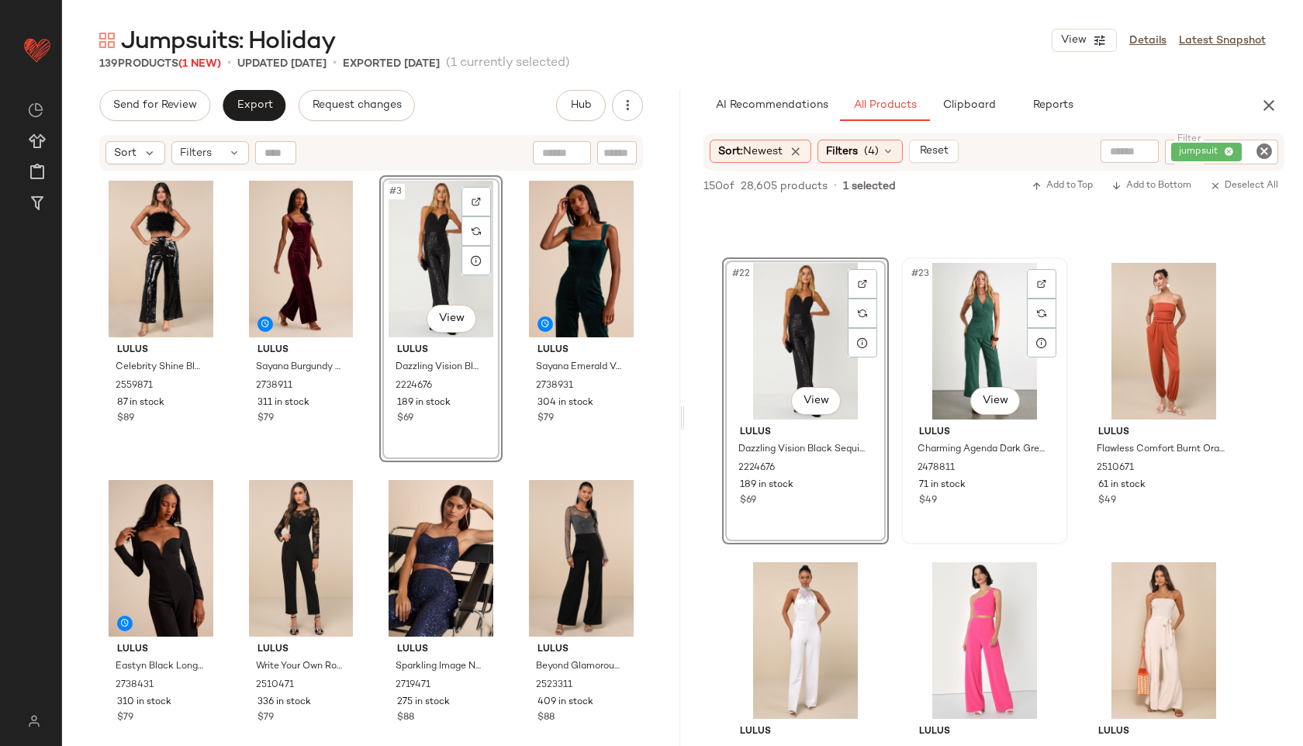
scroll to position [2048, 0]
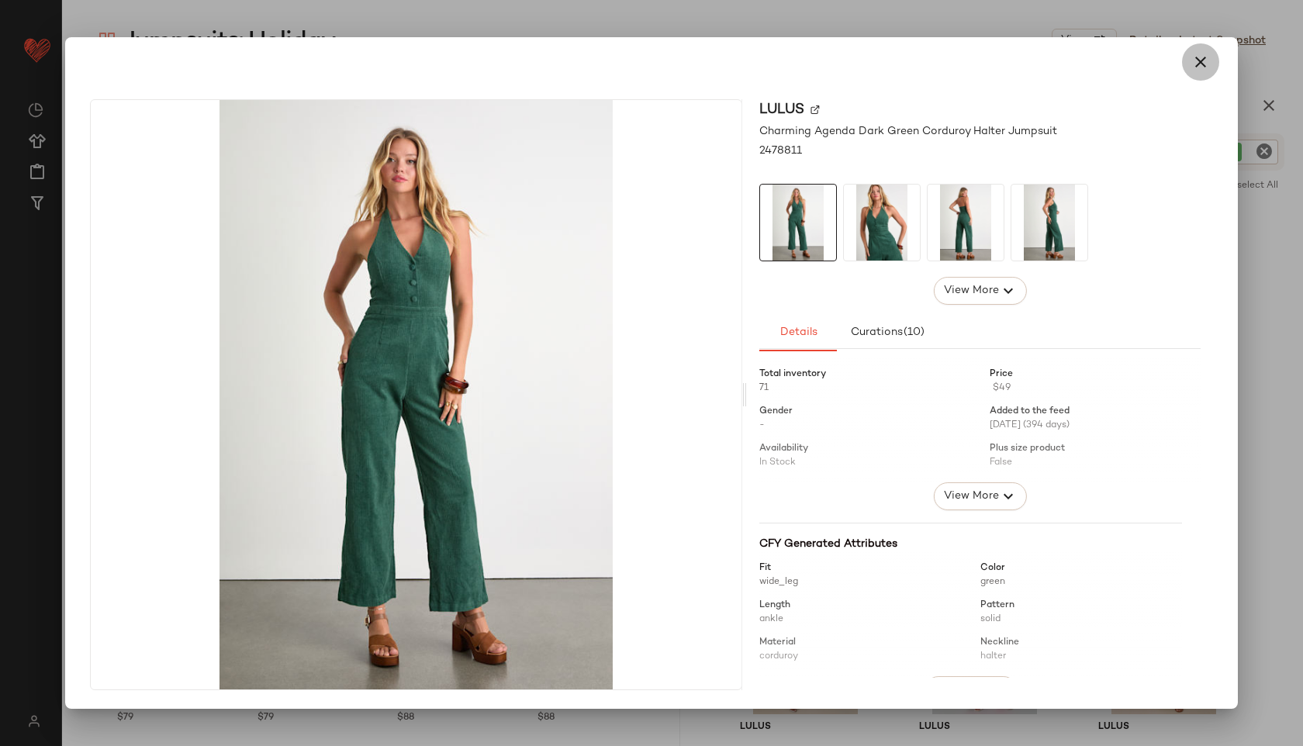
click at [1199, 66] on icon "button" at bounding box center [1201, 62] width 19 height 19
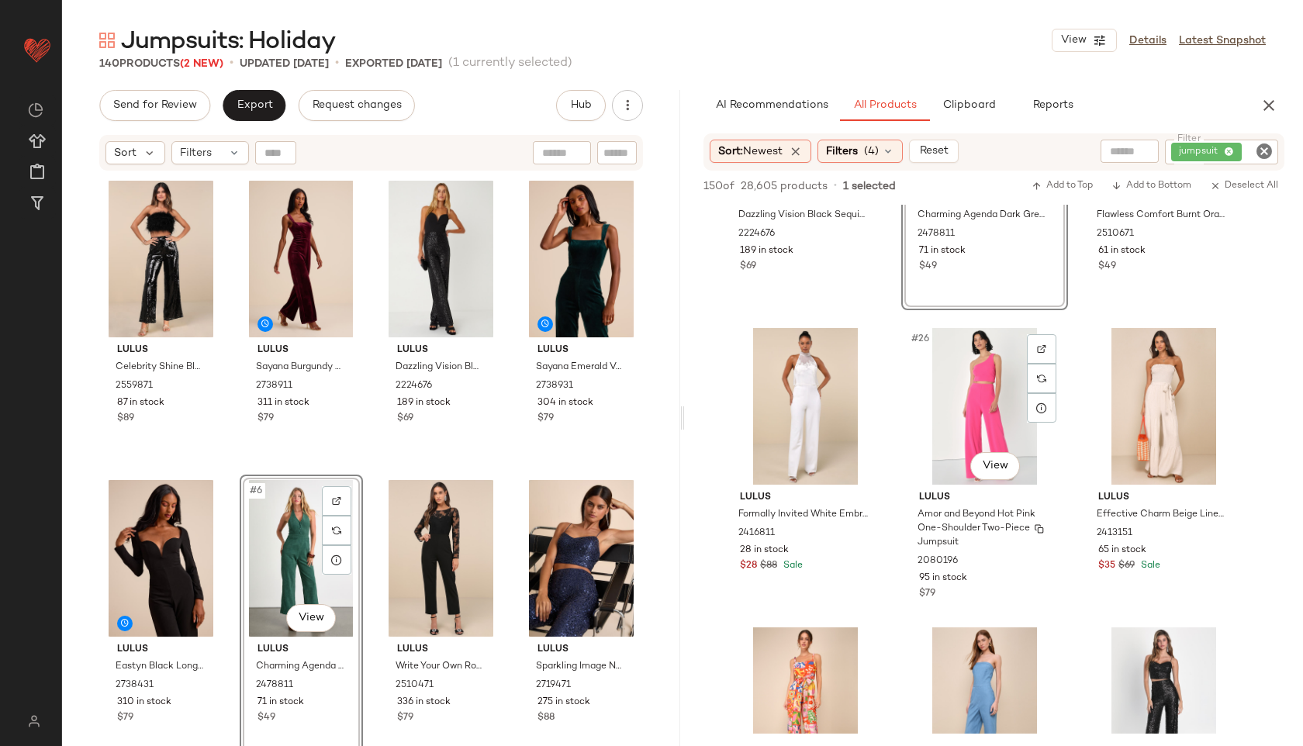
scroll to position [2282, 0]
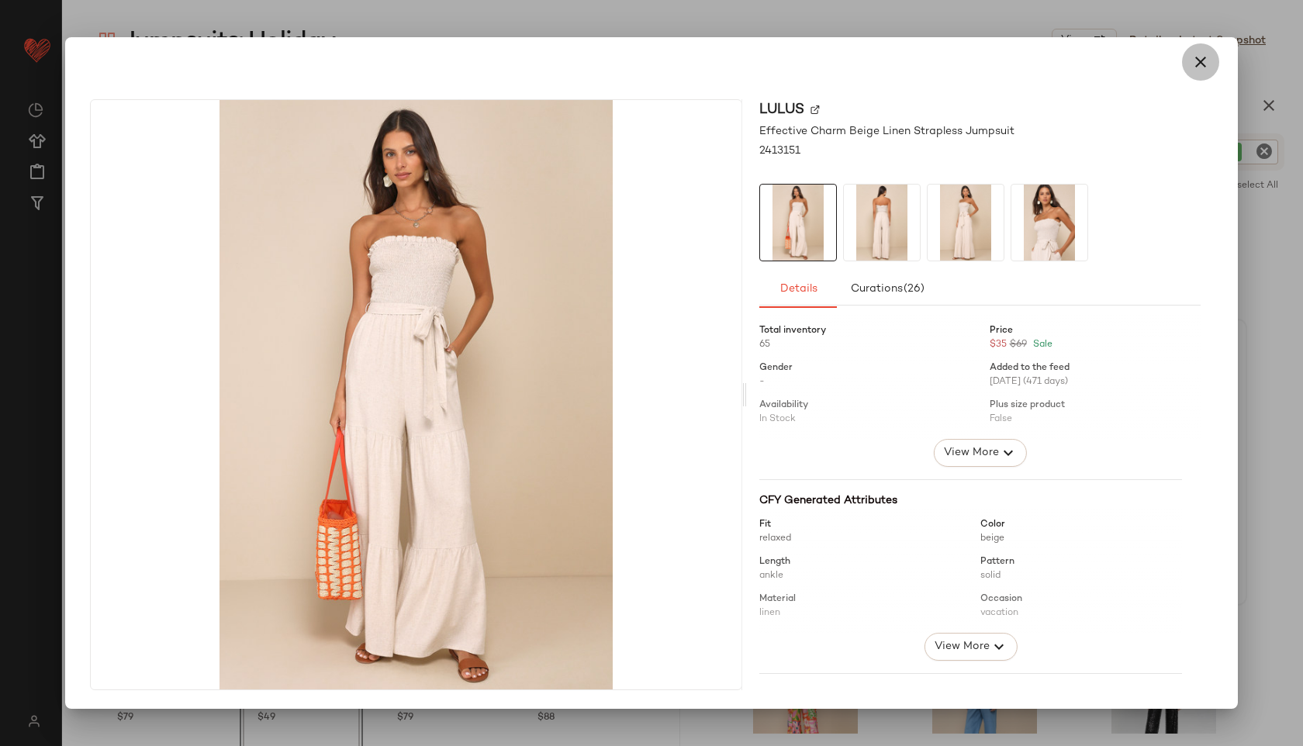
click at [1193, 72] on button "button" at bounding box center [1200, 61] width 37 height 37
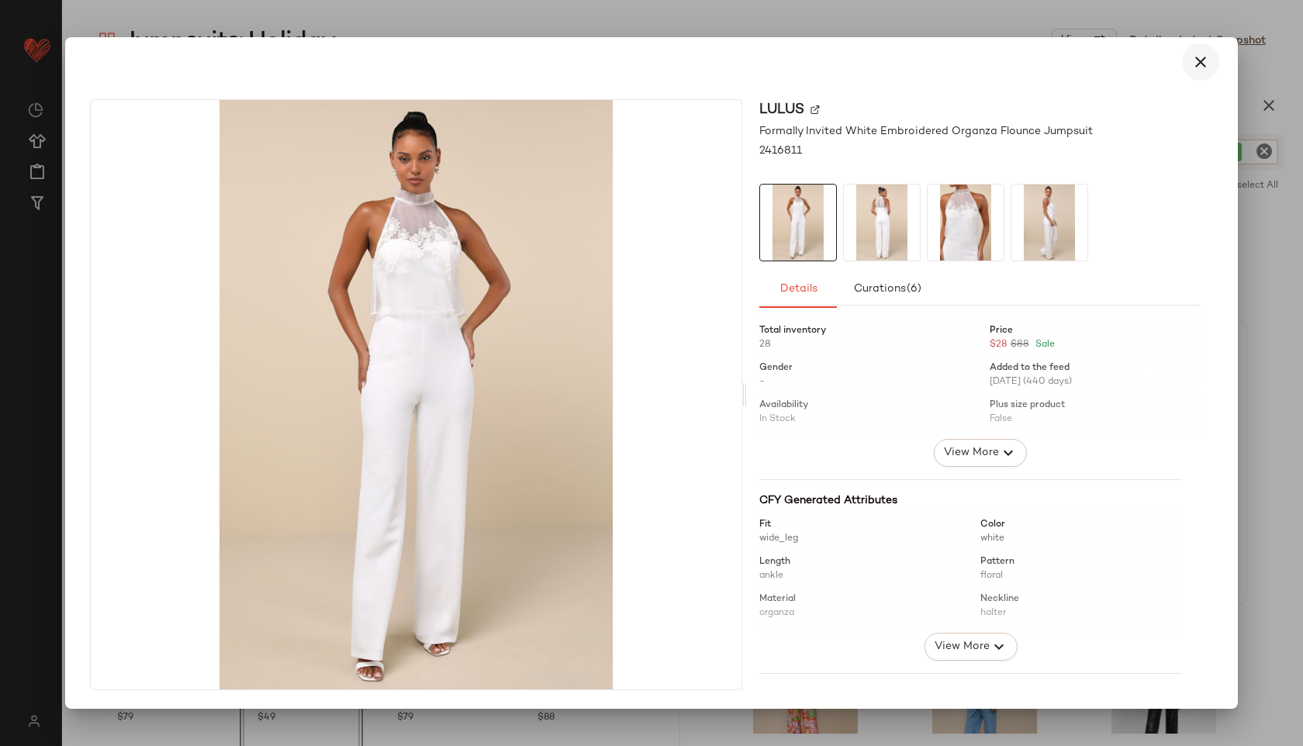
click at [1195, 67] on icon "button" at bounding box center [1201, 62] width 19 height 19
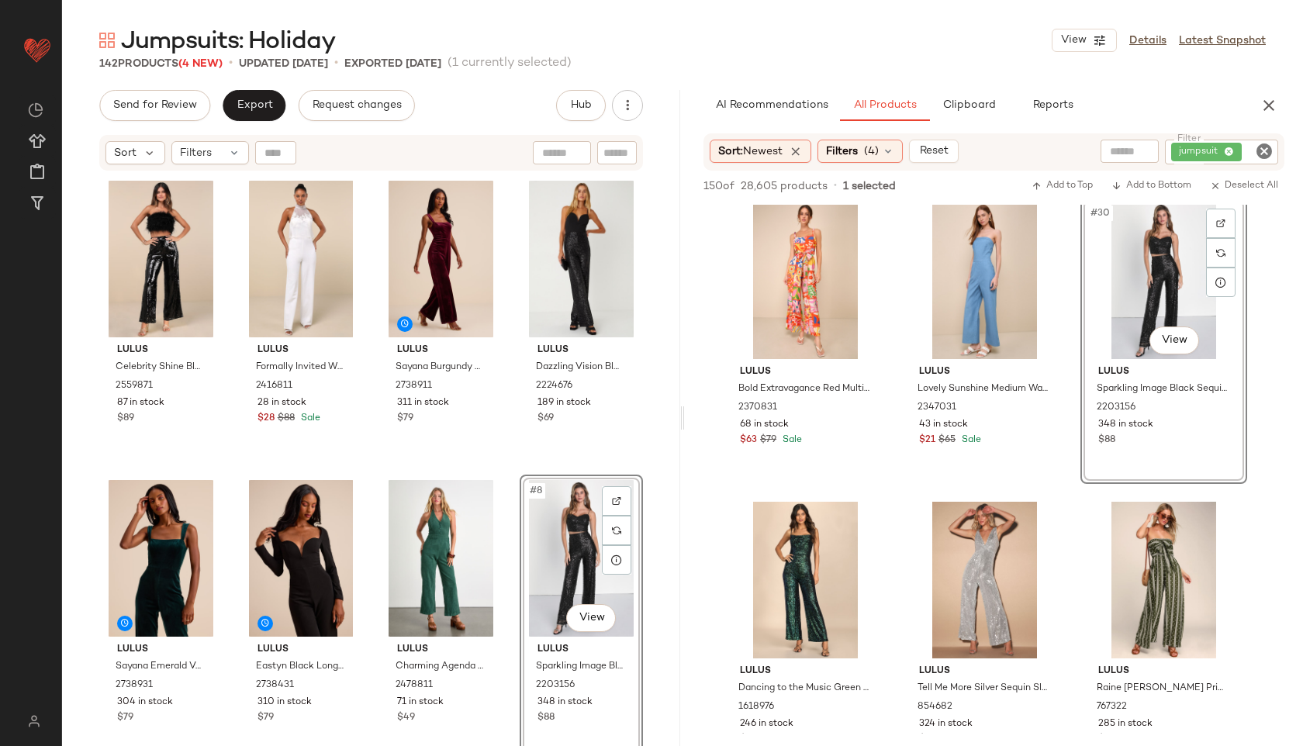
scroll to position [2794, 0]
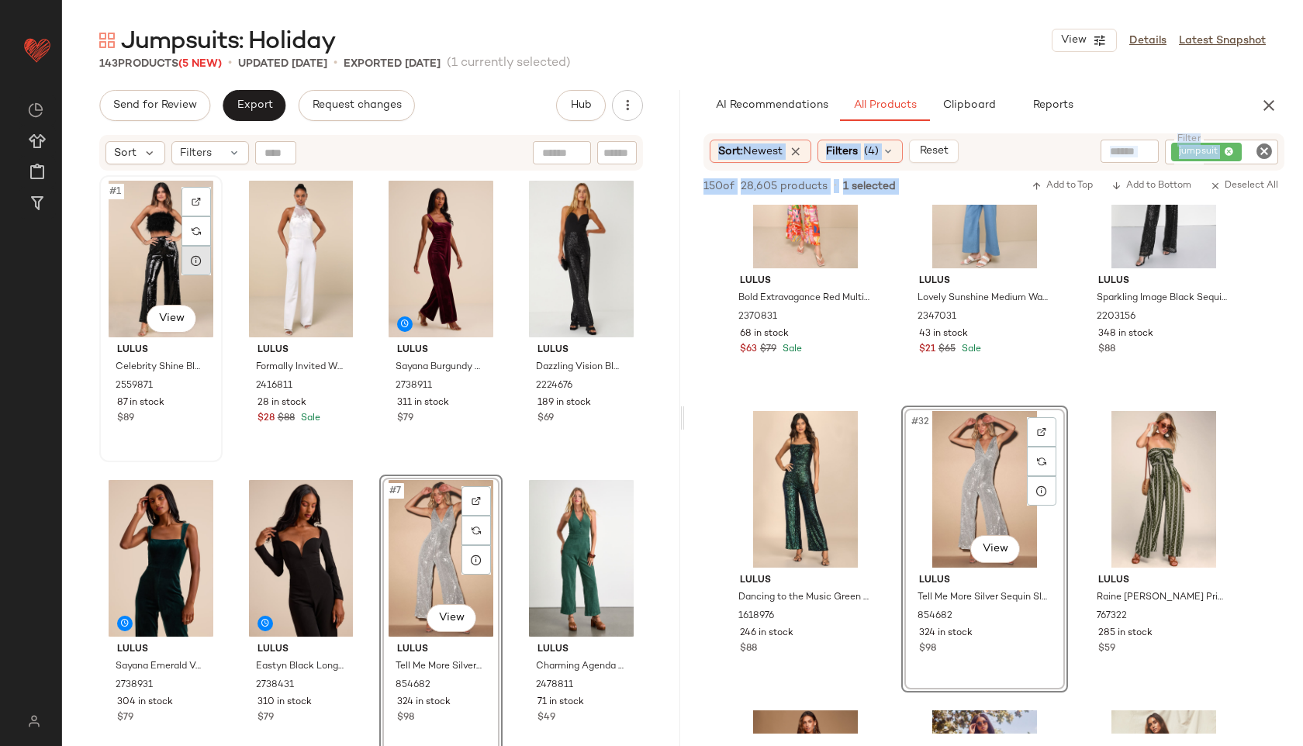
drag, startPoint x: 718, startPoint y: 480, endPoint x: 183, endPoint y: 272, distance: 574.2
click at [183, 272] on div "Send for Review Export Request changes Hub Send for Review External Review Inte…" at bounding box center [682, 418] width 1241 height 656
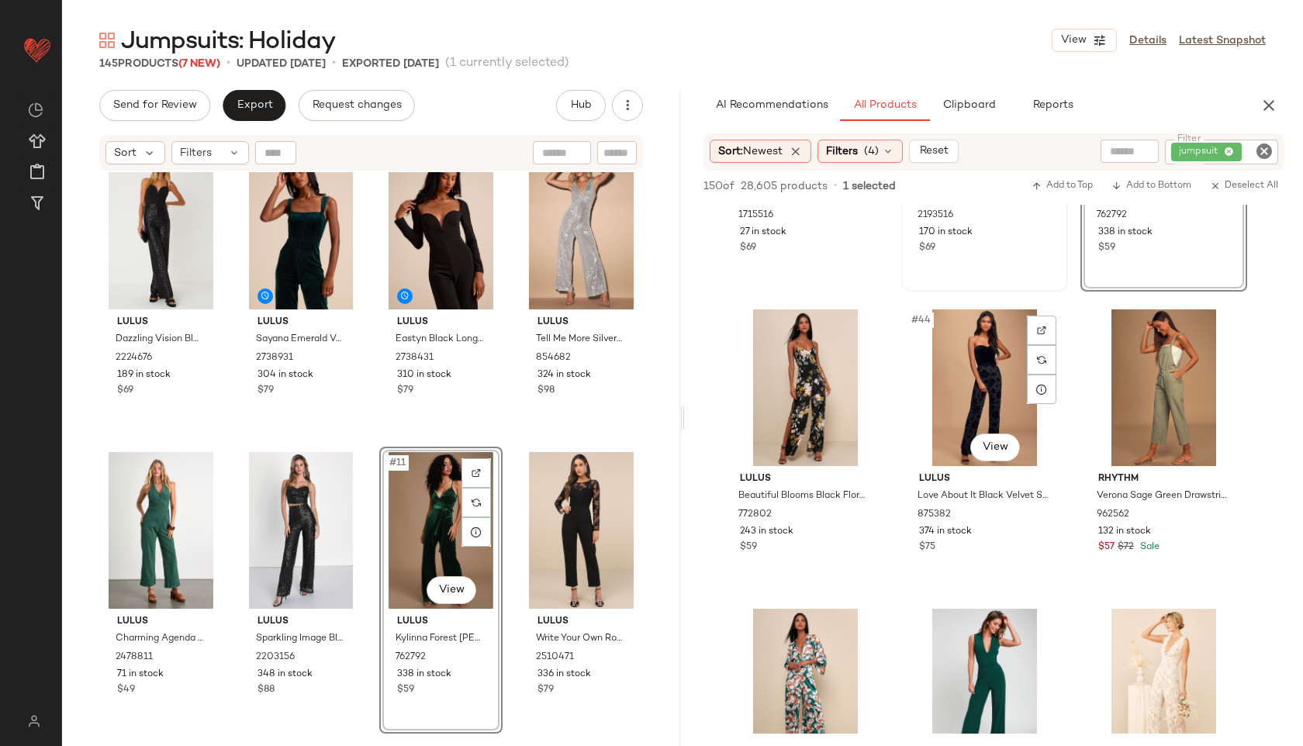
scroll to position [4264, 0]
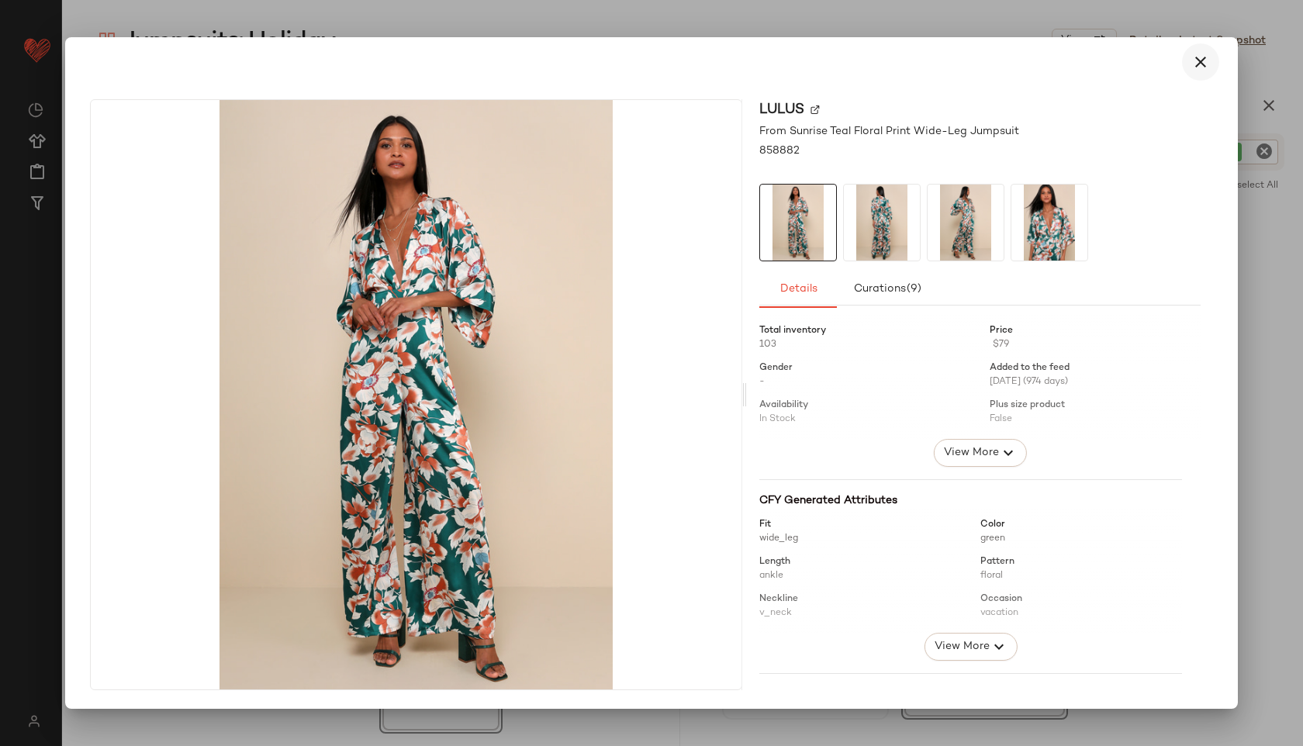
click at [1195, 65] on icon "button" at bounding box center [1201, 62] width 19 height 19
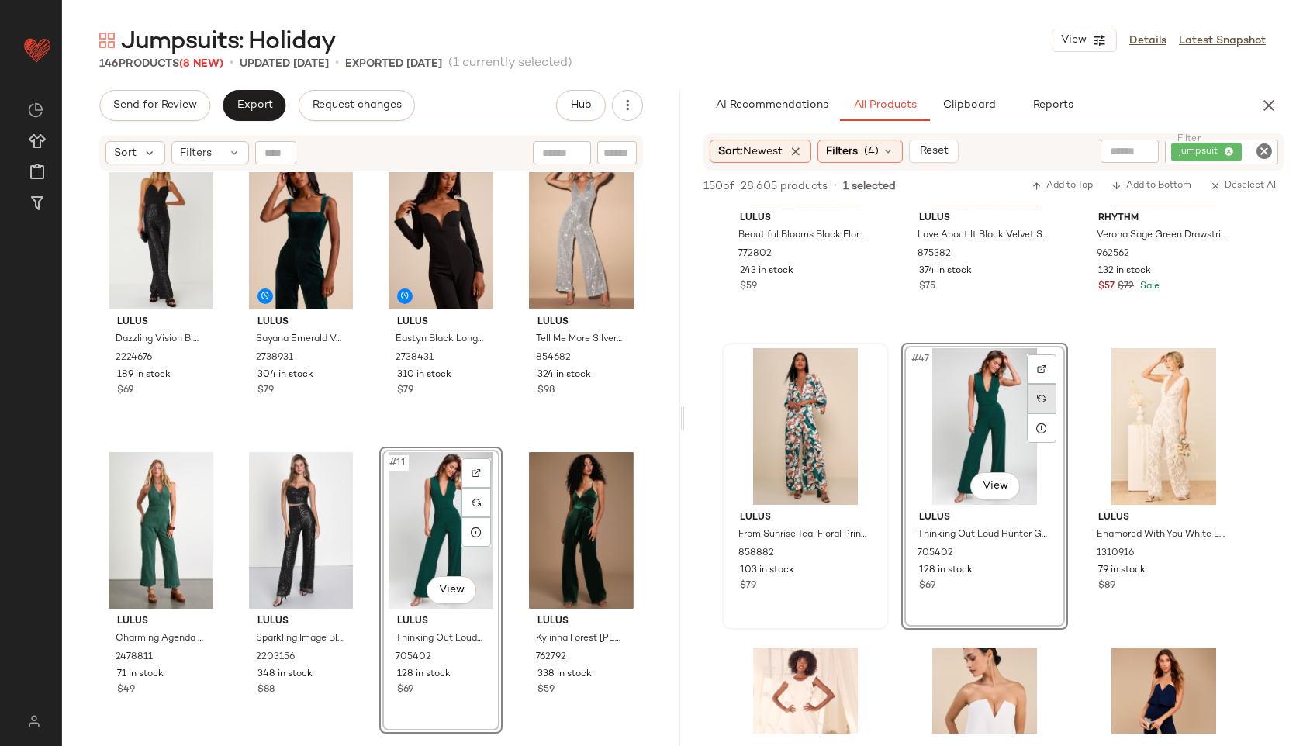
scroll to position [4377, 0]
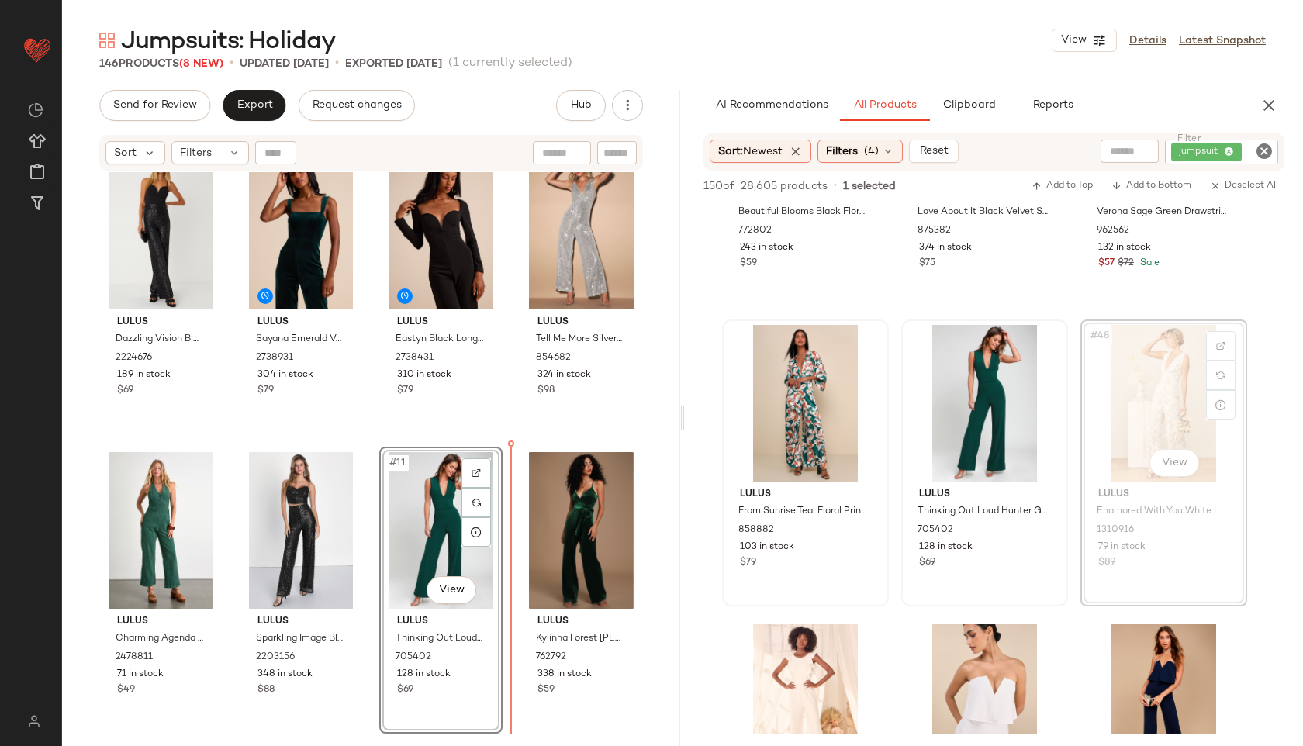
drag, startPoint x: 1143, startPoint y: 427, endPoint x: 467, endPoint y: 567, distance: 690.9
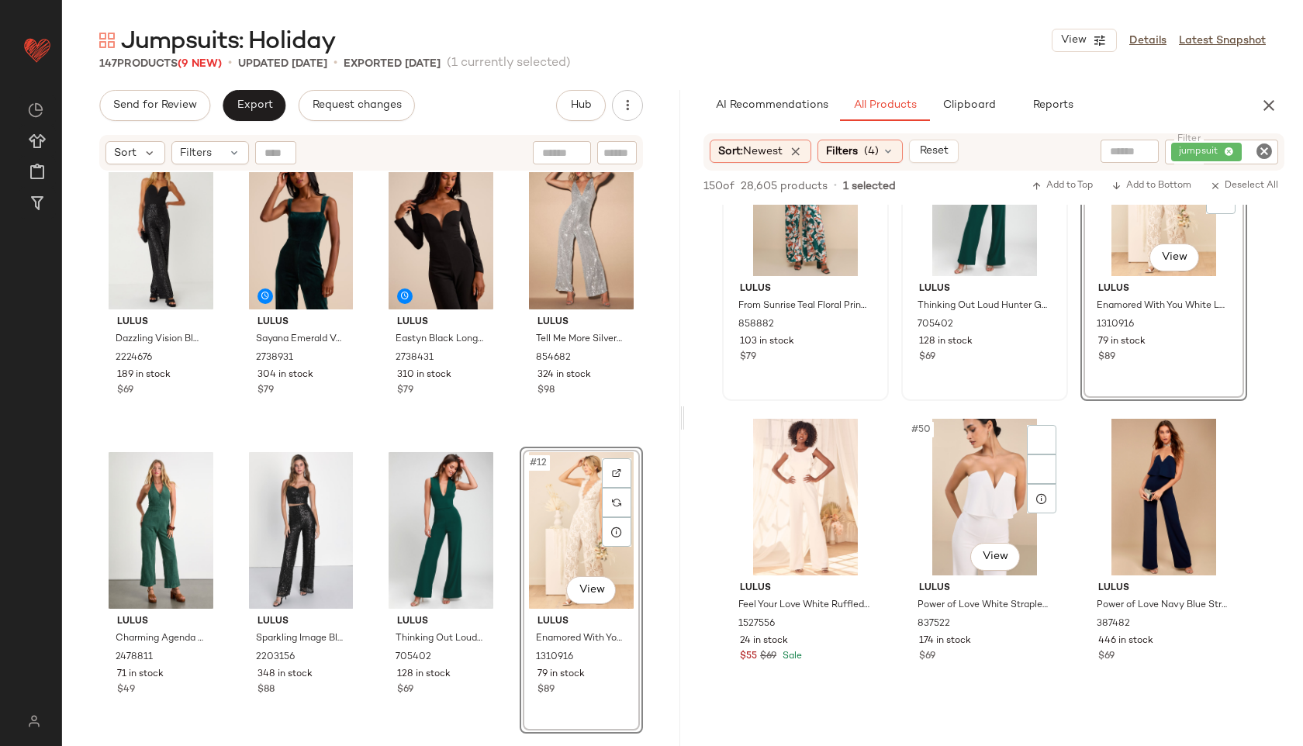
scroll to position [4583, 0]
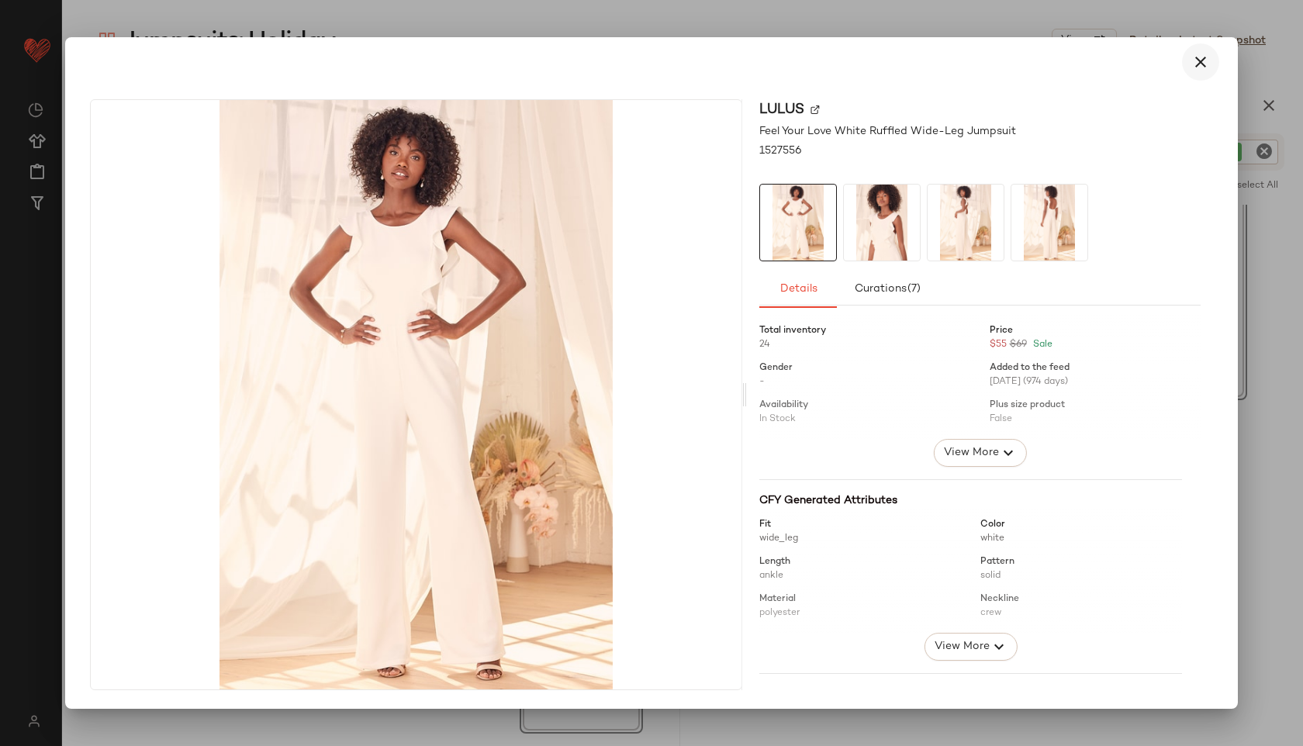
click at [1201, 69] on icon "button" at bounding box center [1201, 62] width 19 height 19
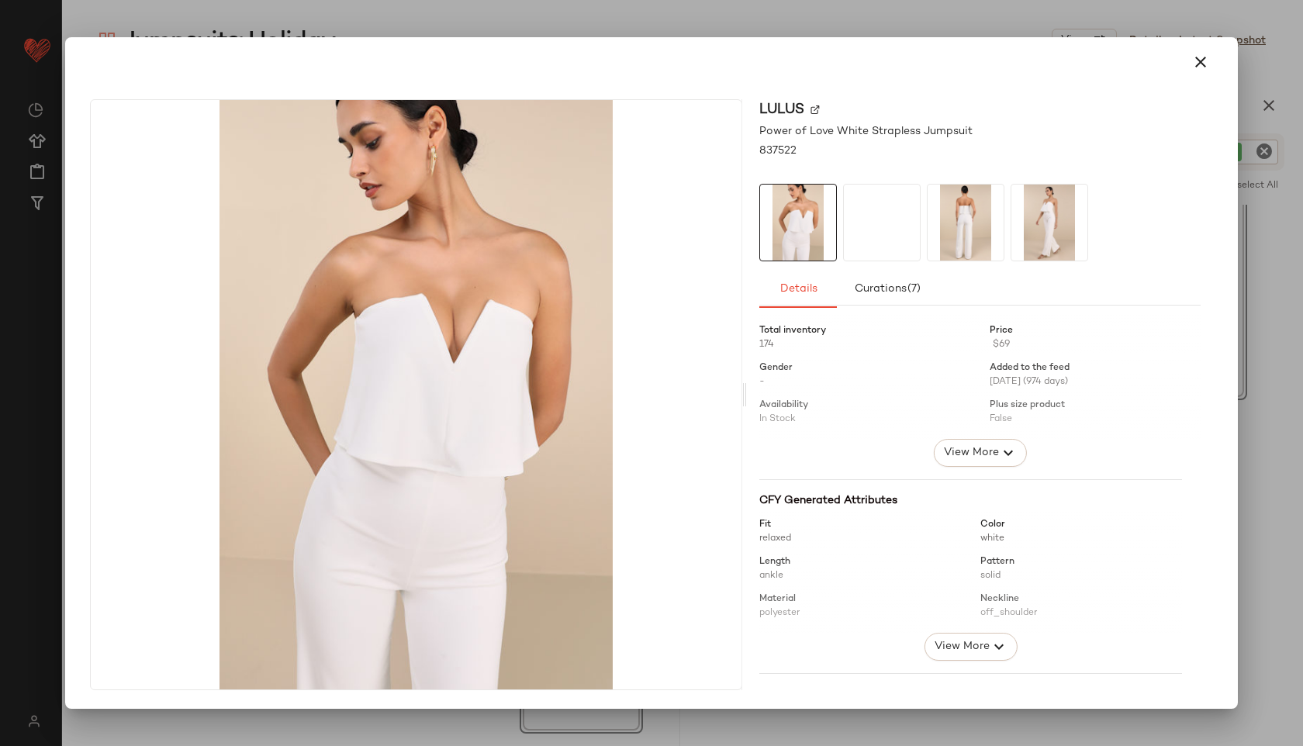
drag, startPoint x: 1013, startPoint y: 541, endPoint x: 390, endPoint y: 472, distance: 626.7
click at [887, 228] on img at bounding box center [882, 223] width 76 height 76
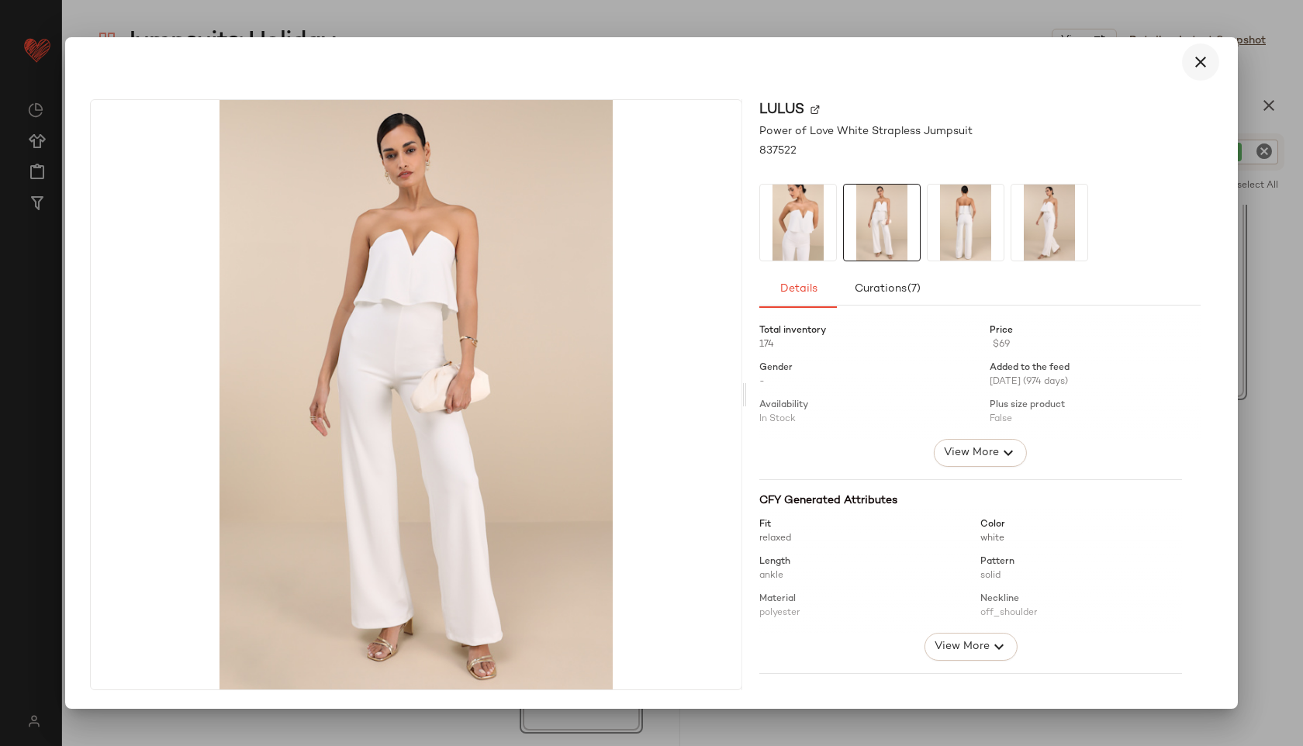
click at [1204, 65] on icon "button" at bounding box center [1201, 62] width 19 height 19
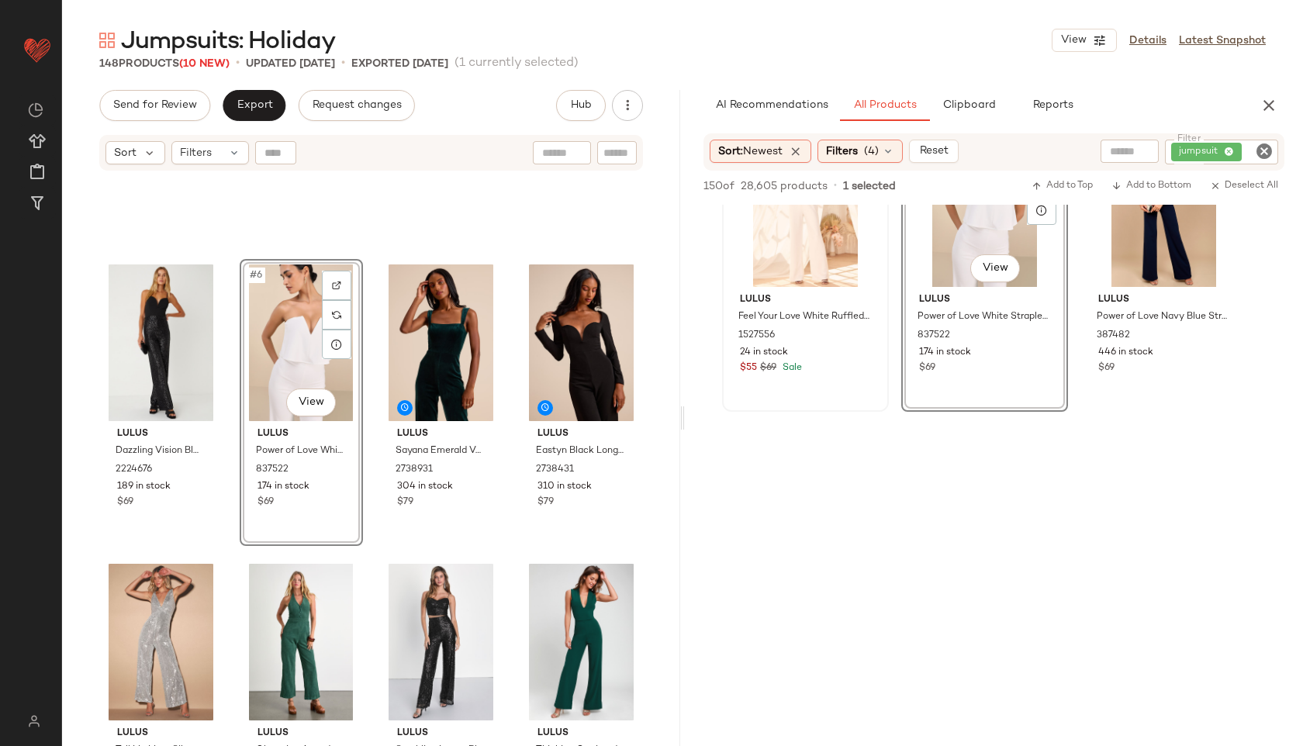
scroll to position [4870, 0]
click at [254, 113] on button "Export" at bounding box center [254, 105] width 63 height 31
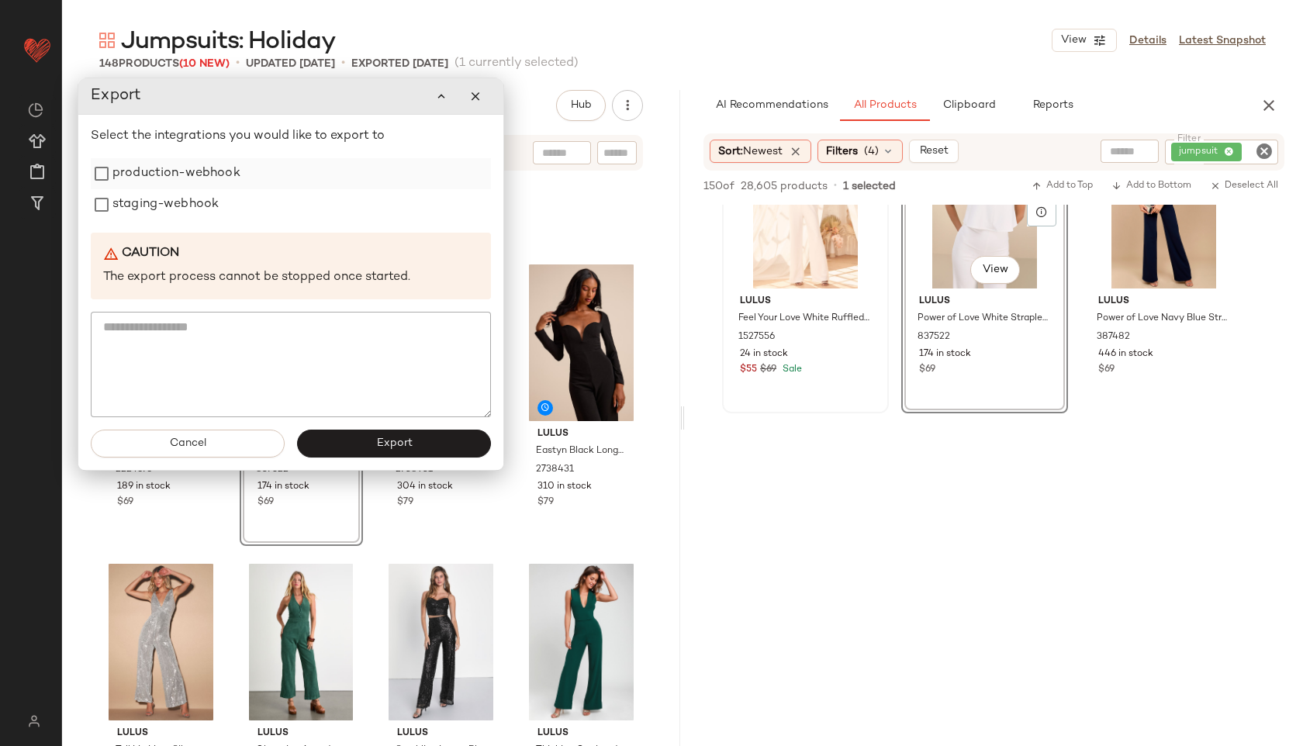
click at [196, 171] on label "production-webhook" at bounding box center [176, 173] width 128 height 31
click at [192, 196] on label "staging-webhook" at bounding box center [165, 204] width 106 height 31
click at [362, 441] on button "Export" at bounding box center [394, 444] width 194 height 28
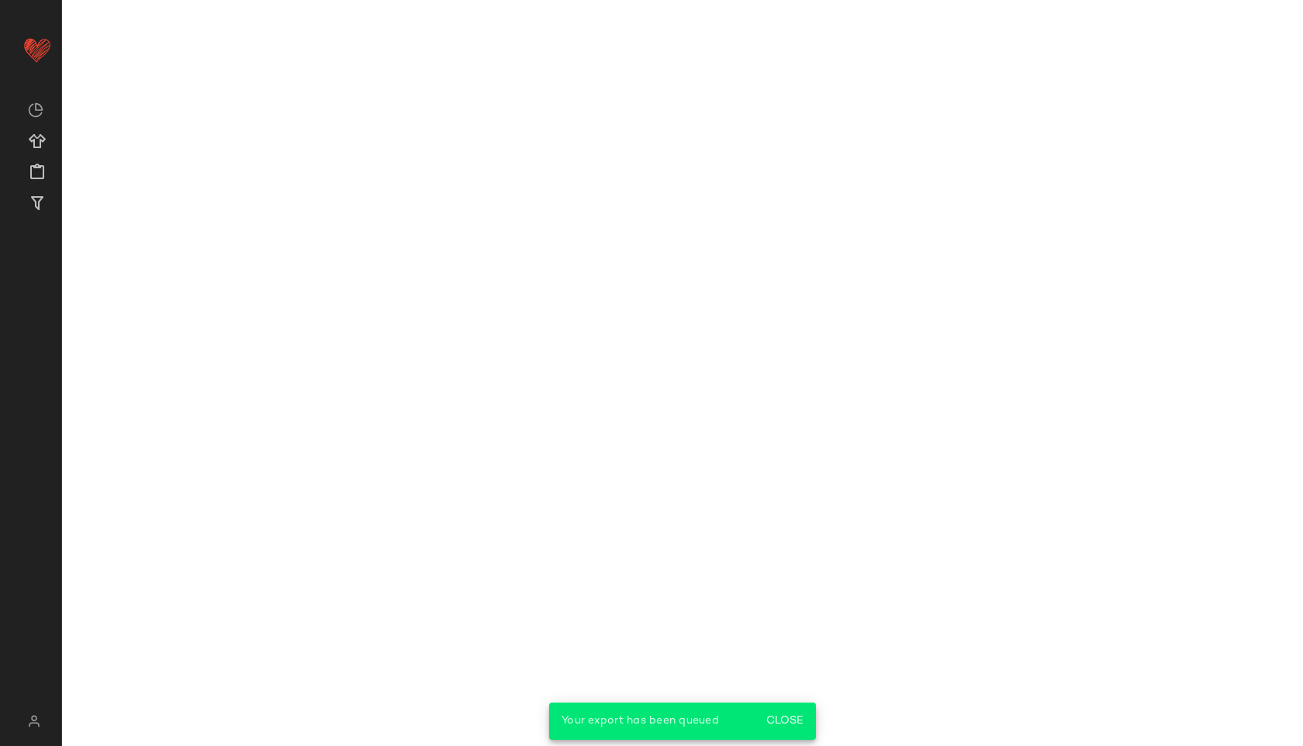
scroll to position [7265, 0]
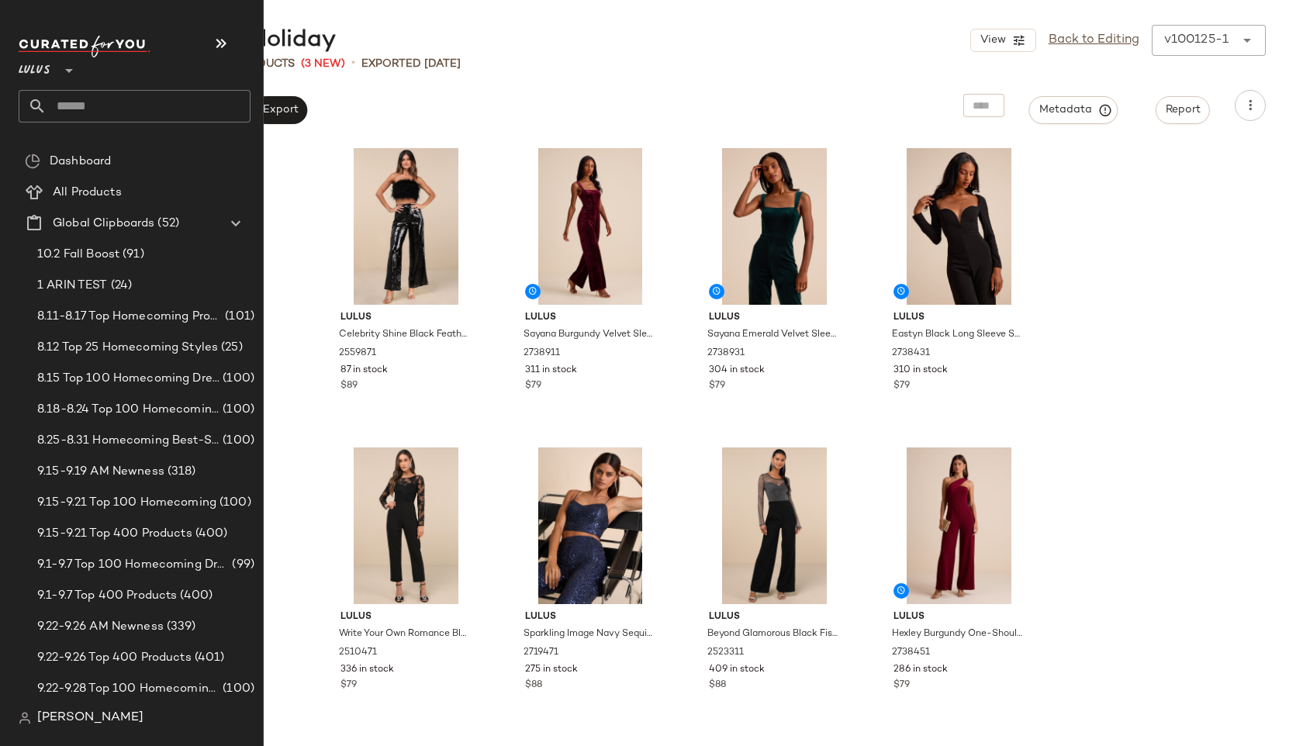
click at [97, 104] on input "text" at bounding box center [149, 106] width 204 height 33
click at [83, 106] on input "**********" at bounding box center [135, 106] width 232 height 33
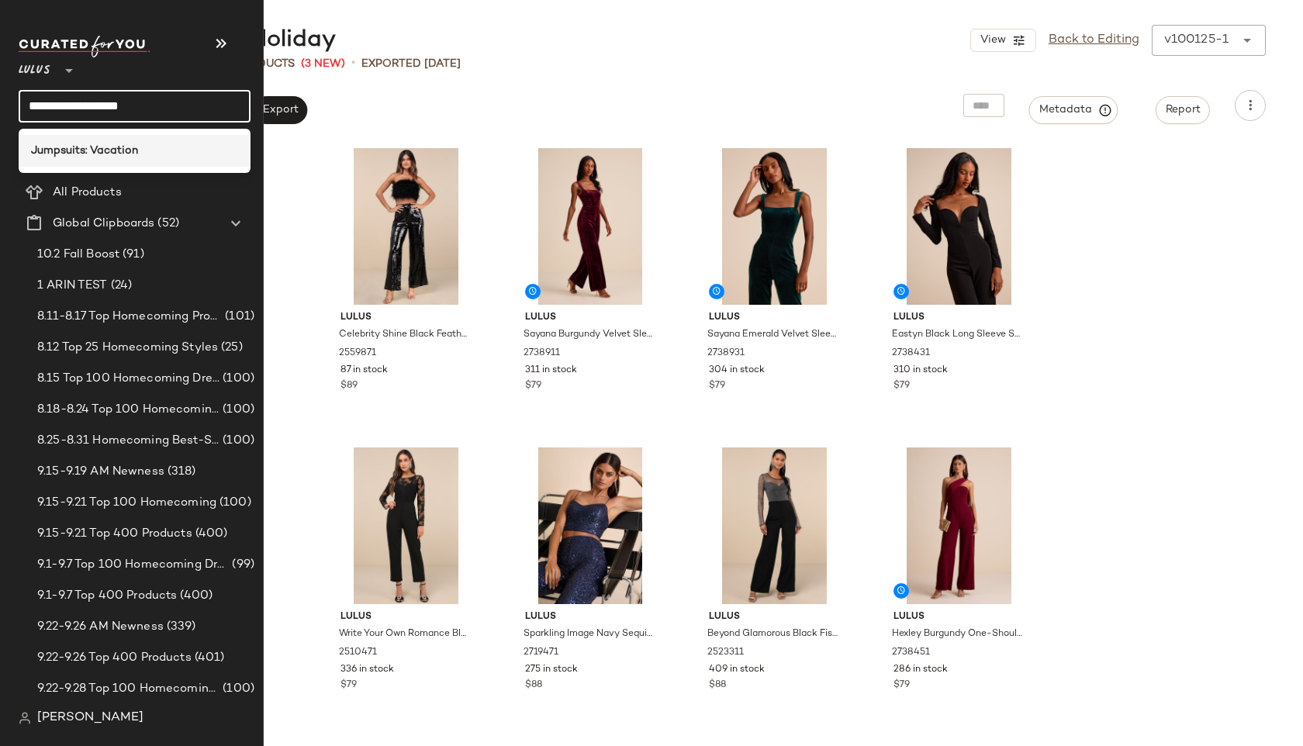
type input "**********"
click at [112, 159] on div "Jumpsuits: Vacation" at bounding box center [135, 151] width 232 height 32
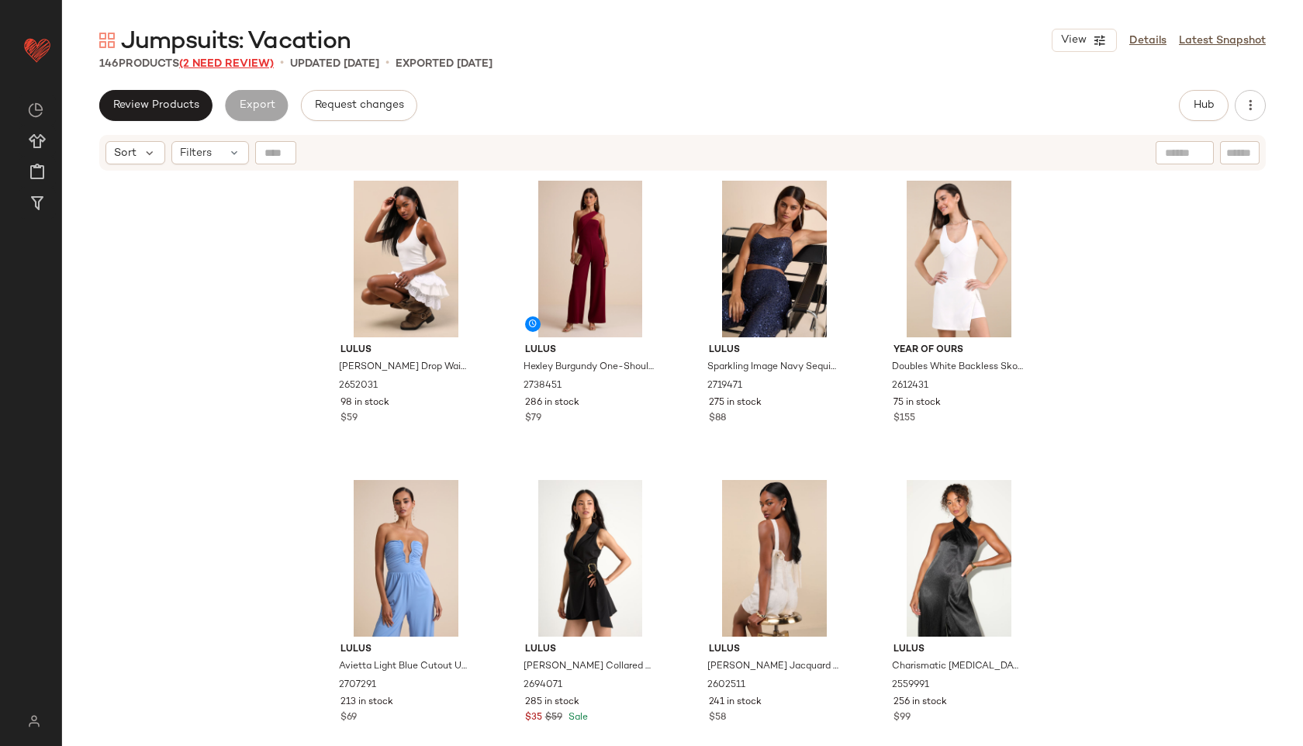
click at [229, 67] on span "(2 Need Review)" at bounding box center [226, 64] width 95 height 12
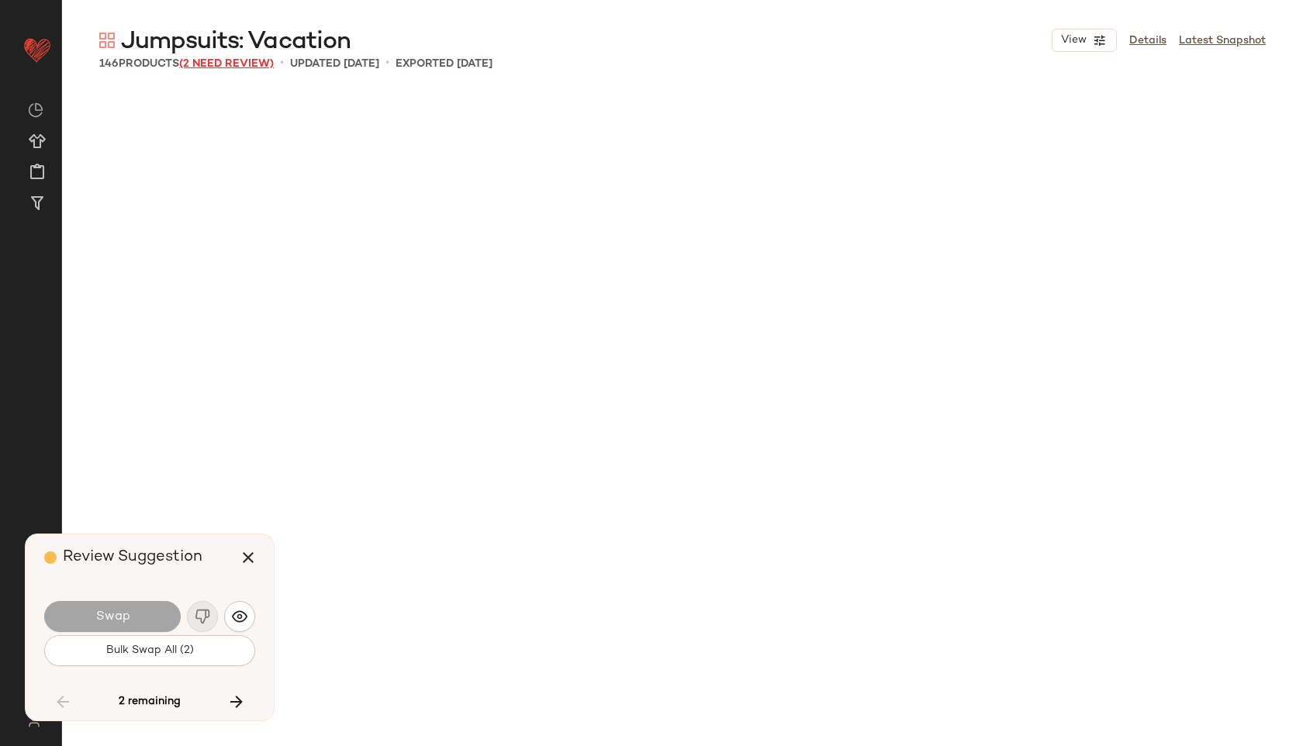
scroll to position [8684, 0]
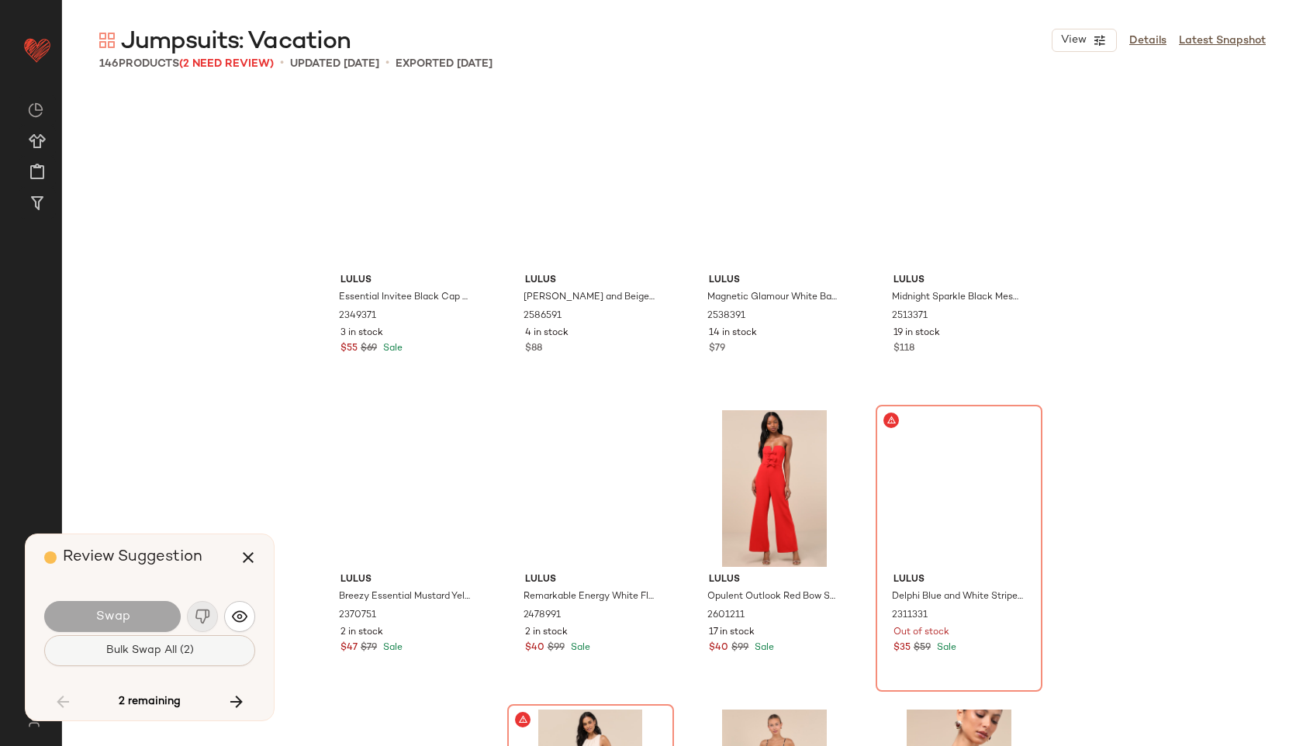
click at [163, 662] on button "Bulk Swap All (2)" at bounding box center [149, 650] width 211 height 31
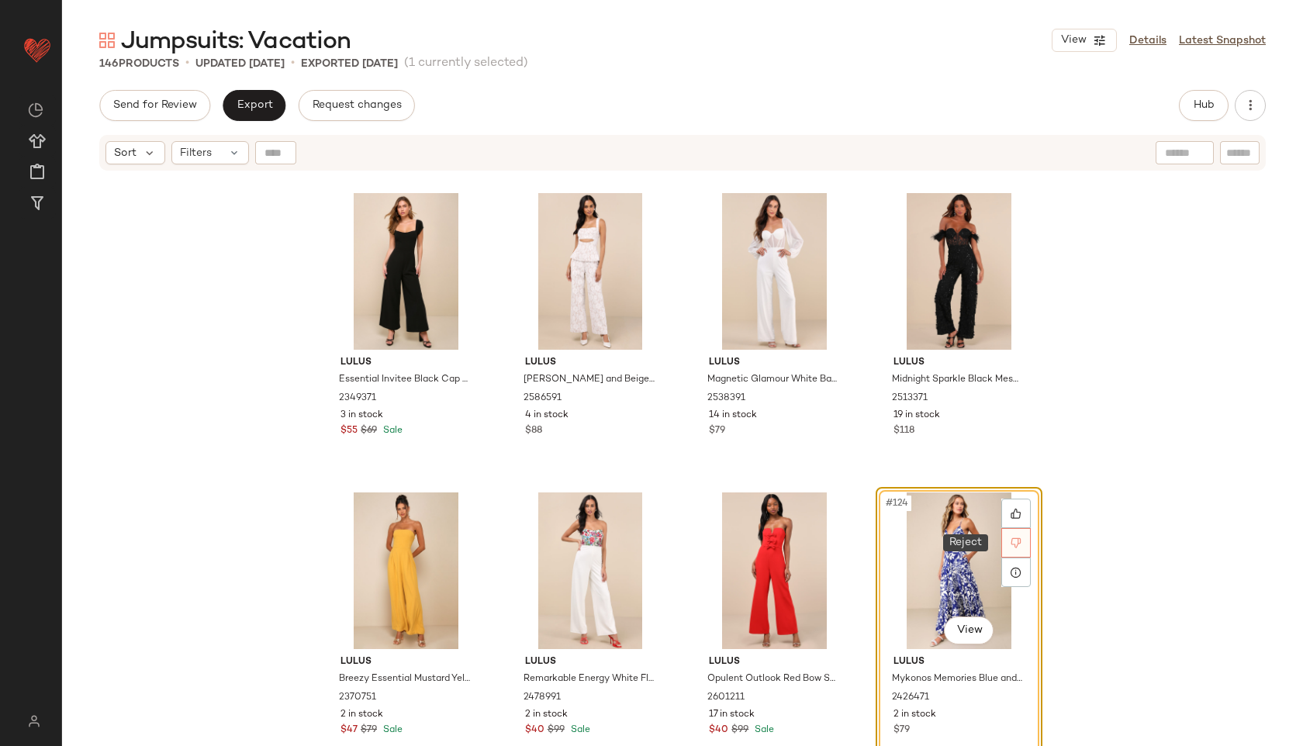
click at [1017, 541] on div at bounding box center [1016, 542] width 29 height 29
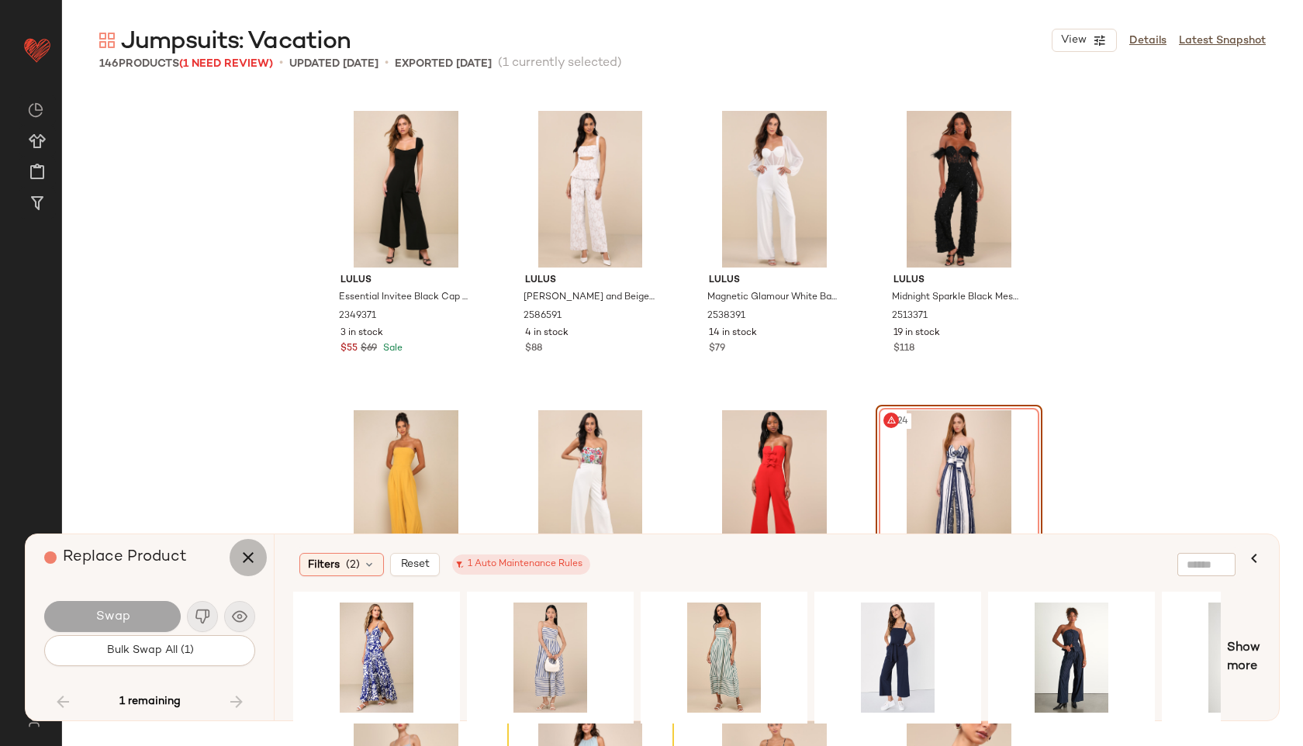
click at [247, 562] on icon "button" at bounding box center [248, 557] width 19 height 19
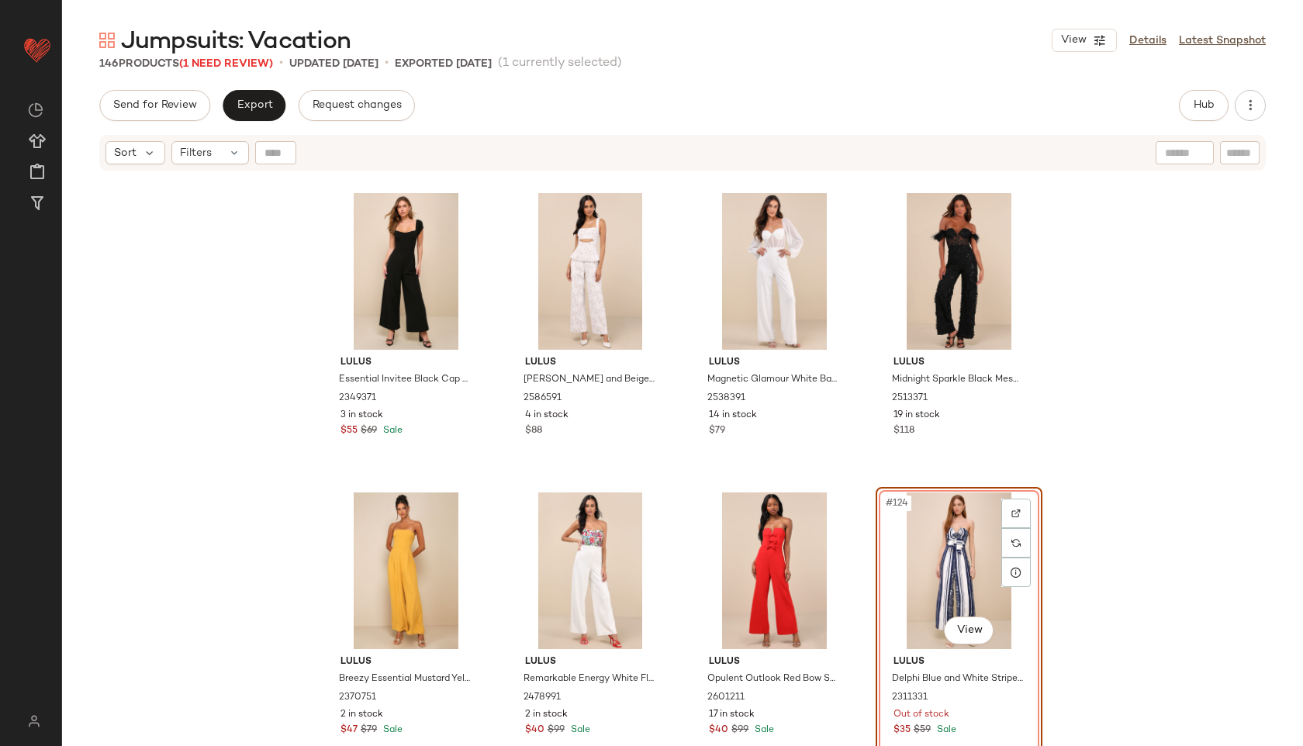
click at [973, 591] on div "#124 View" at bounding box center [959, 571] width 156 height 157
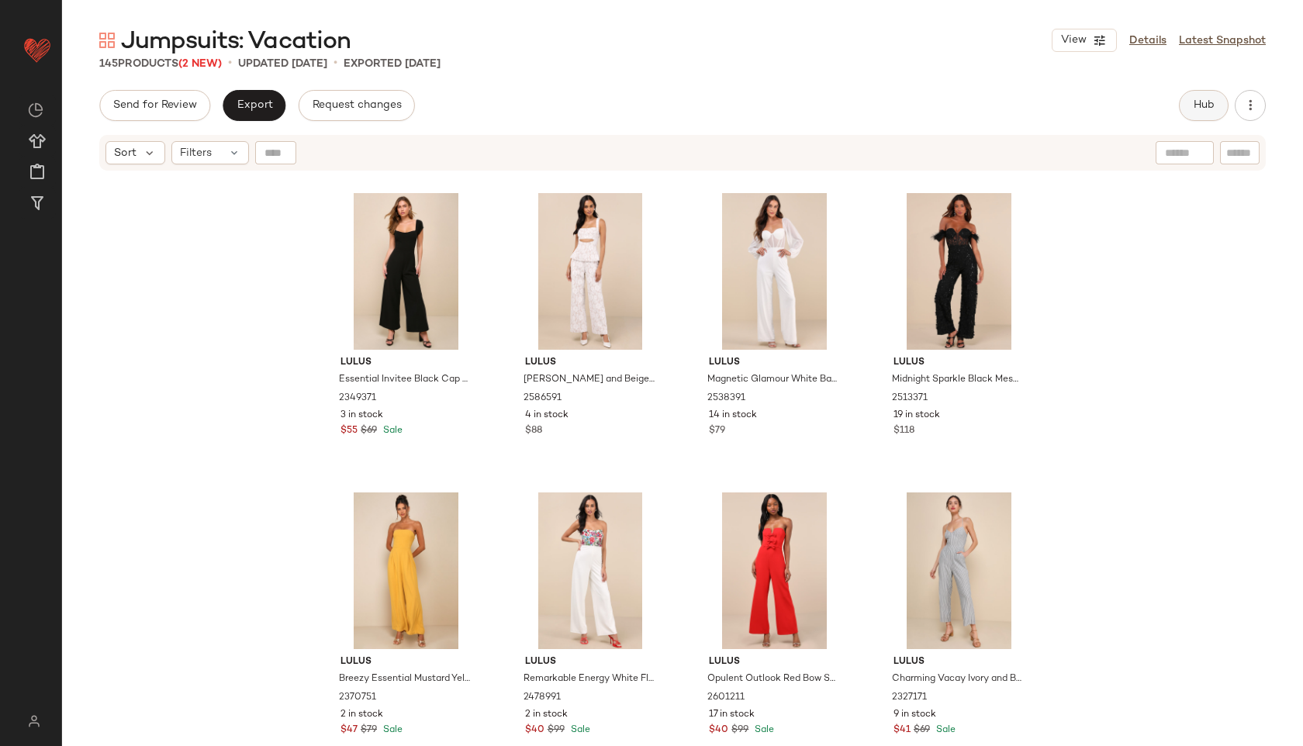
click at [1206, 103] on span "Hub" at bounding box center [1204, 105] width 22 height 12
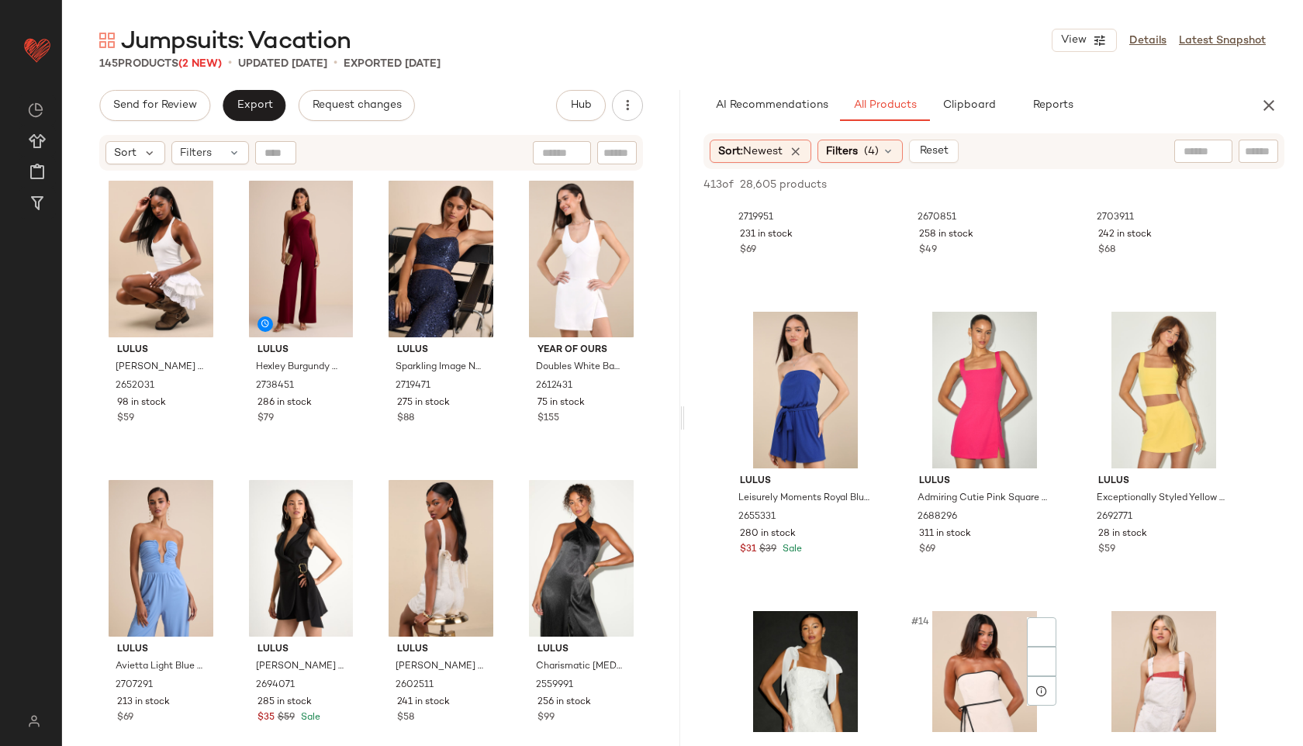
scroll to position [796, 0]
click at [228, 149] on icon at bounding box center [234, 153] width 12 height 12
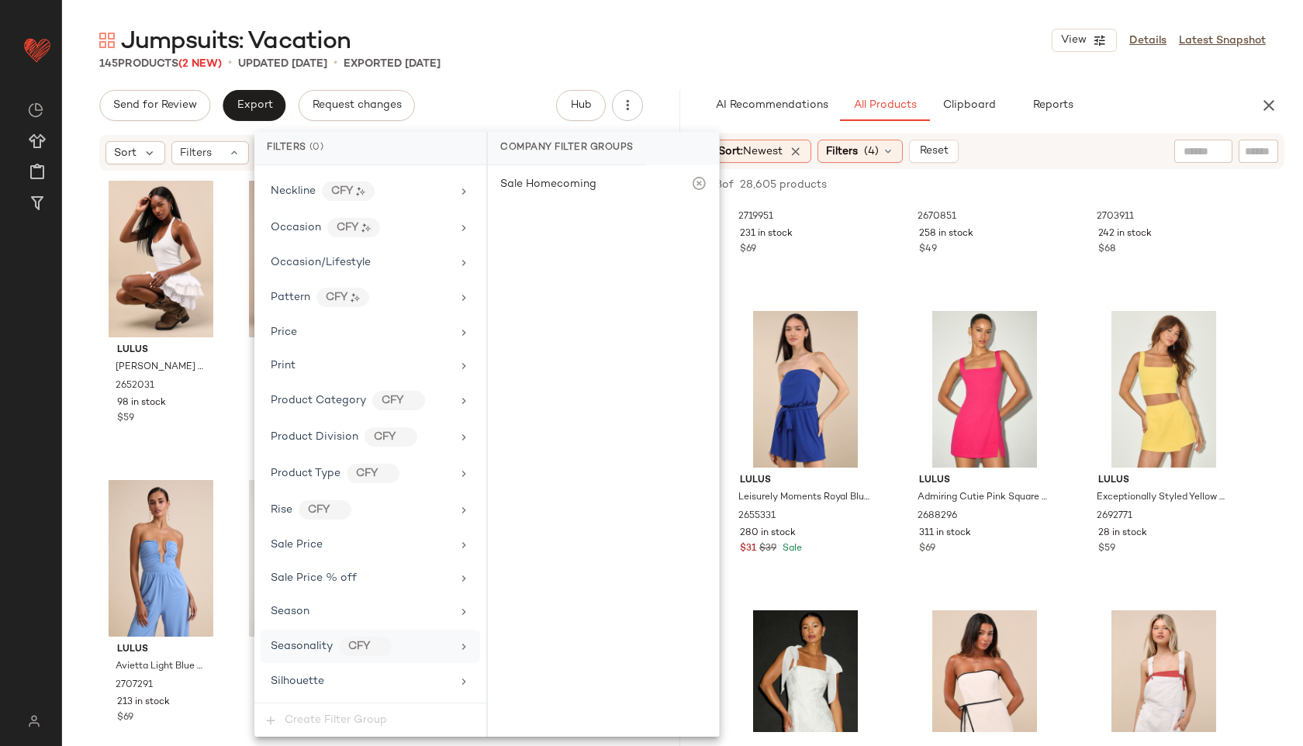
scroll to position [956, 0]
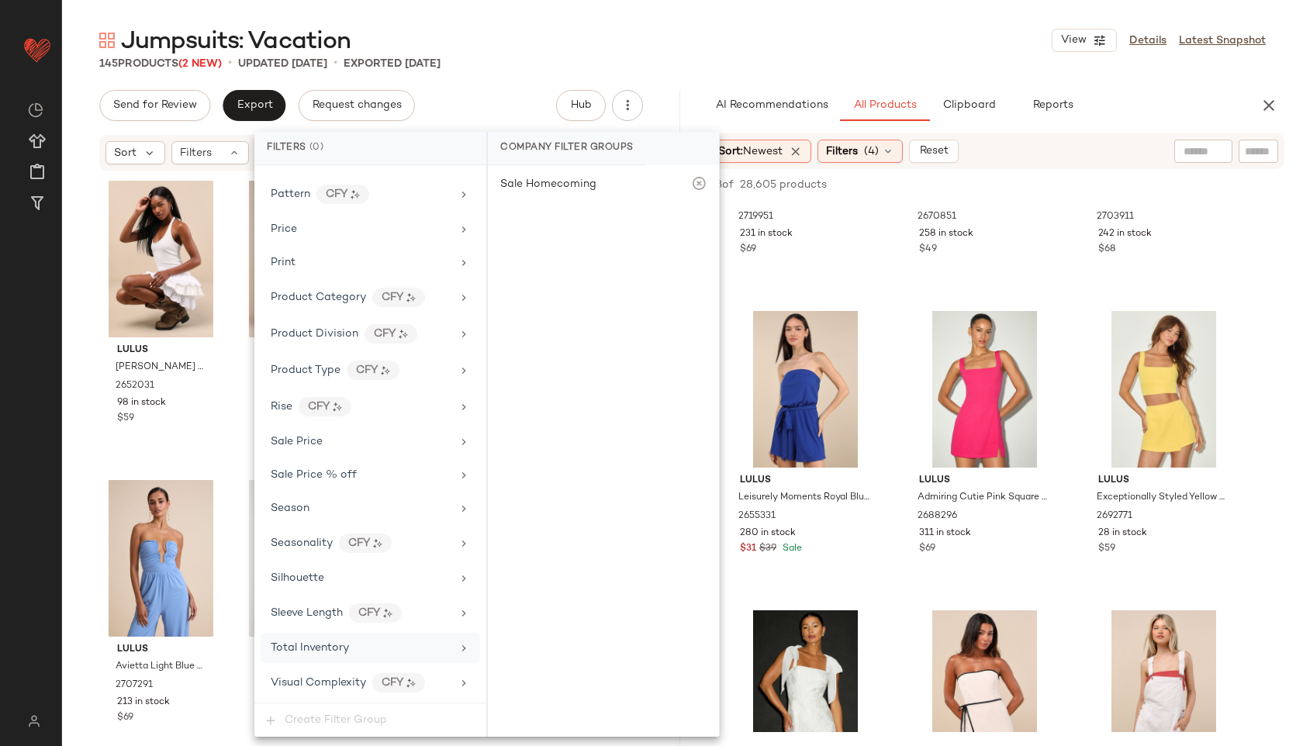
click at [343, 647] on span "Total Inventory" at bounding box center [310, 648] width 78 height 12
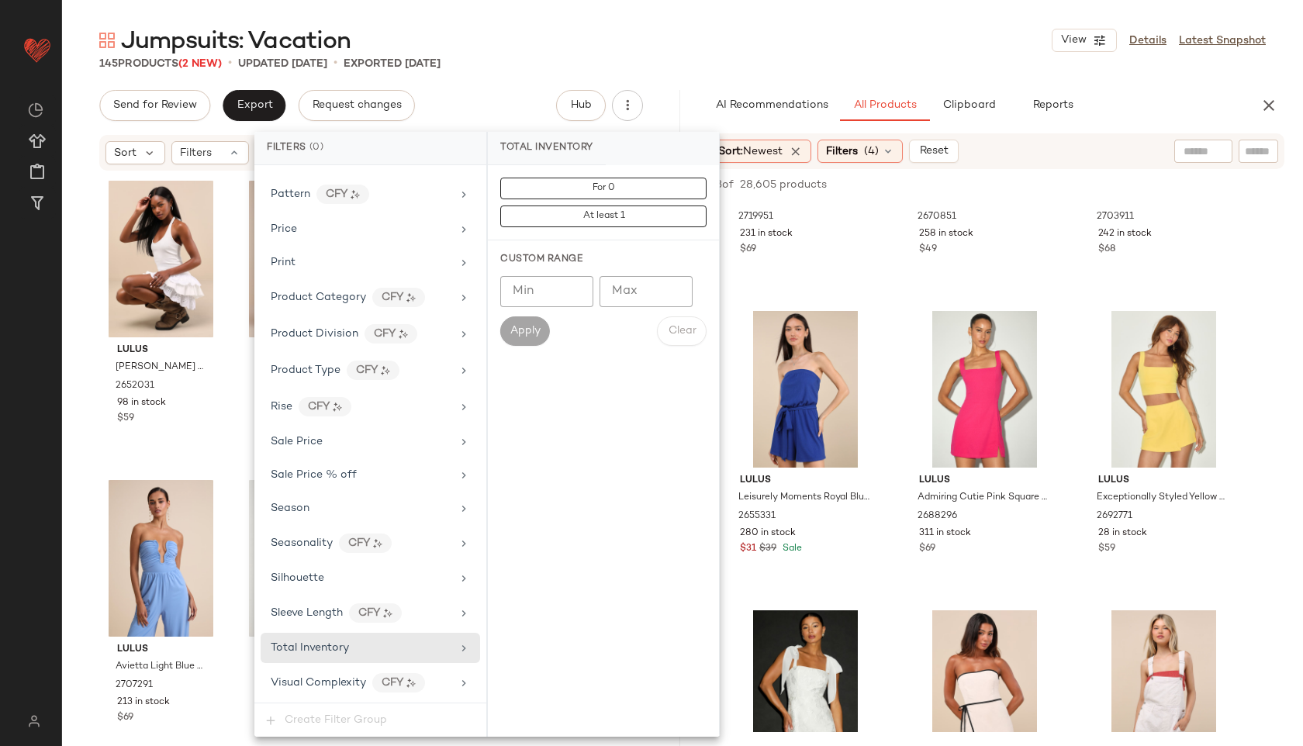
click at [635, 300] on input "Max" at bounding box center [646, 291] width 93 height 31
type input "**"
click at [526, 330] on span "Apply" at bounding box center [525, 331] width 31 height 12
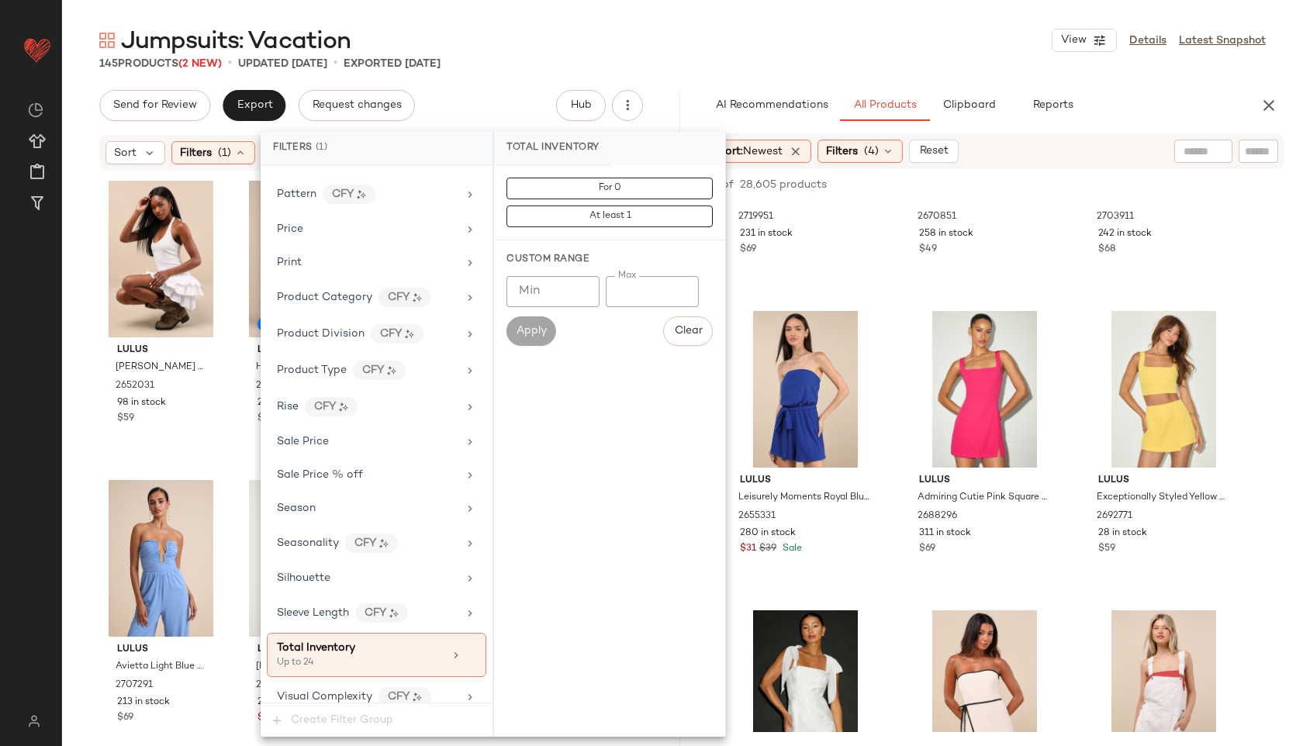
click at [763, 47] on div "Jumpsuits: Vacation View Details Latest Snapshot" at bounding box center [682, 40] width 1241 height 31
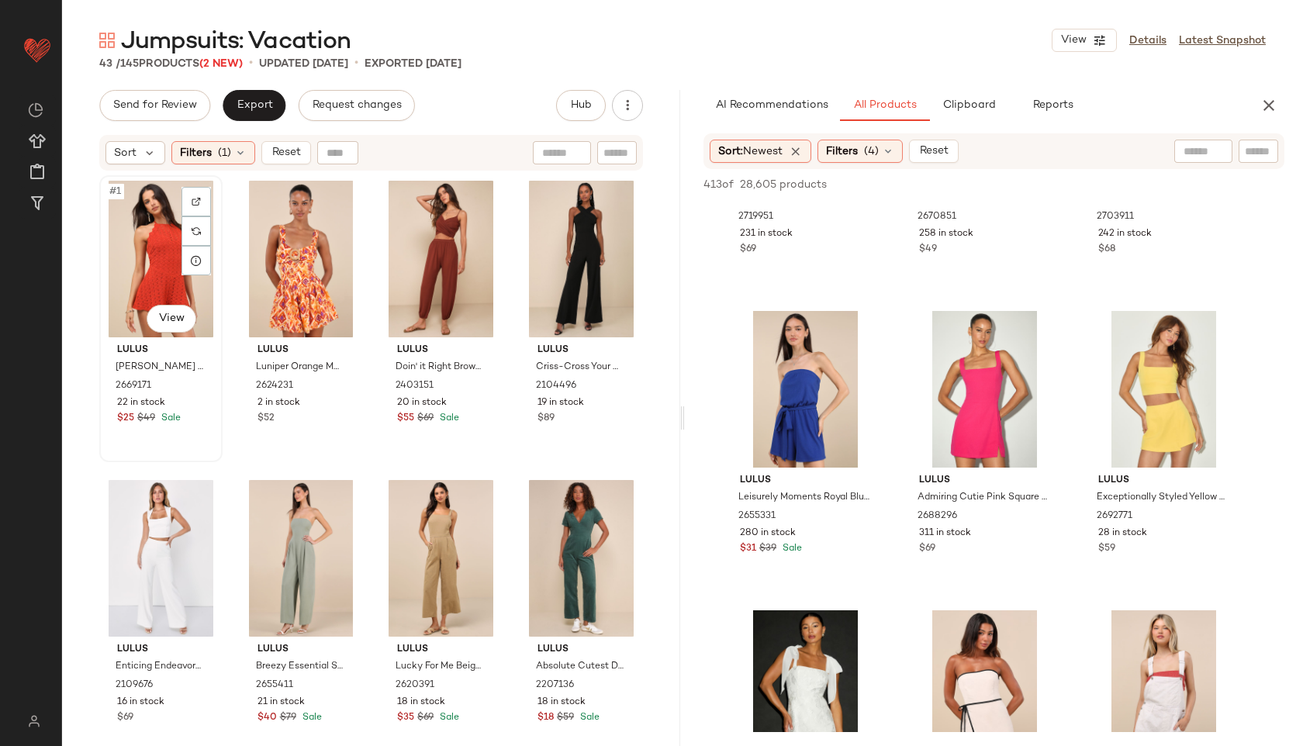
click at [155, 265] on div "#1 View" at bounding box center [161, 259] width 112 height 157
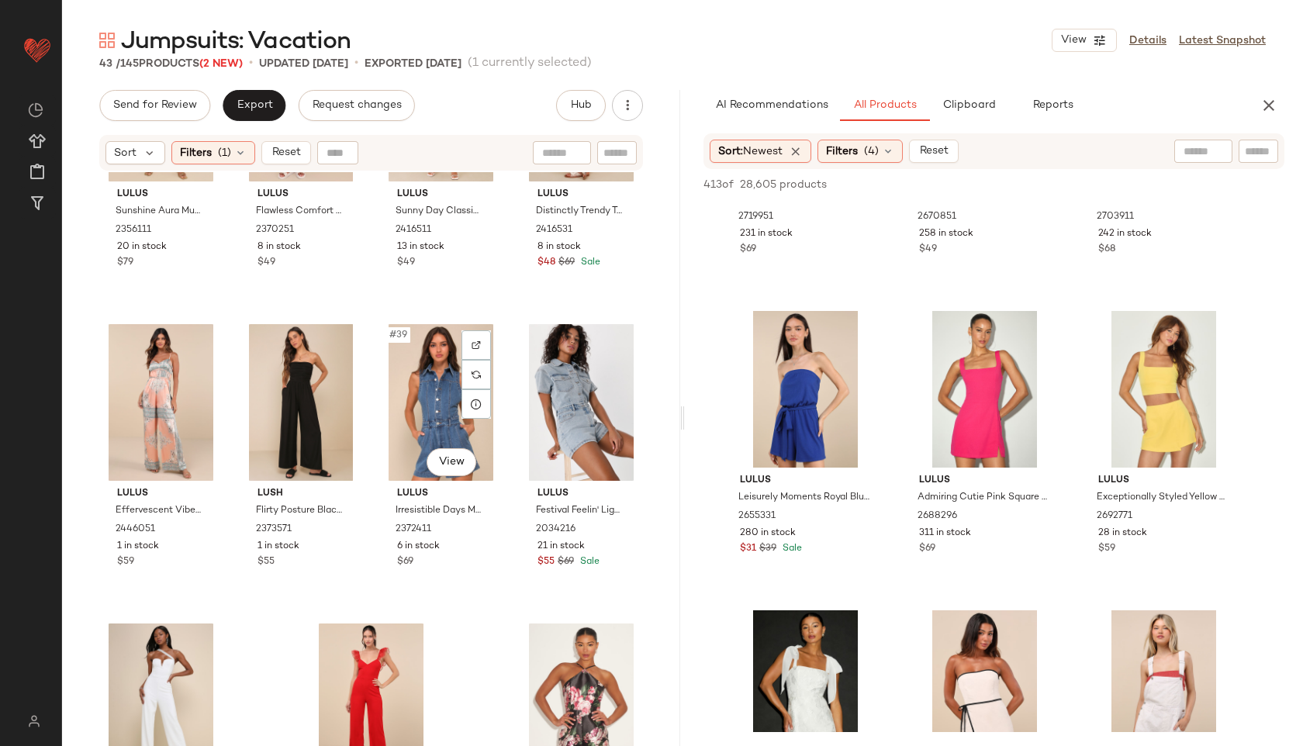
scroll to position [2684, 0]
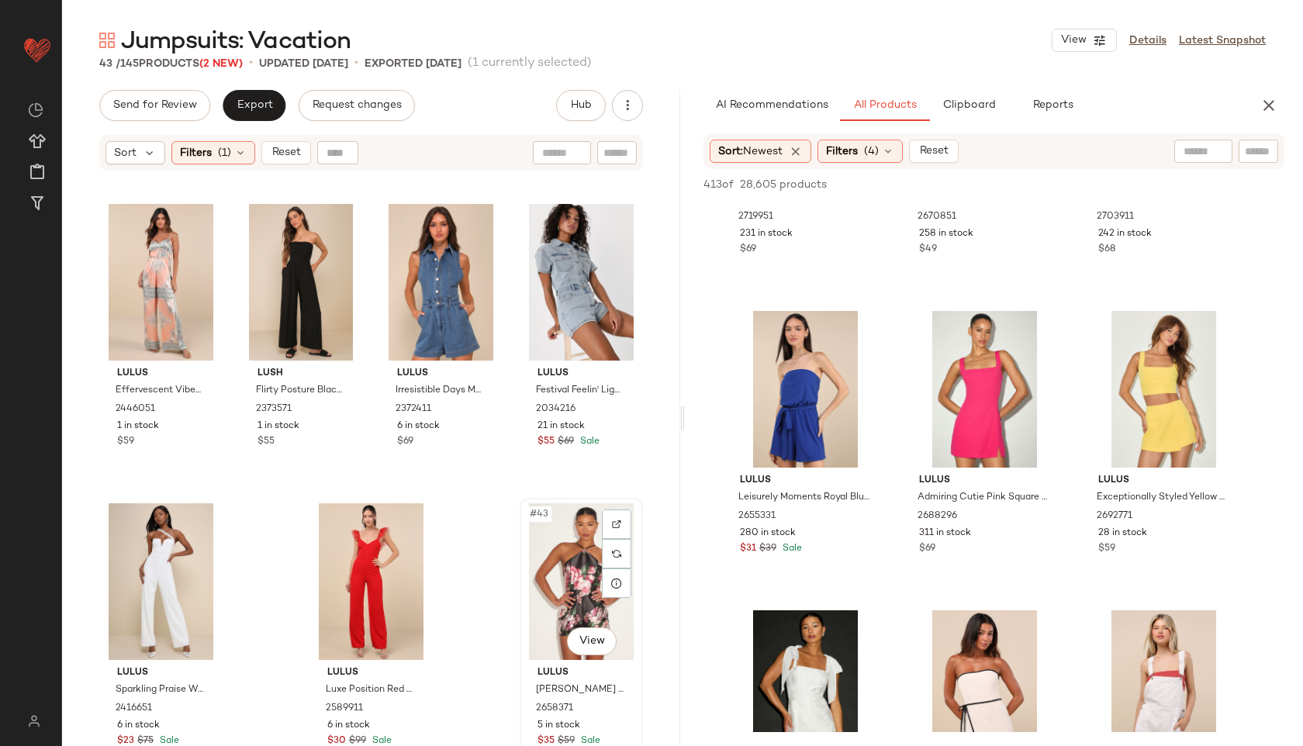
click at [564, 574] on div "#43 View" at bounding box center [581, 581] width 112 height 157
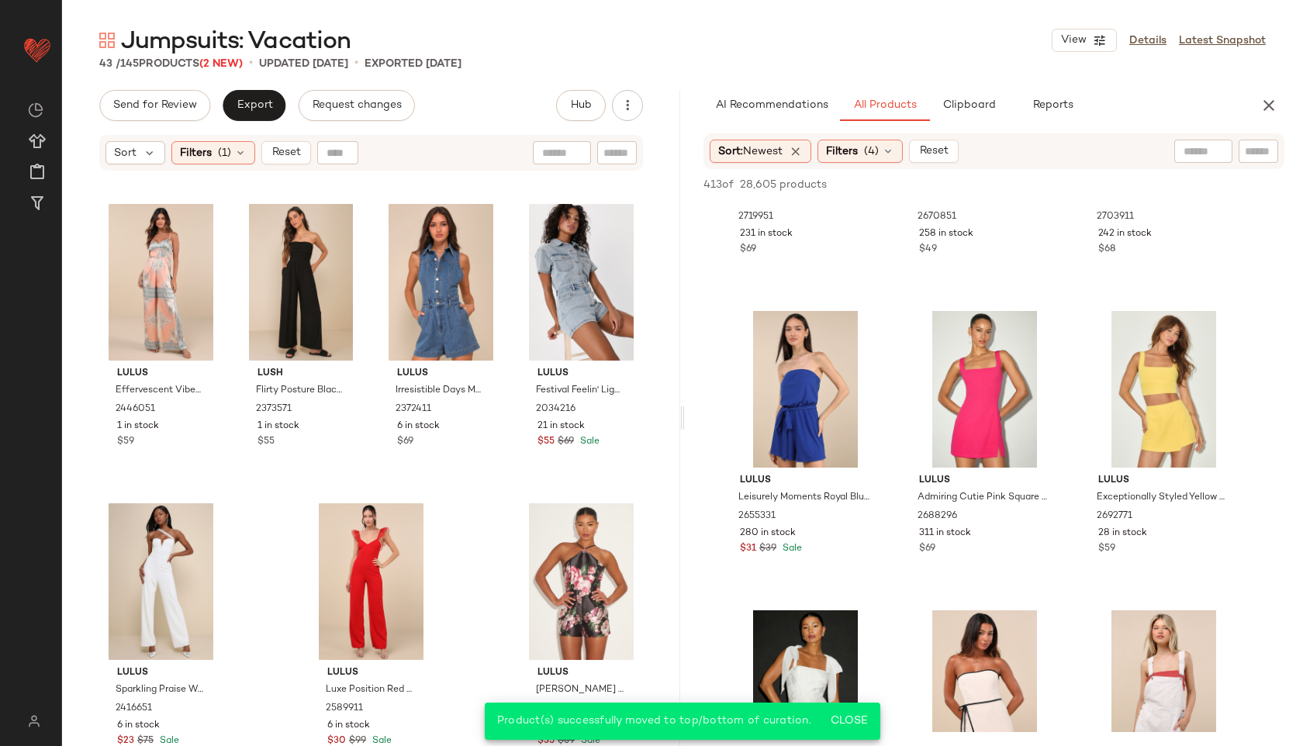
click at [264, 121] on div "Send for Review Export Request changes Hub Send for Review External Review Inte…" at bounding box center [371, 418] width 618 height 656
click at [272, 117] on button "Export" at bounding box center [254, 105] width 63 height 31
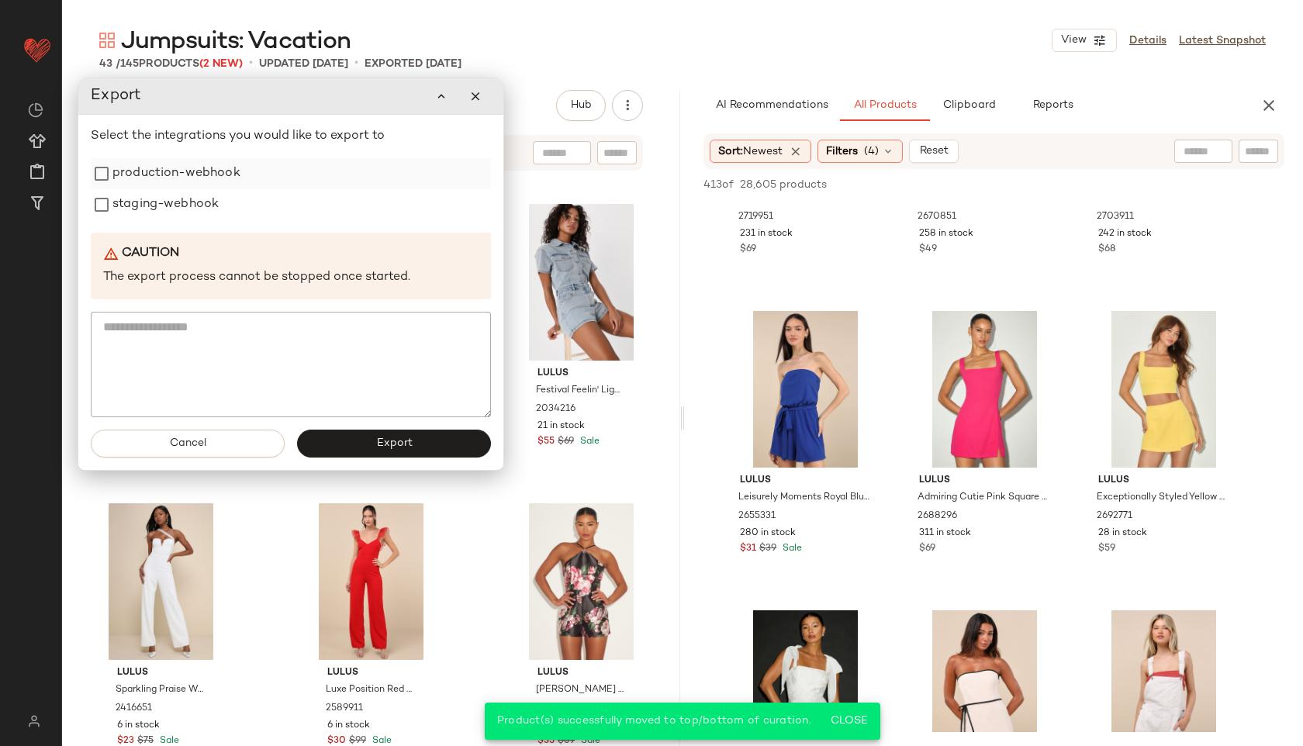
click at [206, 159] on label "production-webhook" at bounding box center [176, 173] width 128 height 31
click at [195, 198] on label "staging-webhook" at bounding box center [165, 204] width 106 height 31
click at [387, 435] on button "Export" at bounding box center [394, 444] width 194 height 28
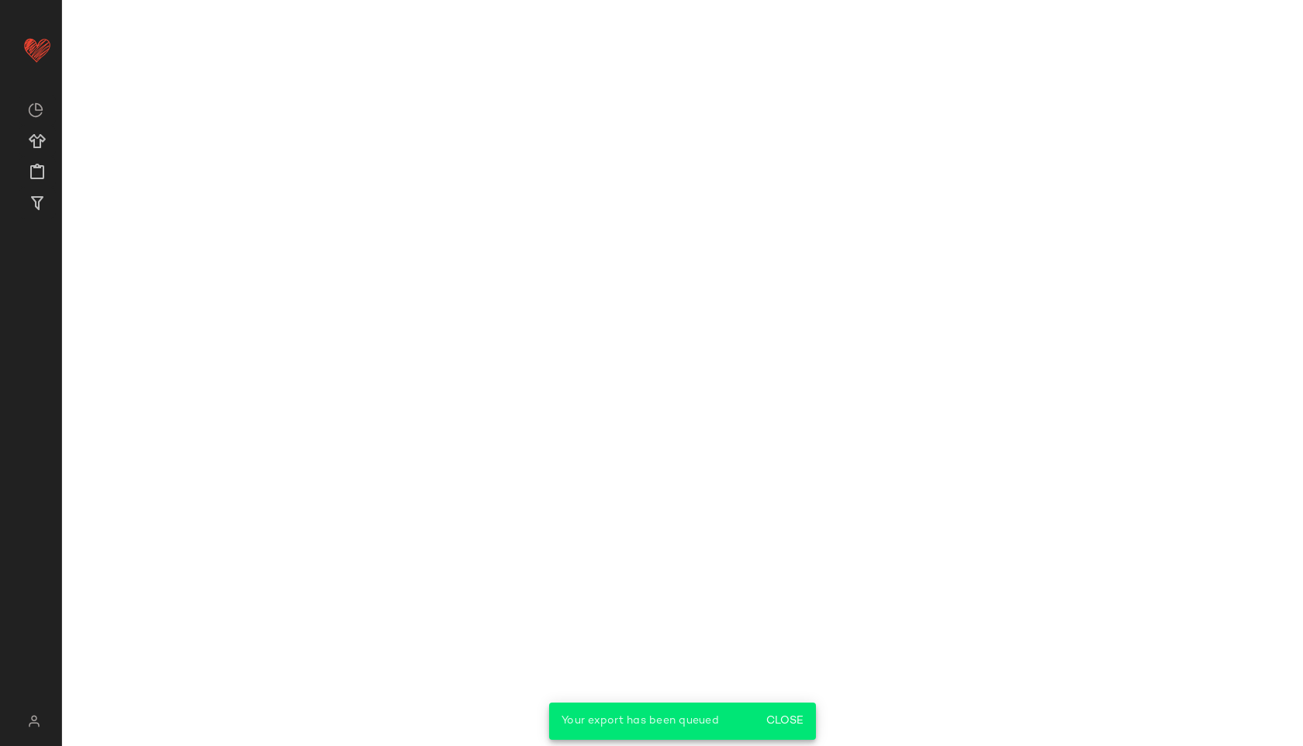
scroll to position [1095, 0]
